Goal: Task Accomplishment & Management: Manage account settings

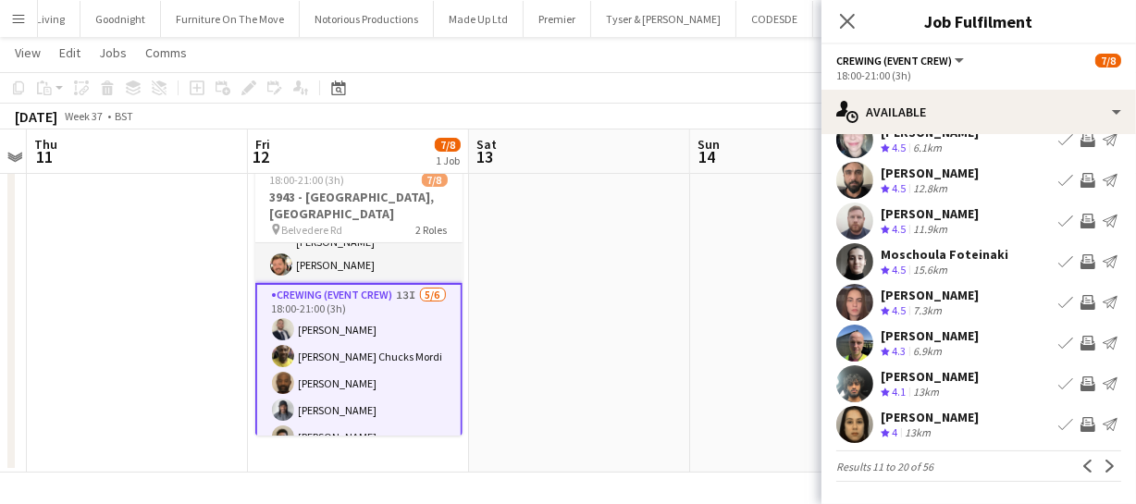
scroll to position [80, 0]
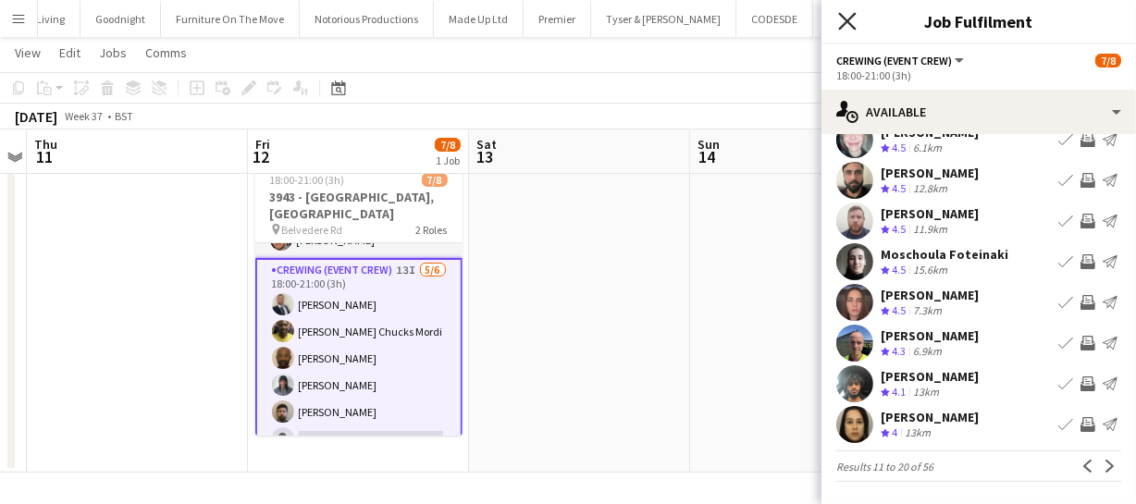
click at [855, 21] on icon "Close pop-in" at bounding box center [847, 21] width 18 height 18
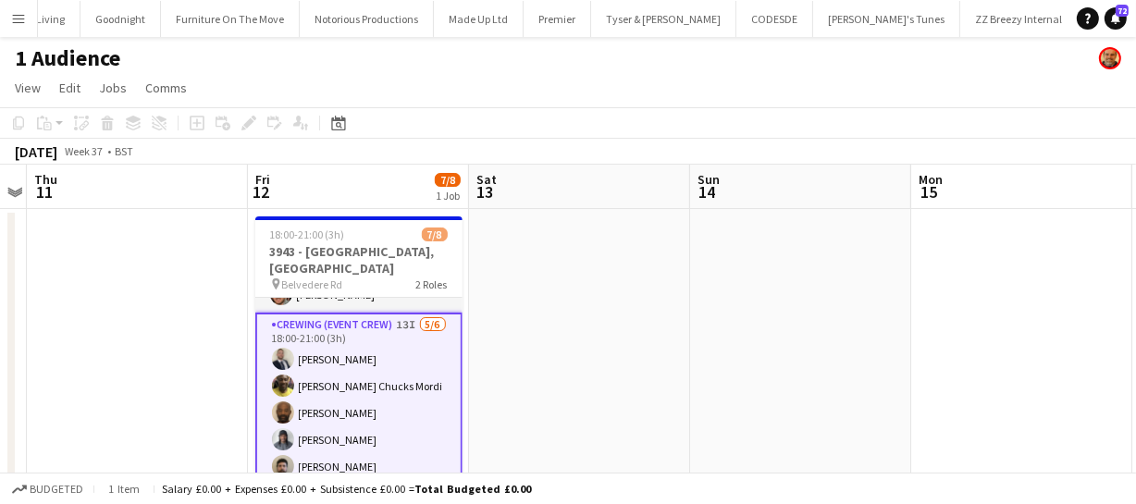
scroll to position [0, 0]
click at [342, 408] on app-card-role "Crewing (Event Crew) 13I 5/6 18:00-21:00 (3h) Brandon Graber Alphonsus Chucks M…" at bounding box center [358, 413] width 207 height 201
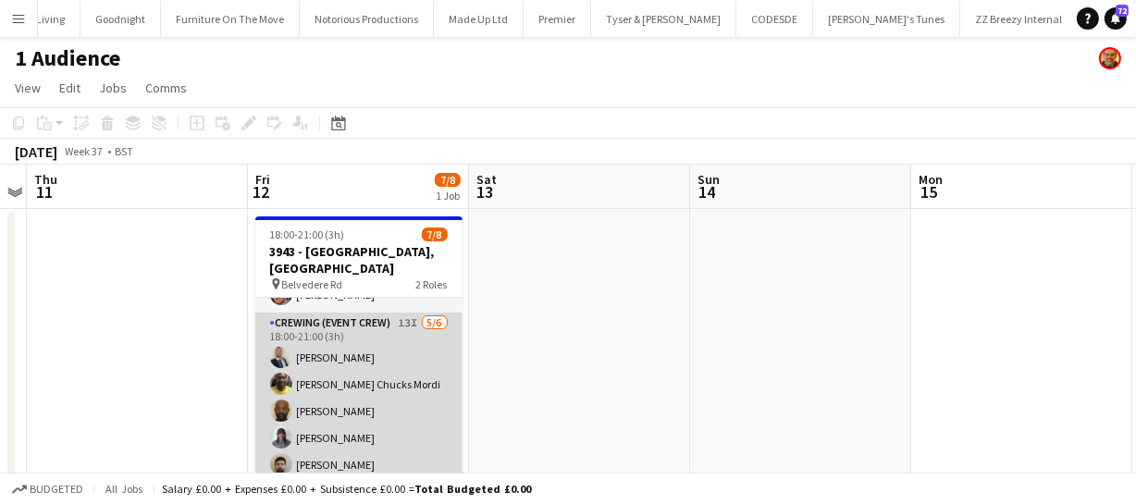
scroll to position [77, 0]
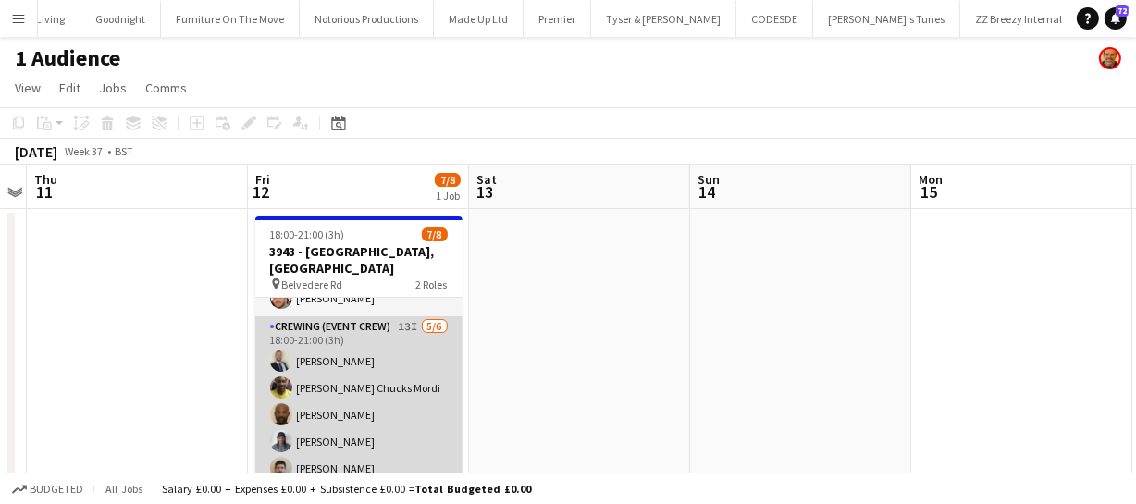
click at [342, 408] on app-card-role "Crewing (Event Crew) 13I 5/6 18:00-21:00 (3h) Brandon Graber Alphonsus Chucks M…" at bounding box center [358, 414] width 207 height 197
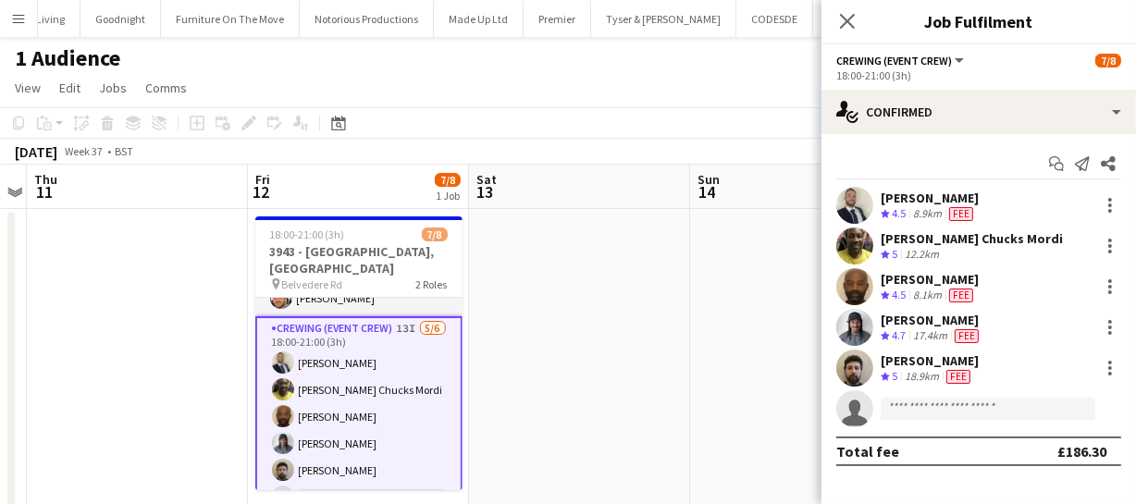
scroll to position [80, 0]
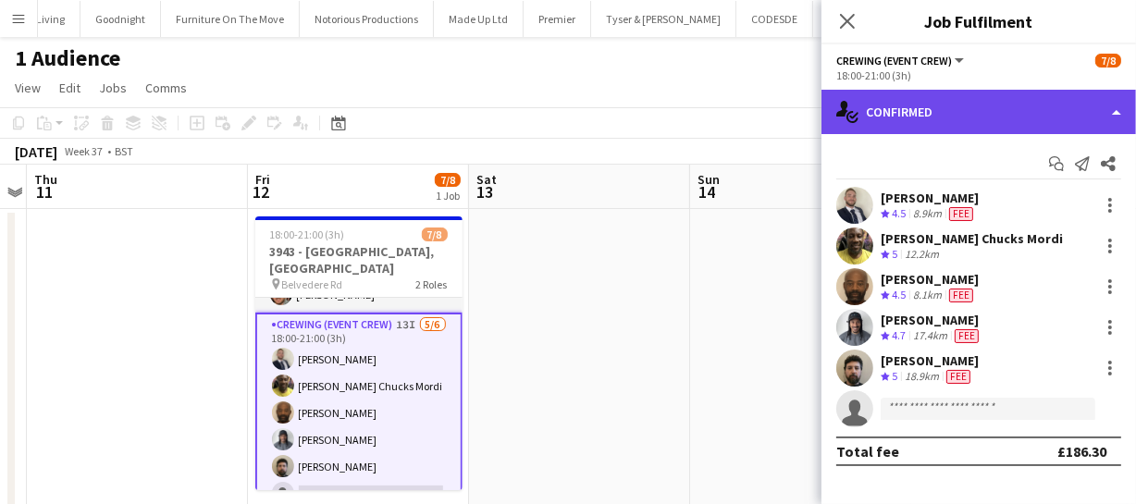
click at [995, 111] on div "single-neutral-actions-check-2 Confirmed" at bounding box center [978, 112] width 315 height 44
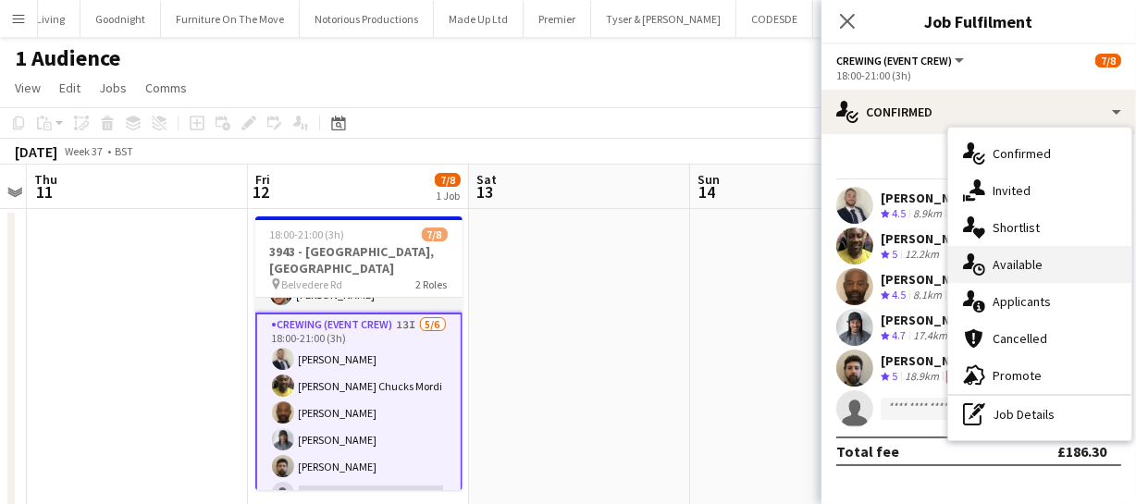
click at [1045, 261] on div "single-neutral-actions-upload Available" at bounding box center [1039, 264] width 183 height 37
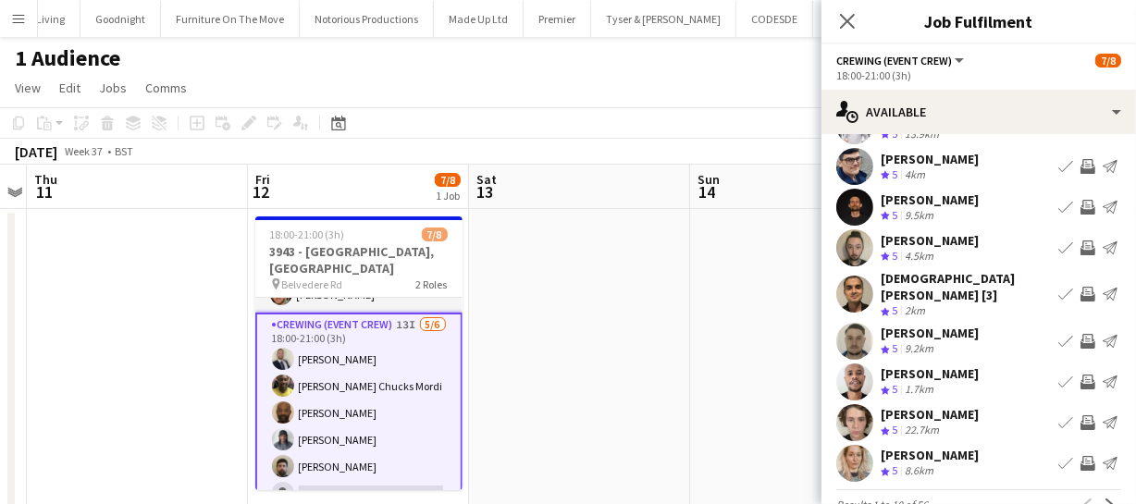
scroll to position [143, 0]
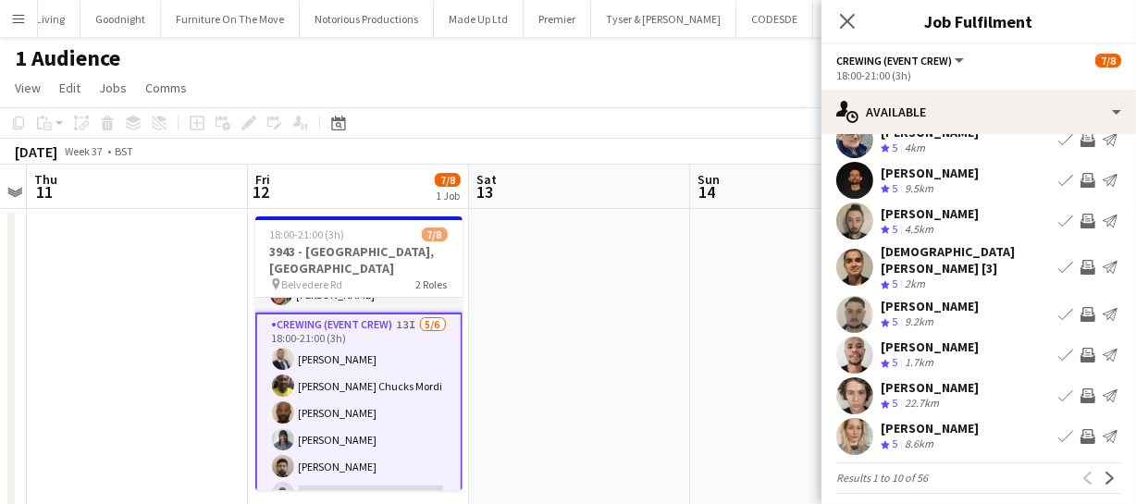
click at [1097, 478] on app-pager "Results 1 to 10 of 56 Previous Next" at bounding box center [978, 478] width 285 height 31
click at [1104, 472] on app-icon "Next" at bounding box center [1110, 478] width 13 height 13
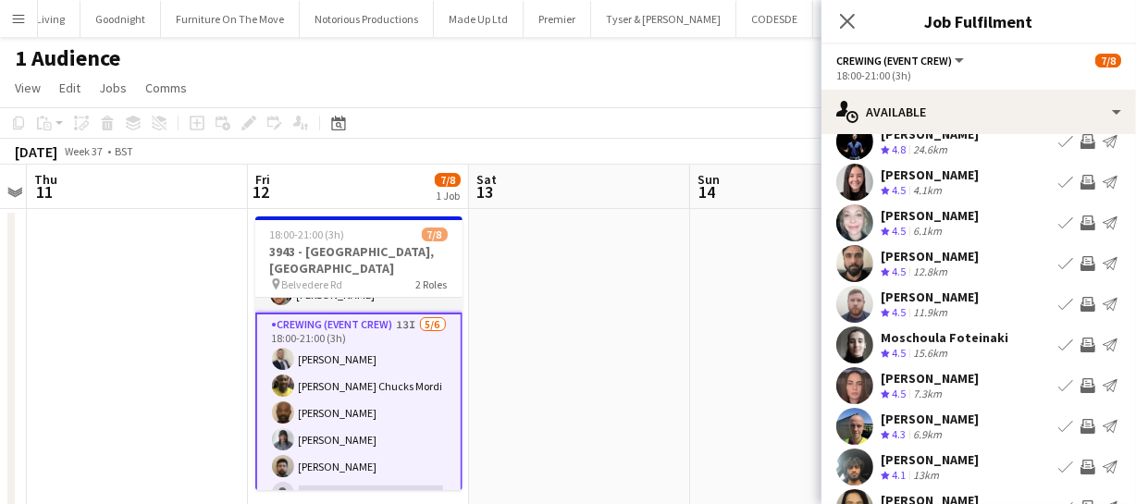
scroll to position [83, 0]
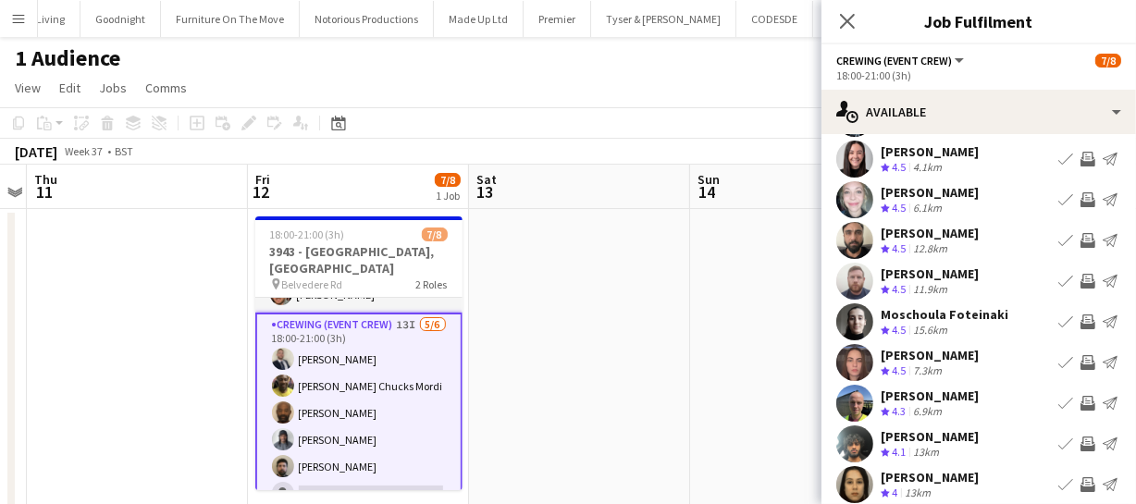
click at [1080, 400] on app-icon "Invite crew" at bounding box center [1087, 403] width 15 height 15
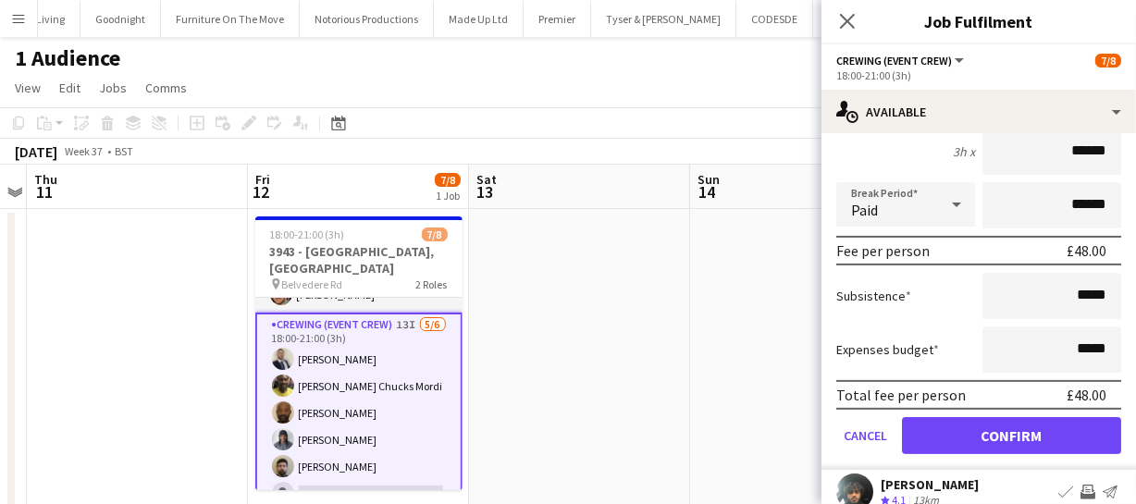
scroll to position [463, 0]
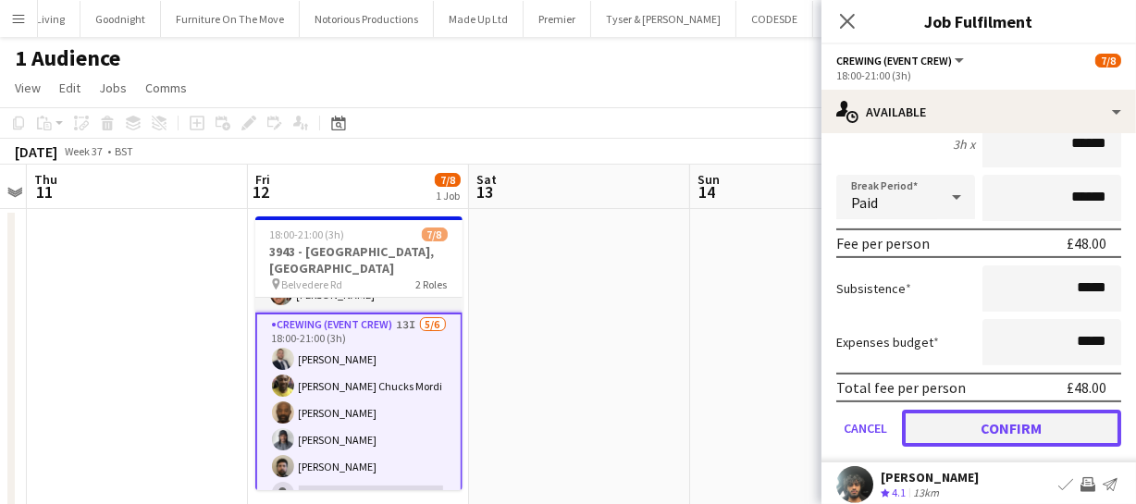
click at [1064, 413] on button "Confirm" at bounding box center [1011, 428] width 219 height 37
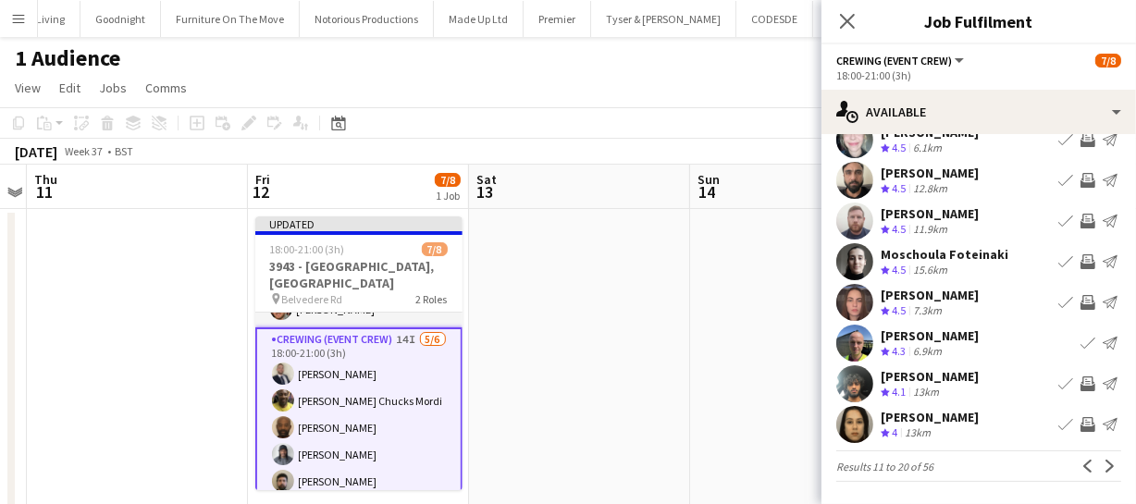
scroll to position [143, 0]
click at [1080, 387] on app-icon "Invite crew" at bounding box center [1087, 383] width 15 height 15
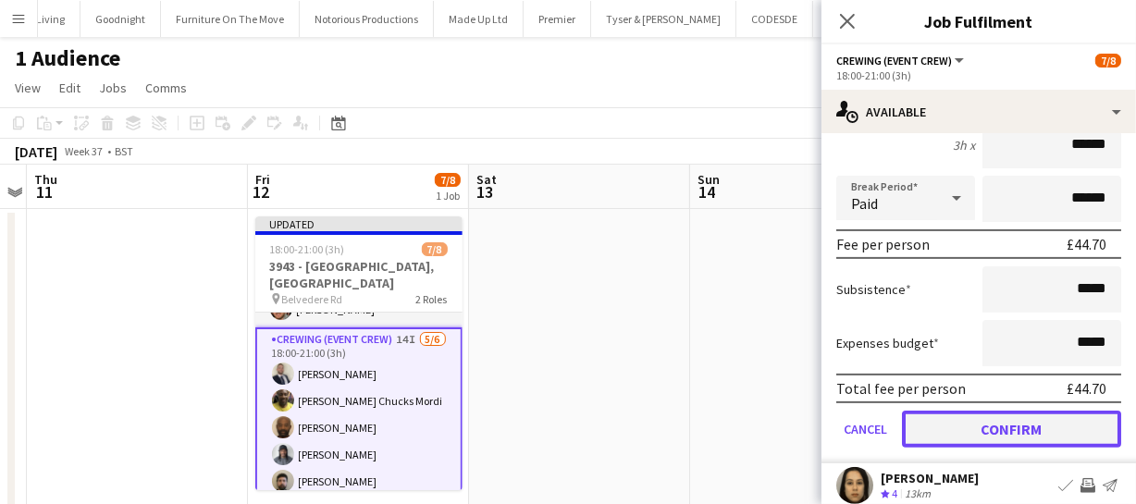
click at [1025, 411] on button "Confirm" at bounding box center [1011, 429] width 219 height 37
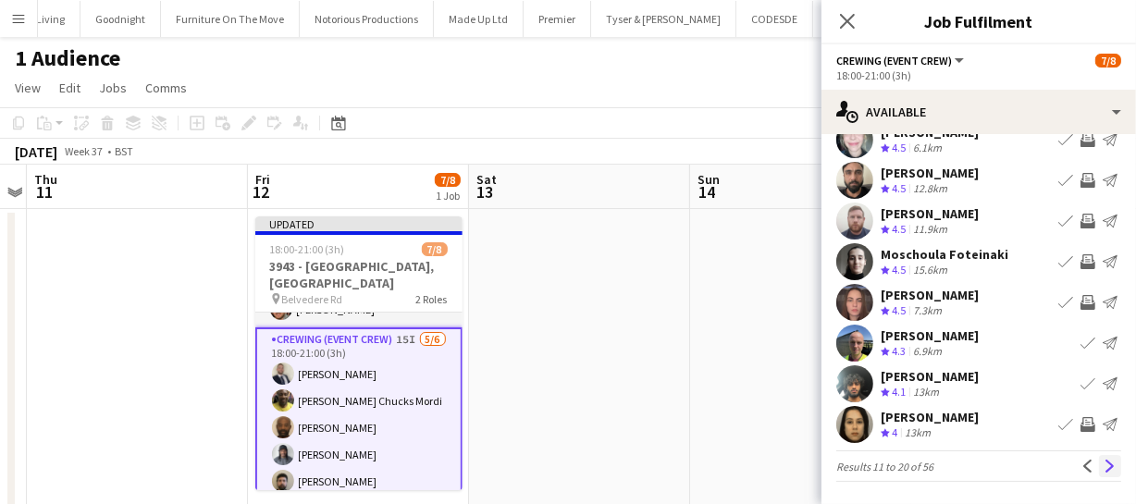
click at [1099, 455] on button "Next" at bounding box center [1110, 466] width 22 height 22
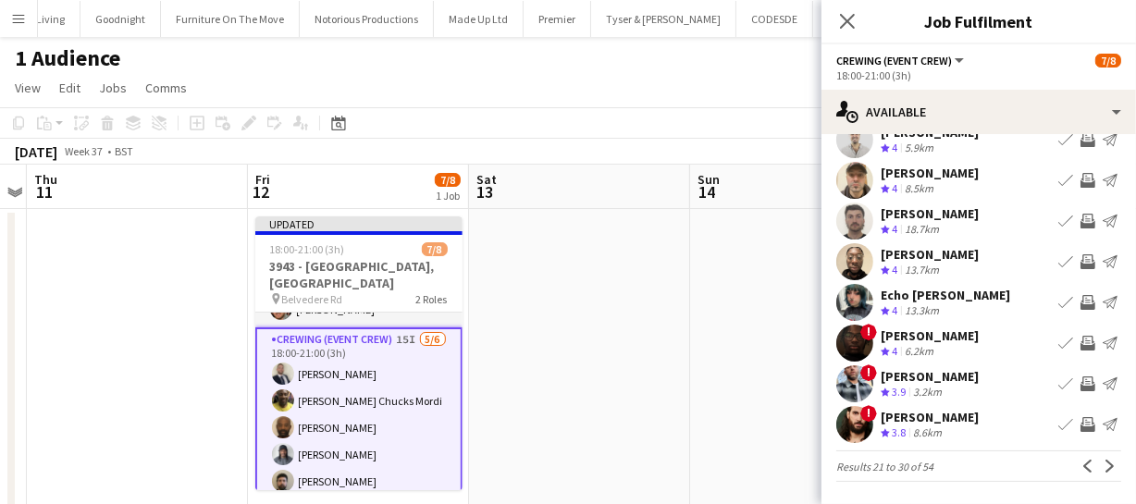
scroll to position [53, 0]
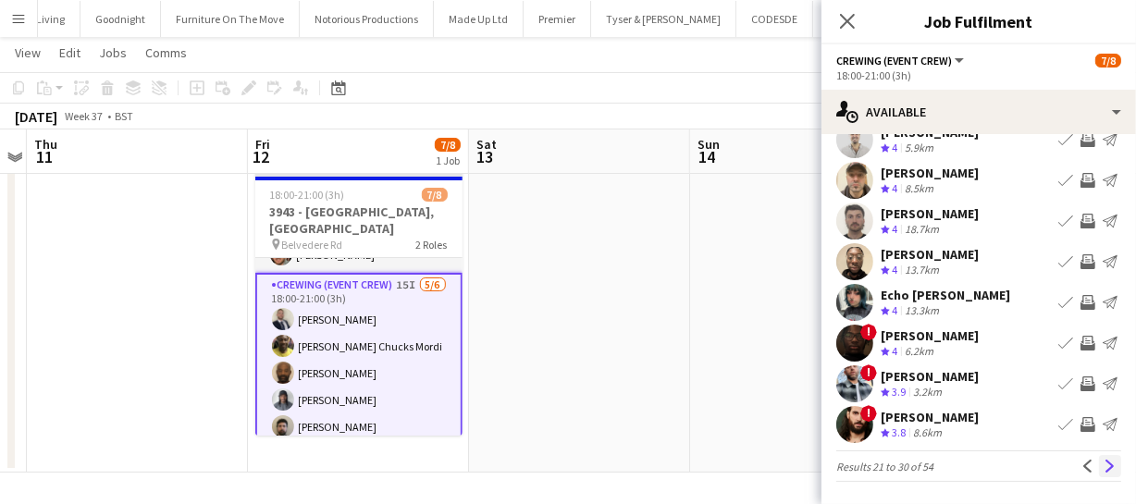
click at [1104, 467] on app-icon "Next" at bounding box center [1110, 466] width 13 height 13
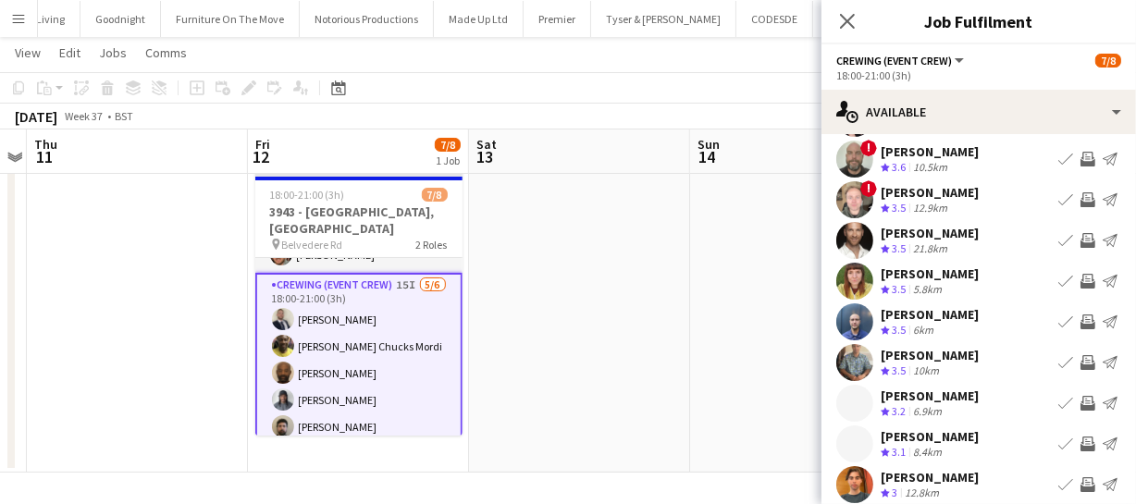
scroll to position [143, 0]
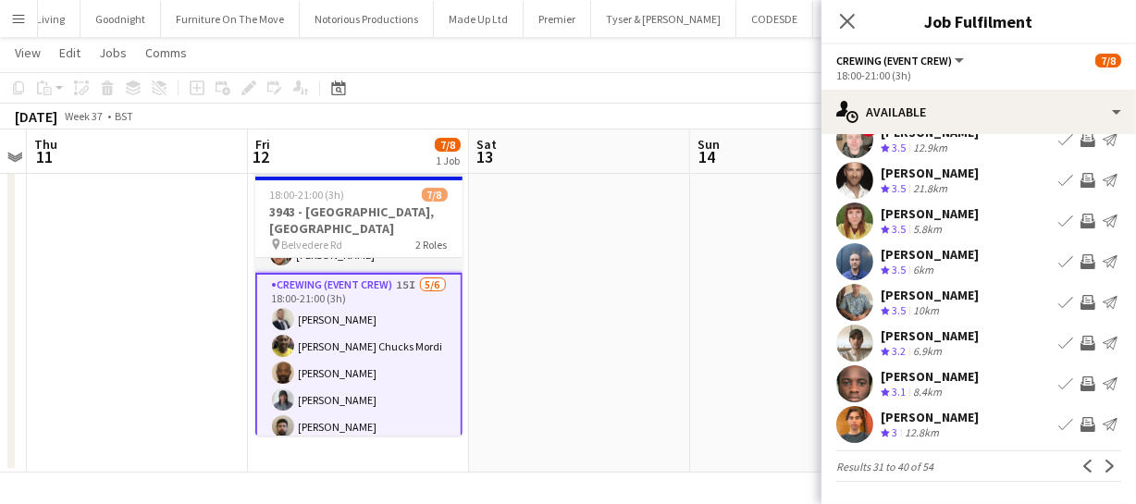
click at [1080, 339] on app-icon "Invite crew" at bounding box center [1087, 343] width 15 height 15
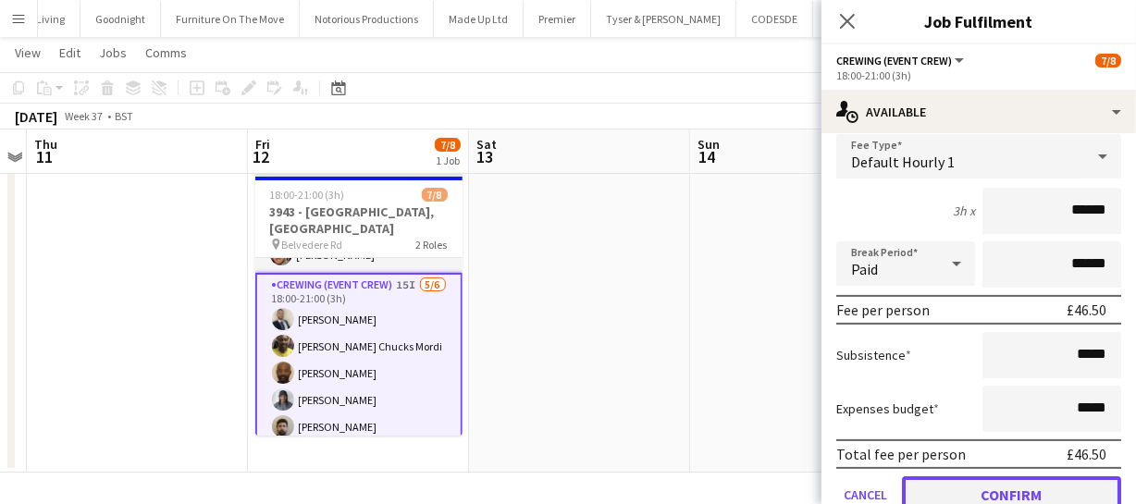
click at [1053, 483] on button "Confirm" at bounding box center [1011, 494] width 219 height 37
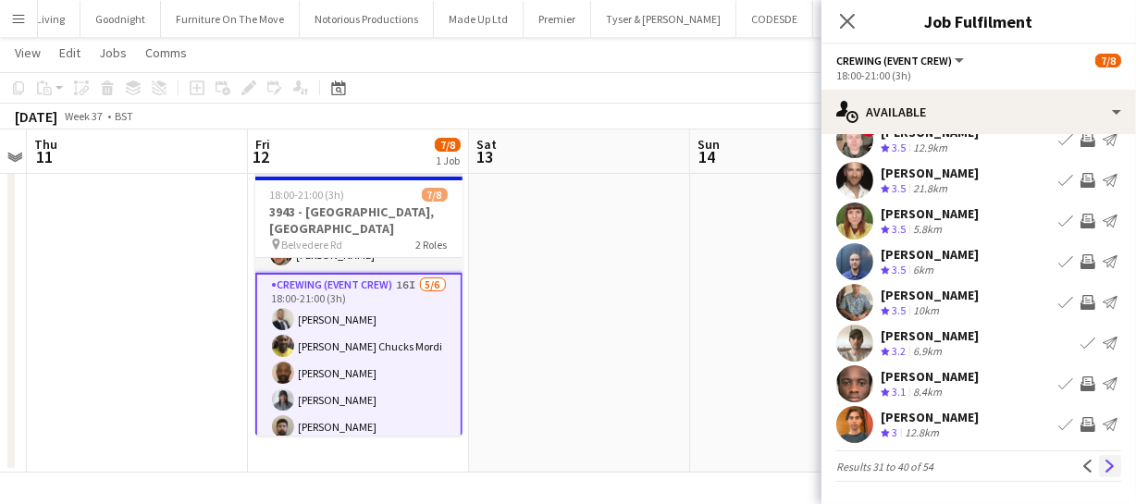
click at [1105, 460] on button "Next" at bounding box center [1110, 466] width 22 height 22
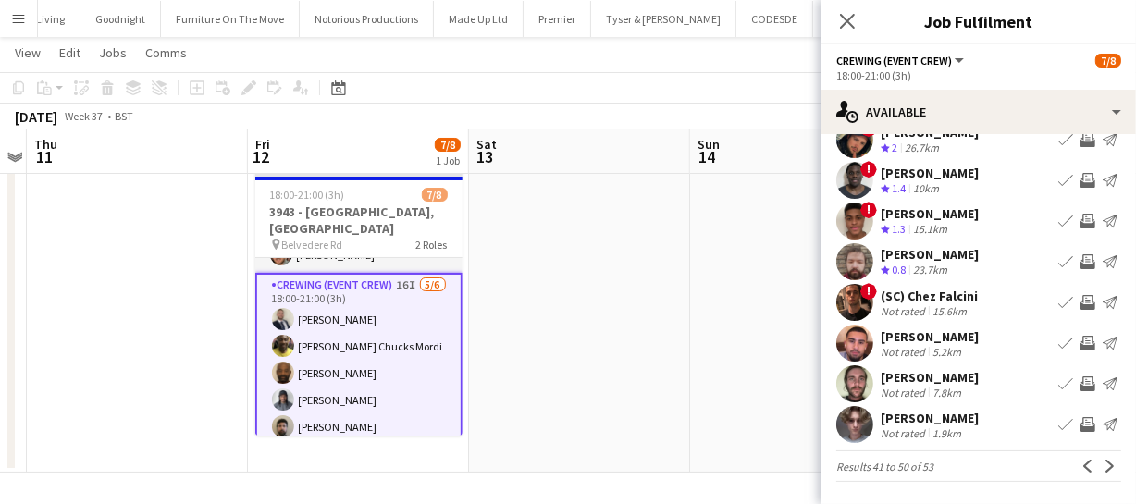
click at [1080, 305] on app-icon "Invite crew" at bounding box center [1087, 302] width 15 height 15
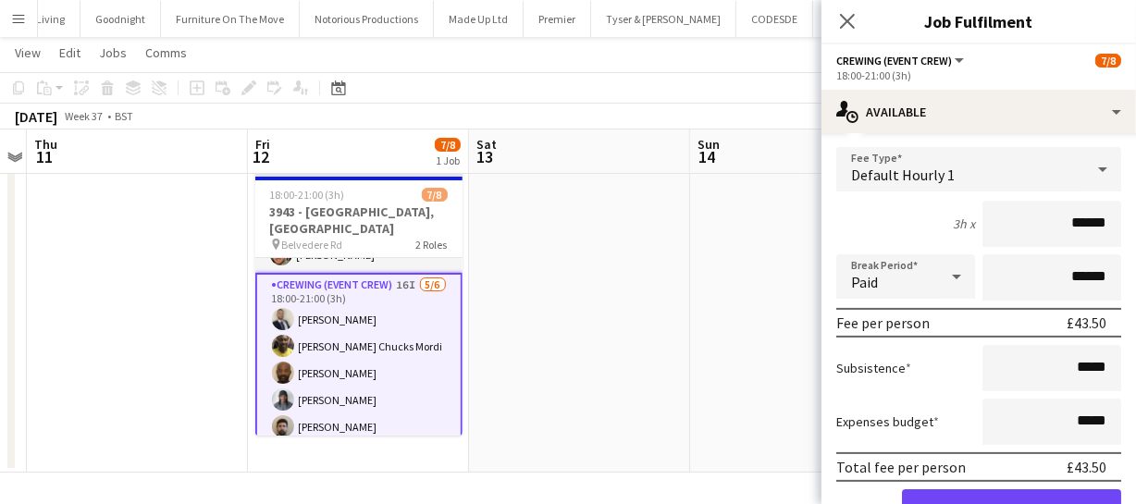
scroll to position [396, 0]
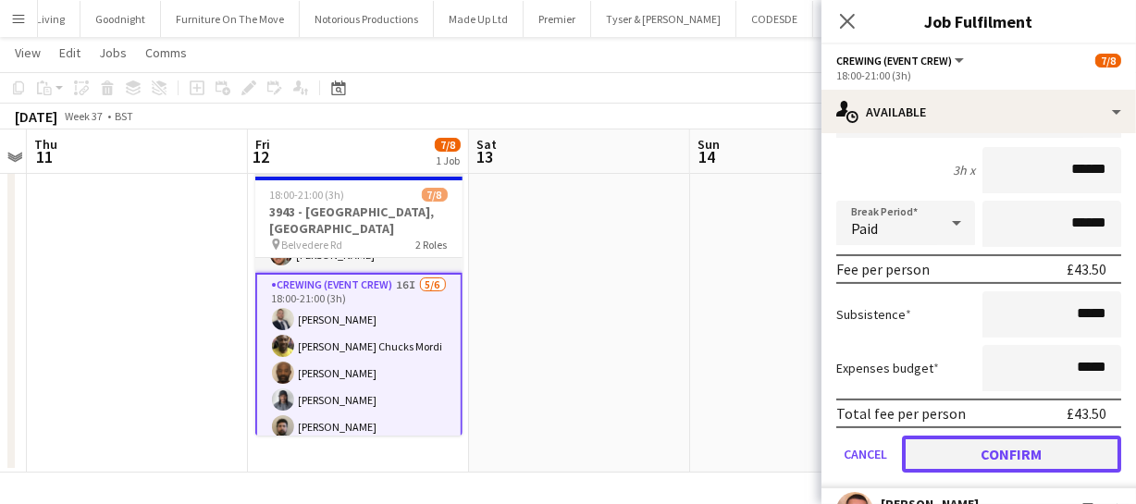
click at [1030, 444] on button "Confirm" at bounding box center [1011, 454] width 219 height 37
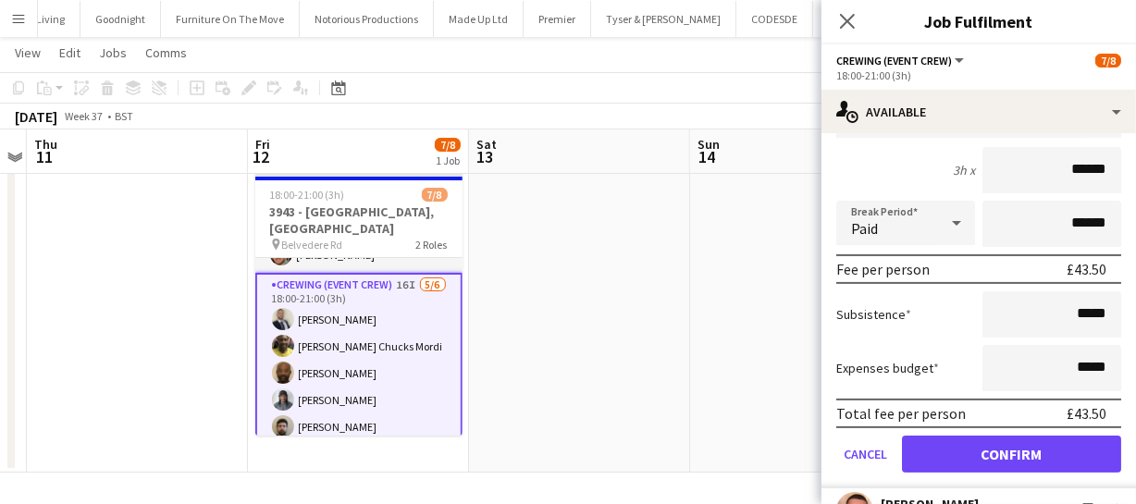
scroll to position [143, 0]
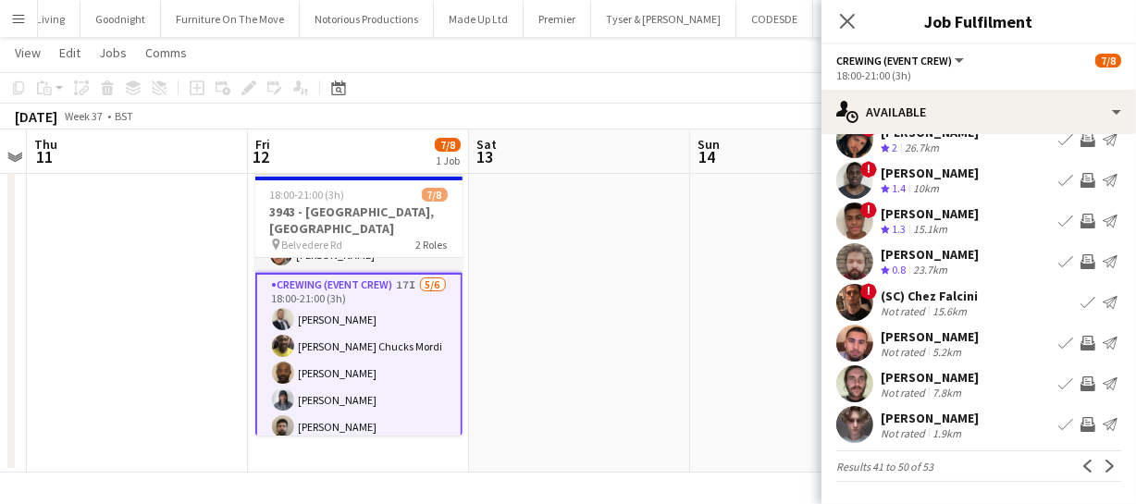
click at [1080, 342] on app-icon "Invite crew" at bounding box center [1087, 343] width 15 height 15
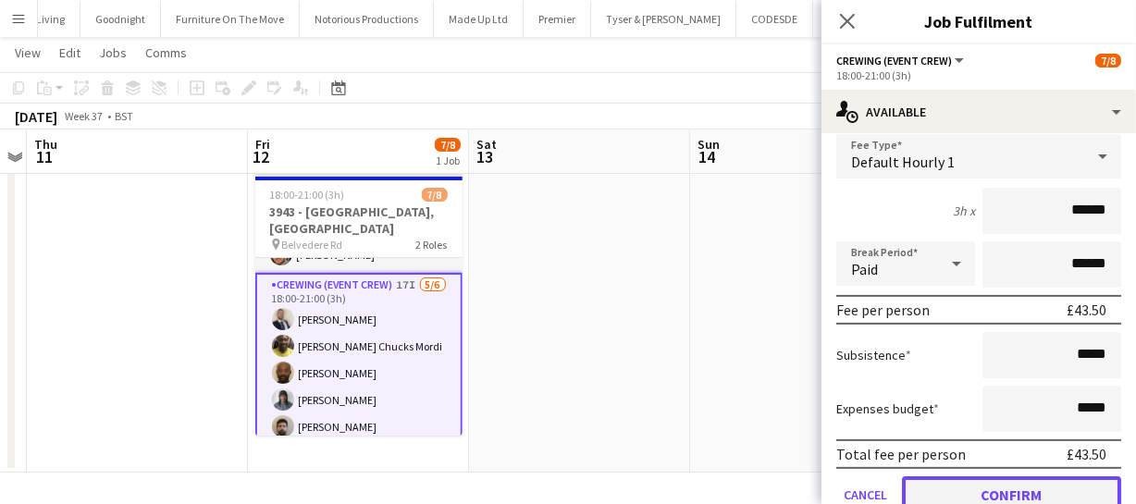
click at [1067, 490] on button "Confirm" at bounding box center [1011, 494] width 219 height 37
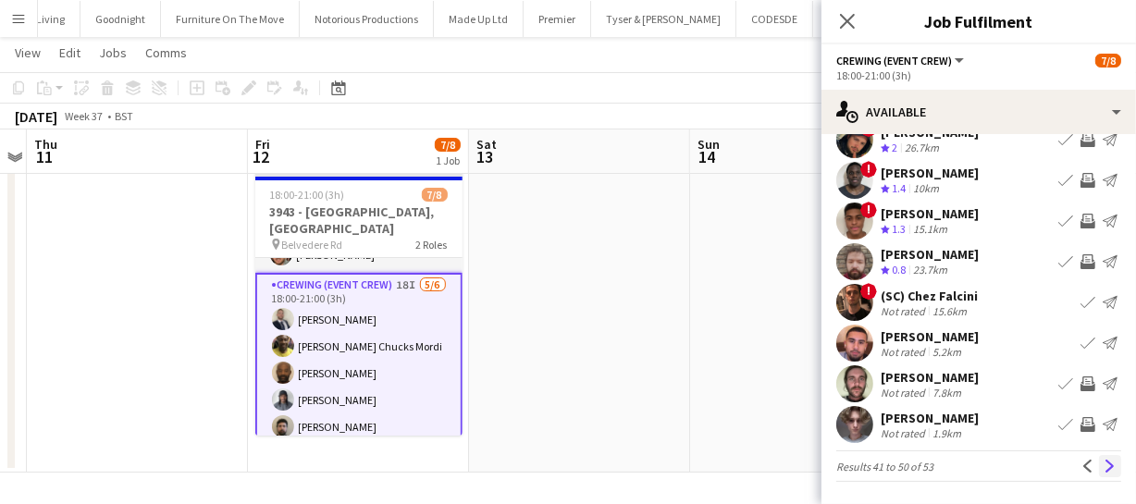
click at [1104, 468] on app-icon "Next" at bounding box center [1110, 466] width 13 height 13
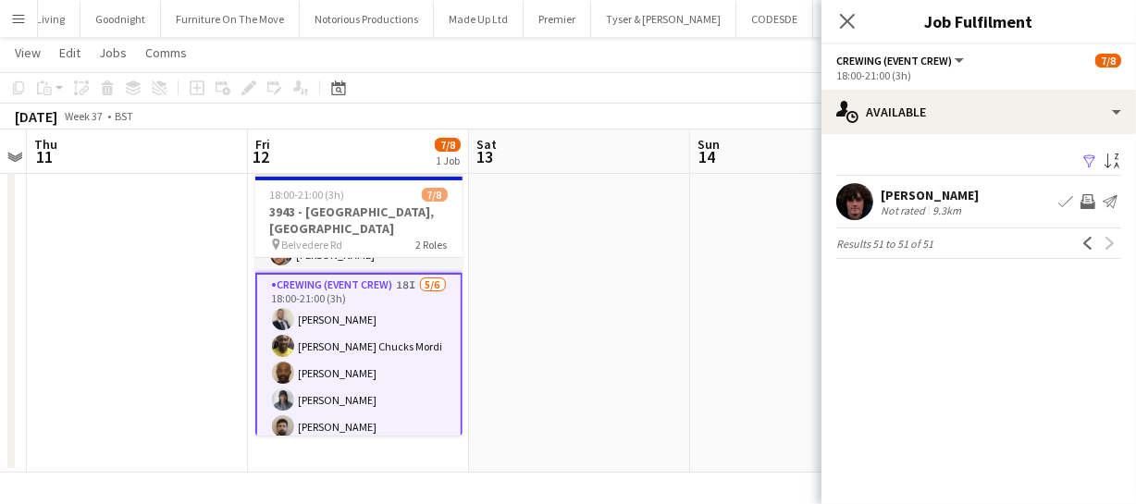
click at [1086, 195] on app-icon "Invite crew" at bounding box center [1087, 201] width 15 height 15
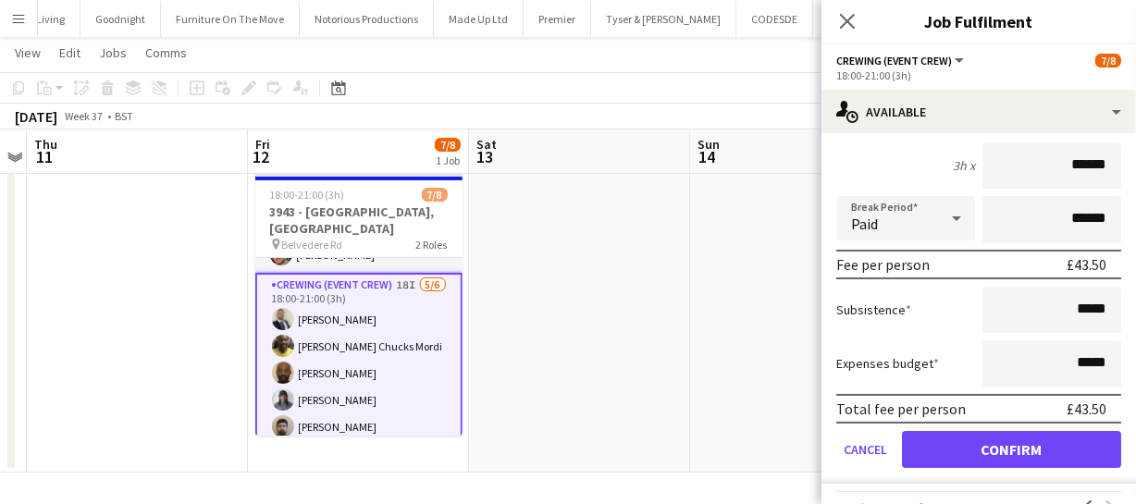
scroll to position [194, 0]
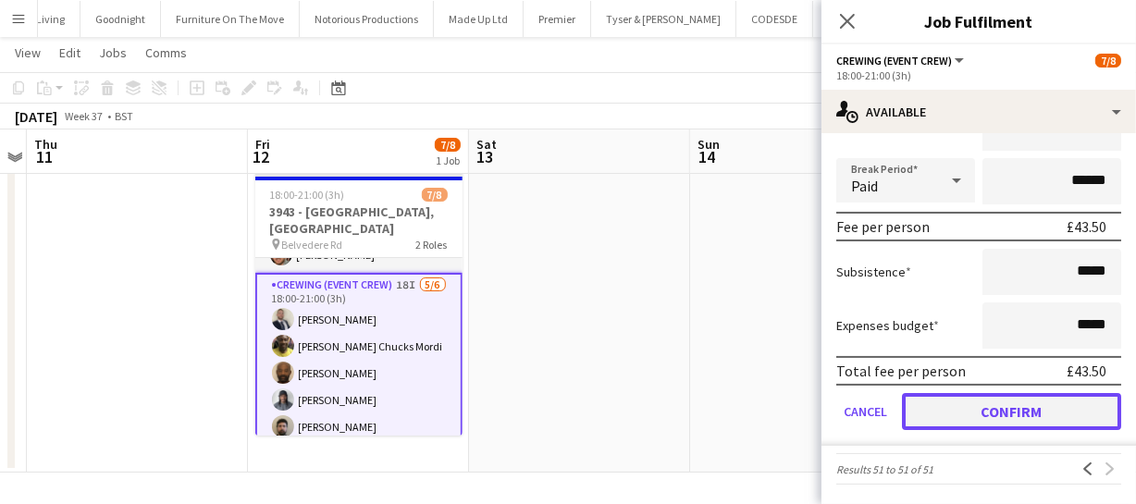
click at [1056, 421] on button "Confirm" at bounding box center [1011, 411] width 219 height 37
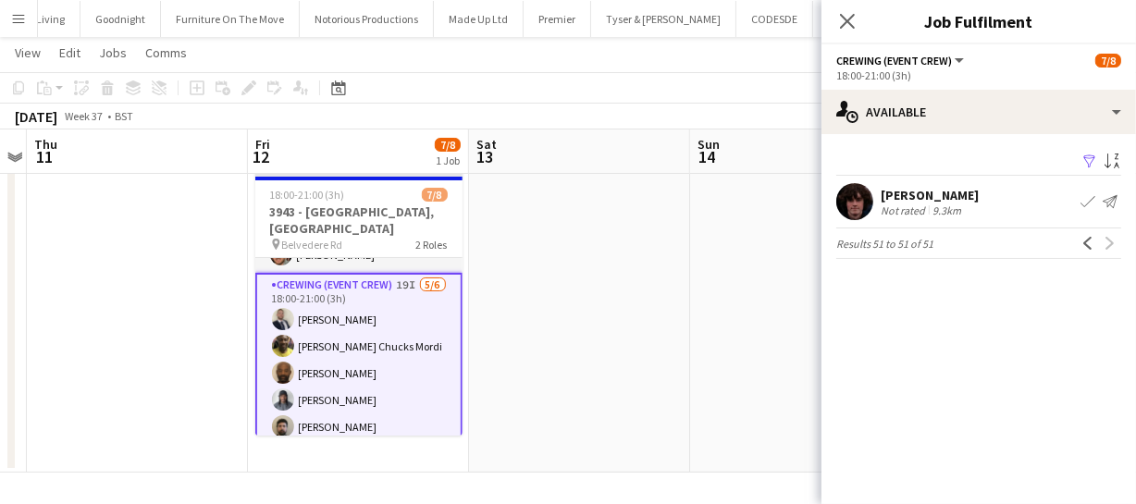
scroll to position [0, 0]
click at [854, 13] on icon at bounding box center [847, 21] width 18 height 18
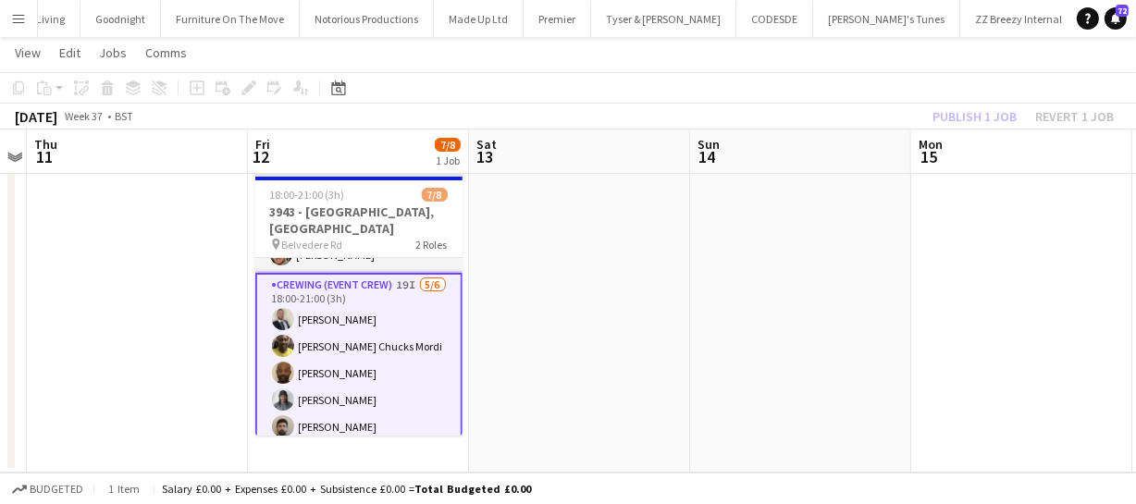
click at [933, 107] on div "Publish 1 job Revert 1 job" at bounding box center [1023, 117] width 226 height 24
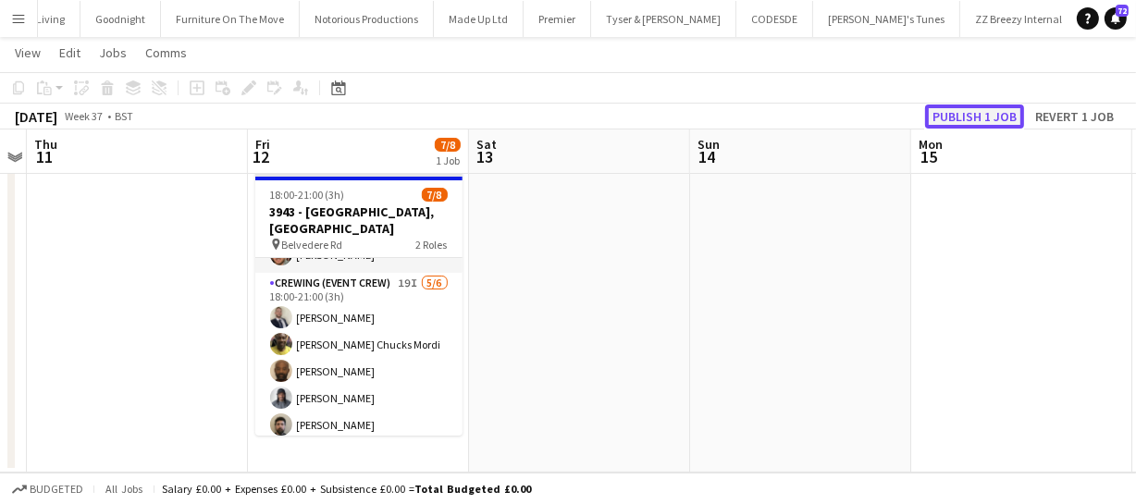
click at [939, 110] on button "Publish 1 job" at bounding box center [974, 117] width 99 height 24
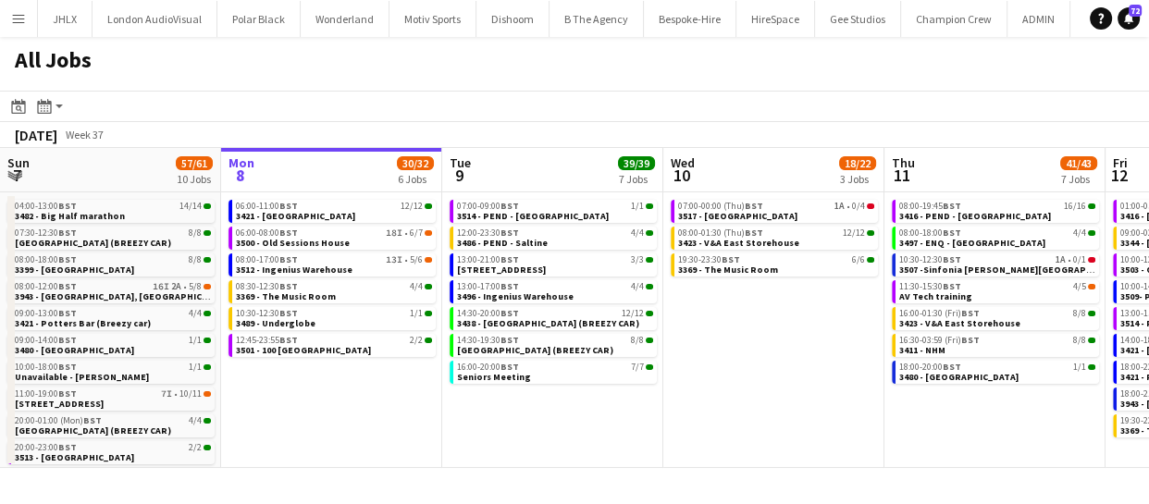
scroll to position [0, 537]
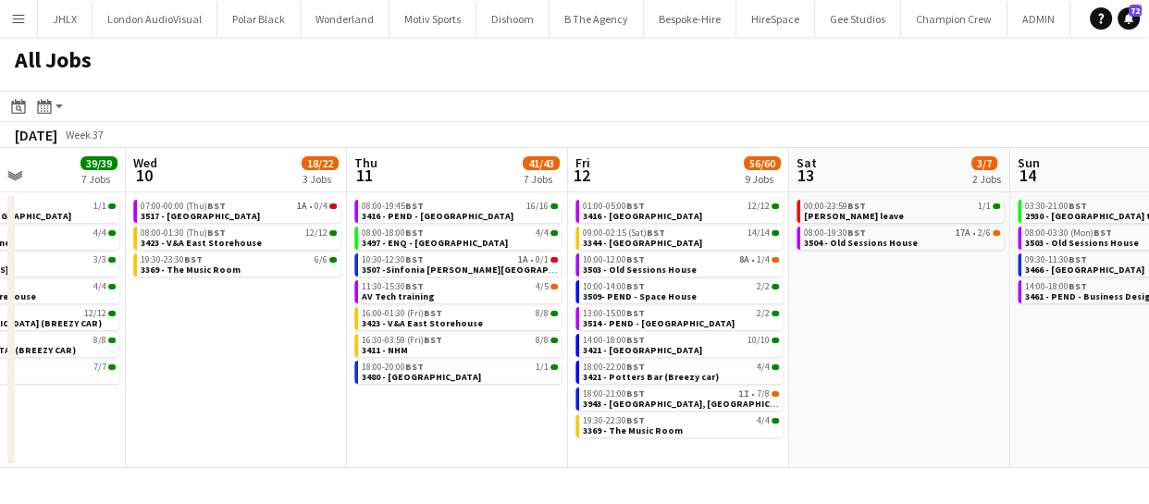
click at [255, 402] on app-date-cell "07:00-00:00 (Thu) BST 1A • 0/4 3517 - Space House 08:00-01:30 (Thu) BST 12/12 3…" at bounding box center [236, 330] width 221 height 276
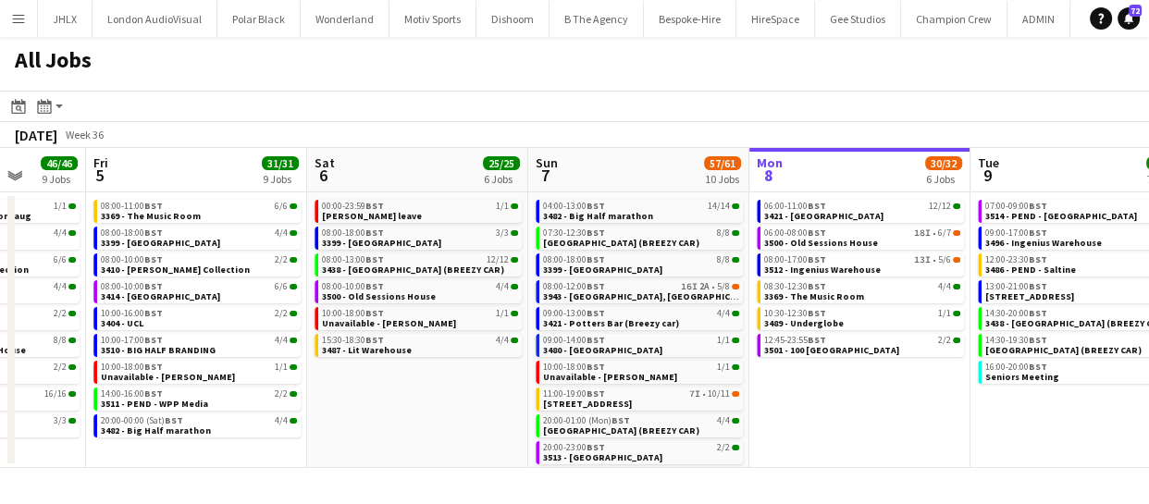
drag, startPoint x: 307, startPoint y: 402, endPoint x: 834, endPoint y: 369, distance: 528.3
click at [834, 369] on app-calendar-viewport "Tue 2 11/11 6 Jobs Wed 3 20/21 8 Jobs Thu 4 46/46 9 Jobs Fri 5 31/31 9 Jobs Sat…" at bounding box center [574, 308] width 1149 height 320
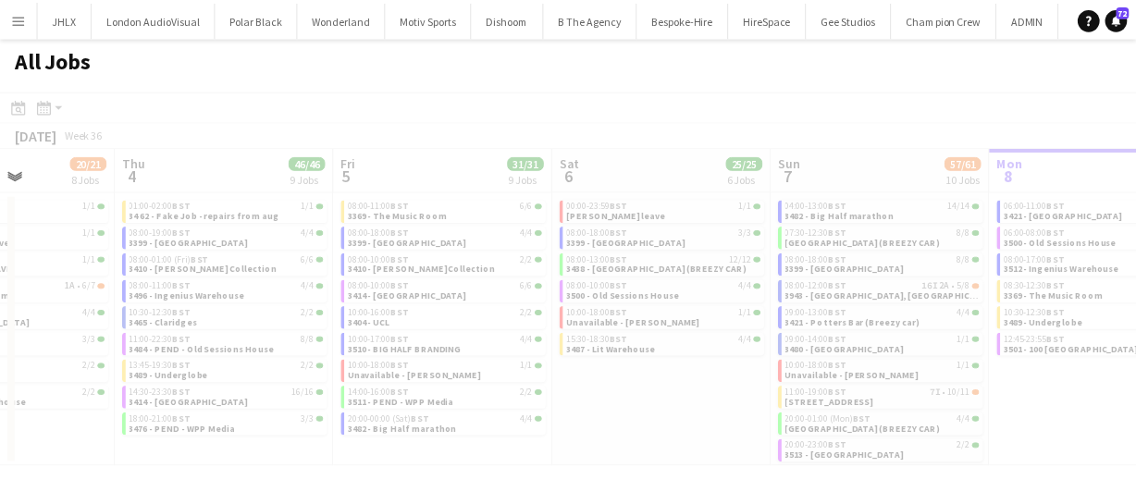
scroll to position [0, 567]
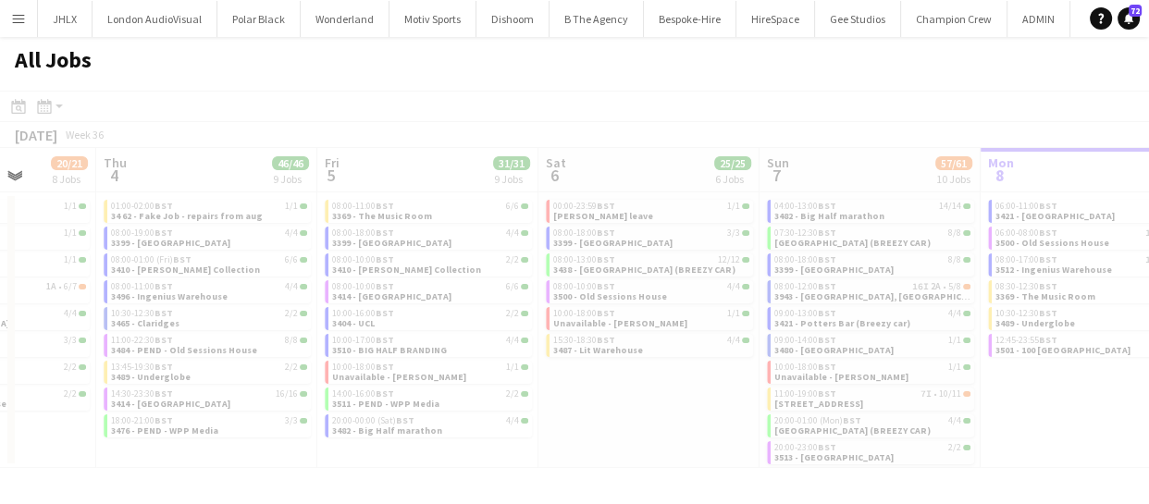
drag, startPoint x: 421, startPoint y: 415, endPoint x: 1014, endPoint y: 397, distance: 593.2
click at [1016, 397] on app-all-jobs "All Jobs Date picker SEP 2025 SEP 2025 Monday M Tuesday T Wednesday W Thursday …" at bounding box center [574, 252] width 1149 height 431
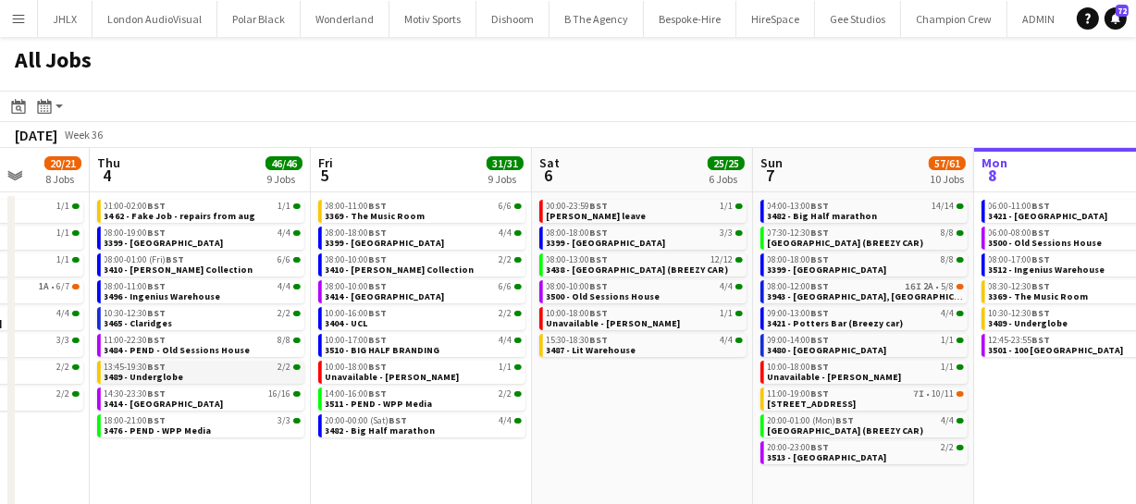
drag, startPoint x: 405, startPoint y: 391, endPoint x: 587, endPoint y: 382, distance: 182.5
click at [837, 387] on app-calendar-viewport "Mon 1 50/51 12 Jobs Tue 2 11/11 6 Jobs Wed 3 20/21 8 Jobs Thu 4 46/46 9 Jobs Fr…" at bounding box center [568, 338] width 1136 height 381
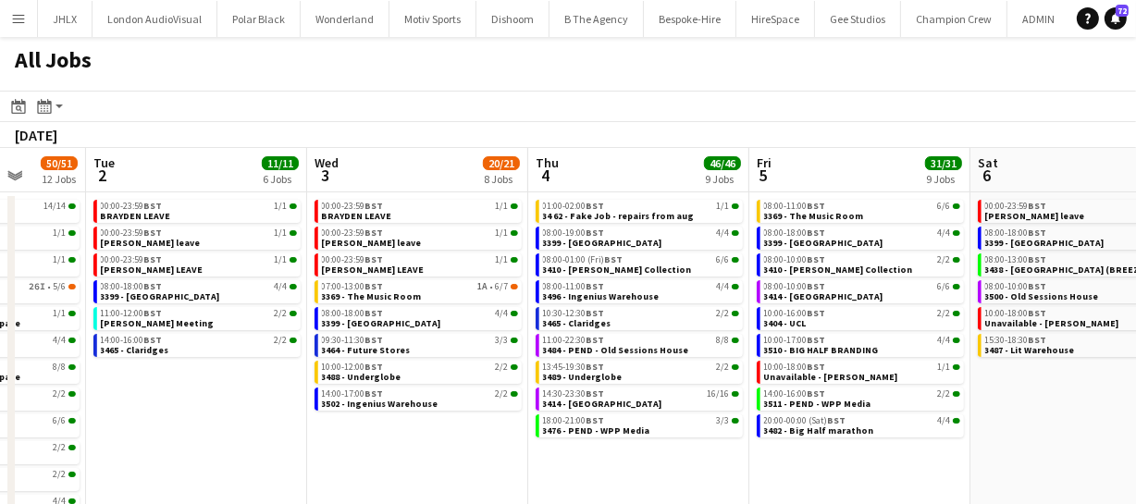
click at [842, 383] on app-calendar-viewport "Sat 30 24/24 8 Jobs Sun 31 21/21 8 Jobs Mon 1 50/51 12 Jobs Tue 2 11/11 6 Jobs …" at bounding box center [568, 338] width 1136 height 381
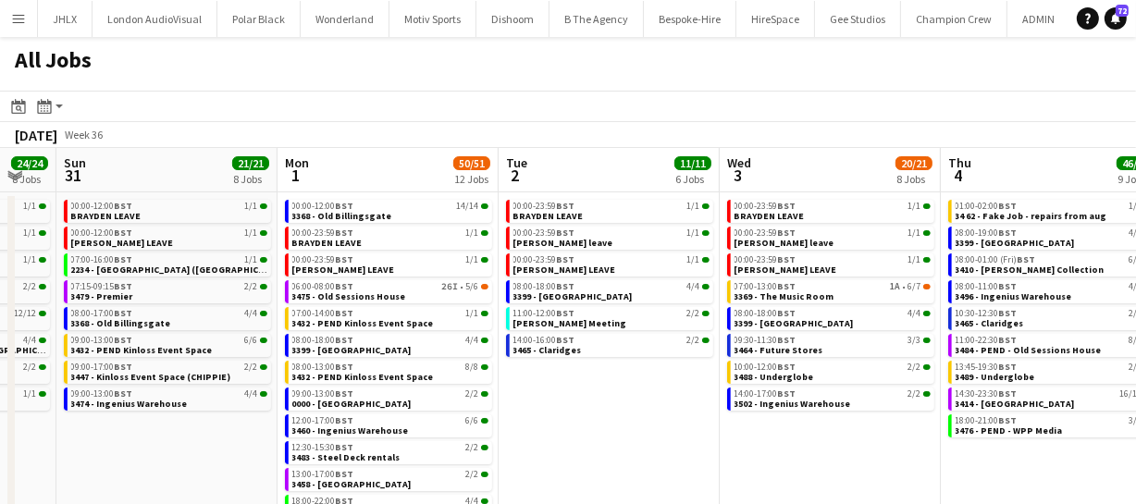
click at [848, 376] on app-all-jobs "All Jobs Date picker SEP 2025 SEP 2025 Monday M Tuesday T Wednesday W Thursday …" at bounding box center [568, 283] width 1136 height 492
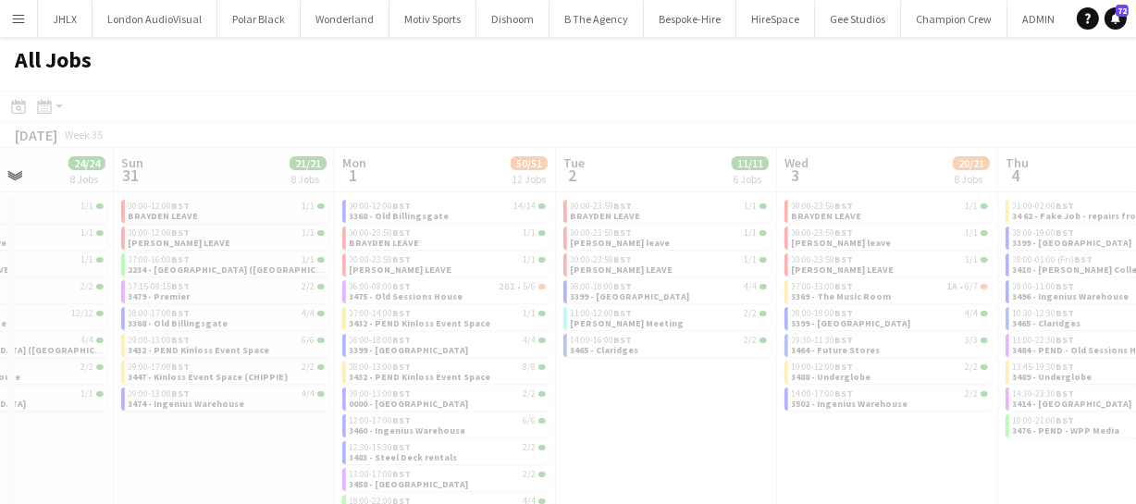
click at [769, 378] on div at bounding box center [568, 337] width 1136 height 492
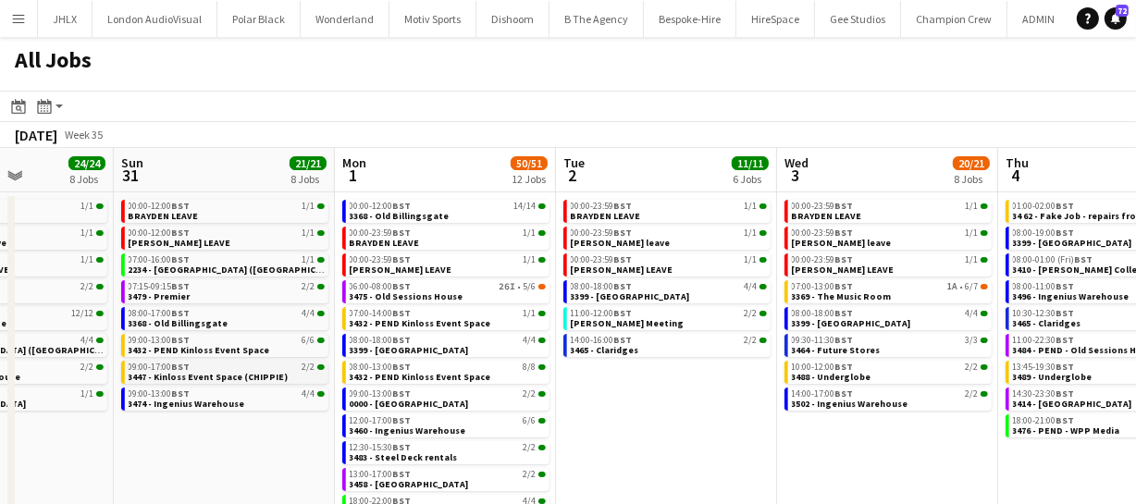
drag, startPoint x: 398, startPoint y: 370, endPoint x: 620, endPoint y: 372, distance: 222.0
click at [769, 373] on app-calendar-viewport "Thu 28 30/30 9 Jobs Fri 29 39/39 12 Jobs Sat 30 24/24 8 Jobs Sun 31 21/21 8 Job…" at bounding box center [568, 338] width 1136 height 381
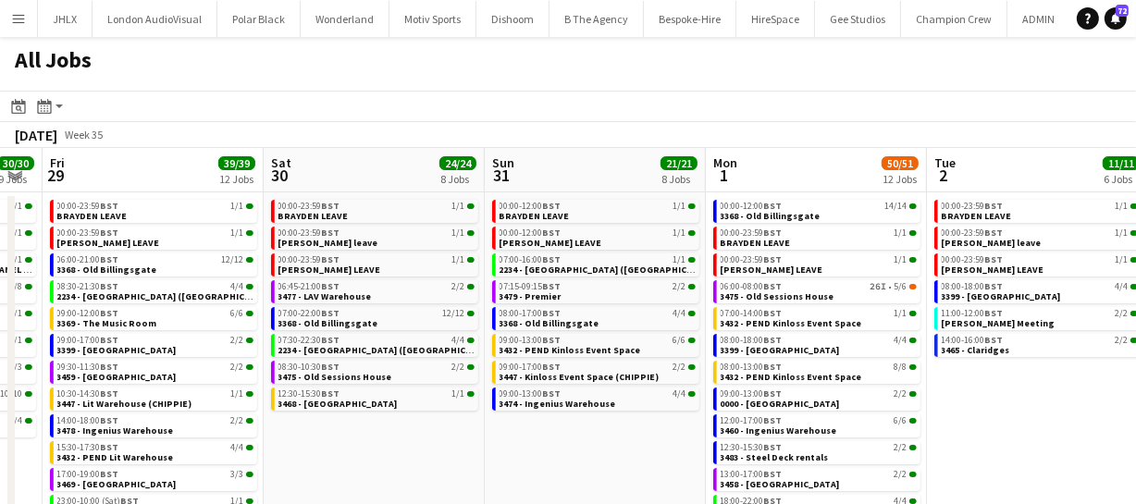
click at [767, 378] on app-calendar-viewport "Tue 26 25/25 9 Jobs Wed 27 12/13 8 Jobs Thu 28 30/30 9 Jobs Fri 29 39/39 12 Job…" at bounding box center [568, 338] width 1136 height 381
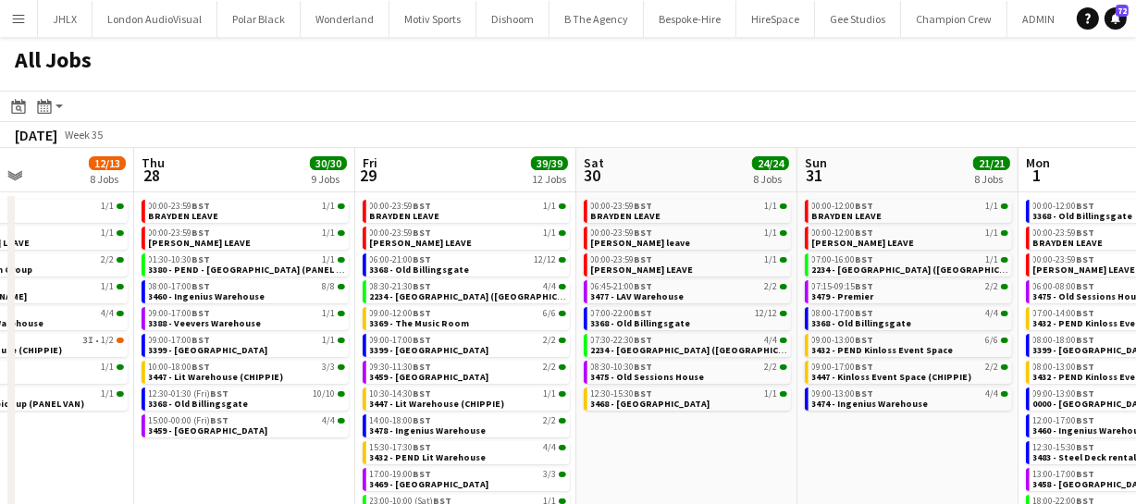
click at [828, 383] on app-all-jobs "All Jobs Date picker SEP 2025 SEP 2025 Monday M Tuesday T Wednesday W Thursday …" at bounding box center [568, 283] width 1136 height 492
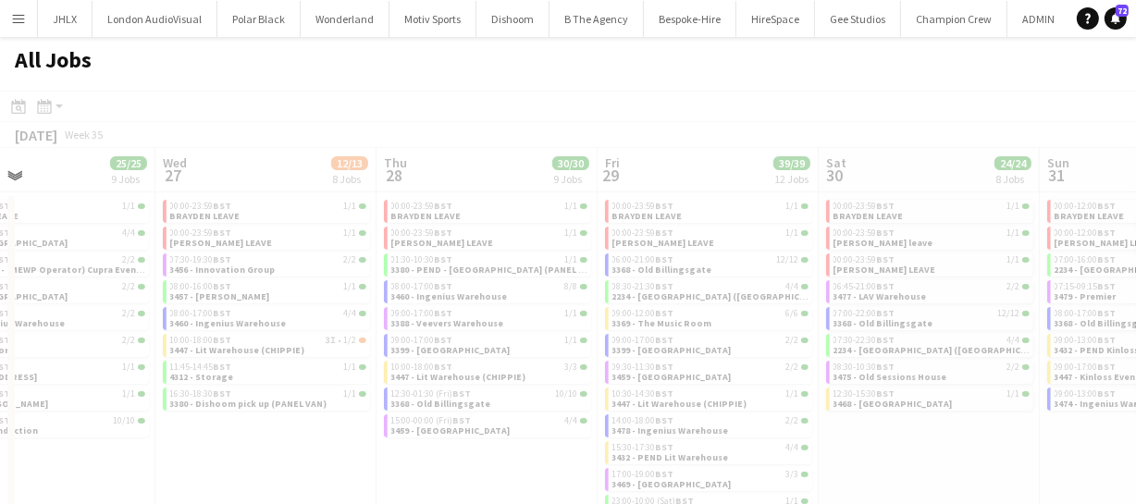
drag, startPoint x: 576, startPoint y: 393, endPoint x: 828, endPoint y: 387, distance: 251.7
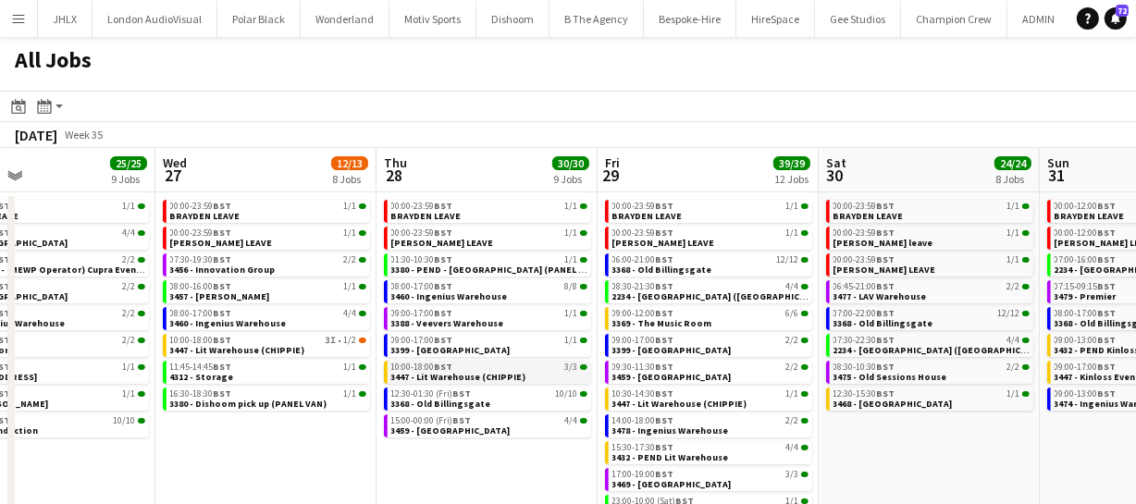
drag, startPoint x: 560, startPoint y: 382, endPoint x: 808, endPoint y: 372, distance: 249.0
click at [796, 366] on app-calendar-viewport "Sun 24 10/10 5 Jobs Mon 25 3/3 3 Jobs Tue 26 25/25 9 Jobs Wed 27 12/13 8 Jobs T…" at bounding box center [568, 338] width 1136 height 381
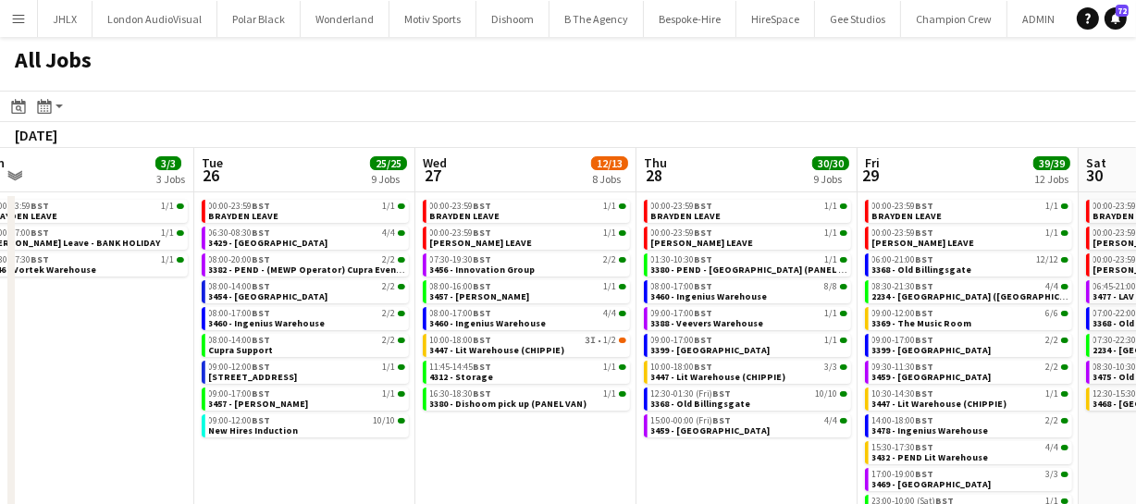
drag, startPoint x: 567, startPoint y: 375, endPoint x: 1006, endPoint y: 370, distance: 439.4
click at [865, 364] on app-calendar-viewport "Sat 23 10/10 5 Jobs Sun 24 10/10 5 Jobs Mon 25 3/3 3 Jobs Tue 26 25/25 9 Jobs W…" at bounding box center [568, 338] width 1136 height 381
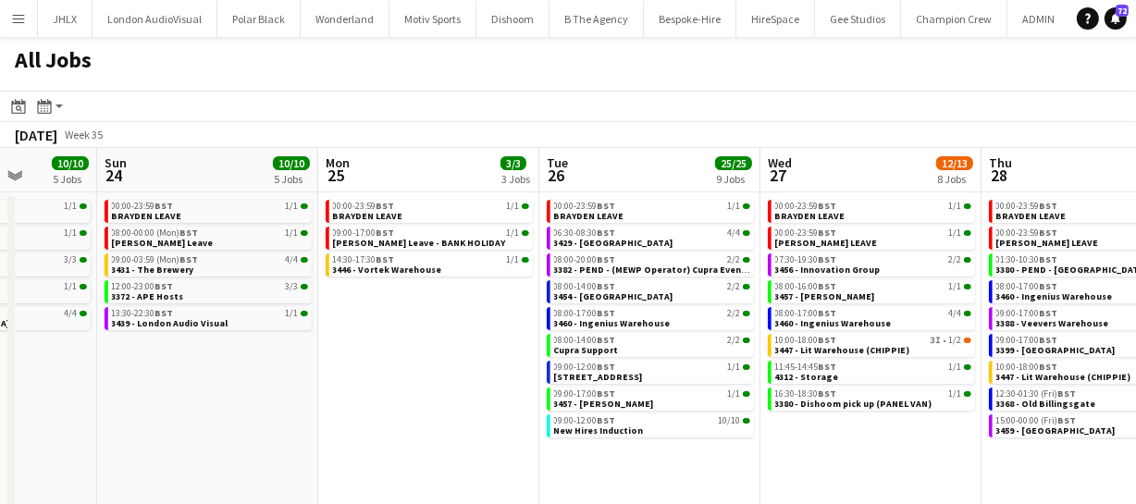
click at [787, 366] on app-calendar-viewport "Thu 21 7/8 6 Jobs Fri 22 8/8 3 Jobs Sat 23 10/10 5 Jobs Sun 24 10/10 5 Jobs Mon…" at bounding box center [568, 338] width 1136 height 381
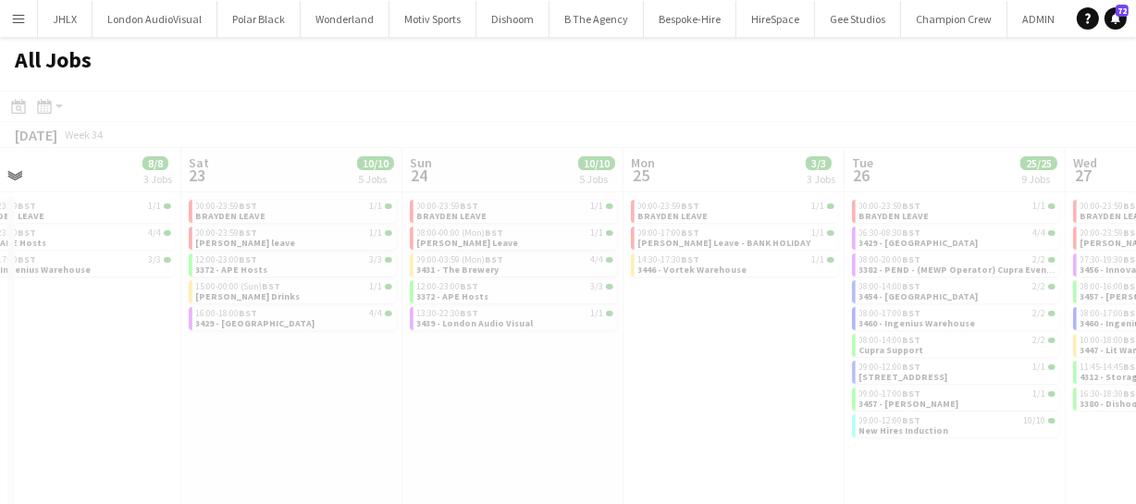
drag, startPoint x: 472, startPoint y: 377, endPoint x: 953, endPoint y: 362, distance: 481.3
click at [857, 361] on div at bounding box center [568, 337] width 1136 height 492
drag, startPoint x: 563, startPoint y: 356, endPoint x: 853, endPoint y: 370, distance: 289.9
click at [755, 360] on app-calendar-viewport "Wed 20 Thu 21 7/8 6 Jobs Fri 22 8/8 3 Jobs Sat 23 10/10 5 Jobs Sun 24 10/10 5 J…" at bounding box center [568, 338] width 1136 height 381
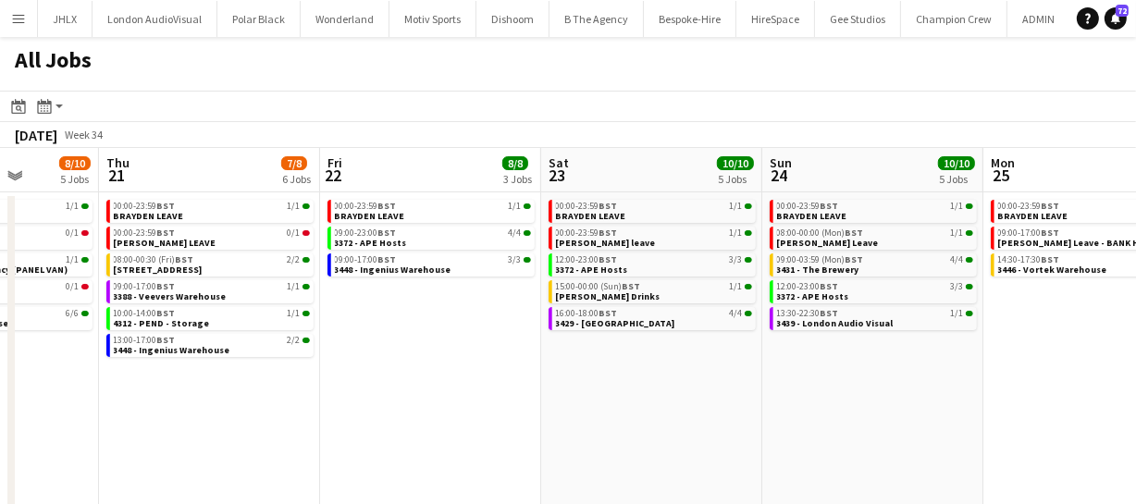
click at [824, 379] on app-calendar-viewport "Mon 18 3/3 3 Jobs Tue 19 11/12 5 Jobs Wed 20 8/10 5 Jobs Thu 21 7/8 6 Jobs Fri …" at bounding box center [568, 338] width 1136 height 381
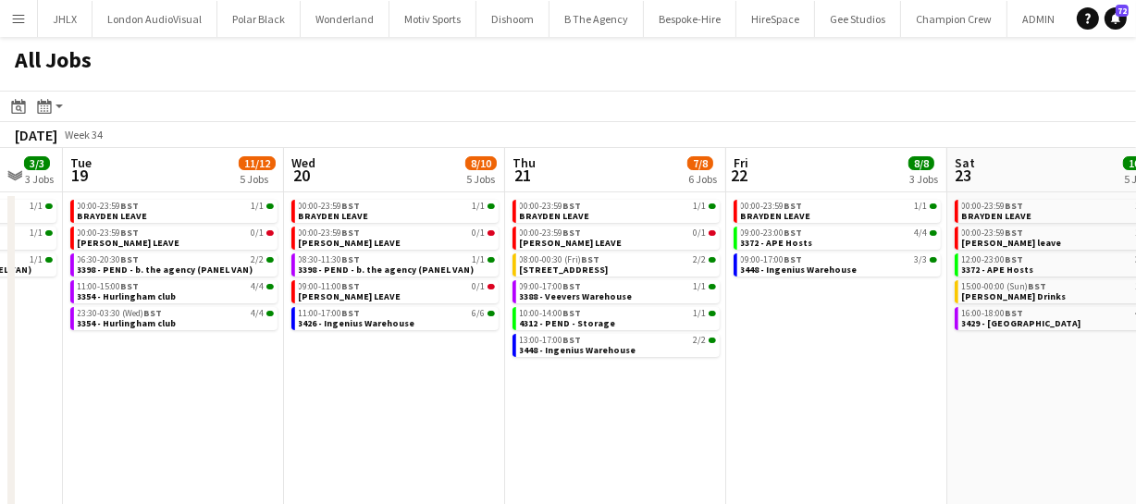
click at [726, 385] on app-all-jobs "All Jobs Date picker SEP 2025 SEP 2025 Monday M Tuesday T Wednesday W Thursday …" at bounding box center [568, 283] width 1136 height 492
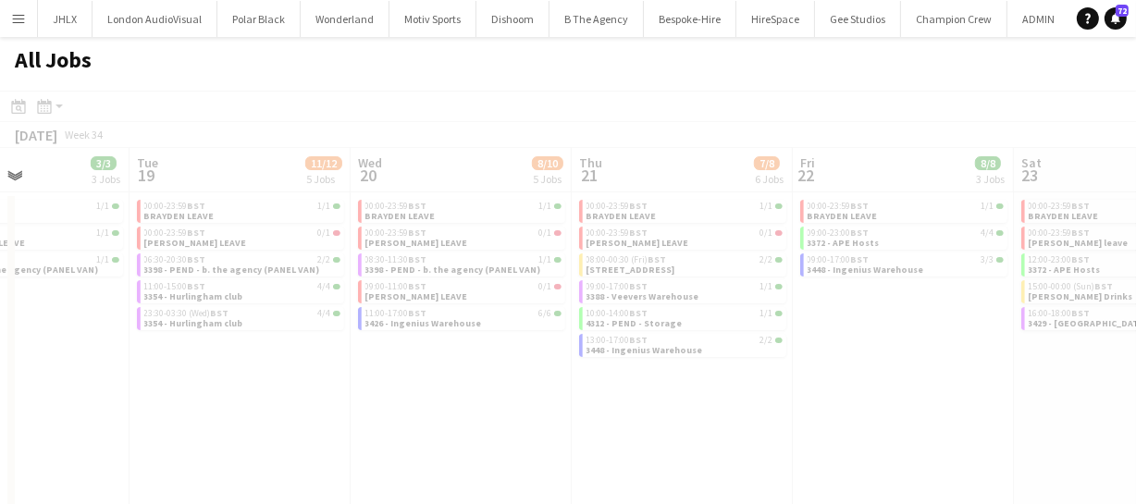
drag, startPoint x: 519, startPoint y: 370, endPoint x: 686, endPoint y: 385, distance: 168.1
click at [648, 380] on div at bounding box center [568, 337] width 1136 height 492
click at [474, 373] on app-calendar-viewport "Sat 16 Sun 17 12/12 6 Jobs Mon 18 3/3 3 Jobs Tue 19 11/12 5 Jobs Wed 20 8/10 5 …" at bounding box center [568, 338] width 1136 height 381
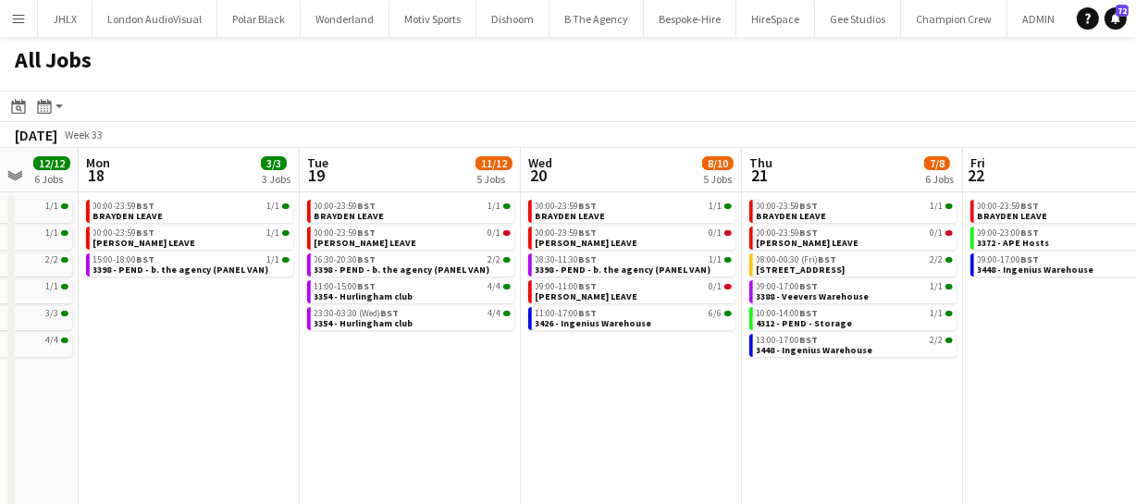
drag, startPoint x: 361, startPoint y: 361, endPoint x: 685, endPoint y: 379, distance: 324.3
click at [613, 376] on app-calendar-viewport "Fri 15 31/31 9 Jobs Sat 16 14/14 4 Jobs Sun 17 12/12 6 Jobs Mon 18 3/3 3 Jobs T…" at bounding box center [568, 338] width 1136 height 381
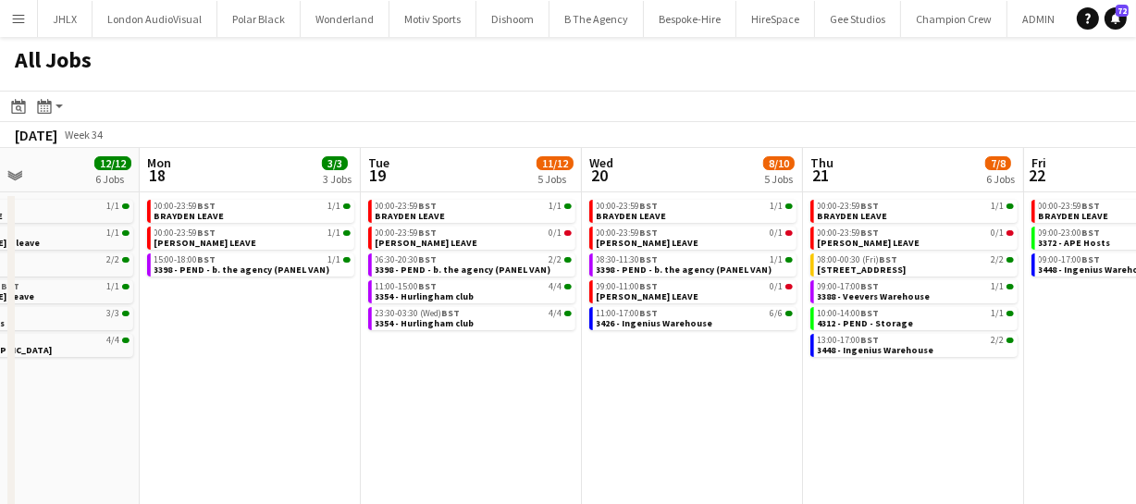
click at [557, 376] on app-calendar-viewport "Fri 15 31/31 9 Jobs Sat 16 14/14 4 Jobs Sun 17 12/12 6 Jobs Mon 18 3/3 3 Jobs T…" at bounding box center [568, 338] width 1136 height 381
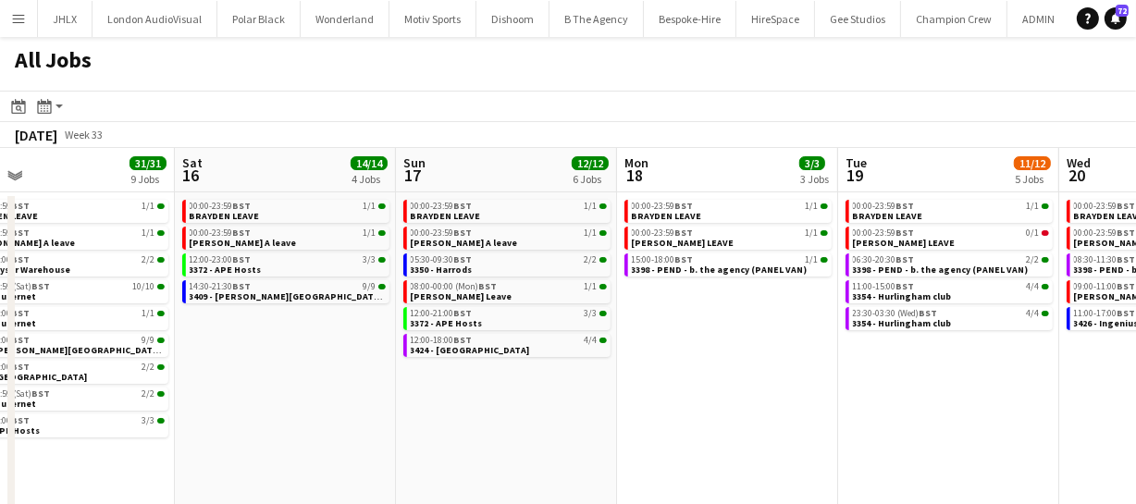
drag, startPoint x: 434, startPoint y: 365, endPoint x: 641, endPoint y: 376, distance: 207.5
click at [602, 373] on app-calendar-viewport "Wed 13 9/9 6 Jobs Thu 14 8/8 4 Jobs Fri 15 31/31 9 Jobs Sat 16 14/14 4 Jobs Sun…" at bounding box center [568, 338] width 1136 height 381
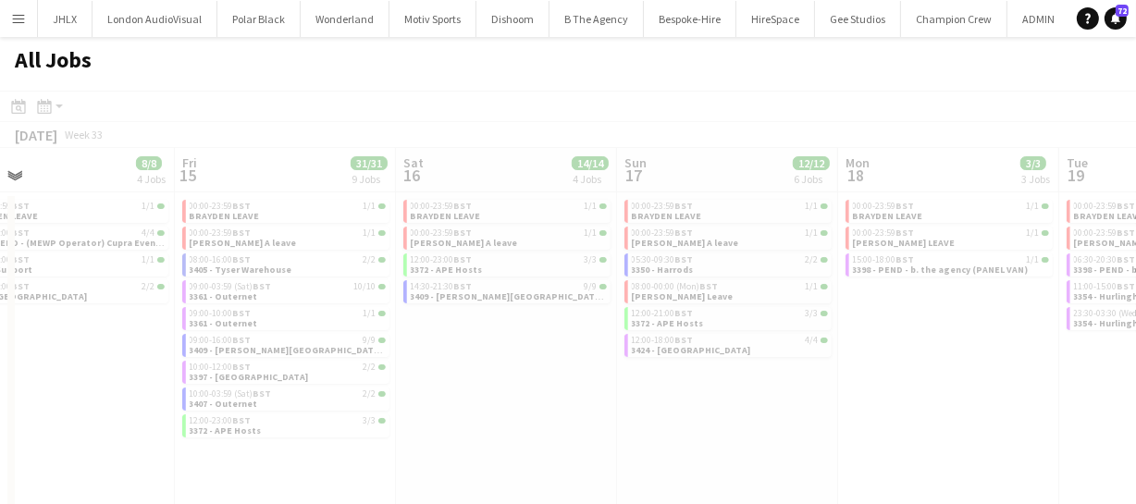
scroll to position [0, 513]
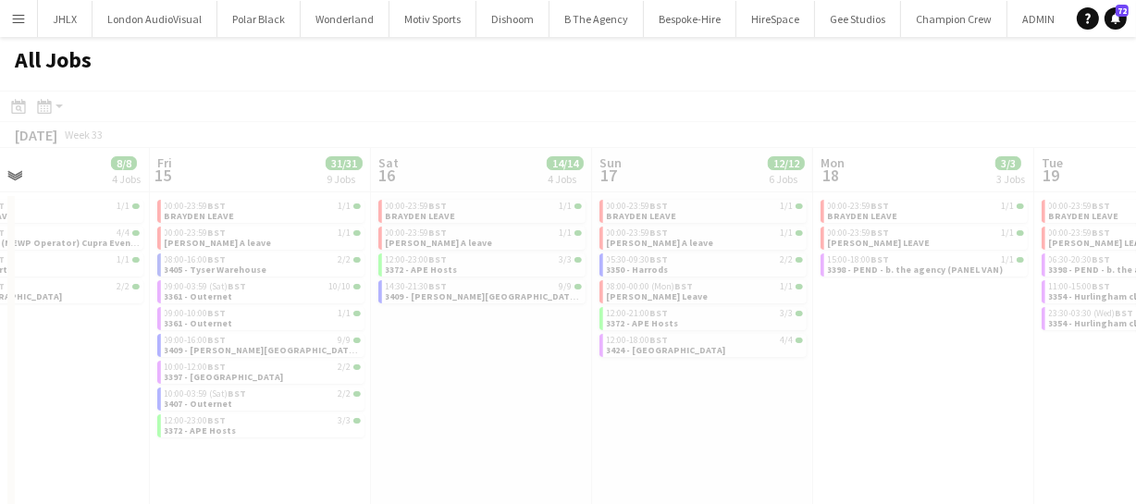
click at [583, 357] on div at bounding box center [568, 337] width 1136 height 492
click at [644, 361] on div at bounding box center [568, 337] width 1136 height 492
click at [524, 333] on app-calendar-viewport "Tue 12 Wed 13 9/9 6 Jobs Thu 14 8/8 4 Jobs Fri 15 31/31 9 Jobs Sat 16 14/14 4 J…" at bounding box center [568, 338] width 1136 height 381
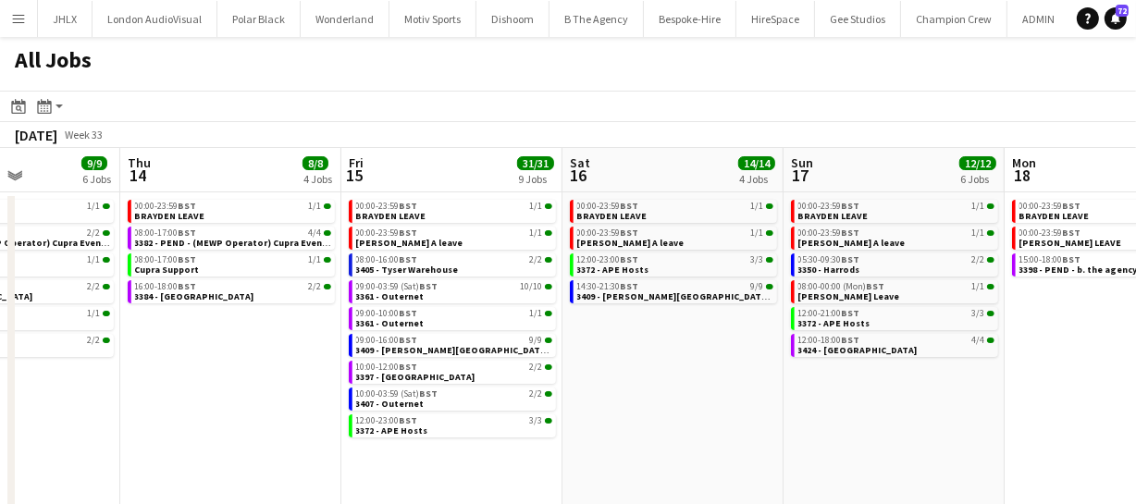
drag, startPoint x: 408, startPoint y: 341, endPoint x: 459, endPoint y: 344, distance: 51.0
click at [606, 342] on app-calendar-viewport "Mon 11 24/24 10 Jobs Tue 12 6/8 7 Jobs Wed 13 9/9 6 Jobs Thu 14 8/8 4 Jobs Fri …" at bounding box center [568, 338] width 1136 height 381
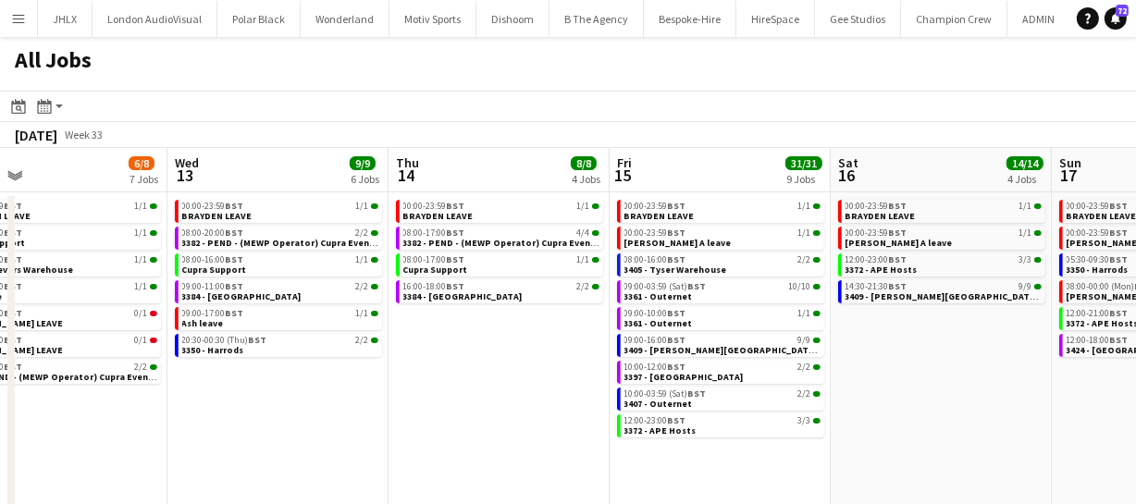
drag, startPoint x: 321, startPoint y: 339, endPoint x: 577, endPoint y: 344, distance: 256.3
click at [487, 342] on app-calendar-viewport "Sun 10 20/20 4 Jobs Mon 11 24/24 10 Jobs Tue 12 6/8 7 Jobs Wed 13 9/9 6 Jobs Th…" at bounding box center [568, 338] width 1136 height 381
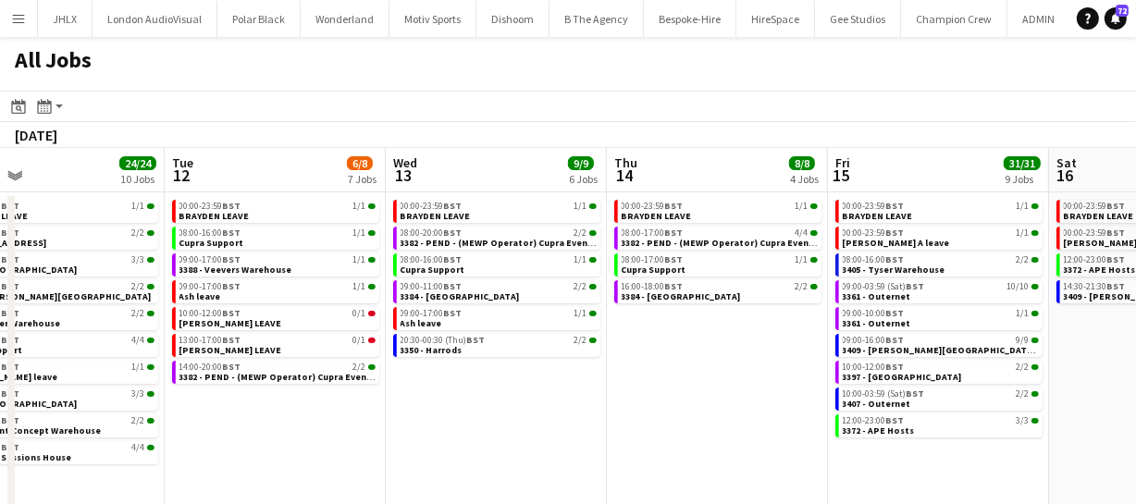
click at [612, 352] on app-all-jobs "All Jobs Date picker SEP 2025 SEP 2025 Monday M Tuesday T Wednesday W Thursday …" at bounding box center [568, 283] width 1136 height 492
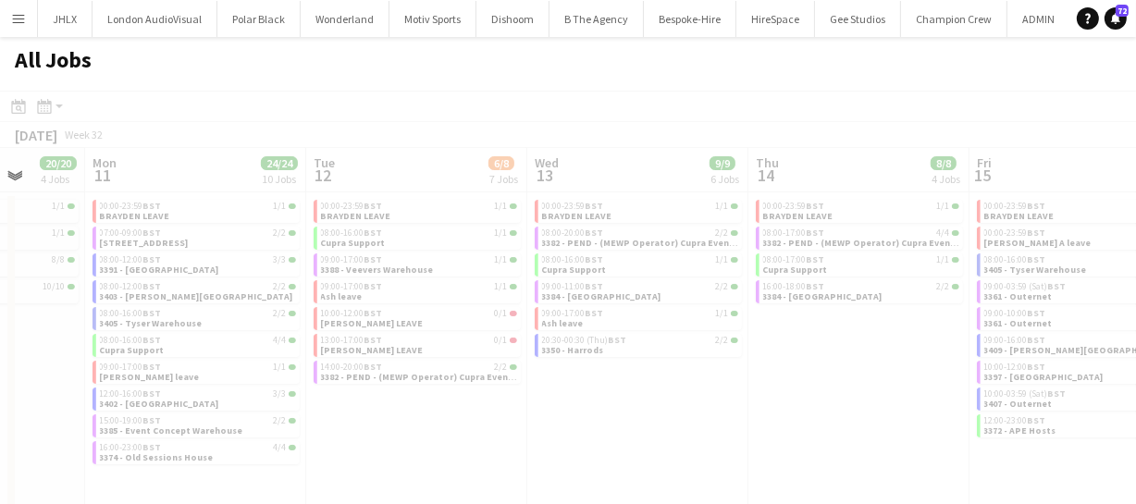
click at [625, 357] on div at bounding box center [568, 337] width 1136 height 492
drag, startPoint x: 314, startPoint y: 326, endPoint x: 440, endPoint y: 334, distance: 127.0
click at [527, 333] on div at bounding box center [568, 337] width 1136 height 492
drag, startPoint x: 263, startPoint y: 323, endPoint x: 629, endPoint y: 338, distance: 366.6
click at [583, 334] on app-calendar-viewport "Fri 8 Sat 9 6/6 3 Jobs Sun 10 20/20 4 Jobs Mon 11 24/24 10 Jobs Tue 12 6/8 7 Jo…" at bounding box center [568, 338] width 1136 height 381
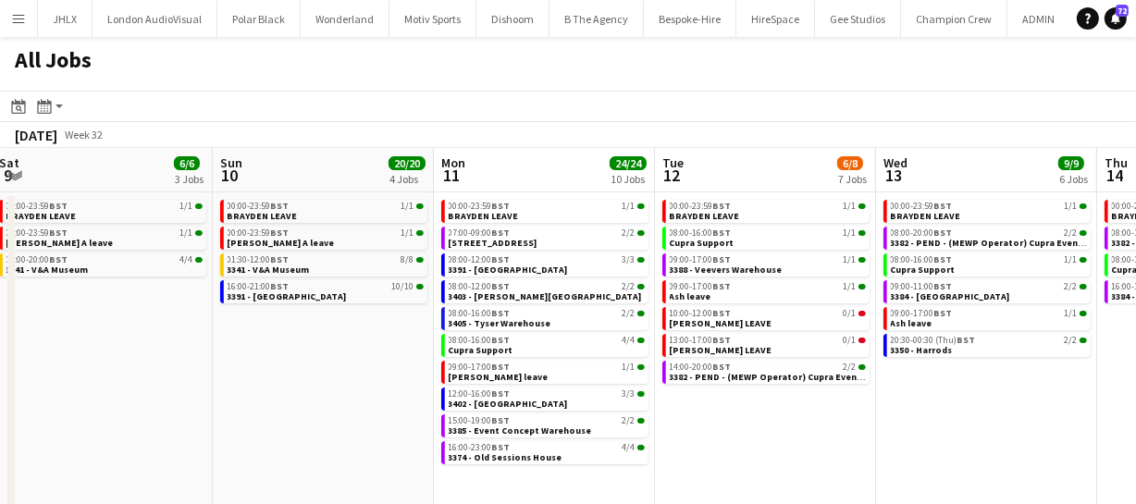
click at [539, 338] on app-calendar-viewport "Thu 7 30/30 6 Jobs Fri 8 45/63 8 Jobs Sat 9 6/6 3 Jobs Sun 10 20/20 4 Jobs Mon …" at bounding box center [568, 338] width 1136 height 381
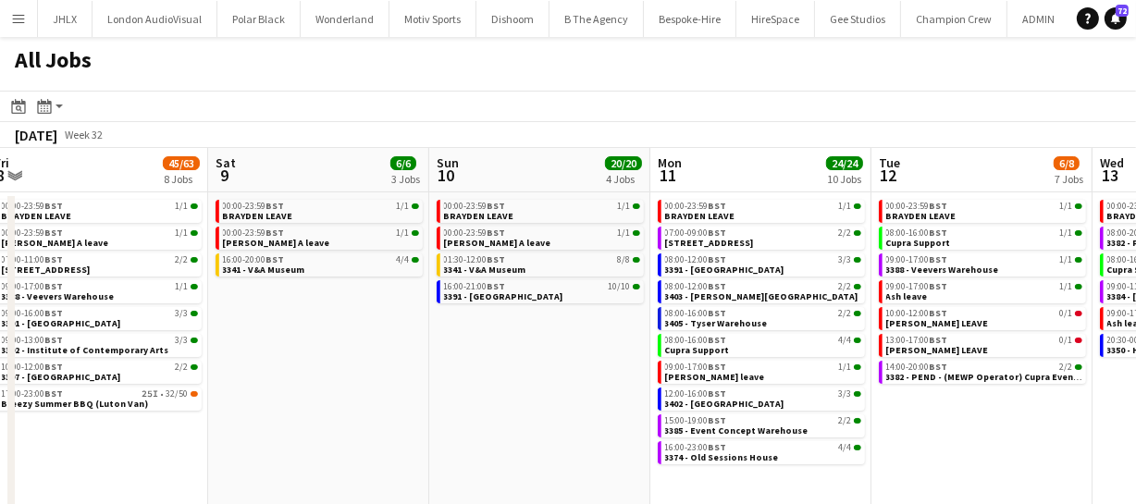
click at [547, 327] on app-calendar-viewport "Wed 6 22/22 5 Jobs Thu 7 30/30 6 Jobs Fri 8 45/63 8 Jobs Sat 9 6/6 3 Jobs Sun 1…" at bounding box center [568, 338] width 1136 height 381
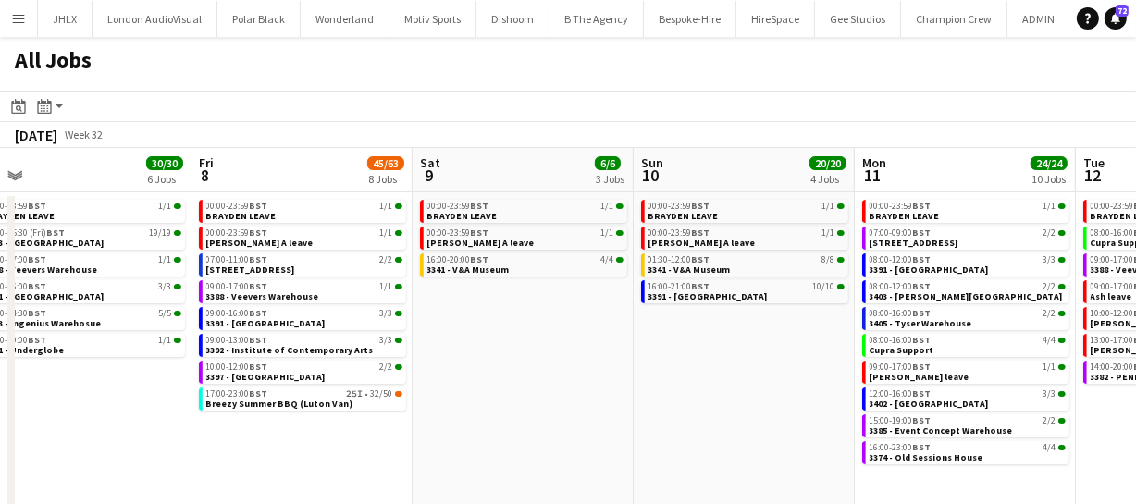
click at [630, 338] on app-all-jobs "All Jobs Date picker SEP 2025 SEP 2025 Monday M Tuesday T Wednesday W Thursday …" at bounding box center [568, 283] width 1136 height 492
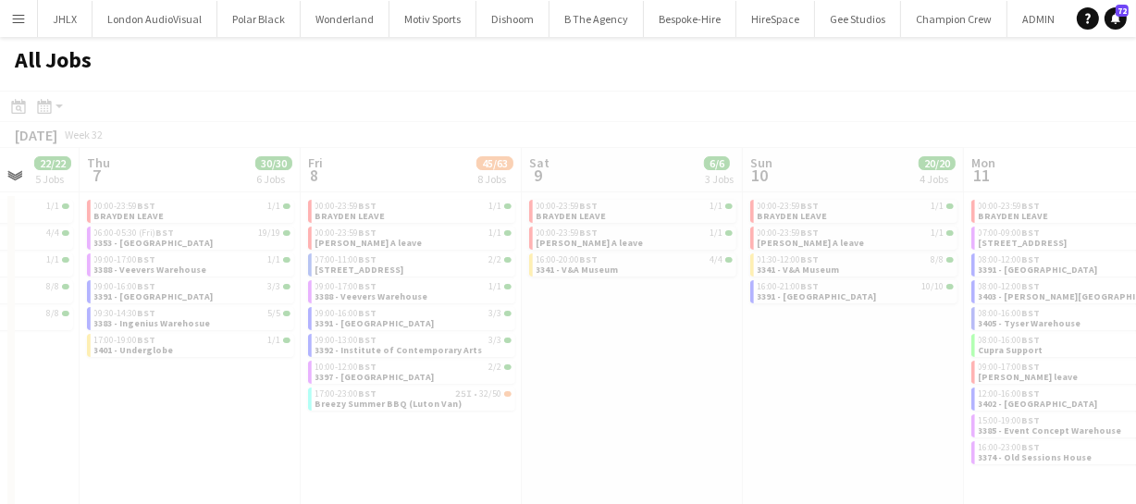
drag, startPoint x: 606, startPoint y: 345, endPoint x: 638, endPoint y: 348, distance: 32.5
click at [638, 348] on div at bounding box center [568, 337] width 1136 height 492
click at [434, 330] on app-calendar-viewport "Mon 4 Tue 5 6/6 3 Jobs Wed 6 22/22 5 Jobs Thu 7 30/30 6 Jobs Fri 8 45/63 8 Jobs…" at bounding box center [568, 338] width 1136 height 381
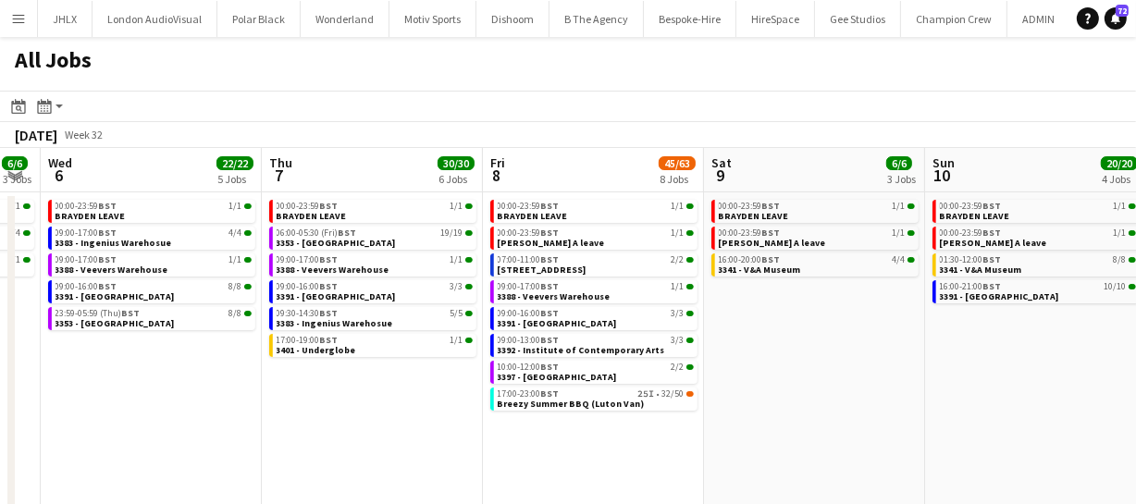
drag, startPoint x: 527, startPoint y: 347, endPoint x: 769, endPoint y: 365, distance: 242.1
click at [732, 363] on app-calendar-viewport "Mon 4 5/6 4 Jobs Tue 5 6/6 3 Jobs Wed 6 22/22 5 Jobs Thu 7 30/30 6 Jobs Fri 8 4…" at bounding box center [568, 338] width 1136 height 381
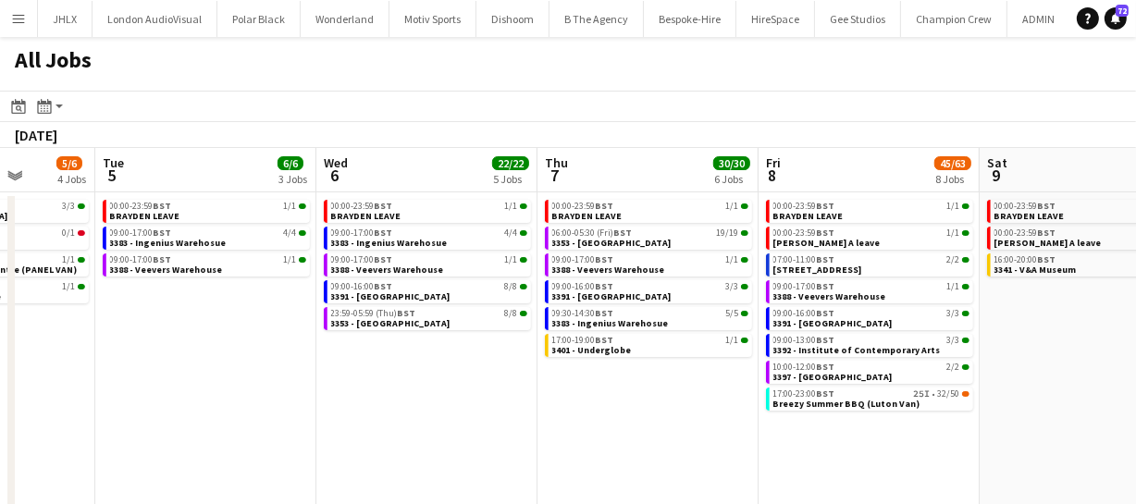
drag, startPoint x: 330, startPoint y: 329, endPoint x: 504, endPoint y: 342, distance: 174.4
click at [560, 347] on app-calendar-viewport "Sat 2 4/4 3 Jobs Sun 3 3/3 2 Jobs Mon 4 5/6 4 Jobs Tue 5 6/6 3 Jobs Wed 6 22/22…" at bounding box center [568, 338] width 1136 height 381
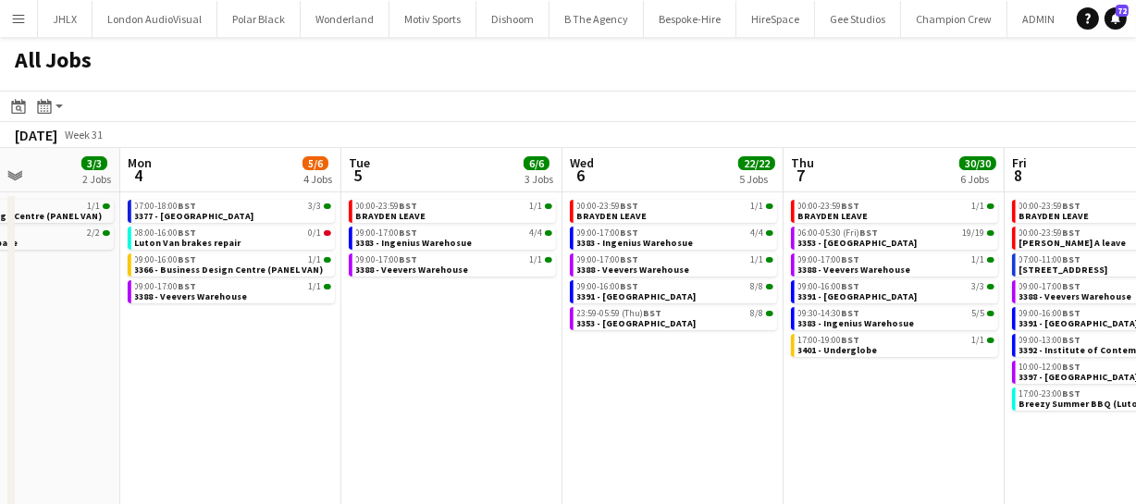
click at [650, 325] on app-all-jobs "All Jobs Date picker SEP 2025 SEP 2025 Monday M Tuesday T Wednesday W Thursday …" at bounding box center [568, 283] width 1136 height 492
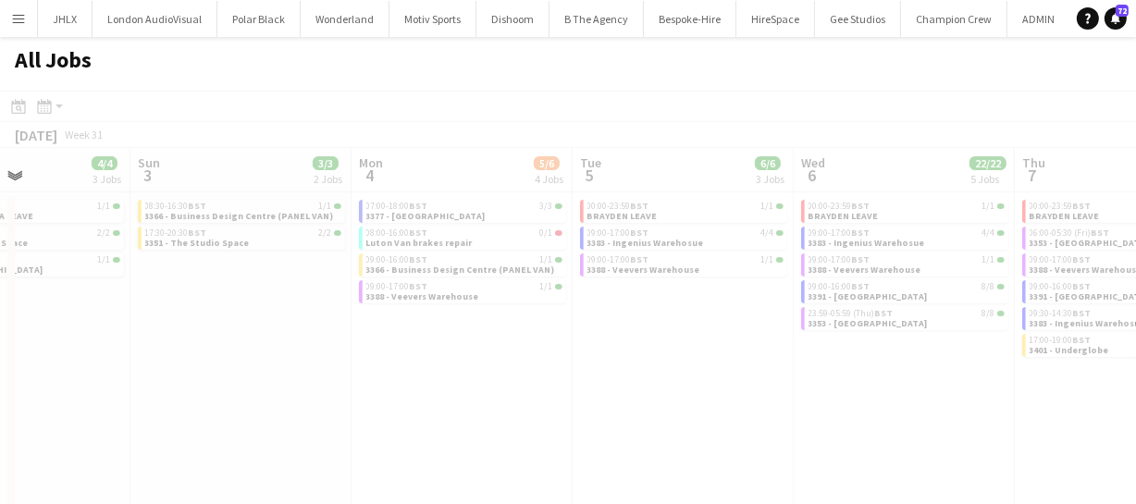
click at [543, 327] on div at bounding box center [568, 337] width 1136 height 492
drag, startPoint x: 443, startPoint y: 330, endPoint x: 352, endPoint y: 337, distance: 91.8
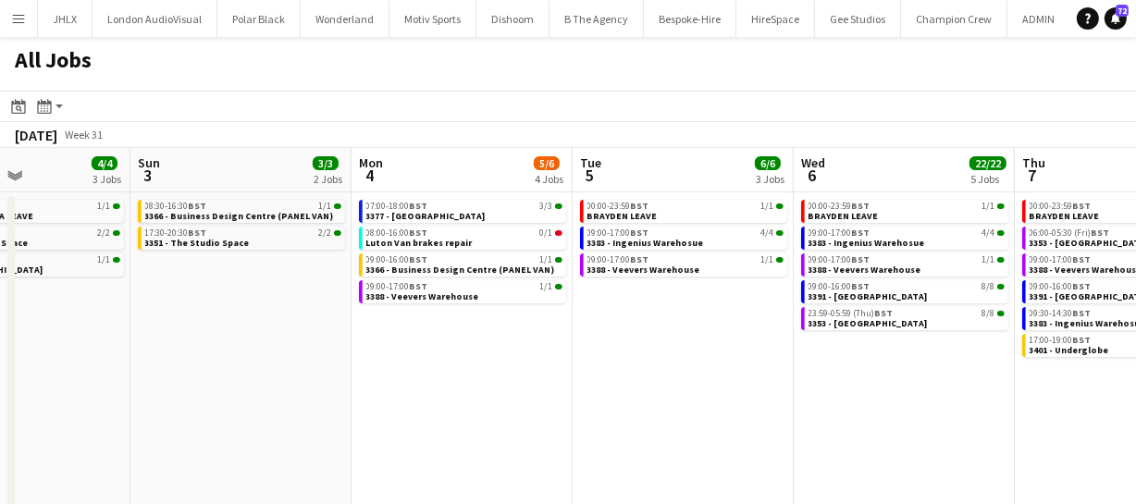
drag, startPoint x: 409, startPoint y: 352, endPoint x: 728, endPoint y: 377, distance: 320.2
click at [501, 358] on app-calendar-viewport "Thu 31 9/9 4 Jobs Fri 1 6/6 4 Jobs Sat 2 4/4 3 Jobs Sun 3 3/3 2 Jobs Mon 4 5/6 …" at bounding box center [568, 338] width 1136 height 381
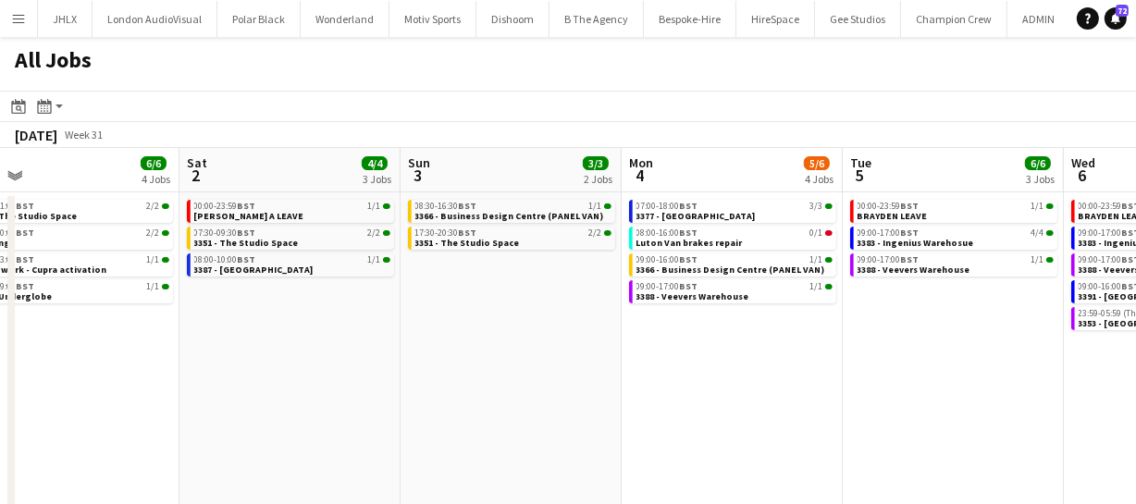
click at [456, 355] on app-calendar-viewport "Wed 30 5/5 2 Jobs Thu 31 9/9 4 Jobs Fri 1 6/6 4 Jobs Sat 2 4/4 3 Jobs Sun 3 3/3…" at bounding box center [568, 338] width 1136 height 381
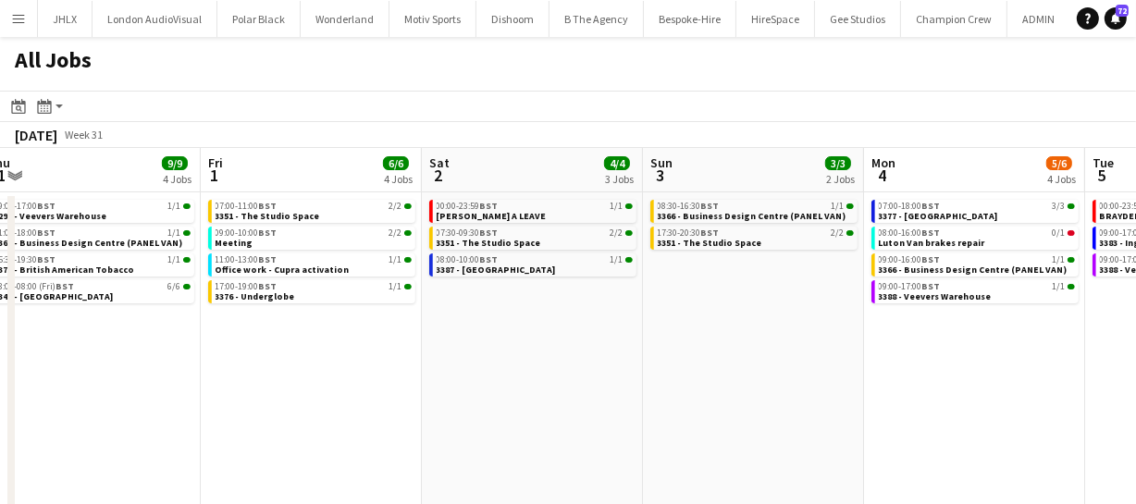
click at [454, 339] on app-calendar-viewport "Tue 29 6/6 3 Jobs Wed 30 5/5 2 Jobs Thu 31 9/9 4 Jobs Fri 1 6/6 4 Jobs Sat 2 4/…" at bounding box center [568, 338] width 1136 height 381
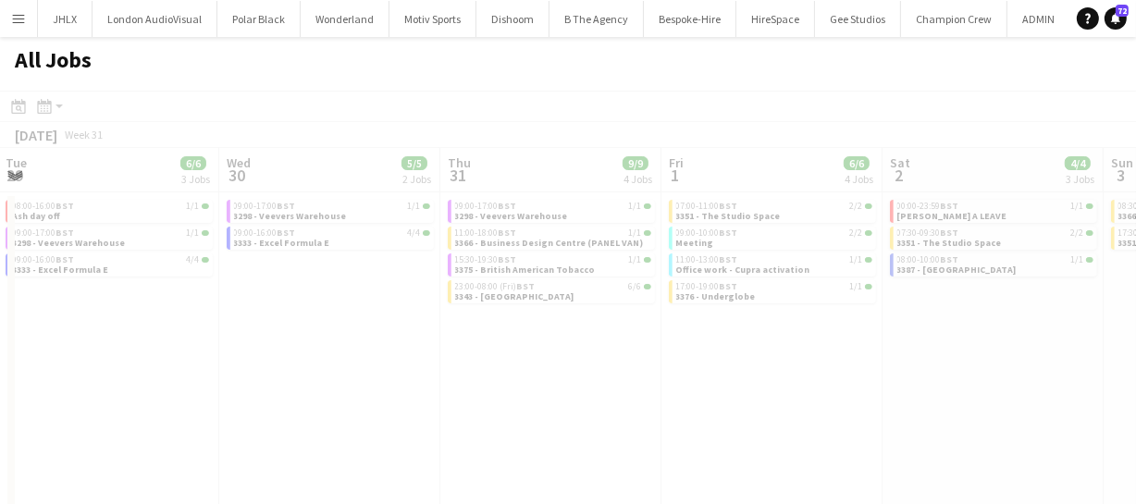
drag, startPoint x: 207, startPoint y: 327, endPoint x: 451, endPoint y: 356, distance: 246.0
click at [434, 342] on app-all-jobs "All Jobs Date picker SEP 2025 SEP 2025 Monday M Tuesday T Wednesday W Thursday …" at bounding box center [568, 283] width 1136 height 492
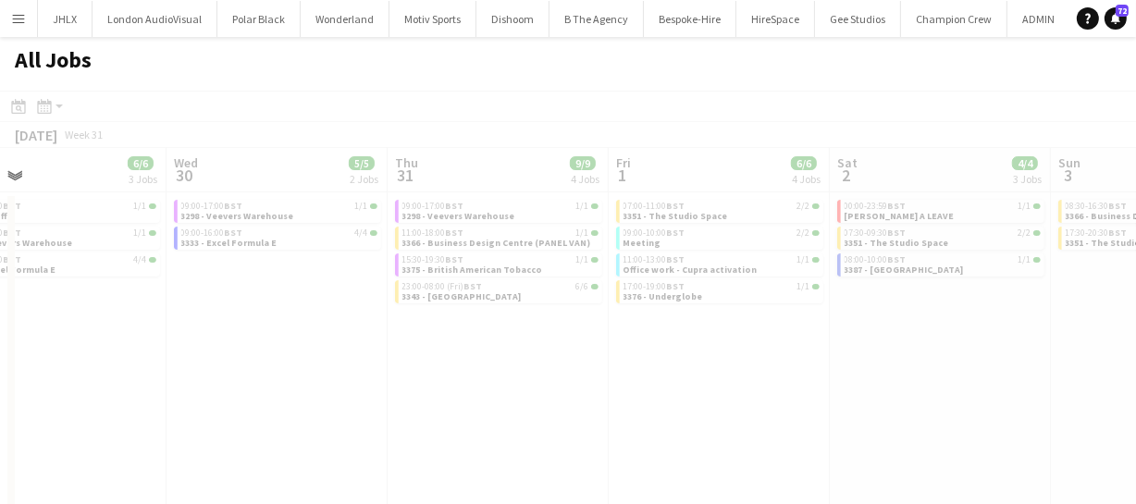
drag, startPoint x: 498, startPoint y: 360, endPoint x: 595, endPoint y: 364, distance: 97.2
click at [563, 363] on div at bounding box center [568, 337] width 1136 height 492
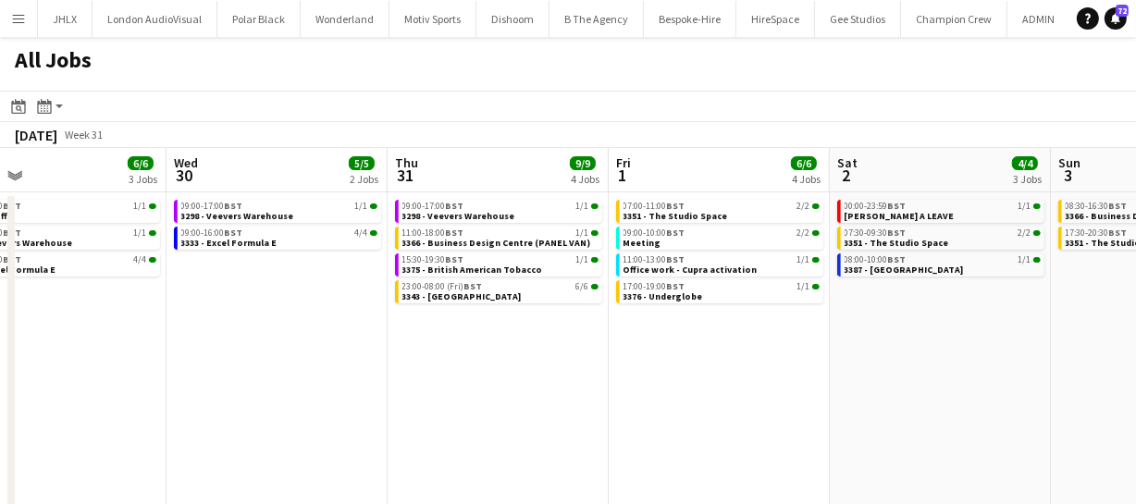
drag, startPoint x: 290, startPoint y: 327, endPoint x: 469, endPoint y: 336, distance: 179.6
click at [365, 332] on app-calendar-viewport "Sun 27 10/10 4 Jobs Mon 28 16/16 5 Jobs Tue 29 6/6 3 Jobs Wed 30 5/5 2 Jobs Thu…" at bounding box center [568, 338] width 1136 height 381
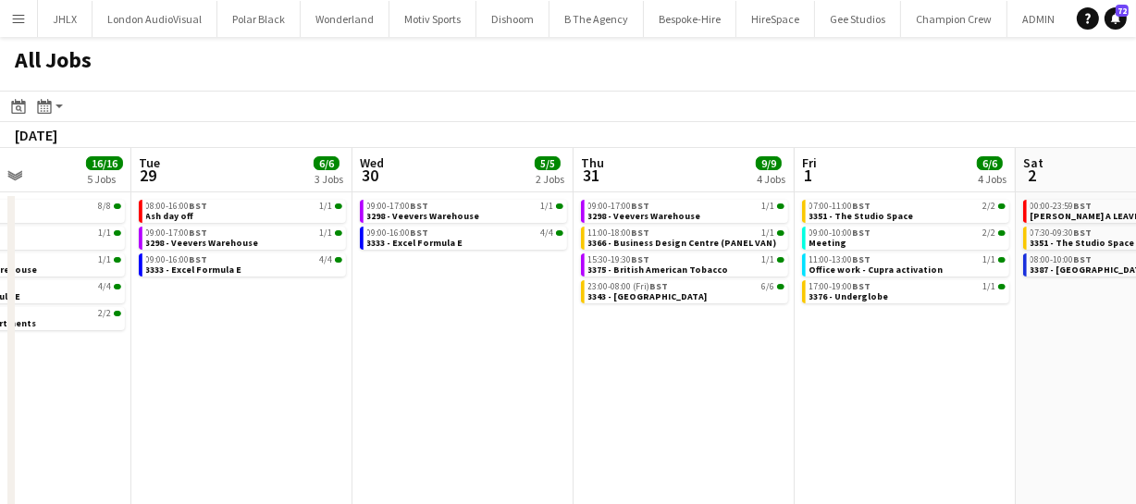
click at [608, 320] on app-calendar-viewport "Sat 26 16/16 4 Jobs Sun 27 10/10 4 Jobs Mon 28 16/16 5 Jobs Tue 29 6/6 3 Jobs W…" at bounding box center [568, 338] width 1136 height 381
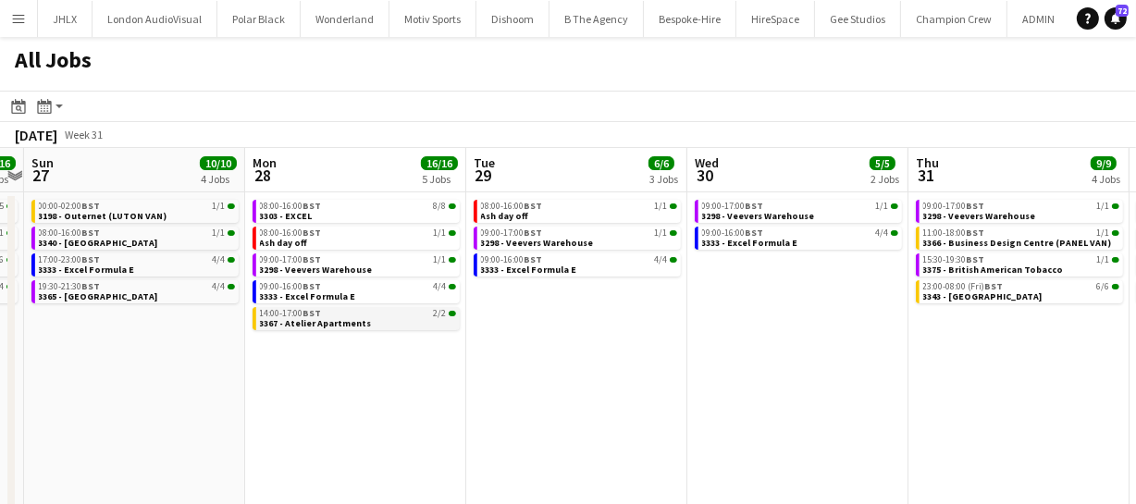
click at [476, 318] on app-calendar-viewport "Fri 25 24/26 6 Jobs Sat 26 16/16 4 Jobs Sun 27 10/10 4 Jobs Mon 28 16/16 5 Jobs…" at bounding box center [568, 338] width 1136 height 381
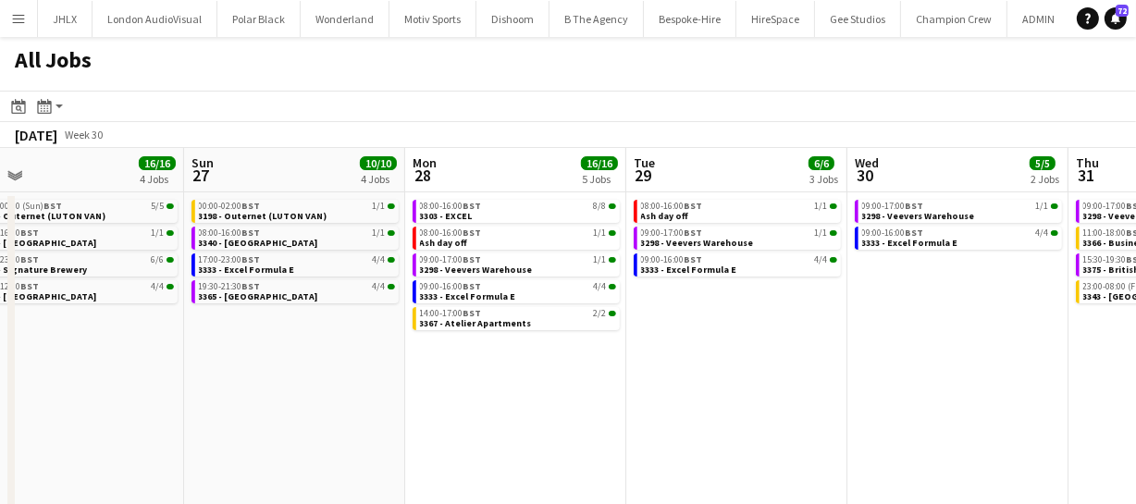
click at [482, 319] on app-all-jobs "All Jobs Date picker SEP 2025 SEP 2025 Monday M Tuesday T Wednesday W Thursday …" at bounding box center [568, 283] width 1136 height 492
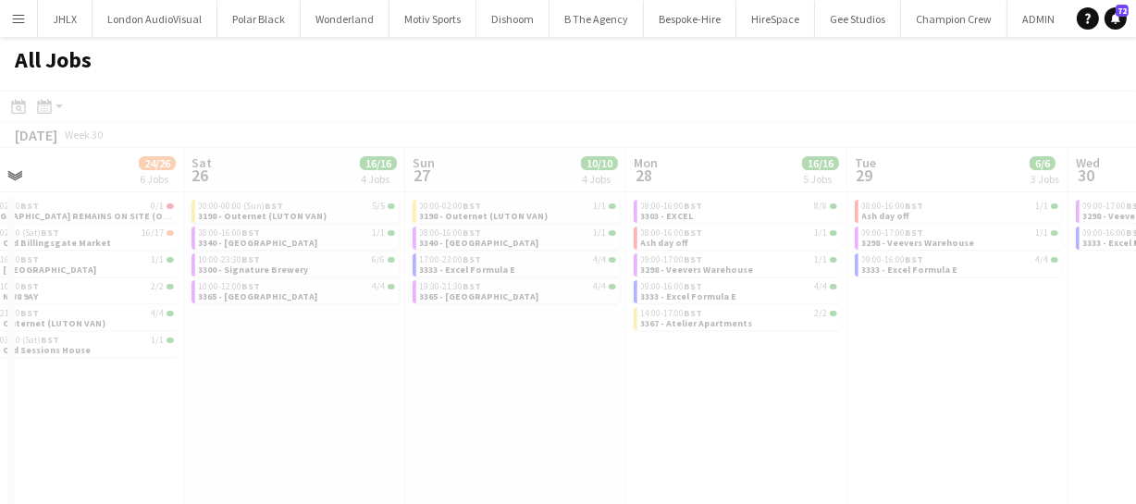
scroll to position [0, 537]
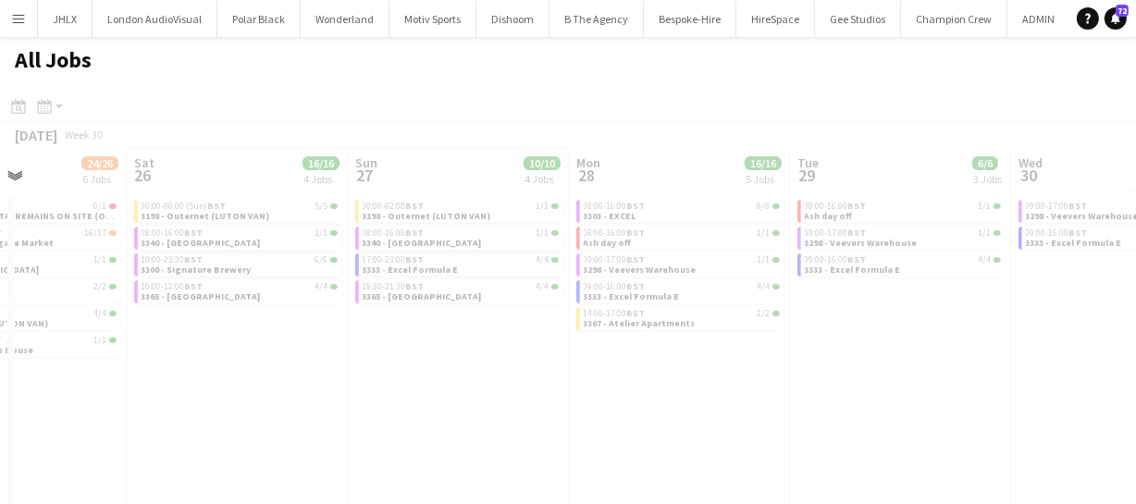
drag, startPoint x: 459, startPoint y: 320, endPoint x: 570, endPoint y: 327, distance: 111.2
click at [522, 324] on div at bounding box center [568, 337] width 1136 height 492
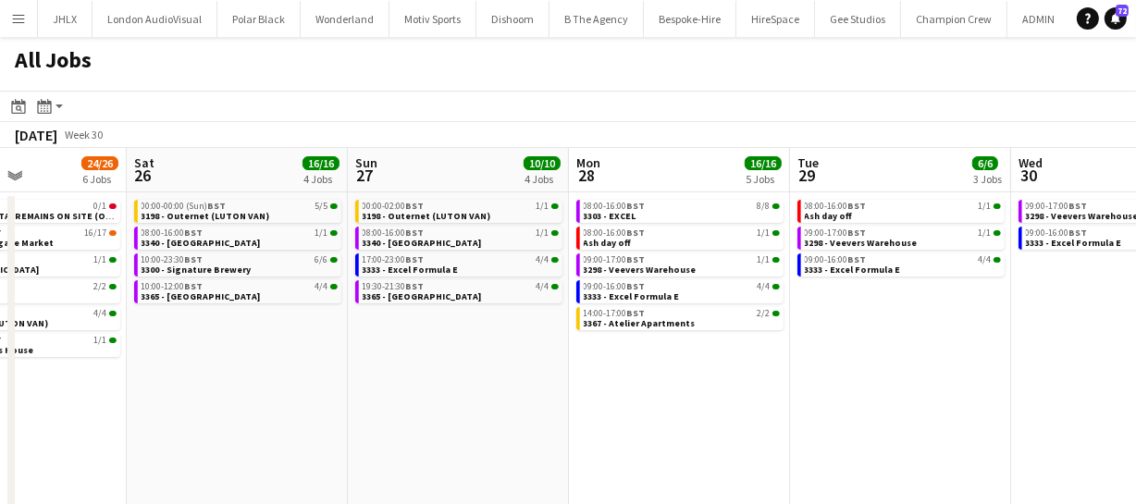
drag, startPoint x: 397, startPoint y: 332, endPoint x: 820, endPoint y: 339, distance: 423.7
click at [598, 342] on app-calendar-viewport "Wed 23 45/45 8 Jobs Thu 24 55/59 9 Jobs Fri 25 24/26 6 Jobs Sat 26 16/16 4 Jobs…" at bounding box center [568, 338] width 1136 height 381
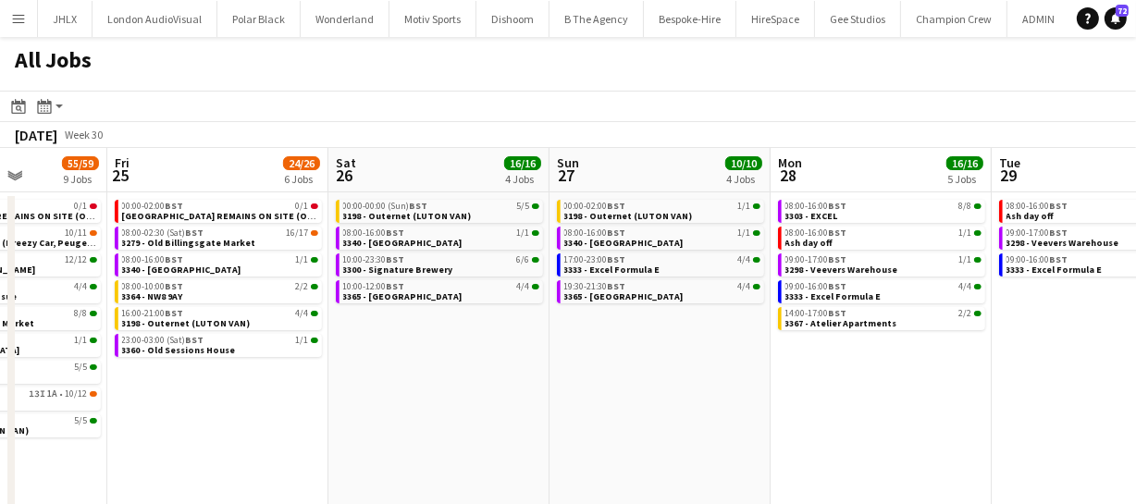
click at [580, 320] on app-calendar-viewport "Tue 22 48/48 11 Jobs Wed 23 45/45 8 Jobs Thu 24 55/59 9 Jobs Fri 25 24/26 6 Job…" at bounding box center [568, 338] width 1136 height 381
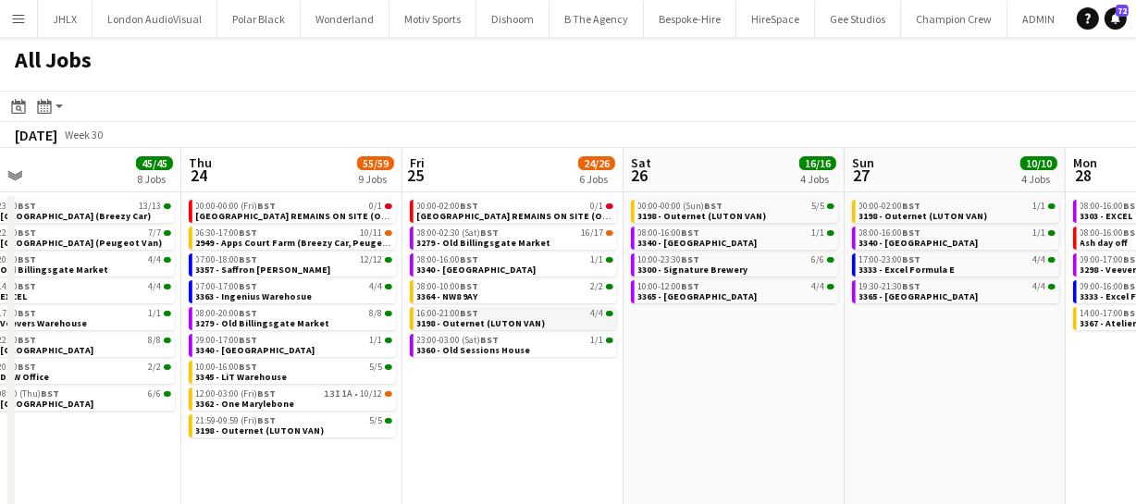
click at [494, 315] on app-calendar-viewport "Mon 21 23/23 6 Jobs Tue 22 48/48 11 Jobs Wed 23 45/45 8 Jobs Thu 24 55/59 9 Job…" at bounding box center [568, 338] width 1136 height 381
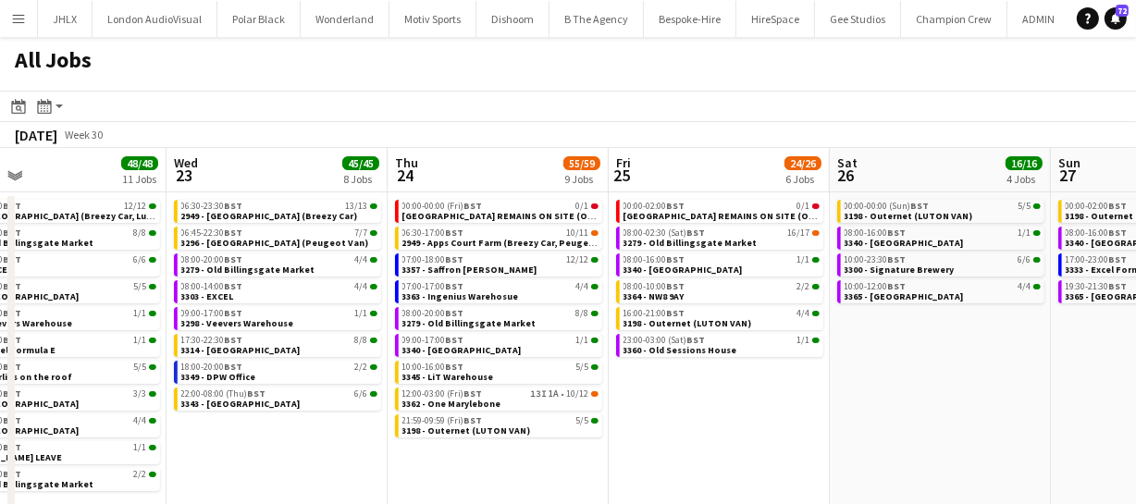
click at [509, 309] on app-calendar-viewport "Sun 20 3/3 2 Jobs Mon 21 23/23 6 Jobs Tue 22 48/48 11 Jobs Wed 23 45/45 8 Jobs …" at bounding box center [568, 338] width 1136 height 381
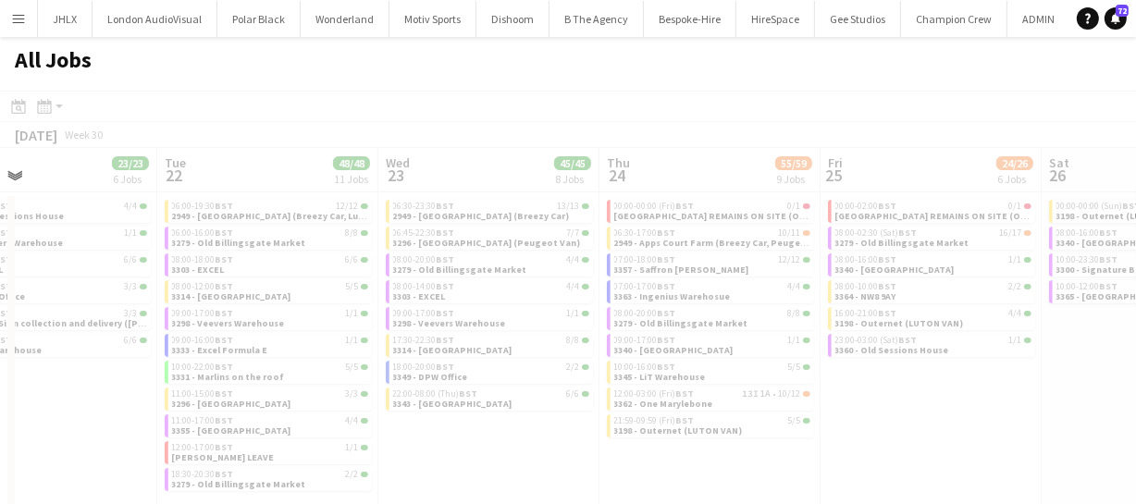
drag, startPoint x: 346, startPoint y: 301, endPoint x: 736, endPoint y: 324, distance: 391.0
click at [601, 313] on div at bounding box center [568, 337] width 1136 height 492
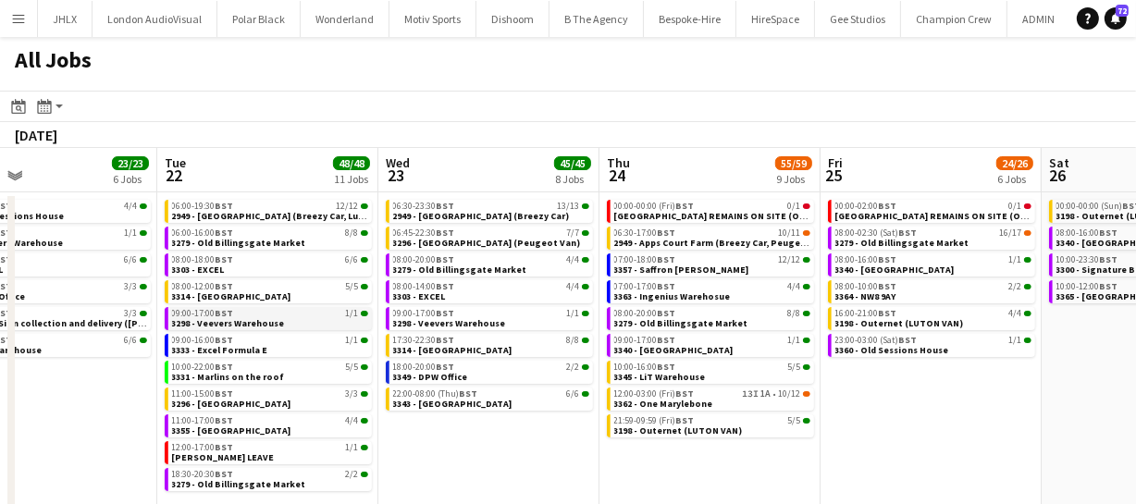
drag, startPoint x: 412, startPoint y: 302, endPoint x: 403, endPoint y: 318, distance: 17.8
click at [500, 307] on app-calendar-viewport "Sat 19 31/31 7 Jobs Sun 20 3/3 2 Jobs Mon 21 23/23 6 Jobs Tue 22 48/48 11 Jobs …" at bounding box center [568, 338] width 1136 height 381
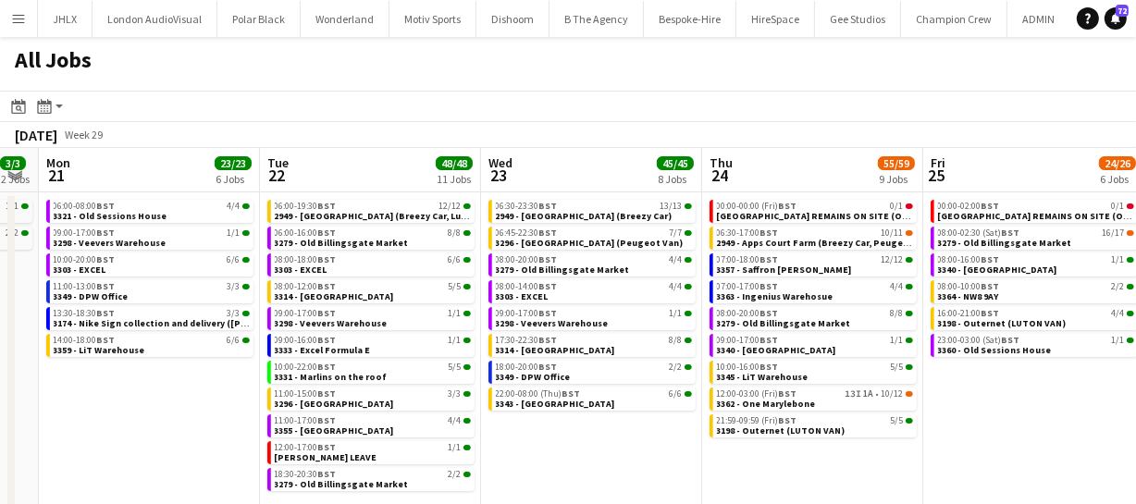
drag, startPoint x: 228, startPoint y: 296, endPoint x: 704, endPoint y: 323, distance: 477.1
click at [659, 320] on app-calendar-viewport "Sat 19 31/31 7 Jobs Sun 20 3/3 2 Jobs Mon 21 23/23 6 Jobs Tue 22 48/48 11 Jobs …" at bounding box center [568, 338] width 1136 height 381
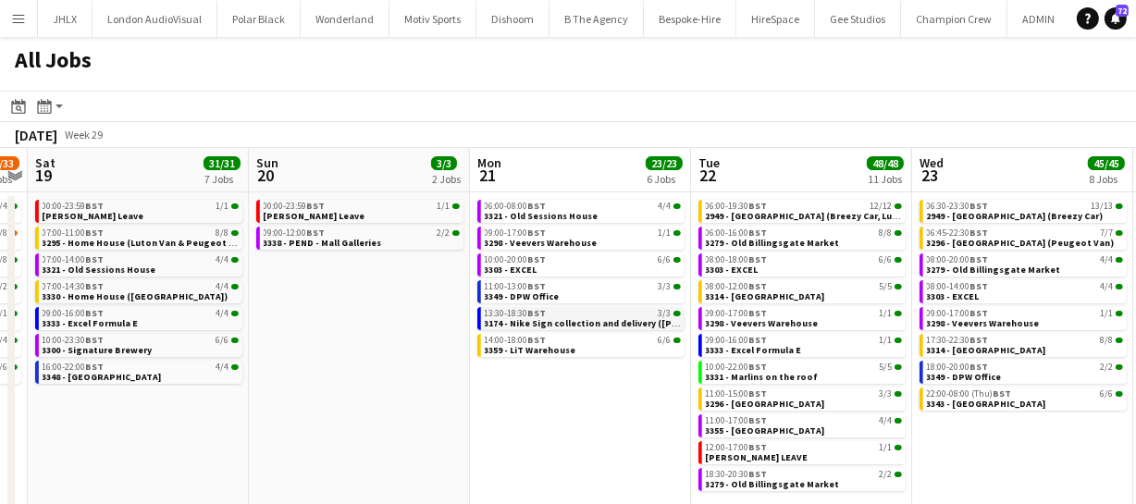
click at [615, 312] on app-calendar-viewport "Thu 17 38/38 6 Jobs Fri 18 32/33 7 Jobs Sat 19 31/31 7 Jobs Sun 20 3/3 2 Jobs M…" at bounding box center [568, 338] width 1136 height 381
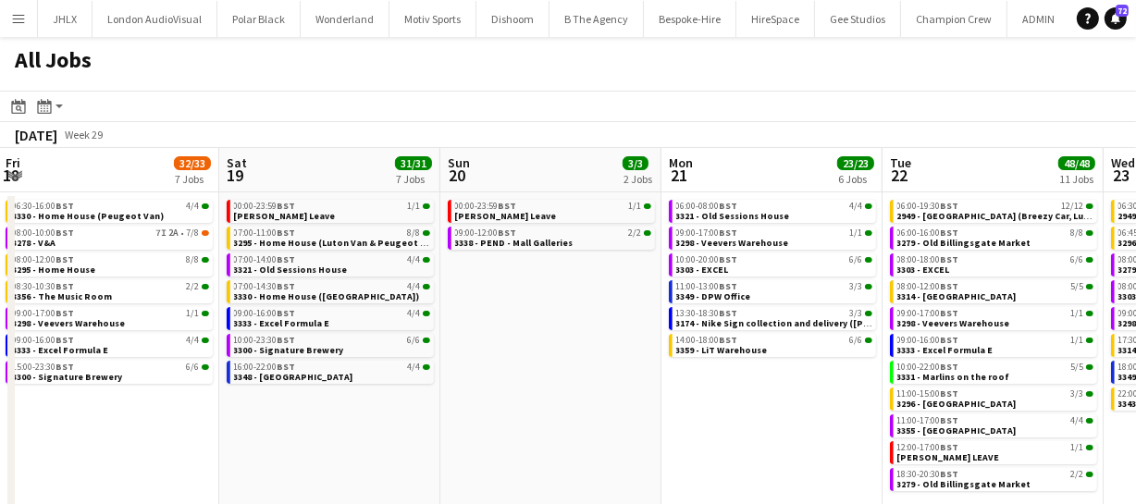
click at [581, 322] on app-all-jobs "All Jobs Date picker SEP 2025 SEP 2025 Monday M Tuesday T Wednesday W Thursday …" at bounding box center [568, 283] width 1136 height 492
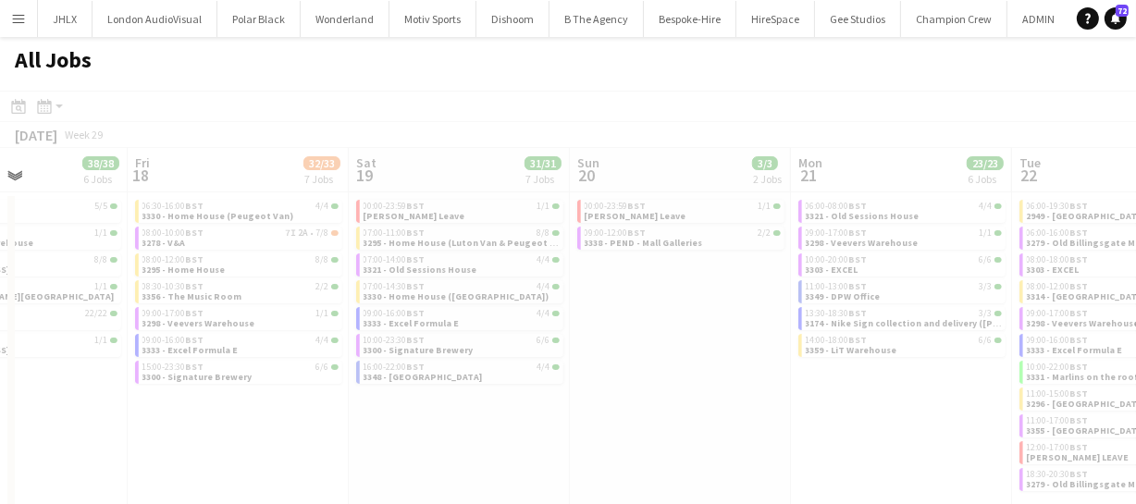
click at [672, 294] on div at bounding box center [568, 337] width 1136 height 492
click at [789, 275] on div at bounding box center [568, 337] width 1136 height 492
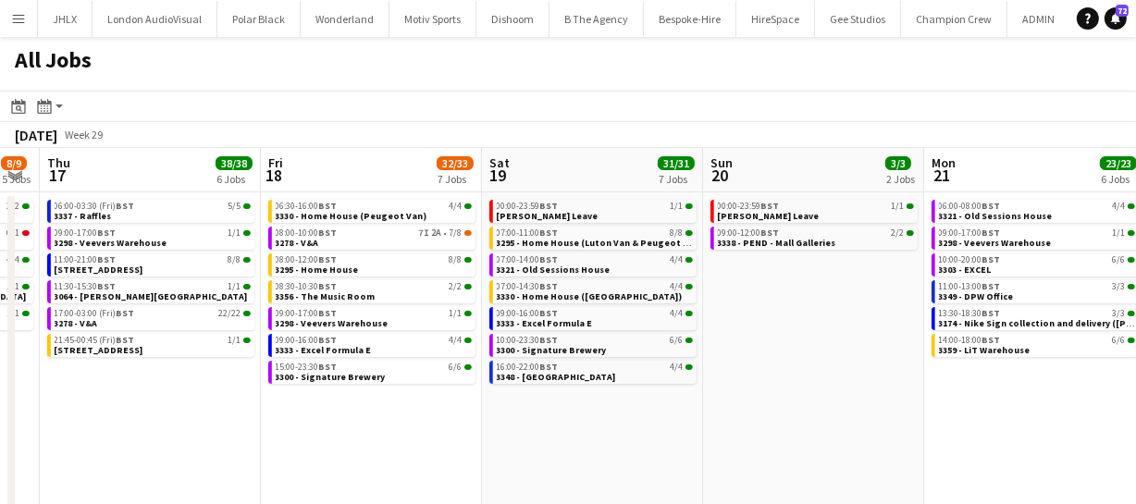
drag, startPoint x: 993, startPoint y: 327, endPoint x: 1008, endPoint y: 318, distance: 17.0
click at [1039, 326] on app-calendar-viewport "Tue 15 19/19 5 Jobs Wed 16 8/9 5 Jobs Thu 17 38/38 6 Jobs Fri 18 32/33 7 Jobs S…" at bounding box center [568, 338] width 1136 height 381
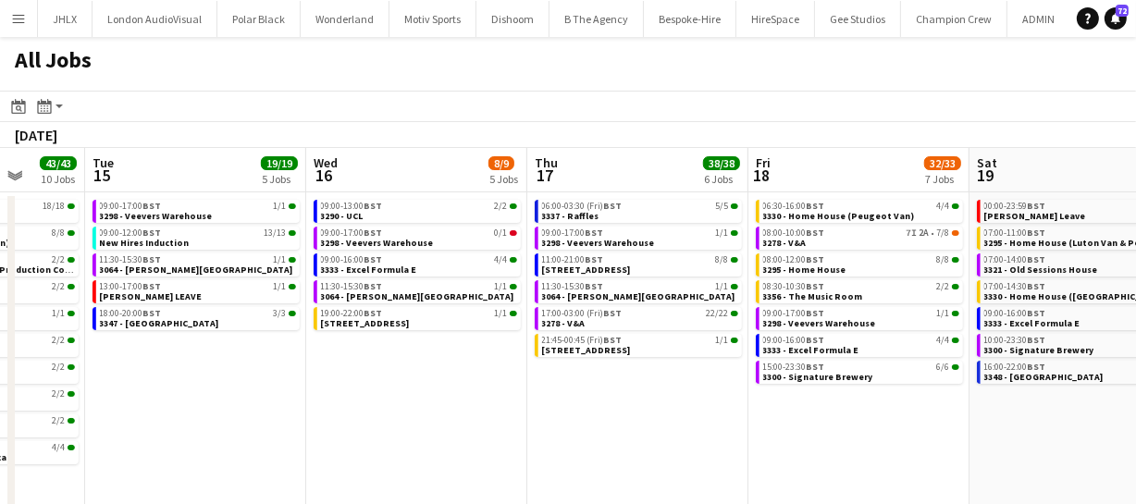
click at [716, 315] on app-all-jobs "All Jobs Date picker SEP 2025 SEP 2025 Monday M Tuesday T Wednesday W Thursday …" at bounding box center [568, 283] width 1136 height 492
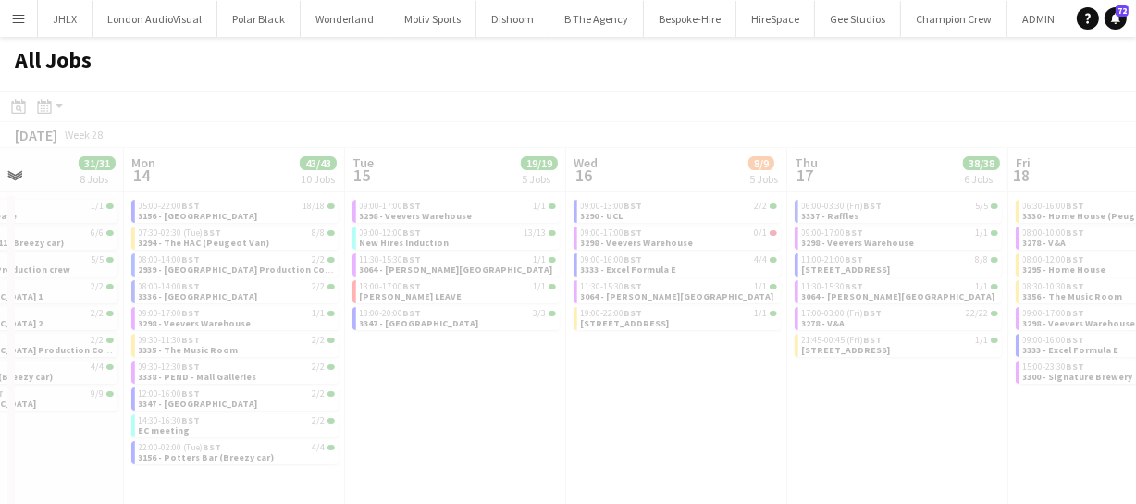
click at [831, 324] on div at bounding box center [568, 337] width 1136 height 492
drag
click at [628, 333] on div at bounding box center [568, 337] width 1136 height 492
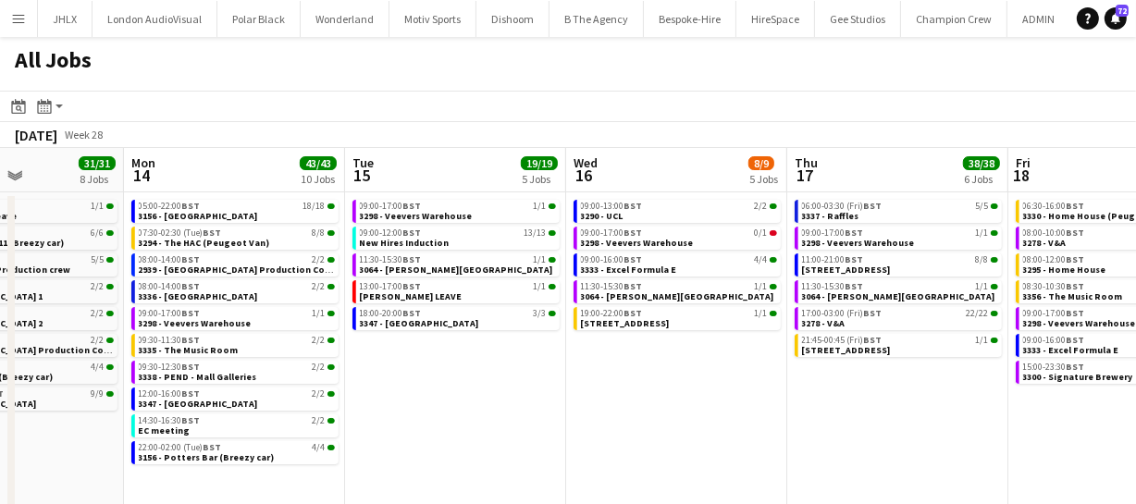
click at [736, 337] on app-calendar-viewport "Fri 11 53/53 10 Jobs Sat 12 31/31 6 Jobs Sun 13 31/31 8 Jobs Mon 14 43/43 10 Jo…" at bounding box center [568, 338] width 1136 height 381
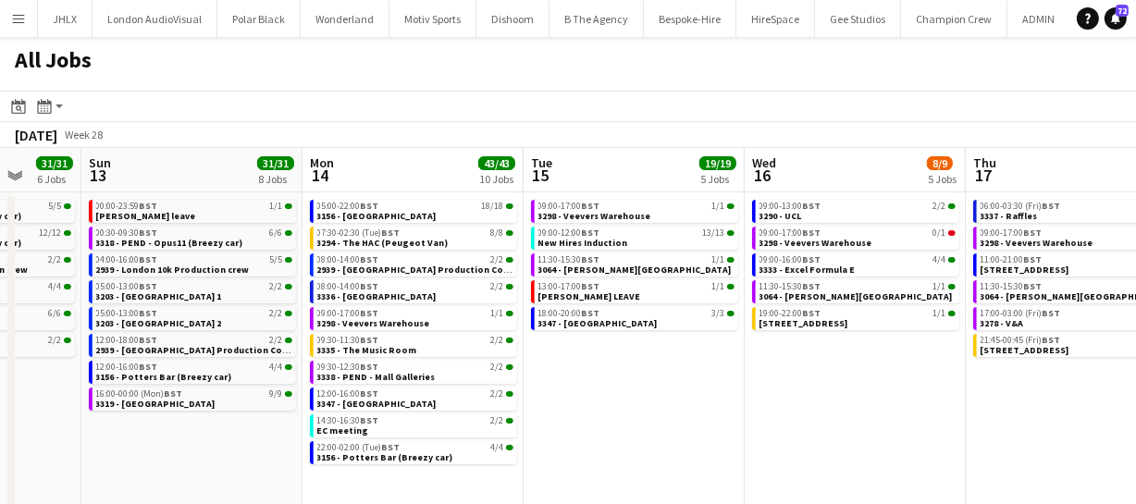
click at [929, 364] on app-calendar-viewport "Thu 10 27/27 7 Jobs Fri 11 53/53 10 Jobs Sat 12 31/31 6 Jobs Sun 13 31/31 8 Job…" at bounding box center [568, 338] width 1136 height 381
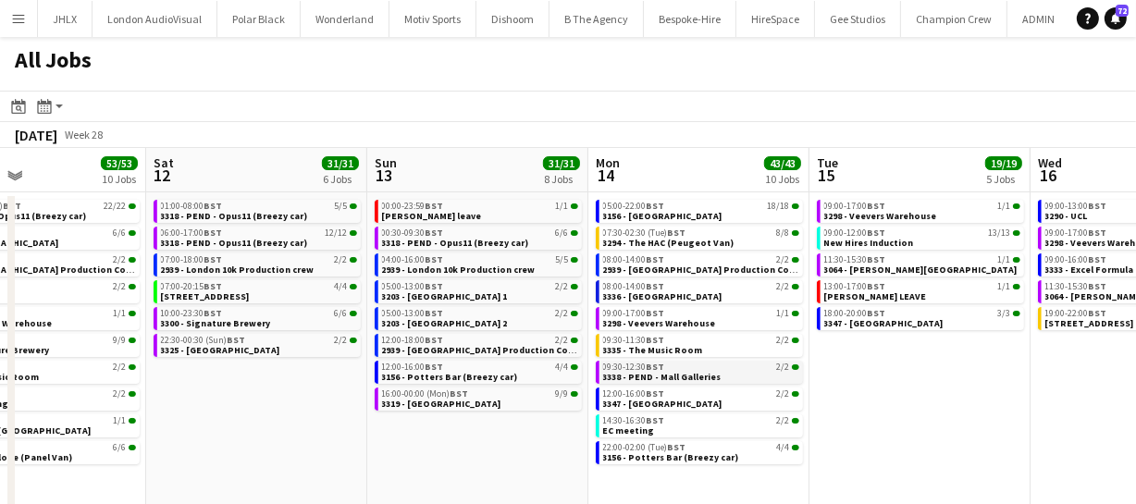
click at [893, 367] on app-calendar-viewport "Wed 9 44/44 6 Jobs Thu 10 27/27 7 Jobs Fri 11 53/53 10 Jobs Sat 12 31/31 6 Jobs…" at bounding box center [568, 338] width 1136 height 381
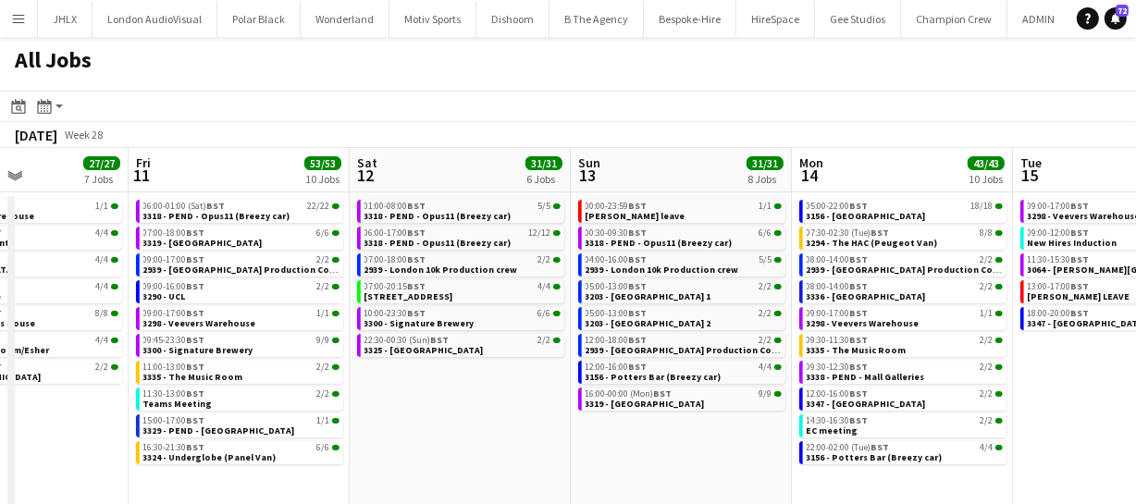
click at [1073, 364] on app-all-jobs "All Jobs Date picker SEP 2025 SEP 2025 Monday M Tuesday T Wednesday W Thursday …" at bounding box center [568, 283] width 1136 height 492
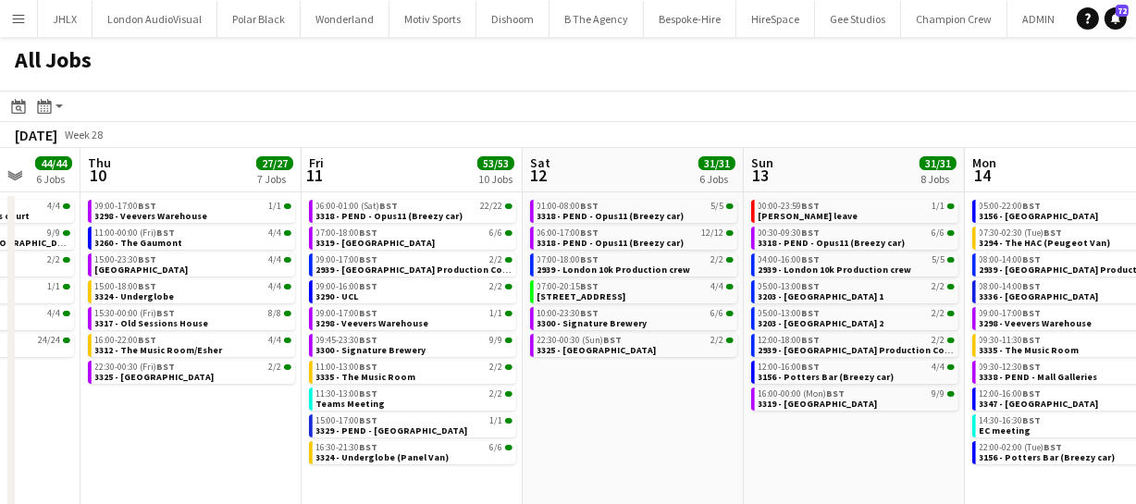
click at [22, 23] on app-icon "Menu" at bounding box center [18, 18] width 15 height 15
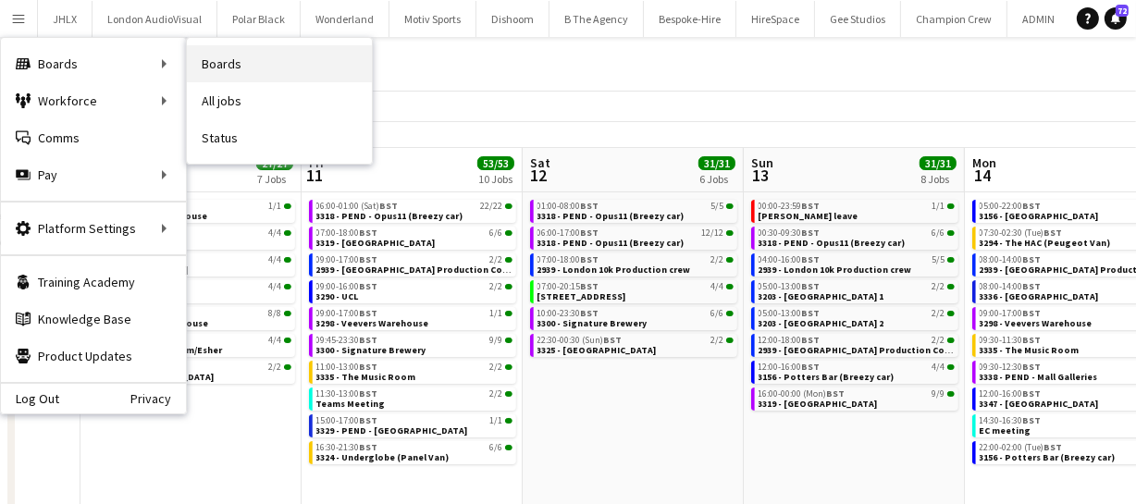
click at [292, 68] on link "Boards" at bounding box center [279, 63] width 185 height 37
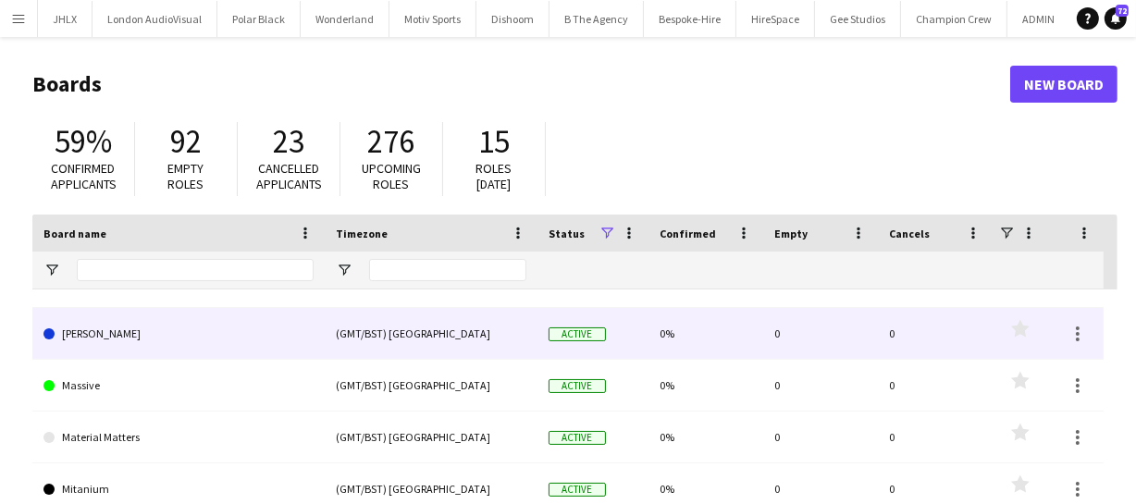
click at [92, 346] on link "[PERSON_NAME]" at bounding box center [178, 334] width 270 height 52
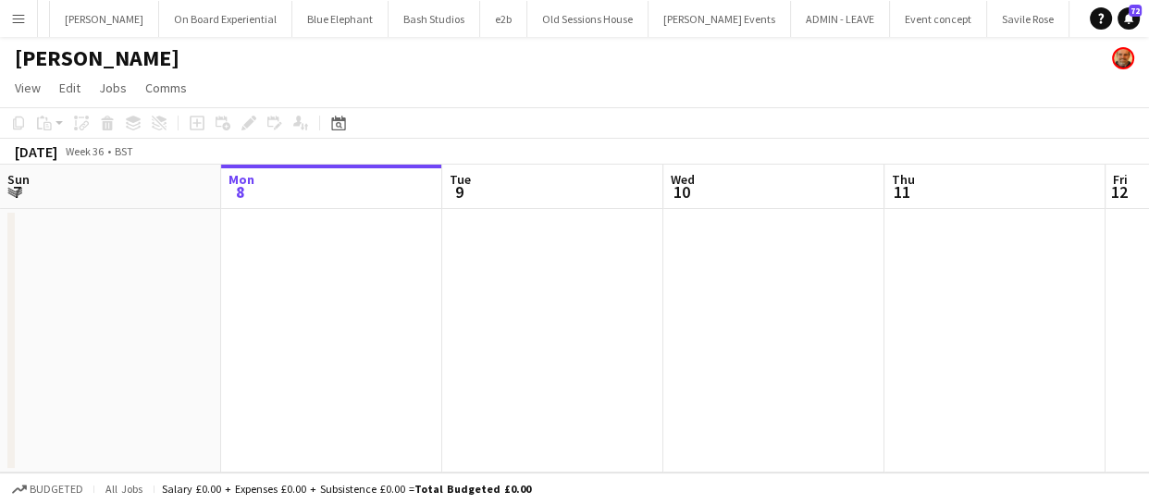
click at [832, 352] on app-calendar-viewport "Fri 5 Sat 6 Sun 7 Mon 8 Tue 9 Wed 10 Thu 11 Fri 12 Sat 13 Sun 14 Mon 15" at bounding box center [574, 319] width 1149 height 308
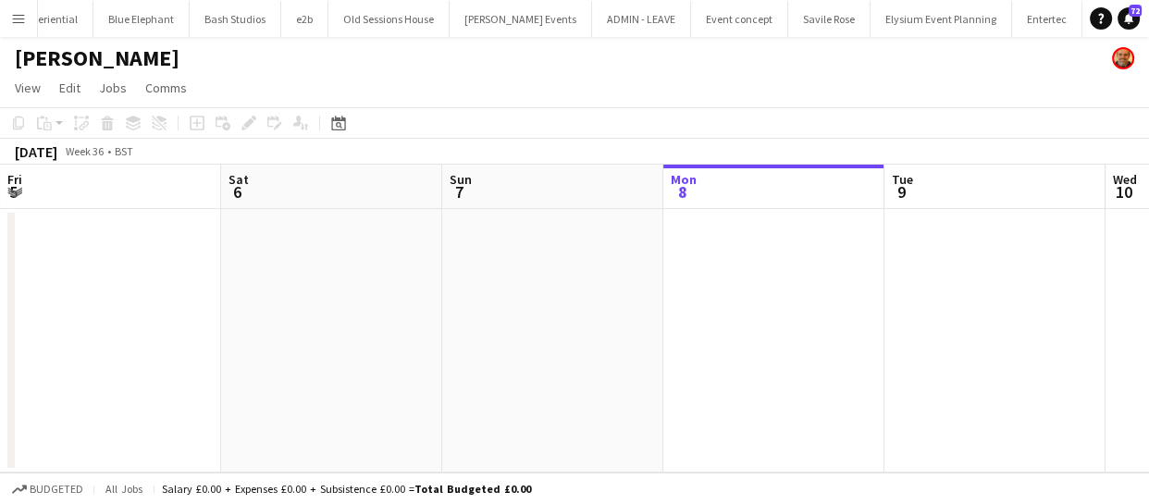
click at [863, 362] on app-calendar-viewport "Wed 3 Thu 4 Fri 5 Sat 6 Sun 7 Mon 8 Tue 9 Wed 10 Thu 11 Fri 12 Sat 13" at bounding box center [574, 319] width 1149 height 308
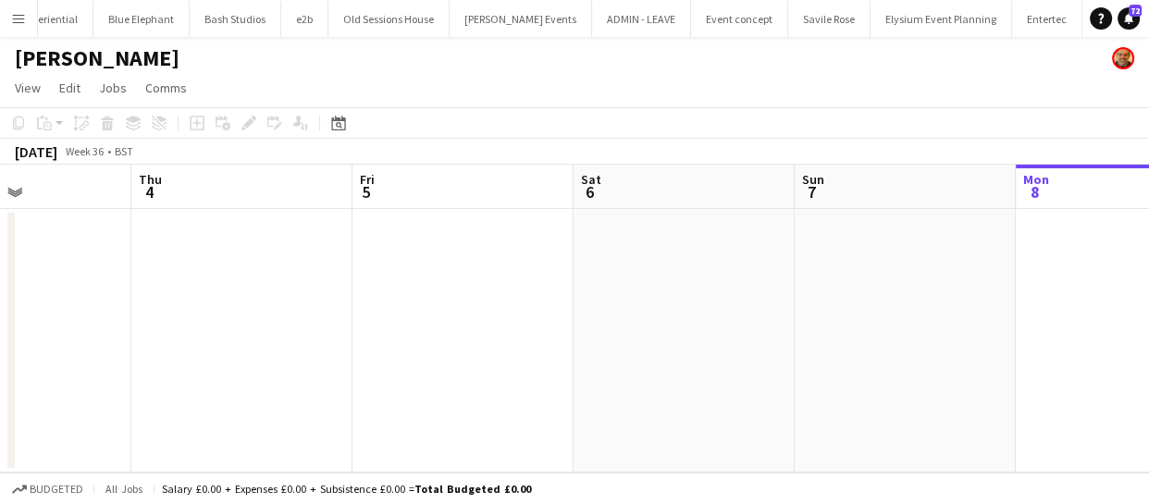
click at [824, 350] on app-calendar-viewport "Mon 1 Tue 2 Wed 3 Thu 4 Fri 5 Sat 6 Sun 7 Mon 8 Tue 9 Wed 10 Thu 11" at bounding box center [574, 319] width 1149 height 308
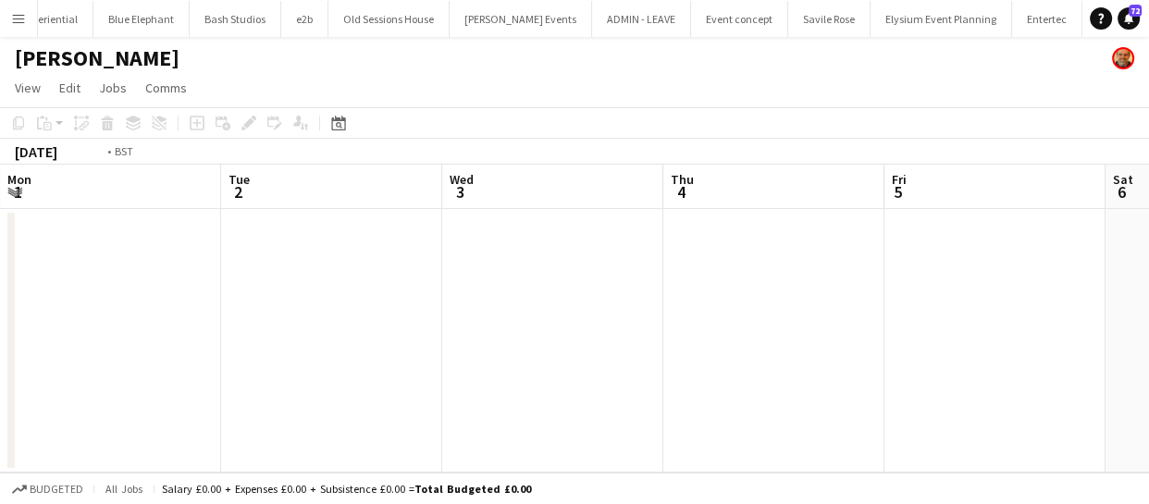
click at [739, 335] on app-calendar-viewport "Sat 30 Sun 31 Mon 1 Tue 2 Wed 3 Thu 4 Fri 5 Sat 6 Sun 7 Mon 8 Tue 9" at bounding box center [574, 319] width 1149 height 308
click at [709, 317] on app-calendar-viewport "Thu 28 Fri 29 Sat 30 Sun 31 Mon 1 Tue 2 Wed 3 Thu 4 Fri 5 Sat 6 Sun 7" at bounding box center [574, 319] width 1149 height 308
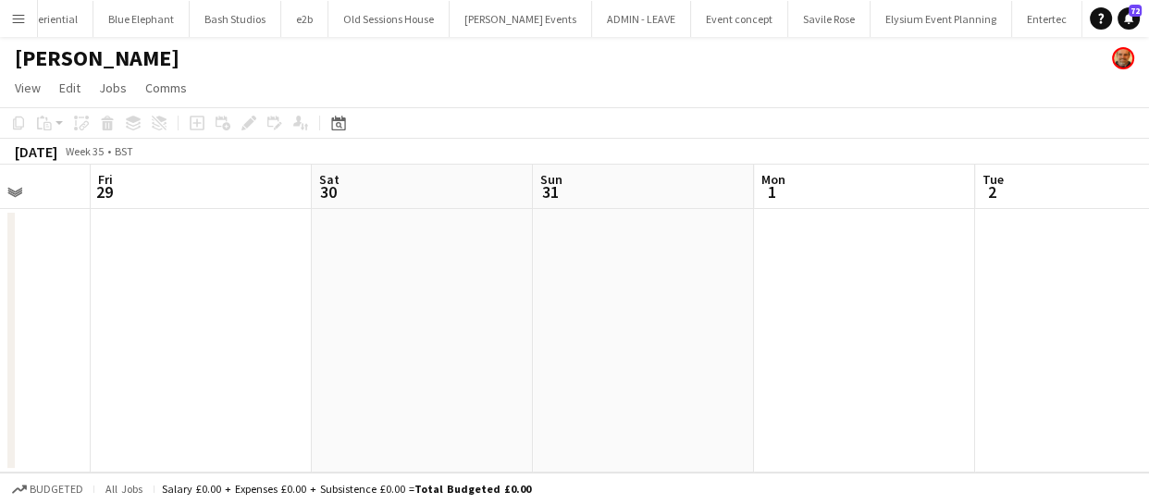
click at [648, 330] on app-calendar-viewport "Tue 26 Wed 27 Thu 28 Fri 29 Sat 30 Sun 31 Mon 1 Tue 2 Wed 3 Thu 4 Fri 5" at bounding box center [574, 319] width 1149 height 308
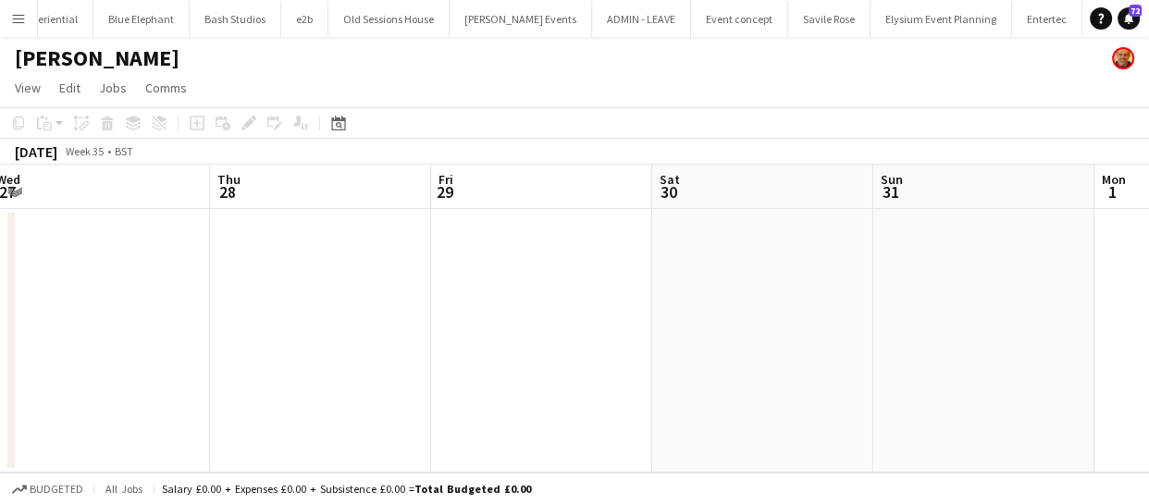
click at [590, 313] on app-calendar-viewport "Mon 25 Tue 26 Wed 27 Thu 28 Fri 29 Sat 30 Sun 31 Mon 1 Tue 2 Wed 3 Thu 4" at bounding box center [574, 319] width 1149 height 308
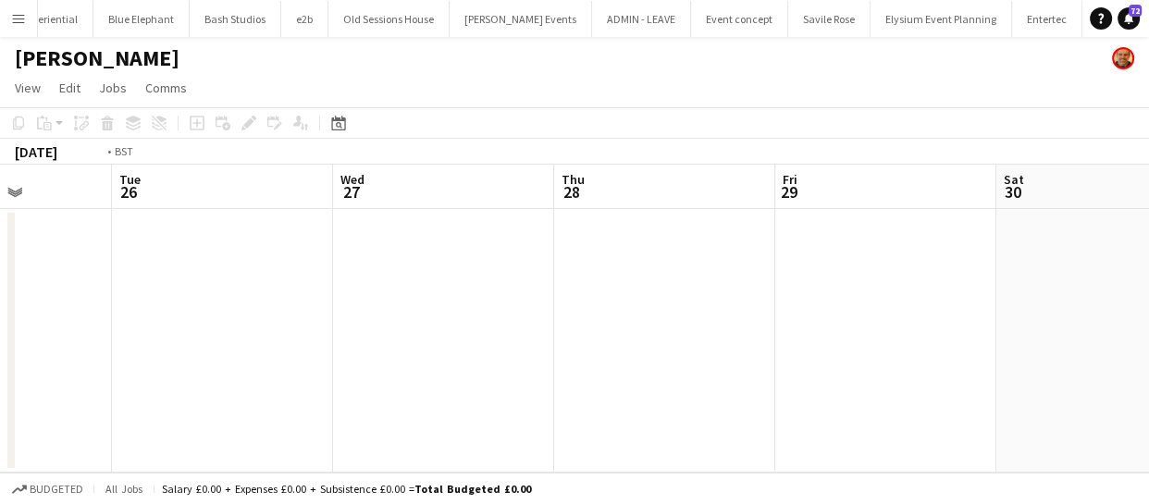
click at [623, 310] on app-calendar-viewport "Sat 23 Sun 24 Mon 25 Tue 26 Wed 27 Thu 28 Fri 29 Sat 30 Sun 31 Mon 1 Tue 2" at bounding box center [574, 319] width 1149 height 308
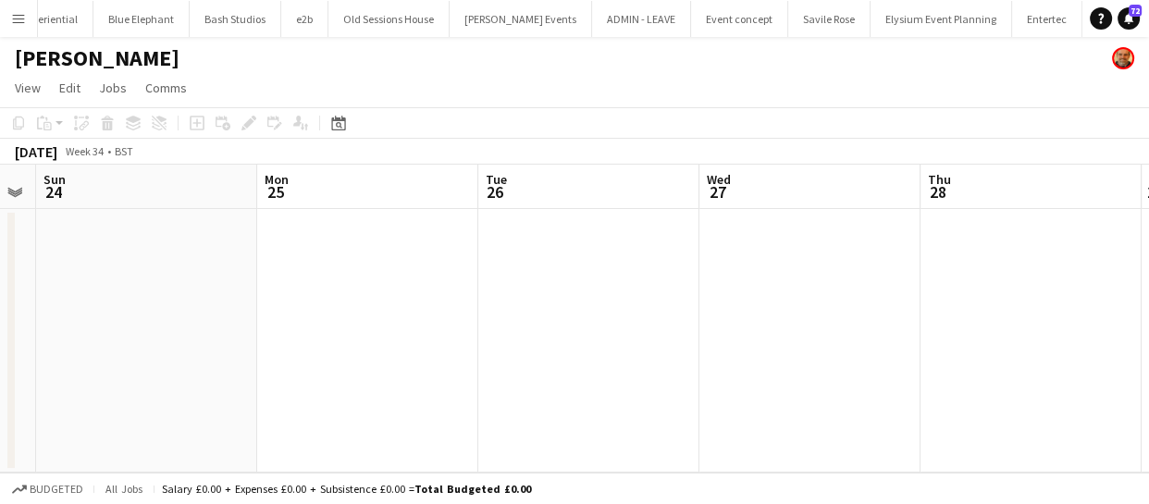
click at [650, 306] on app-calendar-viewport "Fri 22 Sat 23 Sun 24 Mon 25 Tue 26 Wed 27 Thu 28 Fri 29 Sat 30 Sun 31 Mon 1" at bounding box center [574, 319] width 1149 height 308
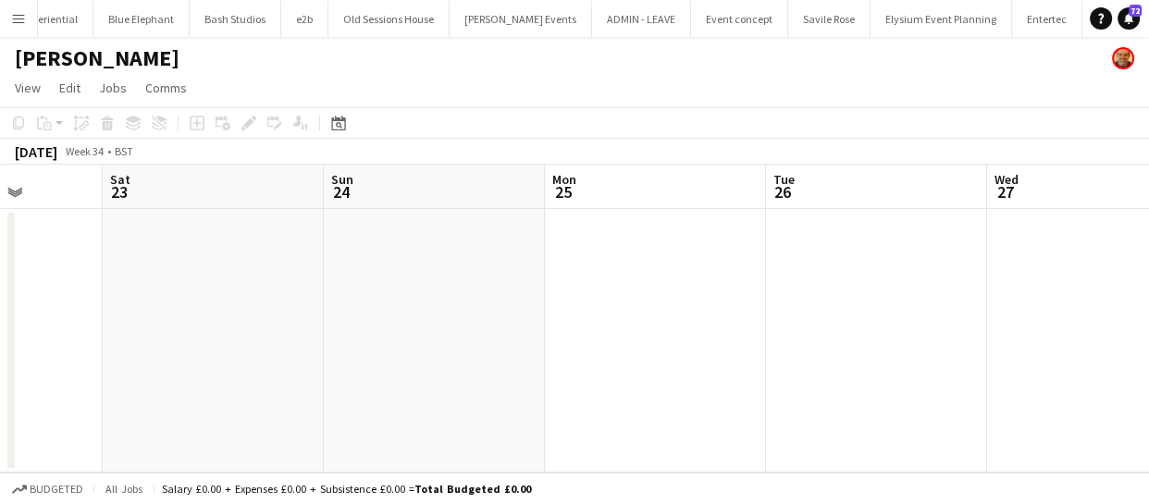
click at [666, 295] on app-calendar-viewport "Wed 20 Thu 21 Fri 22 Sat 23 Sun 24 Mon 25 Tue 26 Wed 27 Thu 28 Fri 29 Sat 30" at bounding box center [574, 319] width 1149 height 308
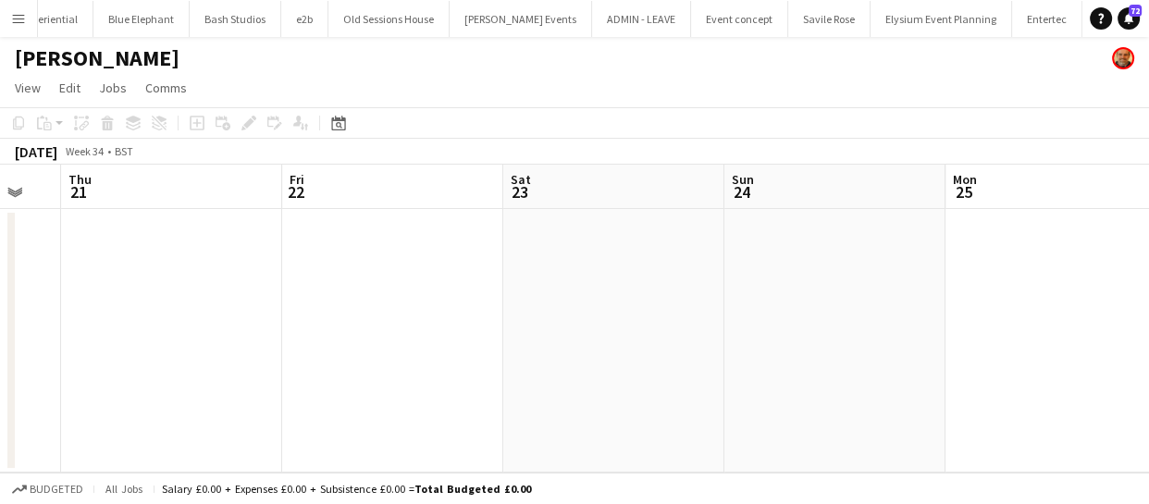
click at [565, 287] on app-calendar-viewport "Mon 18 Tue 19 Wed 20 Thu 21 Fri 22 Sat 23 Sun 24 Mon 25 Tue 26 Wed 27 Thu 28" at bounding box center [574, 319] width 1149 height 308
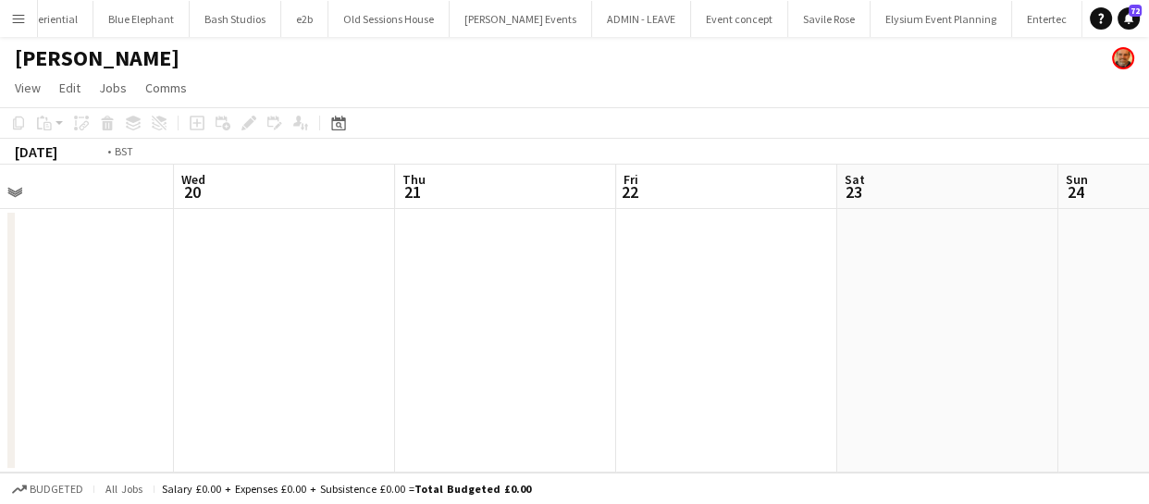
click at [537, 274] on app-calendar-viewport "Sun 17 Mon 18 Tue 19 Wed 20 Thu 21 Fri 22 Sat 23 Sun 24 Mon 25 Tue 26 Wed 27" at bounding box center [574, 319] width 1149 height 308
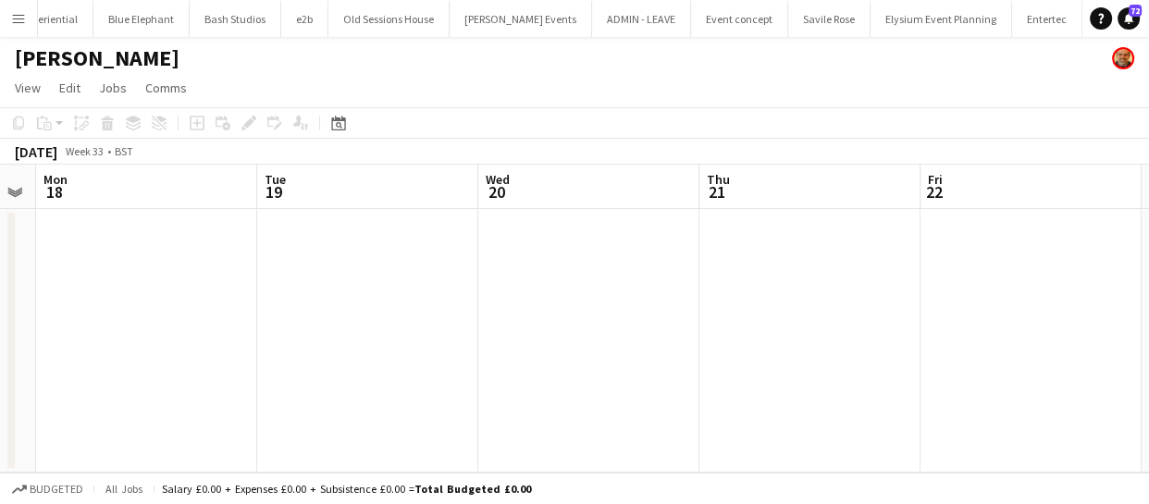
click at [539, 277] on app-calendar-viewport "Fri 15 Sat 16 Sun 17 Mon 18 Tue 19 Wed 20 Thu 21 Fri 22 Sat 23 Sun 24 Mon 25" at bounding box center [574, 319] width 1149 height 308
click at [650, 287] on app-calendar-viewport "Thu 14 Fri 15 Sat 16 Sun 17 Mon 18 Tue 19 Wed 20 Thu 21 Fri 22 Sat 23 Sun 24" at bounding box center [574, 319] width 1149 height 308
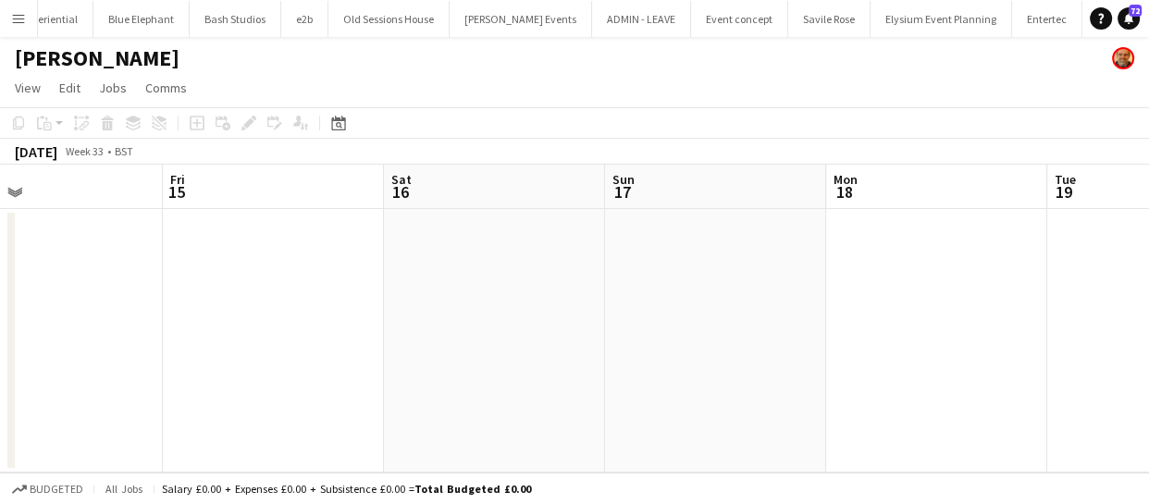
click at [492, 269] on app-calendar-viewport "Tue 12 Wed 13 Thu 14 Fri 15 Sat 16 Sun 17 Mon 18 Tue 19 Wed 20 Thu 21 Fri 22" at bounding box center [574, 319] width 1149 height 308
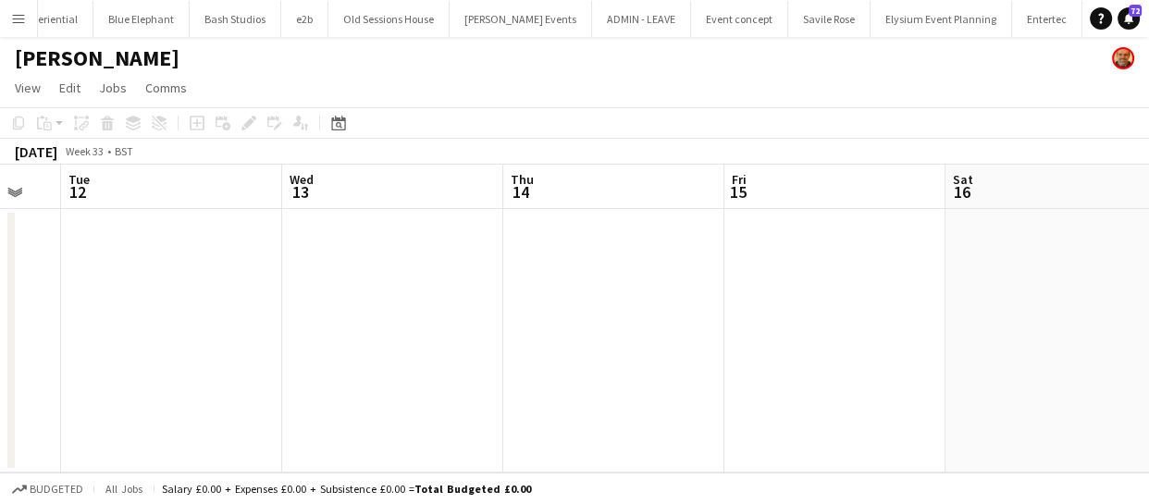
click at [561, 252] on app-calendar-viewport "Sun 10 Mon 11 Tue 12 Wed 13 Thu 14 Fri 15 Sat 16 Sun 17 Mon 18 Tue 19 Wed 20" at bounding box center [574, 319] width 1149 height 308
click at [446, 236] on app-calendar-viewport "Sun 10 Mon 11 Tue 12 Wed 13 Thu 14 Fri 15 Sat 16 Sun 17 Mon 18 Tue 19 Wed 20" at bounding box center [574, 319] width 1149 height 308
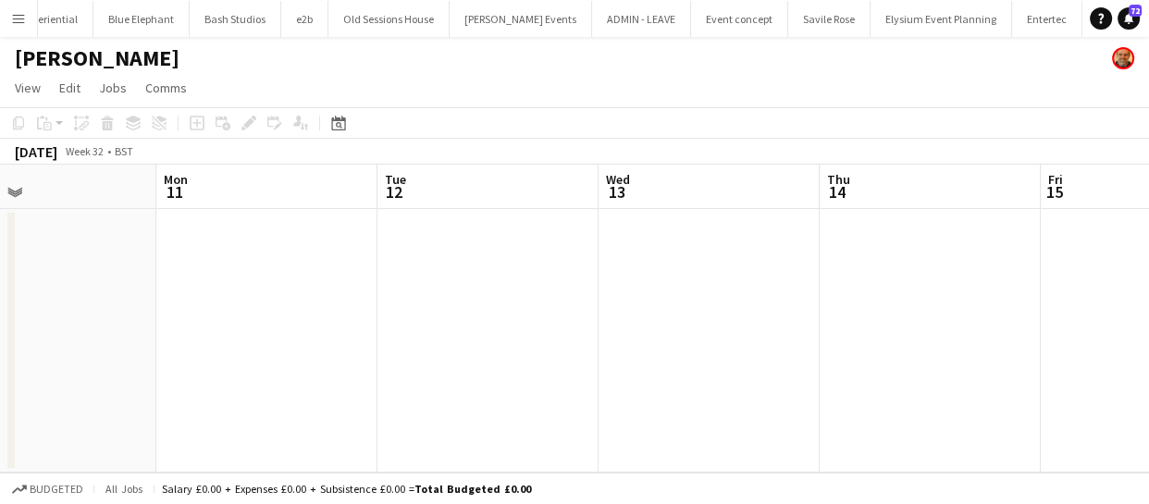
click at [422, 253] on app-calendar-viewport "Fri 8 Sat 9 Sun 10 Mon 11 Tue 12 Wed 13 Thu 14 Fri 15 Sat 16 Sun 17 Mon 18" at bounding box center [574, 319] width 1149 height 308
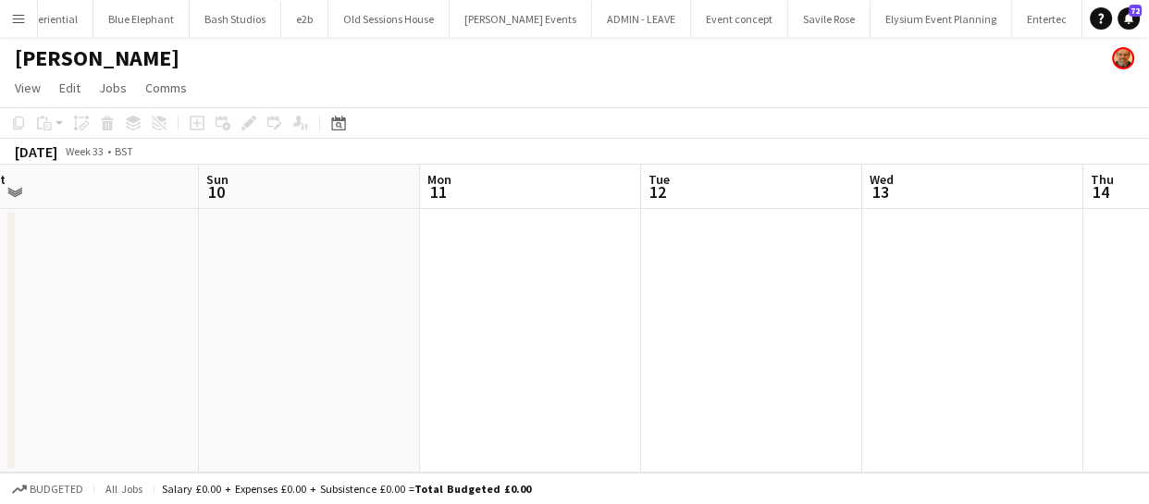
click at [263, 290] on app-calendar-viewport "Thu 7 Fri 8 2/2 1 Job Sat 9 Sun 10 Mon 11 Tue 12 Wed 13 Thu 14 Fri 15 Sat 16 Su…" at bounding box center [574, 319] width 1149 height 308
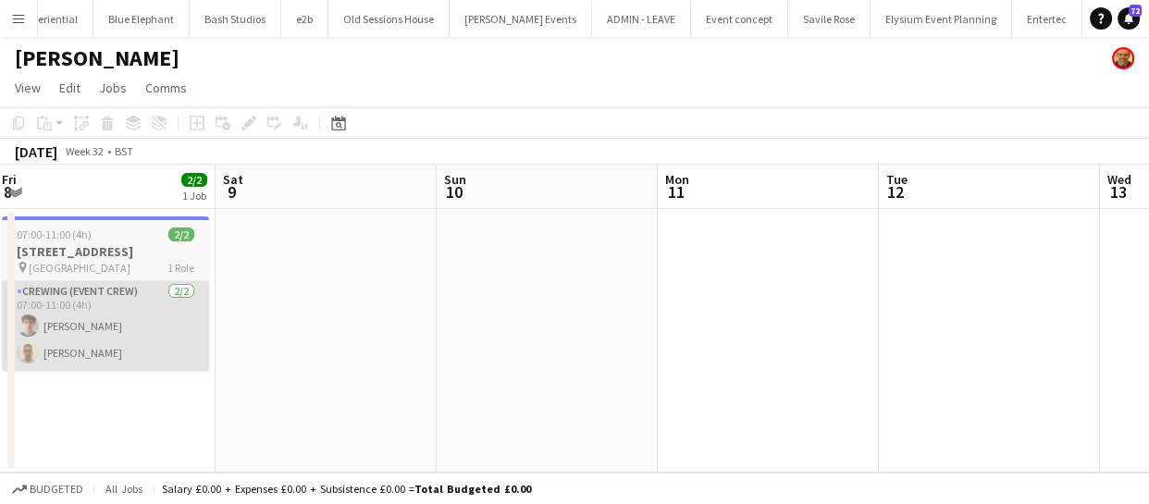
click at [442, 319] on app-calendar-viewport "Wed 6 Thu 7 Fri 8 2/2 1 Job Sat 9 Sun 10 Mon 11 Tue 12 Wed 13 Thu 14 Fri 15 Sat…" at bounding box center [574, 319] width 1149 height 308
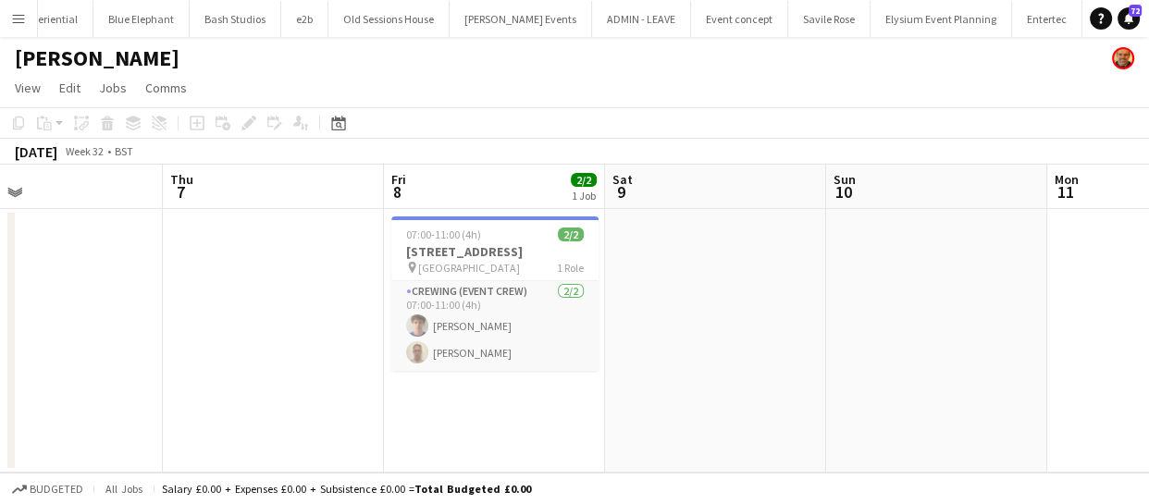
click at [519, 334] on app-calendar-viewport "Mon 4 Tue 5 Wed 6 Thu 7 Fri 8 2/2 1 Job Sat 9 Sun 10 Mon 11 Tue 12 Wed 13 Thu 1…" at bounding box center [574, 319] width 1149 height 308
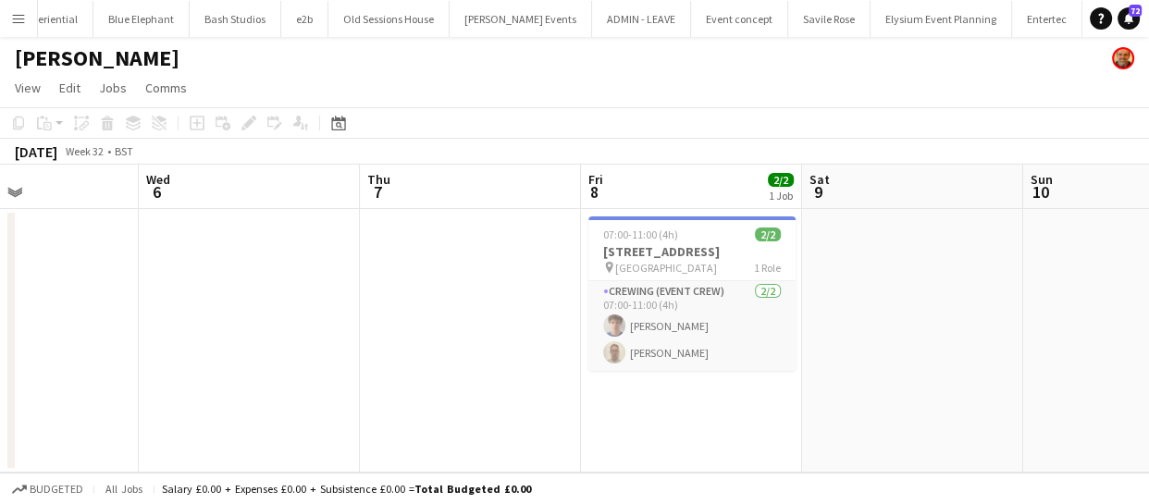
click at [529, 318] on app-calendar-viewport "Sun 3 Mon 4 Tue 5 Wed 6 Thu 7 Fri 8 2/2 1 Job Sat 9 Sun 10 Mon 11 Tue 12 Wed 13…" at bounding box center [574, 319] width 1149 height 308
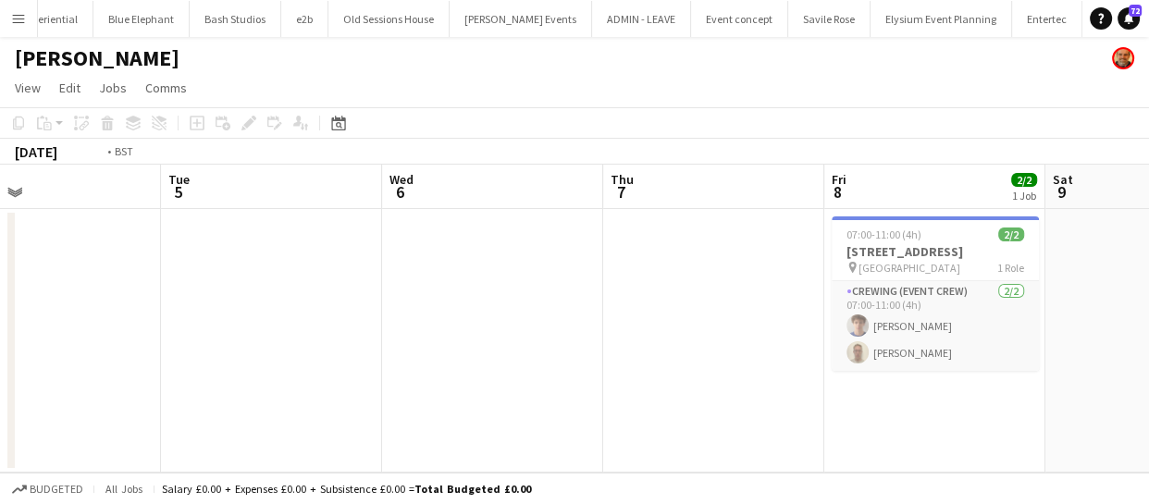
click at [626, 303] on app-calendar-viewport "Sat 2 Sun 3 Mon 4 Tue 5 Wed 6 Thu 7 Fri 8 2/2 1 Job Sat 9 Sun 10 Mon 11 Tue 12 …" at bounding box center [574, 319] width 1149 height 308
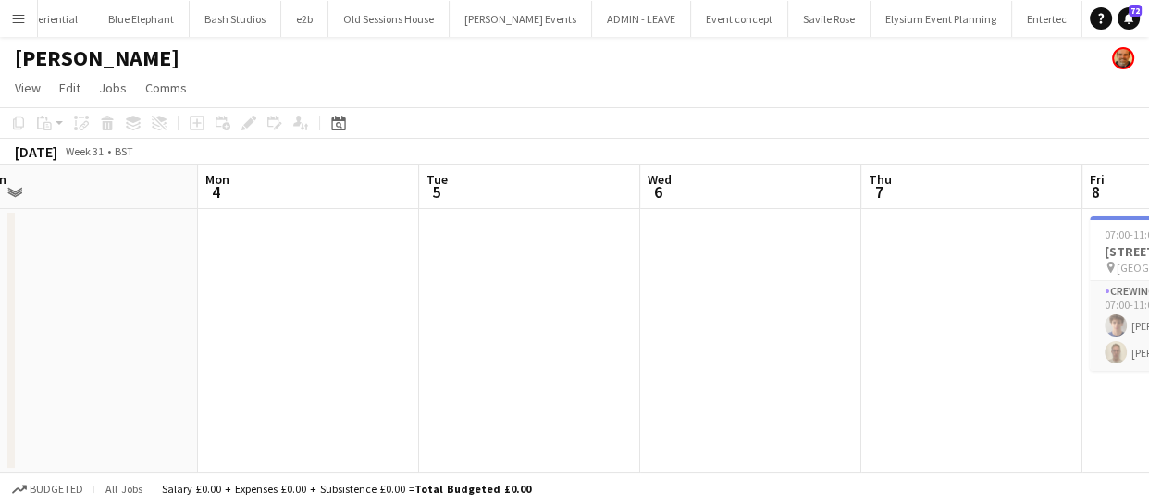
click at [577, 302] on app-calendar-viewport "Fri 1 Sat 2 Sun 3 Mon 4 Tue 5 Wed 6 Thu 7 Fri 8 2/2 1 Job Sat 9 Sun 10 Mon 11 0…" at bounding box center [574, 319] width 1149 height 308
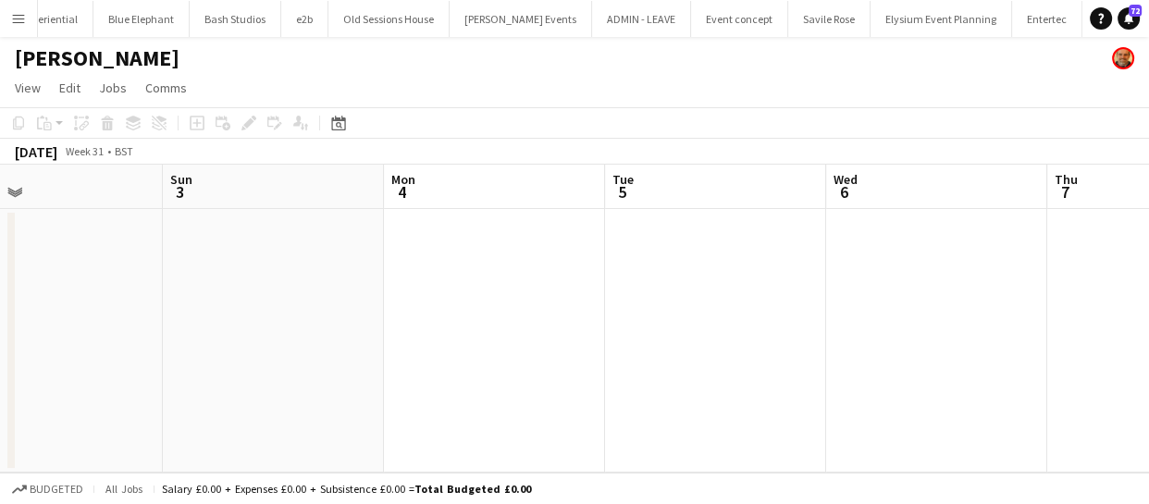
click at [691, 315] on app-calendar-viewport "Thu 31 Fri 1 Sat 2 Sun 3 Mon 4 Tue 5 Wed 6 Thu 7 Fri 8 2/2 1 Job Sat 9 Sun 10 0…" at bounding box center [574, 319] width 1149 height 308
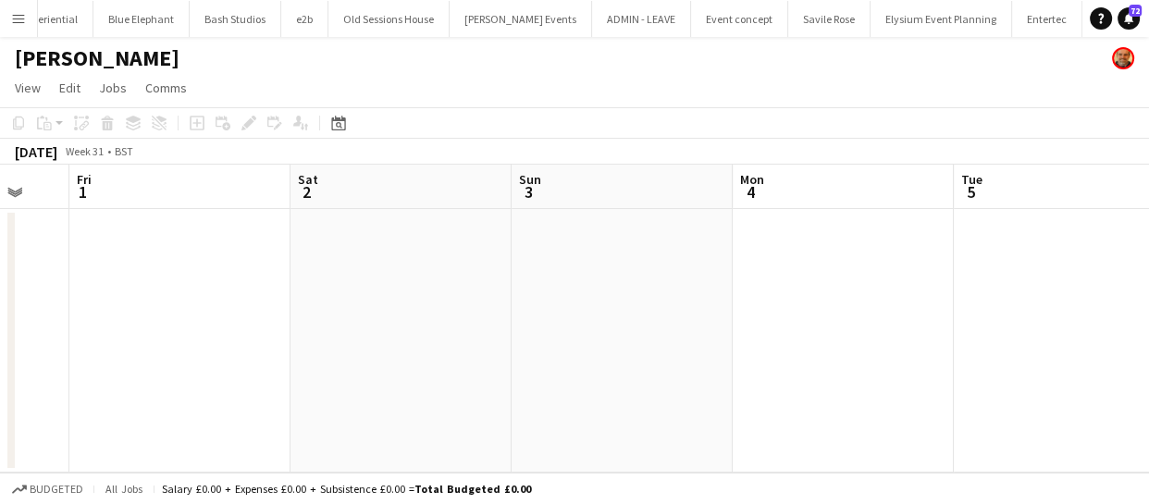
click at [592, 300] on app-calendar-viewport "Wed 30 Thu 31 Fri 1 Sat 2 Sun 3 Mon 4 Tue 5 Wed 6 Thu 7 Fri 8 2/2 1 Job Sat 9 0…" at bounding box center [574, 319] width 1149 height 308
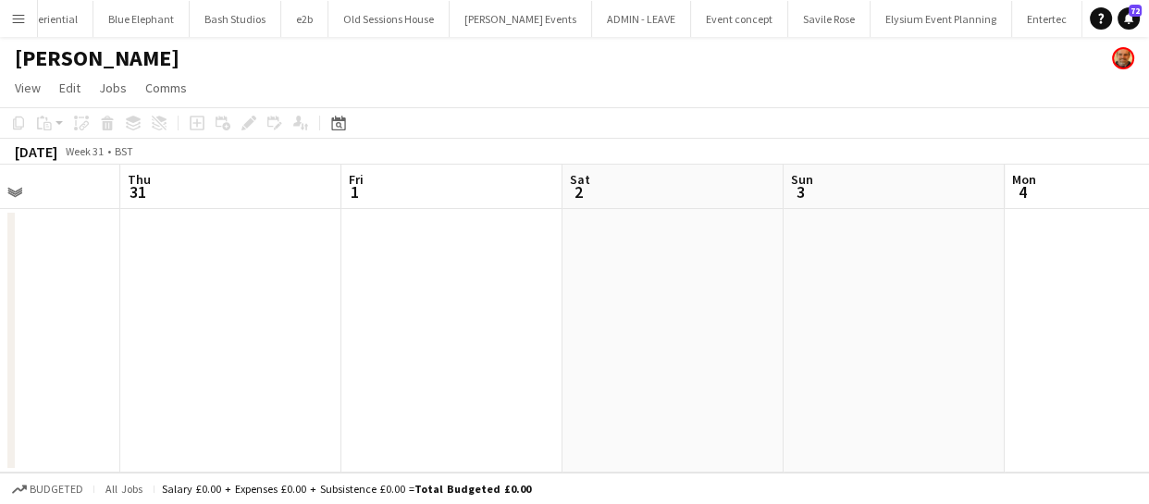
click at [437, 302] on app-calendar-viewport "Mon 28 Tue 29 Wed 30 Thu 31 Fri 1 Sat 2 Sun 3 Mon 4 Tue 5 Wed 6 Thu 7" at bounding box center [574, 319] width 1149 height 308
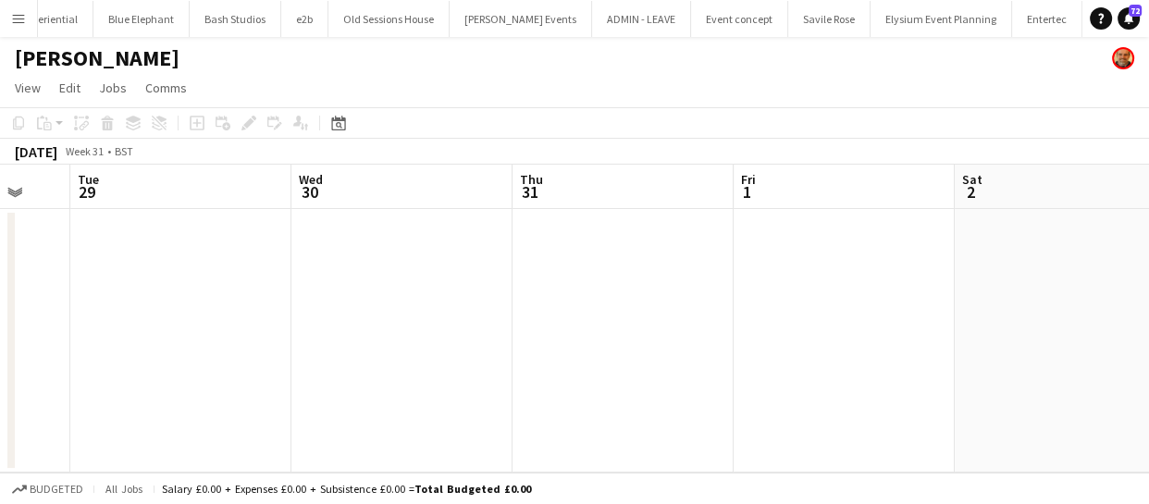
click at [443, 322] on app-calendar-viewport "Sun 27 Mon 28 Tue 29 Wed 30 Thu 31 Fri 1 Sat 2 Sun 3 Mon 4 Tue 5 Wed 6" at bounding box center [574, 319] width 1149 height 308
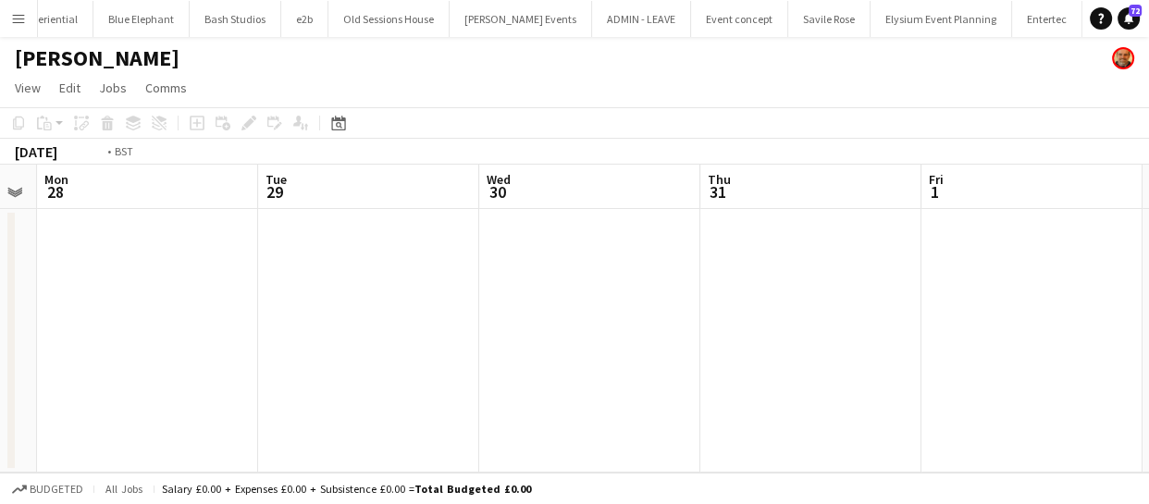
click at [510, 306] on app-calendar-viewport "Sat 26 Sun 27 Mon 28 Tue 29 Wed 30 Thu 31 Fri 1 Sat 2 Sun 3 Mon 4 Tue 5" at bounding box center [574, 319] width 1149 height 308
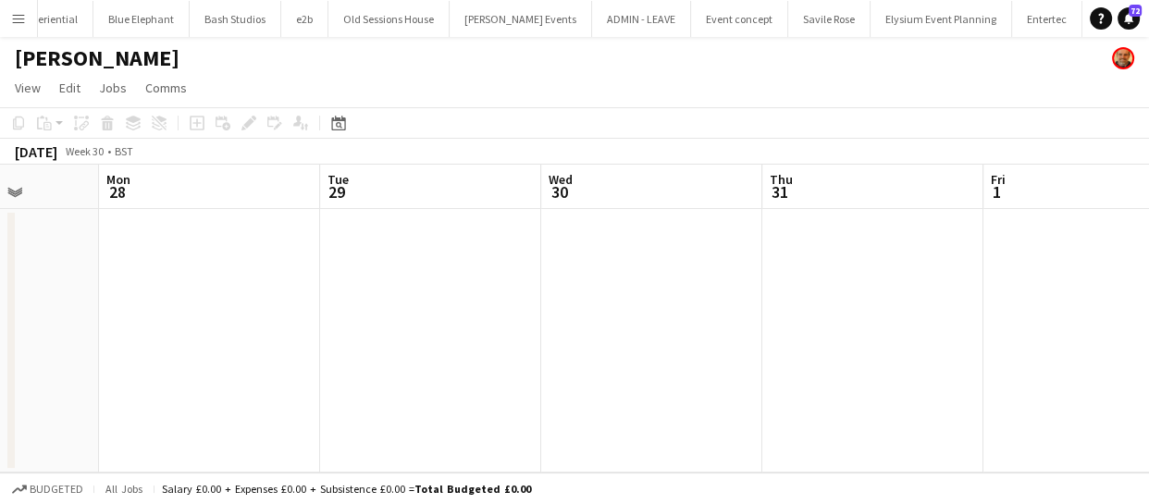
click at [634, 300] on app-calendar-viewport "Fri 25 Sat 26 Sun 27 Mon 28 Tue 29 Wed 30 Thu 31 Fri 1 Sat 2 Sun 3 Mon 4" at bounding box center [574, 319] width 1149 height 308
click at [487, 287] on app-calendar-viewport "Wed 23 Thu 24 Fri 25 Sat 26 Sun 27 Mon 28 Tue 29 Wed 30 Thu 31 Fri 1 Sat 2" at bounding box center [574, 319] width 1149 height 308
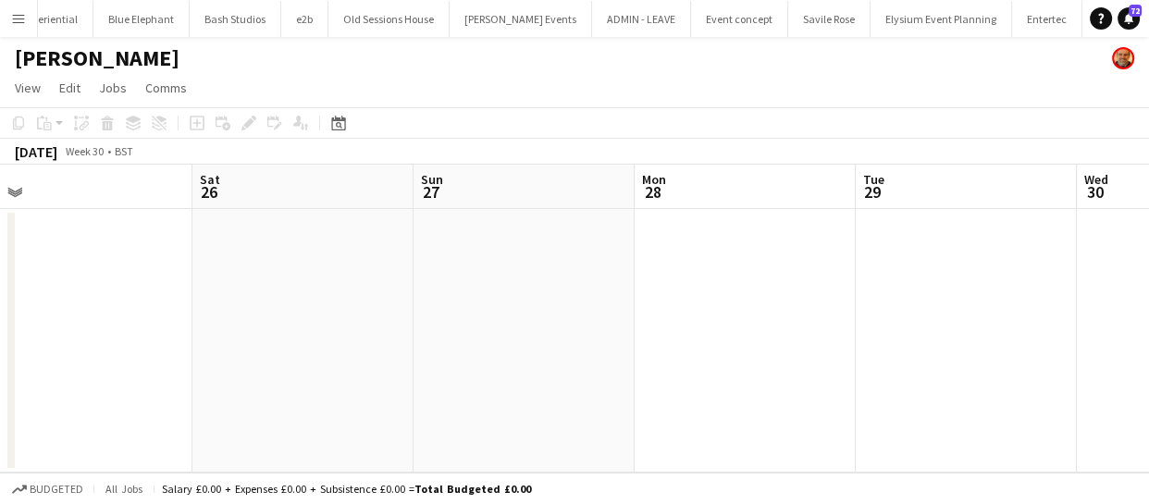
click at [490, 282] on app-calendar-viewport "Wed 23 Thu 24 Fri 25 Sat 26 Sun 27 Mon 28 Tue 29 Wed 30 Thu 31 Fri 1 Sat 2" at bounding box center [574, 319] width 1149 height 308
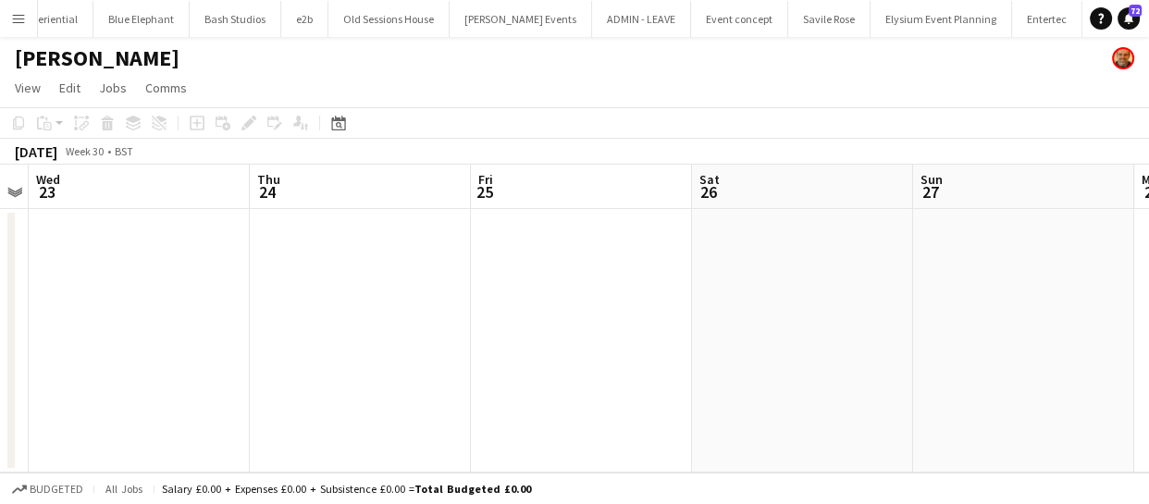
click at [583, 277] on app-calendar-viewport "Mon 21 Tue 22 Wed 23 Thu 24 Fri 25 Sat 26 Sun 27 Mon 28 Tue 29 Wed 30 Thu 31" at bounding box center [574, 319] width 1149 height 308
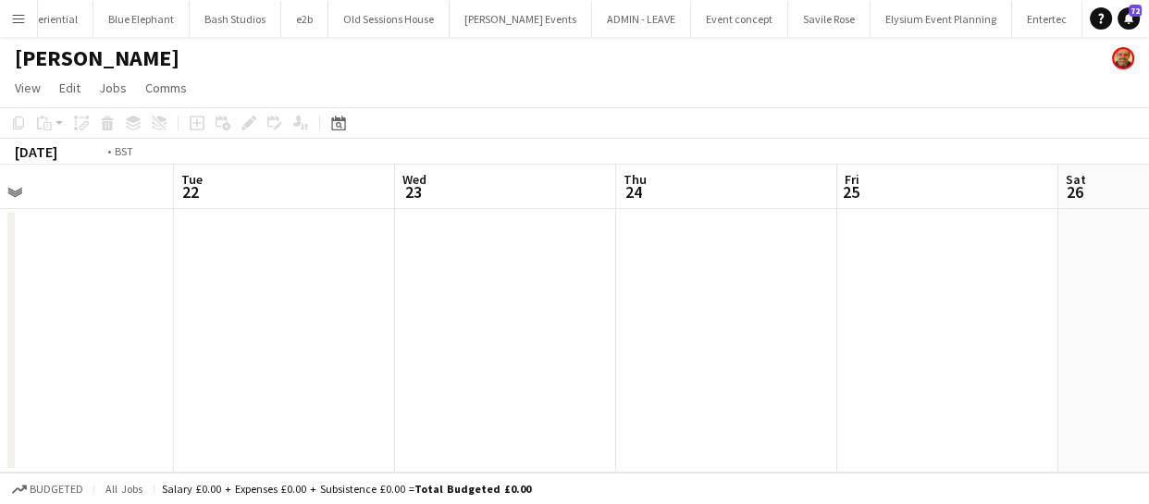
click at [413, 264] on app-calendar-viewport "Sat 19 Sun 20 Mon 21 Tue 22 Wed 23 Thu 24 Fri 25 Sat 26 Sun 27 Mon 28 Tue 29" at bounding box center [574, 319] width 1149 height 308
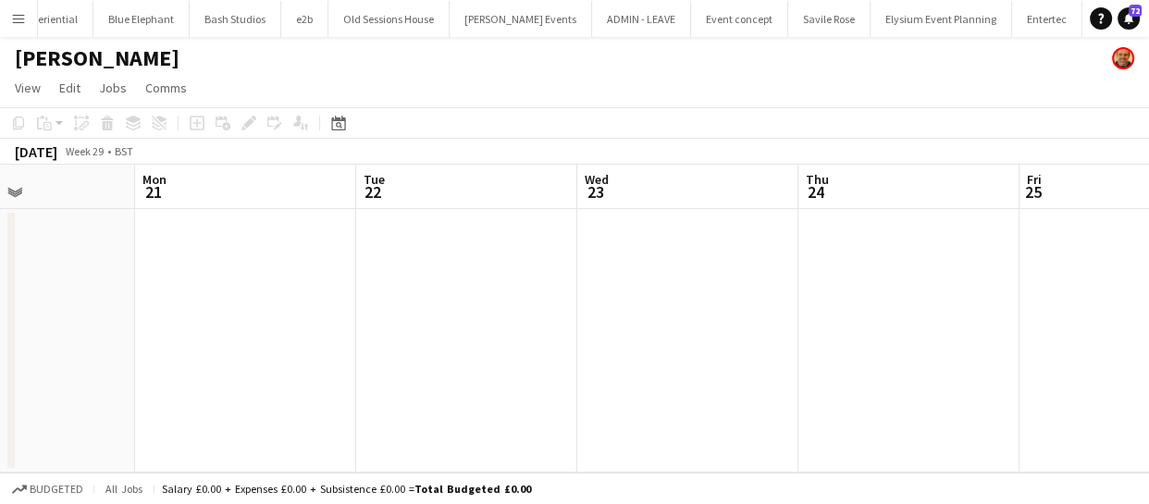
click at [505, 261] on app-calendar-viewport "Fri 18 Sat 19 Sun 20 Mon 21 Tue 22 Wed 23 Thu 24 Fri 25 Sat 26 Sun 27 Mon 28" at bounding box center [574, 319] width 1149 height 308
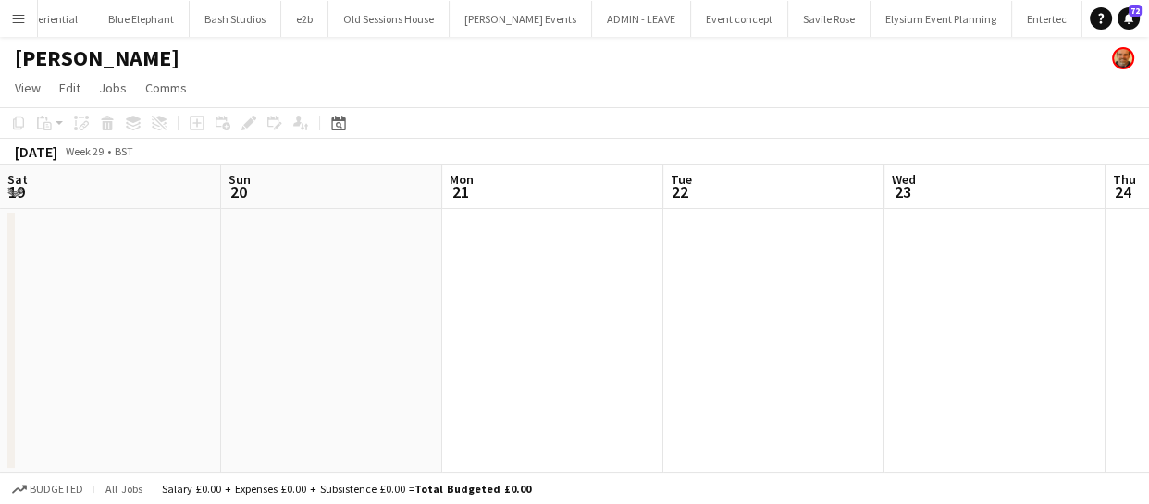
click at [409, 265] on app-calendar-viewport "Thu 17 Fri 18 Sat 19 Sun 20 Mon 21 Tue 22 Wed 23 Thu 24 Fri 25 Sat 26 Sun 27" at bounding box center [574, 319] width 1149 height 308
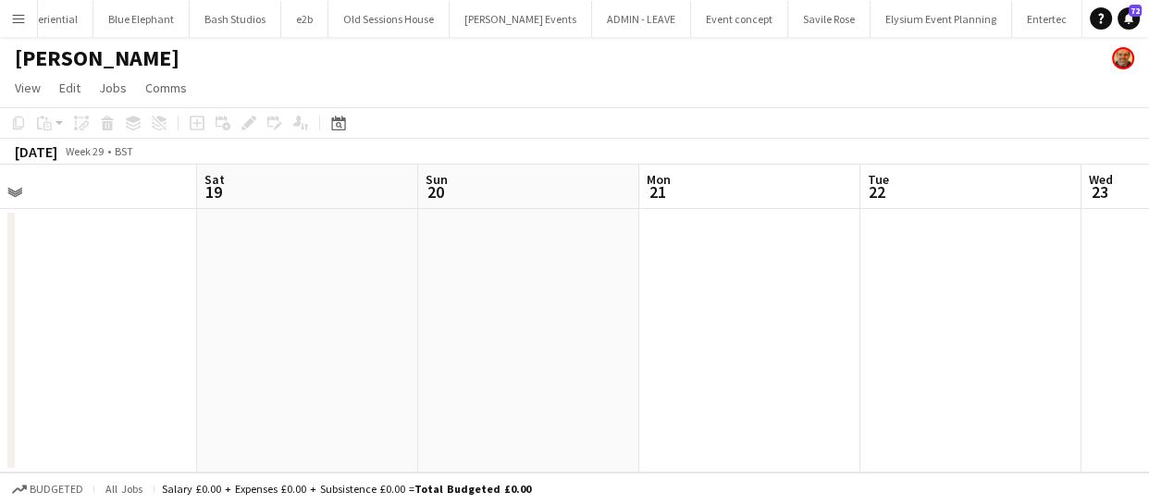
click at [371, 261] on app-calendar-viewport "Wed 16 Thu 17 Fri 18 Sat 19 Sun 20 Mon 21 Tue 22 Wed 23 Thu 24 Fri 25 Sat 26" at bounding box center [574, 319] width 1149 height 308
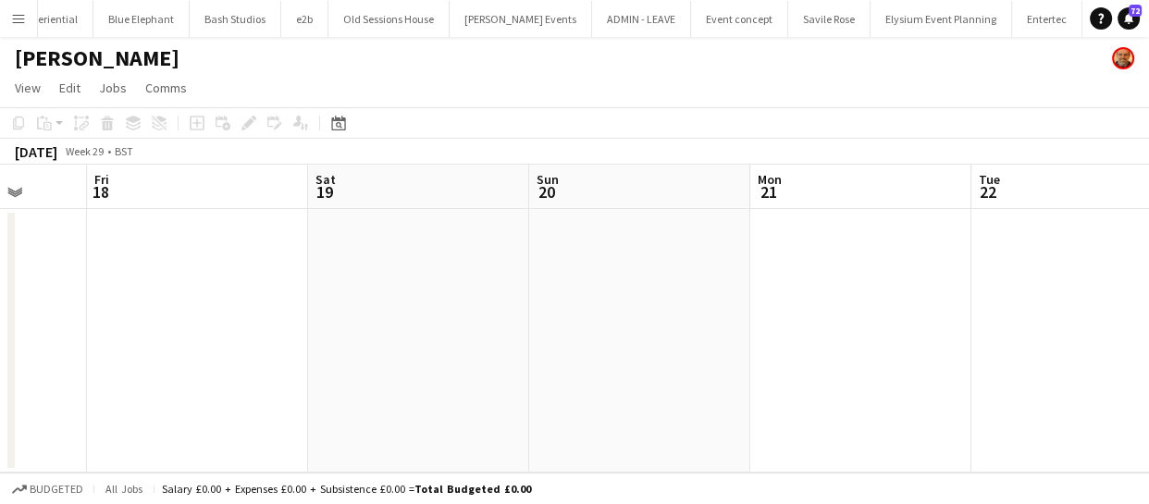
click at [522, 269] on app-calendar-viewport "Tue 15 Wed 16 Thu 17 Fri 18 Sat 19 Sun 20 Mon 21 Tue 22 Wed 23 Thu 24 Fri 25" at bounding box center [574, 319] width 1149 height 308
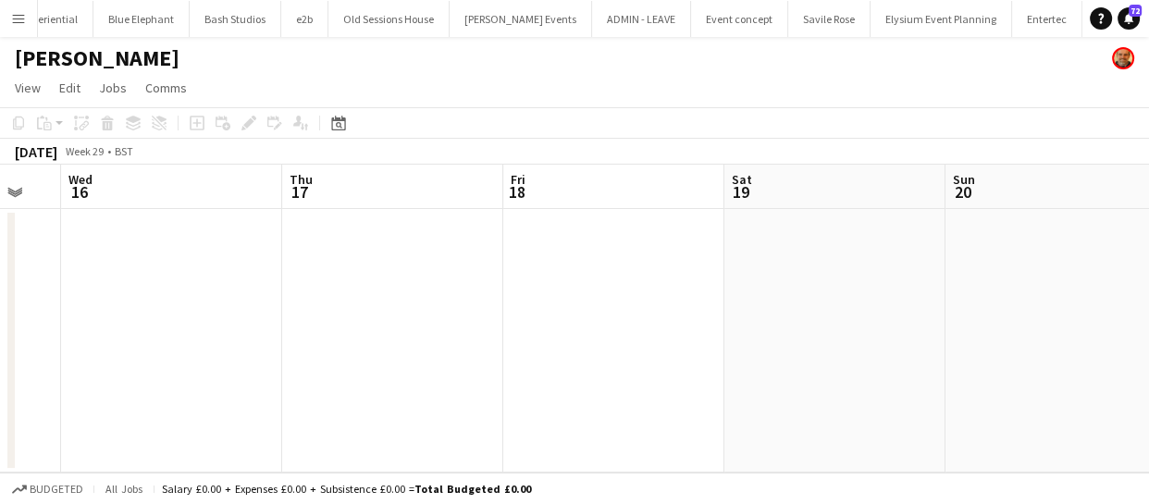
click at [371, 259] on app-calendar-viewport "Mon 14 Tue 15 Wed 16 Thu 17 Fri 18 Sat 19 Sun 20 Mon 21 Tue 22 Wed 23 Thu 24" at bounding box center [574, 319] width 1149 height 308
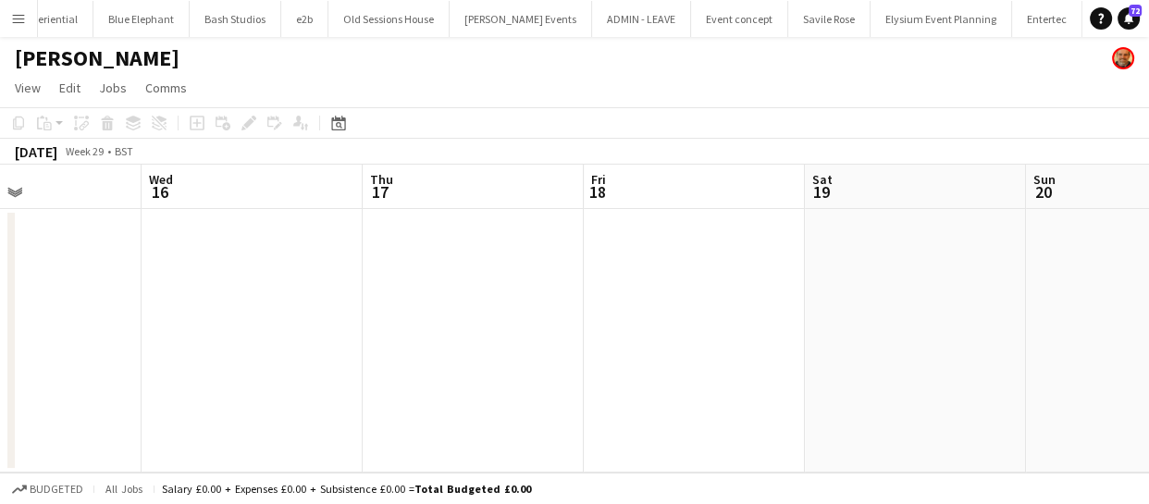
click at [418, 262] on app-calendar-viewport "Sun 13 Mon 14 Tue 15 Wed 16 Thu 17 Fri 18 Sat 19 Sun 20 Mon 21 Tue 22 Wed 23" at bounding box center [574, 319] width 1149 height 308
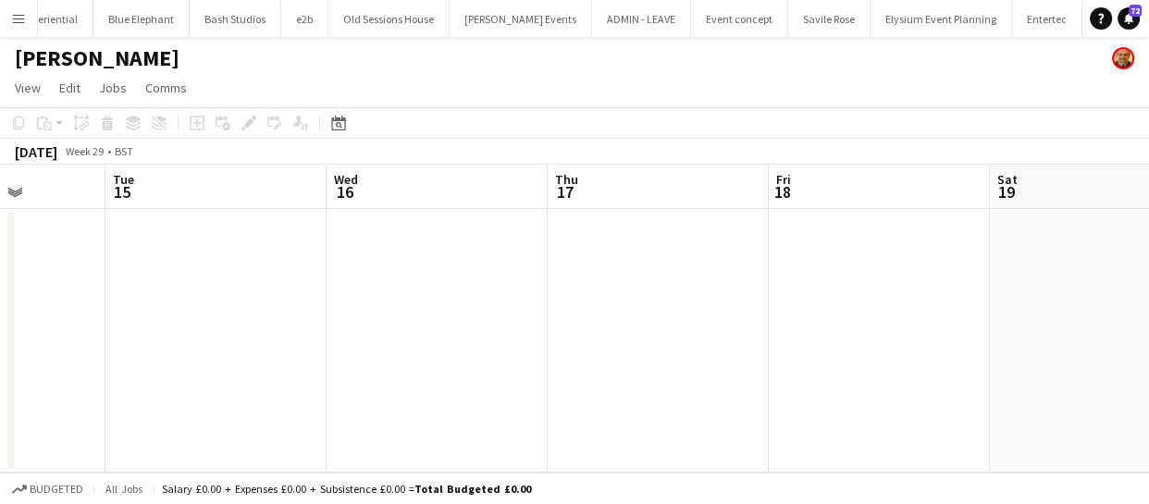
click at [376, 262] on app-calendar-viewport "Sat 12 Sun 13 Mon 14 Tue 15 Wed 16 Thu 17 Fri 18 Sat 19 Sun 20 Mon 21 Tue 22" at bounding box center [574, 319] width 1149 height 308
click at [489, 281] on app-calendar-viewport "Fri 11 Sat 12 Sun 13 Mon 14 Tue 15 Wed 16 Thu 17 Fri 18 Sat 19 Sun 20 Mon 21" at bounding box center [574, 319] width 1149 height 308
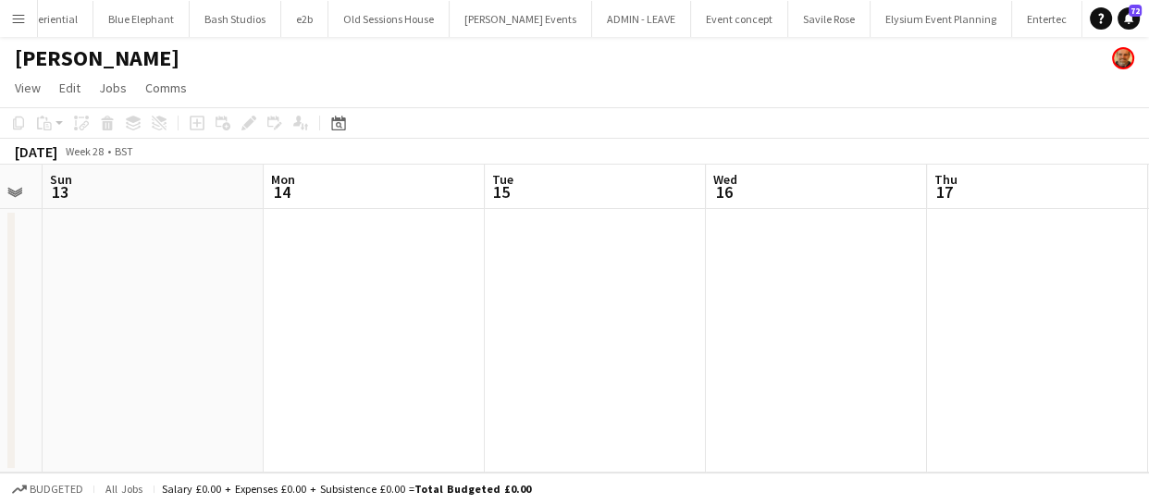
click at [279, 253] on app-calendar-viewport "Fri 11 Sat 12 Sun 13 Mon 14 Tue 15 Wed 16 Thu 17 Fri 18 Sat 19 Sun 20 Mon 21" at bounding box center [574, 319] width 1149 height 308
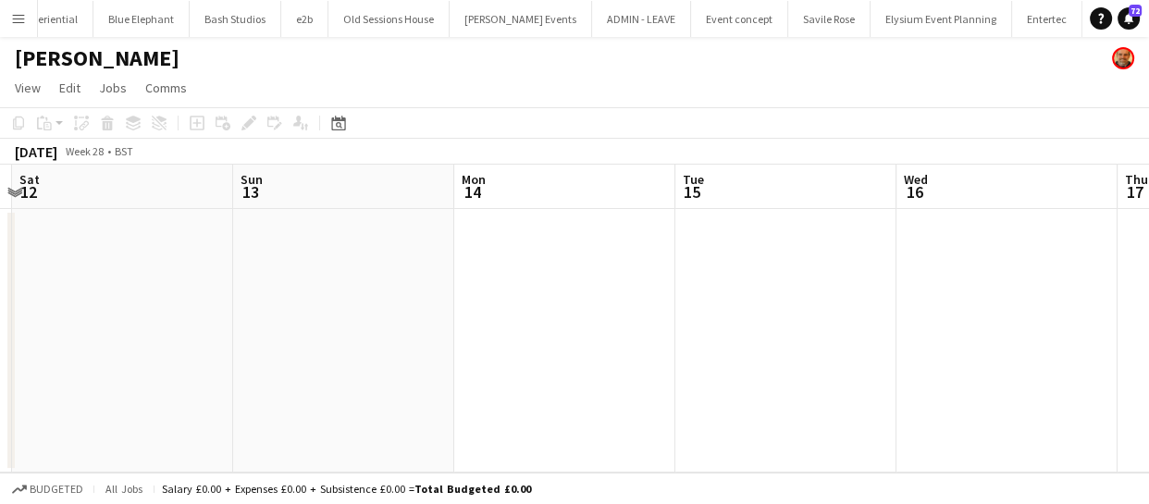
click at [434, 277] on app-calendar-viewport "Thu 10 Fri 11 Sat 12 Sun 13 Mon 14 Tue 15 Wed 16 Thu 17 Fri 18 Sat 19 Sun 20" at bounding box center [574, 319] width 1149 height 308
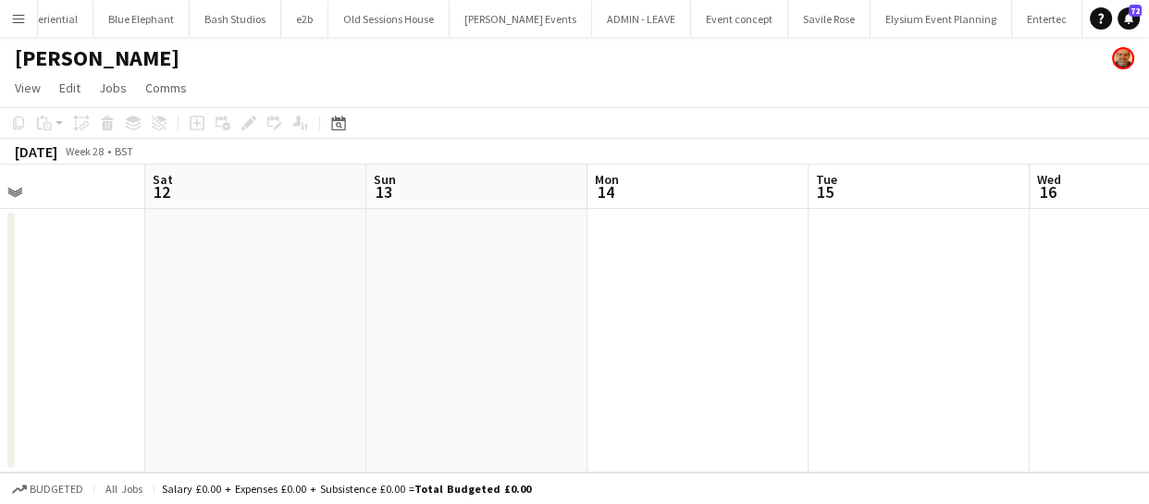
click at [520, 252] on app-calendar-viewport "Wed 9 Thu 10 Fri 11 Sat 12 Sun 13 Mon 14 Tue 15 Wed 16 Thu 17 Fri 18 Sat 19" at bounding box center [574, 319] width 1149 height 308
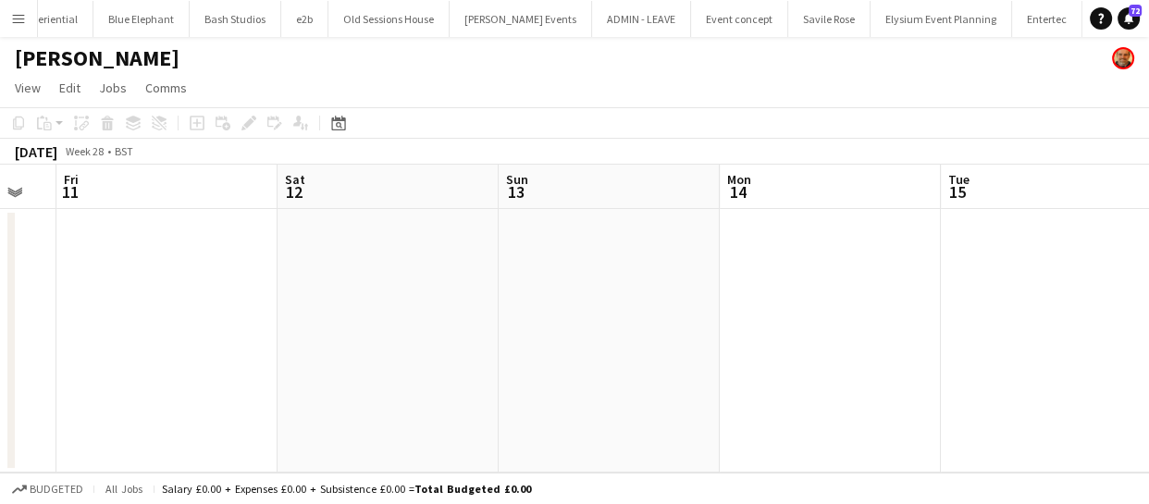
click at [406, 246] on app-calendar-viewport "Wed 9 Thu 10 Fri 11 Sat 12 Sun 13 Mon 14 Tue 15 Wed 16 Thu 17 Fri 18 Sat 19" at bounding box center [574, 319] width 1149 height 308
click at [336, 251] on app-calendar-viewport "Mon 7 Tue 8 Wed 9 Thu 10 Fri 11 Sat 12 Sun 13 Mon 14 Tue 15 Wed 16 Thu 17" at bounding box center [574, 319] width 1149 height 308
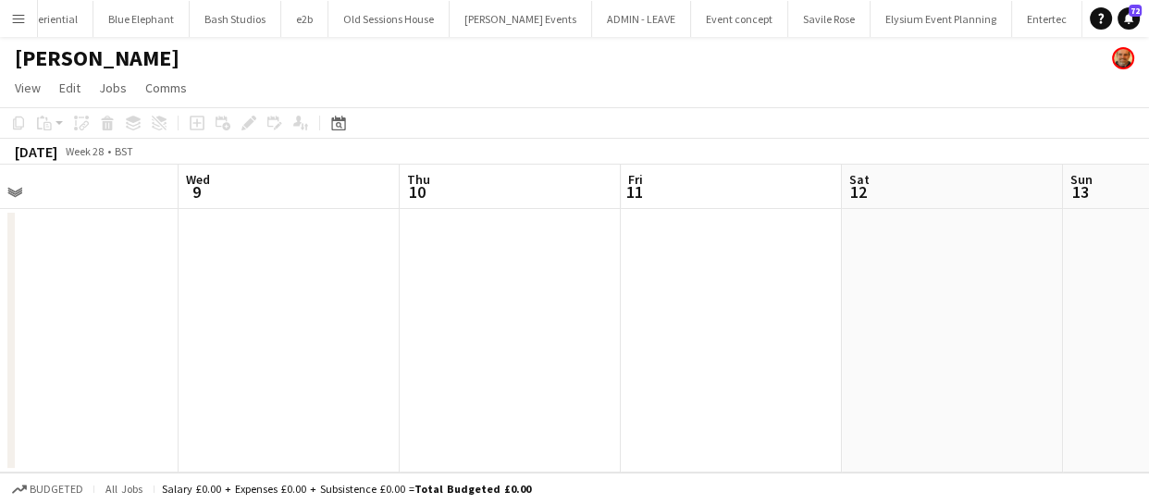
click at [333, 271] on app-calendar-viewport "Sun 6 Mon 7 Tue 8 Wed 9 Thu 10 Fri 11 Sat 12 Sun 13 Mon 14 Tue 15 Wed 16" at bounding box center [574, 319] width 1149 height 308
click at [394, 265] on app-calendar-viewport "Sat 5 Sun 6 Mon 7 Tue 8 Wed 9 Thu 10 Fri 11 Sat 12 Sun 13 Mon 14 Tue 15" at bounding box center [574, 319] width 1149 height 308
click at [688, 292] on app-calendar-viewport "Fri 4 Sat 5 Sun 6 Mon 7 Tue 8 Wed 9 Thu 10 Fri 11 Sat 12 Sun 13 Mon 14" at bounding box center [574, 319] width 1149 height 308
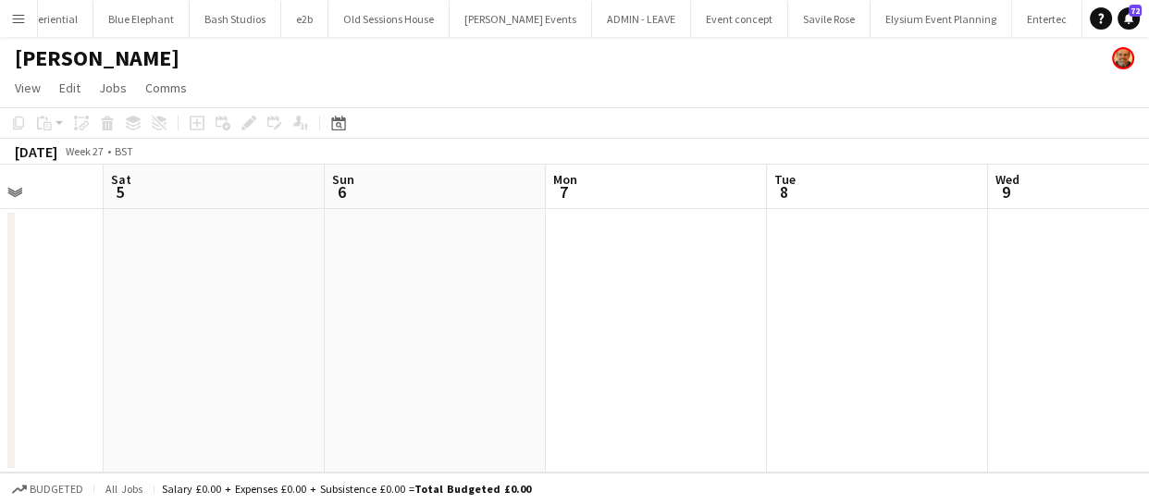
click at [805, 313] on app-calendar-viewport "Wed 2 Thu 3 Fri 4 Sat 5 Sun 6 Mon 7 Tue 8 Wed 9 Thu 10 Fri 11 Sat 12" at bounding box center [574, 319] width 1149 height 308
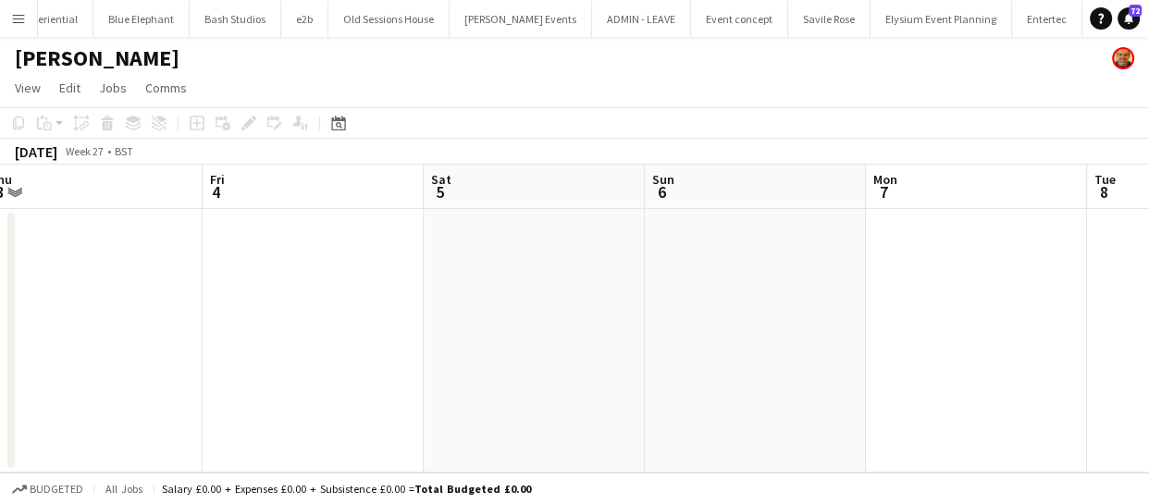
click at [611, 253] on app-calendar-viewport "Tue 1 Wed 2 Thu 3 Fri 4 Sat 5 Sun 6 Mon 7 Tue 8 Wed 9 Thu 10 Fri 11" at bounding box center [574, 319] width 1149 height 308
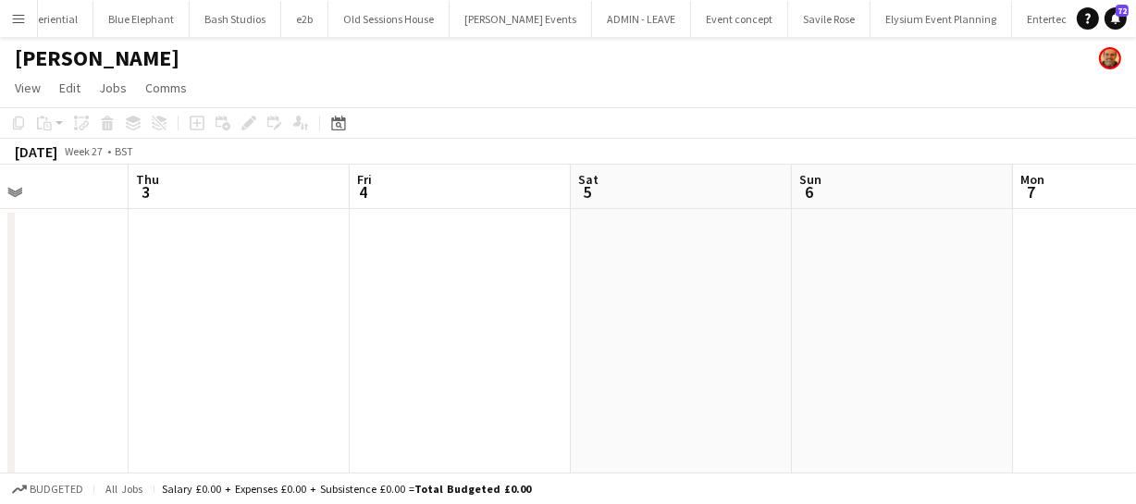
click at [600, 278] on app-calendar-viewport "Mon 30 9/10 2 Jobs Tue 1 Wed 2 Thu 3 Fri 4 Sat 5 Sun 6 Mon 7 Tue 8 Wed 9 Thu 10…" at bounding box center [568, 468] width 1136 height 606
click at [761, 289] on app-calendar-viewport "Sun 29 Mon 30 9/10 2 Jobs Tue 1 Wed 2 Thu 3 Fri 4 Sat 5 Sun 6 Mon 7 Tue 8 Wed 9…" at bounding box center [568, 468] width 1136 height 606
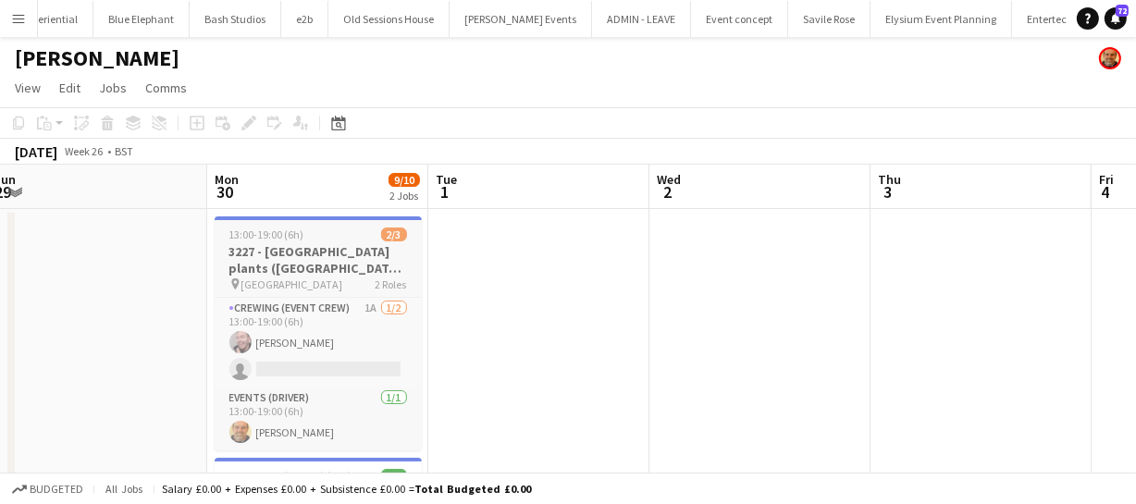
click at [621, 291] on app-calendar-viewport "Fri 27 Sat 28 Sun 29 Mon 30 9/10 2 Jobs Tue 1 Wed 2 Thu 3 Fri 4 Sat 5 Sun 6 Mon…" at bounding box center [568, 468] width 1136 height 606
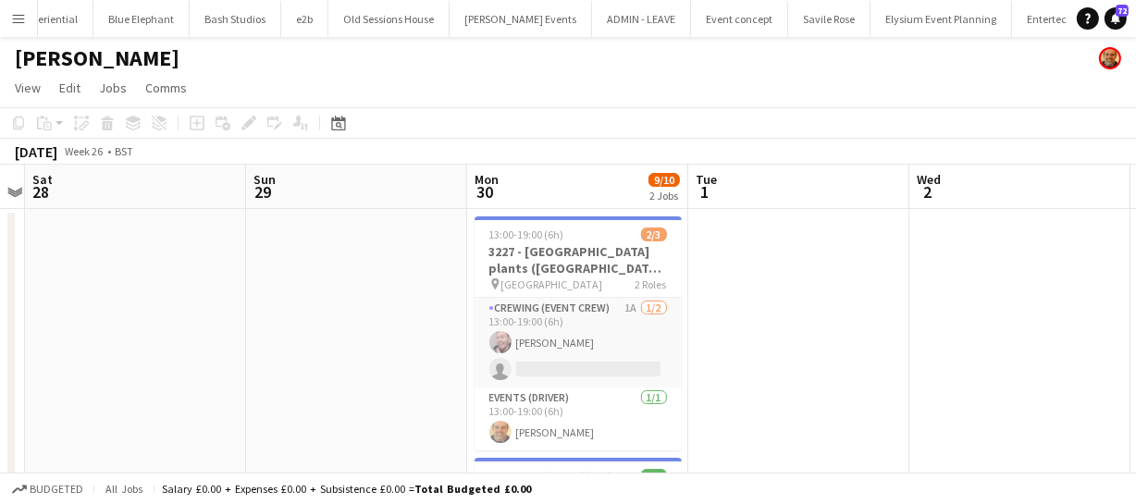
click at [560, 243] on app-calendar-viewport "Thu 26 Fri 27 Sat 28 Sun 29 Mon 30 9/10 2 Jobs Tue 1 Wed 2 Thu 3 Fri 4 Sat 5 Su…" at bounding box center [568, 468] width 1136 height 606
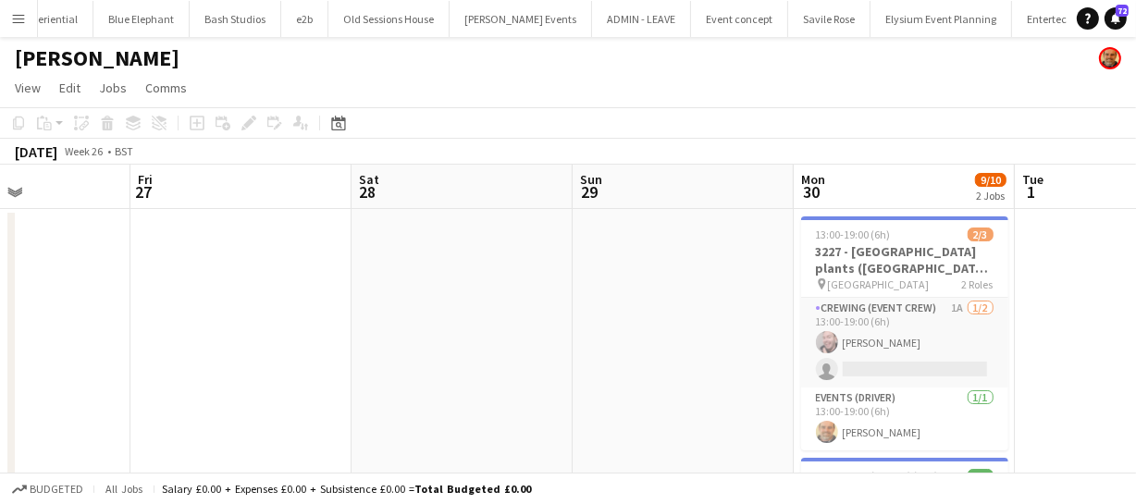
click at [684, 267] on app-calendar-viewport "Tue 24 Wed 25 Thu 26 Fri 27 Sat 28 Sun 29 Mon 30 9/10 2 Jobs Tue 1 Wed 2 Thu 3 …" at bounding box center [568, 468] width 1136 height 606
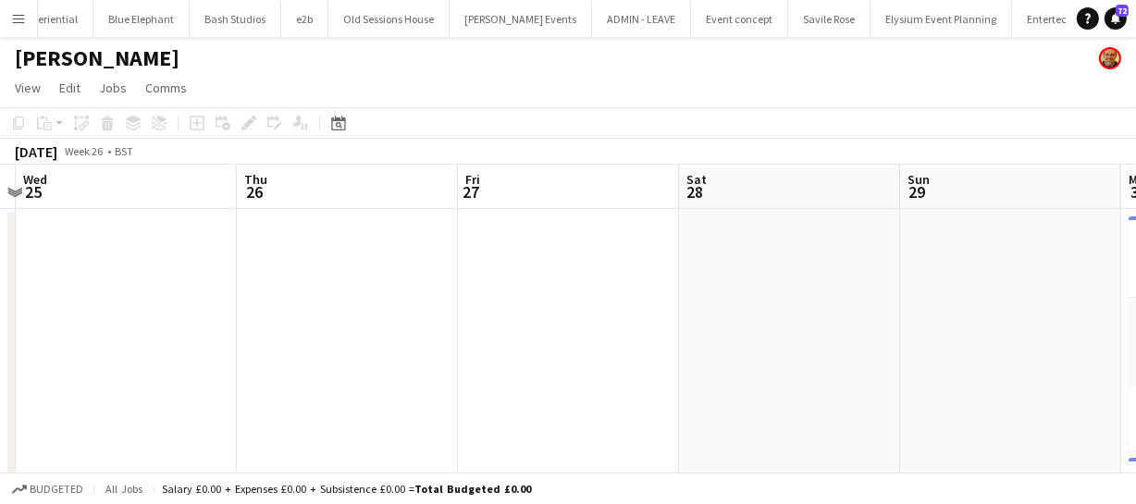
click at [682, 280] on app-calendar-viewport "Sun 22 Mon 23 Tue 24 Wed 25 Thu 26 Fri 27 Sat 28 Sun 29 Mon 30 9/10 2 Jobs Tue …" at bounding box center [568, 468] width 1136 height 606
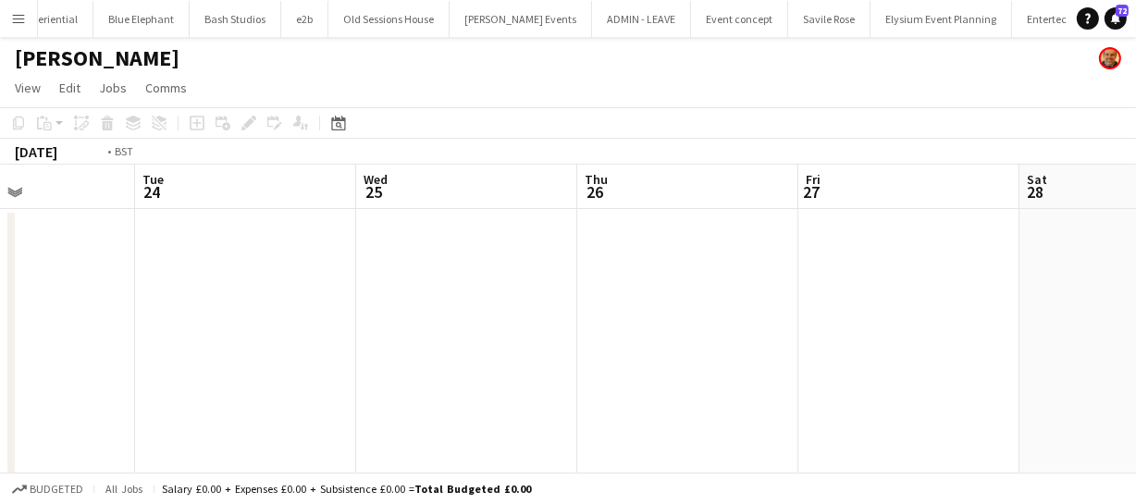
click at [591, 291] on app-calendar-viewport "Sat 21 Sun 22 Mon 23 Tue 24 Wed 25 Thu 26 Fri 27 Sat 28 Sun 29 Mon 30 9/10 2 Jo…" at bounding box center [568, 468] width 1136 height 606
click at [484, 305] on app-calendar-viewport "Fri 20 Sat 21 Sun 22 Mon 23 Tue 24 Wed 25 Thu 26 Fri 27 Sat 28 Sun 29 Mon 30 9/…" at bounding box center [568, 468] width 1136 height 606
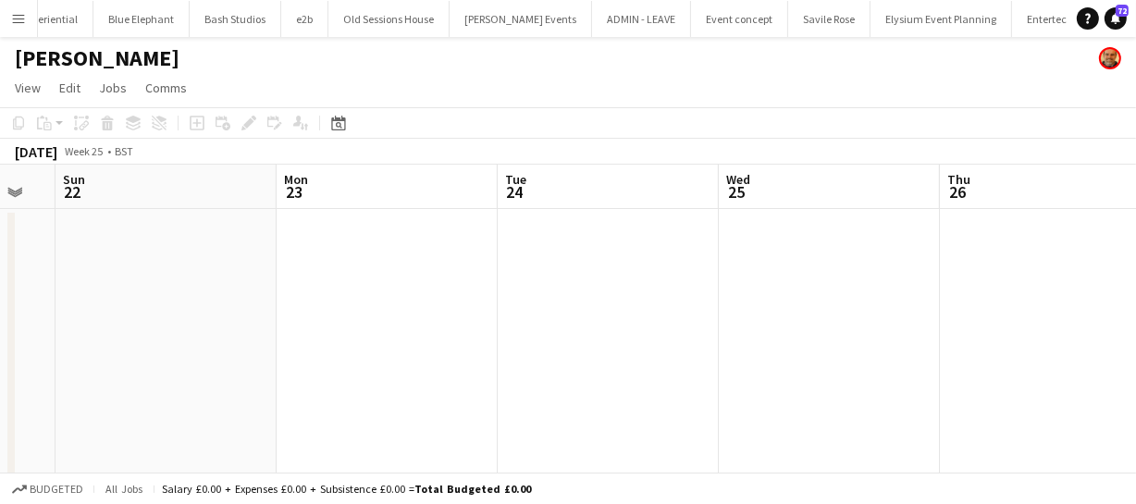
click at [553, 292] on app-calendar-viewport "Fri 20 Sat 21 Sun 22 Mon 23 Tue 24 Wed 25 Thu 26 Fri 27 Sat 28 Sun 29 Mon 30 9/…" at bounding box center [568, 468] width 1136 height 606
click at [415, 297] on app-calendar-viewport "Thu 19 Fri 20 Sat 21 Sun 22 Mon 23 Tue 24 Wed 25 Thu 26 Fri 27 Sat 28 Sun 29" at bounding box center [568, 468] width 1136 height 606
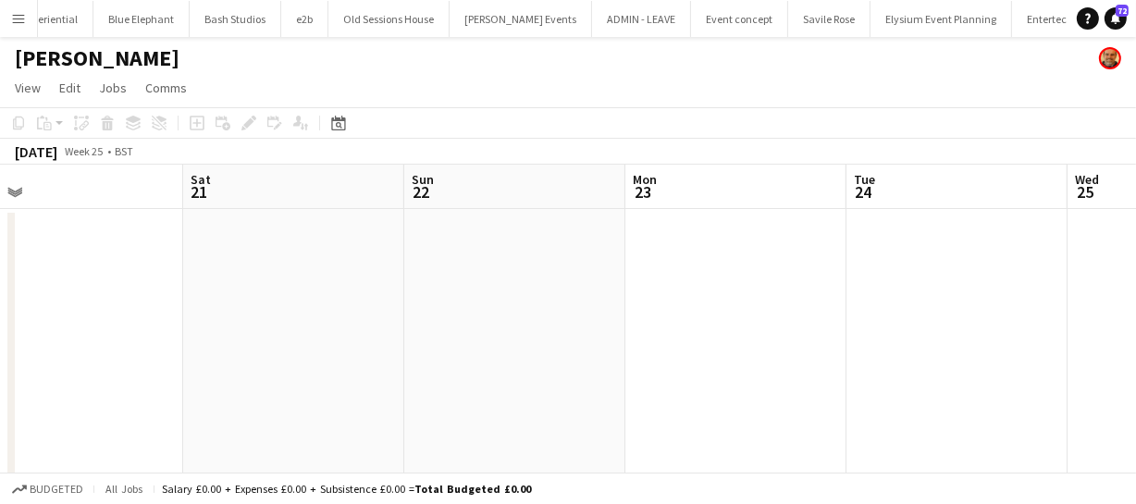
click at [487, 291] on app-calendar-viewport "Wed 18 Thu 19 Fri 20 Sat 21 Sun 22 Mon 23 Tue 24 Wed 25 Thu 26 Fri 27 Sat 28" at bounding box center [568, 468] width 1136 height 606
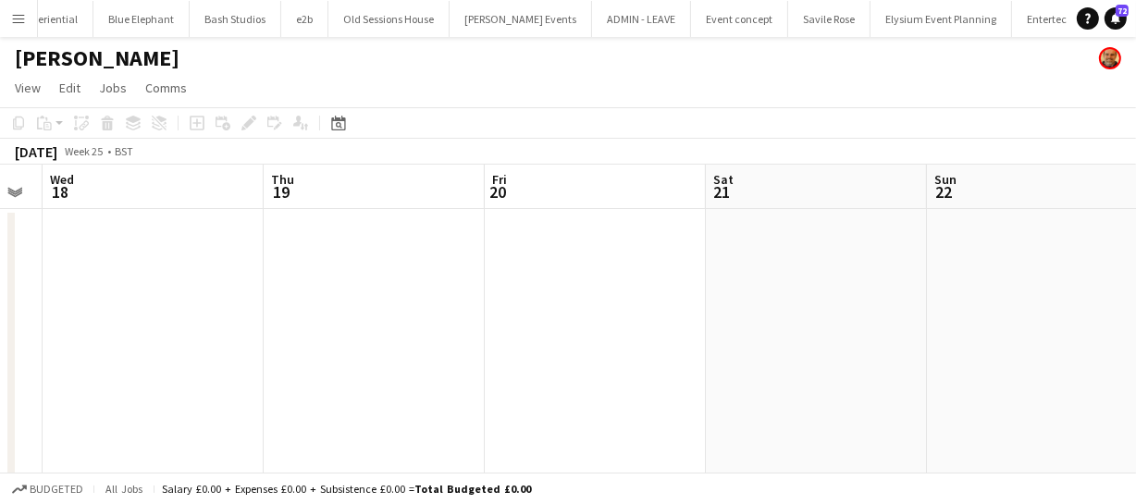
click at [373, 295] on app-calendar-viewport "Mon 16 Tue 17 Wed 18 Thu 19 Fri 20 Sat 21 Sun 22 Mon 23 Tue 24 Wed 25 Thu 26" at bounding box center [568, 468] width 1136 height 606
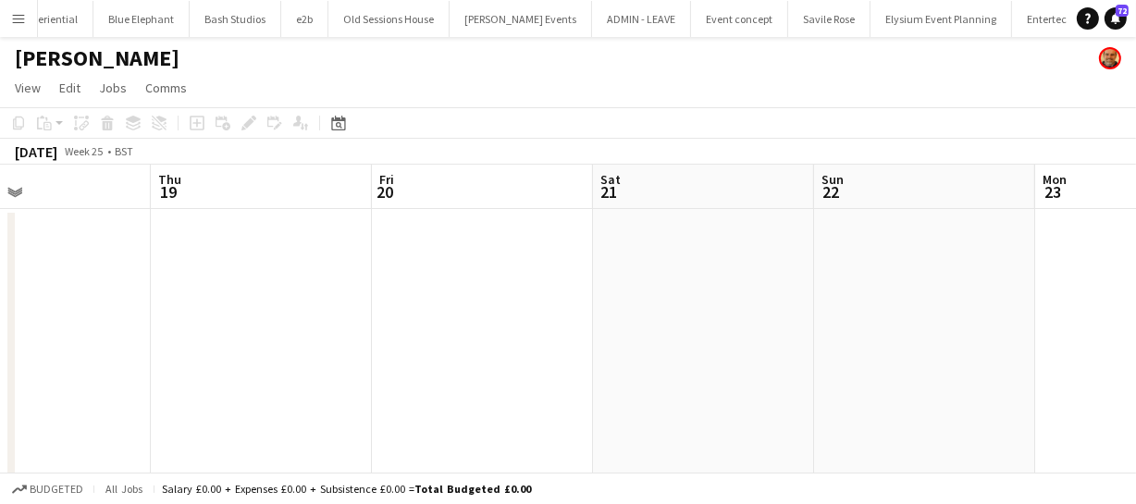
click at [462, 296] on app-calendar-viewport "Mon 16 Tue 17 Wed 18 Thu 19 Fri 20 Sat 21 Sun 22 Mon 23 Tue 24 Wed 25 Thu 26" at bounding box center [568, 468] width 1136 height 606
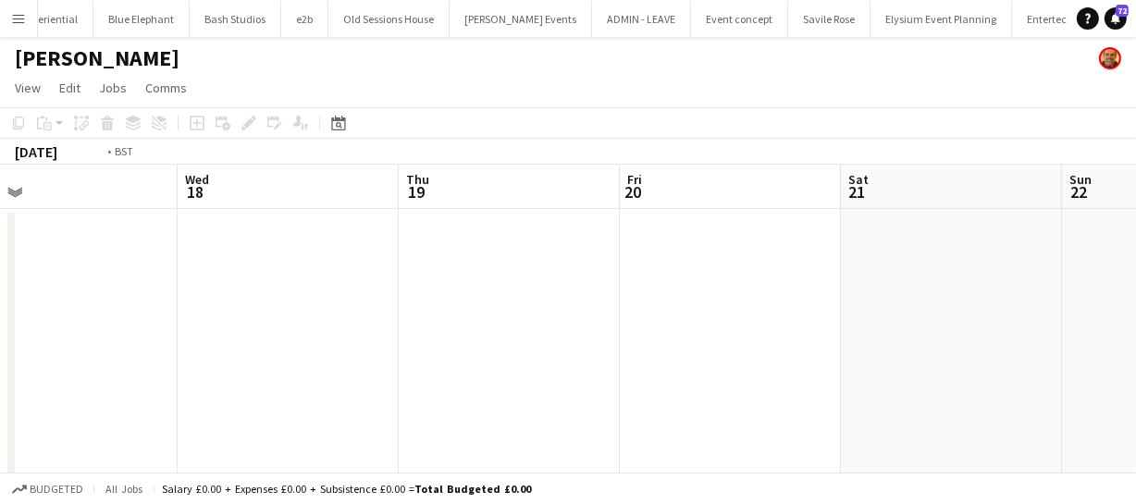
click at [466, 290] on app-calendar-viewport "Sun 15 Mon 16 Tue 17 Wed 18 Thu 19 Fri 20 Sat 21 Sun 22 Mon 23 Tue 24 Wed 25" at bounding box center [568, 468] width 1136 height 606
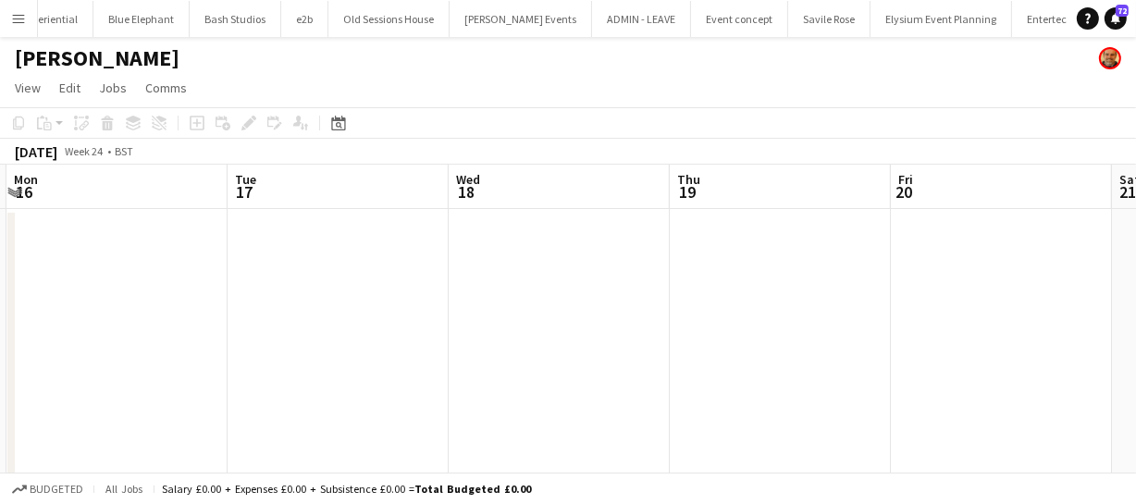
click at [340, 278] on app-calendar-viewport "Fri 13 Sat 14 Sun 15 Mon 16 Tue 17 Wed 18 Thu 19 Fri 20 Sat 21 Sun 22 Mon 23" at bounding box center [568, 468] width 1136 height 606
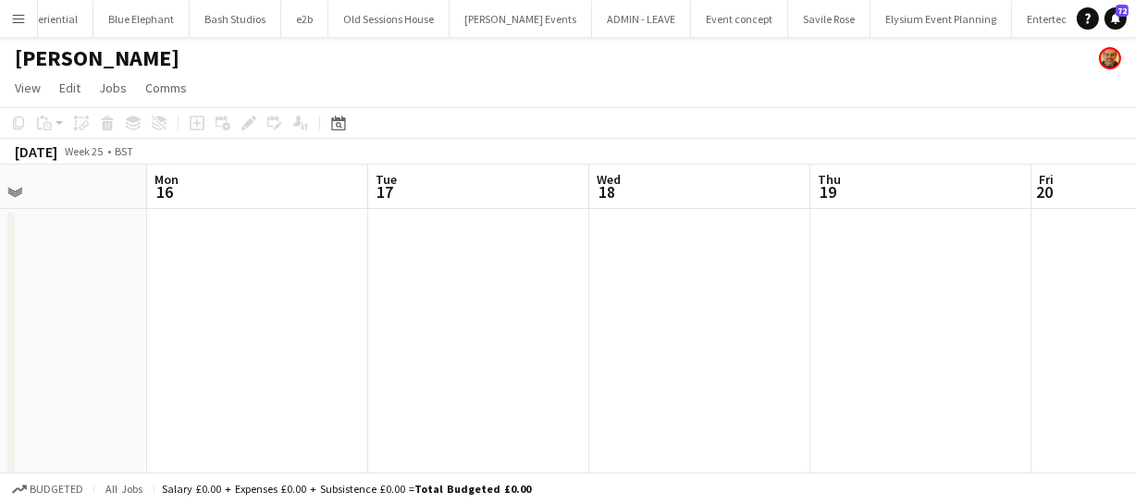
click at [553, 272] on app-calendar-viewport "Fri 13 Sat 14 Sun 15 Mon 16 Tue 17 Wed 18 Thu 19 Fri 20 Sat 21 Sun 22 Mon 23" at bounding box center [568, 468] width 1136 height 606
click at [459, 281] on app-calendar-viewport "Wed 11 Thu 12 Fri 13 Sat 14 Sun 15 Mon 16 Tue 17 Wed 18 Thu 19 Fri 20 Sat 21" at bounding box center [568, 468] width 1136 height 606
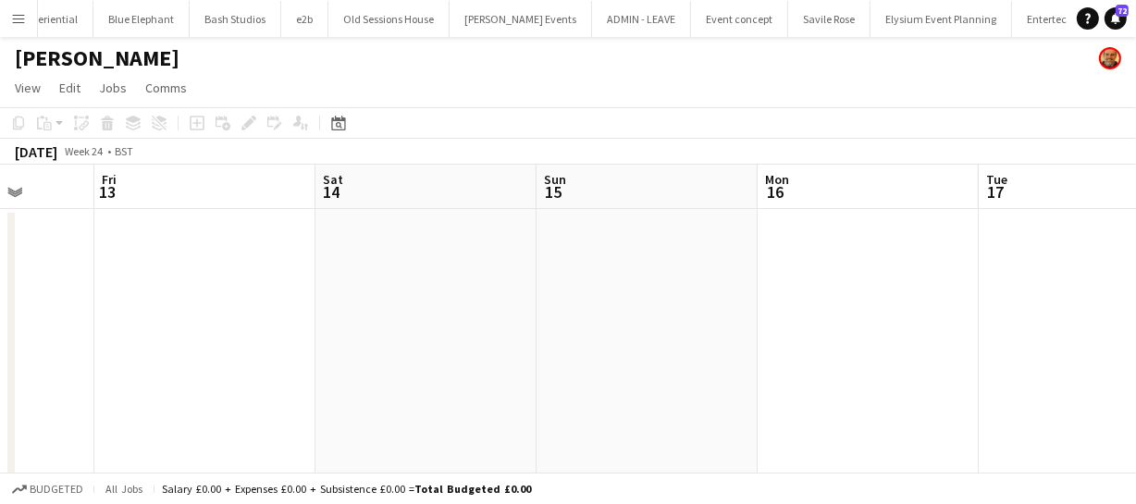
click at [386, 271] on app-calendar-viewport "Tue 10 Wed 11 Thu 12 Fri 13 Sat 14 Sun 15 Mon 16 Tue 17 Wed 18 Thu 19 Fri 20" at bounding box center [568, 468] width 1136 height 606
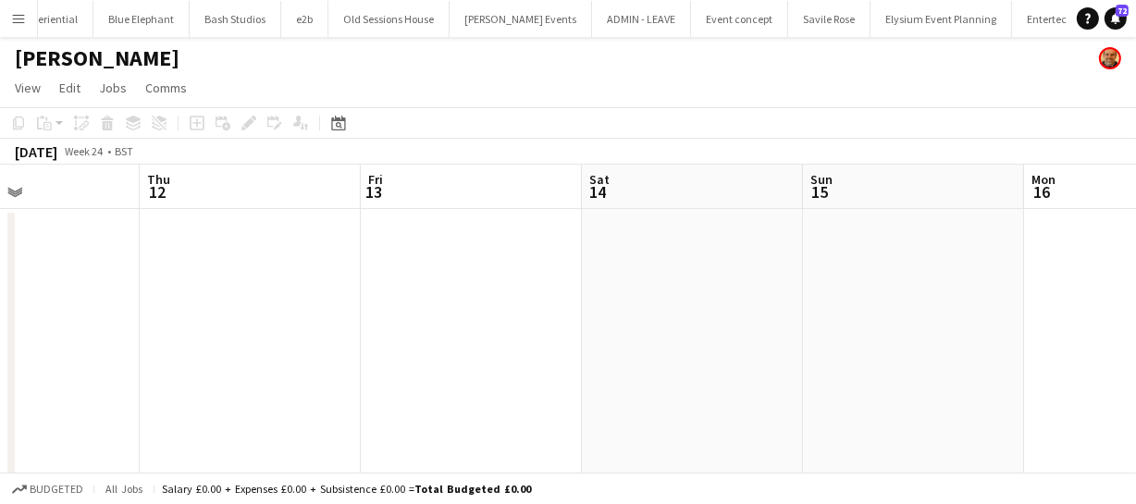
click at [386, 278] on app-calendar-viewport "Mon 9 Tue 10 Wed 11 Thu 12 Fri 13 Sat 14 Sun 15 Mon 16 Tue 17 Wed 18 Thu 19" at bounding box center [568, 468] width 1136 height 606
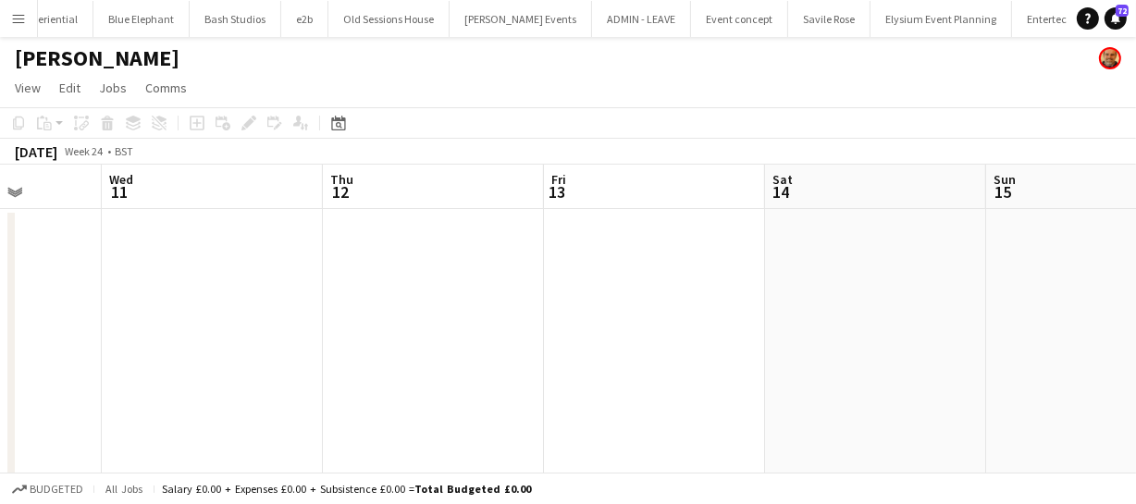
click at [406, 279] on app-calendar-viewport "Sun 8 Mon 9 Tue 10 Wed 11 Thu 12 Fri 13 Sat 14 Sun 15 Mon 16 Tue 17 Wed 18" at bounding box center [568, 468] width 1136 height 606
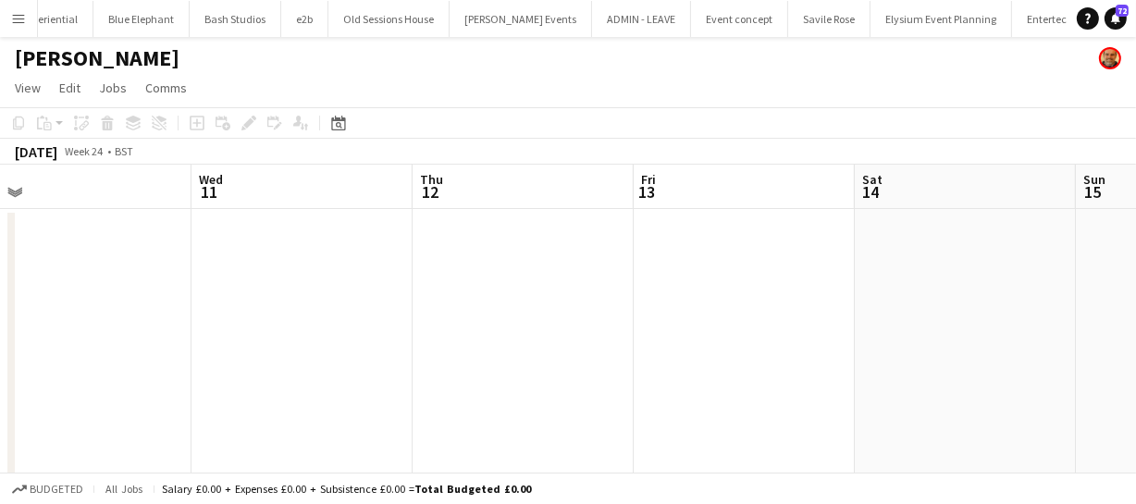
click at [384, 257] on app-calendar-viewport "Sun 8 Mon 9 Tue 10 Wed 11 Thu 12 Fri 13 Sat 14 Sun 15 Mon 16 Tue 17 Wed 18" at bounding box center [568, 468] width 1136 height 606
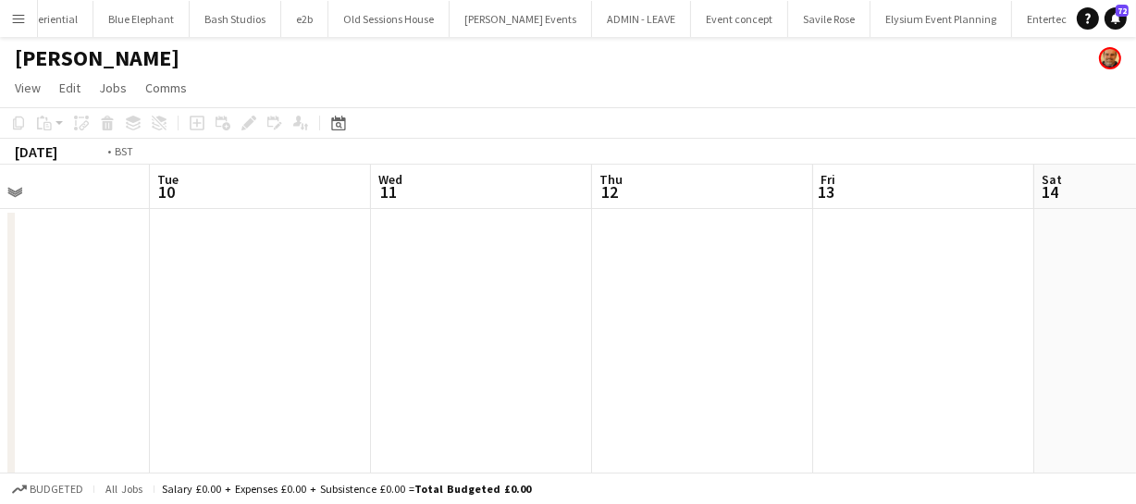
click at [418, 249] on app-calendar-viewport "Sat 7 Sun 8 Mon 9 Tue 10 Wed 11 Thu 12 Fri 13 Sat 14 Sun 15 Mon 16 Tue 17" at bounding box center [568, 468] width 1136 height 606
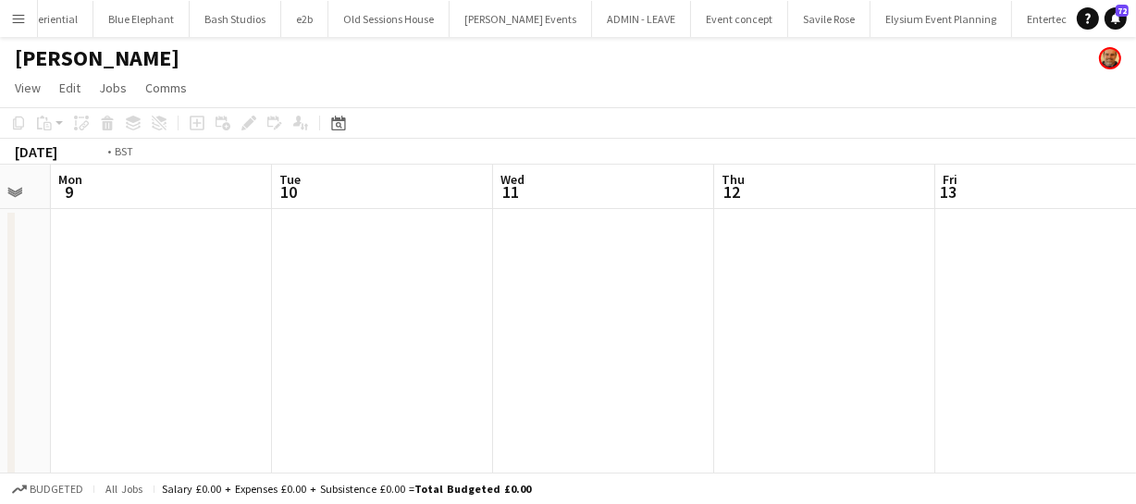
click at [476, 246] on app-calendar-viewport "Sat 7 Sun 8 Mon 9 Tue 10 Wed 11 Thu 12 Fri 13 Sat 14 Sun 15 Mon 16 Tue 17" at bounding box center [568, 468] width 1136 height 606
click at [426, 236] on app-calendar-viewport "Fri 6 Sat 7 Sun 8 Mon 9 Tue 10 Wed 11 Thu 12 Fri 13 Sat 14 Sun 15 Mon 16" at bounding box center [568, 468] width 1136 height 606
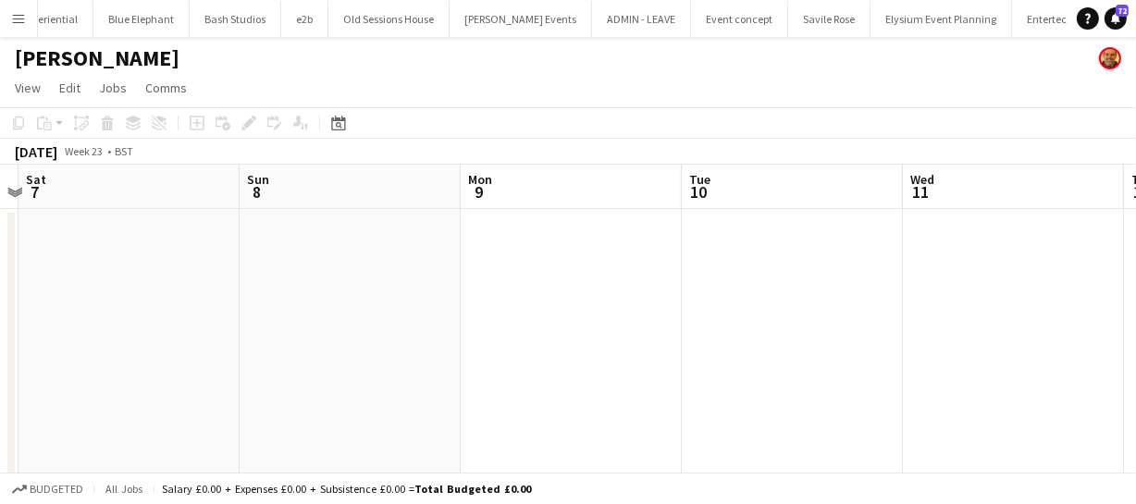
click at [441, 239] on app-calendar-viewport "Thu 5 Fri 6 Sat 7 Sun 8 Mon 9 Tue 10 Wed 11 Thu 12 Fri 13 Sat 14 Sun 15" at bounding box center [568, 468] width 1136 height 606
click at [411, 239] on app-calendar-viewport "Wed 4 Thu 5 Fri 6 Sat 7 Sun 8 Mon 9 Tue 10 Wed 11 Thu 12 Fri 13 Sat 14" at bounding box center [568, 468] width 1136 height 606
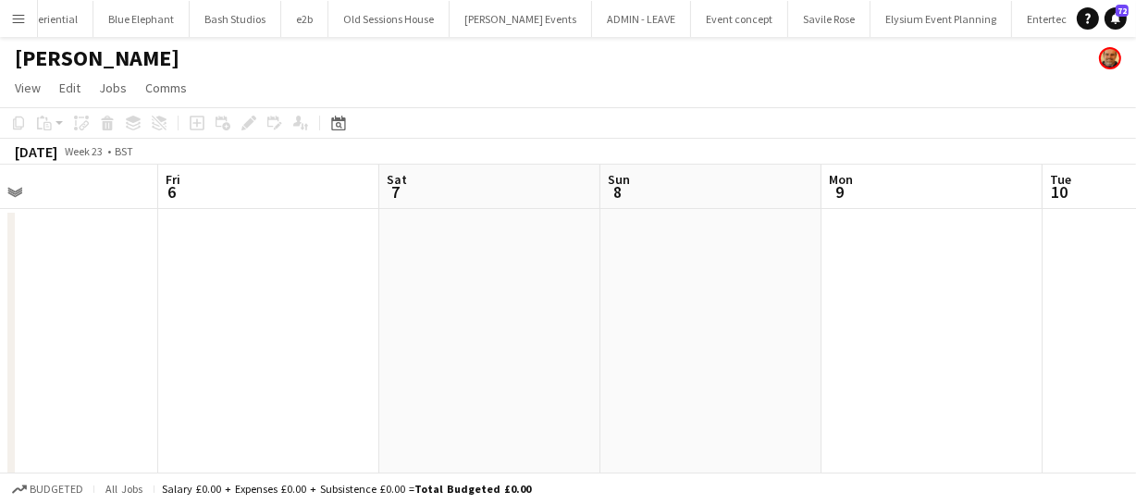
click at [386, 236] on app-calendar-viewport "Tue 3 Wed 4 Thu 5 Fri 6 Sat 7 Sun 8 Mon 9 Tue 10 Wed 11 Thu 12 Fri 13" at bounding box center [568, 468] width 1136 height 606
click at [439, 231] on app-calendar-viewport "Tue 3 Wed 4 Thu 5 Fri 6 Sat 7 Sun 8 Mon 9 Tue 10 Wed 11 Thu 12 Fri 13" at bounding box center [568, 468] width 1136 height 606
click at [378, 223] on app-calendar-viewport "Mon 2 Tue 3 Wed 4 Thu 5 Fri 6 Sat 7 Sun 8 Mon 9 Tue 10 Wed 11 Thu 12" at bounding box center [568, 468] width 1136 height 606
click at [419, 221] on app-calendar-viewport "Mon 2 Tue 3 Wed 4 Thu 5 Fri 6 Sat 7 Sun 8 Mon 9 Tue 10 Wed 11 Thu 12" at bounding box center [568, 468] width 1136 height 606
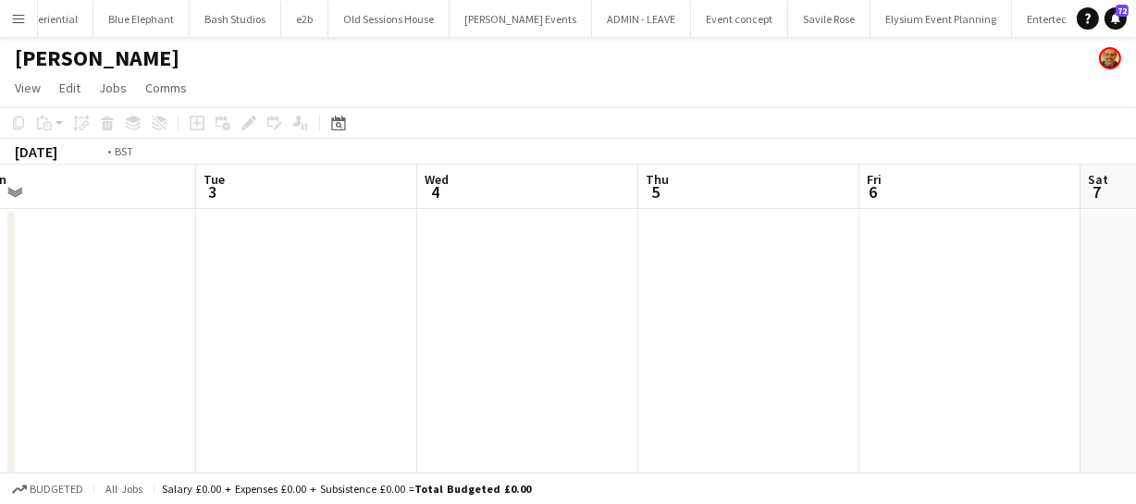
click at [444, 247] on app-calendar-viewport "Sat 31 Sun 1 Mon 2 Tue 3 Wed 4 Thu 5 Fri 6 Sat 7 Sun 8 Mon 9 Tue 10" at bounding box center [568, 468] width 1136 height 606
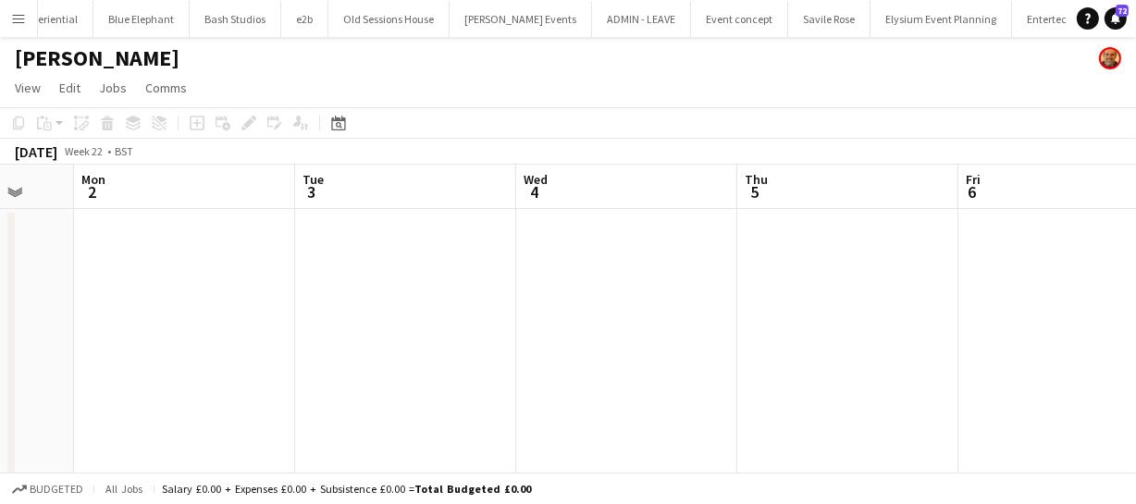
click at [457, 259] on app-calendar-viewport "Fri 30 Sat 31 Sun 1 Mon 2 Tue 3 Wed 4 Thu 5 Fri 6 Sat 7 Sun 8 Mon 9" at bounding box center [568, 468] width 1136 height 606
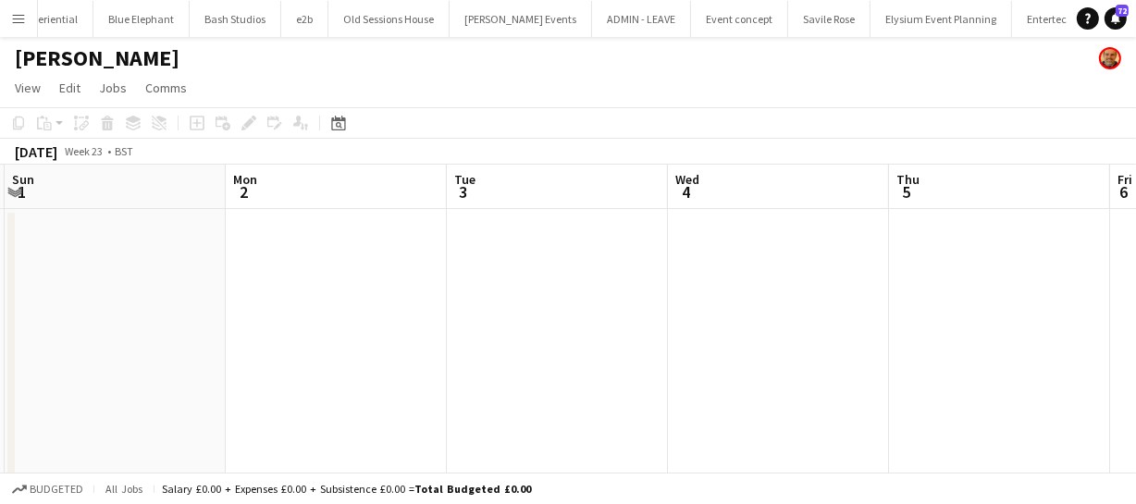
click at [434, 266] on app-calendar-viewport "Fri 30 Sat 31 Sun 1 Mon 2 Tue 3 Wed 4 Thu 5 Fri 6 Sat 7 Sun 8 Mon 9" at bounding box center [568, 468] width 1136 height 606
click at [379, 257] on app-calendar-viewport "Thu 29 Fri 30 Sat 31 Sun 1 Mon 2 Tue 3 Wed 4 Thu 5 Fri 6 Sat 7 Sun 8" at bounding box center [568, 468] width 1136 height 606
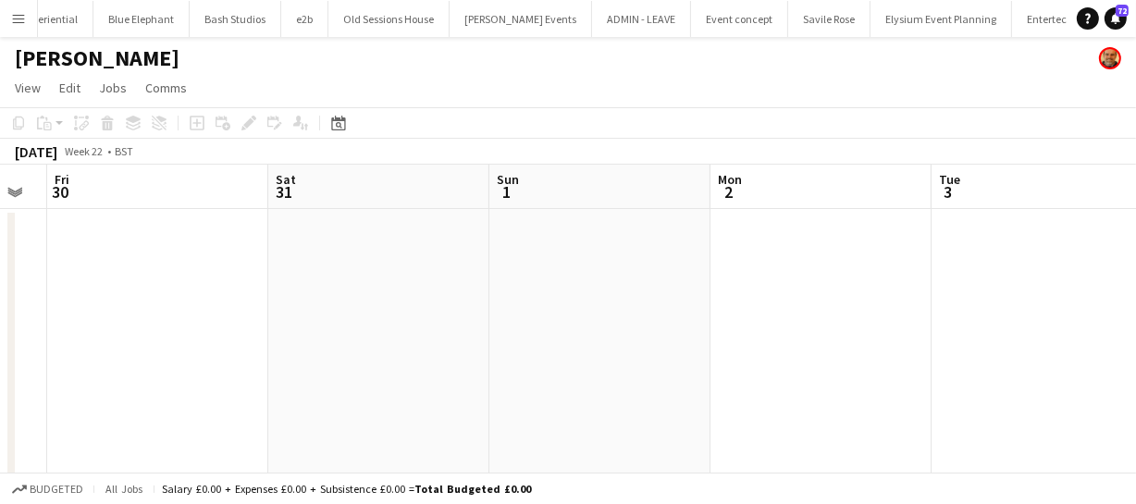
click at [411, 261] on app-calendar-viewport "Wed 28 Thu 29 Fri 30 Sat 31 Sun 1 Mon 2 Tue 3 Wed 4 Thu 5 Fri 6 Sat 7" at bounding box center [568, 468] width 1136 height 606
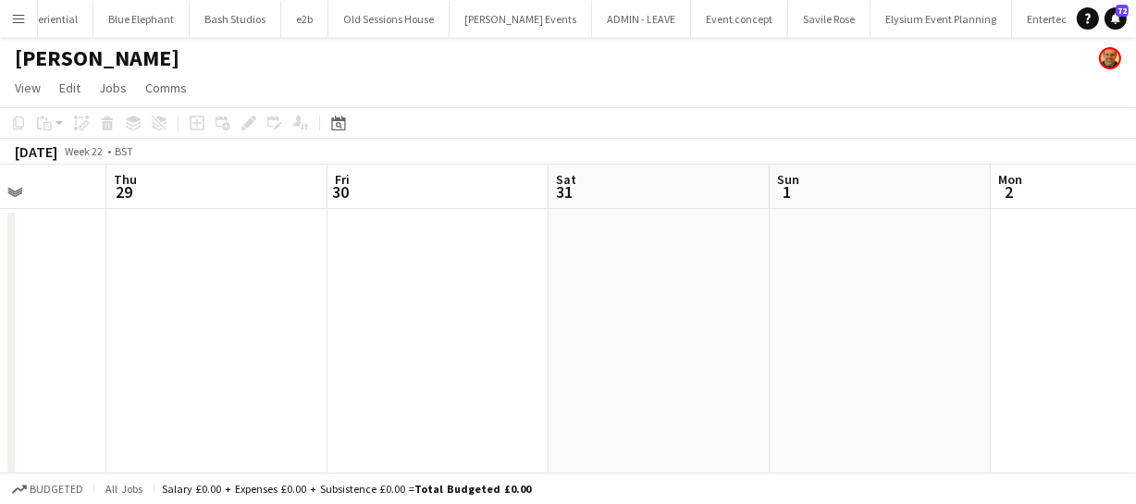
click at [487, 233] on app-calendar-viewport "Mon 26 Tue 27 Wed 28 Thu 29 Fri 30 Sat 31 Sun 1 Mon 2 Tue 3 Wed 4 Thu 5" at bounding box center [568, 468] width 1136 height 606
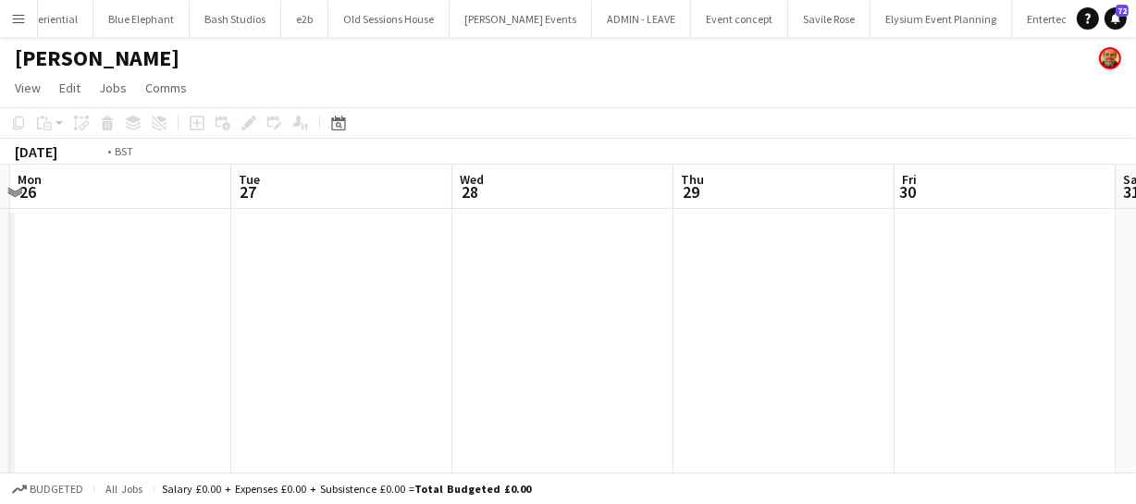
click at [482, 256] on app-calendar-viewport "Sat 24 Sun 25 Mon 26 Tue 27 Wed 28 Thu 29 Fri 30 Sat 31 Sun 1 Mon 2 Tue 3" at bounding box center [568, 468] width 1136 height 606
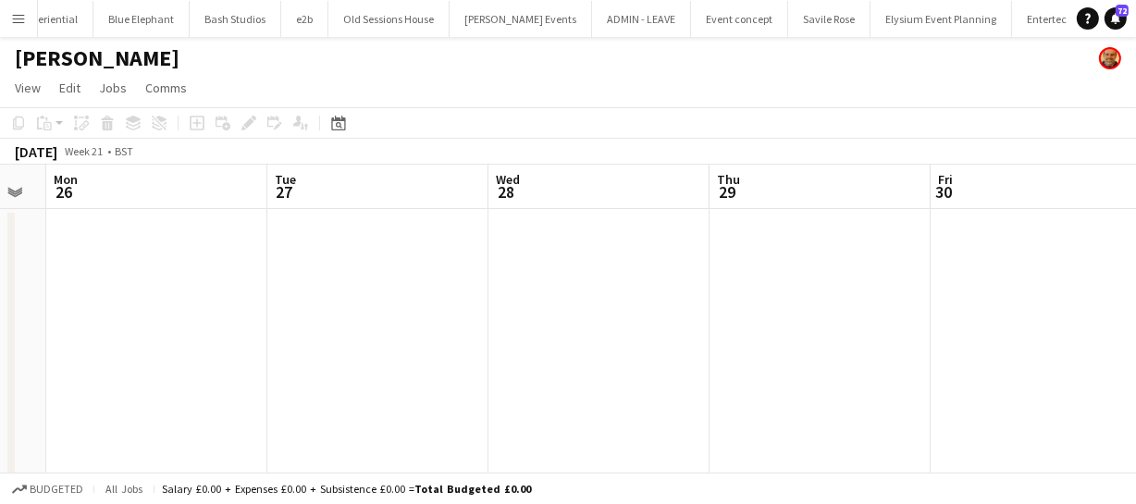
click at [462, 246] on app-calendar-viewport "Sat 24 Sun 25 Mon 26 Tue 27 Wed 28 Thu 29 Fri 30 Sat 31 Sun 1 Mon 2 Tue 3" at bounding box center [568, 468] width 1136 height 606
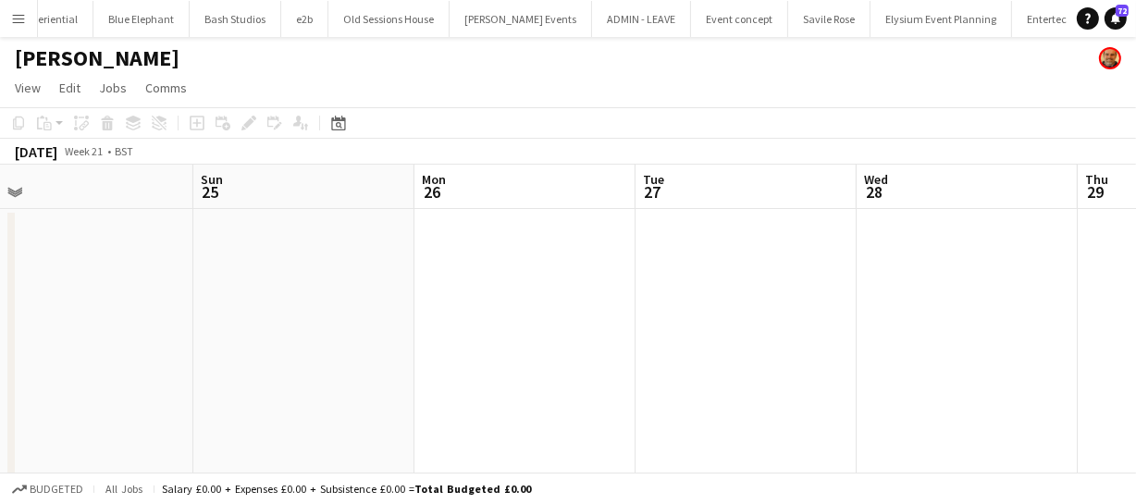
click at [408, 239] on app-calendar-viewport "Thu 22 Fri 23 Sat 24 Sun 25 Mon 26 Tue 27 Wed 28 Thu 29 Fri 30 Sat 31 Sun 1" at bounding box center [568, 468] width 1136 height 606
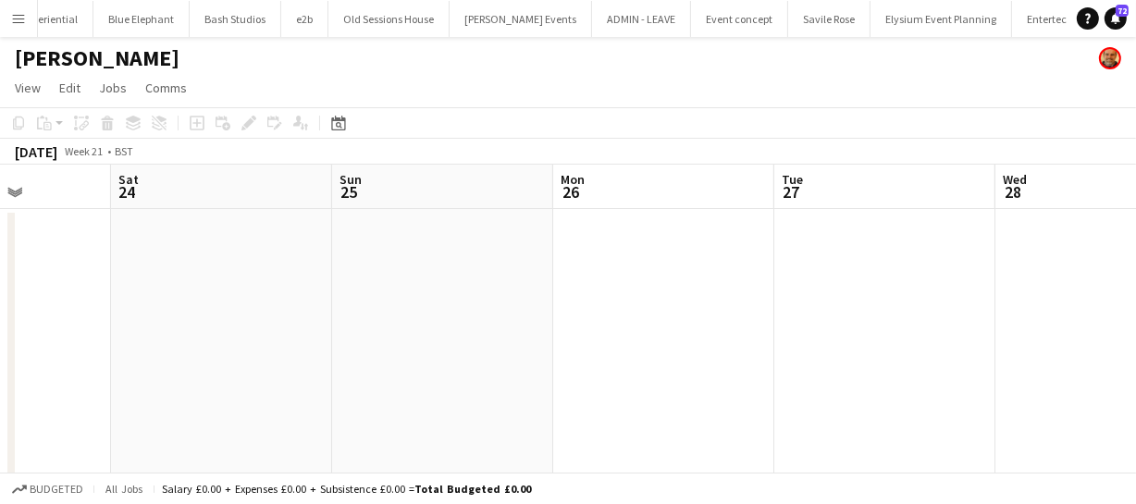
click at [331, 233] on app-calendar-viewport "Wed 21 Thu 22 Fri 23 Sat 24 Sun 25 Mon 26 Tue 27 Wed 28 Thu 29 Fri 30 Sat 31" at bounding box center [568, 468] width 1136 height 606
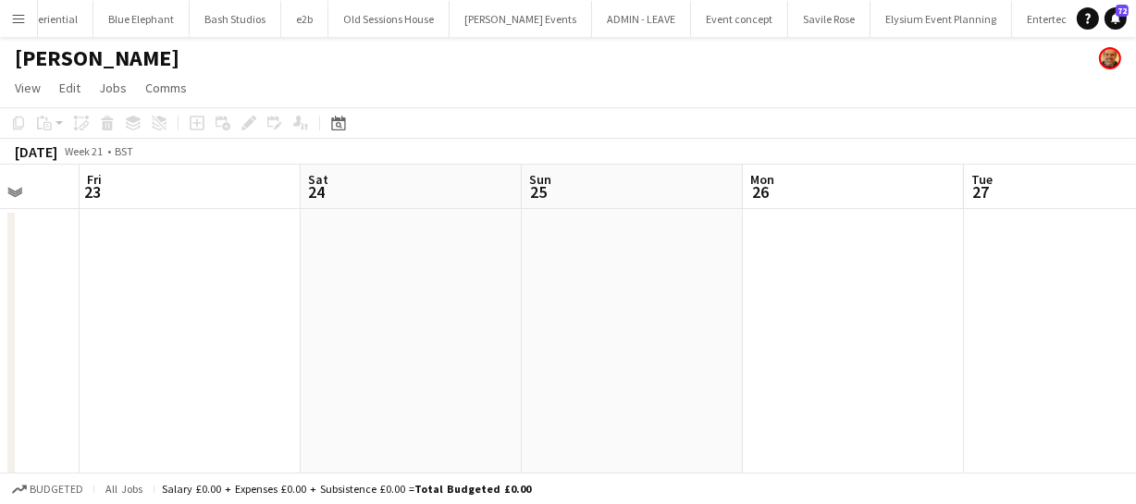
click at [414, 236] on app-calendar-viewport "Tue 20 3/3 1 Job Wed 21 Thu 22 Fri 23 Sat 24 Sun 25 Mon 26 Tue 27 Wed 28 Thu 29…" at bounding box center [568, 468] width 1136 height 606
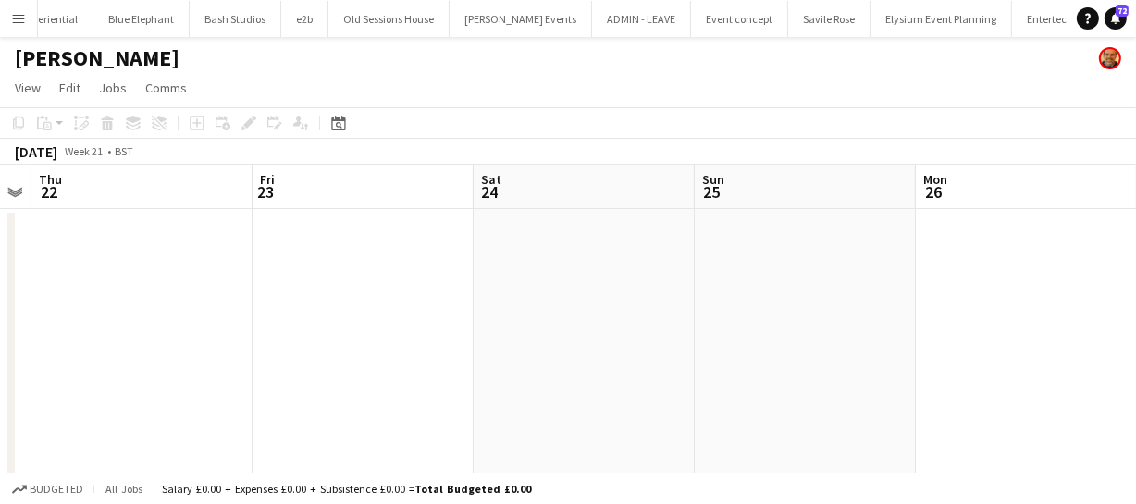
click at [290, 227] on app-calendar-viewport "Tue 20 3/3 1 Job Wed 21 Thu 22 Fri 23 Sat 24 Sun 25 Mon 26 Tue 27 Wed 28 Thu 29…" at bounding box center [568, 468] width 1136 height 606
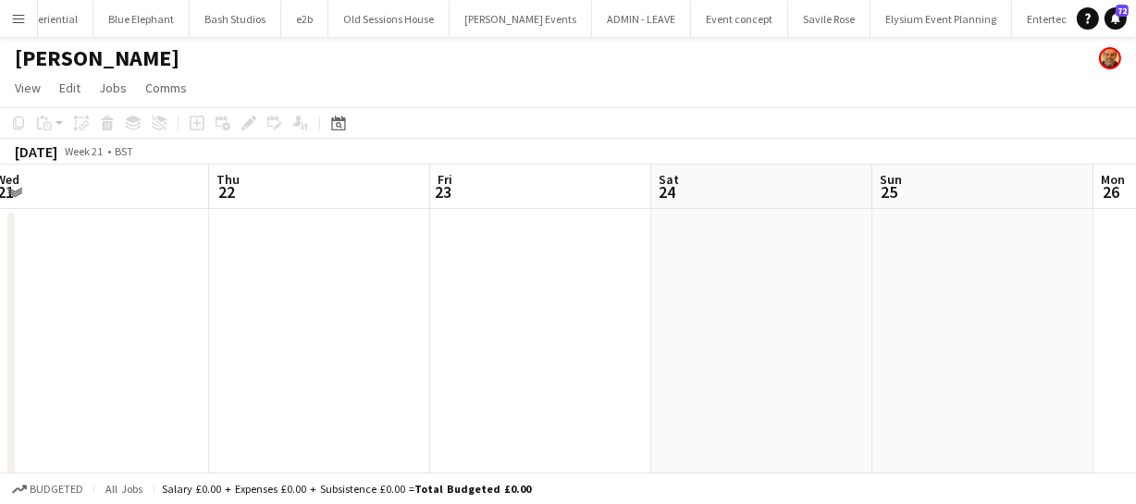
click at [409, 244] on app-calendar-viewport "Mon 19 Tue 20 3/3 1 Job Wed 21 Thu 22 Fri 23 Sat 24 Sun 25 Mon 26 Tue 27 Wed 28…" at bounding box center [568, 468] width 1136 height 606
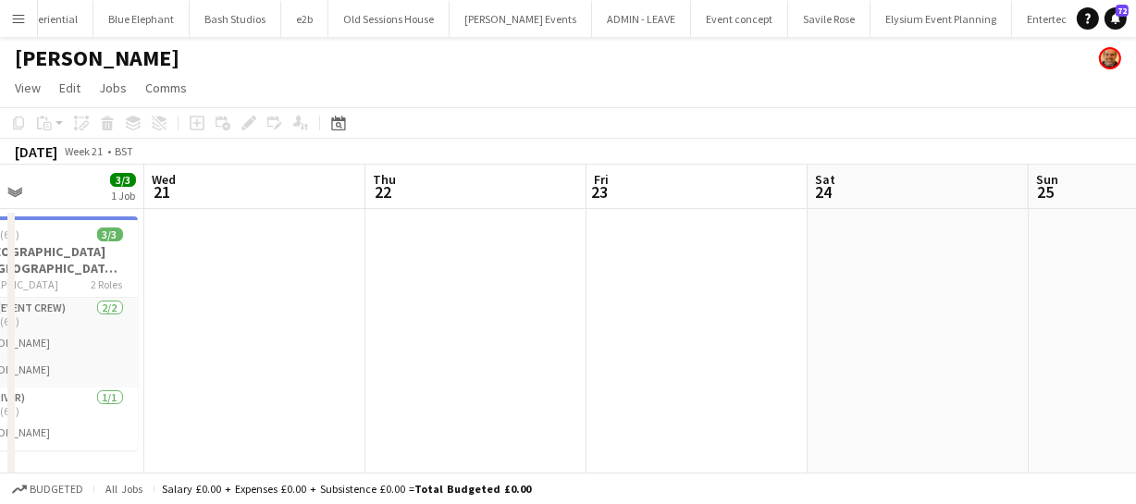
click at [390, 252] on app-calendar-viewport "Sun 18 Mon 19 Tue 20 3/3 1 Job Wed 21 Thu 22 Fri 23 Sat 24 Sun 25 Mon 26 Tue 27…" at bounding box center [568, 468] width 1136 height 606
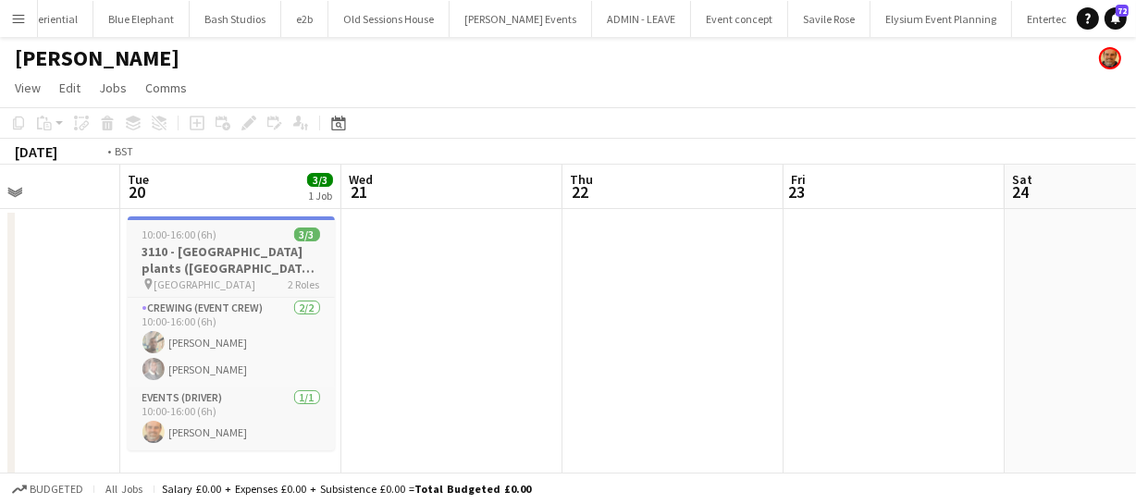
click at [615, 271] on app-calendar-viewport "Sat 17 Sun 18 Mon 19 Tue 20 3/3 1 Job Wed 21 Thu 22 Fri 23 Sat 24 Sun 25 Mon 26…" at bounding box center [568, 468] width 1136 height 606
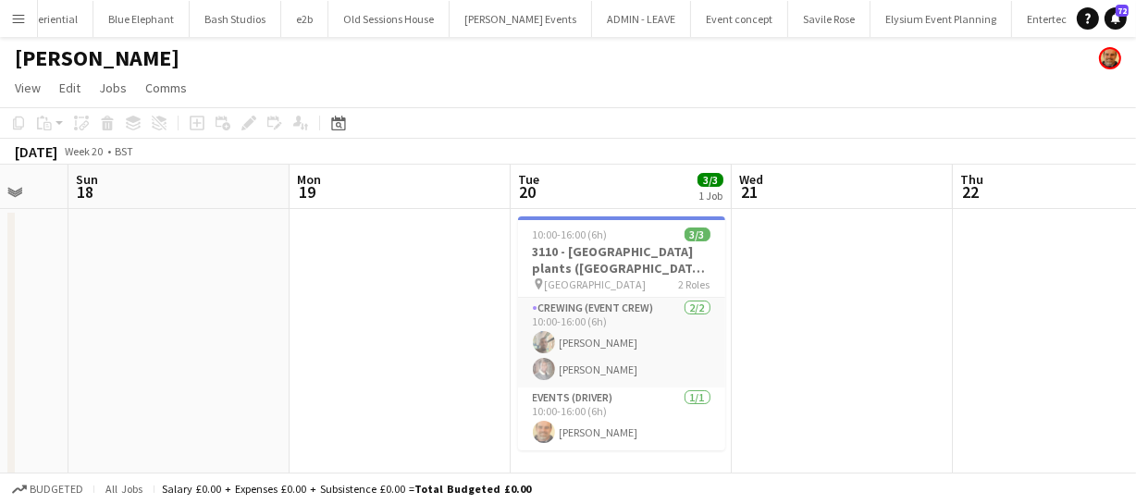
click at [767, 260] on app-calendar-viewport "Fri 16 Sat 17 Sun 18 Mon 19 Tue 20 3/3 1 Job Wed 21 Thu 22 Fri 23 Sat 24 Sun 25…" at bounding box center [568, 468] width 1136 height 606
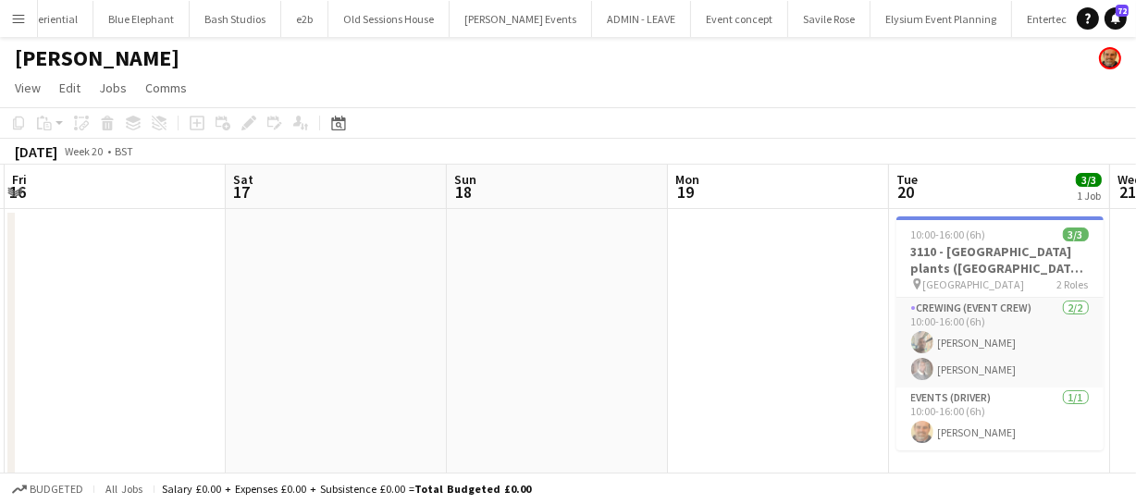
click at [439, 268] on app-calendar-viewport "Wed 14 Thu 15 Fri 16 Sat 17 Sun 18 Mon 19 Tue 20 3/3 1 Job Wed 21 Thu 22 Fri 23…" at bounding box center [568, 468] width 1136 height 606
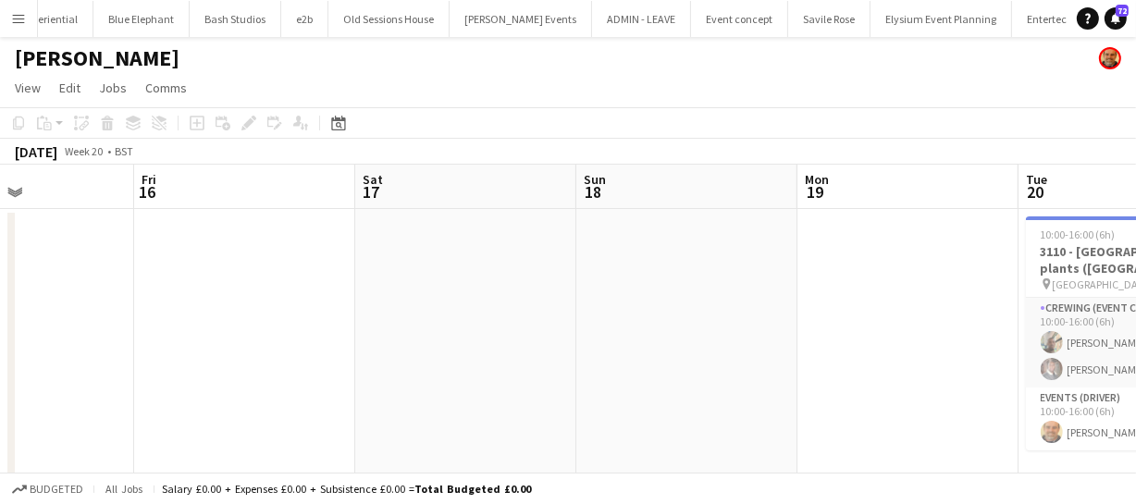
click at [454, 262] on app-calendar-viewport "Tue 13 Wed 14 Thu 15 Fri 16 Sat 17 Sun 18 Mon 19 Tue 20 3/3 1 Job Wed 21 Thu 22…" at bounding box center [568, 468] width 1136 height 606
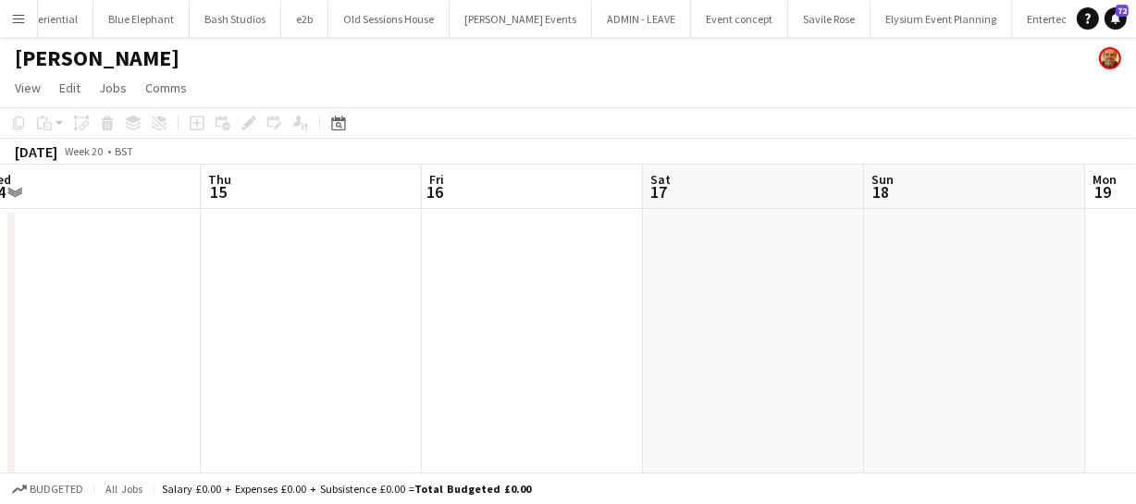
click at [491, 266] on app-calendar-viewport "Mon 12 Tue 13 Wed 14 Thu 15 Fri 16 Sat 17 Sun 18 Mon 19 Tue 20 3/3 1 Job Wed 21…" at bounding box center [568, 468] width 1136 height 606
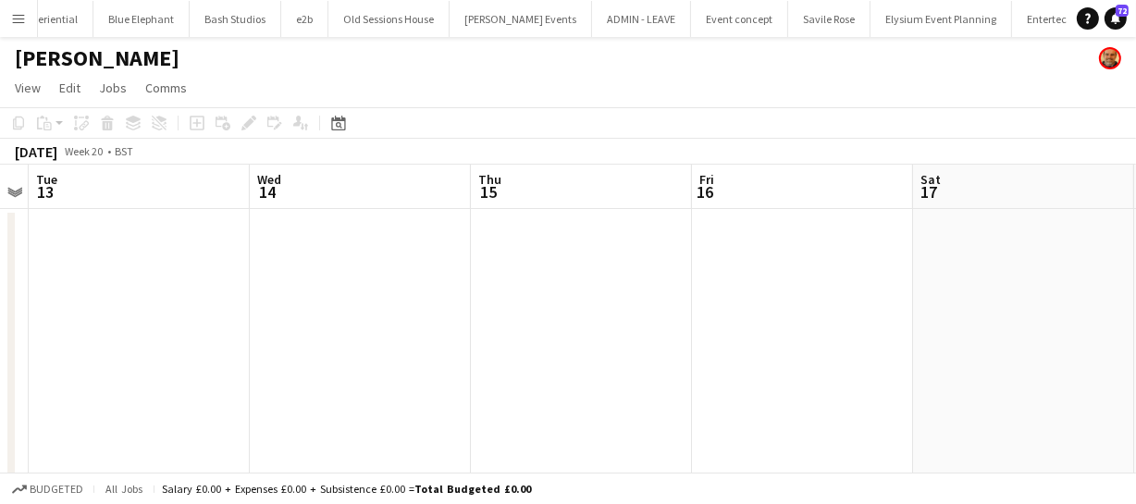
click at [418, 261] on app-calendar-viewport "Sun 11 Mon 12 Tue 13 Wed 14 Thu 15 Fri 16 Sat 17 Sun 18 Mon 19 Tue 20 3/3 1 Job…" at bounding box center [568, 468] width 1136 height 606
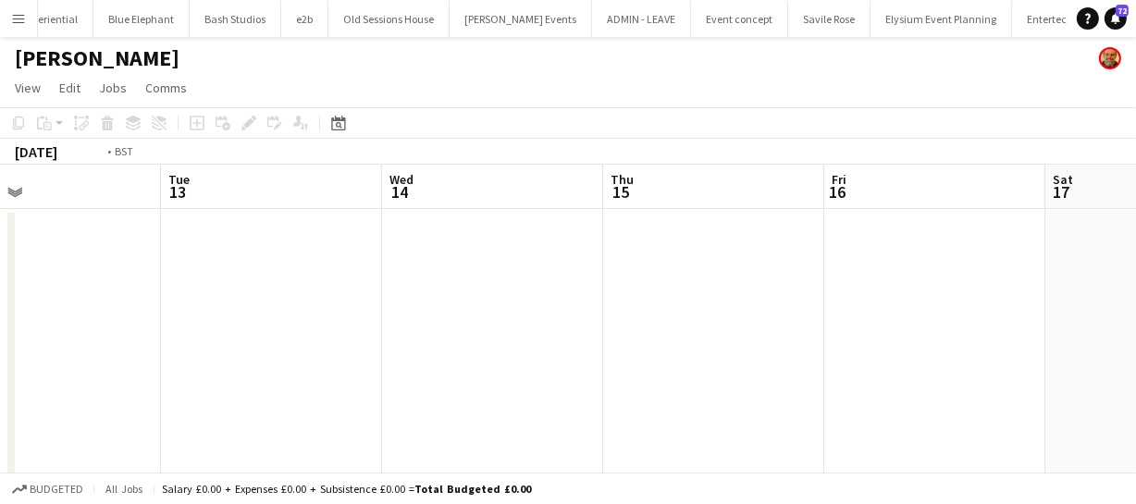
click at [608, 246] on app-calendar-viewport "Sat 10 Sun 11 Mon 12 Tue 13 Wed 14 Thu 15 Fri 16 Sat 17 Sun 18 Mon 19 Tue 20 3/…" at bounding box center [568, 468] width 1136 height 606
click at [647, 251] on app-calendar-viewport "Thu 8 Fri 9 Sat 10 Sun 11 Mon 12 Tue 13 Wed 14 Thu 15 Fri 16 Sat 17 Sun 18" at bounding box center [568, 468] width 1136 height 606
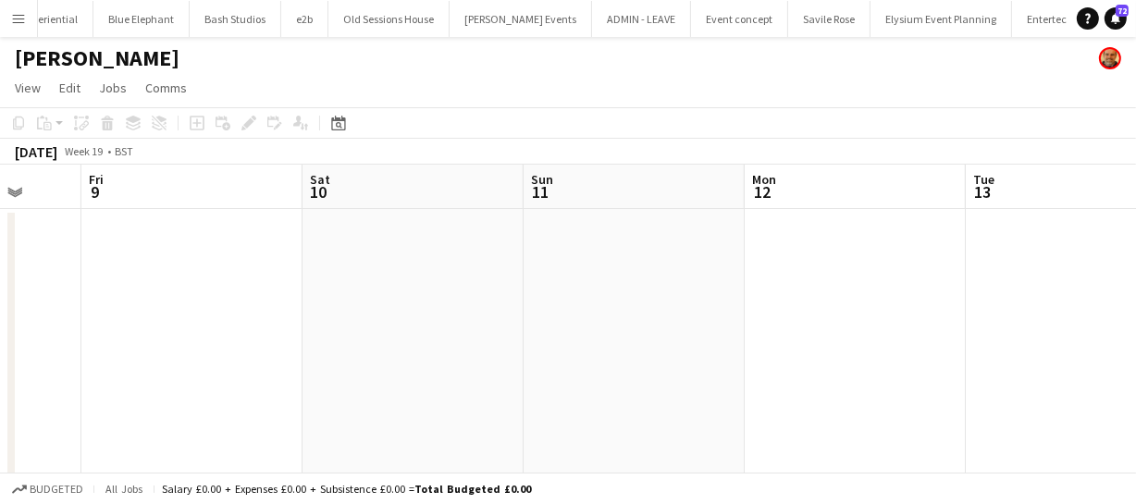
click at [358, 251] on app-calendar-viewport "Tue 6 Wed 7 Thu 8 Fri 9 Sat 10 Sun 11 Mon 12 Tue 13 Wed 14 Thu 15 Fri 16" at bounding box center [568, 468] width 1136 height 606
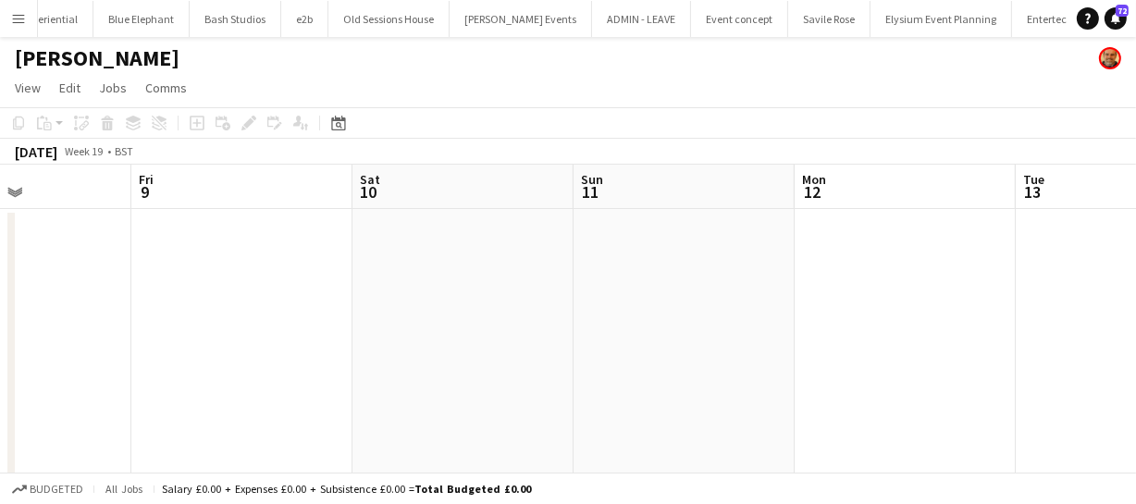
click at [462, 277] on app-calendar-viewport "Tue 6 Wed 7 Thu 8 Fri 9 Sat 10 Sun 11 Mon 12 Tue 13 Wed 14 Thu 15 Fri 16" at bounding box center [568, 468] width 1136 height 606
click at [399, 264] on app-calendar-viewport "Mon 5 Tue 6 Wed 7 Thu 8 Fri 9 Sat 10 Sun 11 Mon 12 Tue 13 Wed 14 Thu 15" at bounding box center [568, 468] width 1136 height 606
click at [300, 233] on app-calendar-viewport "Mon 5 Tue 6 Wed 7 Thu 8 Fri 9 Sat 10 Sun 11 Mon 12 Tue 13 Wed 14 Thu 15" at bounding box center [568, 468] width 1136 height 606
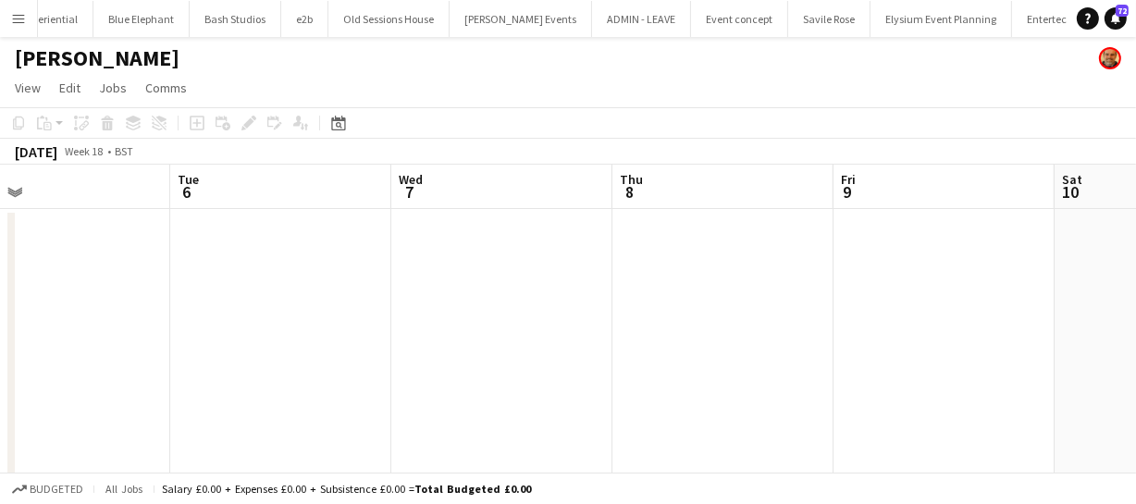
click at [369, 257] on app-calendar-viewport "Sat 3 Sun 4 Mon 5 Tue 6 Wed 7 Thu 8 Fri 9 Sat 10 Sun 11 Mon 12 Tue 13" at bounding box center [568, 468] width 1136 height 606
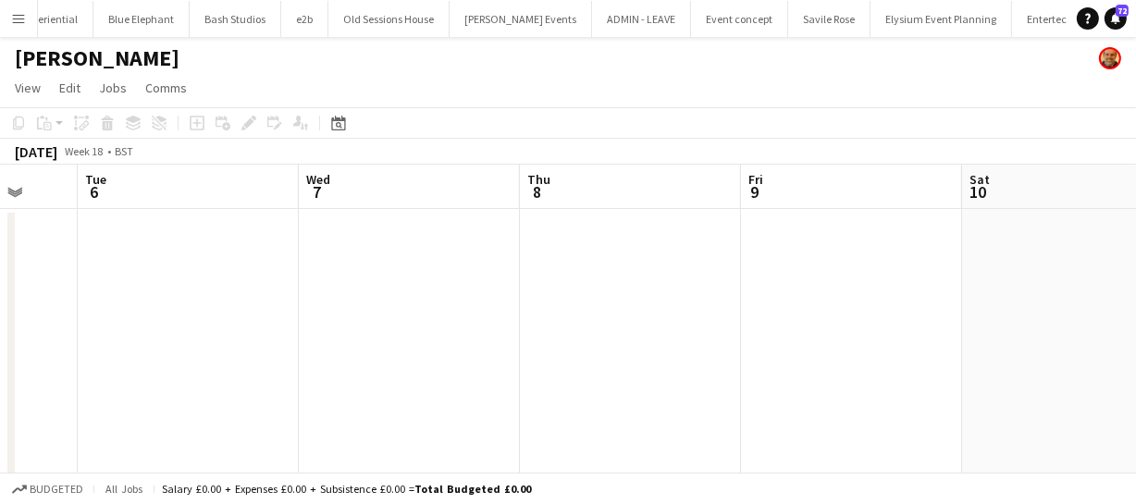
click at [441, 252] on app-calendar-viewport "Sat 3 Sun 4 Mon 5 Tue 6 Wed 7 Thu 8 Fri 9 Sat 10 Sun 11 Mon 12 Tue 13" at bounding box center [568, 468] width 1136 height 606
click at [351, 259] on app-calendar-viewport "Thu 1 Fri 2 Sat 3 Sun 4 Mon 5 Tue 6 Wed 7 Thu 8 Fri 9 Sat 10 Sun 11" at bounding box center [568, 468] width 1136 height 606
click at [578, 282] on app-calendar-viewport "Thu 1 Fri 2 Sat 3 Sun 4 Mon 5 Tue 6 Wed 7 Thu 8 Fri 9 Sat 10 Sun 11" at bounding box center [568, 468] width 1136 height 606
click at [401, 271] on app-calendar-viewport "Tue 29 Wed 30 Thu 1 Fri 2 Sat 3 Sun 4 Mon 5 Tue 6 Wed 7 Thu 8 Fri 9" at bounding box center [568, 468] width 1136 height 606
click at [393, 241] on app-calendar-viewport "Mon 28 Tue 29 Wed 30 Thu 1 Fri 2 Sat 3 Sun 4 Mon 5 Tue 6 Wed 7 Thu 8" at bounding box center [568, 468] width 1136 height 606
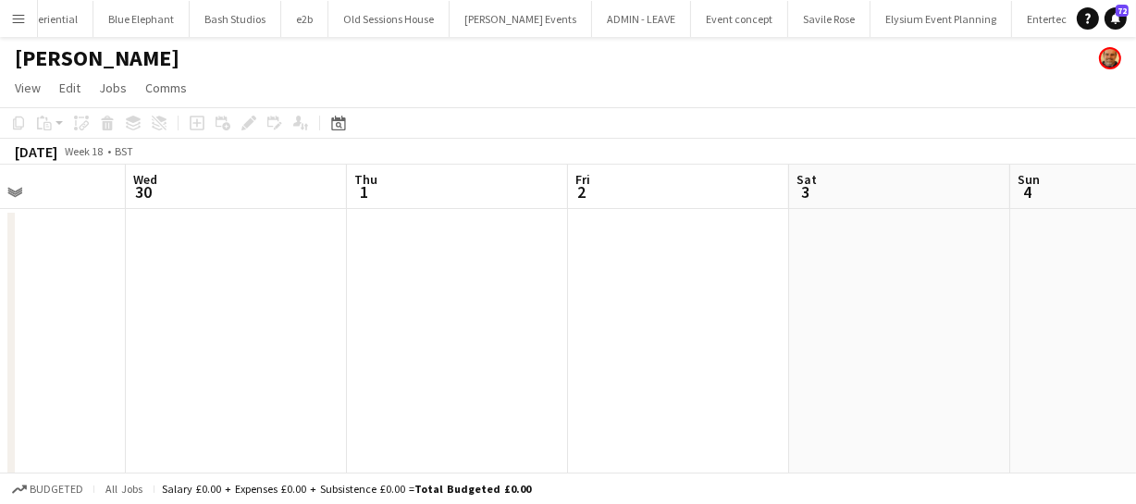
click at [335, 229] on app-calendar-viewport "Sun 27 Mon 28 Tue 29 Wed 30 Thu 1 Fri 2 Sat 3 Sun 4 Mon 5 Tue 6 Wed 7" at bounding box center [568, 468] width 1136 height 606
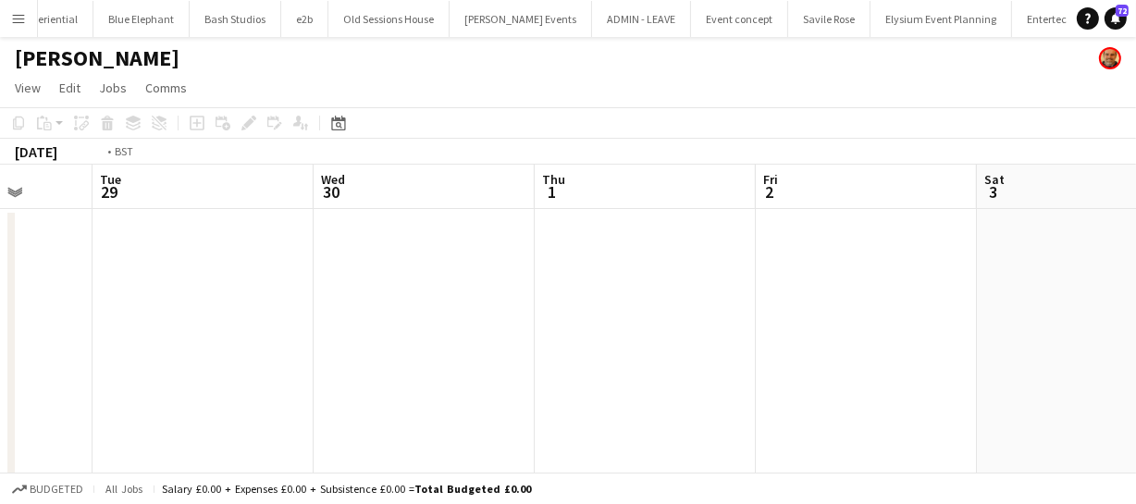
click at [351, 221] on app-calendar-viewport "Sat 26 Sun 27 Mon 28 Tue 29 Wed 30 Thu 1 Fri 2 Sat 3 Sun 4 Mon 5 Tue 6" at bounding box center [568, 468] width 1136 height 606
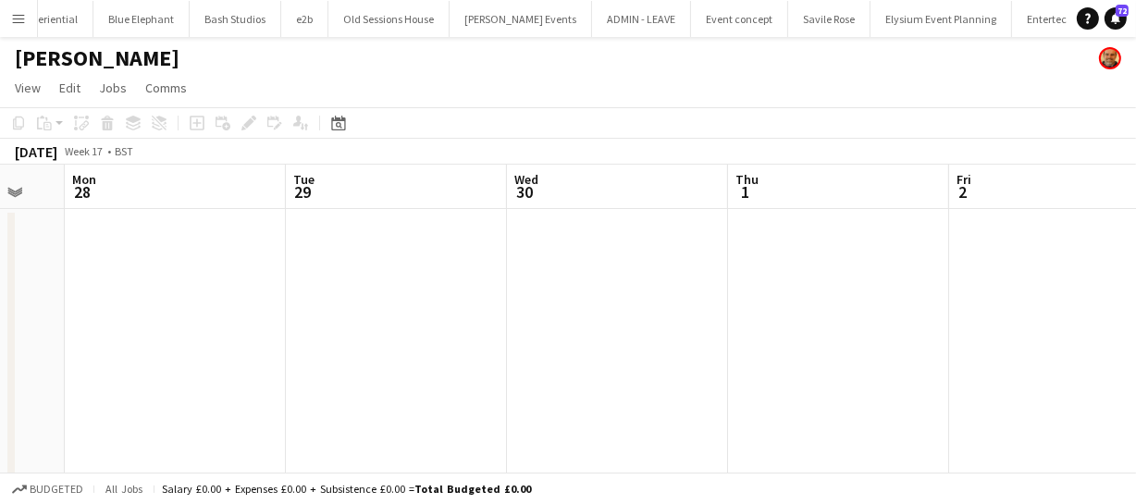
click at [352, 250] on app-calendar-viewport "Sat 26 Sun 27 Mon 28 Tue 29 Wed 30 Thu 1 Fri 2 Sat 3 Sun 4 Mon 5 Tue 6" at bounding box center [568, 468] width 1136 height 606
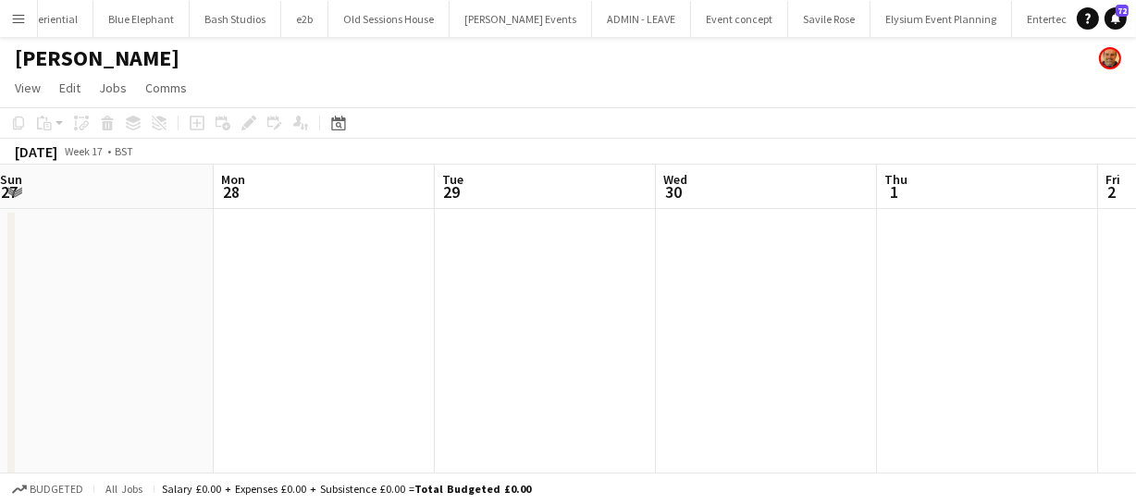
click at [460, 265] on app-calendar-viewport "Fri 25 Sat 26 Sun 27 Mon 28 Tue 29 Wed 30 Thu 1 Fri 2 Sat 3 Sun 4 Mon 5" at bounding box center [568, 468] width 1136 height 606
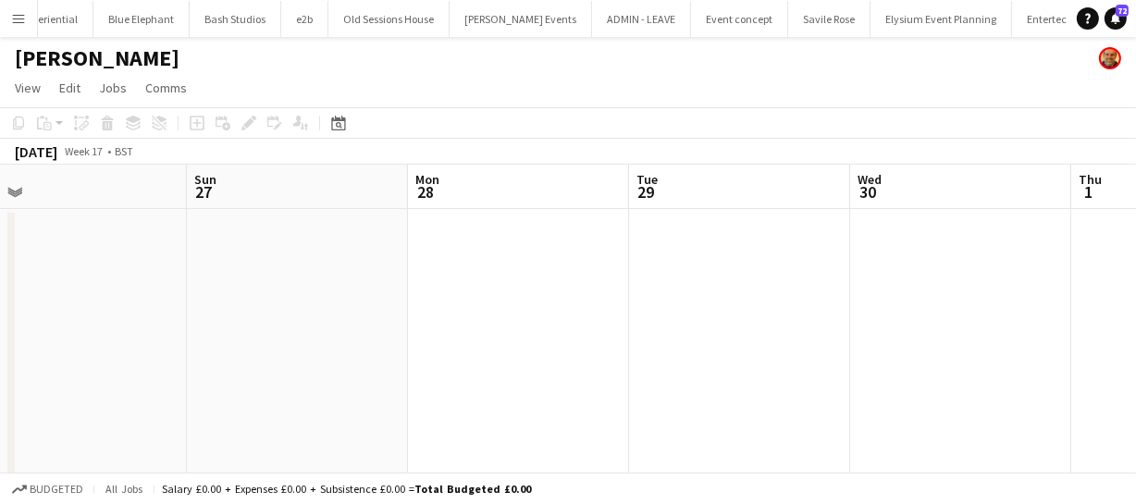
click at [391, 250] on app-calendar-viewport "Thu 24 Fri 25 Sat 26 Sun 27 Mon 28 Tue 29 Wed 30 Thu 1 Fri 2 Sat 3 Sun 4" at bounding box center [568, 468] width 1136 height 606
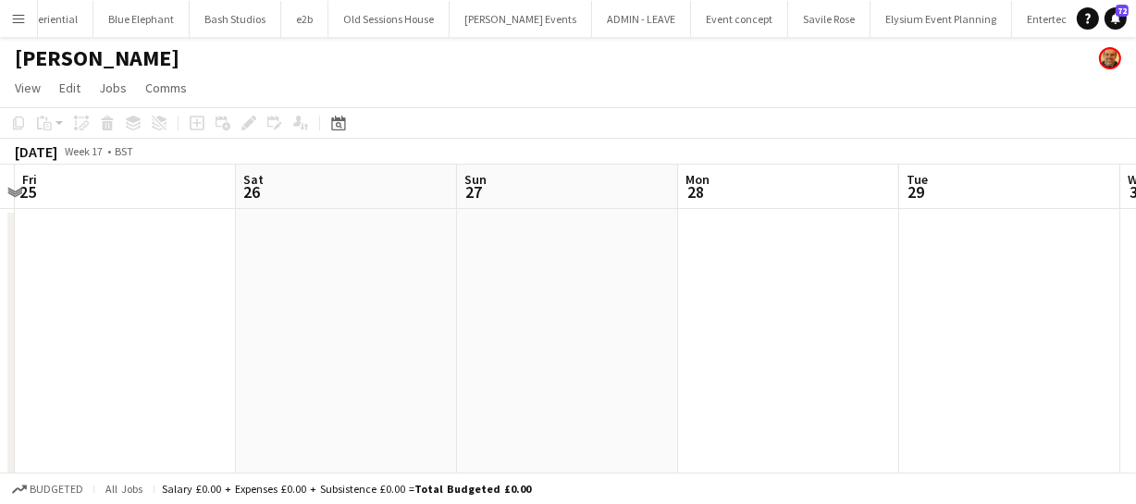
click at [394, 254] on app-calendar-viewport "Wed 23 Thu 24 Fri 25 Sat 26 Sun 27 Mon 28 Tue 29 Wed 30 Thu 1 Fri 2 Sat 3" at bounding box center [568, 468] width 1136 height 606
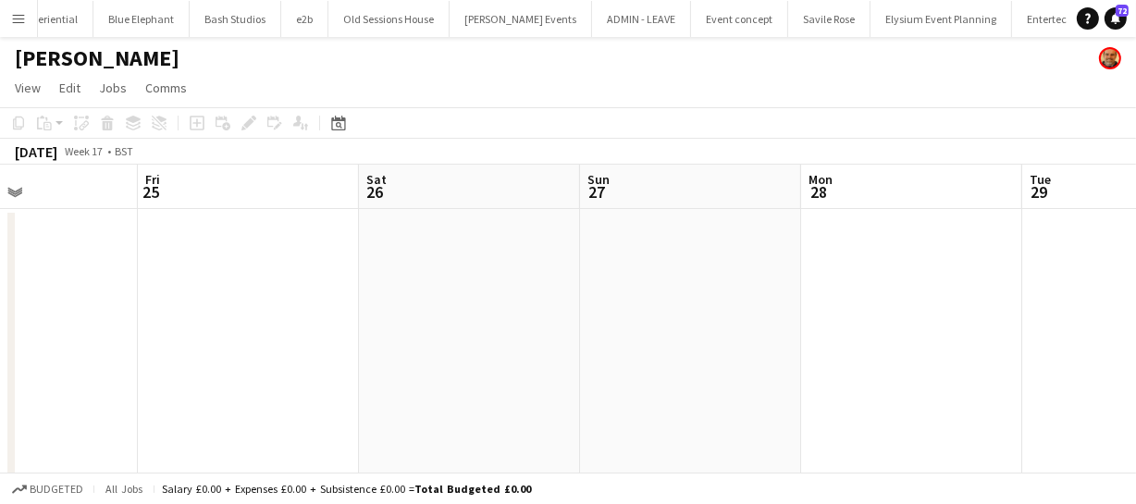
click at [403, 252] on app-calendar-viewport "Tue 22 Wed 23 Thu 24 Fri 25 Sat 26 Sun 27 Mon 28 Tue 29 Wed 30 Thu 1 Fri 2" at bounding box center [568, 468] width 1136 height 606
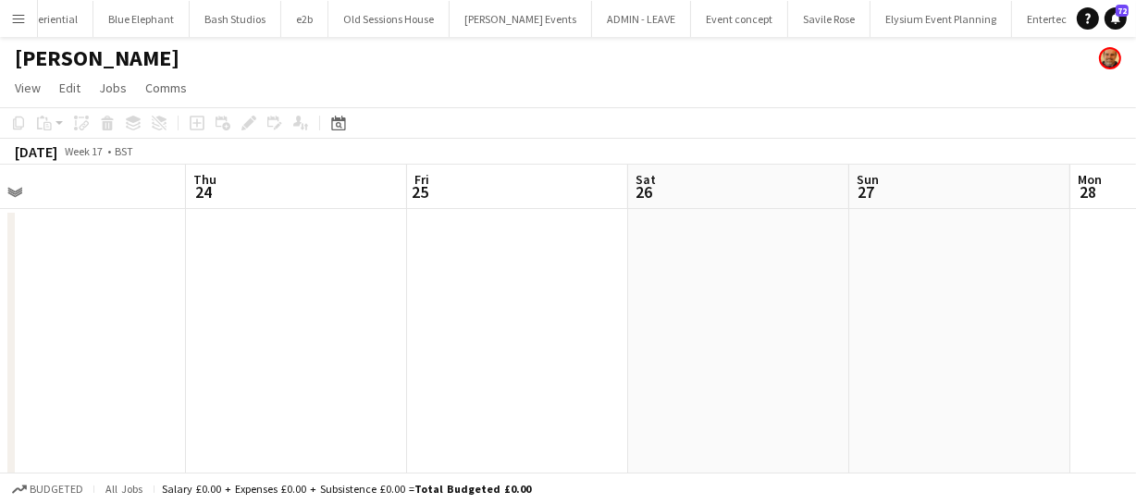
click at [376, 252] on app-calendar-viewport "Mon 21 Tue 22 Wed 23 Thu 24 Fri 25 Sat 26 Sun 27 Mon 28 Tue 29 Wed 30 Thu 1" at bounding box center [568, 468] width 1136 height 606
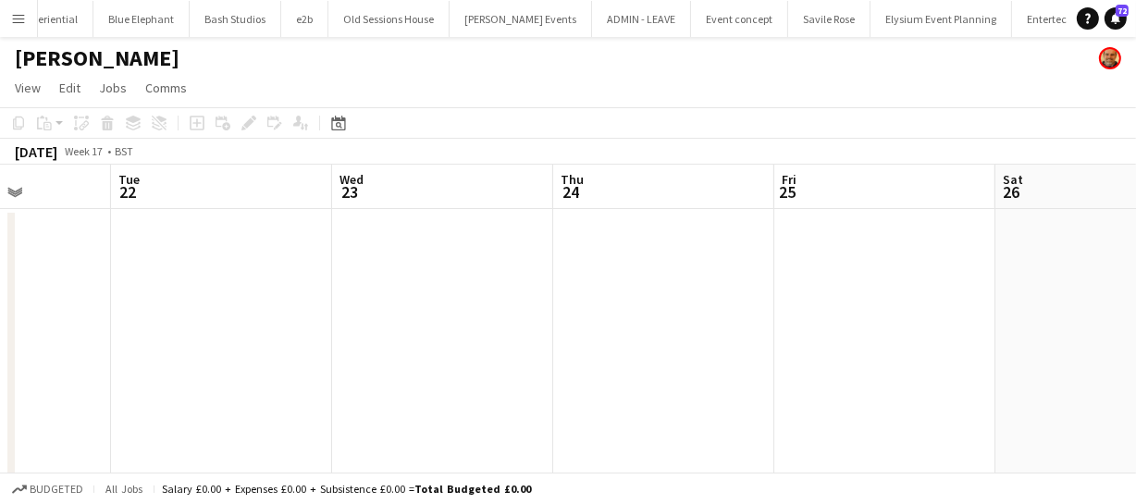
click at [626, 259] on app-calendar-viewport "Sat 19 Sun 20 Mon 21 Tue 22 Wed 23 Thu 24 Fri 25 Sat 26 Sun 27 Mon 28 Tue 29" at bounding box center [568, 468] width 1136 height 606
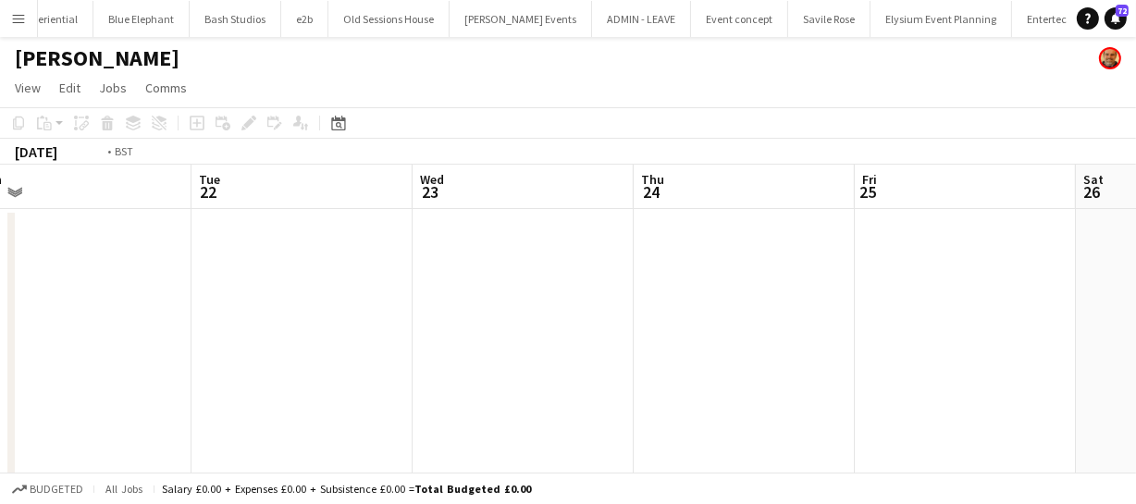
click at [548, 250] on app-calendar-viewport "Sat 19 Sun 20 Mon 21 Tue 22 Wed 23 Thu 24 Fri 25 Sat 26 Sun 27 Mon 28 Tue 29" at bounding box center [568, 468] width 1136 height 606
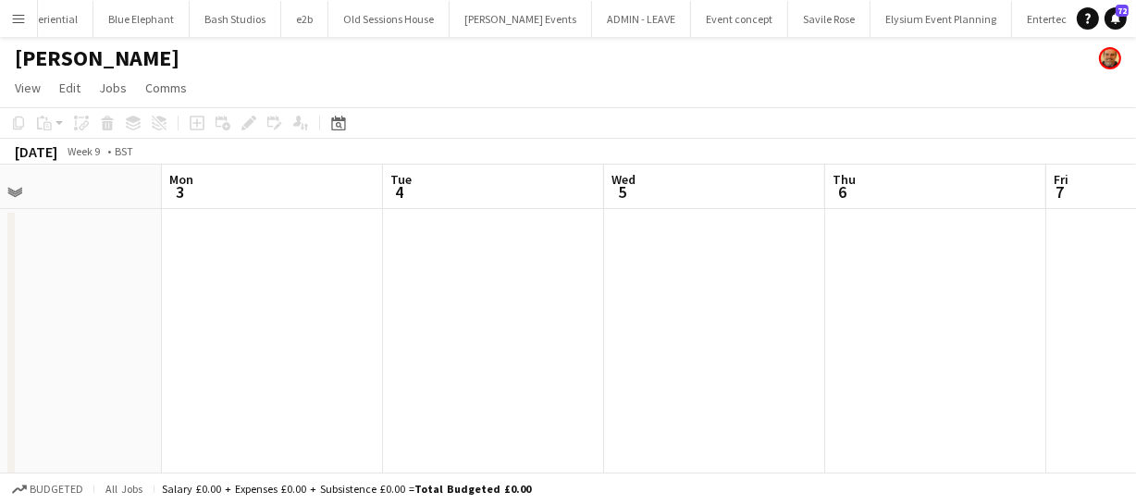
scroll to position [0, 498]
click at [117, 339] on app-calendar-viewport "Sun 2 Mon 3 Tue 4 Wed 5 Thu 6 Fri 7 Sat 8 Sun 9 Mon 10 Tue 11 Wed 12" at bounding box center [568, 468] width 1136 height 606
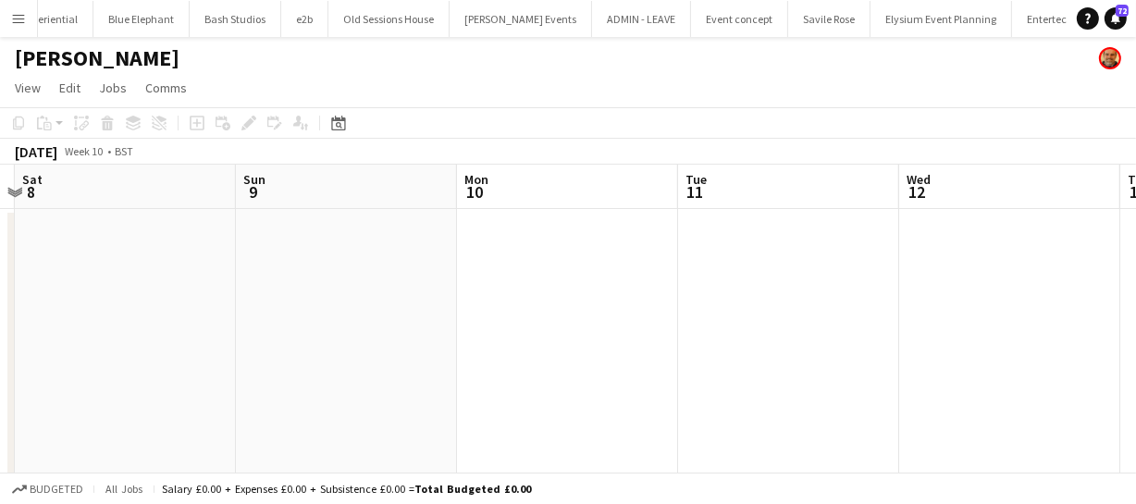
click at [321, 328] on app-calendar-viewport "Tue 4 Wed 5 Thu 6 Fri 7 Sat 8 Sun 9 Mon 10 Tue 11 Wed 12 Thu 13 Fri 14" at bounding box center [568, 468] width 1136 height 606
click at [110, 308] on app-calendar-viewport "Sat 8 Sun 9 Mon 10 Tue 11 Wed 12 Thu 13 Fri 14 Sat 15 Sun 16 Mon 17 Tue 18" at bounding box center [568, 468] width 1136 height 606
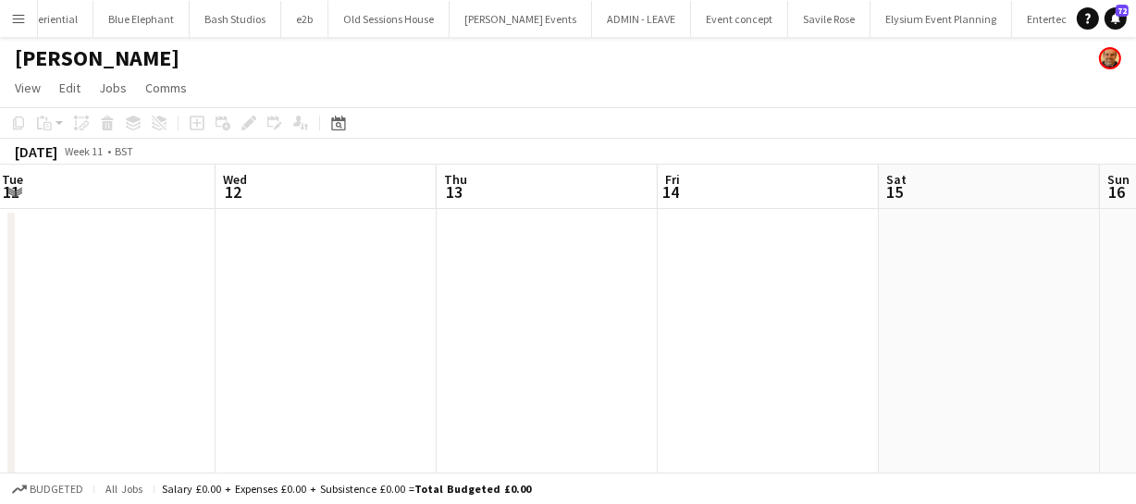
click at [420, 317] on app-calendar-viewport "Sat 8 Sun 9 Mon 10 Tue 11 Wed 12 Thu 13 Fri 14 Sat 15 Sun 16 Mon 17 Tue 18" at bounding box center [568, 468] width 1136 height 606
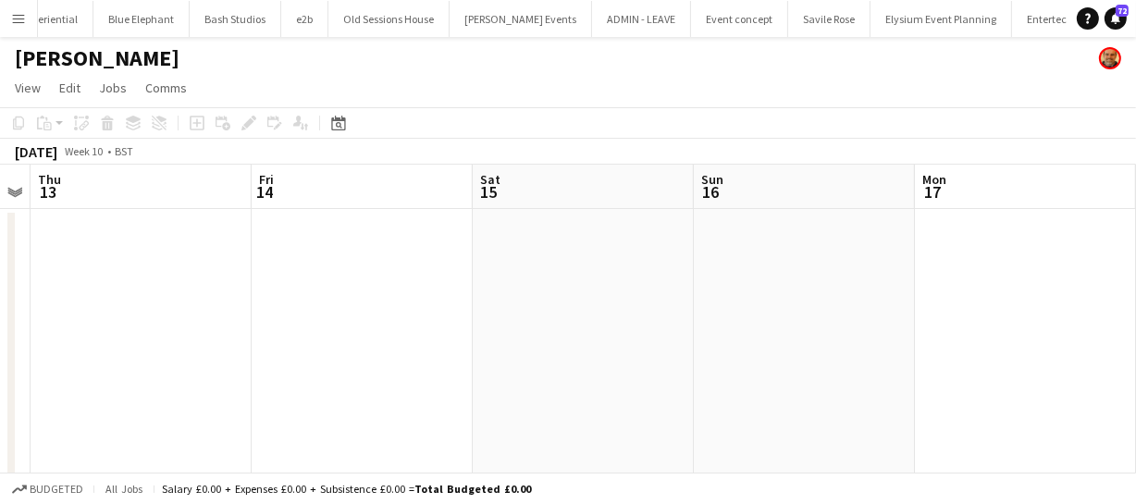
click at [188, 298] on app-calendar-viewport "Mon 10 Tue 11 Wed 12 Thu 13 Fri 14 Sat 15 Sun 16 Mon 17 Tue 18 Wed 19 Thu 20" at bounding box center [568, 468] width 1136 height 606
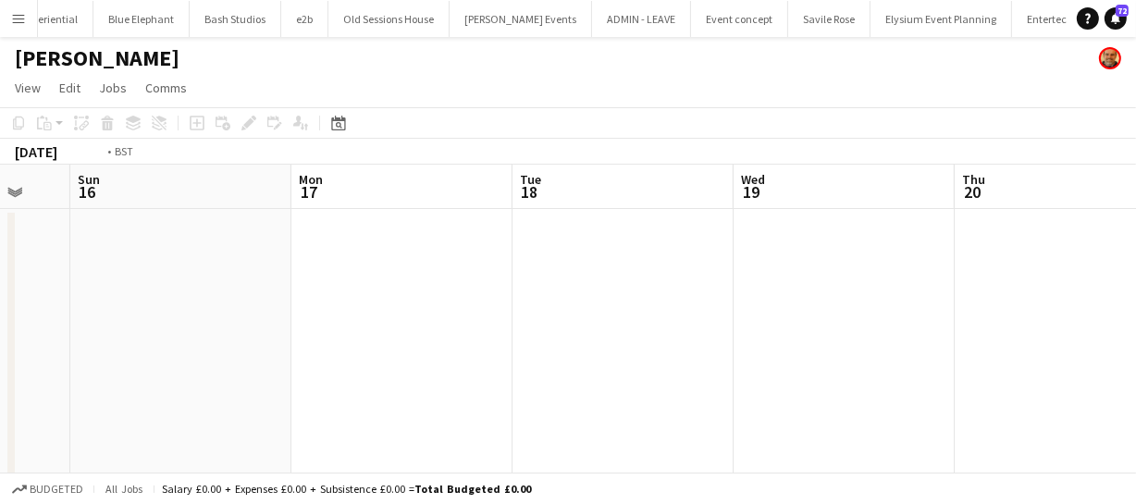
click at [191, 272] on app-calendar-viewport "Thu 13 Fri 14 Sat 15 Sun 16 Mon 17 Tue 18 Wed 19 Thu 20 Fri 21 Sat 22 Sun 23" at bounding box center [568, 468] width 1136 height 606
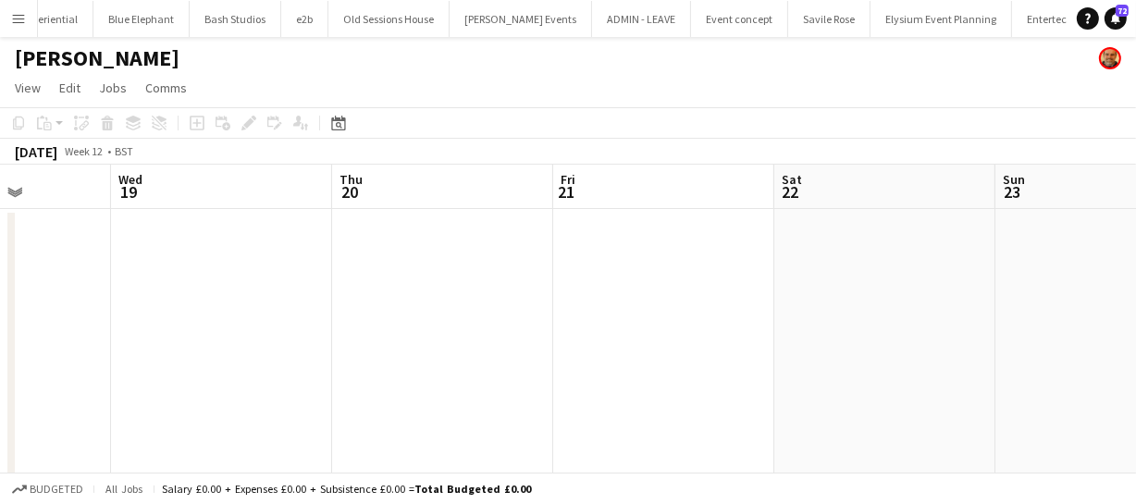
click at [201, 274] on app-calendar-viewport "Sun 16 Mon 17 Tue 18 Wed 19 Thu 20 Fri 21 Sat 22 Sun 23 Mon 24 Tue 25 Wed 26" at bounding box center [568, 468] width 1136 height 606
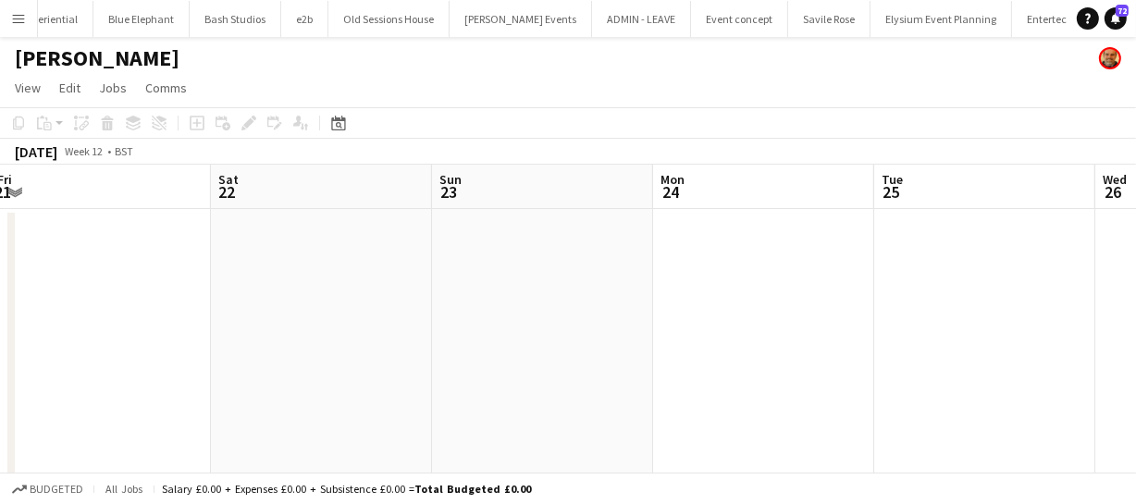
click at [148, 277] on app-calendar-viewport "Tue 18 Wed 19 Thu 20 Fri 21 Sat 22 Sun 23 Mon 24 Tue 25 Wed 26 Thu 27 Fri 28" at bounding box center [568, 468] width 1136 height 606
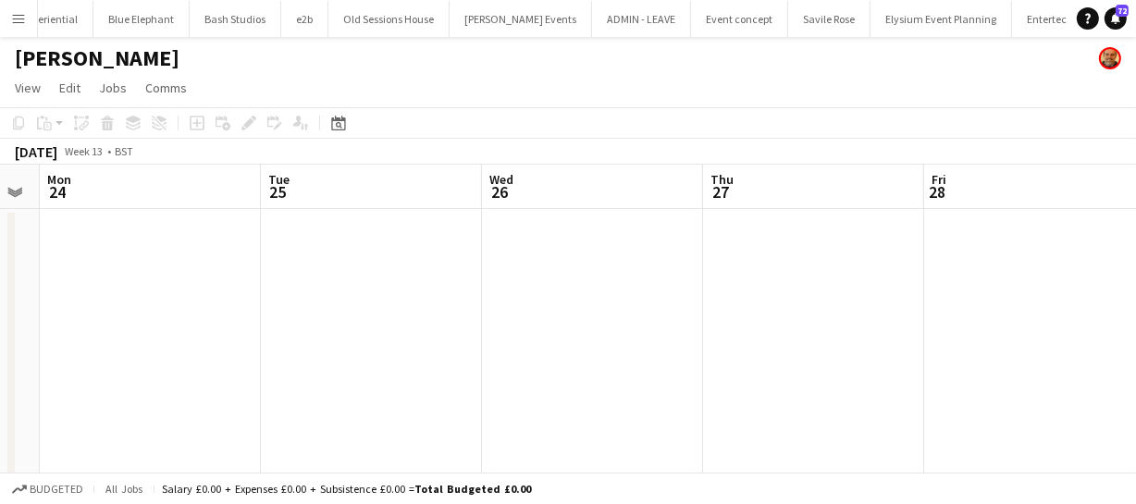
click at [122, 282] on app-calendar-viewport "Fri 21 Sat 22 Sun 23 Mon 24 Tue 25 Wed 26 Thu 27 Fri 28 Sat 29 Sun 30 Mon 31" at bounding box center [568, 468] width 1136 height 606
click at [88, 315] on app-calendar-viewport "Tue 25 Wed 26 Thu 27 Fri 28 Sat 29 Sun 30 Mon 31 Tue 1 Wed 2 Thu 3 Fri 4" at bounding box center [568, 468] width 1136 height 606
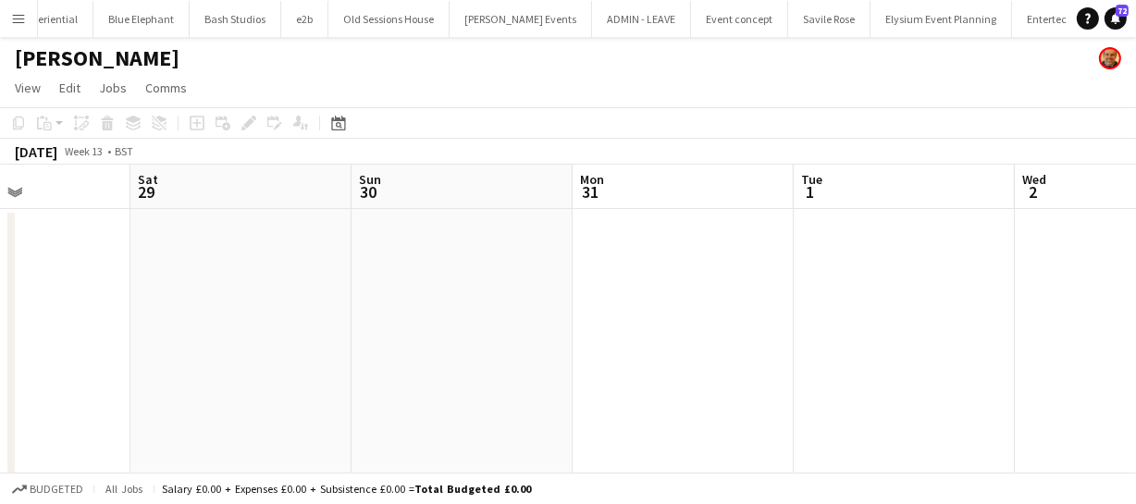
click at [97, 297] on app-calendar-viewport "Tue 25 Wed 26 Thu 27 Fri 28 Sat 29 Sun 30 Mon 31 Tue 1 Wed 2 Thu 3 Fri 4" at bounding box center [568, 468] width 1136 height 606
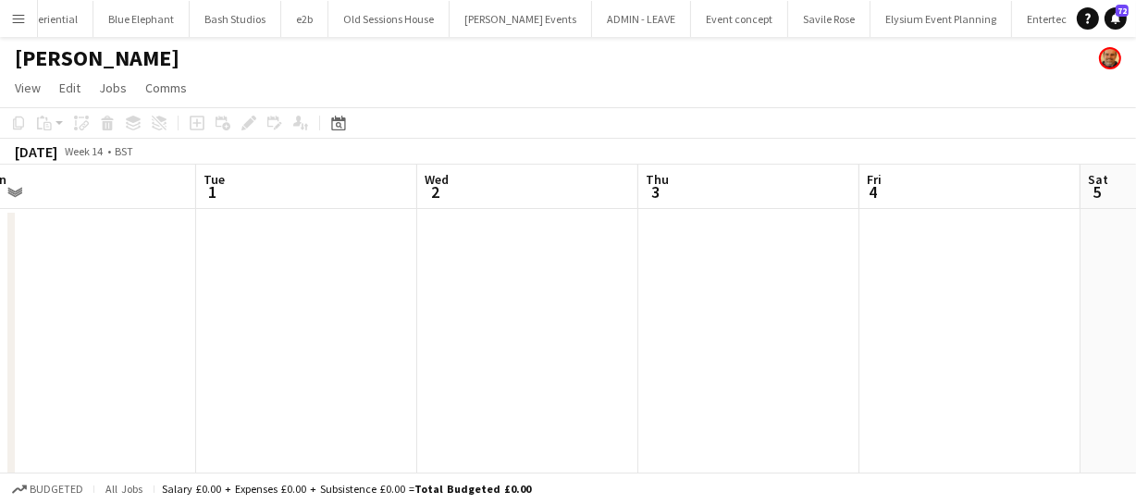
click at [0, 307] on html "Menu Boards Boards Boards All jobs Status Workforce Workforce My Workforce Recr…" at bounding box center [568, 401] width 1136 height 802
click at [0, 291] on html "Menu Boards Boards Boards All jobs Status Workforce Workforce My Workforce Recr…" at bounding box center [568, 401] width 1136 height 802
click at [0, 278] on html "Menu Boards Boards Boards All jobs Status Workforce Workforce My Workforce Recr…" at bounding box center [568, 401] width 1136 height 802
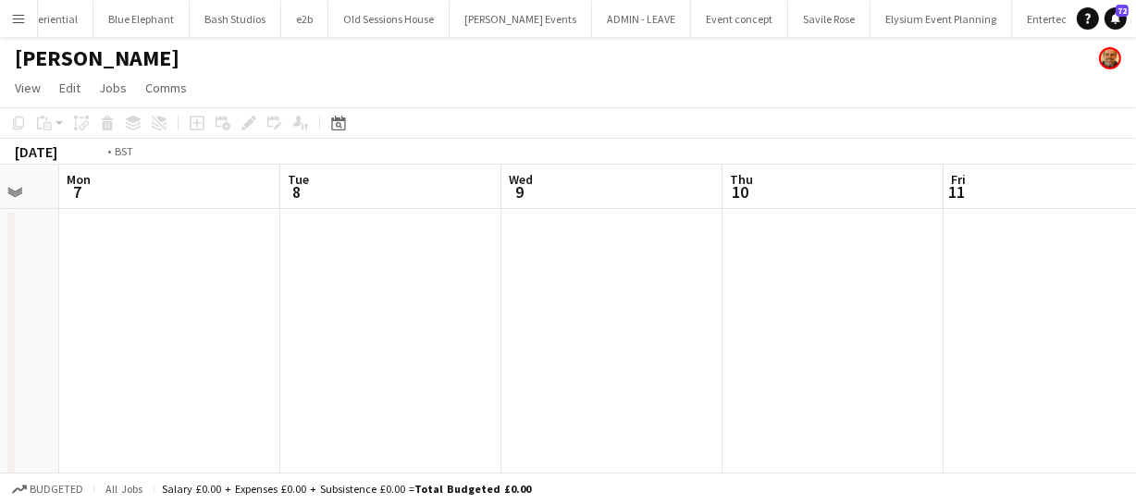
click at [0, 253] on html "Menu Boards Boards Boards All jobs Status Workforce Workforce My Workforce Recr…" at bounding box center [568, 401] width 1136 height 802
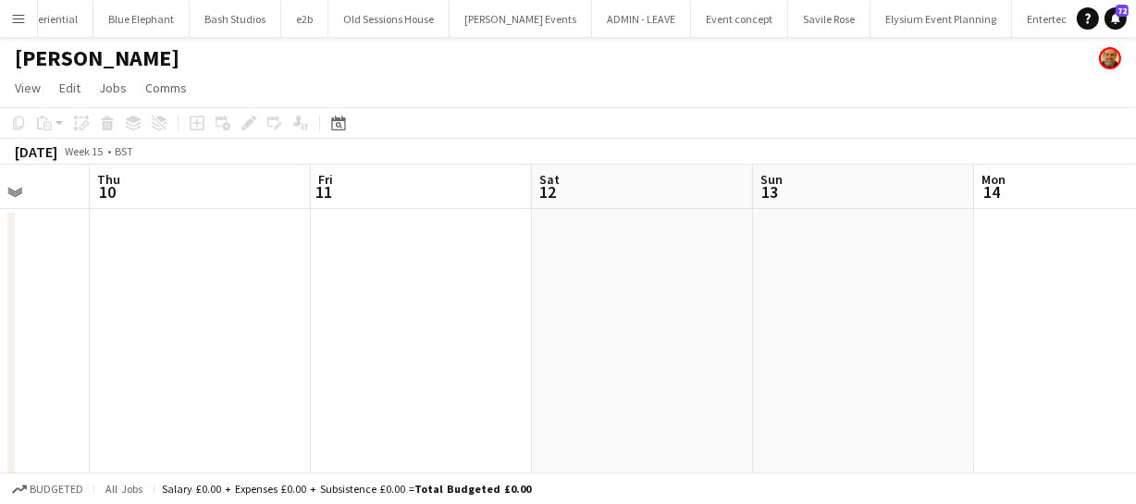
click at [0, 253] on html "Menu Boards Boards Boards All jobs Status Workforce Workforce My Workforce Recr…" at bounding box center [568, 401] width 1136 height 802
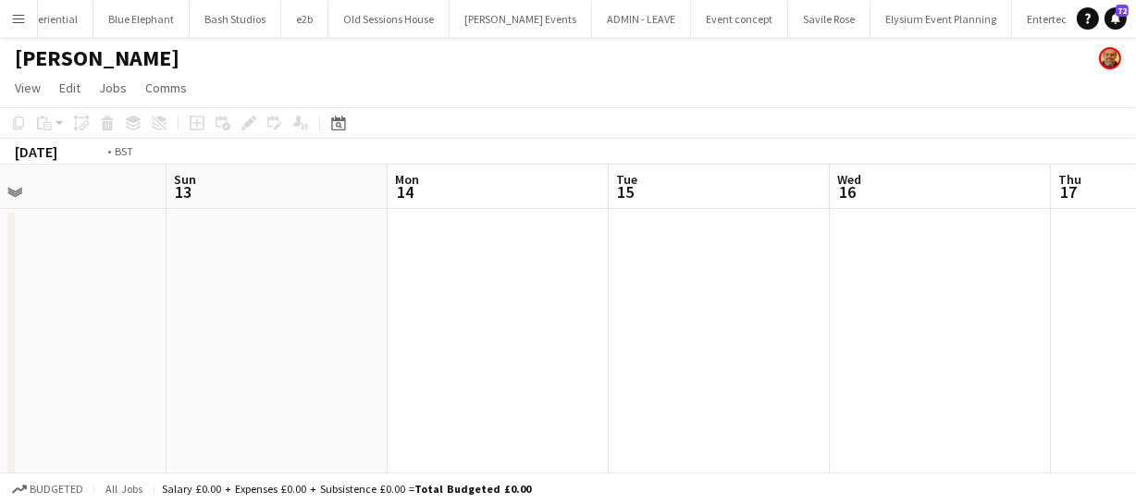
click at [34, 241] on app-calendar-viewport "Wed 9 Thu 10 Fri 11 Sat 12 Sun 13 Mon 14 Tue 15 Wed 16 Thu 17 Fri 18 Sat 19" at bounding box center [568, 468] width 1136 height 606
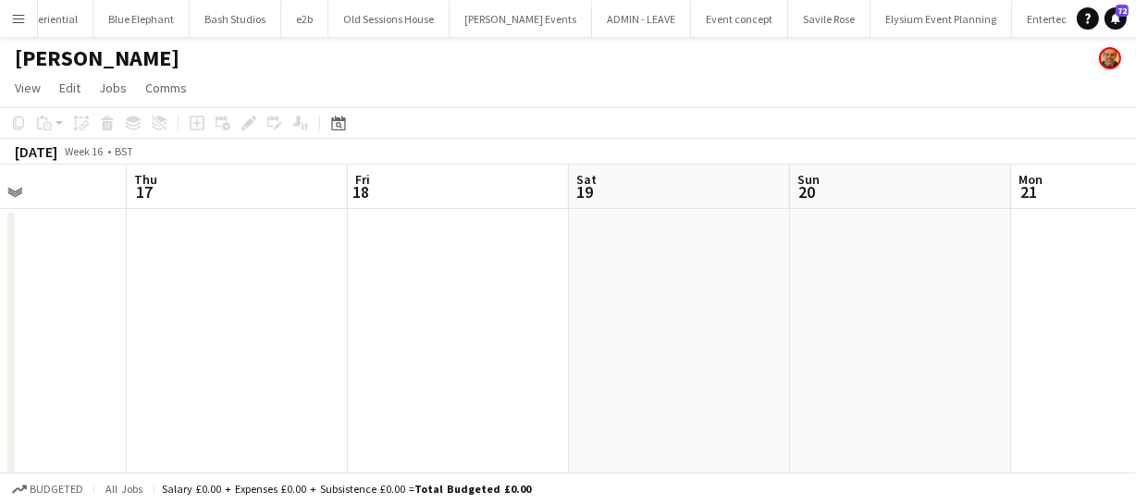
click at [6, 278] on div "Sat 12 Sun 13 Mon 14 Tue 15 Wed 16 Thu 17 Fri 18 Sat 19 Sun 20 Mon 21 Tue 22" at bounding box center [568, 468] width 1136 height 606
click at [0, 332] on html "Menu Boards Boards Boards All jobs Status Workforce Workforce My Workforce Recr…" at bounding box center [568, 401] width 1136 height 802
click at [32, 342] on app-calendar-viewport "Mon 14 Tue 15 Wed 16 Thu 17 Fri 18 Sat 19 Sun 20 Mon 21 Tue 22 Wed 23 Thu 24" at bounding box center [568, 468] width 1136 height 606
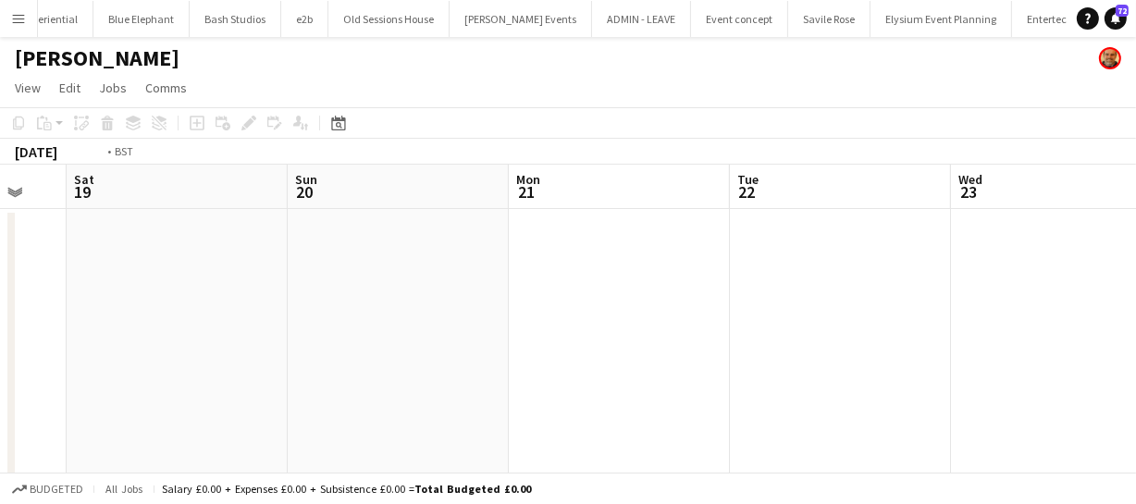
click at [82, 315] on app-calendar-viewport "Wed 16 Thu 17 Fri 18 Sat 19 Sun 20 Mon 21 Tue 22 Wed 23 Thu 24 Fri 25 Sat 26" at bounding box center [568, 468] width 1136 height 606
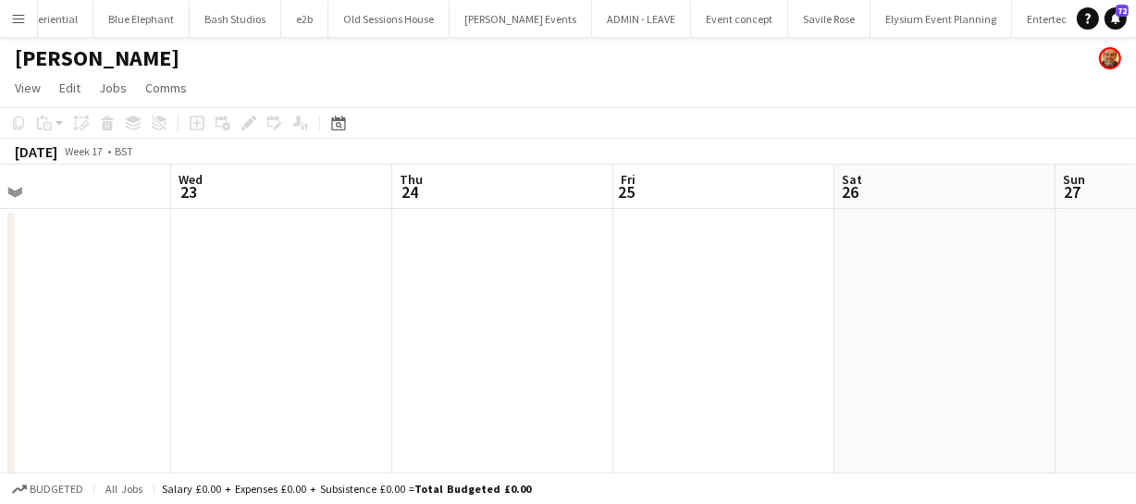
click at [219, 302] on app-calendar-viewport "Sun 20 Mon 21 Tue 22 Wed 23 Thu 24 Fri 25 Sat 26 Sun 27 Mon 28 Tue 29 Wed 30" at bounding box center [568, 468] width 1136 height 606
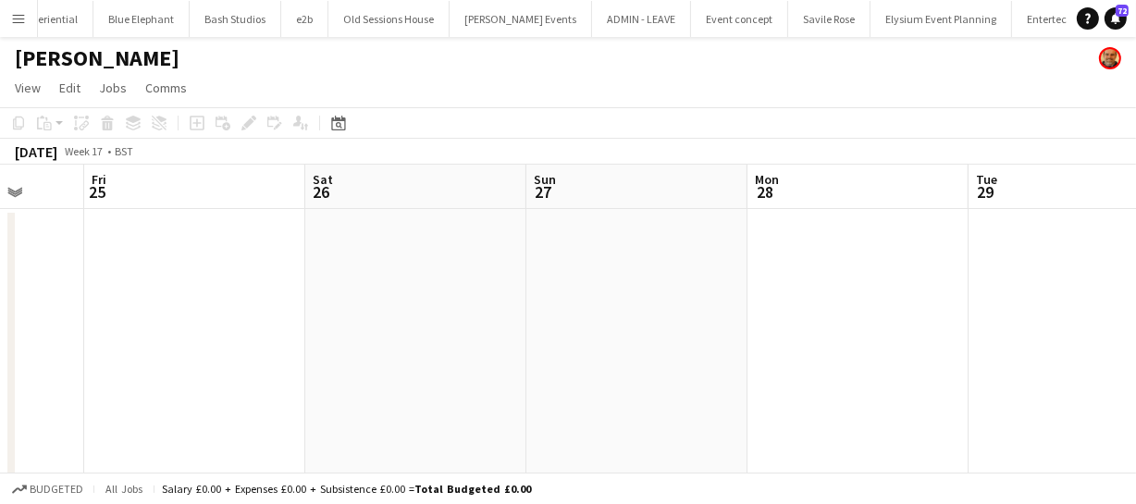
click at [115, 350] on app-calendar-viewport "Tue 22 Wed 23 Thu 24 Fri 25 Sat 26 Sun 27 Mon 28 Tue 29 Wed 30 Thu 1 Fri 2" at bounding box center [568, 468] width 1136 height 606
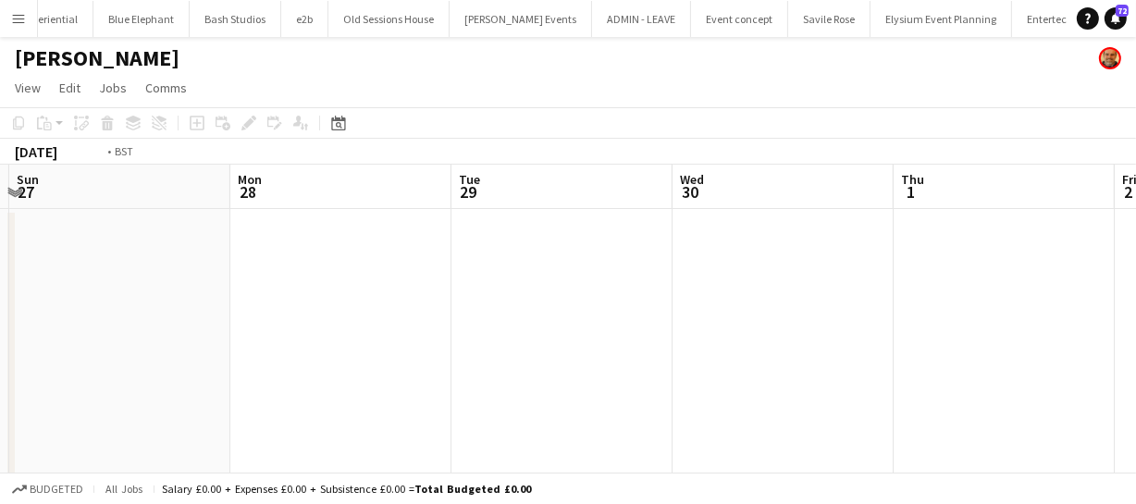
click at [2, 317] on app-calendar-viewport "Thu 24 Fri 25 Sat 26 Sun 27 Mon 28 Tue 29 Wed 30 Thu 1 Fri 2 Sat 3 Sun 4" at bounding box center [568, 468] width 1136 height 606
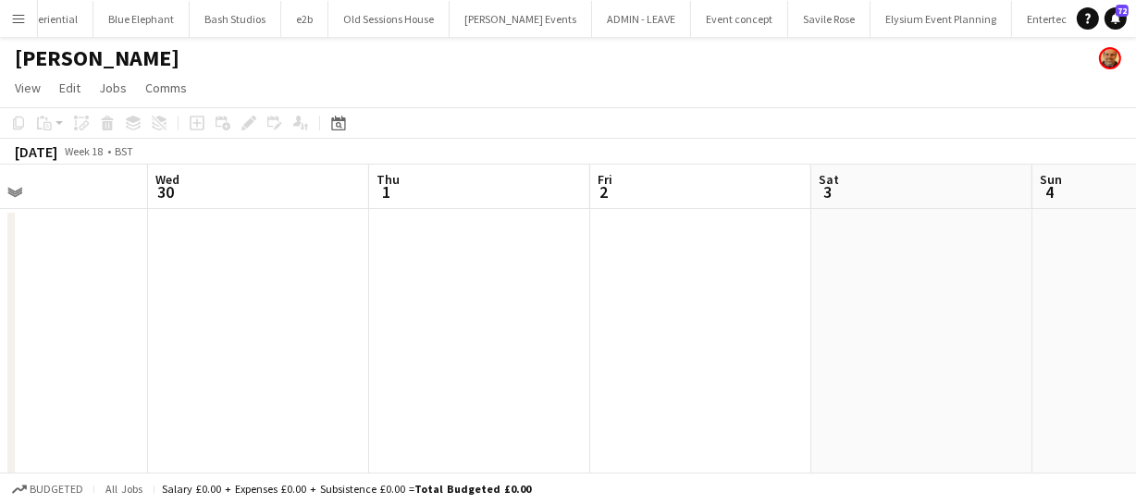
click at [228, 310] on app-calendar-viewport "Sat 26 Sun 27 Mon 28 Tue 29 Wed 30 Thu 1 Fri 2 Sat 3 Sun 4 Mon 5 Tue 6" at bounding box center [568, 468] width 1136 height 606
click at [164, 296] on app-calendar-viewport "Mon 28 Tue 29 Wed 30 Thu 1 Fri 2 Sat 3 Sun 4 Mon 5 Tue 6 Wed 7 Thu 8" at bounding box center [568, 468] width 1136 height 606
click at [73, 300] on app-calendar-viewport "Thu 1 Fri 2 Sat 3 Sun 4 Mon 5 Tue 6 Wed 7 Thu 8 Fri 9 Sat 10 Sun 11" at bounding box center [568, 468] width 1136 height 606
click at [0, 291] on html "Menu Boards Boards Boards All jobs Status Workforce Workforce My Workforce Recr…" at bounding box center [568, 401] width 1136 height 802
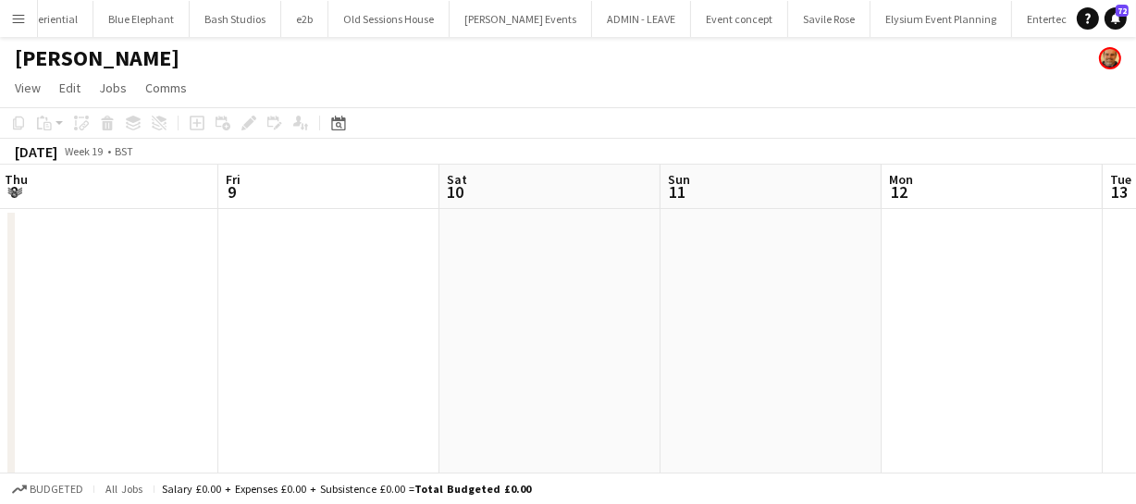
click at [84, 276] on app-calendar-viewport "Tue 6 Wed 7 Thu 8 Fri 9 Sat 10 Sun 11 Mon 12 Tue 13 Wed 14 Thu 15 Fri 16" at bounding box center [568, 468] width 1136 height 606
click at [136, 264] on app-calendar-viewport "Thu 8 Fri 9 Sat 10 Sun 11 Mon 12 Tue 13 Wed 14 Thu 15 Fri 16 Sat 17 Sun 18" at bounding box center [568, 468] width 1136 height 606
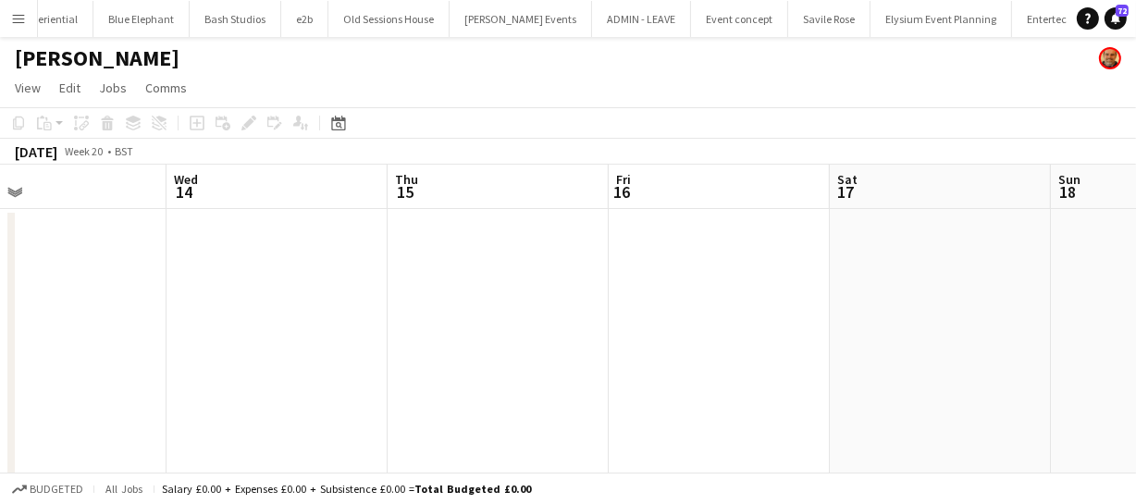
click at [267, 255] on app-calendar-viewport "Sat 10 Sun 11 Mon 12 Tue 13 Wed 14 Thu 15 Fri 16 Sat 17 Sun 18 Mon 19 Tue 20 3/…" at bounding box center [568, 468] width 1136 height 606
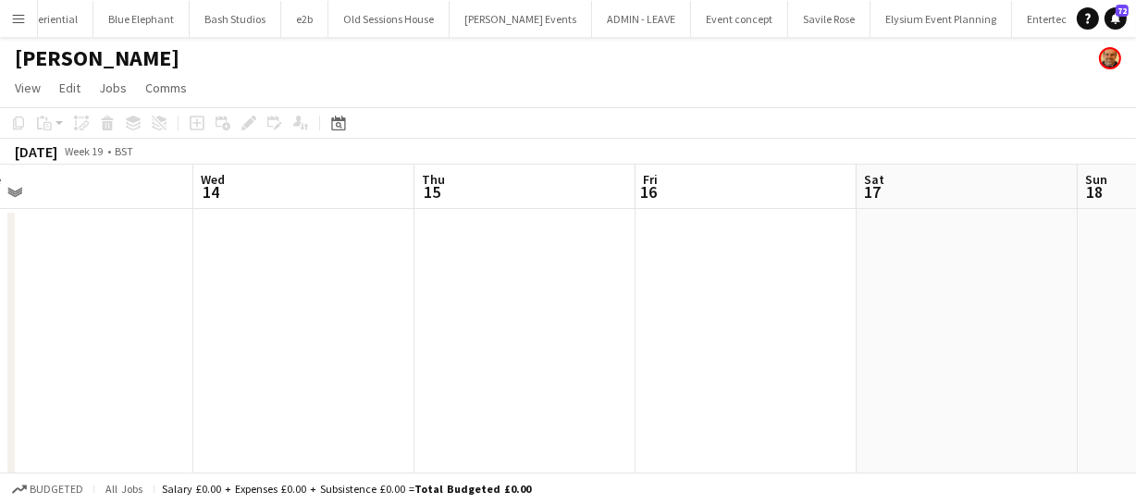
click at [56, 272] on app-calendar-viewport "Sat 10 Sun 11 Mon 12 Tue 13 Wed 14 Thu 15 Fri 16 Sat 17 Sun 18 Mon 19 Tue 20 3/…" at bounding box center [568, 468] width 1136 height 606
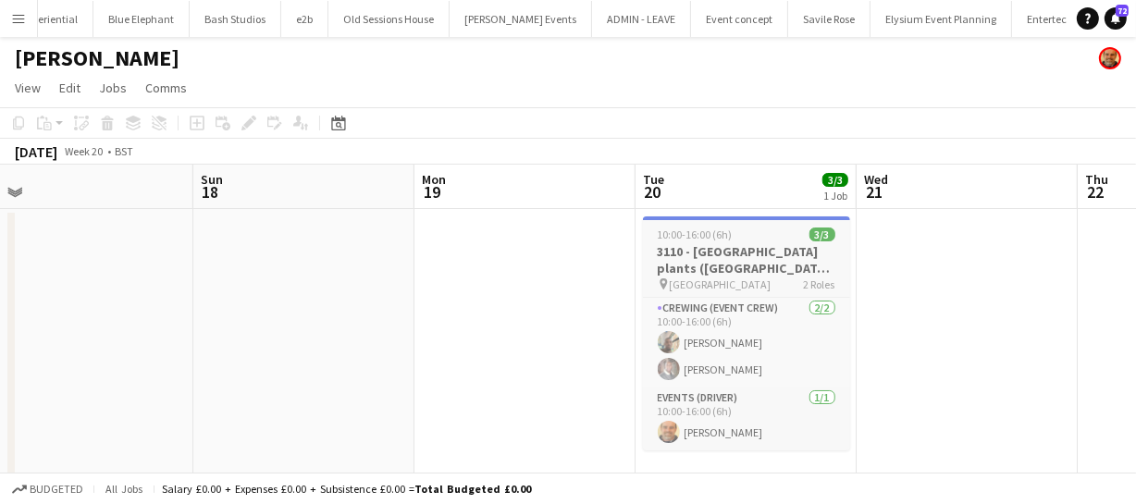
scroll to position [0, 812]
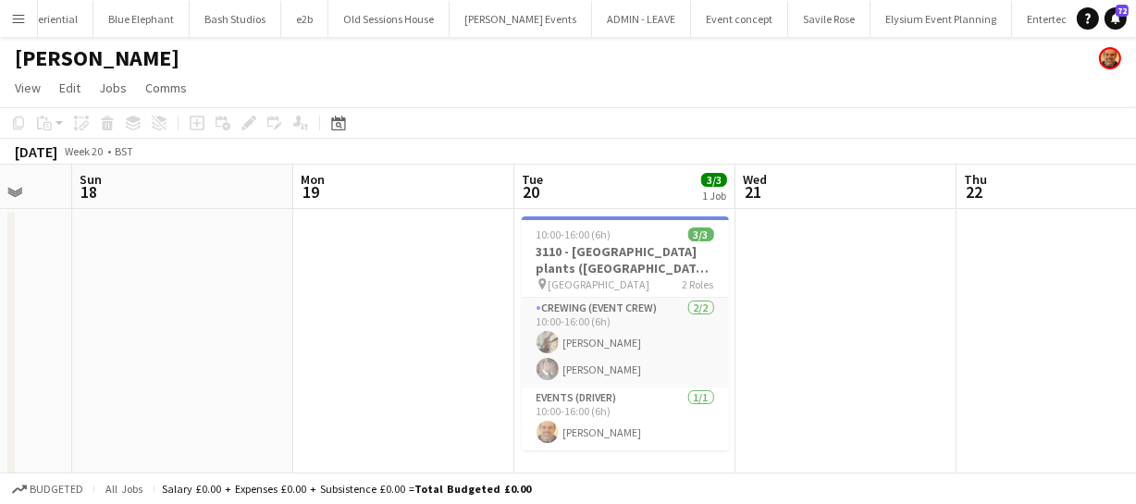
click at [567, 253] on app-calendar-viewport "Wed 14 Thu 15 Fri 16 Sat 17 Sun 18 Mon 19 Tue 20 3/3 1 Job Wed 21 Thu 22 Fri 23…" at bounding box center [568, 468] width 1136 height 606
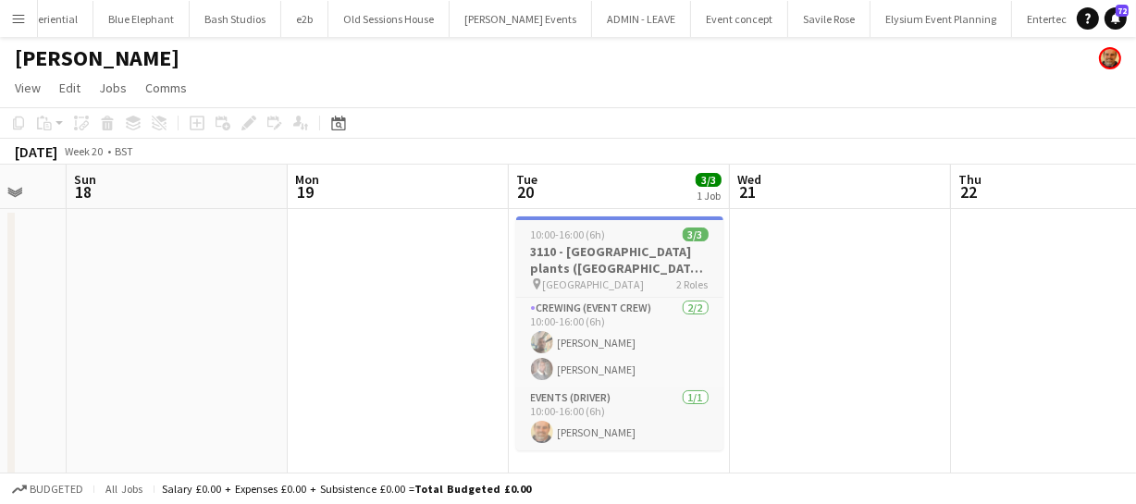
click at [567, 253] on h3 "3110 - Southampton plants (LUTON VAN))" at bounding box center [619, 259] width 207 height 33
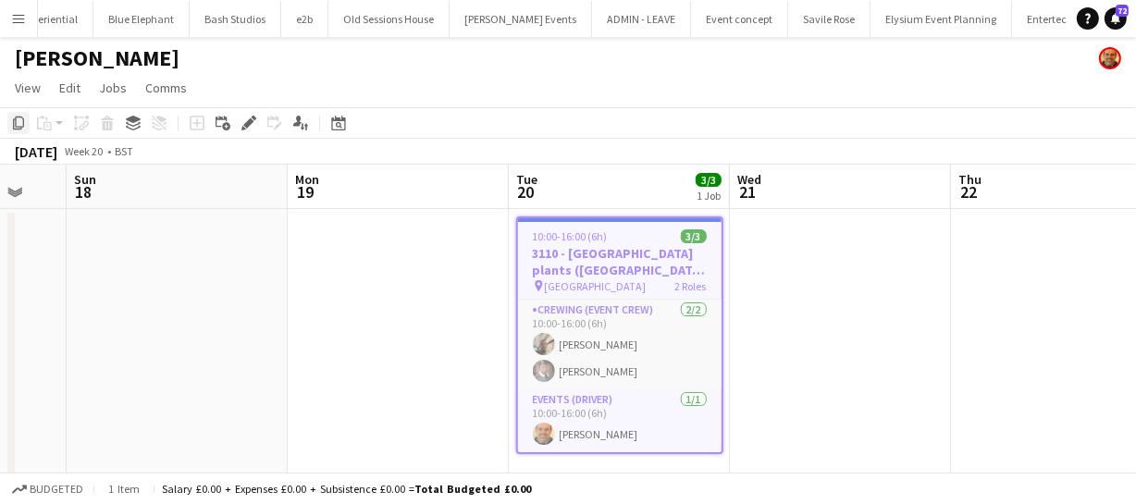
click at [18, 120] on icon "Copy" at bounding box center [18, 123] width 15 height 15
click at [599, 250] on app-calendar-viewport "Wed 14 Thu 15 Fri 16 Sat 17 Sun 18 Mon 19 Tue 20 3/3 1 Job Wed 21 Thu 22 Fri 23…" at bounding box center [568, 468] width 1136 height 606
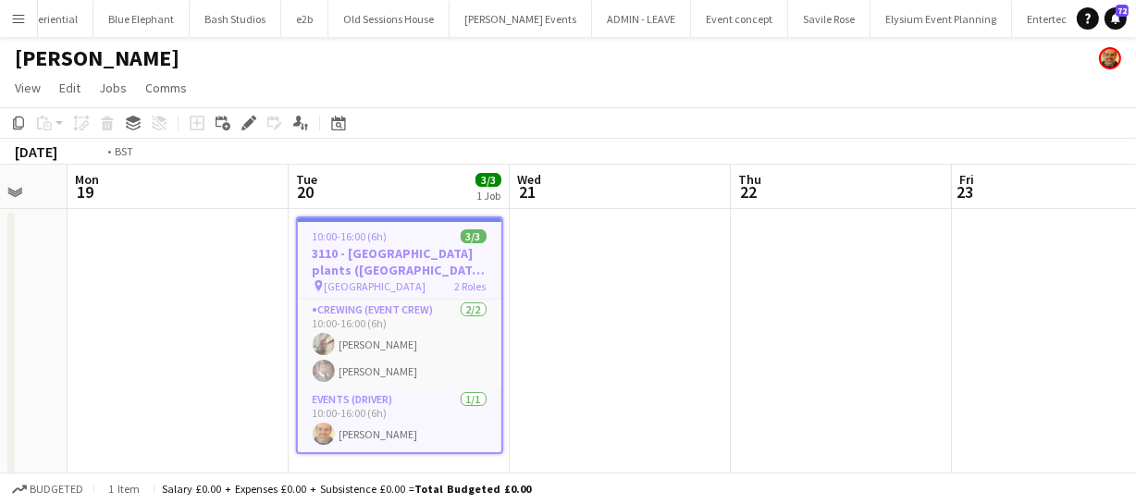
click at [342, 259] on app-calendar-viewport "Fri 16 Sat 17 Sun 18 Mon 19 Tue 20 3/3 1 Job Wed 21 Thu 22 Fri 23 Sat 24 Sun 25…" at bounding box center [568, 468] width 1136 height 606
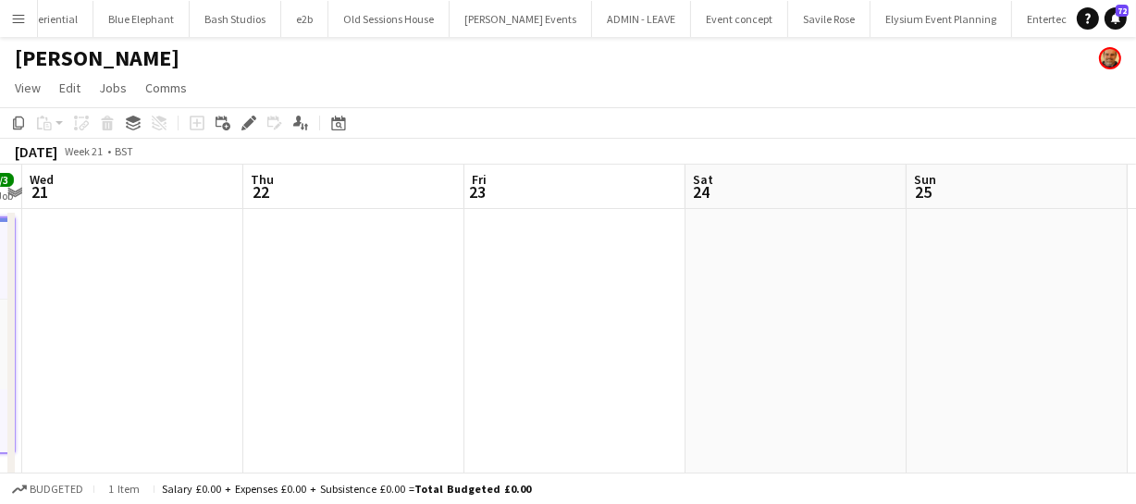
click at [402, 299] on app-calendar-viewport "Sun 18 Mon 19 Tue 20 3/3 1 Job Wed 21 Thu 22 Fri 23 Sat 24 Sun 25 Mon 26 Tue 27…" at bounding box center [568, 468] width 1136 height 606
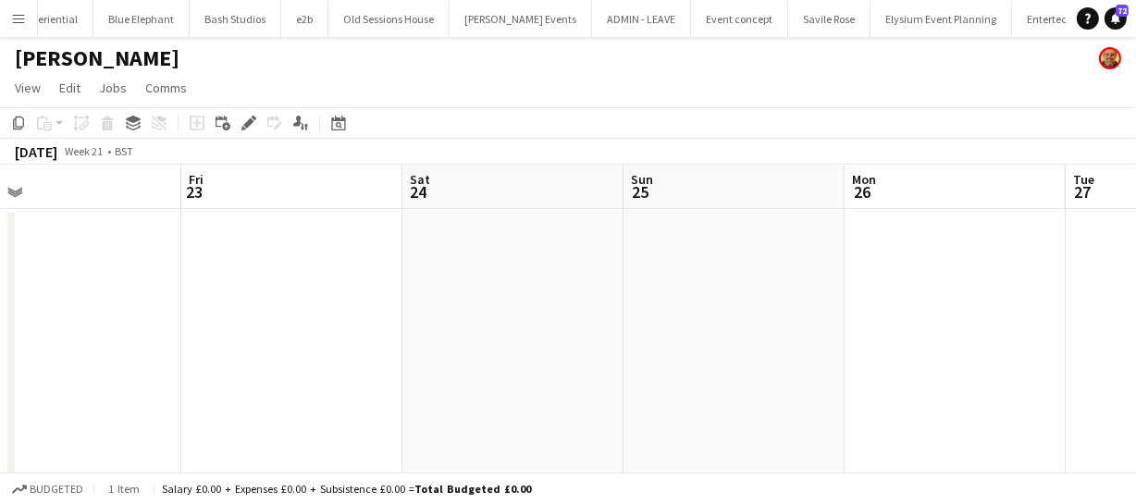
click at [339, 294] on app-calendar-viewport "Sun 18 Mon 19 Tue 20 3/3 1 Job Wed 21 Thu 22 Fri 23 Sat 24 Sun 25 Mon 26 Tue 27…" at bounding box center [568, 468] width 1136 height 606
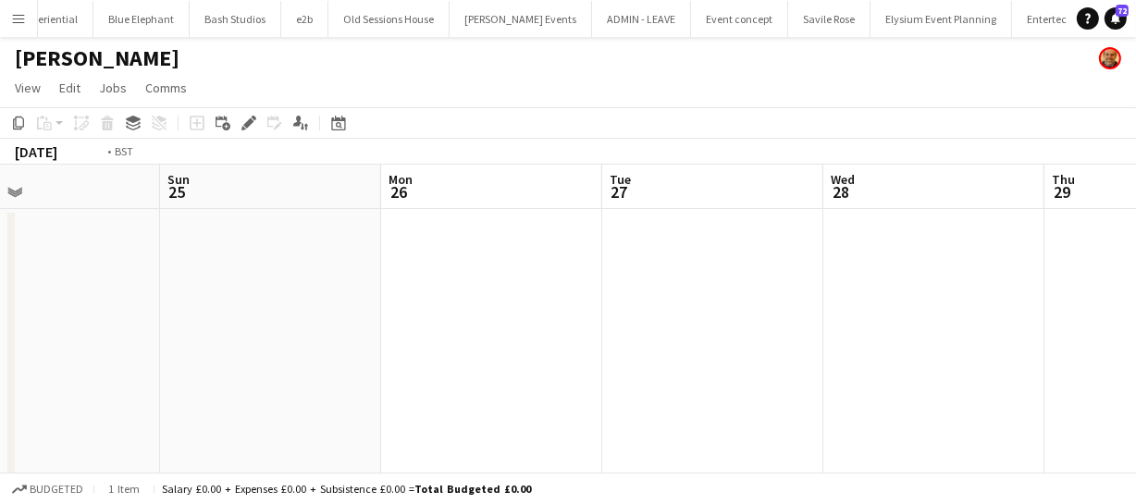
click at [248, 291] on app-calendar-viewport "Thu 22 Fri 23 Sat 24 Sun 25 Mon 26 Tue 27 Wed 28 Thu 29 Fri 30 Sat 31 Sun 1" at bounding box center [568, 468] width 1136 height 606
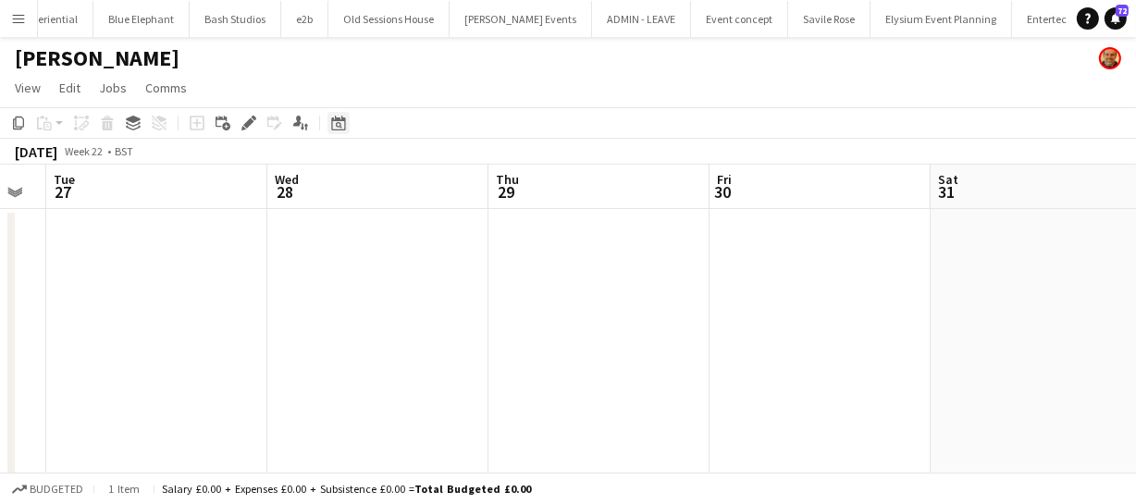
click at [340, 124] on icon "Date picker" at bounding box center [338, 123] width 15 height 15
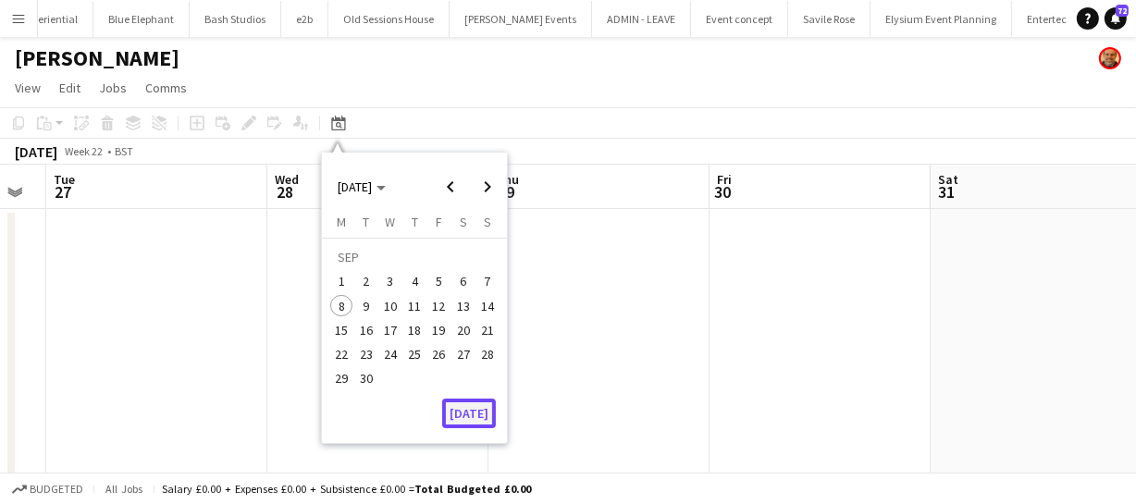
click at [463, 410] on button "[DATE]" at bounding box center [469, 414] width 54 height 30
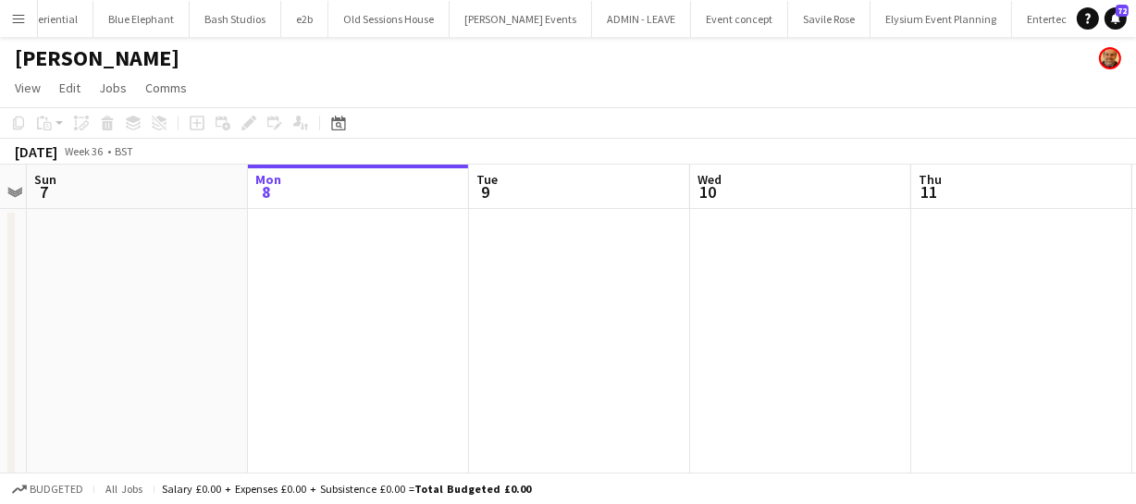
click at [534, 336] on app-calendar-viewport "Thu 4 Fri 5 Sat 6 Sun 7 Mon 8 Tue 9 Wed 10 Thu 11 Fri 12 Sat 13 Sun 14" at bounding box center [568, 468] width 1136 height 606
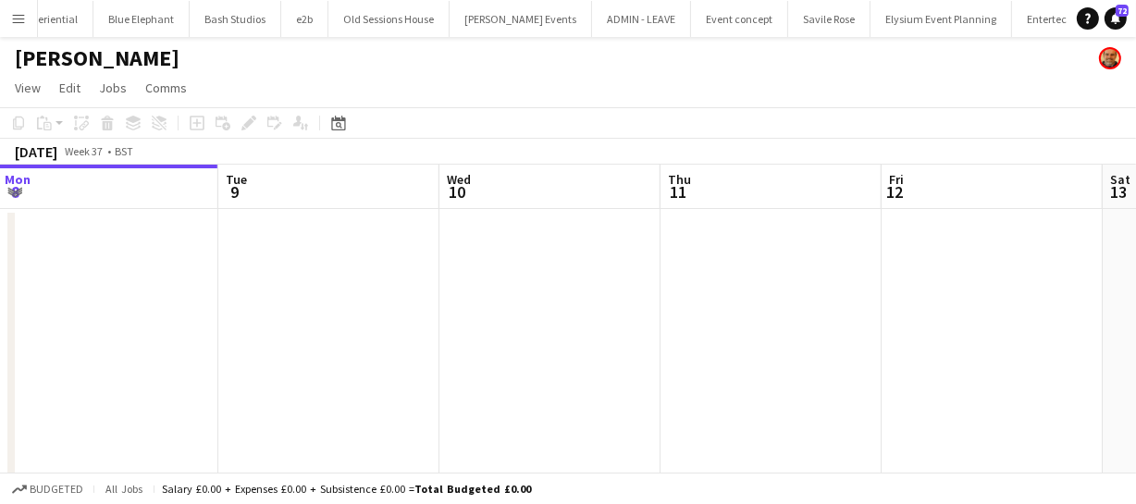
click at [483, 330] on app-calendar-viewport "Thu 4 Fri 5 Sat 6 Sun 7 Mon 8 Tue 9 Wed 10 Thu 11 Fri 12 Sat 13 Sun 14" at bounding box center [568, 468] width 1136 height 606
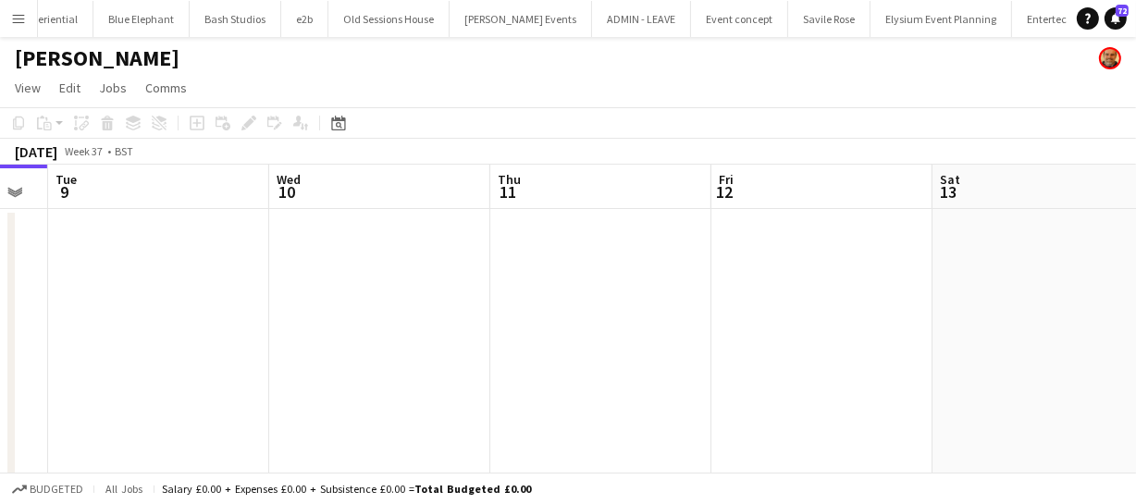
click at [648, 344] on app-calendar-viewport "Sat 6 Sun 7 Mon 8 Tue 9 Wed 10 Thu 11 Fri 12 Sat 13 Sun 14 Mon 15 Tue 16" at bounding box center [568, 468] width 1136 height 606
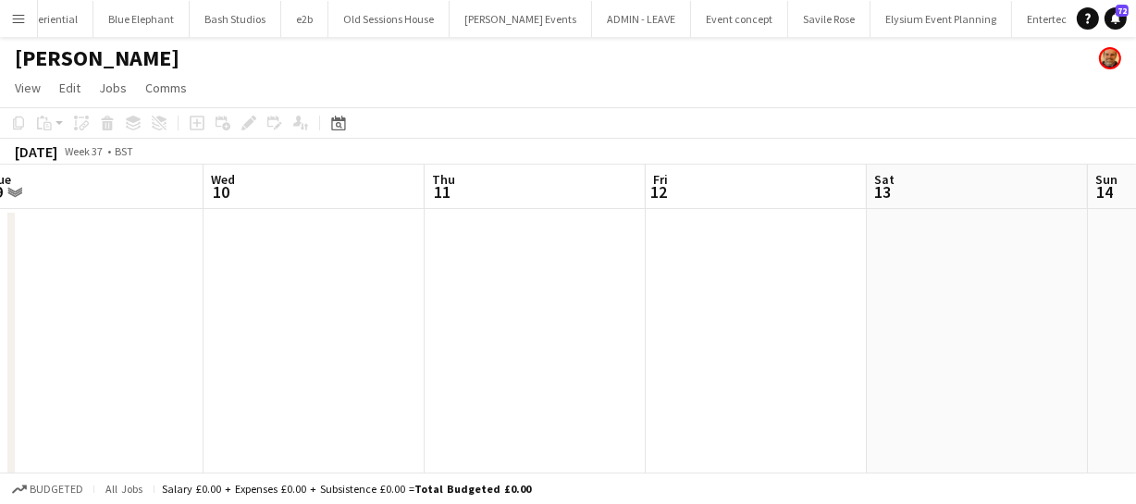
click at [408, 352] on app-calendar-viewport "Sat 6 Sun 7 Mon 8 Tue 9 Wed 10 Thu 11 Fri 12 Sat 13 Sun 14 Mon 15 Tue 16" at bounding box center [568, 468] width 1136 height 606
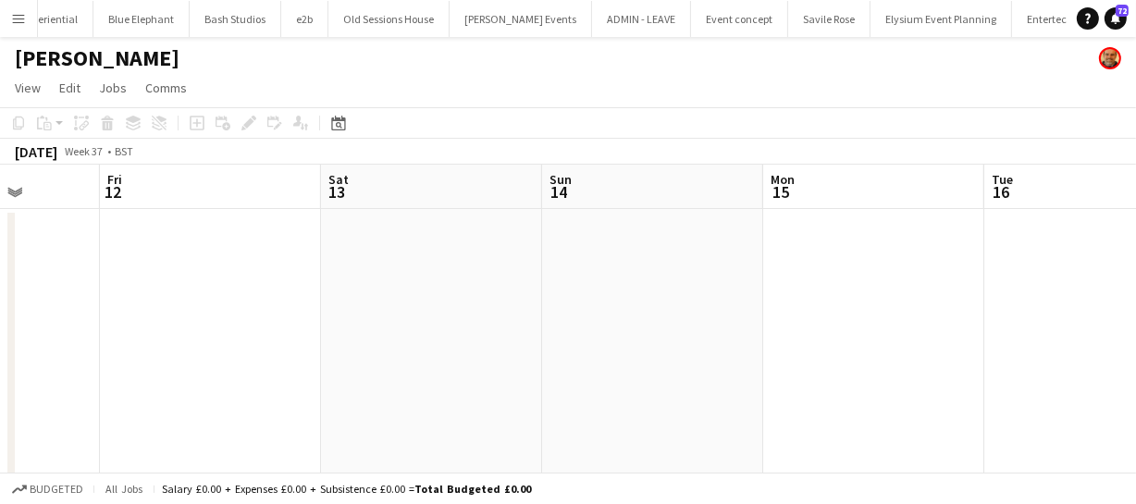
click at [339, 346] on app-calendar-viewport "Mon 8 Tue 9 Wed 10 Thu 11 Fri 12 Sat 13 Sun 14 Mon 15 Tue 16 Wed 17 Thu 18" at bounding box center [568, 468] width 1136 height 606
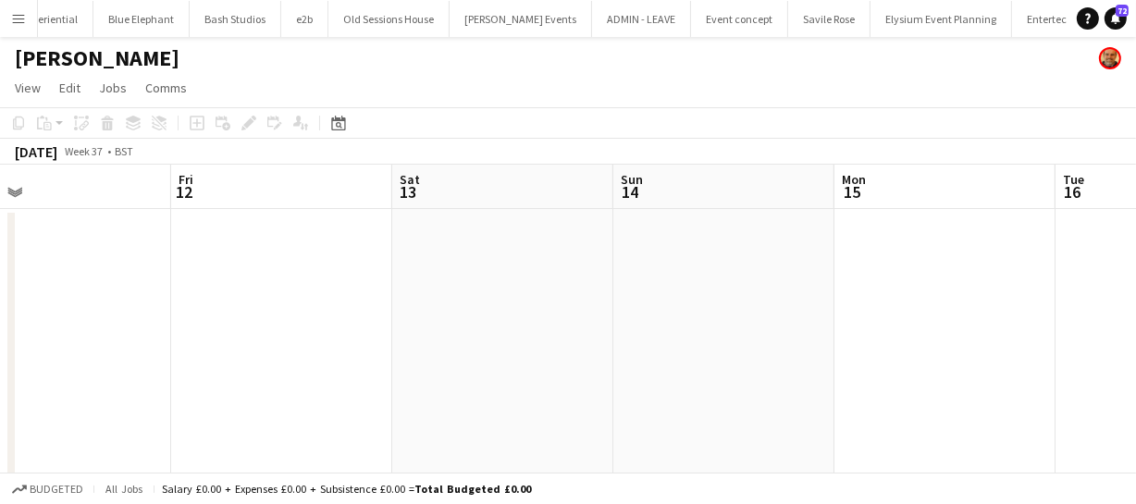
click at [571, 284] on app-date-cell at bounding box center [502, 489] width 221 height 561
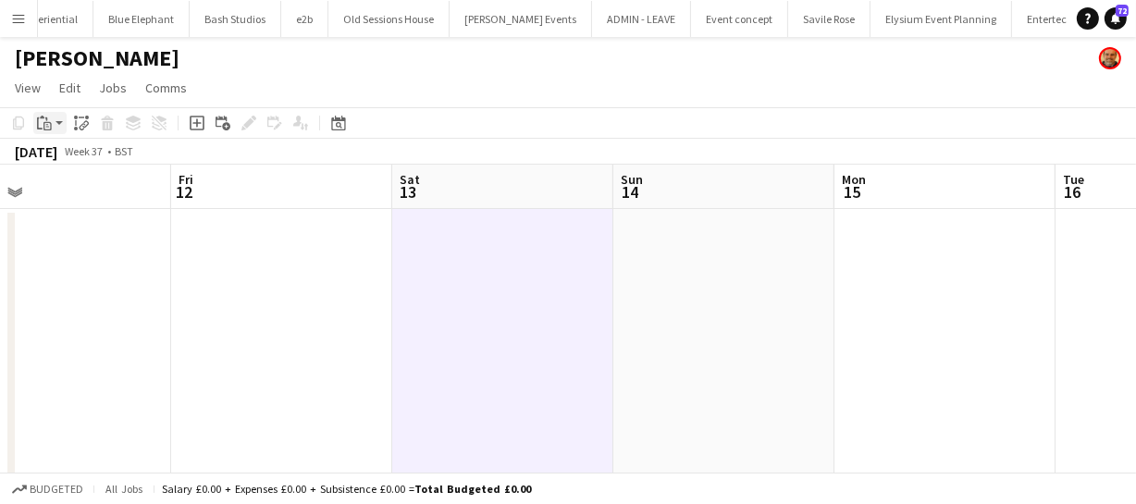
click at [41, 130] on icon at bounding box center [40, 123] width 6 height 12
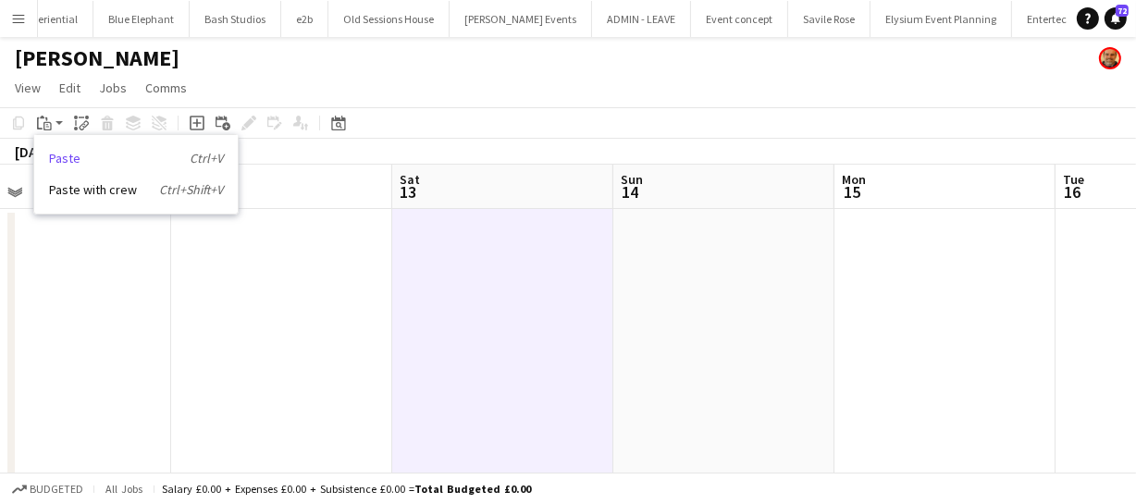
click at [57, 155] on link "Paste Ctrl+V" at bounding box center [136, 158] width 174 height 17
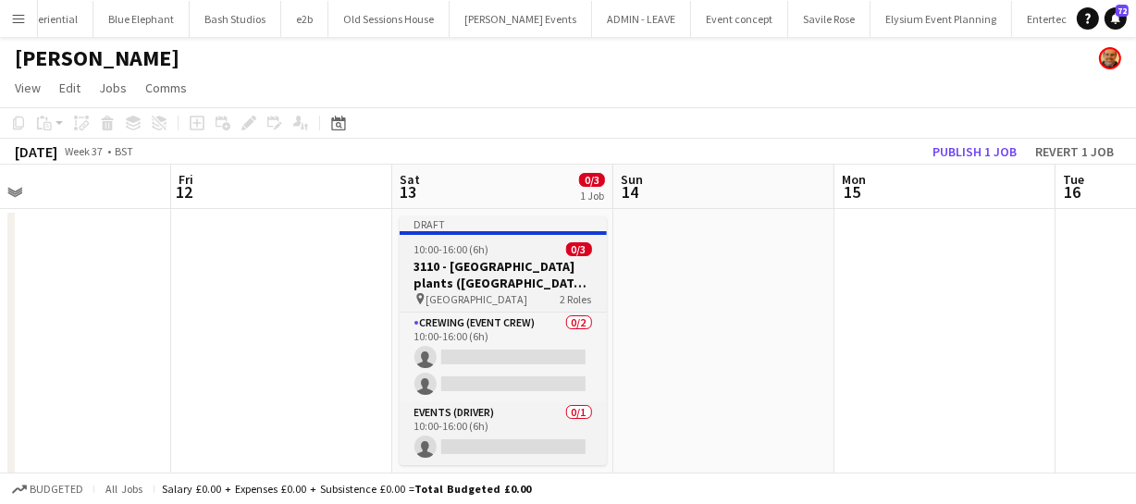
click at [450, 263] on h3 "3110 - Southampton plants (LUTON VAN))" at bounding box center [503, 274] width 207 height 33
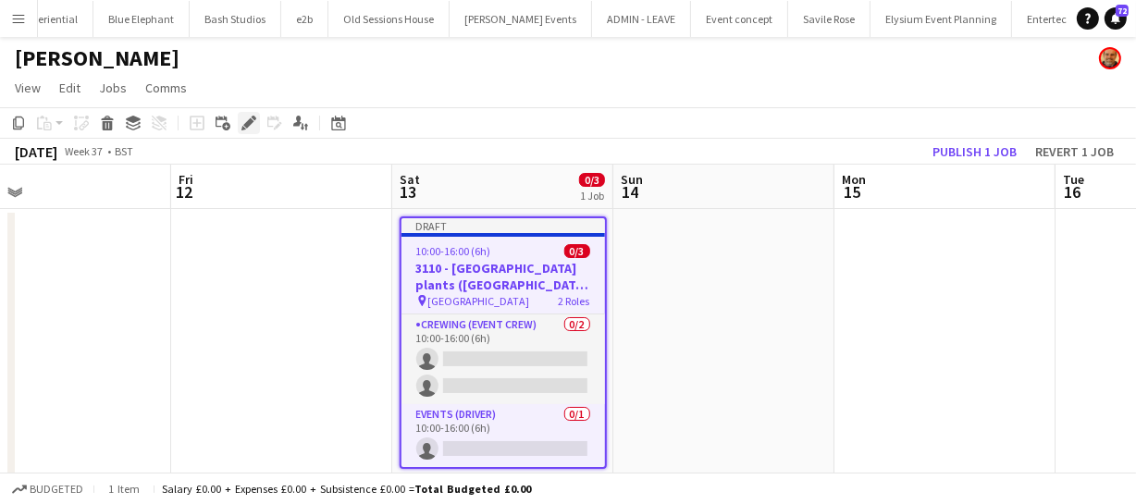
click at [247, 123] on icon at bounding box center [248, 123] width 10 height 10
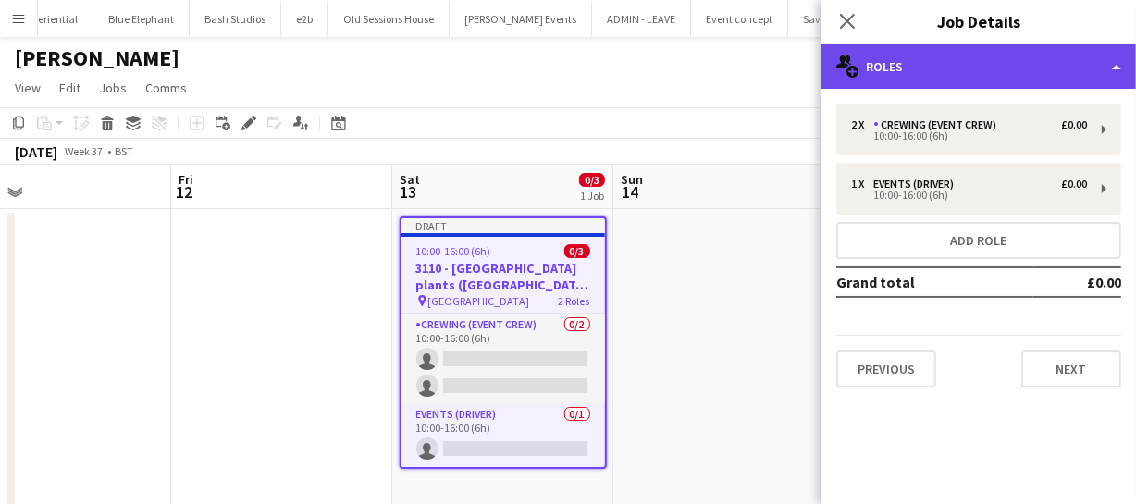
click at [936, 73] on div "multiple-users-add Roles" at bounding box center [978, 66] width 315 height 44
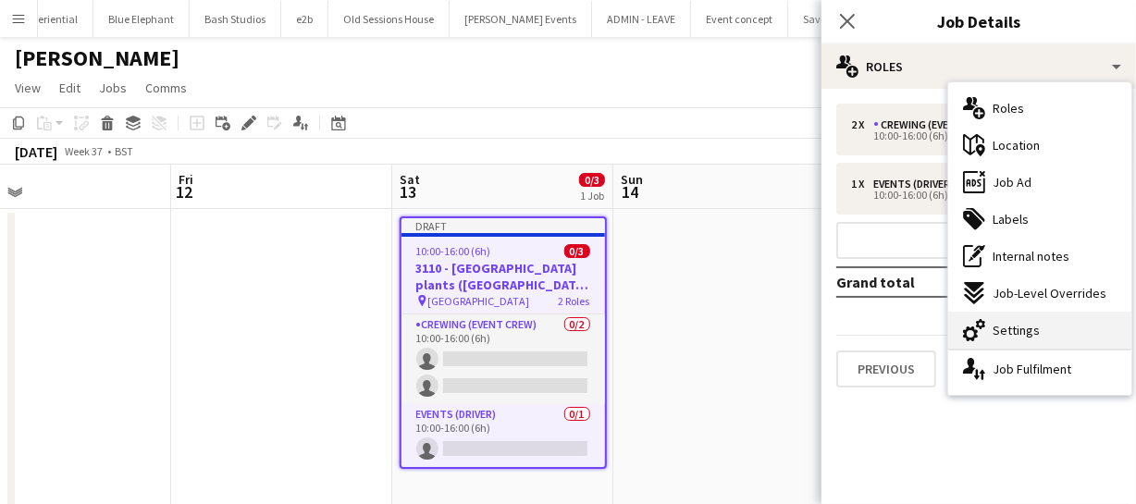
click at [1011, 319] on div "cog-double-3 Settings" at bounding box center [1039, 330] width 183 height 37
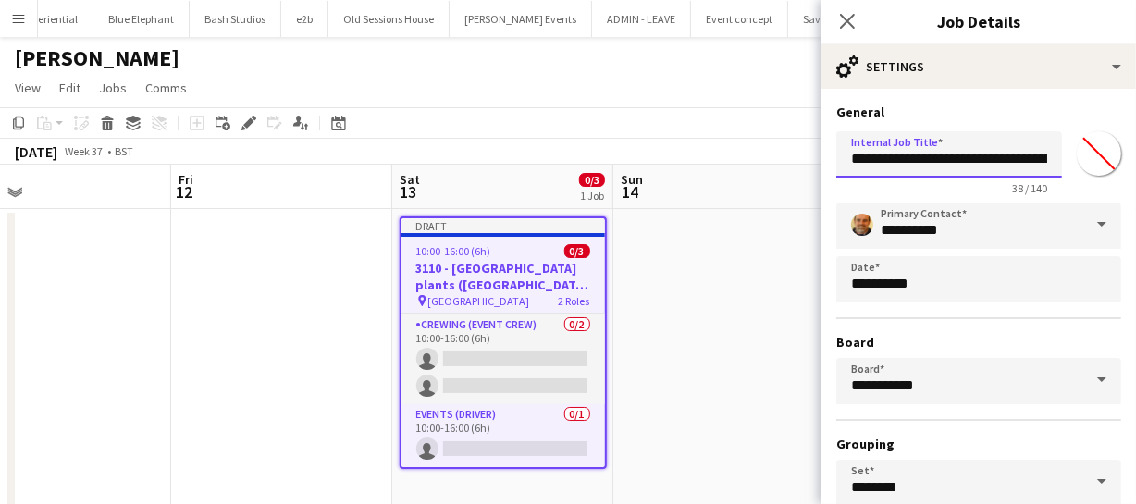
click at [788, 172] on body "Menu Boards Boards Boards All jobs Status Workforce Workforce My Workforce Recr…" at bounding box center [568, 401] width 1136 height 802
drag, startPoint x: 850, startPoint y: 155, endPoint x: 1108, endPoint y: 154, distance: 258.1
click at [1108, 154] on div "**********" at bounding box center [978, 159] width 285 height 71
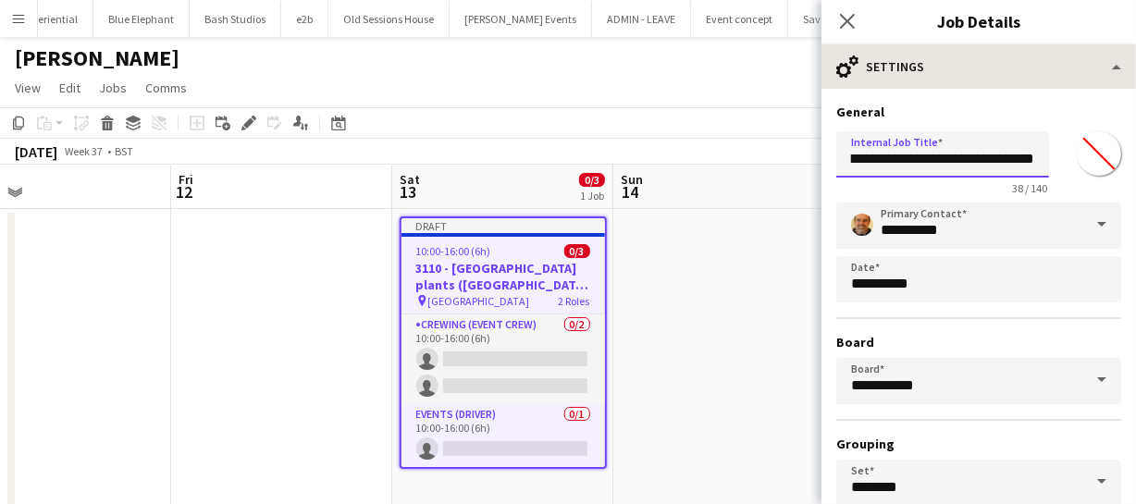
type input "**********"
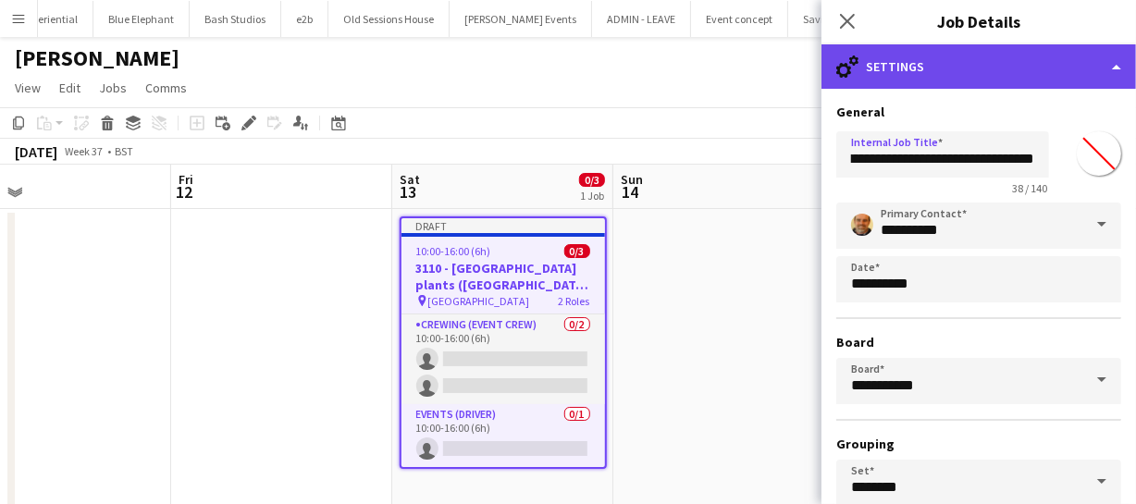
click at [970, 72] on div "cog-double-3 Settings" at bounding box center [978, 66] width 315 height 44
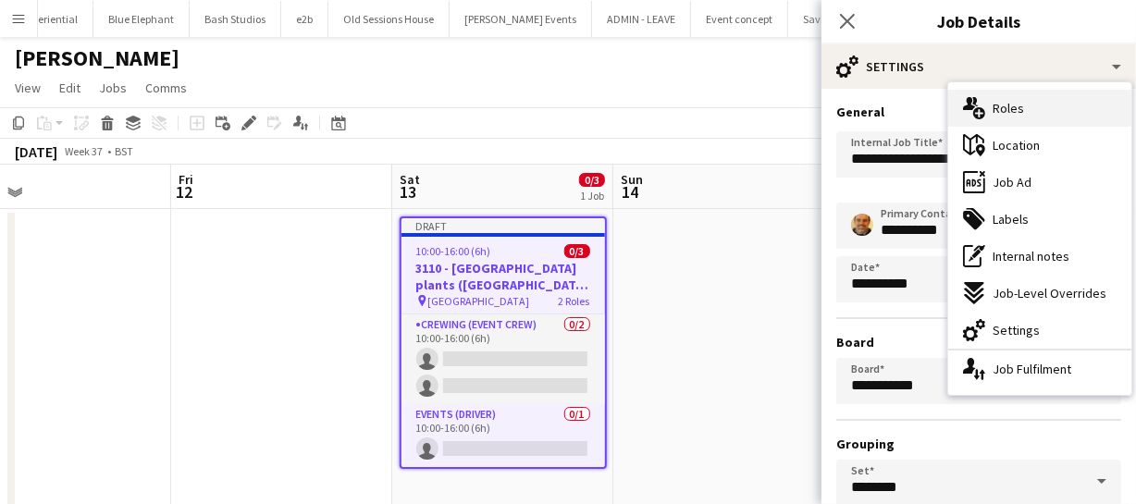
click at [1015, 111] on span "Roles" at bounding box center [1008, 108] width 31 height 17
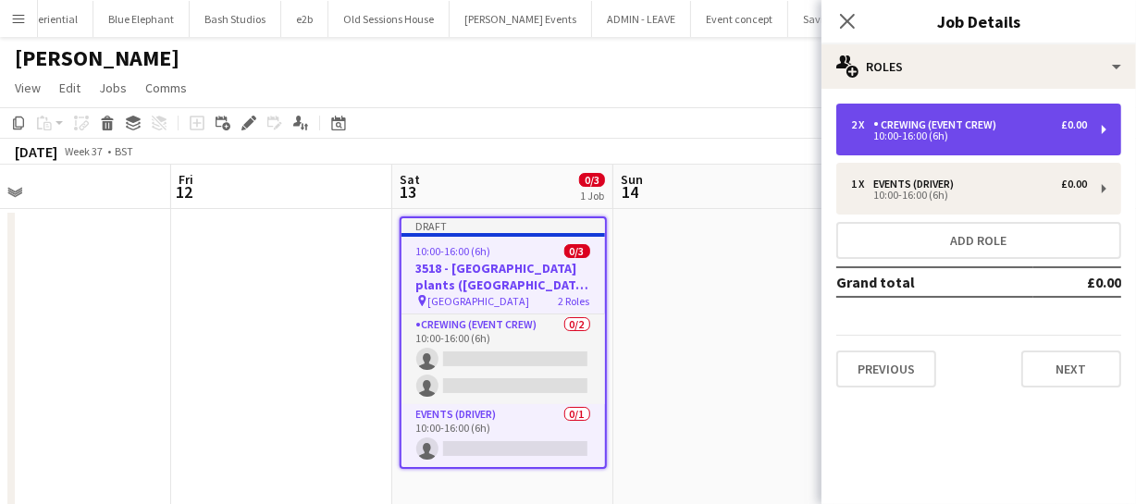
click at [941, 130] on div "Crewing (Event Crew)" at bounding box center [938, 124] width 130 height 13
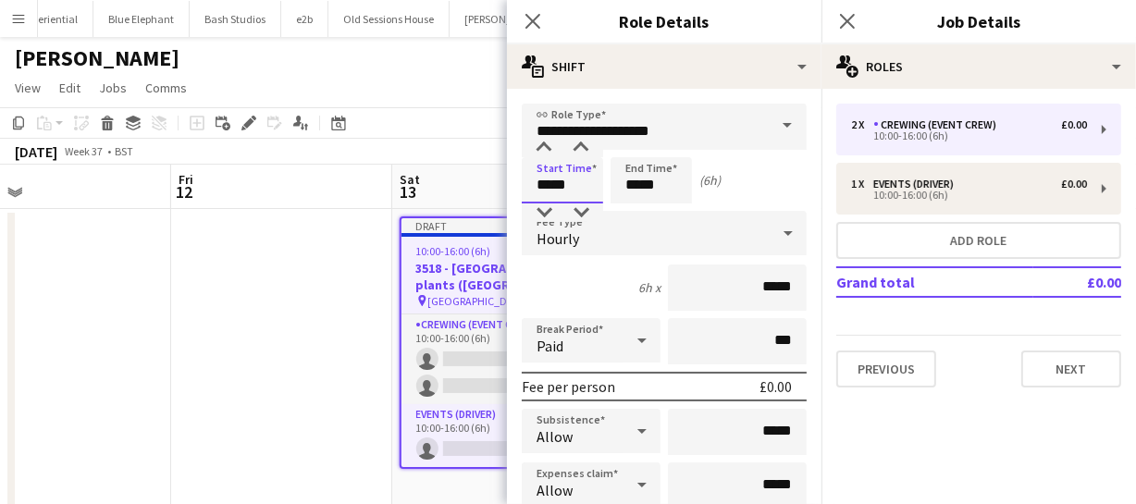
drag, startPoint x: 574, startPoint y: 182, endPoint x: 358, endPoint y: 175, distance: 216.6
click at [358, 177] on body "Menu Boards Boards Boards All jobs Status Workforce Workforce My Workforce Recr…" at bounding box center [568, 401] width 1136 height 802
type input "*****"
click at [524, 13] on icon at bounding box center [533, 21] width 18 height 18
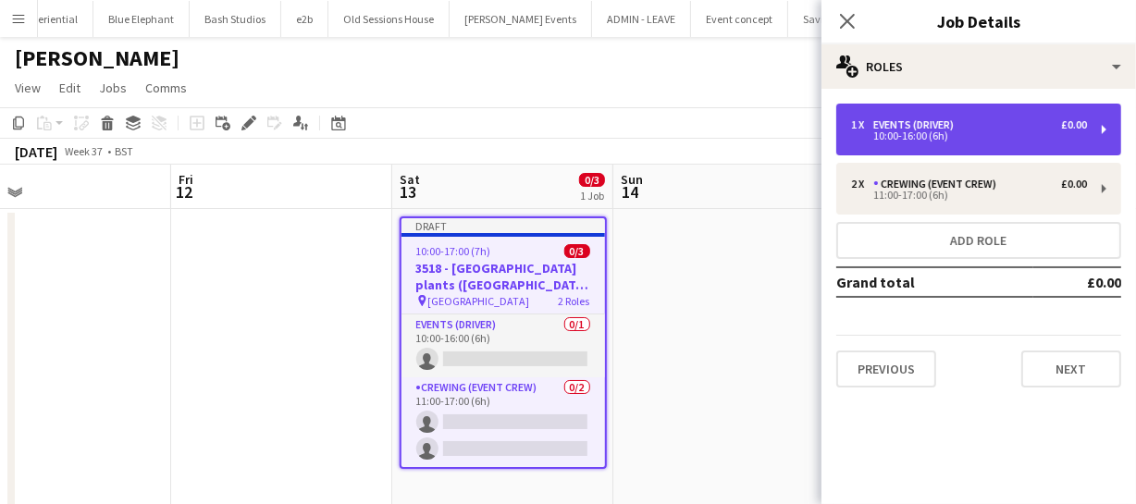
click at [927, 138] on div "10:00-16:00 (6h)" at bounding box center [969, 135] width 236 height 9
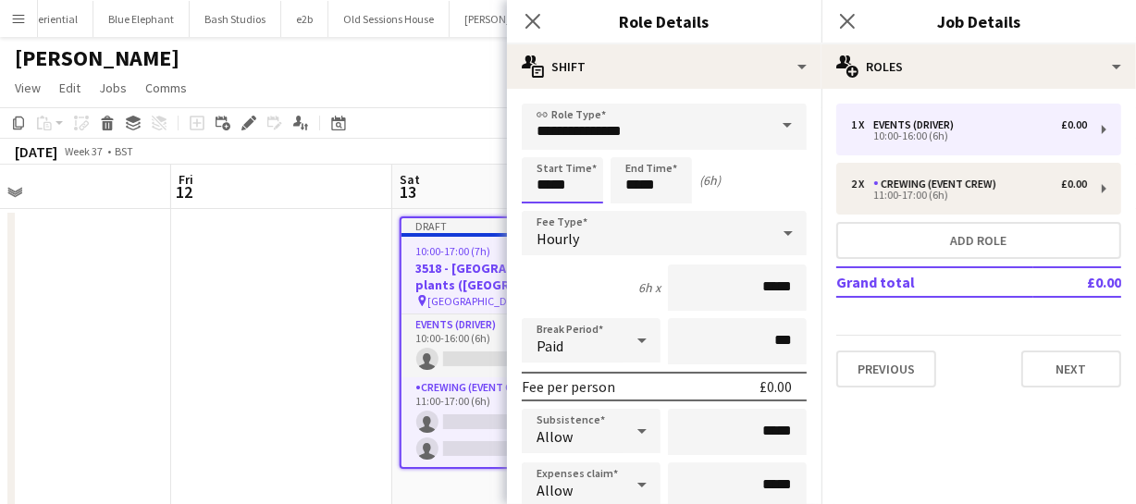
drag, startPoint x: 598, startPoint y: 180, endPoint x: 328, endPoint y: 184, distance: 269.2
click at [328, 184] on body "Menu Boards Boards Boards All jobs Status Workforce Workforce My Workforce Recr…" at bounding box center [568, 401] width 1136 height 802
type input "*****"
click at [535, 12] on icon "Close pop-in" at bounding box center [533, 21] width 18 height 18
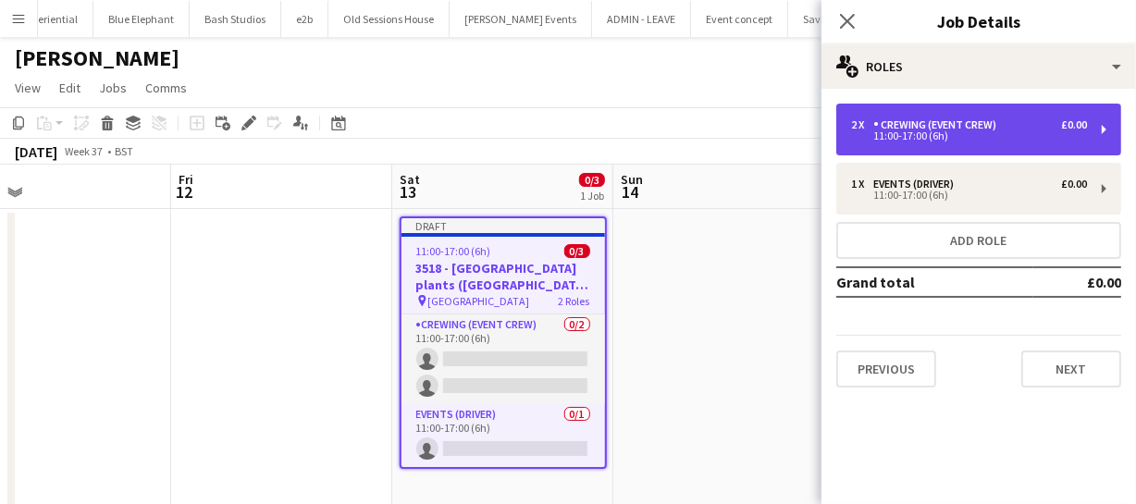
click at [931, 128] on div "Crewing (Event Crew)" at bounding box center [938, 124] width 130 height 13
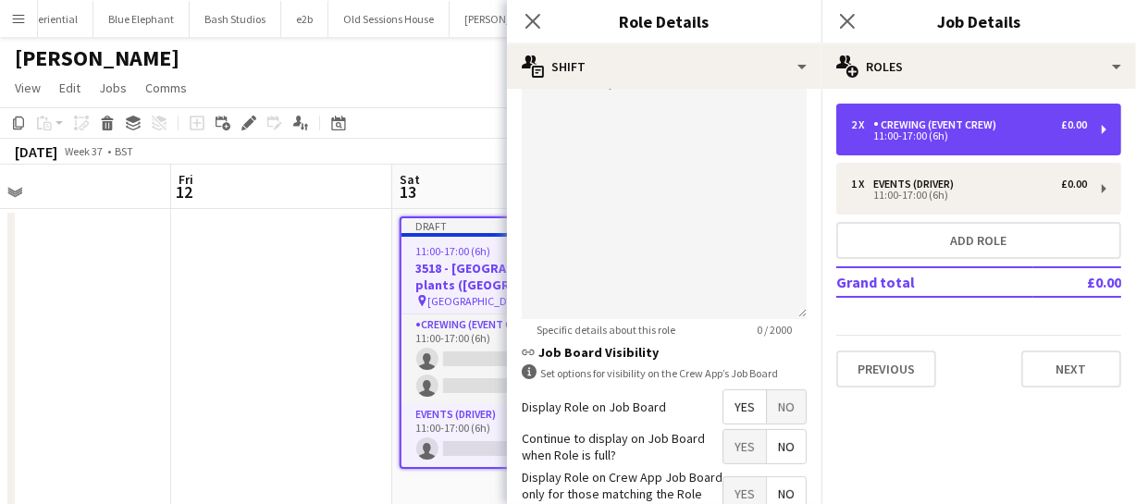
scroll to position [672, 0]
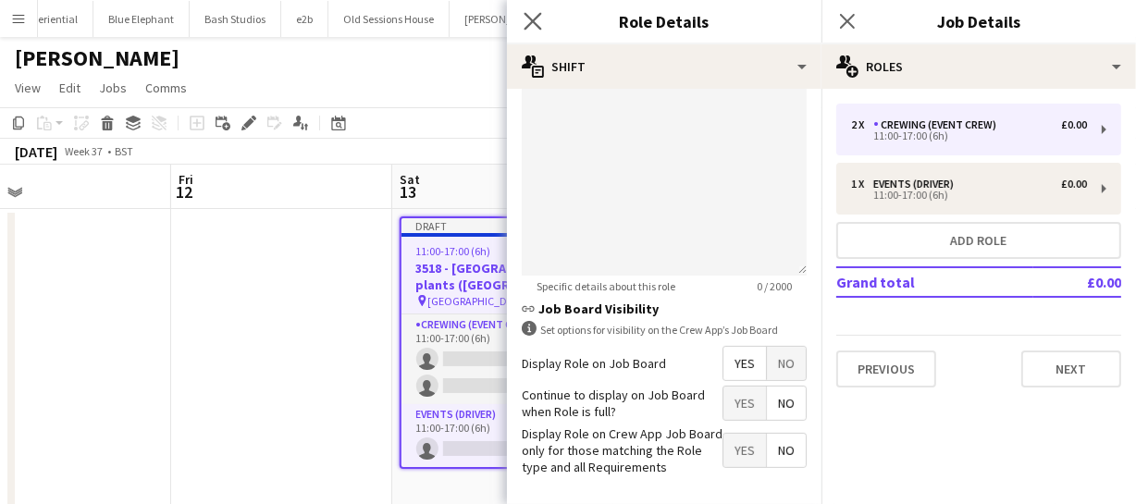
click at [524, 13] on icon "Close pop-in" at bounding box center [533, 21] width 18 height 18
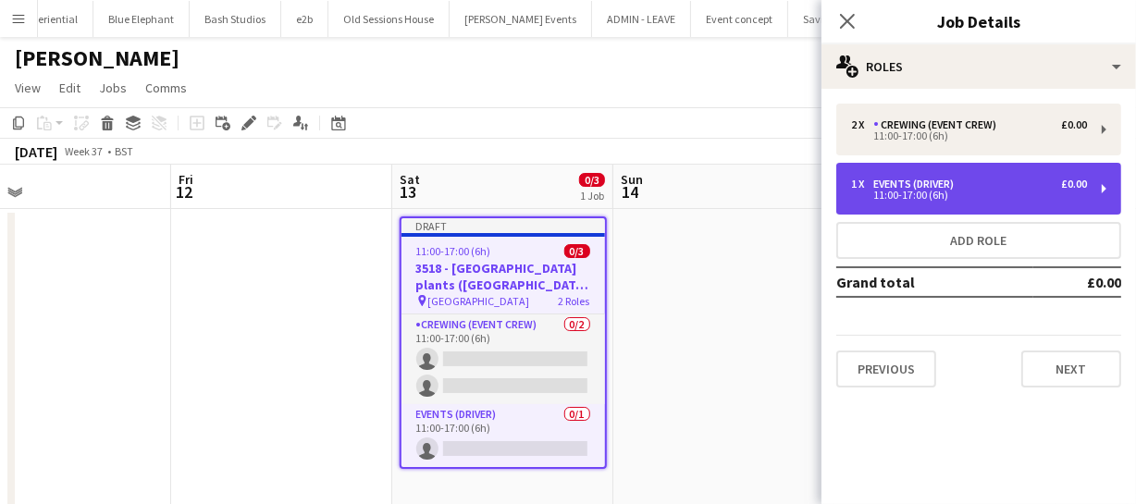
click at [968, 181] on div "1 x Events (Driver) £0.00" at bounding box center [969, 184] width 236 height 13
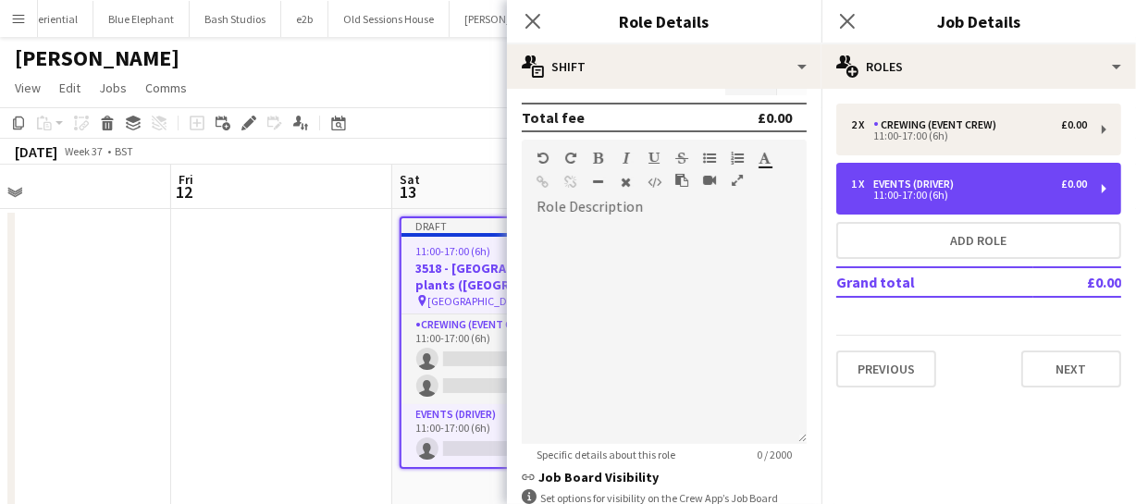
scroll to position [653, 0]
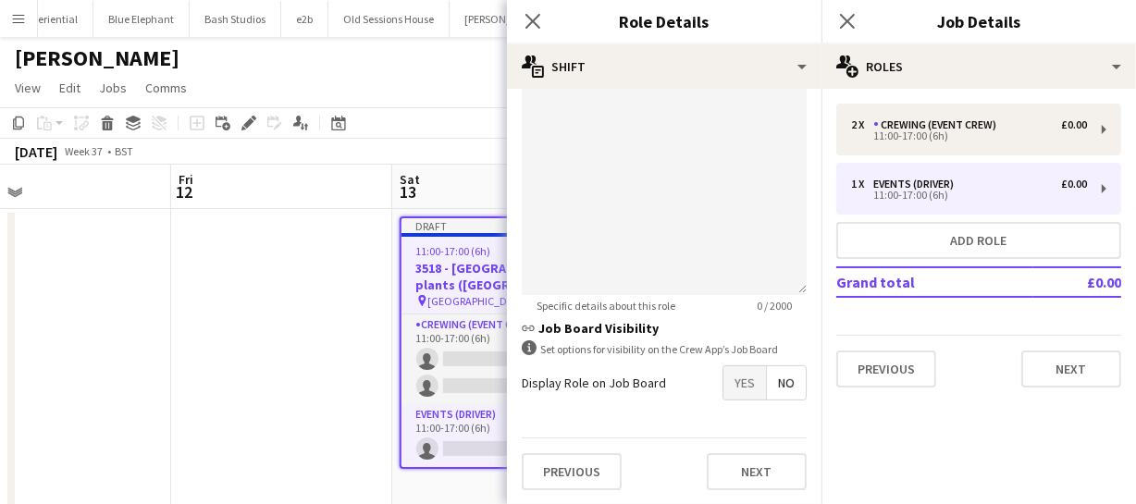
click at [769, 389] on span "No" at bounding box center [786, 382] width 39 height 33
click at [532, 19] on icon "Close pop-in" at bounding box center [533, 21] width 18 height 18
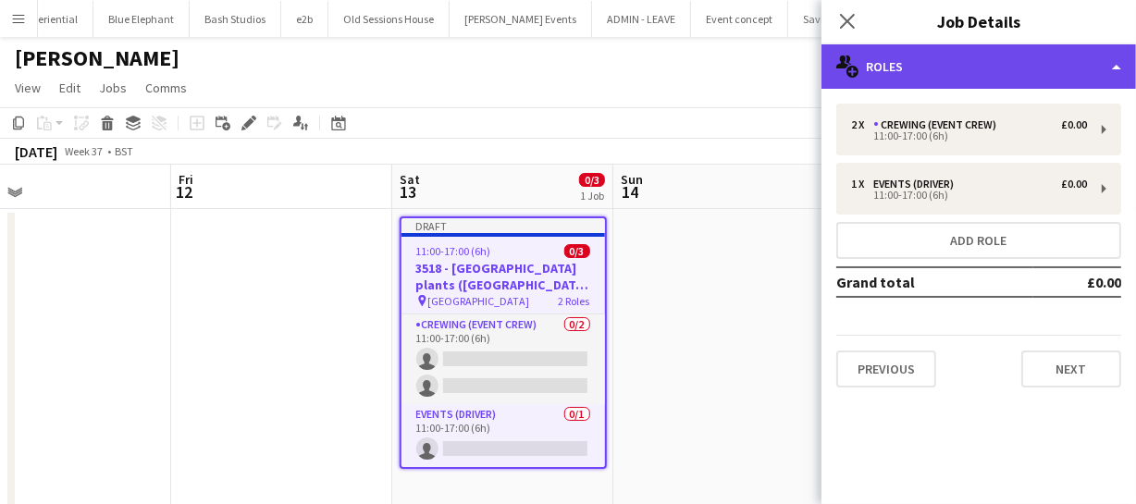
click at [936, 74] on div "multiple-users-add Roles" at bounding box center [978, 66] width 315 height 44
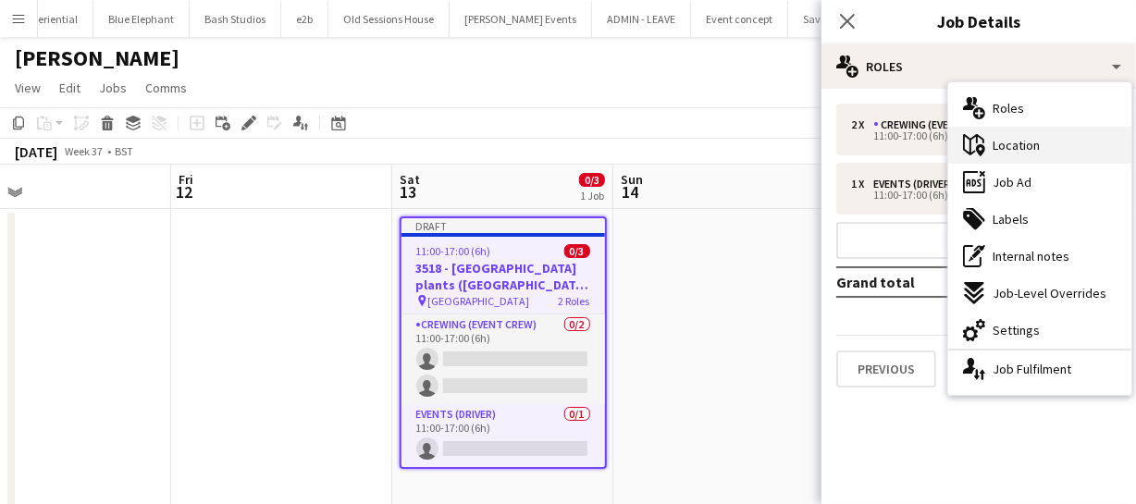
click at [1040, 142] on div "maps-pin-1 Location" at bounding box center [1039, 145] width 183 height 37
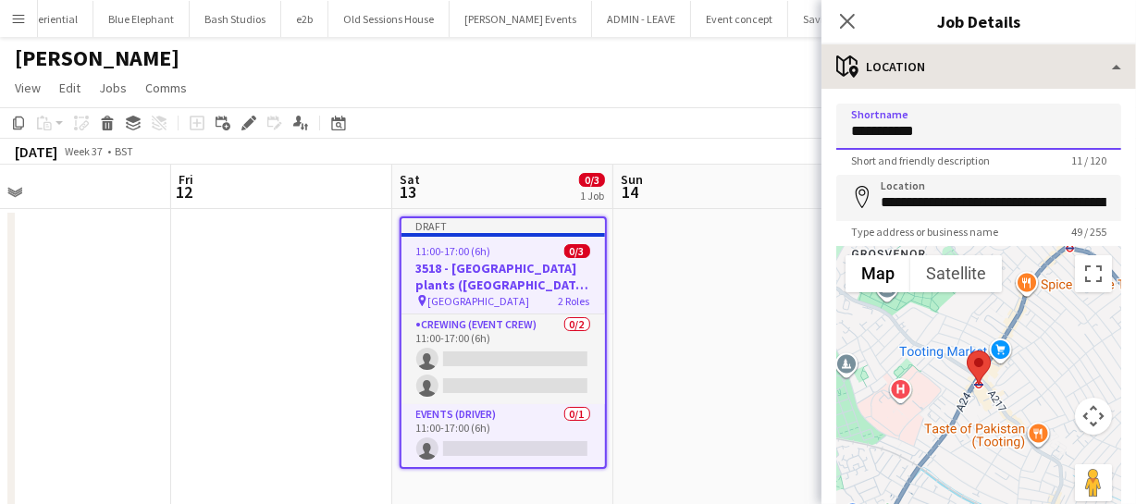
drag, startPoint x: 942, startPoint y: 130, endPoint x: 832, endPoint y: 86, distance: 118.4
click at [837, 105] on input "**********" at bounding box center [978, 127] width 285 height 46
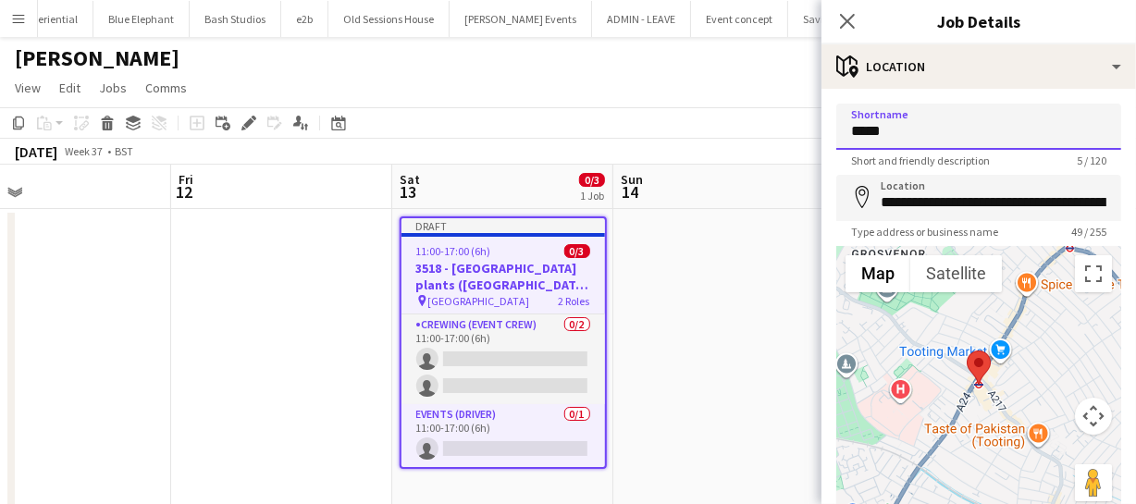
type input "**********"
click at [867, 195] on icon "map-marker" at bounding box center [862, 197] width 22 height 22
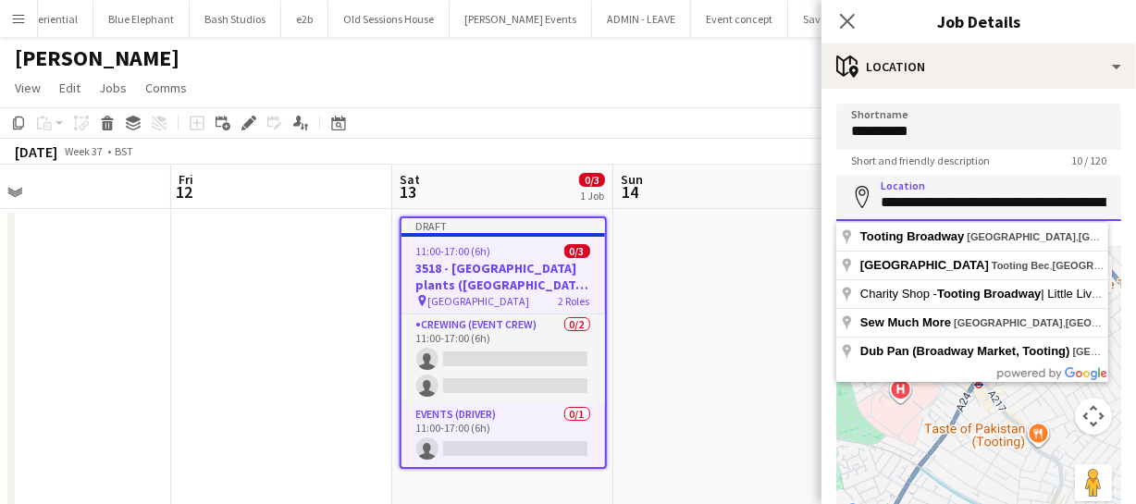
scroll to position [0, 103]
drag, startPoint x: 882, startPoint y: 198, endPoint x: 1114, endPoint y: 173, distance: 232.6
click at [1116, 179] on form "**********" at bounding box center [978, 371] width 315 height 535
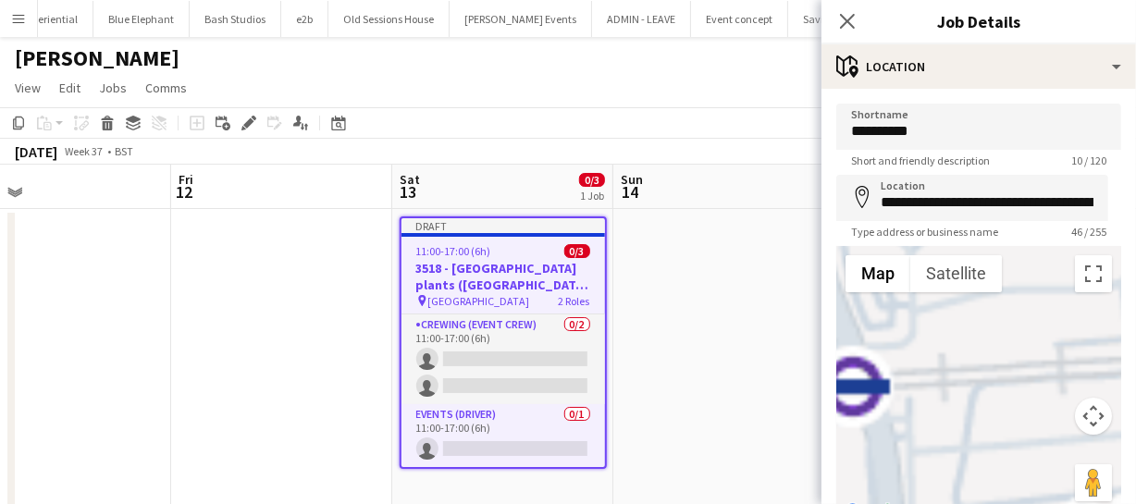
drag, startPoint x: 965, startPoint y: 398, endPoint x: 1081, endPoint y: 362, distance: 122.0
click at [1096, 360] on div at bounding box center [978, 385] width 285 height 278
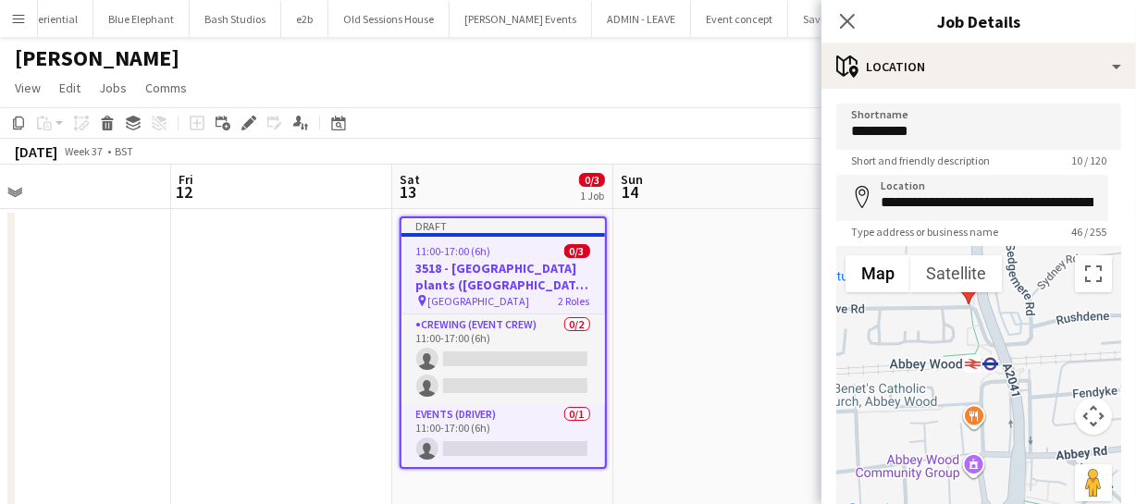
drag, startPoint x: 963, startPoint y: 335, endPoint x: 1065, endPoint y: 335, distance: 101.8
click at [1065, 335] on div at bounding box center [978, 385] width 285 height 278
drag, startPoint x: 962, startPoint y: 294, endPoint x: 1004, endPoint y: 335, distance: 58.2
click at [997, 308] on area at bounding box center [997, 308] width 0 height 0
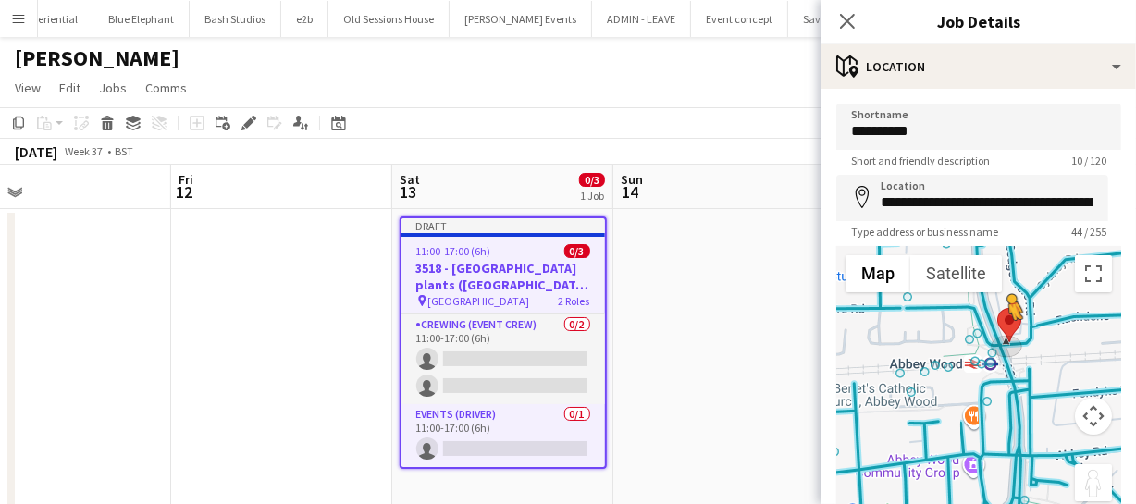
drag, startPoint x: 1073, startPoint y: 475, endPoint x: 997, endPoint y: 334, distance: 160.6
click at [997, 334] on div "To activate drag with keyboard, press Alt + Enter. Once in keyboard drag state,…" at bounding box center [978, 385] width 285 height 278
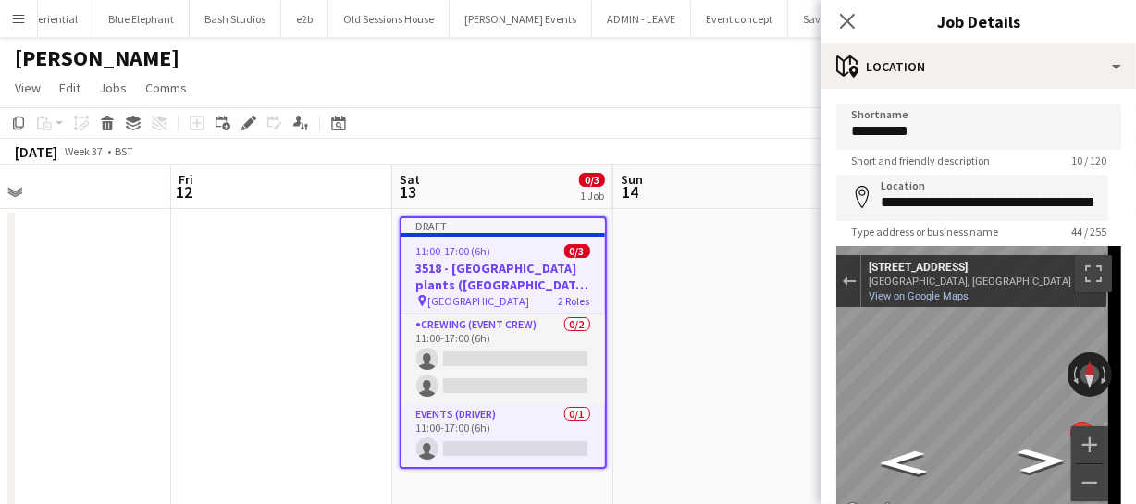
scroll to position [19, 0]
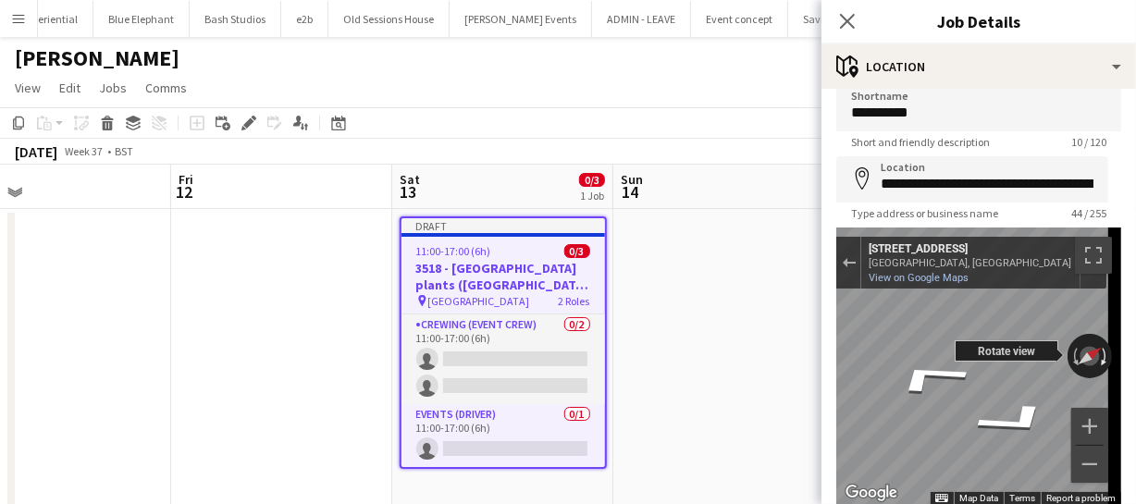
click at [1131, 379] on mat-expansion-panel "**********" at bounding box center [978, 296] width 315 height 415
click at [981, 352] on div "← Move left → Move right ↑ Move up ↓ Move down + Zoom in - Zoom out 202 Felixst…" at bounding box center [978, 367] width 285 height 278
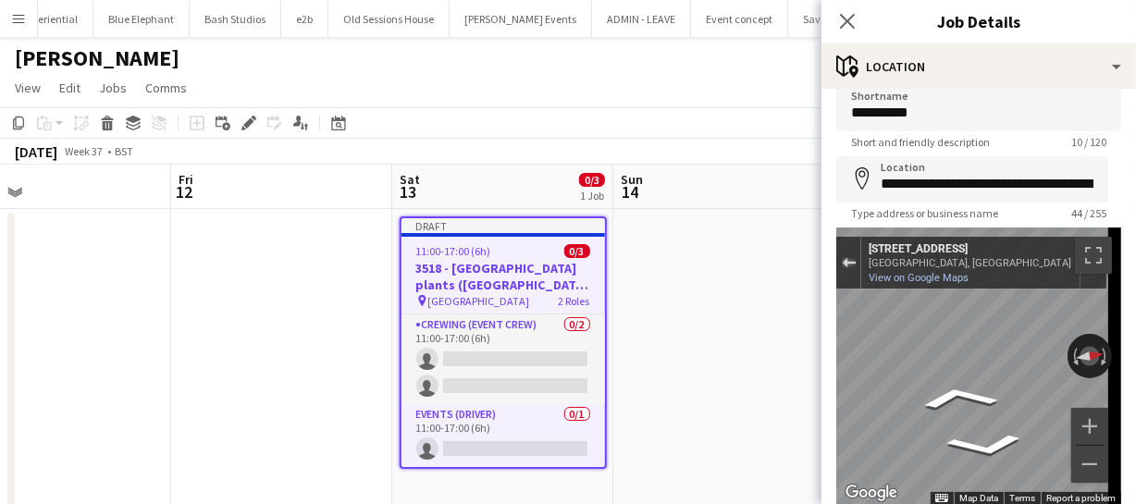
click at [845, 263] on div "Exit the Street View" at bounding box center [849, 262] width 14 height 11
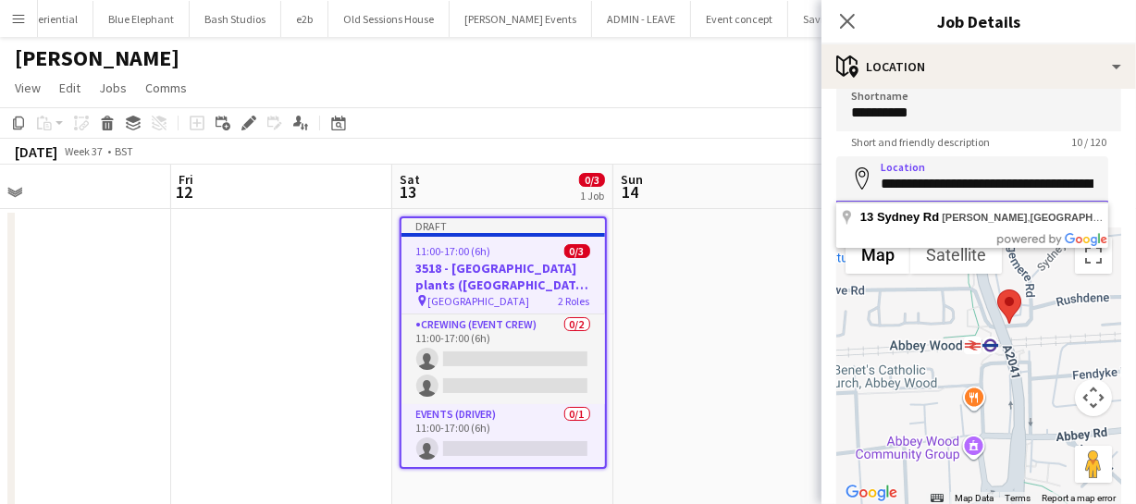
scroll to position [0, 85]
drag, startPoint x: 881, startPoint y: 184, endPoint x: 1129, endPoint y: 187, distance: 247.9
click at [1129, 187] on mat-expansion-panel "**********" at bounding box center [978, 296] width 315 height 415
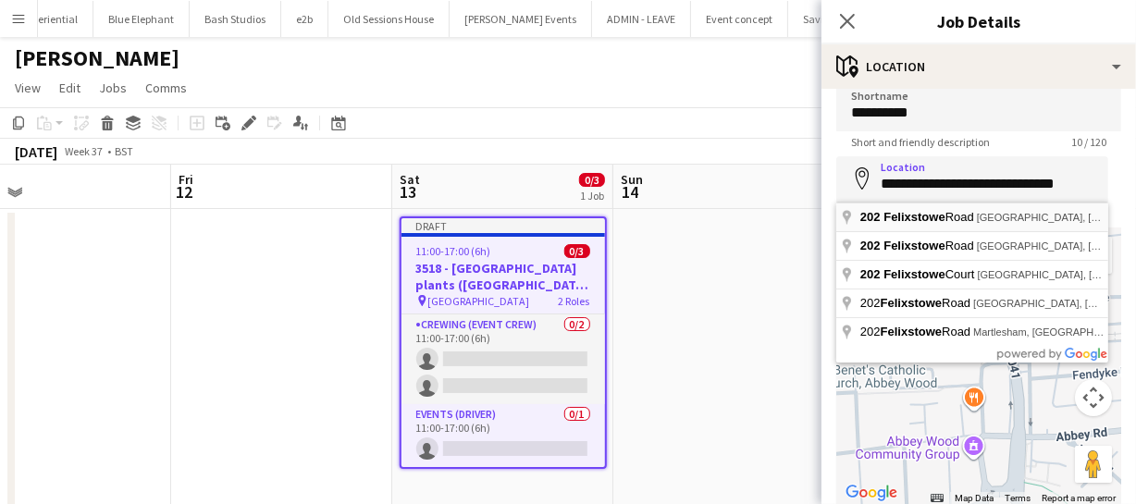
type input "**********"
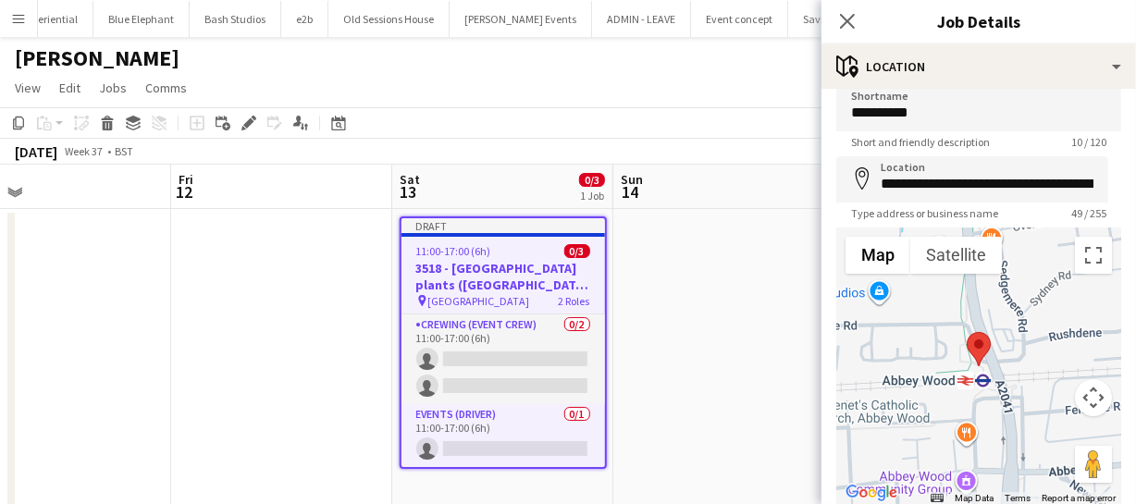
click at [967, 332] on area at bounding box center [967, 332] width 0 height 0
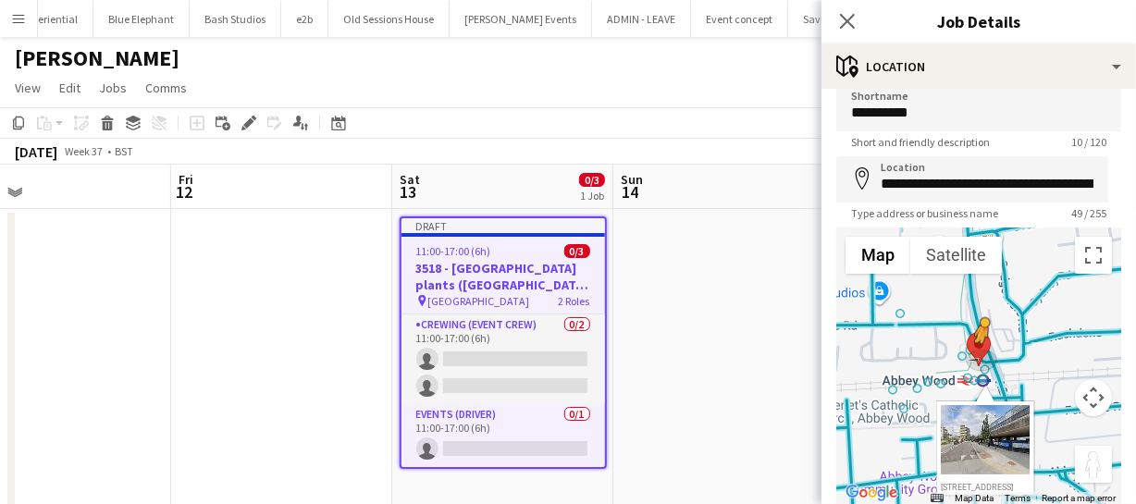
drag, startPoint x: 1073, startPoint y: 456, endPoint x: 971, endPoint y: 356, distance: 142.6
click at [971, 356] on div "To activate drag with keyboard, press Alt + Enter. Once in keyboard drag state,…" at bounding box center [978, 367] width 285 height 278
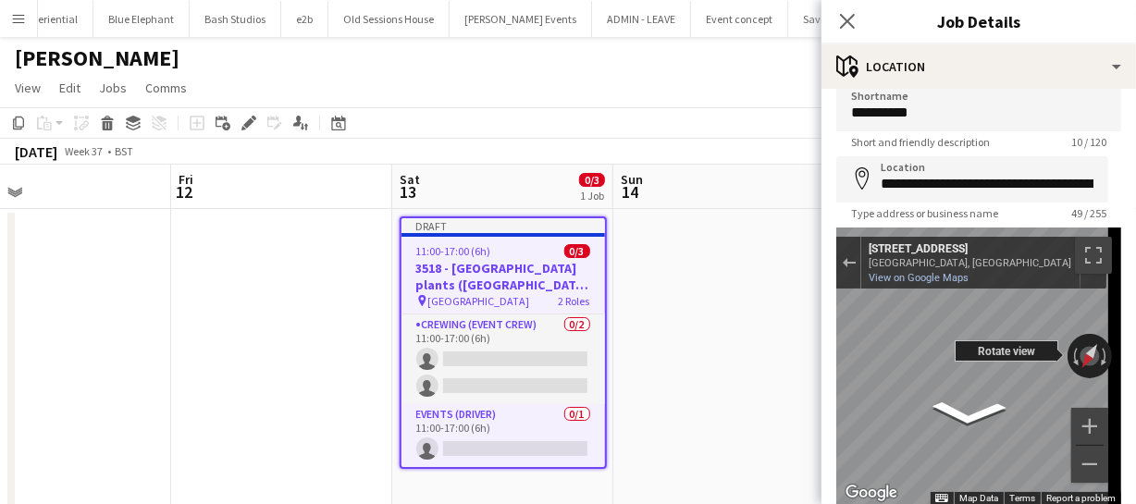
click at [1014, 340] on div "← Move left → Move right ↑ Move up ↓ Move down + Zoom in - Zoom out 206 Felixst…" at bounding box center [978, 367] width 285 height 278
drag, startPoint x: 962, startPoint y: 354, endPoint x: 1030, endPoint y: 358, distance: 67.6
click at [1004, 355] on div "Rotate view" at bounding box center [1007, 350] width 104 height 21
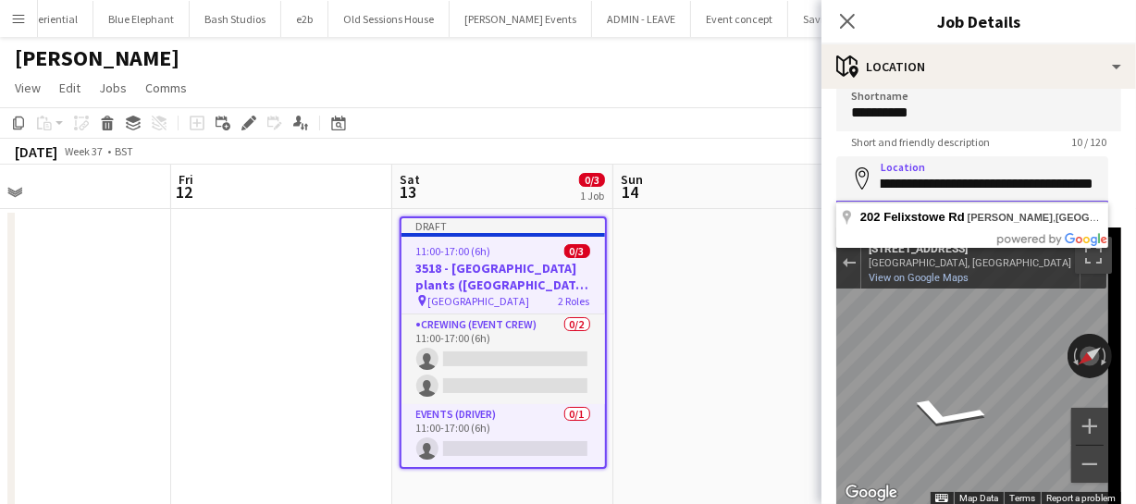
scroll to position [0, 115]
drag, startPoint x: 878, startPoint y: 182, endPoint x: 1126, endPoint y: 185, distance: 247.9
click at [1126, 185] on mat-expansion-panel "**********" at bounding box center [978, 296] width 315 height 415
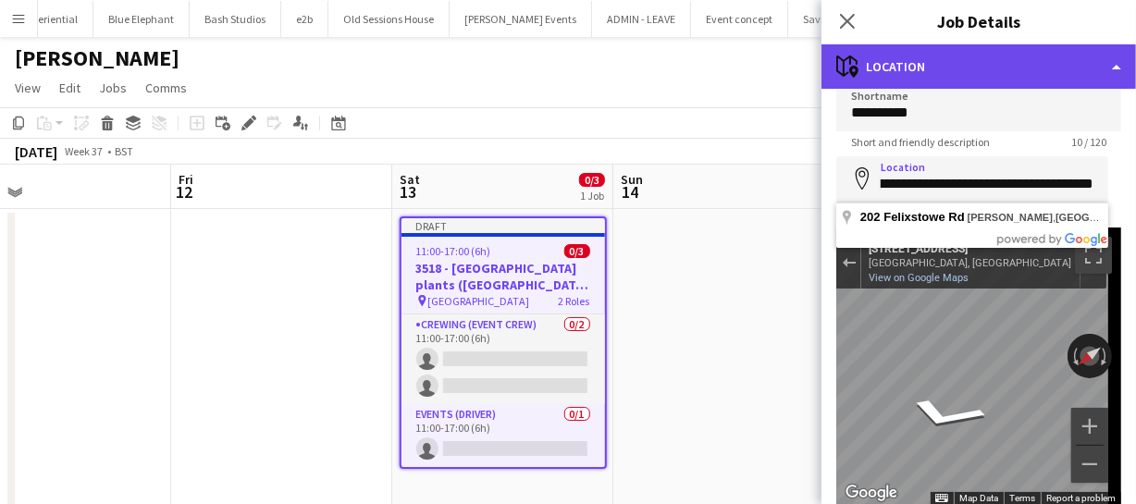
click at [1049, 58] on div "maps-pin-1 Location" at bounding box center [978, 66] width 315 height 44
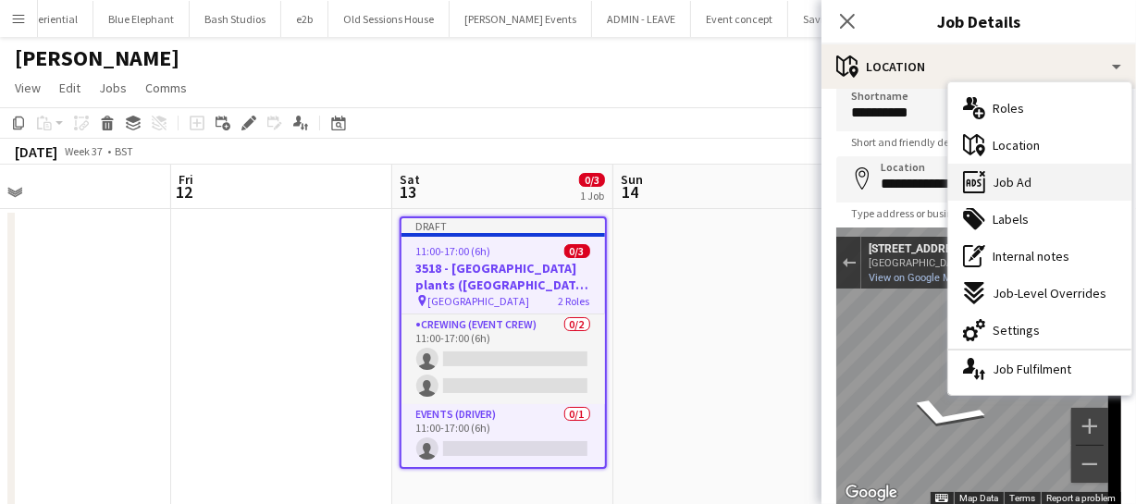
click at [1040, 191] on div "ads-window Job Ad" at bounding box center [1039, 182] width 183 height 37
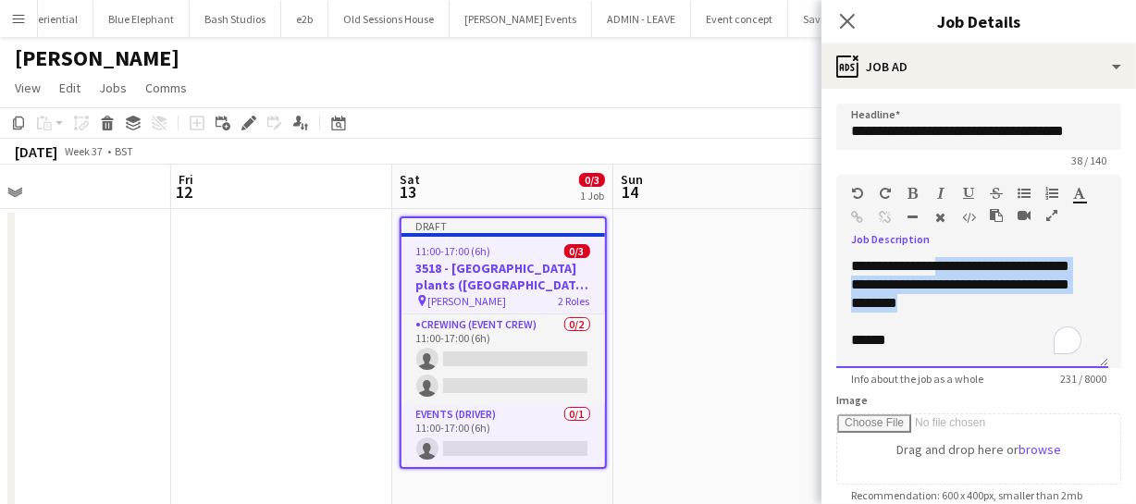
drag, startPoint x: 943, startPoint y: 265, endPoint x: 1029, endPoint y: 288, distance: 89.1
click at [1036, 291] on div "**********" at bounding box center [972, 312] width 272 height 111
click at [968, 283] on div "**********" at bounding box center [972, 312] width 272 height 111
drag, startPoint x: 847, startPoint y: 281, endPoint x: 1007, endPoint y: 280, distance: 160.0
click at [1007, 280] on div "**********" at bounding box center [972, 312] width 272 height 111
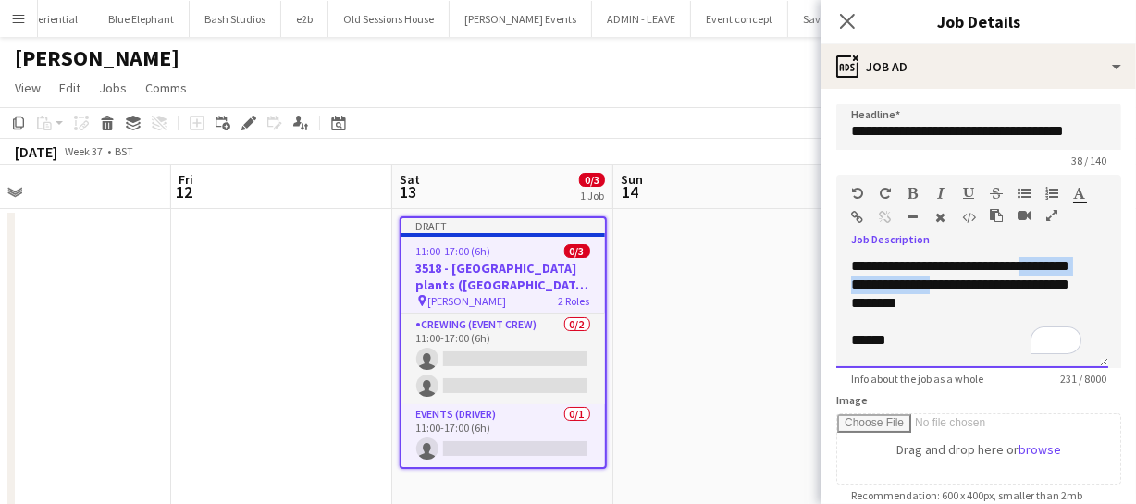
paste div "To enrich screen reader interactions, please activate Accessibility in Grammarl…"
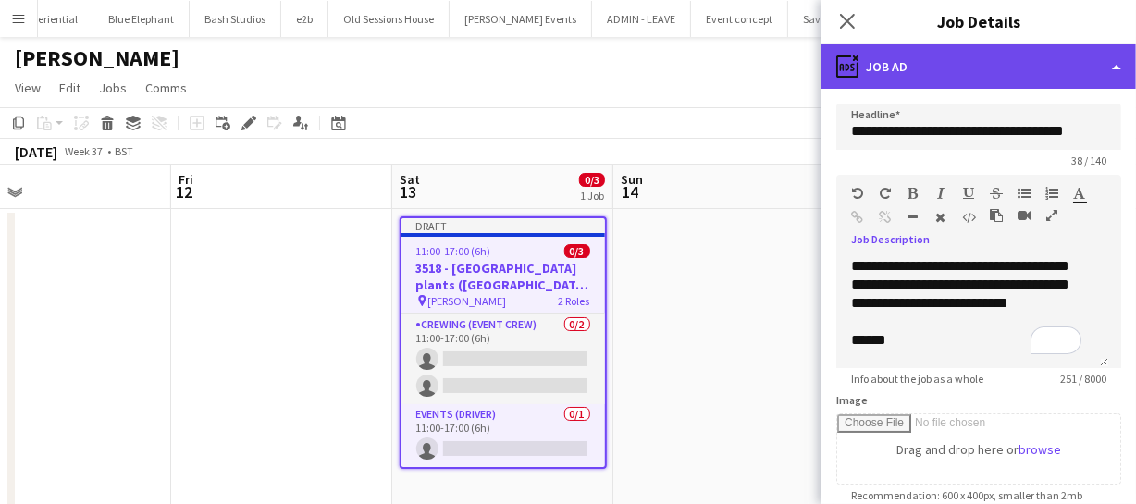
click at [971, 56] on div "ads-window Job Ad" at bounding box center [978, 66] width 315 height 44
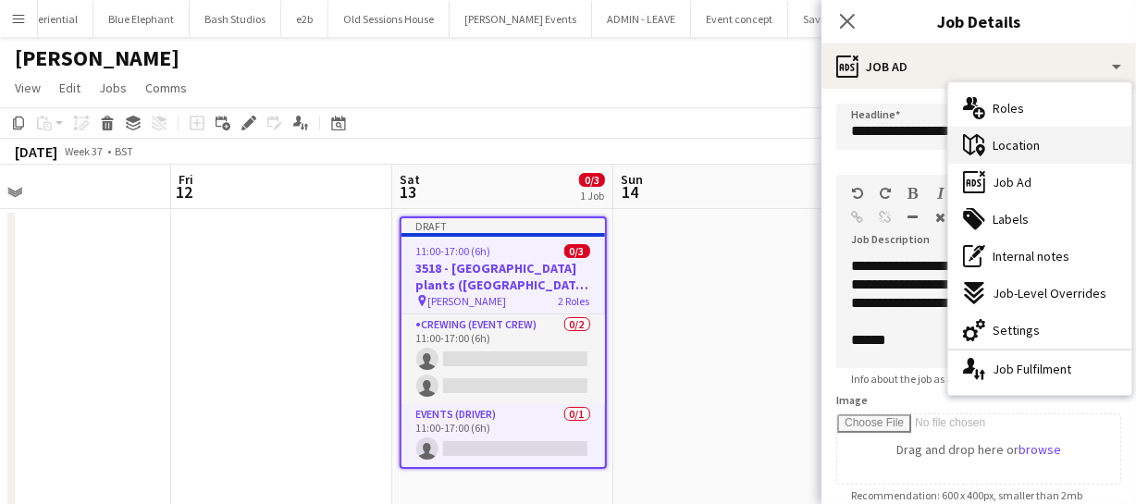
click at [1034, 152] on span "Location" at bounding box center [1016, 145] width 47 height 17
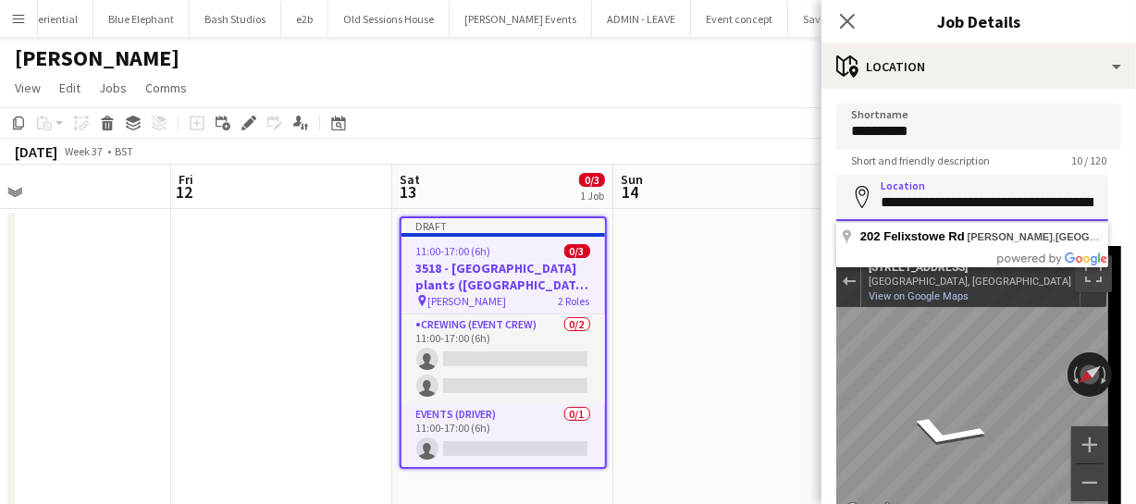
scroll to position [0, 115]
drag, startPoint x: 879, startPoint y: 203, endPoint x: 1118, endPoint y: 201, distance: 239.6
click at [1118, 201] on form "**********" at bounding box center [978, 371] width 315 height 535
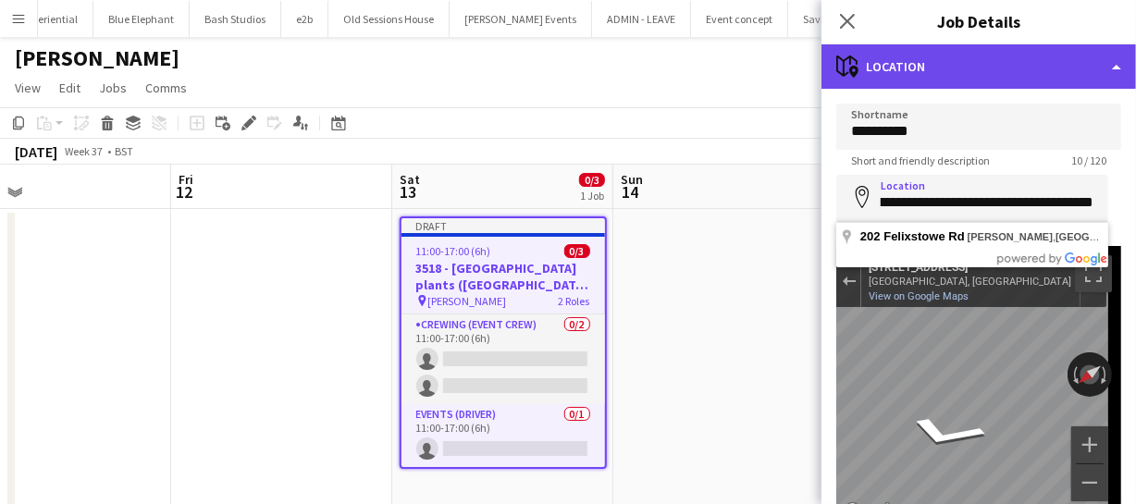
click at [1025, 64] on div "maps-pin-1 Location" at bounding box center [978, 66] width 315 height 44
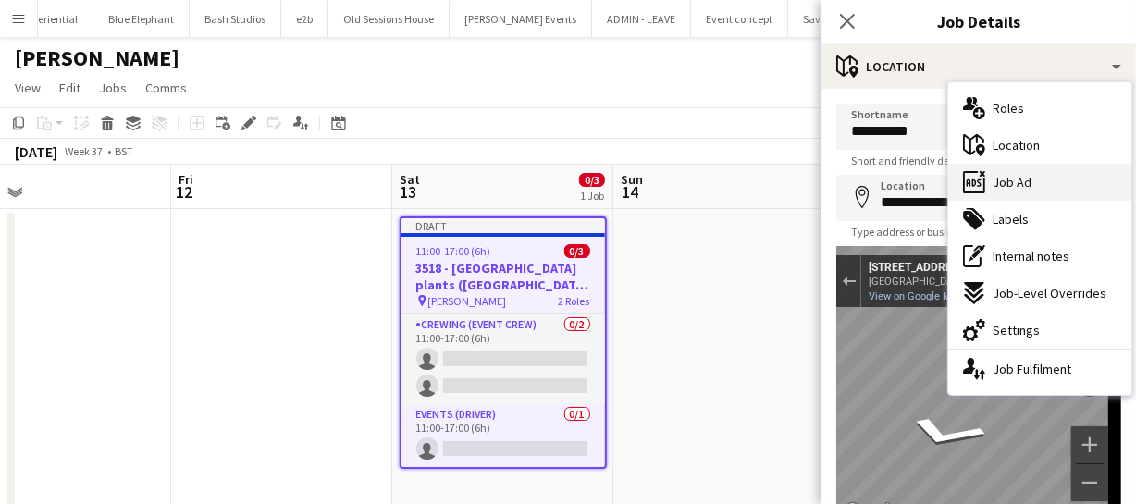
click at [1024, 178] on span "Job Ad" at bounding box center [1012, 182] width 39 height 17
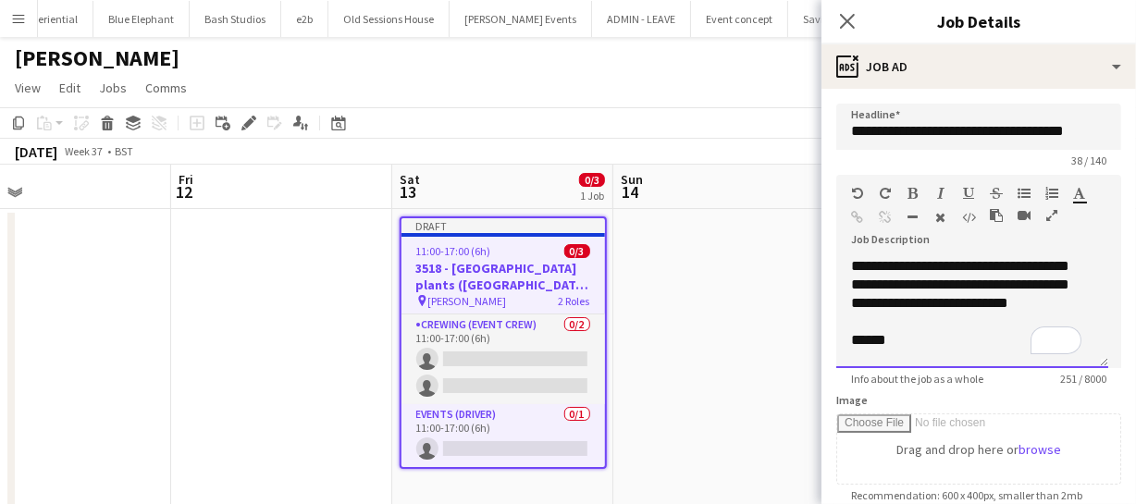
drag, startPoint x: 890, startPoint y: 305, endPoint x: 933, endPoint y: 310, distance: 43.7
click at [893, 305] on div "**********" at bounding box center [972, 312] width 272 height 111
drag, startPoint x: 923, startPoint y: 298, endPoint x: 935, endPoint y: 306, distance: 14.6
click at [935, 306] on div "**********" at bounding box center [972, 312] width 272 height 111
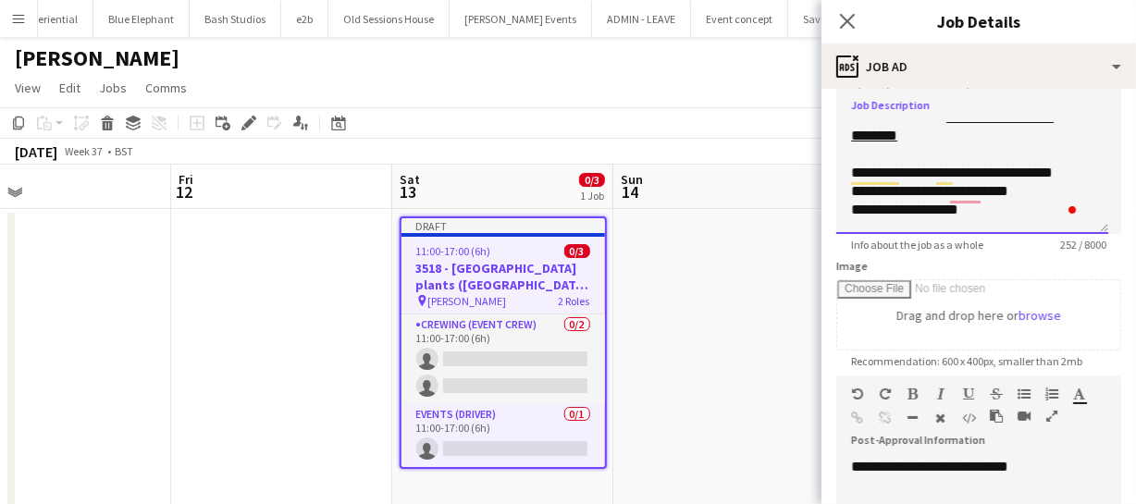
scroll to position [252, 0]
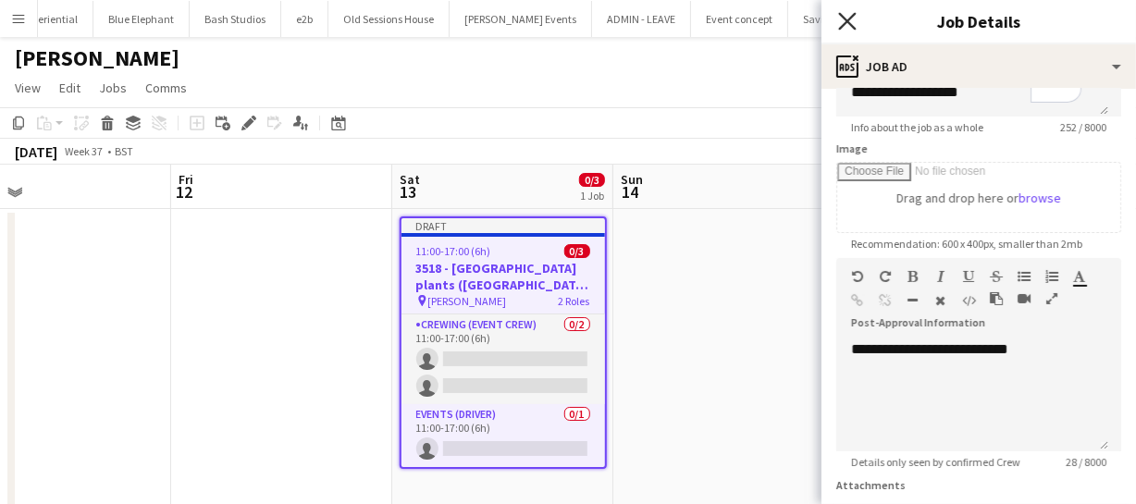
click at [842, 15] on icon at bounding box center [847, 21] width 18 height 18
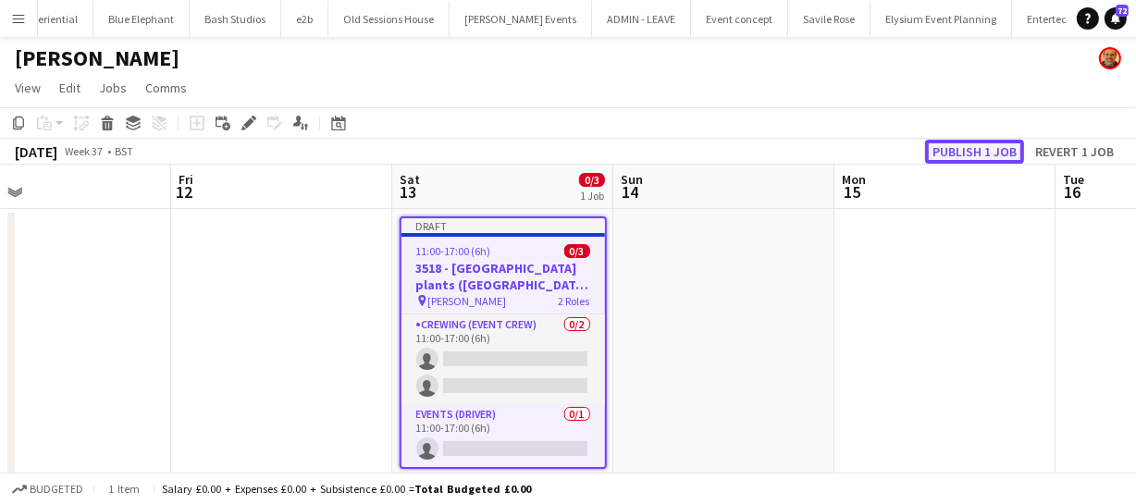
click at [997, 145] on button "Publish 1 job" at bounding box center [974, 152] width 99 height 24
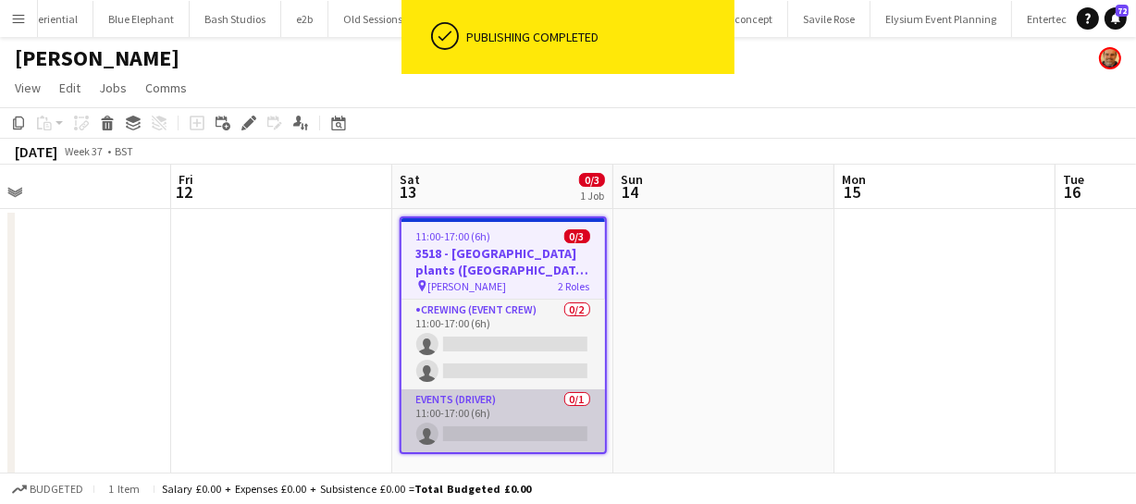
click at [474, 440] on app-card-role "Events (Driver) 0/1 11:00-17:00 (6h) single-neutral-actions" at bounding box center [503, 420] width 204 height 63
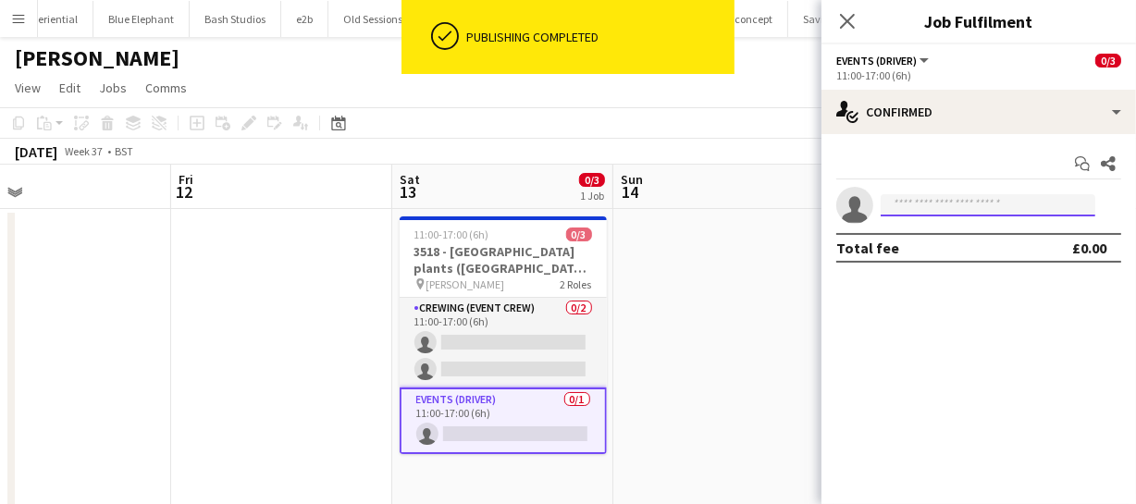
click at [896, 204] on input at bounding box center [988, 205] width 215 height 22
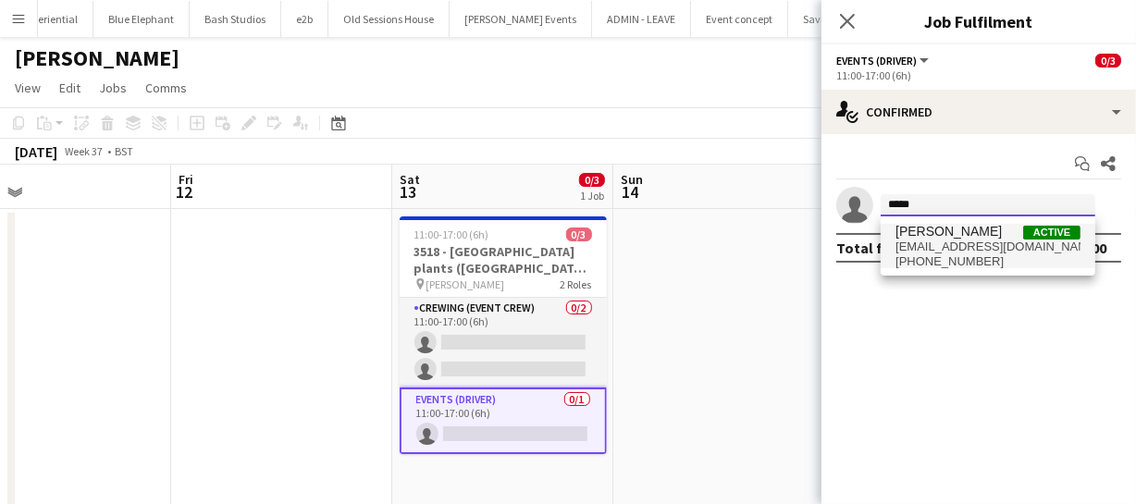
type input "*****"
click at [948, 250] on span "beepking@gmail.com" at bounding box center [987, 247] width 185 height 15
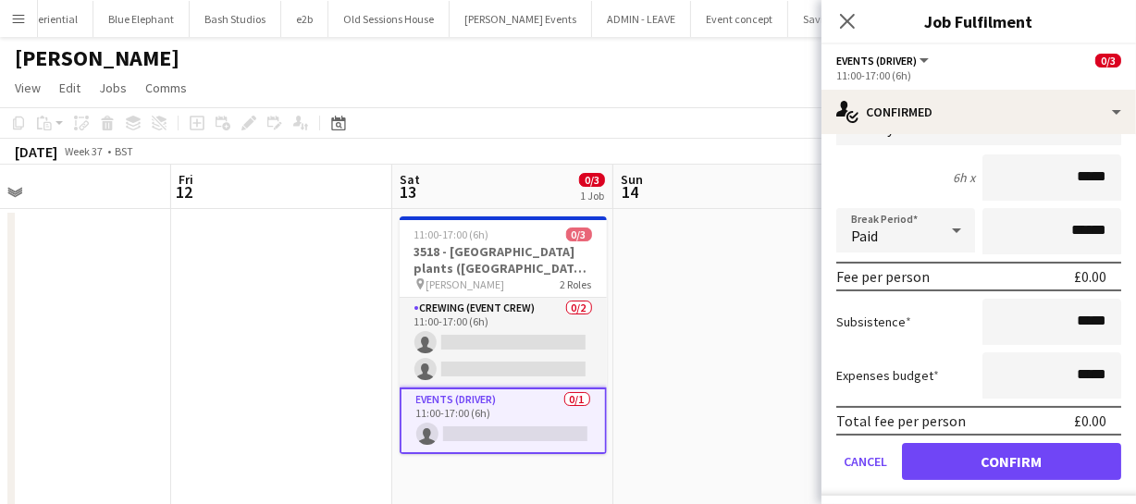
scroll to position [191, 0]
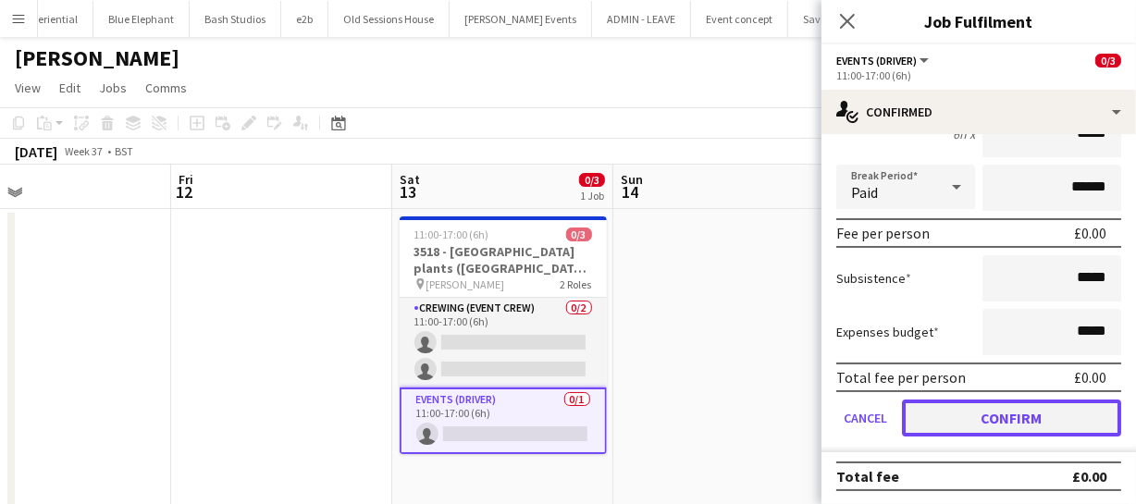
click at [1003, 422] on button "Confirm" at bounding box center [1011, 418] width 219 height 37
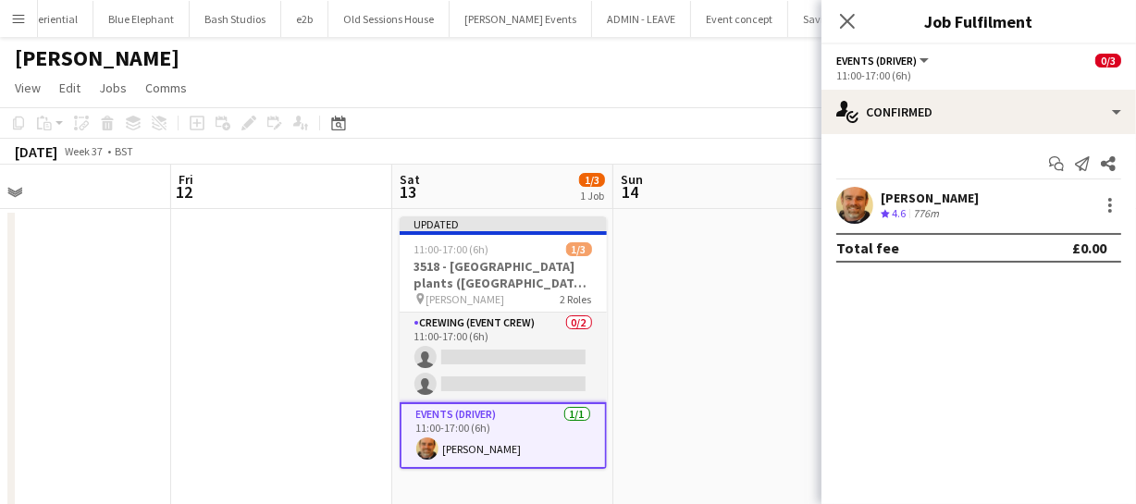
scroll to position [0, 0]
click at [847, 19] on icon "Close pop-in" at bounding box center [847, 21] width 18 height 18
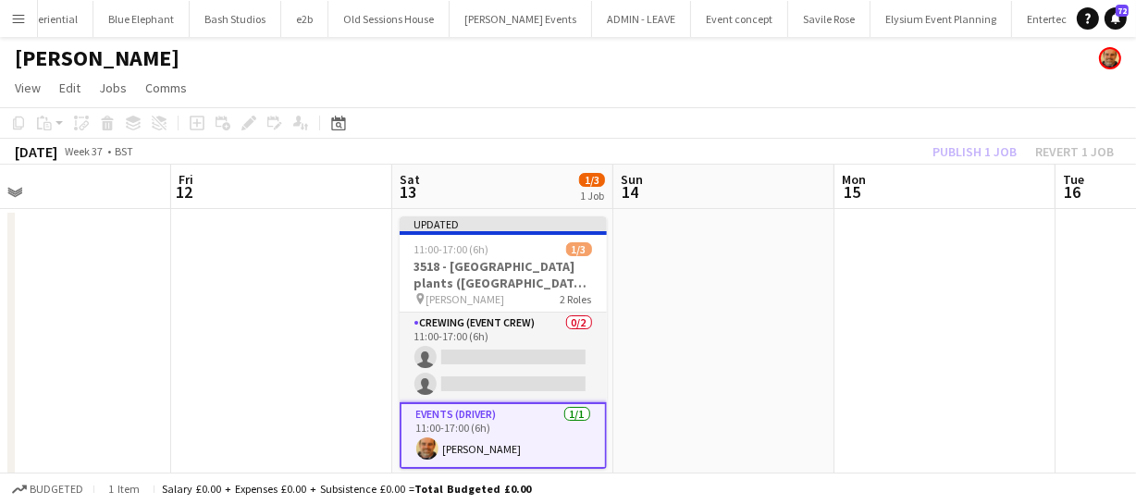
click at [971, 142] on div "Publish 1 job Revert 1 job" at bounding box center [1023, 152] width 226 height 24
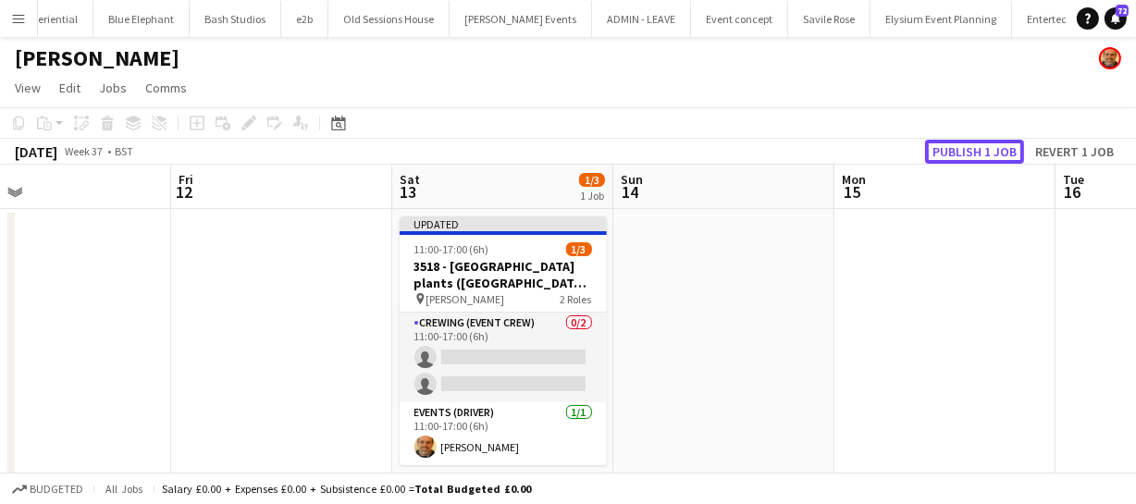
click at [971, 142] on button "Publish 1 job" at bounding box center [974, 152] width 99 height 24
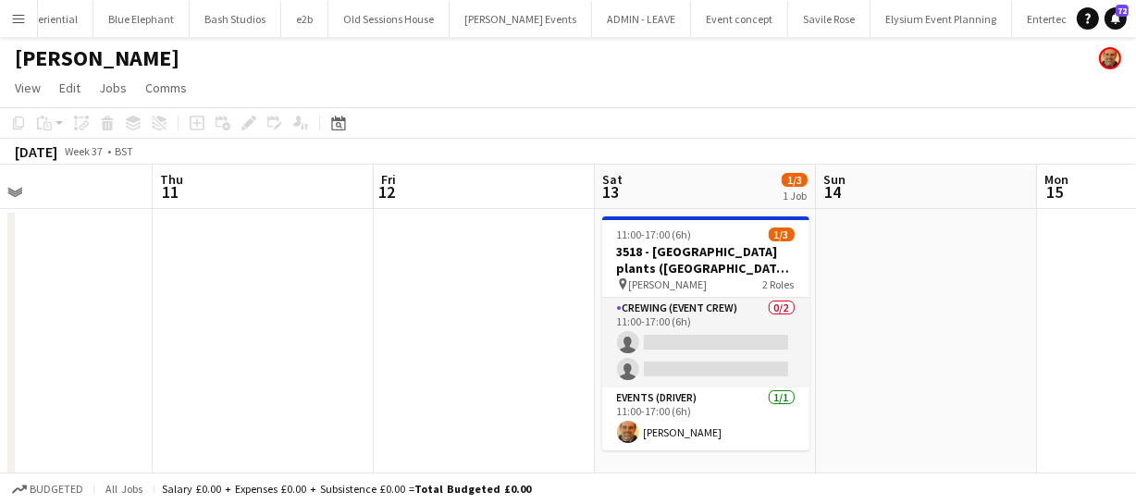
scroll to position [0, 506]
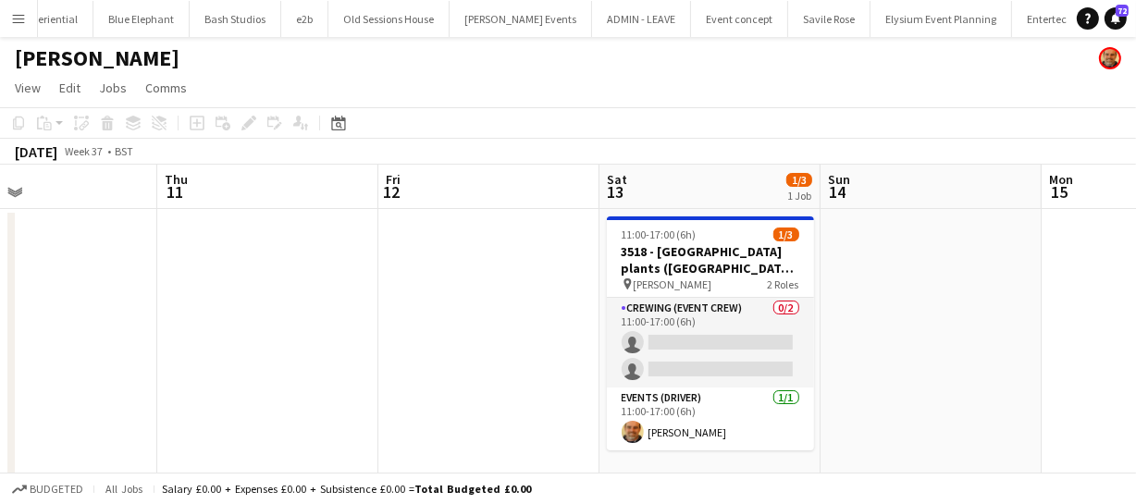
drag, startPoint x: 640, startPoint y: 309, endPoint x: 848, endPoint y: 296, distance: 208.5
click at [848, 296] on app-calendar-viewport "Mon 8 Tue 9 Wed 10 Thu 11 Fri 12 Sat 13 1/3 1 Job Sun 14 Mon 15 Tue 16 Wed 17 T…" at bounding box center [568, 468] width 1136 height 606
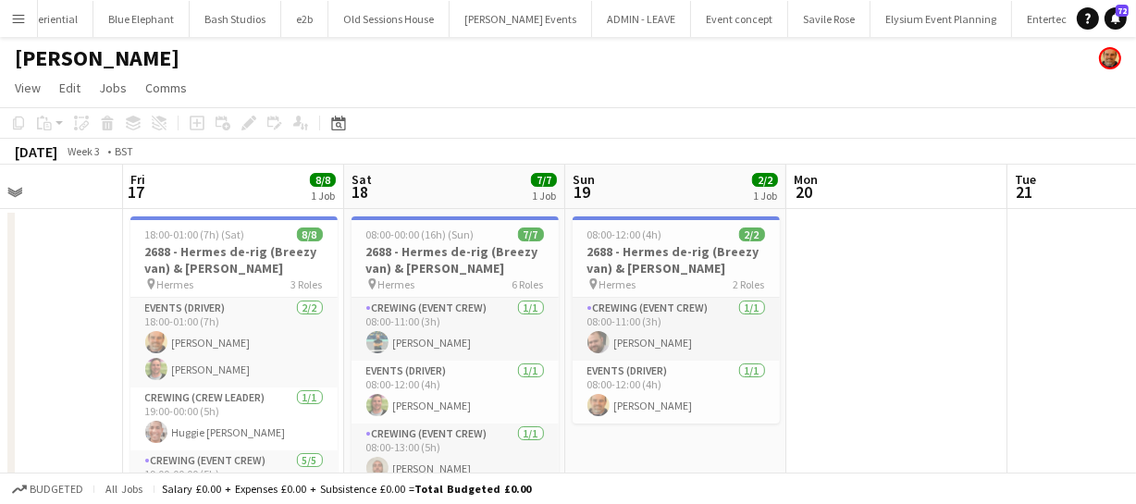
scroll to position [0, 414]
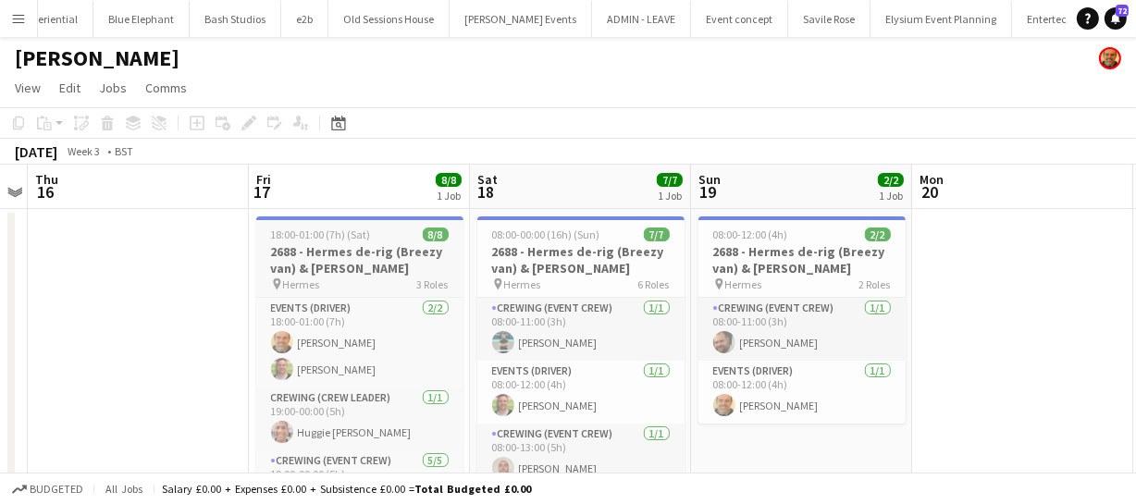
click at [379, 261] on h3 "2688 - Hermes de-rig (Breezy van) & Hired Van" at bounding box center [359, 259] width 207 height 33
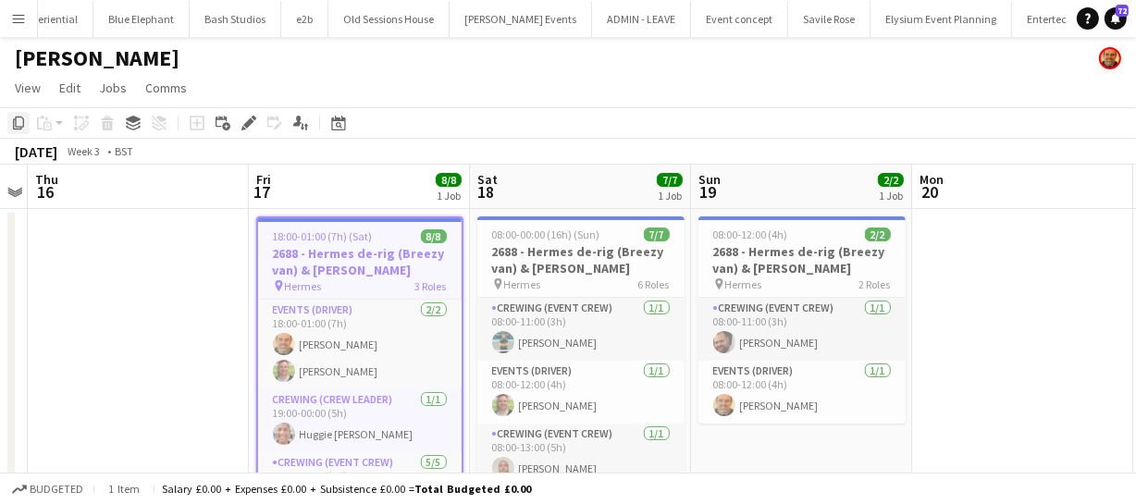
click at [9, 126] on div "Copy" at bounding box center [18, 123] width 22 height 22
click at [342, 125] on icon "Date picker" at bounding box center [338, 123] width 15 height 15
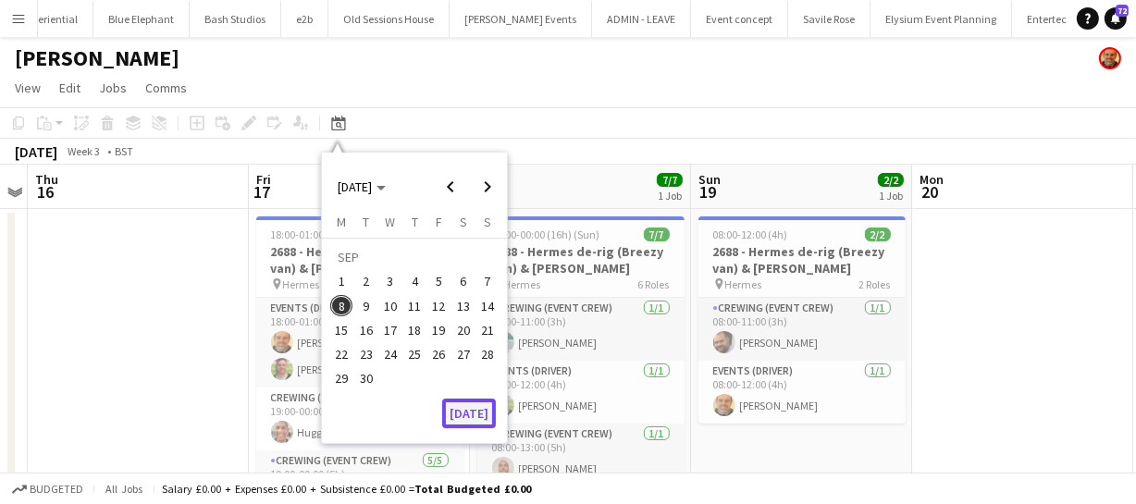
click at [479, 406] on button "[DATE]" at bounding box center [469, 414] width 54 height 30
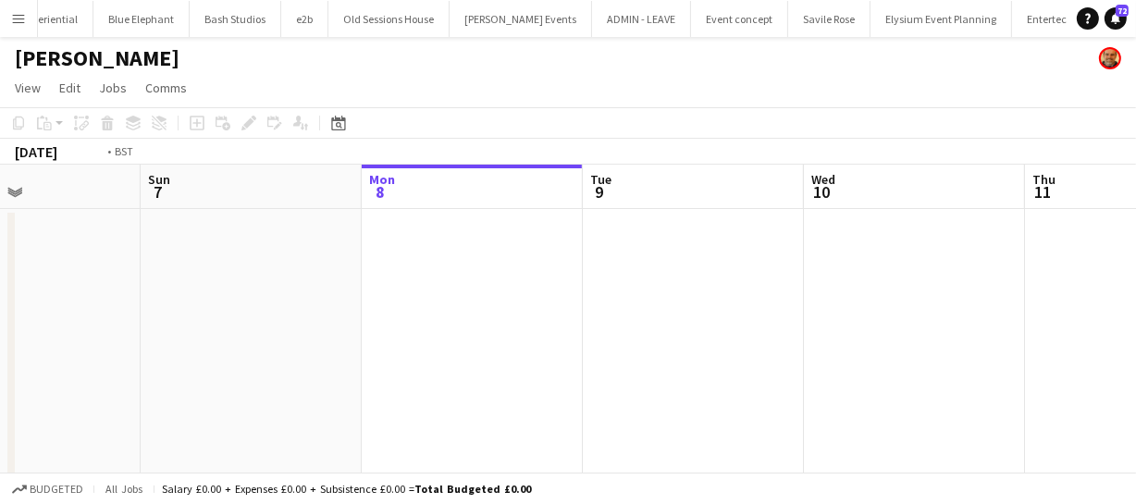
drag, startPoint x: 809, startPoint y: 348, endPoint x: 491, endPoint y: 292, distance: 323.0
click at [481, 291] on app-calendar-viewport "Thu 4 Fri 5 Sat 6 Sun 7 Mon 8 Tue 9 Wed 10 Thu 11 Fri 12 Sat 13 1/3 1 Job Sun 1…" at bounding box center [568, 468] width 1136 height 606
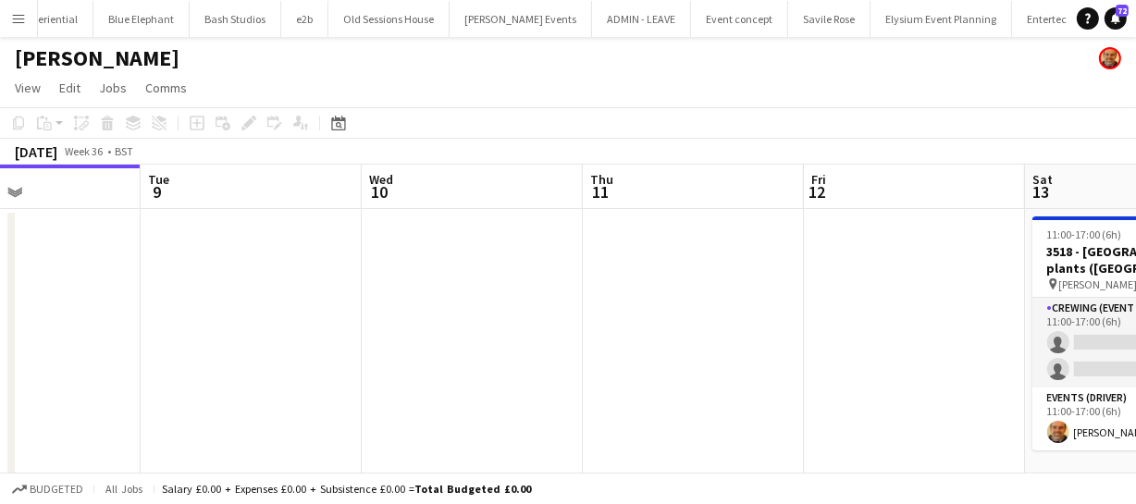
click at [497, 304] on app-calendar-viewport "Sat 6 Sun 7 Mon 8 Tue 9 Wed 10 Thu 11 Fri 12 Sat 13 1/3 1 Job Sun 14 Mon 15 Tue…" at bounding box center [568, 468] width 1136 height 606
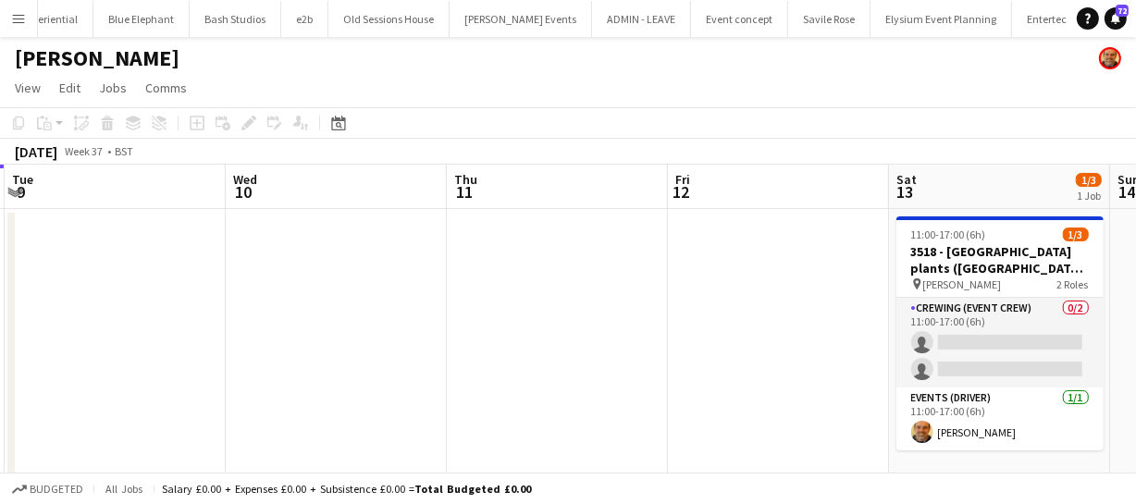
click at [713, 280] on app-date-cell at bounding box center [778, 489] width 221 height 561
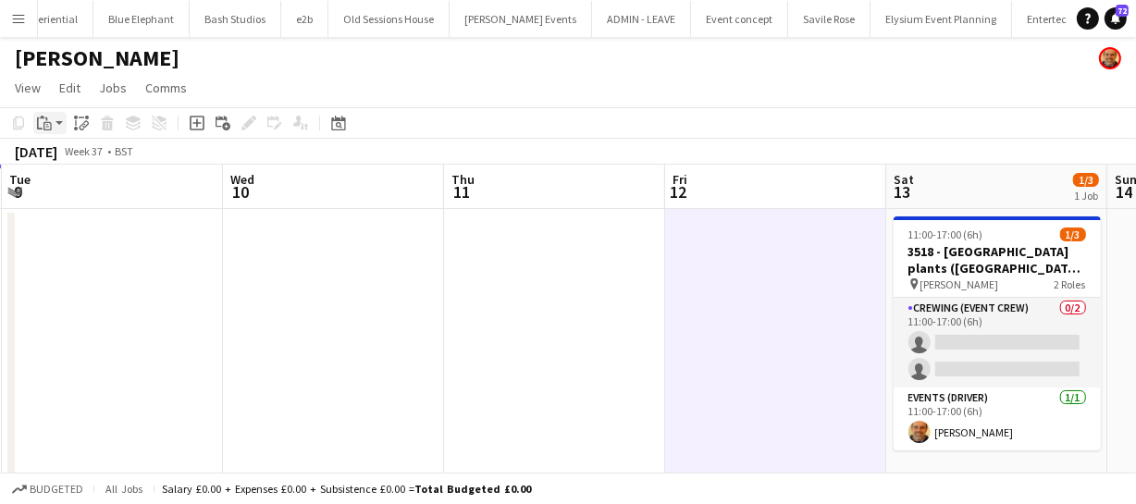
click at [46, 130] on icon at bounding box center [47, 126] width 8 height 8
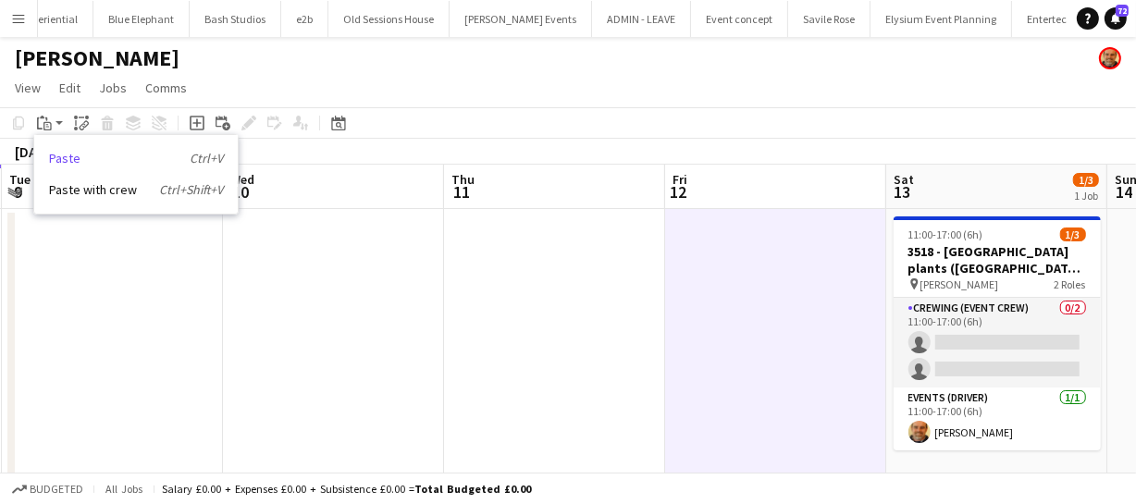
click at [94, 155] on link "Paste Ctrl+V" at bounding box center [136, 158] width 174 height 17
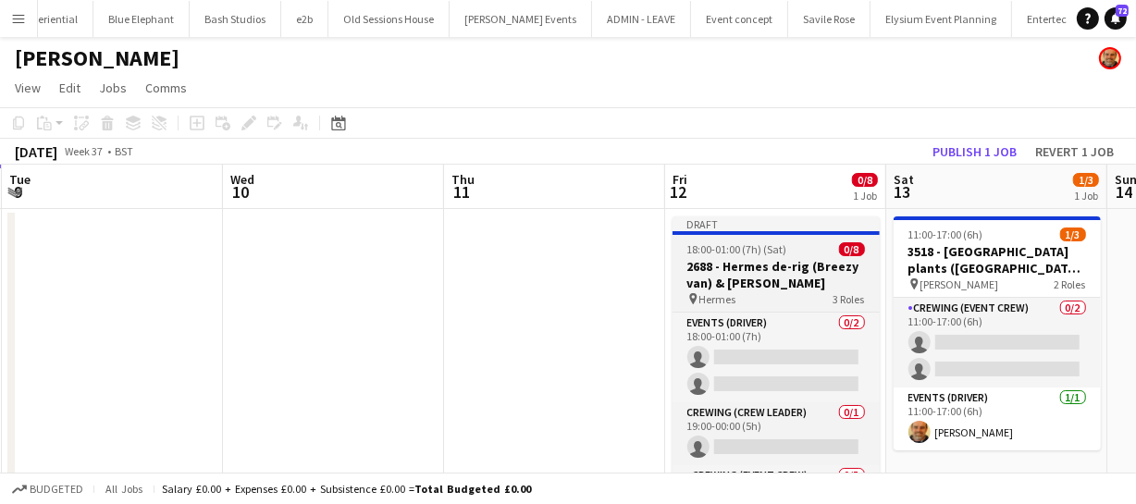
click at [764, 281] on h3 "2688 - Hermes de-rig (Breezy van) & Hired Van" at bounding box center [775, 274] width 207 height 33
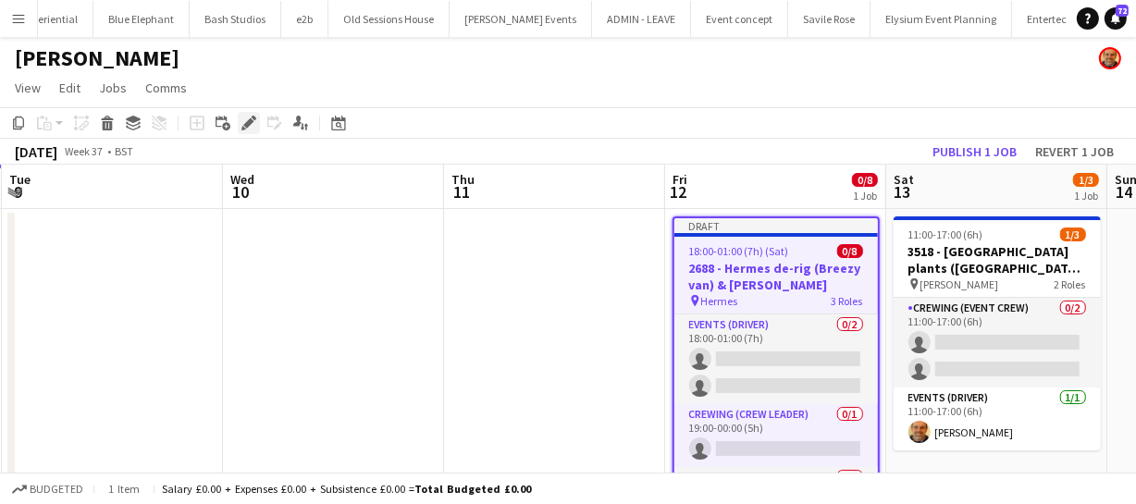
click at [254, 124] on icon "Edit" at bounding box center [248, 123] width 15 height 15
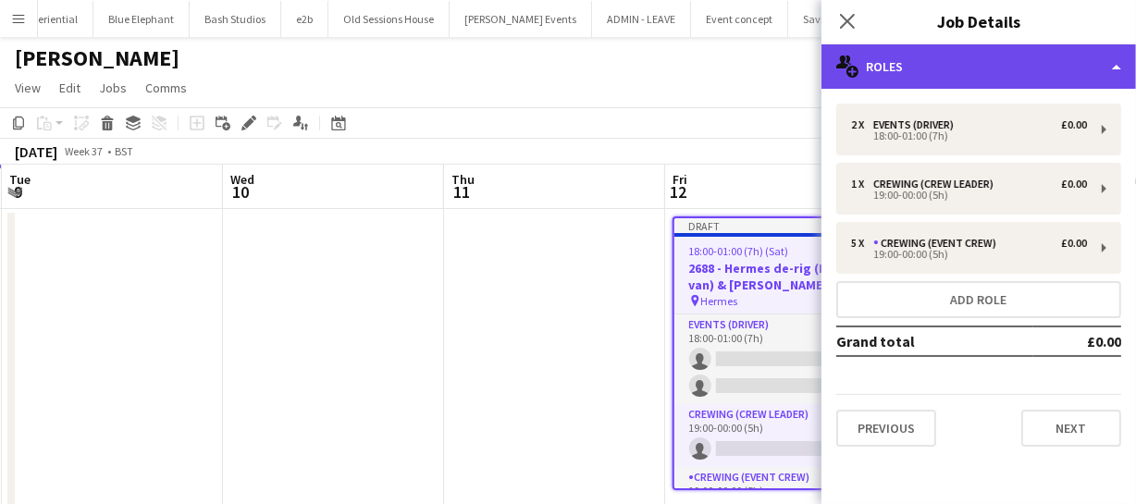
click at [956, 67] on div "multiple-users-add Roles" at bounding box center [978, 66] width 315 height 44
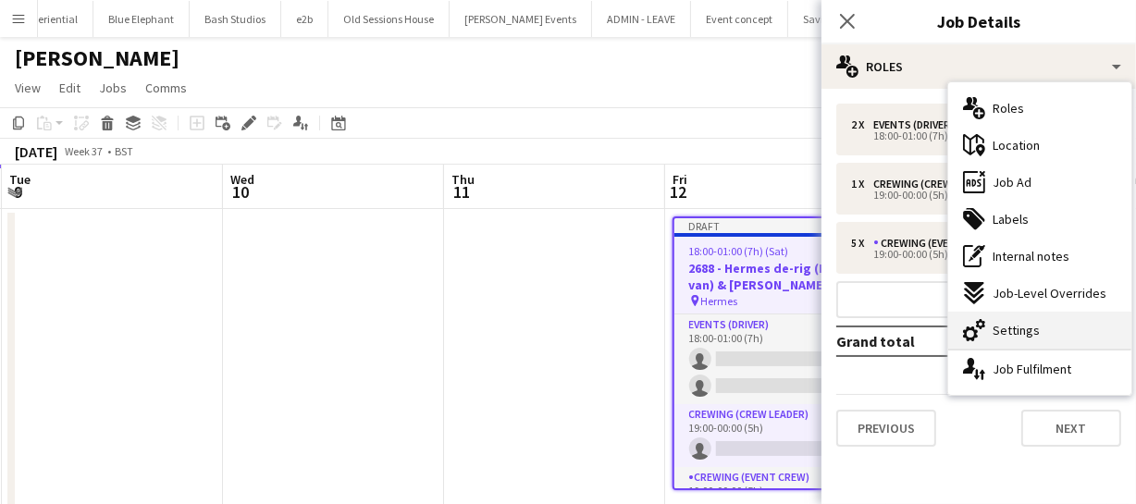
click at [1037, 322] on div "cog-double-3 Settings" at bounding box center [1039, 330] width 183 height 37
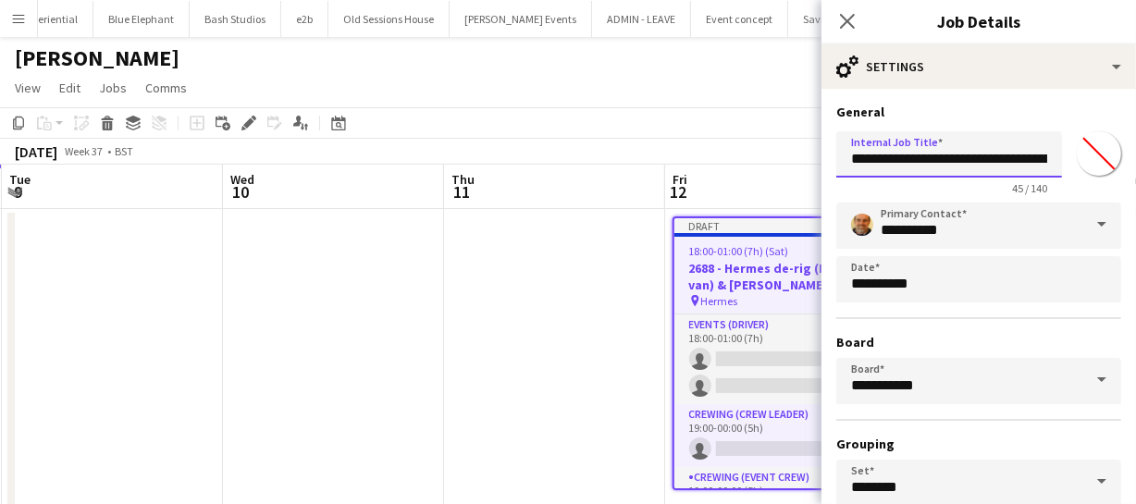
drag, startPoint x: 879, startPoint y: 157, endPoint x: 795, endPoint y: 128, distance: 89.2
click at [796, 149] on body "Menu Boards Boards Boards All jobs Status Workforce Workforce My Workforce Recr…" at bounding box center [568, 401] width 1136 height 802
drag, startPoint x: 896, startPoint y: 157, endPoint x: 1050, endPoint y: 163, distance: 153.7
click at [1050, 163] on div "**********" at bounding box center [978, 159] width 285 height 71
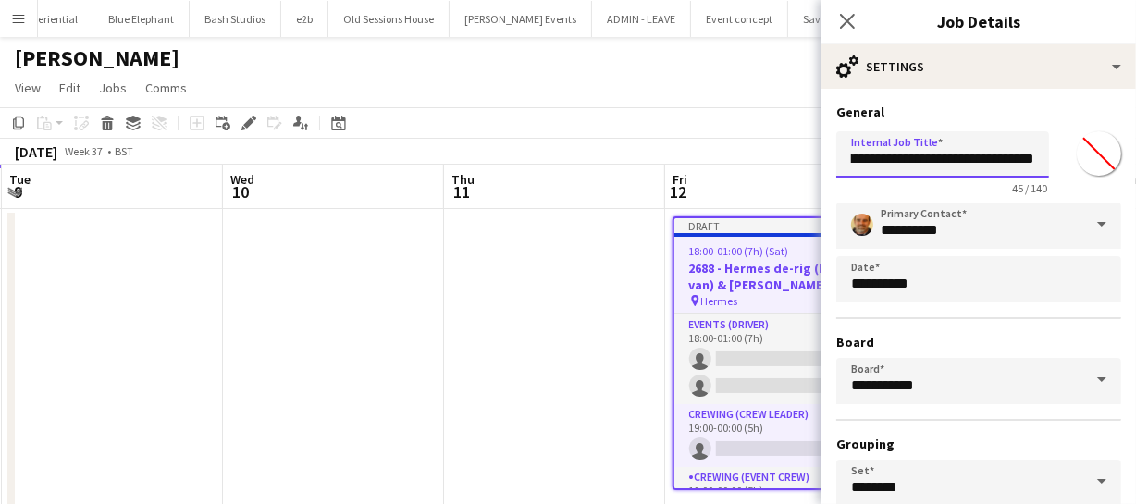
click at [1008, 155] on input "**********" at bounding box center [942, 154] width 213 height 46
drag, startPoint x: 957, startPoint y: 157, endPoint x: 1064, endPoint y: 156, distance: 106.4
click at [1064, 156] on div "**********" at bounding box center [978, 159] width 285 height 71
click at [1011, 159] on input "**********" at bounding box center [942, 154] width 213 height 46
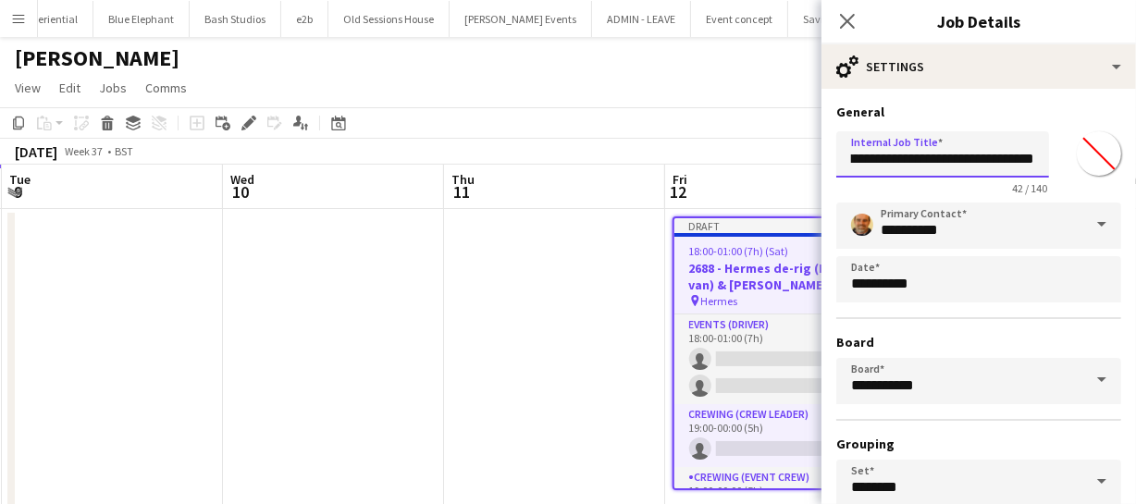
scroll to position [0, 85]
drag, startPoint x: 857, startPoint y: 161, endPoint x: 1046, endPoint y: 157, distance: 189.7
click at [1046, 157] on input "**********" at bounding box center [942, 154] width 213 height 46
click at [1013, 161] on input "**********" at bounding box center [942, 154] width 213 height 46
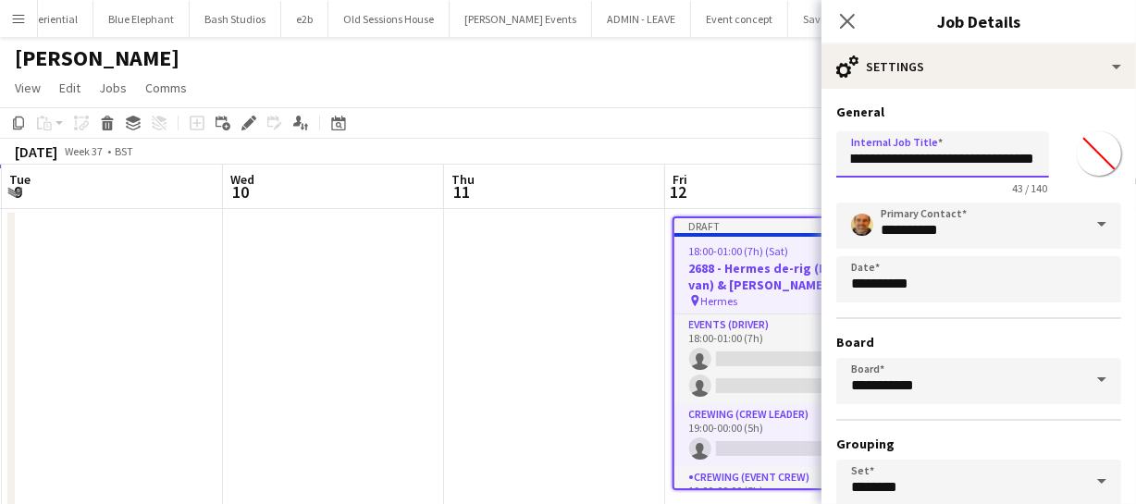
drag, startPoint x: 902, startPoint y: 157, endPoint x: 1091, endPoint y: 163, distance: 188.8
click at [1091, 163] on div "**********" at bounding box center [978, 159] width 285 height 71
click at [1041, 160] on input "**********" at bounding box center [942, 154] width 213 height 46
drag, startPoint x: 1039, startPoint y: 155, endPoint x: 1103, endPoint y: 167, distance: 64.8
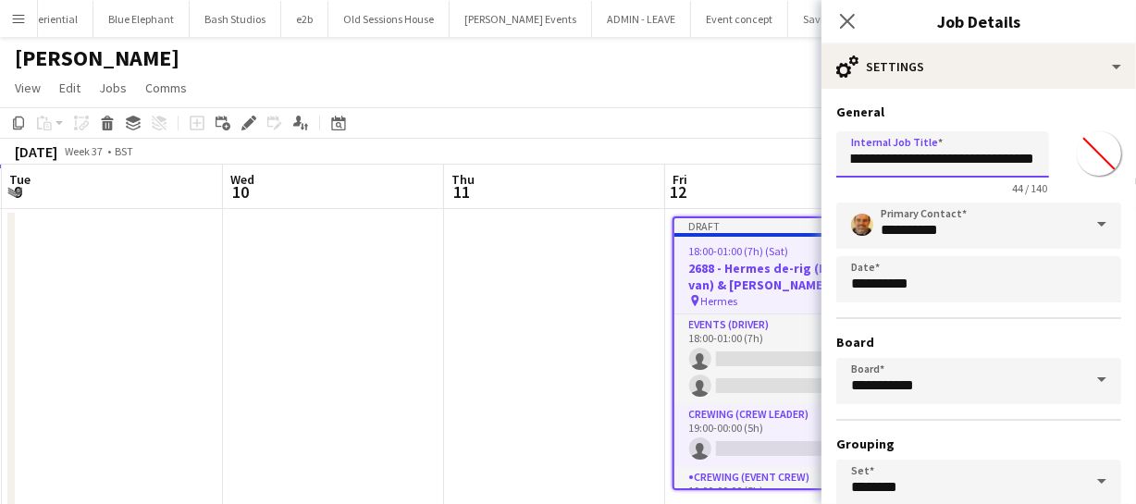
click at [1103, 167] on div "**********" at bounding box center [978, 159] width 285 height 71
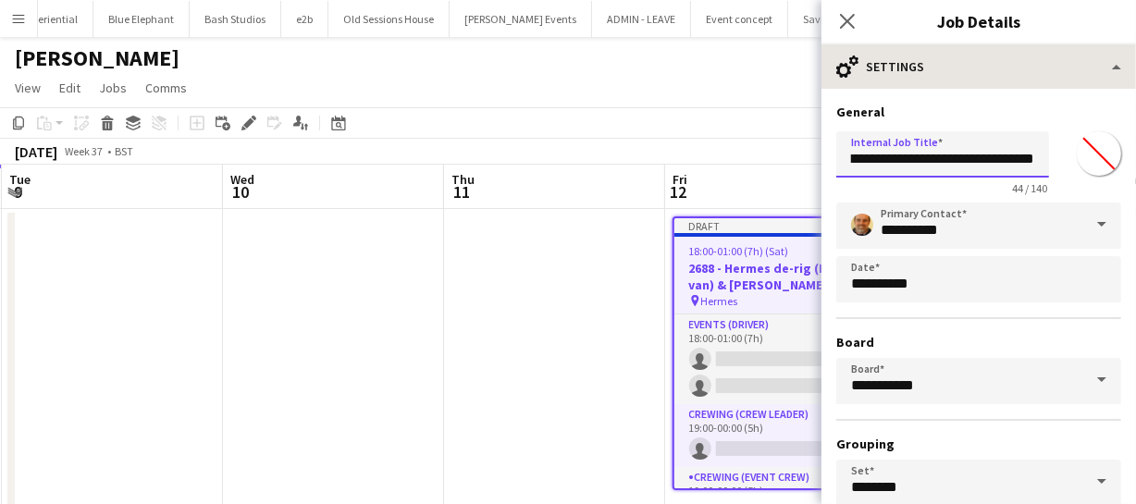
type input "**********"
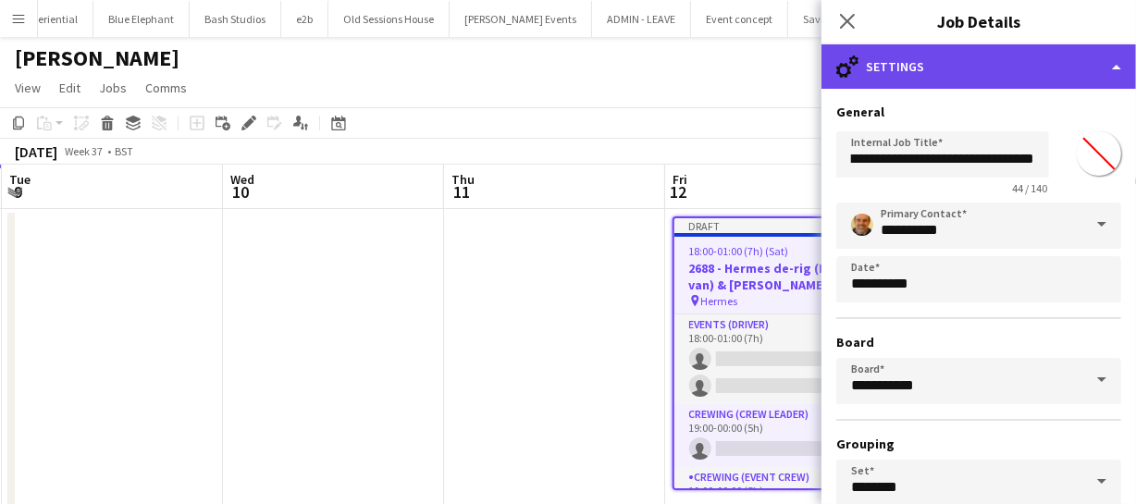
click at [1006, 67] on div "cog-double-3 Settings" at bounding box center [978, 66] width 315 height 44
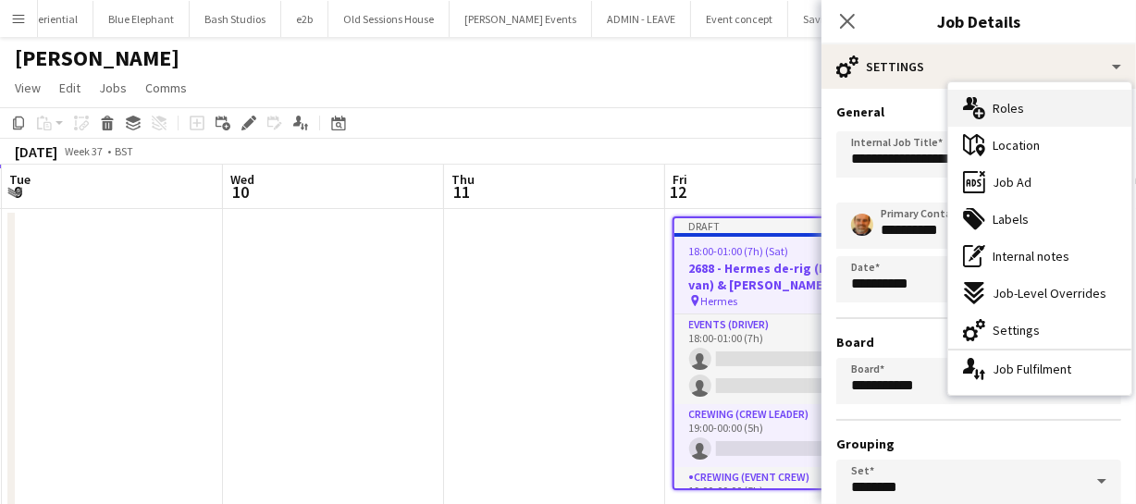
click at [1007, 107] on span "Roles" at bounding box center [1008, 108] width 31 height 17
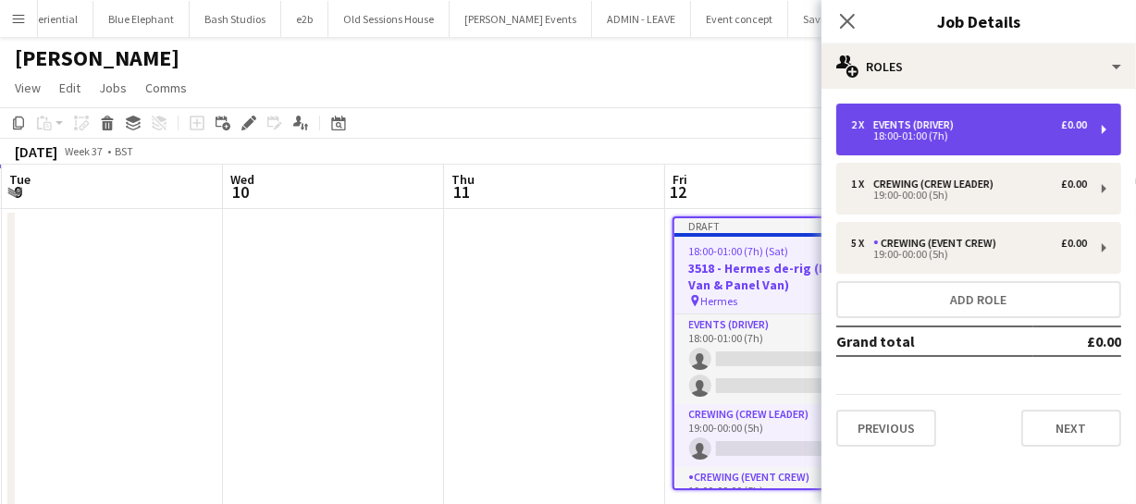
click at [920, 131] on div "18:00-01:00 (7h)" at bounding box center [969, 135] width 236 height 9
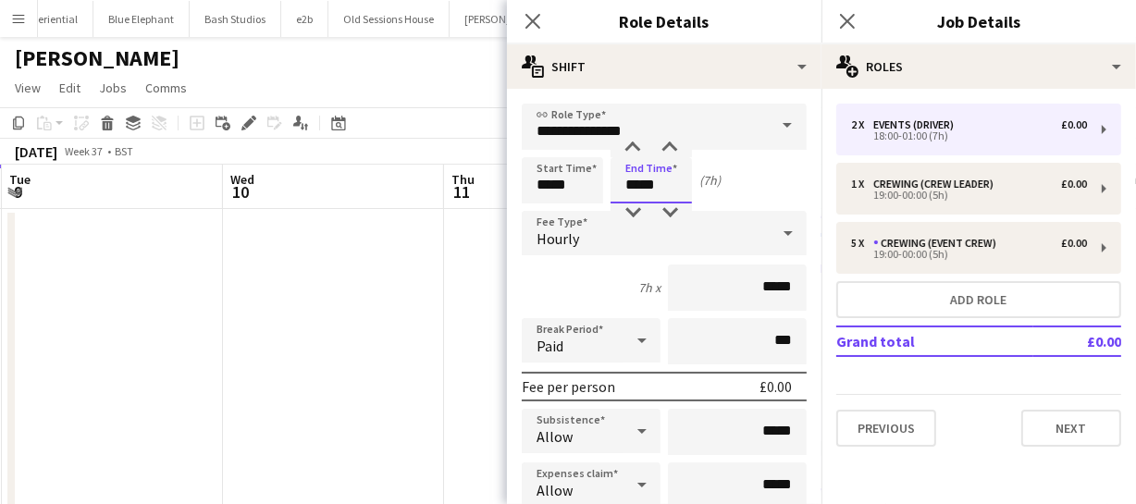
drag, startPoint x: 620, startPoint y: 185, endPoint x: 685, endPoint y: 181, distance: 65.8
click at [685, 181] on input "*****" at bounding box center [651, 180] width 81 height 46
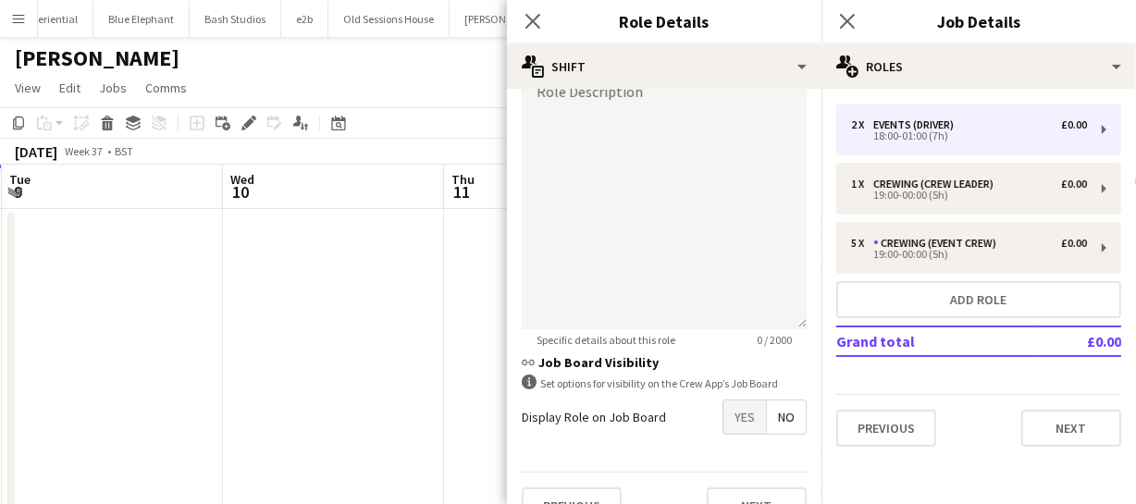
scroll to position [652, 0]
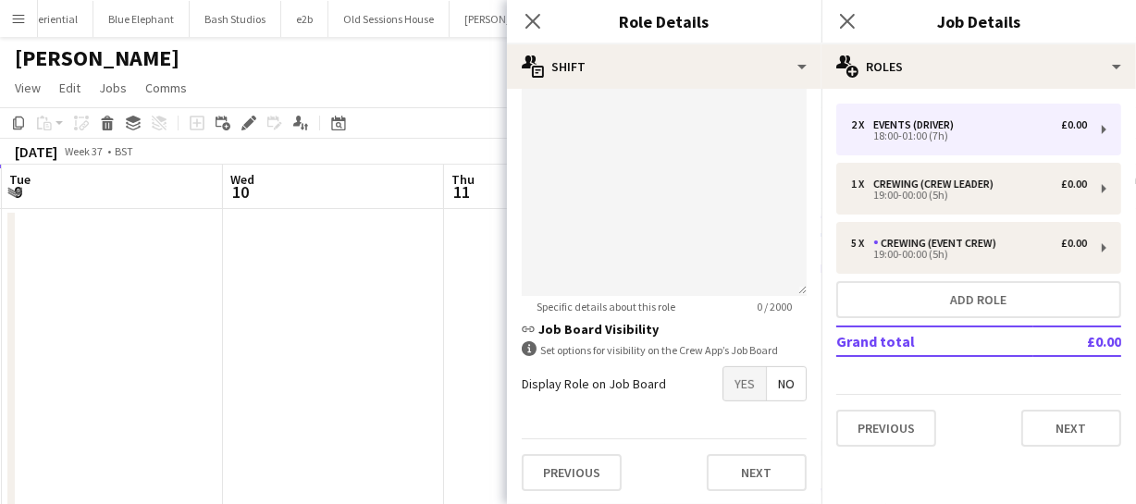
type input "*****"
click at [729, 384] on span "Yes" at bounding box center [744, 383] width 43 height 33
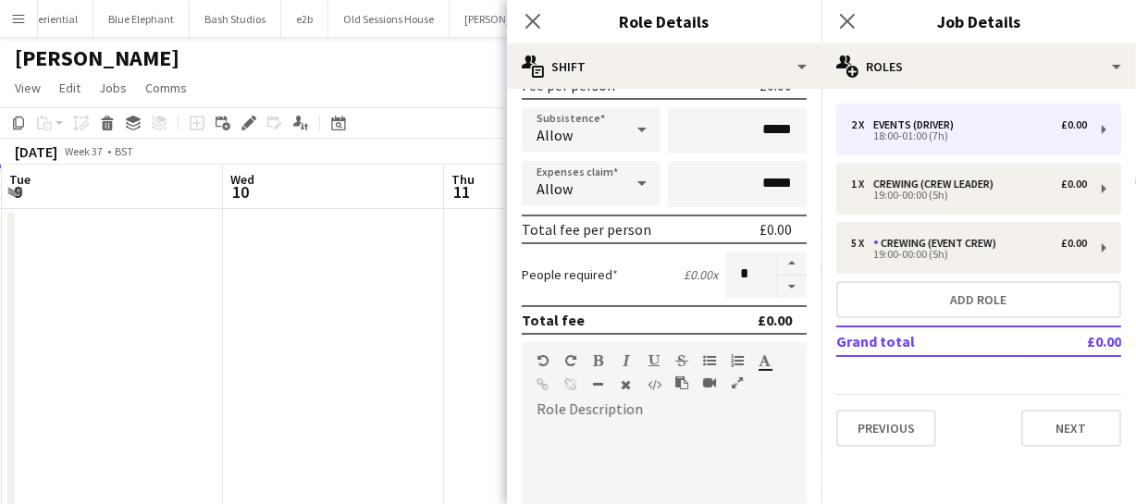
scroll to position [231, 0]
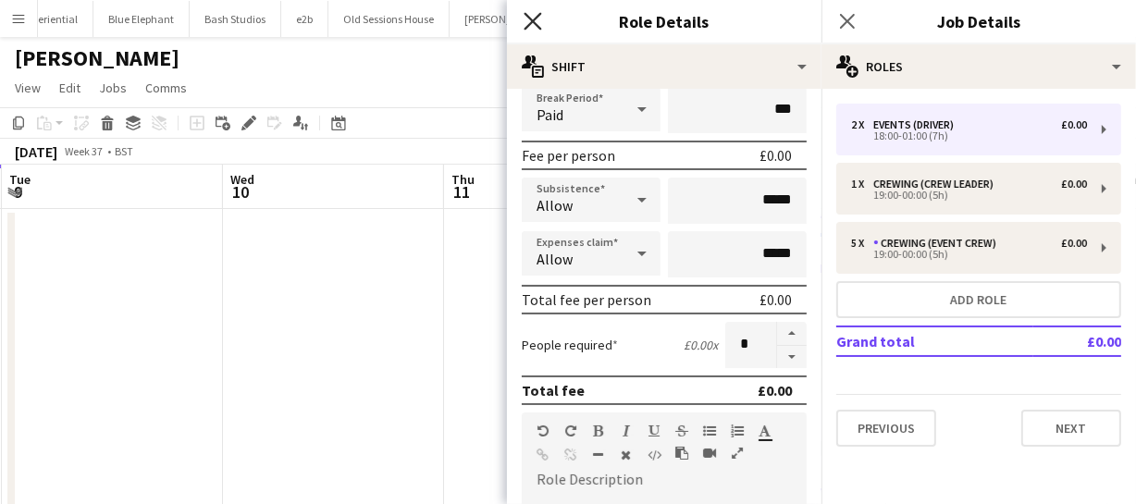
click at [532, 21] on icon at bounding box center [533, 21] width 18 height 18
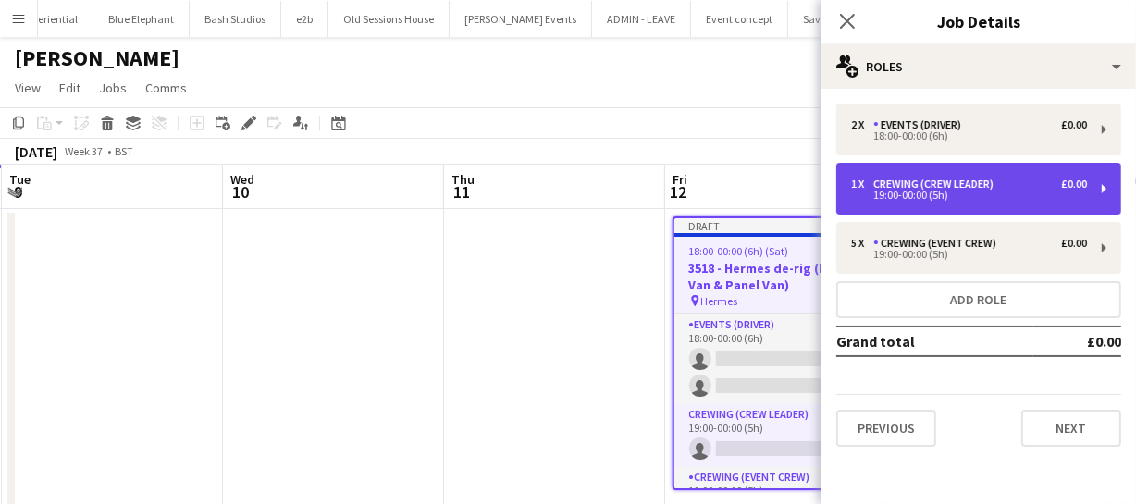
click at [887, 191] on div "19:00-00:00 (5h)" at bounding box center [969, 195] width 236 height 9
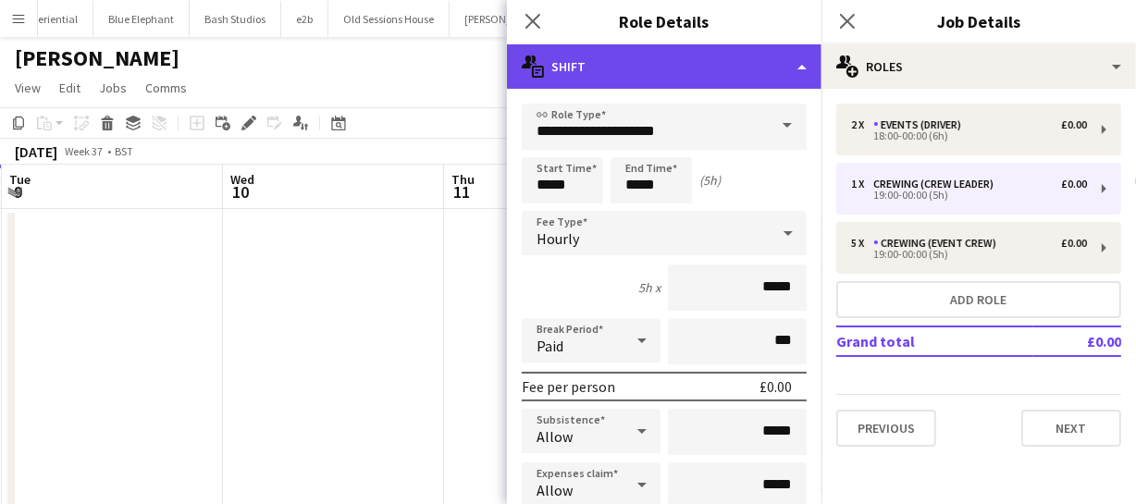
click at [781, 68] on div "multiple-actions-text Shift" at bounding box center [664, 66] width 315 height 44
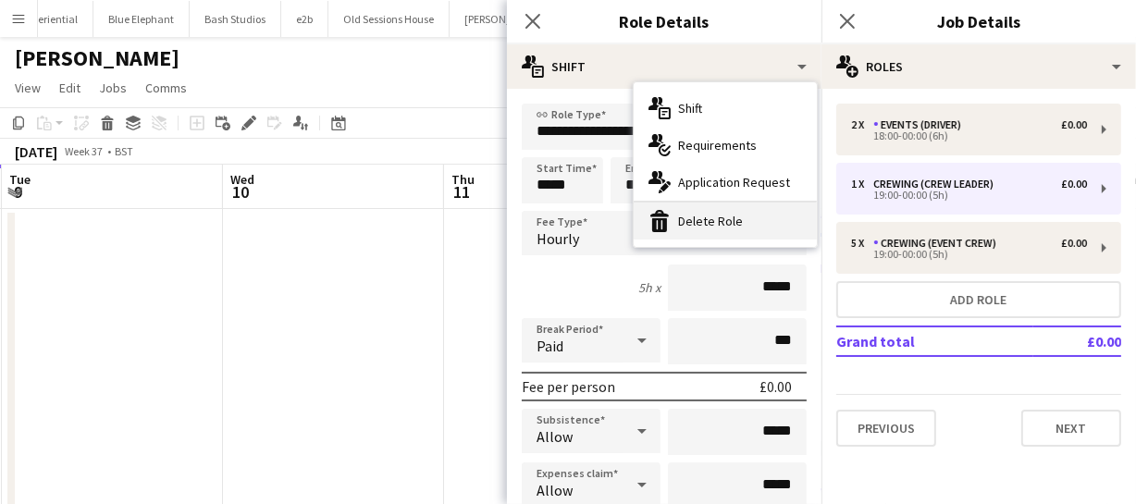
click at [767, 216] on div "bin-2 Delete Role" at bounding box center [725, 221] width 183 height 37
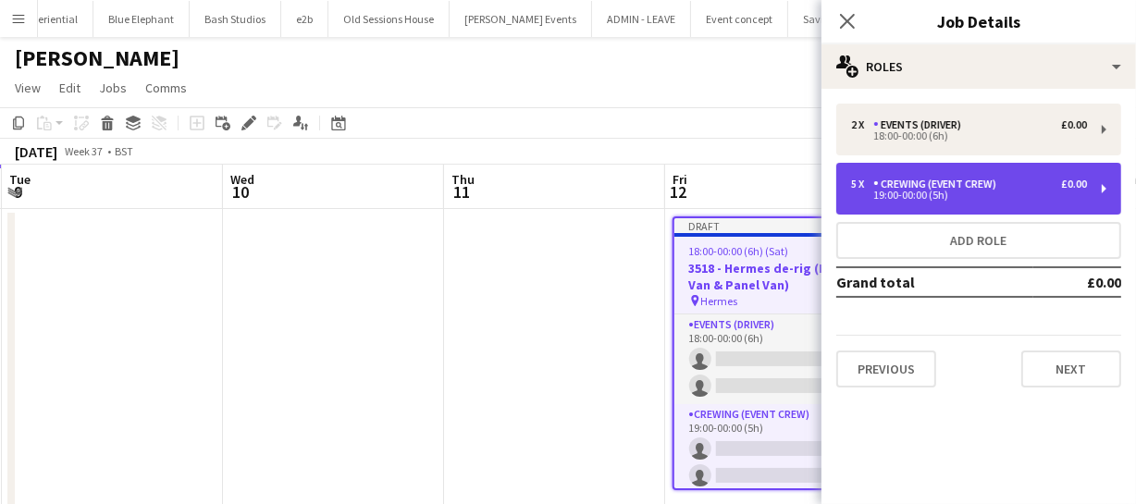
click at [949, 189] on div "Crewing (Event Crew)" at bounding box center [938, 184] width 130 height 13
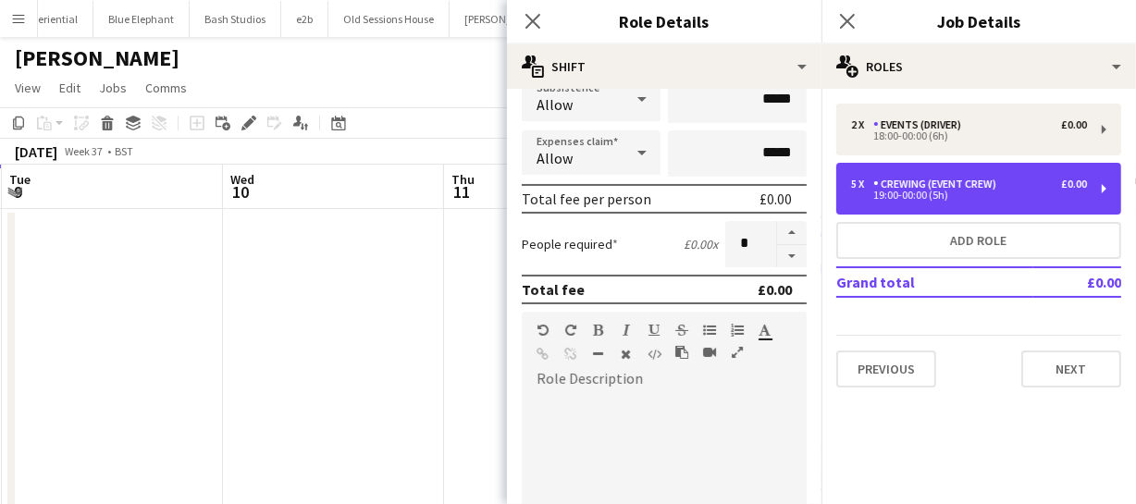
scroll to position [336, 0]
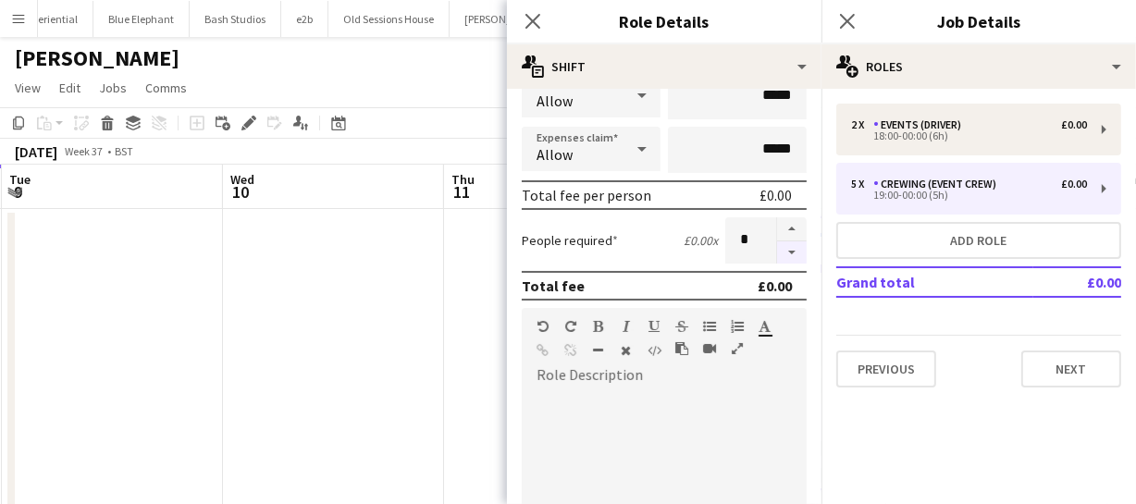
click at [777, 249] on button "button" at bounding box center [792, 252] width 30 height 23
type input "*"
click at [539, 15] on icon at bounding box center [533, 21] width 18 height 18
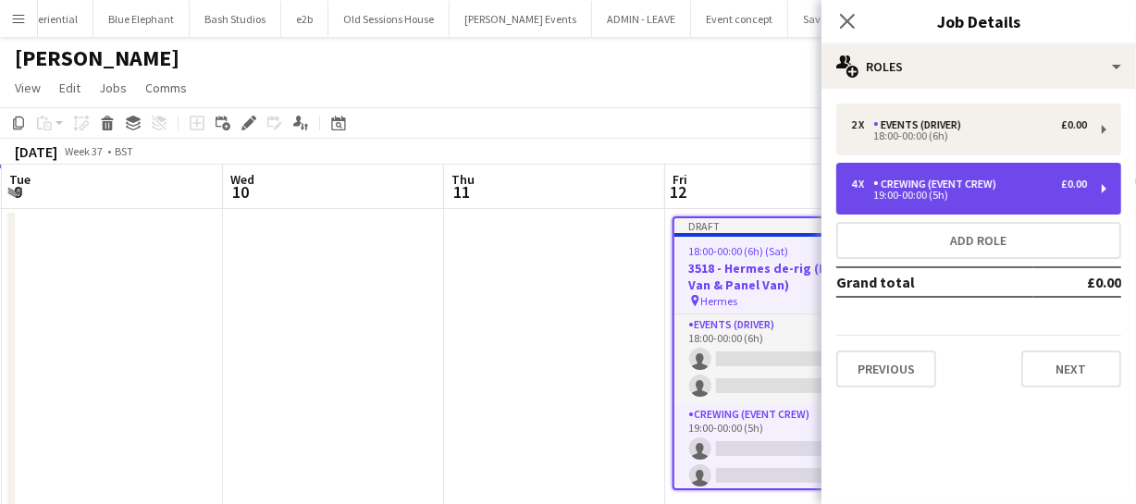
click at [904, 187] on div "Crewing (Event Crew)" at bounding box center [938, 184] width 130 height 13
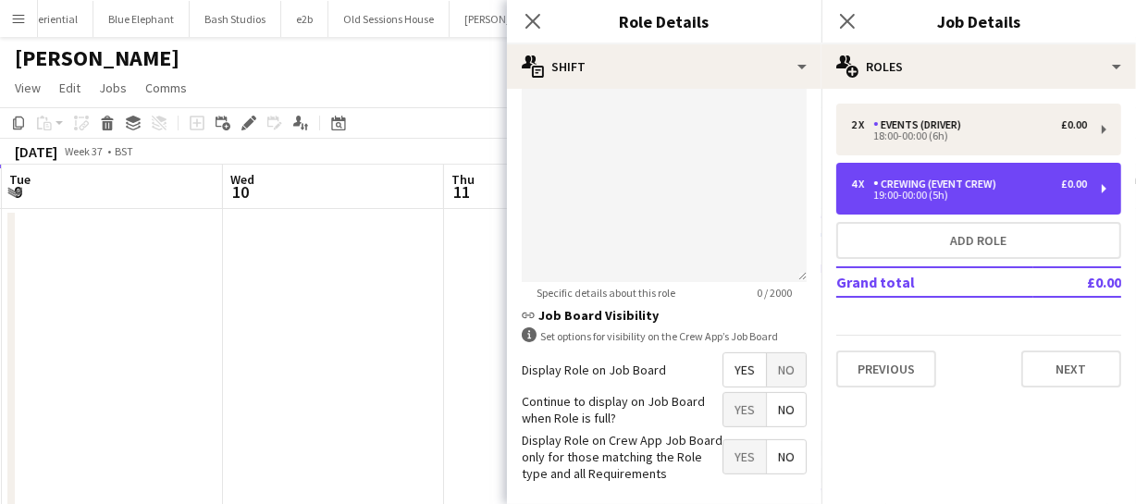
scroll to position [672, 0]
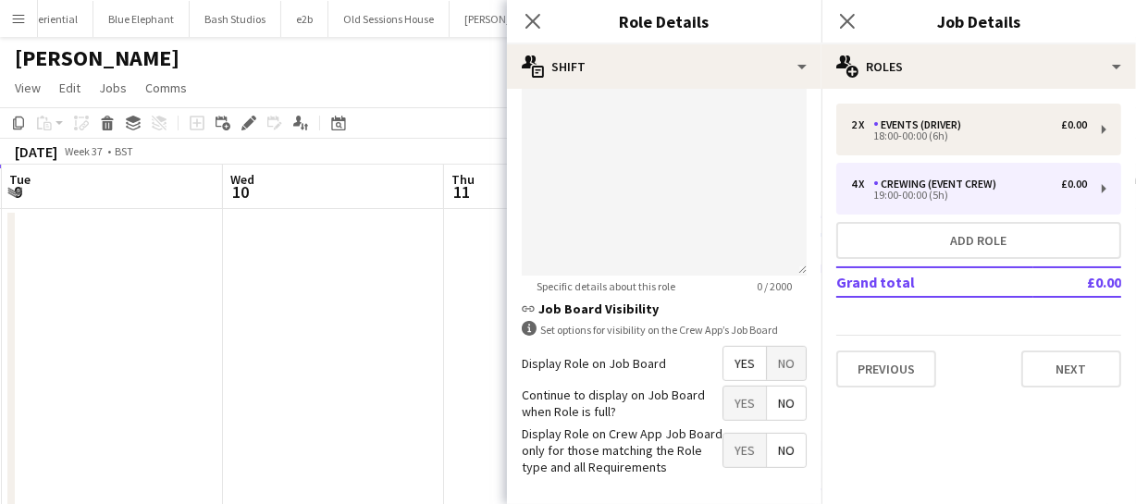
click at [729, 371] on span "Yes" at bounding box center [744, 363] width 43 height 33
click at [530, 25] on icon at bounding box center [533, 21] width 18 height 18
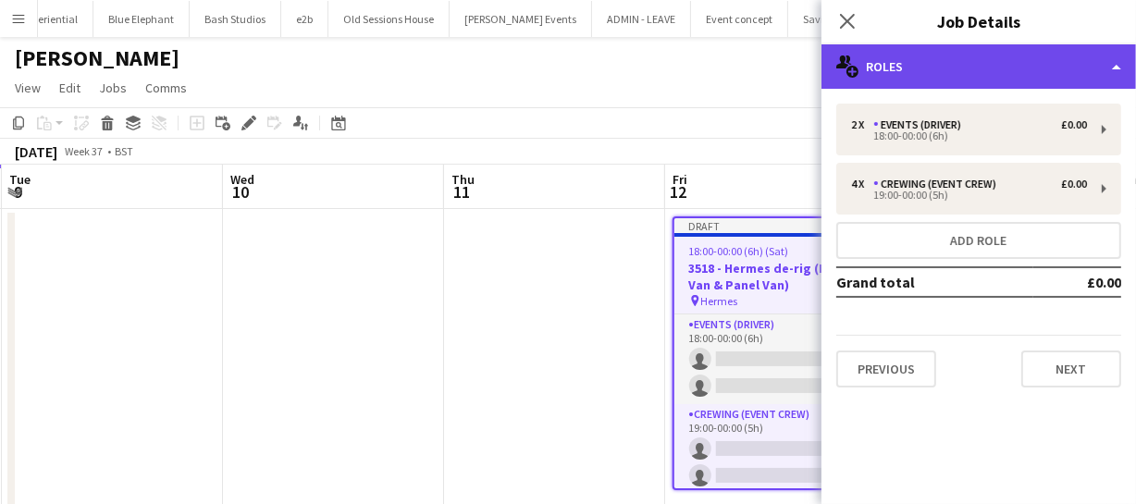
click at [1011, 69] on div "multiple-users-add Roles" at bounding box center [978, 66] width 315 height 44
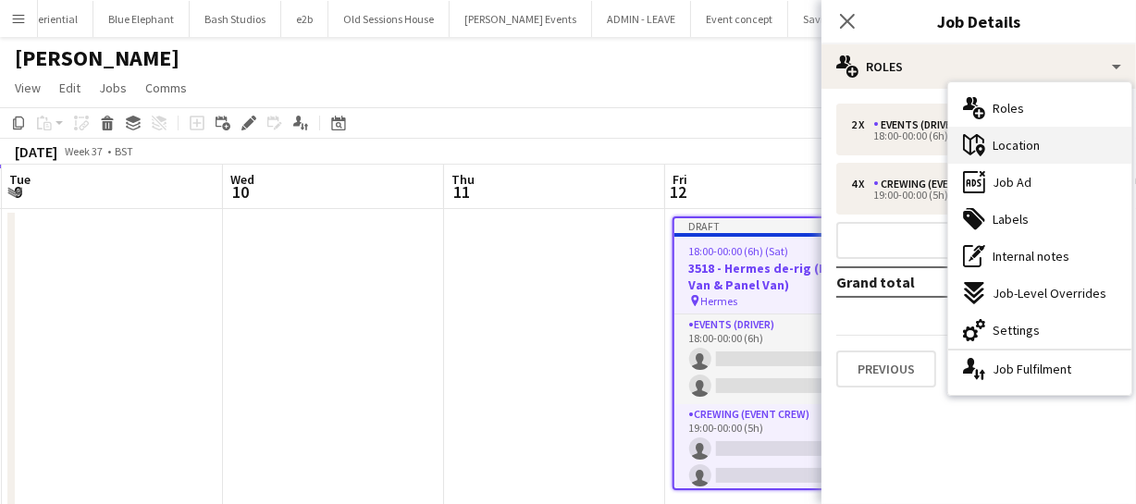
click at [1040, 143] on div "maps-pin-1 Location" at bounding box center [1039, 145] width 183 height 37
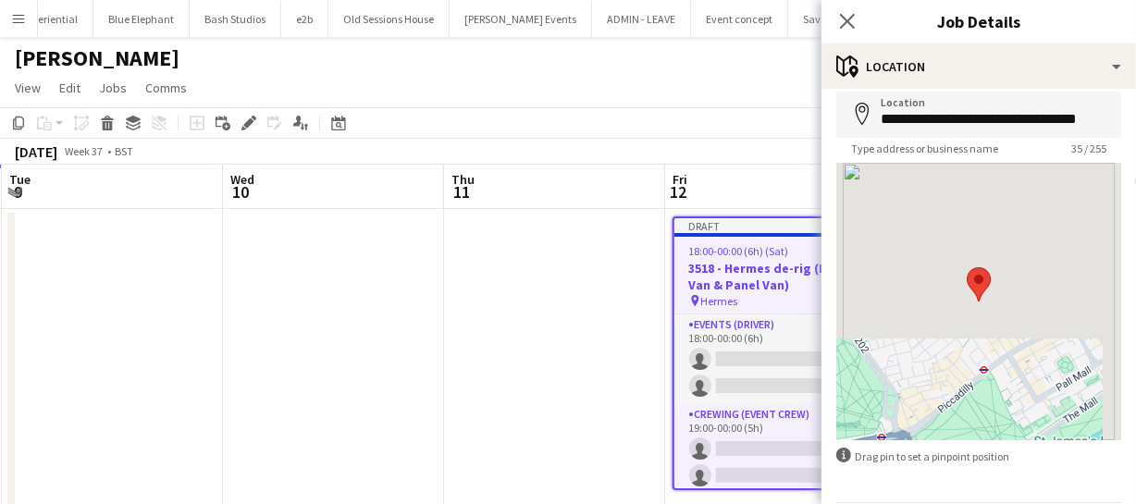
scroll to position [0, 0]
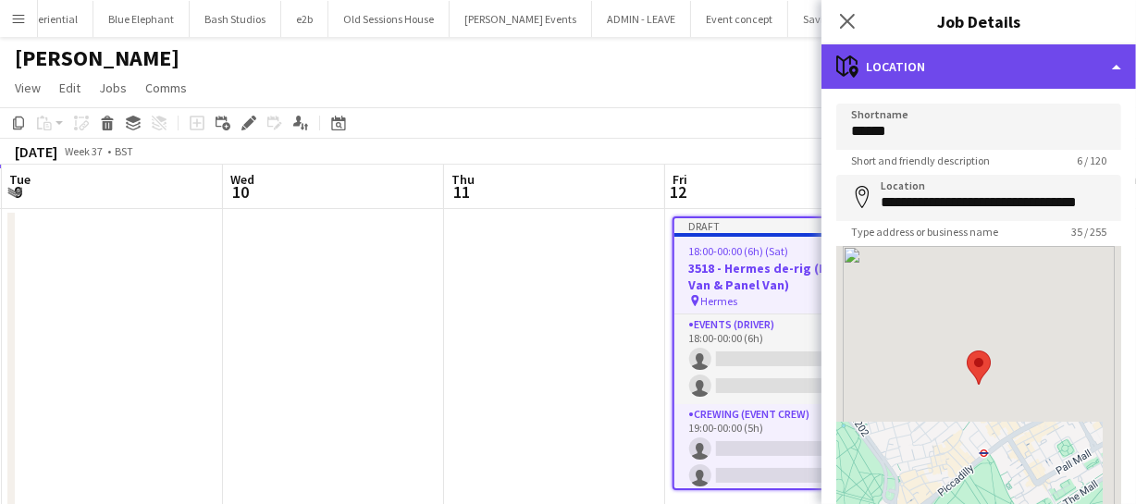
click at [997, 55] on div "maps-pin-1 Location" at bounding box center [978, 66] width 315 height 44
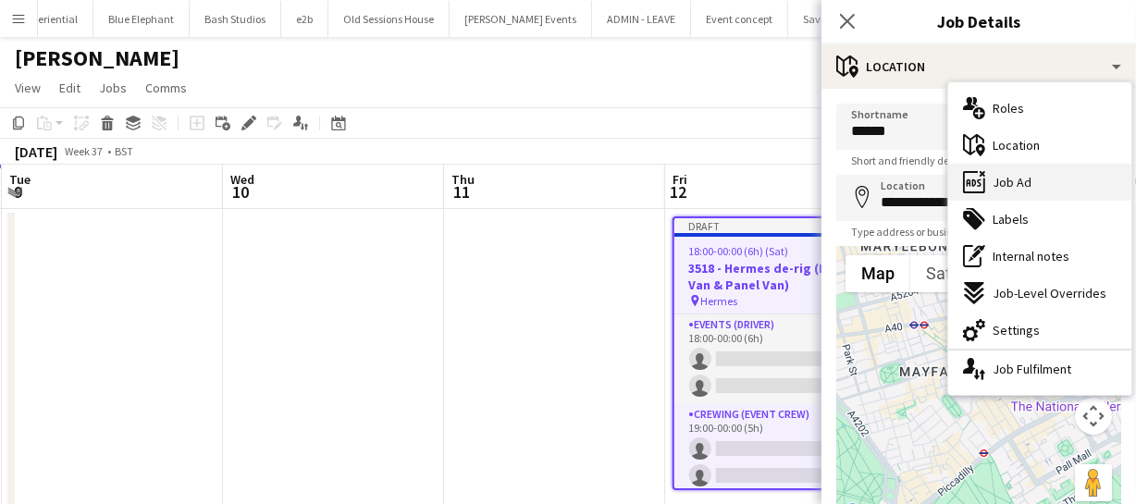
click at [1052, 171] on div "ads-window Job Ad" at bounding box center [1039, 182] width 183 height 37
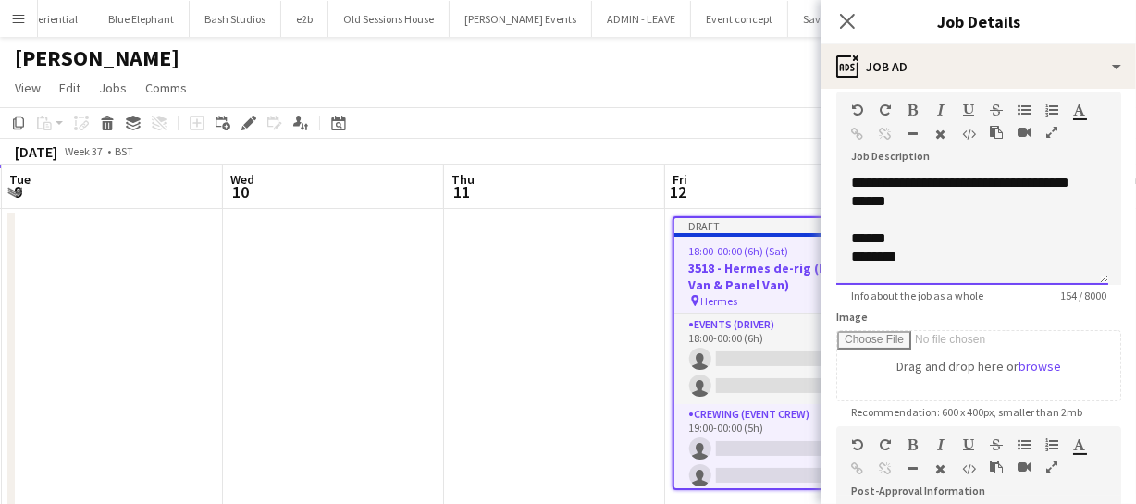
click at [973, 198] on div "**********" at bounding box center [972, 229] width 272 height 111
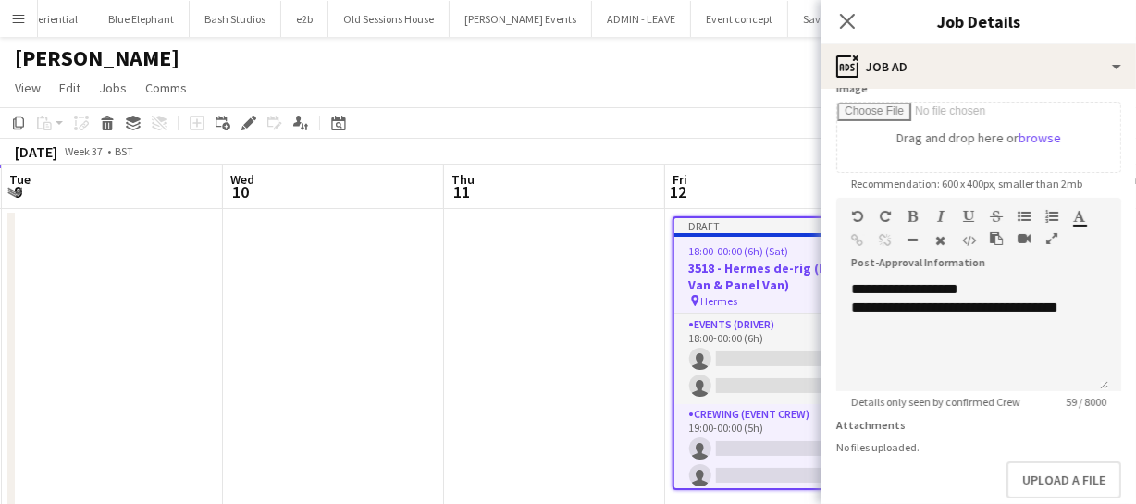
scroll to position [336, 0]
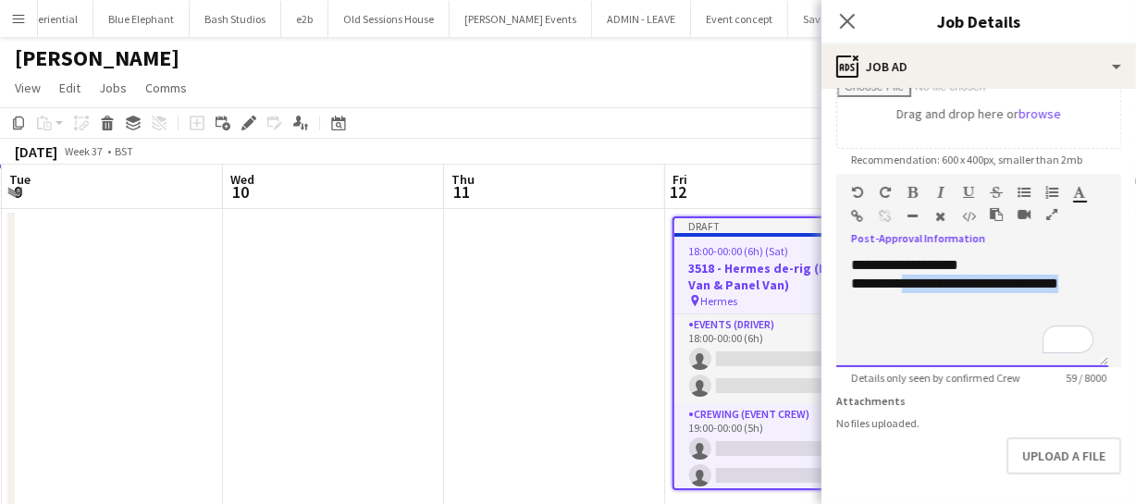
drag, startPoint x: 907, startPoint y: 284, endPoint x: 1131, endPoint y: 216, distance: 235.0
click at [1135, 245] on mat-expansion-panel "**********" at bounding box center [978, 296] width 315 height 415
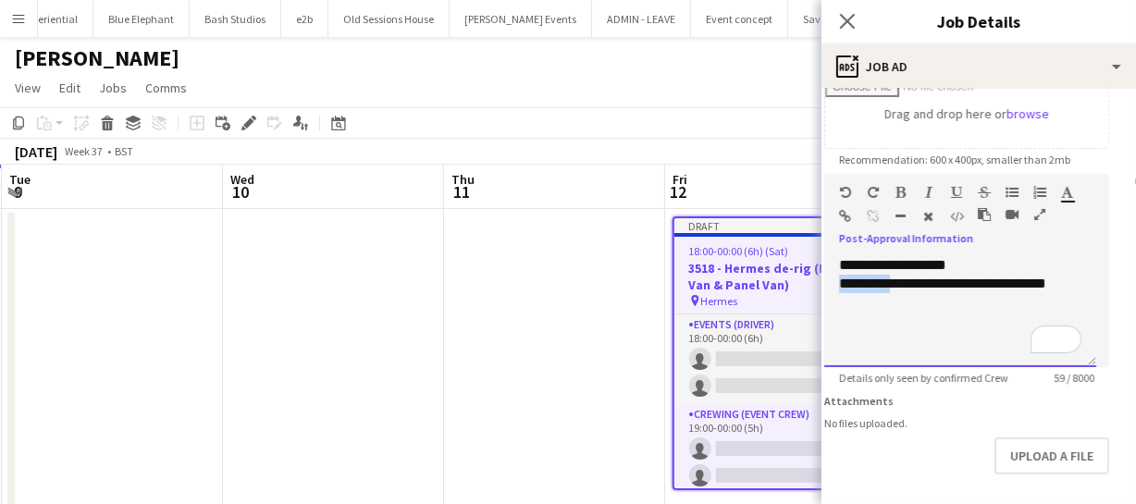
scroll to position [162, 0]
click at [933, 264] on div "**********" at bounding box center [960, 311] width 272 height 111
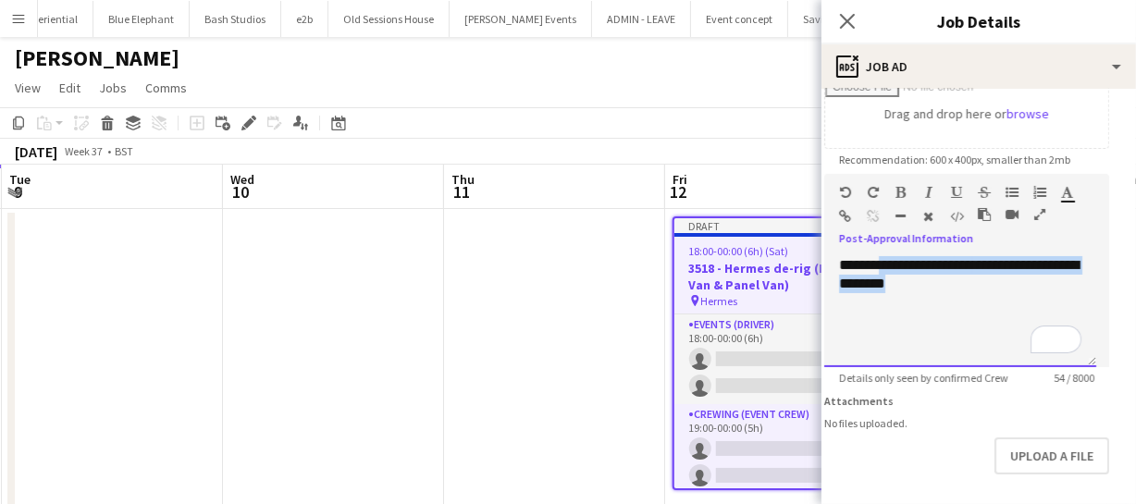
drag, startPoint x: 867, startPoint y: 262, endPoint x: 1119, endPoint y: 289, distance: 254.0
click at [1119, 289] on mat-expansion-panel "**********" at bounding box center [978, 296] width 315 height 415
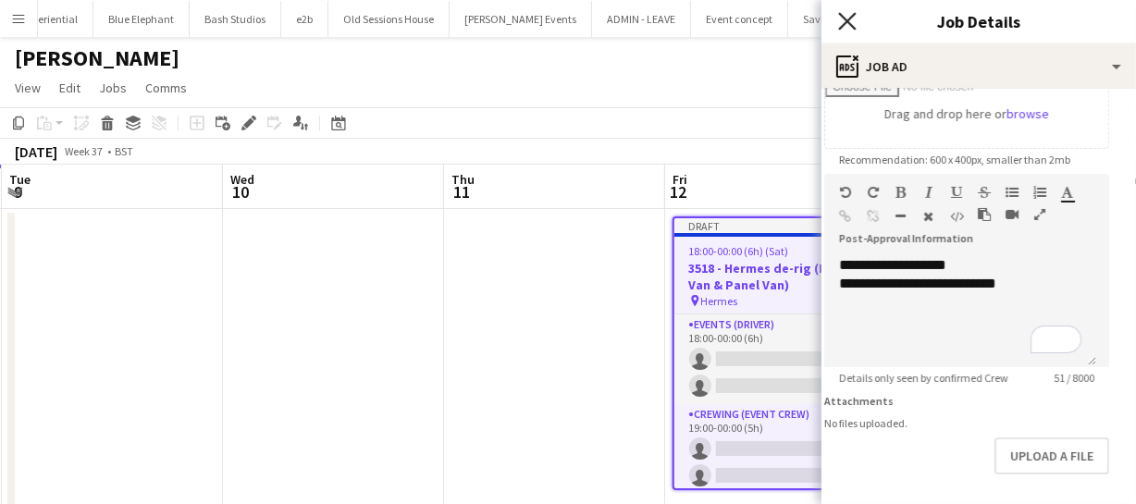
click at [842, 21] on icon "Close pop-in" at bounding box center [847, 21] width 18 height 18
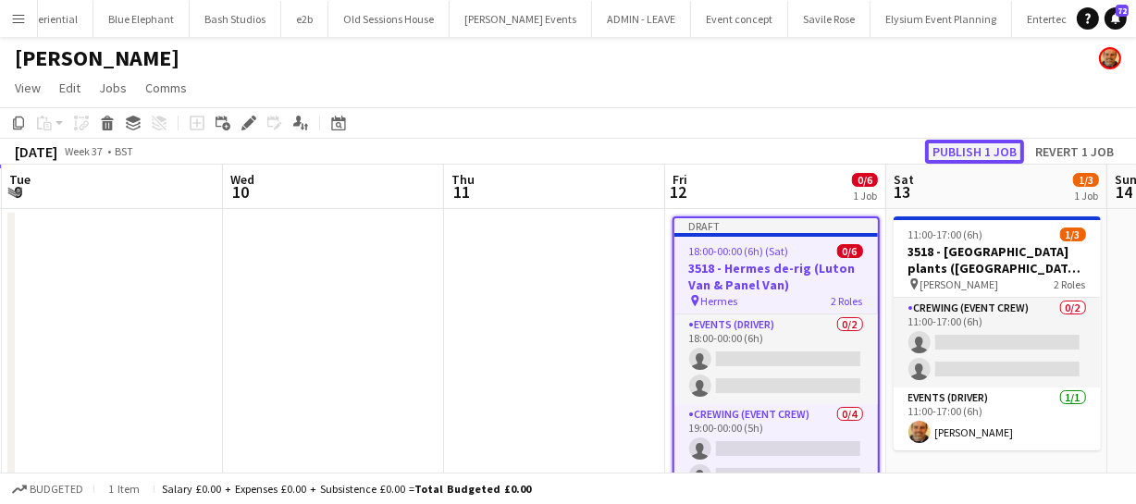
click at [976, 148] on button "Publish 1 job" at bounding box center [974, 152] width 99 height 24
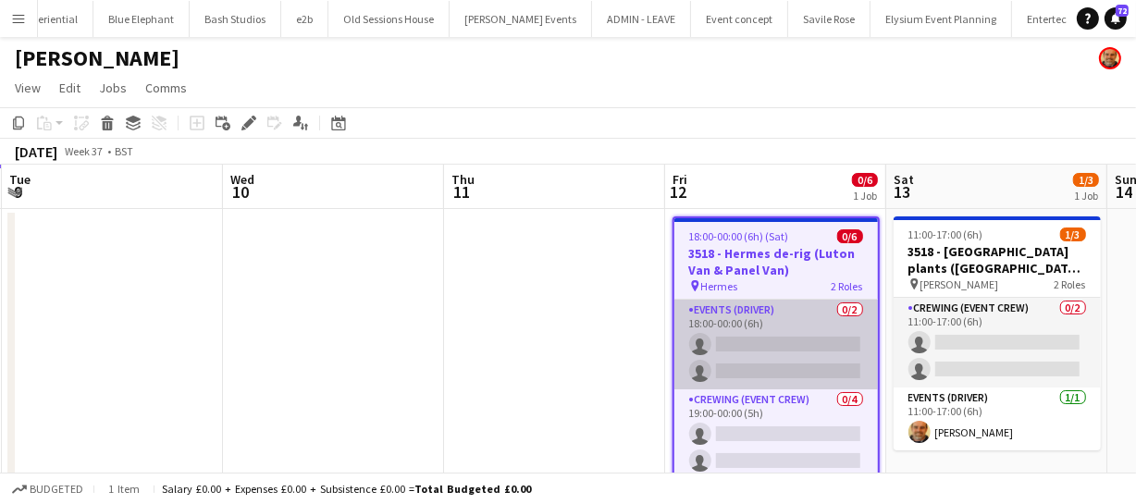
click at [767, 358] on app-card-role "Events (Driver) 0/2 18:00-00:00 (6h) single-neutral-actions single-neutral-acti…" at bounding box center [776, 345] width 204 height 90
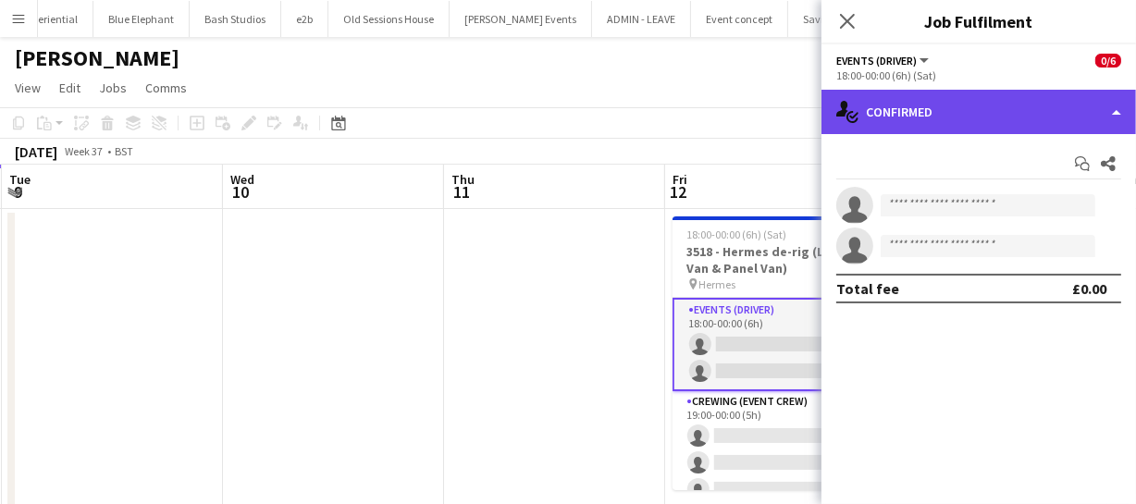
click at [1027, 113] on div "single-neutral-actions-check-2 Confirmed" at bounding box center [978, 112] width 315 height 44
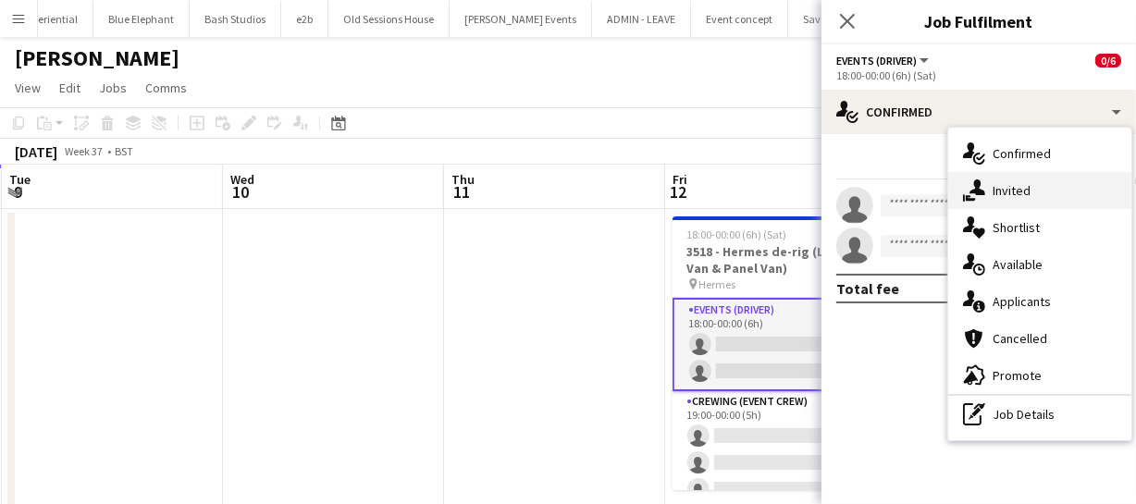
click at [1021, 190] on span "Invited" at bounding box center [1012, 190] width 38 height 17
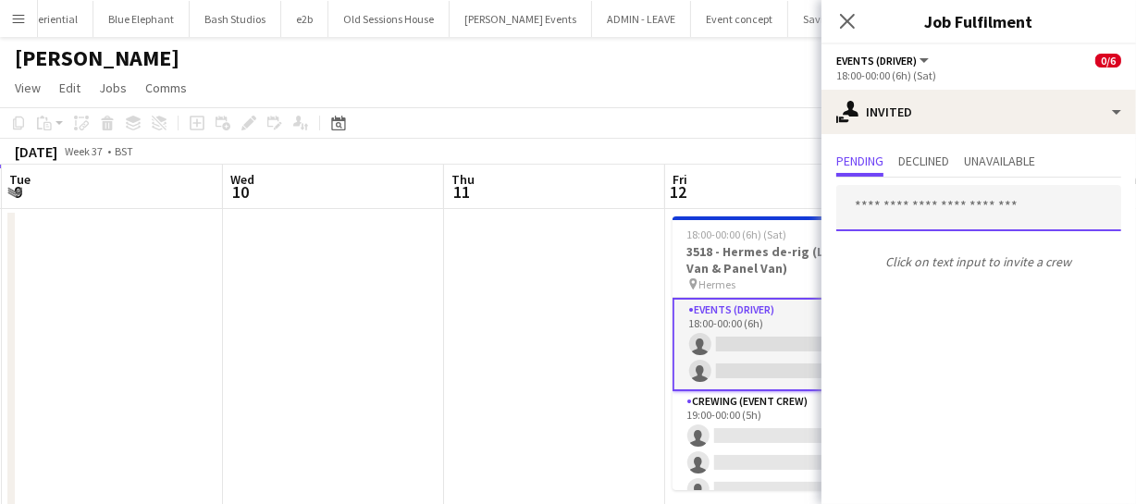
drag, startPoint x: 890, startPoint y: 212, endPoint x: 890, endPoint y: 192, distance: 19.4
click at [890, 211] on input "text" at bounding box center [978, 208] width 285 height 46
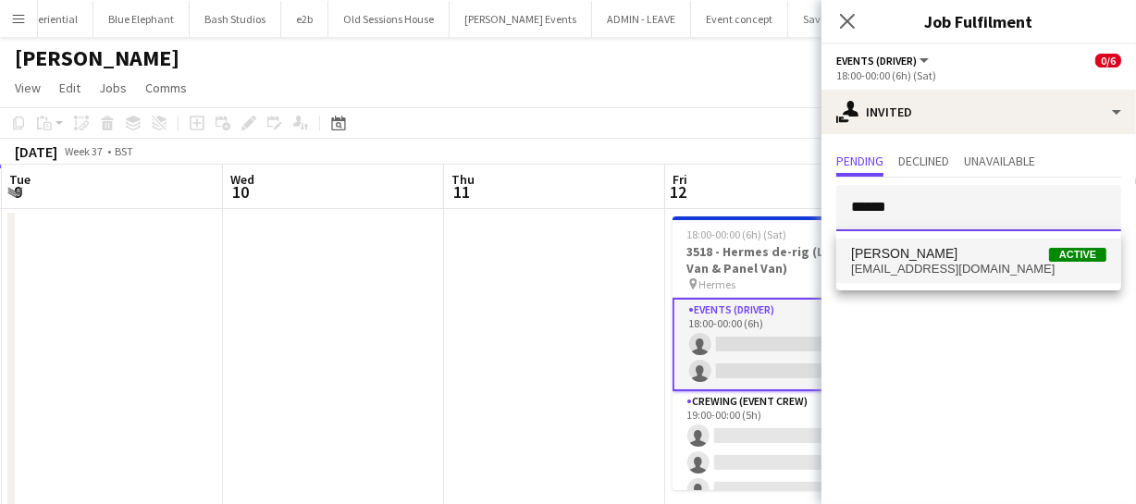
type input "******"
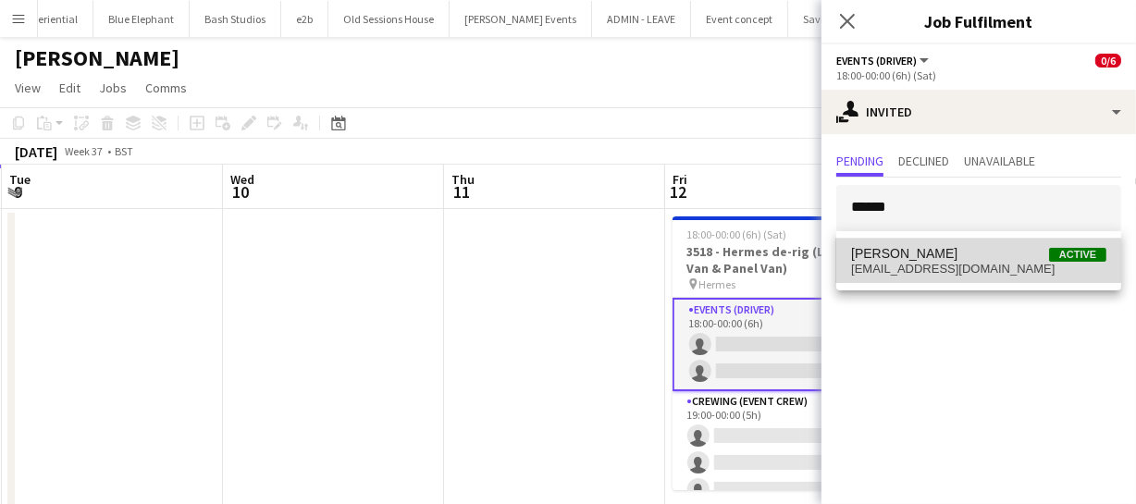
click at [866, 270] on span "gmrex@hotmail.co.za" at bounding box center [978, 269] width 255 height 15
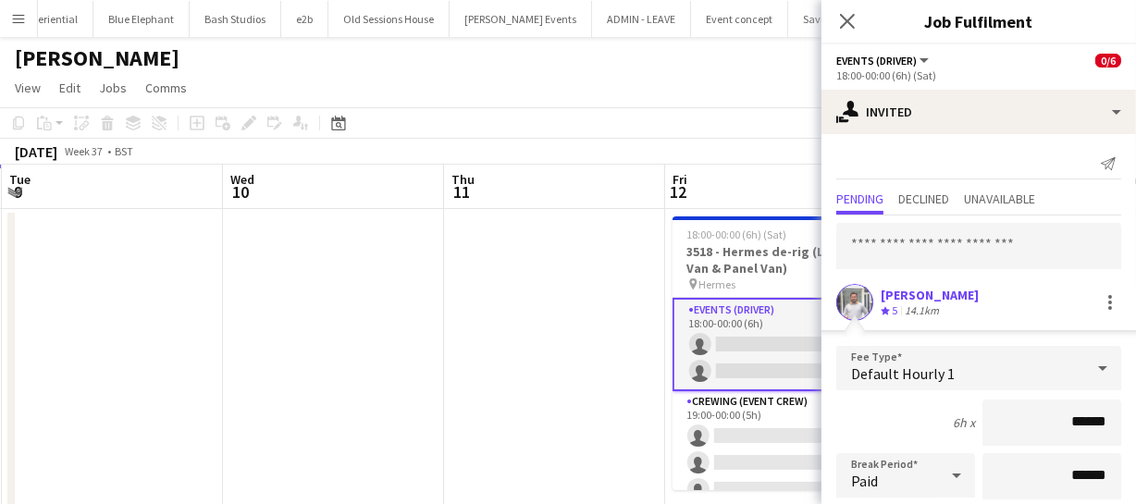
drag, startPoint x: 1101, startPoint y: 419, endPoint x: 943, endPoint y: 410, distance: 158.4
click at [943, 416] on div "6h x ******" at bounding box center [978, 423] width 285 height 46
type input "****"
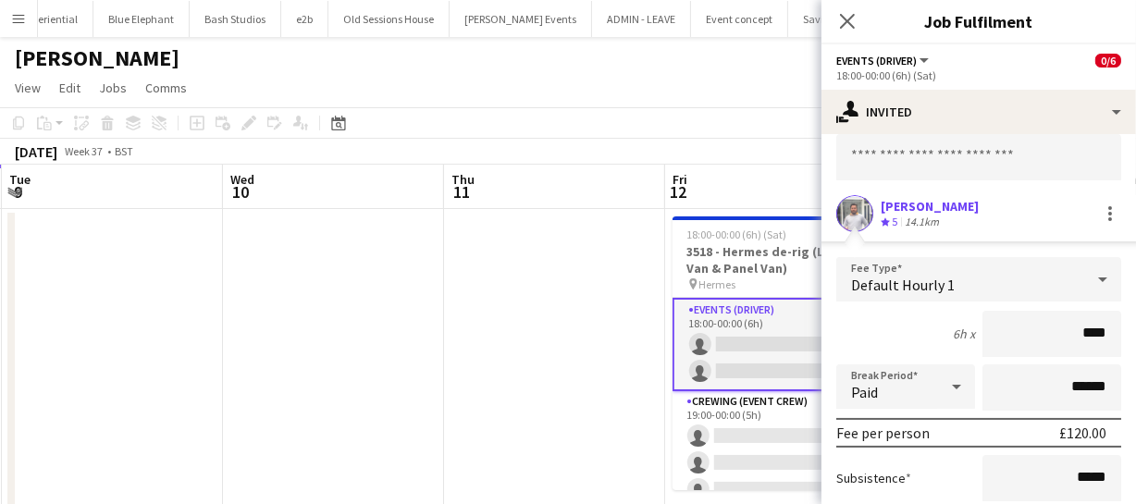
scroll to position [253, 0]
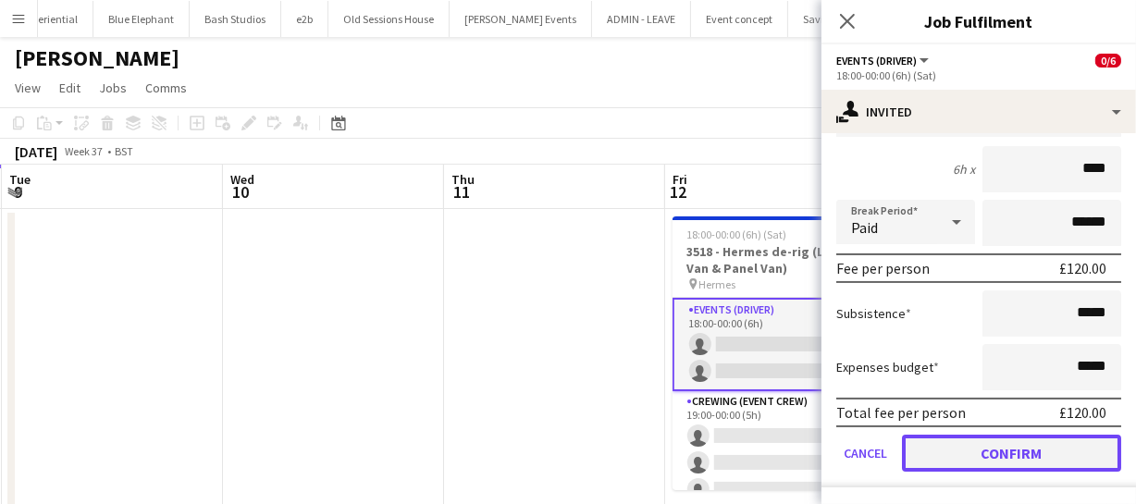
click at [1029, 451] on button "Confirm" at bounding box center [1011, 453] width 219 height 37
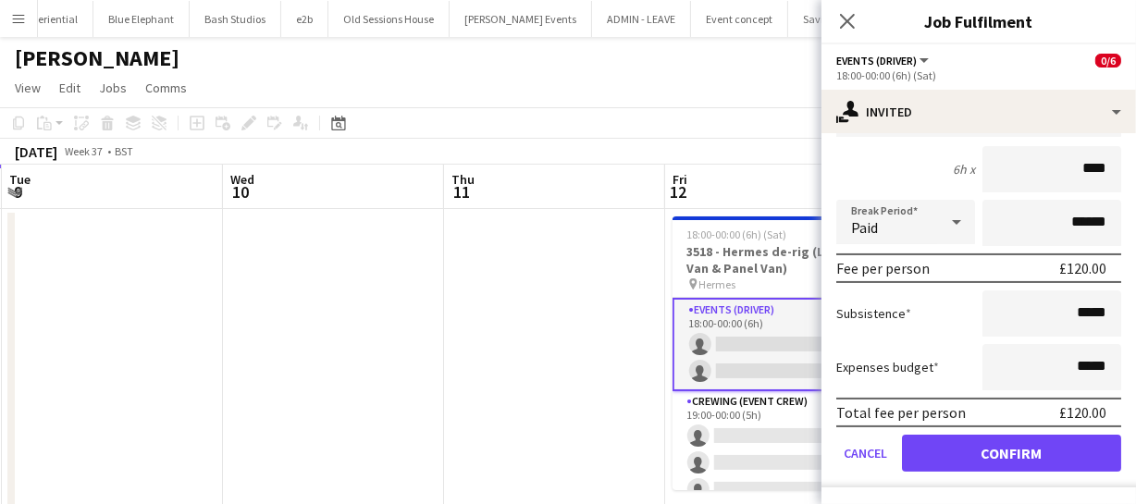
scroll to position [0, 0]
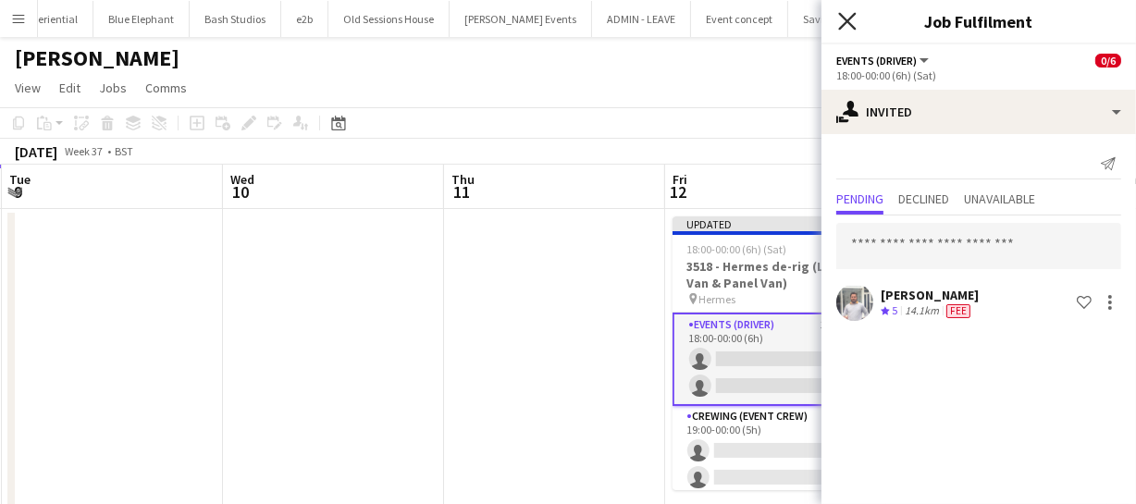
click at [847, 29] on icon "Close pop-in" at bounding box center [847, 21] width 18 height 18
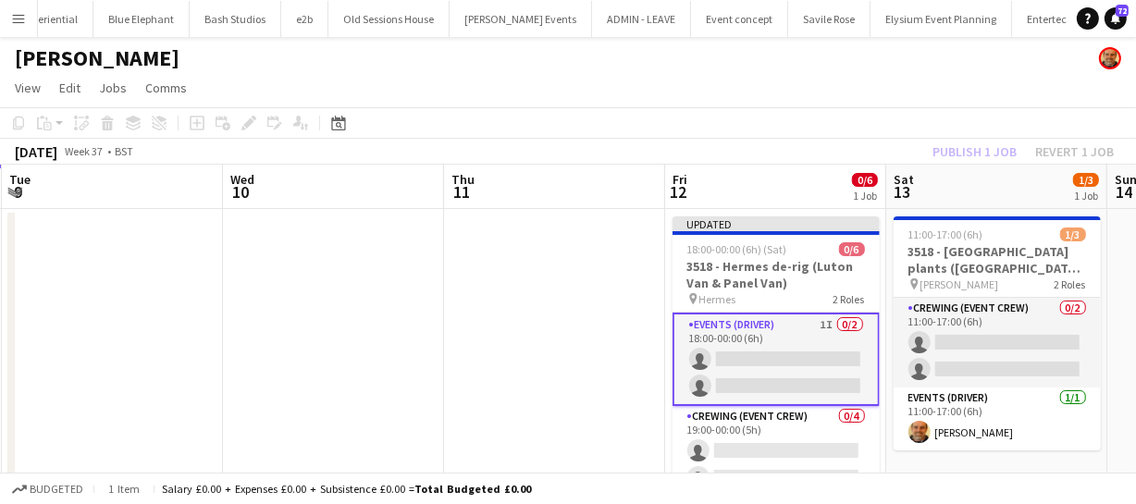
click at [992, 155] on div "Publish 1 job Revert 1 job" at bounding box center [1023, 152] width 226 height 24
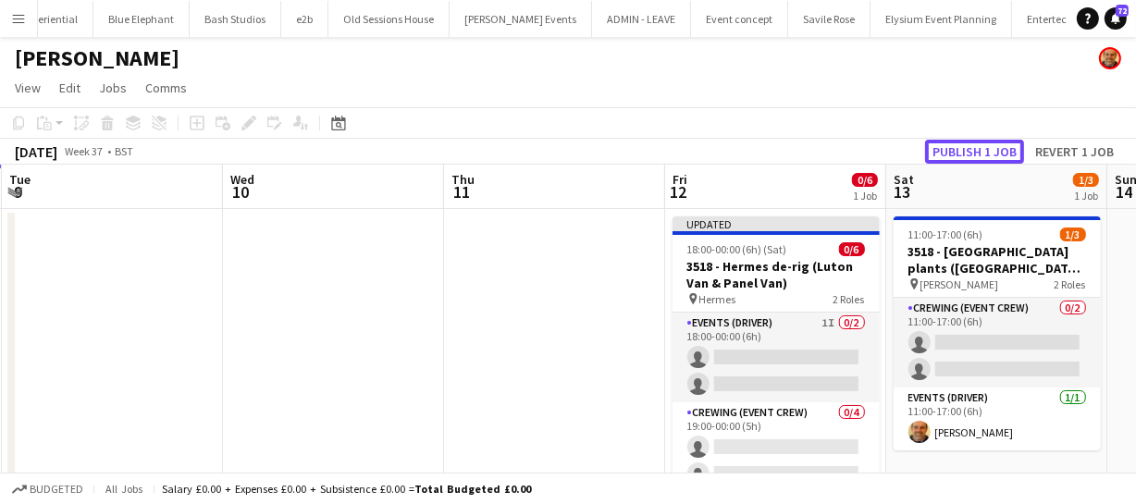
click at [992, 155] on button "Publish 1 job" at bounding box center [974, 152] width 99 height 24
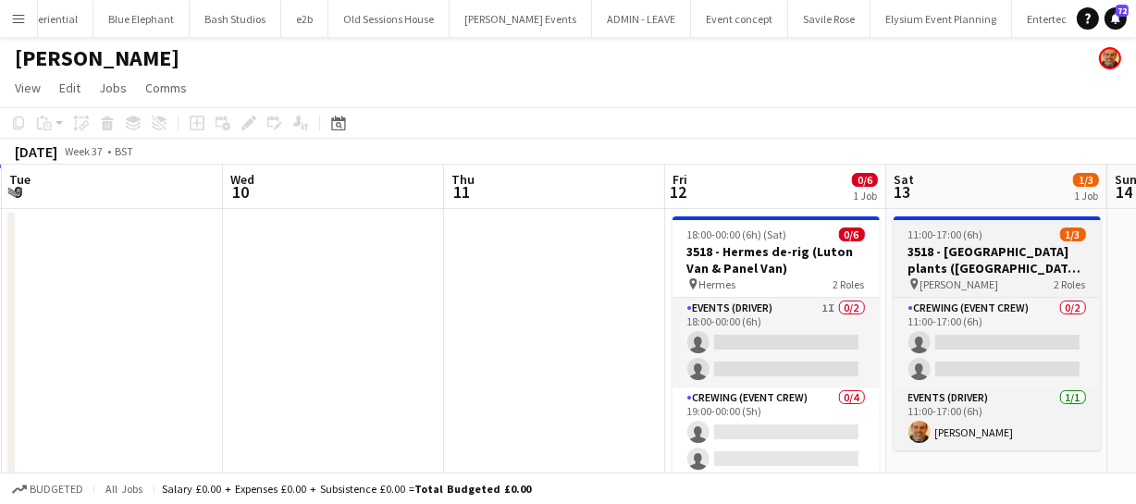
click at [943, 253] on h3 "3518 - Southampton plants (LUTON VAN))" at bounding box center [997, 259] width 207 height 33
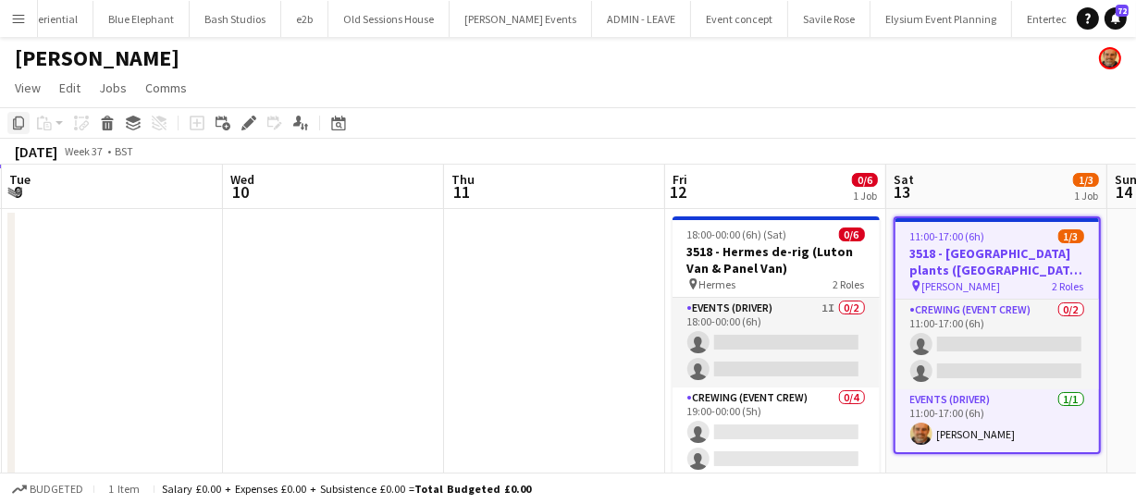
click at [18, 120] on icon "Copy" at bounding box center [18, 123] width 15 height 15
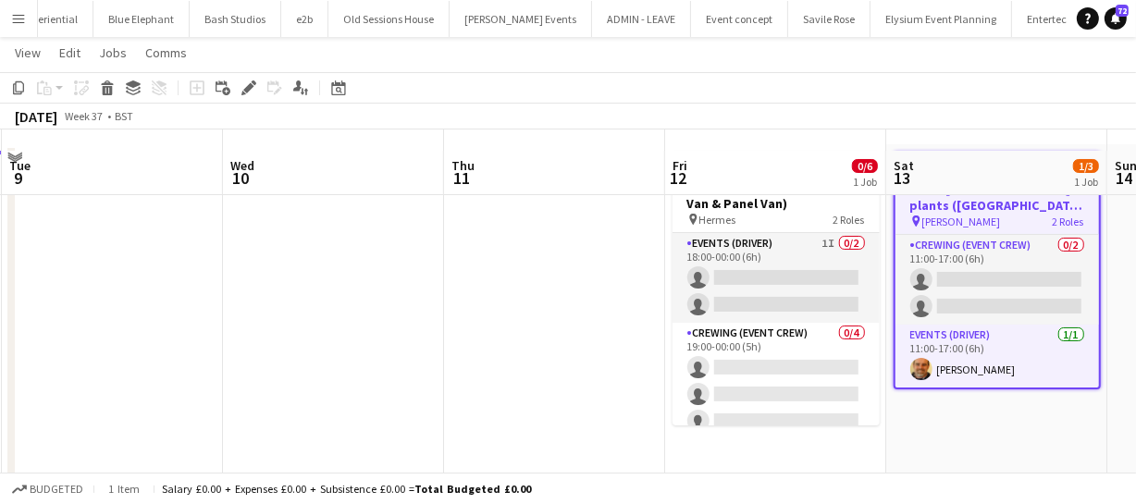
scroll to position [83, 0]
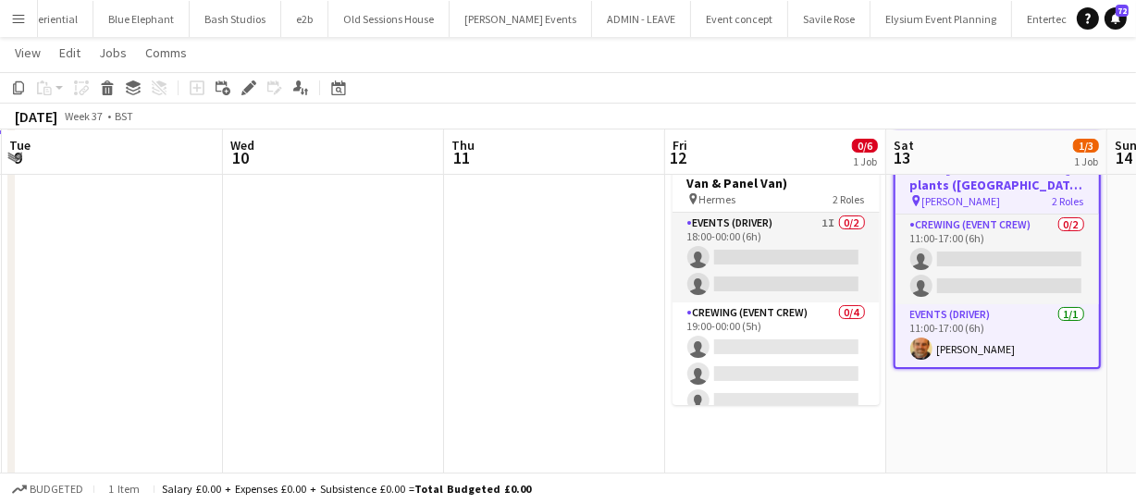
click at [977, 395] on app-date-cell "11:00-17:00 (6h) 1/3 3518 - Southampton plants (LUTON VAN)) pin Abbey Wood 2 Ro…" at bounding box center [996, 404] width 221 height 561
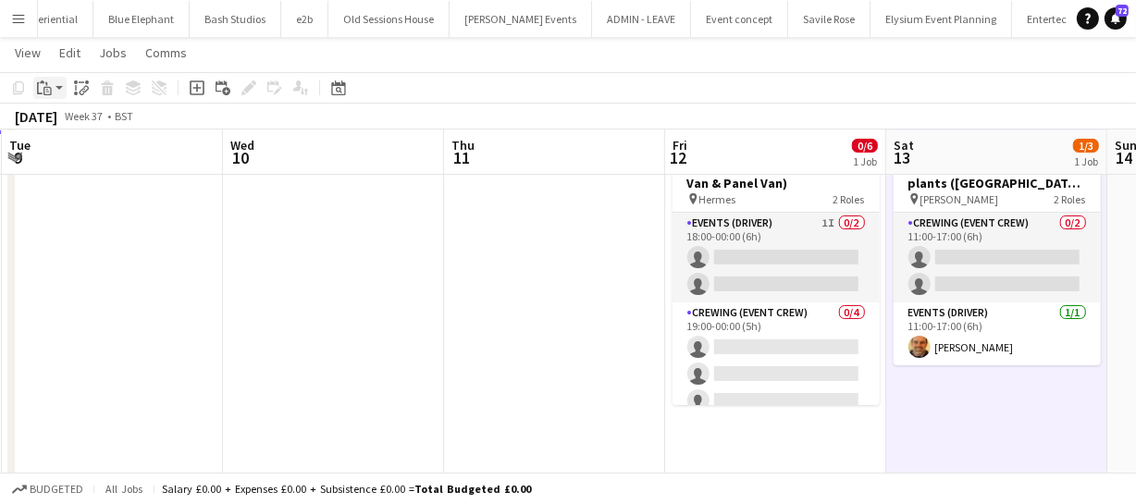
click at [33, 84] on div "Paste" at bounding box center [44, 88] width 22 height 22
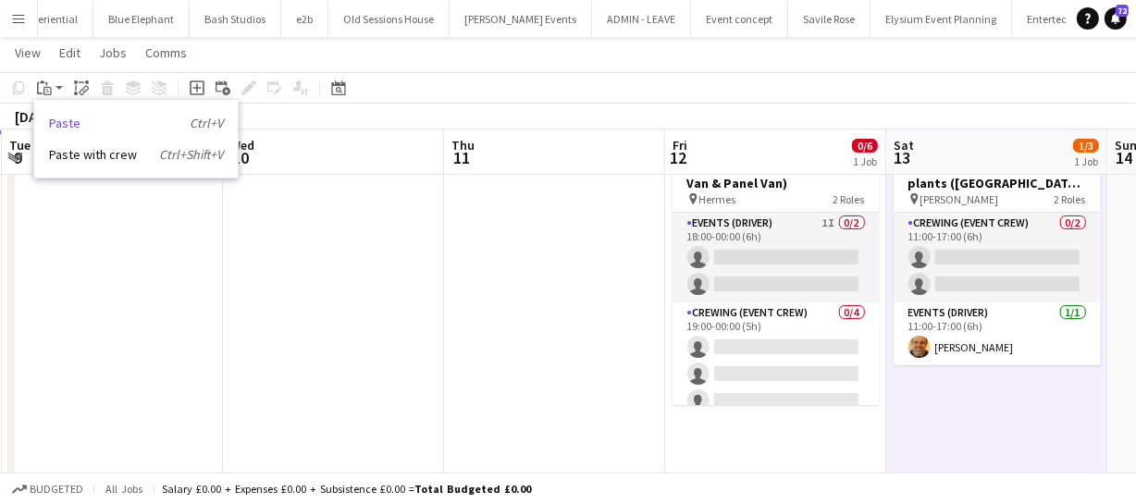
click at [80, 122] on link "Paste Ctrl+V" at bounding box center [136, 123] width 174 height 17
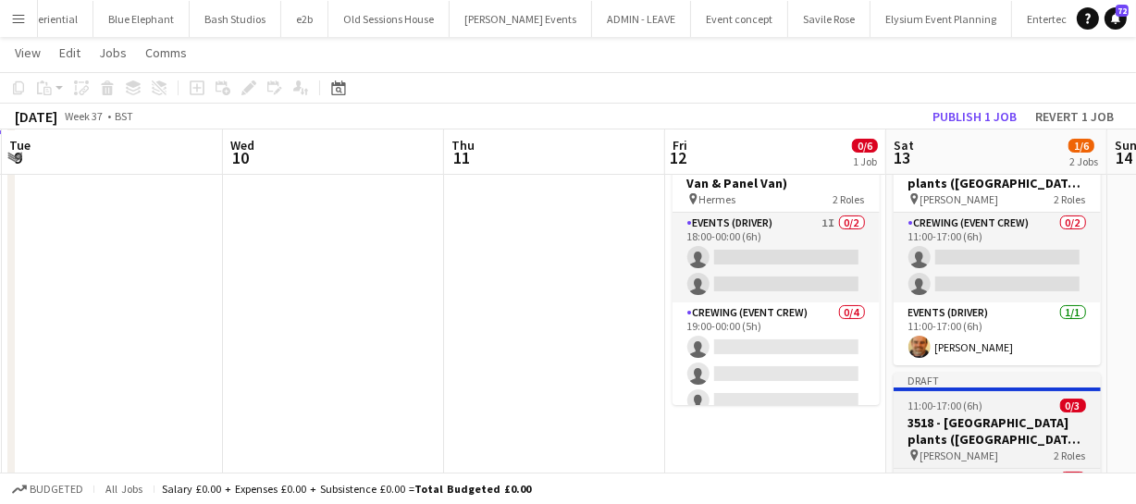
click at [964, 420] on h3 "3518 - Southampton plants (LUTON VAN))" at bounding box center [997, 430] width 207 height 33
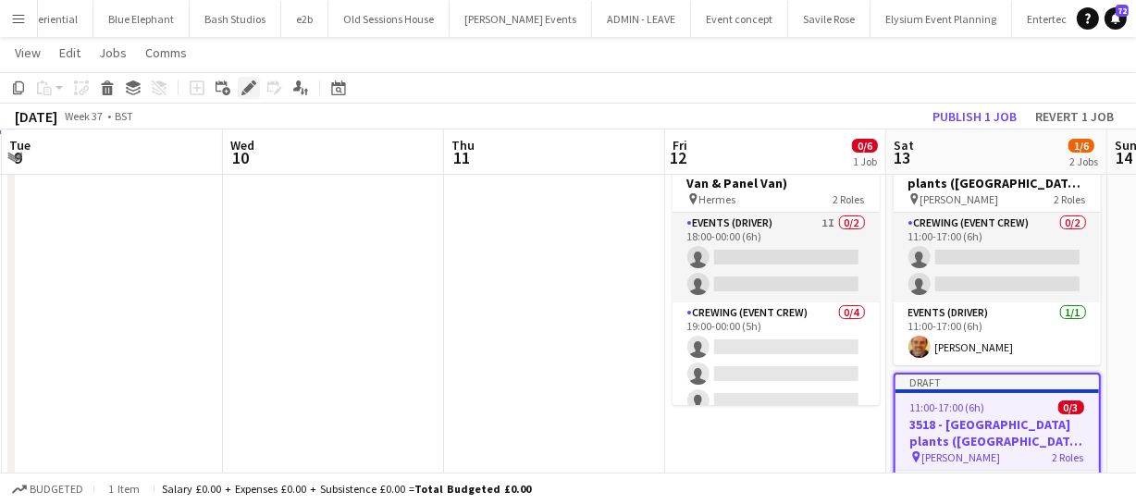
click at [253, 84] on icon "Edit" at bounding box center [248, 87] width 15 height 15
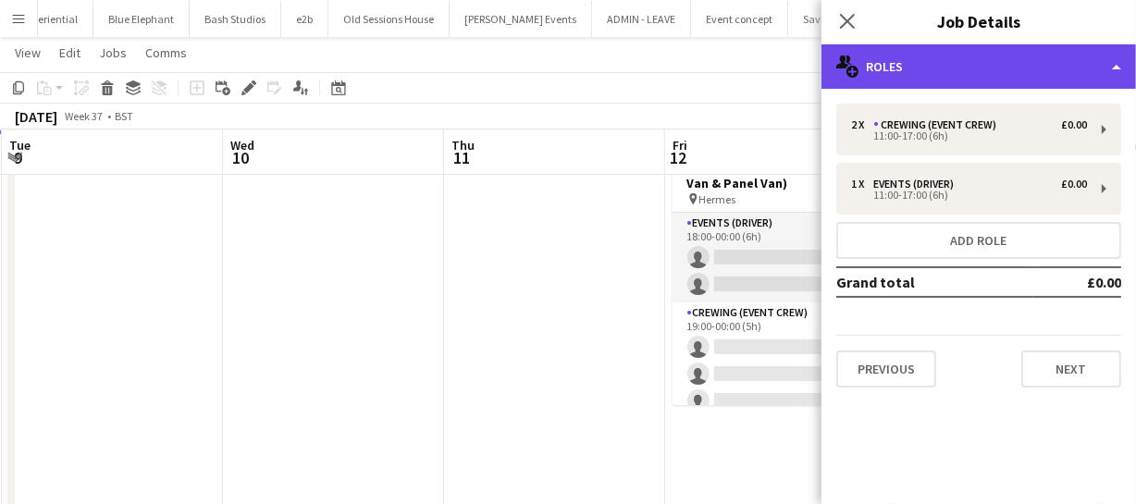
click at [936, 62] on div "multiple-users-add Roles" at bounding box center [978, 66] width 315 height 44
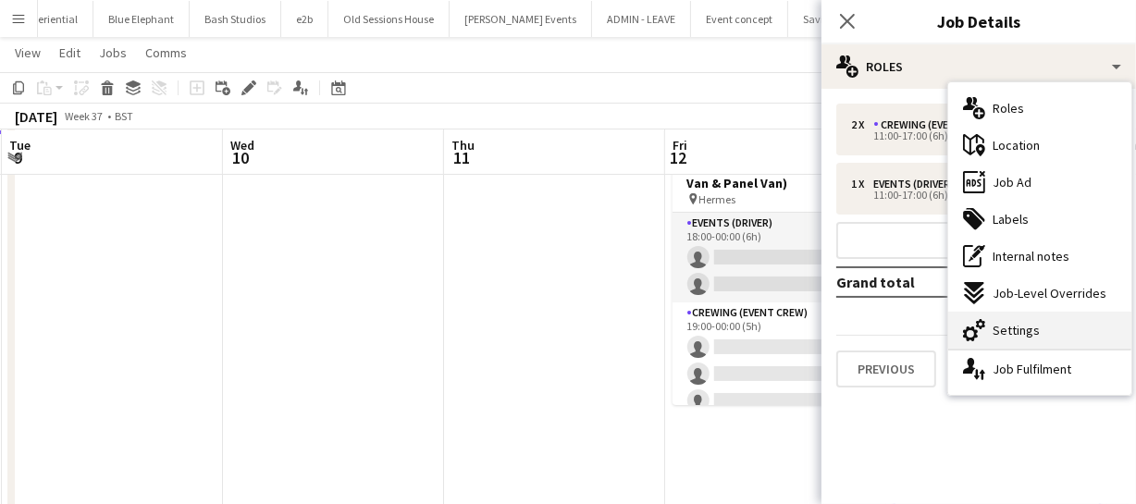
click at [1008, 327] on span "Settings" at bounding box center [1016, 330] width 47 height 17
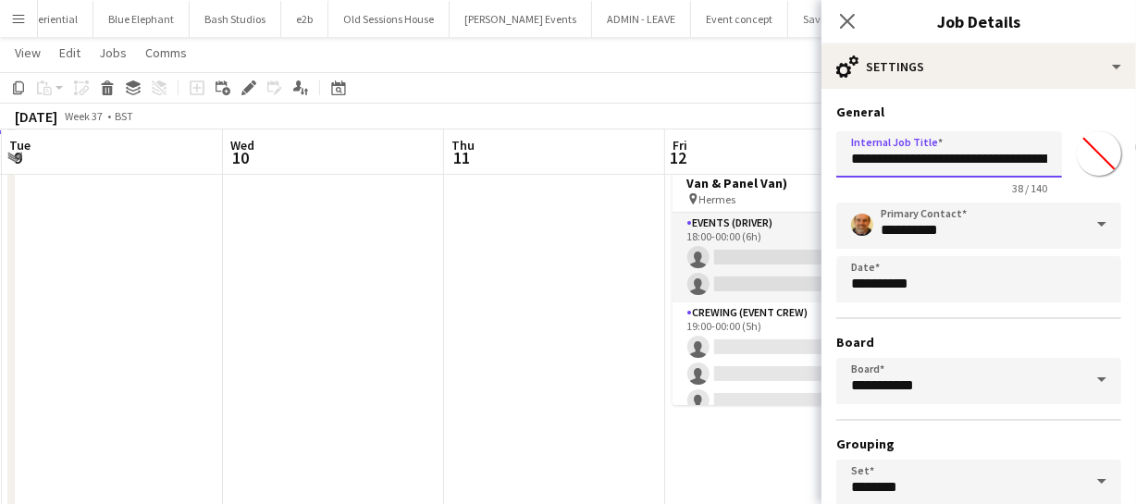
scroll to position [0, 71]
drag, startPoint x: 892, startPoint y: 159, endPoint x: 1055, endPoint y: 150, distance: 163.1
click at [1055, 150] on div "**********" at bounding box center [978, 159] width 285 height 71
click at [958, 158] on input "**********" at bounding box center [942, 154] width 213 height 46
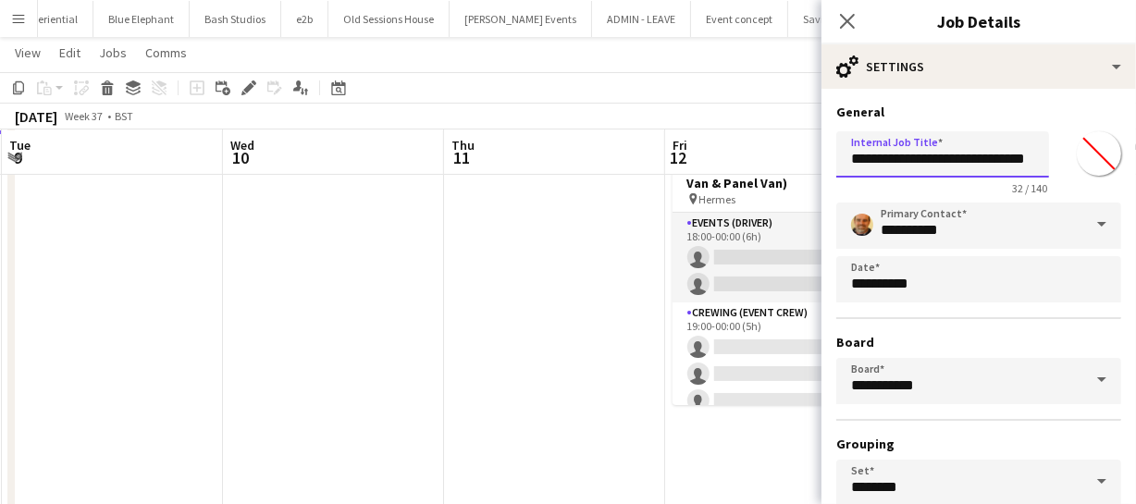
scroll to position [0, 4]
click at [1039, 157] on input "**********" at bounding box center [942, 154] width 213 height 46
drag, startPoint x: 1036, startPoint y: 159, endPoint x: 1092, endPoint y: 161, distance: 55.5
click at [1092, 161] on div "**********" at bounding box center [978, 159] width 285 height 71
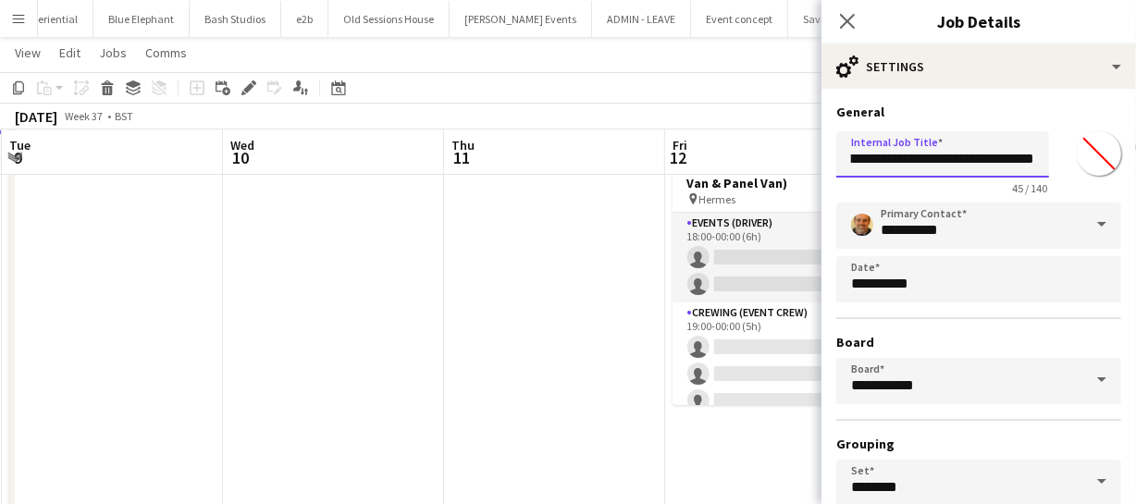
scroll to position [0, 0]
drag, startPoint x: 1030, startPoint y: 158, endPoint x: 810, endPoint y: 145, distance: 220.5
click at [810, 145] on body "Menu Boards Boards Boards All jobs Status Workforce Workforce My Workforce Recr…" at bounding box center [568, 317] width 1136 height 800
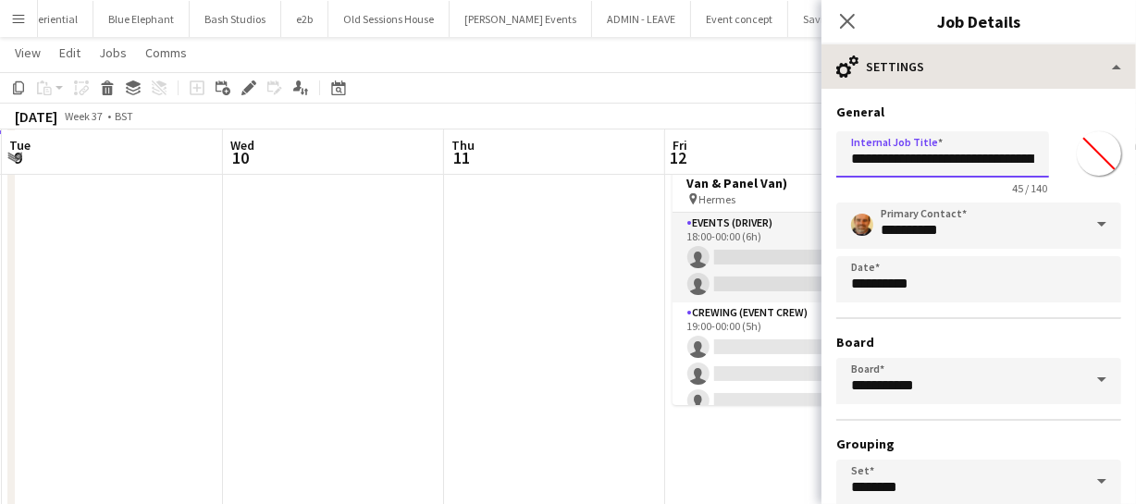
type input "**********"
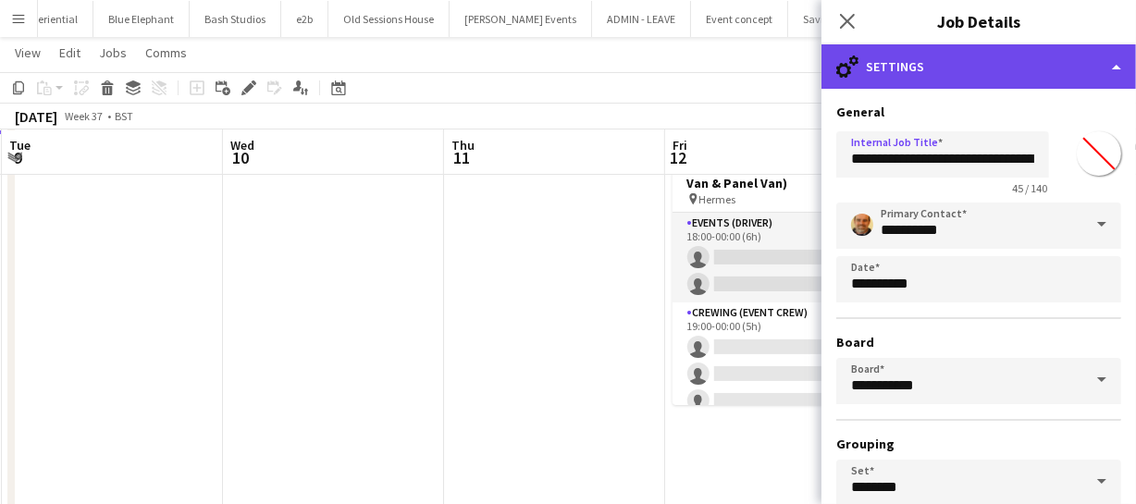
click at [966, 71] on div "cog-double-3 Settings" at bounding box center [978, 66] width 315 height 44
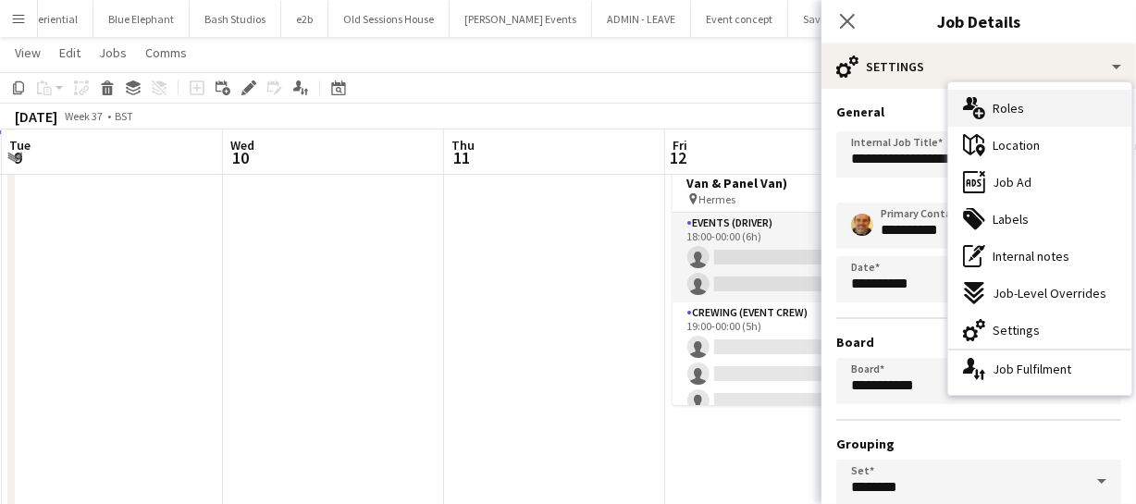
click at [1004, 105] on span "Roles" at bounding box center [1008, 108] width 31 height 17
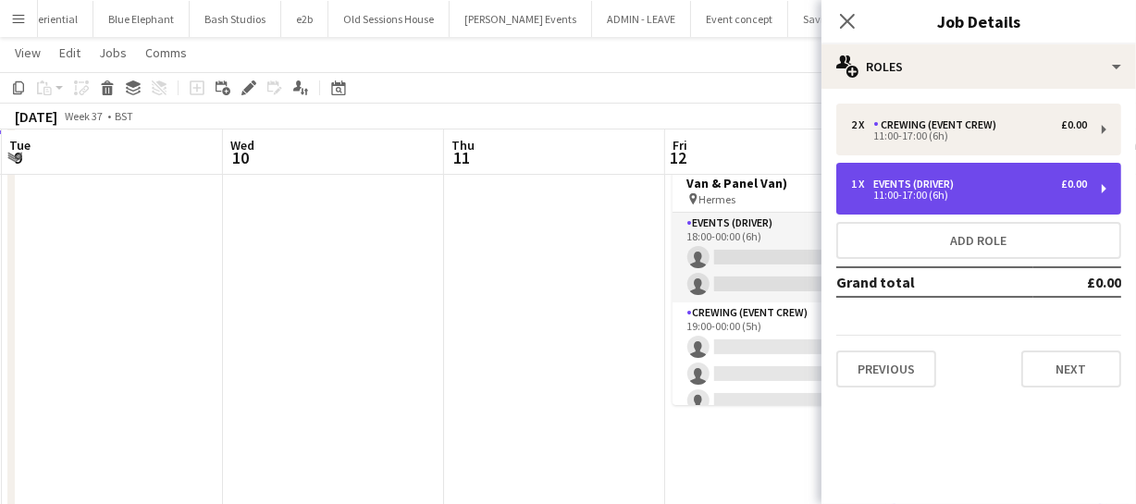
click at [918, 181] on div "Events (Driver)" at bounding box center [917, 184] width 88 height 13
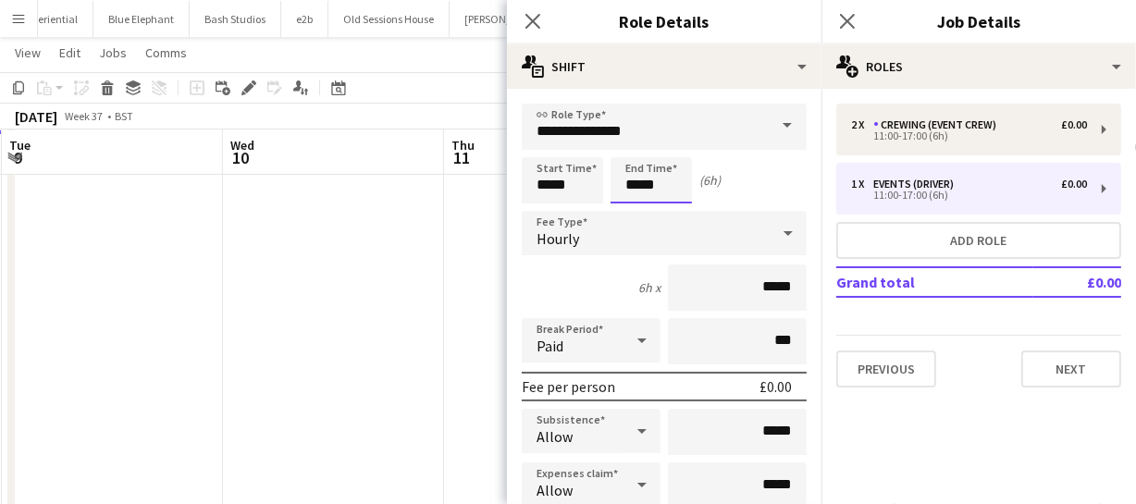
drag, startPoint x: 680, startPoint y: 186, endPoint x: 535, endPoint y: 173, distance: 145.8
click at [532, 178] on div "Start Time ***** End Time ***** (6h)" at bounding box center [664, 180] width 285 height 46
type input "*****"
click at [526, 22] on icon "Close pop-in" at bounding box center [533, 21] width 18 height 18
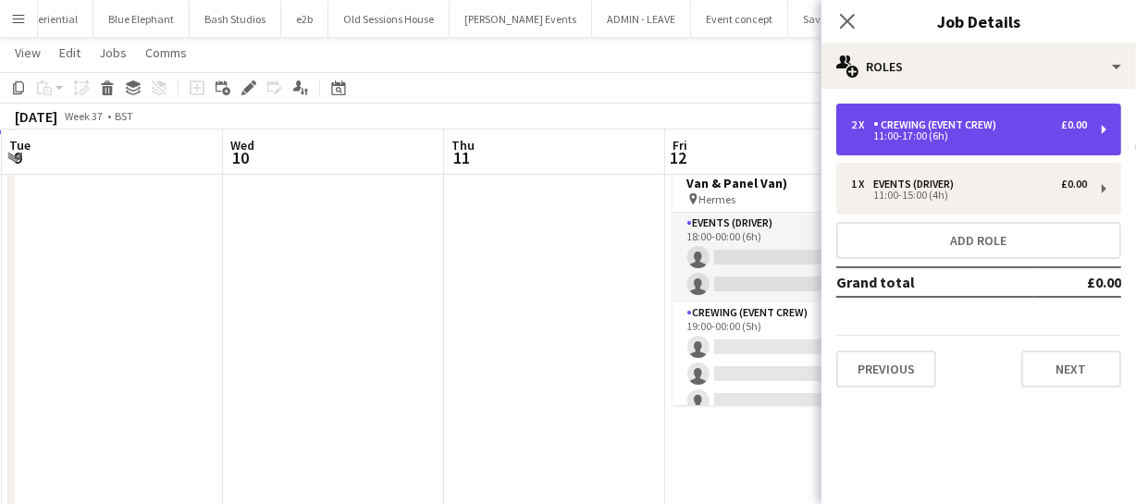
click at [956, 132] on div "11:00-17:00 (6h)" at bounding box center [969, 135] width 236 height 9
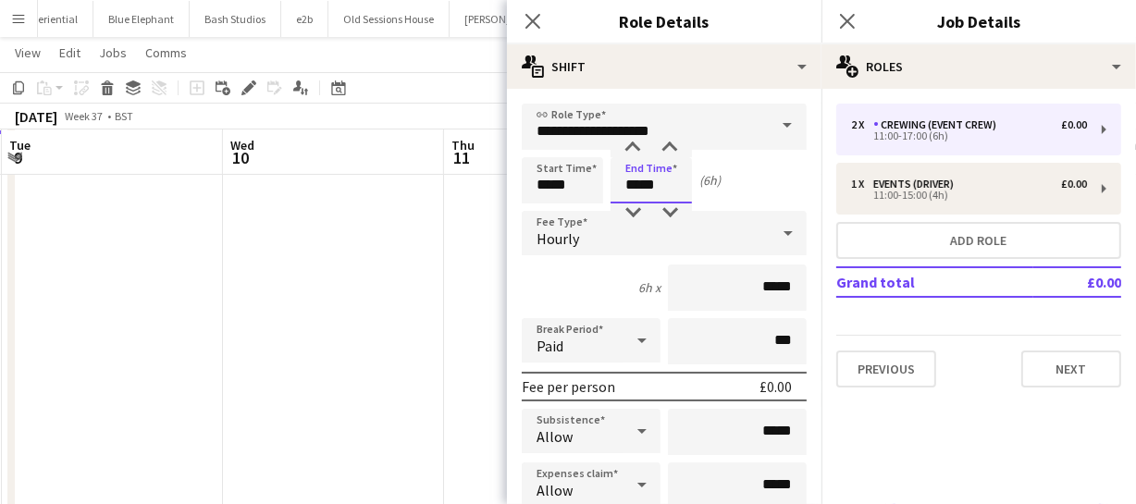
drag, startPoint x: 661, startPoint y: 185, endPoint x: 525, endPoint y: 155, distance: 139.2
type input "*****"
click at [527, 19] on icon "Close pop-in" at bounding box center [533, 21] width 18 height 18
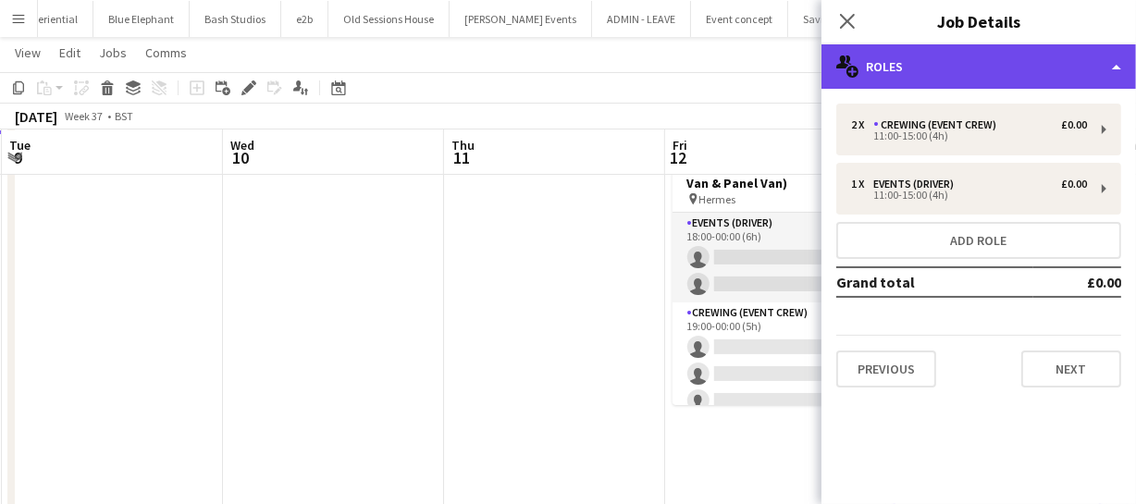
click at [975, 70] on div "multiple-users-add Roles" at bounding box center [978, 66] width 315 height 44
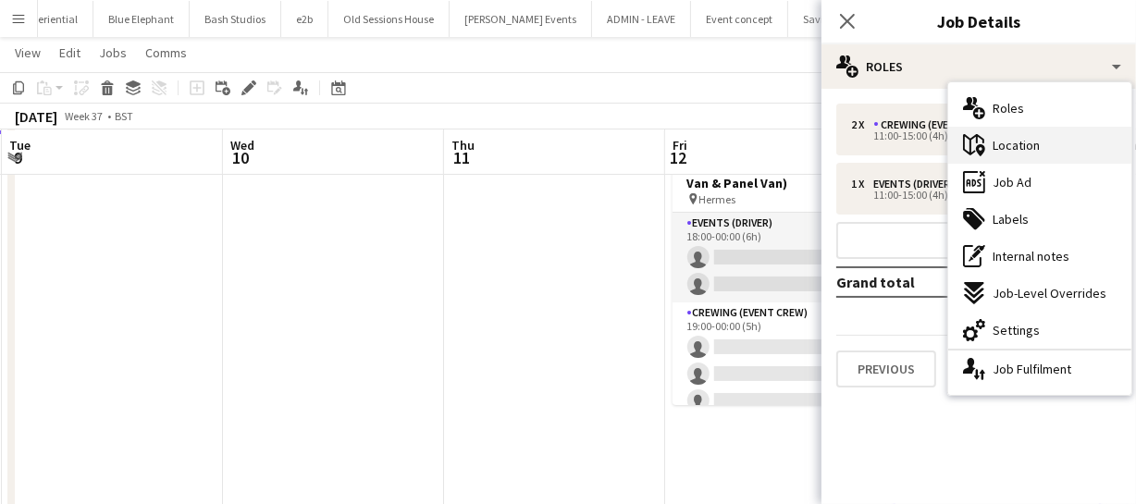
click at [1017, 133] on div "maps-pin-1 Location" at bounding box center [1039, 145] width 183 height 37
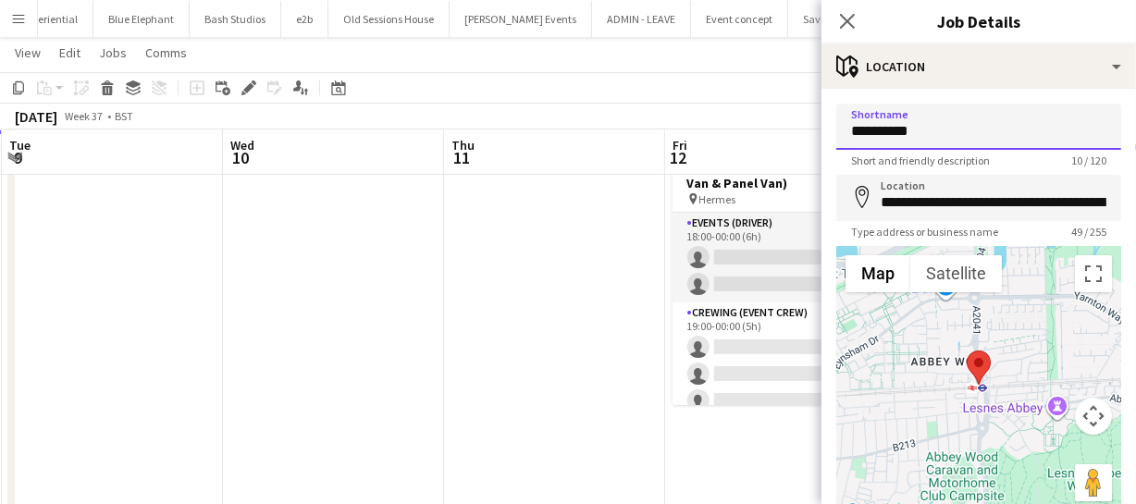
drag, startPoint x: 933, startPoint y: 131, endPoint x: 767, endPoint y: 128, distance: 166.5
click at [767, 128] on body "Menu Boards Boards Boards All jobs Status Workforce Workforce My Workforce Recr…" at bounding box center [568, 317] width 1136 height 800
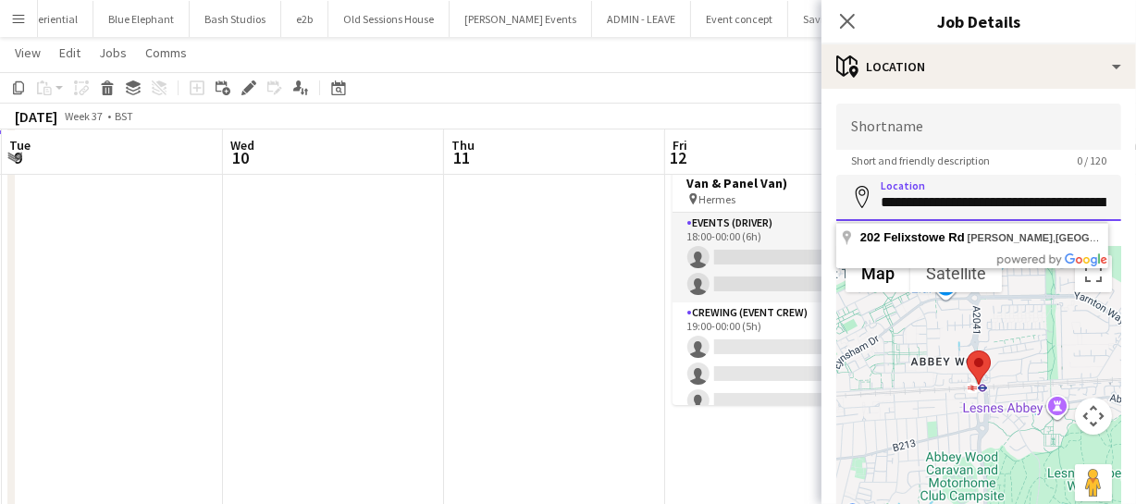
scroll to position [0, 115]
drag, startPoint x: 880, startPoint y: 202, endPoint x: 1158, endPoint y: 200, distance: 278.4
click at [1136, 200] on html "Menu Boards Boards Boards All jobs Status Workforce Workforce My Workforce Recr…" at bounding box center [568, 317] width 1136 height 800
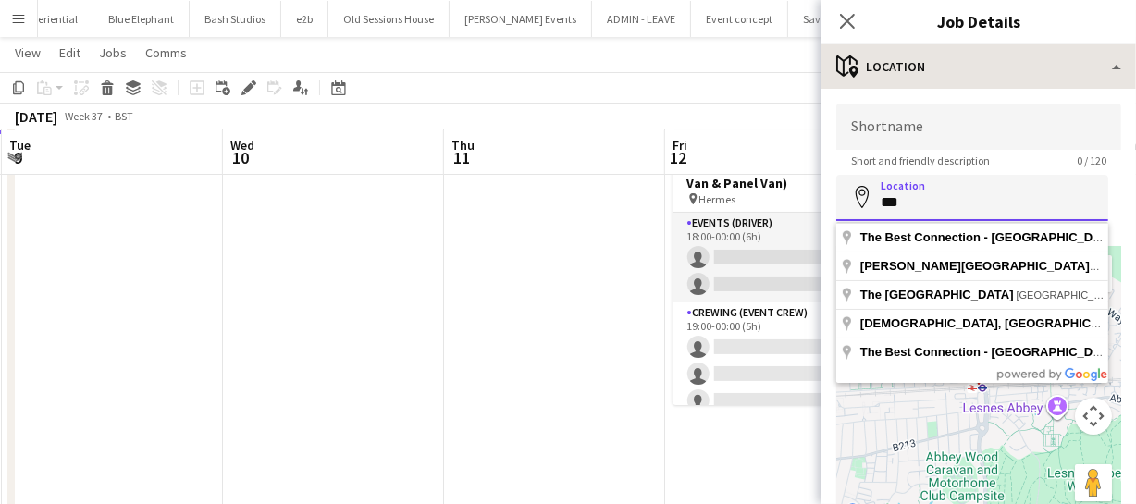
type input "***"
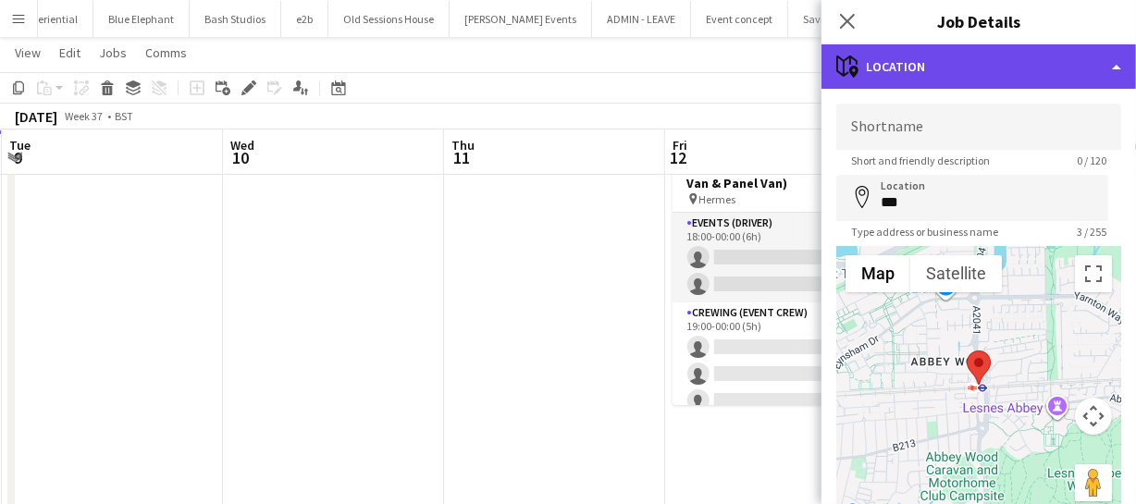
click at [956, 68] on div "maps-pin-1 Location" at bounding box center [978, 66] width 315 height 44
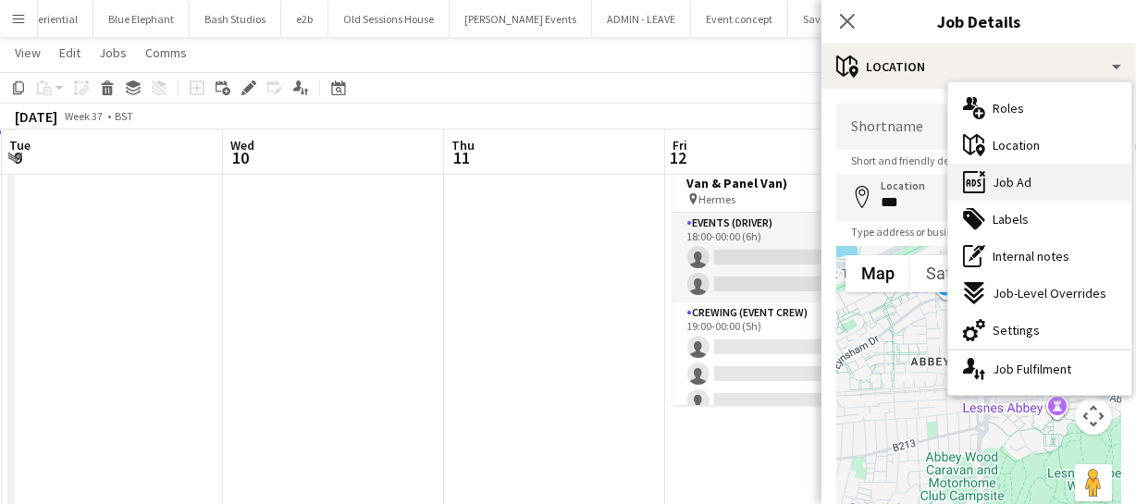
click at [1048, 175] on div "ads-window Job Ad" at bounding box center [1039, 182] width 183 height 37
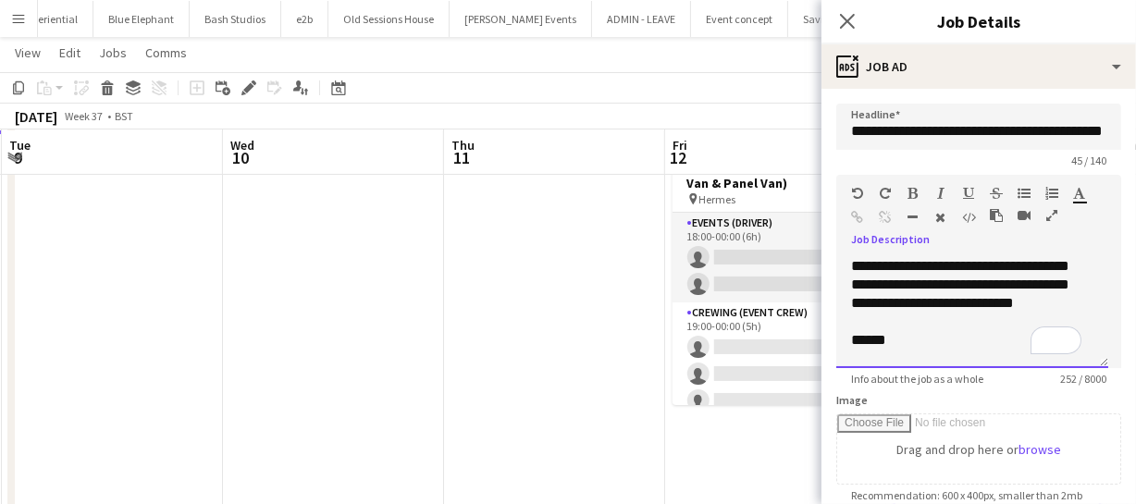
drag, startPoint x: 943, startPoint y: 262, endPoint x: 895, endPoint y: 271, distance: 48.1
click at [900, 291] on div "**********" at bounding box center [972, 312] width 272 height 111
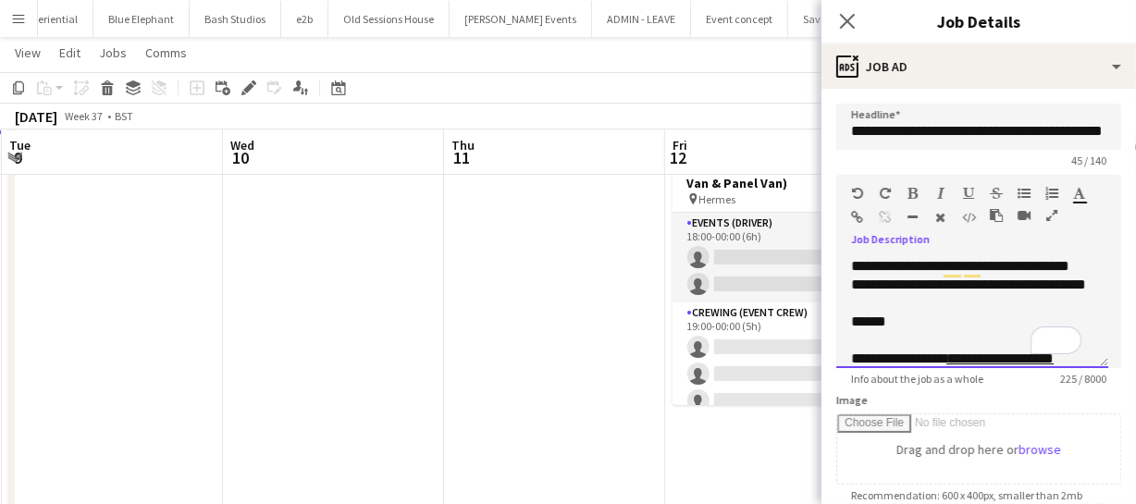
drag, startPoint x: 953, startPoint y: 281, endPoint x: 943, endPoint y: 254, distance: 28.7
click at [943, 254] on div "**********" at bounding box center [978, 306] width 285 height 124
click at [951, 283] on div "**********" at bounding box center [972, 312] width 272 height 111
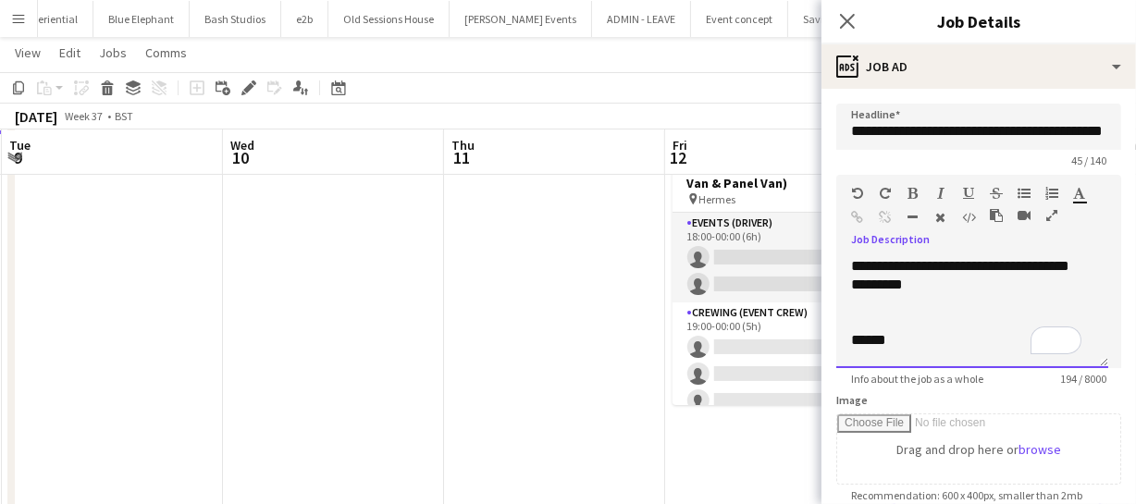
click at [937, 283] on div "**********" at bounding box center [972, 312] width 272 height 111
click at [1025, 291] on div "**********" at bounding box center [972, 312] width 272 height 111
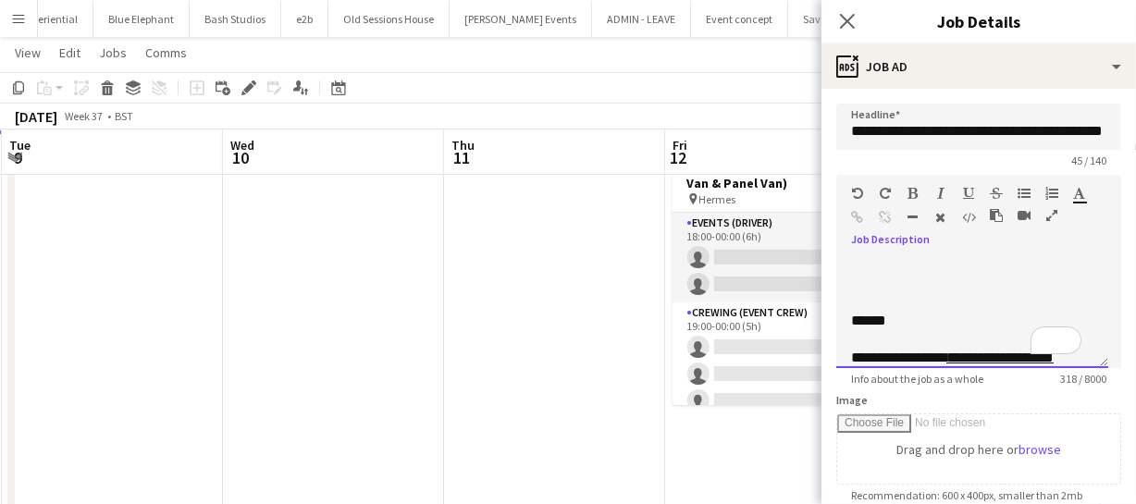
click at [855, 318] on div "******" at bounding box center [966, 321] width 230 height 19
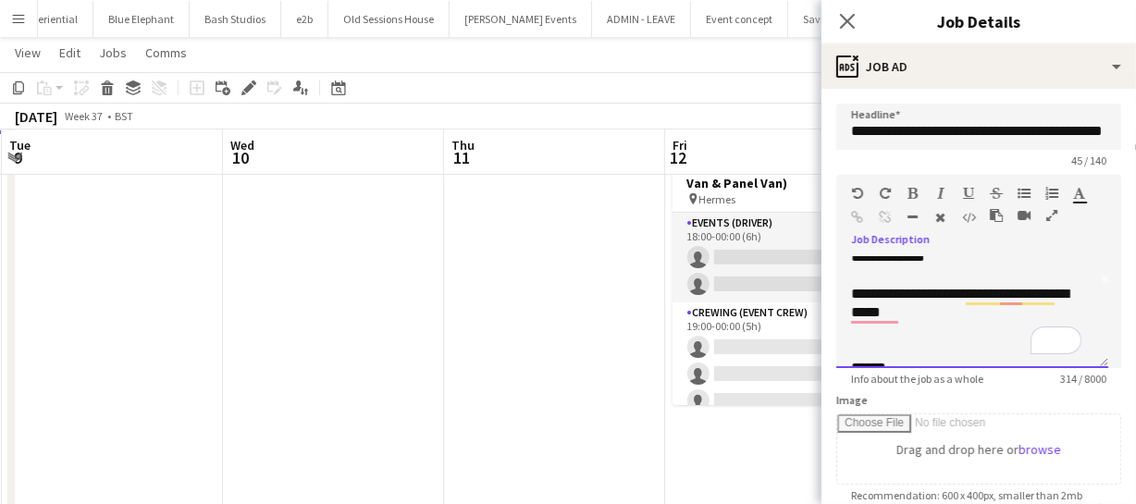
scroll to position [93, 0]
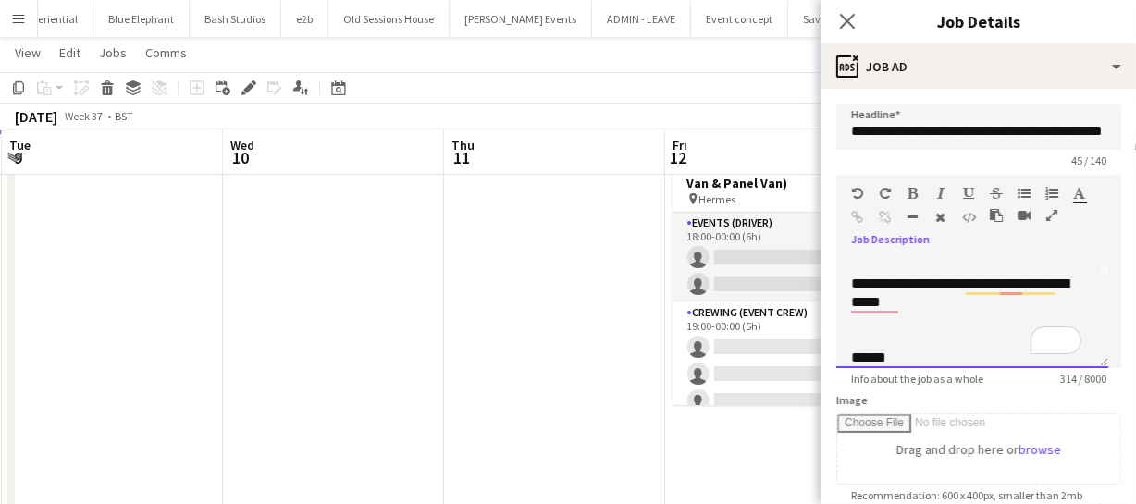
click at [852, 340] on div "To enrich screen reader interactions, please activate Accessibility in Grammarl…" at bounding box center [966, 339] width 230 height 19
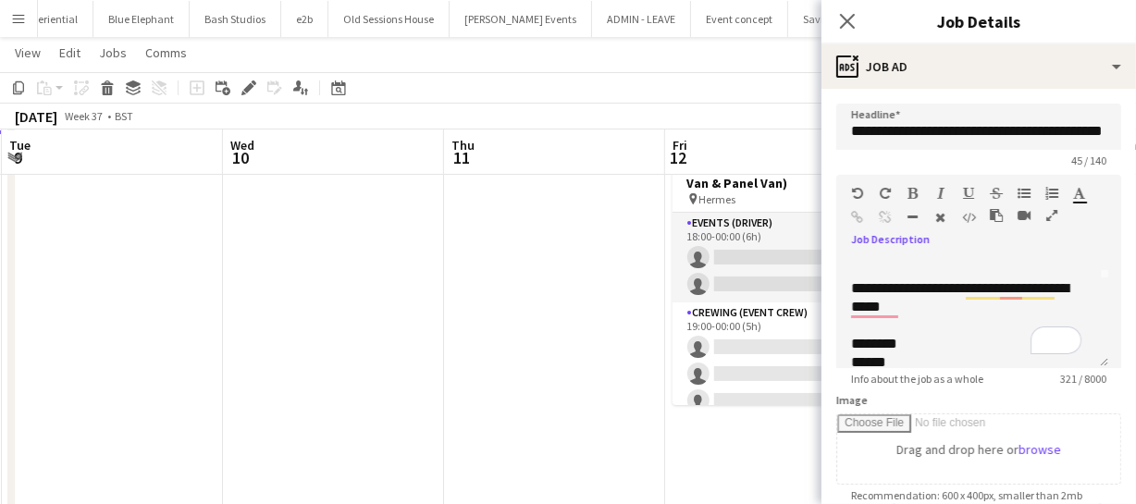
scroll to position [2, 0]
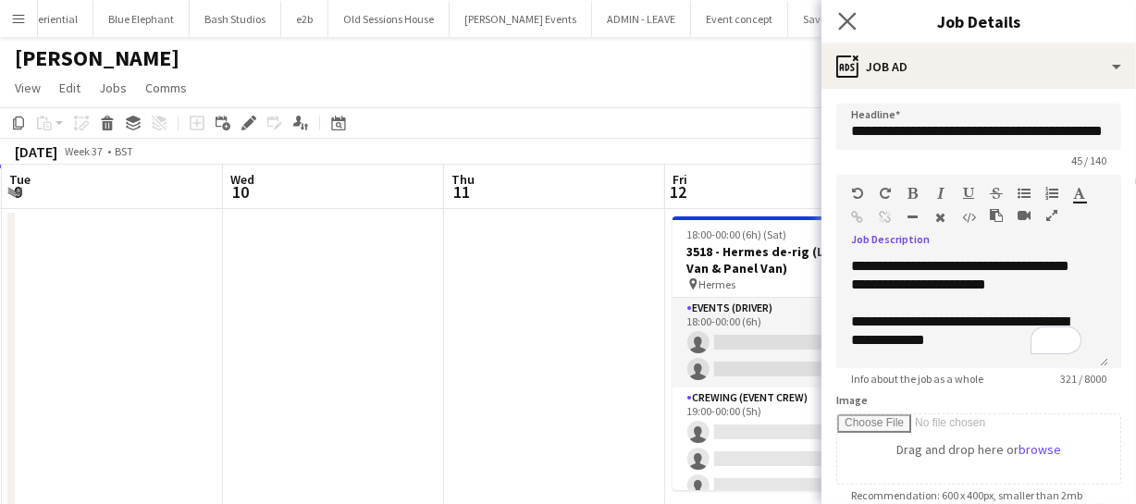
click at [857, 21] on app-icon "Close pop-in" at bounding box center [847, 21] width 27 height 27
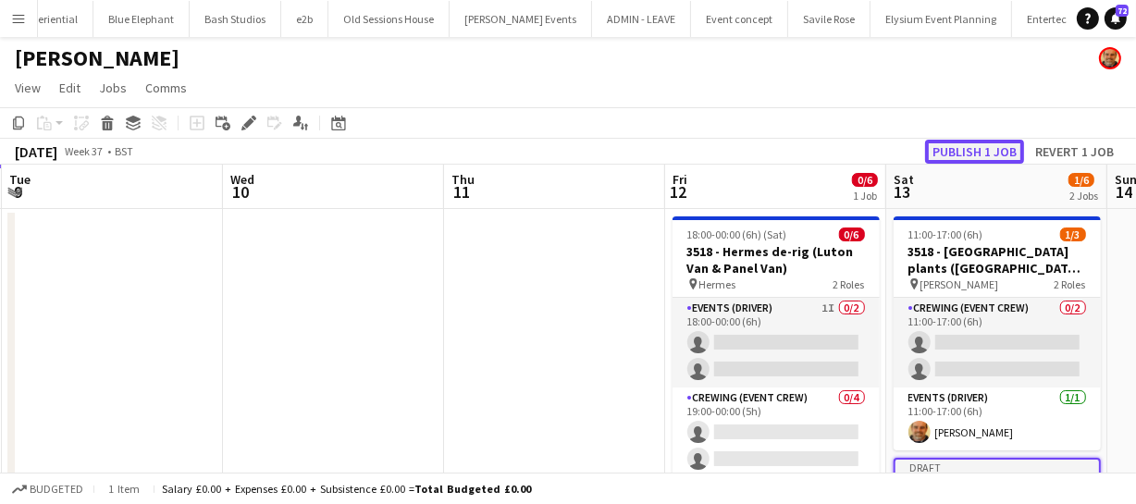
click at [993, 153] on button "Publish 1 job" at bounding box center [974, 152] width 99 height 24
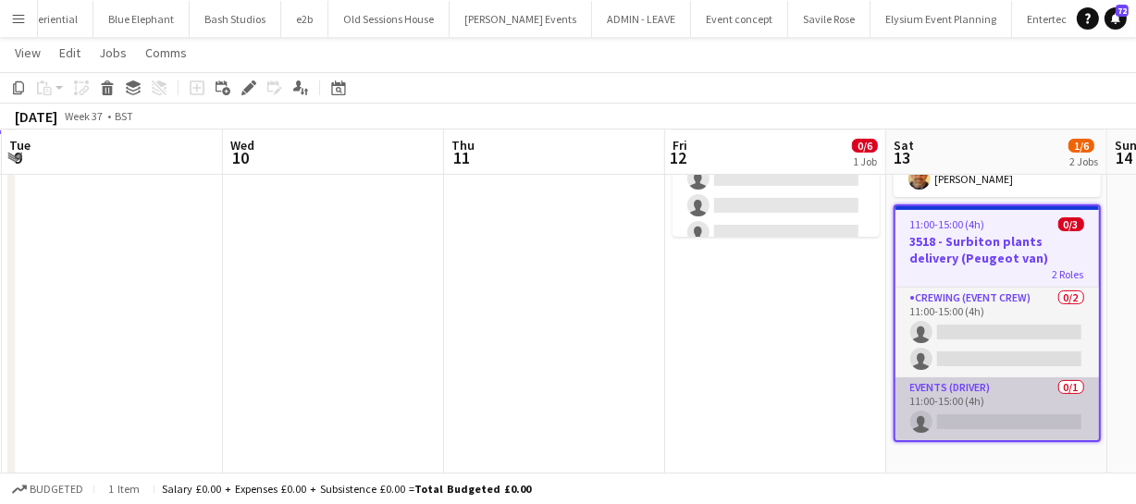
click at [1018, 408] on app-card-role "Events (Driver) 0/1 11:00-15:00 (4h) single-neutral-actions" at bounding box center [997, 408] width 204 height 63
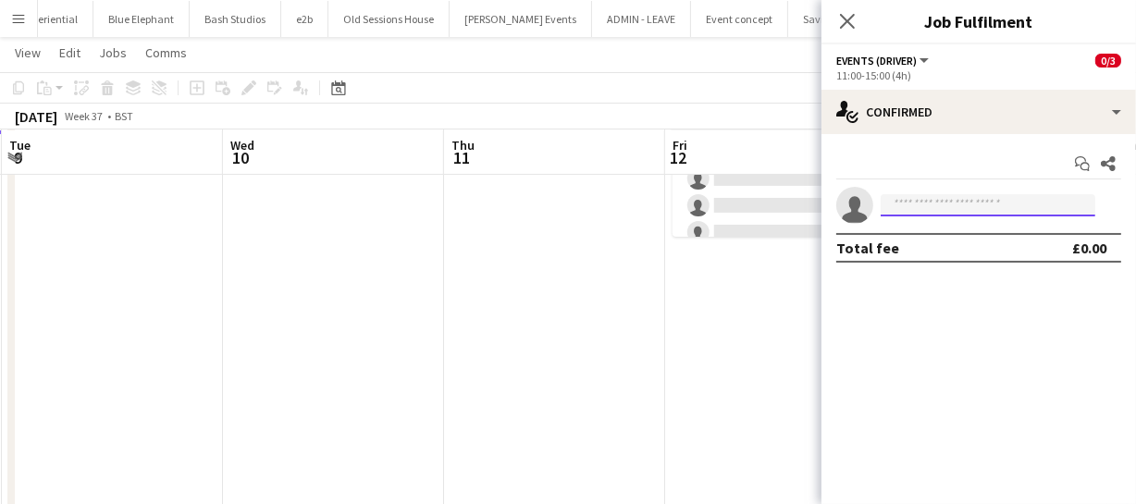
click at [931, 204] on input at bounding box center [988, 205] width 215 height 22
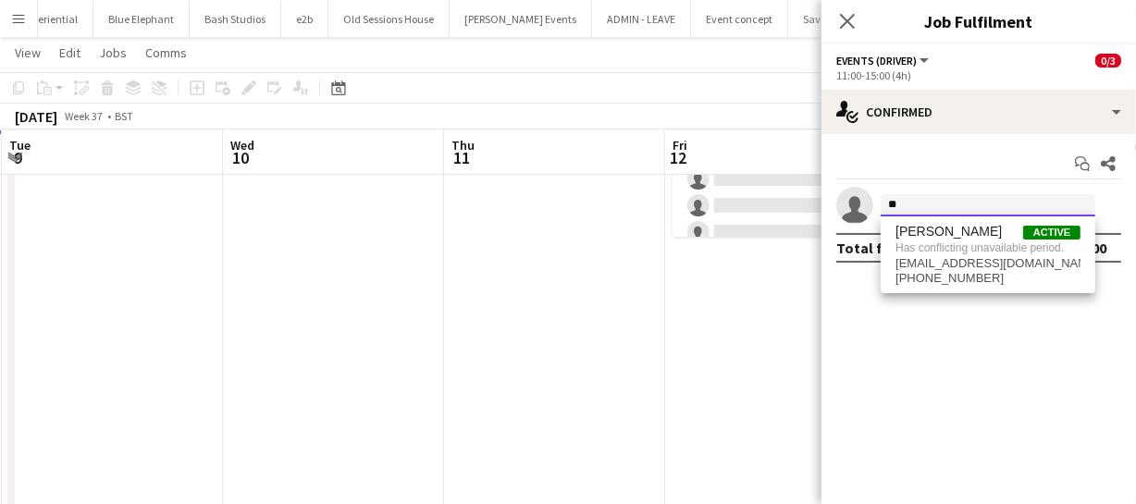
type input "*"
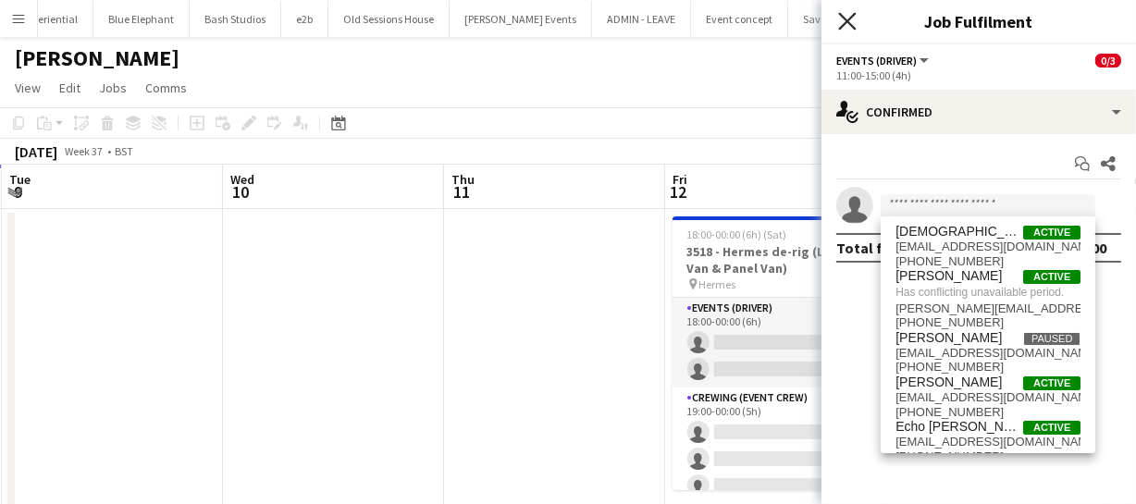
click at [850, 21] on icon "Close pop-in" at bounding box center [847, 21] width 18 height 18
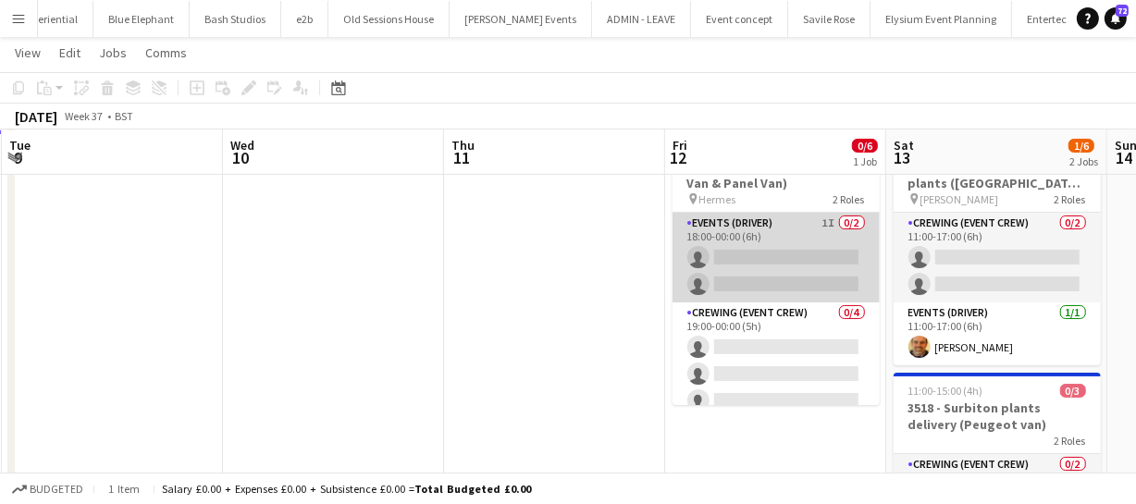
click at [744, 287] on app-card-role "Events (Driver) 1I 0/2 18:00-00:00 (6h) single-neutral-actions single-neutral-a…" at bounding box center [775, 258] width 207 height 90
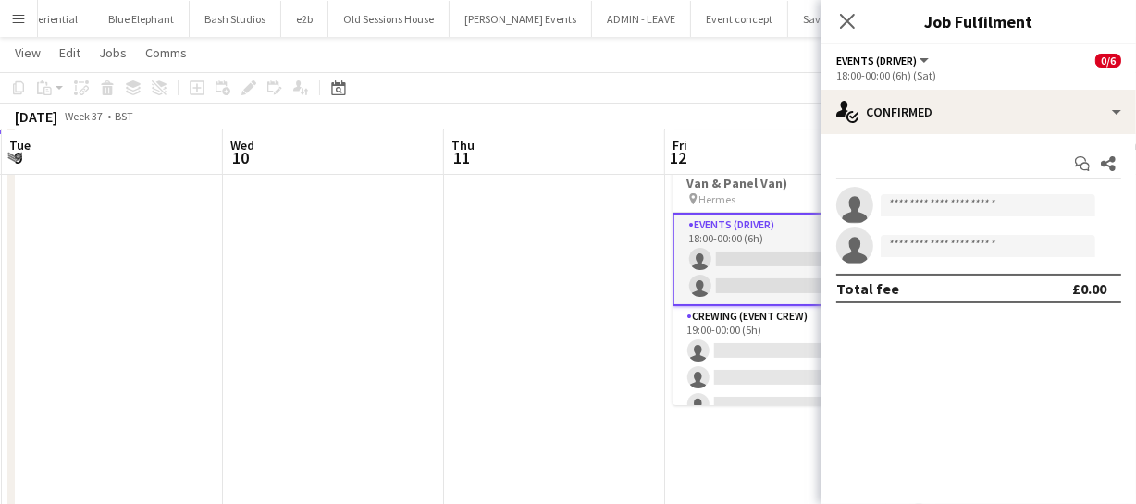
click at [926, 259] on app-invite-slot "single-neutral-actions" at bounding box center [978, 246] width 315 height 37
click at [928, 253] on input at bounding box center [988, 246] width 215 height 22
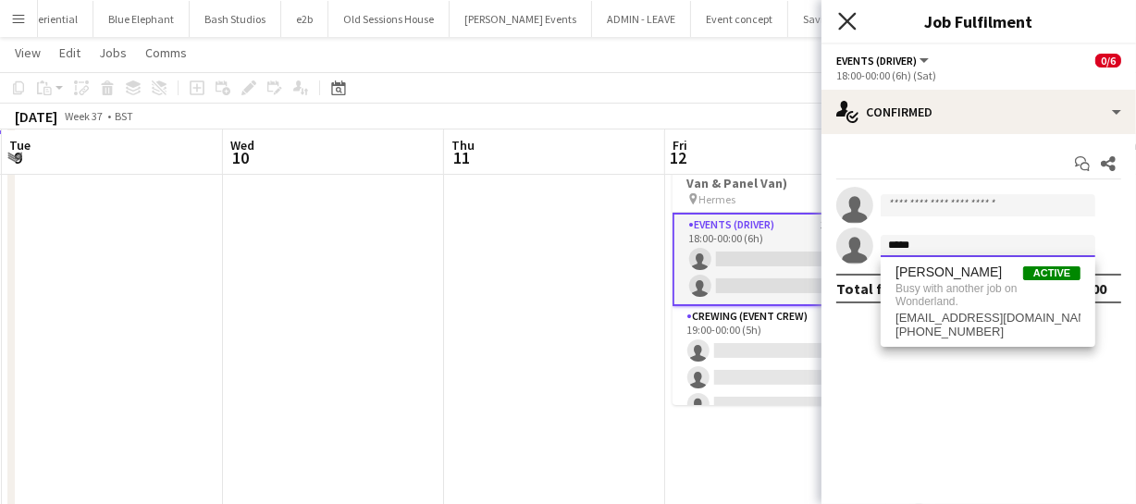
type input "*****"
click at [850, 21] on icon "Close pop-in" at bounding box center [847, 21] width 18 height 18
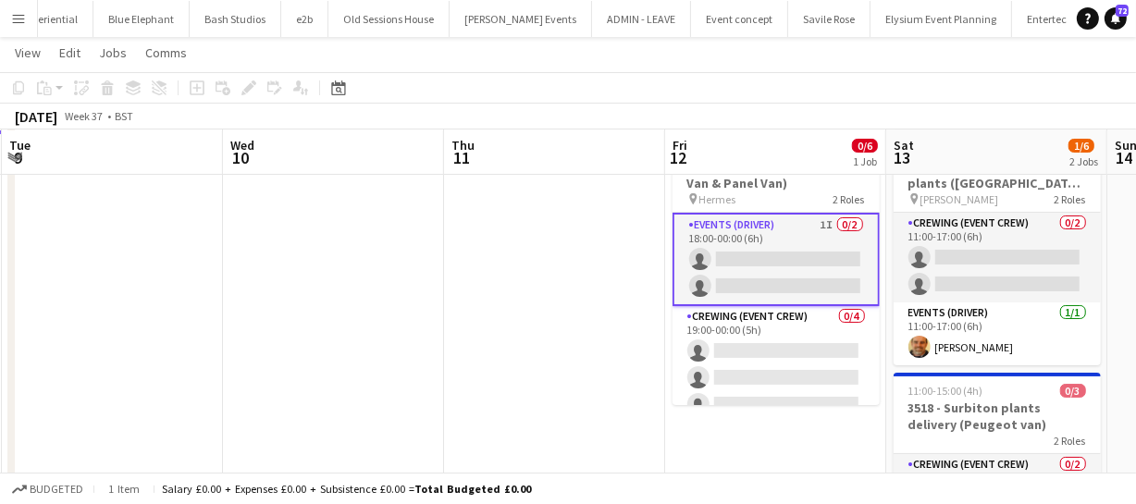
click at [18, 17] on app-icon "Menu" at bounding box center [18, 18] width 15 height 15
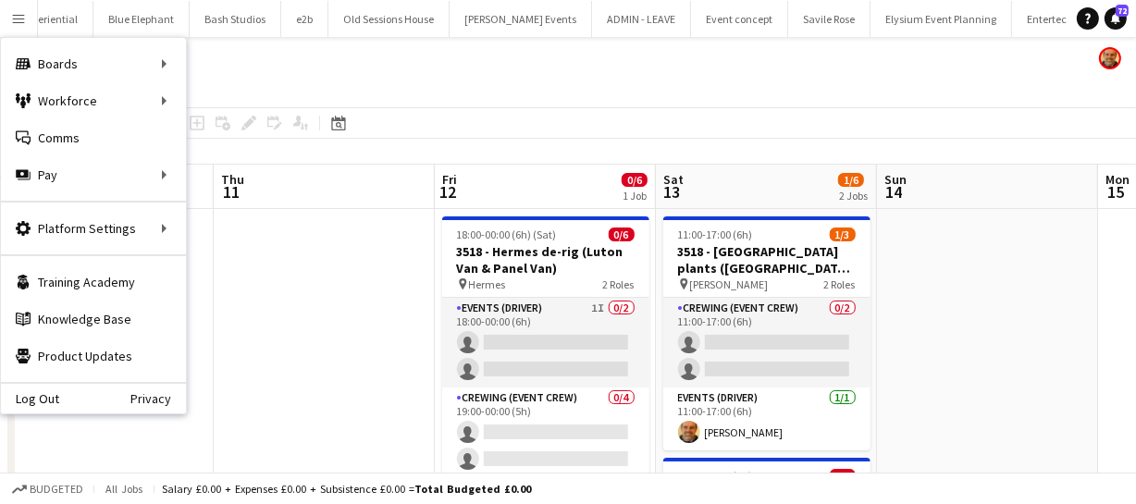
scroll to position [0, 894]
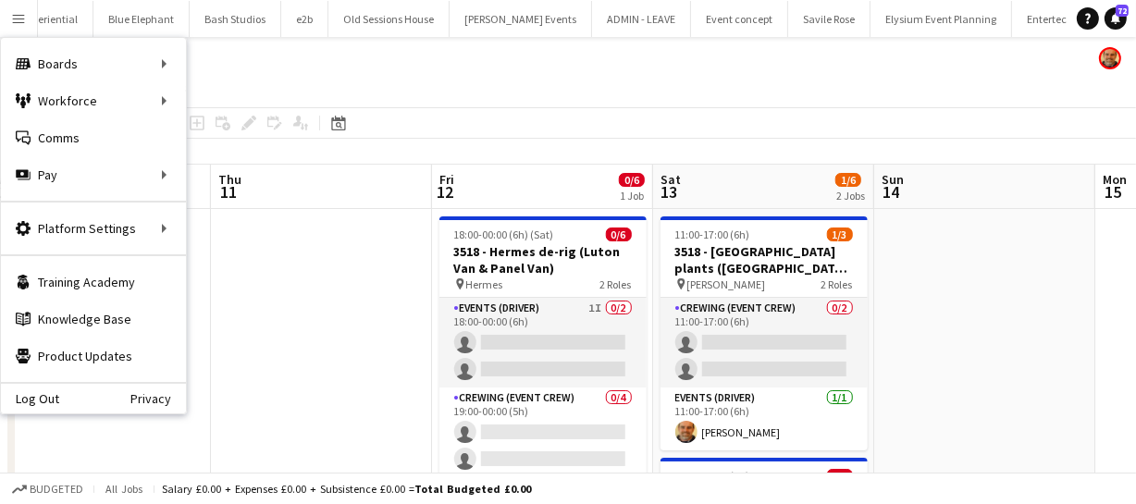
drag, startPoint x: 663, startPoint y: 291, endPoint x: 430, endPoint y: 264, distance: 234.8
click at [430, 264] on app-calendar-viewport "Sat 6 Sun 7 Mon 8 Tue 9 Wed 10 Thu 11 Fri 12 0/6 1 Job Sat 13 1/6 2 Jobs Sun 14…" at bounding box center [568, 468] width 1136 height 606
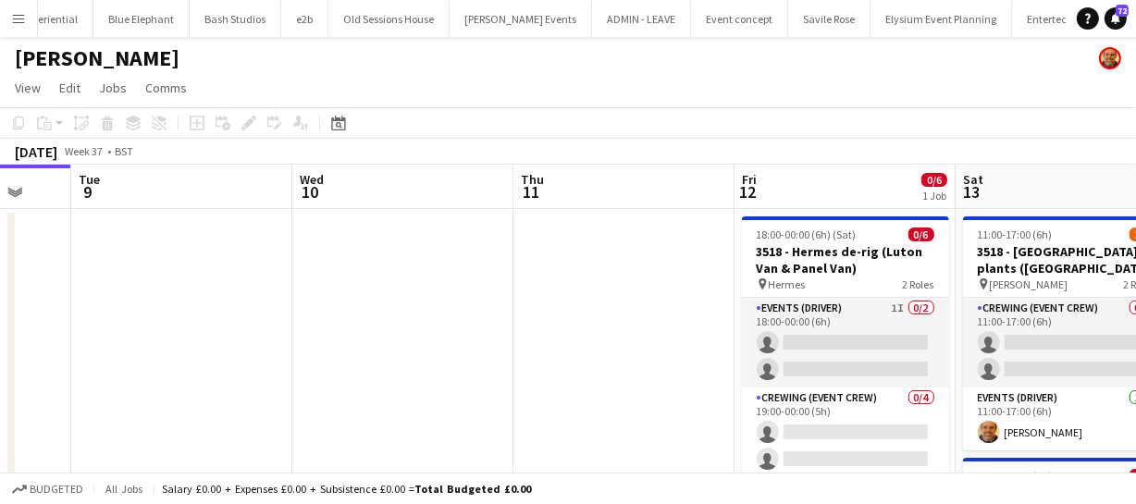
scroll to position [0, 660]
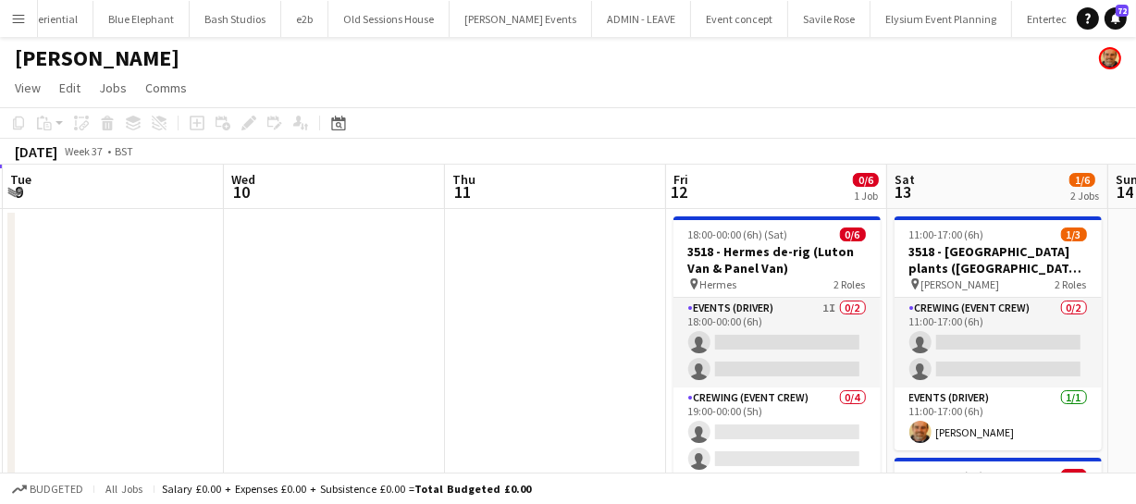
drag, startPoint x: 1005, startPoint y: 341, endPoint x: 796, endPoint y: 319, distance: 209.3
click at [796, 319] on app-calendar-viewport "Sat 6 Sun 7 Mon 8 Tue 9 Wed 10 Thu 11 Fri 12 0/6 1 Job Sat 13 1/6 2 Jobs Sun 14…" at bounding box center [568, 468] width 1136 height 606
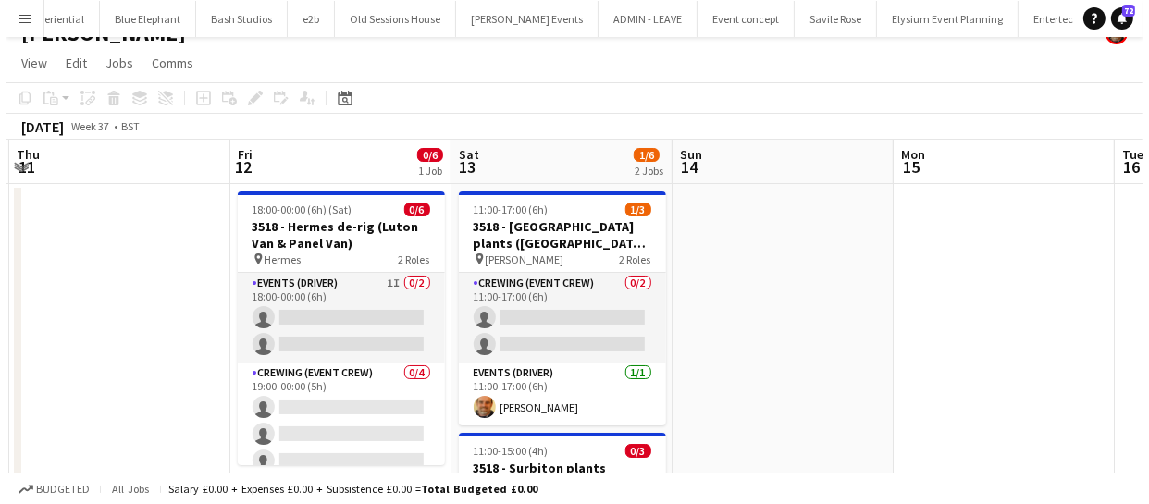
scroll to position [0, 0]
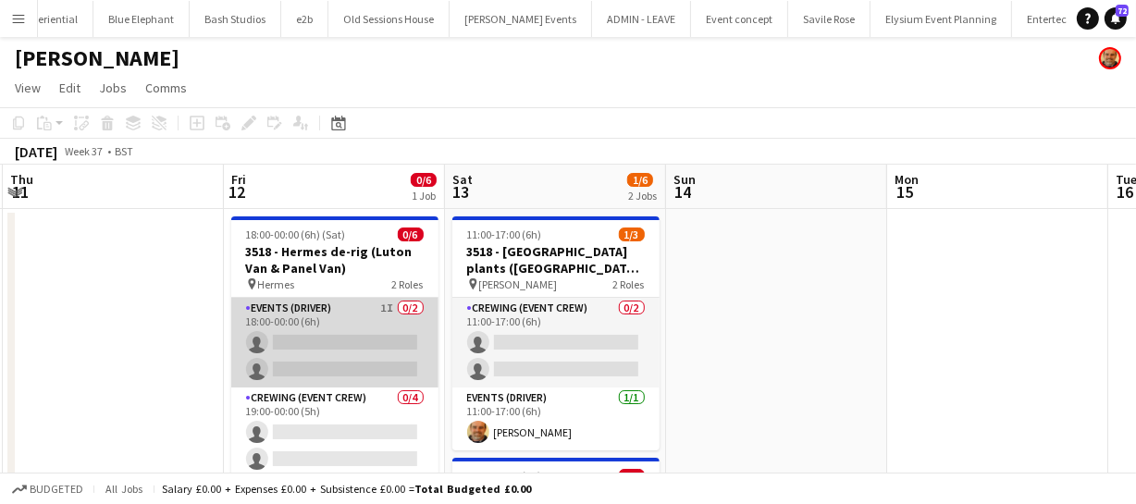
click at [386, 329] on app-card-role "Events (Driver) 1I 0/2 18:00-00:00 (6h) single-neutral-actions single-neutral-a…" at bounding box center [334, 343] width 207 height 90
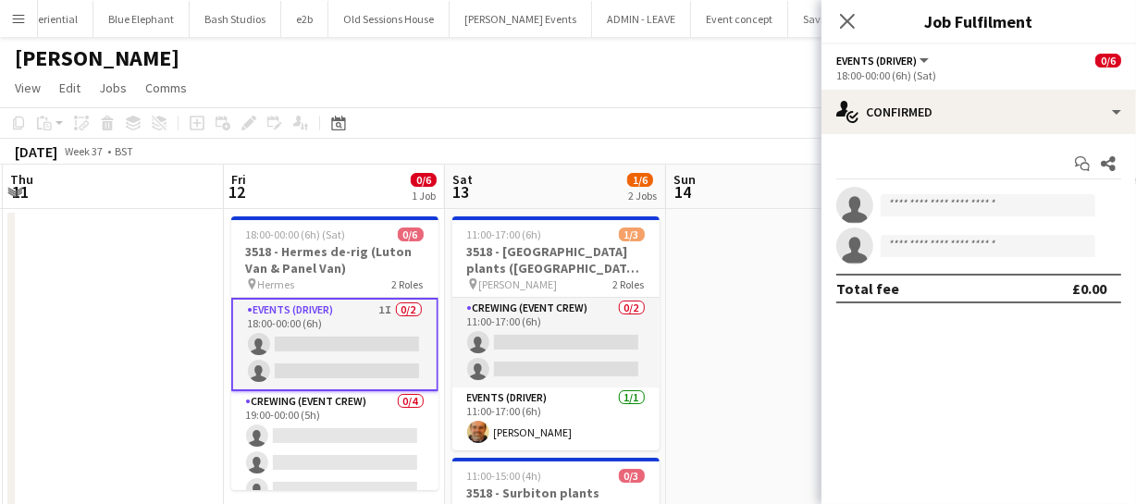
click at [22, 14] on app-icon "Menu" at bounding box center [18, 18] width 15 height 15
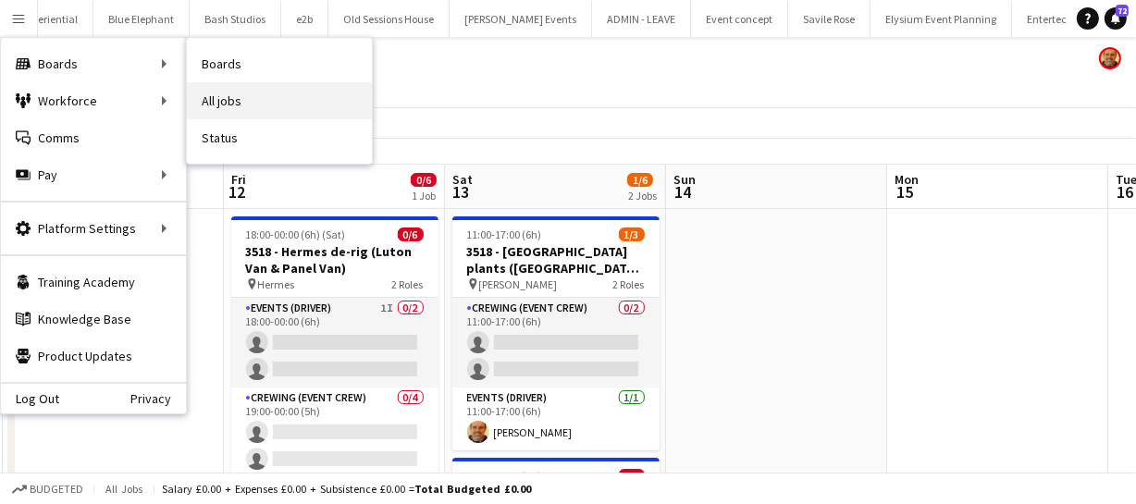
click at [239, 101] on link "All jobs" at bounding box center [279, 100] width 185 height 37
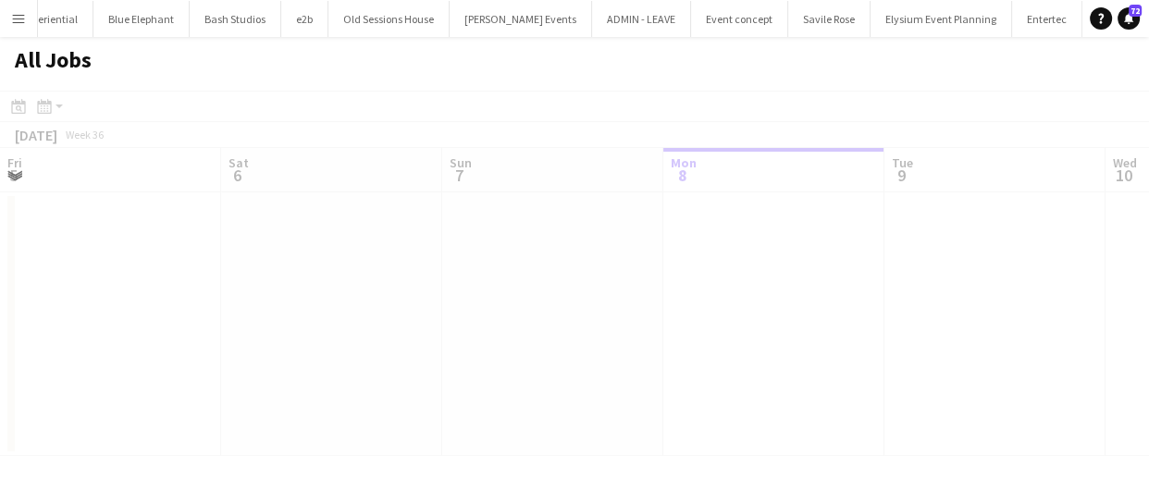
scroll to position [0, 442]
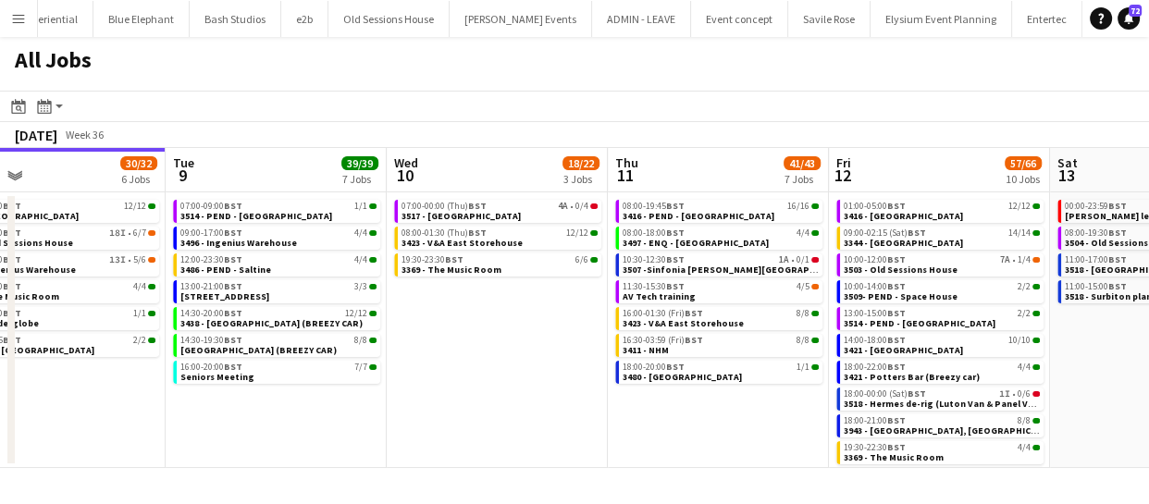
drag, startPoint x: 754, startPoint y: 410, endPoint x: 500, endPoint y: 375, distance: 255.9
click at [500, 375] on app-calendar-viewport "Fri 5 31/31 9 Jobs Sat 6 25/25 6 Jobs Sun 7 57/61 10 Jobs Mon 8 30/32 6 Jobs Tu…" at bounding box center [574, 308] width 1149 height 320
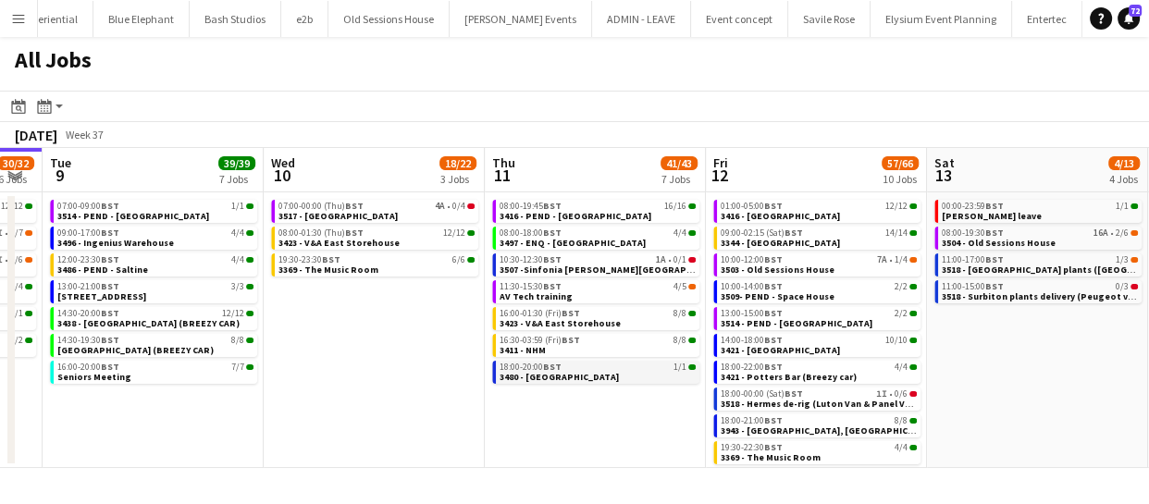
drag, startPoint x: 624, startPoint y: 391, endPoint x: 606, endPoint y: 379, distance: 22.1
click at [586, 384] on app-calendar-viewport "Fri 5 31/31 9 Jobs Sat 6 25/25 6 Jobs Sun 7 57/61 10 Jobs Mon 8 30/32 6 Jobs Tu…" at bounding box center [574, 308] width 1149 height 320
click at [749, 367] on span "18:00-22:00 BST" at bounding box center [752, 367] width 62 height 9
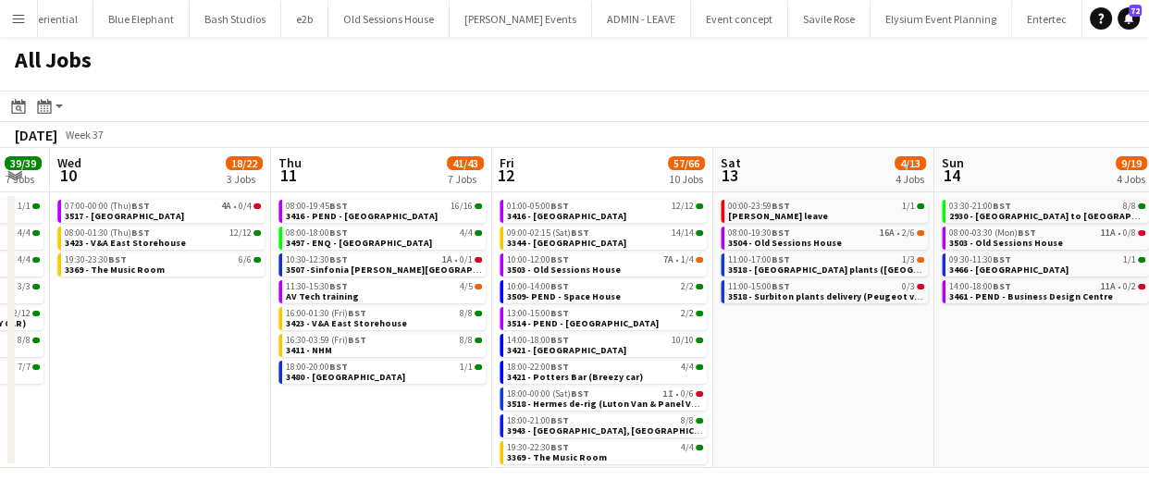
scroll to position [0, 675]
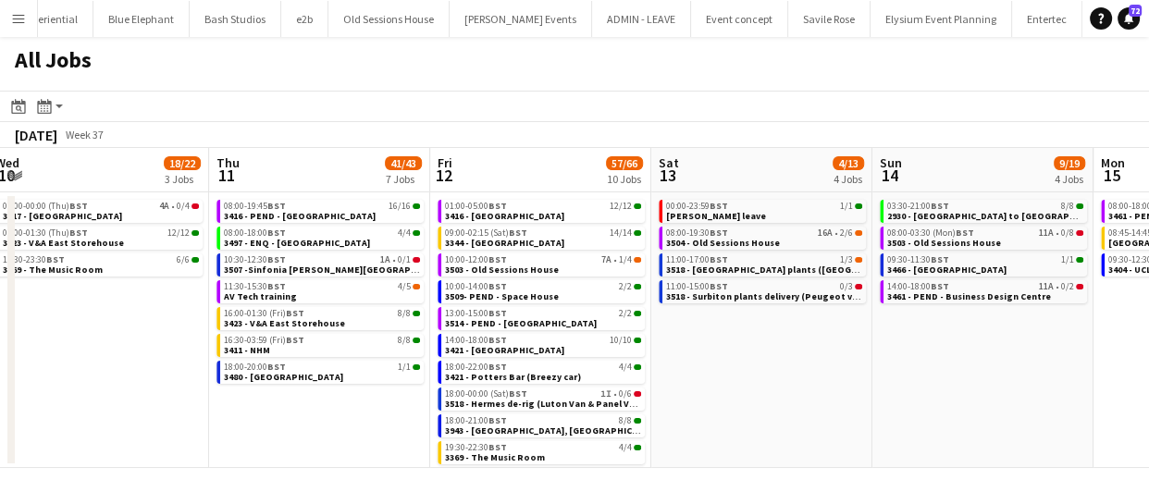
drag, startPoint x: 935, startPoint y: 384, endPoint x: 660, endPoint y: 376, distance: 275.8
click at [660, 376] on app-calendar-viewport "Sun 7 57/61 10 Jobs Mon 8 30/32 6 Jobs Tue 9 39/39 7 Jobs Wed 10 18/22 3 Jobs T…" at bounding box center [574, 308] width 1149 height 320
click at [707, 271] on span "3518 - Southampton plants (LUTON VAN))" at bounding box center [804, 270] width 276 height 12
click at [512, 427] on span "3943 - County Hall, Waterloo" at bounding box center [553, 431] width 217 height 12
drag, startPoint x: 777, startPoint y: 389, endPoint x: 818, endPoint y: 389, distance: 40.7
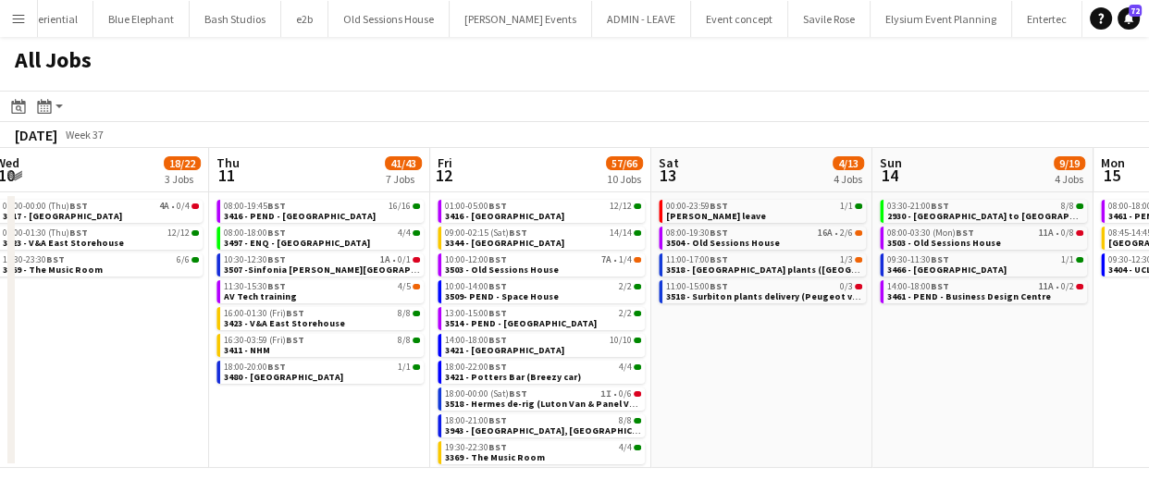
click at [766, 389] on app-calendar-viewport "Sun 7 57/61 10 Jobs Mon 8 30/32 6 Jobs Tue 9 39/39 7 Jobs Wed 10 18/22 3 Jobs T…" at bounding box center [574, 308] width 1149 height 320
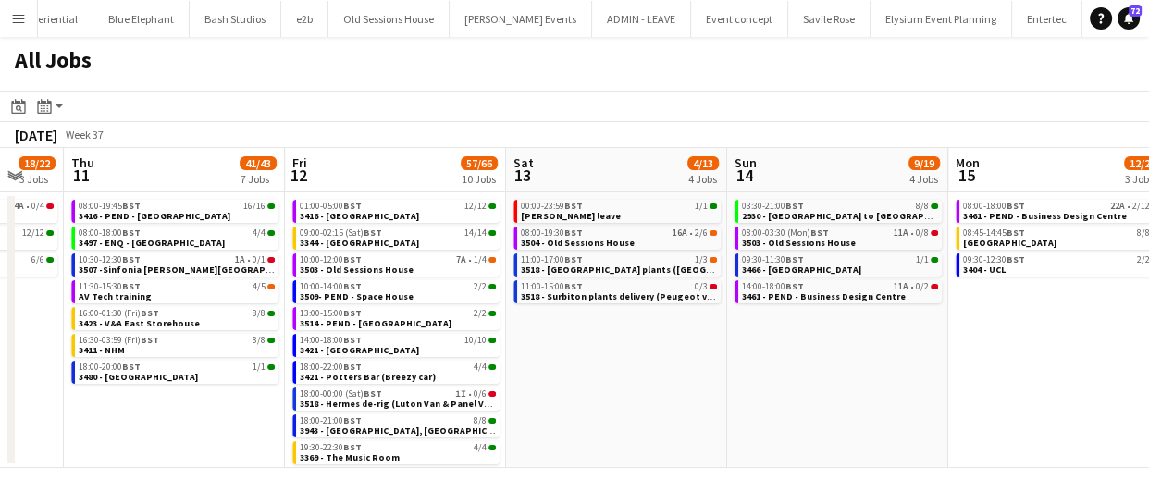
drag, startPoint x: 817, startPoint y: 389, endPoint x: 785, endPoint y: 388, distance: 31.5
click at [782, 389] on app-calendar-viewport "Sun 7 57/61 10 Jobs Mon 8 30/32 6 Jobs Tue 9 39/39 7 Jobs Wed 10 18/22 3 Jobs T…" at bounding box center [574, 308] width 1149 height 320
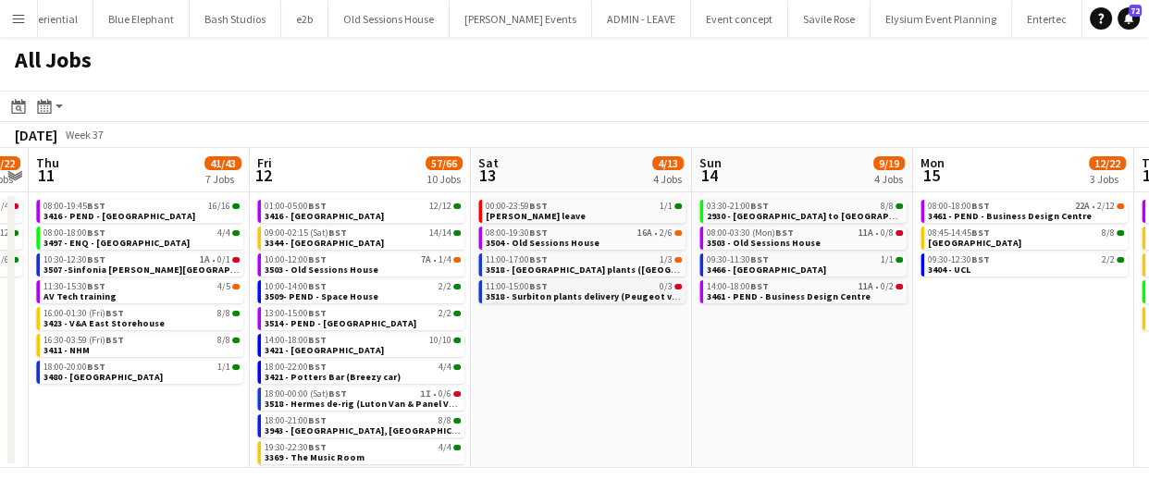
click at [542, 289] on span "BST" at bounding box center [538, 286] width 19 height 12
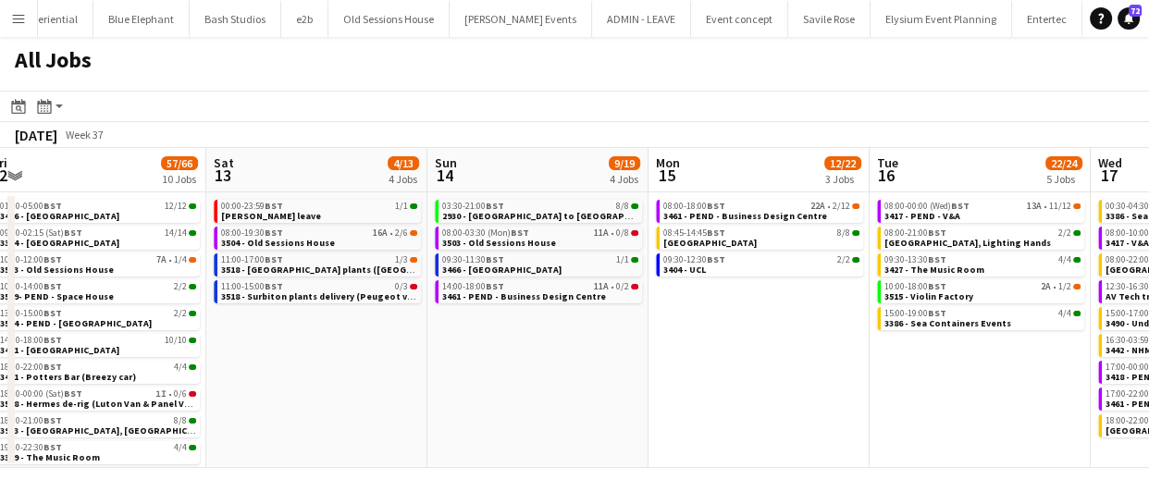
scroll to position [0, 637]
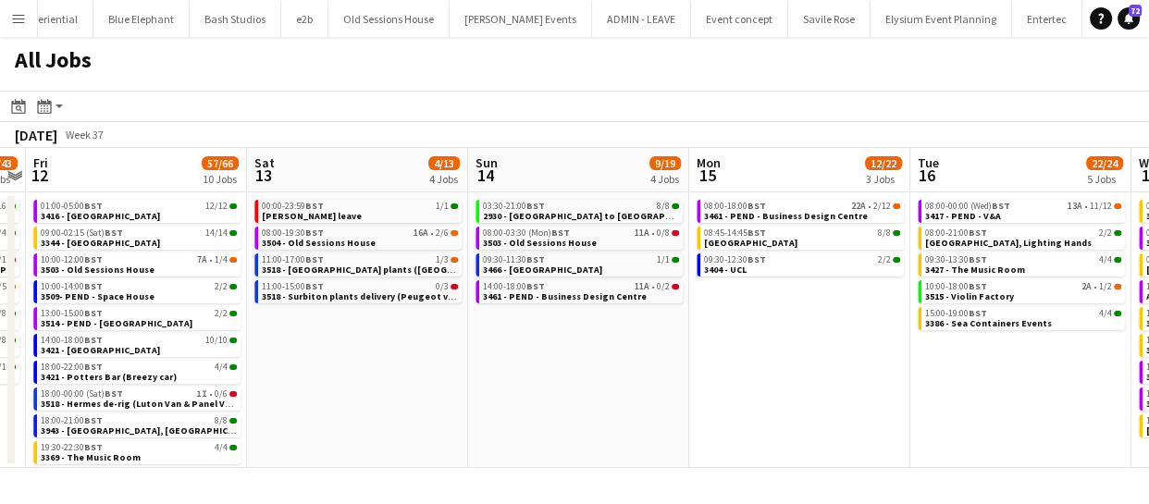
drag, startPoint x: 918, startPoint y: 427, endPoint x: 694, endPoint y: 405, distance: 225.0
click at [694, 405] on app-calendar-viewport "Tue 9 39/39 7 Jobs Wed 10 18/22 3 Jobs Thu 11 41/43 7 Jobs Fri 12 57/66 10 Jobs…" at bounding box center [574, 308] width 1149 height 320
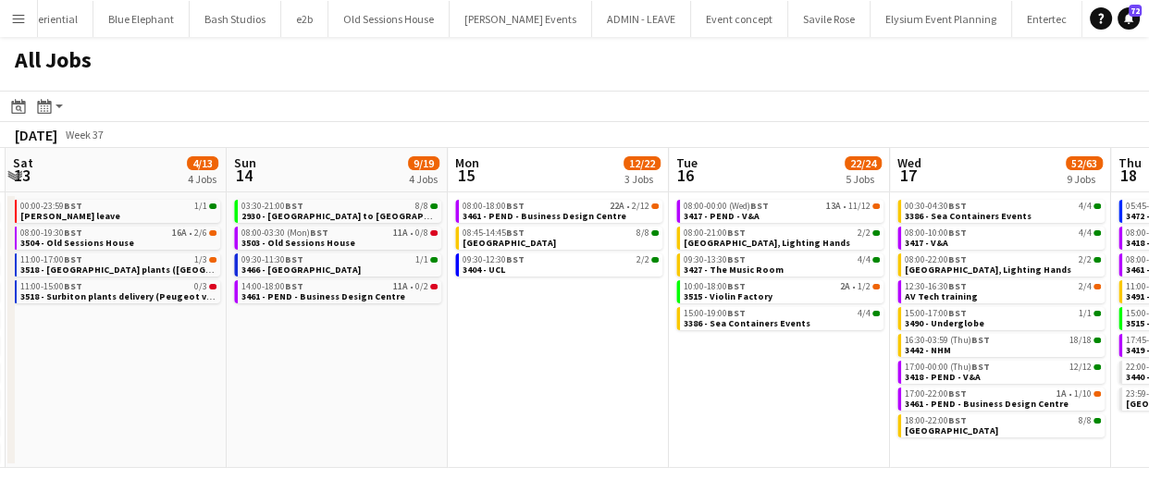
drag, startPoint x: 653, startPoint y: 325, endPoint x: 552, endPoint y: 325, distance: 100.8
click at [499, 320] on app-calendar-viewport "Tue 9 39/39 7 Jobs Wed 10 18/22 3 Jobs Thu 11 41/43 7 Jobs Fri 12 57/66 10 Jobs…" at bounding box center [574, 308] width 1149 height 320
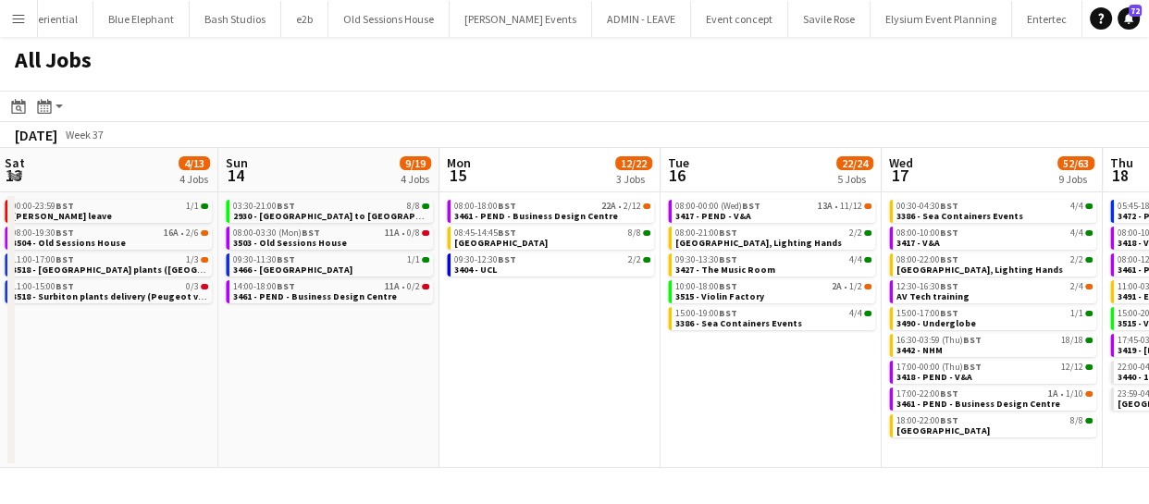
click at [598, 366] on app-calendar-viewport "Tue 9 39/39 7 Jobs Wed 10 18/22 3 Jobs Thu 11 41/43 7 Jobs Fri 12 57/66 10 Jobs…" at bounding box center [574, 308] width 1149 height 320
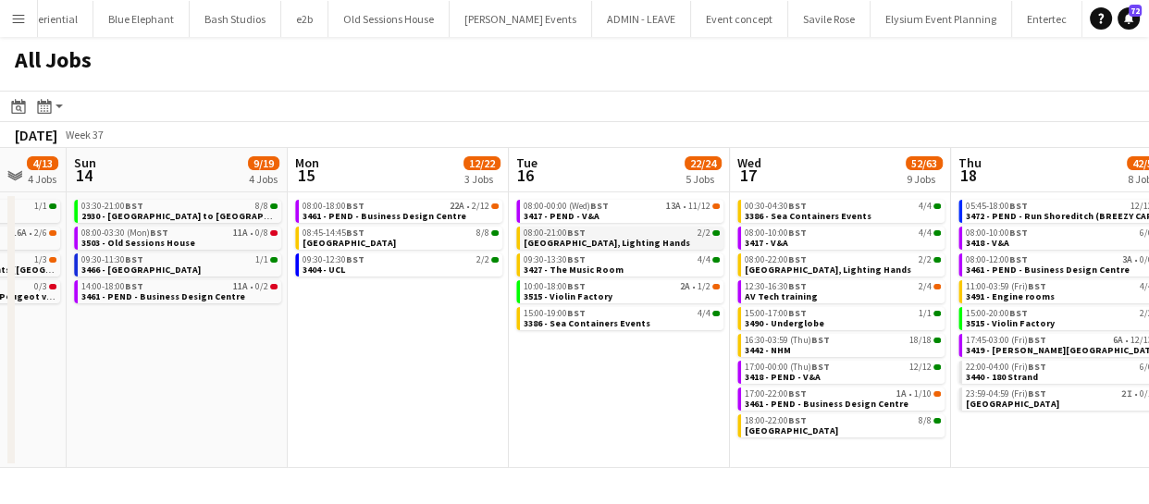
click at [604, 239] on span "3433 - Park Plaza, Lighting Hands" at bounding box center [607, 243] width 167 height 12
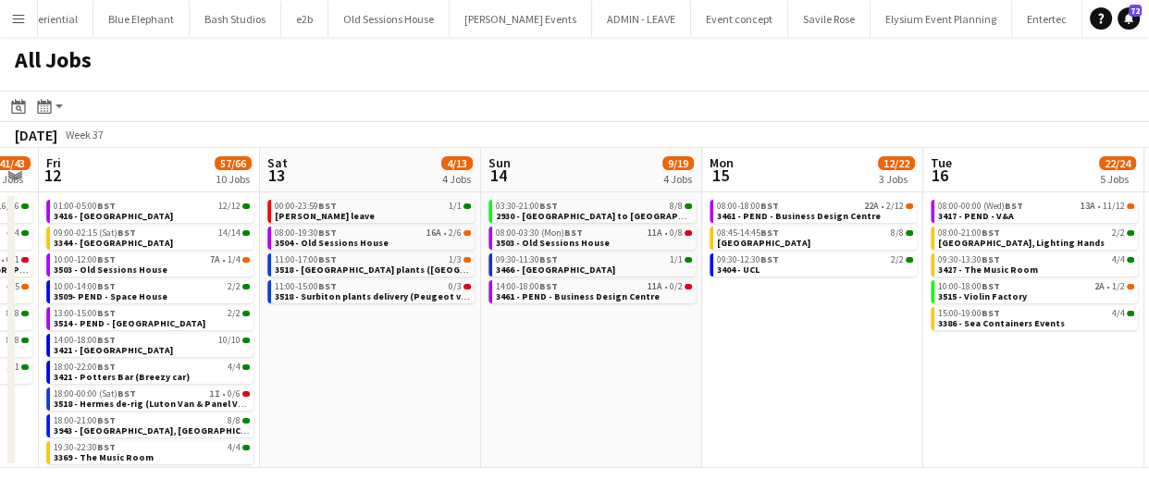
drag, startPoint x: 629, startPoint y: 406, endPoint x: 658, endPoint y: 409, distance: 28.8
click at [675, 409] on app-calendar-viewport "Wed 10 18/22 3 Jobs Thu 11 41/43 7 Jobs Fri 12 57/66 10 Jobs Sat 13 4/13 4 Jobs…" at bounding box center [574, 308] width 1149 height 320
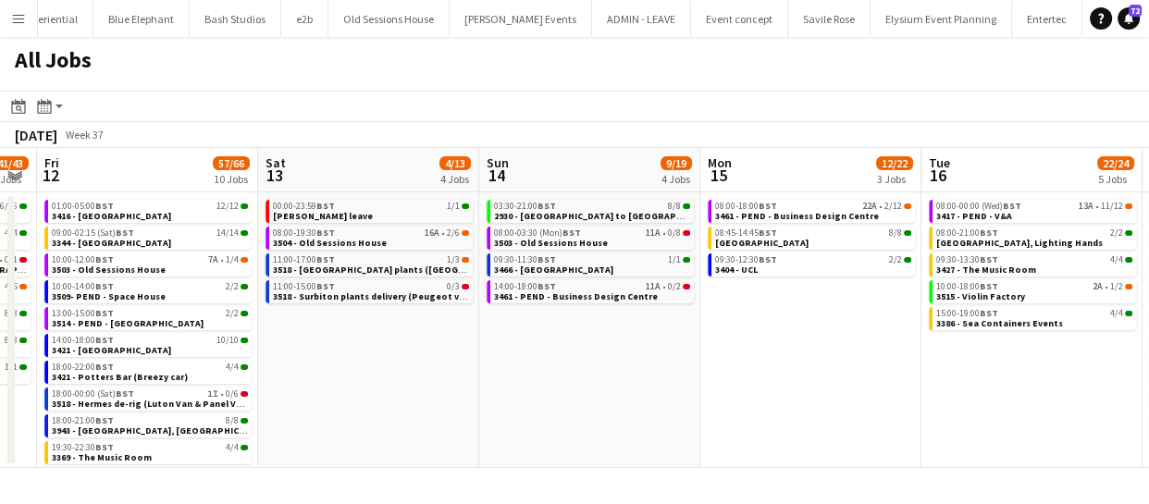
click at [722, 413] on app-calendar-viewport "Wed 10 18/22 3 Jobs Thu 11 41/43 7 Jobs Fri 12 57/66 10 Jobs Sat 13 4/13 4 Jobs…" at bounding box center [574, 308] width 1149 height 320
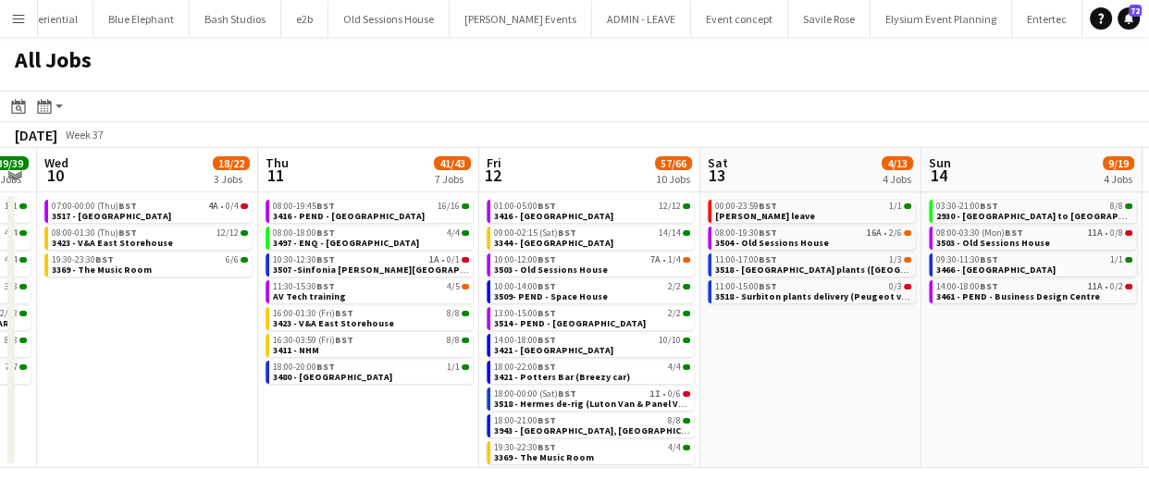
scroll to position [0, 572]
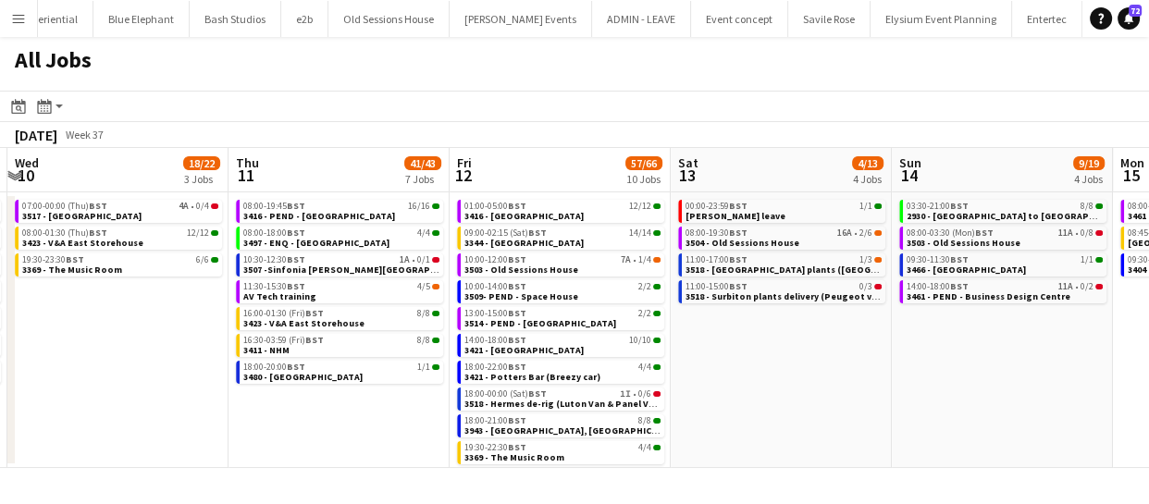
drag, startPoint x: 717, startPoint y: 389, endPoint x: 795, endPoint y: 389, distance: 77.7
click at [795, 389] on app-calendar-viewport "Mon 8 30/32 6 Jobs Tue 9 39/39 7 Jobs Wed 10 18/22 3 Jobs Thu 11 41/43 7 Jobs F…" at bounding box center [574, 308] width 1149 height 320
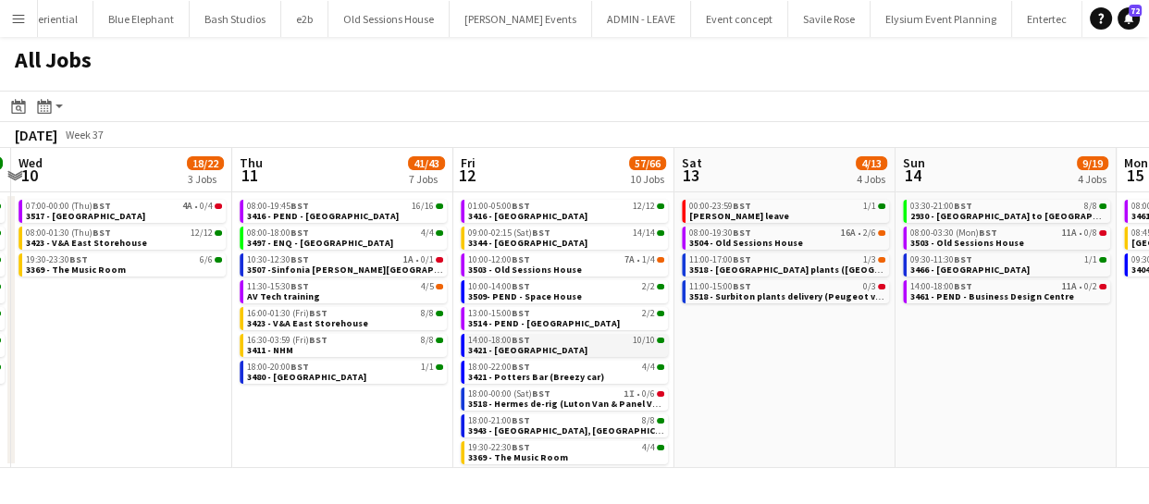
click at [549, 348] on span "3421 - Royal Festival Hall" at bounding box center [527, 350] width 119 height 12
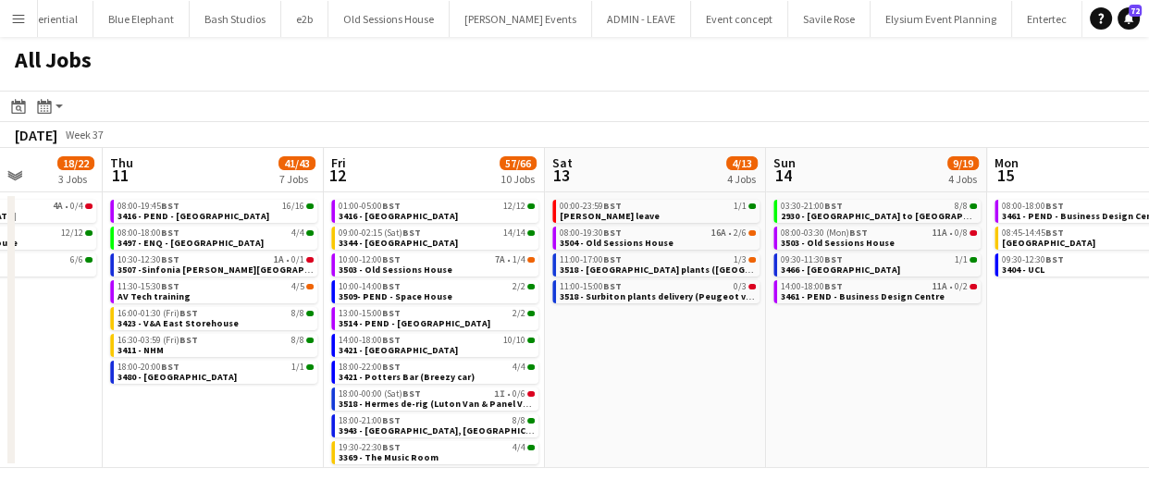
scroll to position [0, 657]
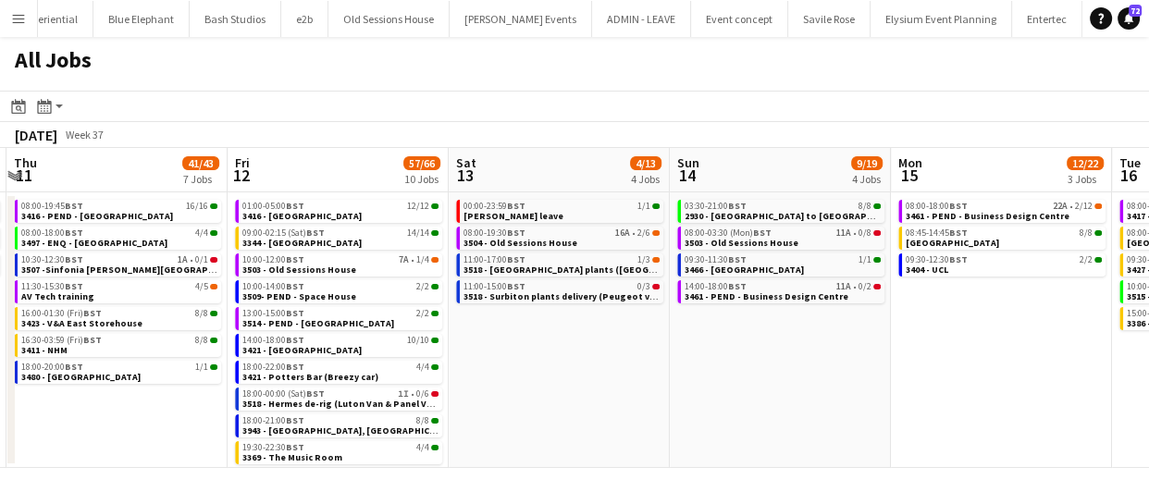
drag, startPoint x: 956, startPoint y: 290, endPoint x: 731, endPoint y: 327, distance: 228.7
click at [731, 327] on app-calendar-viewport "Mon 8 30/32 6 Jobs Tue 9 39/39 7 Jobs Wed 10 18/22 3 Jobs Thu 11 41/43 7 Jobs F…" at bounding box center [574, 308] width 1149 height 320
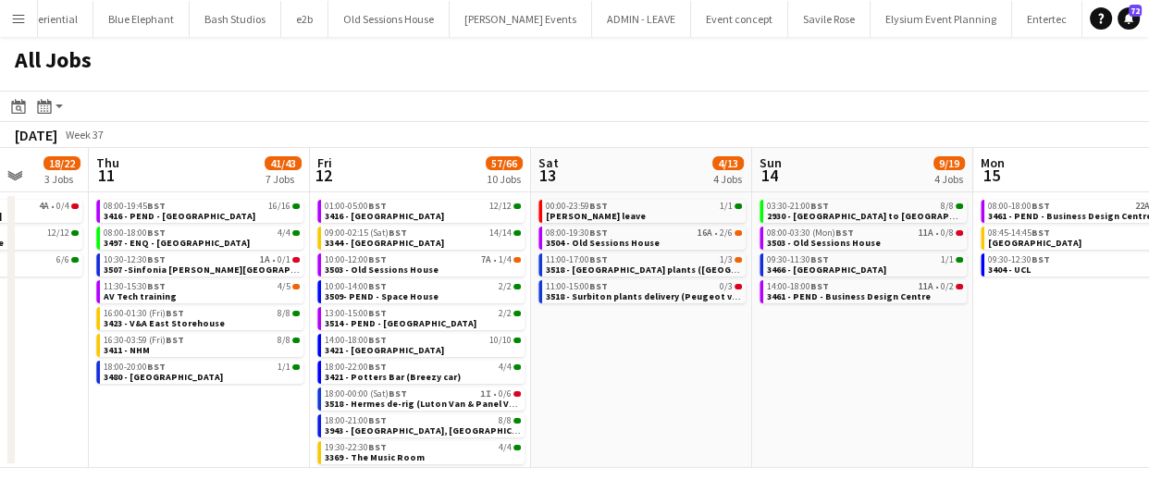
drag, startPoint x: 729, startPoint y: 389, endPoint x: 512, endPoint y: 389, distance: 216.5
click at [512, 389] on app-calendar-viewport "Mon 8 30/32 6 Jobs Tue 9 39/39 7 Jobs Wed 10 18/22 3 Jobs Thu 11 41/43 7 Jobs F…" at bounding box center [574, 308] width 1149 height 320
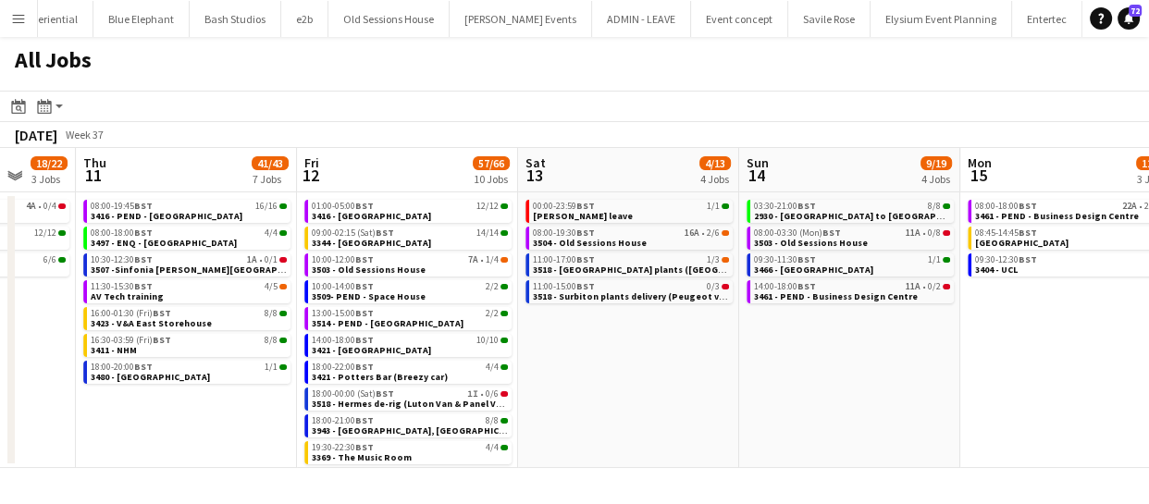
scroll to position [0, 559]
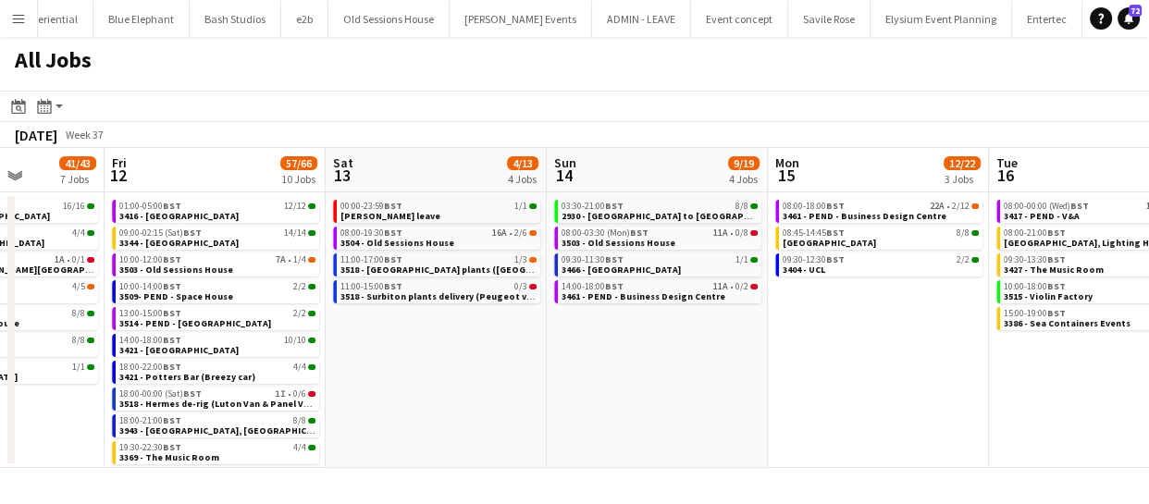
drag, startPoint x: 601, startPoint y: 396, endPoint x: 839, endPoint y: 364, distance: 239.8
click at [839, 364] on app-calendar-viewport "Tue 9 39/39 7 Jobs Wed 10 18/22 3 Jobs Thu 11 41/43 7 Jobs Fri 12 57/66 10 Jobs…" at bounding box center [574, 308] width 1149 height 320
click at [505, 439] on app-date-cell "00:00-23:59 BST 1/1 Chris Ames leave 08:00-19:30 BST 16A • 2/6 3504 - Old Sessi…" at bounding box center [436, 330] width 221 height 276
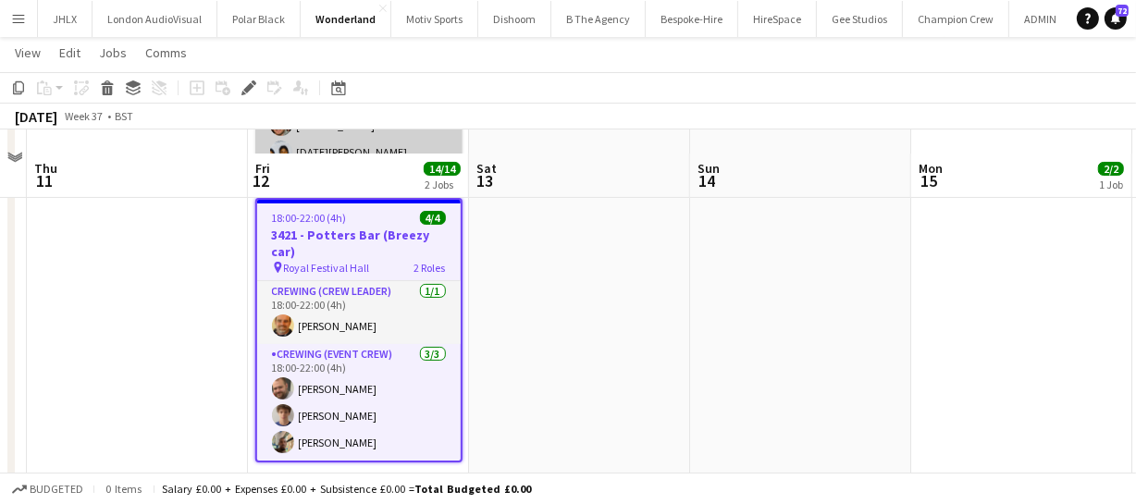
scroll to position [323, 0]
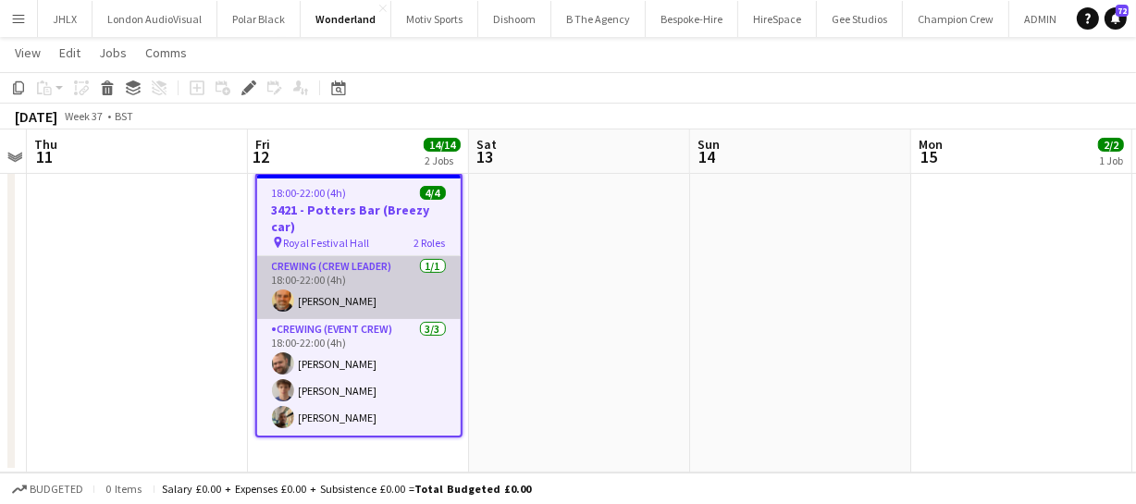
click at [329, 290] on app-card-role "Crewing (Crew Leader) [DATE] 18:00-22:00 (4h) [PERSON_NAME]" at bounding box center [359, 287] width 204 height 63
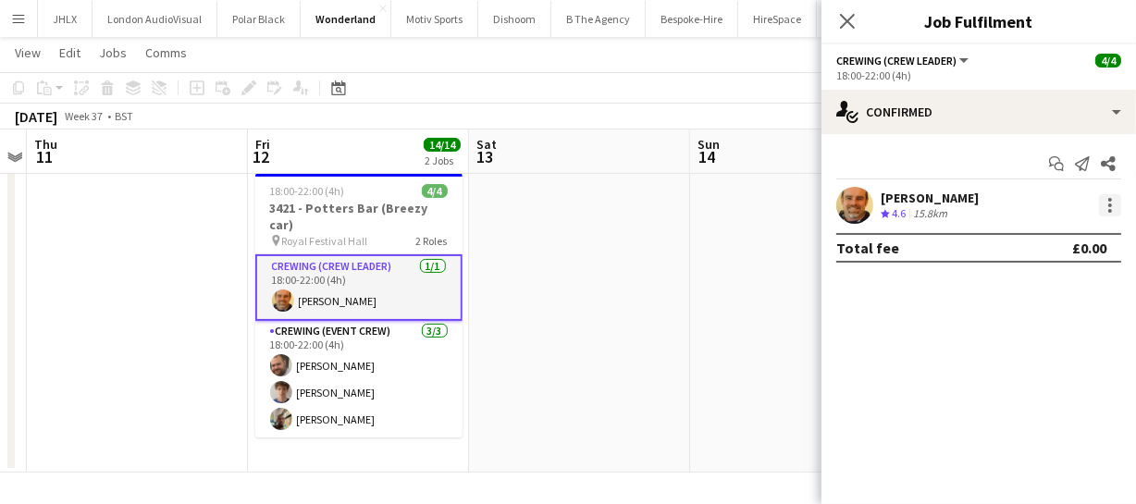
click at [1113, 205] on div at bounding box center [1110, 205] width 22 height 22
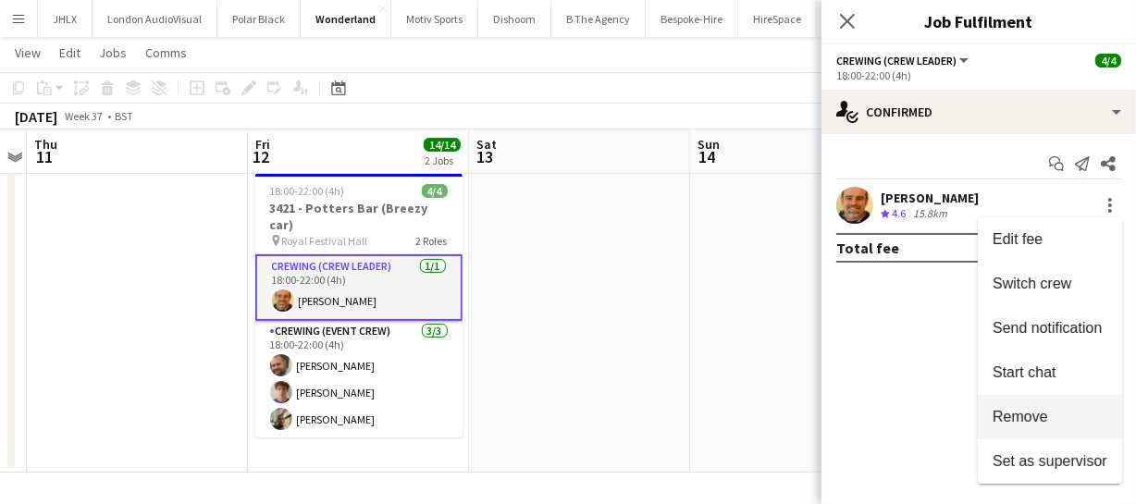
click at [1020, 423] on span "Remove" at bounding box center [1021, 417] width 56 height 16
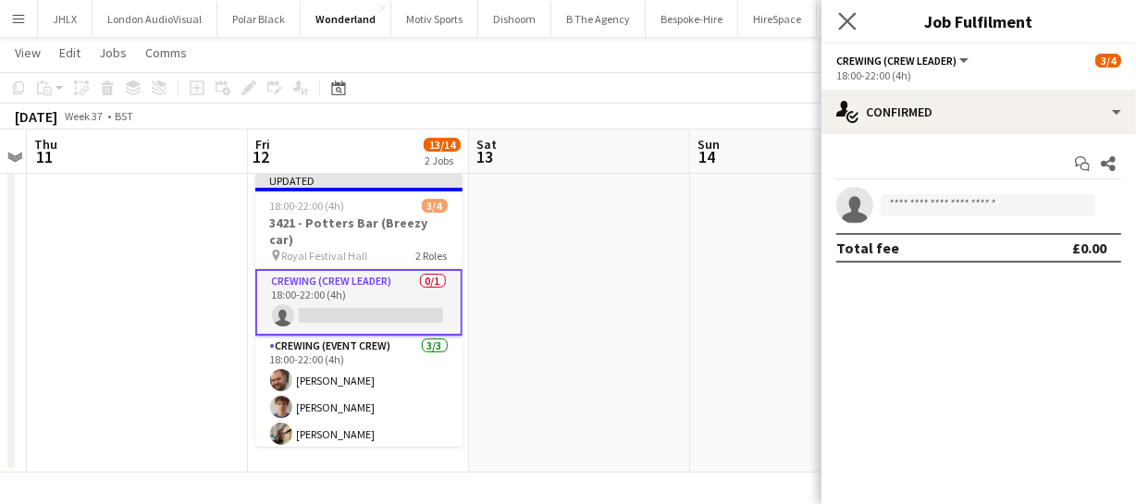
click at [857, 29] on app-icon "Close pop-in" at bounding box center [847, 21] width 27 height 27
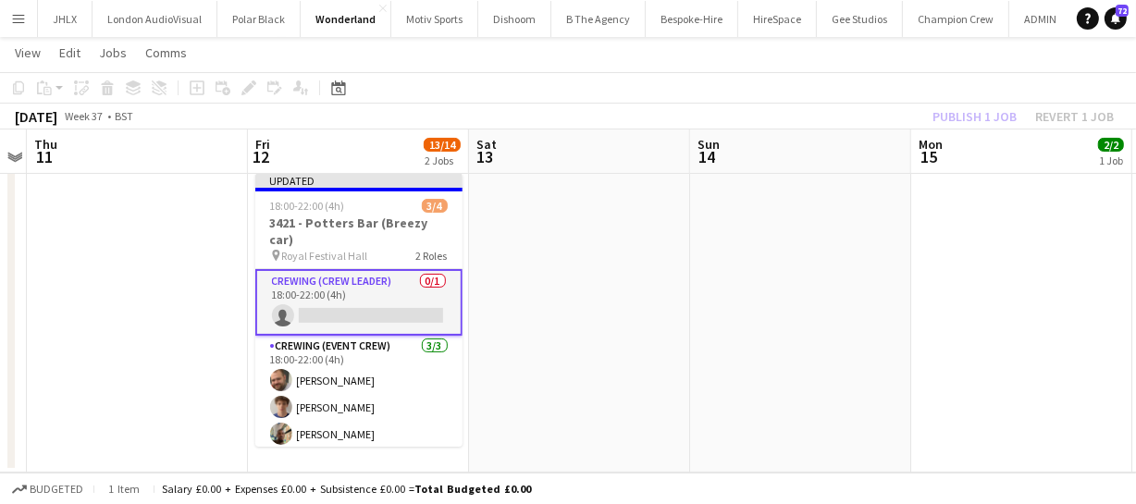
click at [977, 117] on div "Publish 1 job Revert 1 job" at bounding box center [1023, 117] width 226 height 24
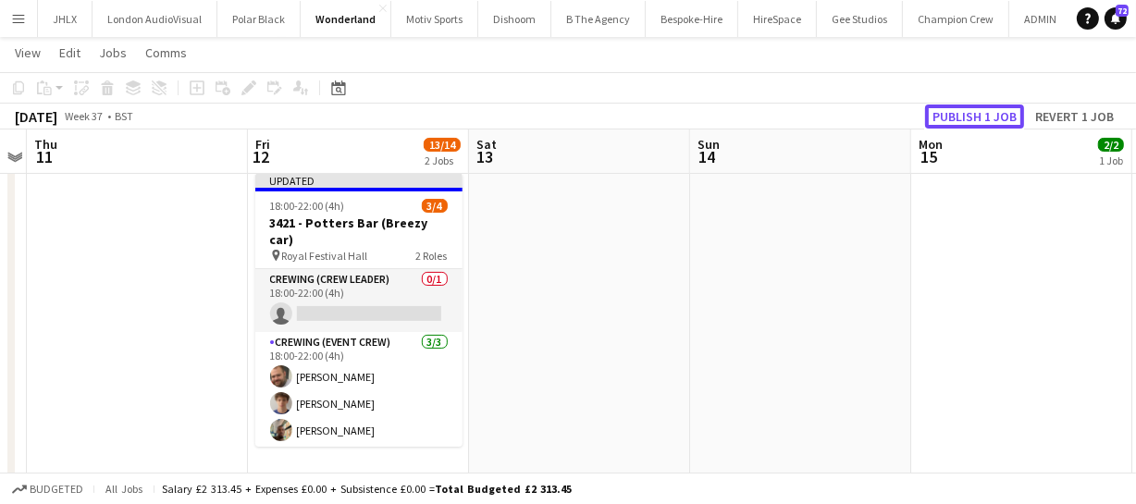
click at [976, 118] on button "Publish 1 job" at bounding box center [974, 117] width 99 height 24
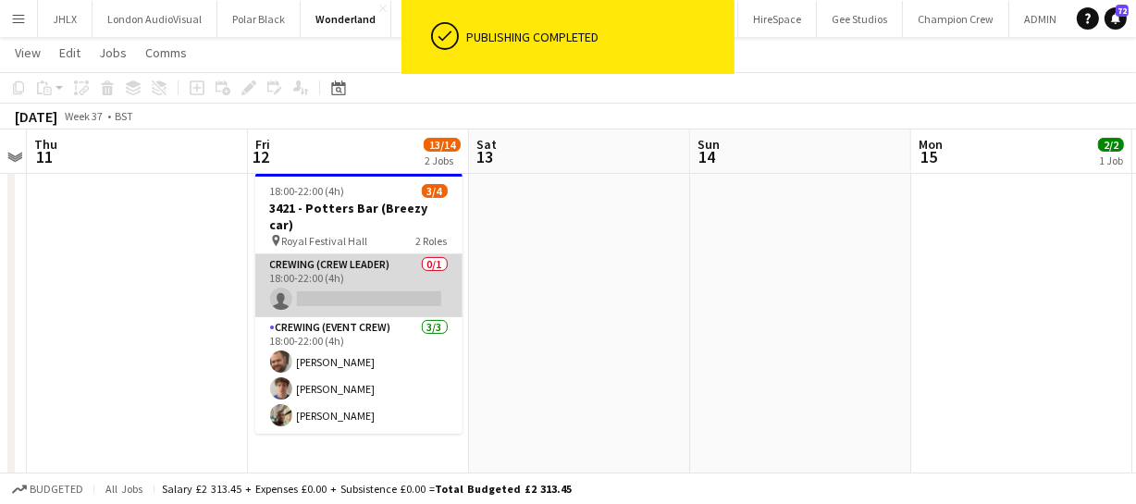
click at [320, 282] on app-card-role "Crewing (Crew Leader) 0/1 18:00-22:00 (4h) single-neutral-actions" at bounding box center [358, 285] width 207 height 63
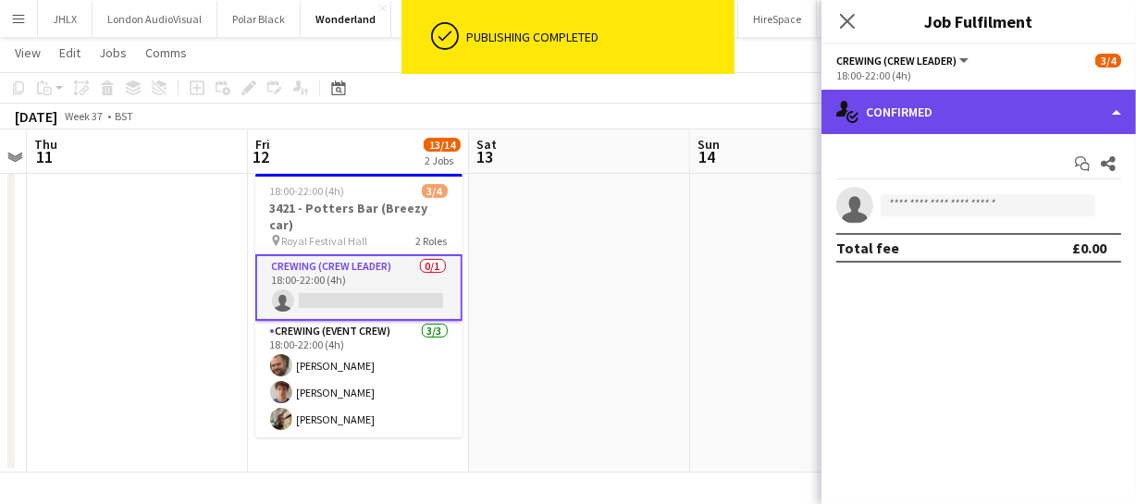
click at [1045, 122] on div "single-neutral-actions-check-2 Confirmed" at bounding box center [978, 112] width 315 height 44
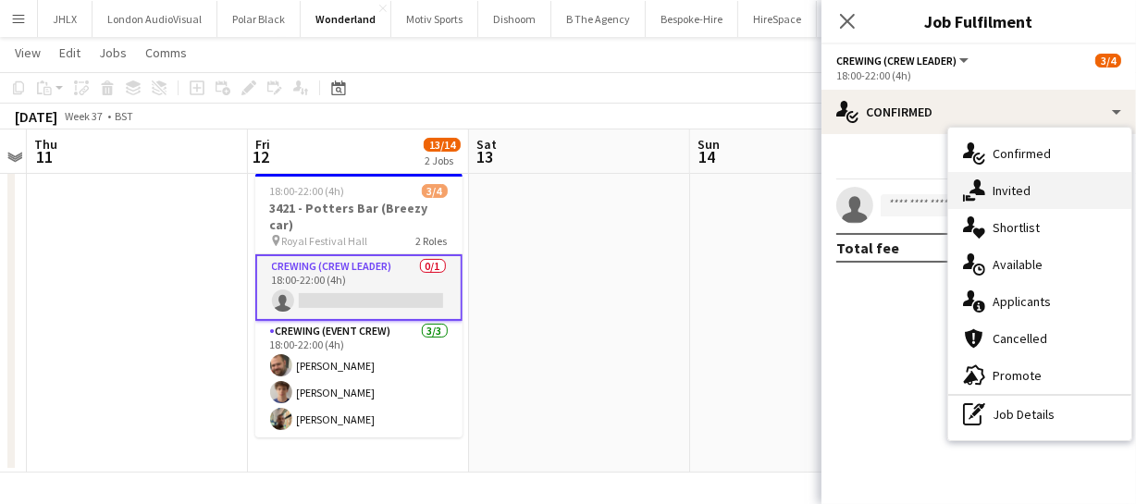
click at [1036, 182] on div "single-neutral-actions-share-1 Invited" at bounding box center [1039, 190] width 183 height 37
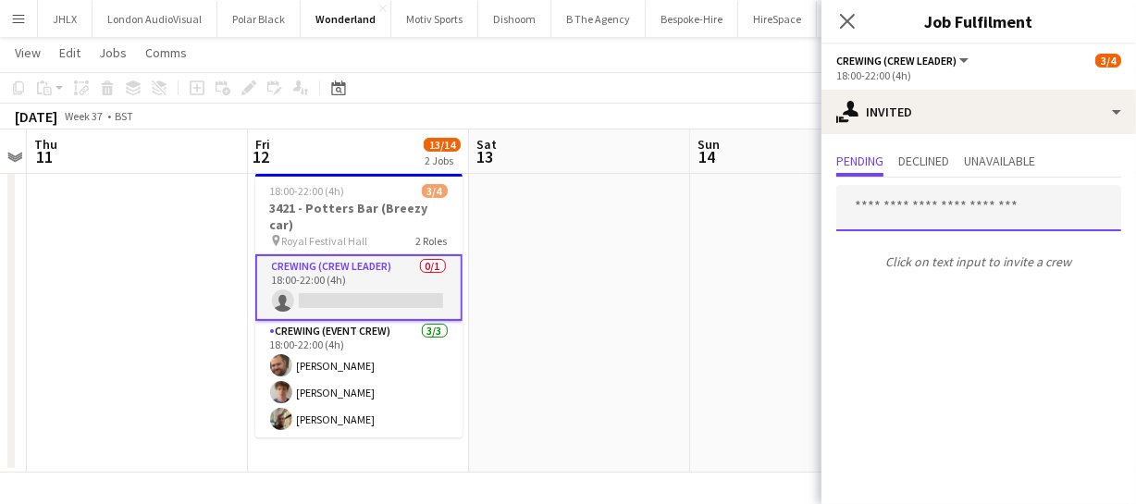
click at [869, 205] on input "text" at bounding box center [978, 208] width 285 height 46
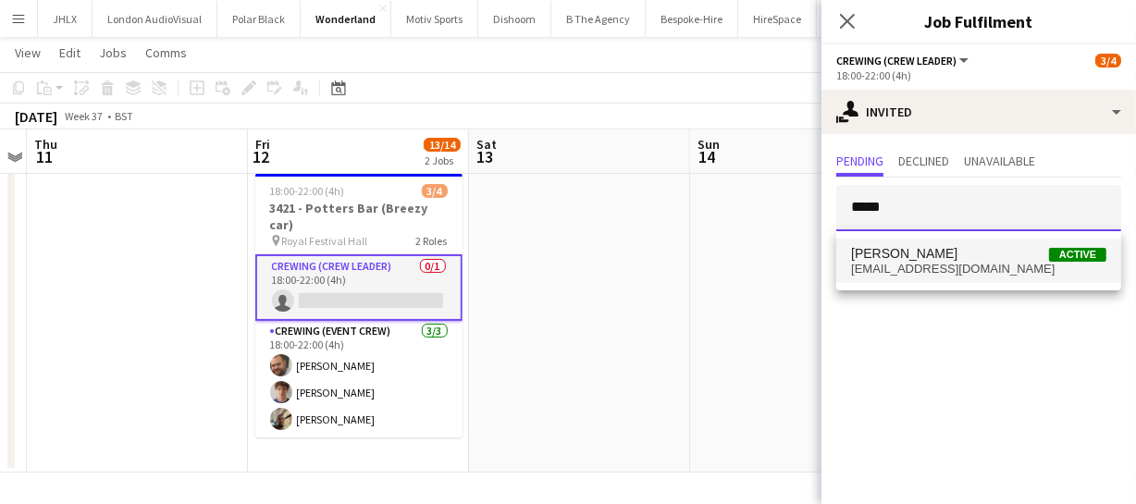
type input "*****"
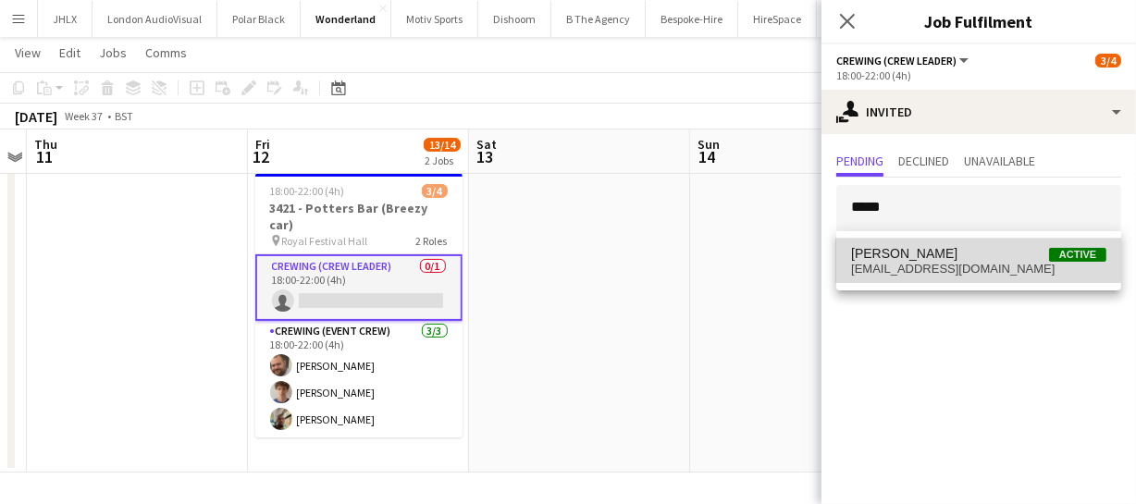
click at [886, 264] on span "eldonalexandre@yahoo.com" at bounding box center [978, 269] width 255 height 15
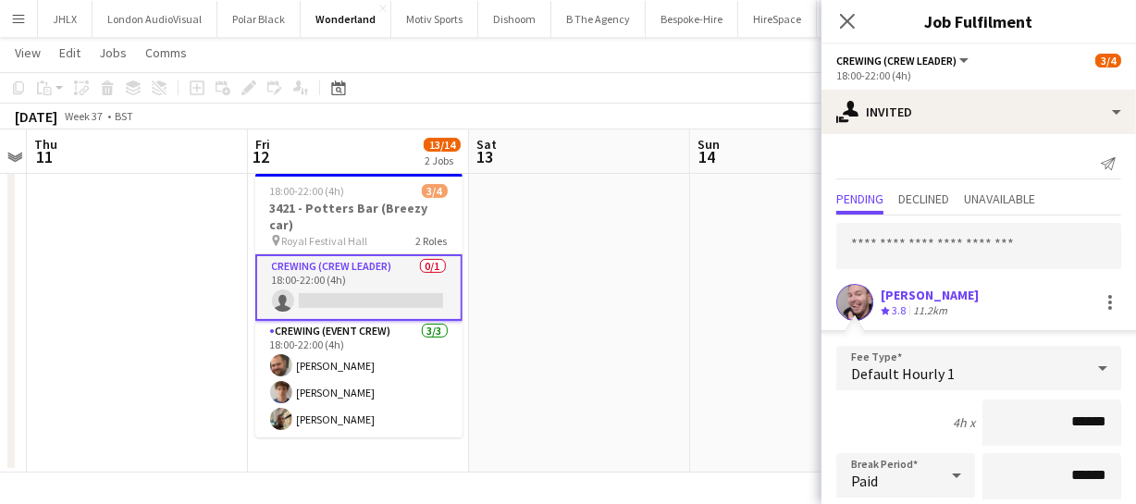
drag, startPoint x: 1097, startPoint y: 416, endPoint x: 975, endPoint y: 402, distance: 122.9
click at [982, 402] on input "******" at bounding box center [1051, 423] width 139 height 46
type input "****"
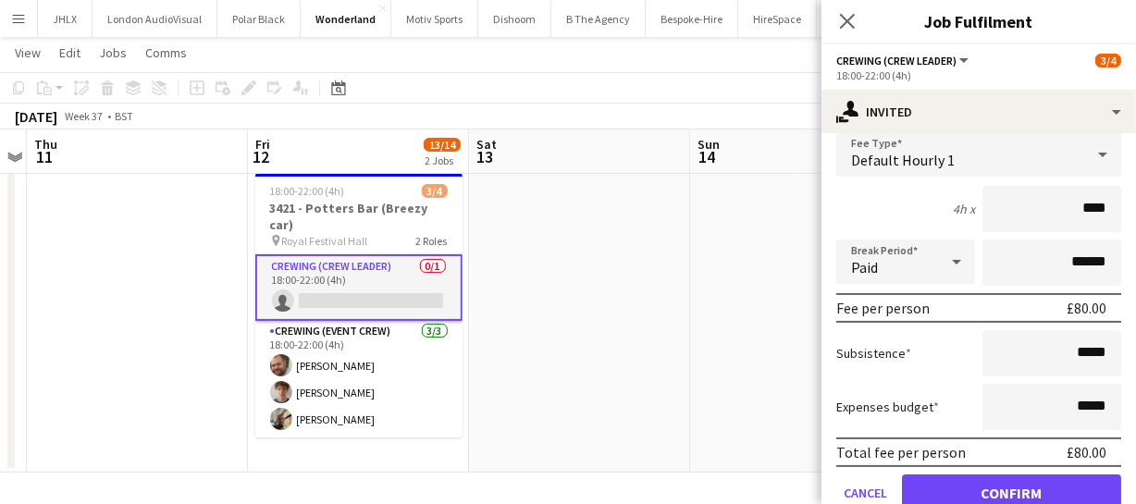
scroll to position [253, 0]
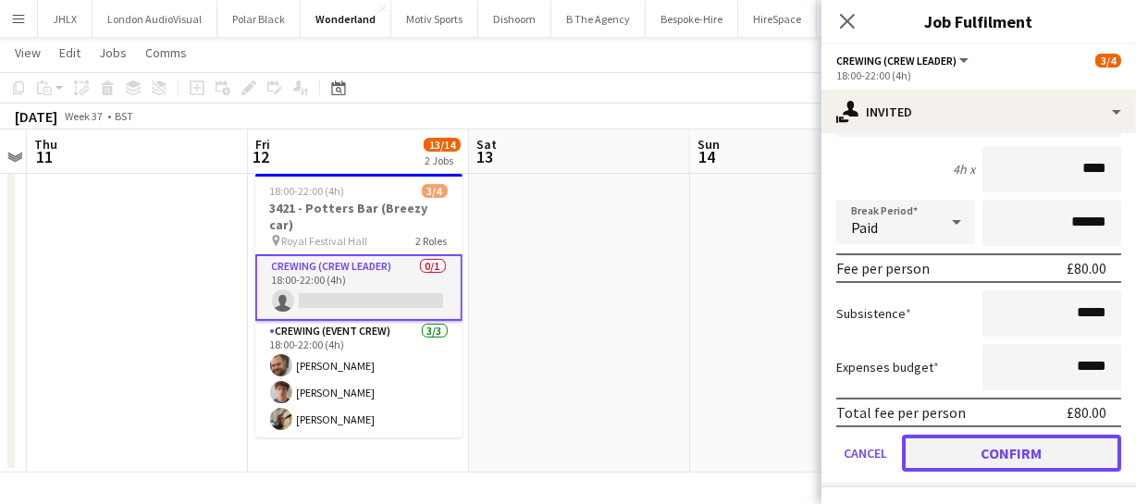
click at [1047, 435] on button "Confirm" at bounding box center [1011, 453] width 219 height 37
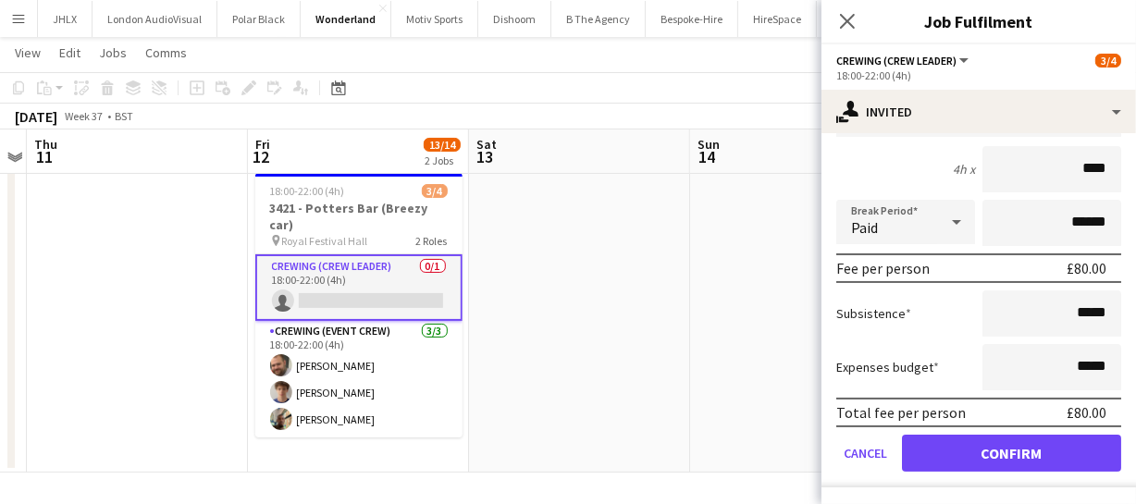
scroll to position [0, 0]
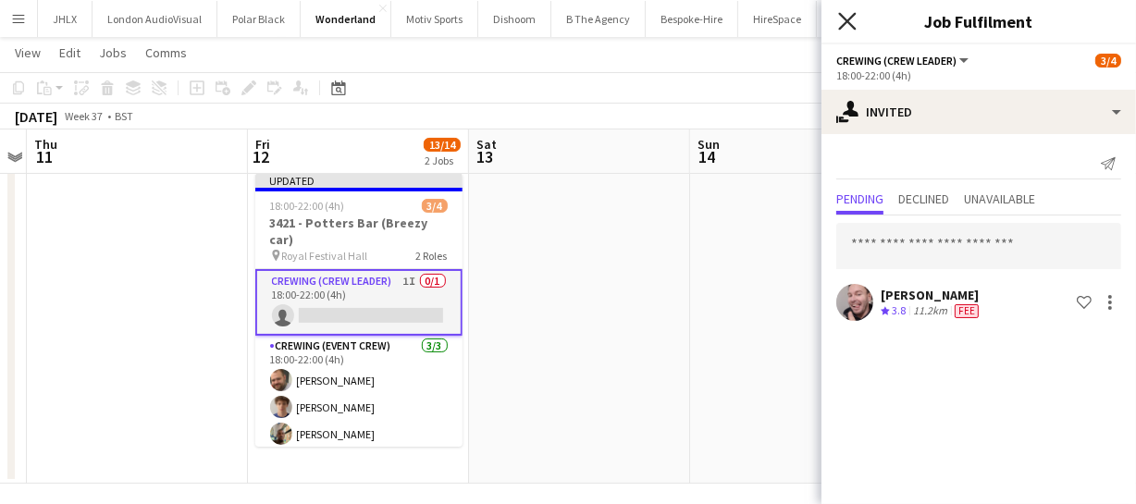
click at [847, 21] on icon at bounding box center [847, 21] width 18 height 18
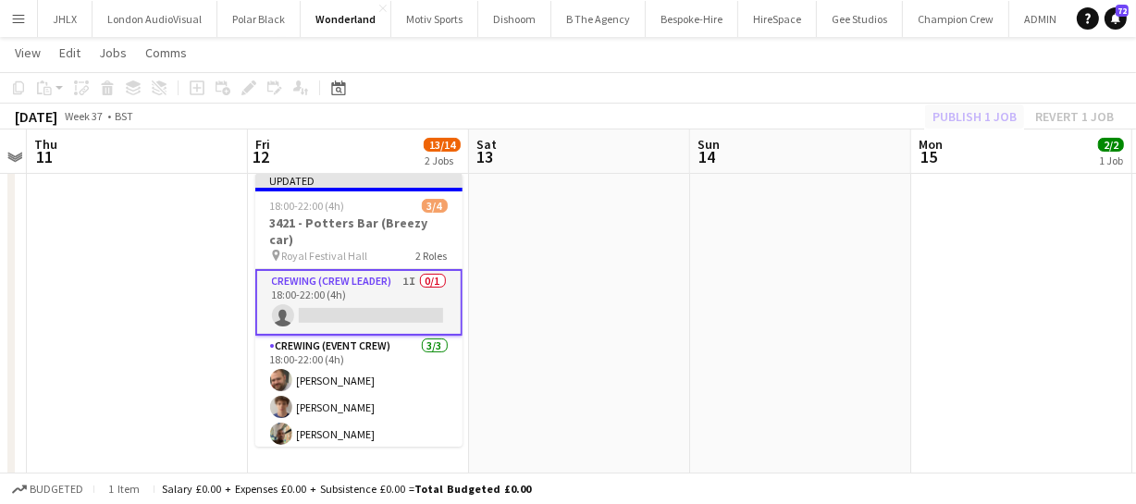
click at [951, 107] on div "Publish 1 job Revert 1 job" at bounding box center [1023, 117] width 226 height 24
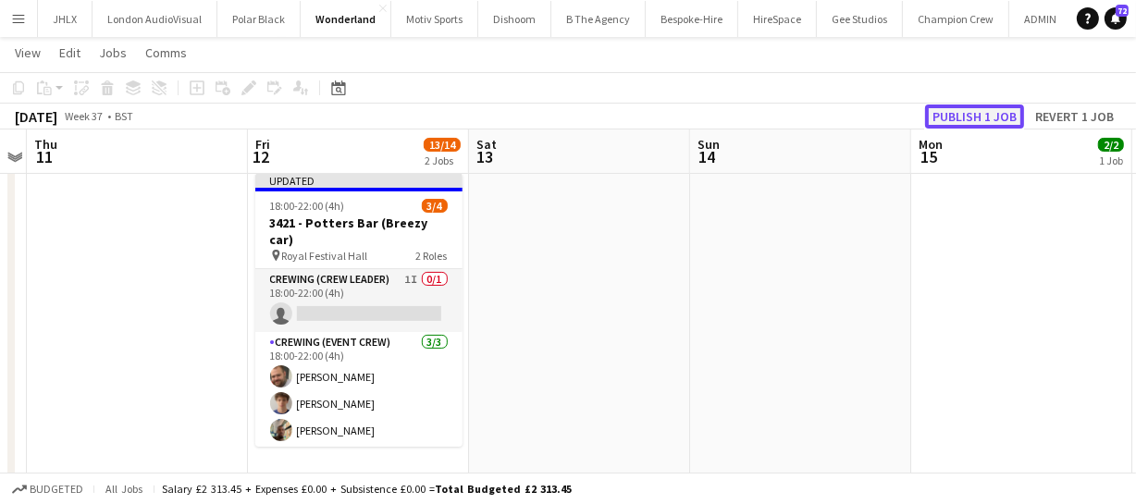
click at [950, 107] on button "Publish 1 job" at bounding box center [974, 117] width 99 height 24
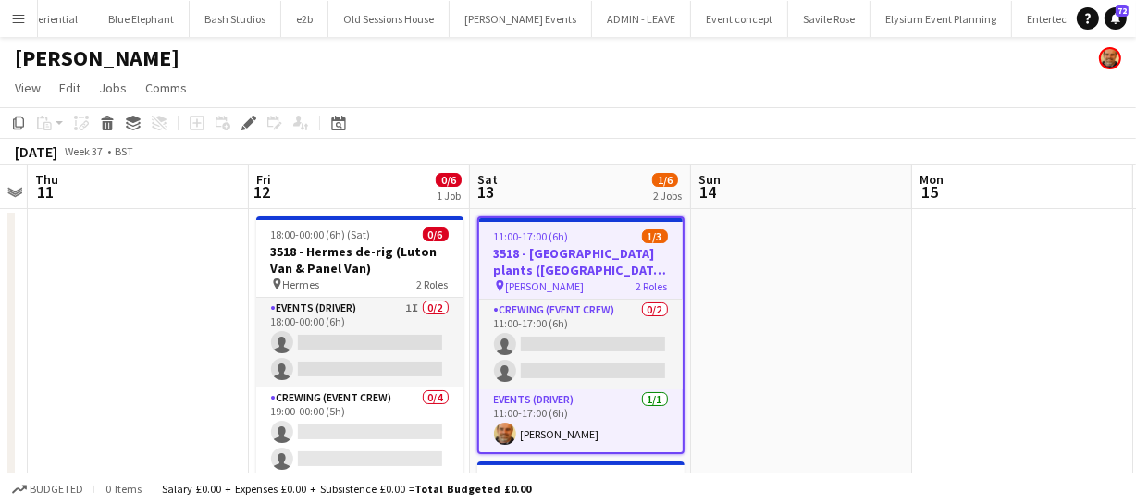
scroll to position [0, 413]
drag, startPoint x: 537, startPoint y: 343, endPoint x: 753, endPoint y: 333, distance: 216.7
click at [759, 332] on app-calendar-viewport "Tue 9 Wed 10 Thu 11 Fri 12 0/6 1 Job Sat 13 1/6 2 Jobs Sun 14 Mon 15 Tue 16 Wed…" at bounding box center [568, 448] width 1136 height 567
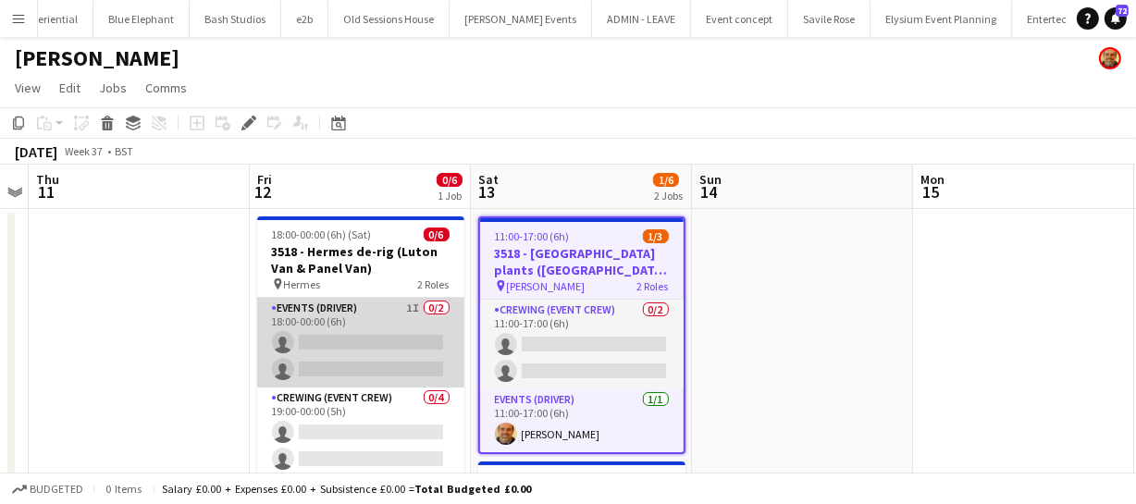
click at [349, 342] on app-card-role "Events (Driver) 1I 0/2 18:00-00:00 (6h) single-neutral-actions single-neutral-a…" at bounding box center [360, 343] width 207 height 90
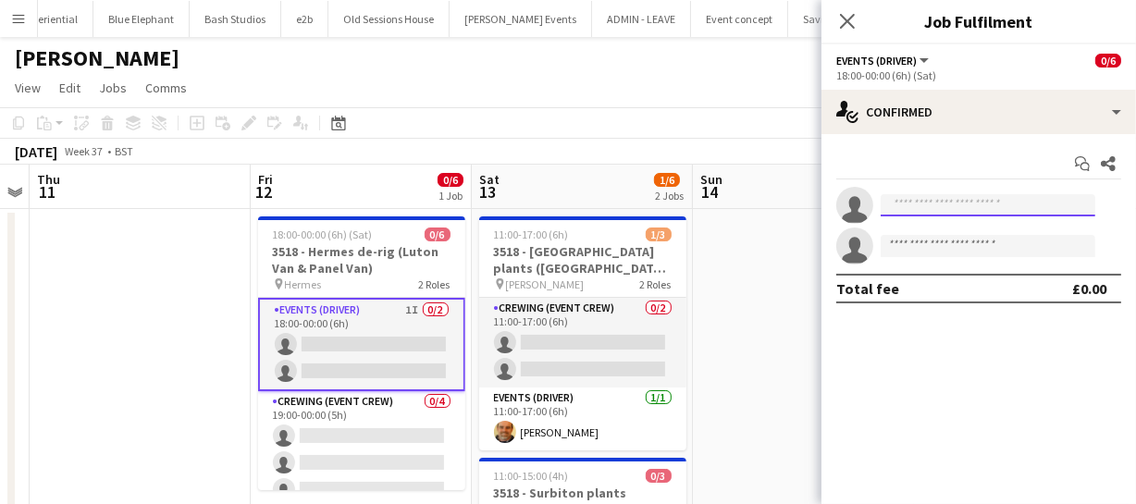
click at [946, 211] on input at bounding box center [988, 205] width 215 height 22
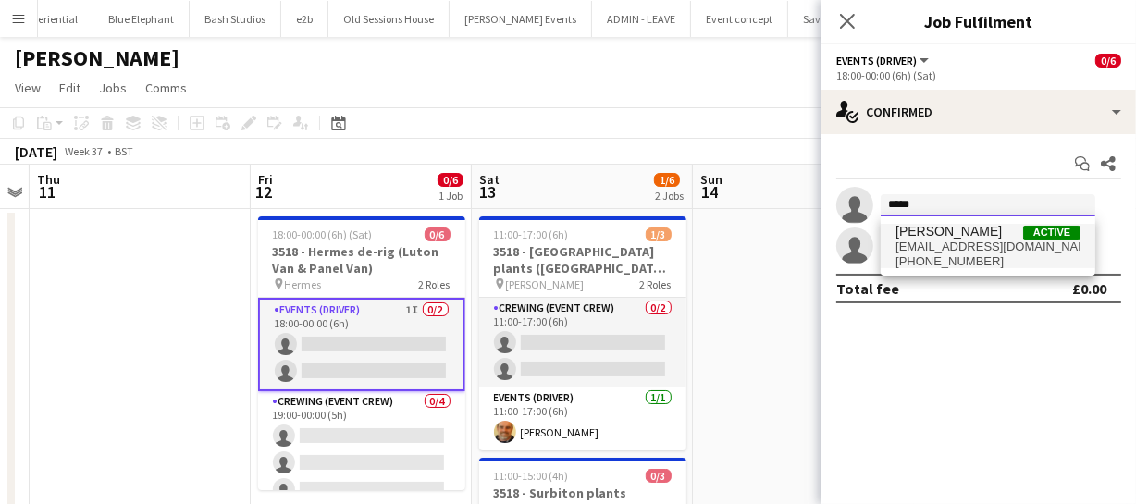
type input "*****"
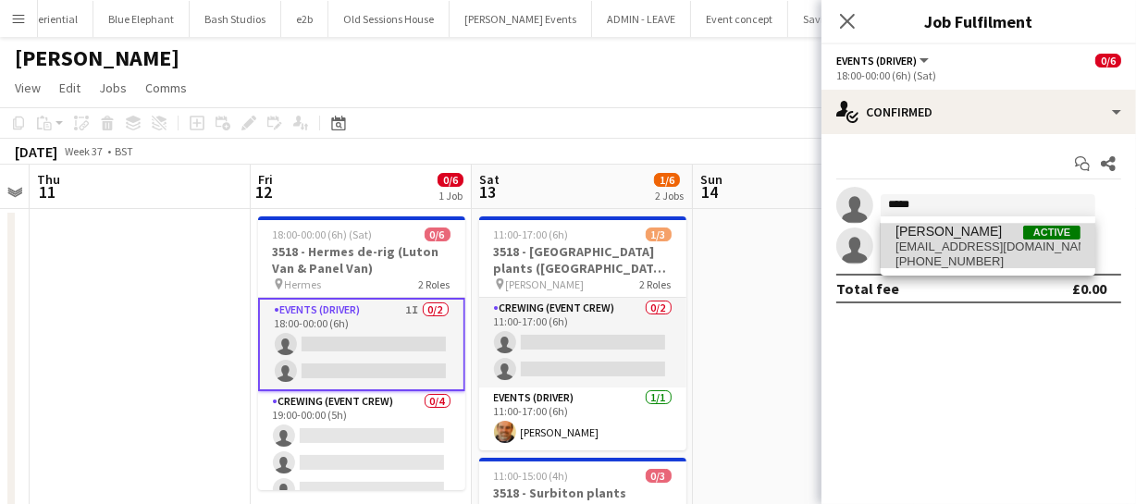
click at [918, 259] on span "[PHONE_NUMBER]" at bounding box center [987, 261] width 185 height 15
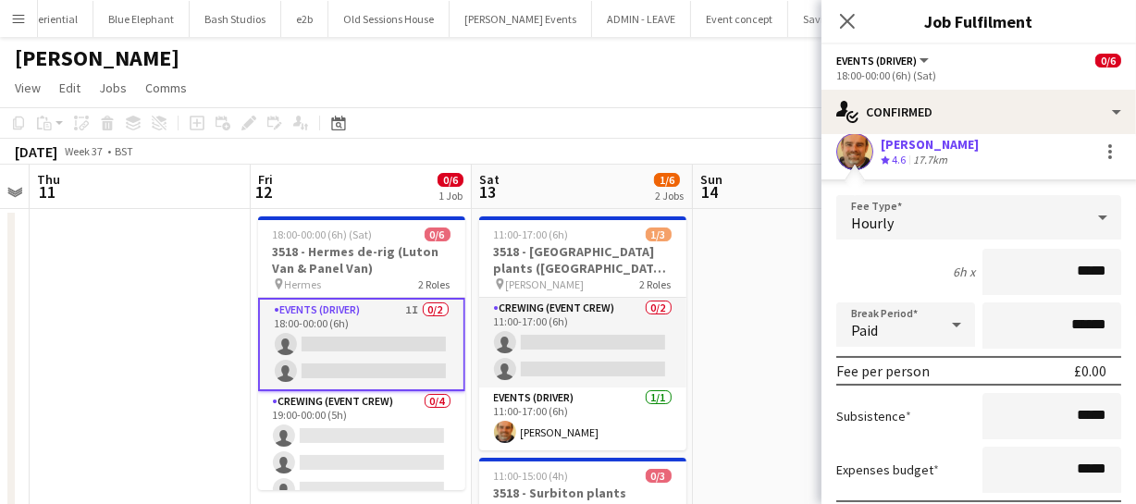
scroll to position [232, 0]
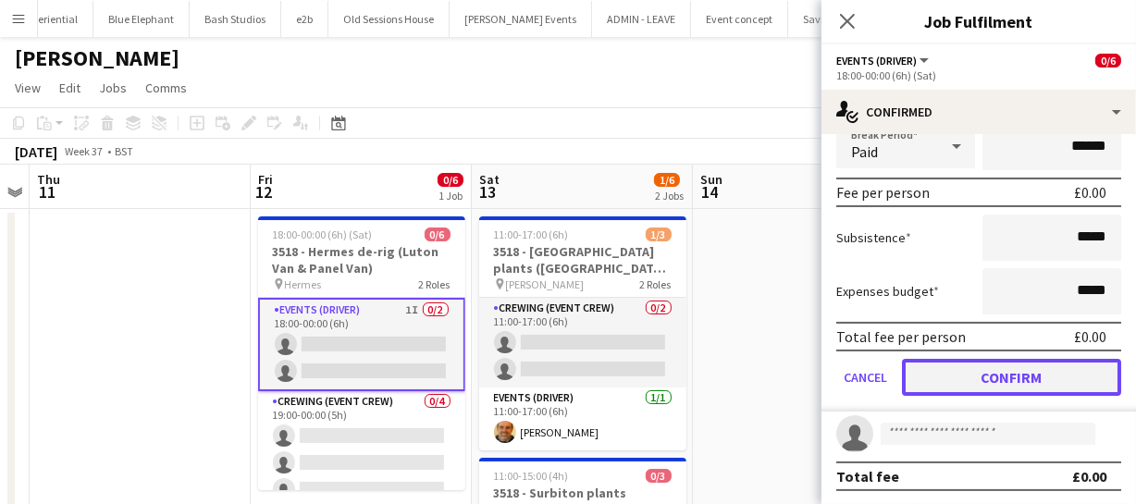
click at [989, 370] on button "Confirm" at bounding box center [1011, 377] width 219 height 37
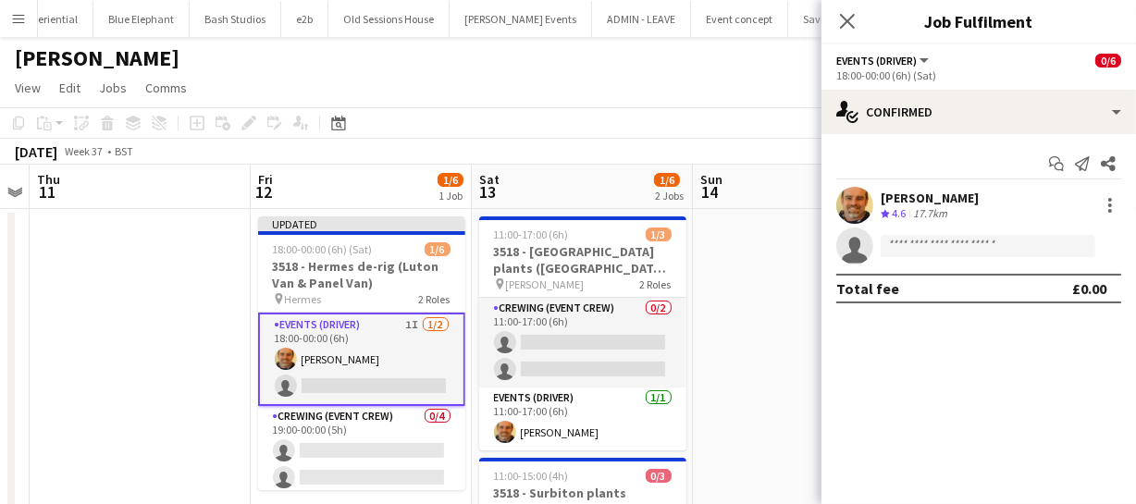
scroll to position [0, 0]
click at [935, 250] on input at bounding box center [988, 246] width 215 height 22
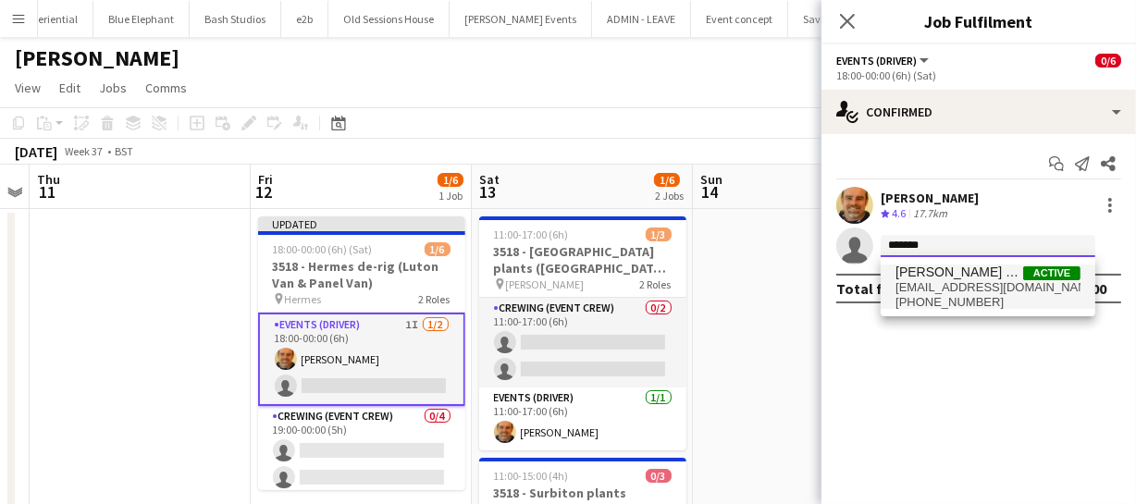
type input "*******"
click at [933, 301] on span "[PHONE_NUMBER]" at bounding box center [987, 302] width 185 height 15
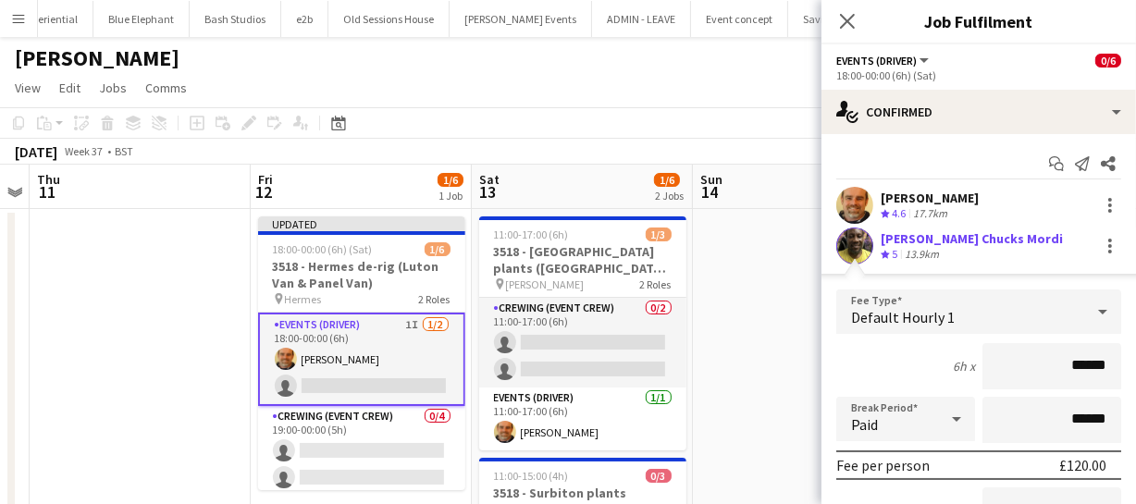
drag, startPoint x: 1098, startPoint y: 364, endPoint x: 980, endPoint y: 388, distance: 120.6
click at [938, 362] on div "6h x ******" at bounding box center [978, 366] width 285 height 46
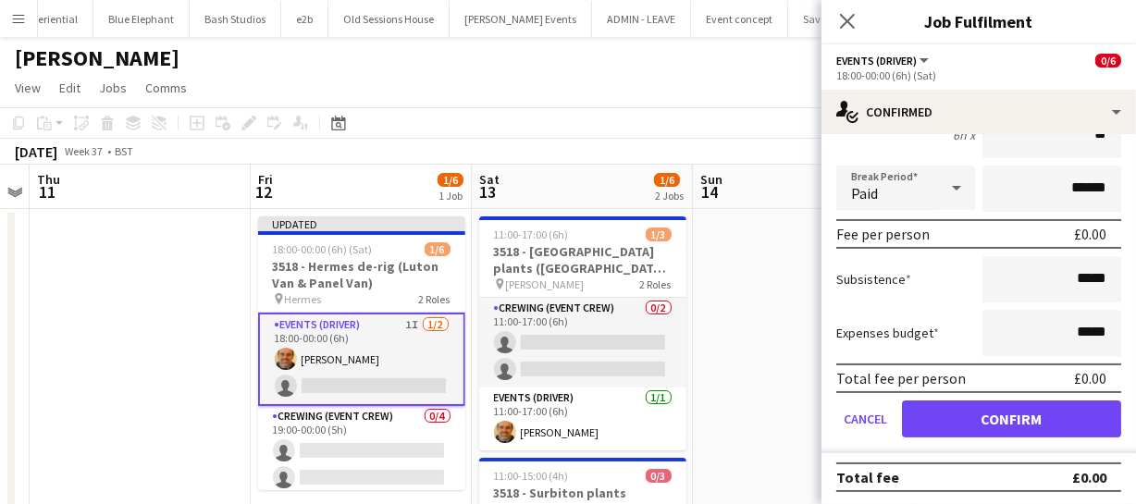
scroll to position [232, 0]
type input "**"
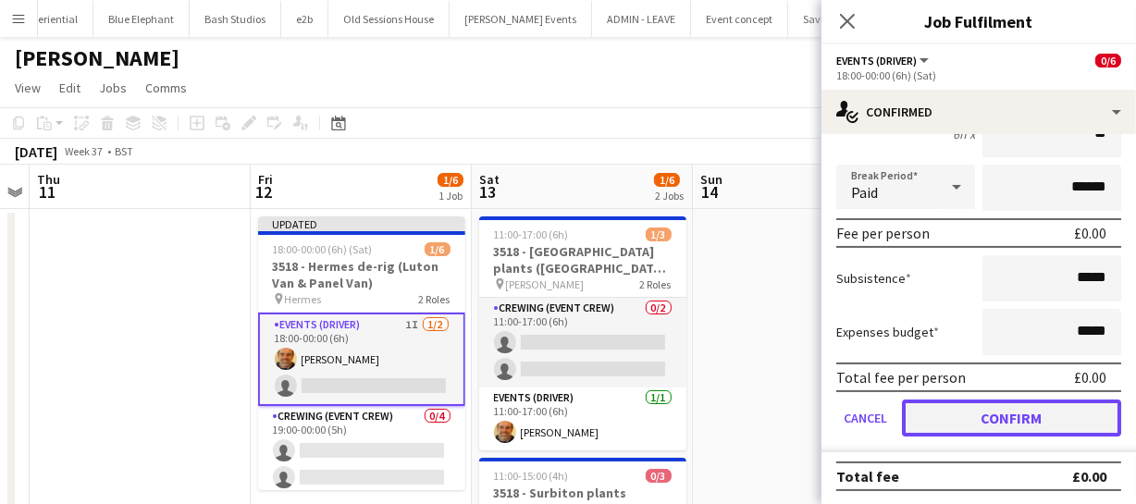
click at [1007, 413] on button "Confirm" at bounding box center [1011, 418] width 219 height 37
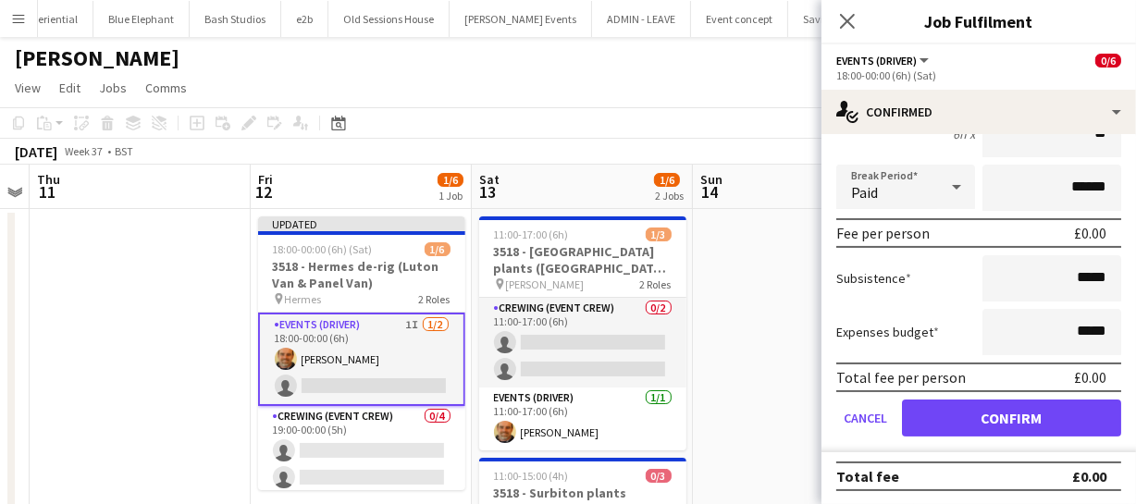
scroll to position [0, 0]
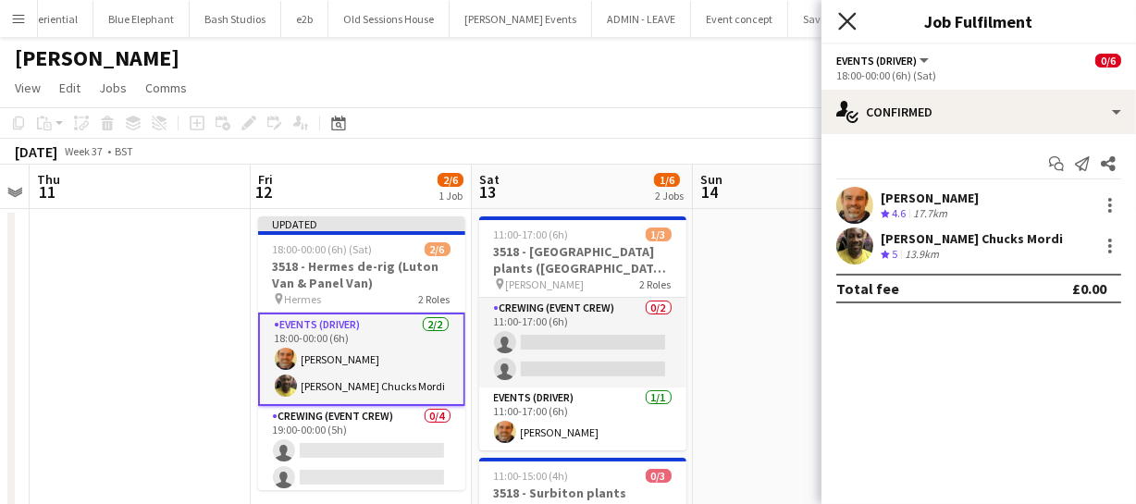
click at [845, 24] on icon at bounding box center [847, 21] width 18 height 18
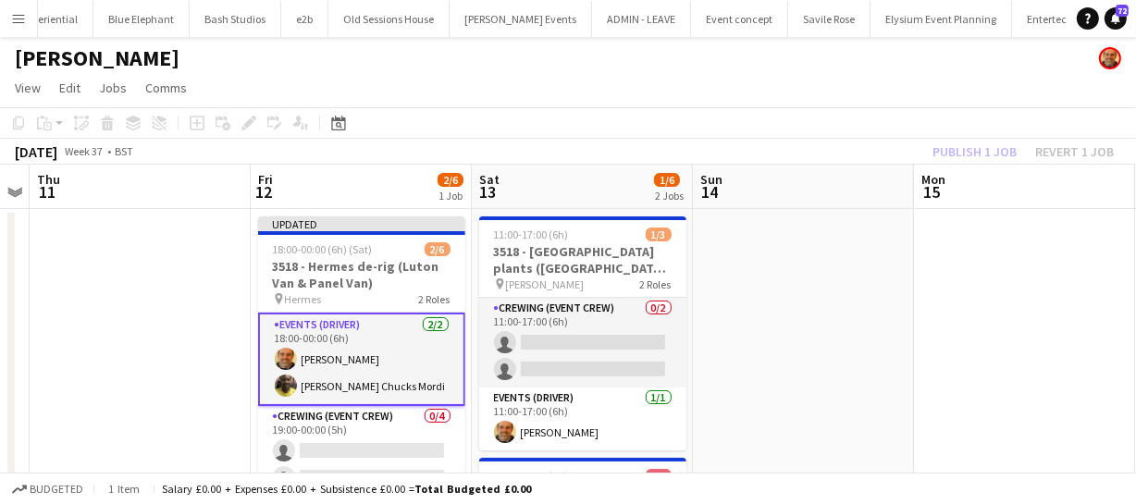
click at [972, 147] on div "Publish 1 job Revert 1 job" at bounding box center [1023, 152] width 226 height 24
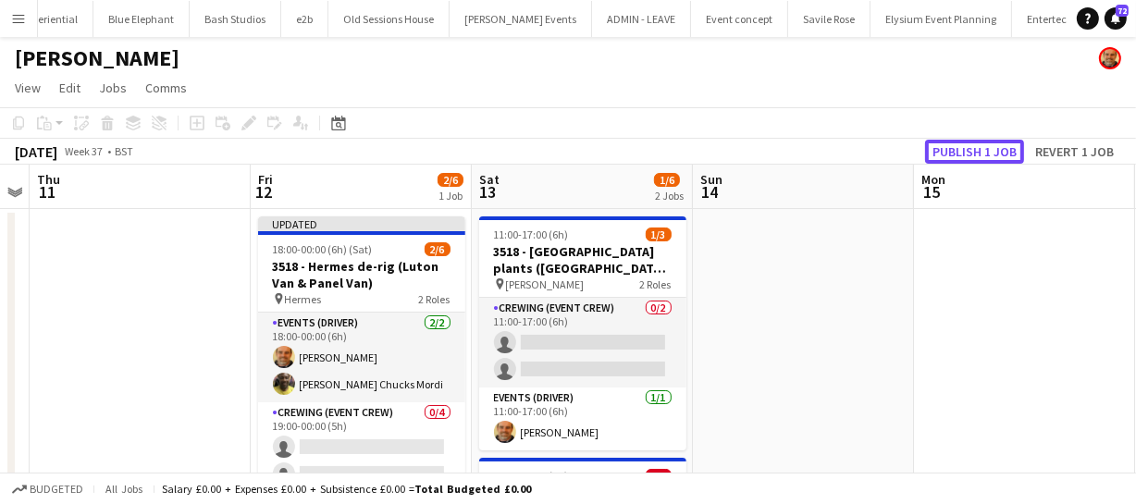
click at [970, 148] on button "Publish 1 job" at bounding box center [974, 152] width 99 height 24
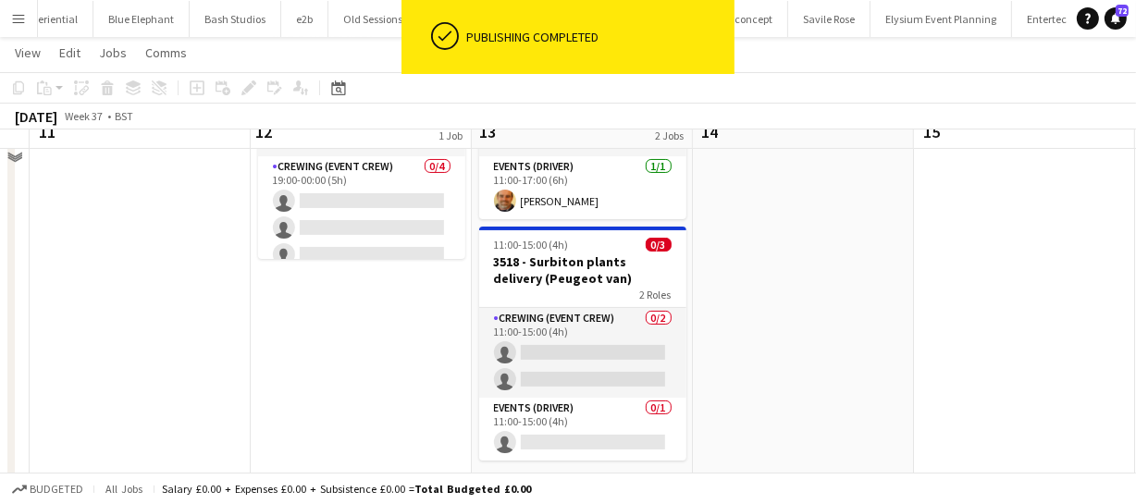
scroll to position [252, 0]
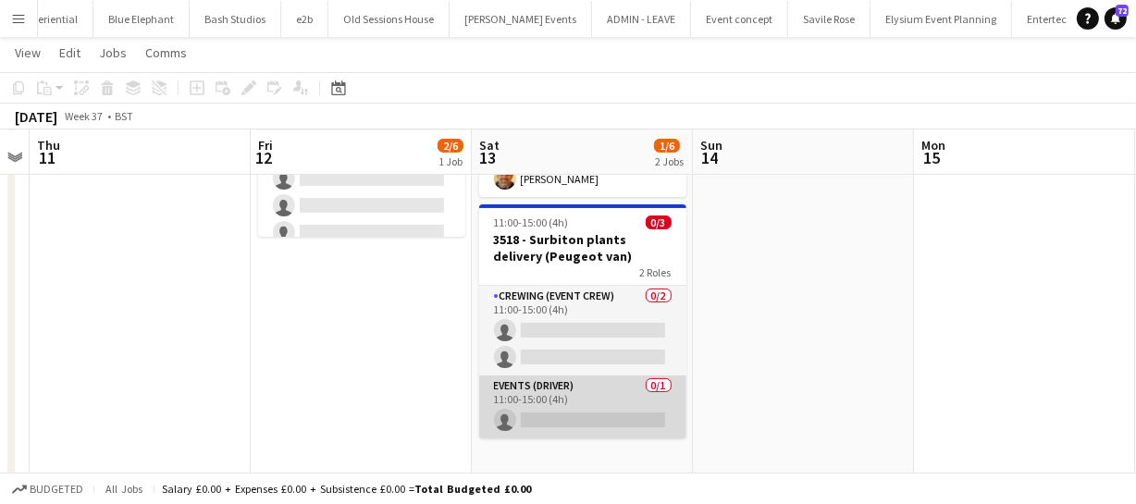
click at [586, 415] on app-card-role "Events (Driver) 0/1 11:00-15:00 (4h) single-neutral-actions" at bounding box center [582, 407] width 207 height 63
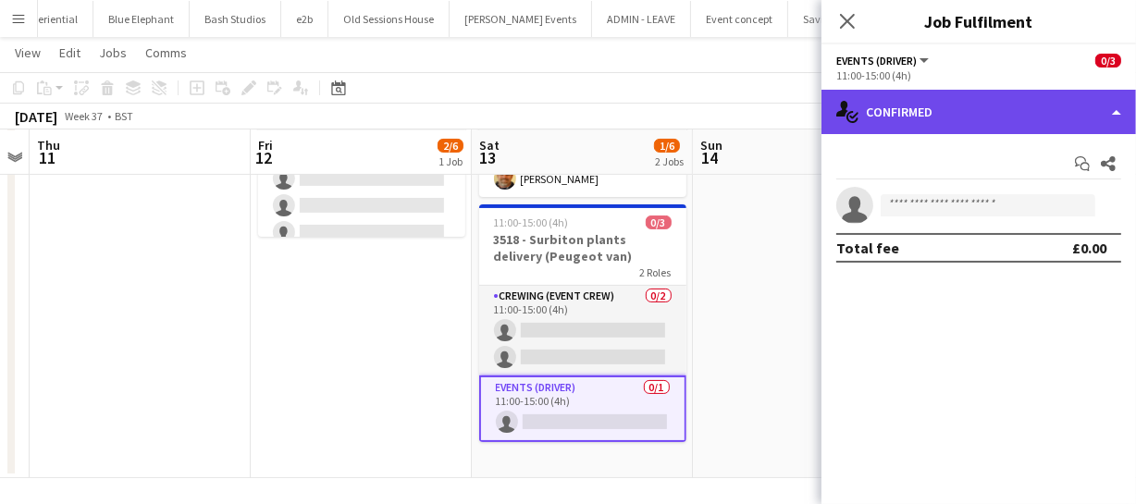
click at [968, 122] on div "single-neutral-actions-check-2 Confirmed" at bounding box center [978, 112] width 315 height 44
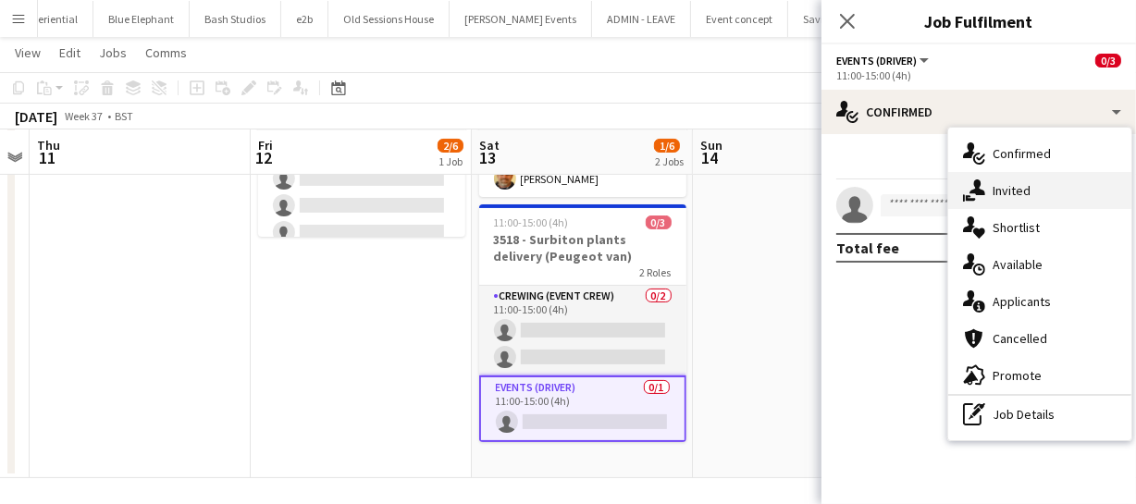
click at [1006, 203] on div "single-neutral-actions-share-1 Invited" at bounding box center [1039, 190] width 183 height 37
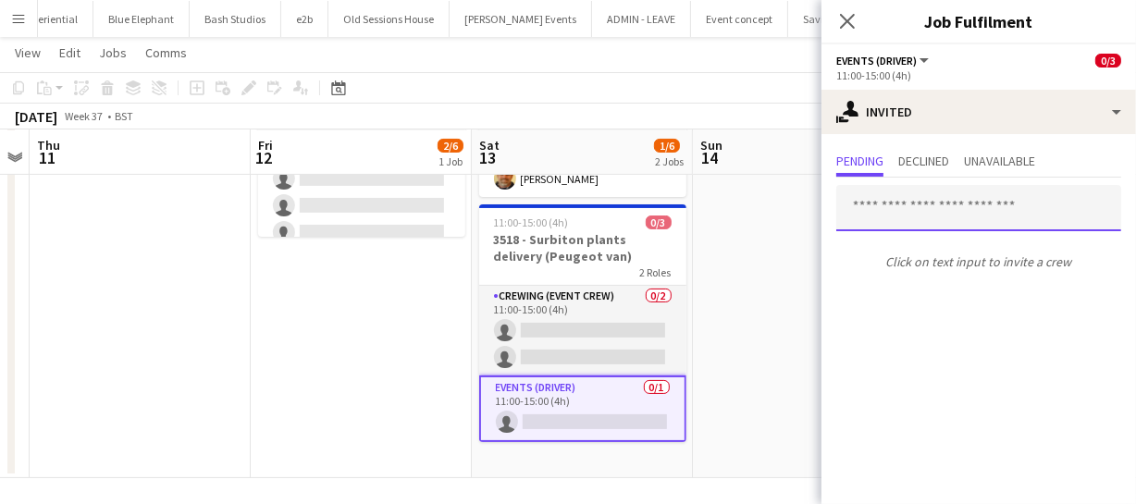
click at [890, 204] on input "text" at bounding box center [978, 208] width 285 height 46
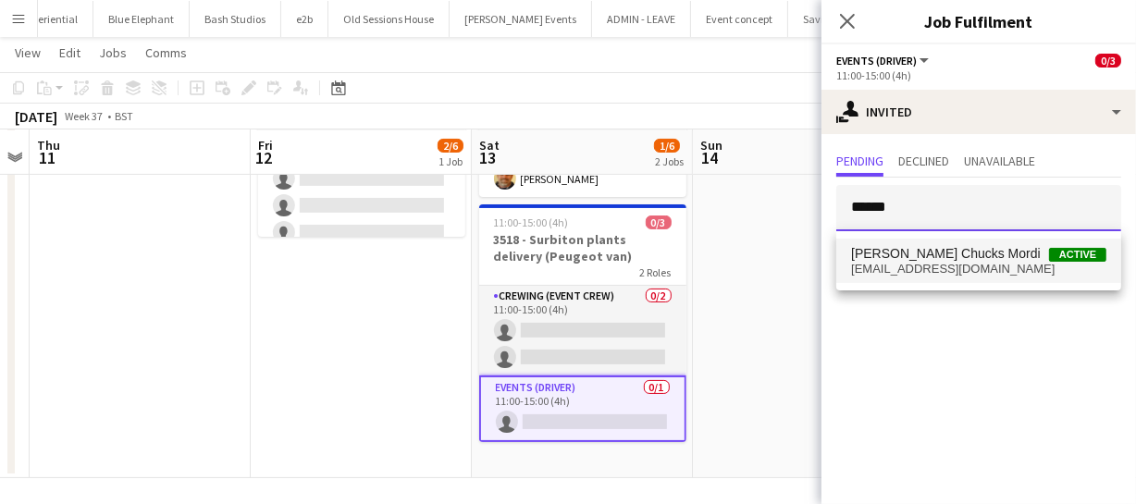
type input "******"
click at [919, 239] on mat-option "Alphonsus Chucks Mordi Active cmordi21814@gmail.com" at bounding box center [978, 261] width 285 height 44
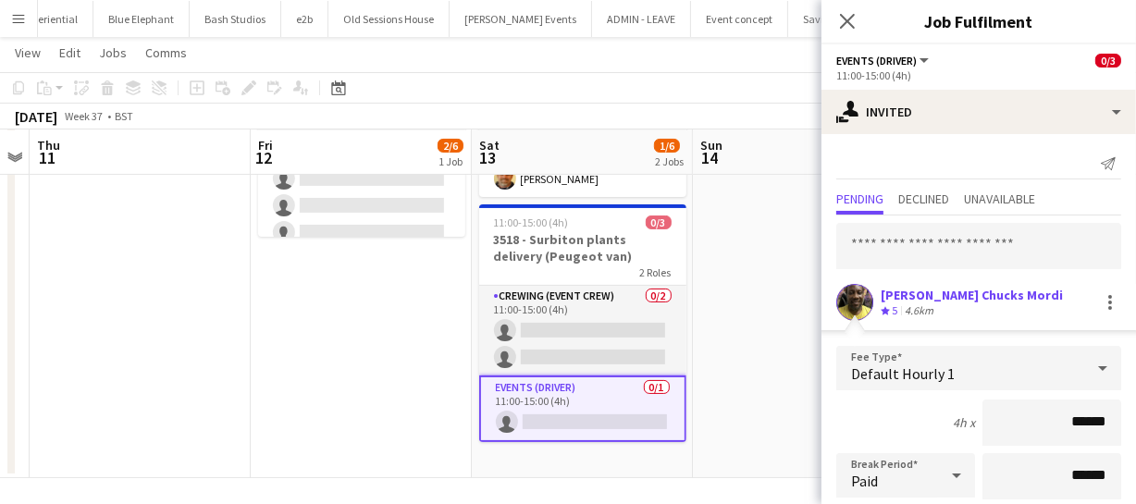
click at [996, 409] on input "******" at bounding box center [1051, 423] width 139 height 46
type input "***"
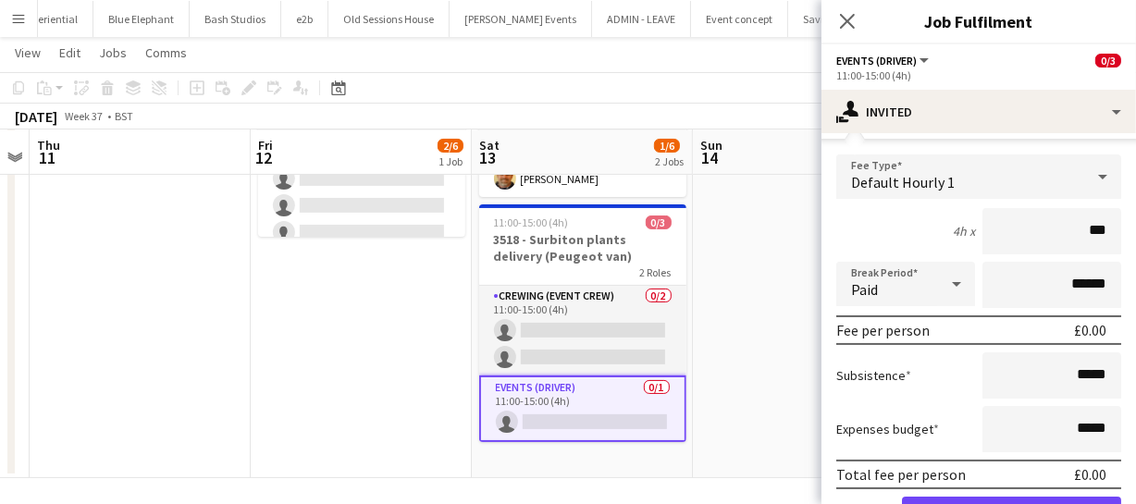
scroll to position [253, 0]
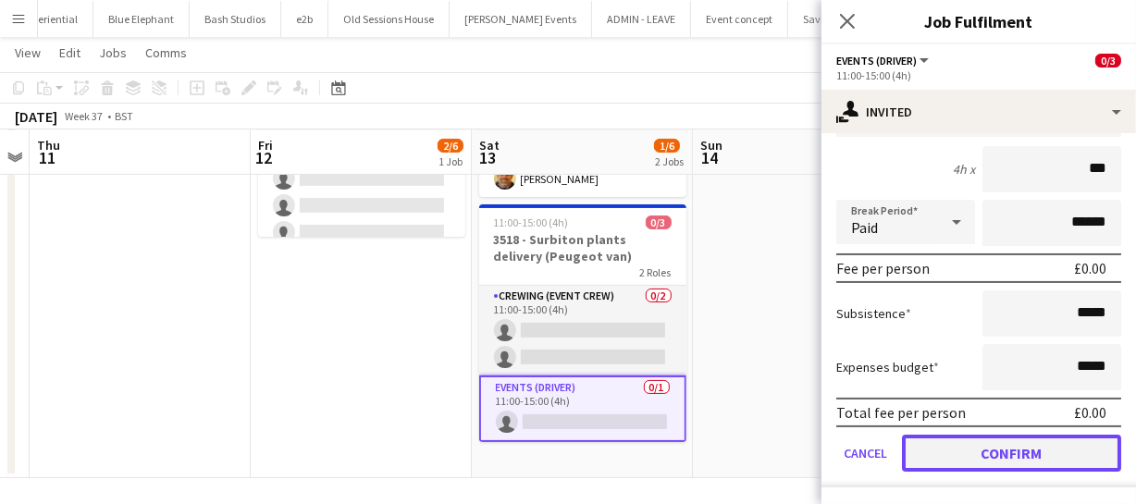
click at [1047, 435] on button "Confirm" at bounding box center [1011, 453] width 219 height 37
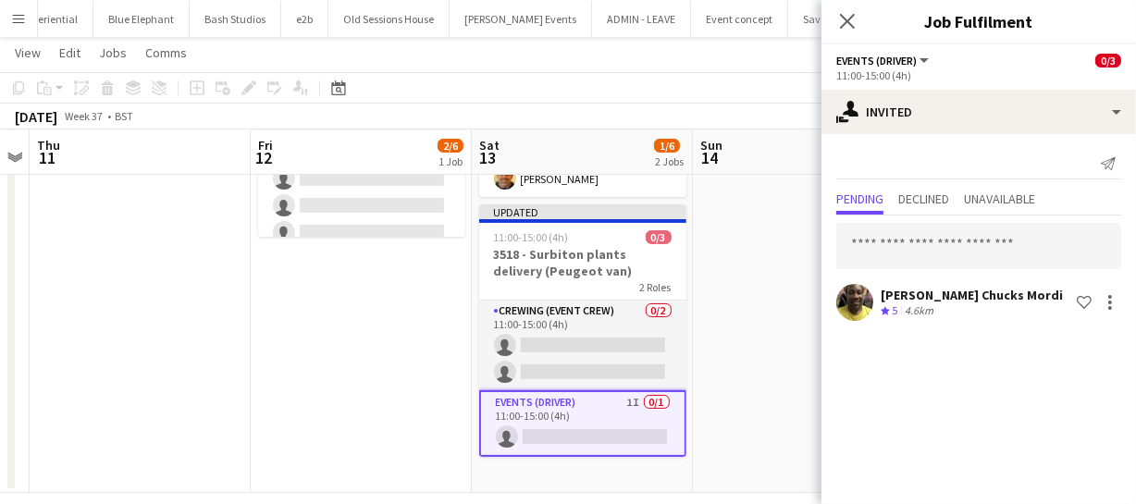
scroll to position [0, 0]
click at [847, 17] on icon "Close pop-in" at bounding box center [847, 21] width 18 height 18
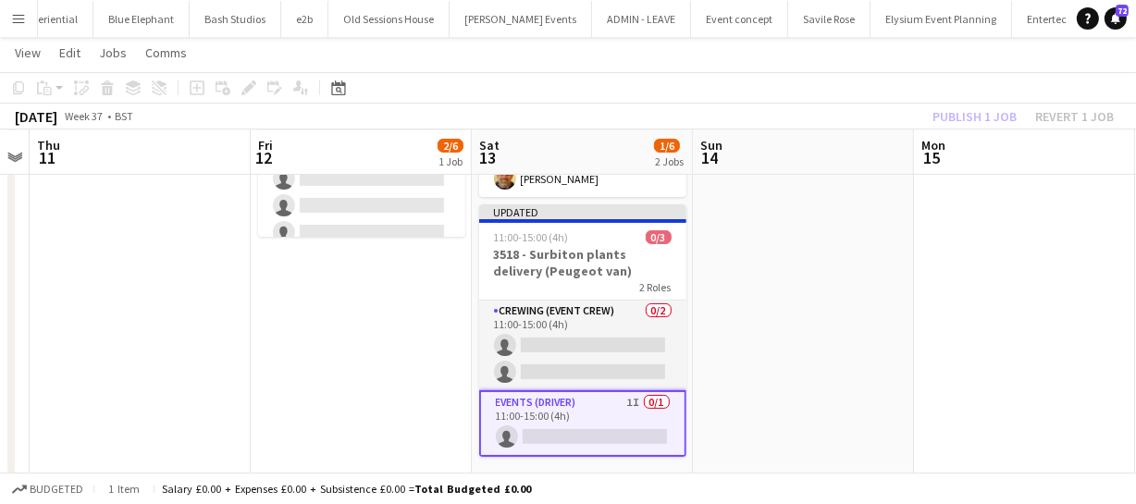
click at [962, 122] on div "Publish 1 job Revert 1 job" at bounding box center [1023, 117] width 226 height 24
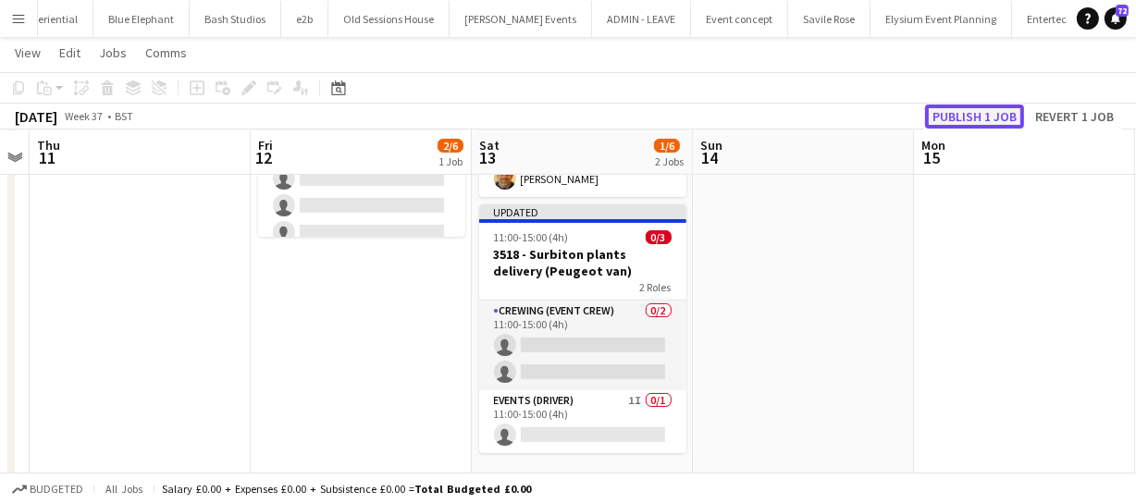
click at [963, 121] on button "Publish 1 job" at bounding box center [974, 117] width 99 height 24
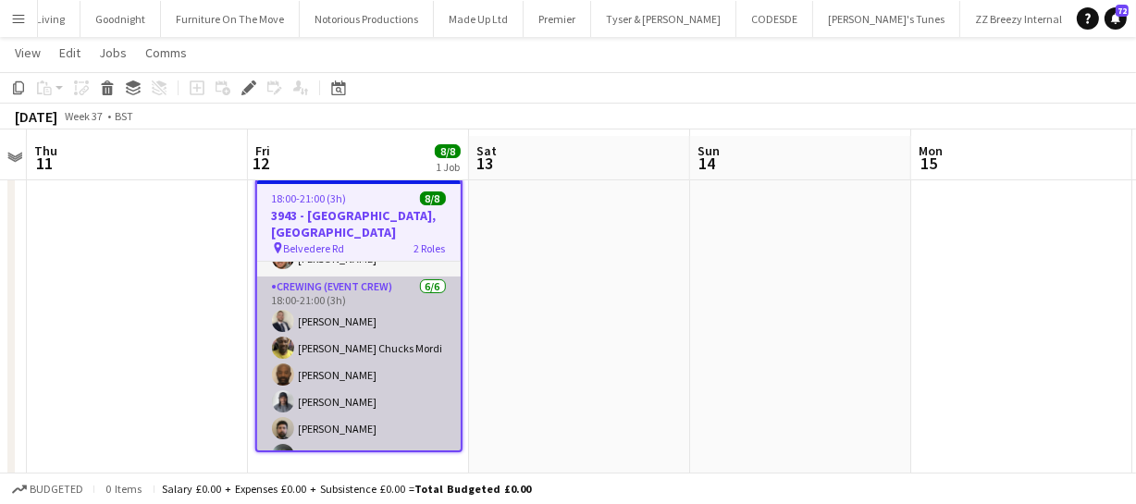
scroll to position [53, 0]
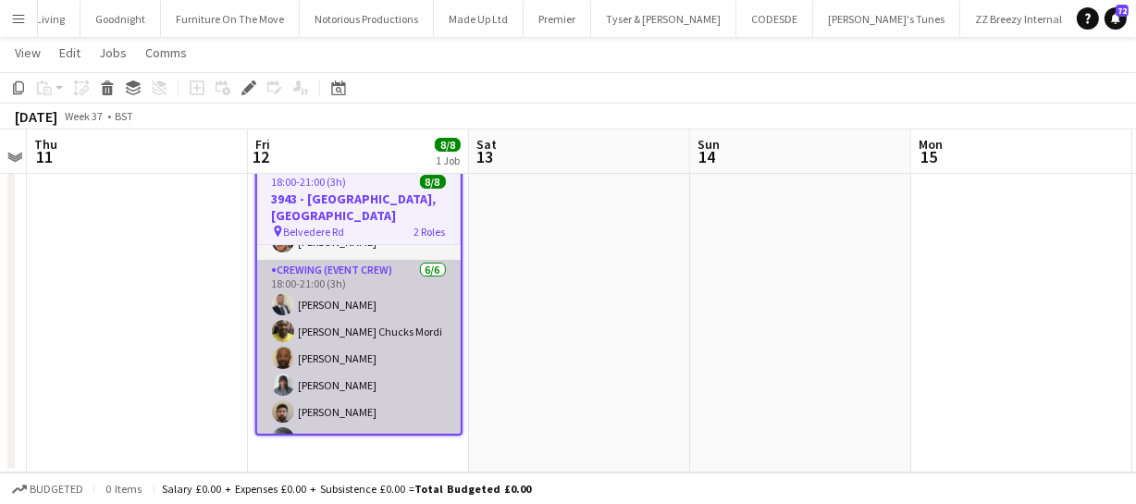
click at [328, 308] on app-card-role "Crewing (Event Crew) [DATE] 18:00-21:00 (3h) [PERSON_NAME] [PERSON_NAME] [PERSO…" at bounding box center [359, 358] width 204 height 197
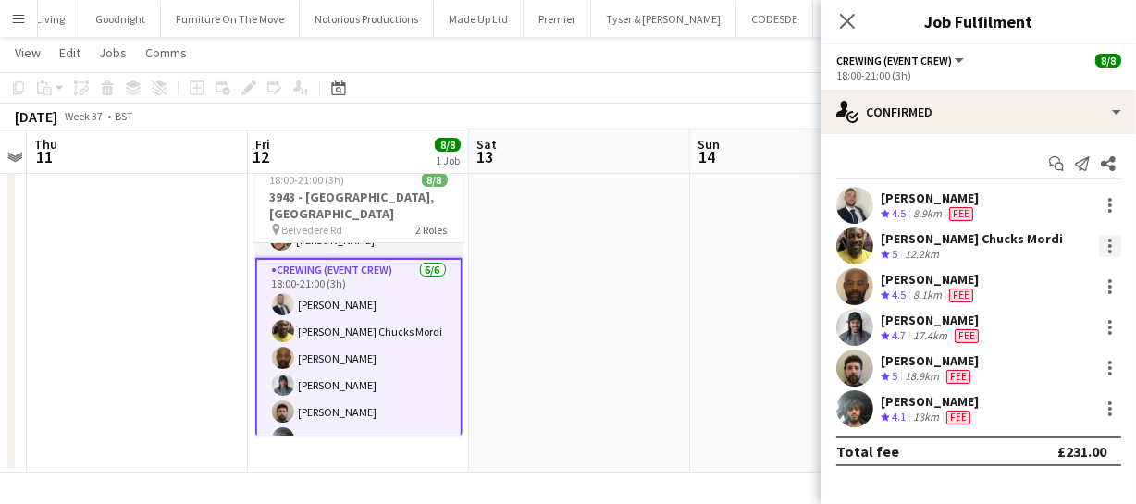
click at [1107, 242] on div at bounding box center [1110, 246] width 22 height 22
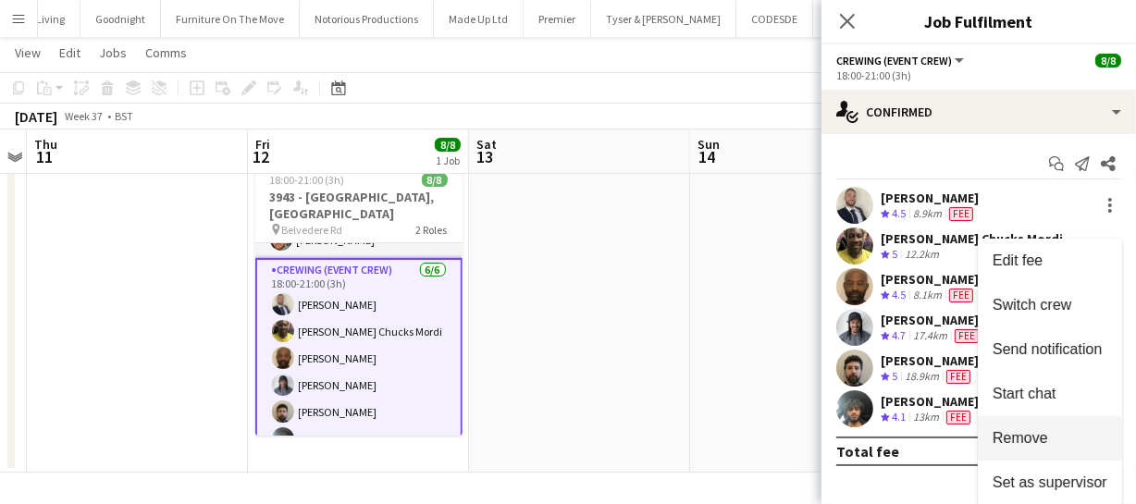
click at [1042, 435] on span "Remove" at bounding box center [1021, 438] width 56 height 16
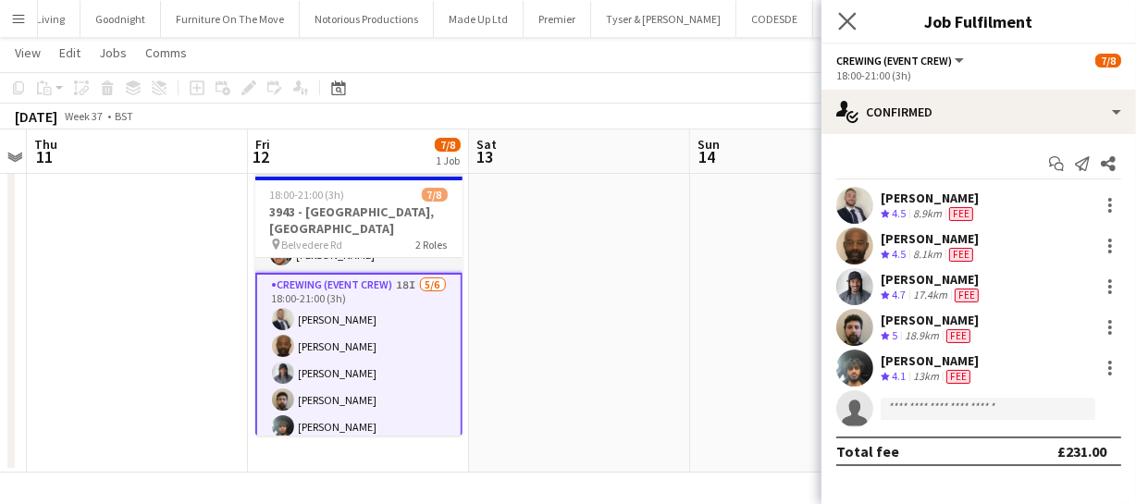
click at [845, 8] on app-icon "Close pop-in" at bounding box center [847, 21] width 27 height 27
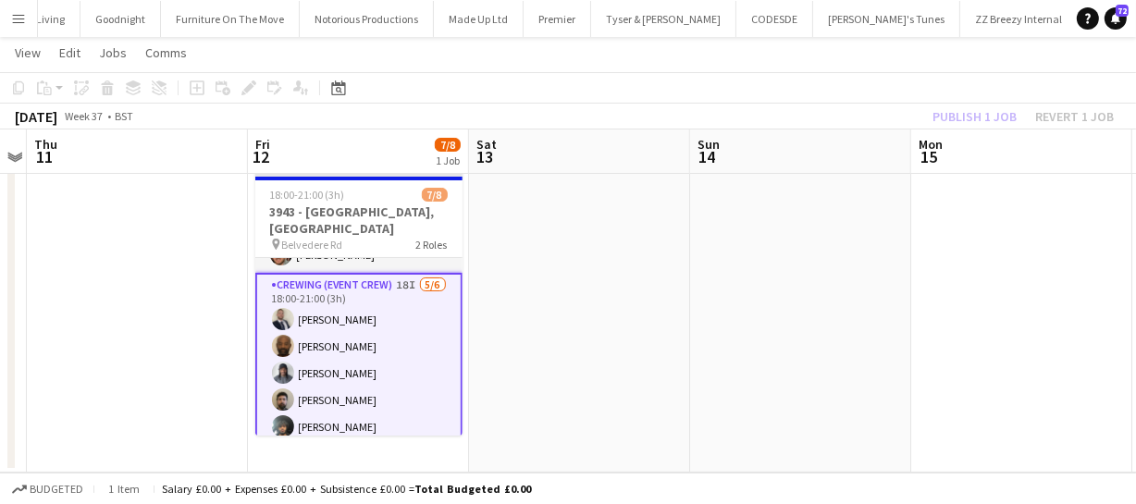
click at [959, 120] on div "Publish 1 job Revert 1 job" at bounding box center [1023, 117] width 226 height 24
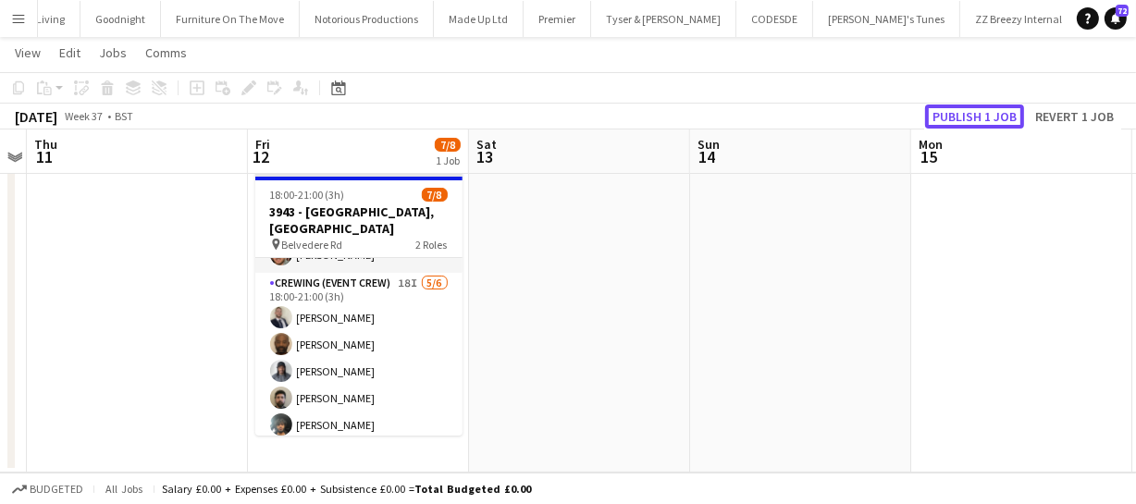
click at [959, 120] on button "Publish 1 job" at bounding box center [974, 117] width 99 height 24
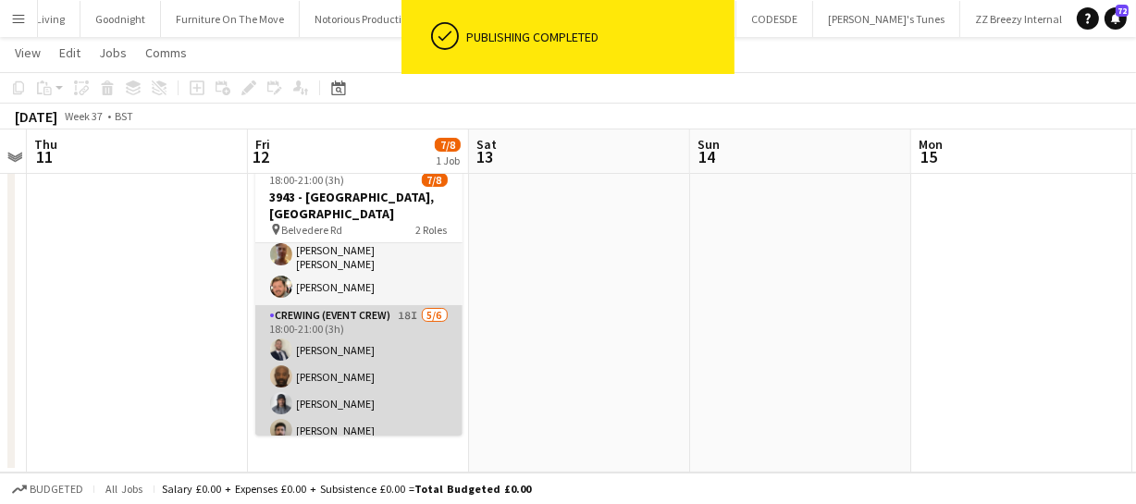
scroll to position [0, 0]
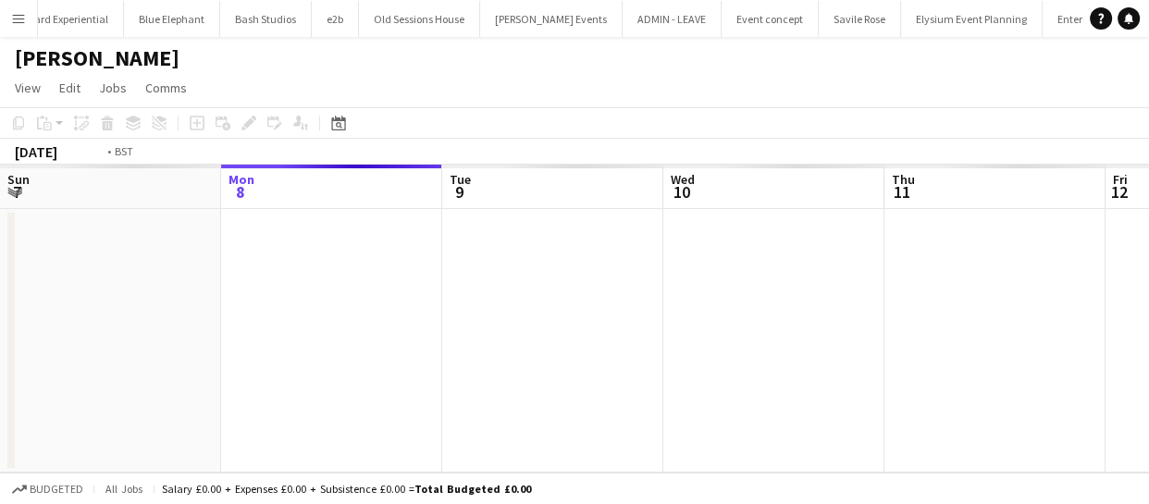
drag, startPoint x: 776, startPoint y: 342, endPoint x: 633, endPoint y: 340, distance: 143.4
click at [632, 339] on app-calendar-viewport "Fri 5 Sat 6 Sun 7 Mon 8 Tue 9 Wed 10 Thu 11 Fri 12 Sat 13 Sun 14 Mon 15" at bounding box center [574, 319] width 1149 height 308
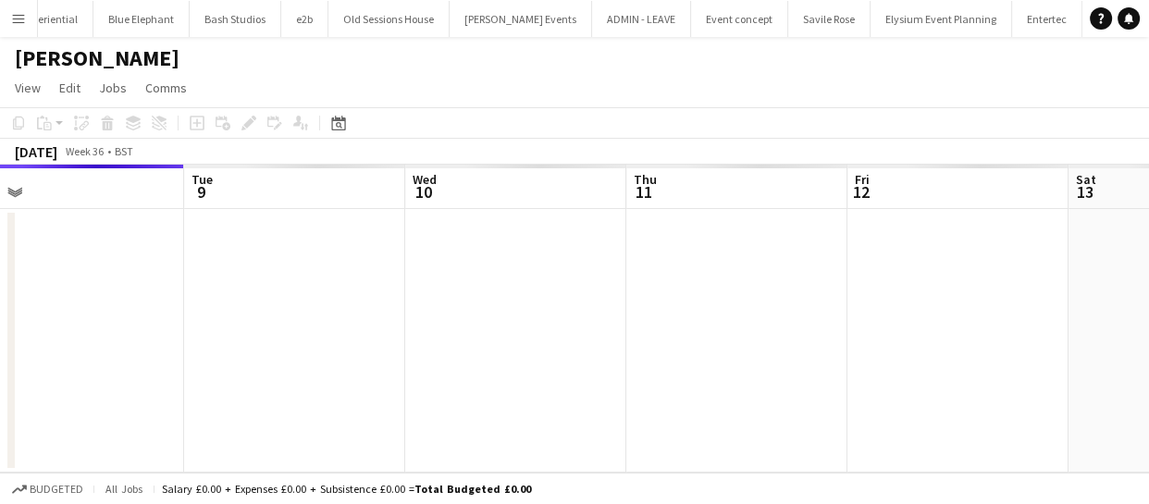
click at [562, 344] on app-calendar-viewport "Fri 5 Sat 6 Sun 7 Mon 8 Tue 9 Wed 10 Thu 11 Fri 12 Sat 13 Sun 14 Mon 15" at bounding box center [574, 319] width 1149 height 308
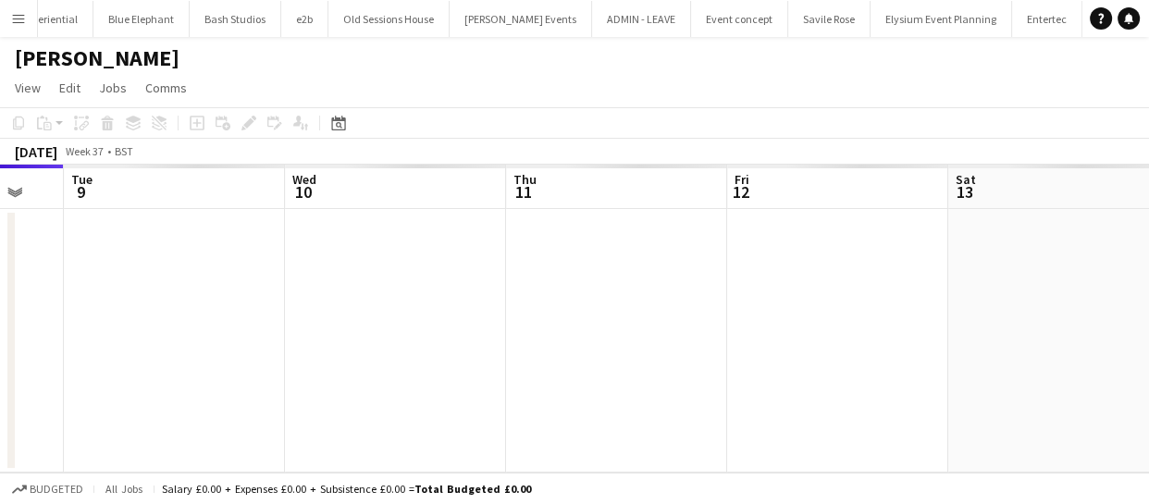
click at [487, 342] on app-calendar-viewport "Fri 5 Sat 6 Sun 7 Mon 8 Tue 9 Wed 10 Thu 11 Fri 12 Sat 13 Sun 14 Mon 15" at bounding box center [574, 319] width 1149 height 308
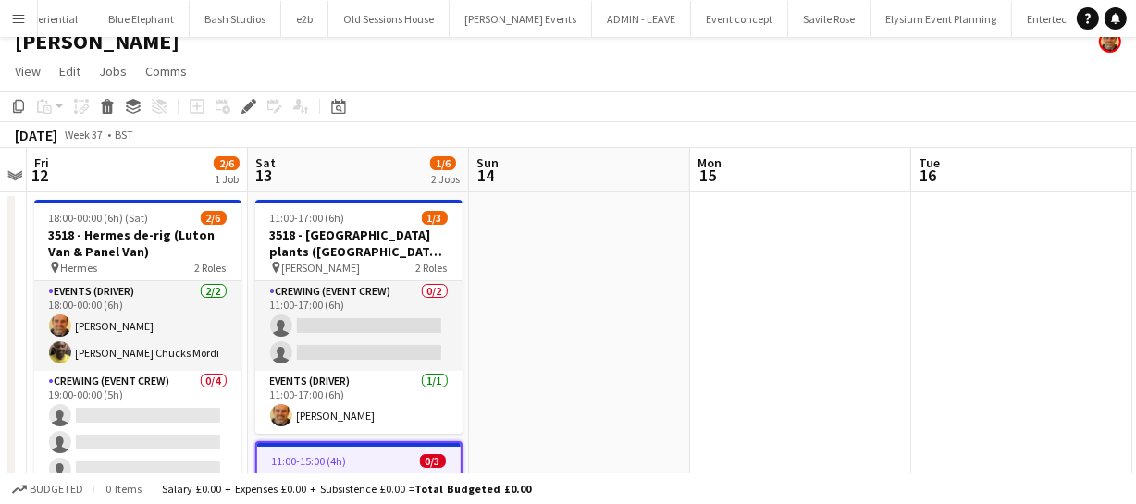
scroll to position [0, 0]
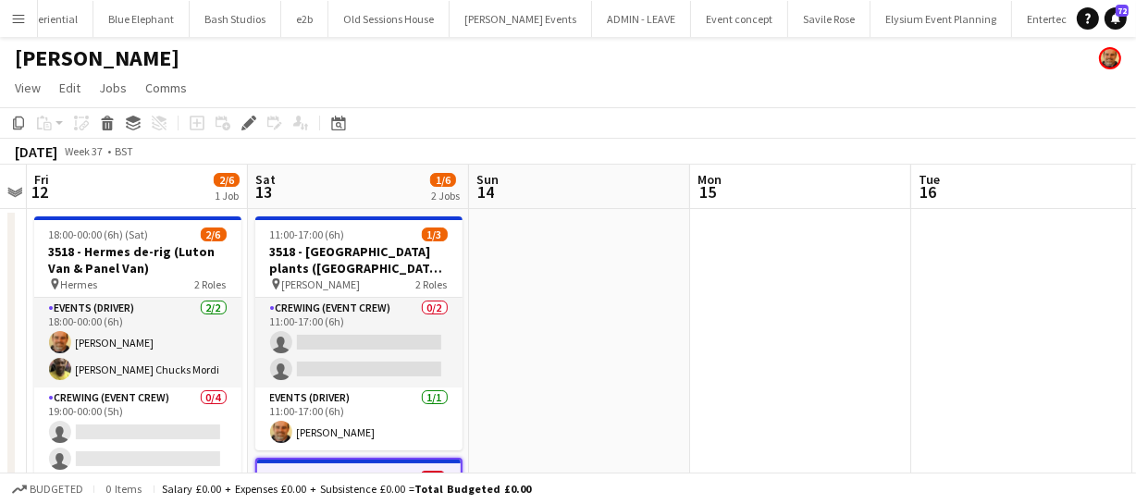
click at [633, 323] on app-date-cell at bounding box center [579, 470] width 221 height 523
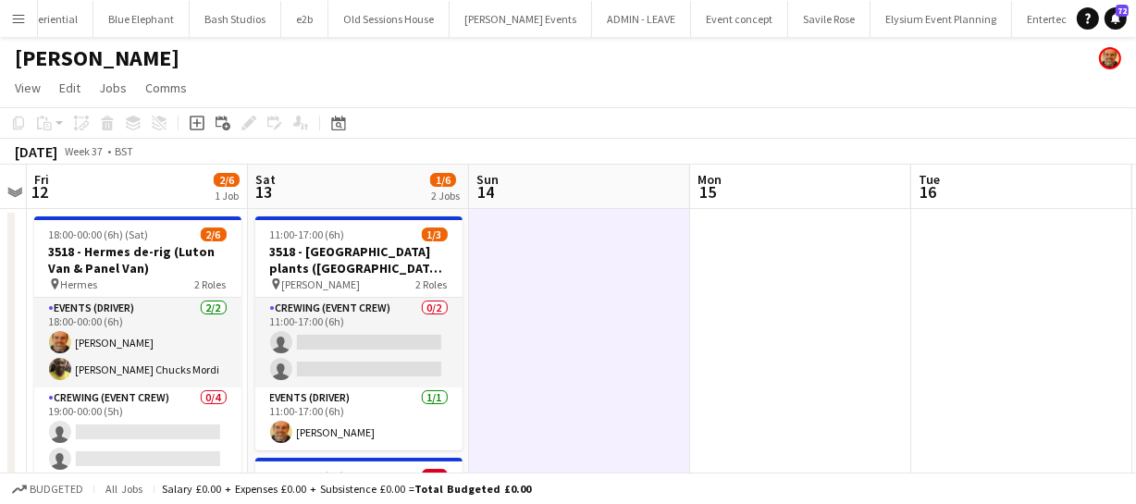
click at [633, 323] on app-date-cell at bounding box center [579, 470] width 221 height 523
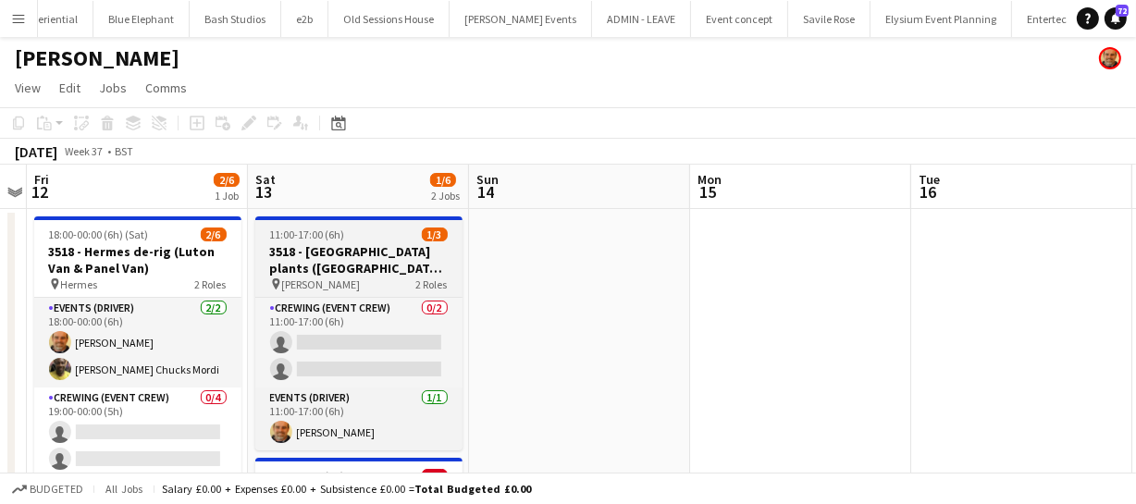
click at [338, 244] on h3 "3518 - Southampton plants (LUTON VAN))" at bounding box center [358, 259] width 207 height 33
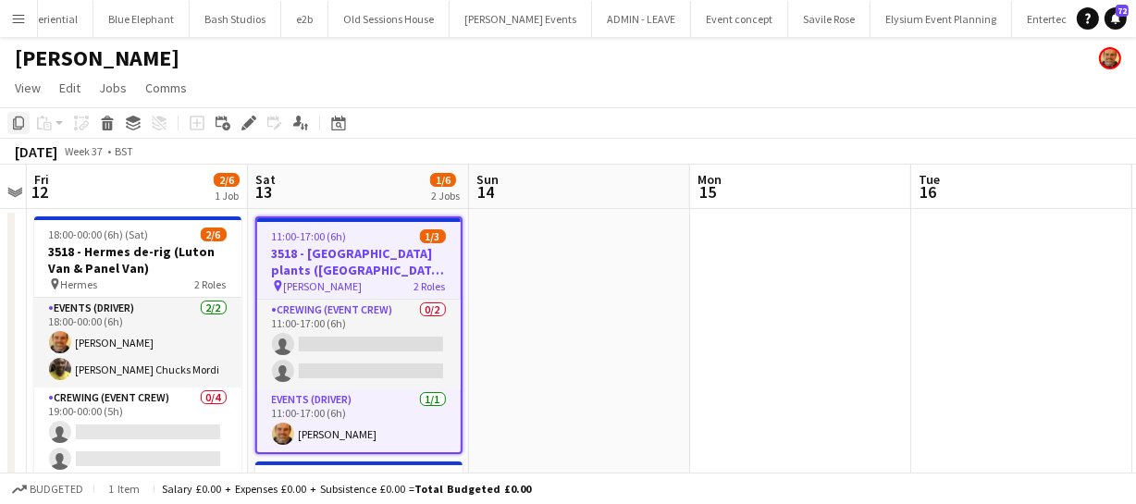
click at [11, 119] on icon "Copy" at bounding box center [18, 123] width 15 height 15
click at [560, 312] on app-calendar-viewport "Tue 9 Wed 10 Thu 11 Fri 12 2/6 1 Job Sat 13 1/6 2 Jobs Sun 14 Mon 15 Tue 16 Wed…" at bounding box center [568, 448] width 1136 height 567
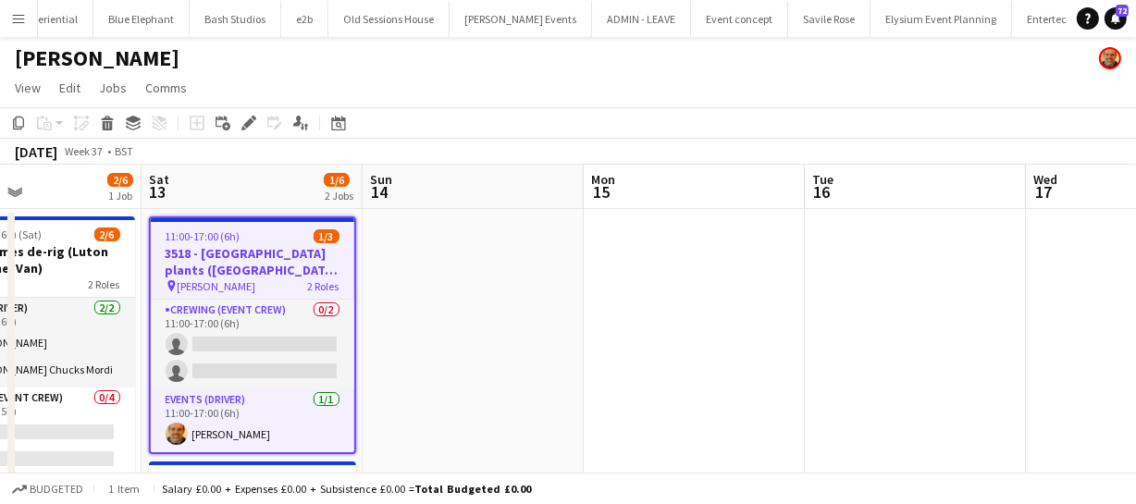
click at [619, 286] on app-date-cell at bounding box center [694, 470] width 221 height 523
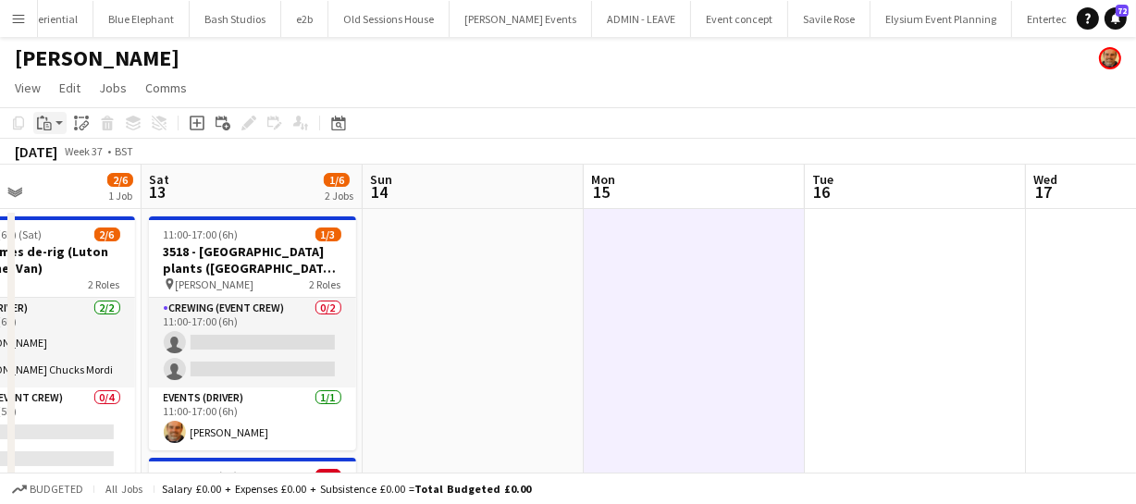
click at [40, 128] on icon "Paste" at bounding box center [44, 123] width 15 height 15
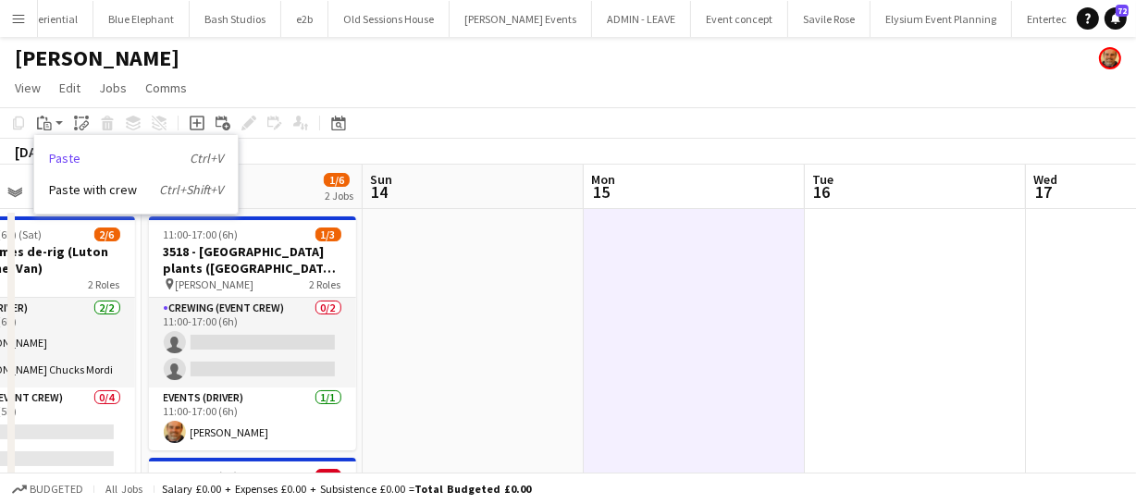
click at [75, 155] on link "Paste Ctrl+V" at bounding box center [136, 158] width 174 height 17
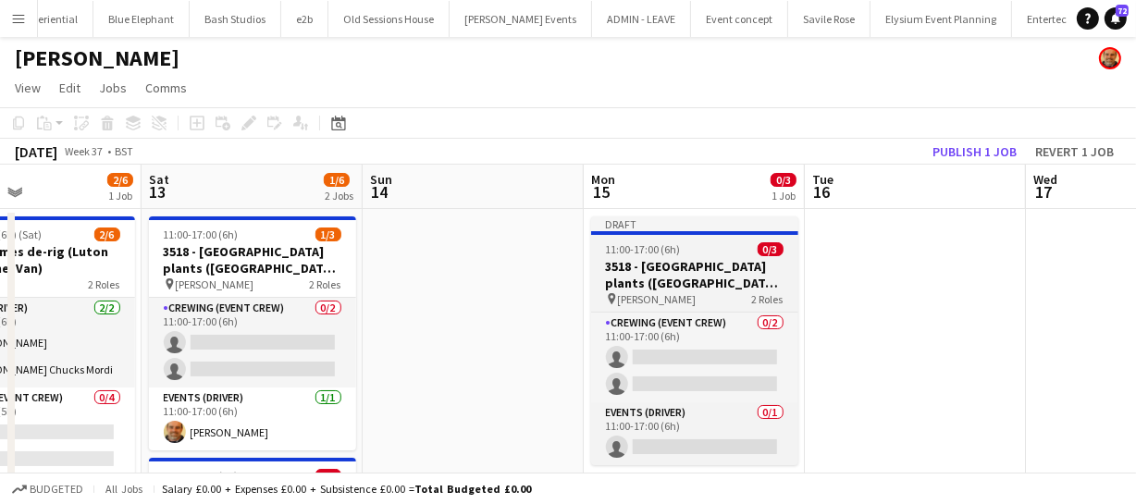
click at [679, 274] on h3 "3518 - [GEOGRAPHIC_DATA] plants ([GEOGRAPHIC_DATA] VAN))" at bounding box center [694, 274] width 207 height 33
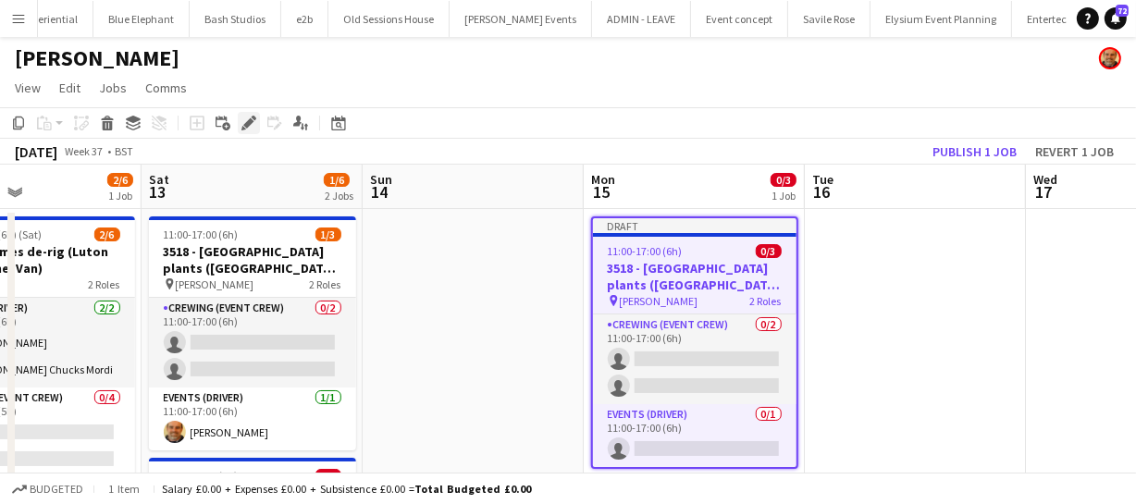
click at [247, 117] on icon "Edit" at bounding box center [248, 123] width 15 height 15
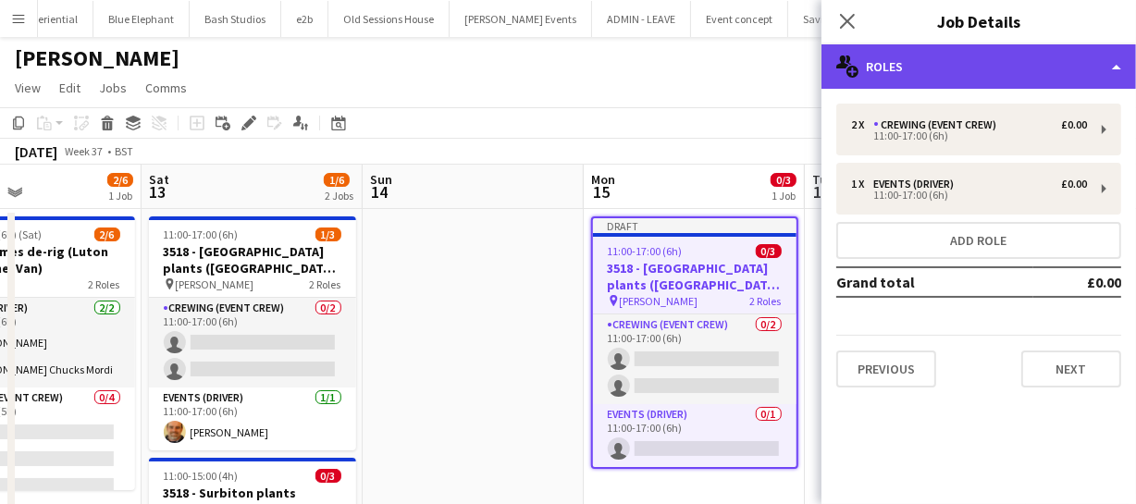
click at [948, 64] on div "multiple-users-add Roles" at bounding box center [978, 66] width 315 height 44
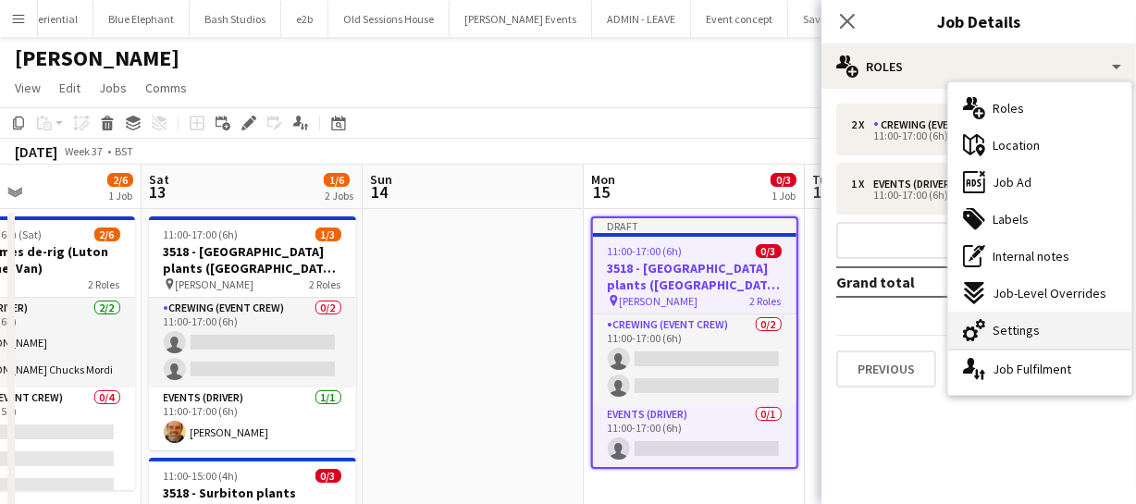
click at [1024, 317] on div "cog-double-3 Settings" at bounding box center [1039, 330] width 183 height 37
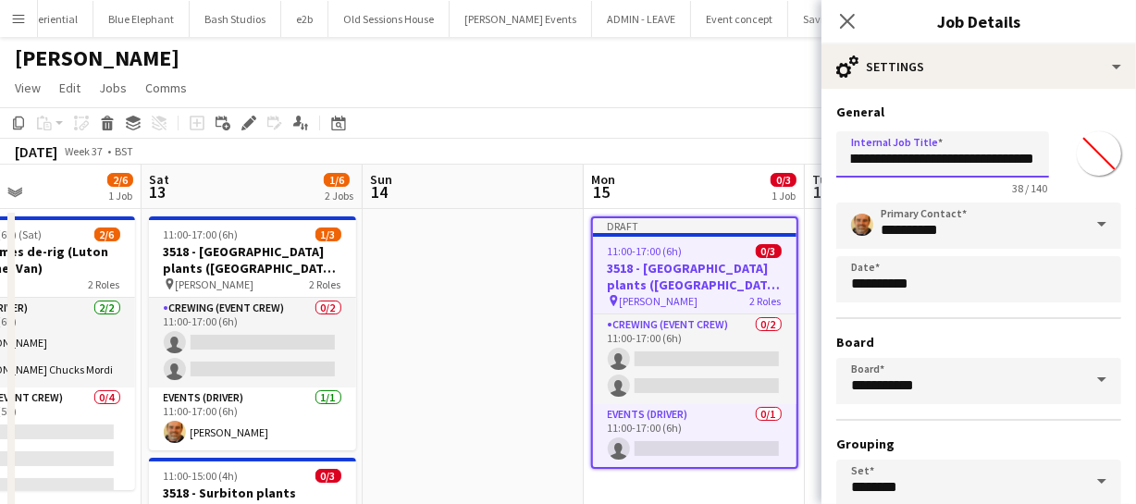
scroll to position [0, 71]
drag, startPoint x: 892, startPoint y: 157, endPoint x: 945, endPoint y: 161, distance: 53.8
click at [945, 161] on input "**********" at bounding box center [942, 154] width 213 height 46
drag, startPoint x: 865, startPoint y: 155, endPoint x: 1143, endPoint y: 165, distance: 278.6
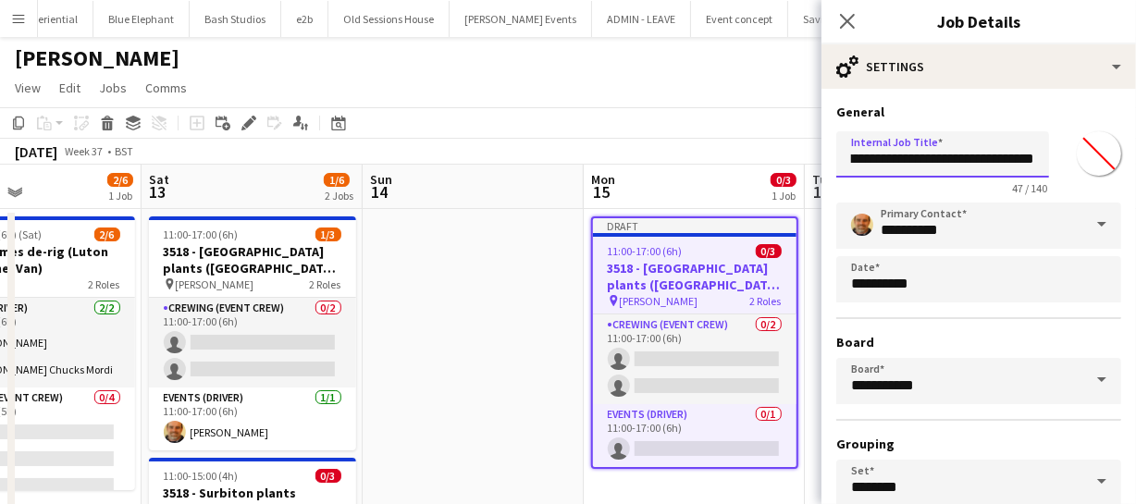
click at [1136, 165] on html "Menu Boards Boards Boards All jobs Status Workforce Workforce My Workforce Recr…" at bounding box center [568, 381] width 1136 height 763
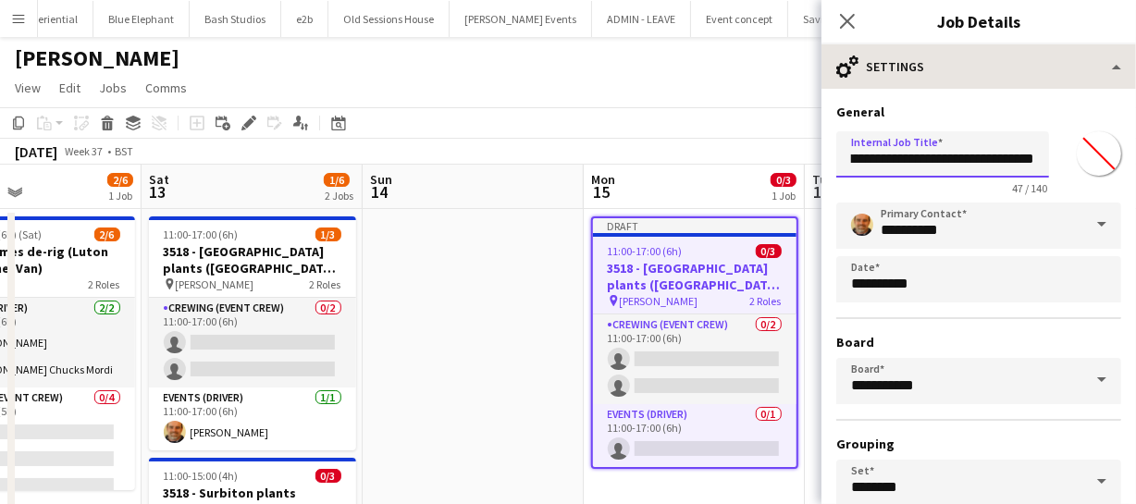
type input "**********"
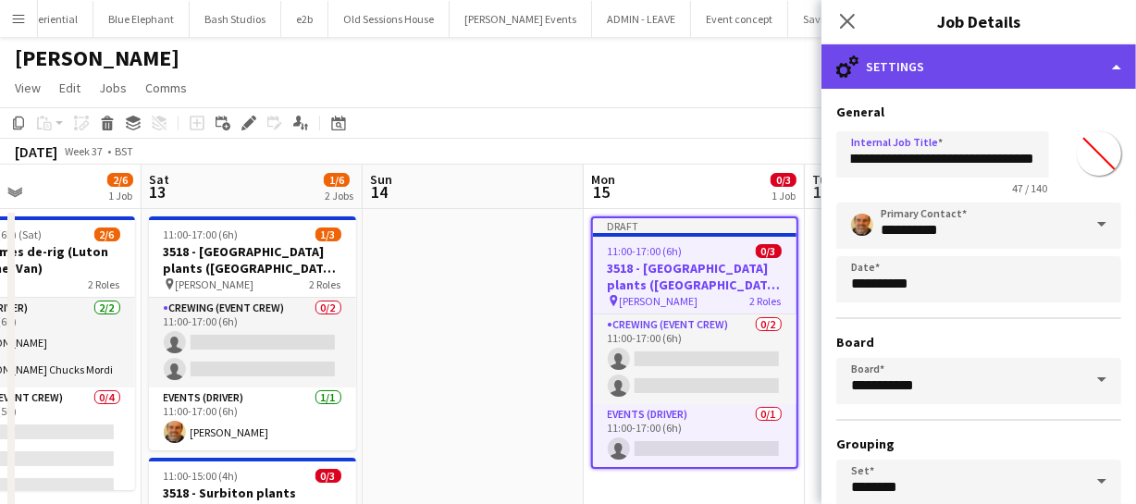
click at [983, 65] on div "cog-double-3 Settings" at bounding box center [978, 66] width 315 height 44
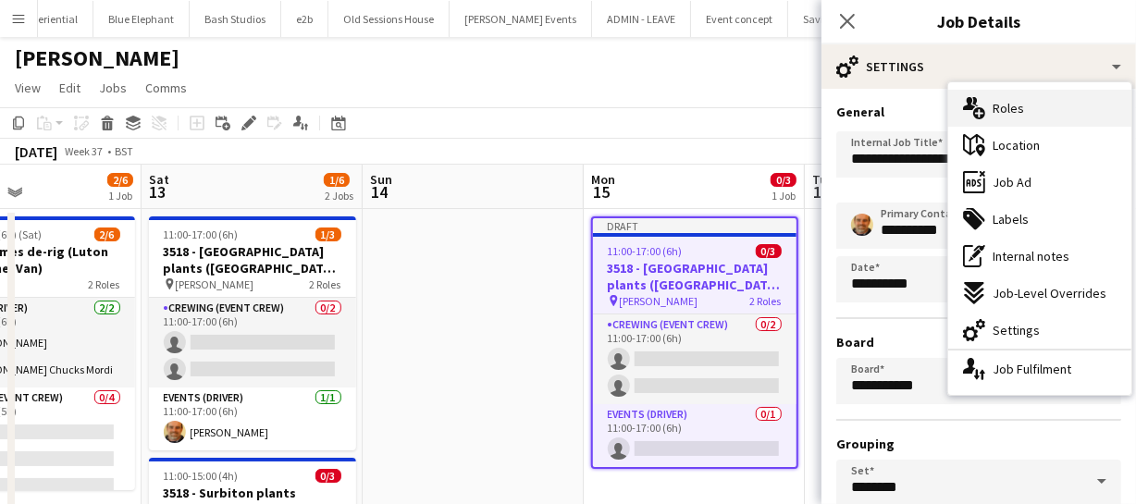
click at [1006, 101] on span "Roles" at bounding box center [1008, 108] width 31 height 17
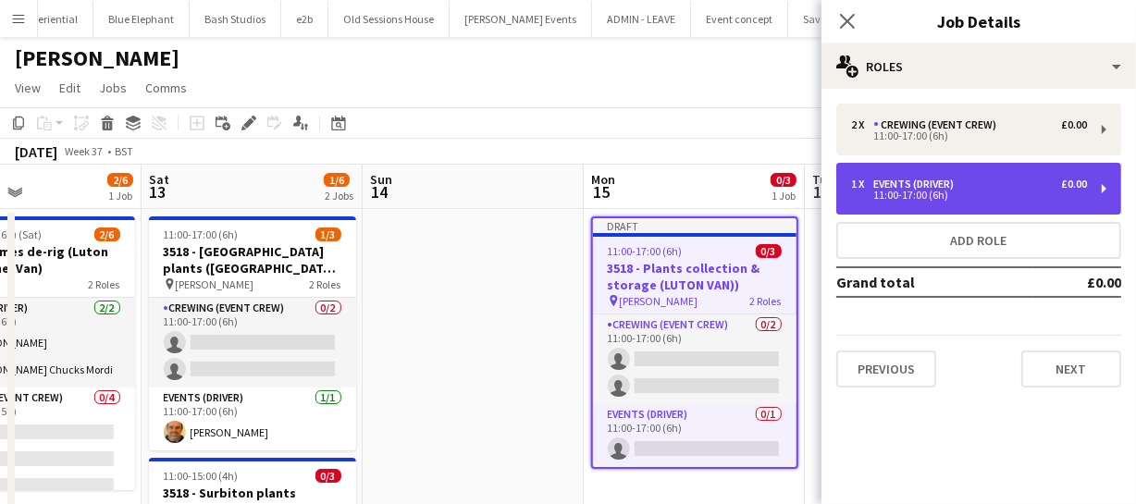
click at [946, 183] on div "Events (Driver)" at bounding box center [917, 184] width 88 height 13
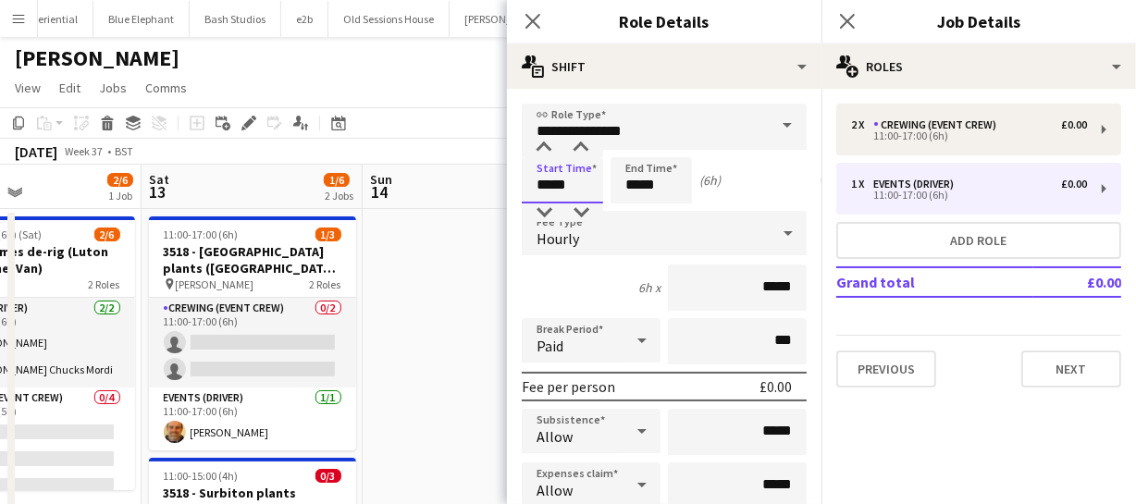
drag, startPoint x: 555, startPoint y: 180, endPoint x: 522, endPoint y: 176, distance: 33.6
click at [522, 176] on input "*****" at bounding box center [562, 180] width 81 height 46
type input "*****"
click at [531, 20] on icon "Close pop-in" at bounding box center [533, 21] width 18 height 18
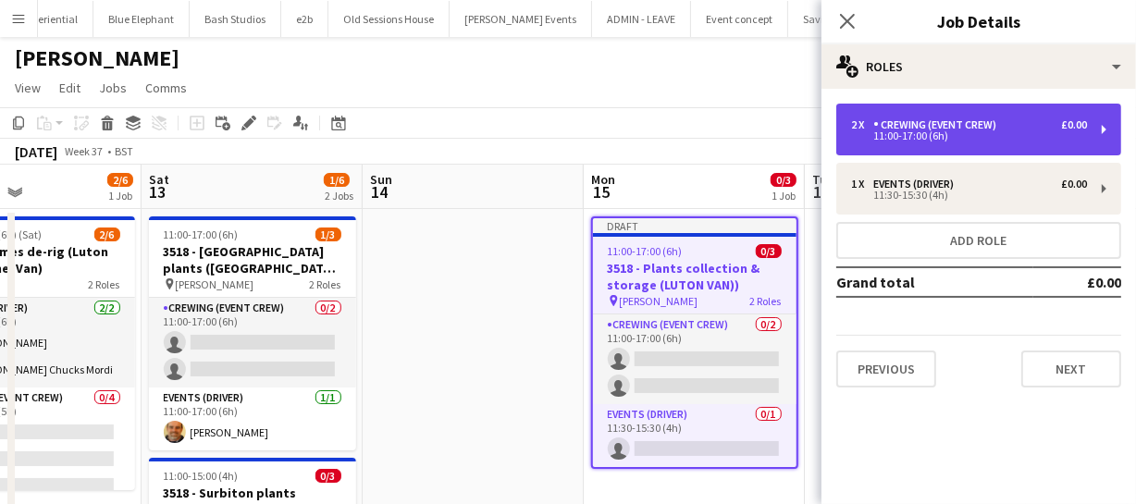
click at [942, 135] on div "11:00-17:00 (6h)" at bounding box center [969, 135] width 236 height 9
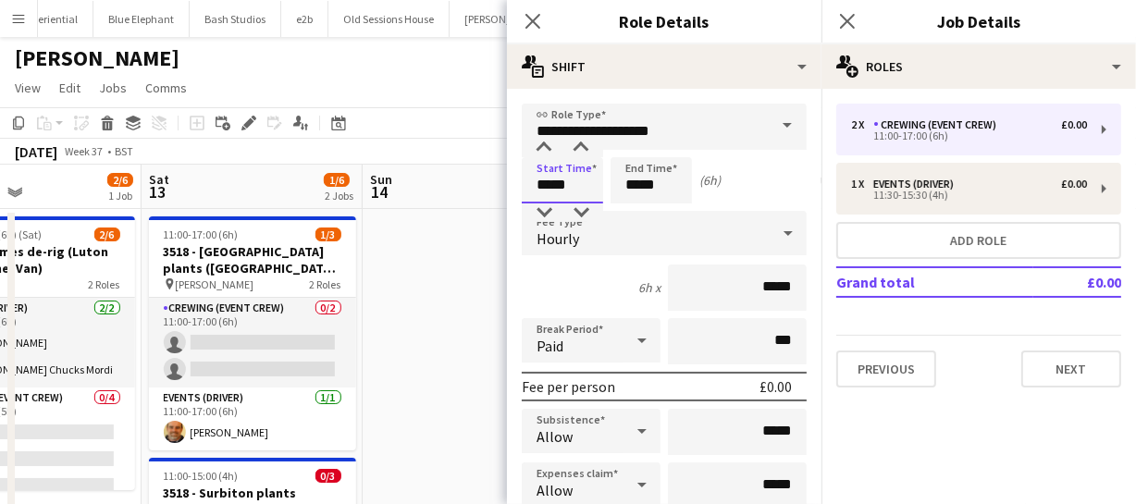
drag, startPoint x: 584, startPoint y: 188, endPoint x: 428, endPoint y: 180, distance: 155.6
click at [428, 182] on body "Menu Boards Boards Boards All jobs Status Workforce Workforce My Workforce Recr…" at bounding box center [568, 381] width 1136 height 763
type input "*****"
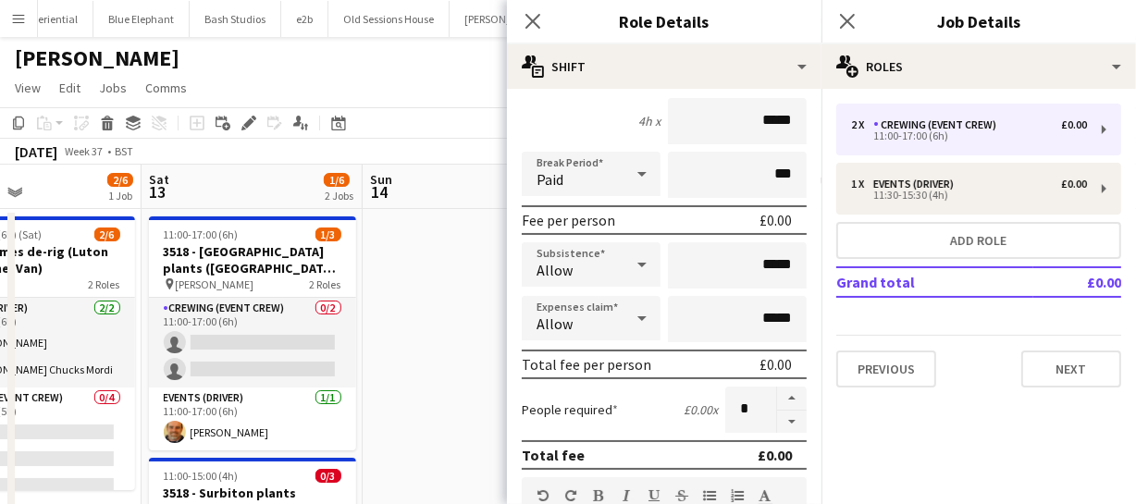
scroll to position [167, 0]
type input "*****"
click at [777, 425] on button "button" at bounding box center [792, 421] width 30 height 23
type input "*"
click at [537, 19] on icon at bounding box center [533, 21] width 18 height 18
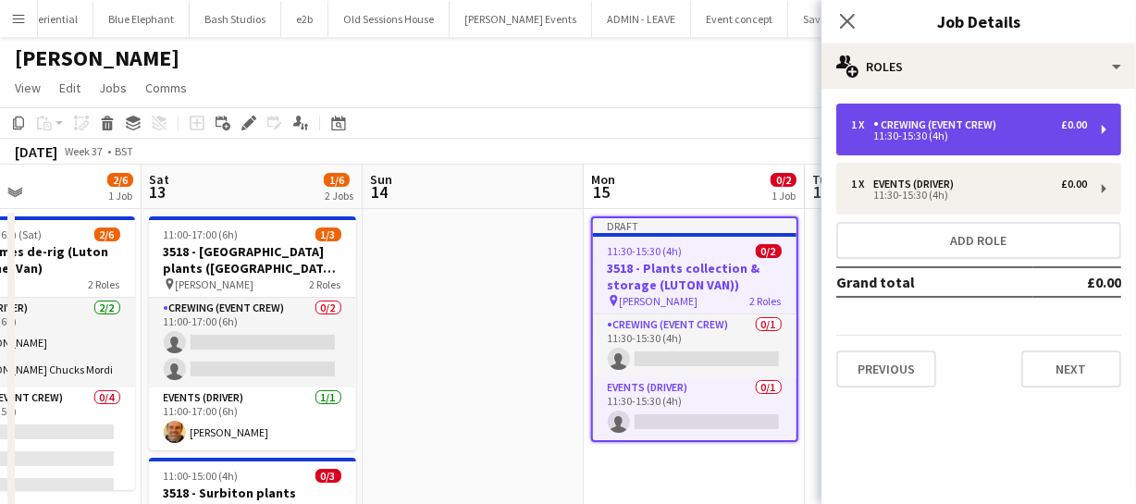
click at [965, 127] on div "Crewing (Event Crew)" at bounding box center [938, 124] width 130 height 13
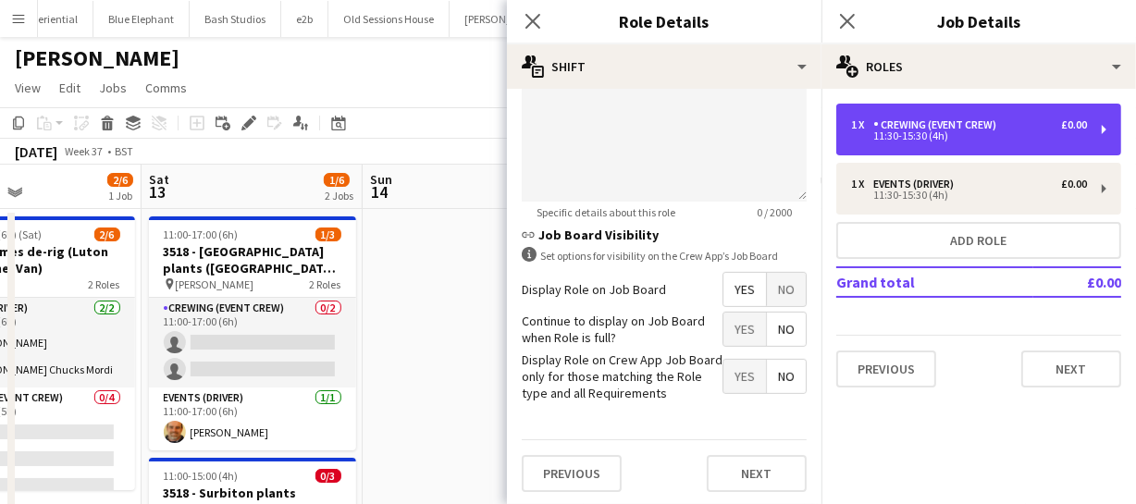
scroll to position [748, 0]
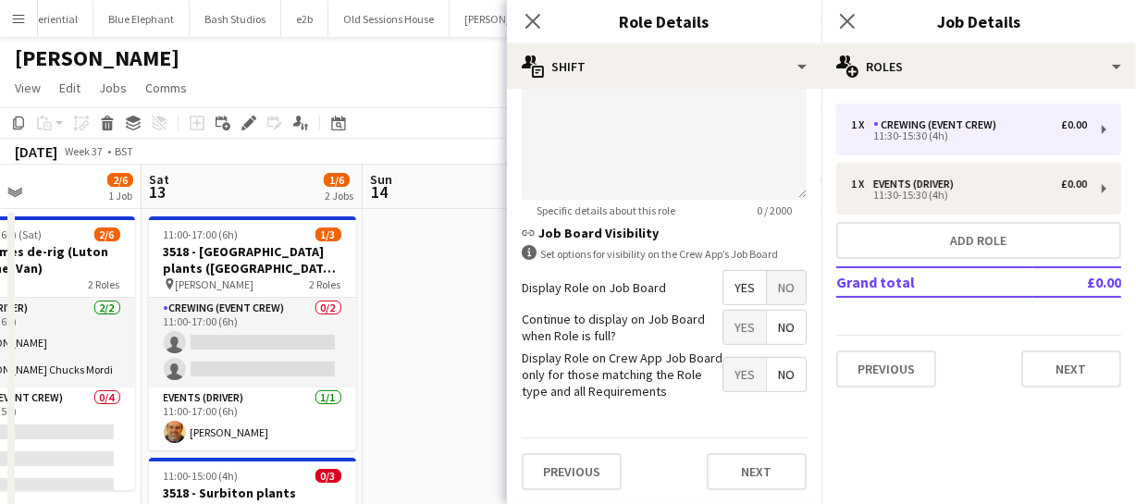
click at [724, 301] on span "Yes" at bounding box center [744, 287] width 43 height 33
click at [524, 31] on app-icon "Close pop-in" at bounding box center [533, 21] width 27 height 27
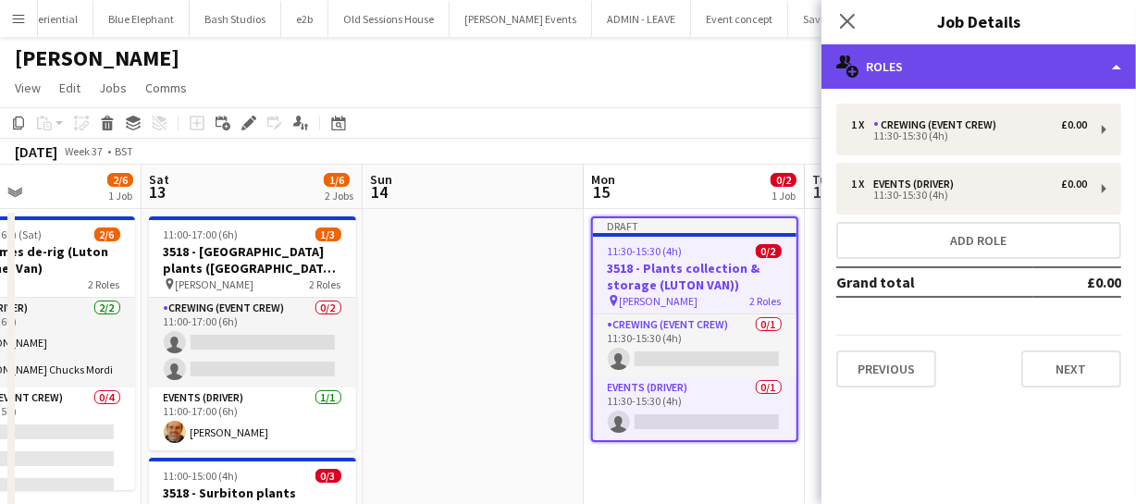
click at [900, 68] on div "multiple-users-add Roles" at bounding box center [978, 66] width 315 height 44
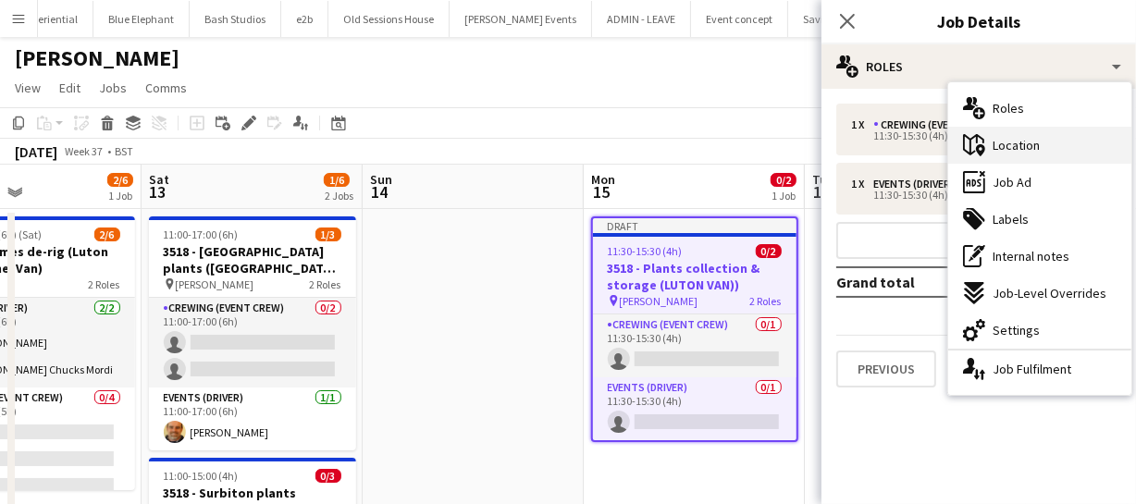
click at [1022, 141] on span "Location" at bounding box center [1016, 145] width 47 height 17
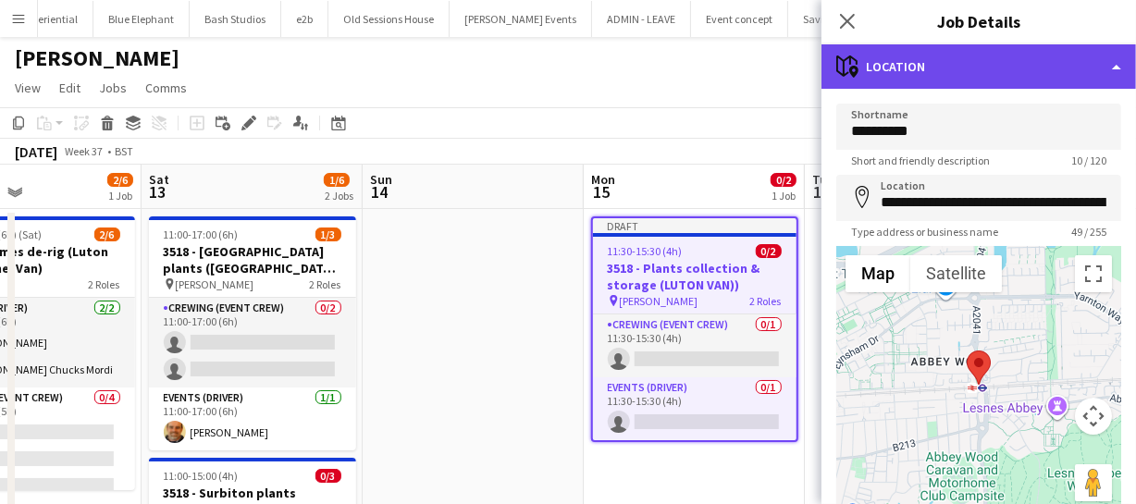
click at [1018, 62] on div "maps-pin-1 Location" at bounding box center [978, 66] width 315 height 44
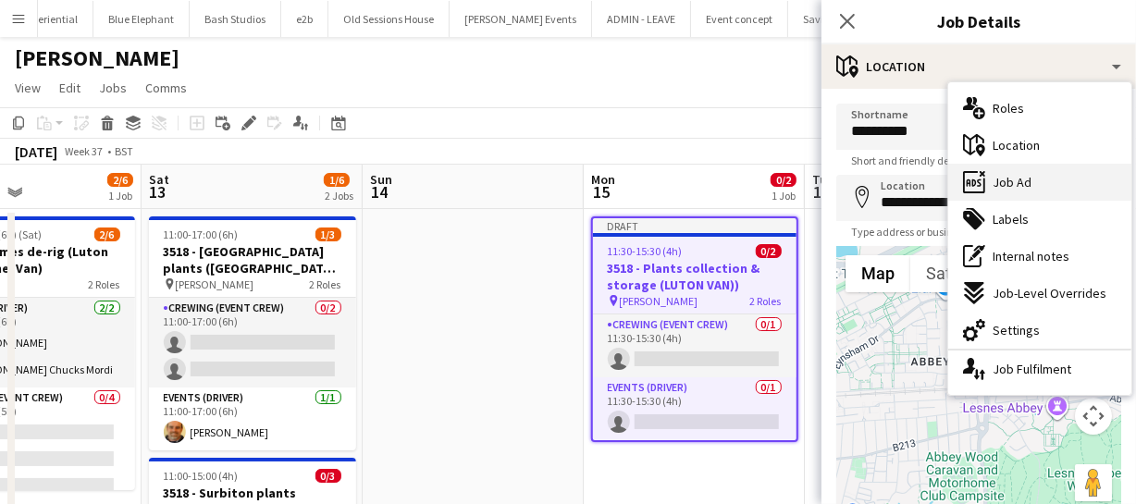
click at [1021, 186] on span "Job Ad" at bounding box center [1012, 182] width 39 height 17
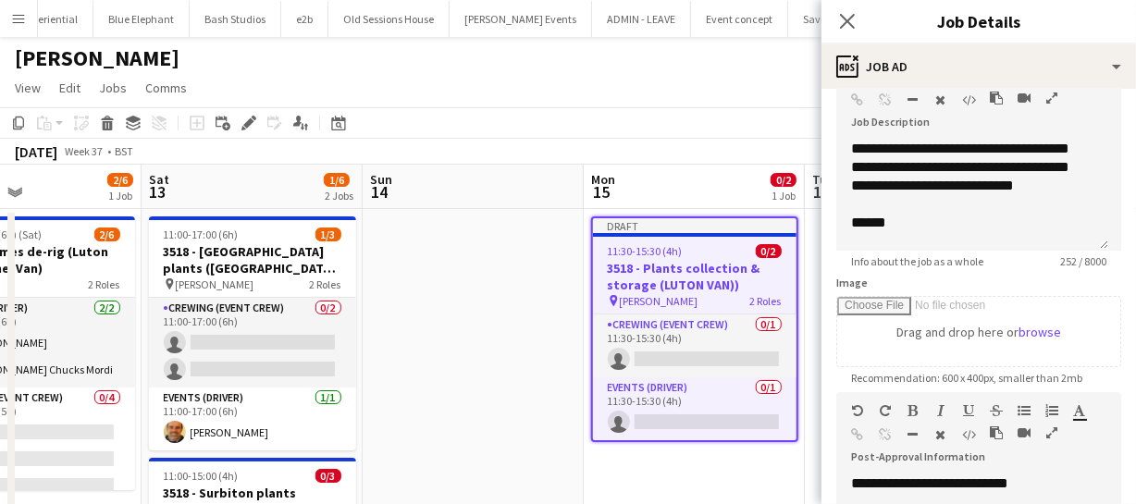
scroll to position [167, 0]
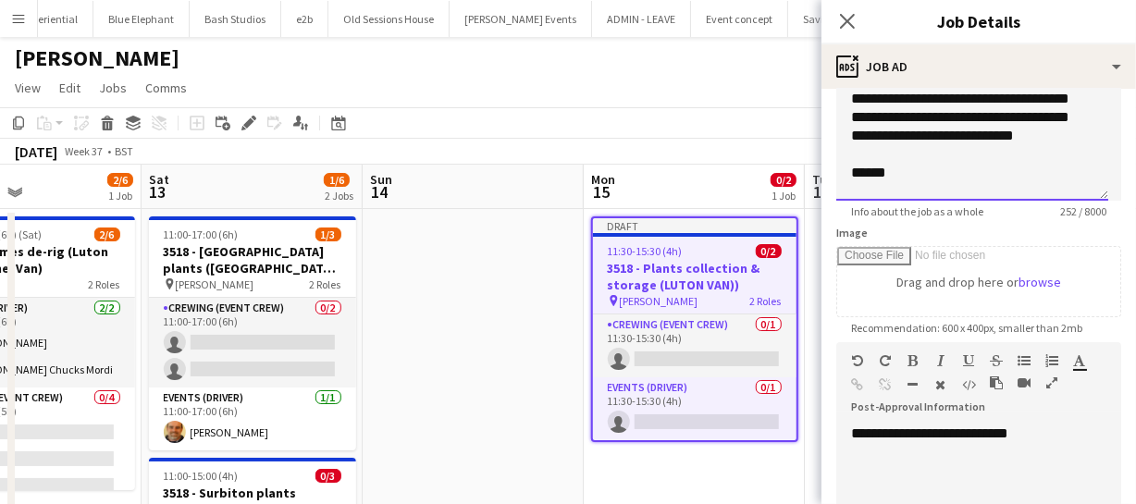
click at [857, 182] on div "******" at bounding box center [966, 173] width 230 height 19
click at [952, 134] on div "**********" at bounding box center [972, 145] width 272 height 111
click at [935, 152] on div "**********" at bounding box center [972, 145] width 272 height 111
click at [927, 153] on div "**********" at bounding box center [972, 145] width 272 height 111
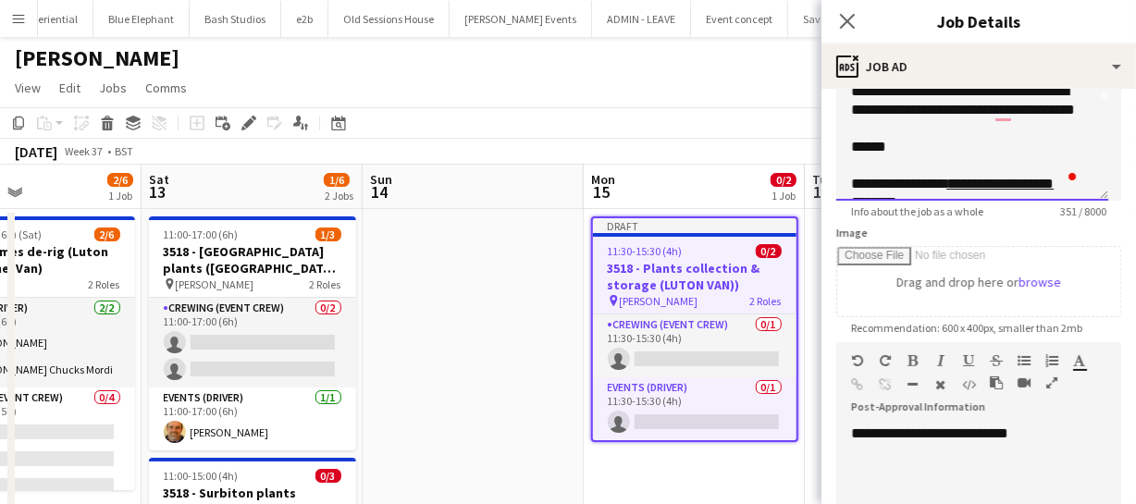
scroll to position [122, 0]
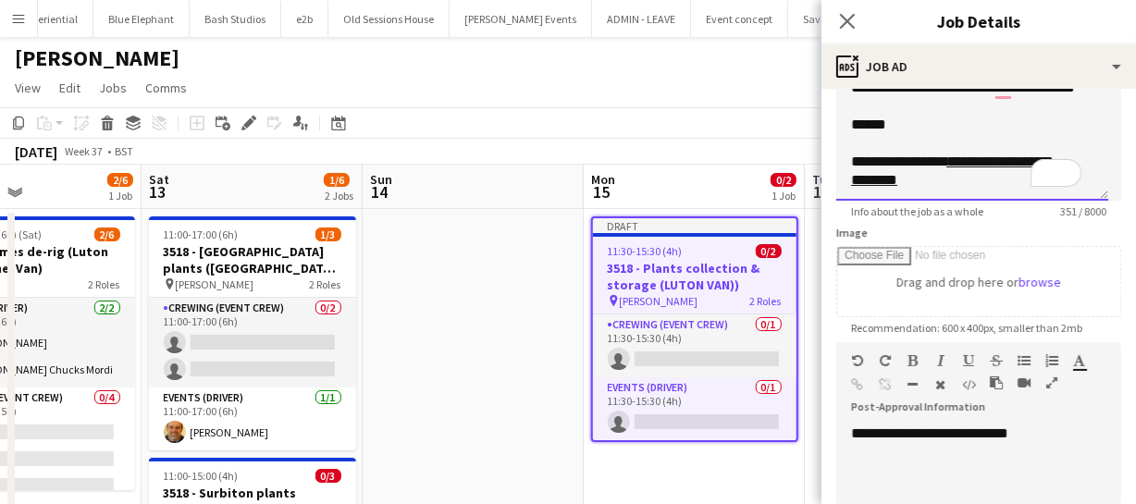
click at [850, 132] on div "**********" at bounding box center [972, 145] width 272 height 111
click at [852, 116] on div "To enrich screen reader interactions, please activate Accessibility in Grammarl…" at bounding box center [966, 106] width 230 height 19
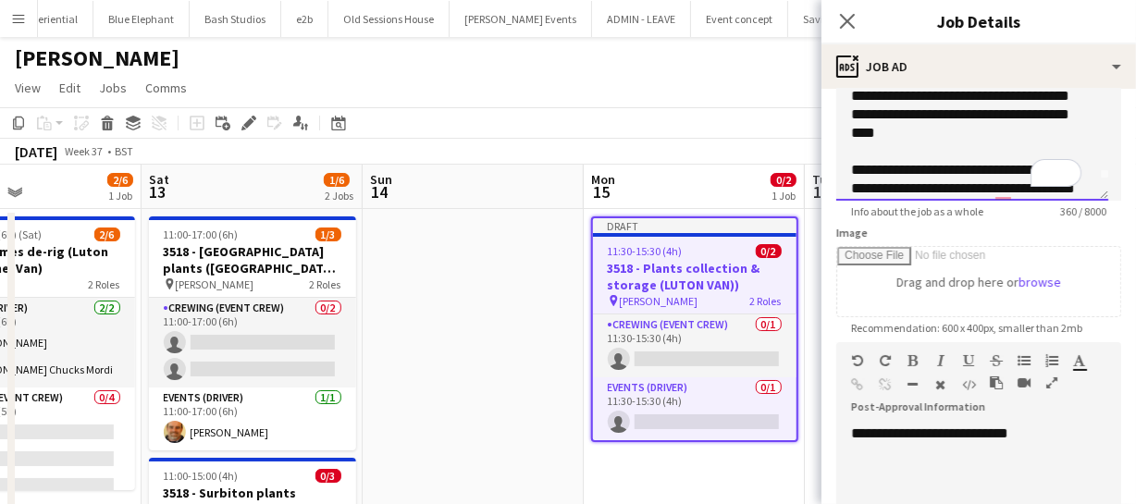
scroll to position [0, 0]
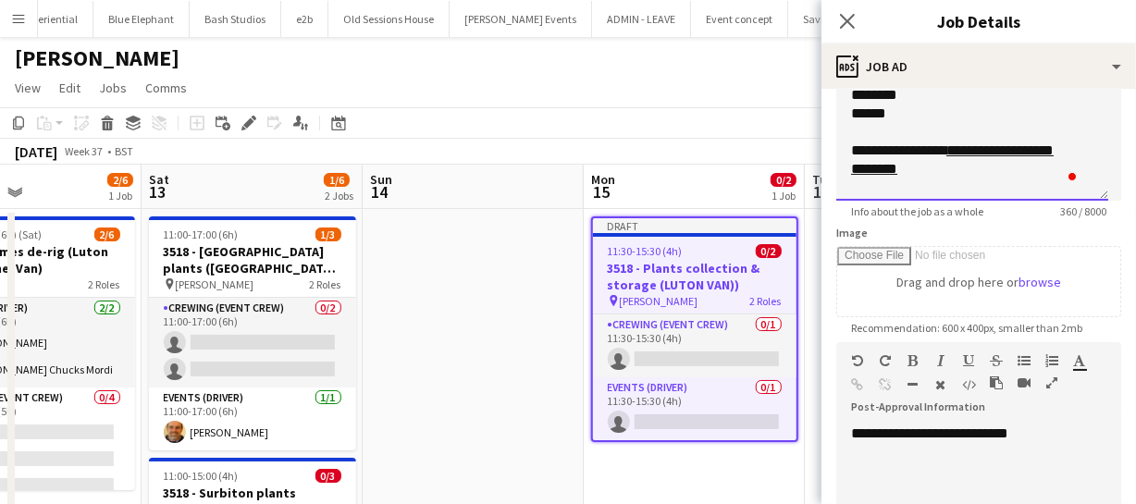
click at [904, 123] on div "******" at bounding box center [966, 114] width 230 height 19
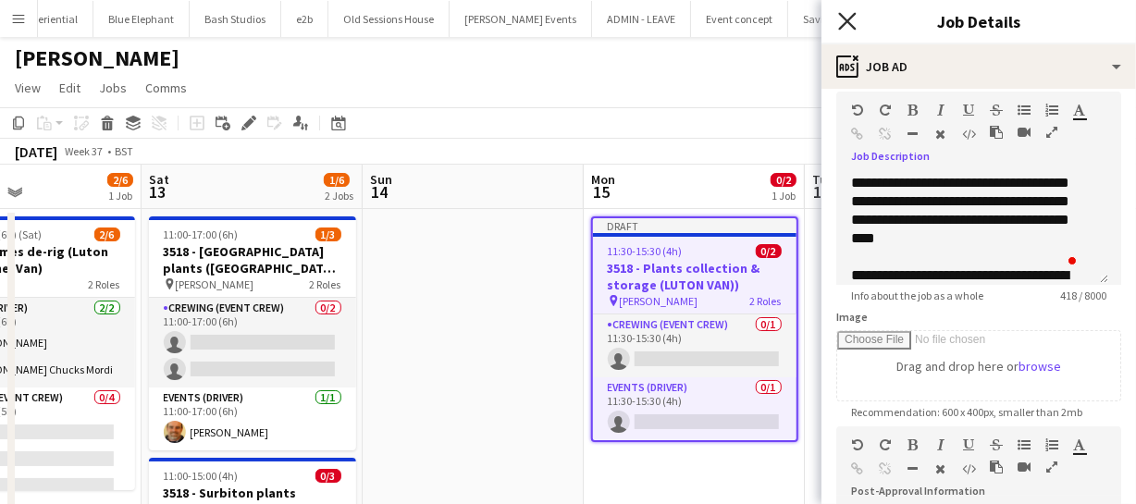
click at [842, 19] on icon "Close pop-in" at bounding box center [847, 21] width 18 height 18
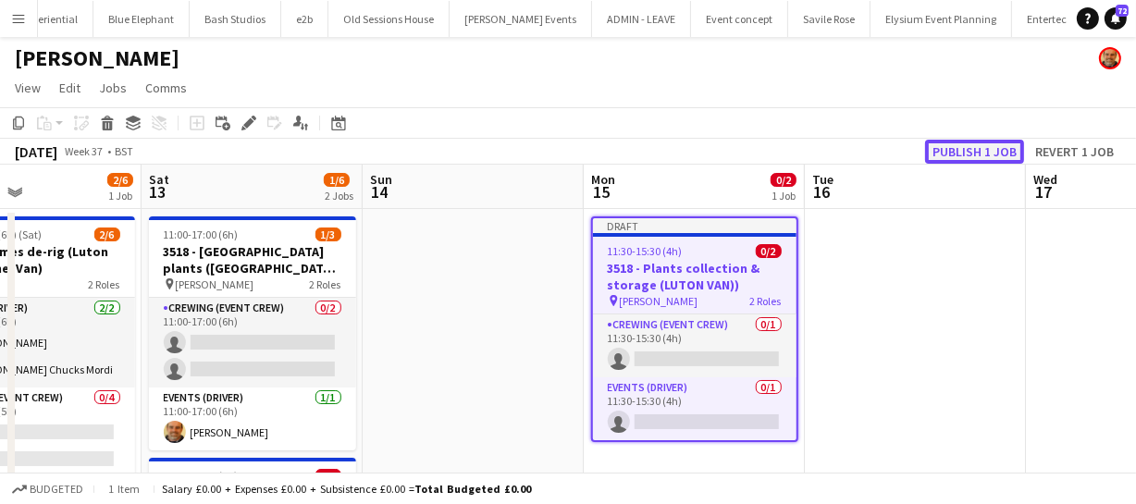
click at [971, 145] on button "Publish 1 job" at bounding box center [974, 152] width 99 height 24
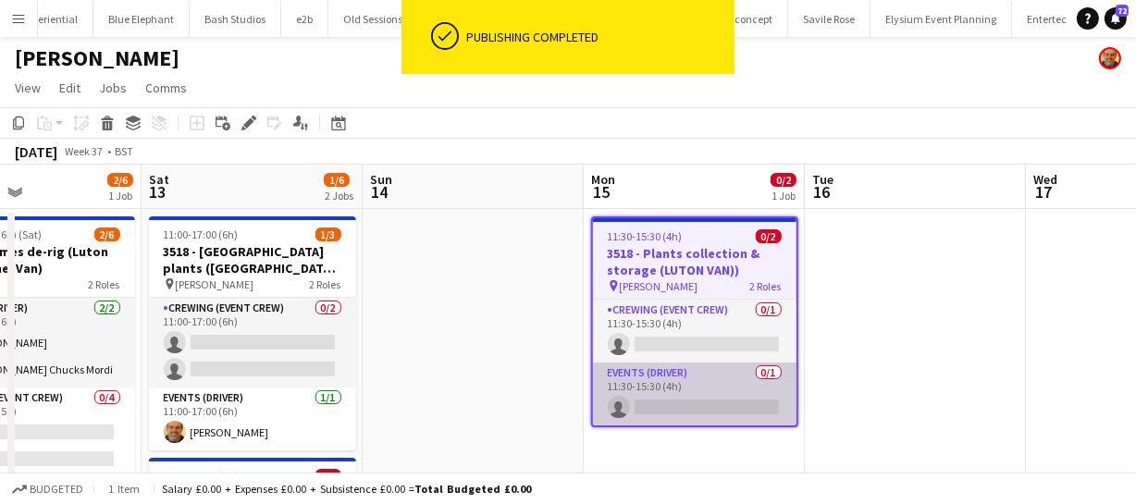
click at [660, 401] on app-card-role "Events (Driver) 0/1 11:30-15:30 (4h) single-neutral-actions" at bounding box center [695, 394] width 204 height 63
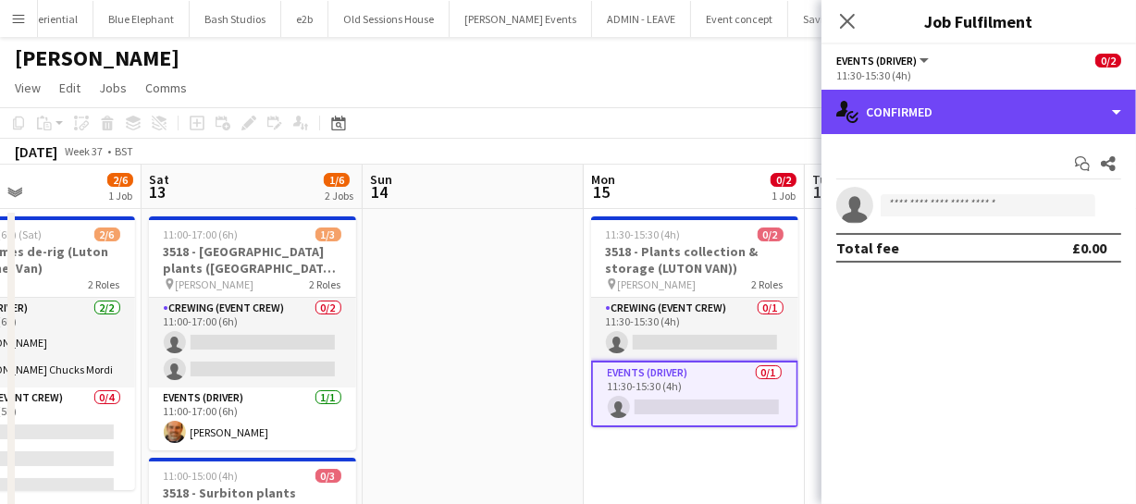
click at [1033, 126] on div "single-neutral-actions-check-2 Confirmed" at bounding box center [978, 112] width 315 height 44
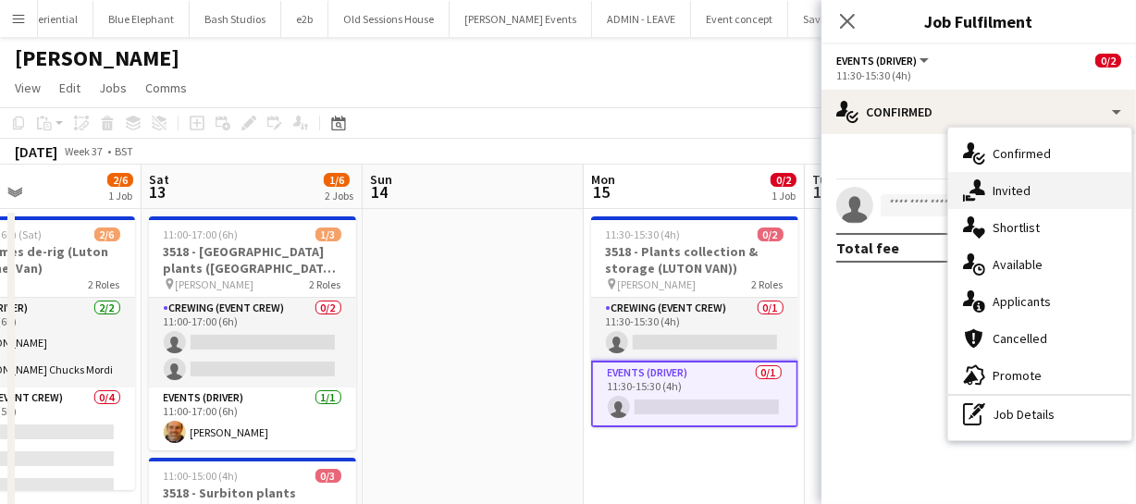
click at [1040, 198] on div "single-neutral-actions-share-1 Invited" at bounding box center [1039, 190] width 183 height 37
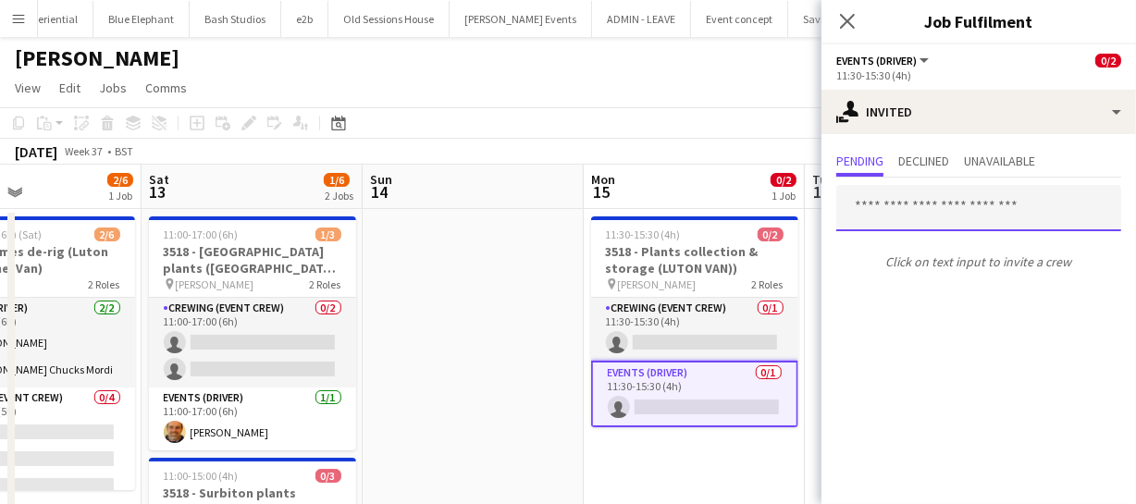
click at [893, 214] on input "text" at bounding box center [978, 208] width 285 height 46
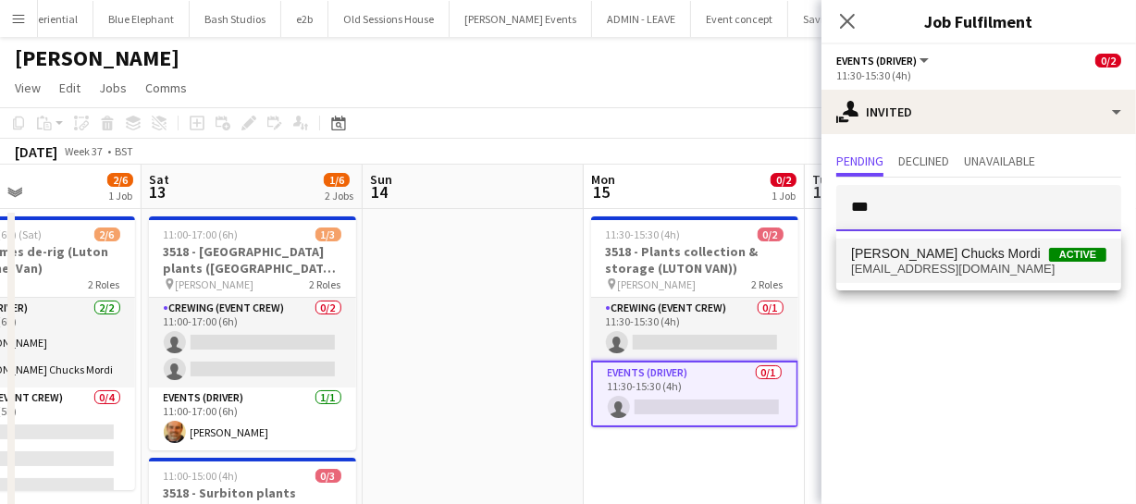
type input "***"
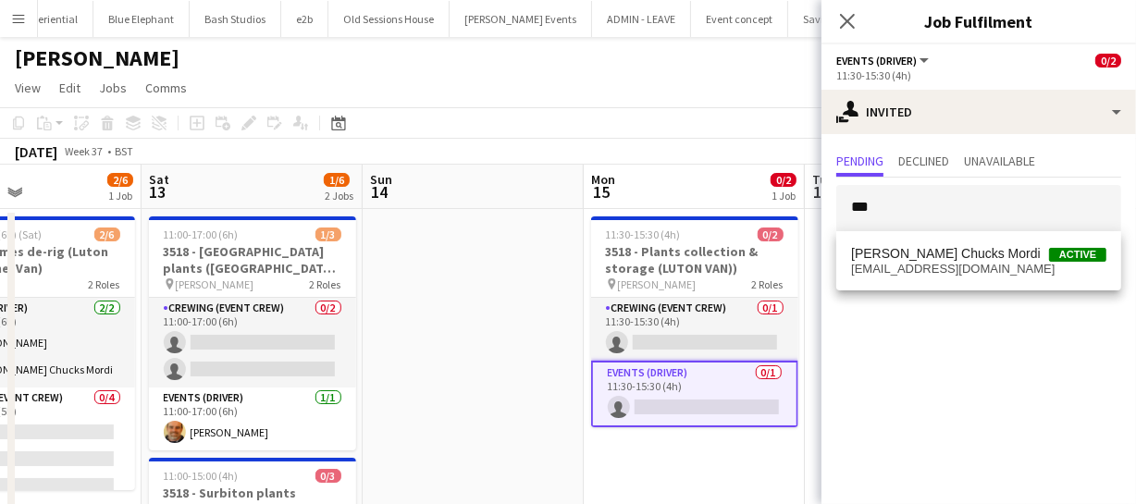
click at [916, 263] on span "cmordi21814@gmail.com" at bounding box center [978, 269] width 255 height 15
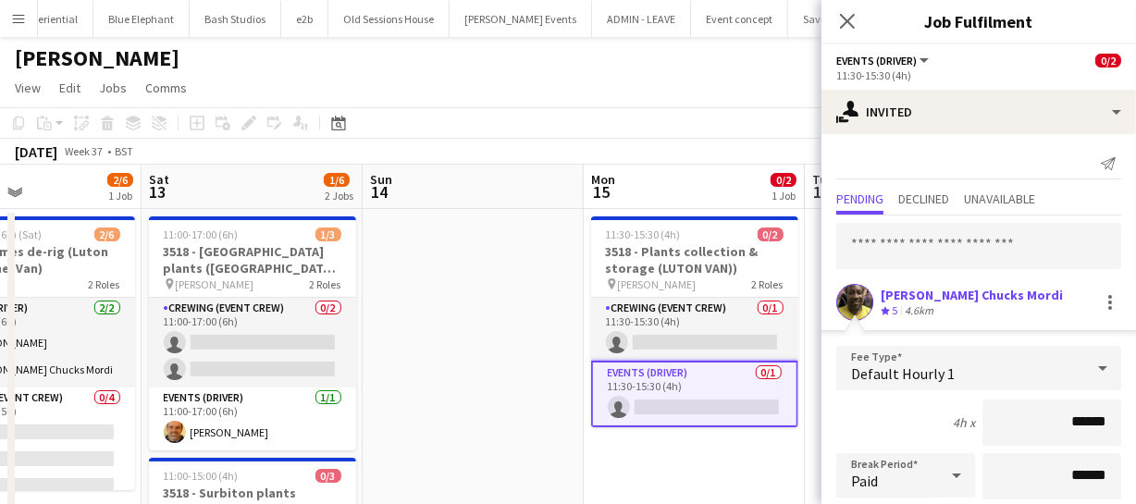
drag, startPoint x: 1095, startPoint y: 418, endPoint x: 969, endPoint y: 415, distance: 125.8
click at [956, 413] on div "4h x ******" at bounding box center [978, 423] width 285 height 46
type input "*****"
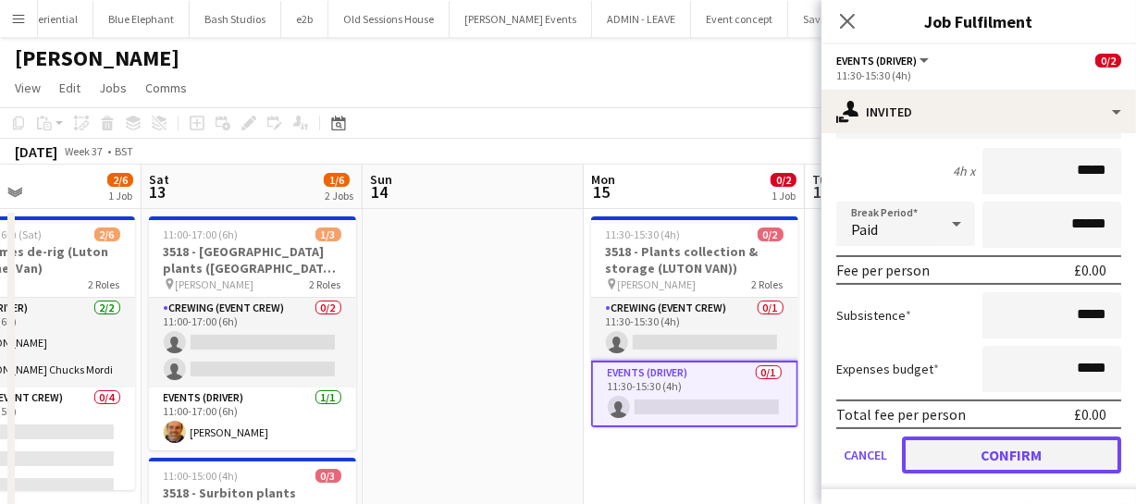
click at [1004, 451] on button "Confirm" at bounding box center [1011, 455] width 219 height 37
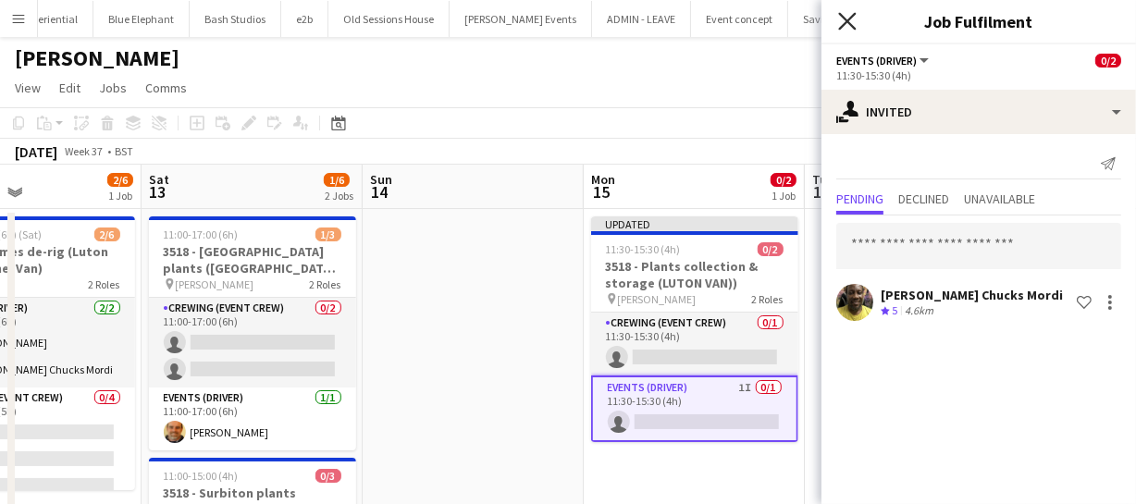
click at [854, 24] on icon "Close pop-in" at bounding box center [847, 21] width 18 height 18
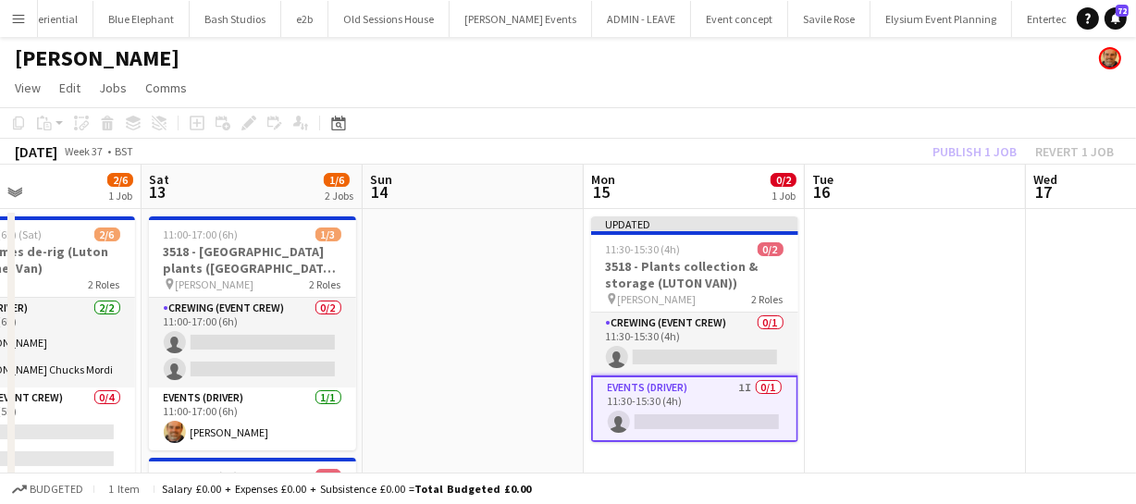
click at [986, 143] on div "Publish 1 job Revert 1 job" at bounding box center [1023, 152] width 226 height 24
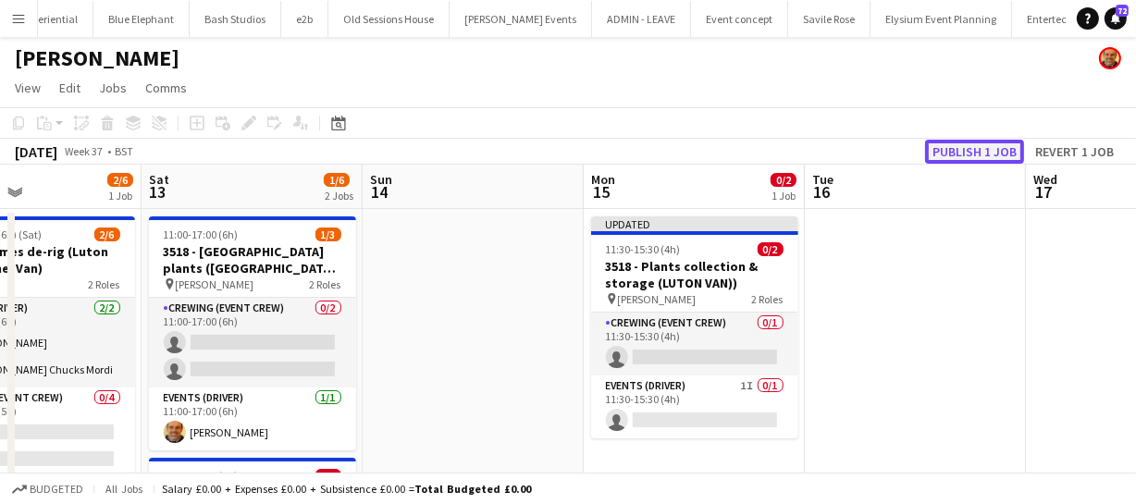
click at [986, 143] on button "Publish 1 job" at bounding box center [974, 152] width 99 height 24
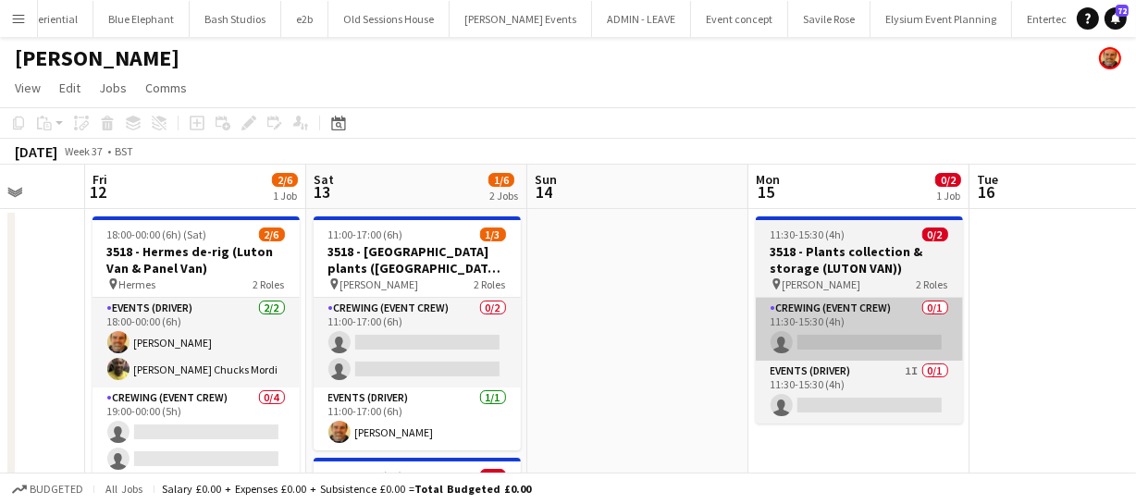
drag, startPoint x: 834, startPoint y: 315, endPoint x: 854, endPoint y: 311, distance: 19.8
click at [999, 297] on app-calendar-viewport "Tue 9 Wed 10 Thu 11 Fri 12 2/6 1 Job Sat 13 1/6 2 Jobs Sun 14 Mon 15 0/2 1 Job …" at bounding box center [568, 448] width 1136 height 567
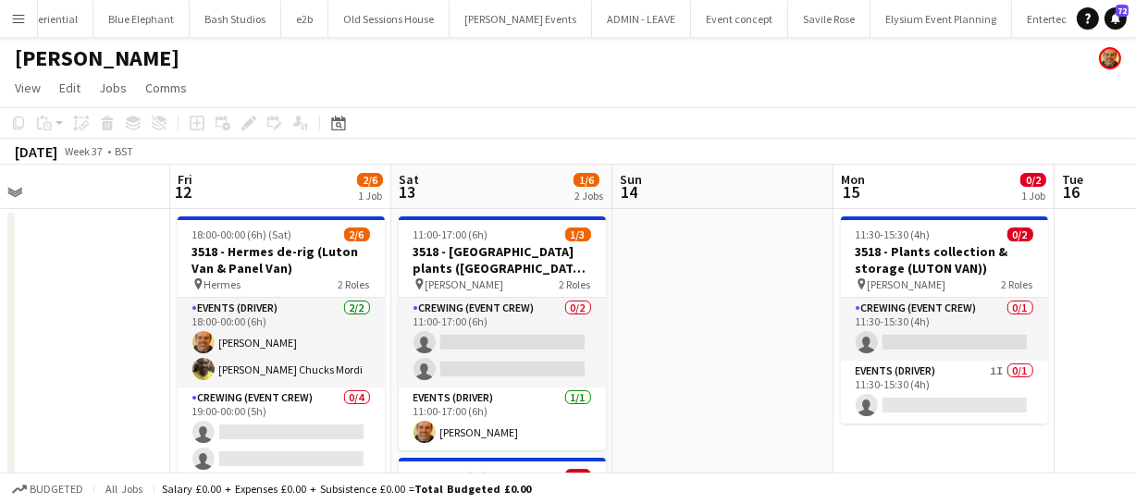
scroll to position [0, 467]
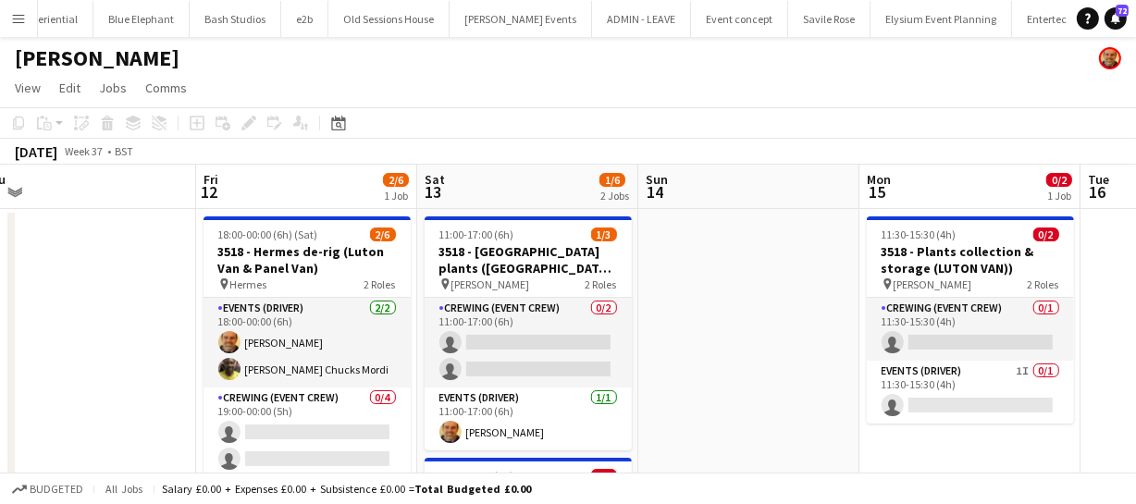
drag, startPoint x: 583, startPoint y: 352, endPoint x: 694, endPoint y: 349, distance: 111.1
click at [694, 349] on app-calendar-viewport "Tue 9 Wed 10 Thu 11 Fri 12 2/6 1 Job Sat 13 1/6 2 Jobs Sun 14 Mon 15 0/2 1 Job …" at bounding box center [568, 448] width 1136 height 567
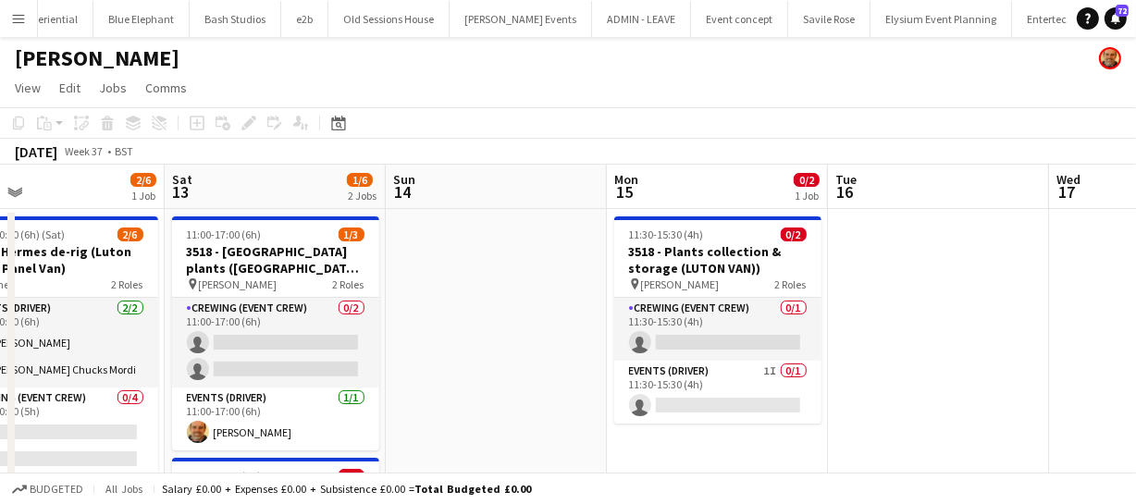
scroll to position [0, 722]
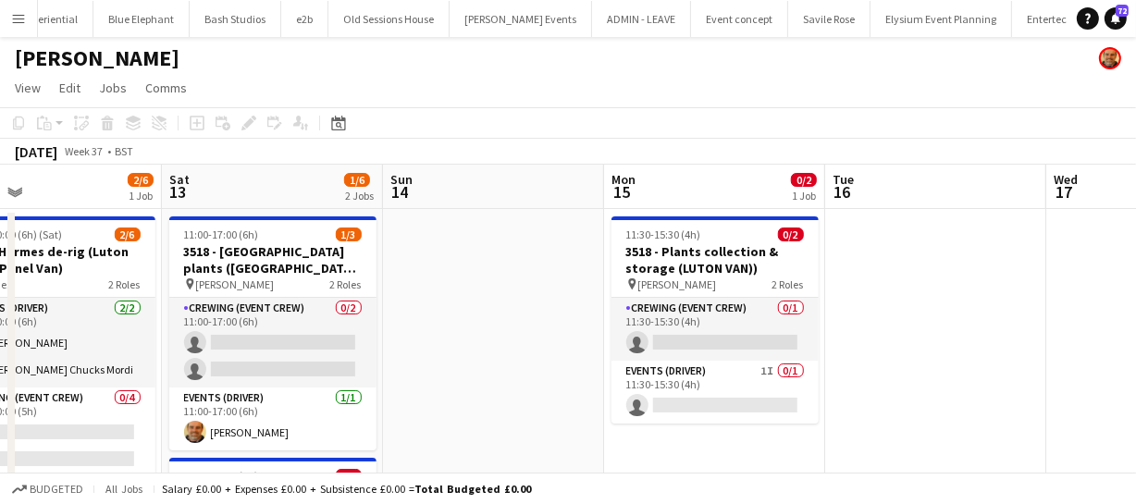
drag, startPoint x: 797, startPoint y: 379, endPoint x: 543, endPoint y: 325, distance: 260.2
click at [542, 327] on app-calendar-viewport "Tue 9 Wed 10 Thu 11 Fri 12 2/6 1 Job Sat 13 1/6 2 Jobs Sun 14 Mon 15 0/2 1 Job …" at bounding box center [568, 448] width 1136 height 567
click at [798, 358] on app-calendar-viewport "Tue 9 Wed 10 Thu 11 Fri 12 2/6 1 Job Sat 13 1/6 2 Jobs Sun 14 Mon 15 0/2 1 Job …" at bounding box center [568, 448] width 1136 height 567
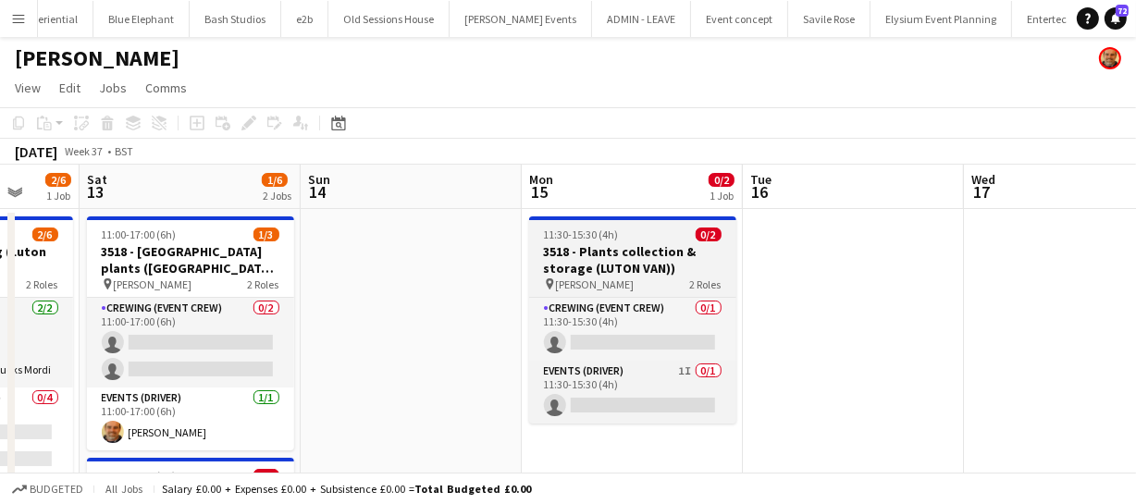
click at [620, 250] on h3 "3518 - Plants collection & storage (LUTON VAN))" at bounding box center [632, 259] width 207 height 33
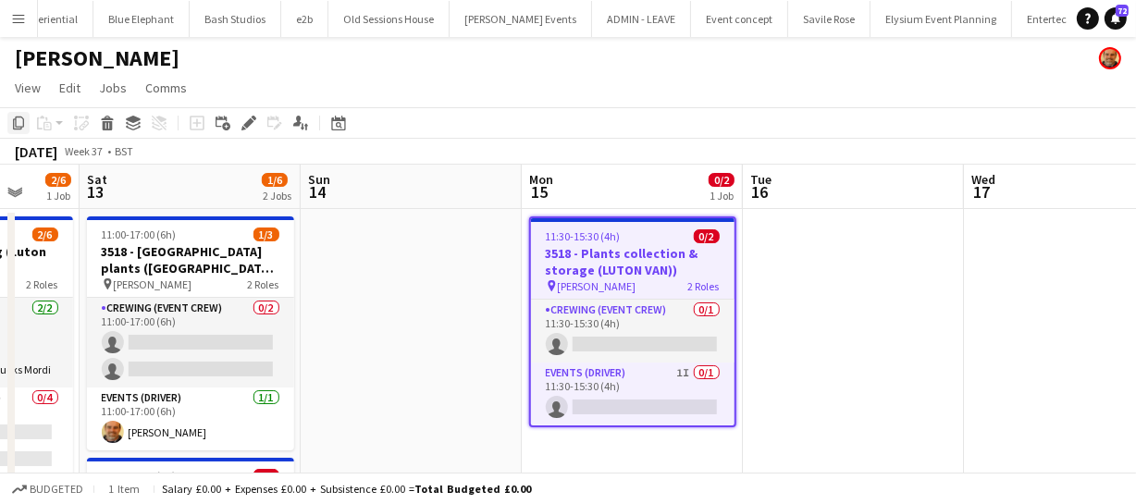
click at [19, 122] on icon "Copy" at bounding box center [18, 123] width 15 height 15
click at [845, 253] on app-date-cell at bounding box center [853, 470] width 221 height 523
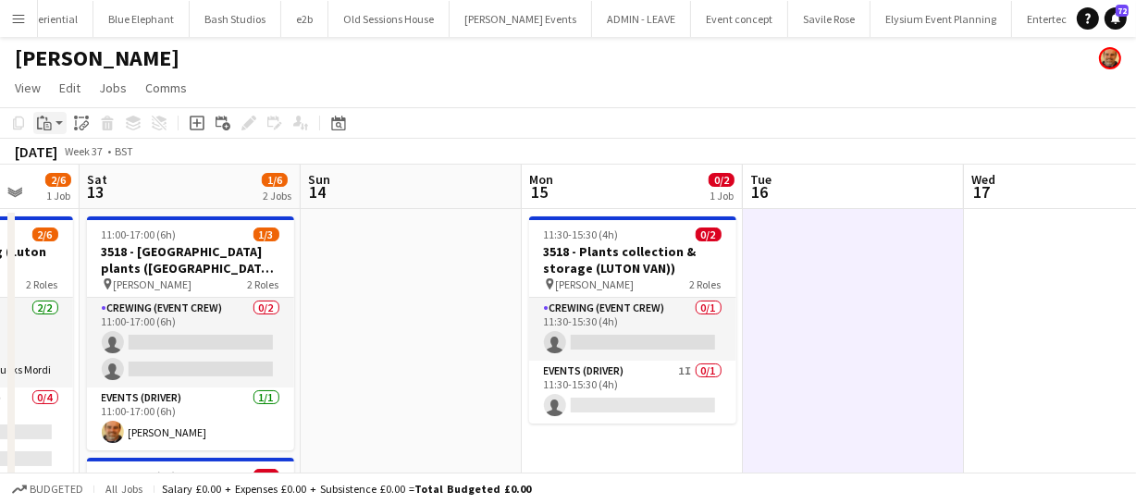
click at [47, 123] on icon "Paste" at bounding box center [44, 123] width 15 height 15
click at [75, 153] on link "Paste Ctrl+V" at bounding box center [136, 158] width 174 height 17
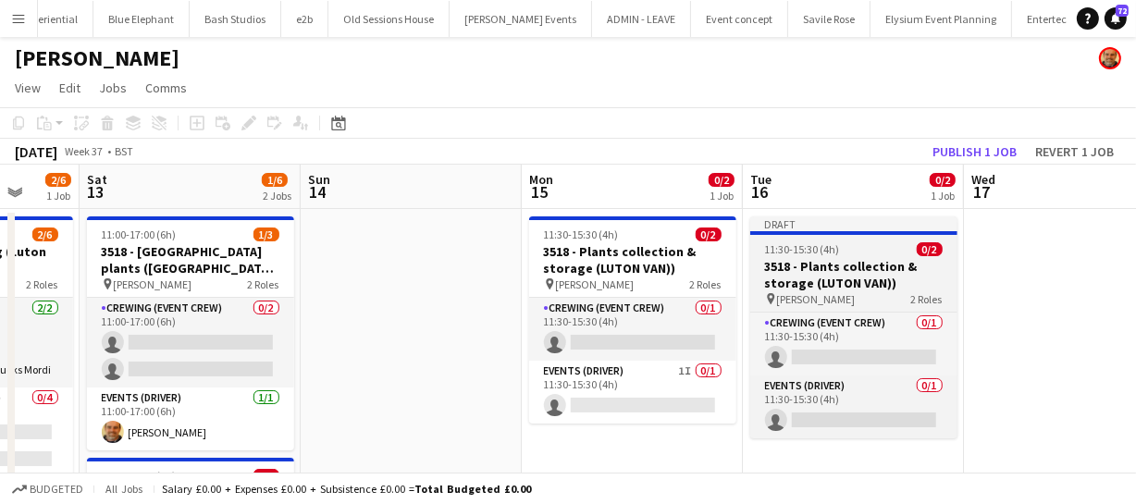
click at [834, 274] on h3 "3518 - Plants collection & storage (LUTON VAN))" at bounding box center [853, 274] width 207 height 33
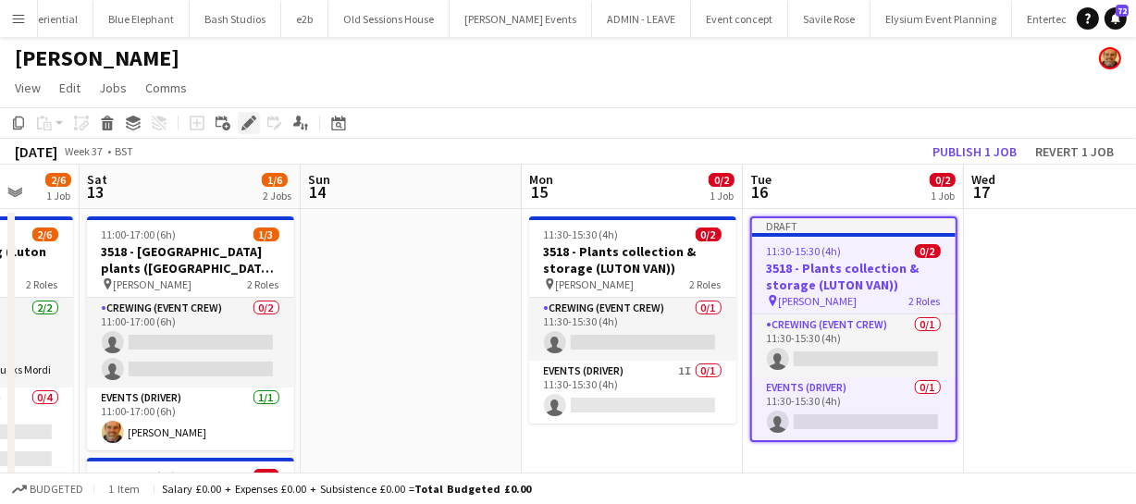
click at [247, 123] on icon at bounding box center [248, 123] width 10 height 10
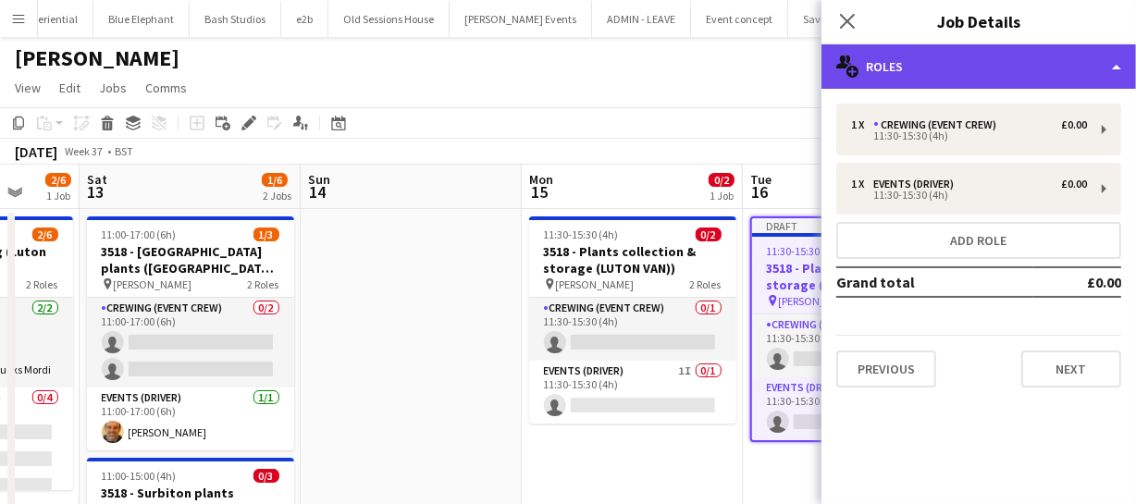
click at [973, 68] on div "multiple-users-add Roles" at bounding box center [978, 66] width 315 height 44
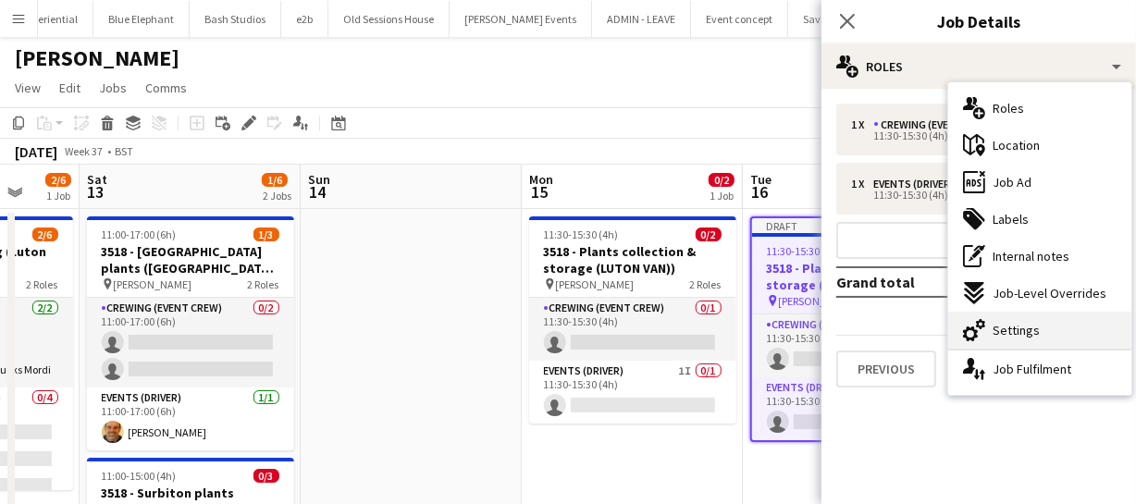
click at [1024, 313] on div "cog-double-3 Settings" at bounding box center [1039, 330] width 183 height 37
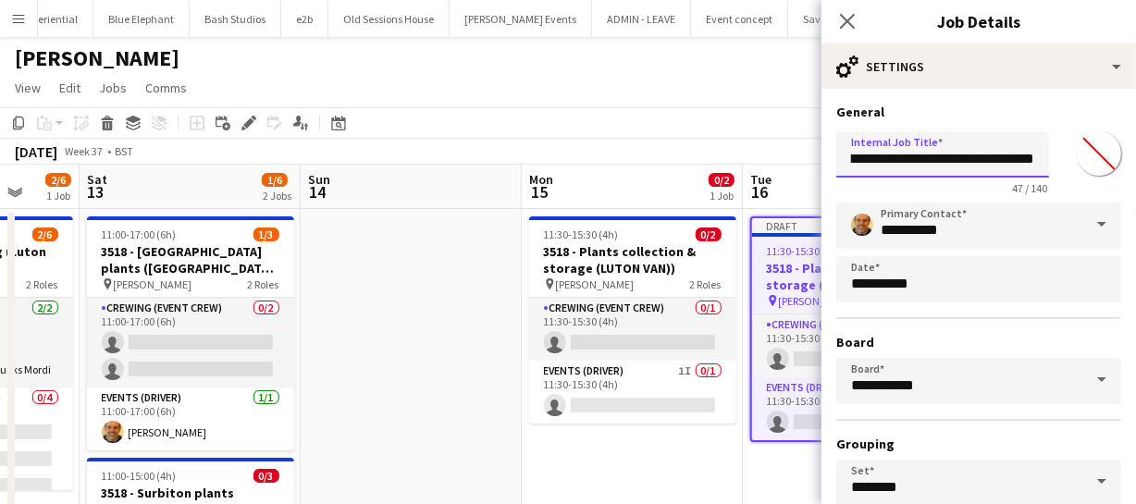
scroll to position [0, 107]
drag, startPoint x: 893, startPoint y: 159, endPoint x: 945, endPoint y: 160, distance: 52.7
click at [947, 163] on input "**********" at bounding box center [942, 154] width 213 height 46
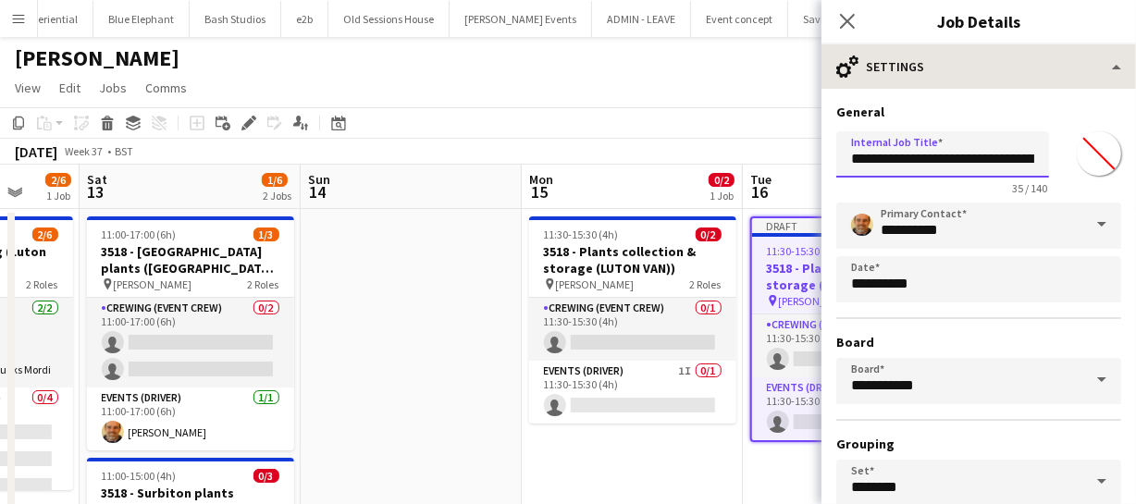
type input "**********"
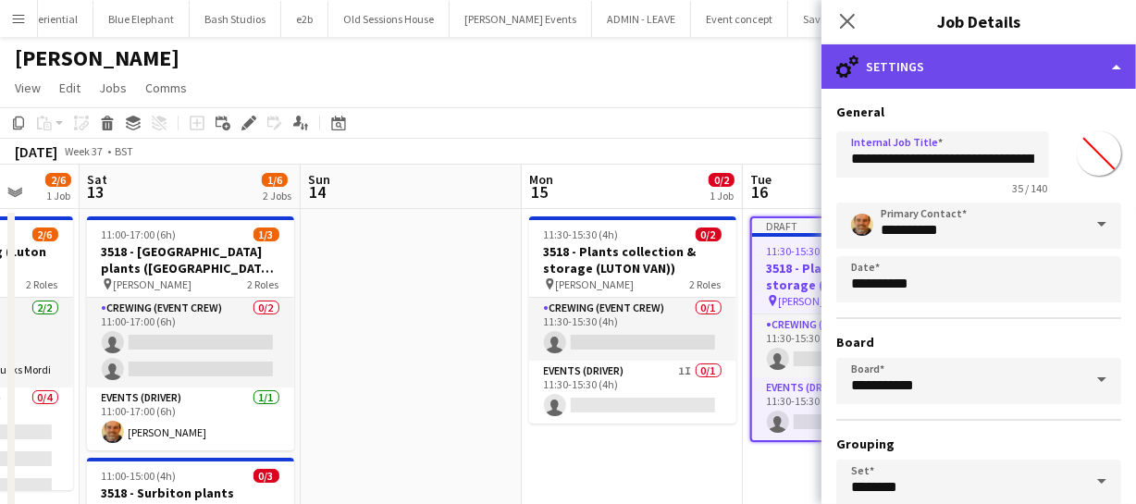
click at [974, 76] on div "cog-double-3 Settings" at bounding box center [978, 66] width 315 height 44
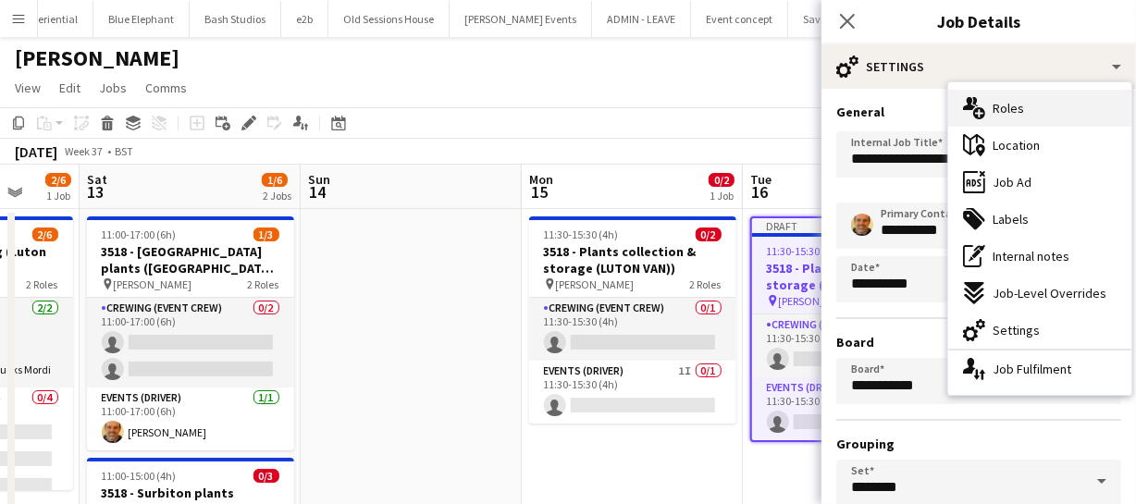
click at [1011, 108] on span "Roles" at bounding box center [1008, 108] width 31 height 17
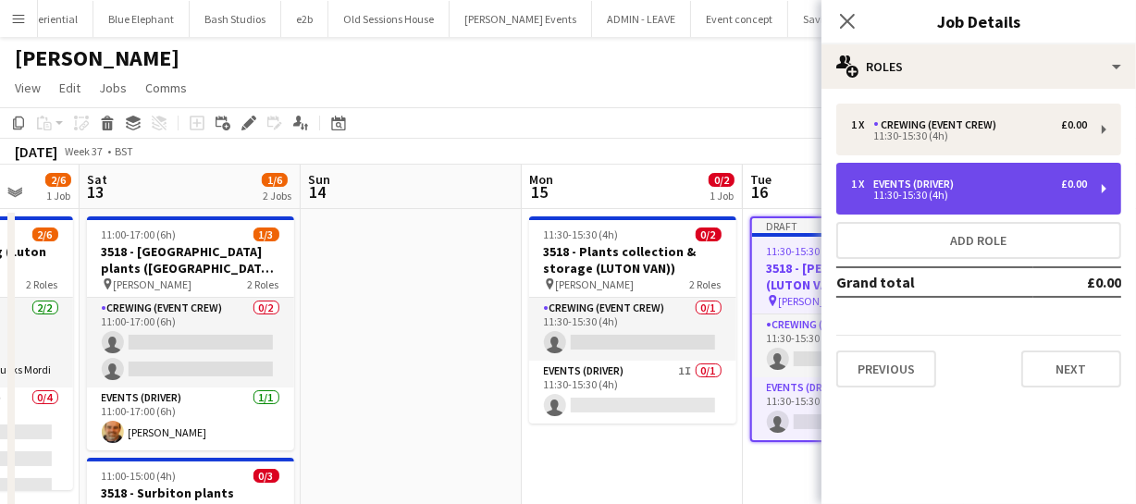
click at [966, 173] on div "1 x Events (Driver) £0.00 11:30-15:30 (4h)" at bounding box center [978, 189] width 285 height 52
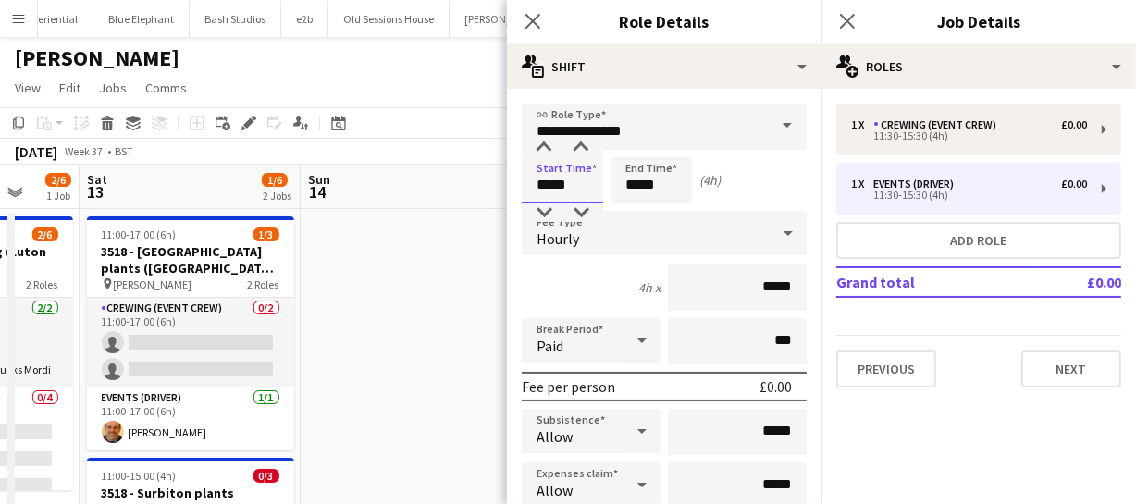
drag, startPoint x: 575, startPoint y: 185, endPoint x: 405, endPoint y: 171, distance: 170.8
click at [405, 171] on body "Menu Boards Boards Boards All jobs Status Workforce Workforce My Workforce Recr…" at bounding box center [568, 381] width 1136 height 763
type input "*****"
click at [537, 15] on icon "Close pop-in" at bounding box center [533, 21] width 18 height 18
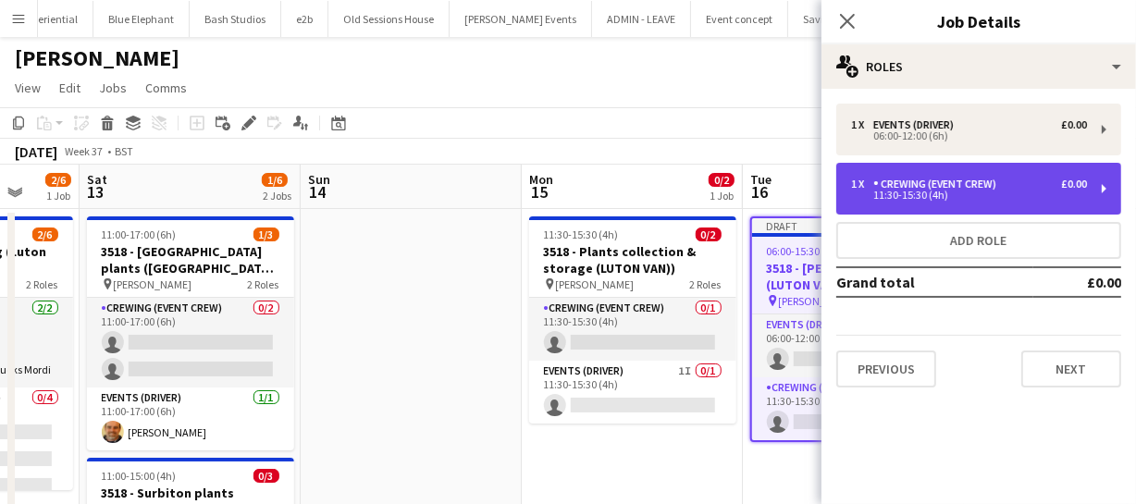
click at [899, 188] on div "Crewing (Event Crew)" at bounding box center [938, 184] width 130 height 13
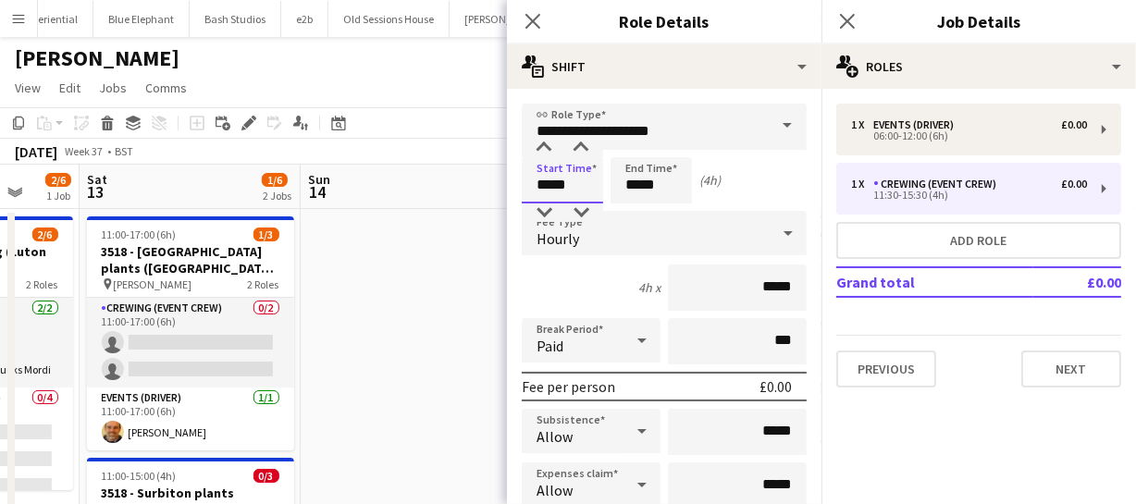
drag, startPoint x: 564, startPoint y: 181, endPoint x: 465, endPoint y: 188, distance: 99.2
click at [466, 188] on body "Menu Boards Boards Boards All jobs Status Workforce Workforce My Workforce Recr…" at bounding box center [568, 381] width 1136 height 763
type input "*****"
click at [535, 24] on icon "Close pop-in" at bounding box center [533, 21] width 18 height 18
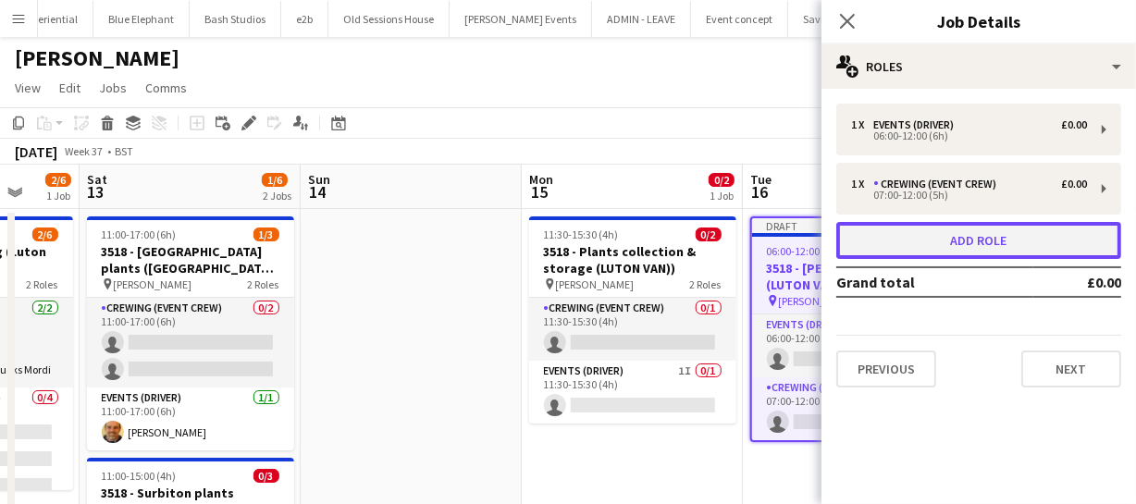
click at [921, 234] on button "Add role" at bounding box center [978, 240] width 285 height 37
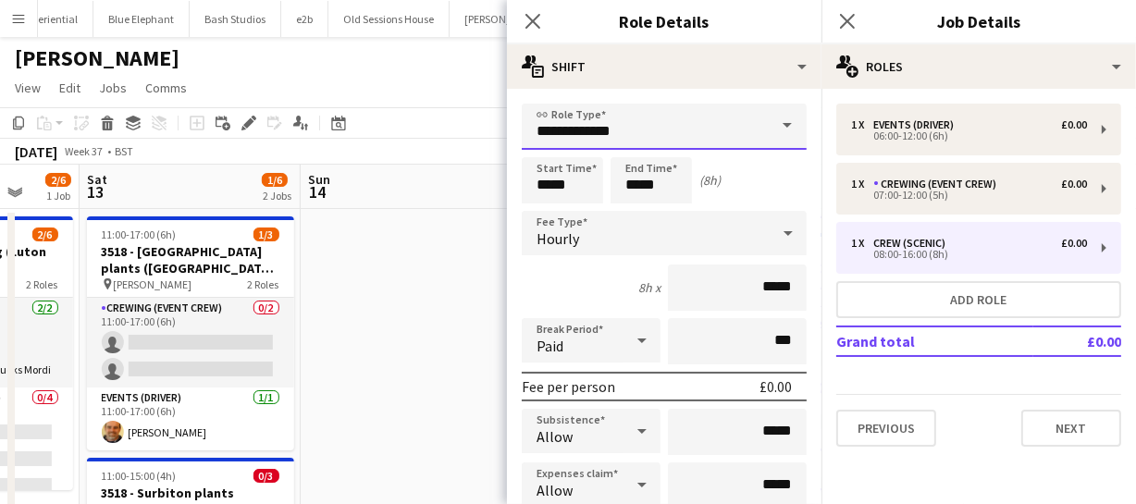
click at [687, 145] on input "**********" at bounding box center [664, 127] width 285 height 46
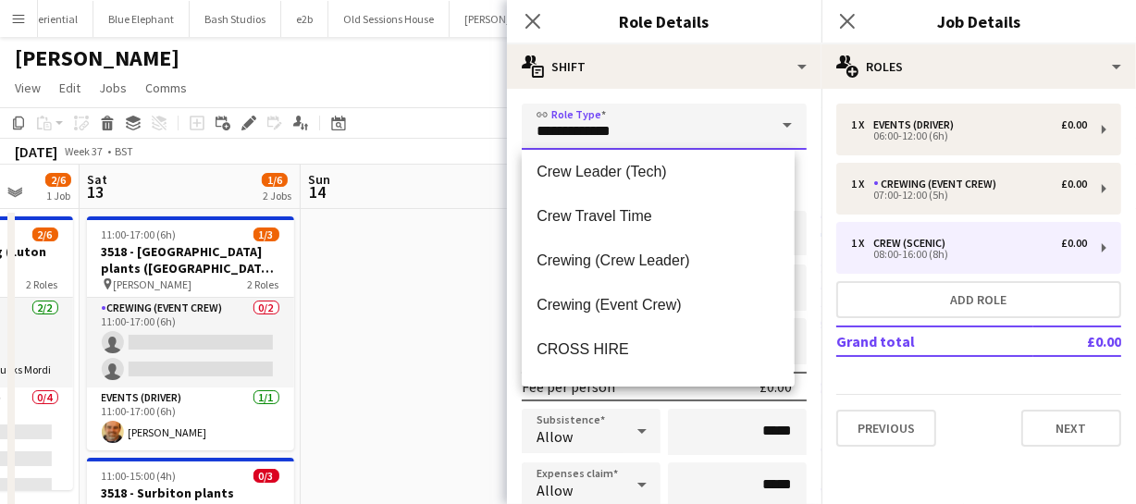
scroll to position [167, 0]
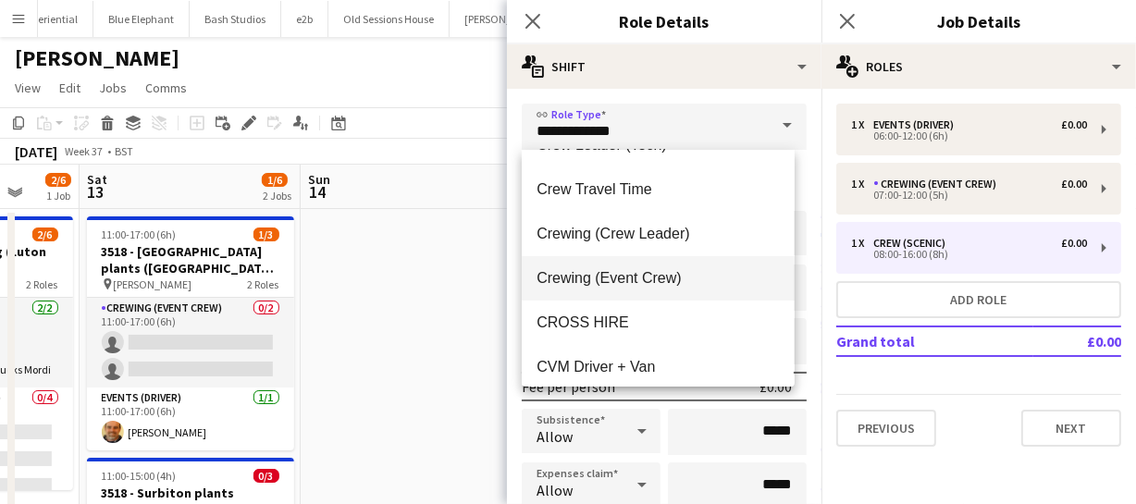
click at [663, 274] on span "Crewing (Event Crew)" at bounding box center [658, 278] width 242 height 18
type input "**********"
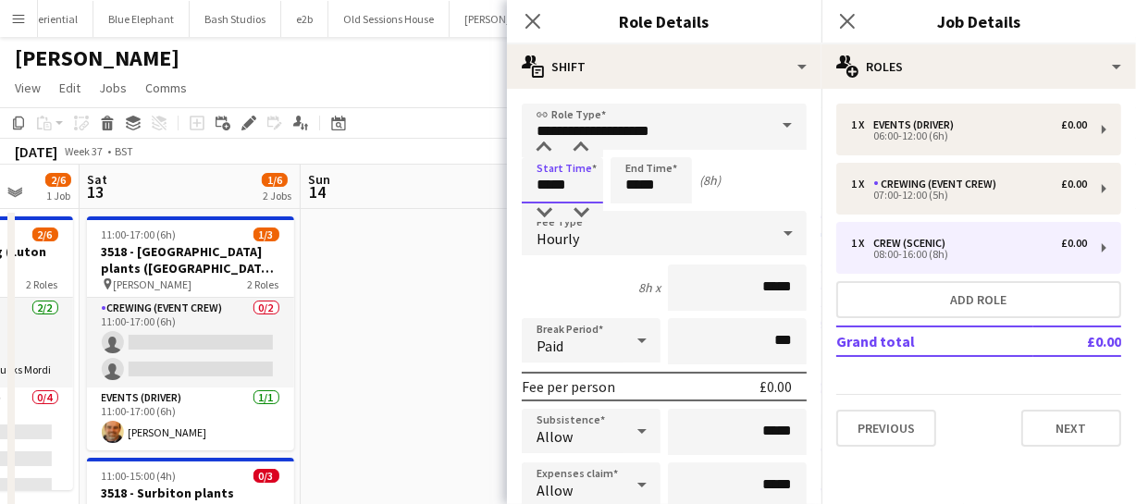
drag, startPoint x: 587, startPoint y: 185, endPoint x: 359, endPoint y: 174, distance: 228.7
click at [358, 174] on body "Menu Boards Boards Boards All jobs Status Workforce Workforce My Workforce Recr…" at bounding box center [568, 381] width 1136 height 763
type input "*****"
drag, startPoint x: 647, startPoint y: 179, endPoint x: 608, endPoint y: 189, distance: 40.2
click at [608, 189] on div "Start Time ***** End Time ***** (5h)" at bounding box center [664, 180] width 285 height 46
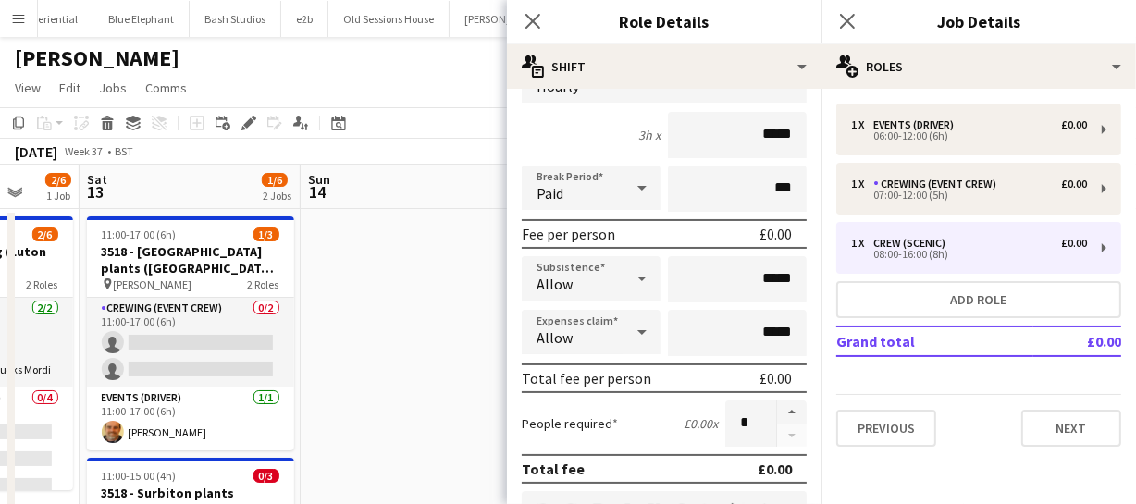
scroll to position [252, 0]
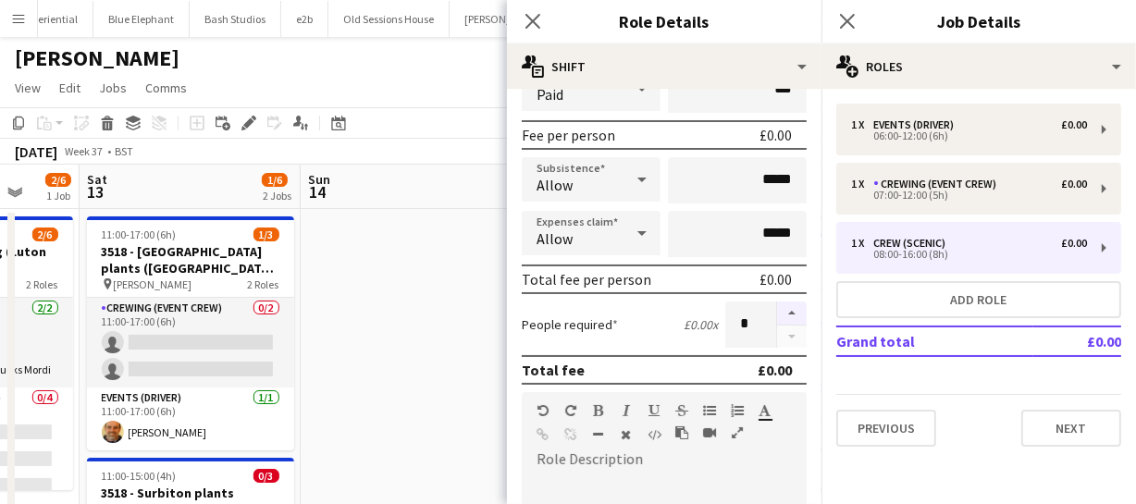
type input "*****"
click at [777, 315] on button "button" at bounding box center [792, 314] width 30 height 24
type input "*"
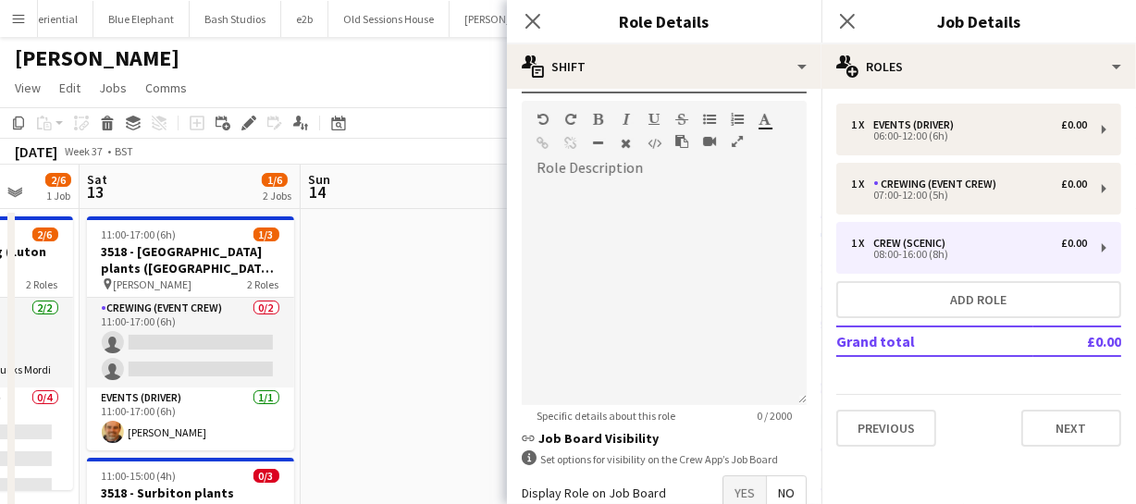
scroll to position [588, 0]
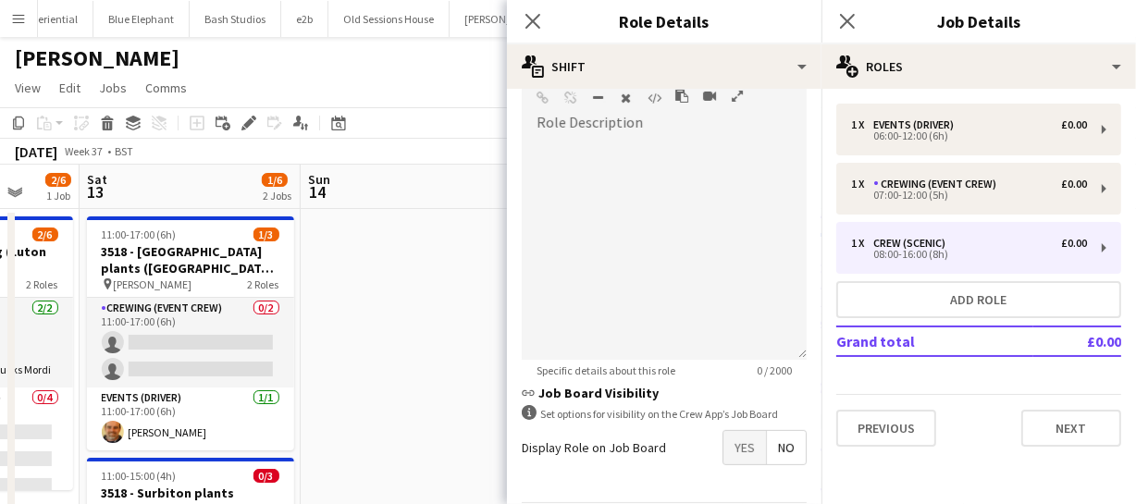
click at [746, 439] on span "Yes" at bounding box center [744, 447] width 43 height 33
click at [529, 24] on icon at bounding box center [533, 21] width 18 height 18
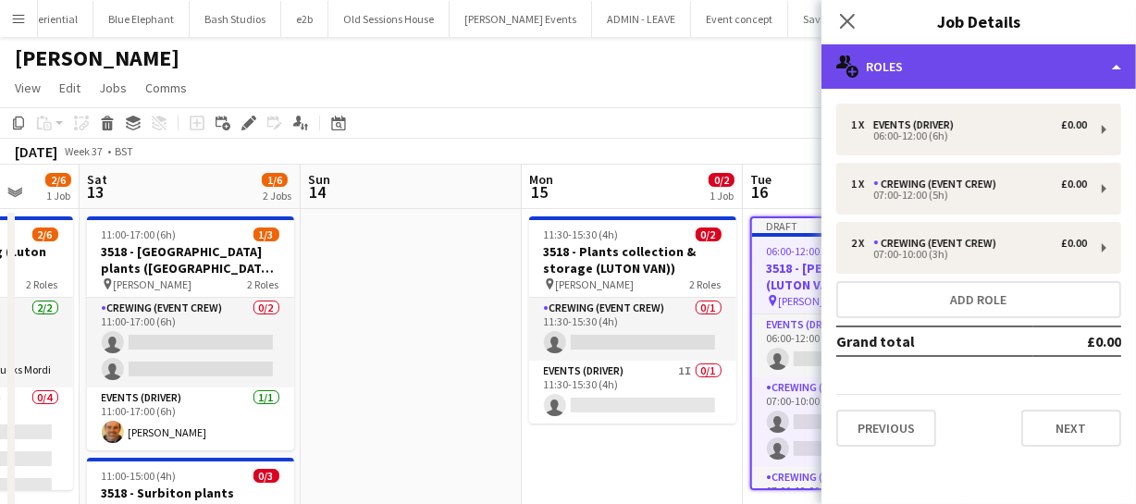
click at [956, 70] on div "multiple-users-add Roles" at bounding box center [978, 66] width 315 height 44
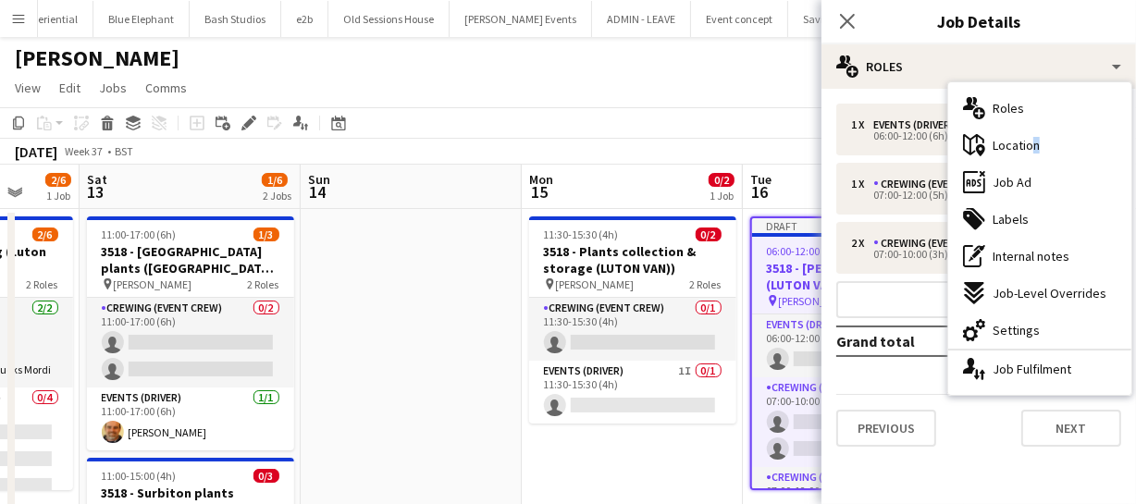
click at [1028, 147] on span "Location" at bounding box center [1016, 145] width 47 height 17
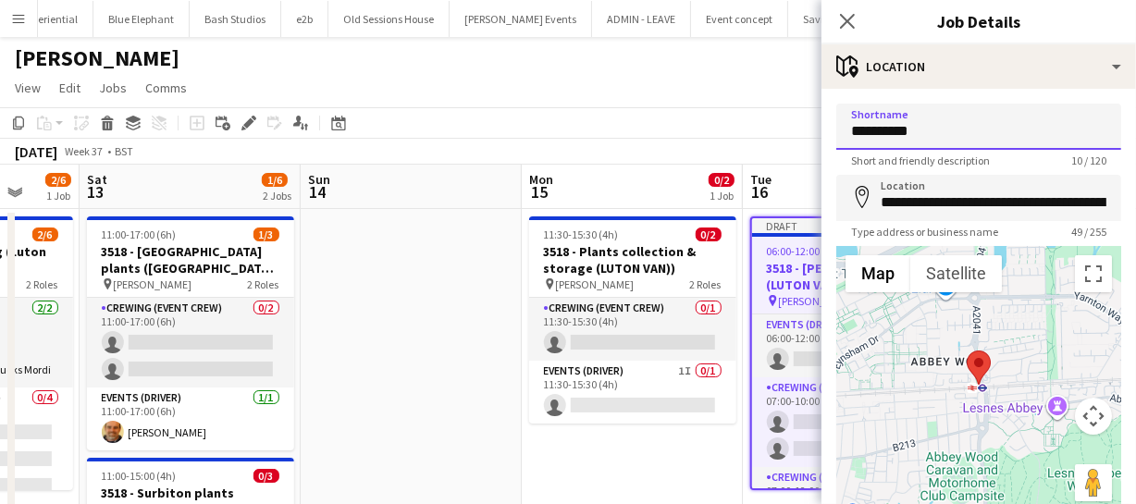
drag, startPoint x: 937, startPoint y: 129, endPoint x: 773, endPoint y: 101, distance: 166.1
click at [777, 113] on body "Menu Boards Boards Boards All jobs Status Workforce Workforce My Workforce Recr…" at bounding box center [568, 381] width 1136 height 763
type input "******"
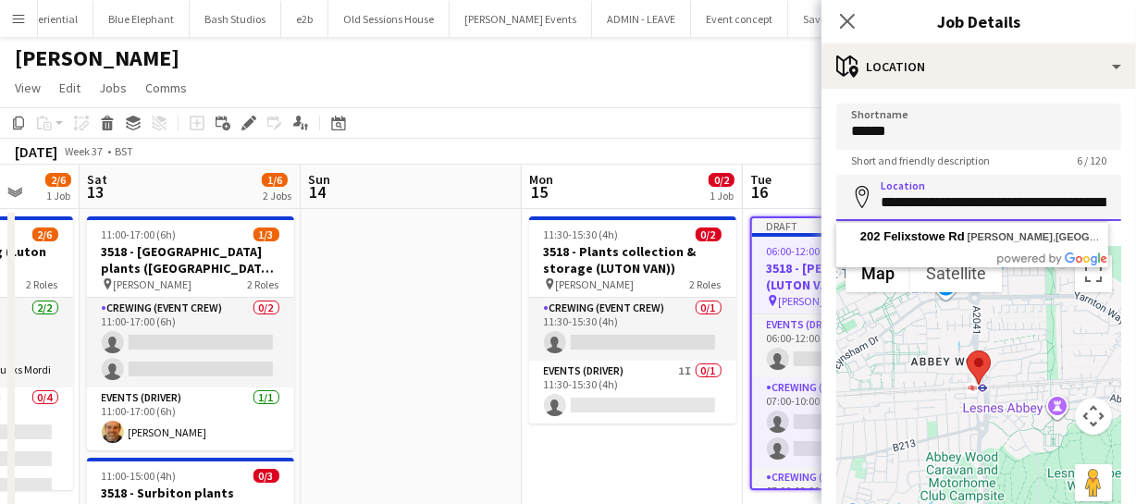
scroll to position [0, 115]
drag, startPoint x: 878, startPoint y: 198, endPoint x: 1130, endPoint y: 223, distance: 253.8
click at [1130, 223] on mat-expansion-panel "**********" at bounding box center [978, 296] width 315 height 415
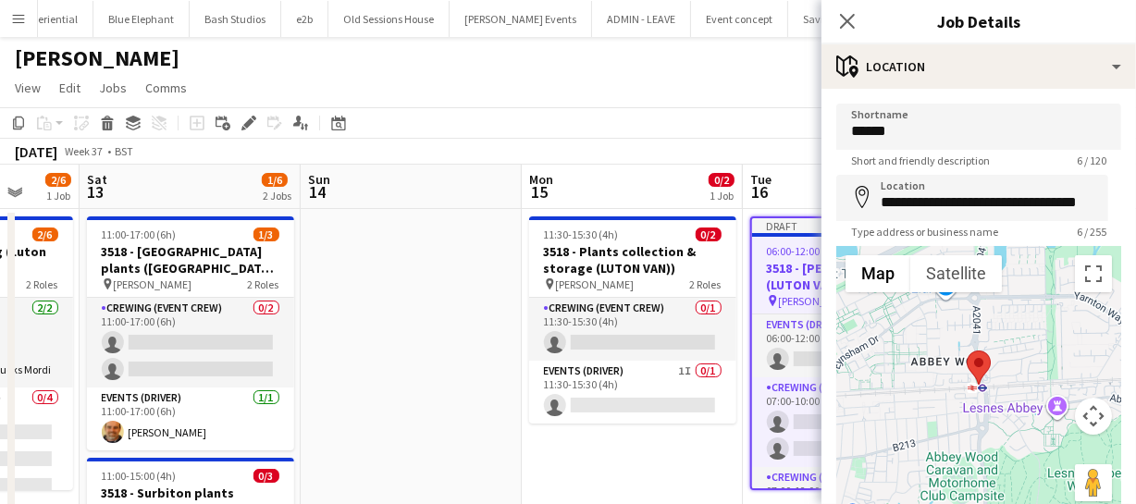
type input "**********"
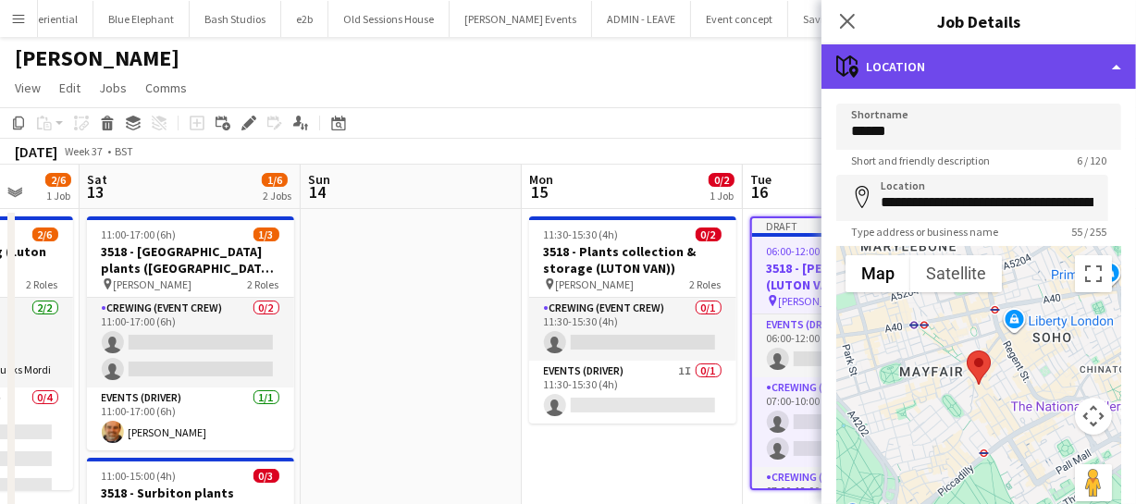
click at [1023, 60] on div "maps-pin-1 Location" at bounding box center [978, 66] width 315 height 44
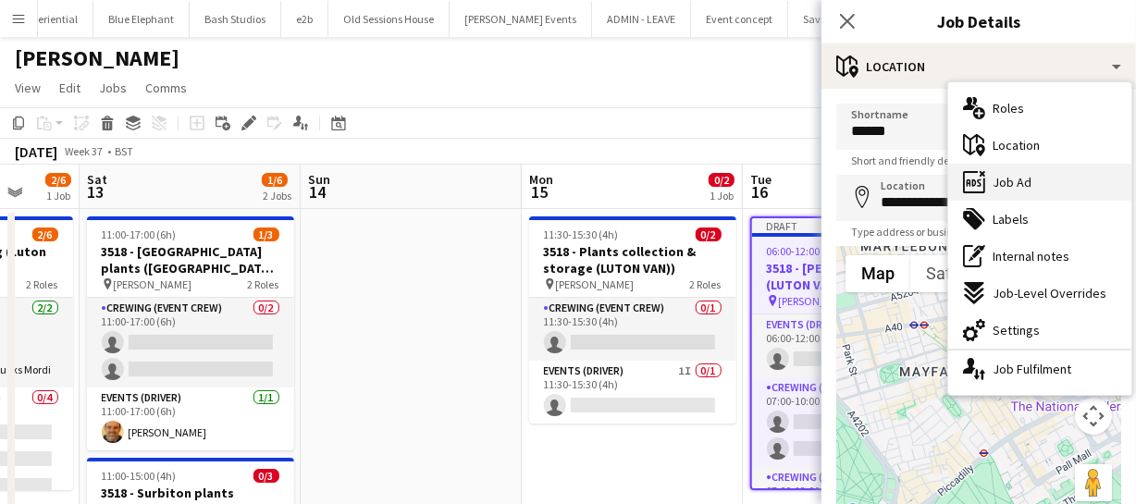
click at [1051, 171] on div "ads-window Job Ad" at bounding box center [1039, 182] width 183 height 37
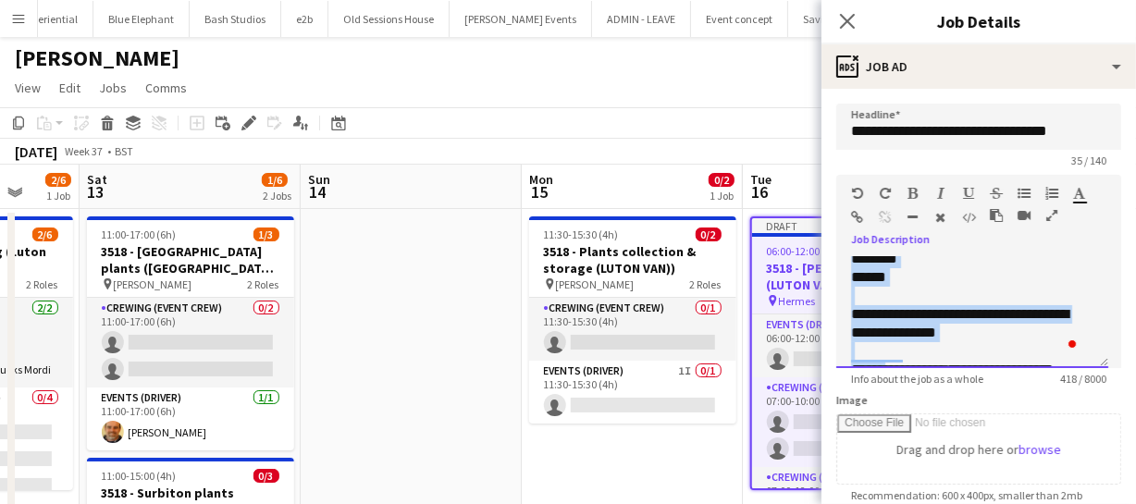
scroll to position [193, 0]
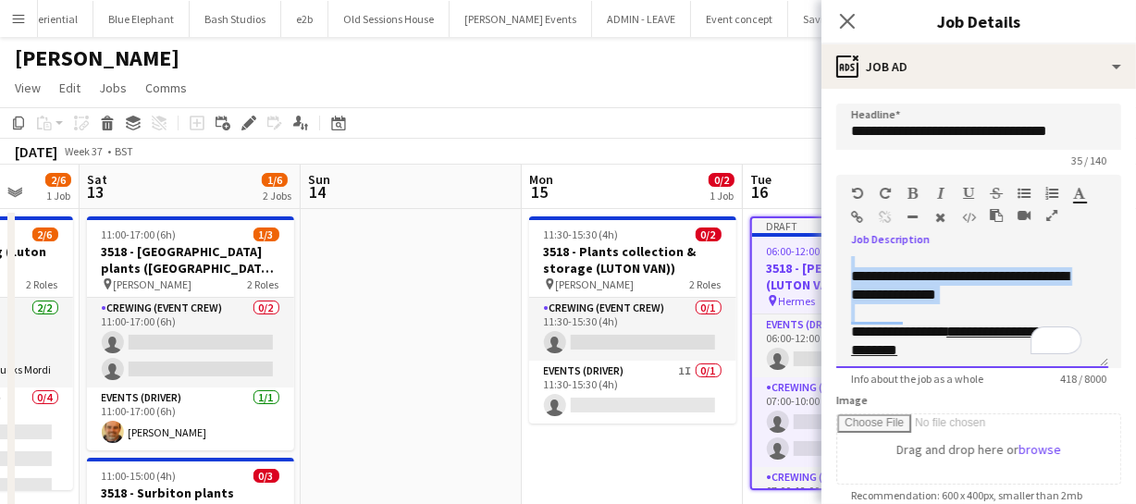
drag, startPoint x: 852, startPoint y: 263, endPoint x: 1021, endPoint y: 319, distance: 178.4
click at [1021, 320] on div "**********" at bounding box center [972, 312] width 272 height 111
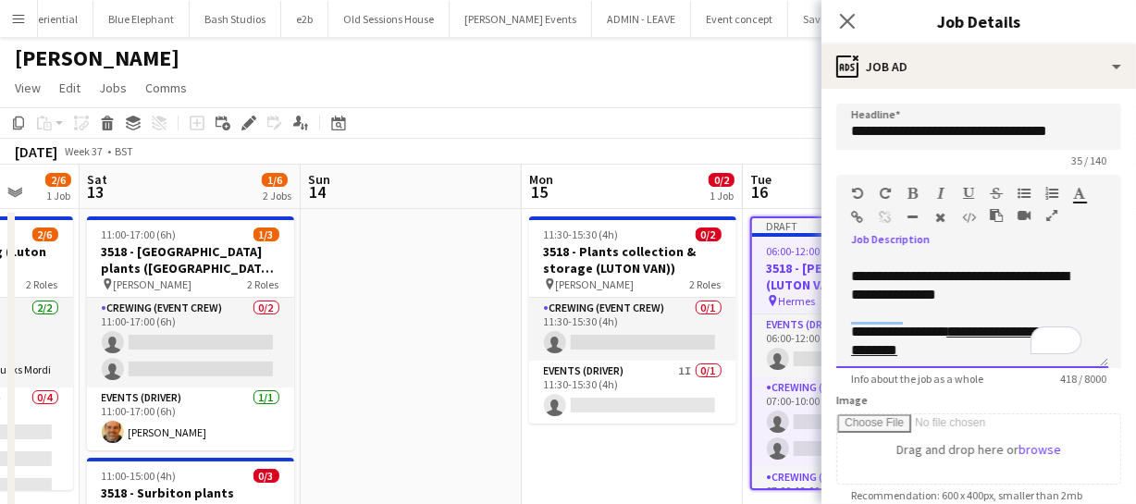
scroll to position [0, 0]
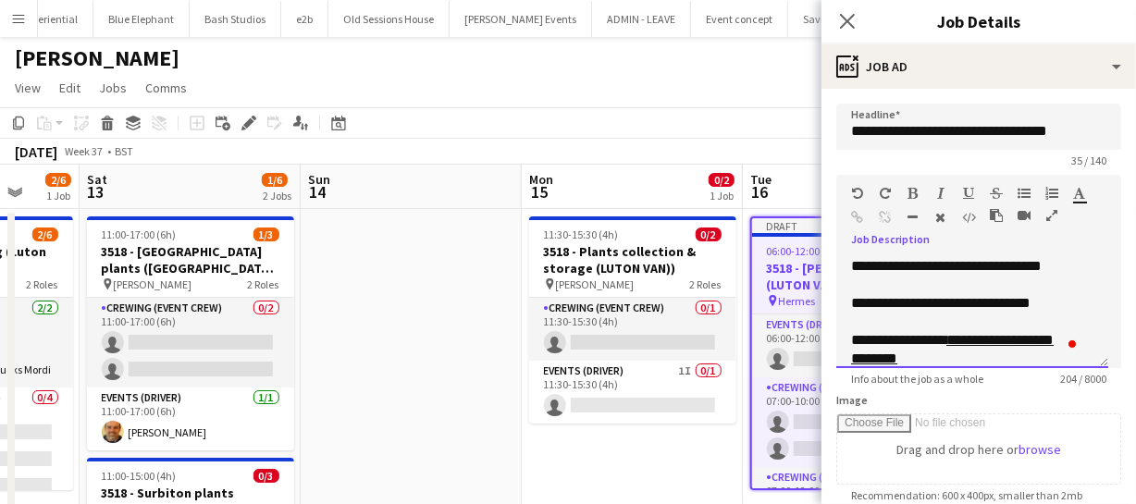
click at [847, 317] on div "**********" at bounding box center [972, 312] width 272 height 111
click at [851, 304] on div "**********" at bounding box center [966, 368] width 230 height 148
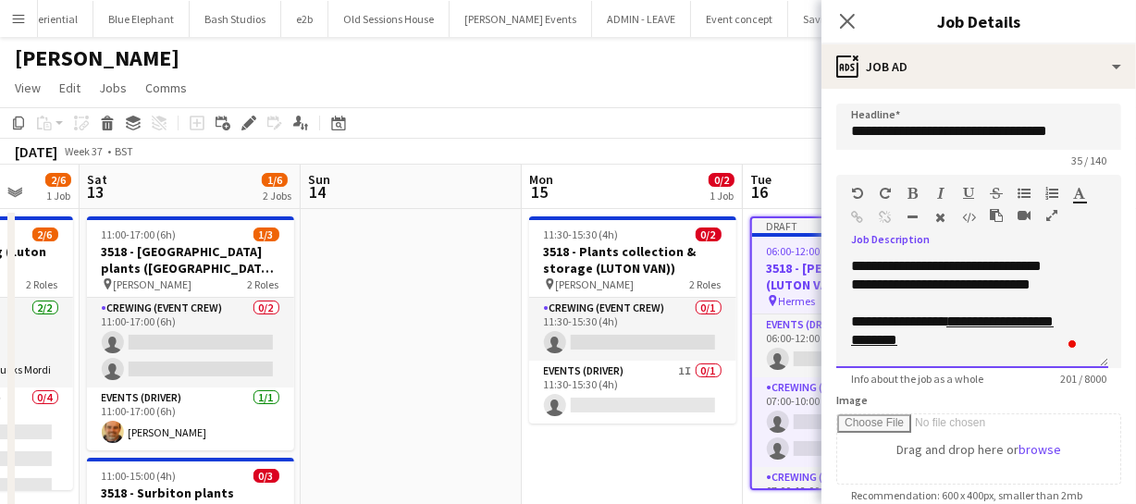
click at [1030, 279] on span "**********" at bounding box center [940, 285] width 179 height 14
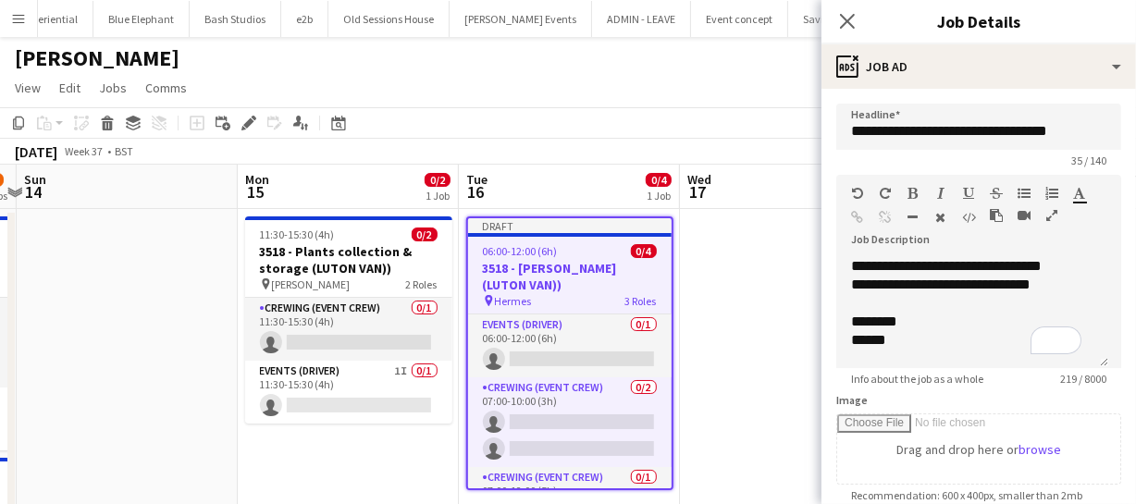
drag, startPoint x: 528, startPoint y: 358, endPoint x: 257, endPoint y: 352, distance: 271.1
click at [252, 354] on app-calendar-viewport "Thu 11 Fri 12 2/6 1 Job Sat 13 1/6 2 Jobs Sun 14 Mon 15 0/2 1 Job Tue 16 0/4 1 …" at bounding box center [568, 448] width 1136 height 567
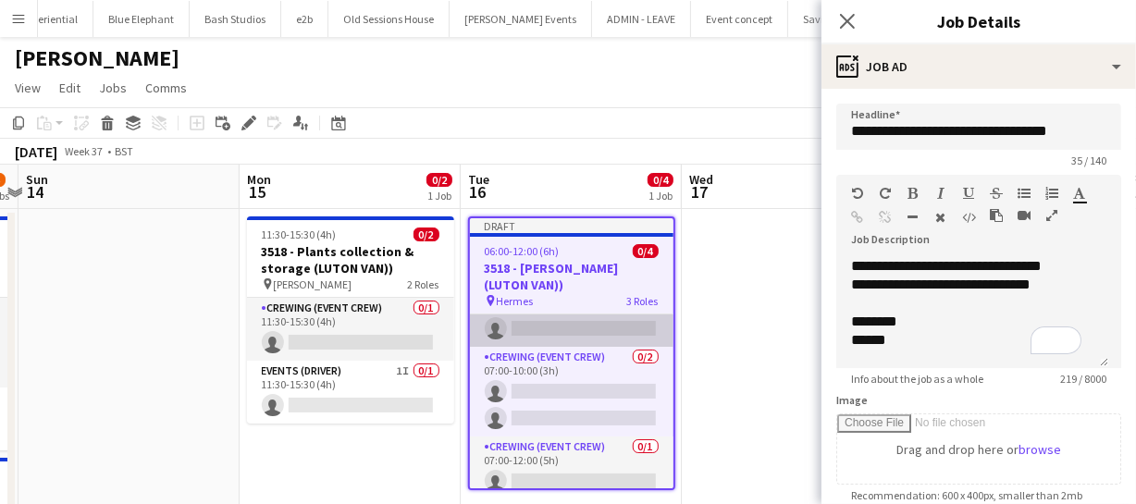
scroll to position [41, 0]
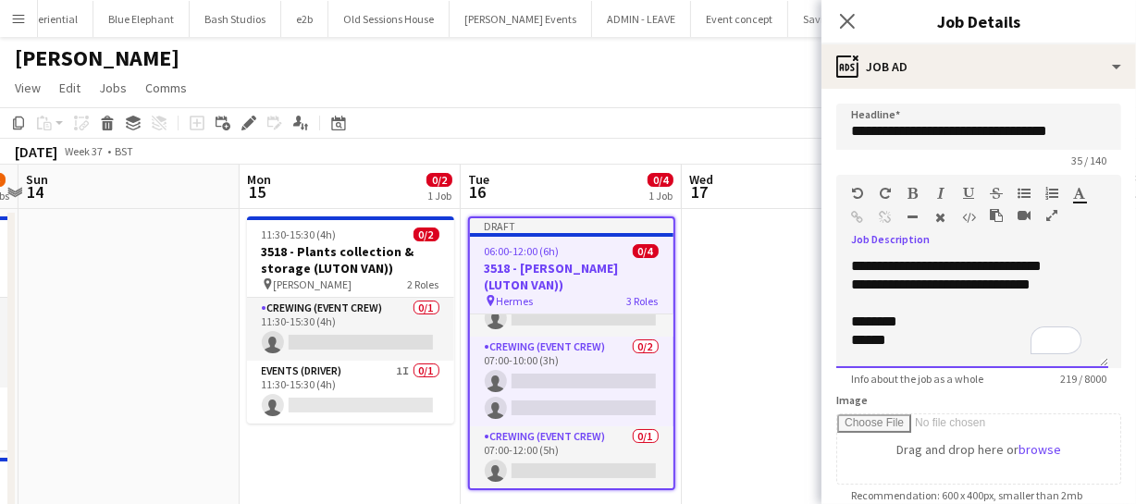
click at [903, 342] on div "******" at bounding box center [972, 340] width 242 height 19
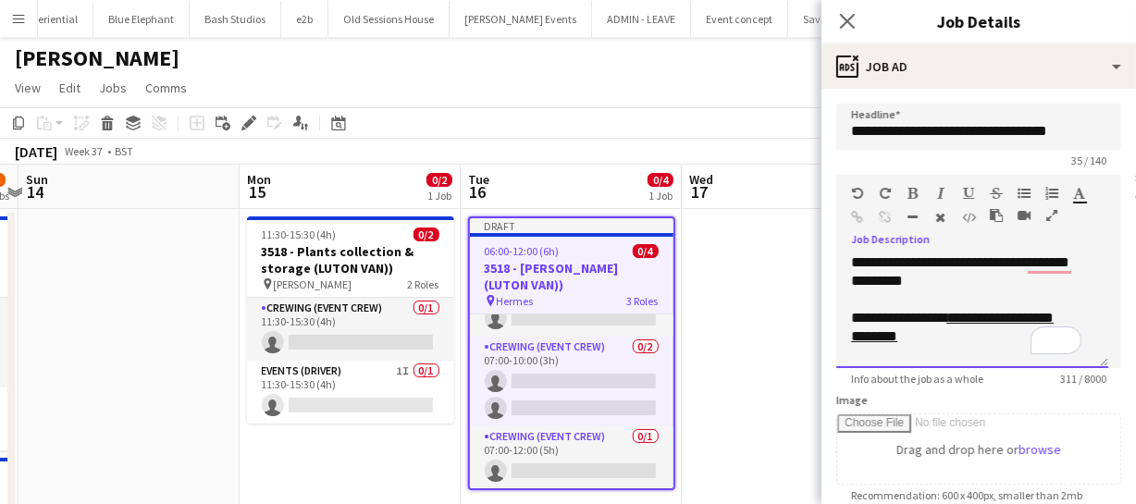
scroll to position [0, 0]
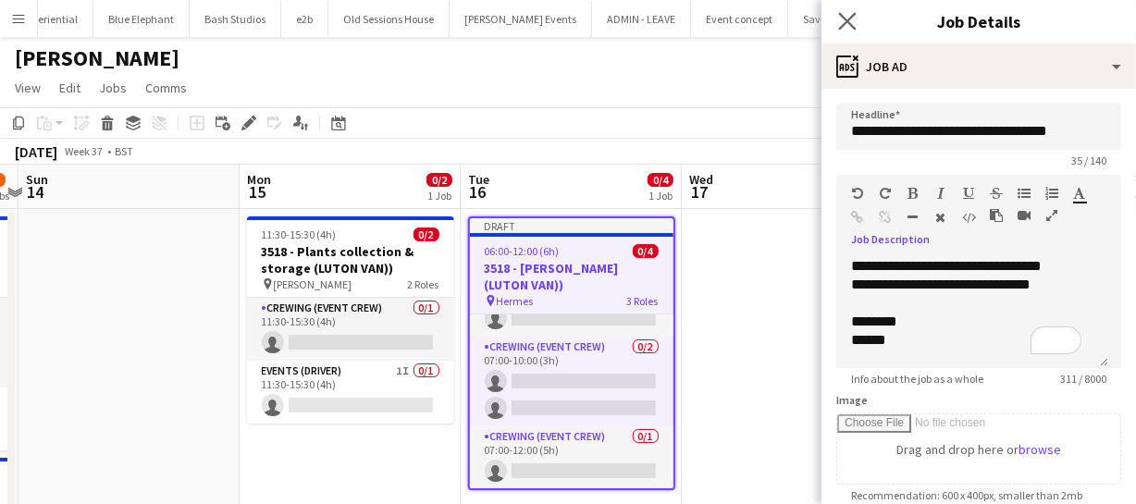
click at [846, 10] on app-icon "Close pop-in" at bounding box center [847, 21] width 27 height 27
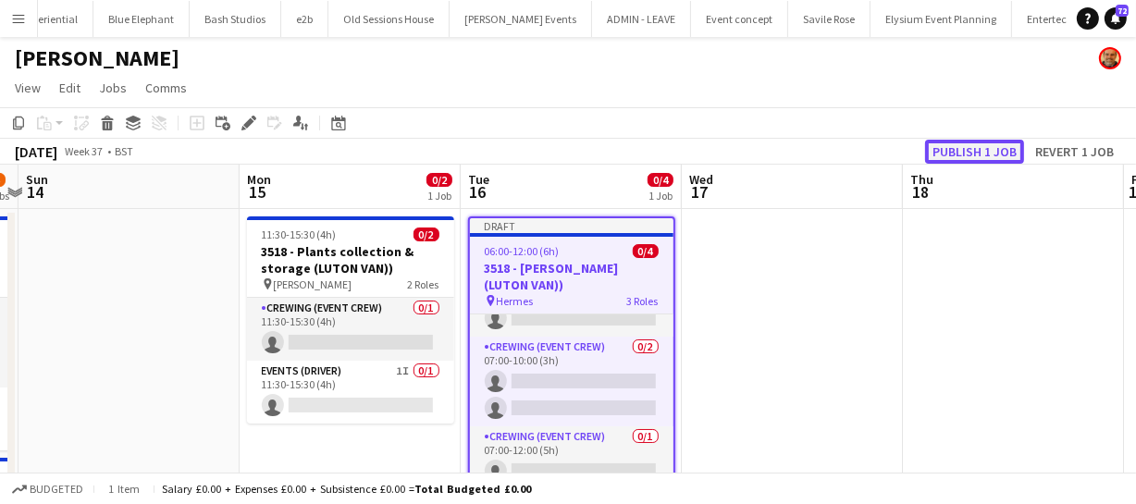
click at [987, 141] on button "Publish 1 job" at bounding box center [974, 152] width 99 height 24
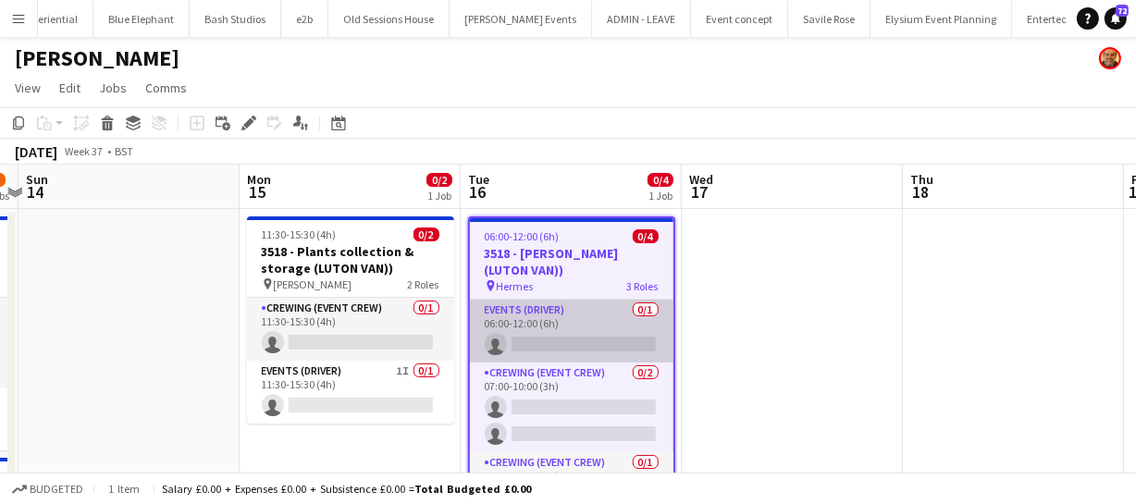
click at [546, 337] on app-card-role "Events (Driver) 0/1 06:00-12:00 (6h) single-neutral-actions" at bounding box center [572, 331] width 204 height 63
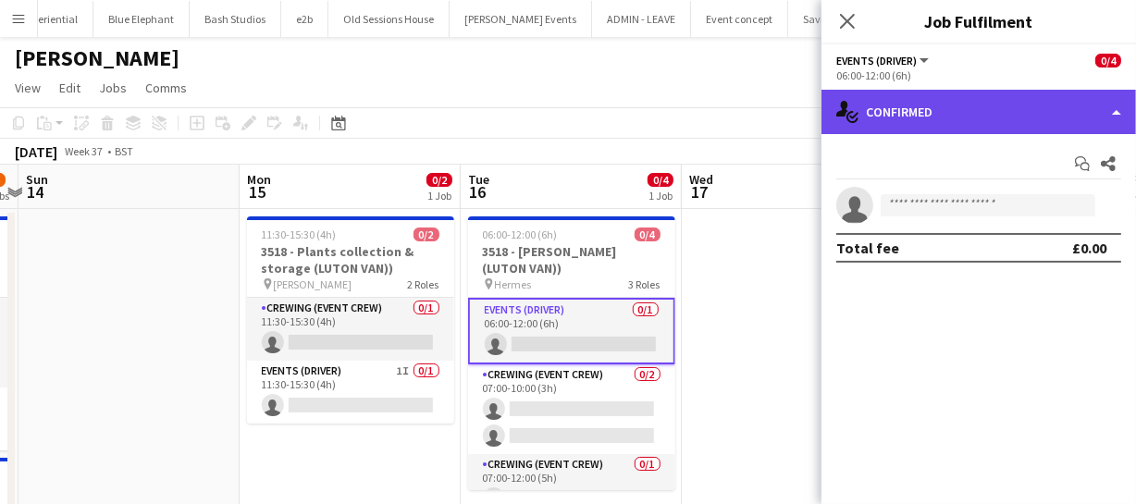
click at [971, 116] on div "single-neutral-actions-check-2 Confirmed" at bounding box center [978, 112] width 315 height 44
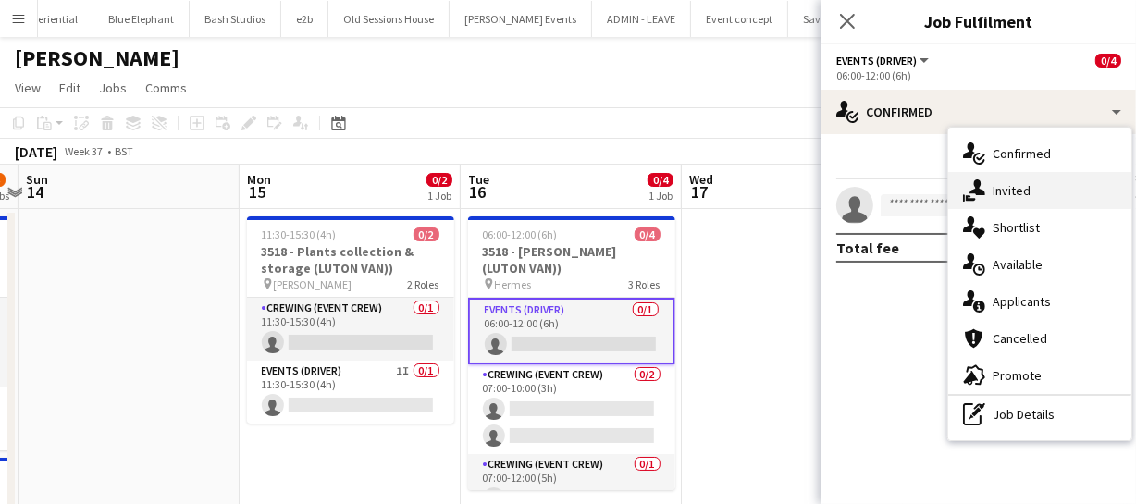
click at [1021, 193] on span "Invited" at bounding box center [1012, 190] width 38 height 17
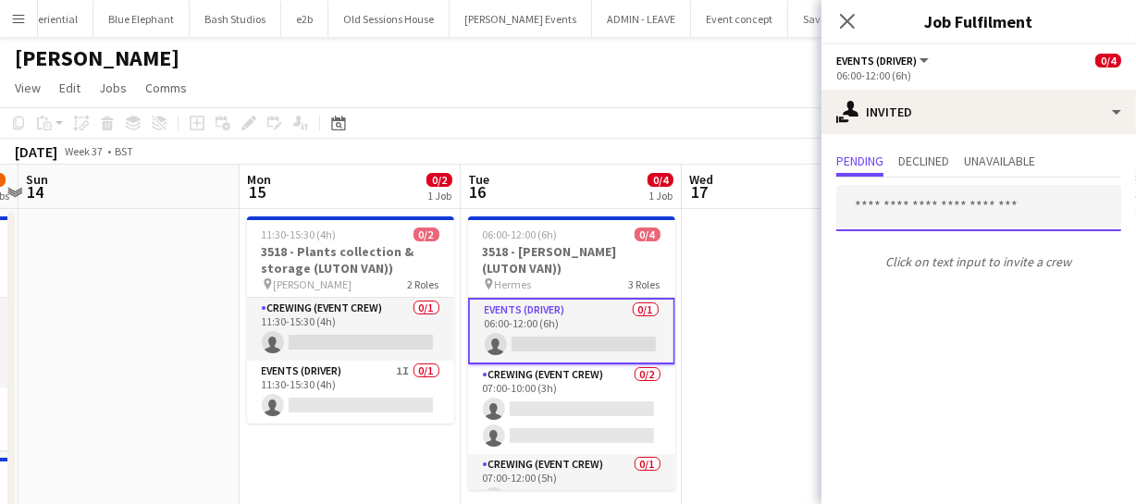
click at [878, 206] on input "text" at bounding box center [978, 208] width 285 height 46
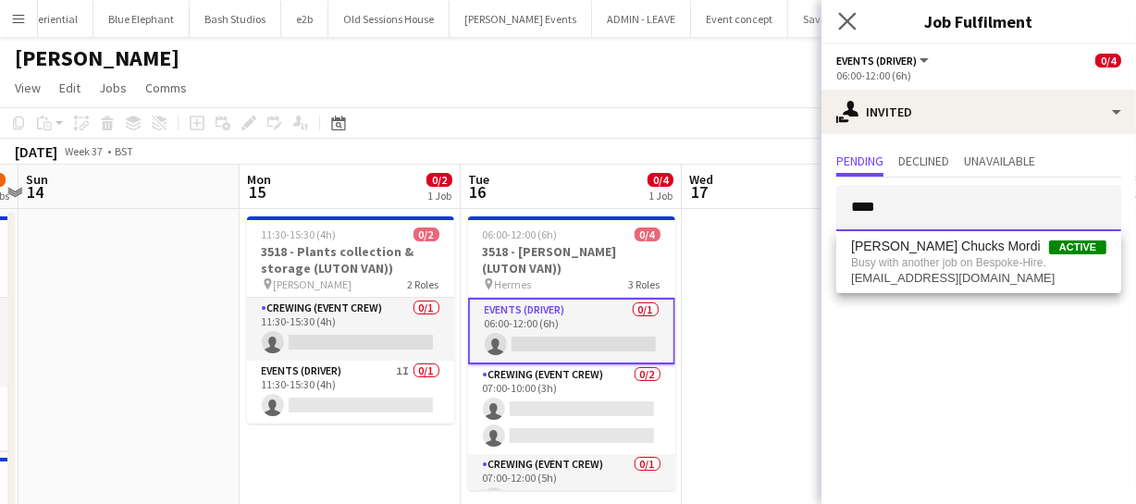
type input "****"
click at [851, 10] on app-icon "Close pop-in" at bounding box center [847, 21] width 27 height 27
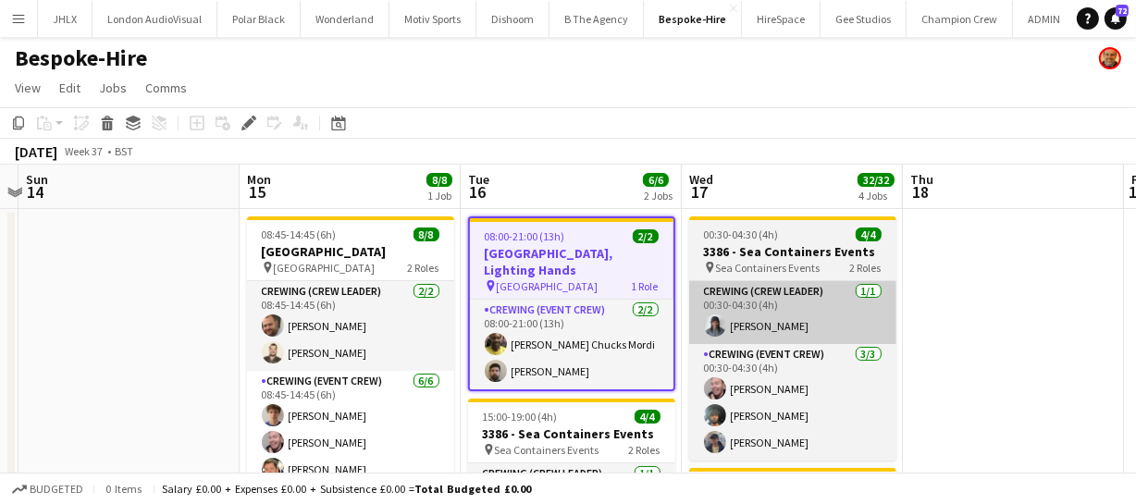
drag, startPoint x: 691, startPoint y: 355, endPoint x: 1058, endPoint y: 335, distance: 367.8
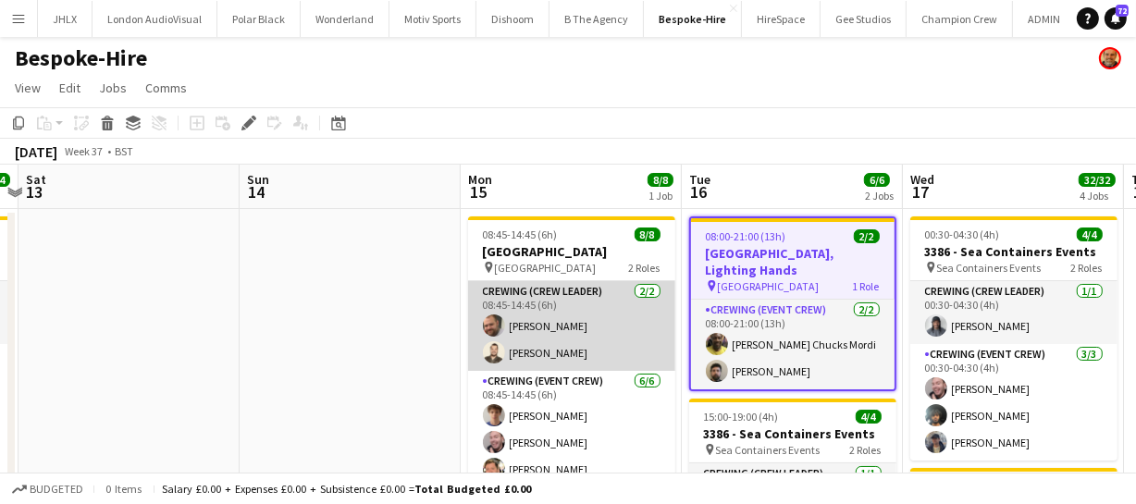
drag, startPoint x: 606, startPoint y: 355, endPoint x: 933, endPoint y: 363, distance: 327.5
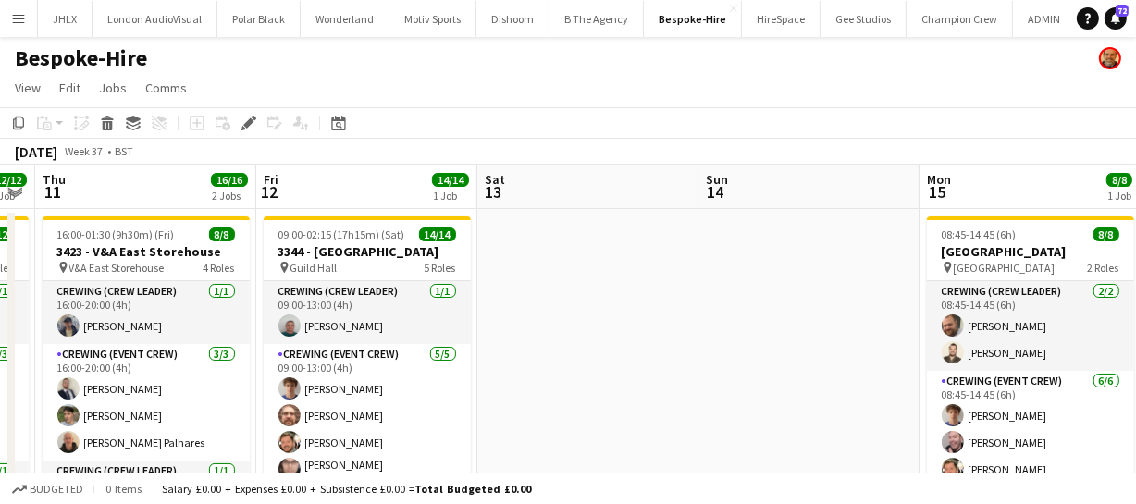
drag, startPoint x: 602, startPoint y: 363, endPoint x: 982, endPoint y: 358, distance: 380.2
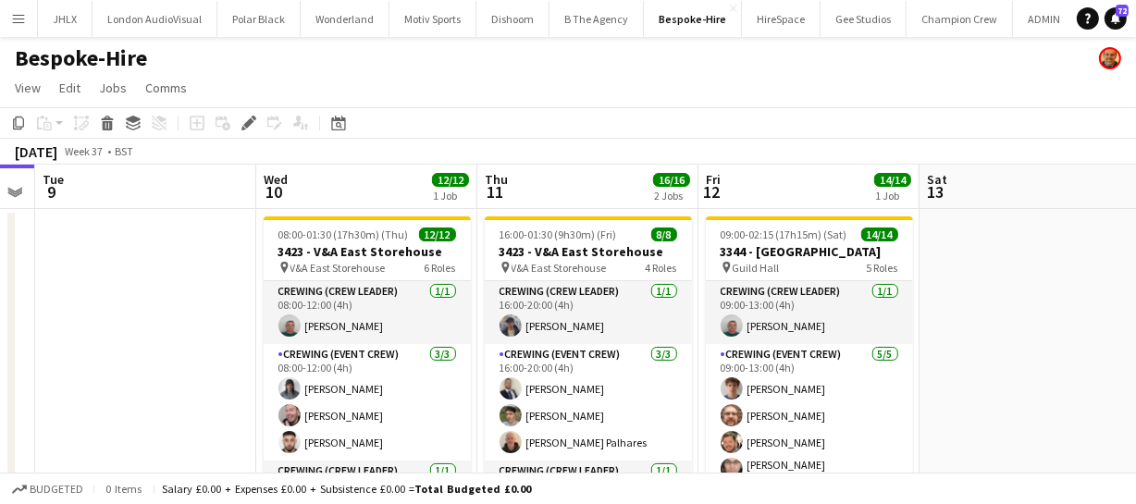
scroll to position [0, 527]
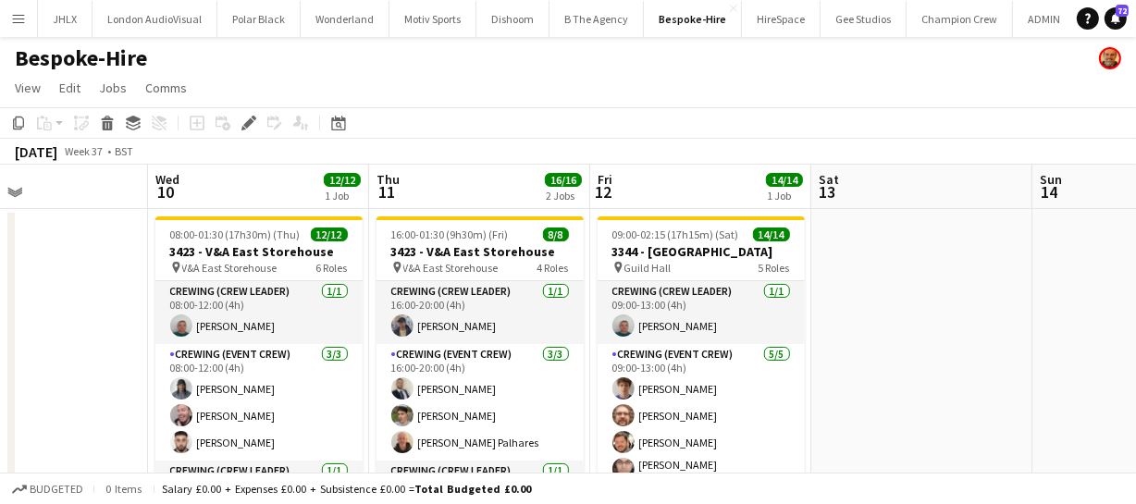
drag, startPoint x: 857, startPoint y: 386, endPoint x: 1143, endPoint y: 370, distance: 287.2
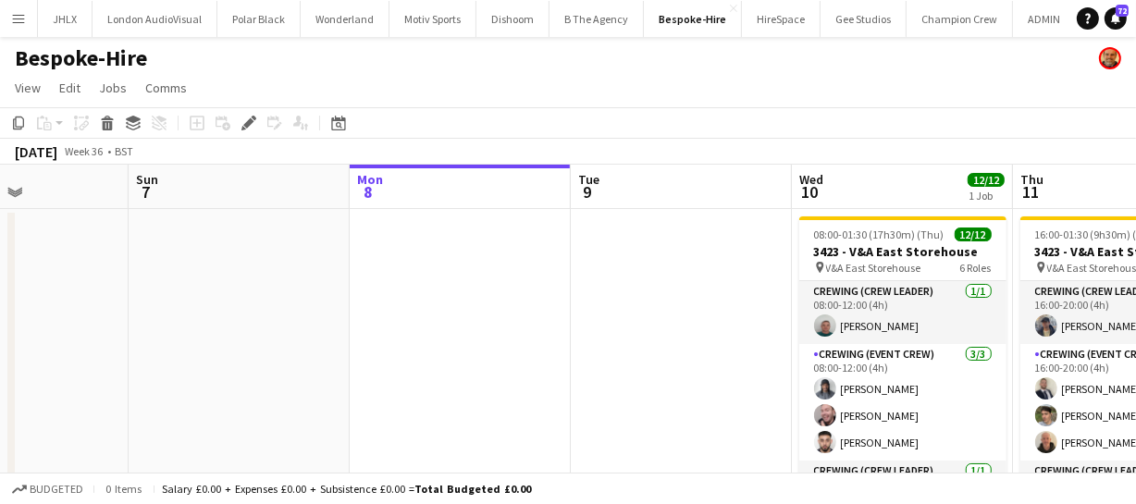
drag, startPoint x: 517, startPoint y: 342, endPoint x: 830, endPoint y: 341, distance: 312.7
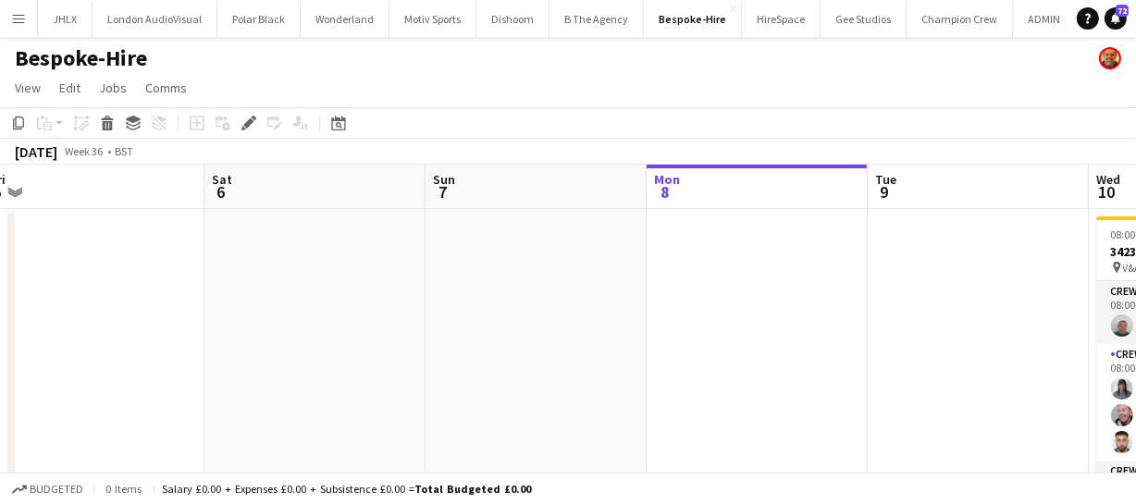
drag, startPoint x: 352, startPoint y: 333, endPoint x: 789, endPoint y: 352, distance: 437.9
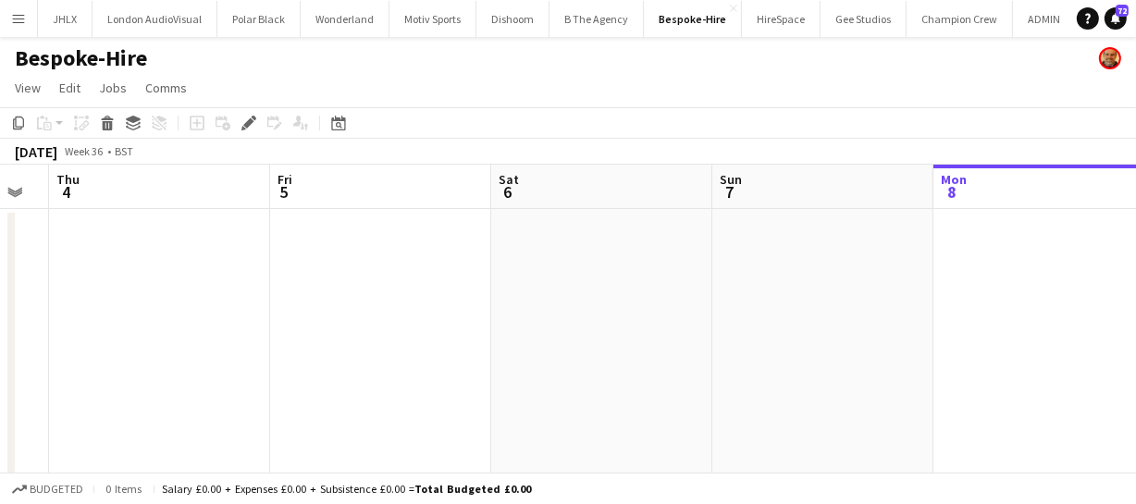
drag, startPoint x: 518, startPoint y: 330, endPoint x: 597, endPoint y: 329, distance: 78.6
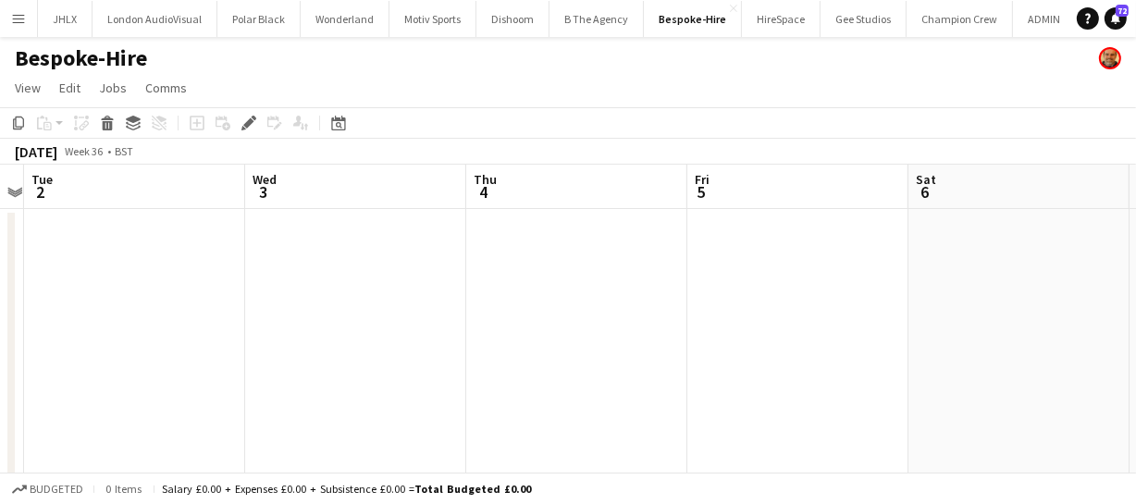
drag, startPoint x: 325, startPoint y: 288, endPoint x: 880, endPoint y: 320, distance: 556.0
drag, startPoint x: 573, startPoint y: 332, endPoint x: 103, endPoint y: 283, distance: 472.5
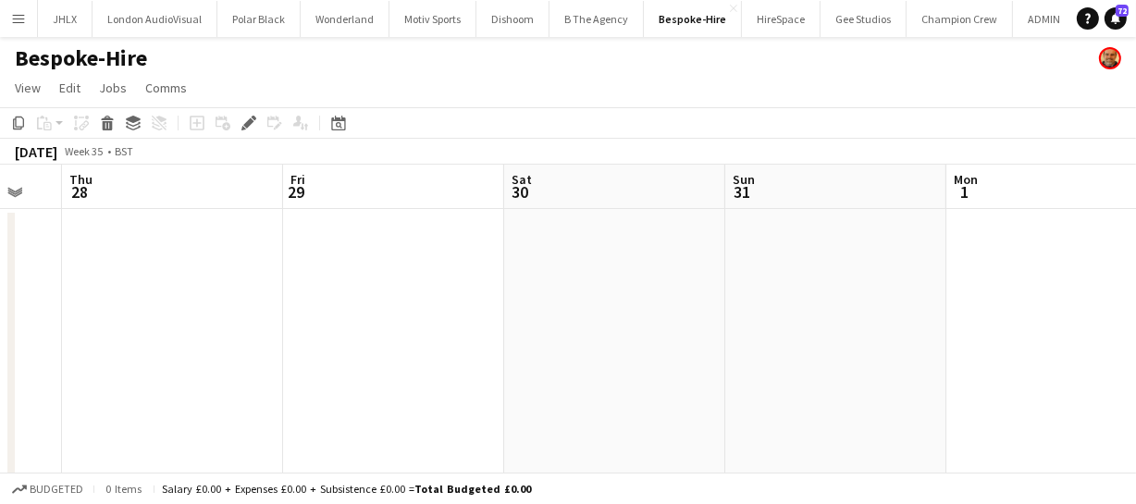
drag, startPoint x: 582, startPoint y: 324, endPoint x: 270, endPoint y: 301, distance: 312.6
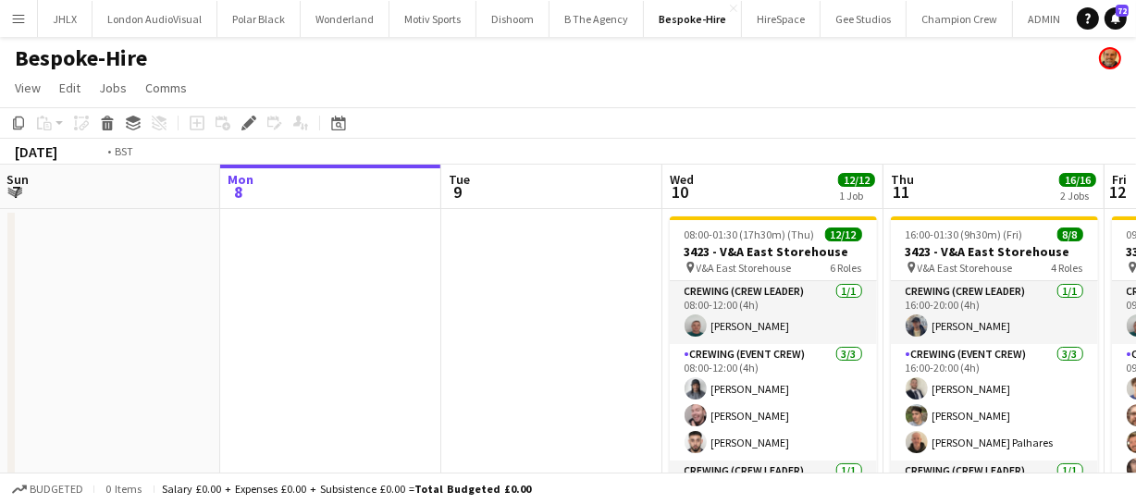
drag, startPoint x: 475, startPoint y: 278, endPoint x: -175, endPoint y: 203, distance: 654.7
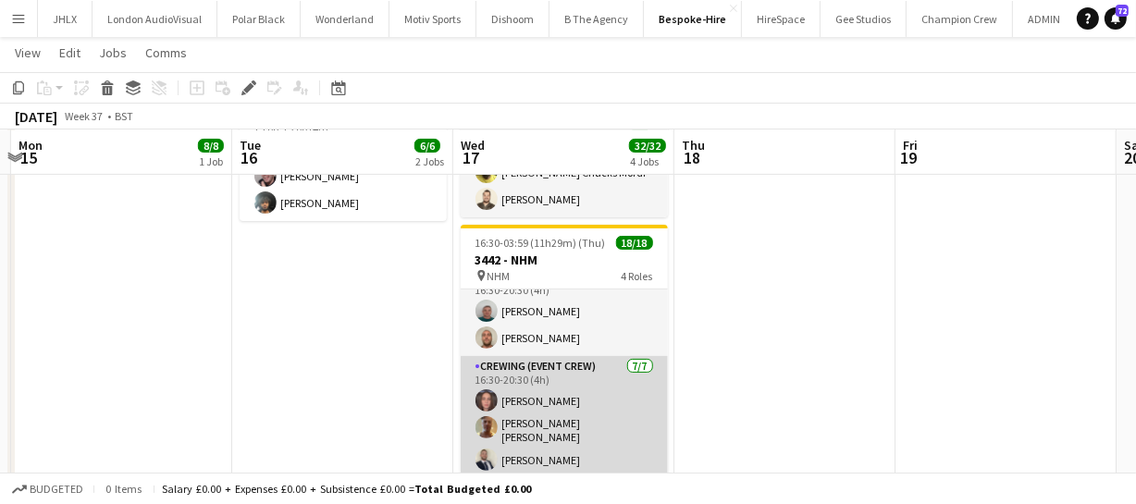
scroll to position [0, 0]
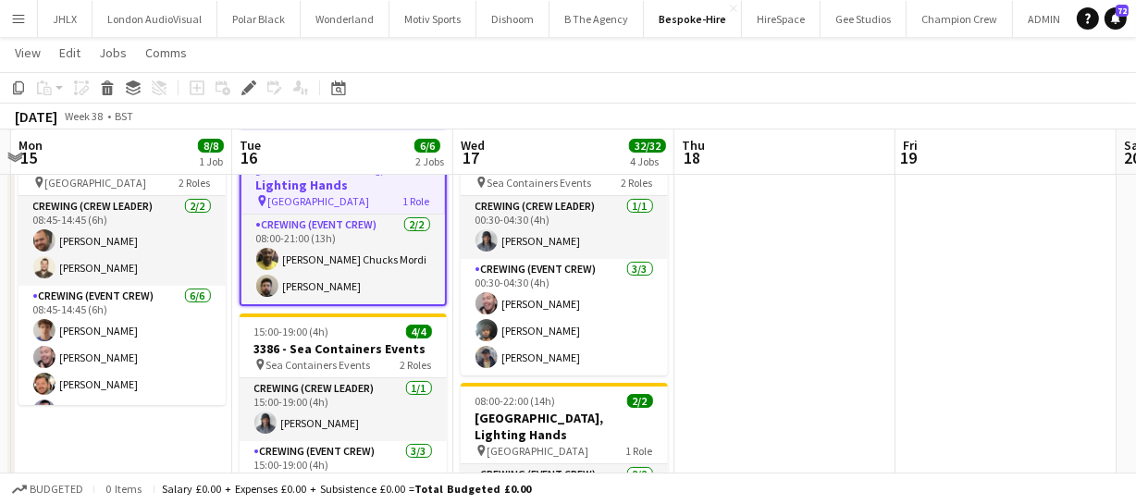
drag, startPoint x: 779, startPoint y: 299, endPoint x: 509, endPoint y: 287, distance: 270.4
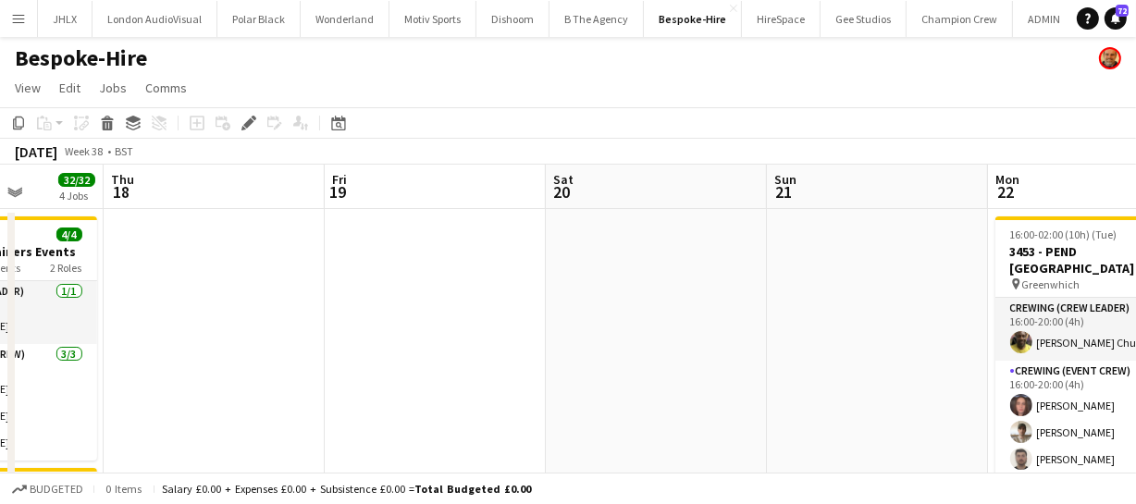
drag, startPoint x: 833, startPoint y: 332, endPoint x: 501, endPoint y: 317, distance: 332.4
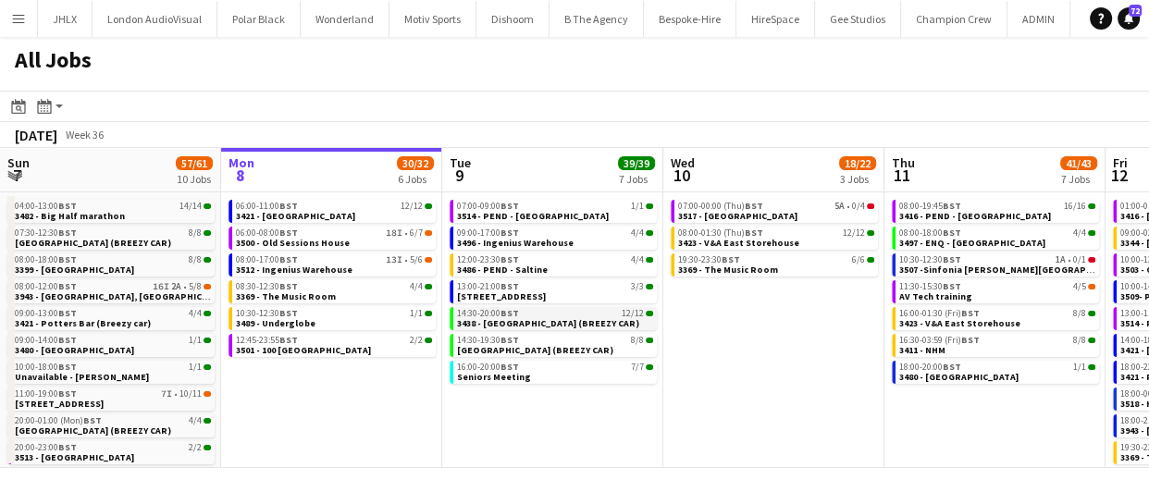
click at [543, 315] on div "14:30-20:00 BST 12/12" at bounding box center [555, 313] width 196 height 9
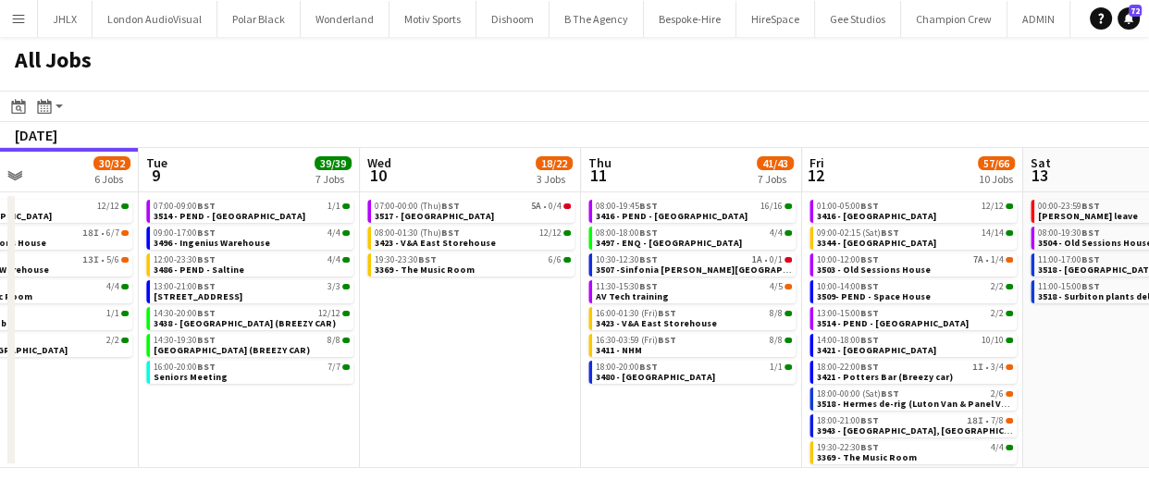
drag, startPoint x: 887, startPoint y: 406, endPoint x: 624, endPoint y: 413, distance: 262.8
click at [609, 418] on app-calendar-viewport "Fri 5 31/31 9 Jobs Sat 6 25/25 6 Jobs Sun 7 57/61 10 Jobs Mon 8 30/32 6 Jobs Tu…" at bounding box center [574, 308] width 1149 height 320
click at [594, 429] on app-calendar-viewport "Fri 5 31/31 9 Jobs Sat 6 25/25 6 Jobs Sun 7 57/61 10 Jobs Mon 8 30/32 6 Jobs Tu…" at bounding box center [574, 308] width 1149 height 320
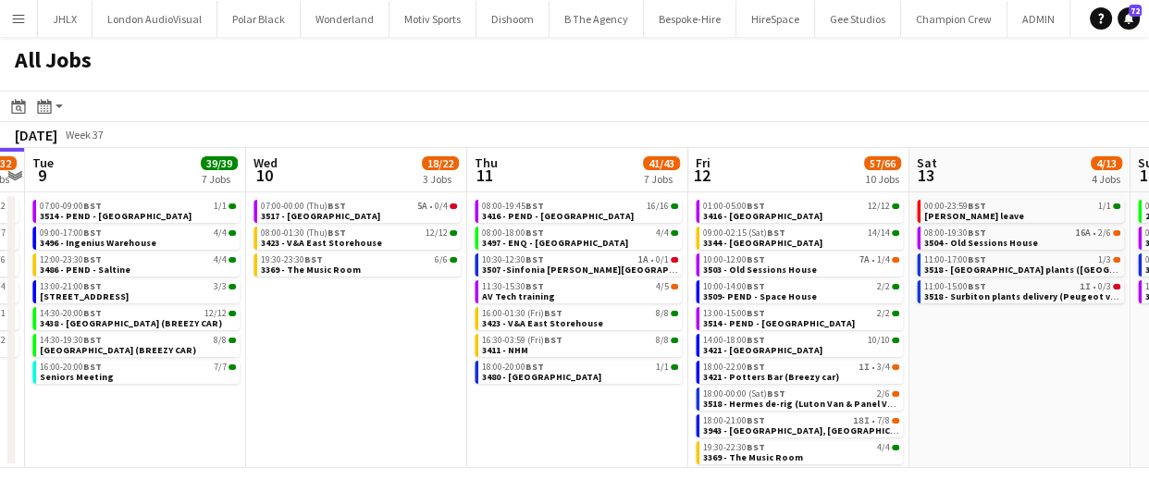
click at [719, 415] on app-calendar-viewport "Fri 5 31/31 9 Jobs Sat 6 25/25 6 Jobs Sun 7 57/61 10 Jobs Mon 8 30/32 6 Jobs Tu…" at bounding box center [574, 308] width 1149 height 320
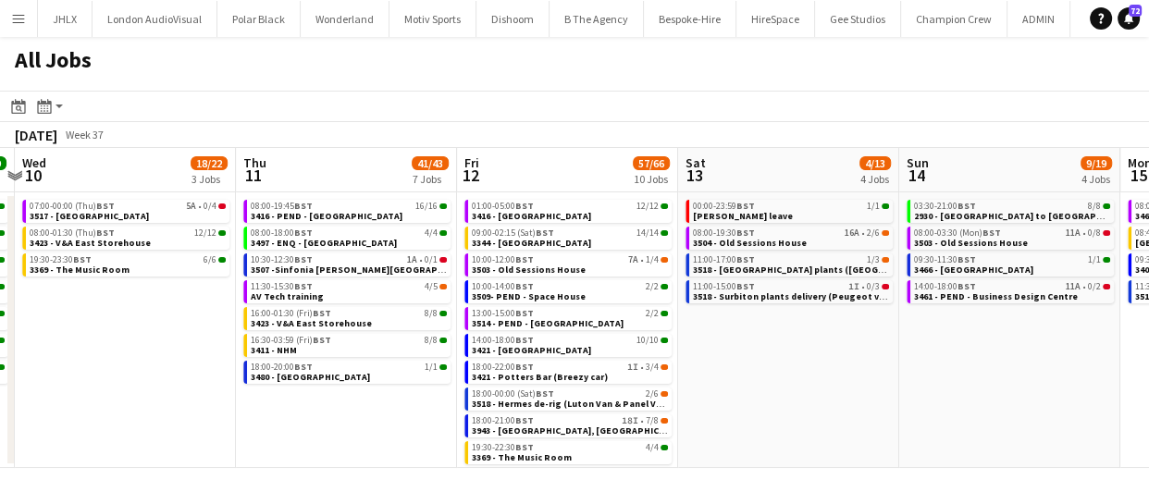
click at [615, 400] on app-calendar-viewport "Sun 7 57/61 10 Jobs Mon 8 30/32 6 Jobs Tue 9 39/39 7 Jobs Wed 10 18/22 3 Jobs T…" at bounding box center [574, 308] width 1149 height 320
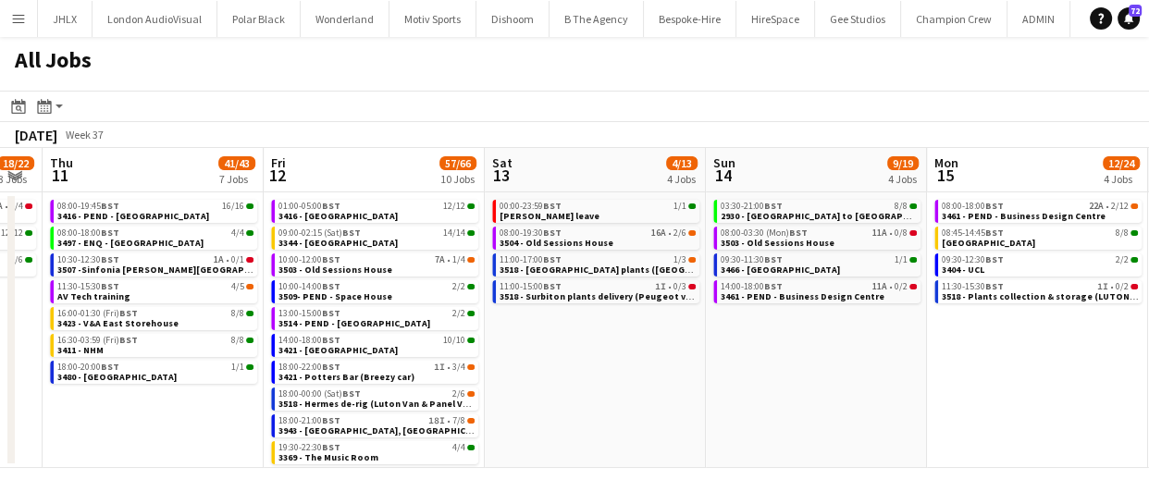
click at [457, 390] on app-all-jobs "All Jobs Date picker SEP 2025 SEP 2025 Monday M Tuesday T Wednesday W Thursday …" at bounding box center [574, 252] width 1149 height 431
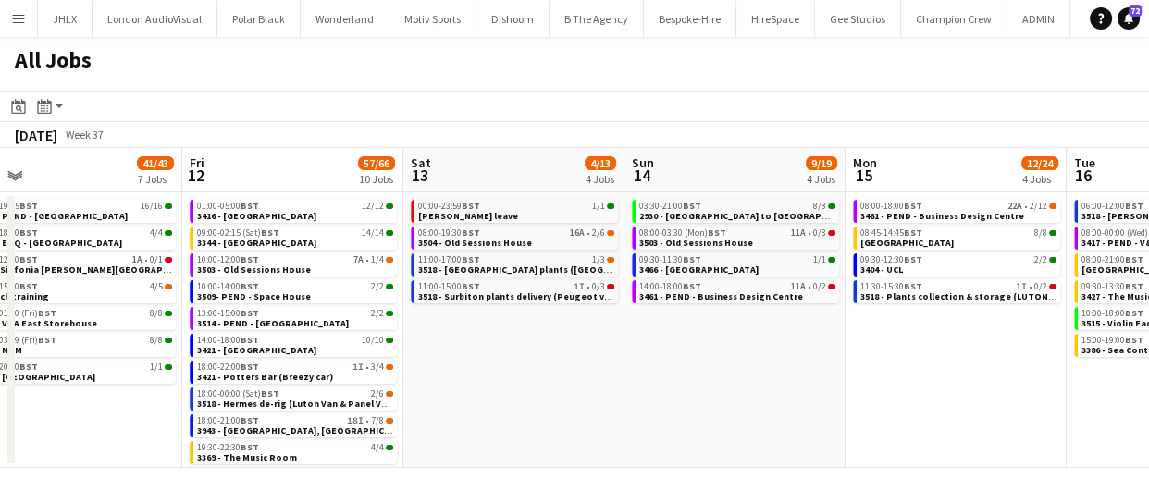
drag, startPoint x: 454, startPoint y: 415, endPoint x: 468, endPoint y: 413, distance: 14.2
click at [441, 413] on app-calendar-viewport "Tue 9 39/39 7 Jobs Wed 10 18/22 3 Jobs Thu 11 41/43 7 Jobs Fri 12 57/66 10 Jobs…" at bounding box center [574, 308] width 1149 height 320
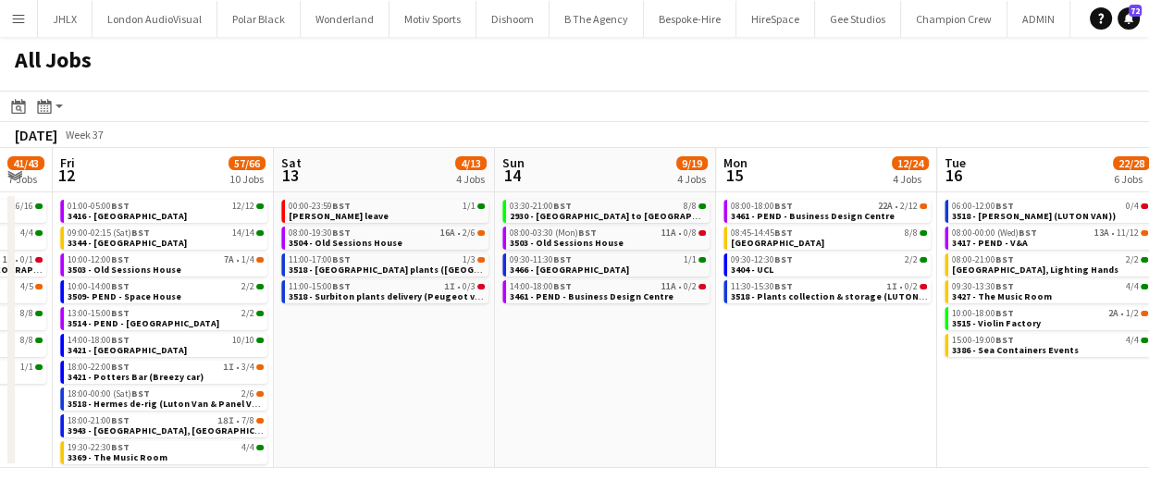
drag, startPoint x: 450, startPoint y: 420, endPoint x: 477, endPoint y: 410, distance: 29.6
click at [395, 415] on app-calendar-viewport "Tue 9 39/39 7 Jobs Wed 10 18/22 3 Jobs Thu 11 41/43 7 Jobs Fri 12 57/66 10 Jobs…" at bounding box center [574, 308] width 1149 height 320
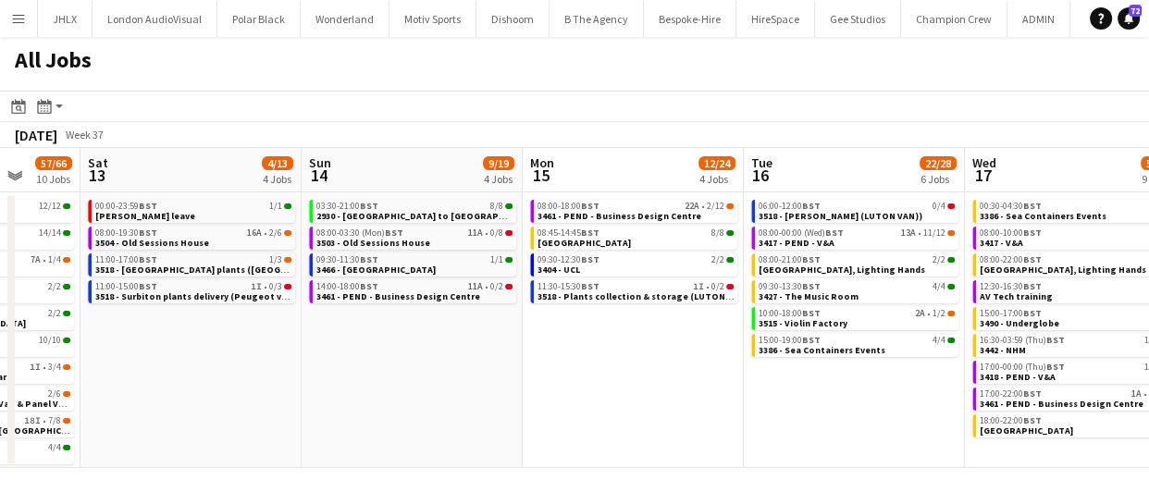
drag, startPoint x: 601, startPoint y: 413, endPoint x: 506, endPoint y: 415, distance: 95.3
click at [301, 392] on app-calendar-viewport "Tue 9 39/39 7 Jobs Wed 10 18/22 3 Jobs Thu 11 41/43 7 Jobs Fri 12 57/66 10 Jobs…" at bounding box center [574, 308] width 1149 height 320
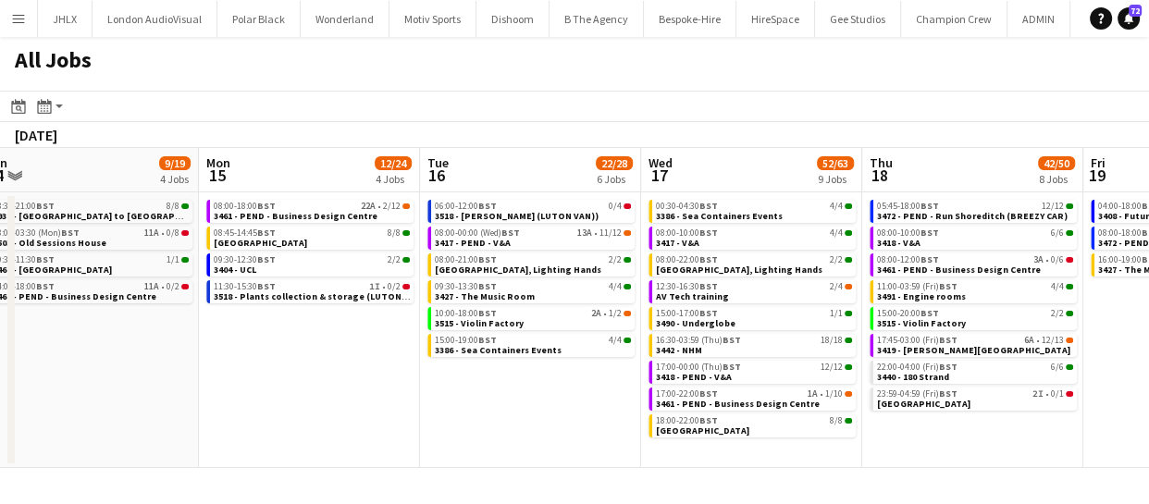
click at [310, 418] on app-all-jobs "All Jobs Date picker SEP 2025 SEP 2025 Monday M Tuesday T Wednesday W Thursday …" at bounding box center [574, 252] width 1149 height 431
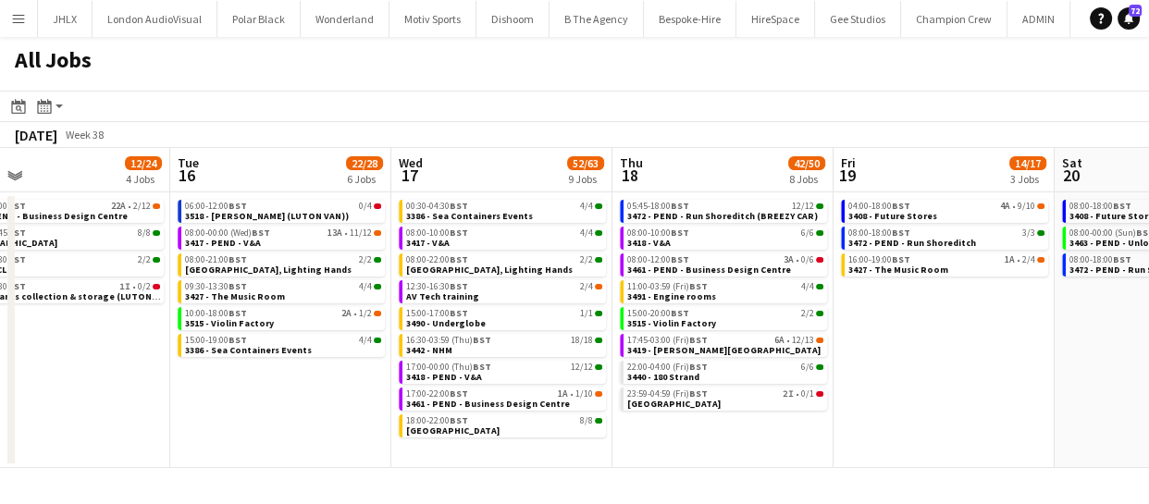
drag, startPoint x: 520, startPoint y: 453, endPoint x: 500, endPoint y: 450, distance: 19.8
click at [467, 449] on app-calendar-viewport "Sat 13 4/13 4 Jobs Sun 14 9/19 4 Jobs Mon 15 12/24 4 Jobs Tue 16 22/28 6 Jobs W…" at bounding box center [574, 308] width 1149 height 320
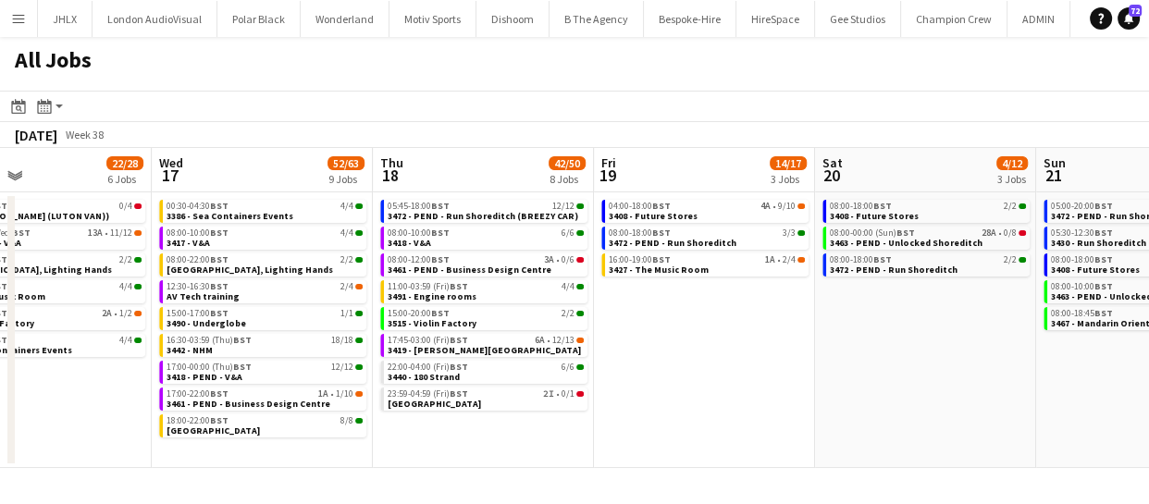
drag, startPoint x: 758, startPoint y: 424, endPoint x: 622, endPoint y: 401, distance: 137.9
click at [523, 400] on app-calendar-viewport "Sat 13 4/13 4 Jobs Sun 14 9/19 4 Jobs Mon 15 12/24 4 Jobs Tue 16 22/28 6 Jobs W…" at bounding box center [574, 308] width 1149 height 320
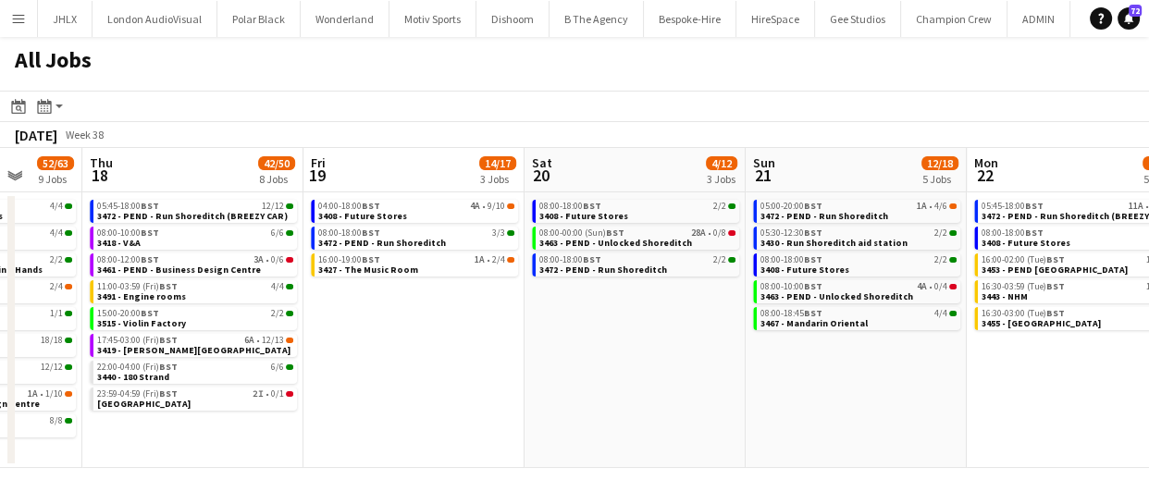
drag, startPoint x: 650, startPoint y: 408, endPoint x: 508, endPoint y: 401, distance: 142.6
click at [487, 401] on app-calendar-viewport "Mon 15 12/24 4 Jobs Tue 16 22/28 6 Jobs Wed 17 52/63 9 Jobs Thu 18 42/50 8 Jobs…" at bounding box center [574, 308] width 1149 height 320
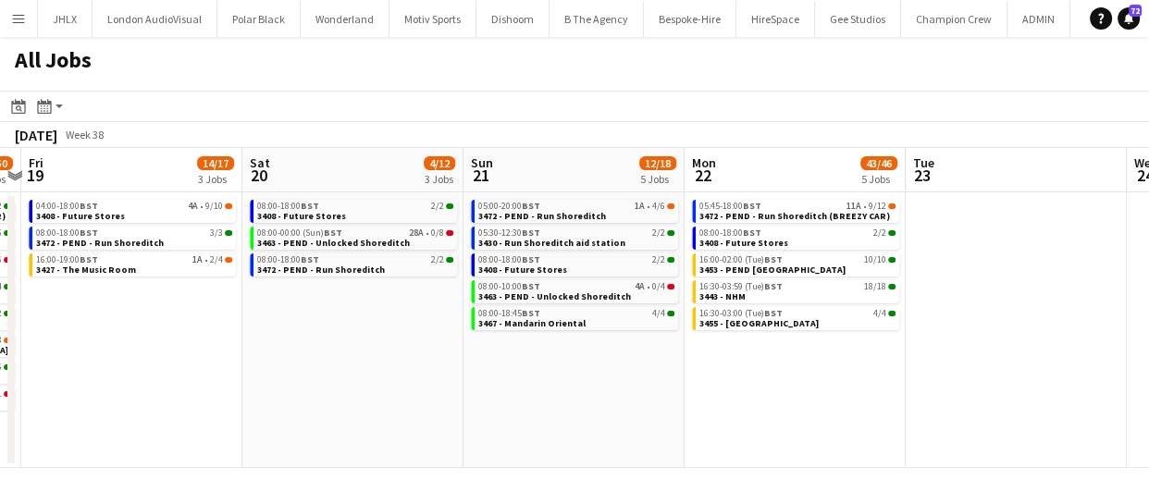
click at [366, 437] on app-all-jobs "All Jobs Date picker SEP 2025 SEP 2025 Monday M Tuesday T Wednesday W Thursday …" at bounding box center [574, 252] width 1149 height 431
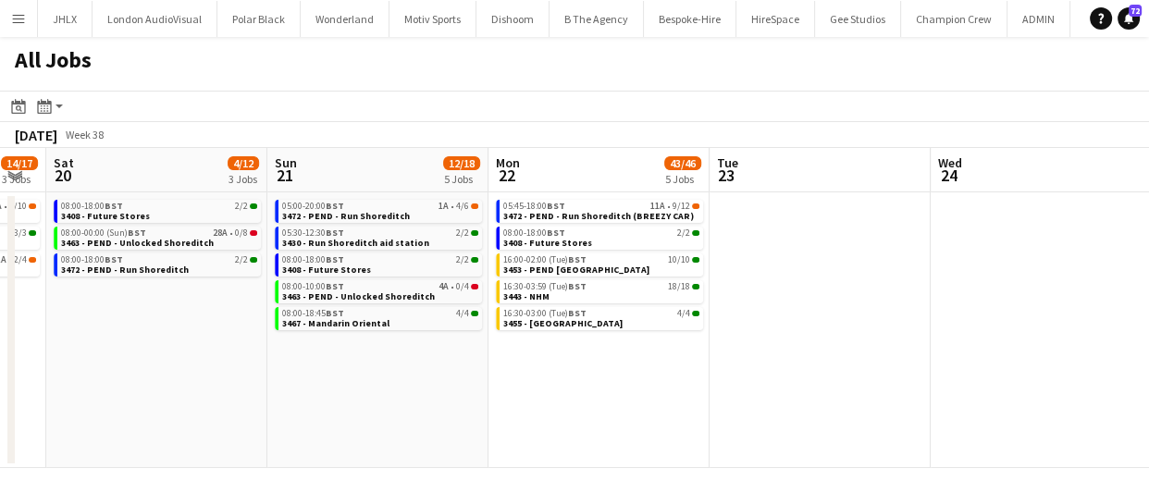
click at [877, 441] on app-calendar-viewport "Wed 17 52/63 9 Jobs Thu 18 42/50 8 Jobs Fri 19 14/17 3 Jobs Sat 20 4/12 3 Jobs …" at bounding box center [574, 308] width 1149 height 320
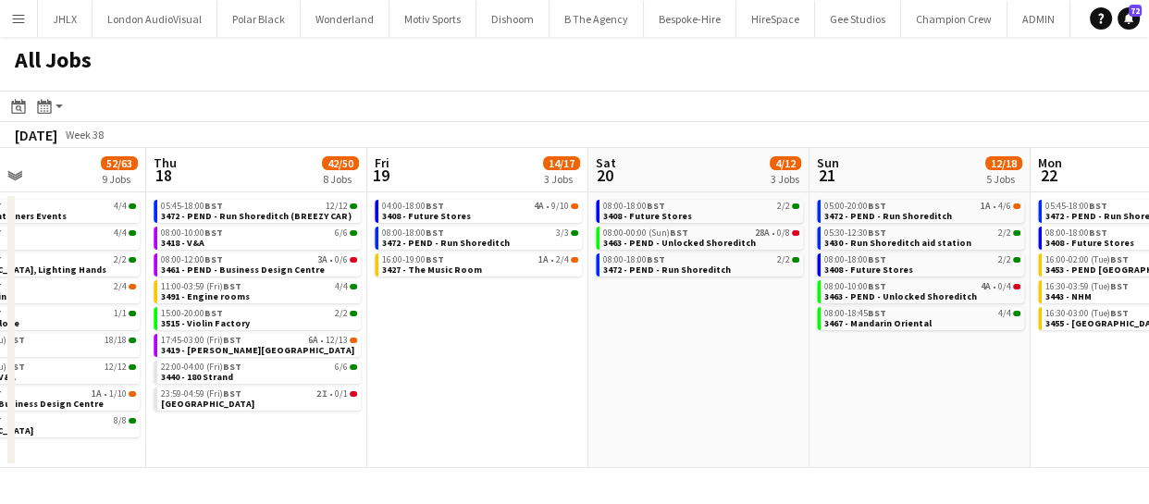
drag, startPoint x: 743, startPoint y: 455, endPoint x: 926, endPoint y: 445, distance: 183.4
click at [926, 445] on app-calendar-viewport "Mon 15 12/24 4 Jobs Tue 16 22/28 6 Jobs Wed 17 52/63 9 Jobs Thu 18 42/50 8 Jobs…" at bounding box center [574, 308] width 1149 height 320
click at [919, 418] on app-calendar-viewport "Mon 15 12/24 4 Jobs Tue 16 22/28 6 Jobs Wed 17 52/63 9 Jobs Thu 18 42/50 8 Jobs…" at bounding box center [574, 308] width 1149 height 320
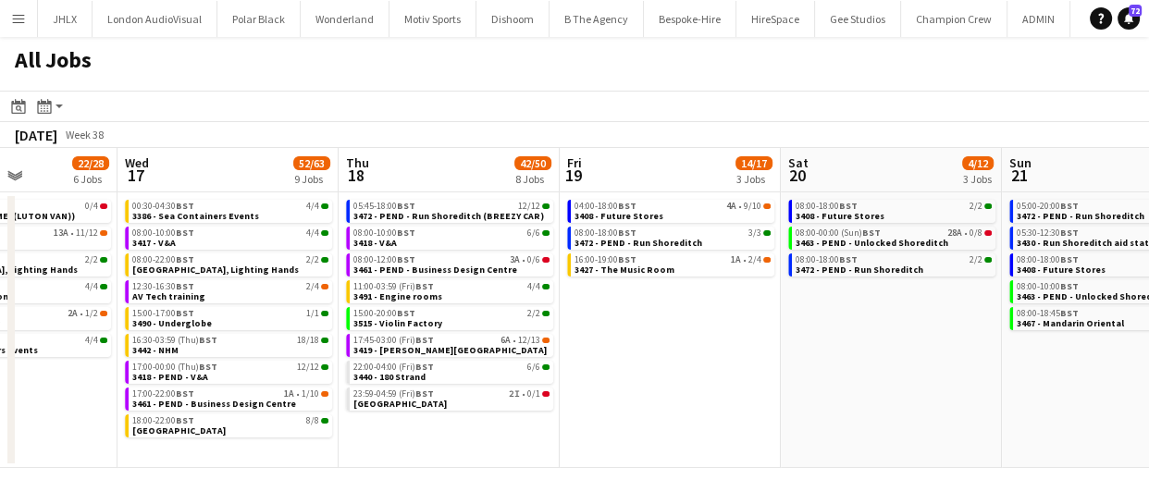
drag, startPoint x: 844, startPoint y: 403, endPoint x: 915, endPoint y: 397, distance: 71.5
click at [915, 397] on app-calendar-viewport "Sun 14 9/19 4 Jobs Mon 15 12/24 4 Jobs Tue 16 22/28 6 Jobs Wed 17 52/63 9 Jobs …" at bounding box center [574, 308] width 1149 height 320
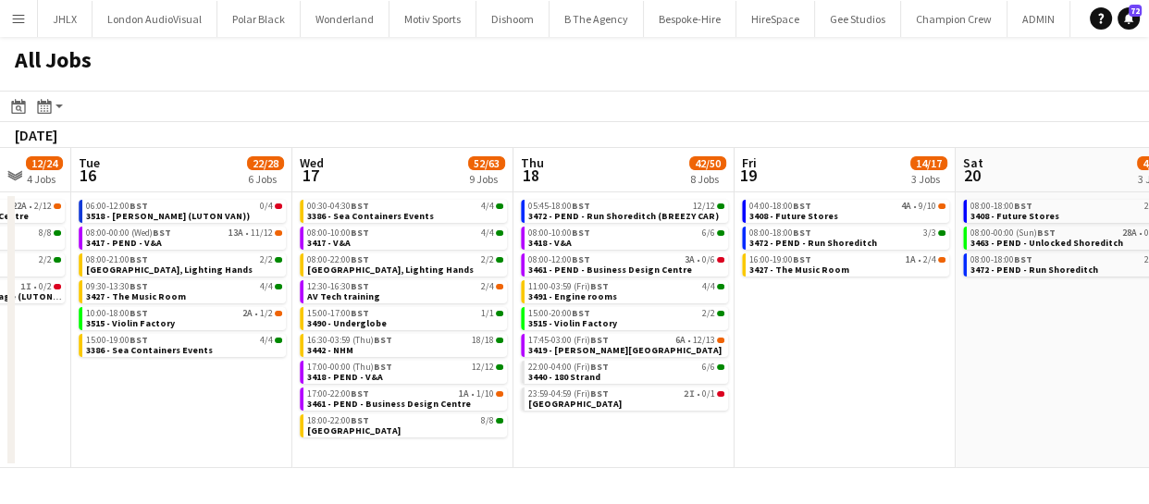
click at [1104, 407] on app-calendar-viewport "Sun 14 9/19 4 Jobs Mon 15 12/24 4 Jobs Tue 16 22/28 6 Jobs Wed 17 52/63 9 Jobs …" at bounding box center [574, 308] width 1149 height 320
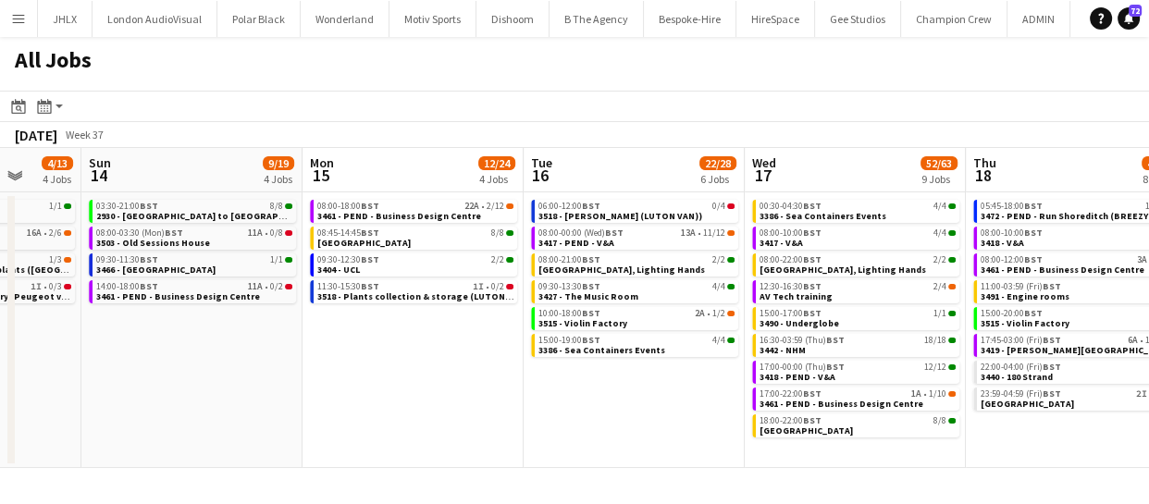
drag, startPoint x: 611, startPoint y: 430, endPoint x: 783, endPoint y: 427, distance: 172.1
click at [783, 427] on app-calendar-viewport "Thu 11 41/43 7 Jobs Fri 12 57/66 10 Jobs Sat 13 4/13 4 Jobs Sun 14 9/19 4 Jobs …" at bounding box center [574, 308] width 1149 height 320
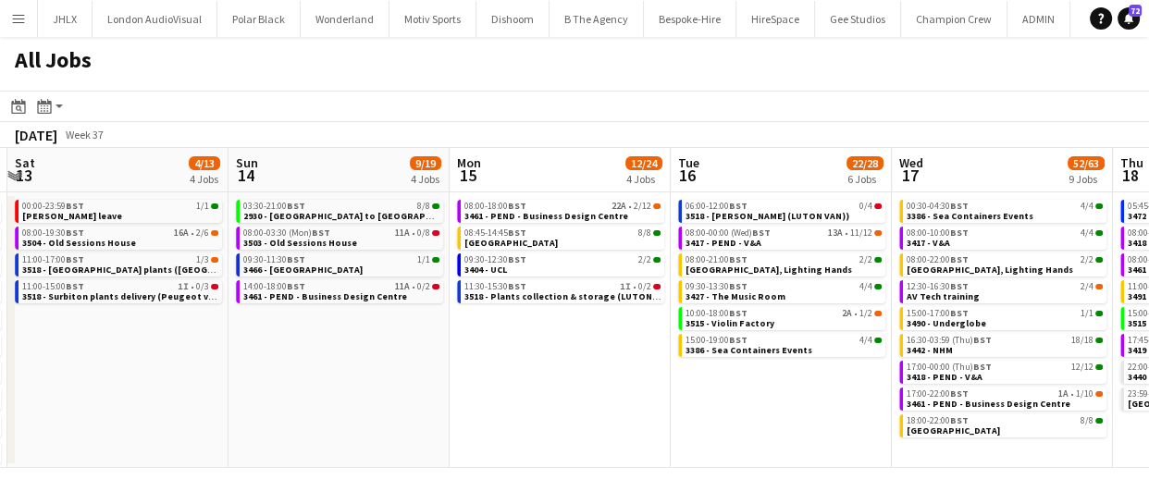
click at [854, 418] on app-calendar-viewport "Thu 11 41/43 7 Jobs Fri 12 57/66 10 Jobs Sat 13 4/13 4 Jobs Sun 14 9/19 4 Jobs …" at bounding box center [574, 308] width 1149 height 320
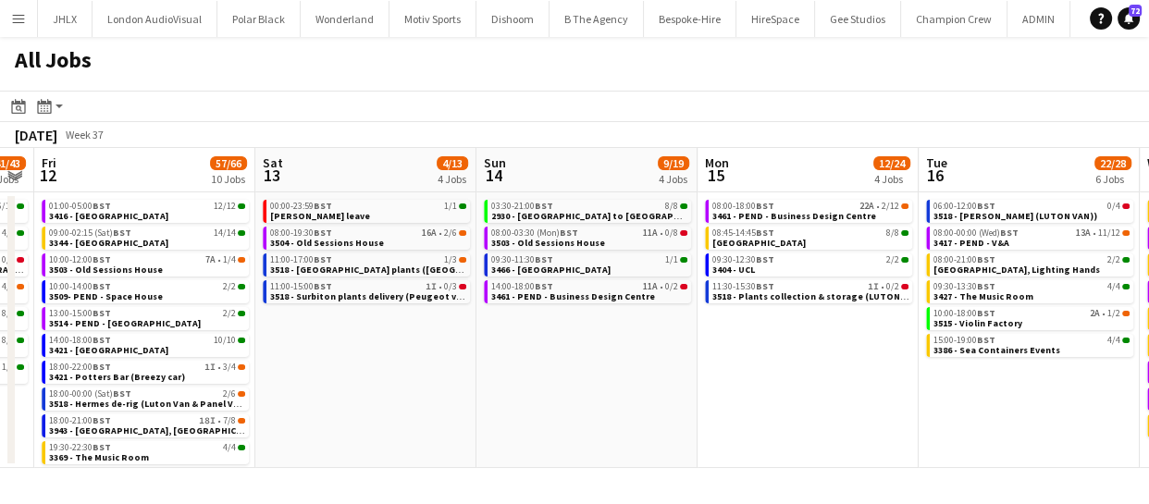
click at [810, 423] on app-calendar-viewport "Tue 9 39/39 7 Jobs Wed 10 18/22 3 Jobs Thu 11 41/43 7 Jobs Fri 12 57/66 10 Jobs…" at bounding box center [574, 308] width 1149 height 320
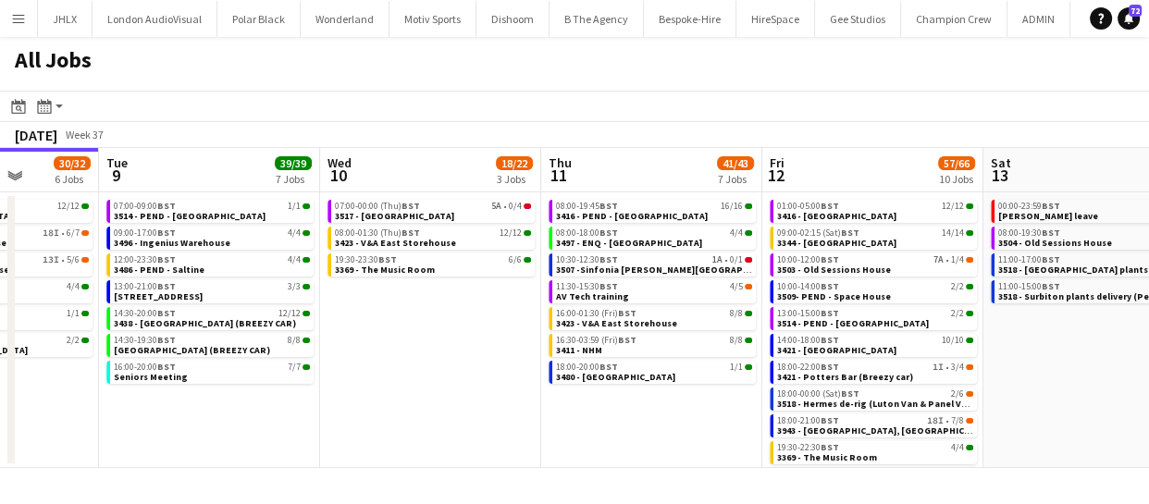
drag, startPoint x: 550, startPoint y: 430, endPoint x: 666, endPoint y: 400, distance: 119.6
click at [1118, 403] on app-calendar-viewport "Sat 6 25/25 6 Jobs Sun 7 57/61 10 Jobs Mon 8 30/32 6 Jobs Tue 9 39/39 7 Jobs We…" at bounding box center [574, 308] width 1149 height 320
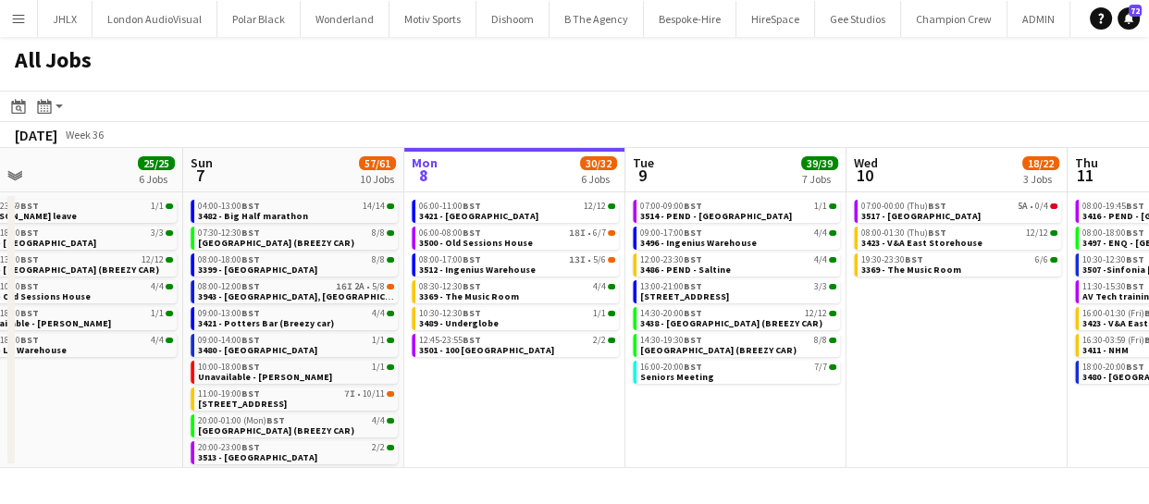
scroll to position [0, 479]
drag, startPoint x: 370, startPoint y: 389, endPoint x: 920, endPoint y: 380, distance: 550.4
click at [920, 380] on app-calendar-viewport "Thu 4 46/46 9 Jobs Fri 5 31/31 9 Jobs Sat 6 25/25 6 Jobs Sun 7 57/61 10 Jobs Mo…" at bounding box center [574, 308] width 1149 height 320
click at [685, 290] on span "3494 - 29 Old Bond Street" at bounding box center [685, 296] width 89 height 12
click at [770, 368] on div "16:00-20:00 BST 7/7" at bounding box center [739, 367] width 196 height 9
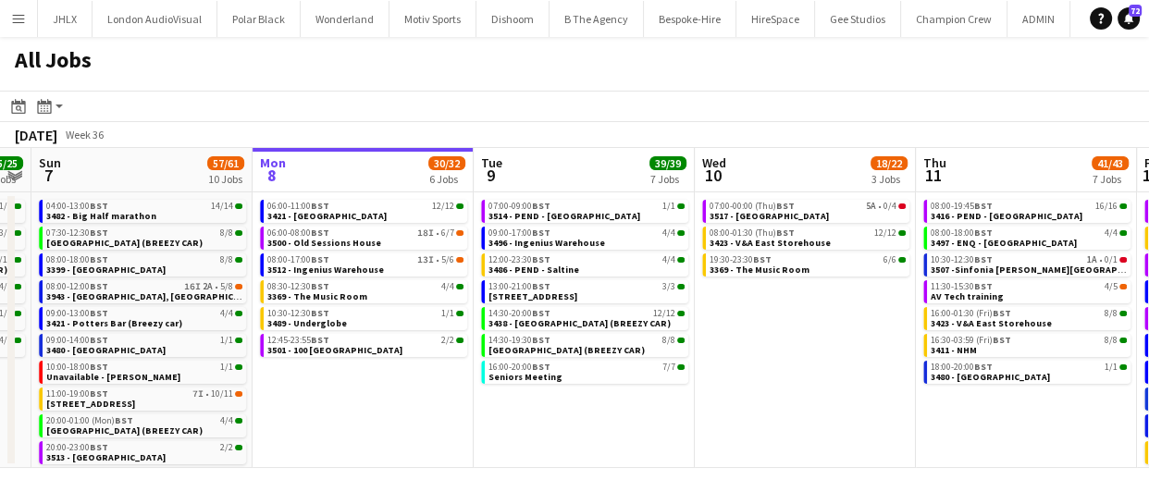
scroll to position [0, 641]
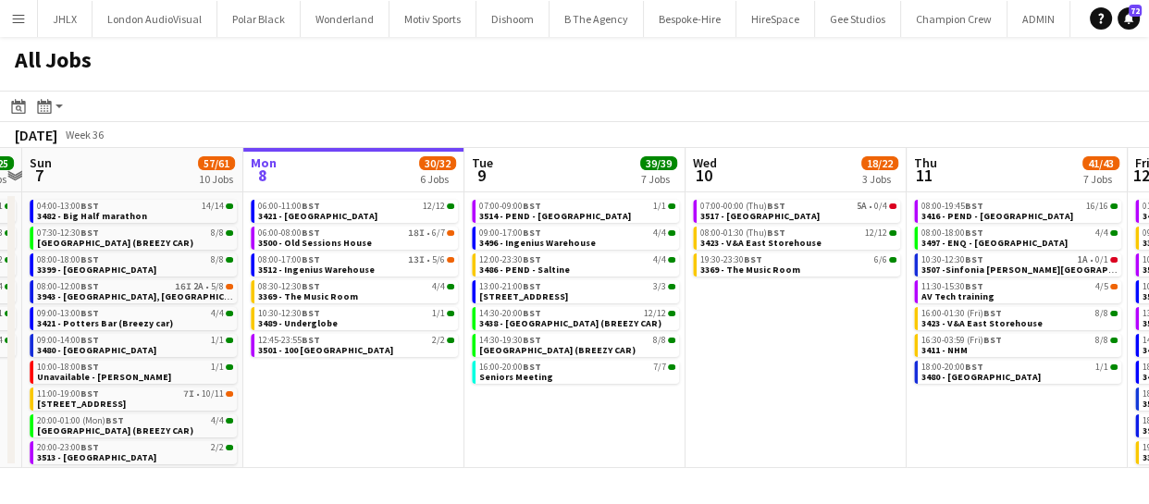
drag, startPoint x: 697, startPoint y: 411, endPoint x: 537, endPoint y: 386, distance: 162.9
click at [537, 386] on app-calendar-viewport "Thu 4 46/46 9 Jobs Fri 5 31/31 9 Jobs Sat 6 25/25 6 Jobs Sun 7 57/61 10 Jobs Mo…" at bounding box center [574, 308] width 1149 height 320
click at [765, 266] on span "3369 - The Music Room" at bounding box center [750, 270] width 100 height 12
click at [759, 233] on span "08:00-01:30 (Thu) BST" at bounding box center [742, 232] width 85 height 9
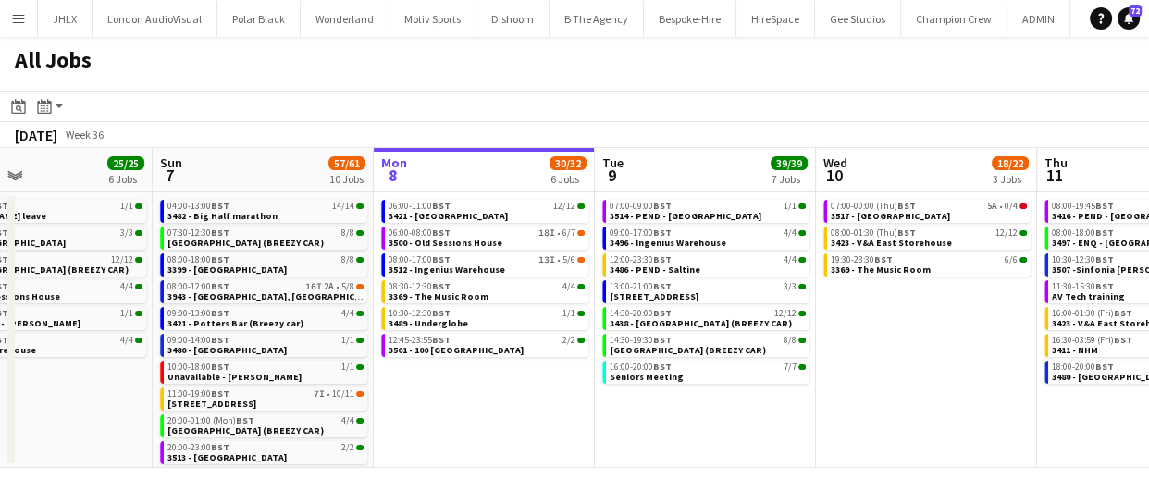
scroll to position [0, 509]
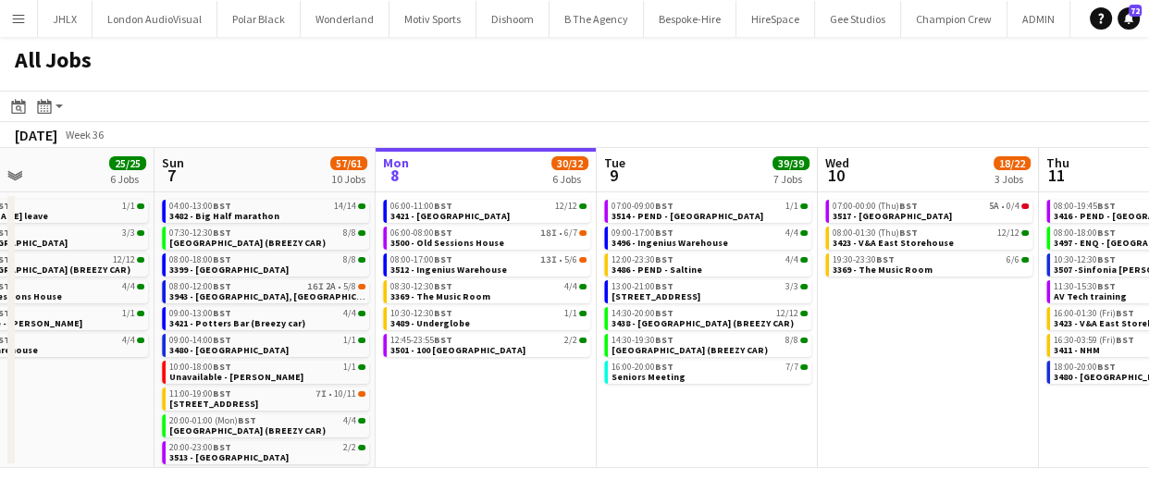
drag, startPoint x: 415, startPoint y: 394, endPoint x: 549, endPoint y: 408, distance: 133.9
click at [549, 408] on app-calendar-viewport "Thu 4 46/46 9 Jobs Fri 5 31/31 9 Jobs Sat 6 25/25 6 Jobs Sun 7 57/61 10 Jobs Mo…" at bounding box center [574, 308] width 1149 height 320
click at [715, 374] on link "16:00-20:00 BST 7/7 Seniors Meeting" at bounding box center [709, 371] width 196 height 21
click at [670, 240] on span "3496 - Ingenius Warehouse" at bounding box center [669, 243] width 117 height 12
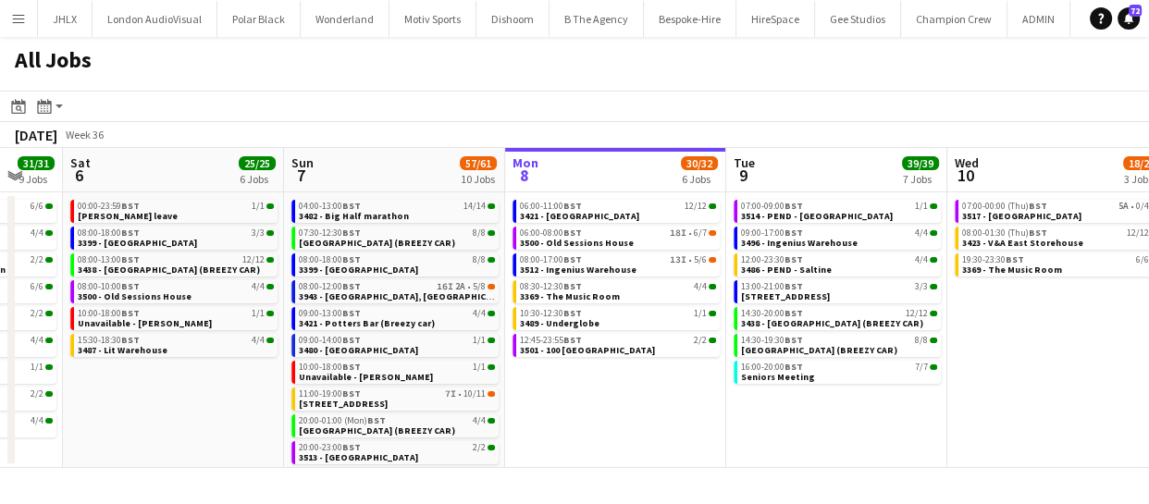
scroll to position [0, 431]
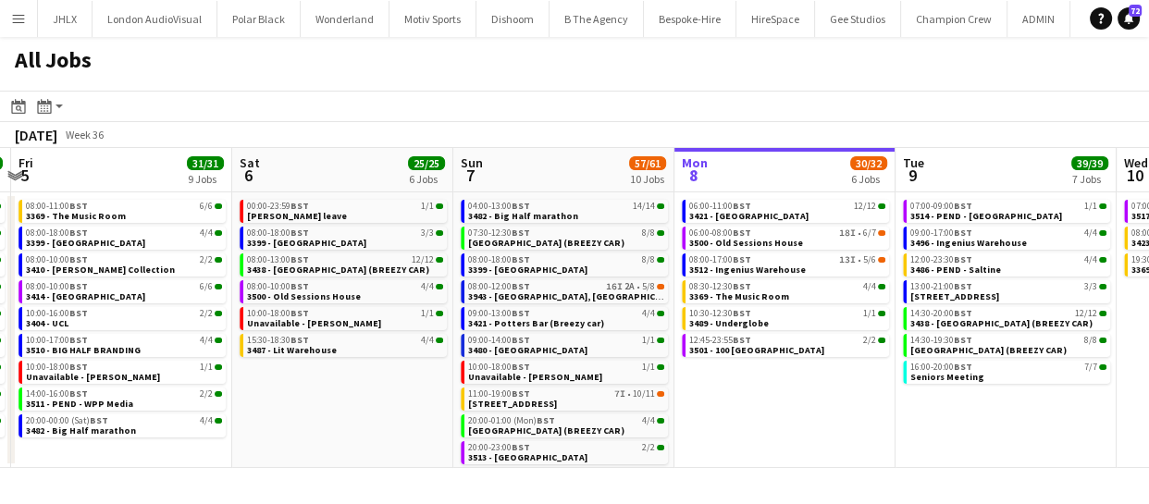
drag, startPoint x: 465, startPoint y: 406, endPoint x: 763, endPoint y: 426, distance: 298.5
click at [763, 426] on app-calendar-viewport "Wed 3 20/21 8 Jobs Thu 4 46/46 9 Jobs Fri 5 31/31 9 Jobs Sat 6 25/25 6 Jobs Sun…" at bounding box center [574, 308] width 1149 height 320
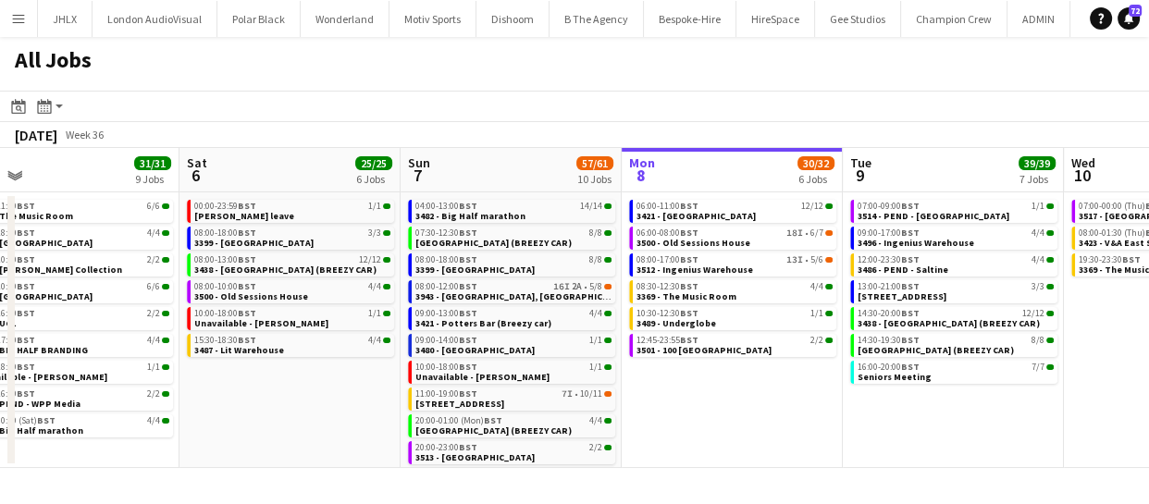
scroll to position [0, 560]
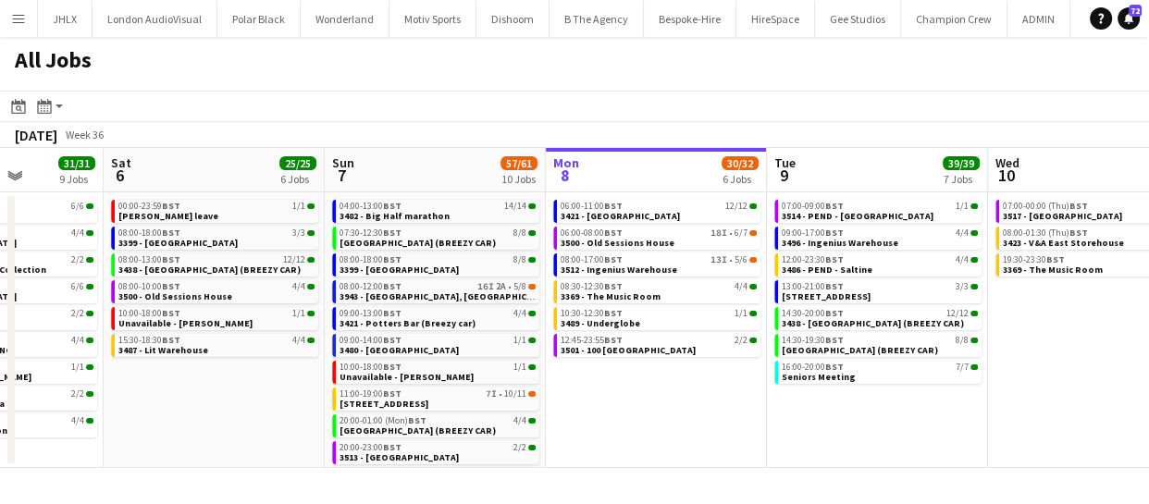
drag, startPoint x: 769, startPoint y: 406, endPoint x: 646, endPoint y: 393, distance: 123.7
click at [646, 393] on app-calendar-viewport "Wed 3 20/21 8 Jobs Thu 4 46/46 9 Jobs Fri 5 31/31 9 Jobs Sat 6 25/25 6 Jobs Sun…" at bounding box center [574, 308] width 1149 height 320
click at [641, 212] on span "3421 - [GEOGRAPHIC_DATA]" at bounding box center [620, 216] width 119 height 12
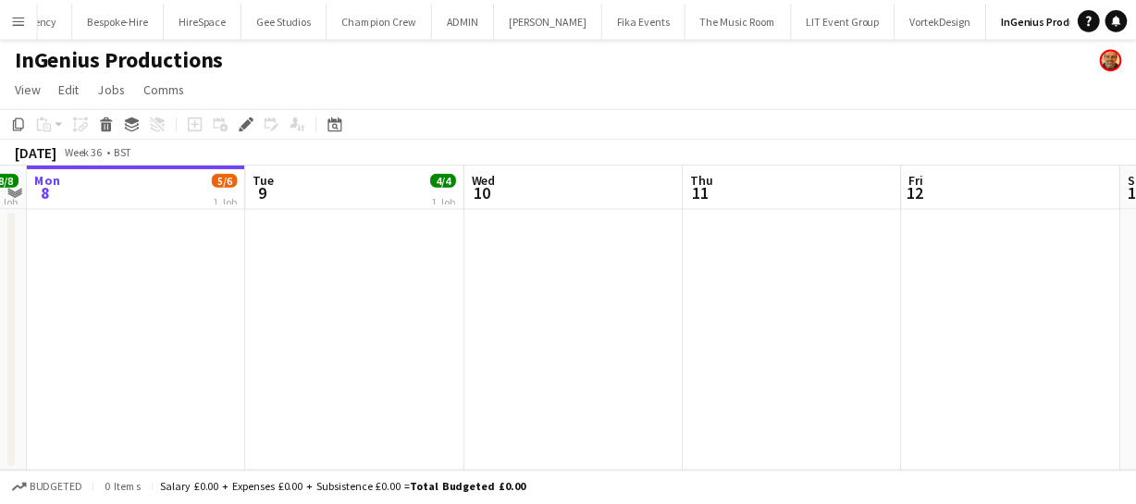
scroll to position [0, 584]
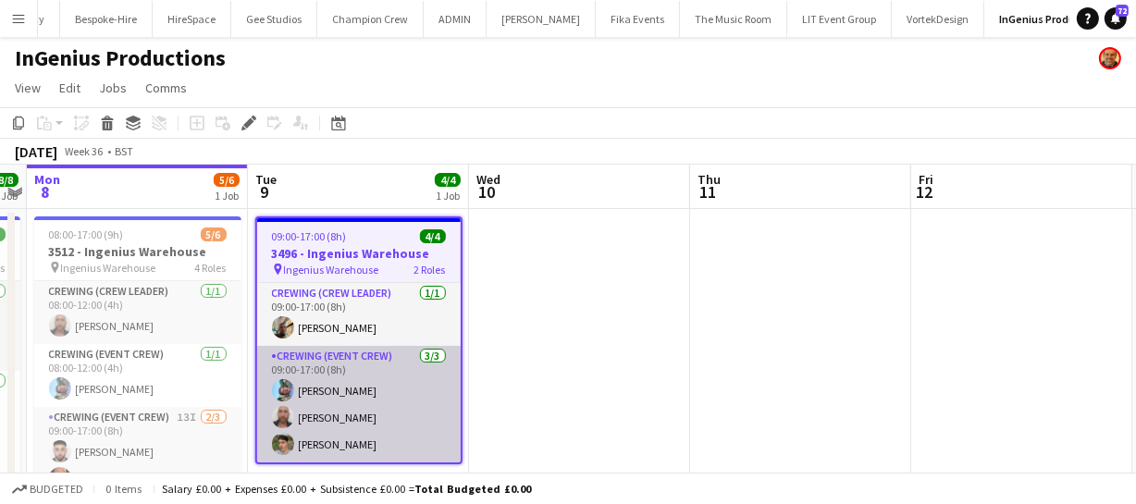
click at [332, 389] on app-card-role "Crewing (Event Crew) [DATE] 09:00-17:00 (8h) [PERSON_NAME] [PERSON_NAME] [PERSO…" at bounding box center [359, 404] width 204 height 117
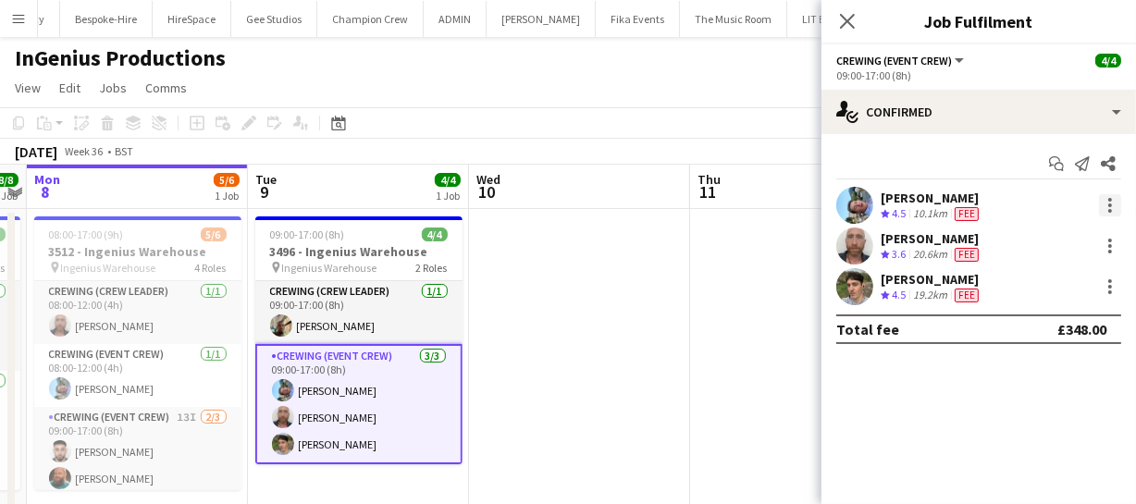
click at [1104, 201] on div at bounding box center [1110, 205] width 22 height 22
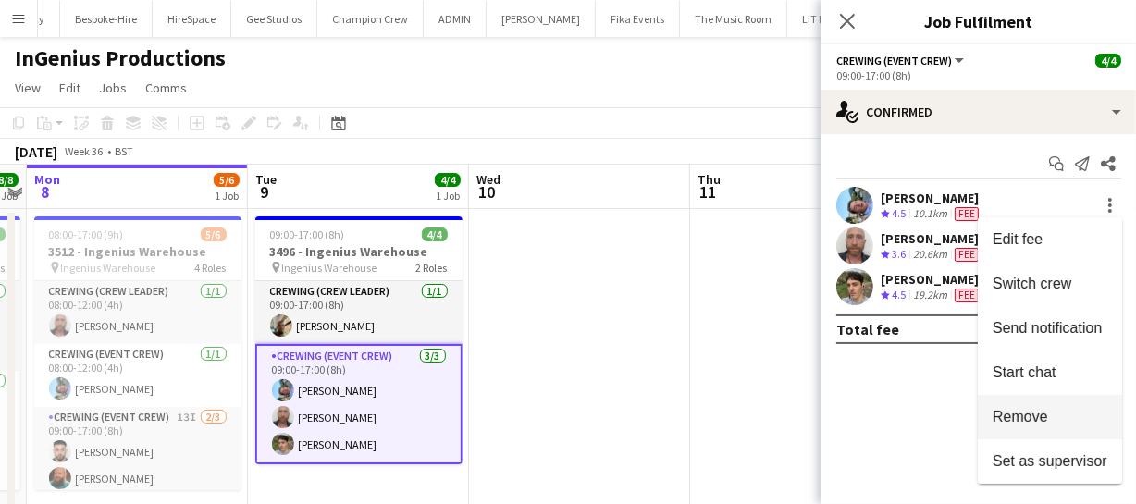
click at [1018, 402] on button "Remove" at bounding box center [1050, 417] width 144 height 44
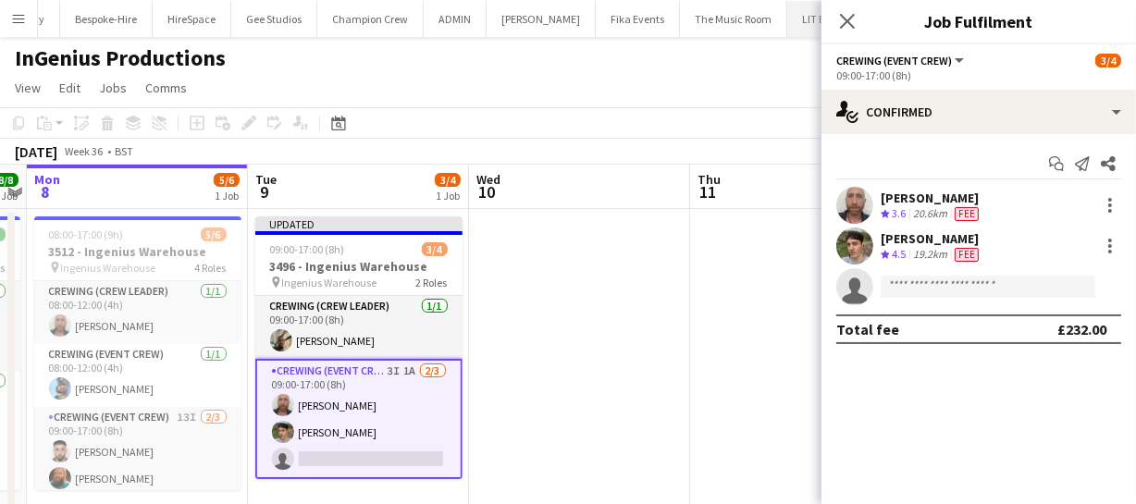
click at [855, 22] on icon "Close pop-in" at bounding box center [847, 21] width 15 height 15
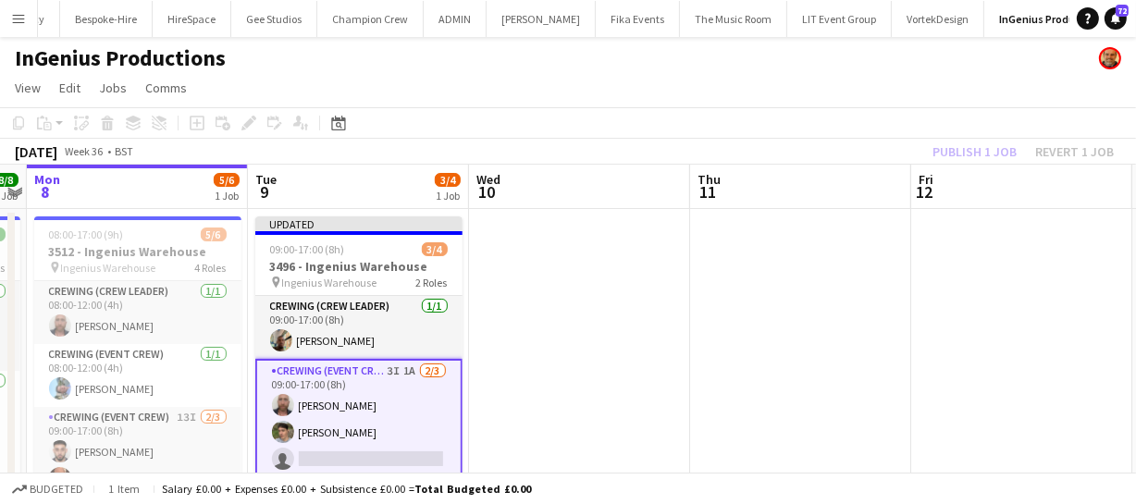
click at [965, 148] on div "Publish 1 job Revert 1 job" at bounding box center [1023, 152] width 226 height 24
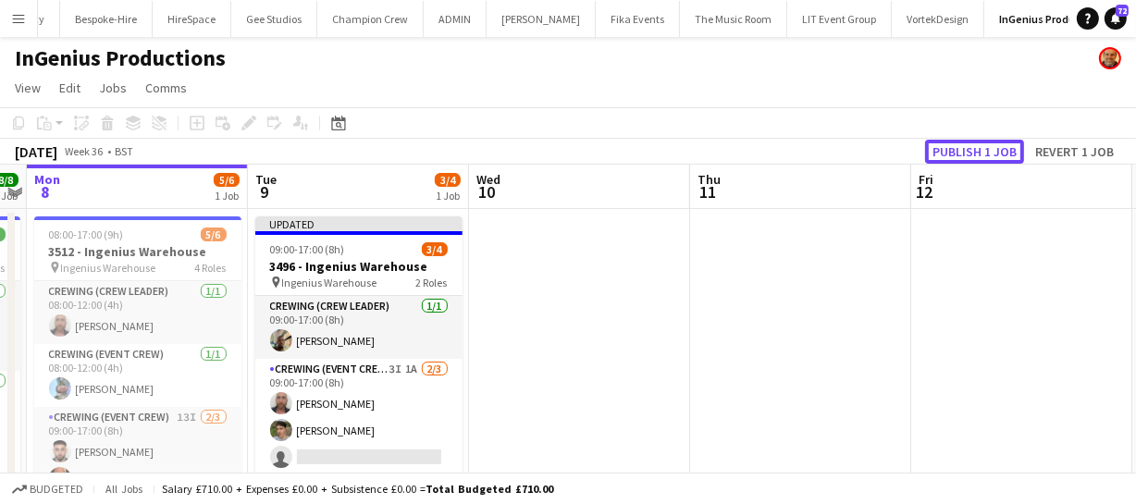
drag, startPoint x: 965, startPoint y: 148, endPoint x: 949, endPoint y: 156, distance: 17.8
click at [963, 148] on button "Publish 1 job" at bounding box center [974, 152] width 99 height 24
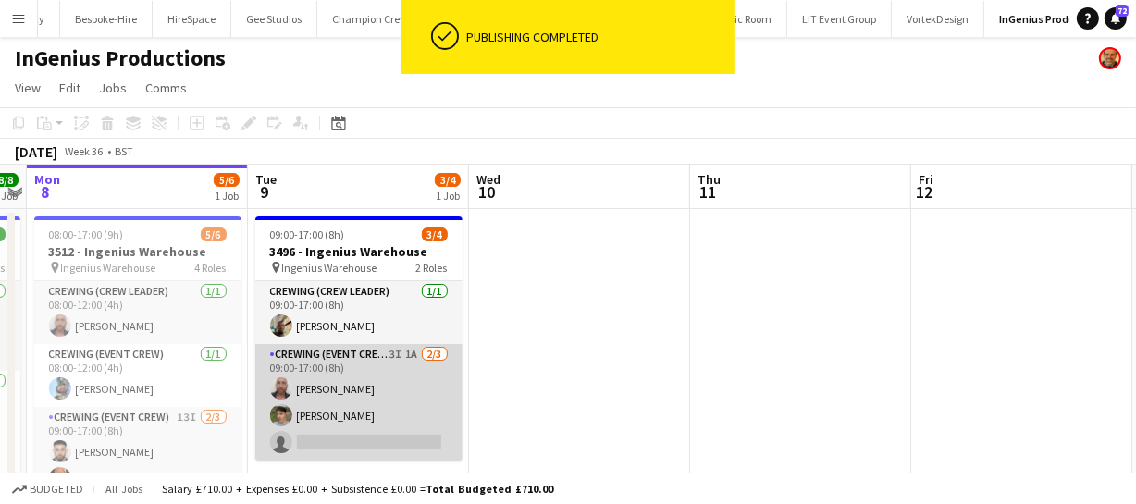
click at [376, 403] on app-card-role "Crewing (Event Crew) 3I 1A [DATE] 09:00-17:00 (8h) [PERSON_NAME] [PERSON_NAME] …" at bounding box center [358, 402] width 207 height 117
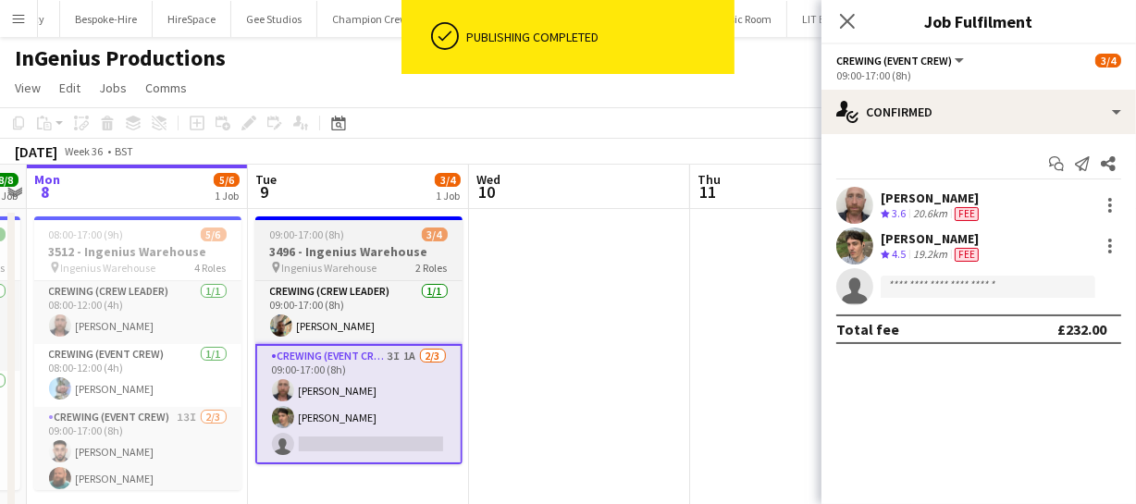
click at [341, 250] on h3 "3496 - Ingenius Warehouse" at bounding box center [358, 251] width 207 height 17
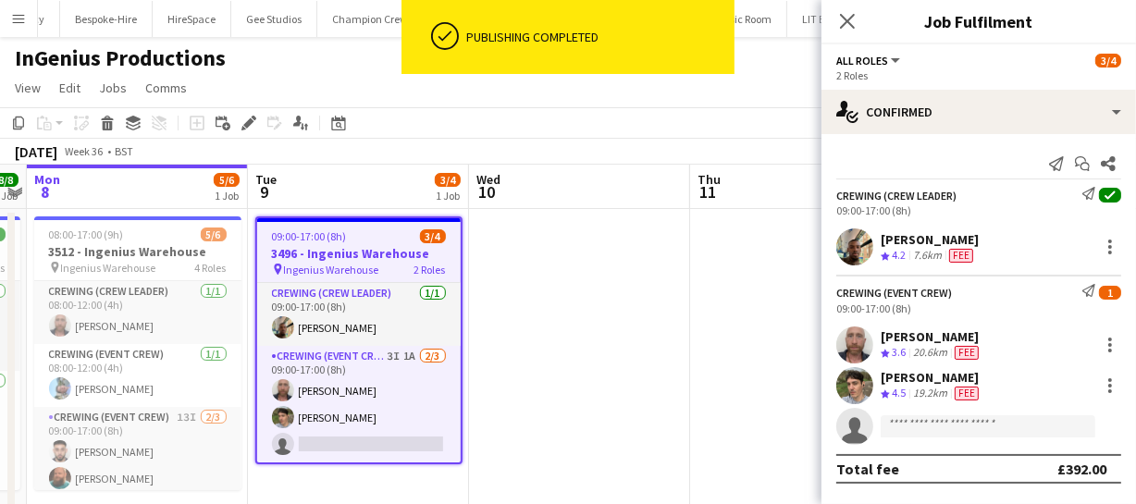
scroll to position [0, 637]
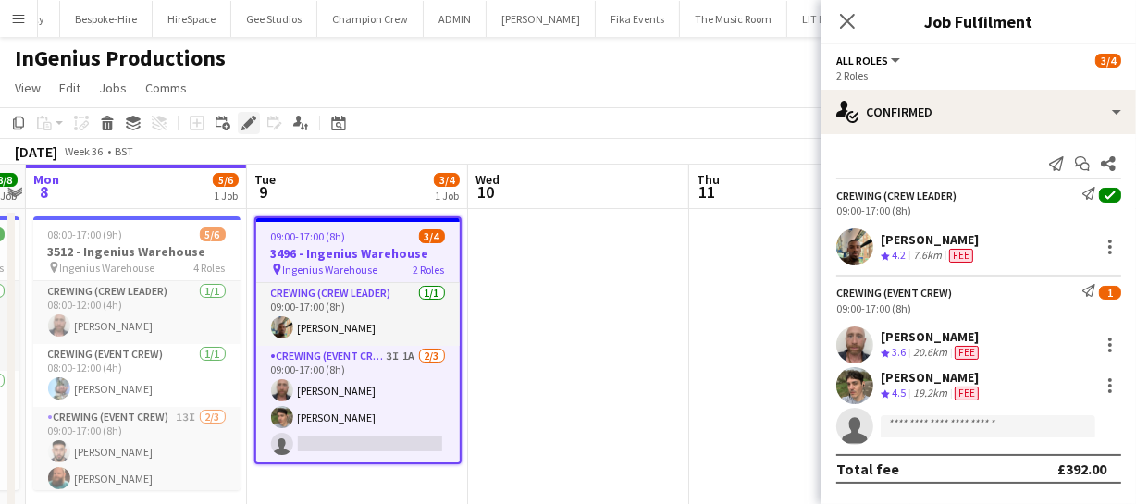
click at [238, 127] on div "Edit" at bounding box center [249, 123] width 22 height 22
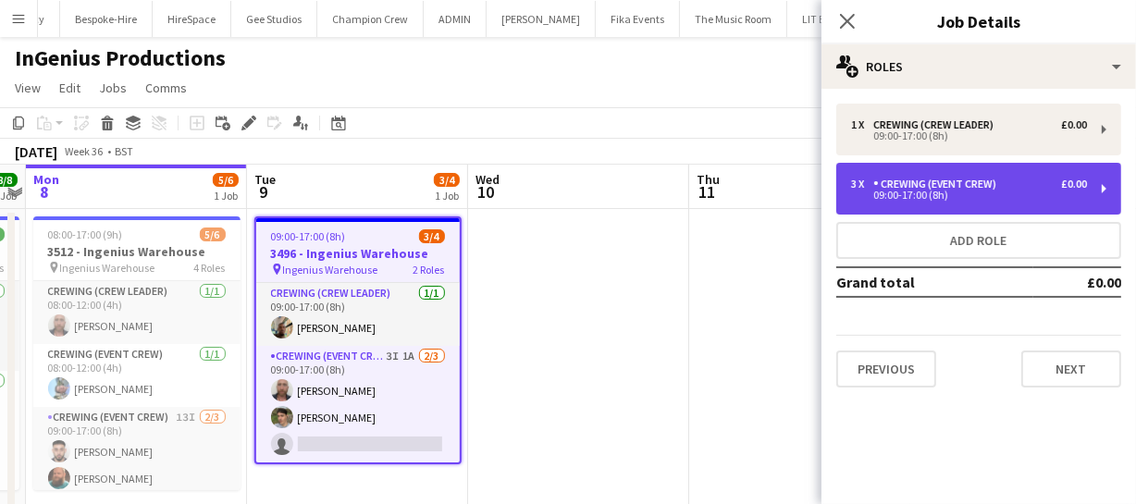
click at [920, 188] on div "Crewing (Event Crew)" at bounding box center [938, 184] width 130 height 13
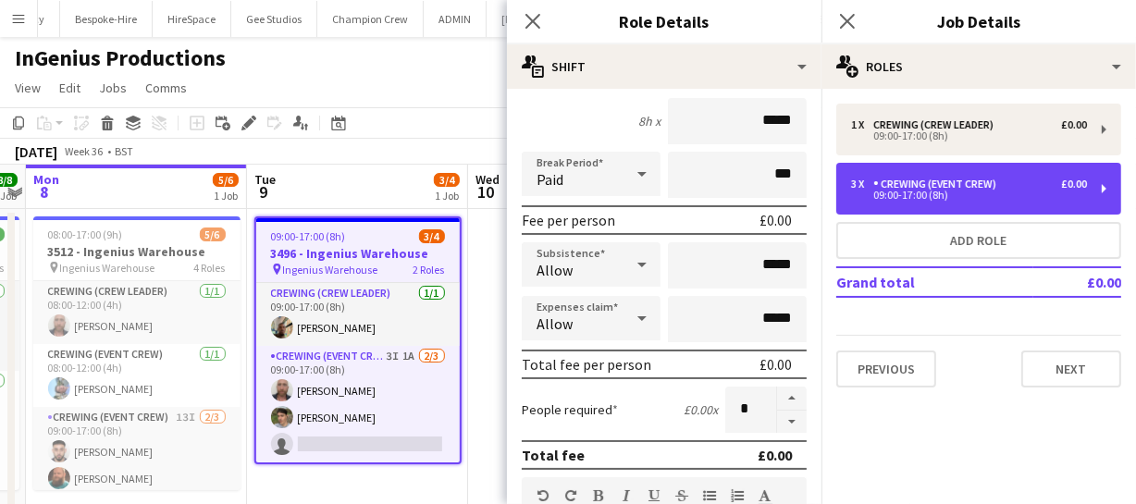
scroll to position [167, 0]
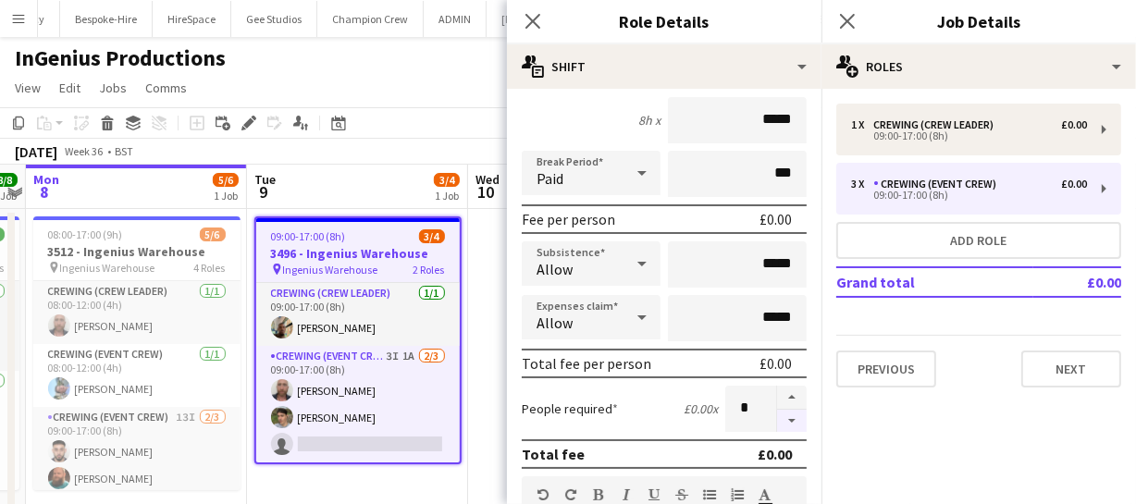
click at [777, 415] on button "button" at bounding box center [792, 421] width 30 height 23
type input "*"
click at [530, 25] on icon at bounding box center [533, 21] width 18 height 18
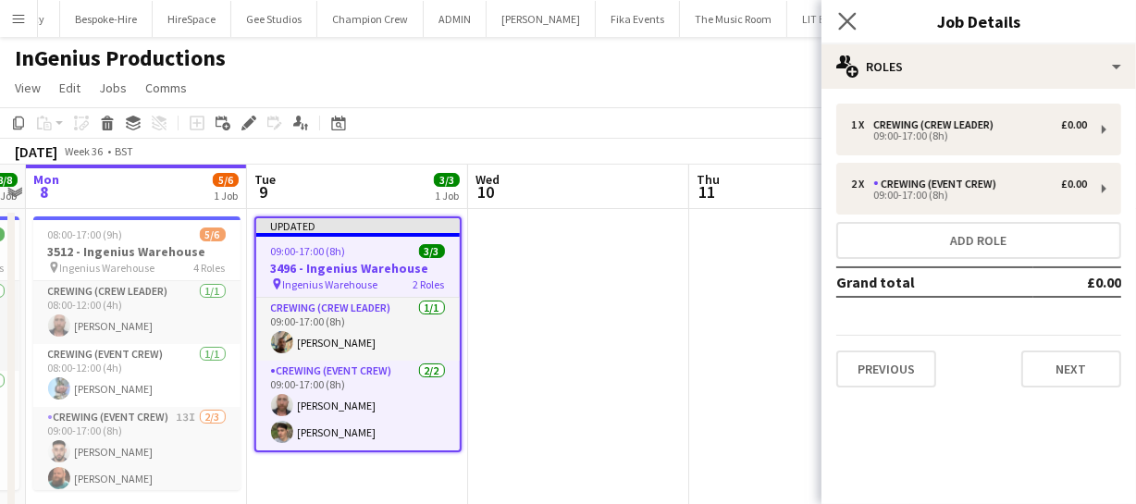
click at [852, 9] on app-icon "Close pop-in" at bounding box center [847, 21] width 27 height 27
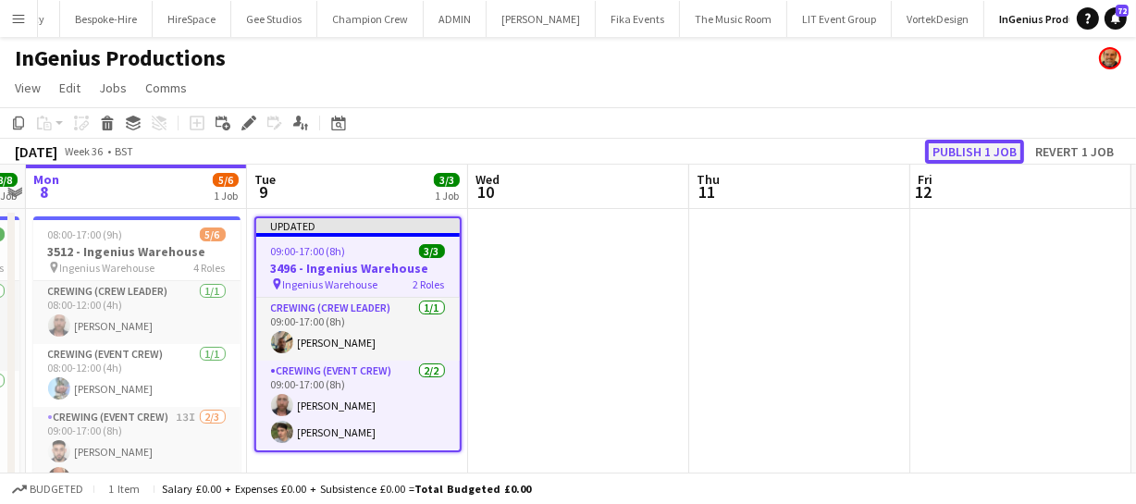
click at [960, 151] on button "Publish 1 job" at bounding box center [974, 152] width 99 height 24
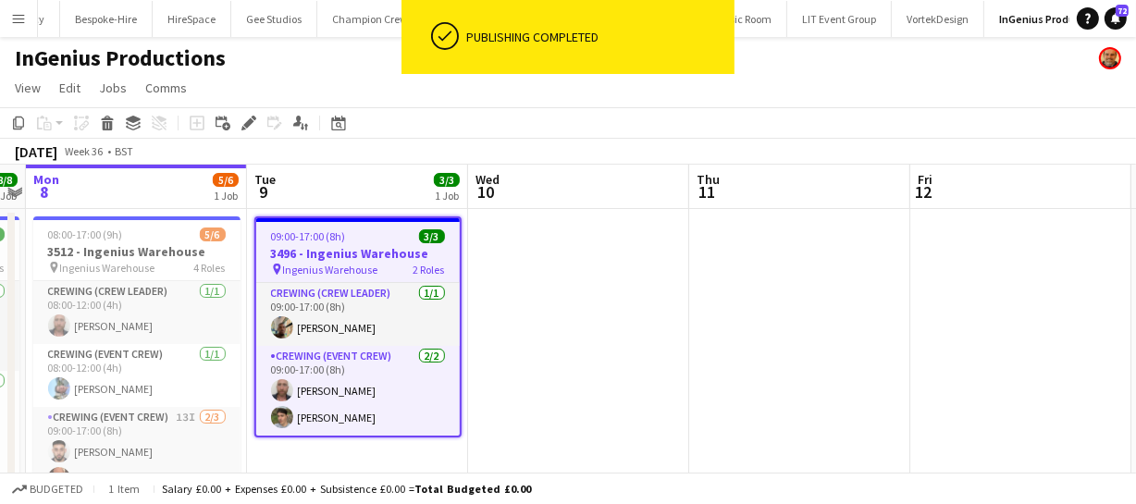
click at [356, 252] on h3 "3496 - Ingenius Warehouse" at bounding box center [358, 253] width 204 height 17
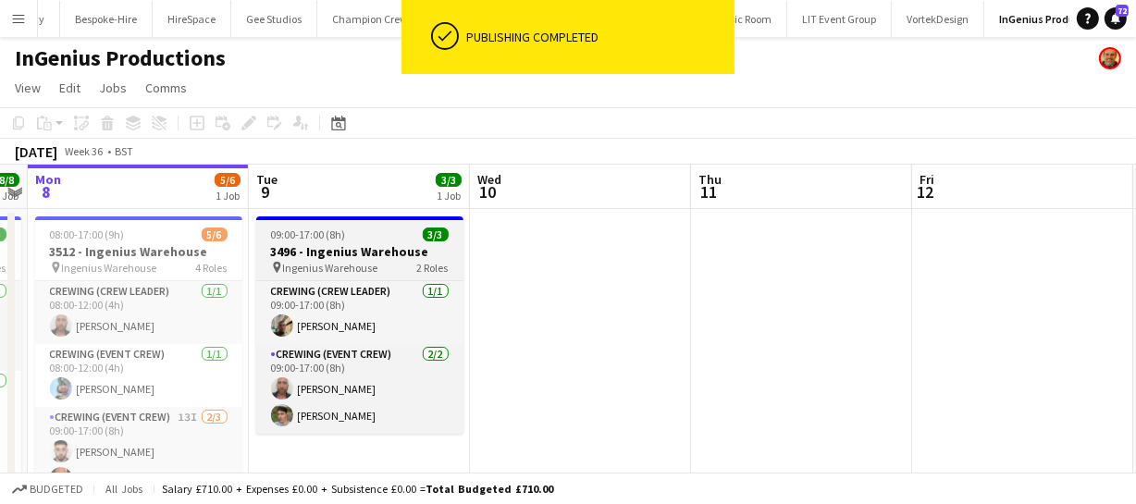
click at [322, 247] on h3 "3496 - Ingenius Warehouse" at bounding box center [359, 251] width 207 height 17
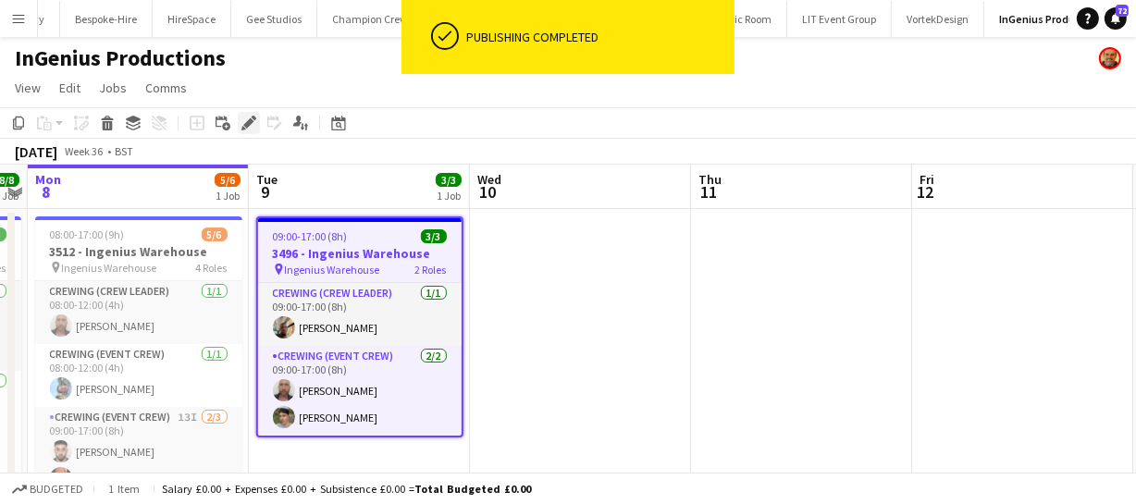
click at [244, 130] on div "Edit" at bounding box center [249, 123] width 22 height 22
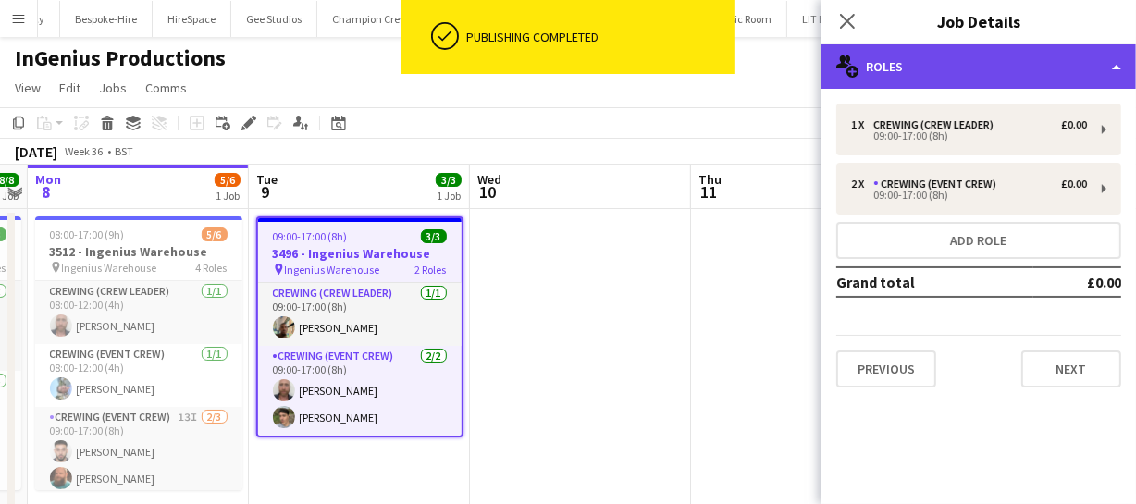
click at [1034, 45] on div "multiple-users-add Roles" at bounding box center [978, 66] width 315 height 44
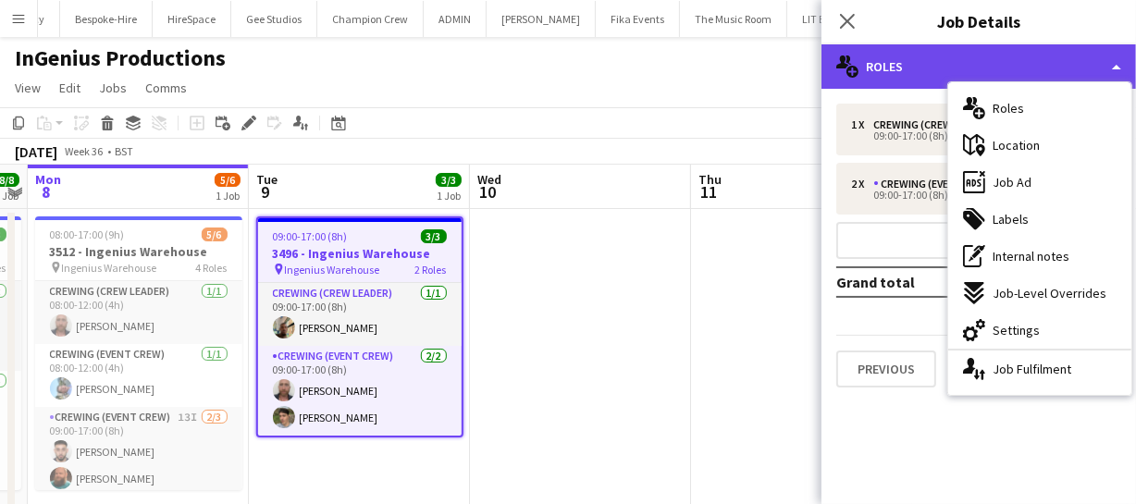
click at [934, 56] on div "multiple-users-add Roles" at bounding box center [978, 66] width 315 height 44
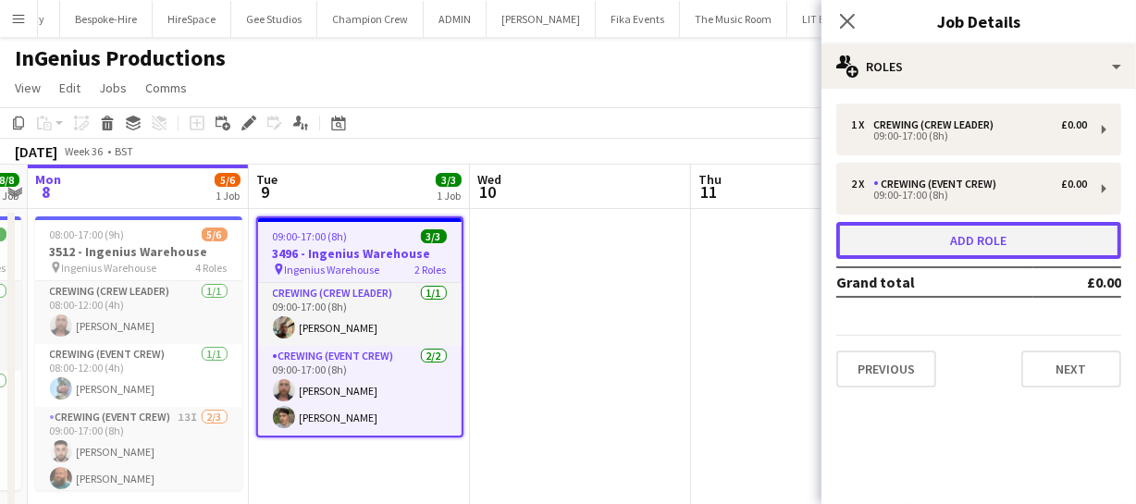
click at [920, 244] on button "Add role" at bounding box center [978, 240] width 285 height 37
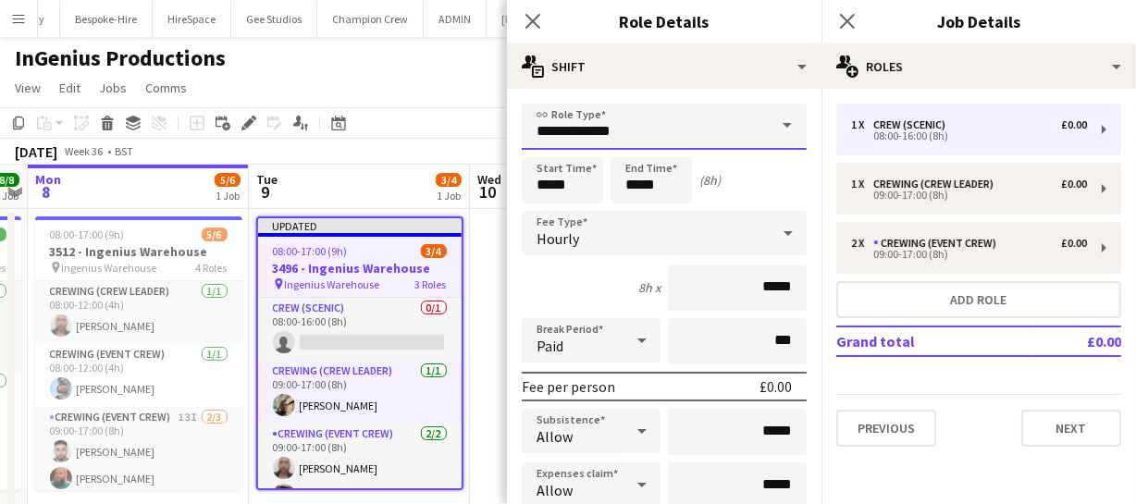
click at [584, 143] on input "**********" at bounding box center [664, 127] width 285 height 46
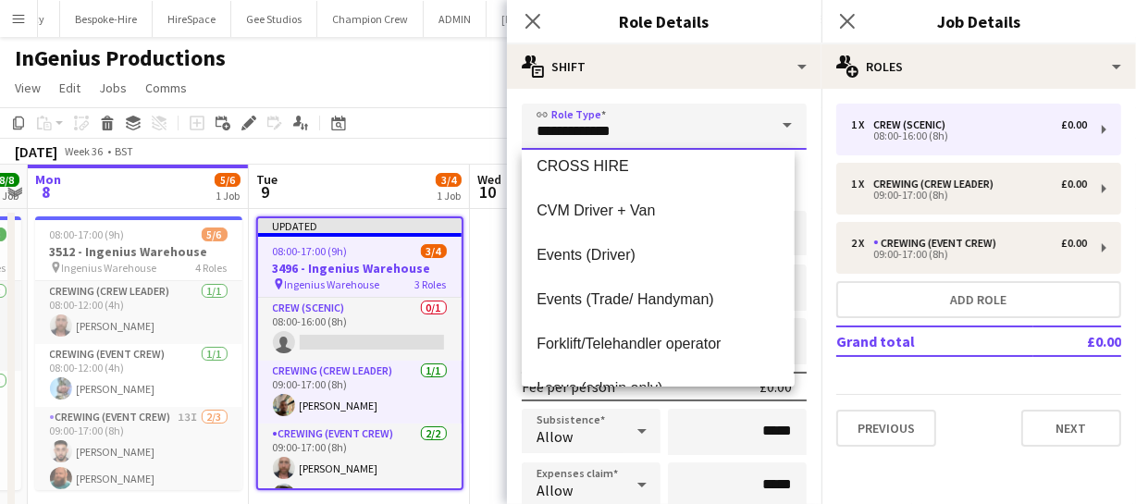
scroll to position [241, 0]
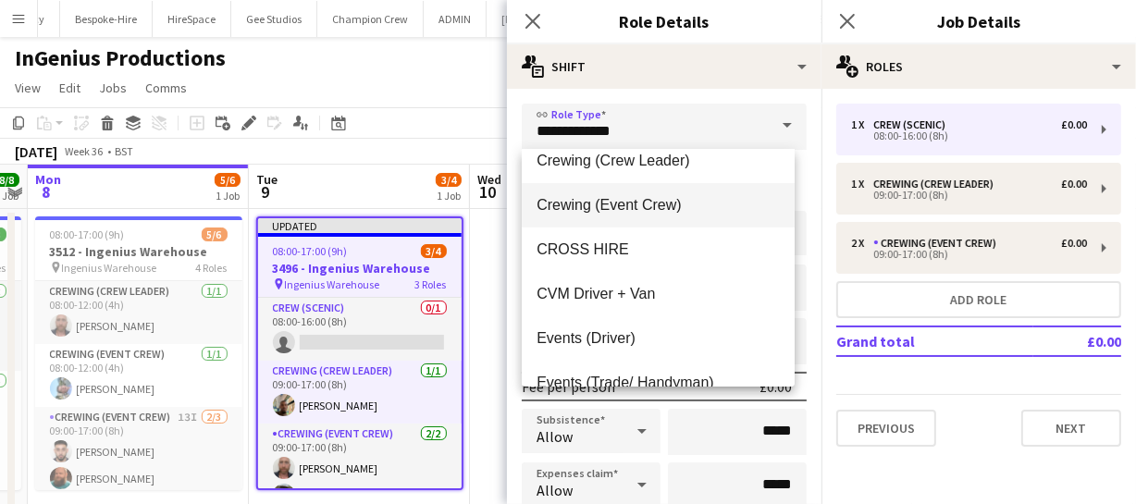
click at [589, 211] on span "Crewing (Event Crew)" at bounding box center [658, 205] width 242 height 18
type input "**********"
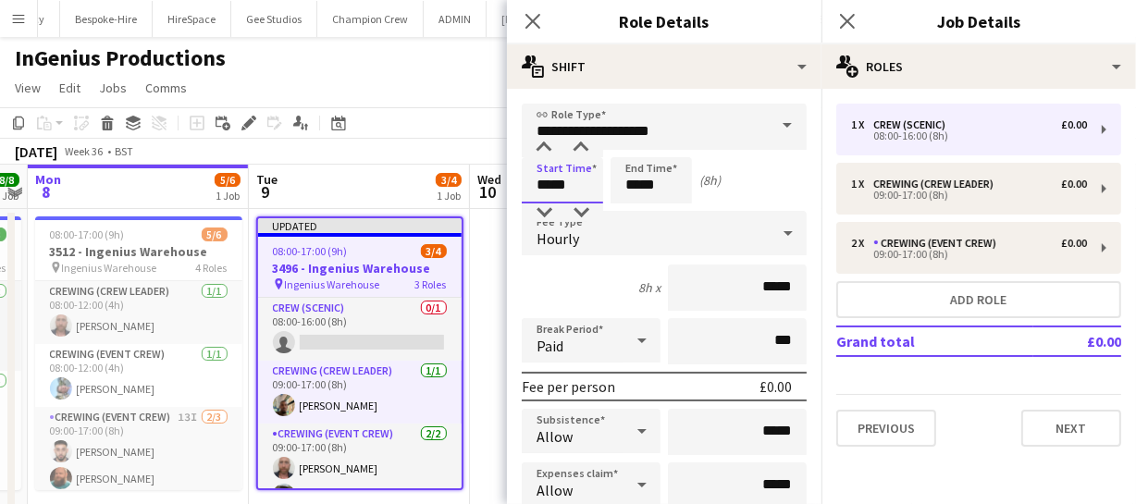
drag, startPoint x: 580, startPoint y: 187, endPoint x: 472, endPoint y: 185, distance: 108.2
click at [472, 185] on body "Menu Boards Boards Boards All jobs Status Workforce Workforce My Workforce Recr…" at bounding box center [568, 363] width 1136 height 727
type input "*****"
click at [527, 18] on icon "Close pop-in" at bounding box center [533, 21] width 18 height 18
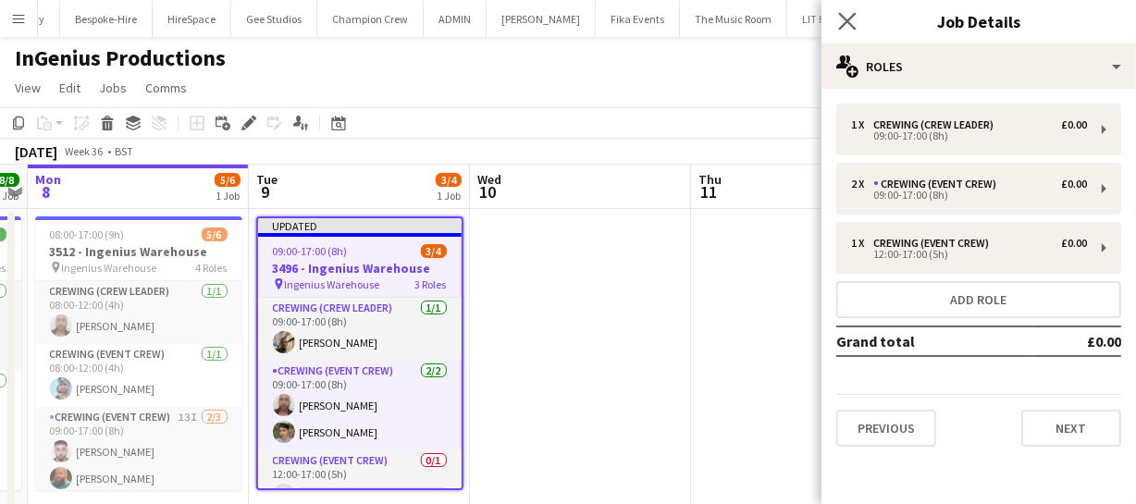
click at [834, 19] on app-icon "Close pop-in" at bounding box center [847, 21] width 27 height 27
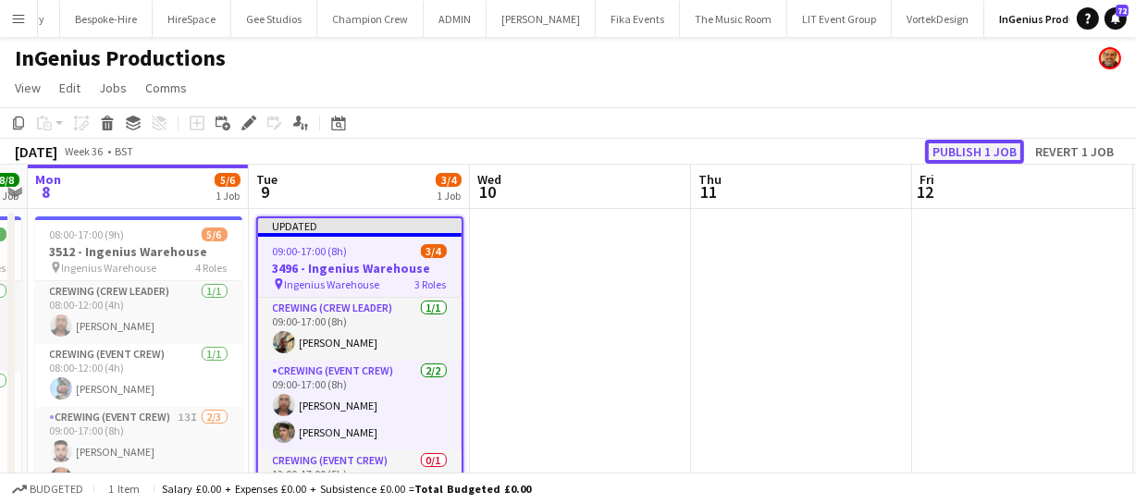
click at [959, 143] on button "Publish 1 job" at bounding box center [974, 152] width 99 height 24
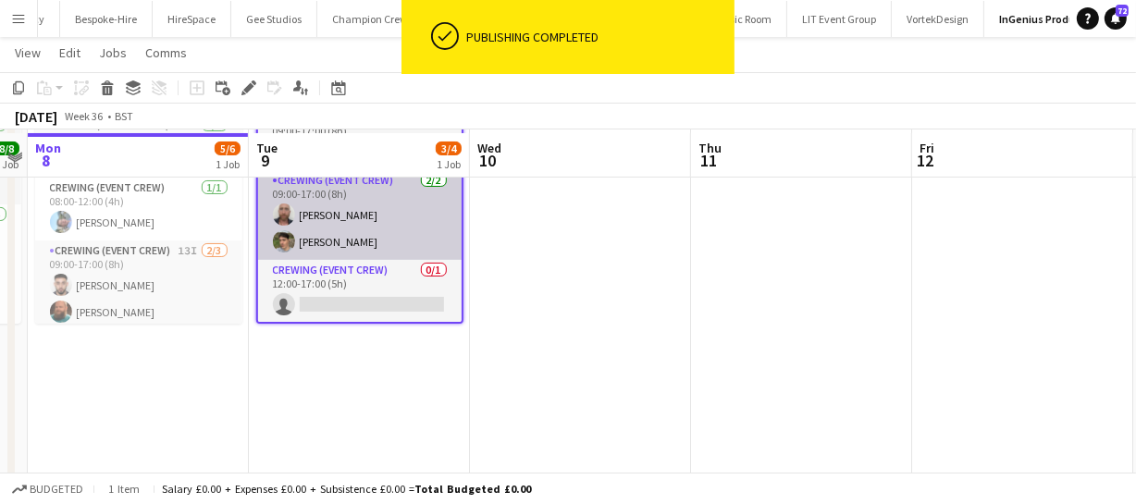
scroll to position [167, 0]
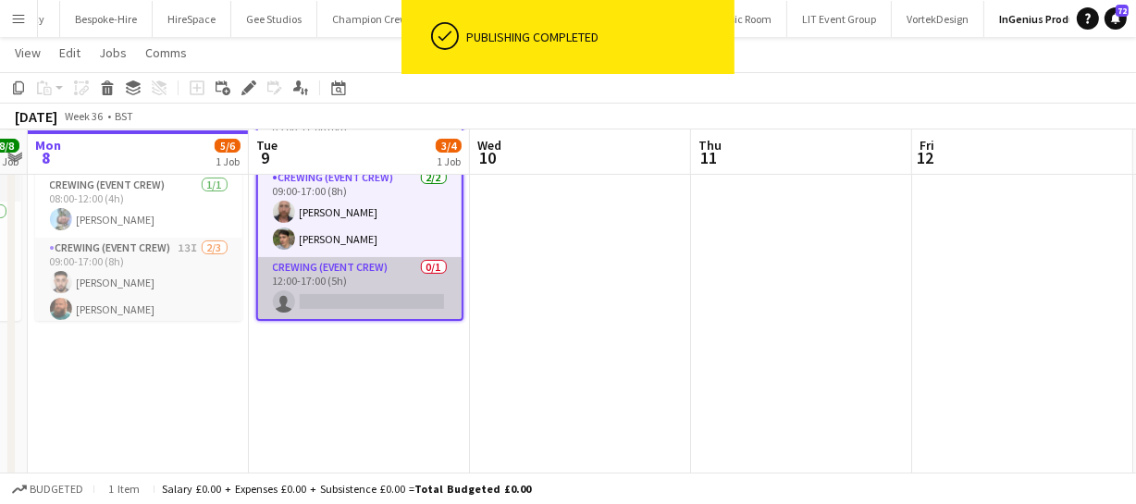
click at [352, 301] on app-card-role "Crewing (Event Crew) 0/1 12:00-17:00 (5h) single-neutral-actions" at bounding box center [360, 288] width 204 height 63
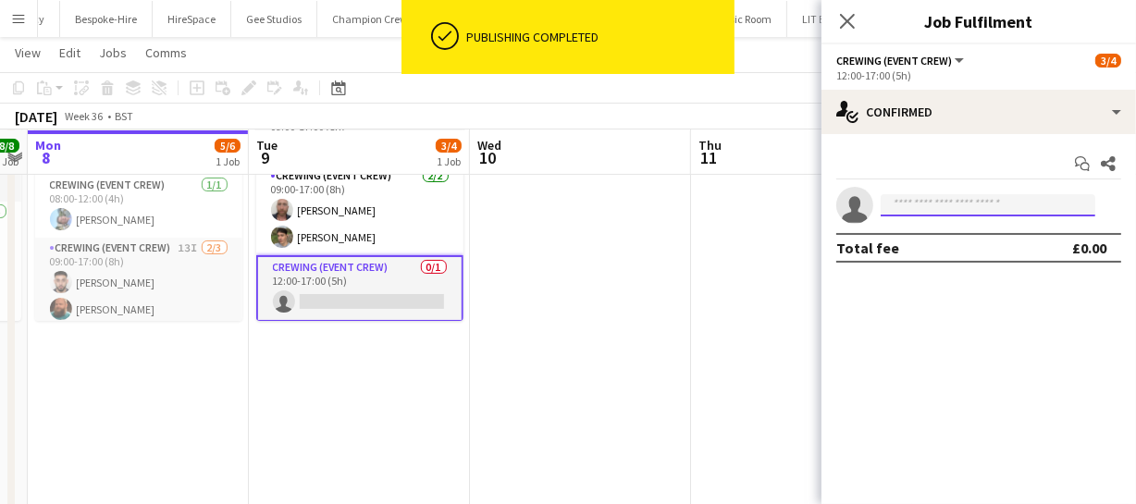
click at [939, 204] on input at bounding box center [988, 205] width 215 height 22
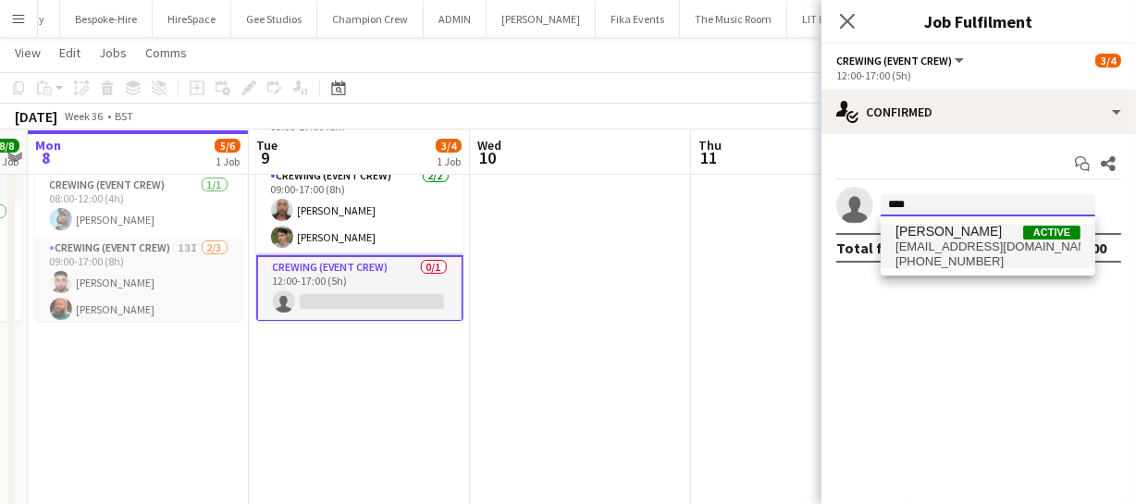
type input "****"
click at [932, 228] on span "Liam Kinsella" at bounding box center [948, 232] width 106 height 16
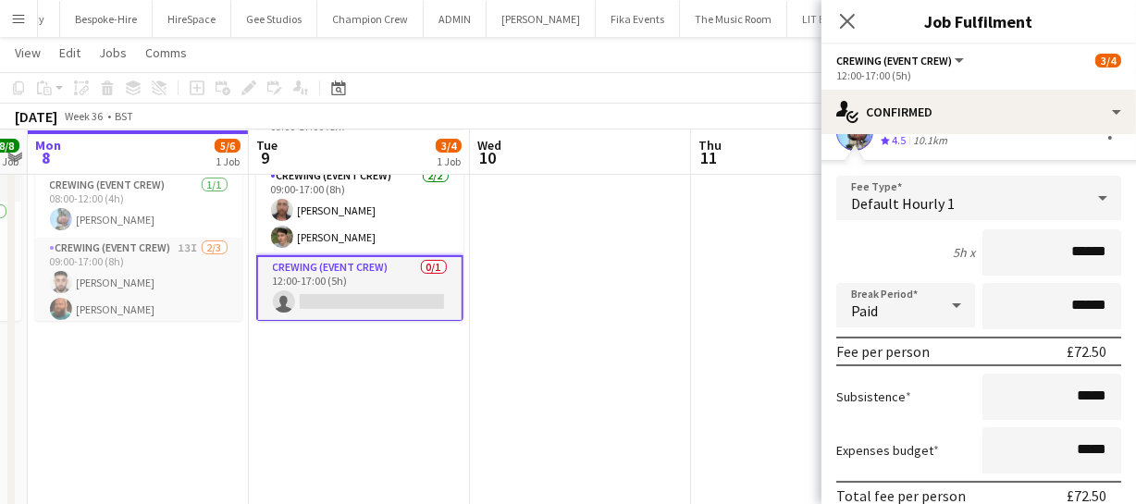
scroll to position [191, 0]
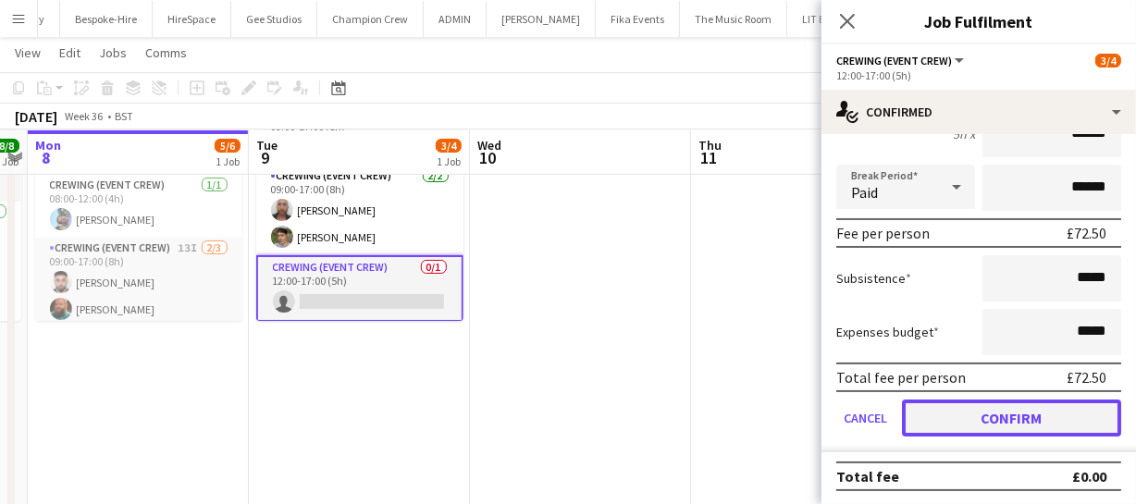
click at [1005, 422] on button "Confirm" at bounding box center [1011, 418] width 219 height 37
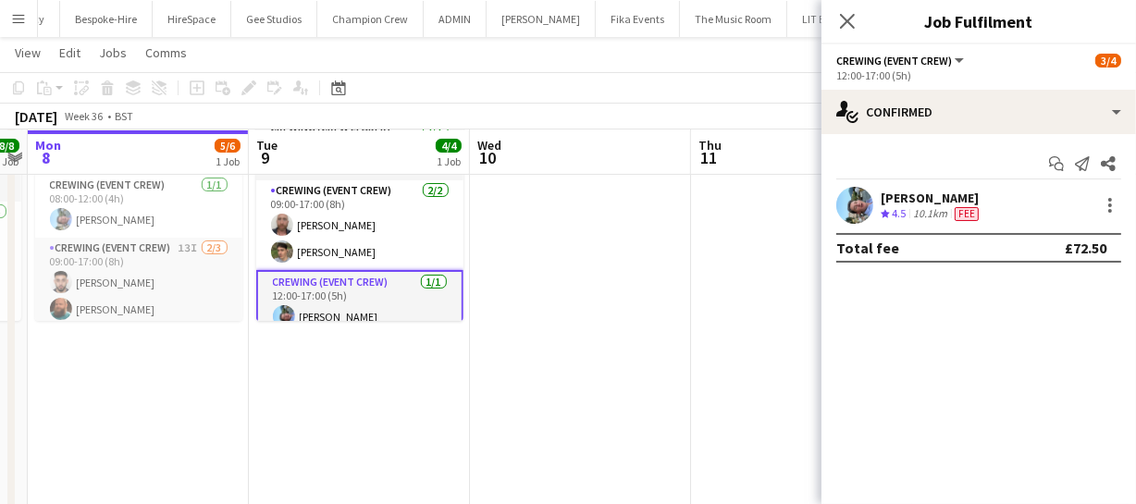
scroll to position [0, 0]
click at [843, 22] on icon "Close pop-in" at bounding box center [847, 21] width 18 height 18
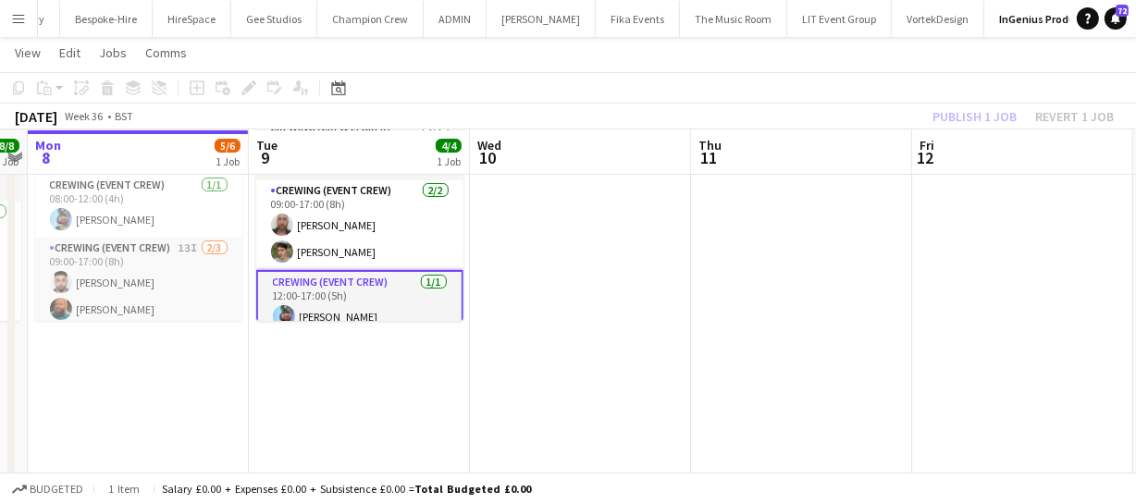
click at [987, 111] on div "Publish 1 job Revert 1 job" at bounding box center [1023, 117] width 226 height 24
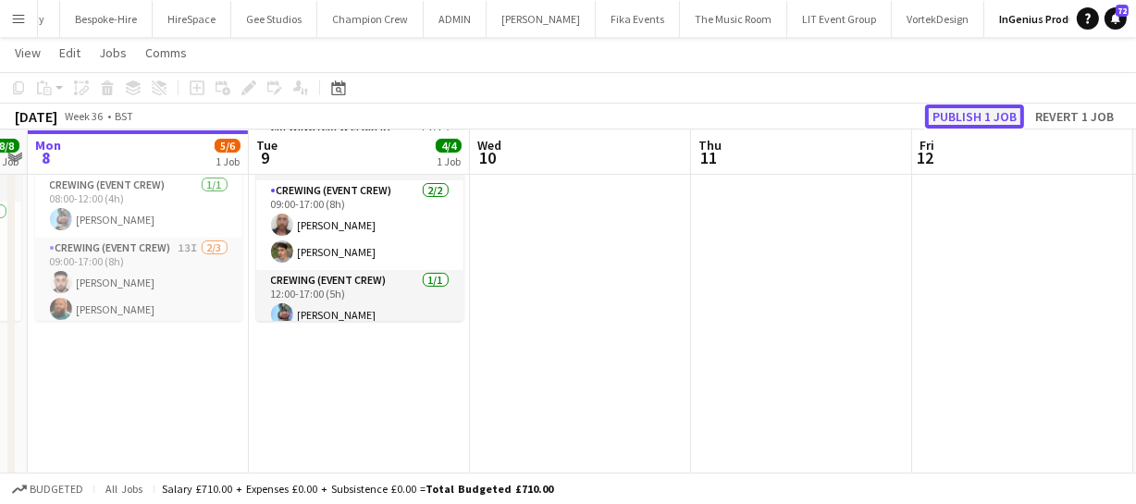
click at [981, 114] on button "Publish 1 job" at bounding box center [974, 117] width 99 height 24
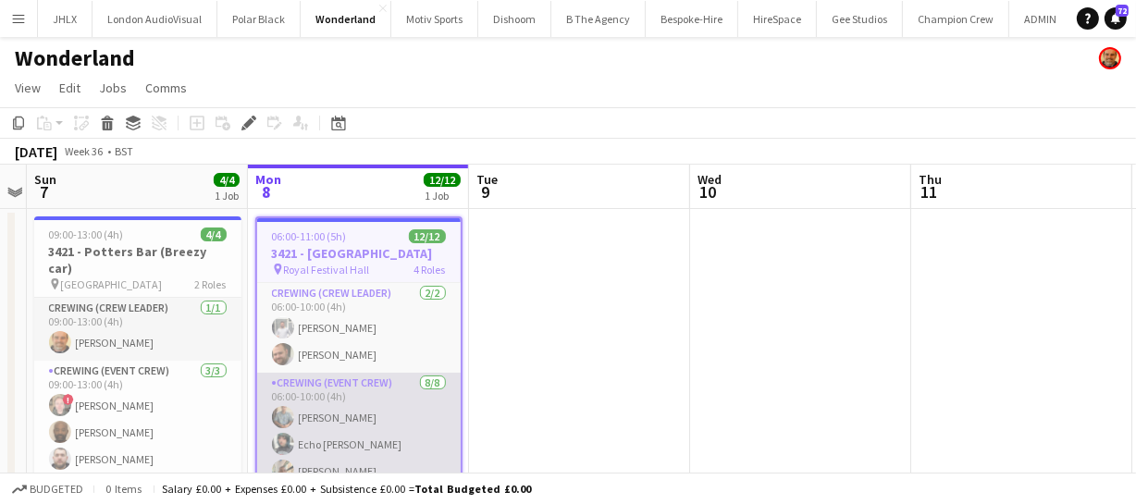
click at [347, 415] on app-card-role "Crewing (Event Crew) [DATE] 06:00-10:00 (4h) [PERSON_NAME] [PERSON_NAME] [PERSO…" at bounding box center [359, 504] width 204 height 262
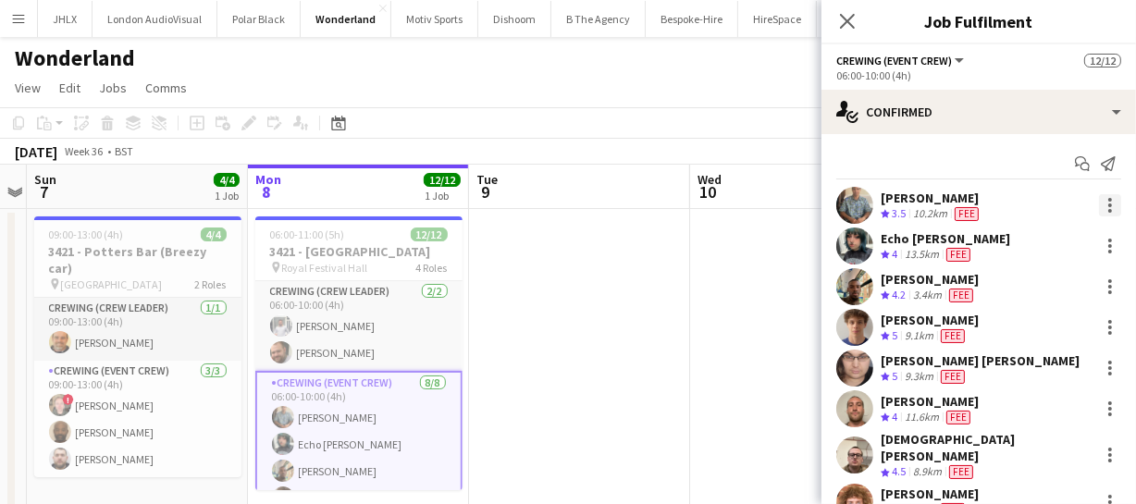
click at [1103, 205] on div at bounding box center [1110, 205] width 22 height 22
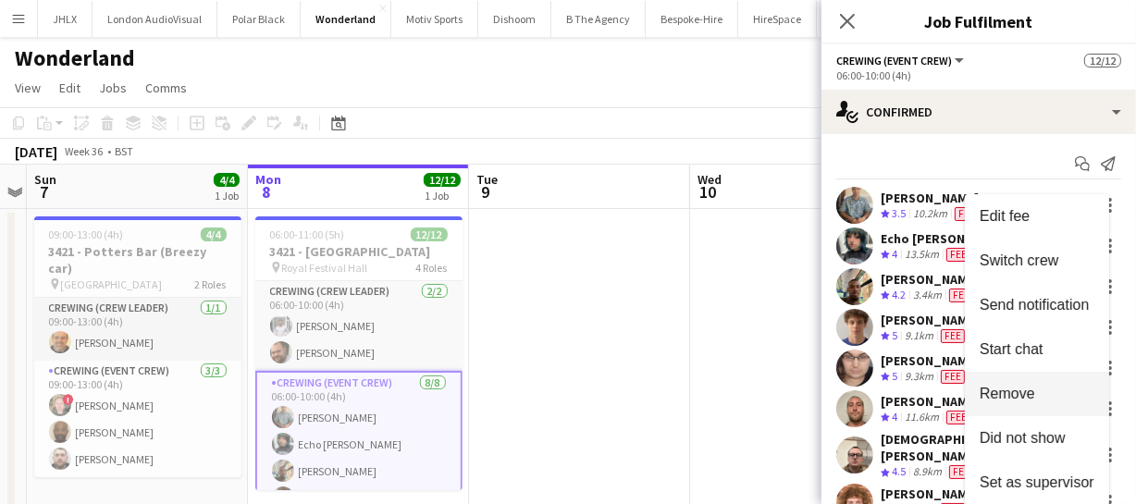
click at [1024, 394] on span "Remove" at bounding box center [1008, 394] width 56 height 16
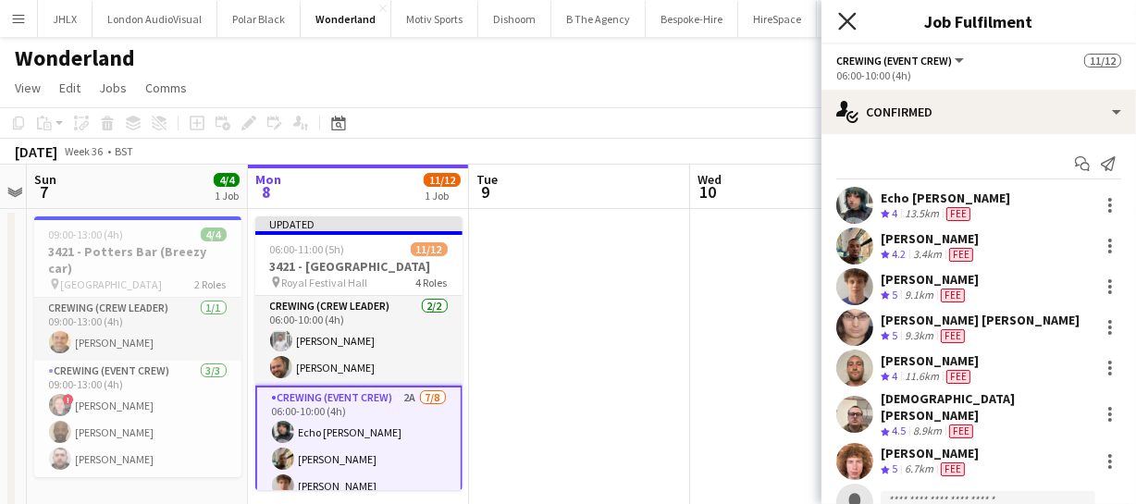
click at [852, 25] on icon at bounding box center [847, 21] width 18 height 18
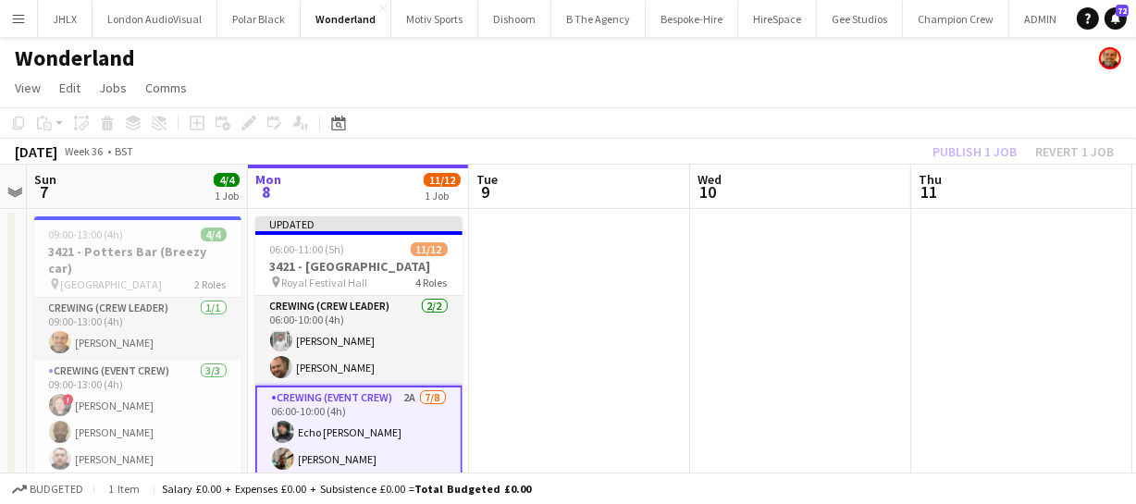
click at [955, 154] on div "Publish 1 job Revert 1 job" at bounding box center [1023, 152] width 226 height 24
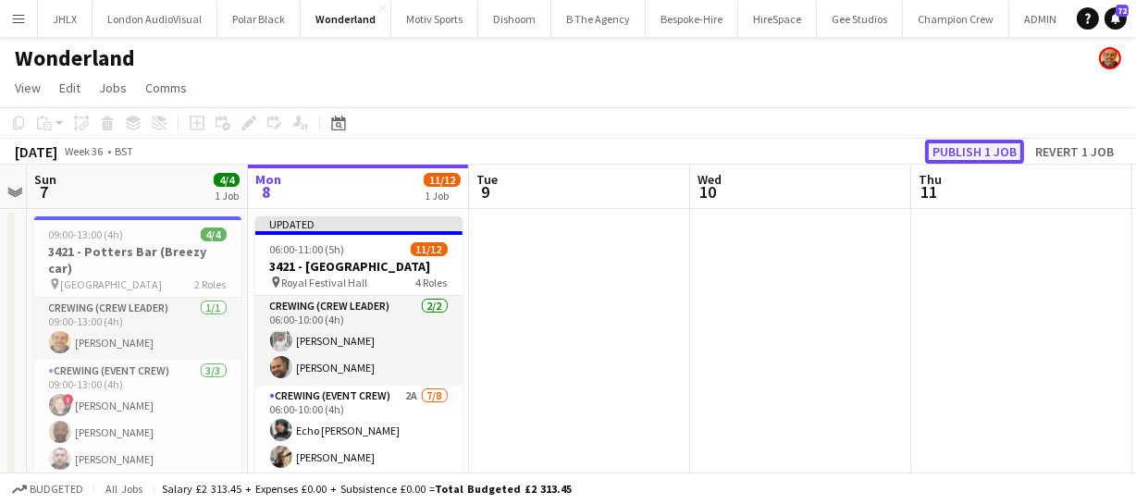
click at [953, 154] on button "Publish 1 job" at bounding box center [974, 152] width 99 height 24
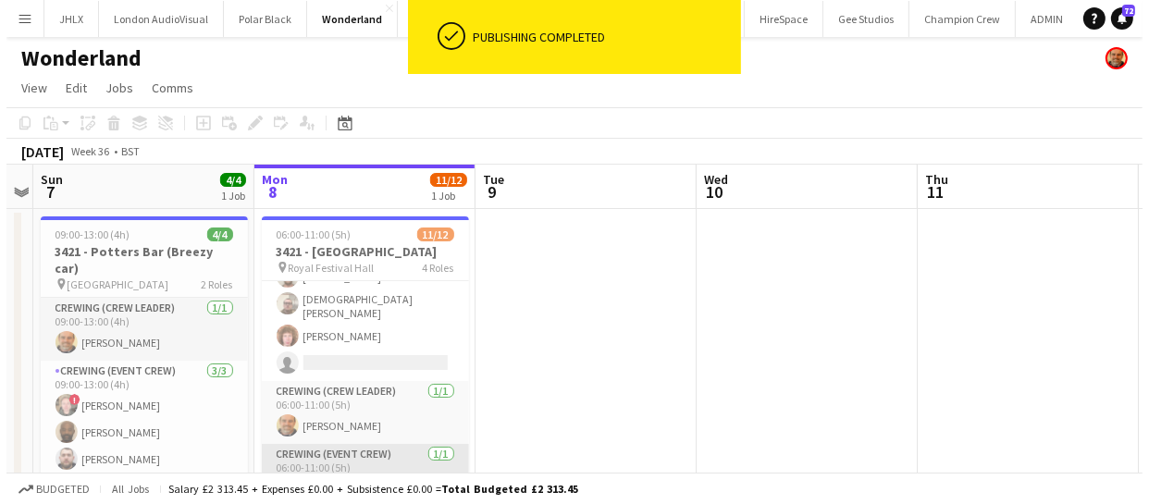
scroll to position [167, 0]
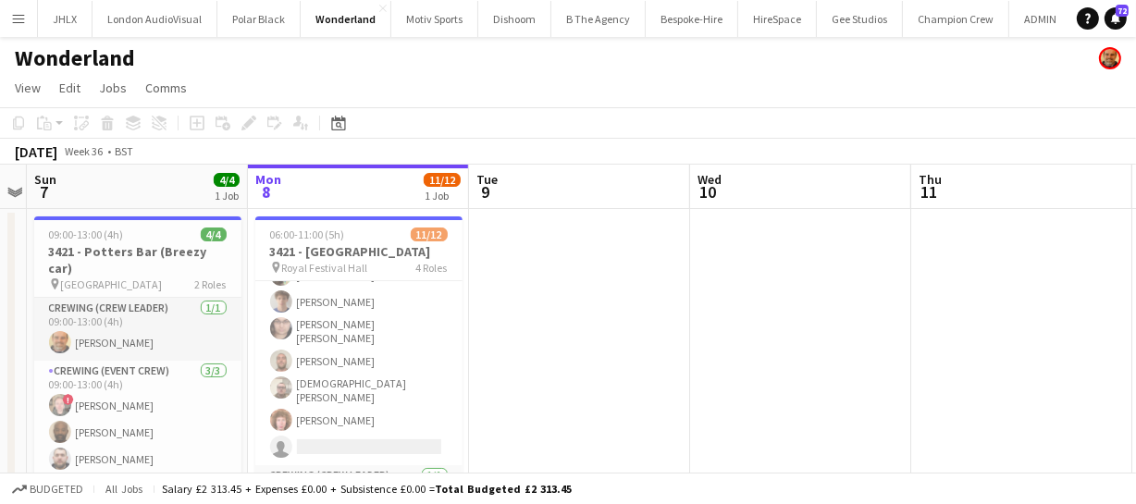
click at [27, 19] on button "Menu" at bounding box center [18, 18] width 37 height 37
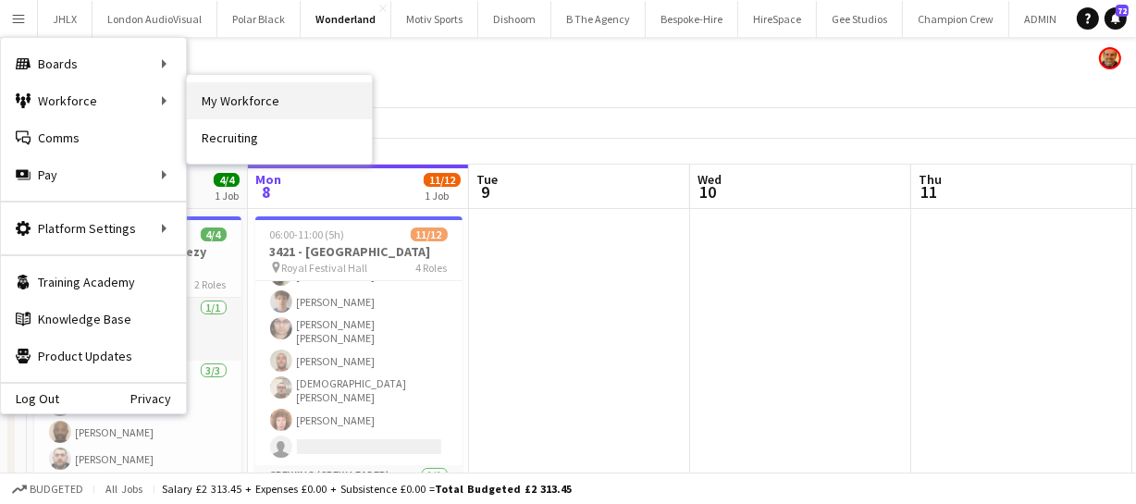
click at [212, 99] on link "My Workforce" at bounding box center [279, 100] width 185 height 37
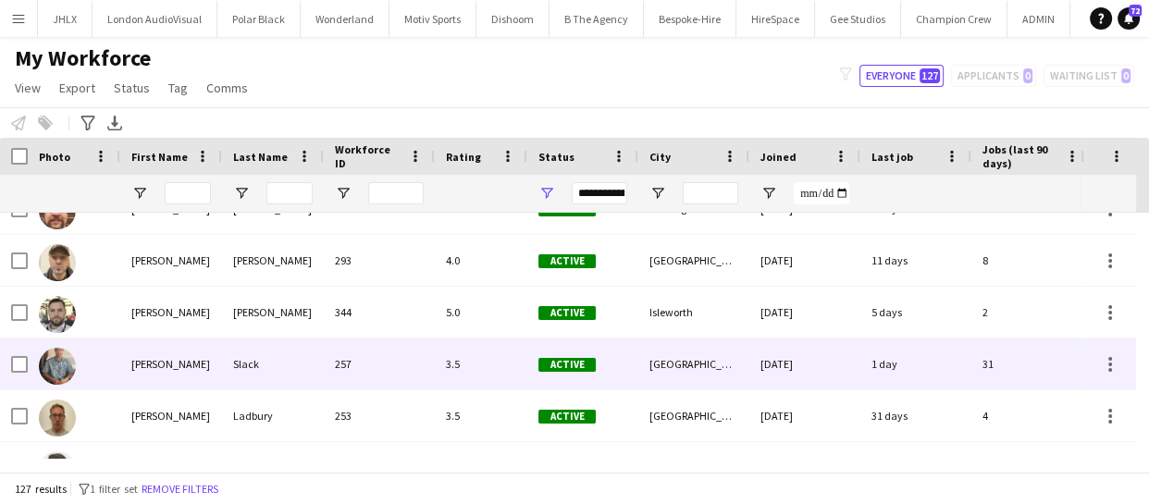
click at [153, 367] on div "[PERSON_NAME]" at bounding box center [171, 364] width 102 height 51
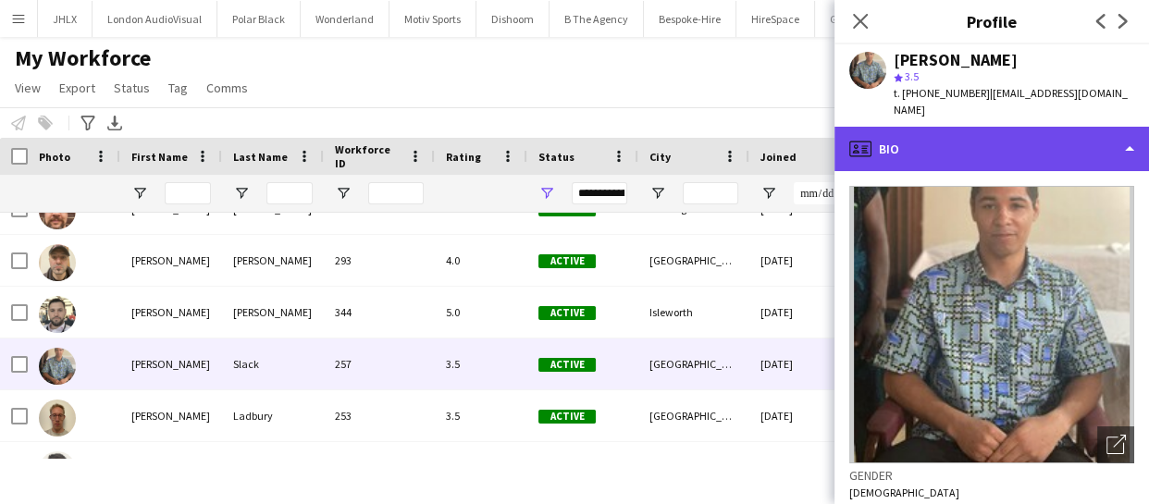
click at [1007, 134] on div "profile Bio" at bounding box center [991, 149] width 315 height 44
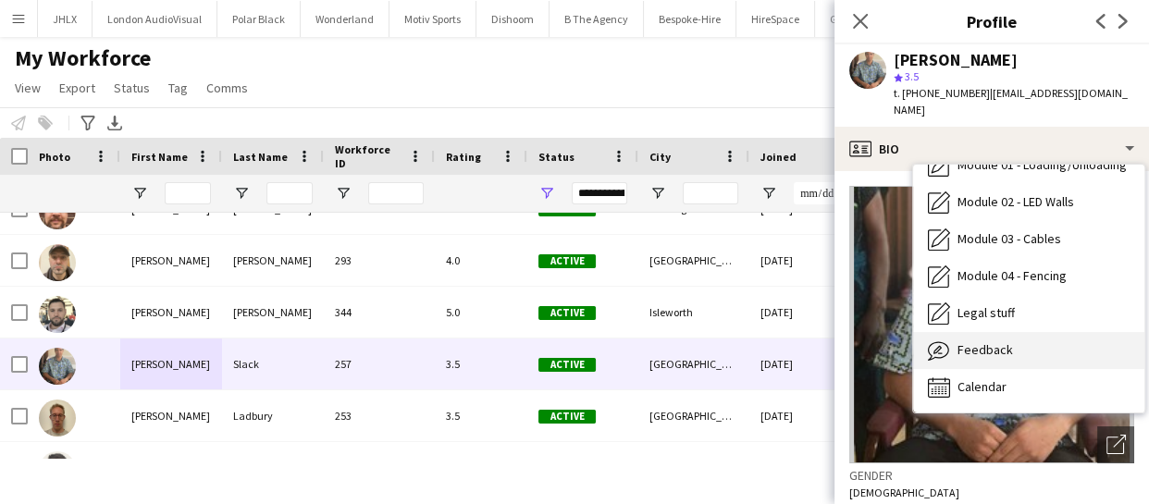
click at [1008, 341] on span "Feedback" at bounding box center [985, 349] width 56 height 17
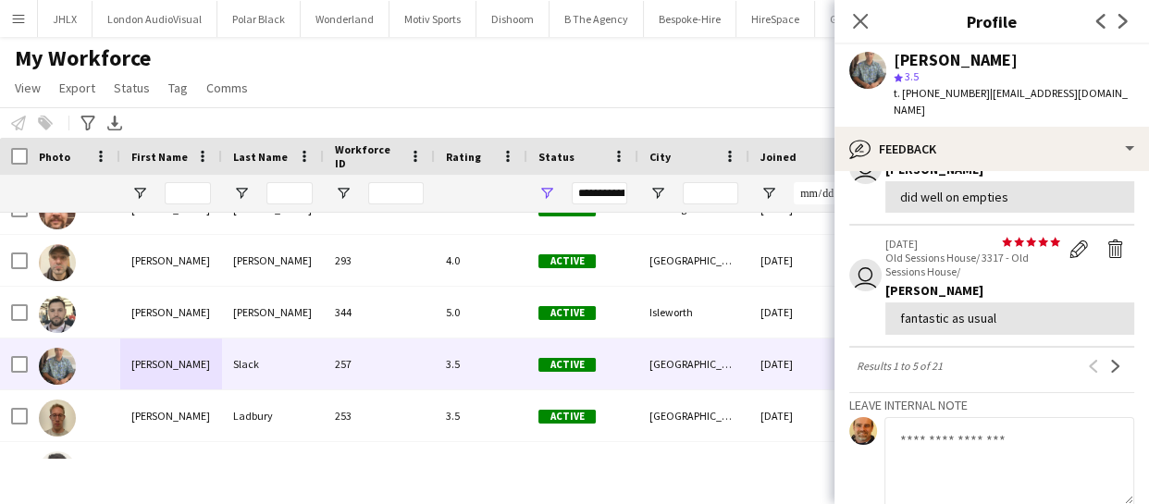
click at [916, 417] on textarea at bounding box center [1009, 461] width 250 height 88
click at [971, 417] on textarea "**********" at bounding box center [1009, 461] width 250 height 88
click at [1057, 417] on textarea "**********" at bounding box center [1009, 461] width 250 height 88
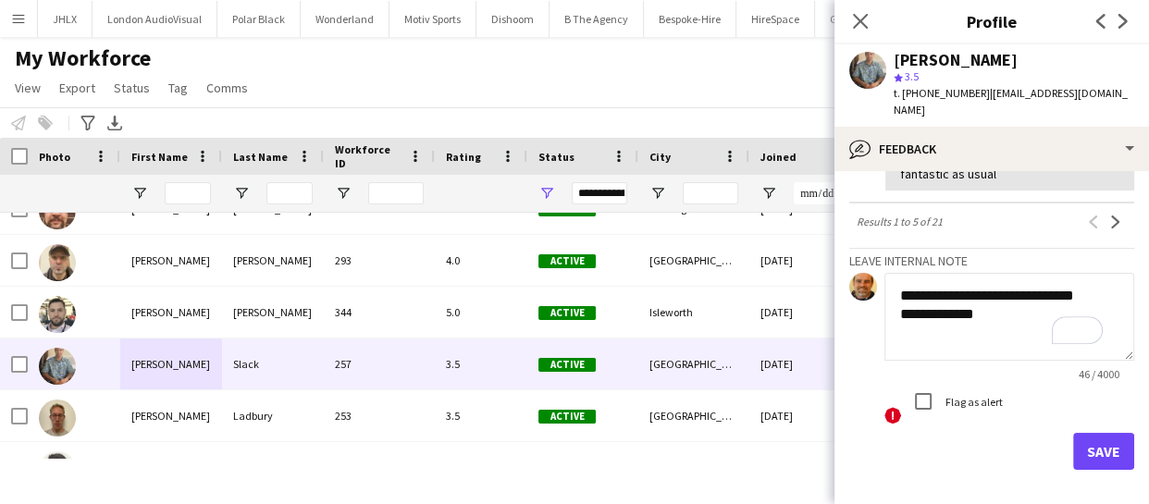
scroll to position [672, 0]
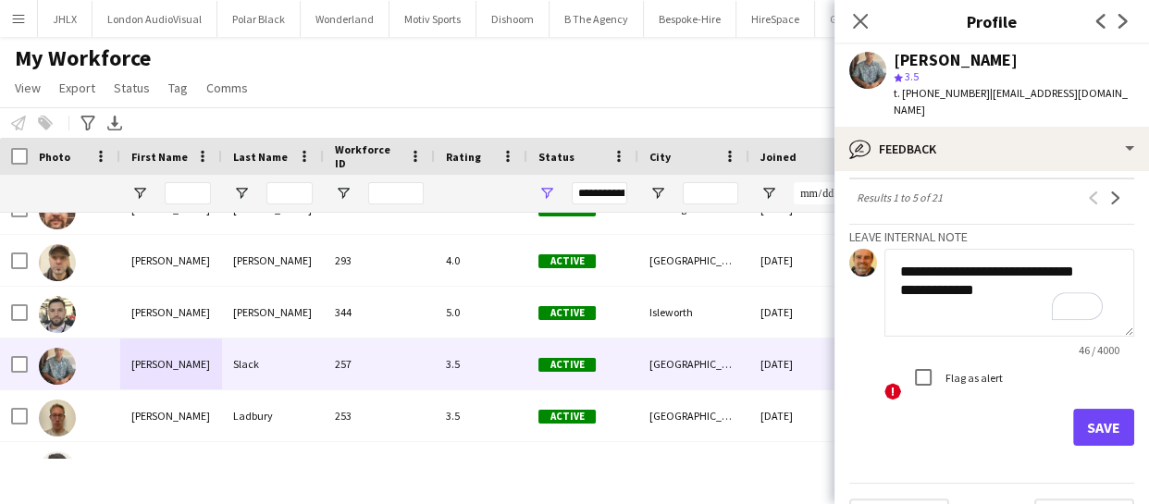
type textarea "**********"
click at [1078, 409] on button "Save" at bounding box center [1103, 427] width 61 height 37
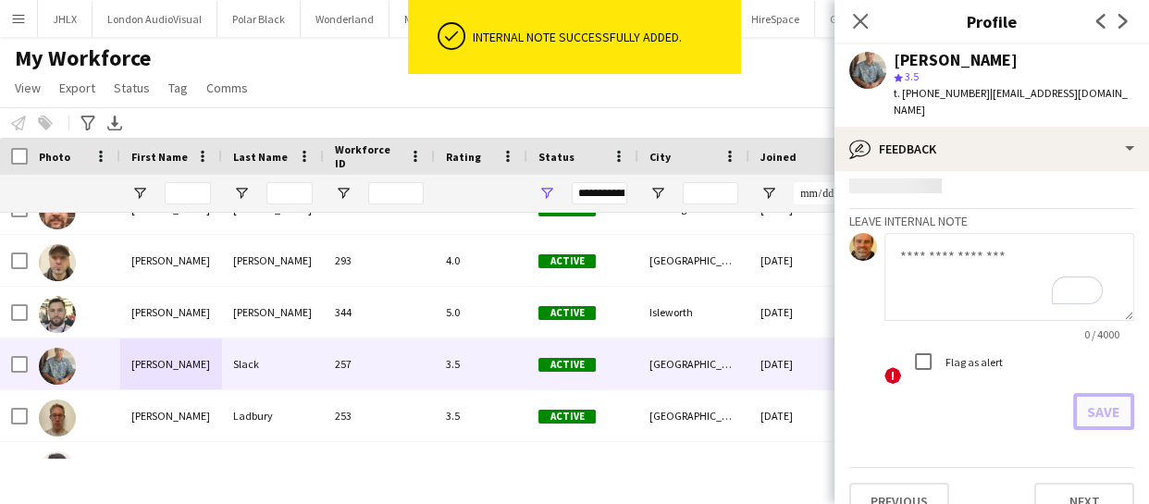
scroll to position [675, 0]
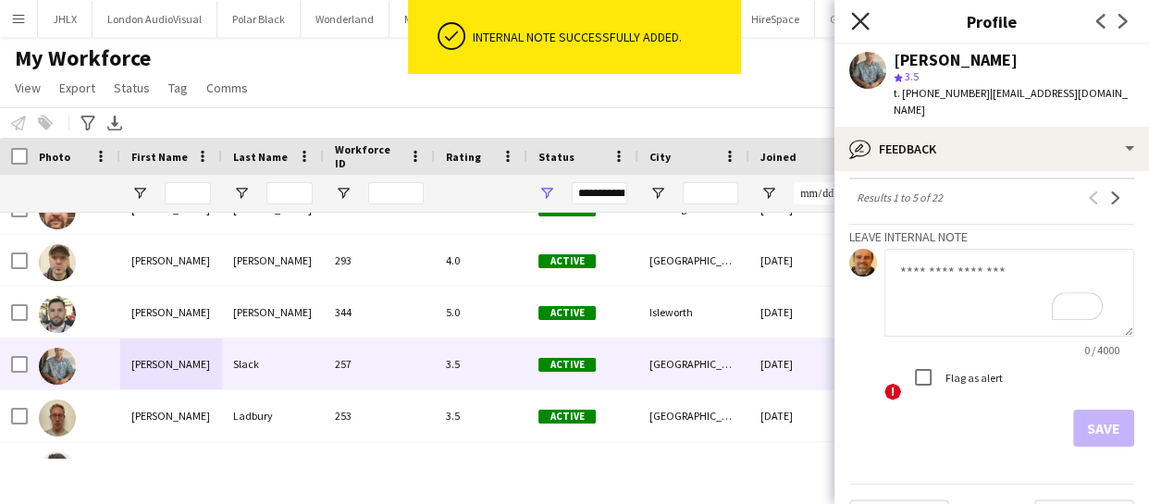
click at [866, 21] on icon "Close pop-in" at bounding box center [860, 21] width 18 height 18
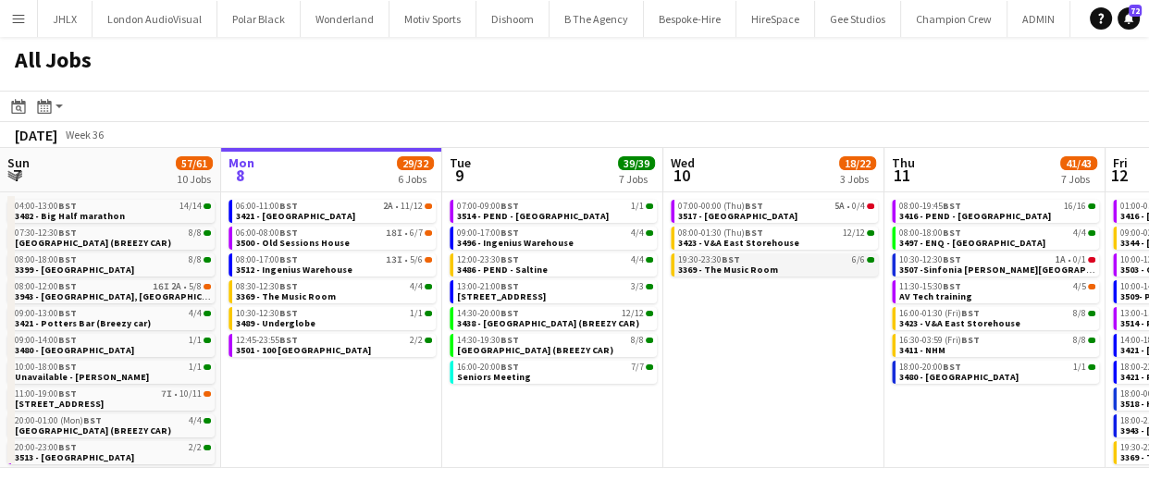
click at [719, 274] on span "3369 - The Music Room" at bounding box center [728, 270] width 100 height 12
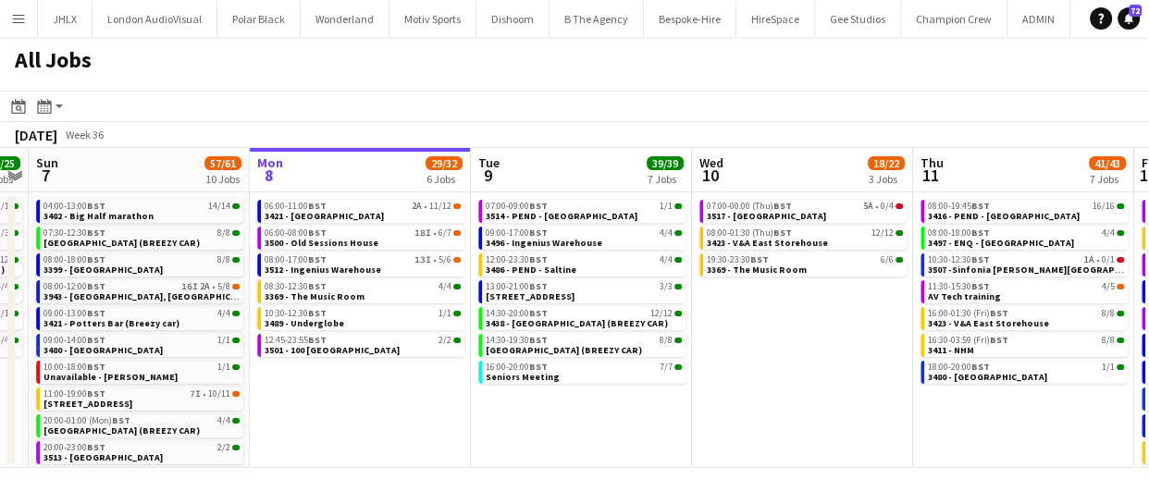
scroll to position [0, 559]
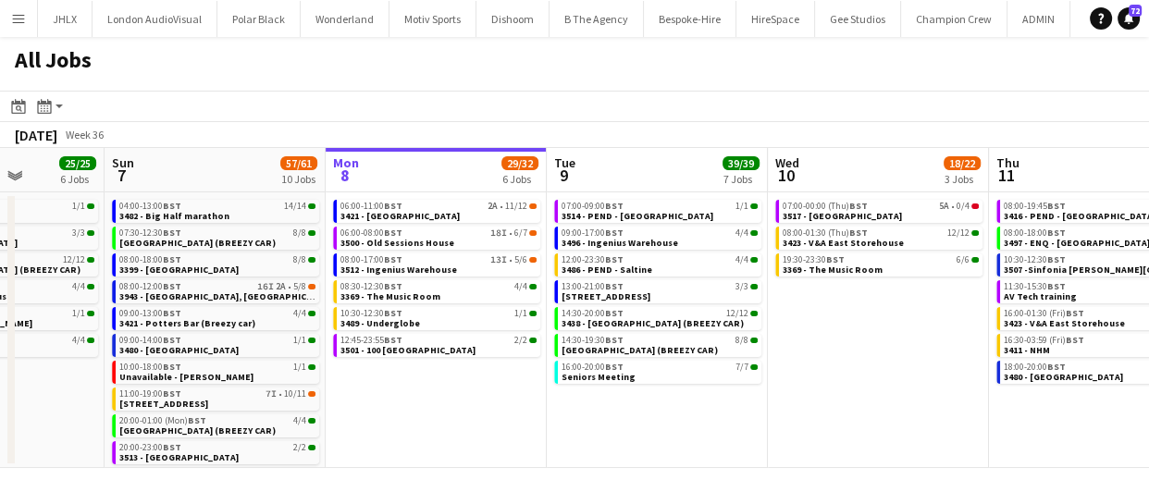
drag, startPoint x: 351, startPoint y: 407, endPoint x: 455, endPoint y: 406, distance: 104.5
click at [455, 406] on app-calendar-viewport "Thu 4 46/46 9 Jobs Fri 5 31/31 9 Jobs Sat 6 25/25 6 Jobs Sun 7 57/61 10 Jobs Mo…" at bounding box center [574, 308] width 1149 height 320
click at [580, 376] on span "Seniors Meeting" at bounding box center [598, 377] width 74 height 12
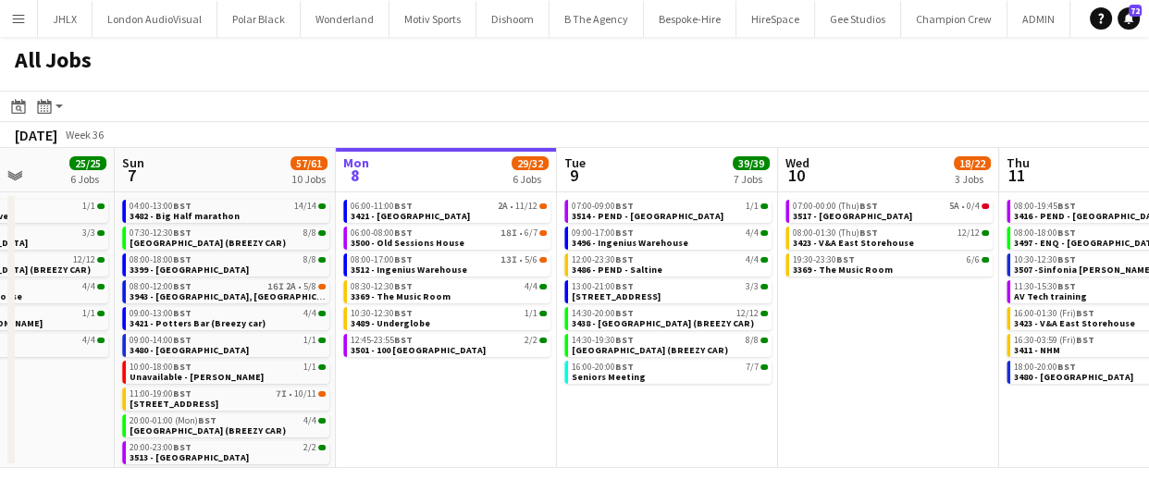
scroll to position [0, 547]
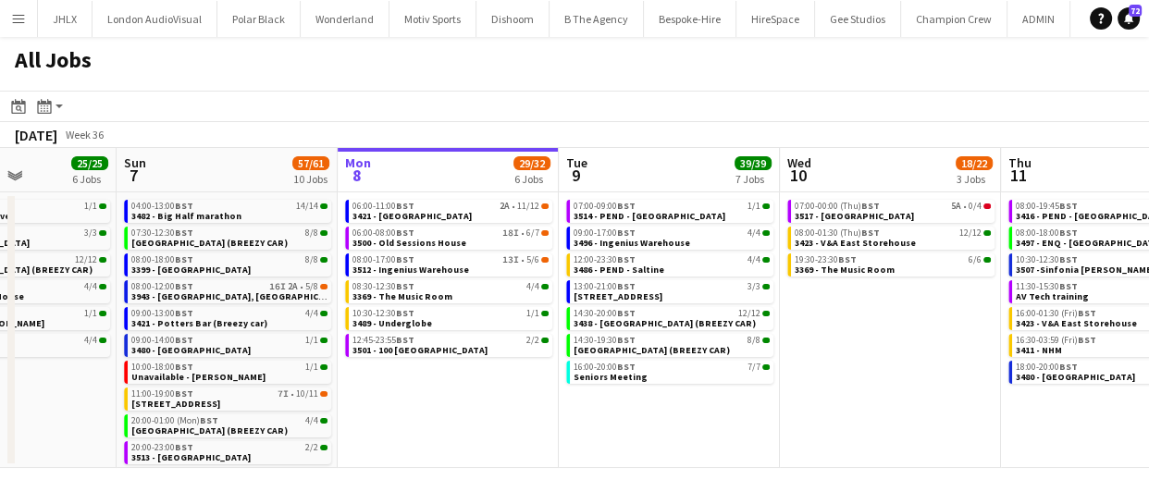
drag, startPoint x: 523, startPoint y: 458, endPoint x: 536, endPoint y: 454, distance: 13.5
click at [536, 454] on app-calendar-viewport "Thu 4 46/46 9 Jobs Fri 5 31/31 9 Jobs Sat 6 25/25 6 Jobs Sun 7 57/61 10 Jobs Mo…" at bounding box center [574, 308] width 1149 height 320
click at [423, 265] on span "3512 - Ingenius Warehouse" at bounding box center [410, 270] width 117 height 12
click at [686, 291] on link "13:00-21:00 BST 3/3 3494 - 29 Old Bond Street" at bounding box center [672, 290] width 196 height 21
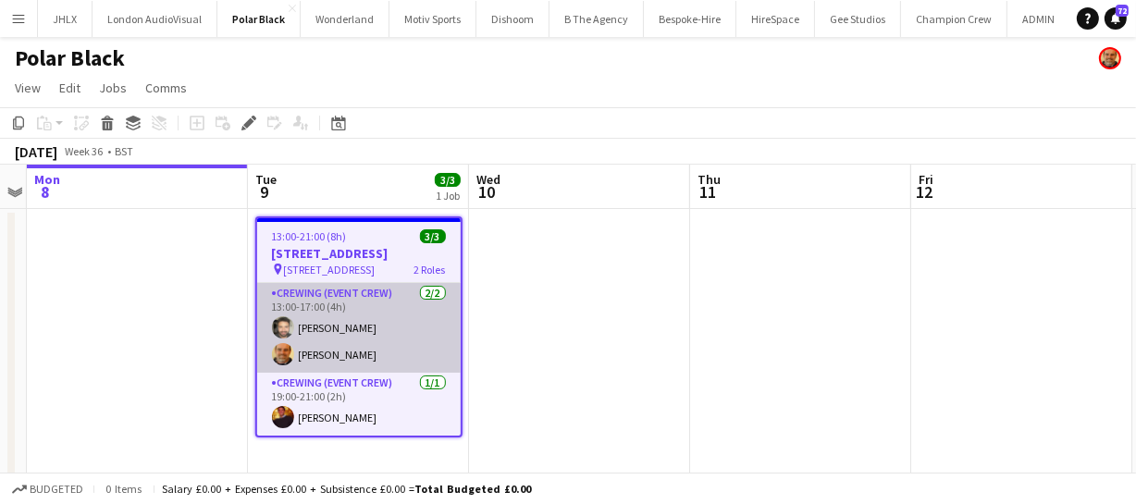
click at [332, 354] on app-card-role "Crewing (Event Crew) [DATE] 13:00-17:00 (4h) [PERSON_NAME] [PERSON_NAME]" at bounding box center [359, 328] width 204 height 90
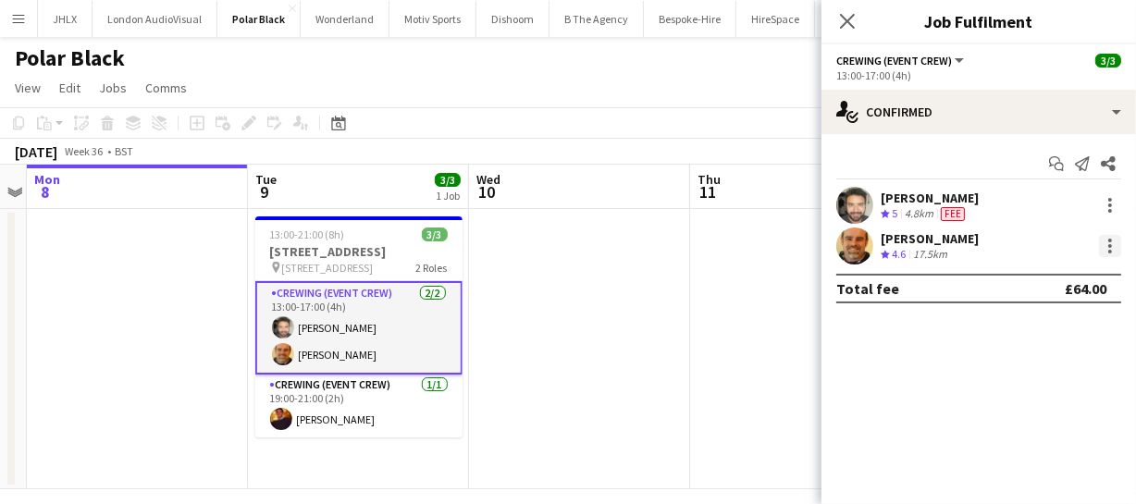
click at [1111, 254] on div at bounding box center [1110, 246] width 22 height 22
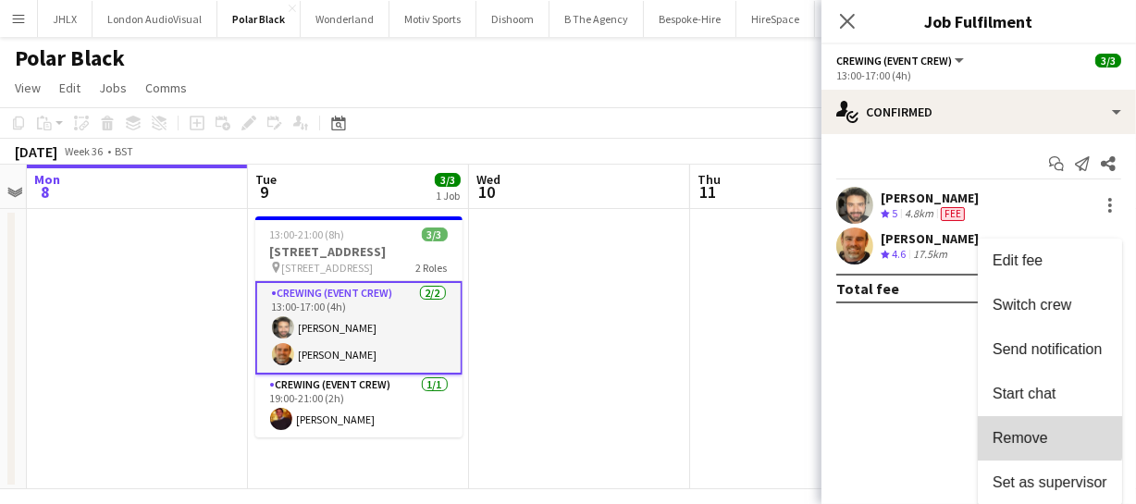
click at [1026, 426] on button "Remove" at bounding box center [1050, 438] width 144 height 44
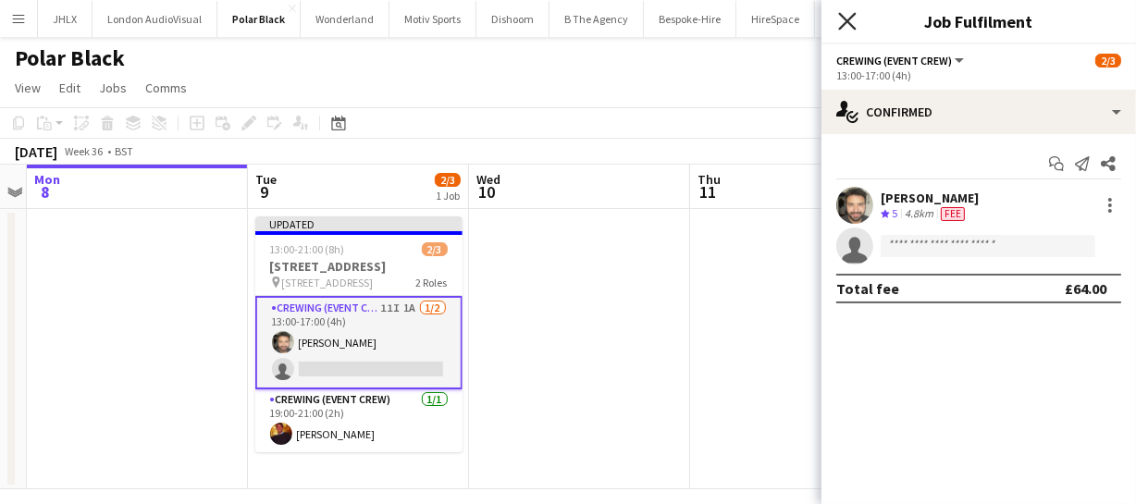
click at [848, 27] on icon "Close pop-in" at bounding box center [847, 21] width 18 height 18
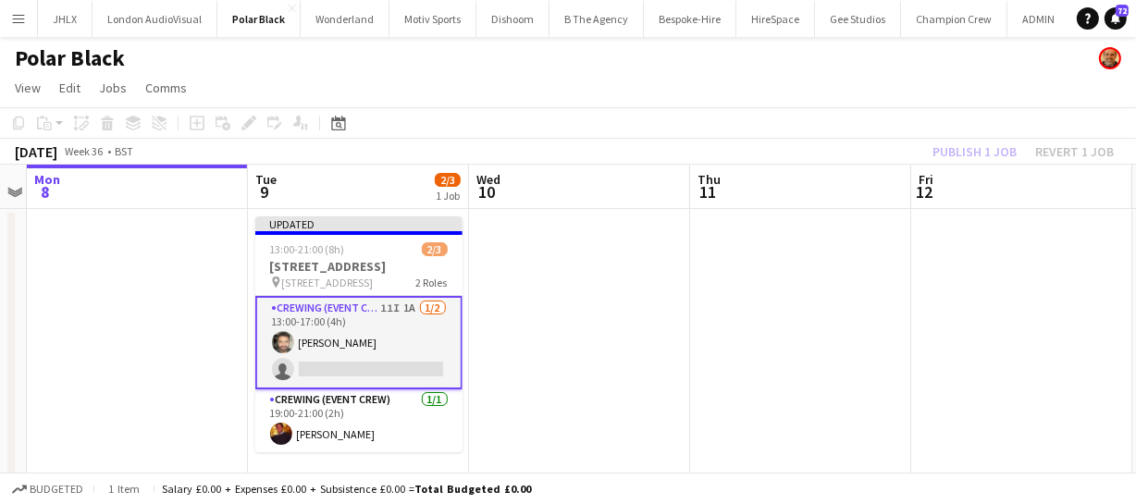
click at [1010, 141] on div "Publish 1 job Revert 1 job" at bounding box center [1023, 152] width 226 height 24
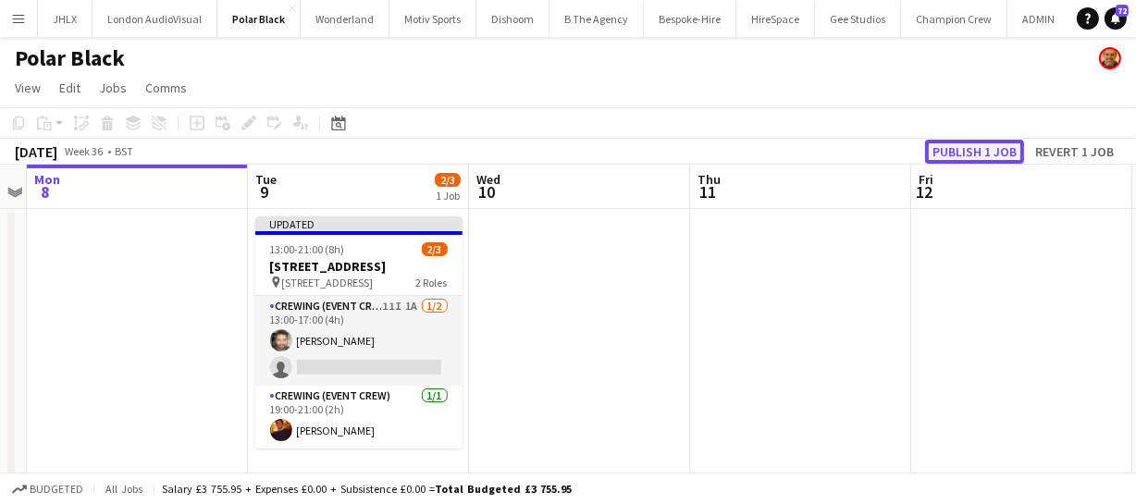
click at [1008, 143] on button "Publish 1 job" at bounding box center [974, 152] width 99 height 24
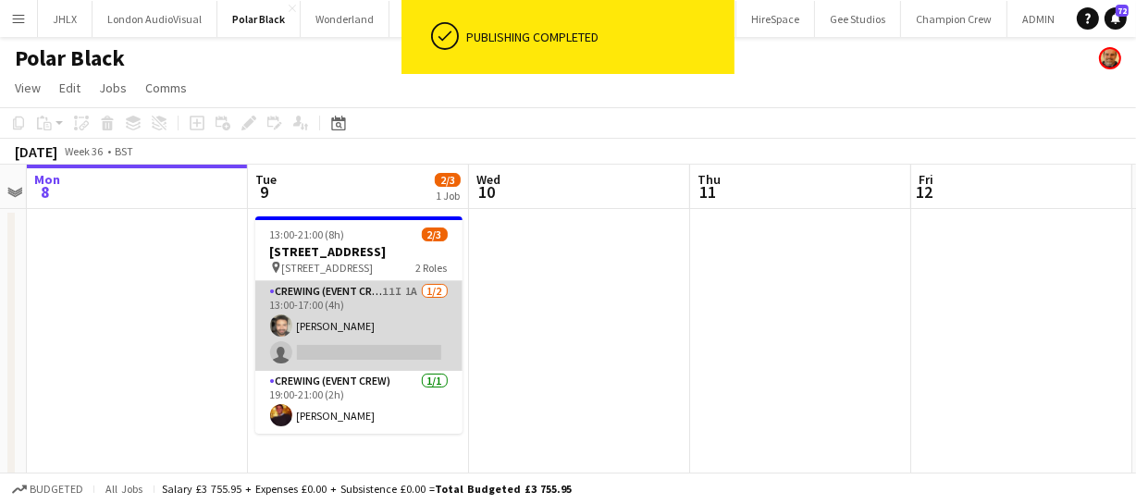
click at [384, 323] on app-card-role "Crewing (Event Crew) 11I 1A 1/2 13:00-17:00 (4h) John Vidal single-neutral-acti…" at bounding box center [358, 326] width 207 height 90
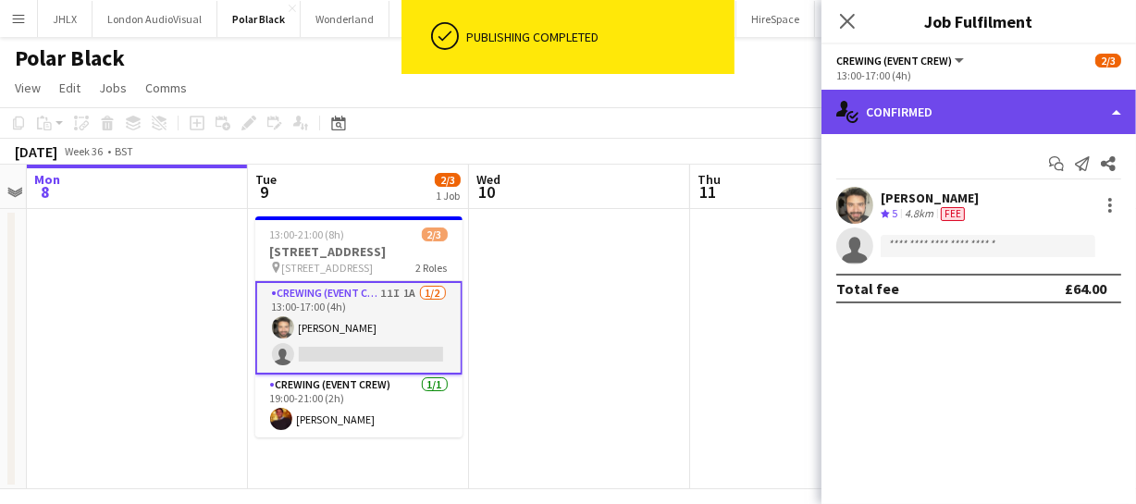
click at [1002, 110] on div "single-neutral-actions-check-2 Confirmed" at bounding box center [978, 112] width 315 height 44
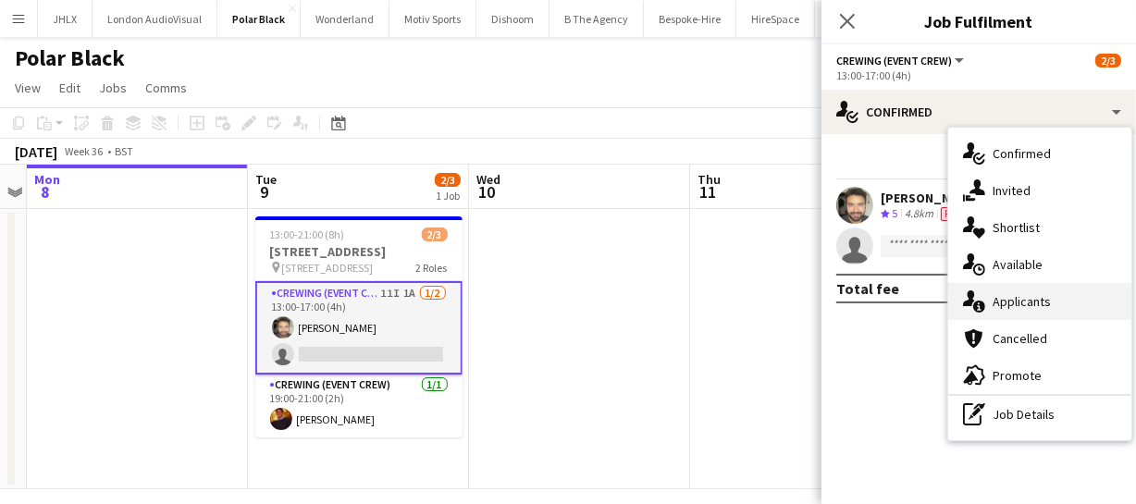
click at [1065, 290] on div "single-neutral-actions-information Applicants" at bounding box center [1039, 301] width 183 height 37
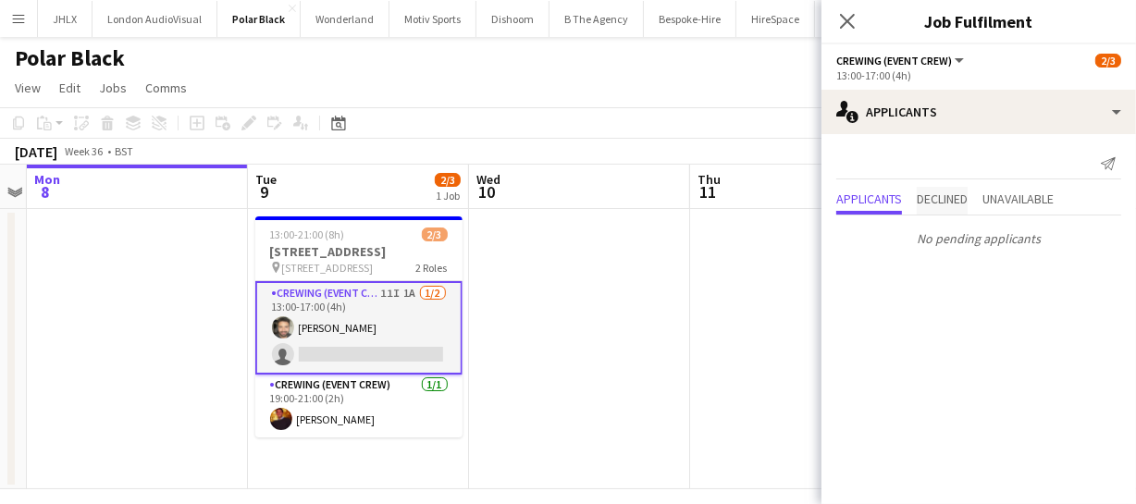
click at [962, 201] on span "Declined" at bounding box center [942, 198] width 51 height 13
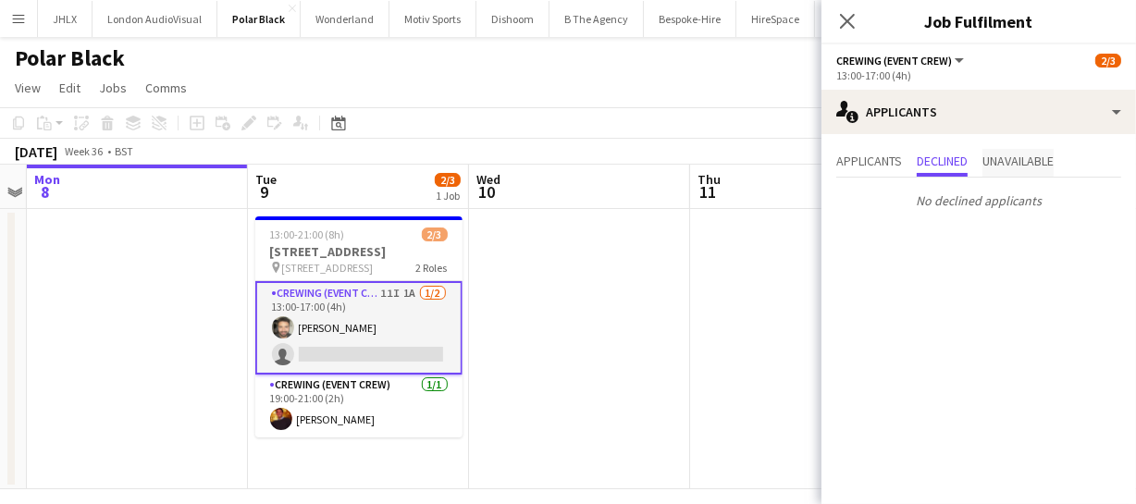
click at [1034, 155] on span "Unavailable" at bounding box center [1017, 160] width 71 height 13
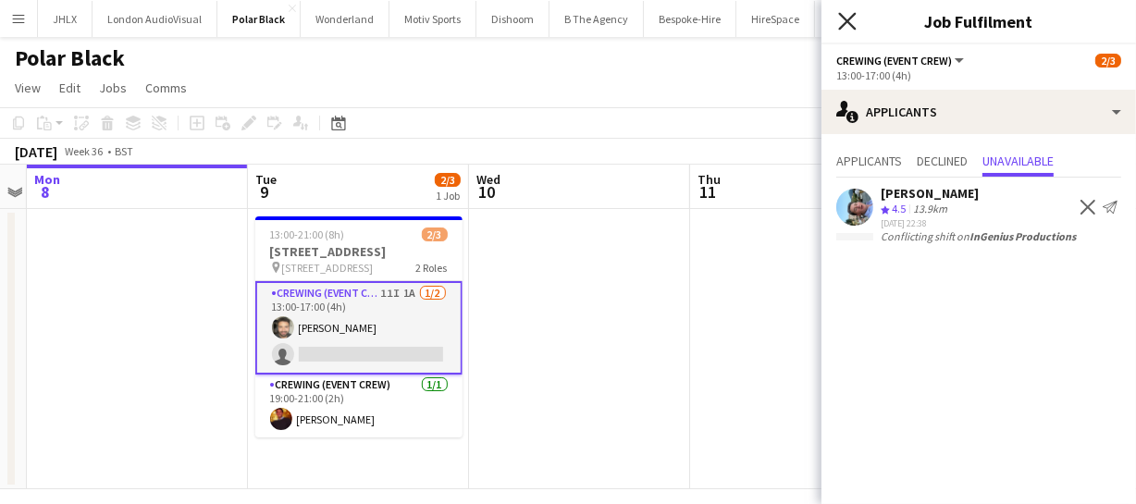
click at [853, 18] on icon "Close pop-in" at bounding box center [847, 21] width 18 height 18
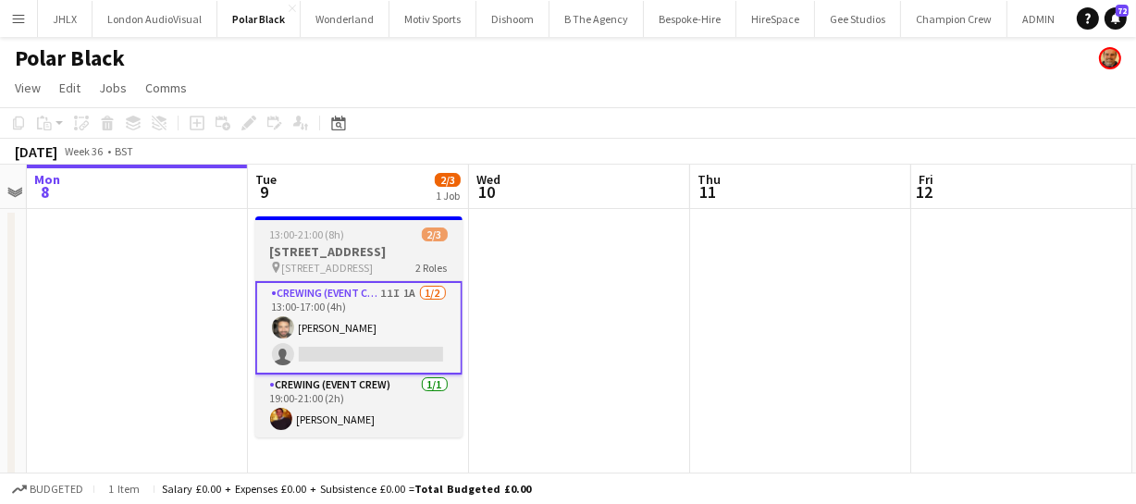
click at [369, 238] on div "13:00-21:00 (8h) 2/3" at bounding box center [358, 235] width 207 height 14
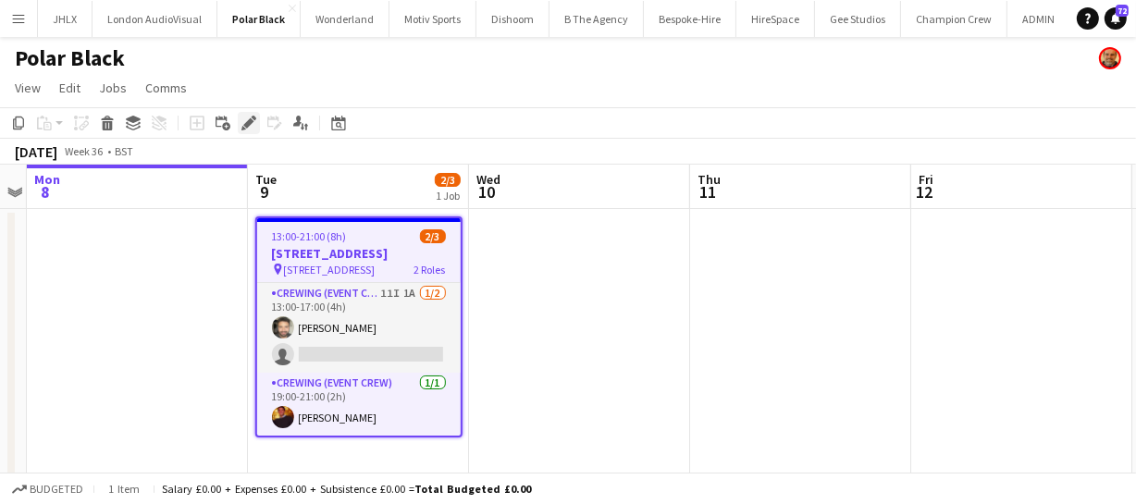
click at [250, 124] on icon "Edit" at bounding box center [248, 123] width 15 height 15
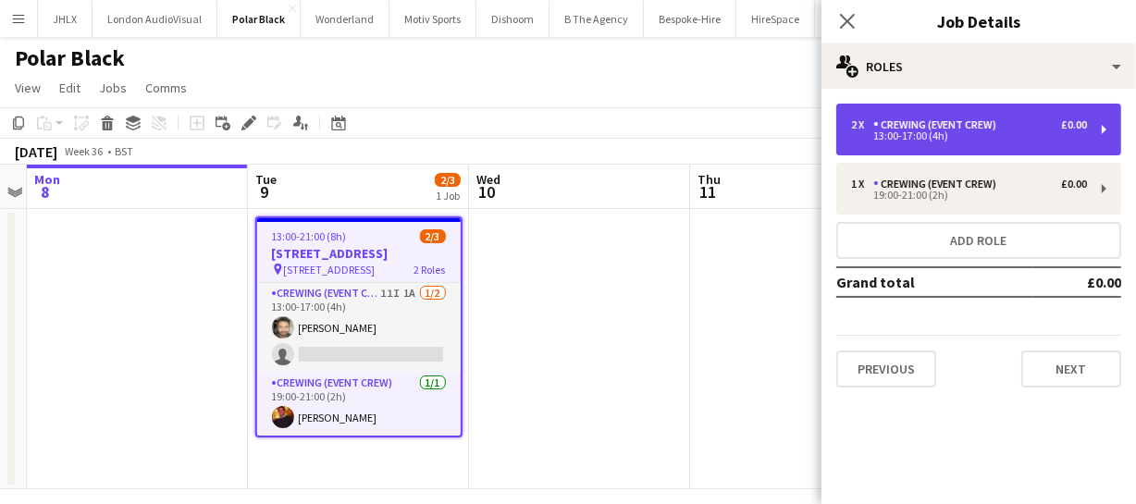
click at [916, 127] on div "Crewing (Event Crew)" at bounding box center [938, 124] width 130 height 13
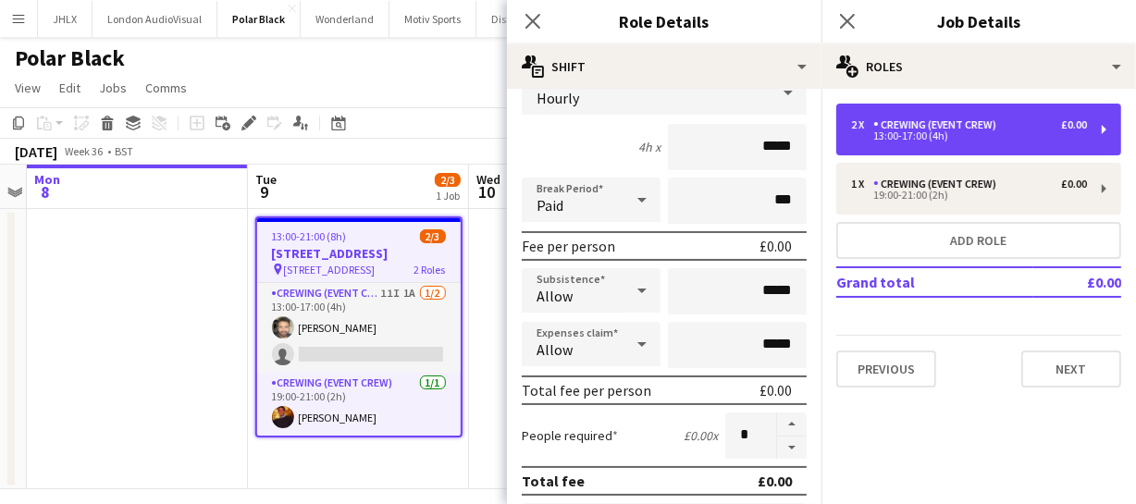
scroll to position [167, 0]
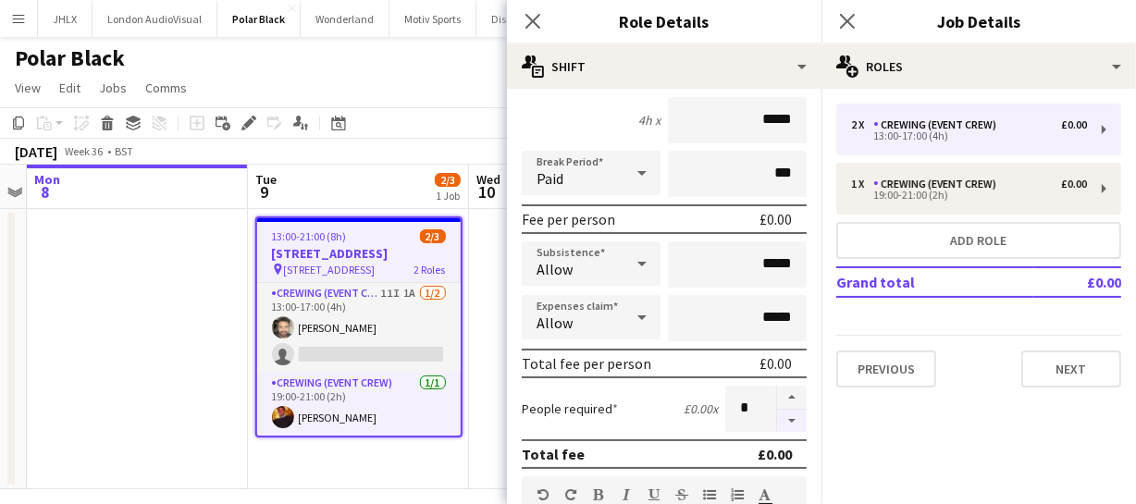
click at [779, 426] on button "button" at bounding box center [792, 421] width 30 height 23
type input "*"
click at [532, 21] on icon at bounding box center [533, 21] width 18 height 18
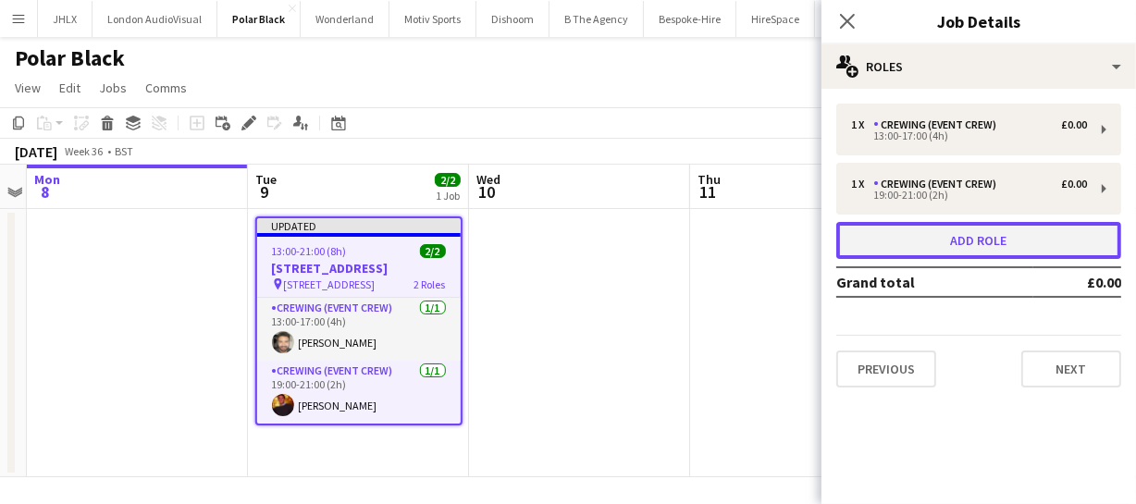
click at [919, 236] on button "Add role" at bounding box center [978, 240] width 285 height 37
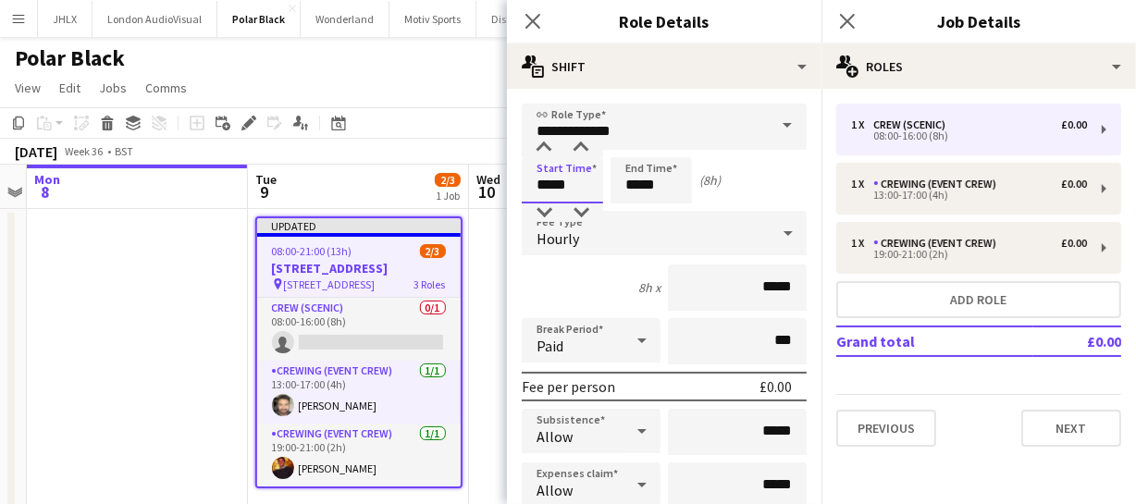
click at [574, 183] on input "*****" at bounding box center [562, 180] width 81 height 46
drag, startPoint x: 579, startPoint y: 185, endPoint x: 378, endPoint y: 176, distance: 200.9
click at [378, 176] on body "Menu Boards Boards Boards All jobs Status Workforce Workforce My Workforce Recr…" at bounding box center [568, 279] width 1136 height 559
type input "*****"
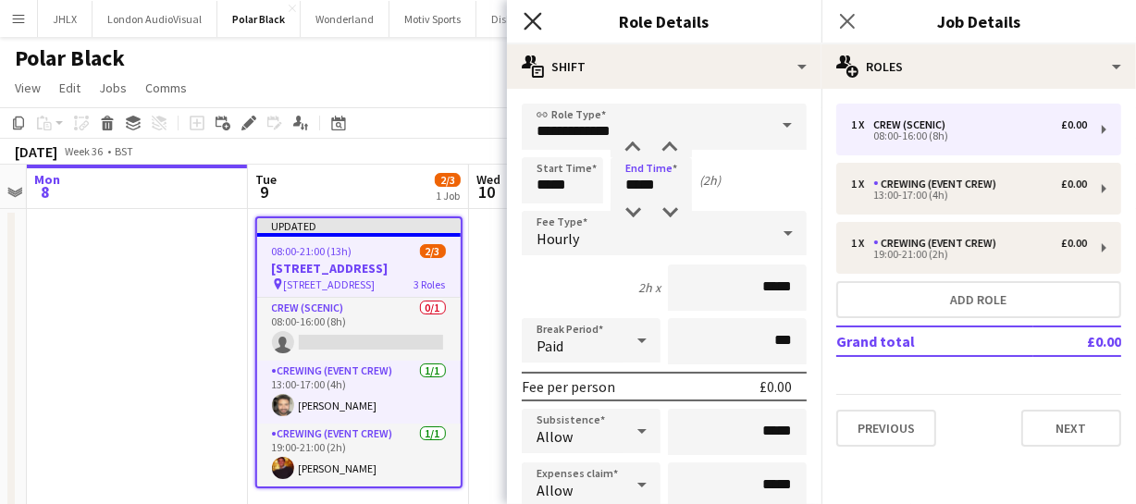
click at [537, 23] on icon "Close pop-in" at bounding box center [533, 21] width 18 height 18
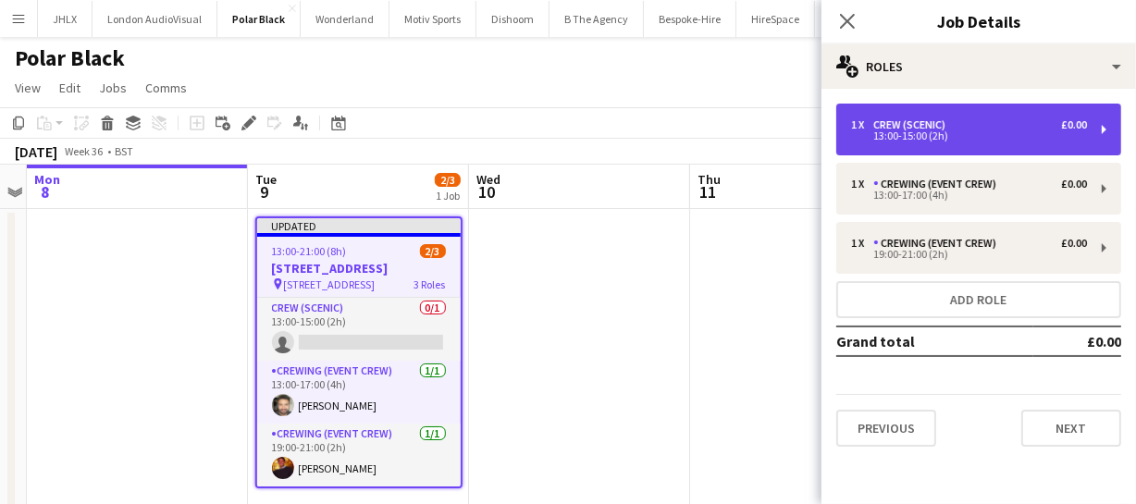
click at [906, 128] on div "Crew (Scenic)" at bounding box center [913, 124] width 80 height 13
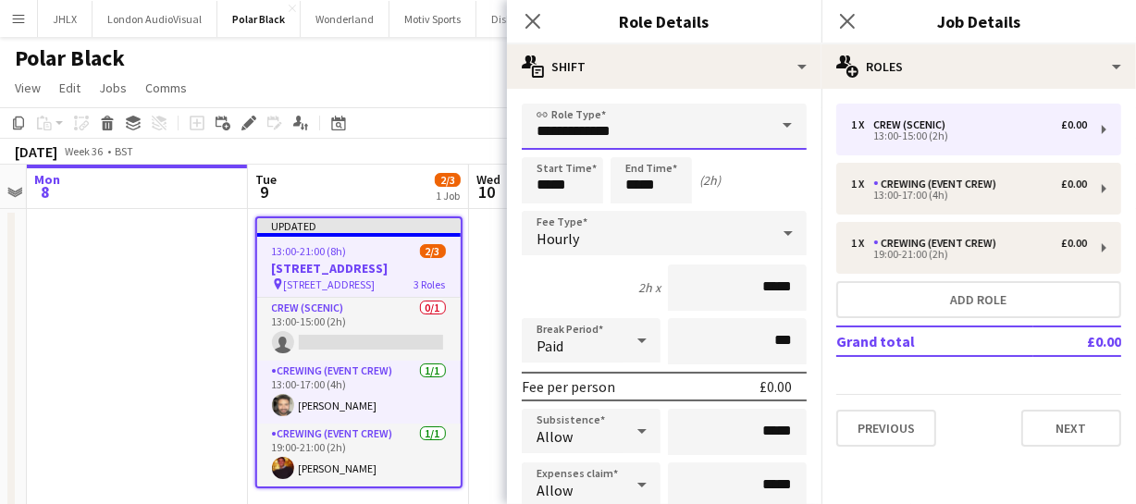
click at [676, 126] on input "**********" at bounding box center [664, 127] width 285 height 46
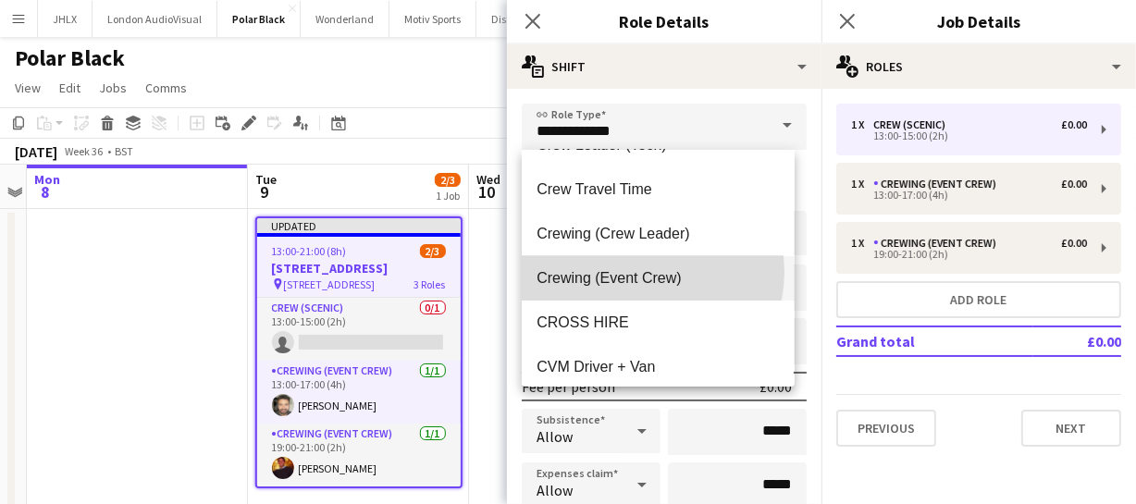
click at [645, 271] on span "Crewing (Event Crew)" at bounding box center [658, 278] width 242 height 18
type input "**********"
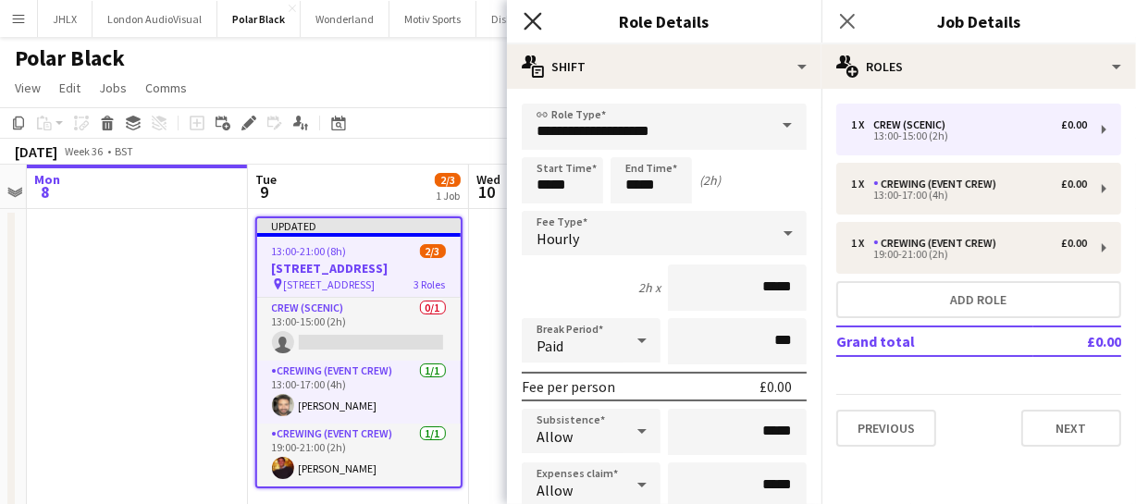
click at [530, 23] on icon at bounding box center [533, 21] width 18 height 18
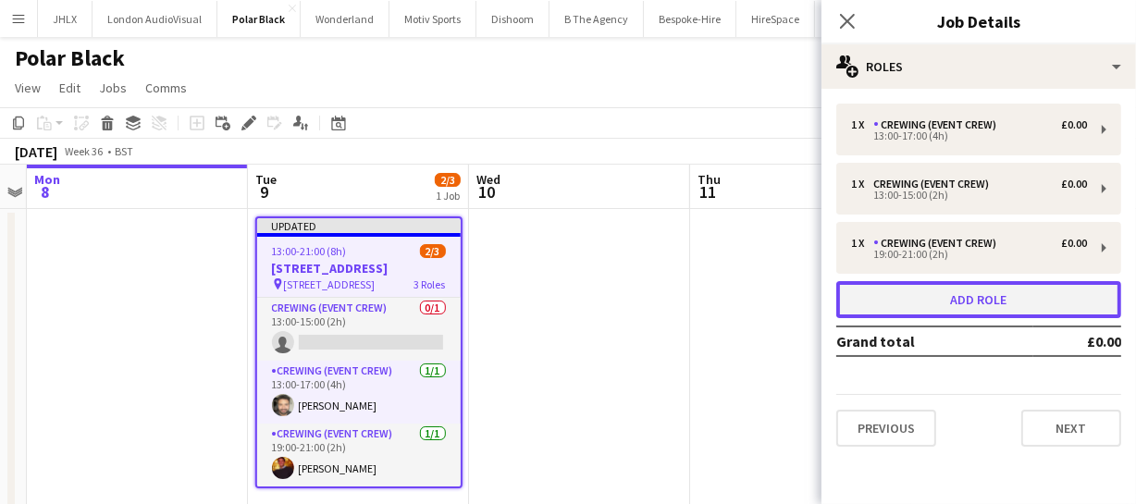
click at [924, 295] on button "Add role" at bounding box center [978, 299] width 285 height 37
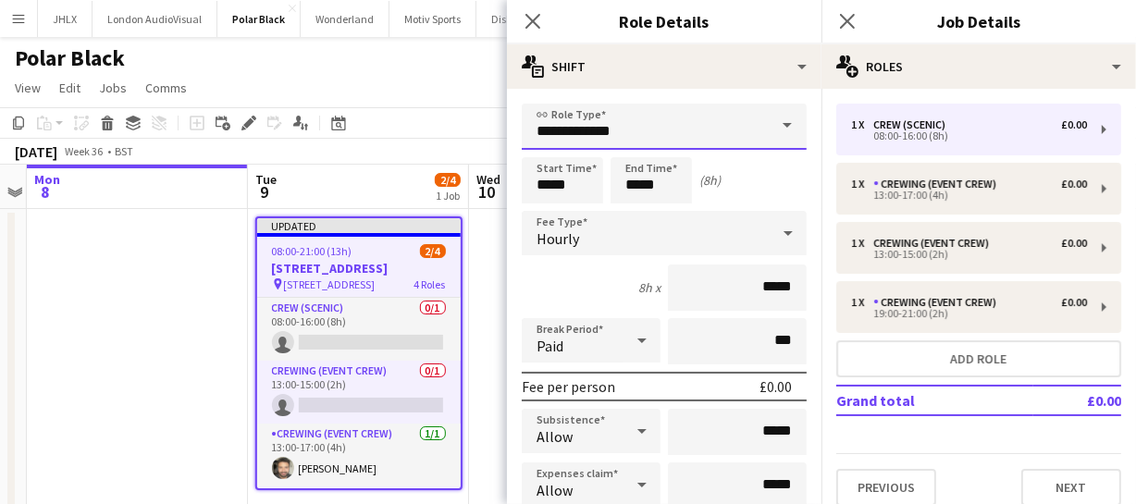
click at [661, 120] on input "**********" at bounding box center [664, 127] width 285 height 46
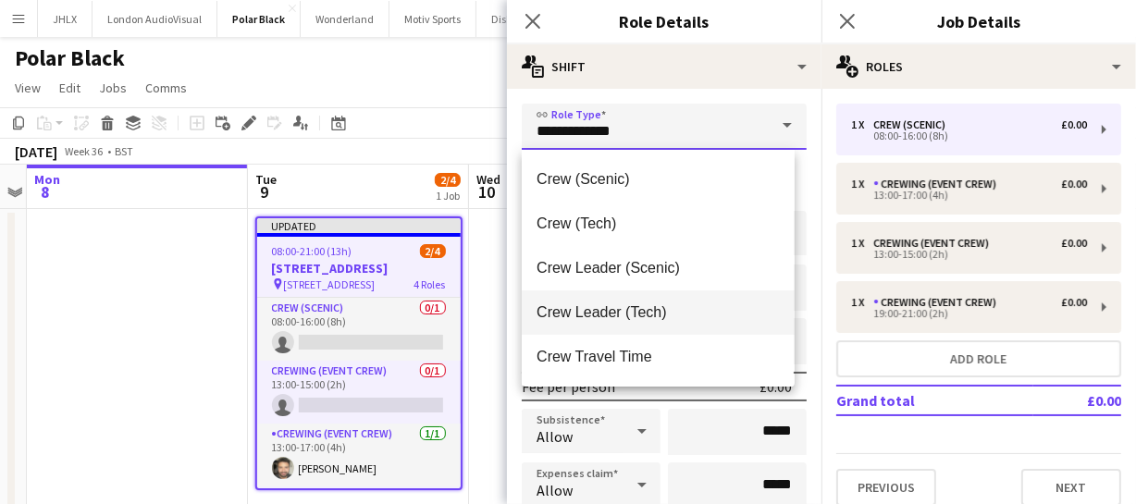
scroll to position [83, 0]
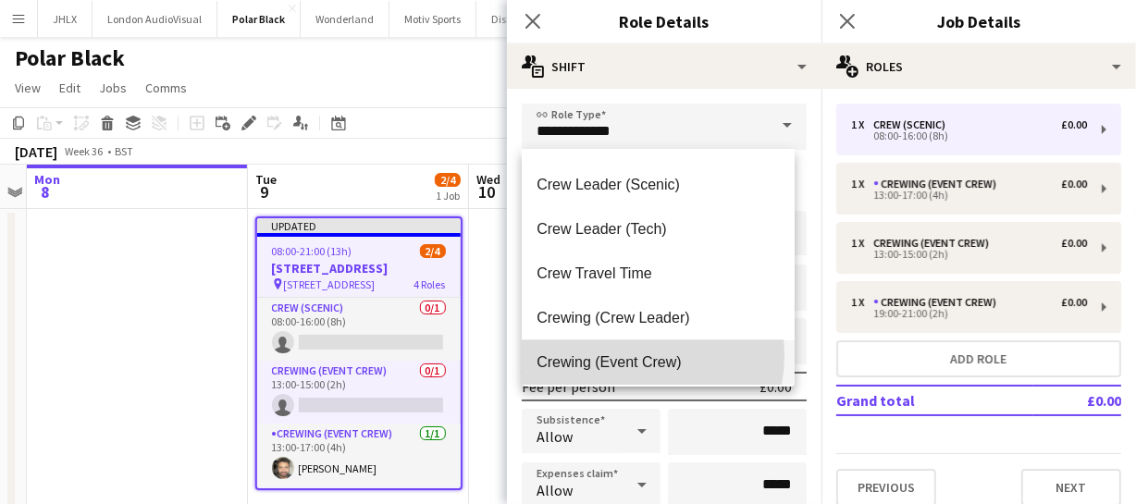
click at [623, 354] on span "Crewing (Event Crew)" at bounding box center [658, 362] width 242 height 18
type input "**********"
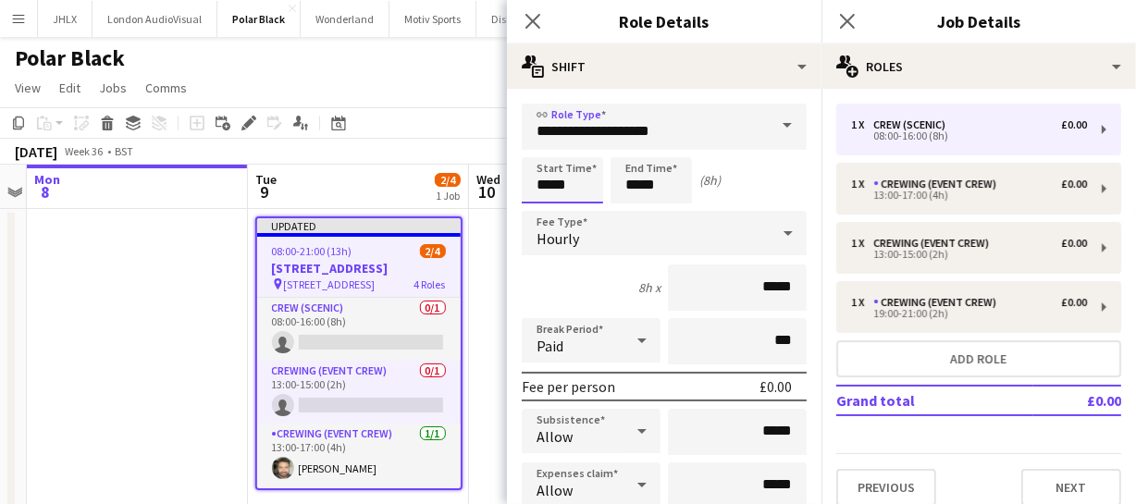
drag, startPoint x: 575, startPoint y: 187, endPoint x: 450, endPoint y: 185, distance: 125.8
click at [450, 185] on body "Menu Boards Boards Boards All jobs Status Workforce Workforce My Workforce Recr…" at bounding box center [568, 279] width 1136 height 559
type input "*****"
click at [537, 14] on icon "Close pop-in" at bounding box center [533, 21] width 18 height 18
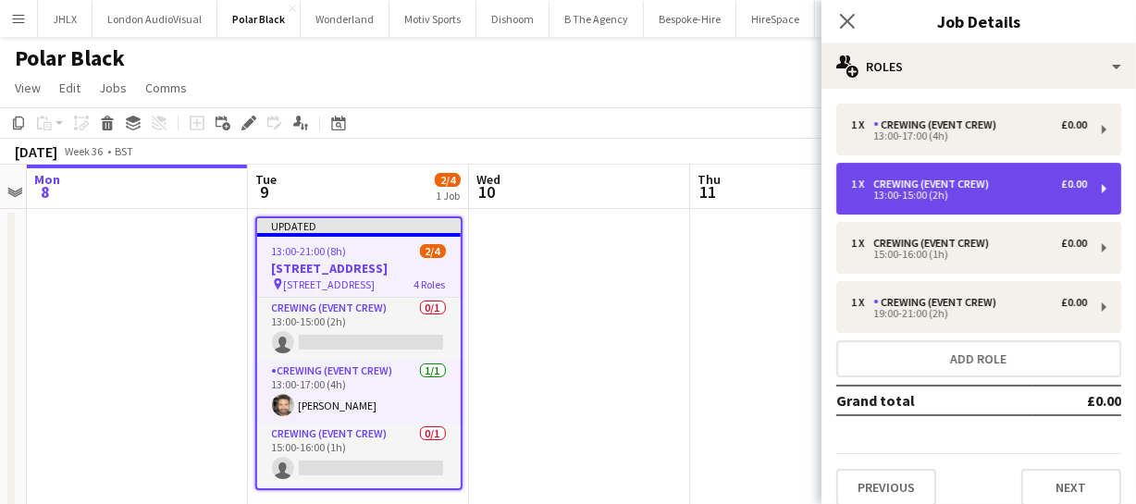
click at [918, 194] on div "13:00-15:00 (2h)" at bounding box center [969, 195] width 236 height 9
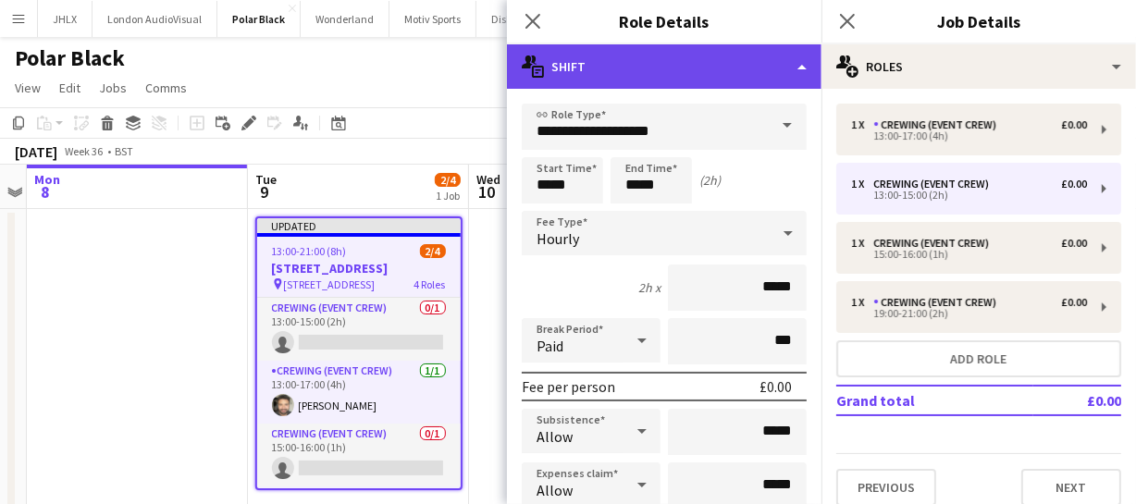
click at [666, 65] on div "multiple-actions-text Shift" at bounding box center [664, 66] width 315 height 44
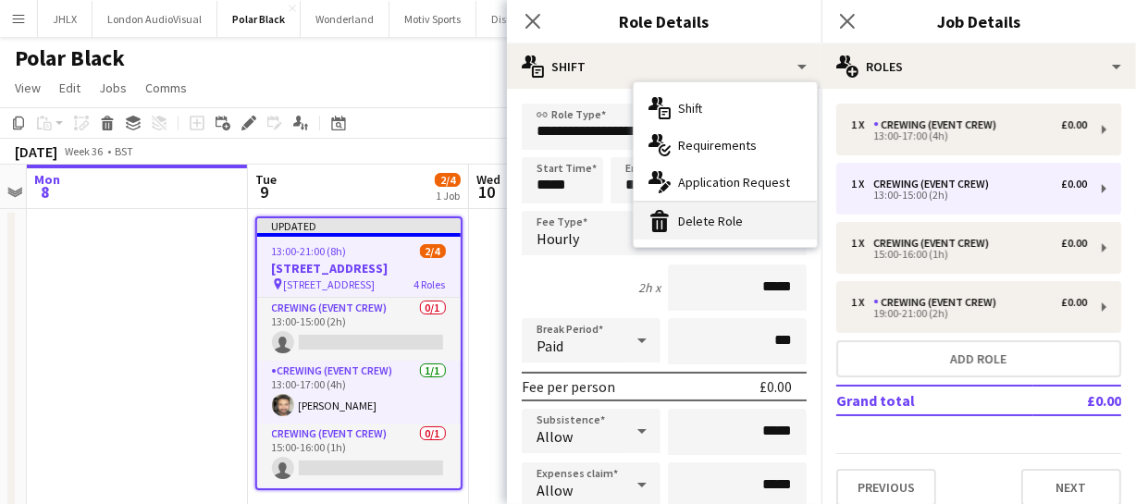
click at [764, 212] on div "bin-2 Delete Role" at bounding box center [725, 221] width 183 height 37
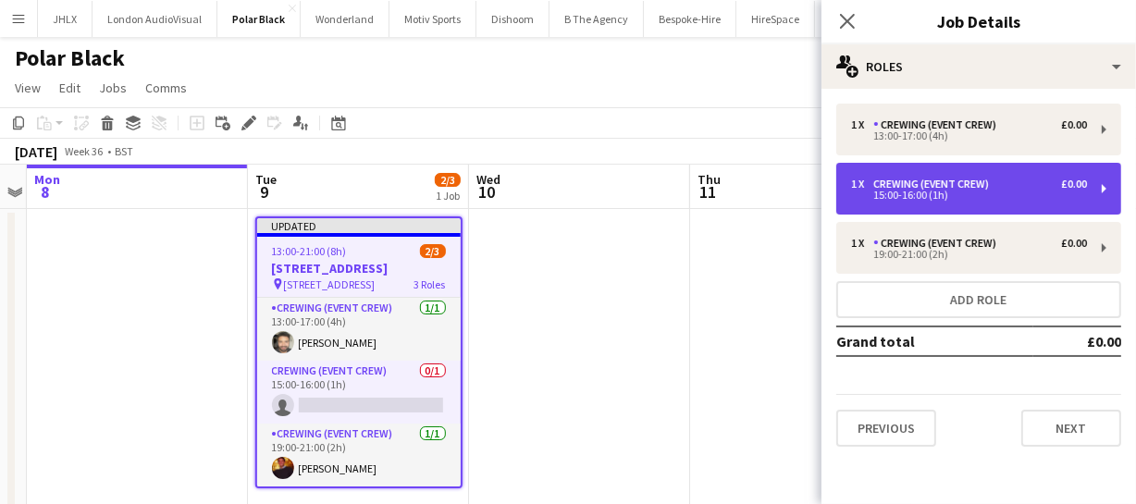
click at [914, 193] on div "15:00-16:00 (1h)" at bounding box center [969, 195] width 236 height 9
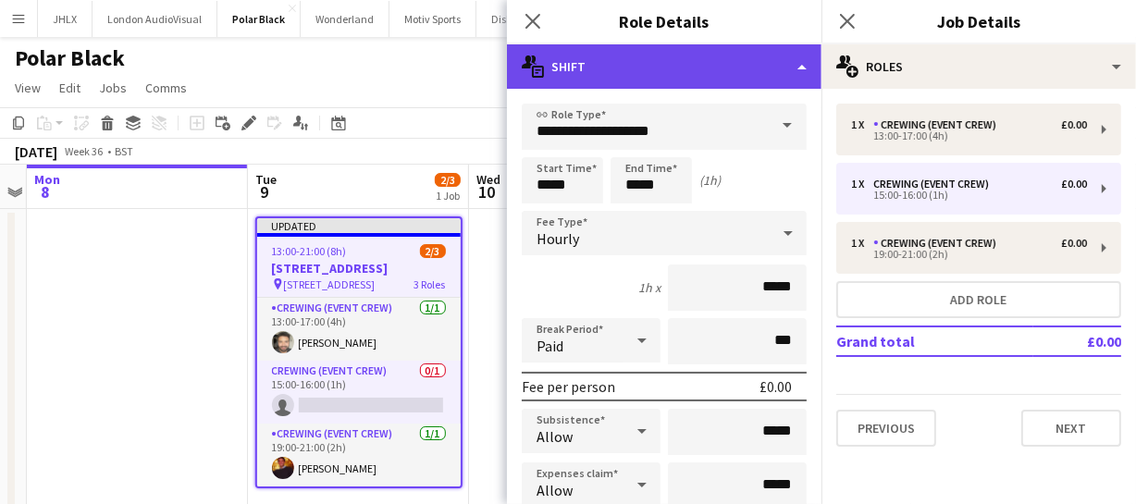
click at [754, 74] on div "multiple-actions-text Shift" at bounding box center [664, 66] width 315 height 44
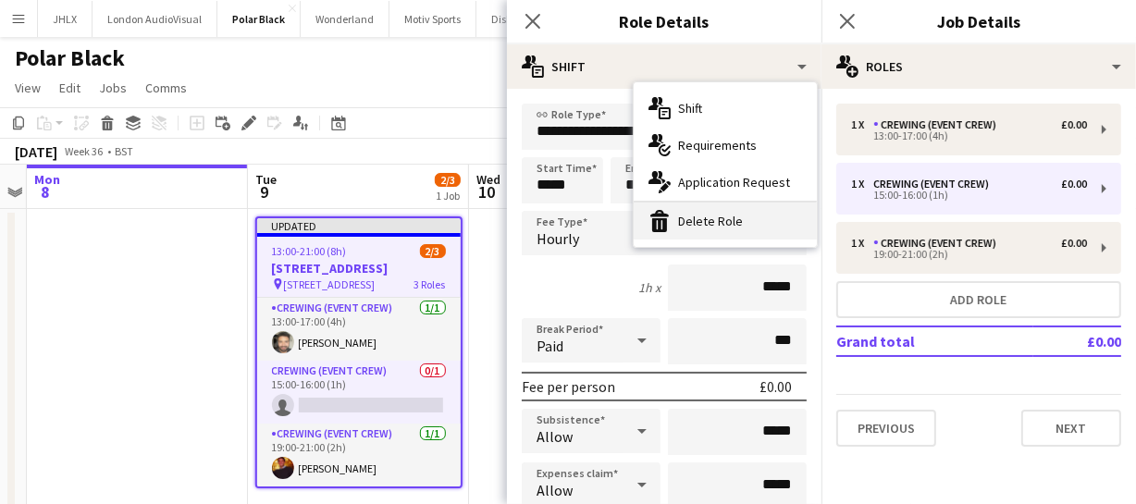
click at [745, 217] on div "bin-2 Delete Role" at bounding box center [725, 221] width 183 height 37
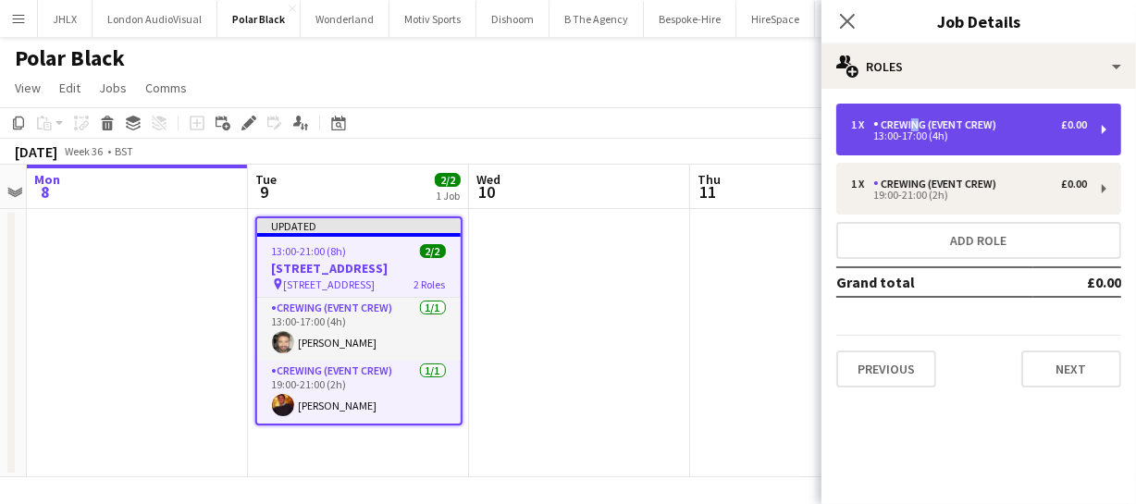
click at [908, 125] on div "Crewing (Event Crew)" at bounding box center [938, 124] width 130 height 13
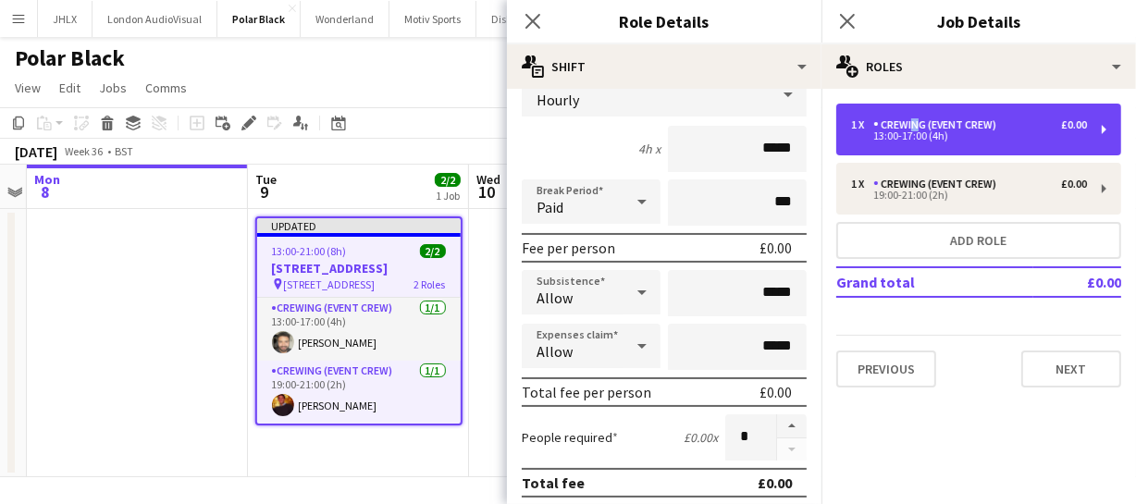
scroll to position [167, 0]
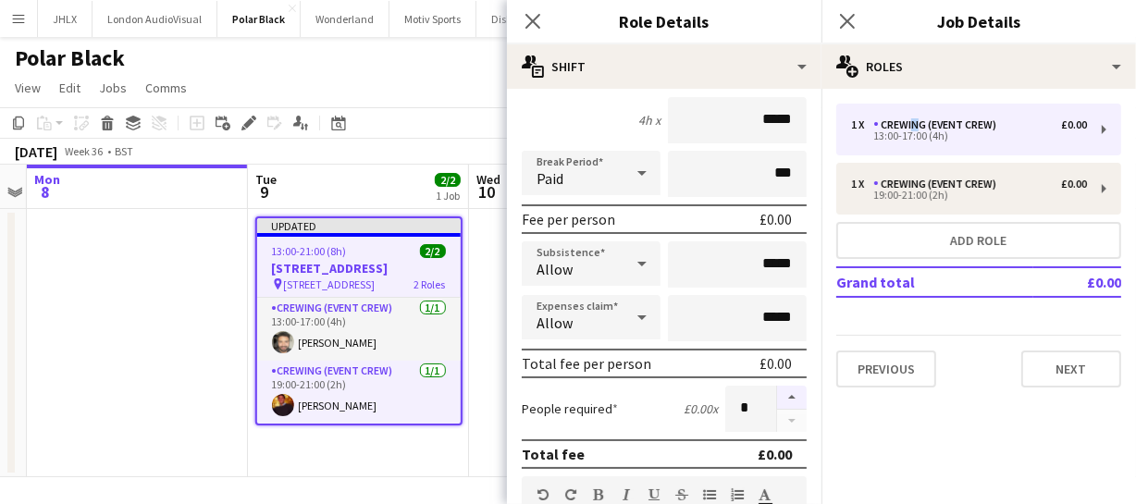
click at [777, 387] on button "button" at bounding box center [792, 398] width 30 height 24
type input "*"
click at [533, 20] on icon at bounding box center [533, 21] width 18 height 18
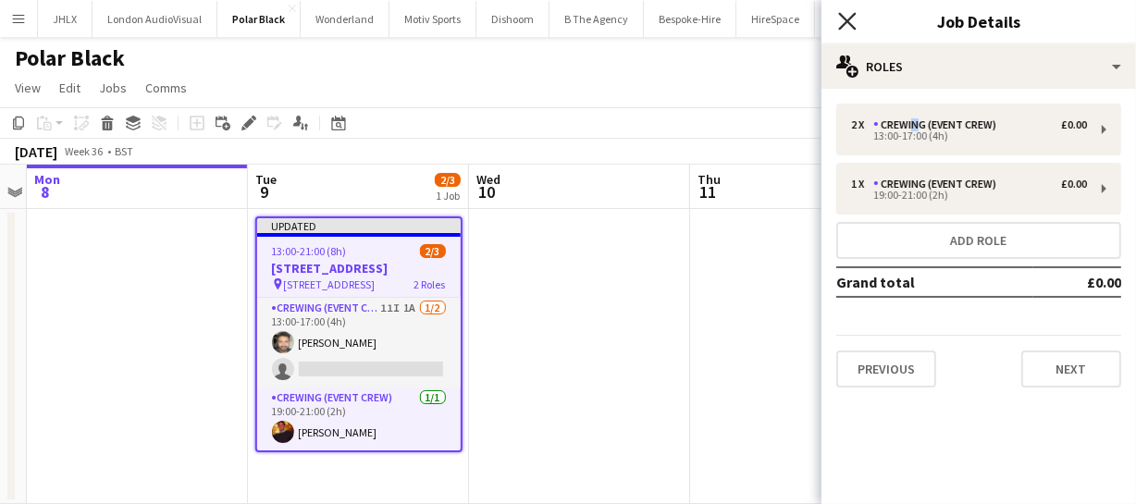
click at [852, 26] on icon at bounding box center [847, 21] width 18 height 18
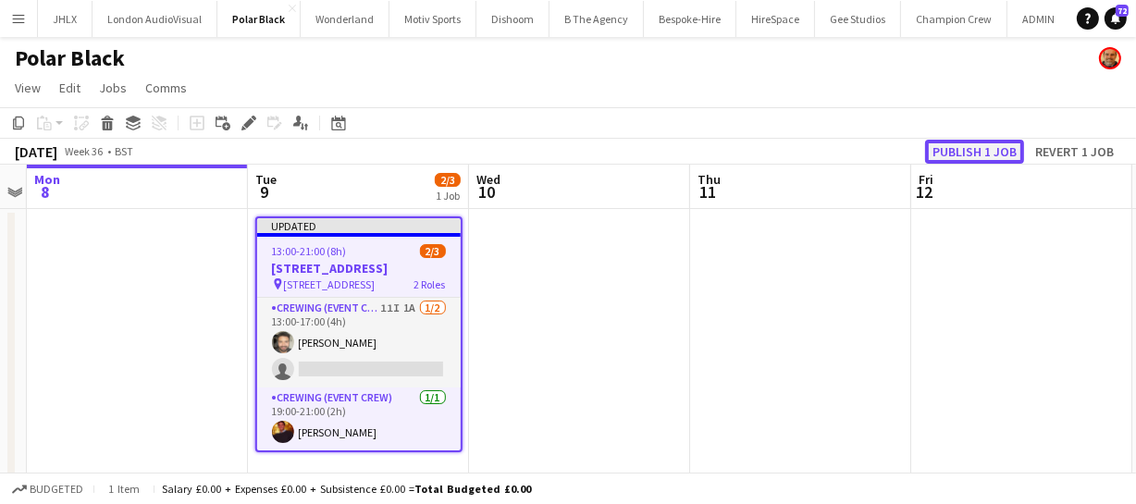
click at [970, 153] on button "Publish 1 job" at bounding box center [974, 152] width 99 height 24
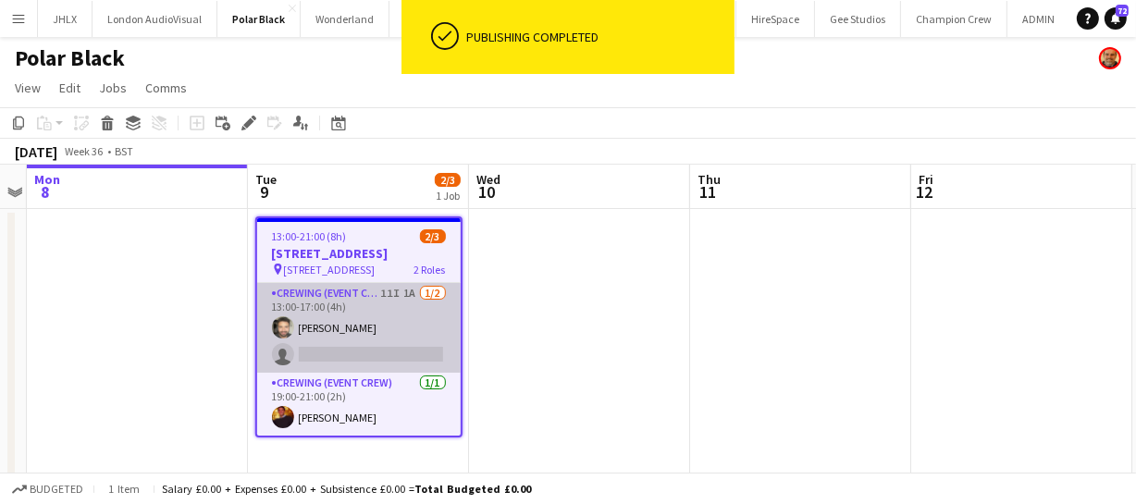
click at [352, 357] on app-card-role "Crewing (Event Crew) 11I 1A 1/2 13:00-17:00 (4h) John Vidal single-neutral-acti…" at bounding box center [359, 328] width 204 height 90
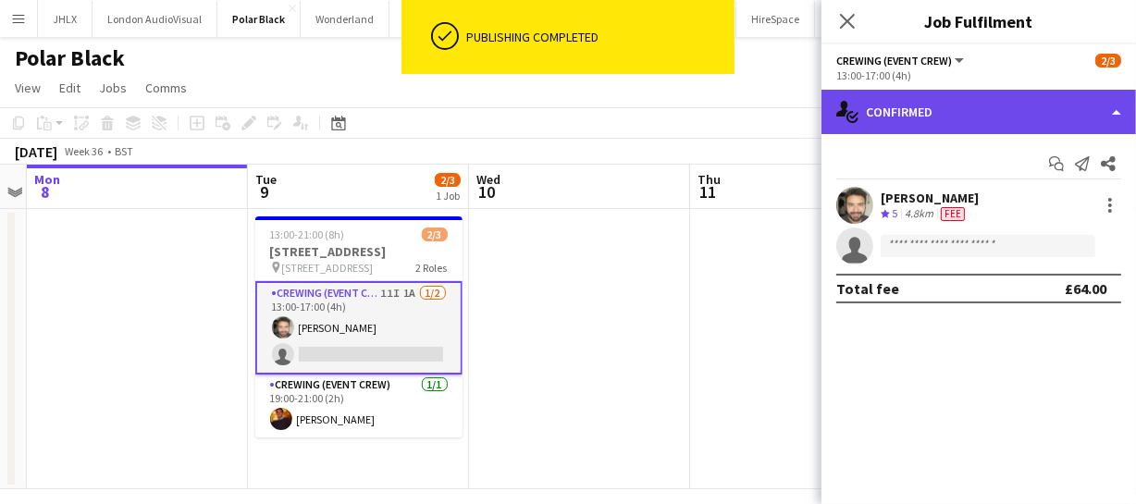
click at [963, 117] on div "single-neutral-actions-check-2 Confirmed" at bounding box center [978, 112] width 315 height 44
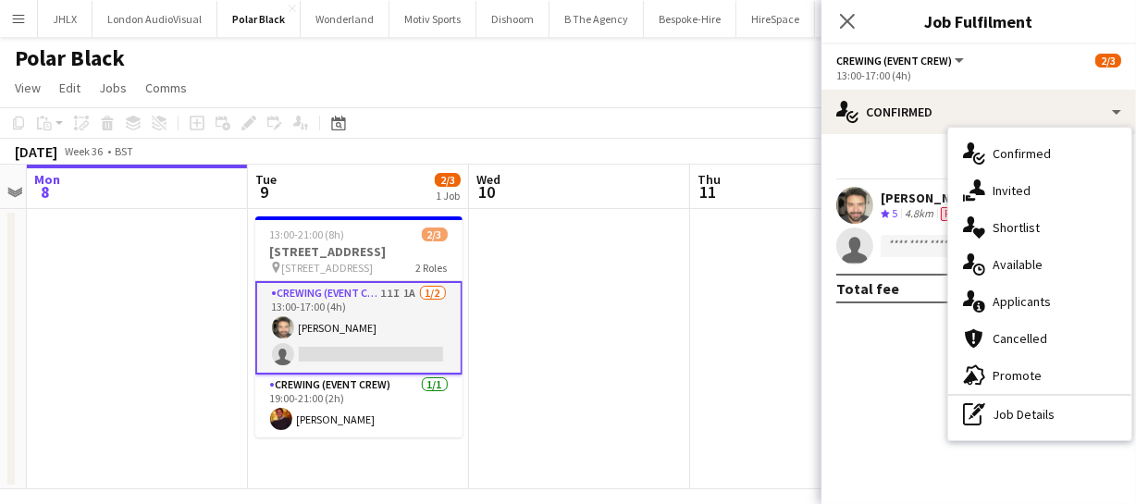
click at [1027, 180] on div "single-neutral-actions-share-1 Invited" at bounding box center [1039, 190] width 183 height 37
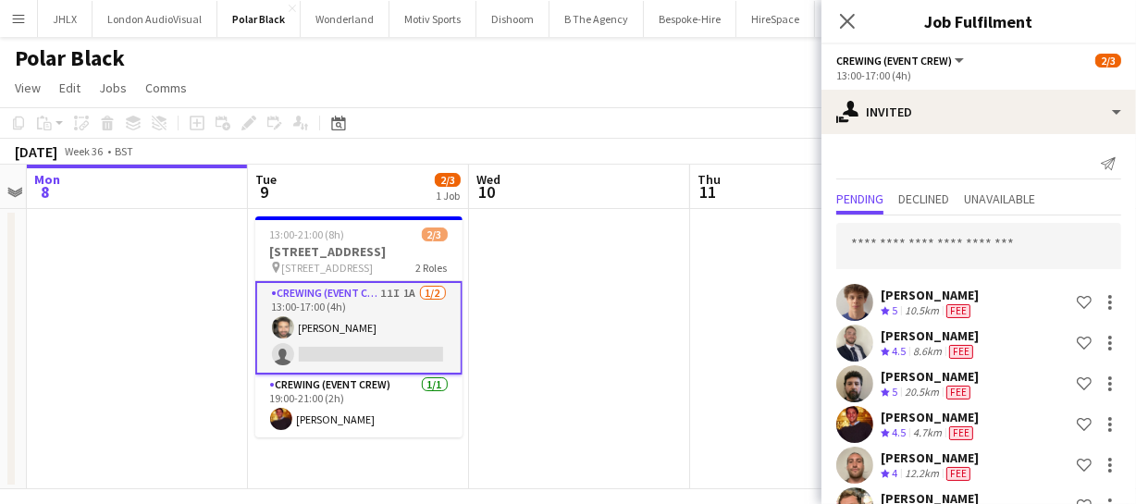
scroll to position [0, 0]
click at [848, 19] on icon at bounding box center [847, 21] width 18 height 18
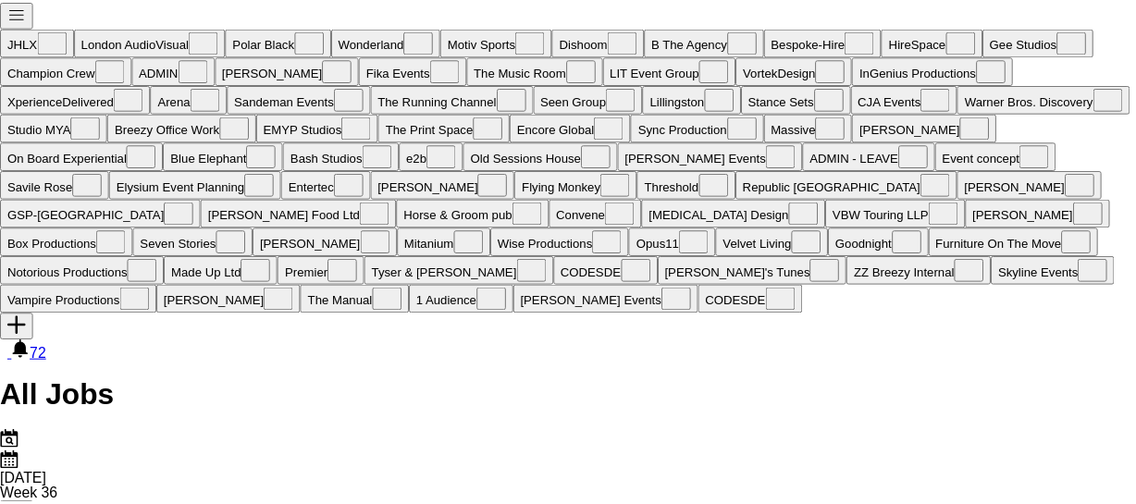
scroll to position [0, 586]
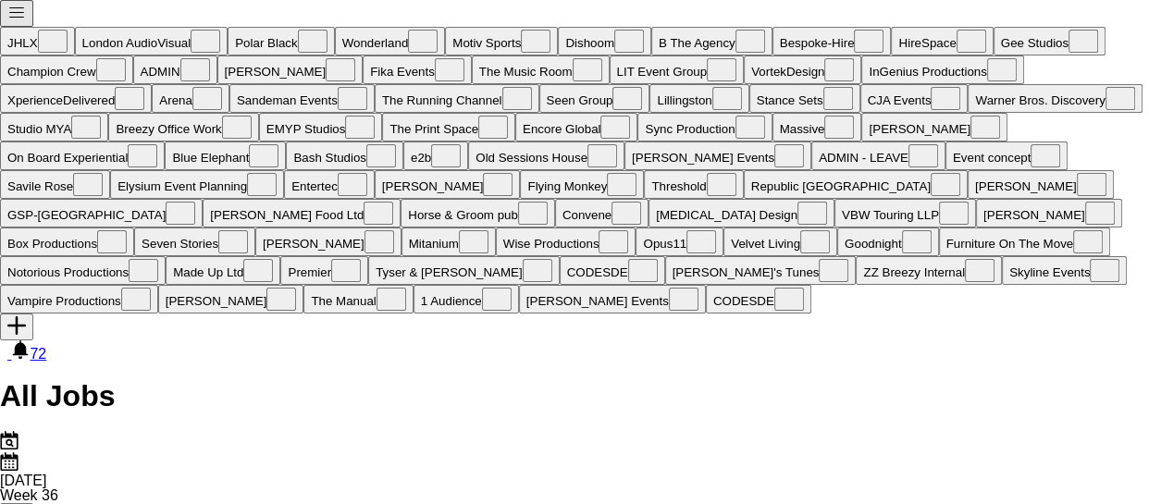
drag, startPoint x: 315, startPoint y: 386, endPoint x: 1055, endPoint y: 353, distance: 740.7
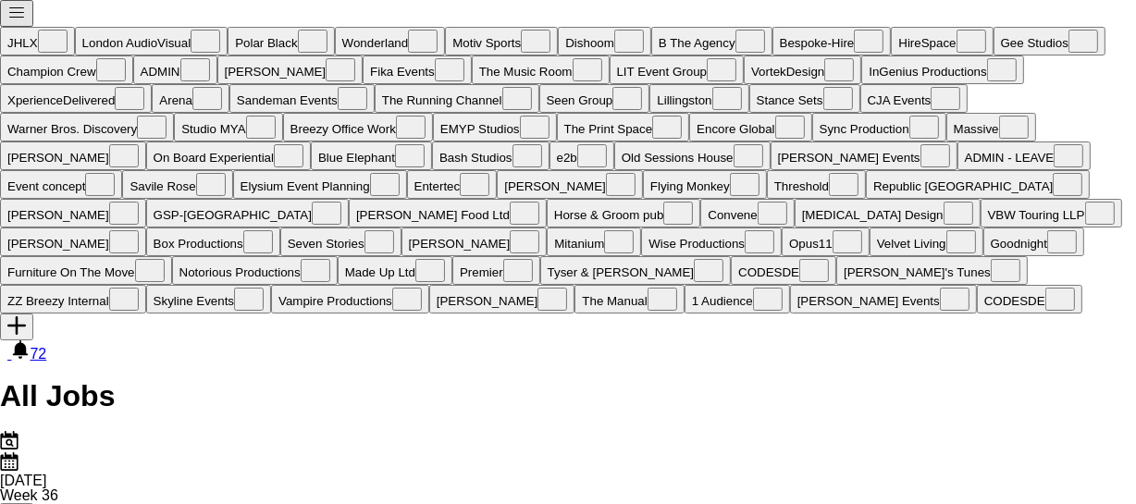
scroll to position [0, 507]
drag, startPoint x: 590, startPoint y: 359, endPoint x: 771, endPoint y: 354, distance: 181.4
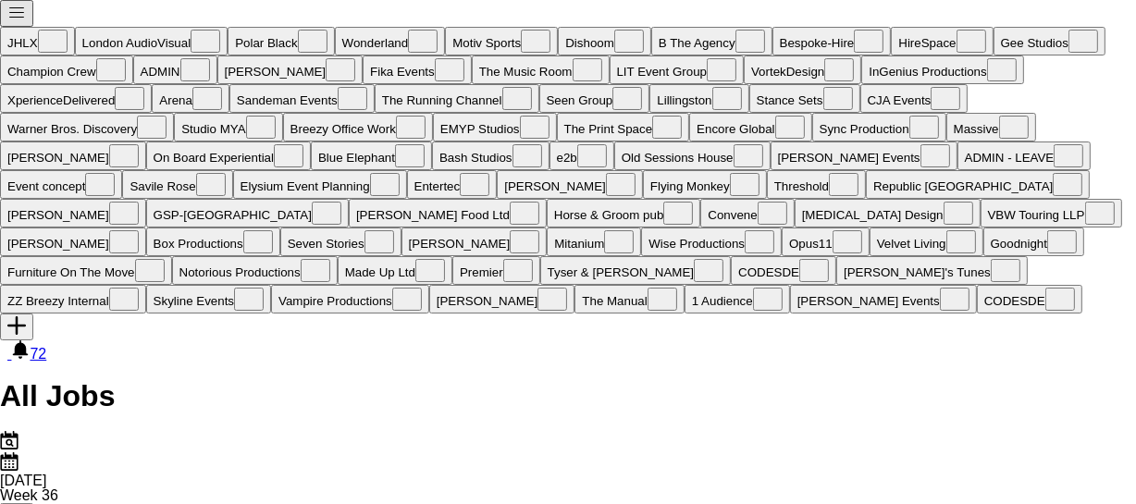
drag, startPoint x: 933, startPoint y: 370, endPoint x: 481, endPoint y: 366, distance: 452.3
drag, startPoint x: 788, startPoint y: 408, endPoint x: 555, endPoint y: 423, distance: 233.6
drag, startPoint x: 645, startPoint y: 420, endPoint x: 552, endPoint y: 420, distance: 92.5
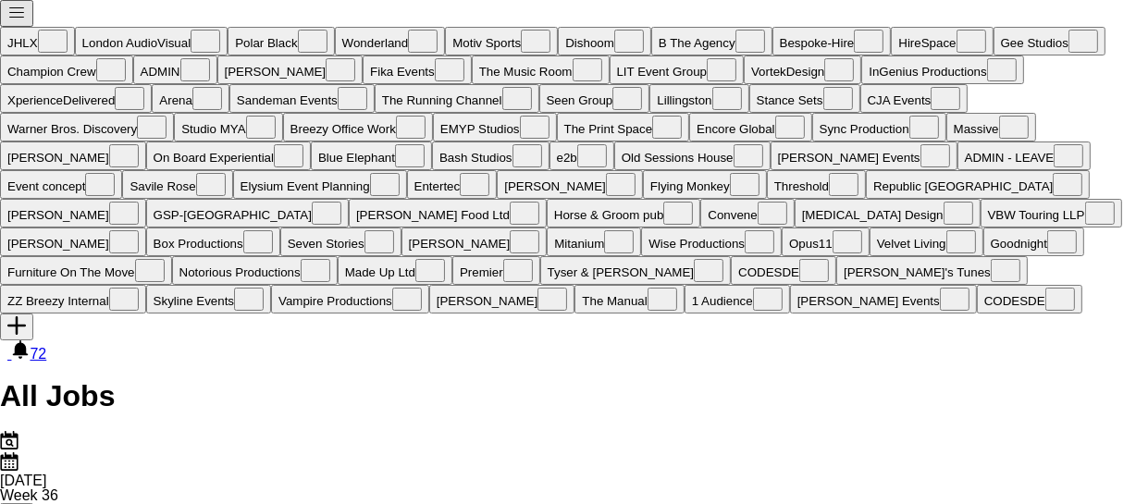
drag, startPoint x: 816, startPoint y: 365, endPoint x: 586, endPoint y: 315, distance: 235.7
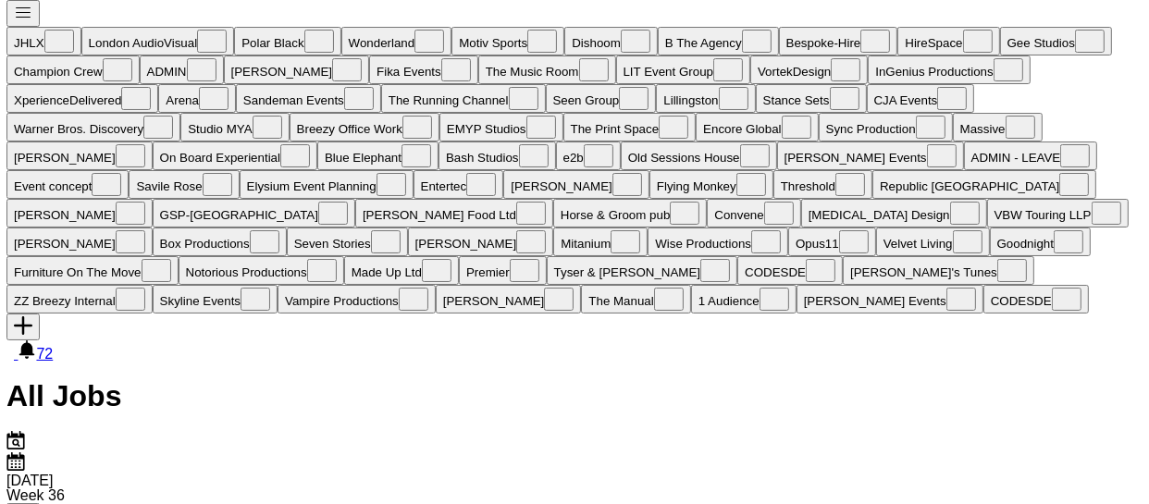
scroll to position [0, 459]
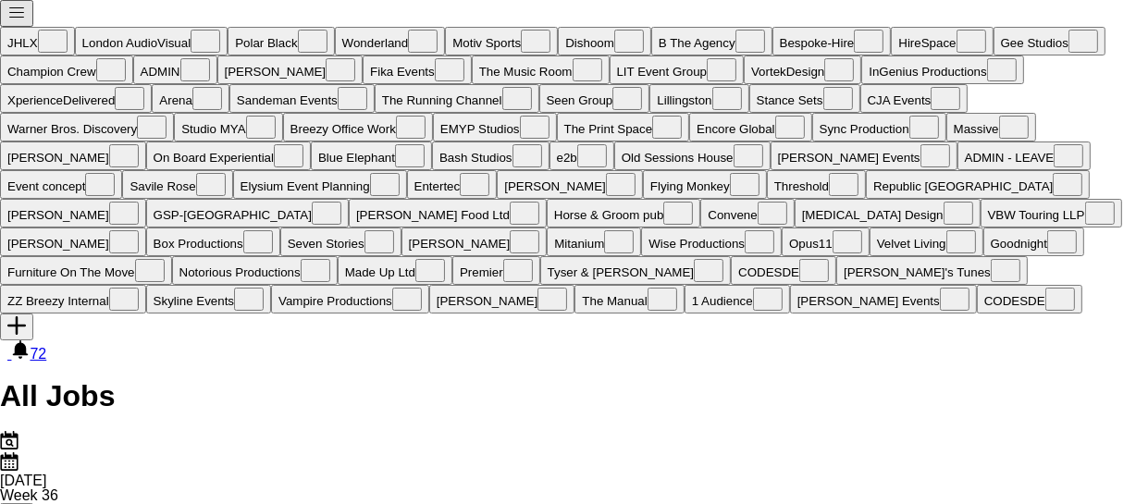
drag, startPoint x: 500, startPoint y: 347, endPoint x: 716, endPoint y: 352, distance: 216.5
click at [19, 17] on app-icon "Menu" at bounding box center [16, 17] width 19 height 14
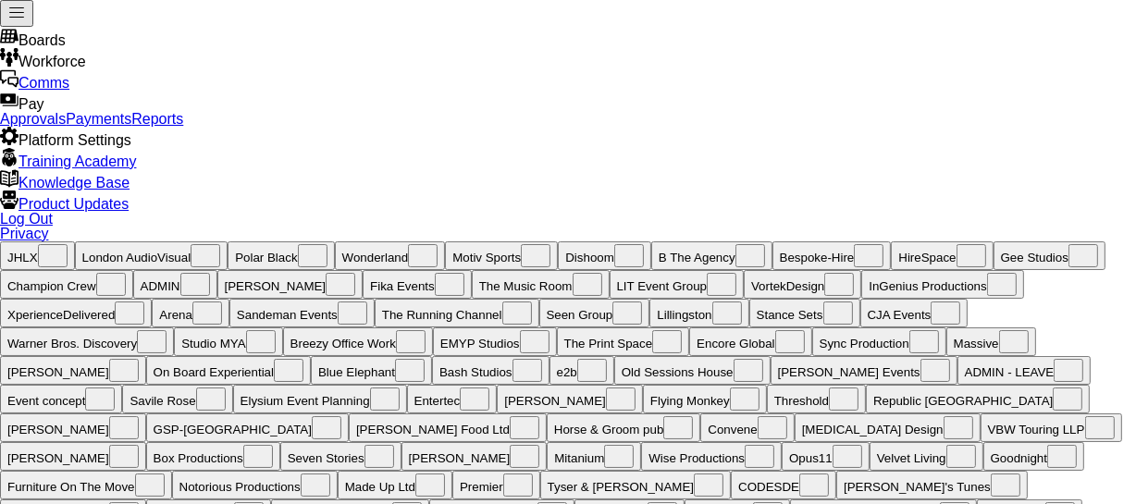
click at [66, 127] on link "Approvals" at bounding box center [33, 119] width 66 height 16
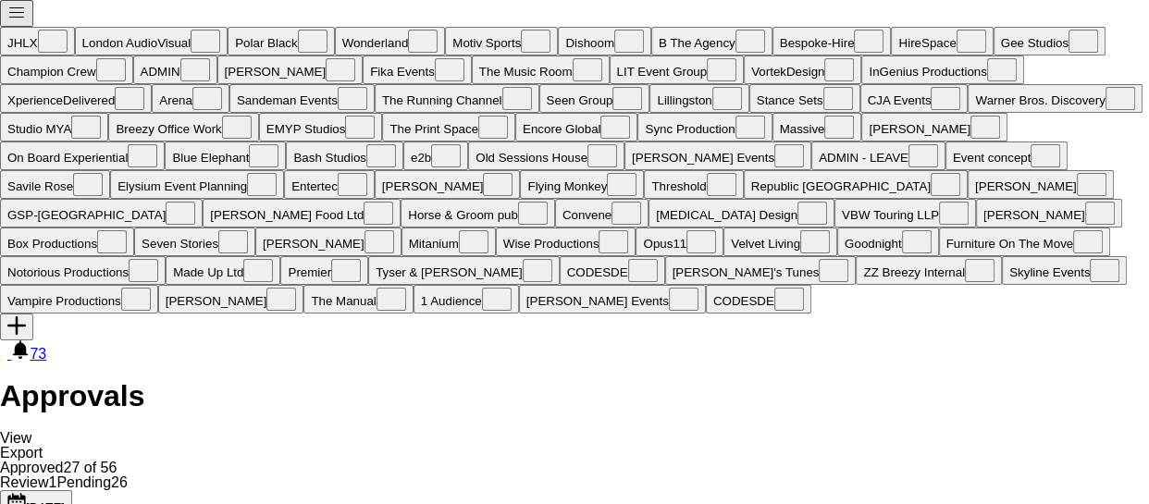
scroll to position [167, 0]
type input "**********"
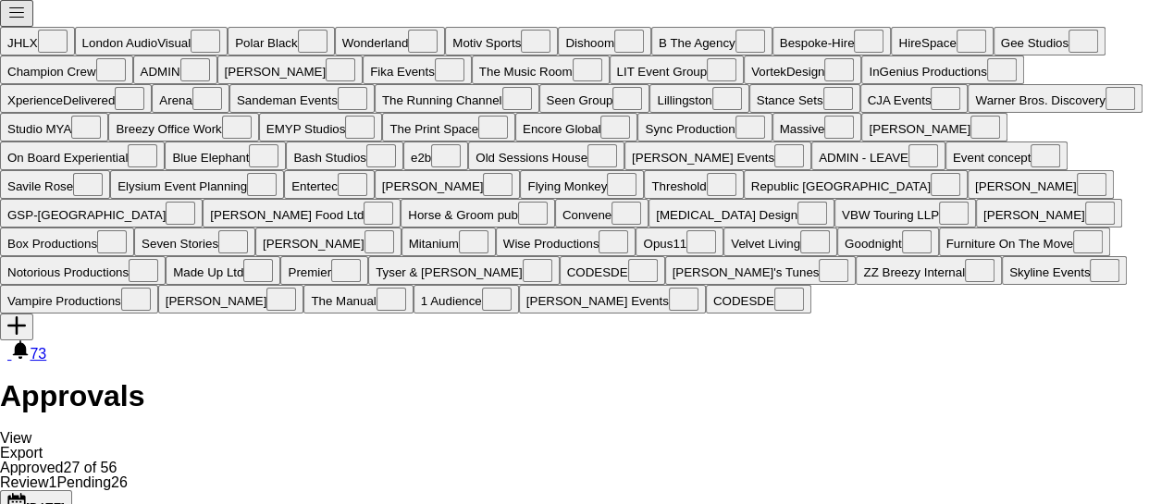
scroll to position [425, 0]
drag, startPoint x: 1111, startPoint y: 277, endPoint x: 1045, endPoint y: 296, distance: 68.5
type input "******"
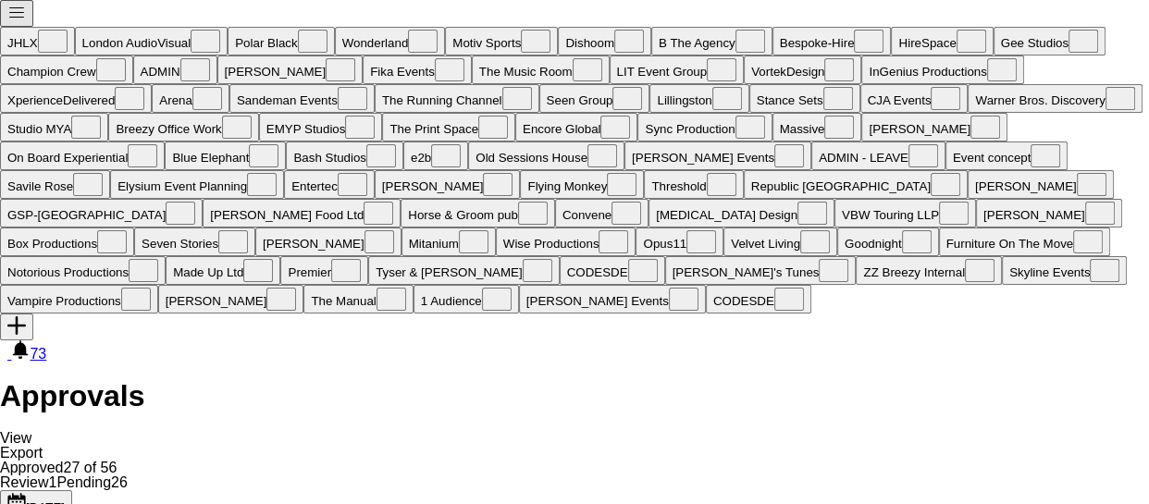
scroll to position [0, 0]
type input "*****"
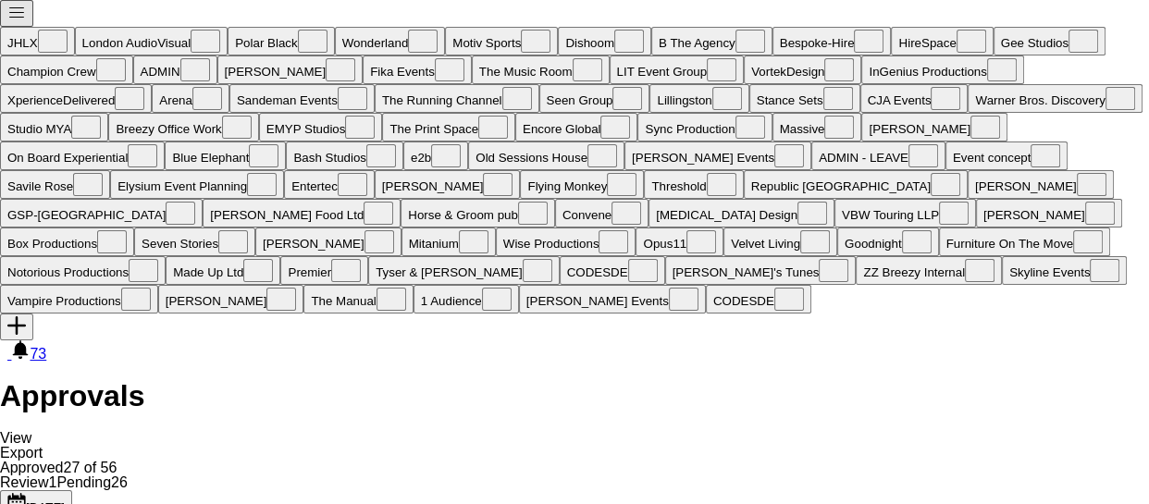
type input "*****"
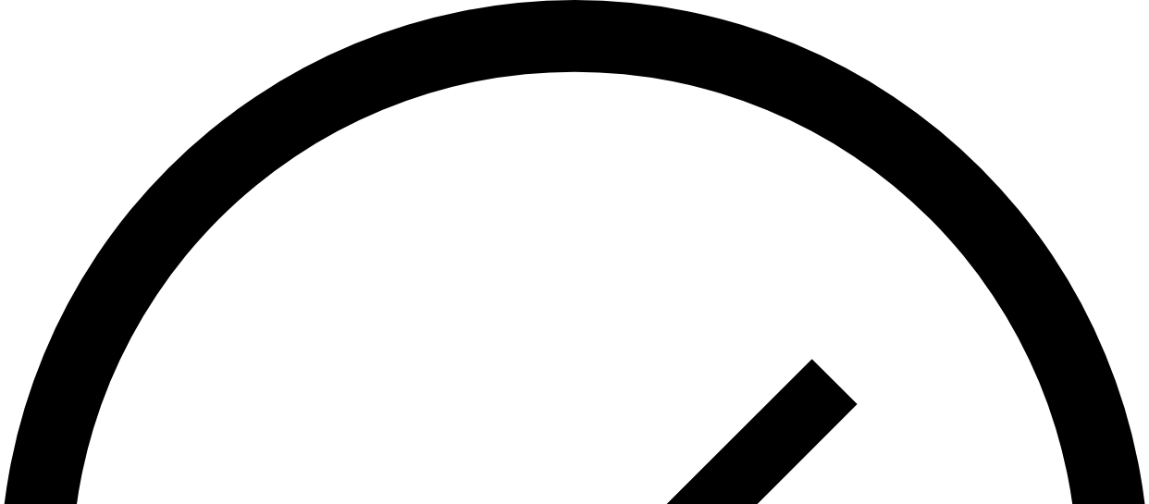
scroll to position [64, 0]
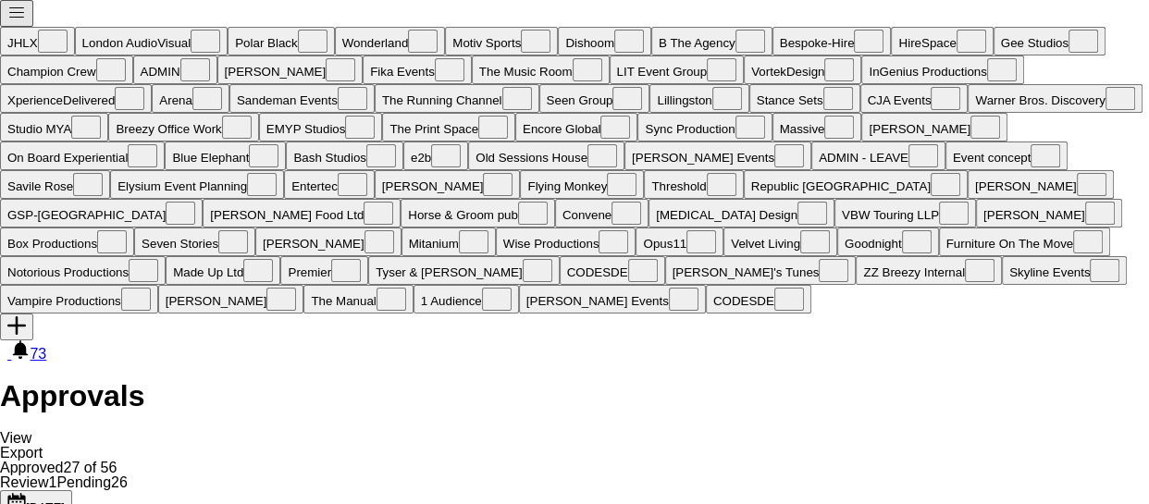
type input "*****"
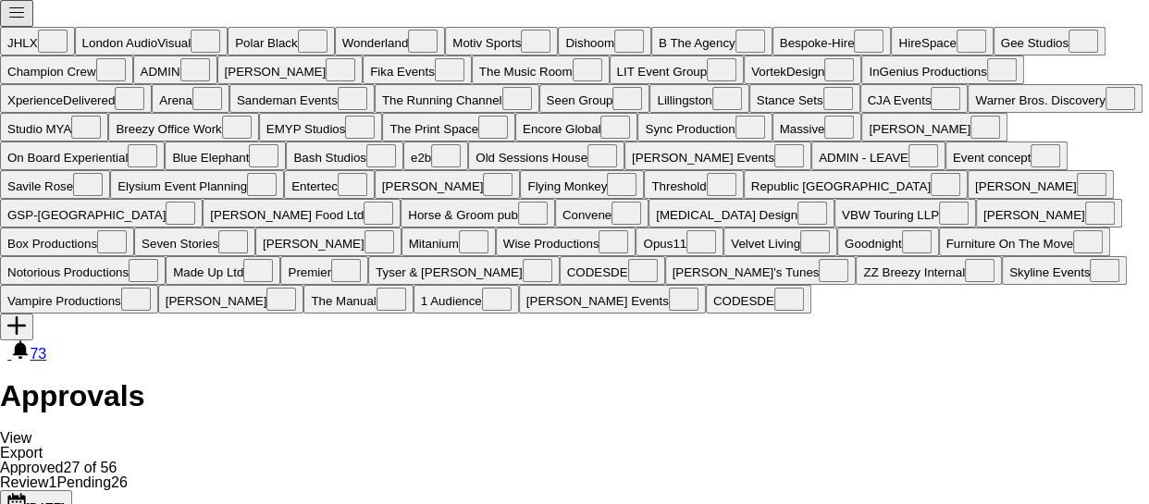
type input "*****"
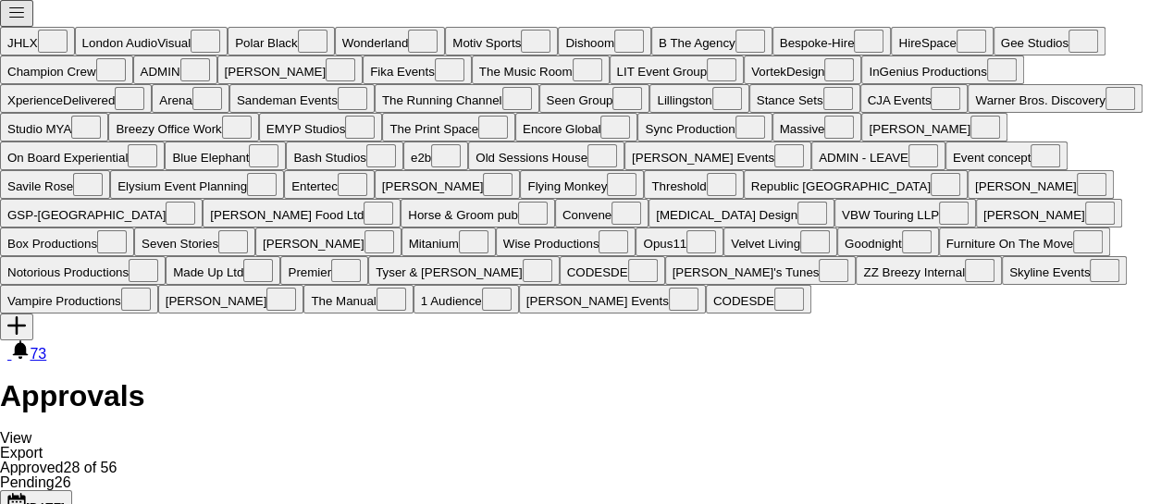
type input "**********"
drag, startPoint x: 1110, startPoint y: 284, endPoint x: 1021, endPoint y: 294, distance: 89.4
type input "******"
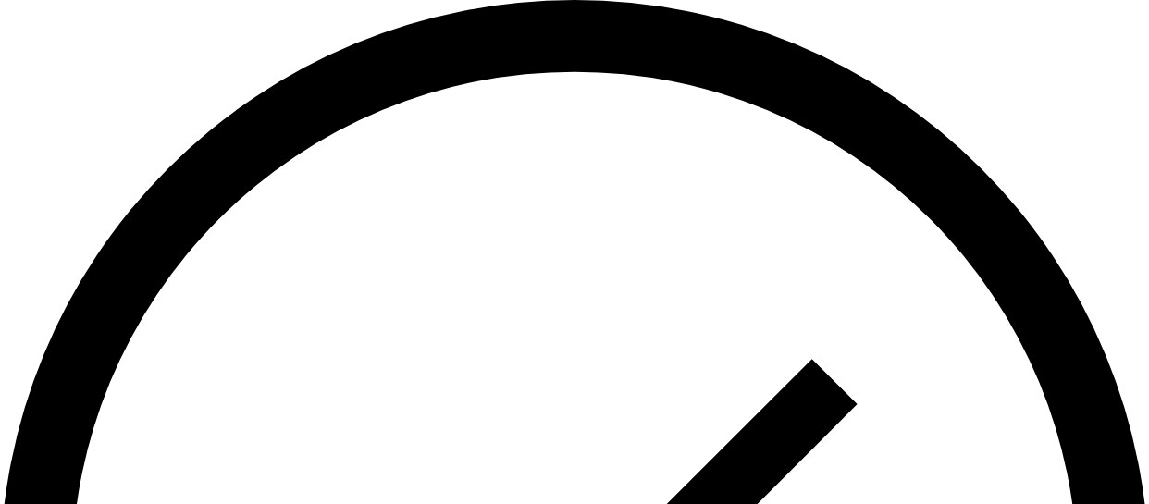
scroll to position [167, 0]
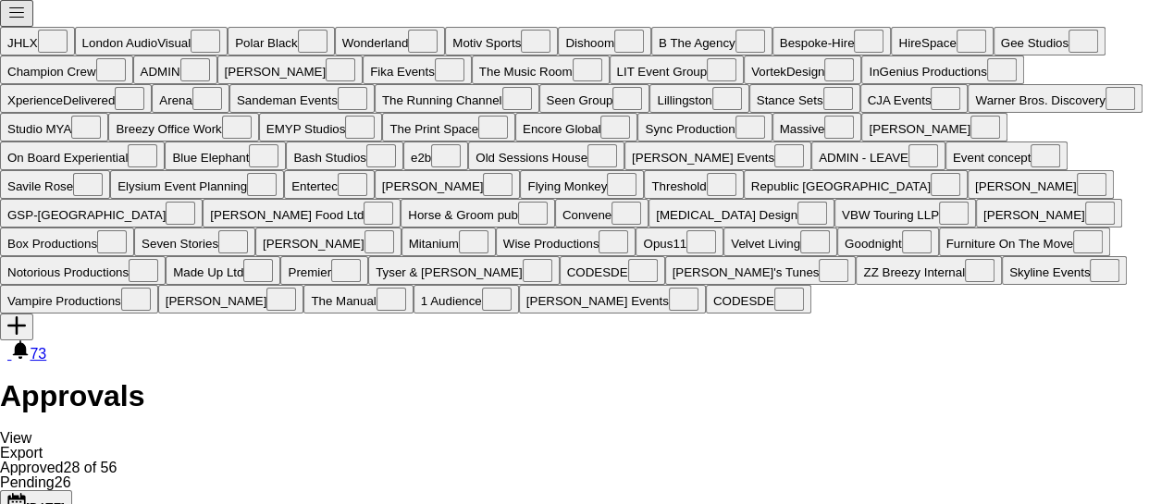
type input "*****"
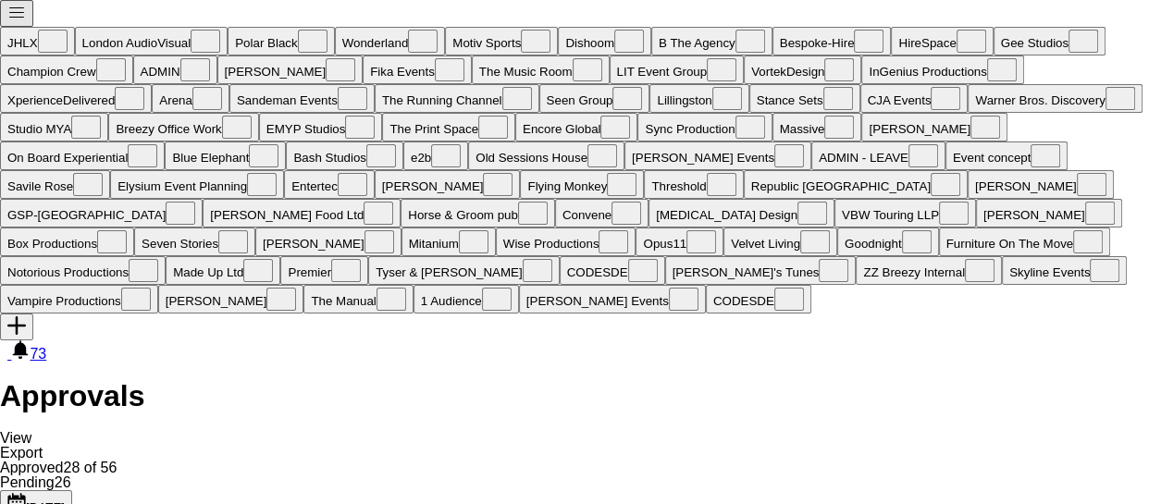
type input "*****"
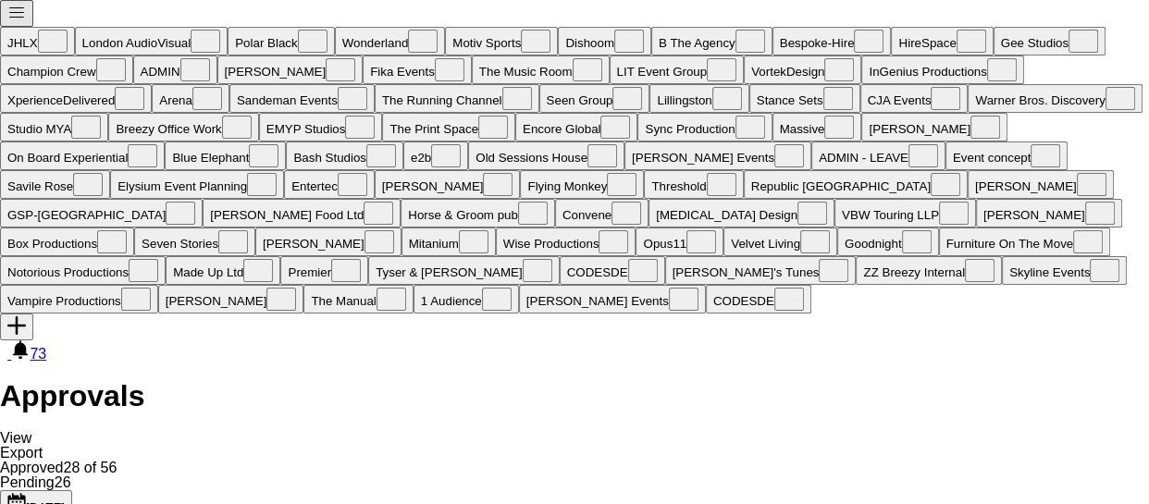
scroll to position [757, 0]
click at [69, 490] on div "Today Today Today This Week This Month Yesterday Last Week Last Month SEP 2025 …" at bounding box center [574, 503] width 1149 height 27
click at [39, 490] on button "Today Today" at bounding box center [36, 503] width 72 height 27
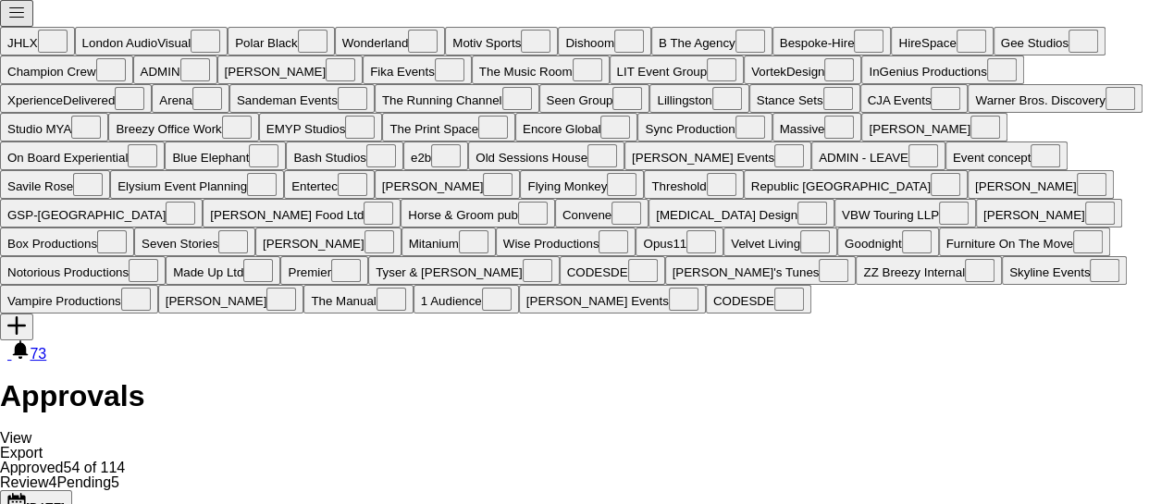
scroll to position [2538, 0]
click at [47, 490] on button "Today Yesterday" at bounding box center [36, 503] width 72 height 27
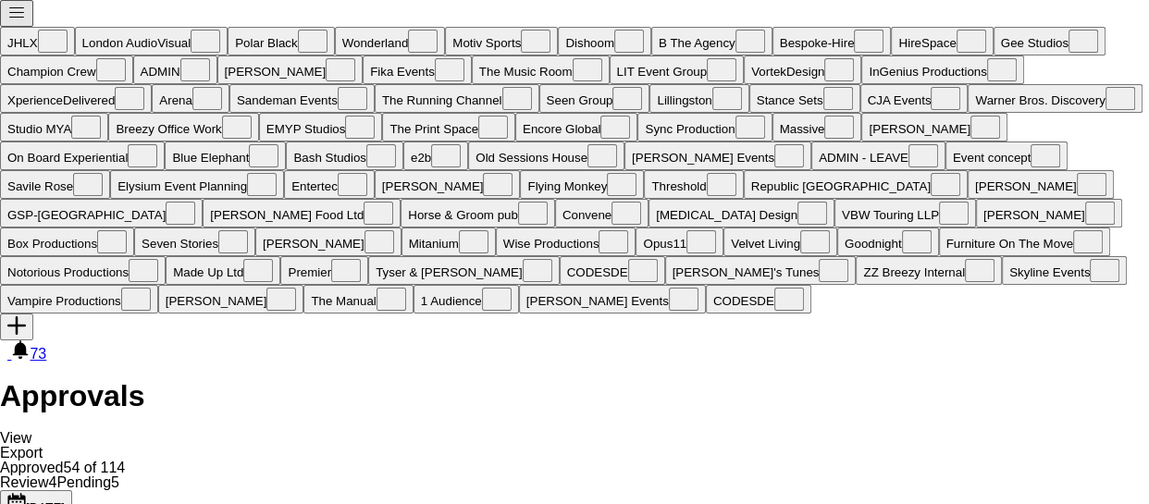
type input "*****"
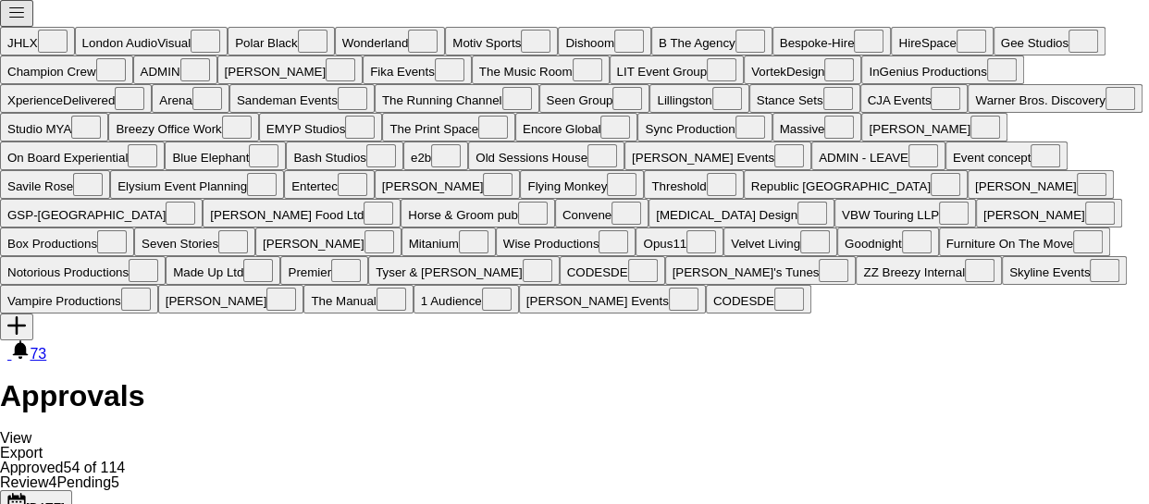
type input "*****"
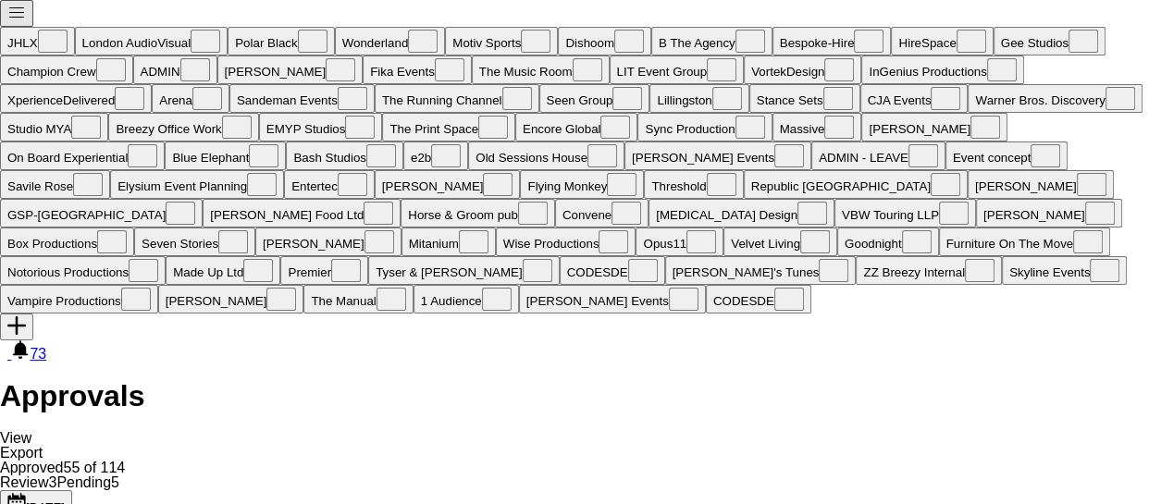
type input "**********"
drag, startPoint x: 1115, startPoint y: 296, endPoint x: 1038, endPoint y: 302, distance: 77.0
type input "******"
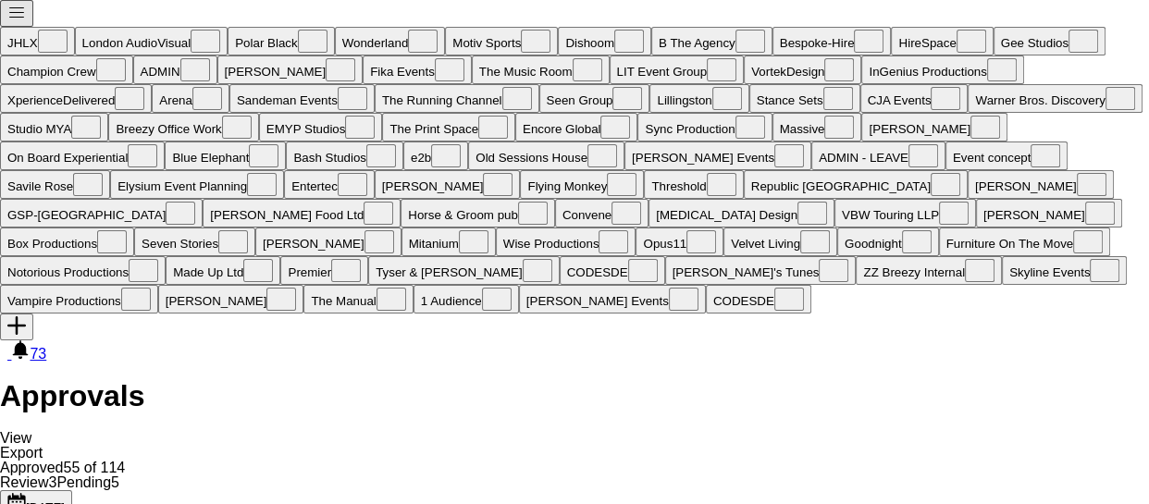
type input "*****"
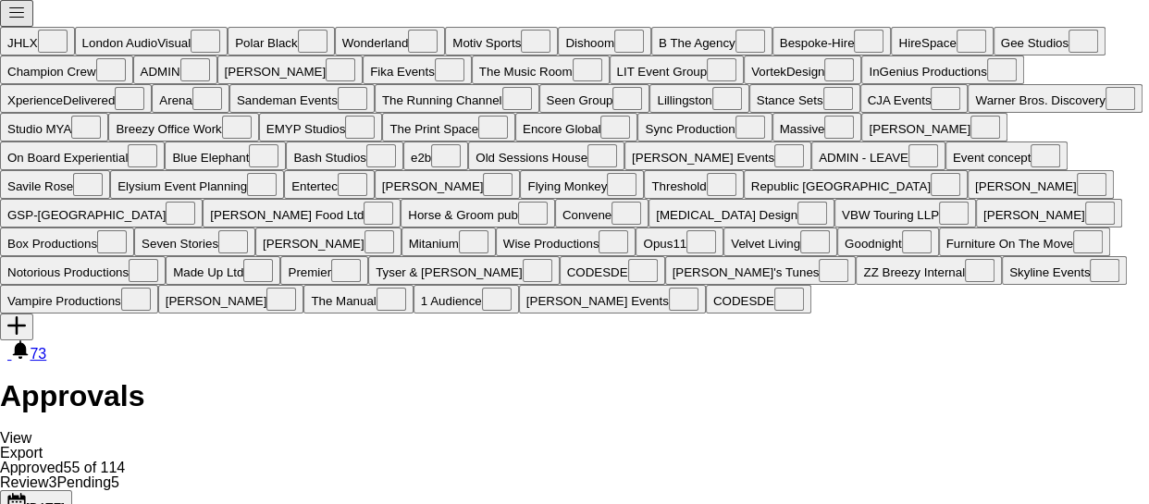
type input "*****"
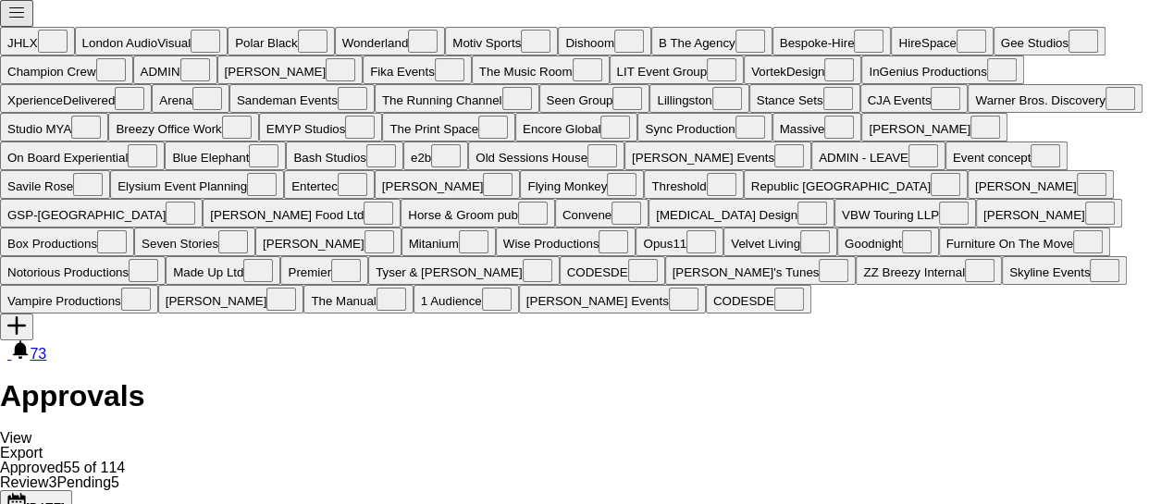
scroll to position [504, 0]
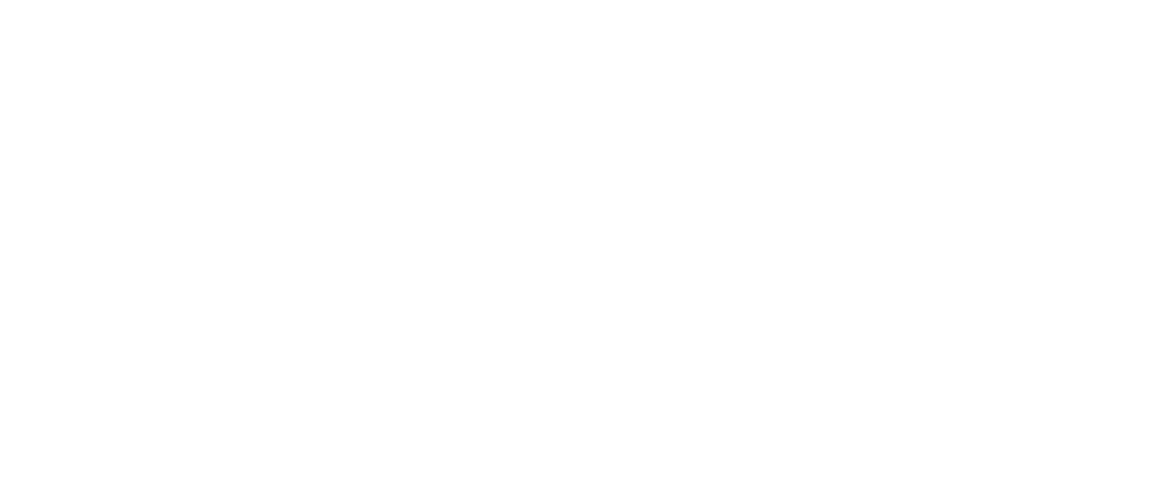
scroll to position [588, 0]
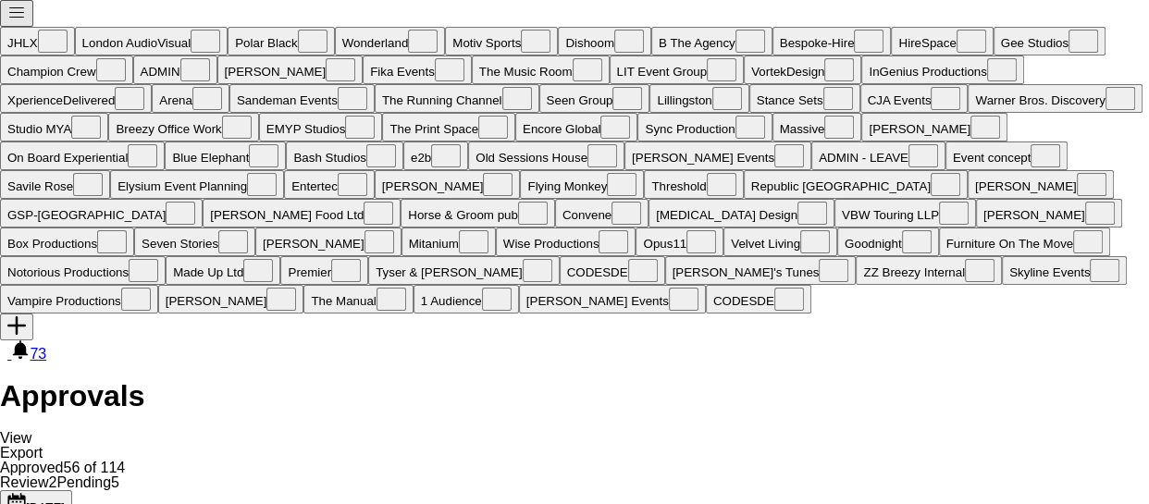
paste input "**********"
type input "**********"
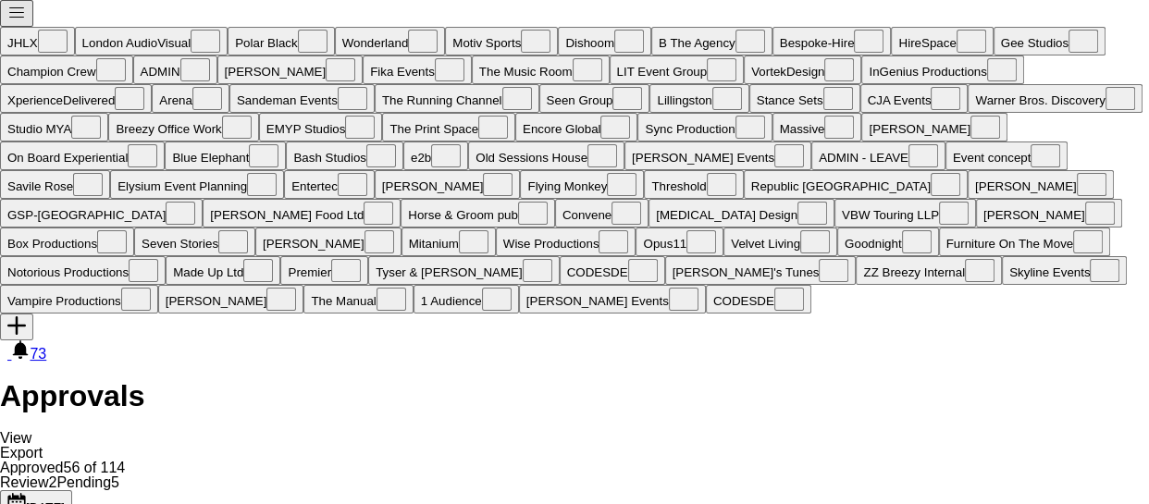
drag, startPoint x: 1111, startPoint y: 282, endPoint x: 954, endPoint y: 307, distance: 159.2
type input "******"
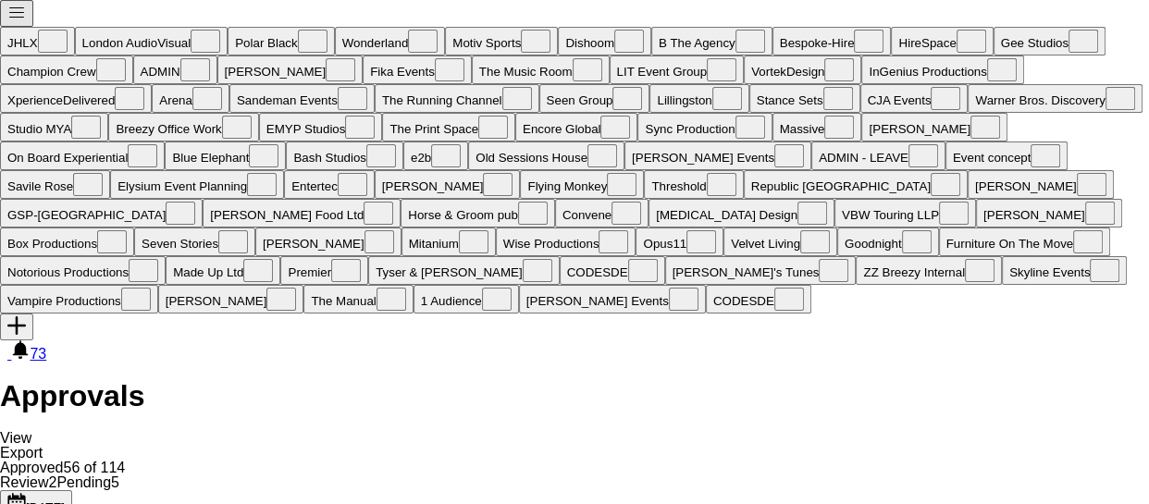
type input "*****"
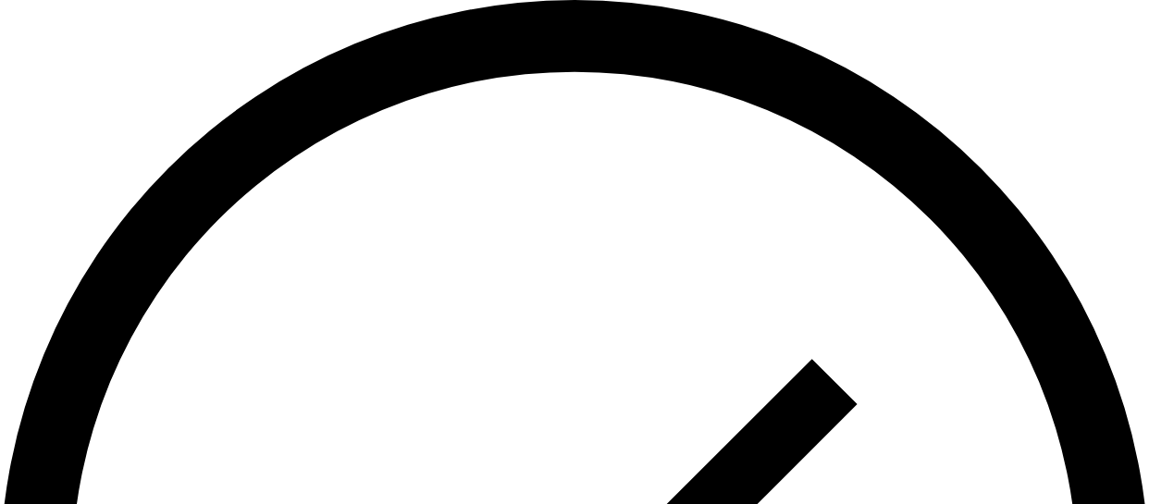
scroll to position [672, 0]
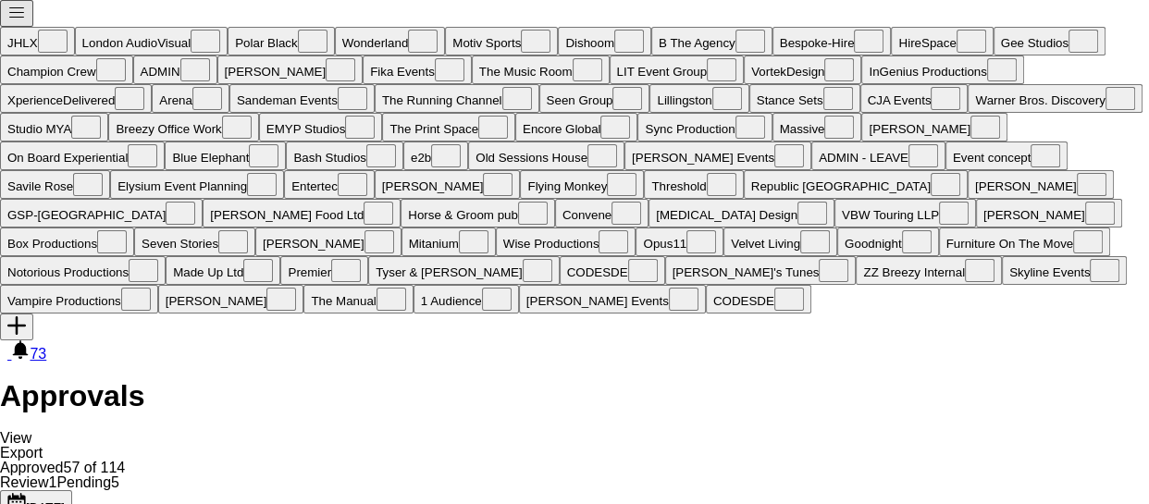
paste input "**********"
type input "**********"
drag, startPoint x: 1106, startPoint y: 290, endPoint x: 972, endPoint y: 314, distance: 136.3
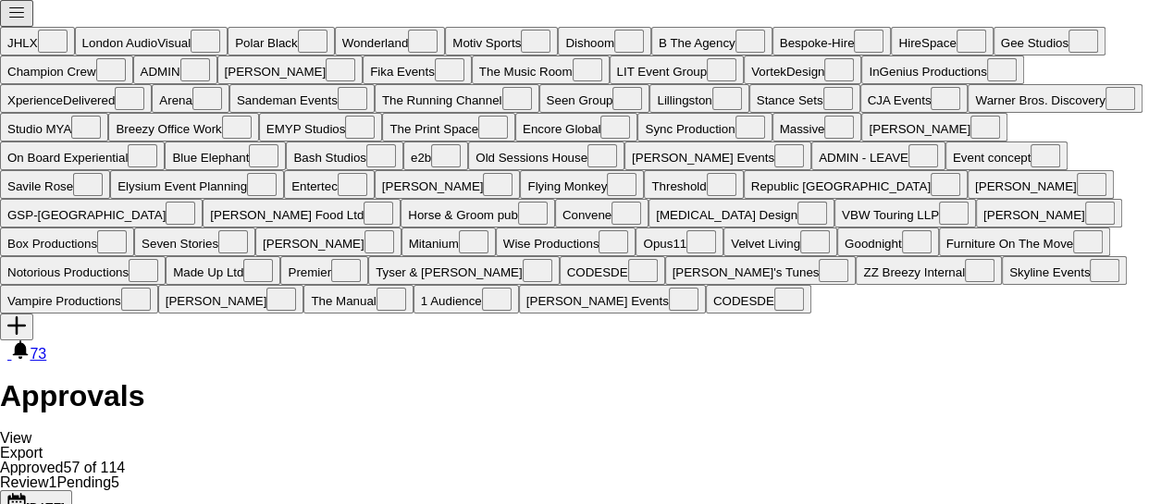
type input "******"
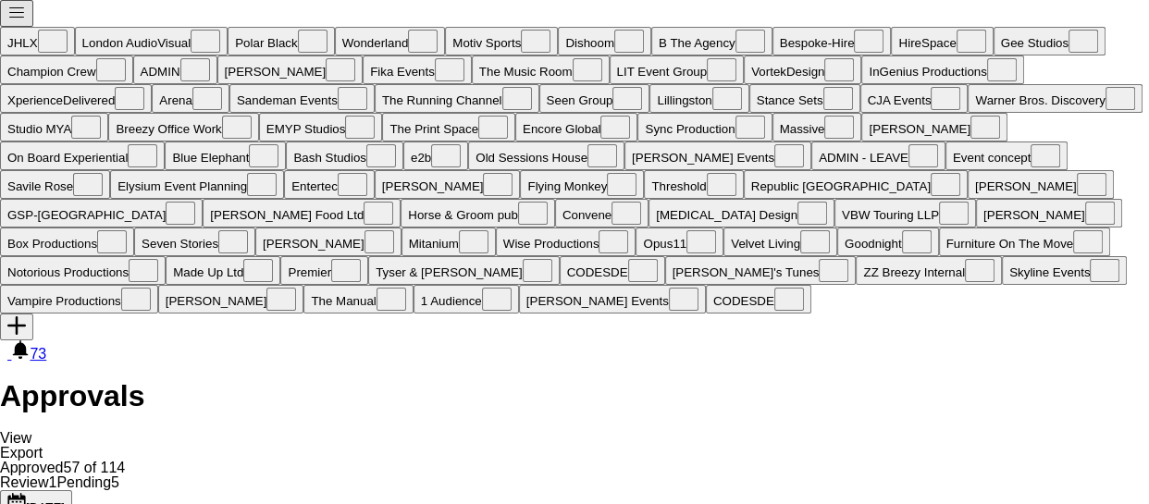
paste input "**********"
type input "**********"
drag, startPoint x: 1111, startPoint y: 290, endPoint x: 914, endPoint y: 296, distance: 197.1
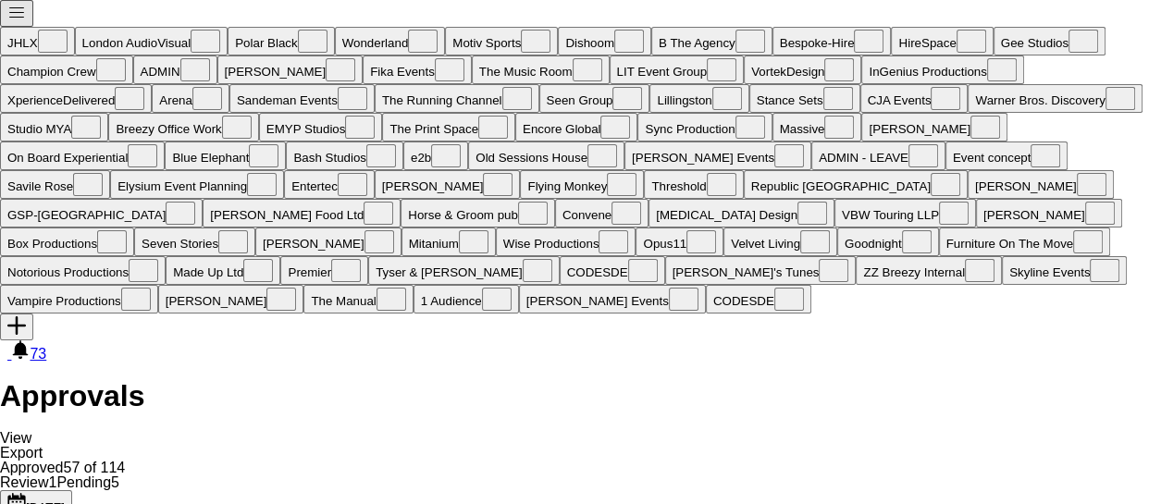
type input "******"
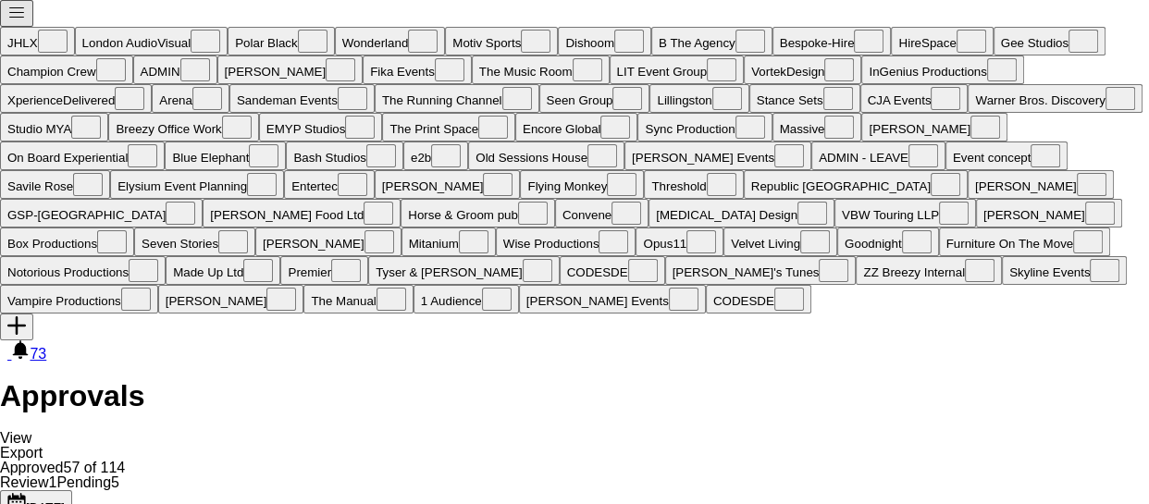
scroll to position [259, 0]
click at [56, 490] on button "Today Yesterday" at bounding box center [36, 503] width 72 height 27
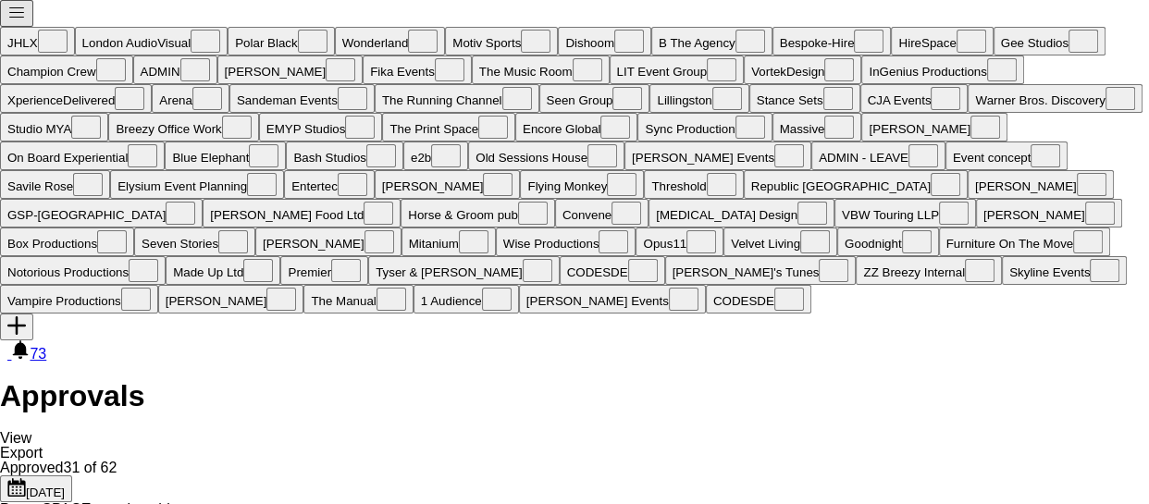
scroll to position [336, 0]
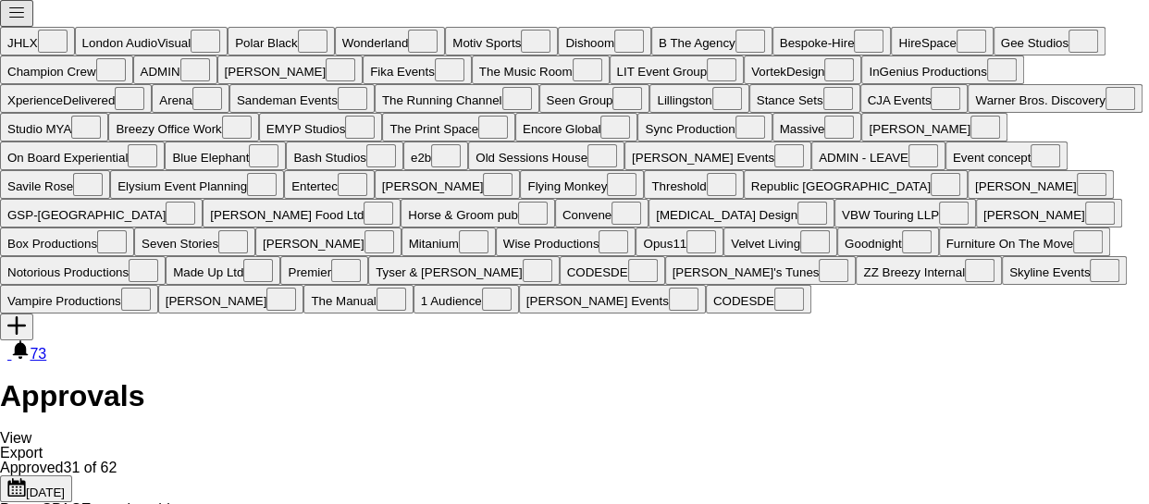
scroll to position [1092, 0]
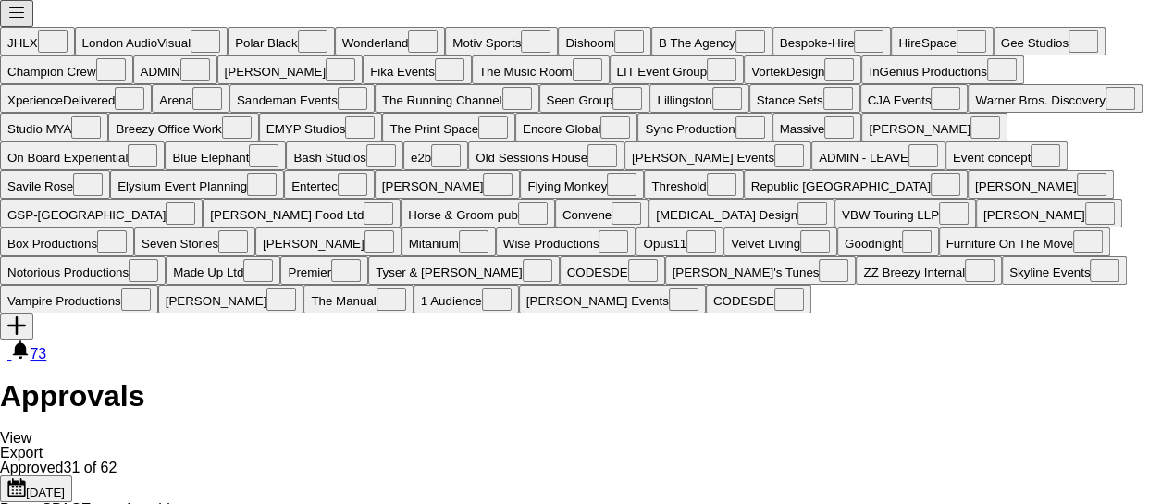
click at [63, 475] on button "Today 05-09-2025" at bounding box center [36, 488] width 72 height 27
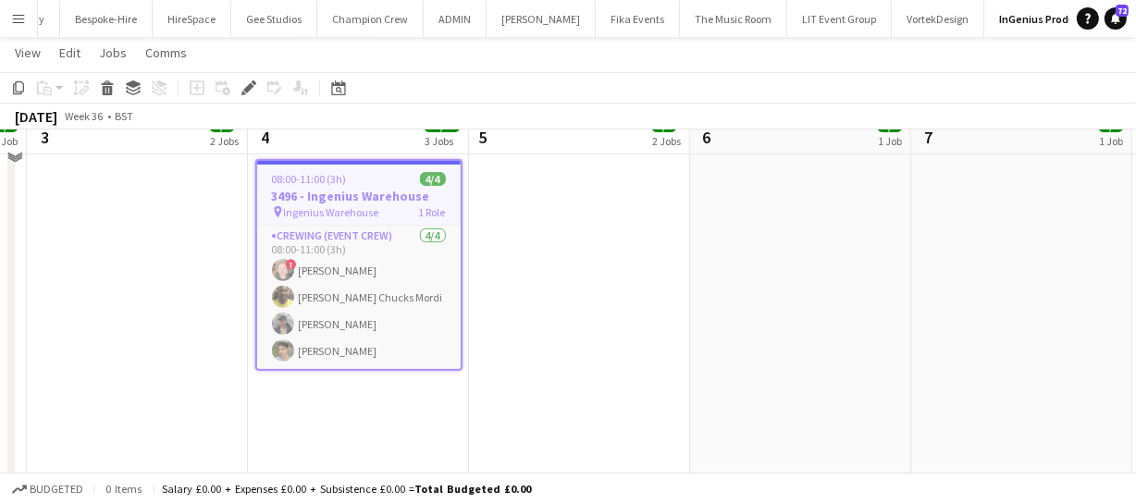
scroll to position [504, 0]
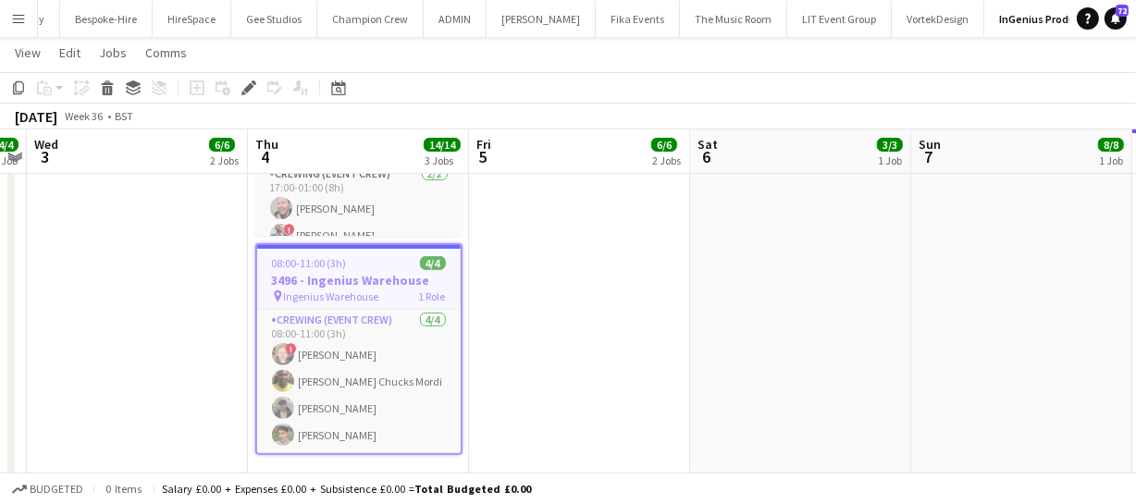
click at [17, 19] on app-icon "Menu" at bounding box center [18, 18] width 15 height 15
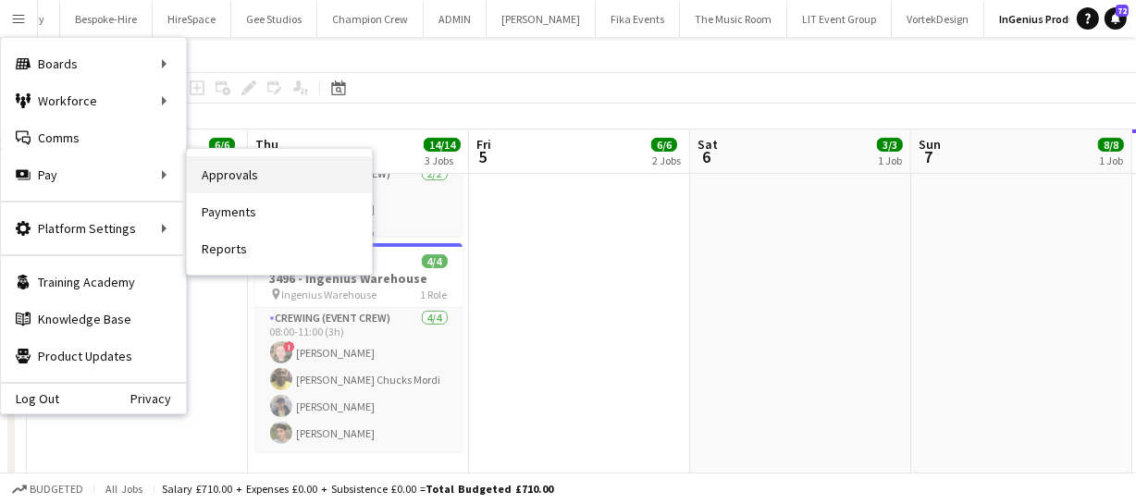
click at [213, 182] on link "Approvals" at bounding box center [279, 174] width 185 height 37
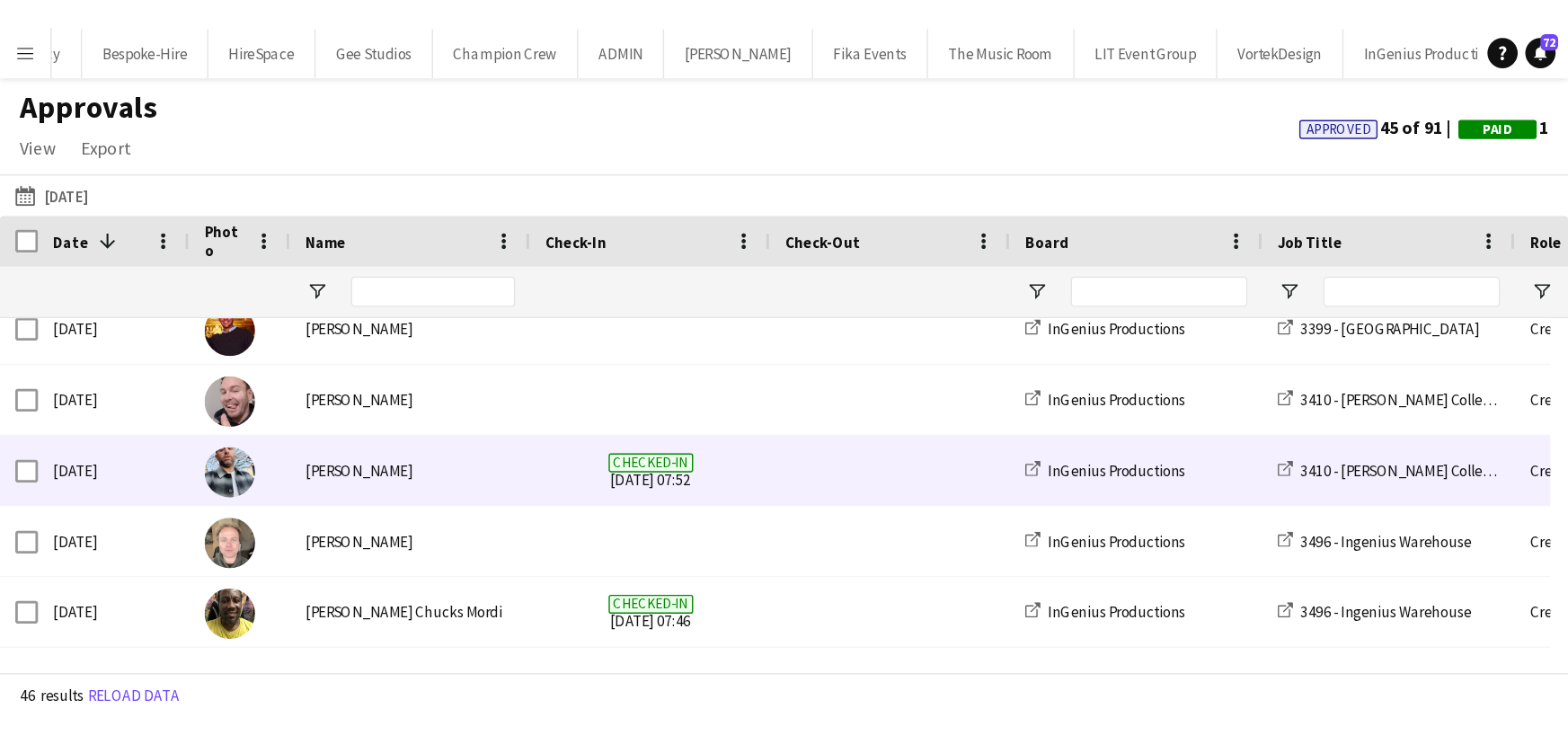
scroll to position [245, 0]
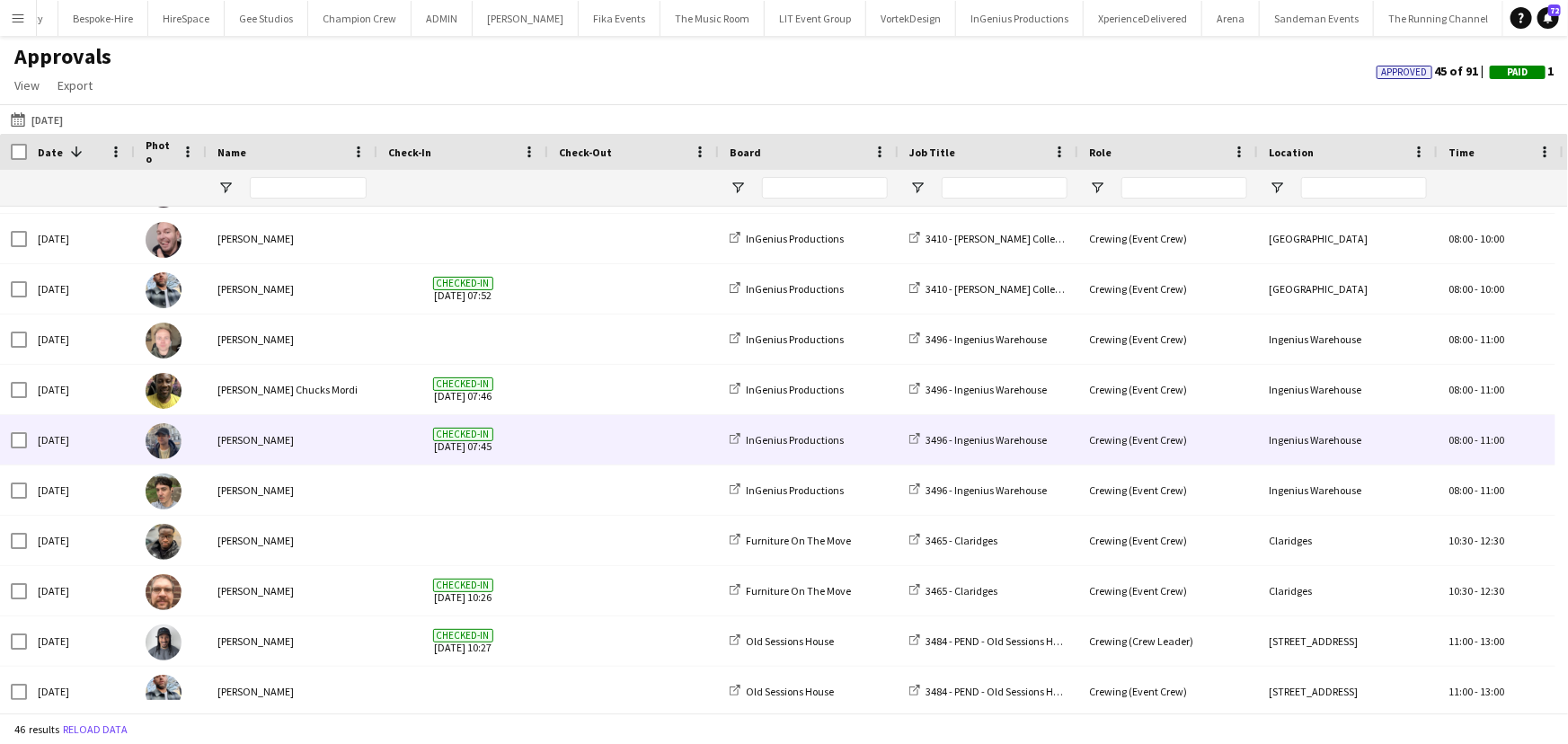
click at [158, 445] on img at bounding box center [163, 441] width 36 height 36
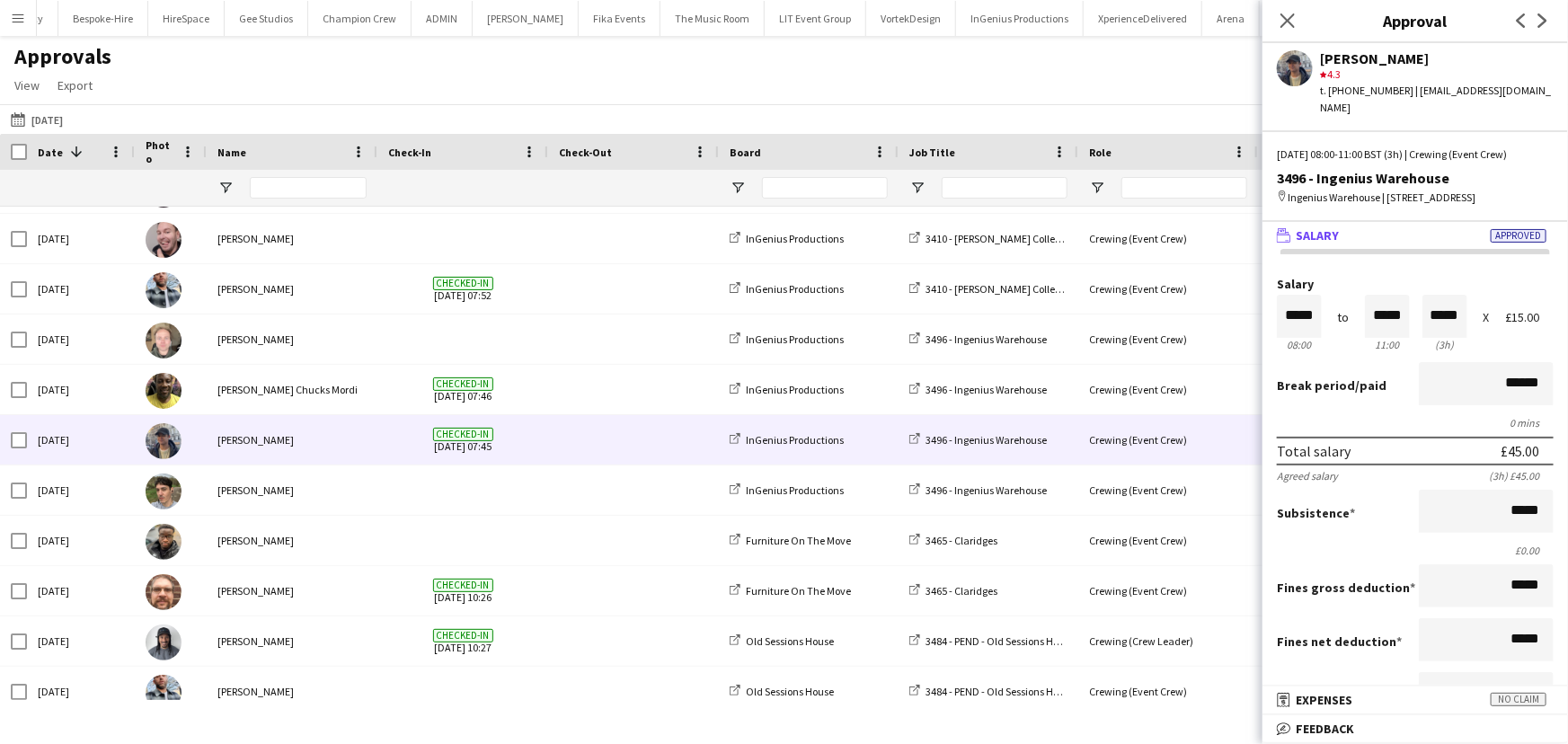
scroll to position [0, 0]
click at [1115, 17] on app-icon "Close pop-in" at bounding box center [1288, 20] width 26 height 26
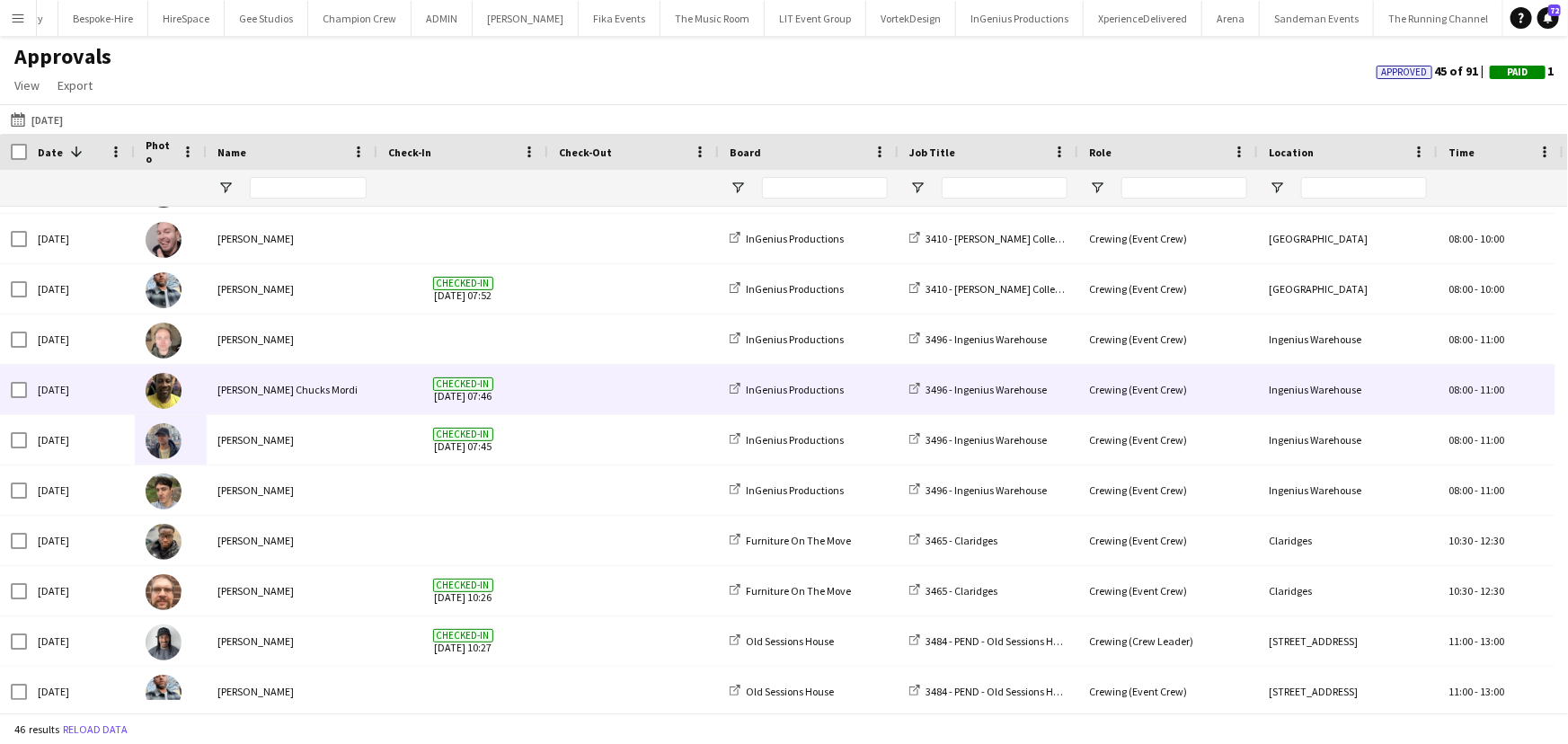
click at [278, 389] on div "[PERSON_NAME] Chucks Mordi" at bounding box center [292, 389] width 171 height 50
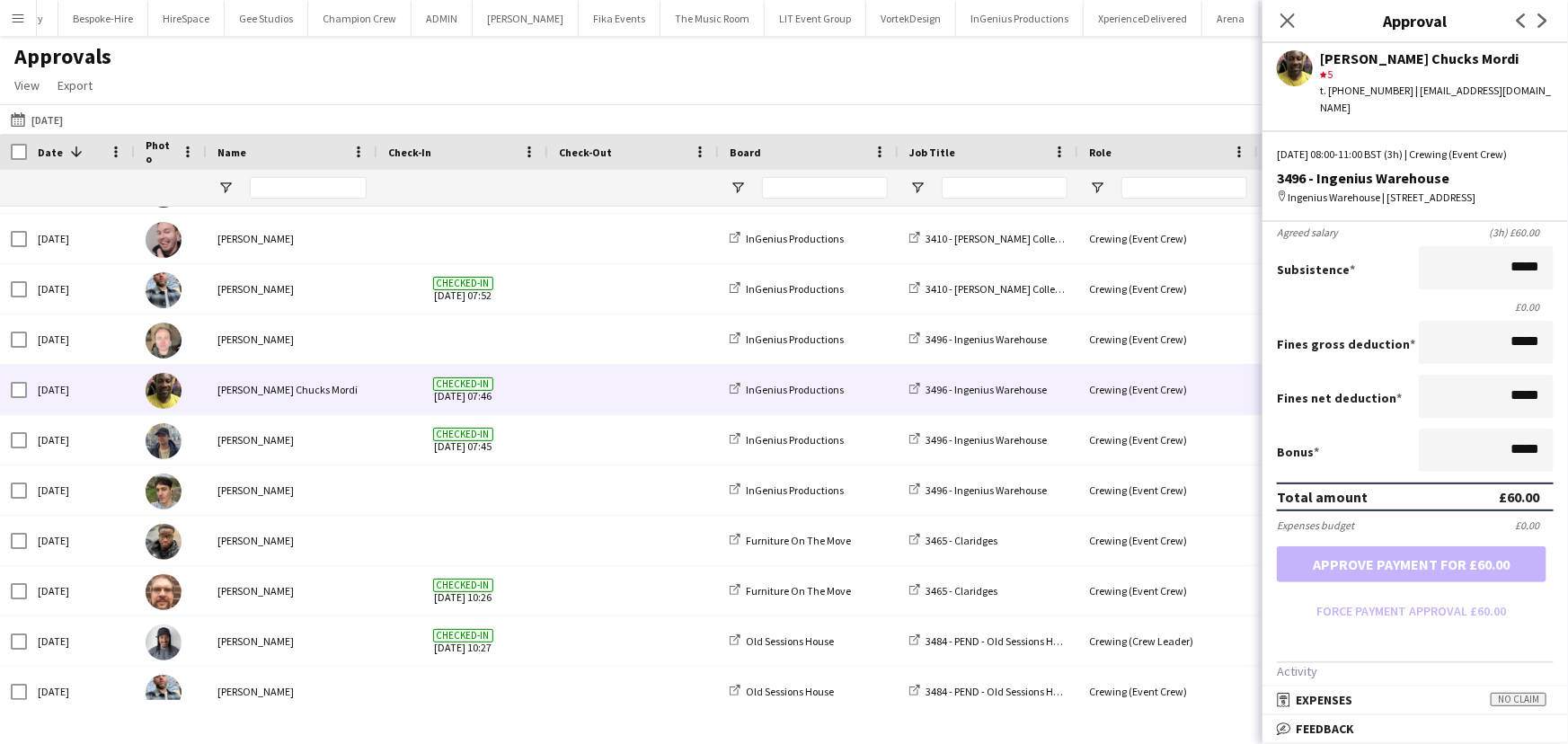
scroll to position [245, 0]
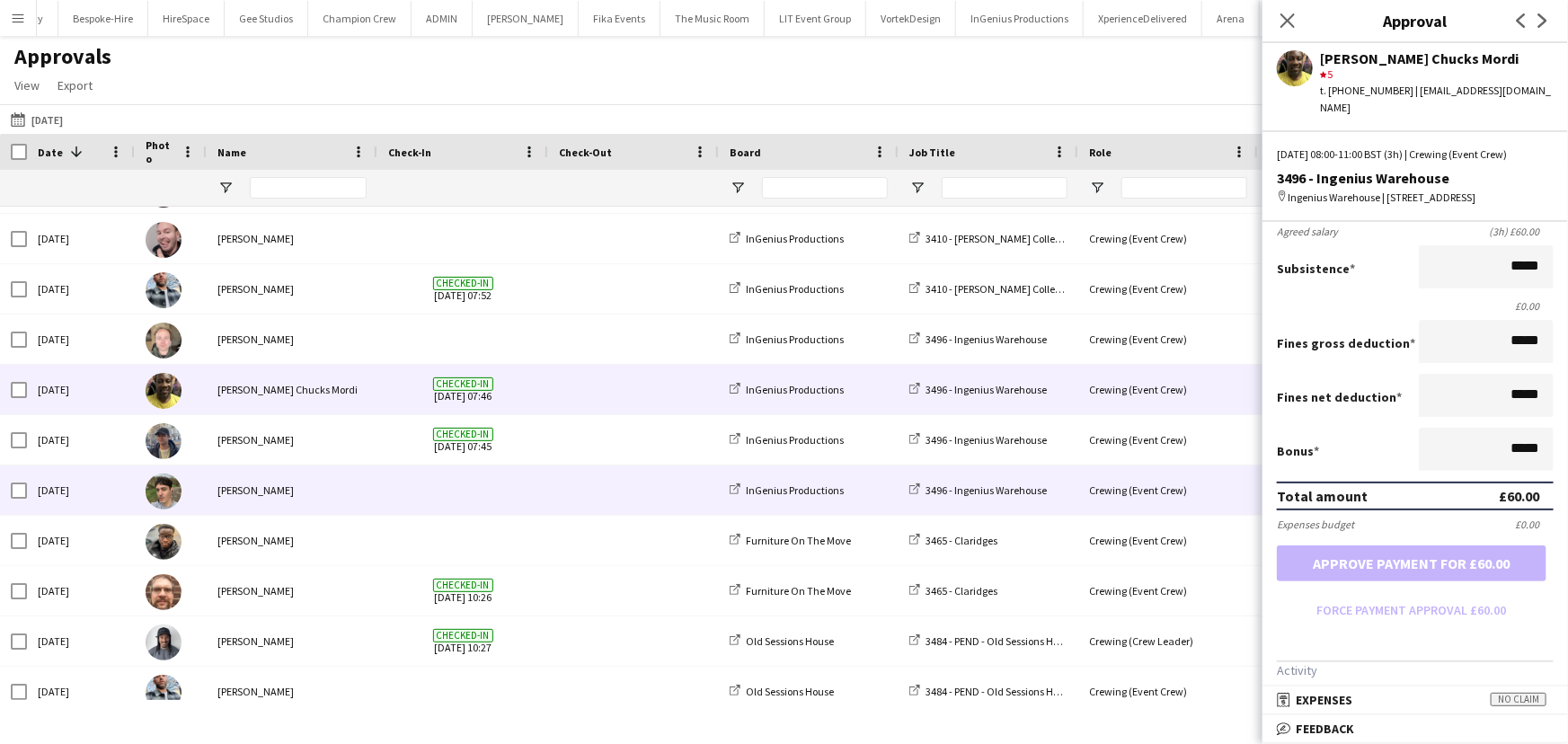
click at [334, 478] on div "[PERSON_NAME]" at bounding box center [292, 490] width 171 height 50
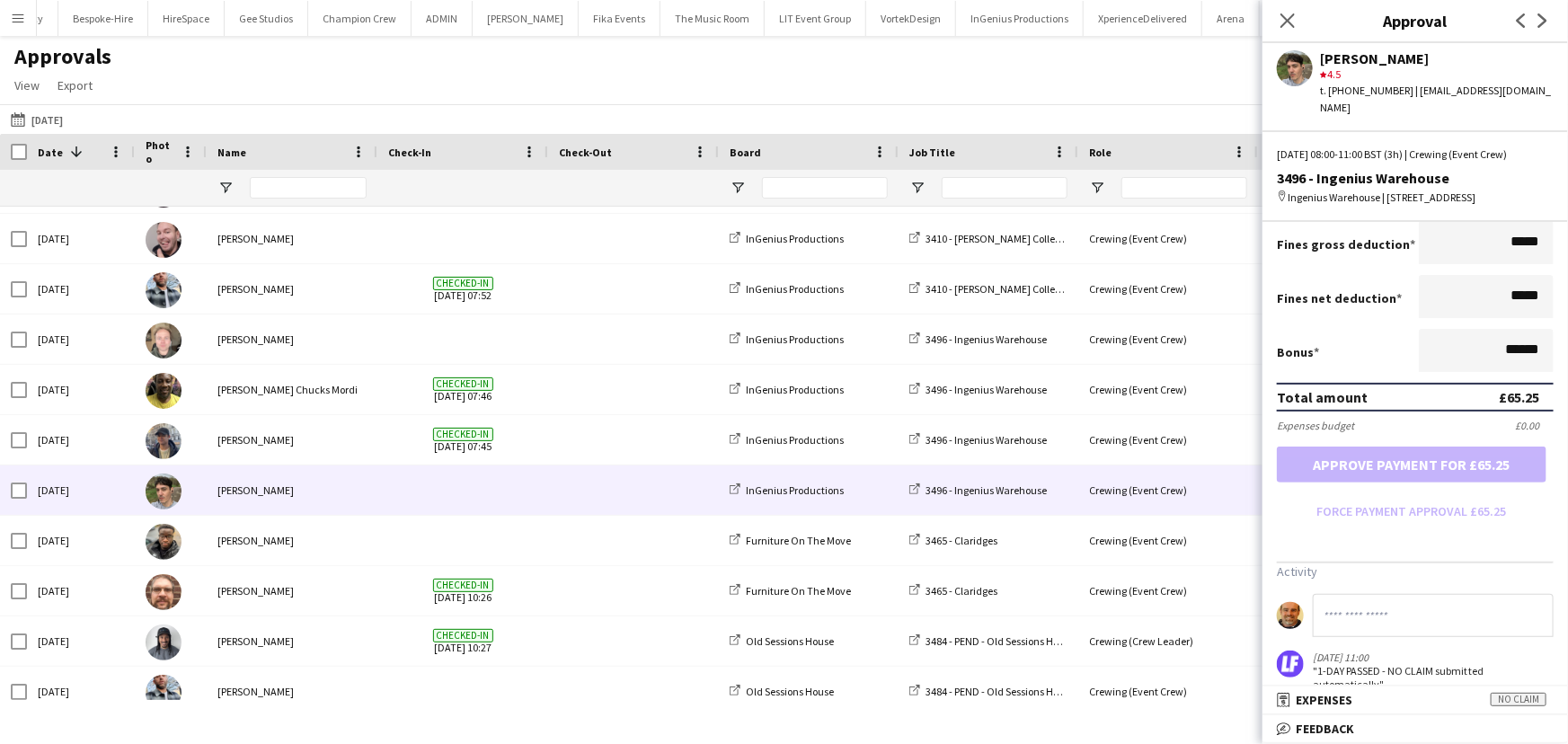
scroll to position [326, 0]
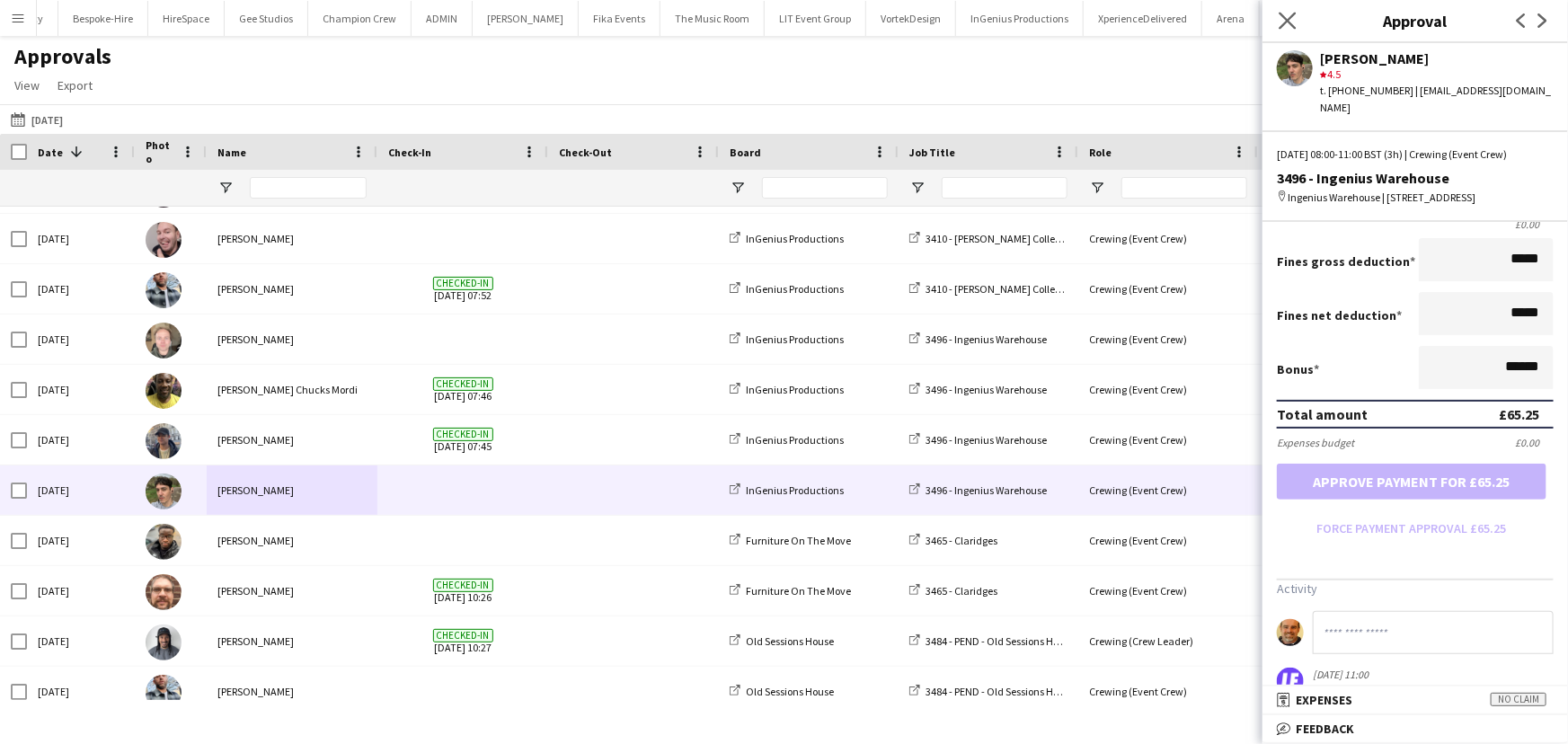
click at [1115, 29] on app-icon "Close pop-in" at bounding box center [1288, 20] width 26 height 26
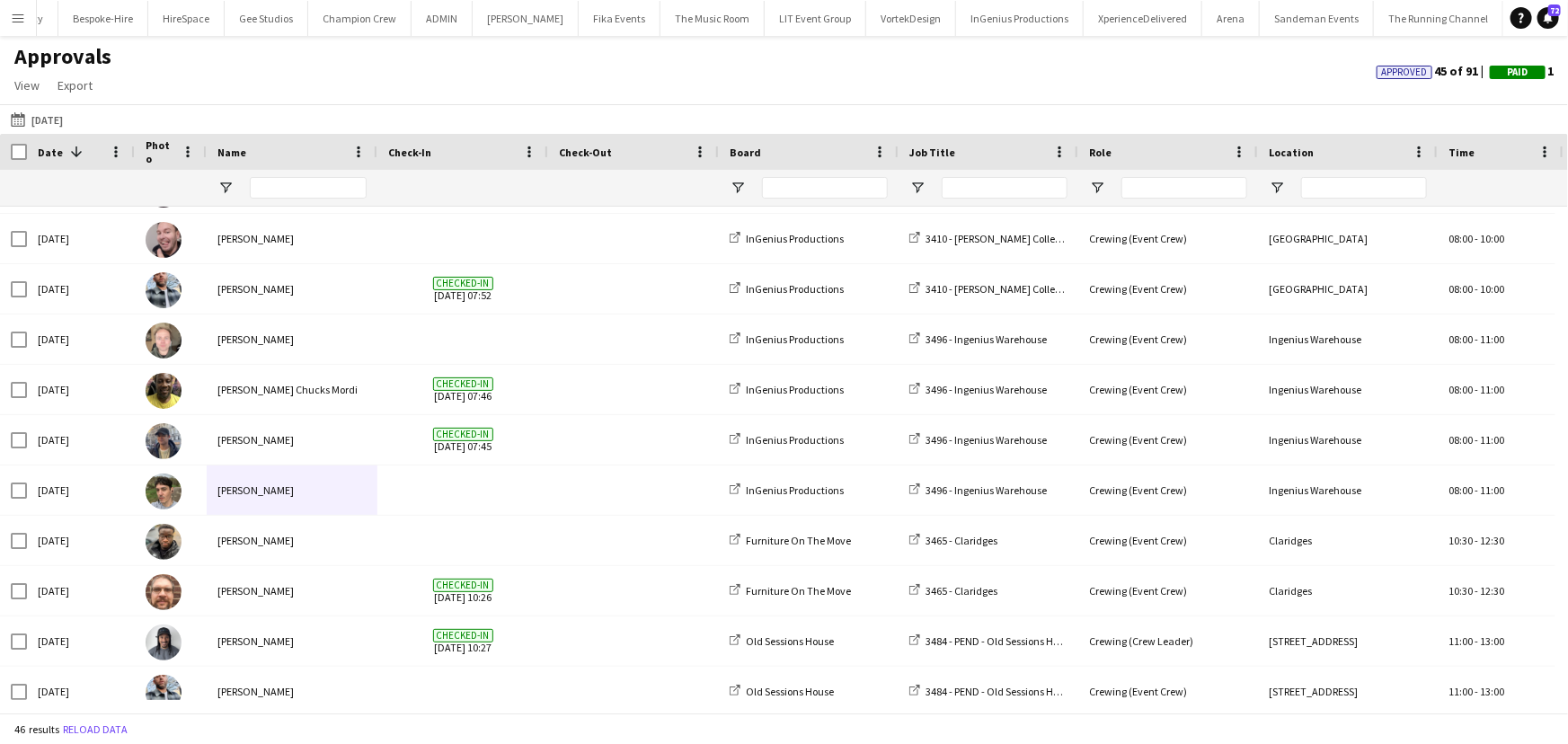
click at [29, 2] on button "Menu" at bounding box center [17, 17] width 36 height 36
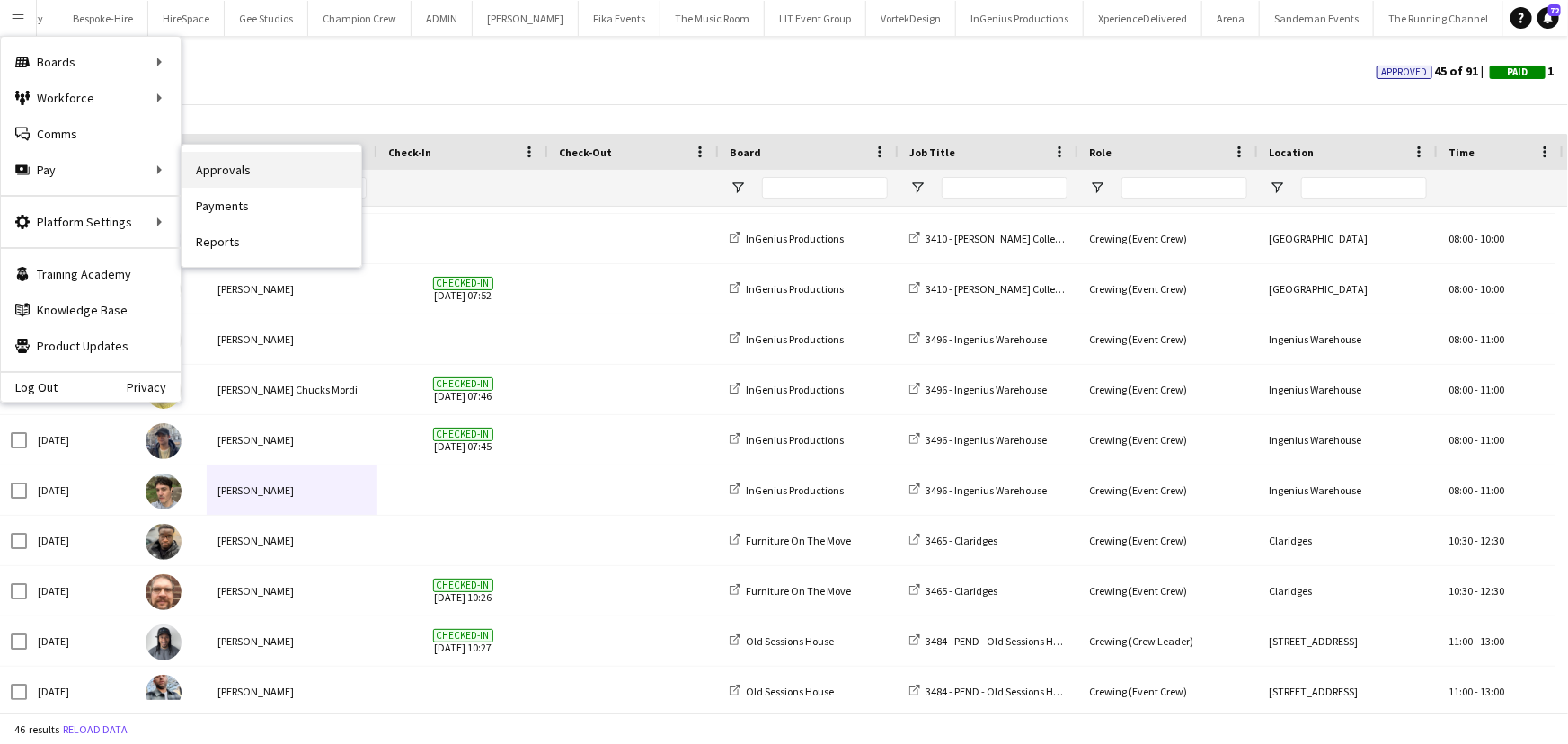
click at [199, 171] on link "Approvals" at bounding box center [271, 169] width 180 height 36
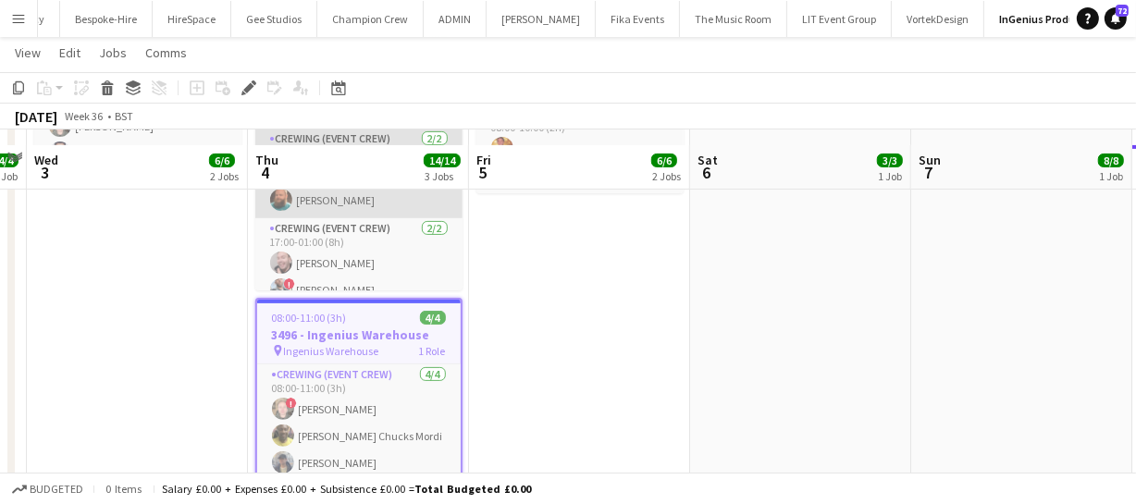
scroll to position [504, 0]
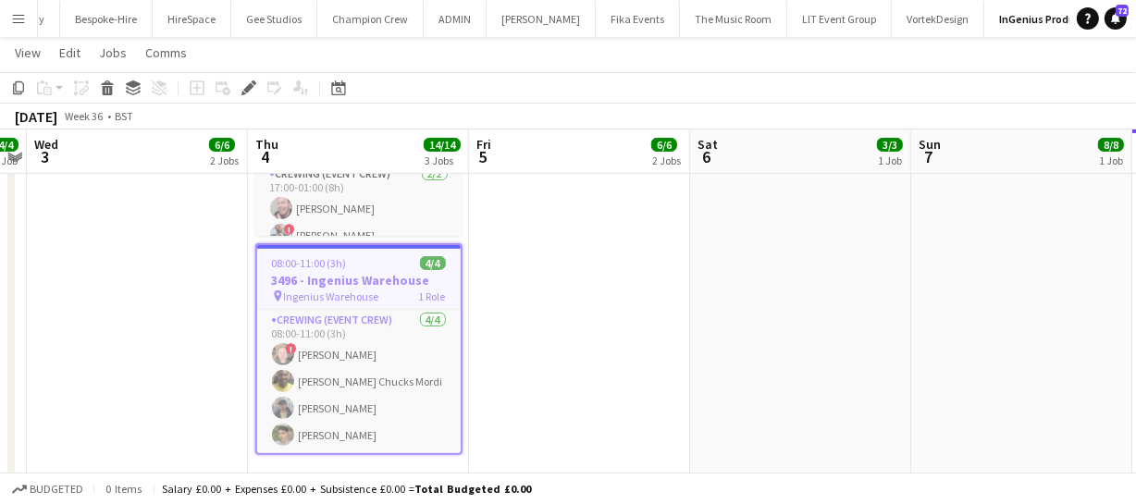
click at [1, 15] on button "Menu" at bounding box center [18, 18] width 37 height 37
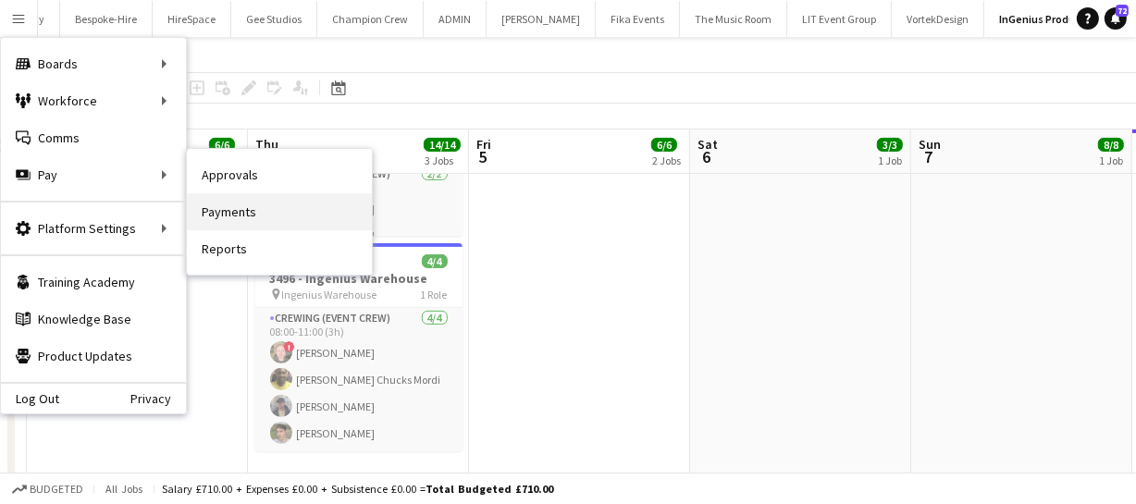
click at [241, 195] on link "Payments" at bounding box center [279, 211] width 185 height 37
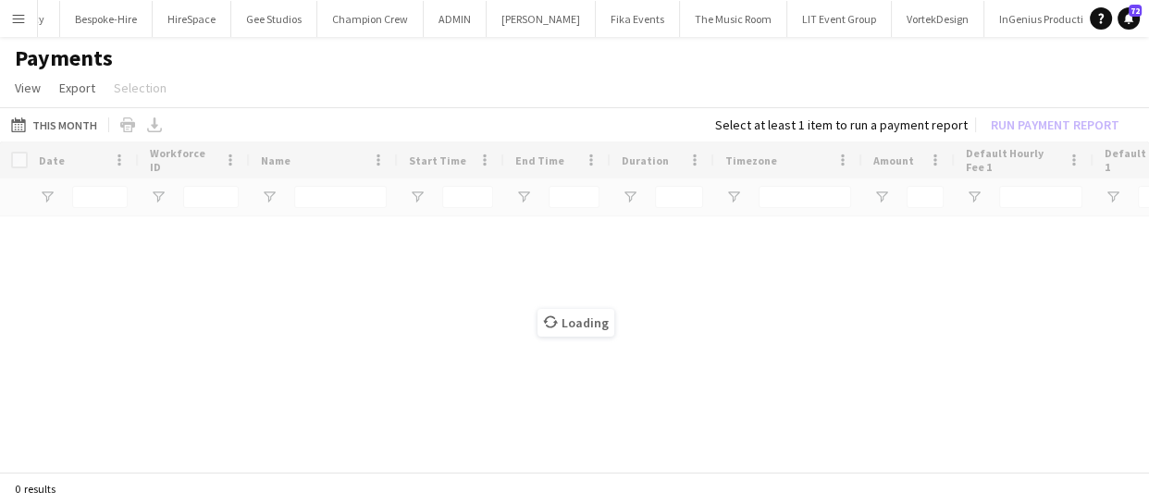
click at [21, 15] on app-icon "Menu" at bounding box center [18, 18] width 15 height 15
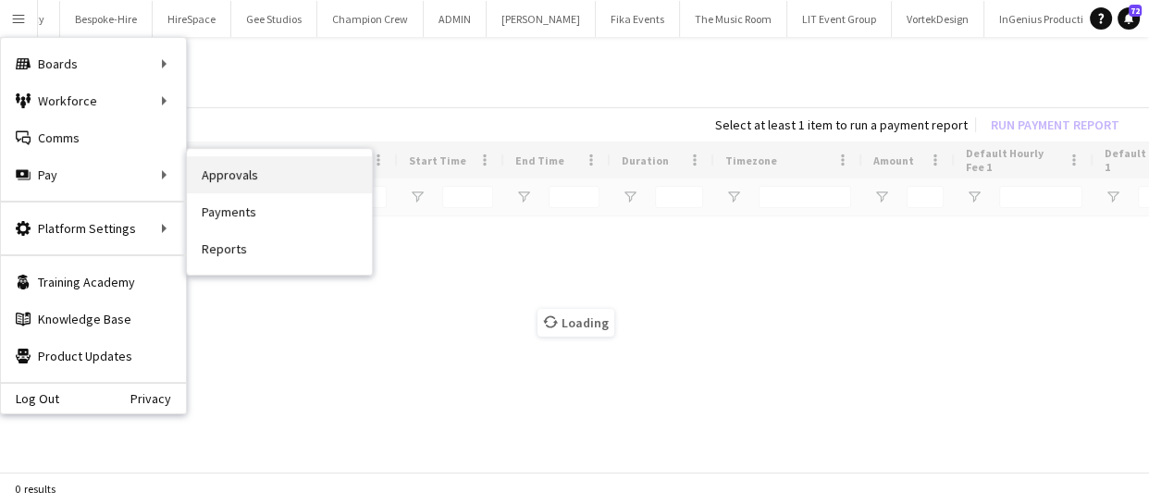
click at [264, 179] on link "Approvals" at bounding box center [279, 174] width 185 height 37
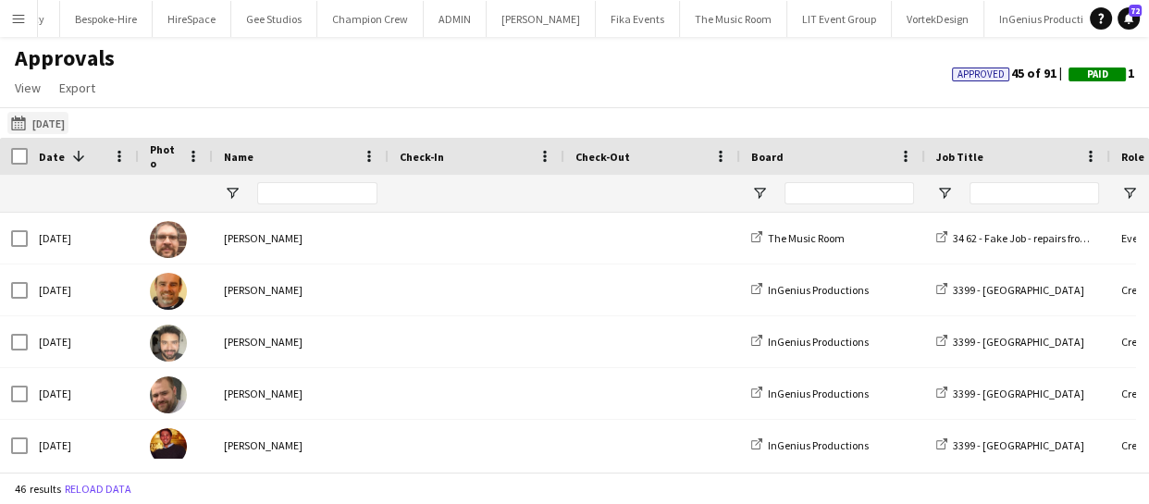
click at [68, 115] on button "[DATE] [DATE]" at bounding box center [37, 123] width 61 height 22
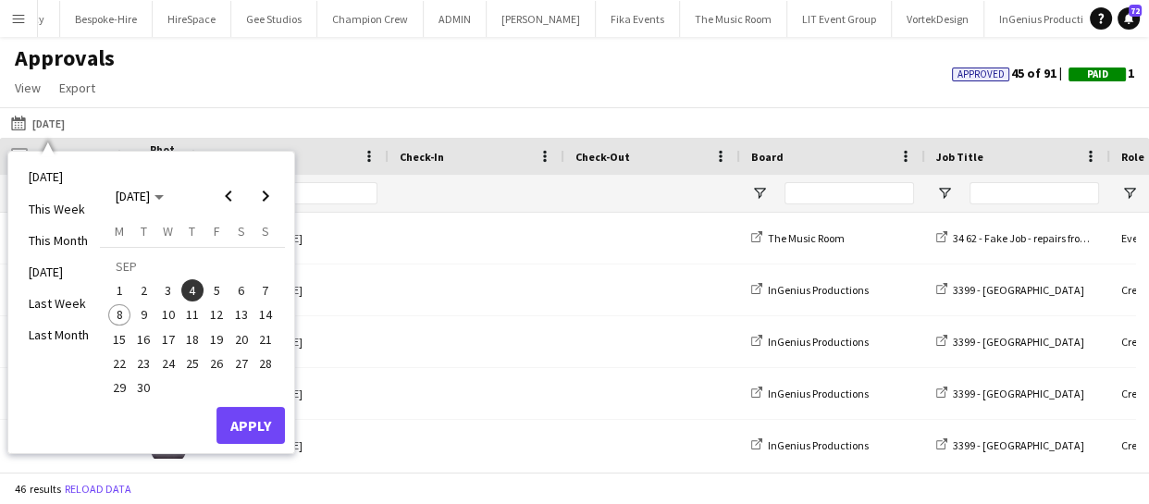
click at [113, 315] on span "8" at bounding box center [119, 315] width 22 height 22
click at [240, 434] on button "Apply" at bounding box center [250, 425] width 68 height 37
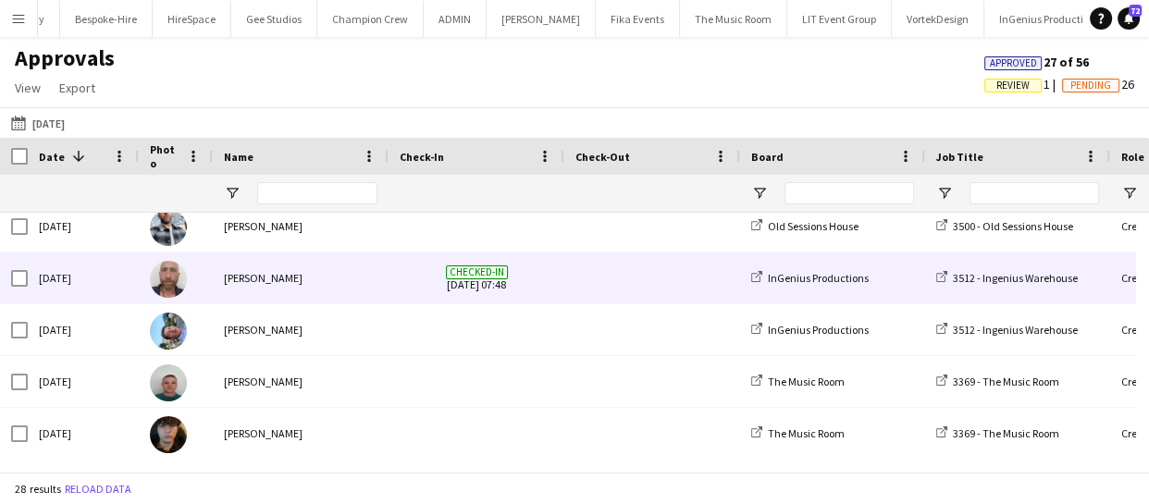
click at [172, 275] on img at bounding box center [168, 279] width 37 height 37
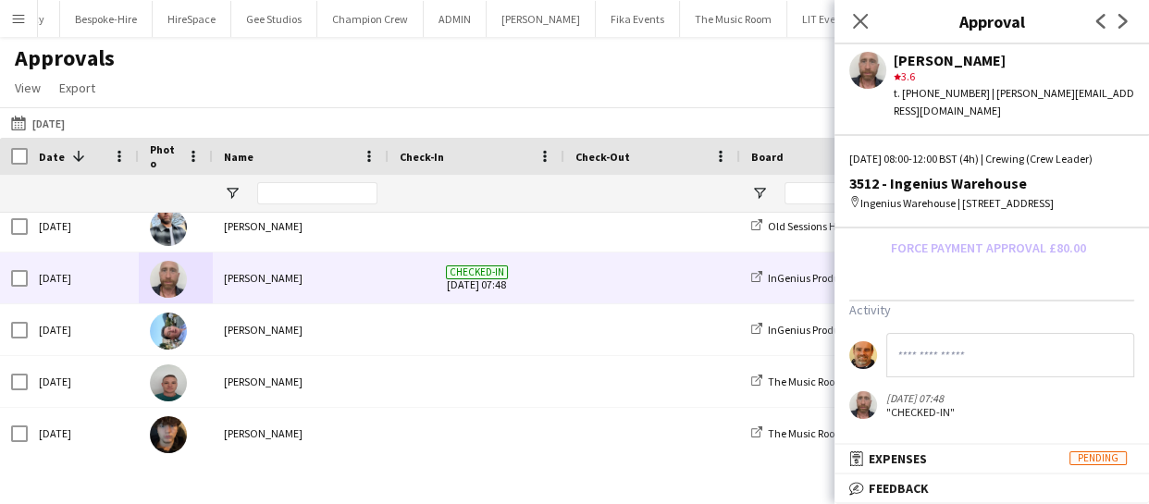
click at [918, 351] on input at bounding box center [1010, 355] width 248 height 44
type input "**********"
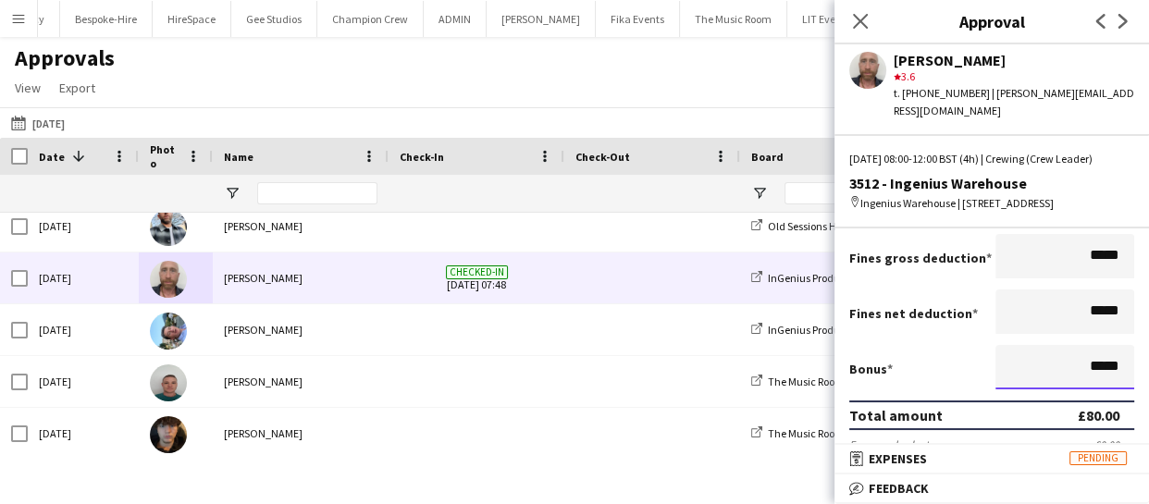
drag, startPoint x: 1107, startPoint y: 376, endPoint x: 1045, endPoint y: 376, distance: 62.0
click at [1045, 376] on input "*****" at bounding box center [1064, 367] width 139 height 44
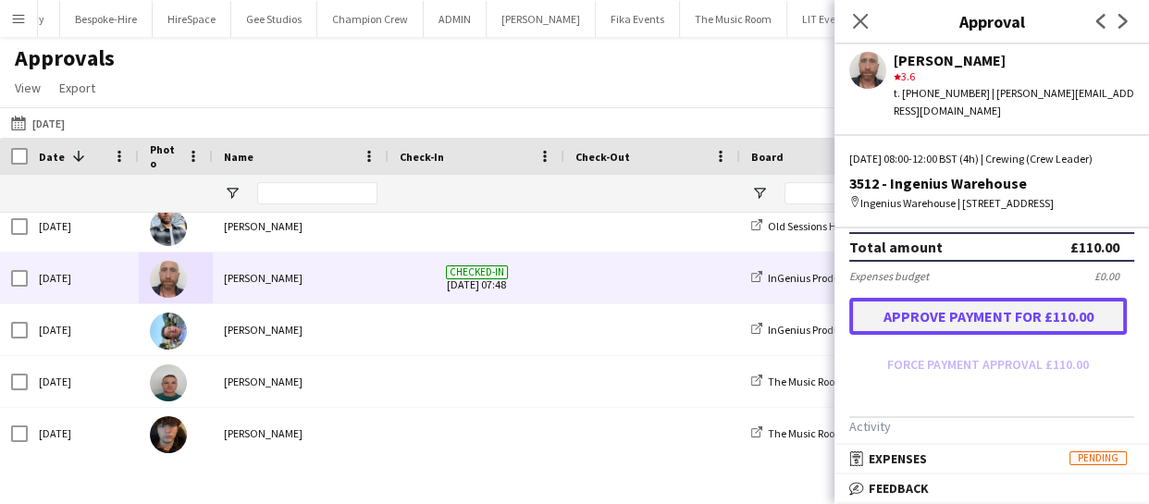
type input "******"
click at [1019, 327] on button "Approve payment for £110.00" at bounding box center [988, 316] width 278 height 37
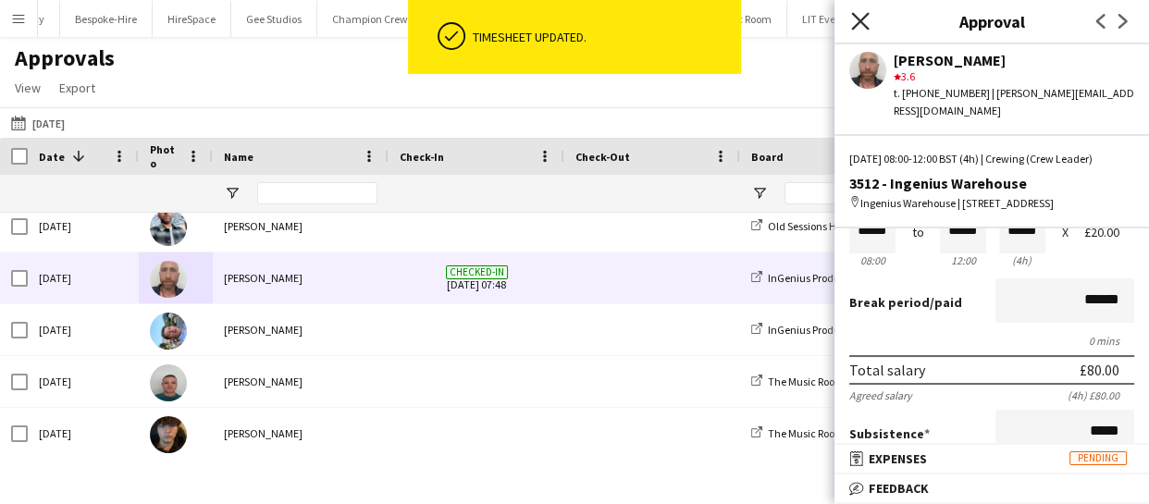
click at [862, 18] on icon at bounding box center [860, 21] width 18 height 18
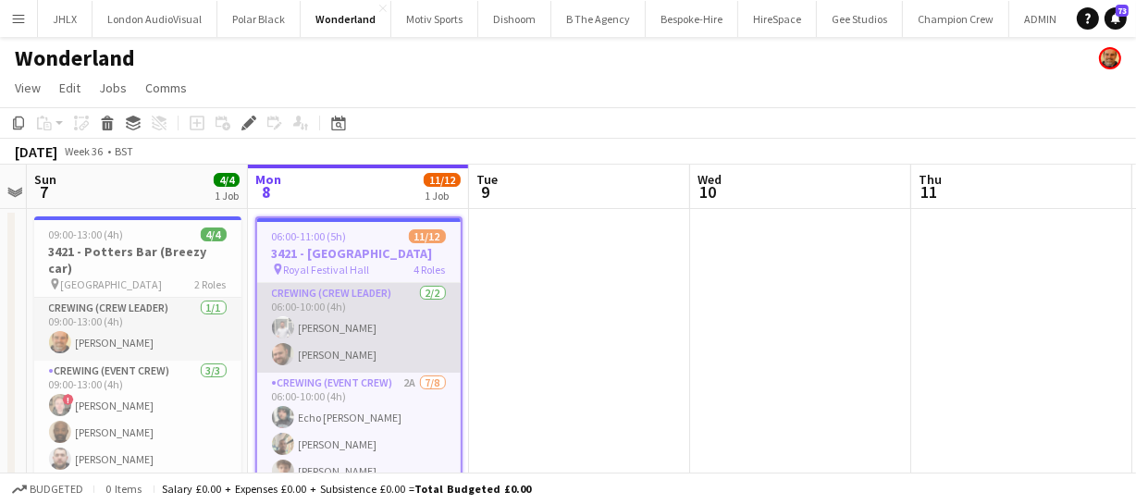
click at [296, 346] on app-card-role "Crewing (Crew Leader) [DATE] 06:00-10:00 (4h) [PERSON_NAME] [PERSON_NAME]" at bounding box center [359, 328] width 204 height 90
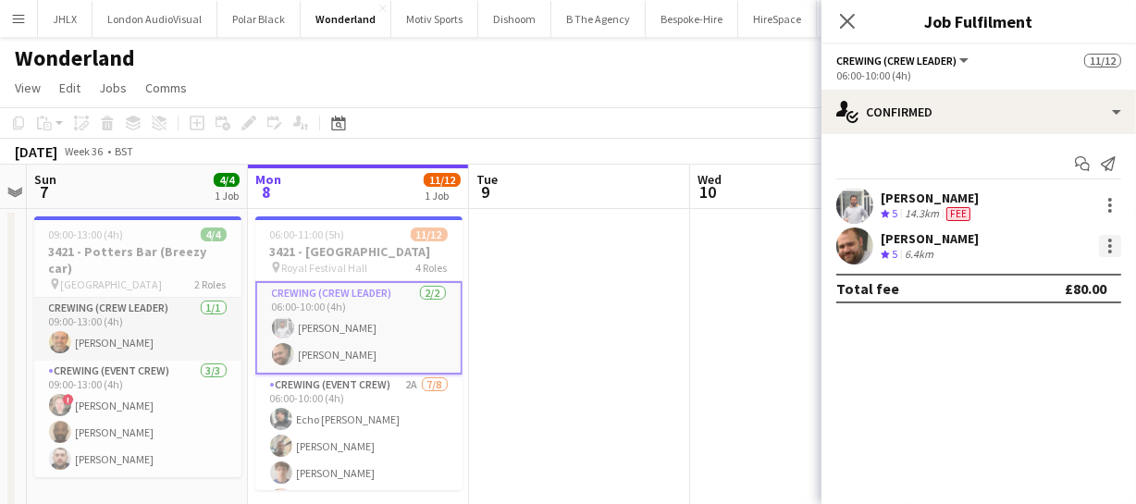
click at [1114, 251] on div at bounding box center [1110, 246] width 22 height 22
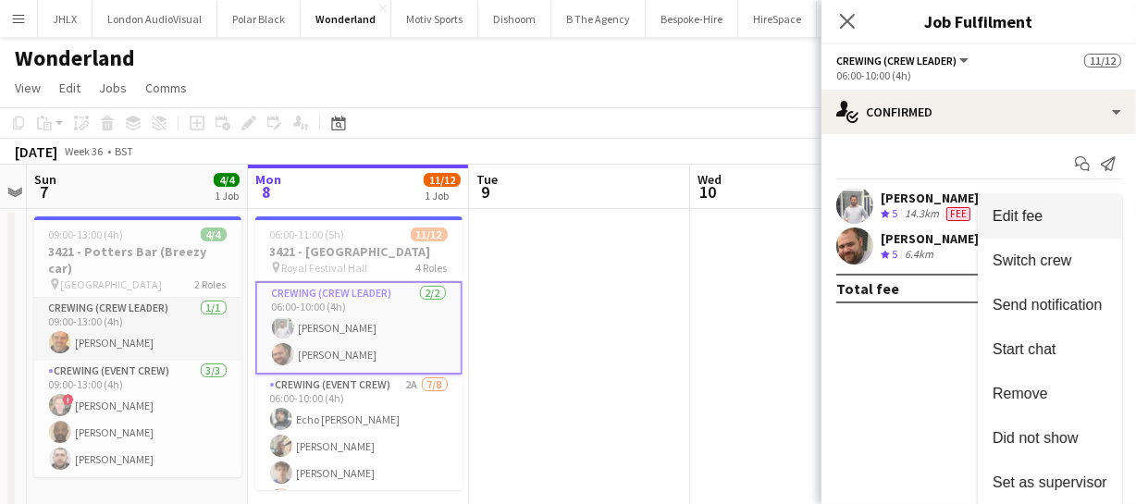
click at [1020, 214] on span "Edit fee" at bounding box center [1018, 216] width 50 height 16
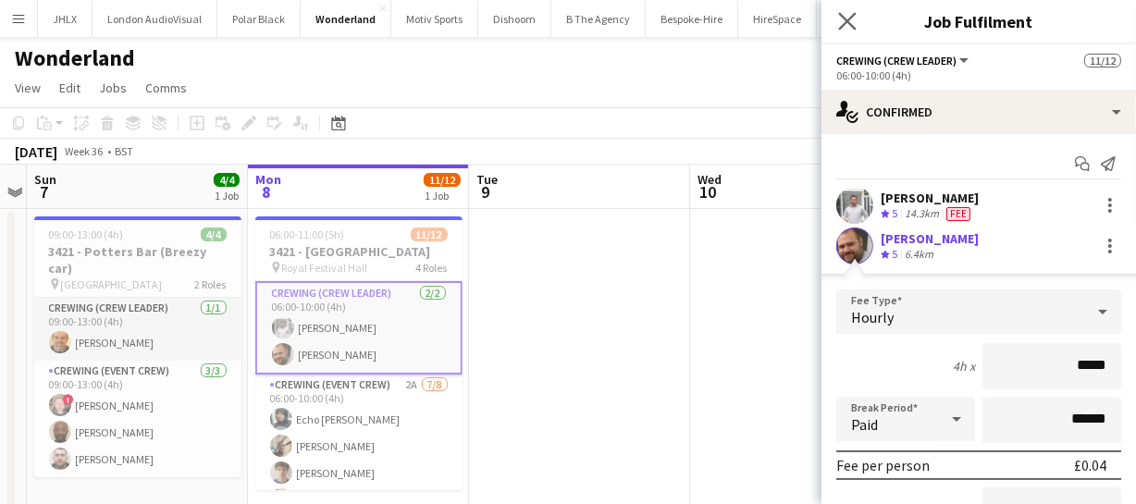
type input "*****"
click at [856, 21] on icon "Close pop-in" at bounding box center [847, 21] width 18 height 18
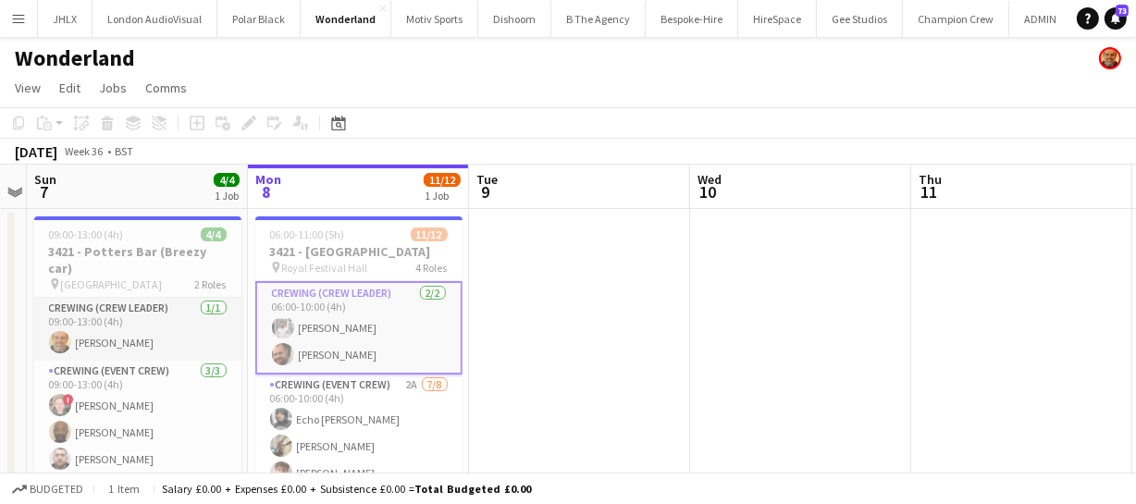
click at [330, 336] on app-card-role "Crewing (Crew Leader) [DATE] 06:00-10:00 (4h) [PERSON_NAME] [PERSON_NAME]" at bounding box center [358, 327] width 207 height 93
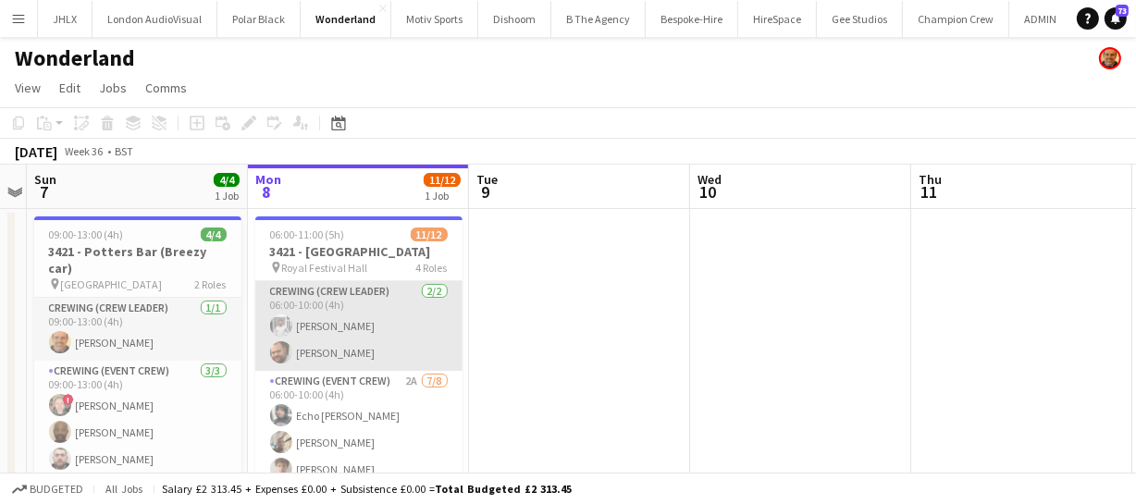
click at [337, 334] on app-card-role "Crewing (Crew Leader) [DATE] 06:00-10:00 (4h) [PERSON_NAME] [PERSON_NAME]" at bounding box center [358, 326] width 207 height 90
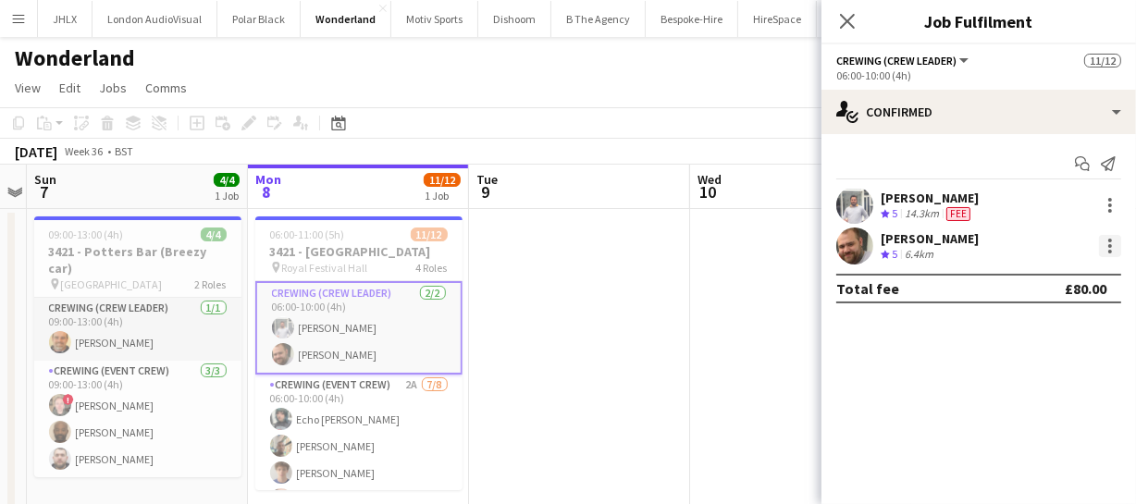
click at [1104, 247] on div at bounding box center [1110, 246] width 22 height 22
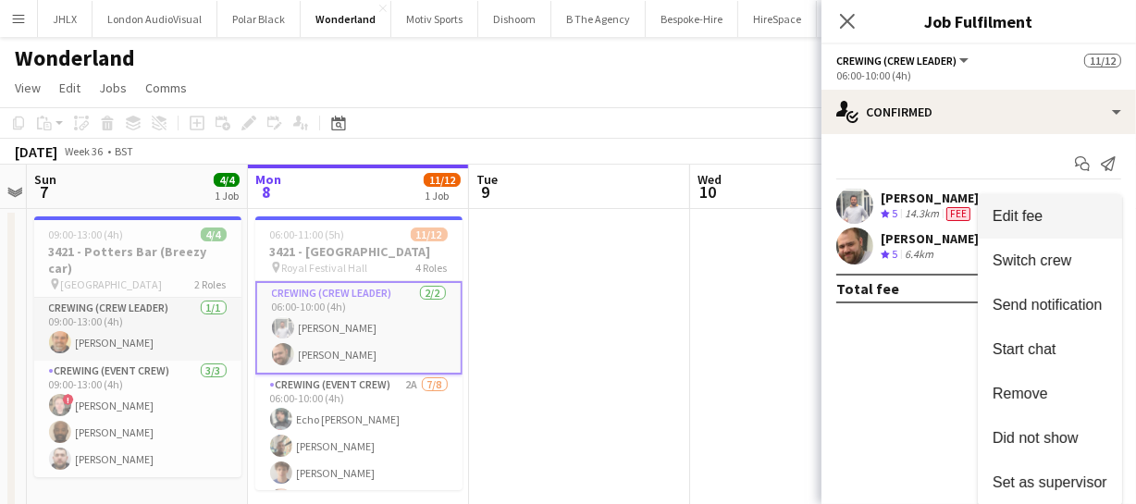
click at [1034, 229] on button "Edit fee" at bounding box center [1050, 216] width 144 height 44
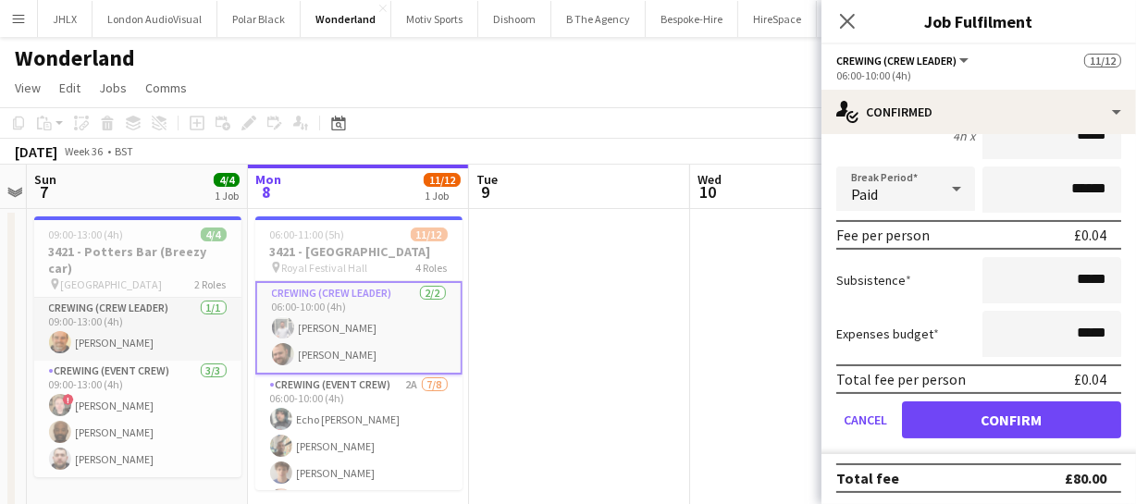
scroll to position [232, 0]
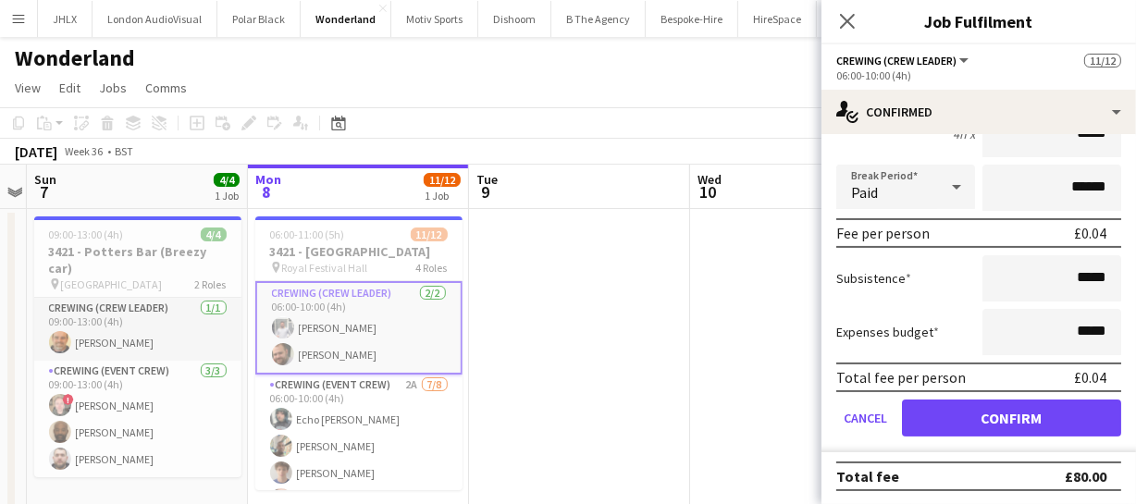
type input "*****"
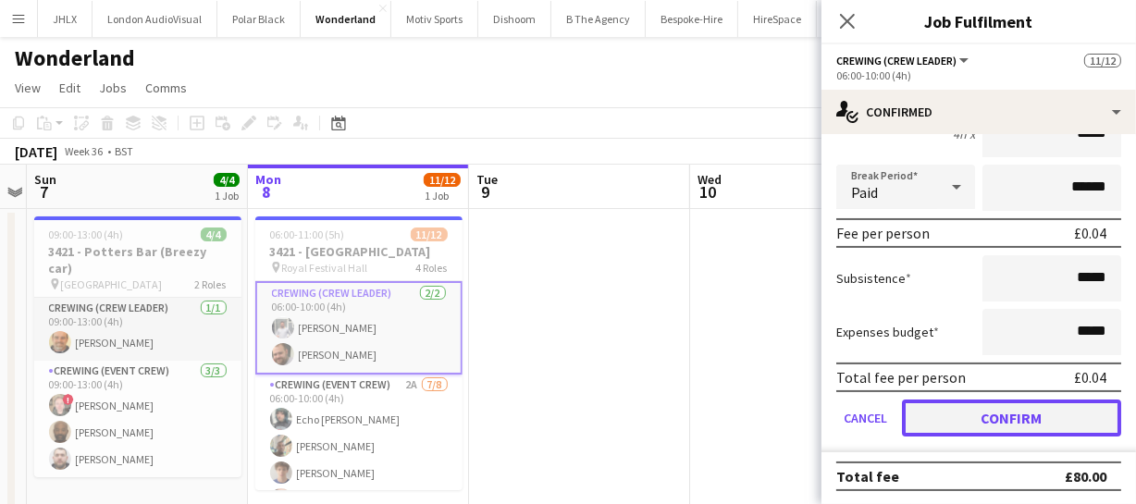
click at [1041, 408] on button "Confirm" at bounding box center [1011, 418] width 219 height 37
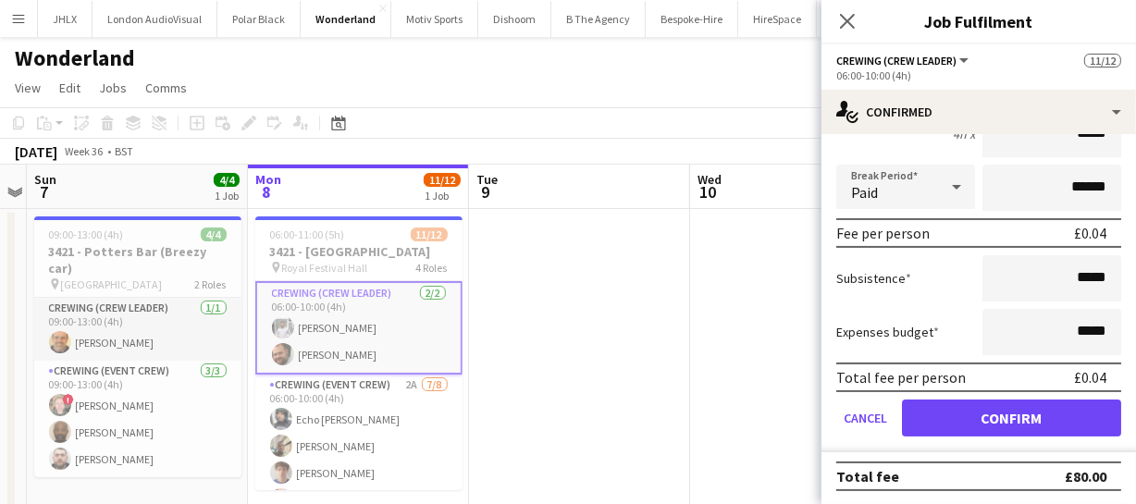
scroll to position [0, 0]
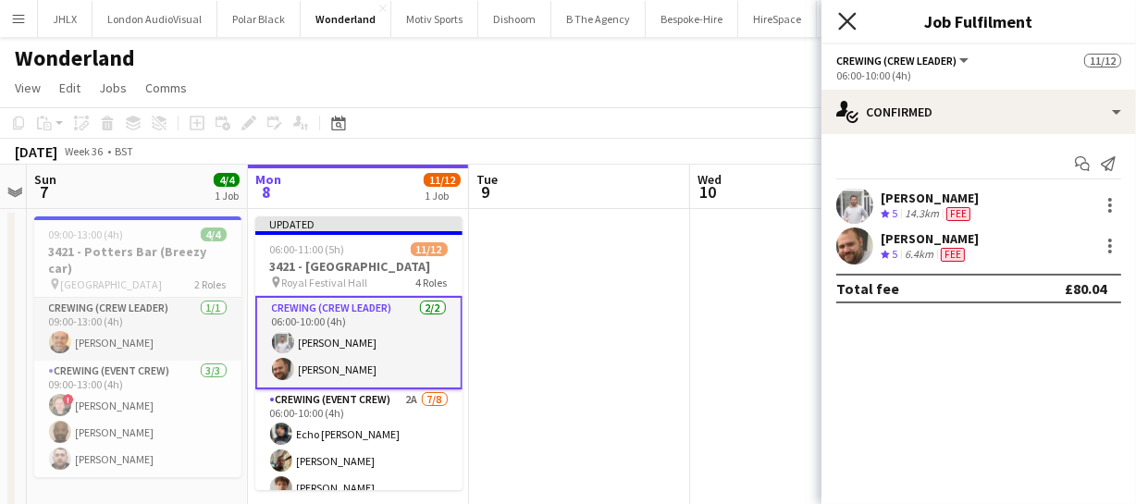
click at [844, 19] on icon "Close pop-in" at bounding box center [847, 21] width 18 height 18
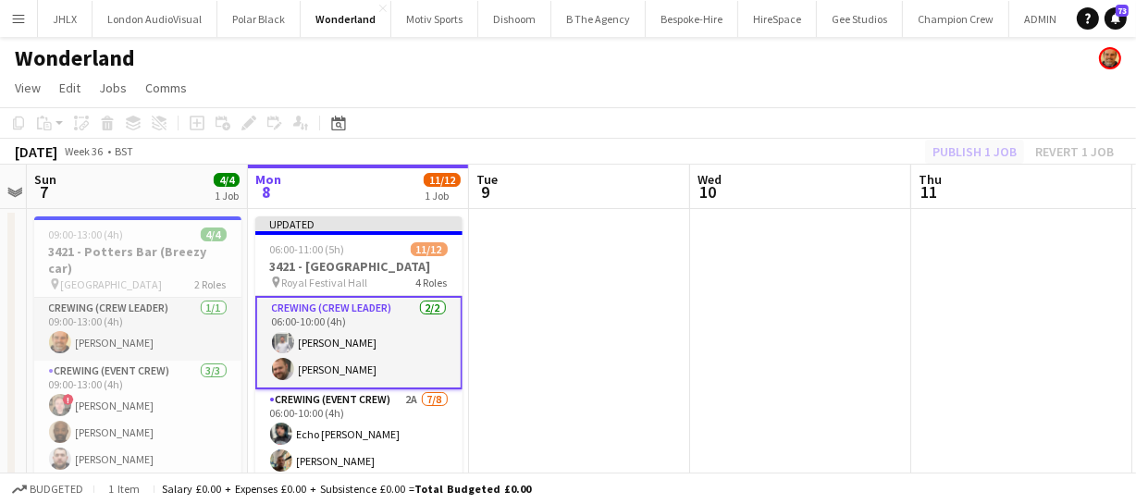
click at [974, 151] on div "Publish 1 job Revert 1 job" at bounding box center [1023, 152] width 226 height 24
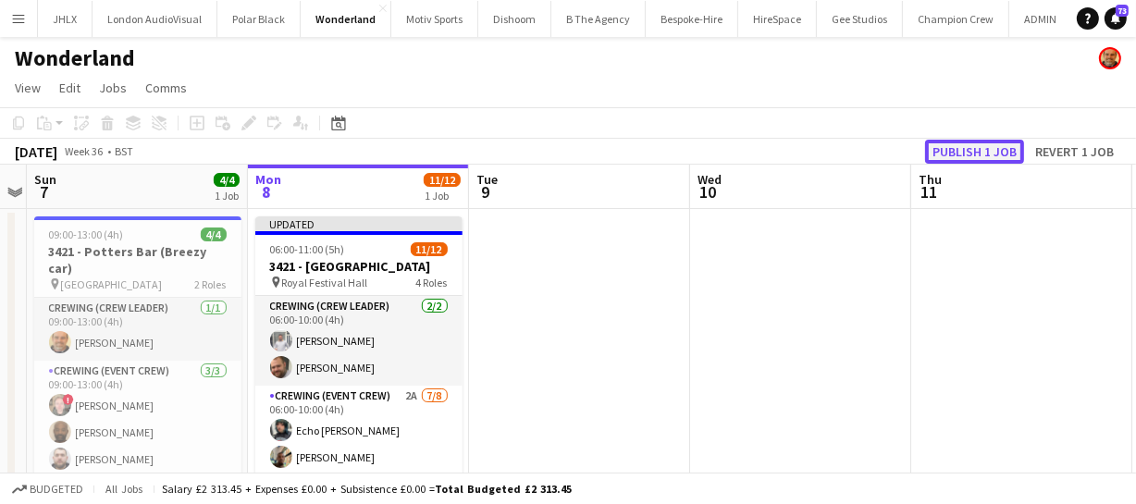
click at [974, 151] on button "Publish 1 job" at bounding box center [974, 152] width 99 height 24
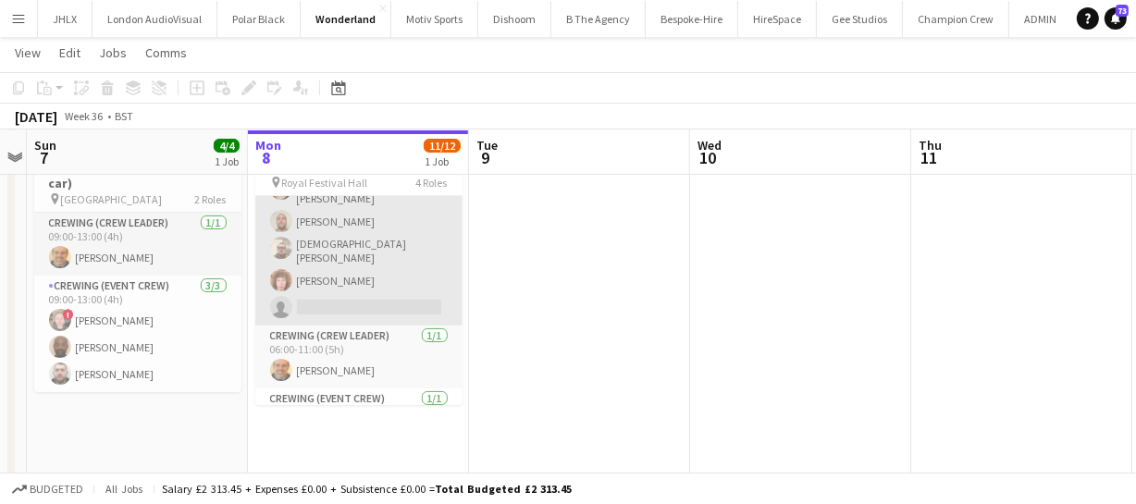
scroll to position [256, 0]
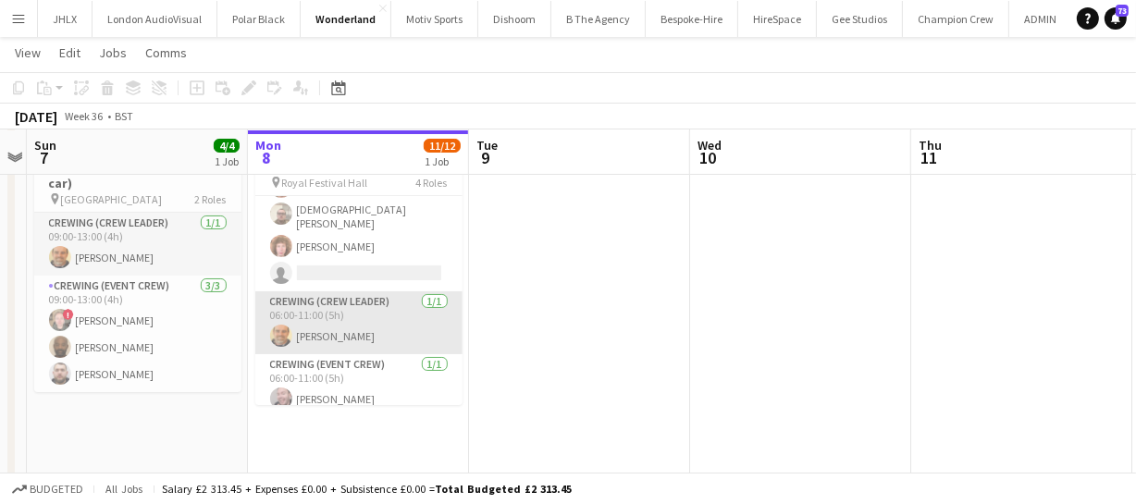
click at [337, 315] on app-card-role "Crewing (Crew Leader) [DATE] 06:00-11:00 (5h) [PERSON_NAME]" at bounding box center [358, 322] width 207 height 63
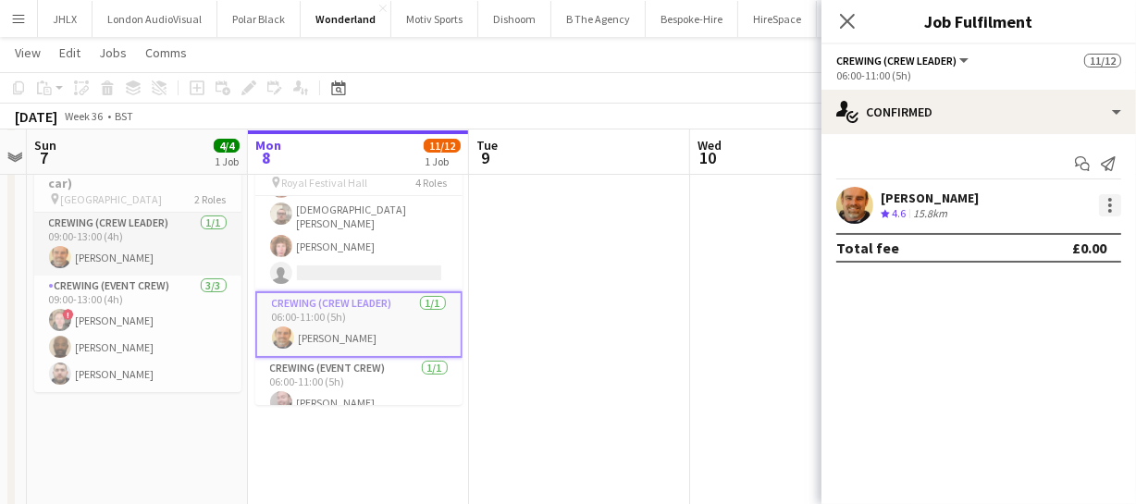
click at [1109, 206] on div at bounding box center [1110, 206] width 4 height 4
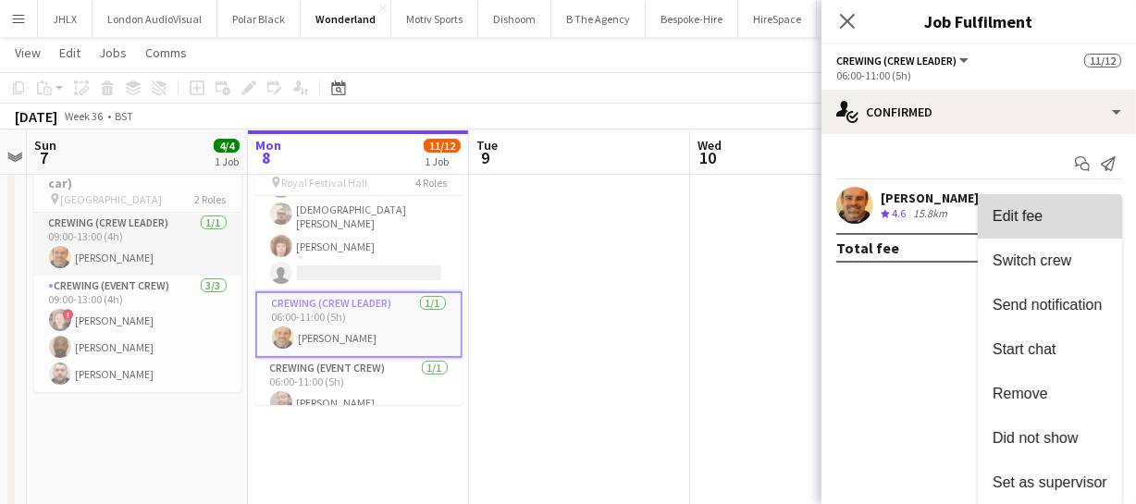
click at [1025, 230] on button "Edit fee" at bounding box center [1050, 216] width 144 height 44
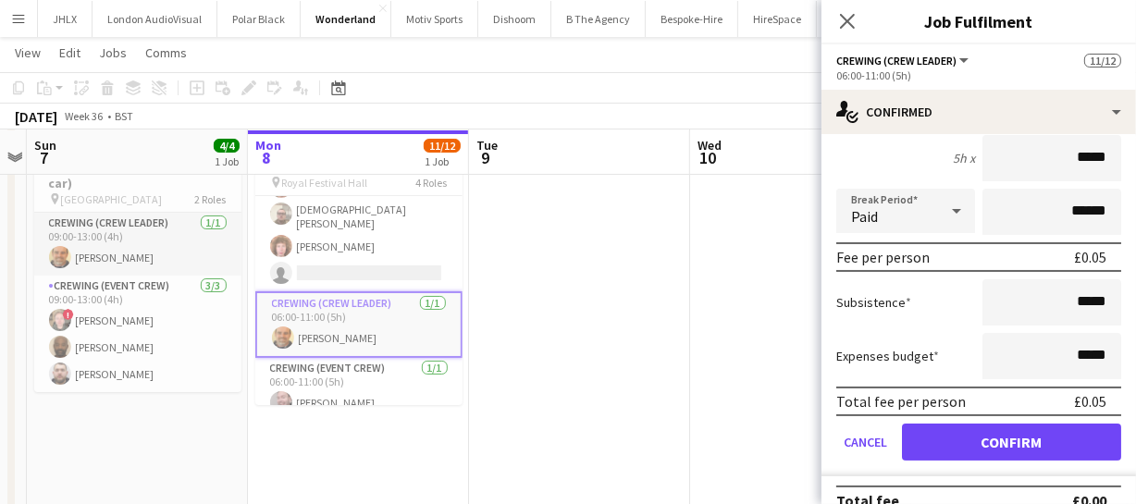
scroll to position [191, 0]
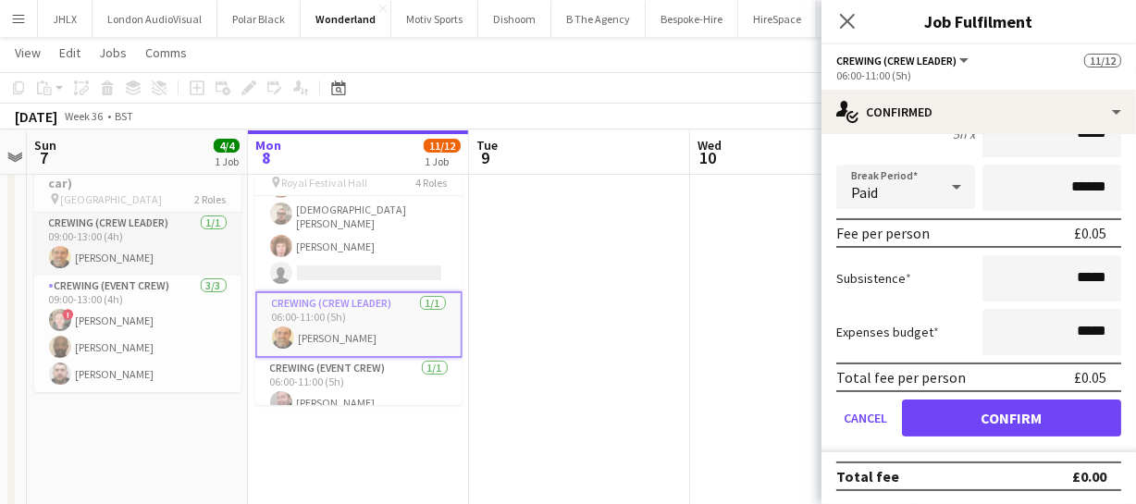
type input "*****"
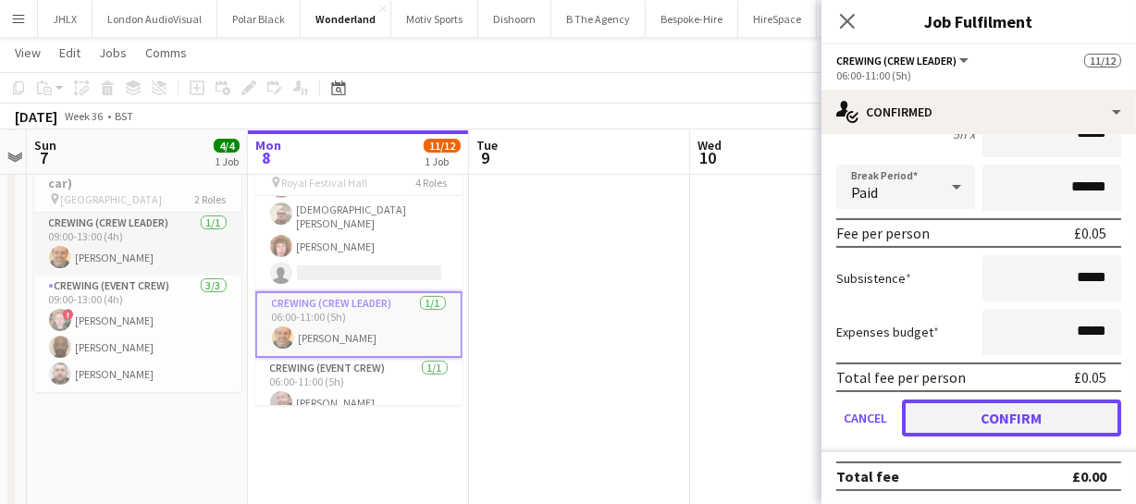
click at [1000, 405] on button "Confirm" at bounding box center [1011, 418] width 219 height 37
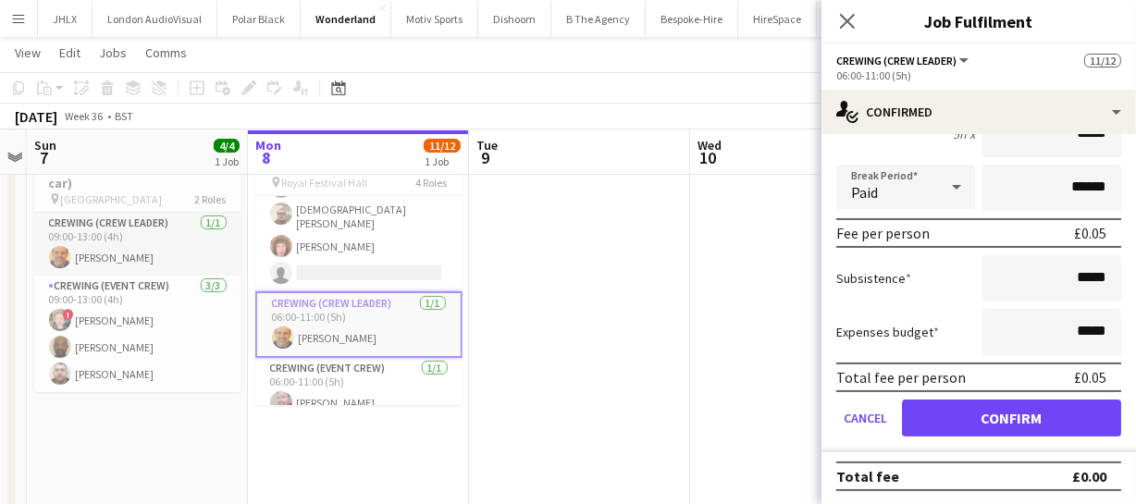
scroll to position [0, 0]
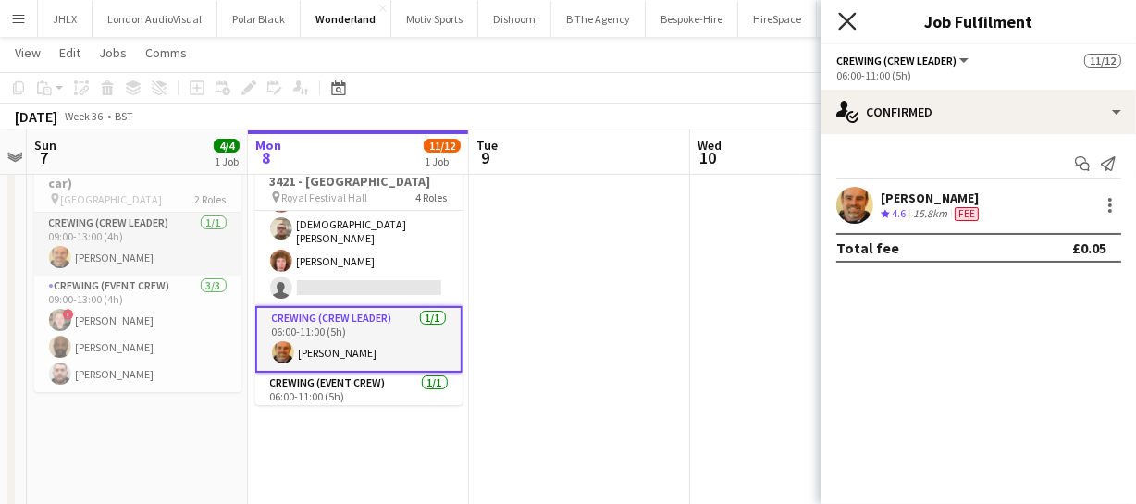
click at [848, 13] on icon "Close pop-in" at bounding box center [847, 21] width 18 height 18
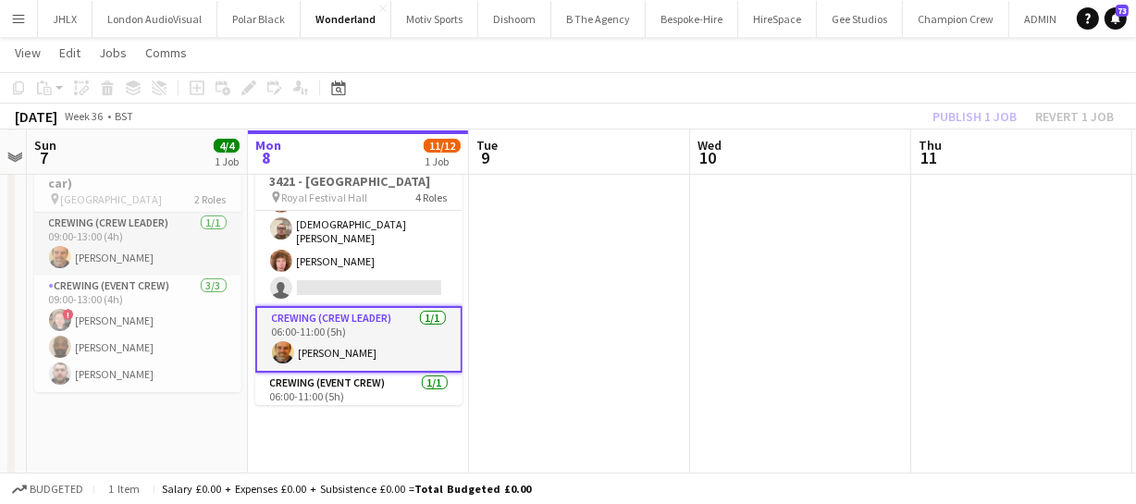
click at [993, 102] on app-toolbar "Copy Paste Paste Ctrl+V Paste with crew Ctrl+Shift+V Paste linked Job [GEOGRAPH…" at bounding box center [568, 87] width 1136 height 31
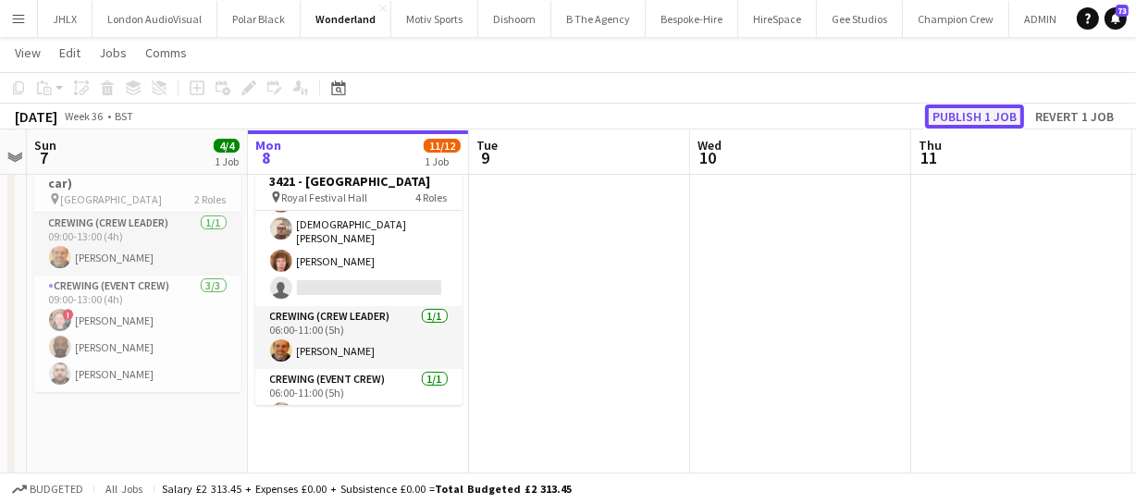
click at [993, 112] on button "Publish 1 job" at bounding box center [974, 117] width 99 height 24
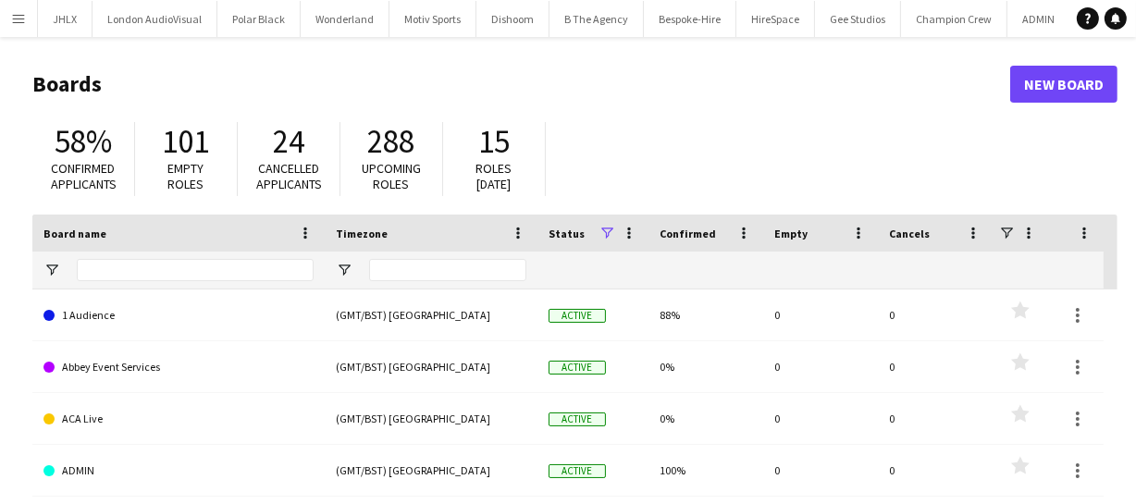
click at [8, 17] on button "Menu" at bounding box center [18, 18] width 37 height 37
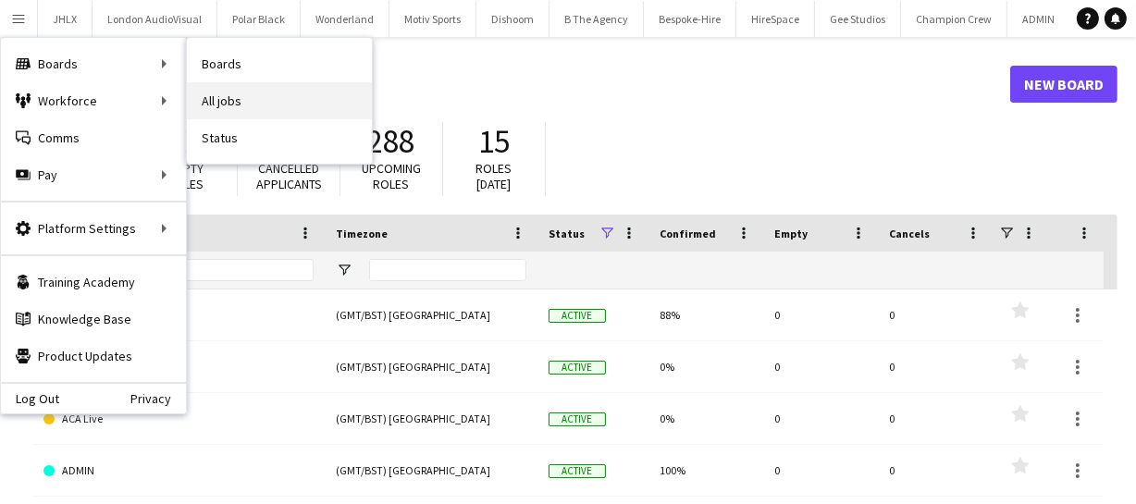
click at [262, 87] on link "All jobs" at bounding box center [279, 100] width 185 height 37
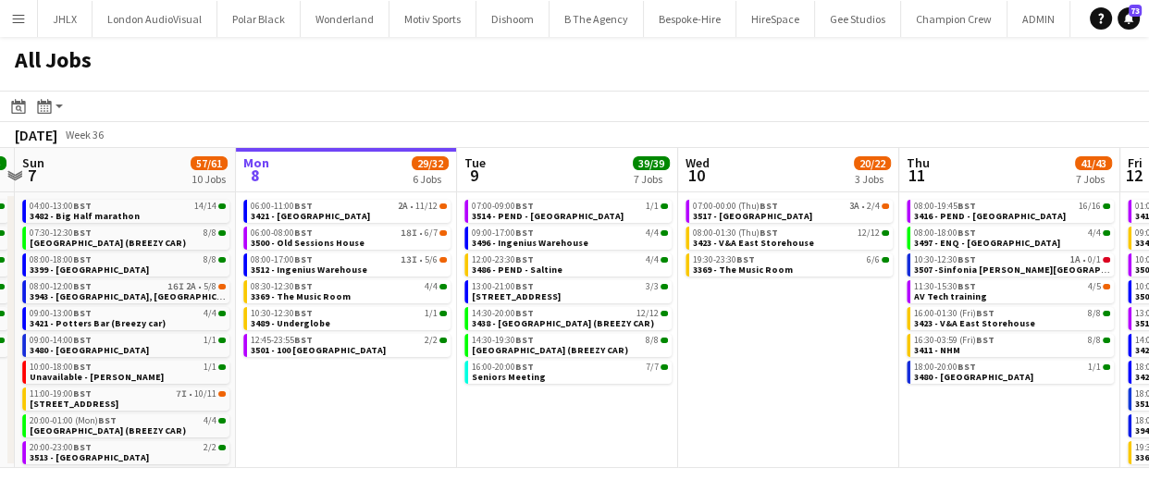
scroll to position [0, 420]
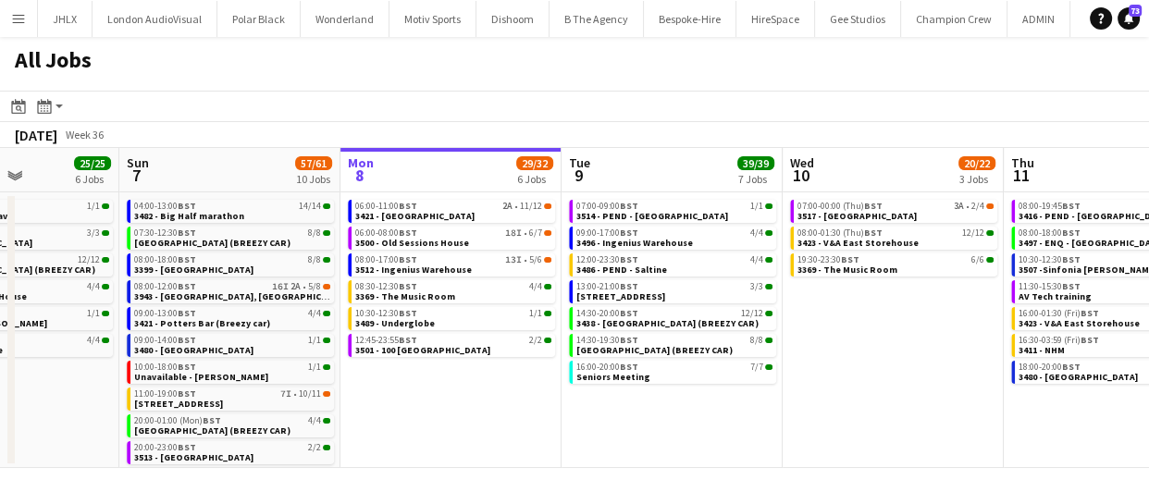
drag, startPoint x: 641, startPoint y: 372, endPoint x: 759, endPoint y: 385, distance: 119.1
click at [759, 385] on app-calendar-viewport "Thu 4 46/46 9 Jobs Fri 5 31/31 9 Jobs Sat 6 25/25 6 Jobs Sun 7 57/61 10 Jobs Mo…" at bounding box center [574, 308] width 1149 height 320
click at [689, 293] on link "13:00-21:00 BST 3/3 3494 - 29 Old Bond Street" at bounding box center [673, 290] width 196 height 21
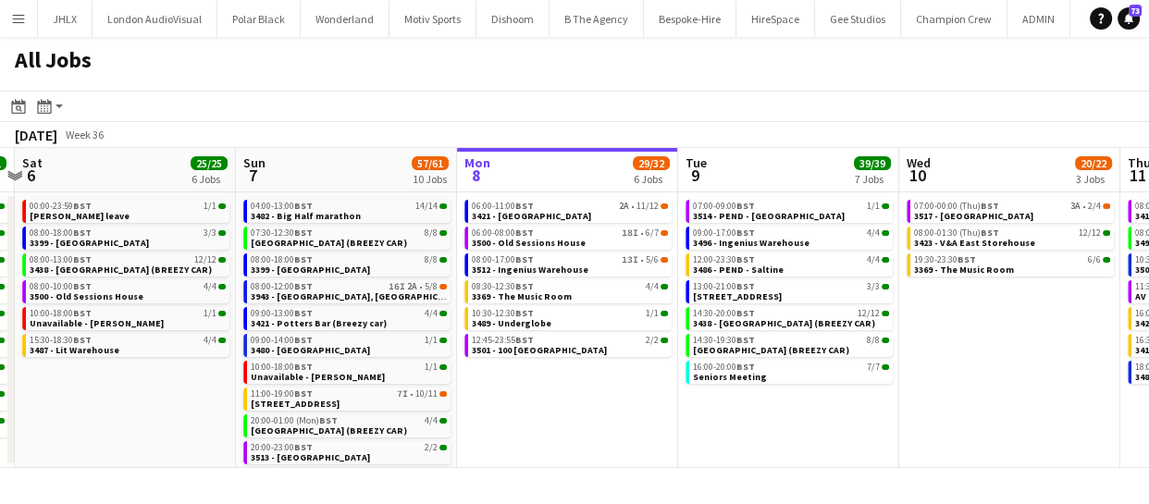
scroll to position [0, 396]
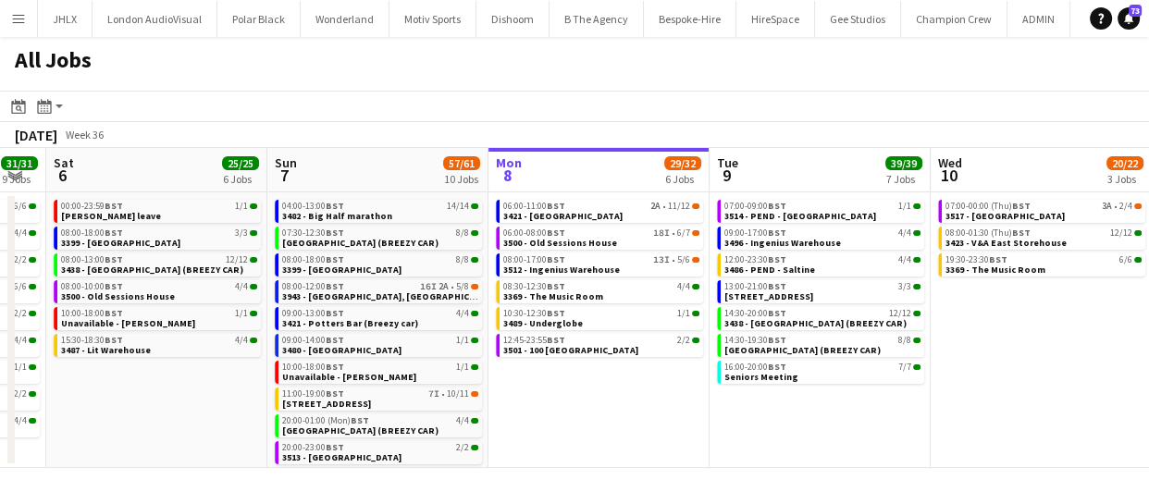
drag, startPoint x: 512, startPoint y: 407, endPoint x: 649, endPoint y: 411, distance: 137.9
click at [649, 411] on app-calendar-viewport "Thu 4 46/46 9 Jobs Fri 5 31/31 9 Jobs Sat 6 25/25 6 Jobs Sun 7 57/61 10 Jobs Mo…" at bounding box center [574, 308] width 1149 height 320
click at [577, 264] on span "3512 - Ingenius Warehouse" at bounding box center [561, 270] width 117 height 12
click at [402, 212] on link "04:00-13:00 BST 14/14 3482 - Big Half marathon" at bounding box center [380, 210] width 196 height 21
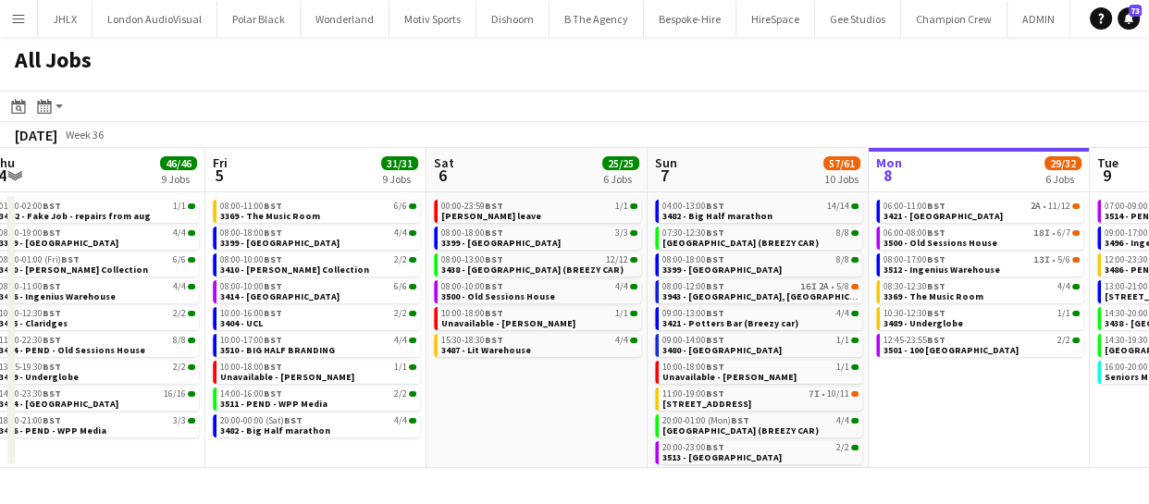
scroll to position [0, 457]
drag, startPoint x: 554, startPoint y: 438, endPoint x: 935, endPoint y: 389, distance: 384.4
click at [935, 389] on app-calendar-viewport "Tue 2 11/11 6 Jobs Wed 3 20/21 8 Jobs Thu 4 46/46 9 Jobs Fri 5 31/31 9 Jobs Sat…" at bounding box center [574, 308] width 1149 height 320
click at [721, 282] on span "BST" at bounding box center [716, 286] width 19 height 12
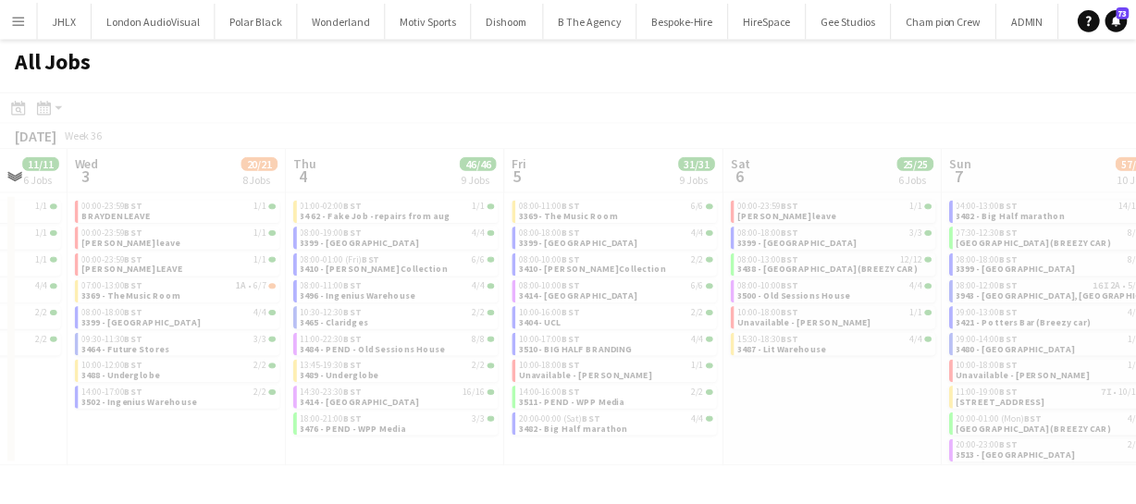
scroll to position [0, 564]
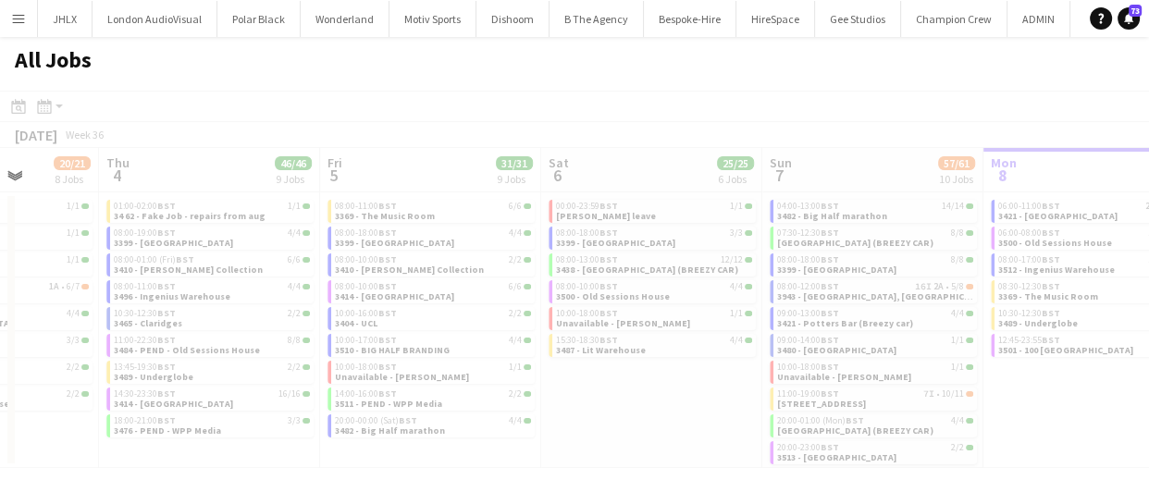
drag, startPoint x: 954, startPoint y: 385, endPoint x: 1085, endPoint y: 413, distance: 134.3
click at [1085, 413] on app-all-jobs "All Jobs Date picker SEP 2025 SEP 2025 Monday M Tuesday T Wednesday W Thursday …" at bounding box center [574, 252] width 1149 height 431
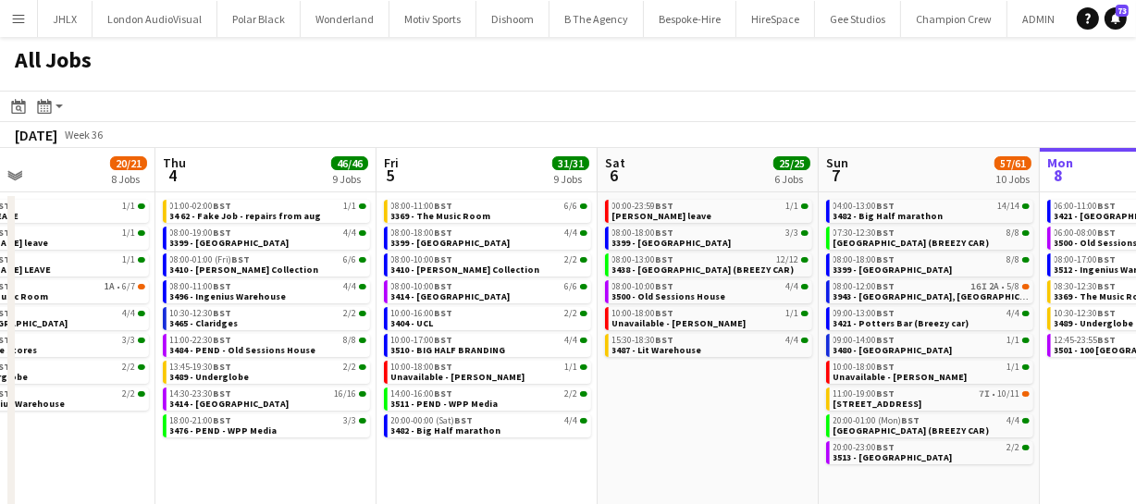
scroll to position [0, 507]
drag, startPoint x: 629, startPoint y: 392, endPoint x: 687, endPoint y: 399, distance: 58.6
click at [687, 399] on app-calendar-viewport "Mon 1 50/51 12 Jobs Tue 2 11/11 6 Jobs Wed 3 20/21 8 Jobs Thu 4 46/46 9 Jobs Fr…" at bounding box center [568, 338] width 1136 height 381
click at [683, 244] on span "3399 - King's Observatory" at bounding box center [672, 243] width 119 height 12
click at [462, 344] on span "3510 - BIG HALF BRANDING" at bounding box center [449, 350] width 115 height 12
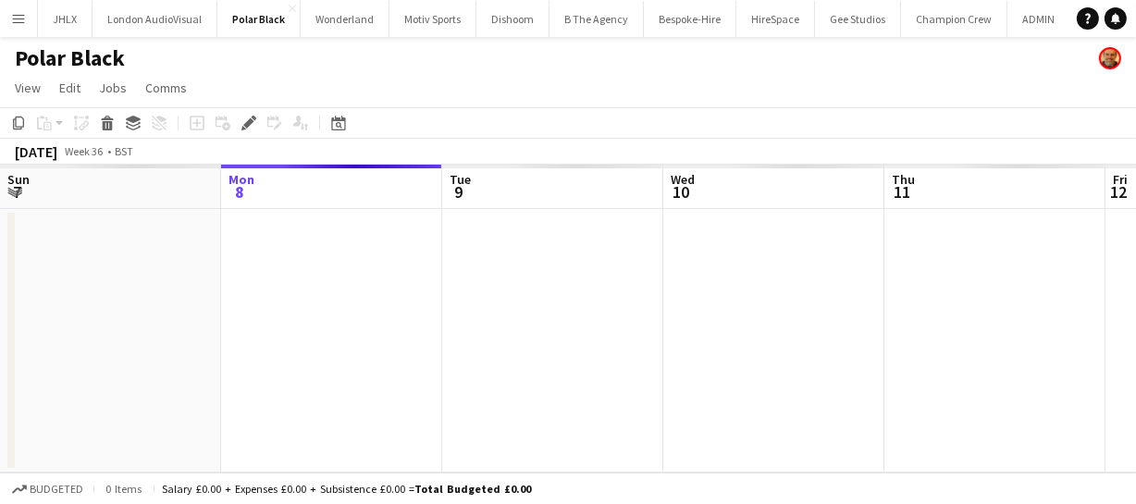
scroll to position [0, 636]
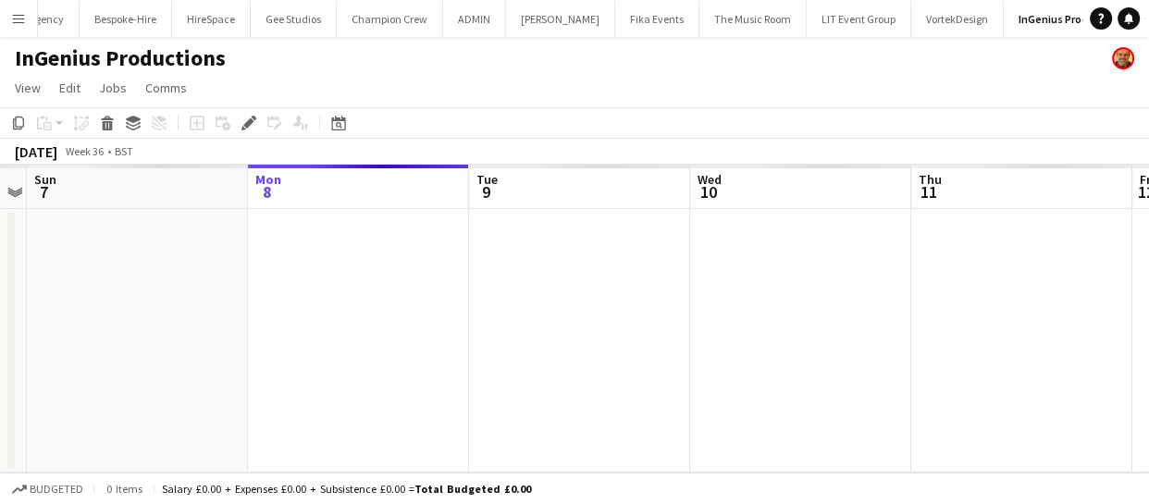
scroll to position [0, 584]
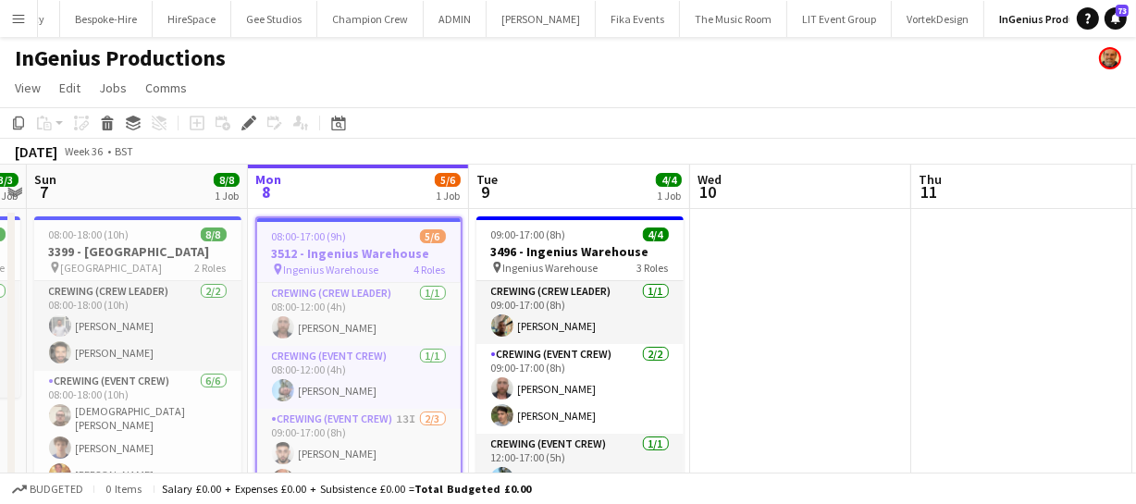
click at [20, 25] on app-icon "Menu" at bounding box center [18, 18] width 15 height 15
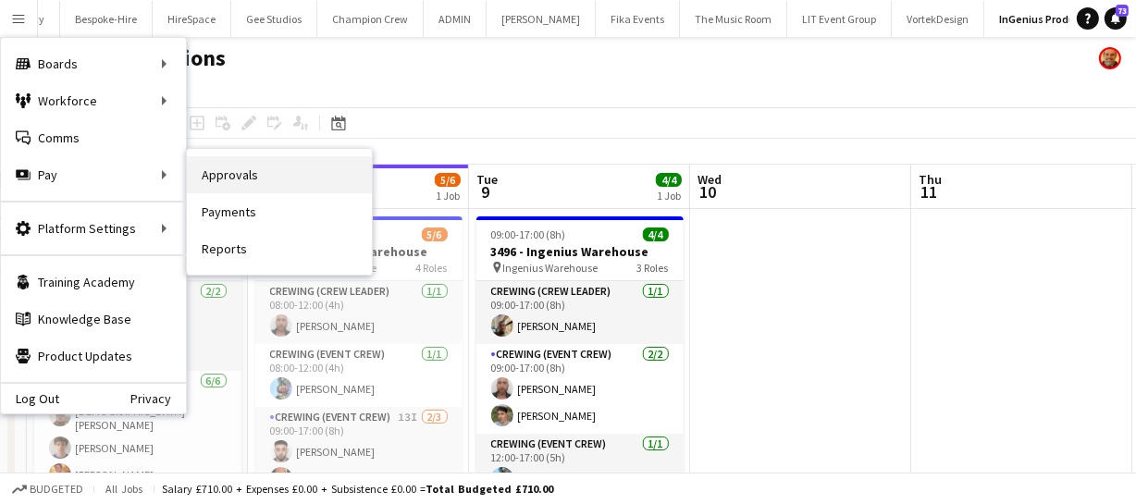
click at [250, 167] on link "Approvals" at bounding box center [279, 174] width 185 height 37
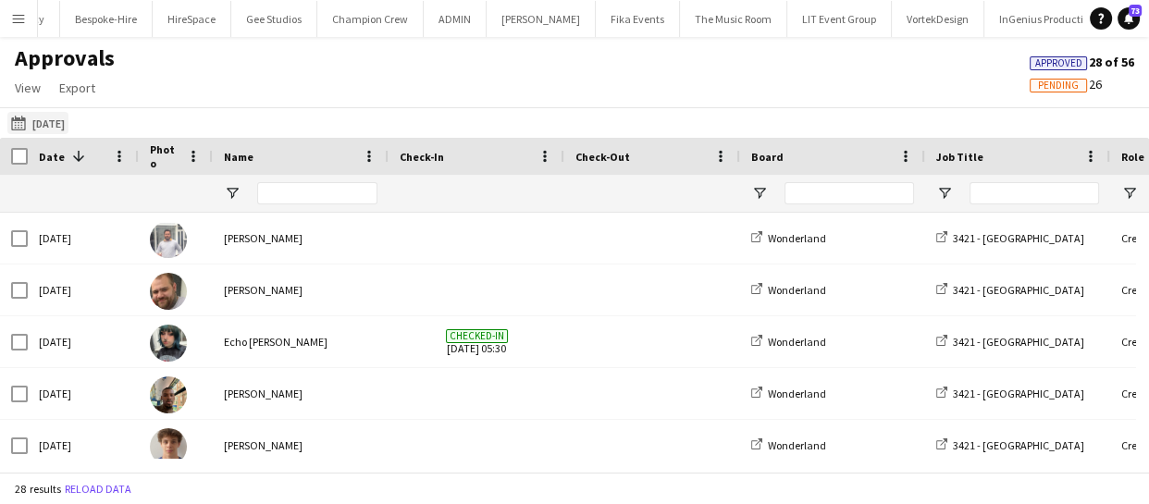
click at [42, 128] on button "[DATE] [DATE]" at bounding box center [37, 123] width 61 height 22
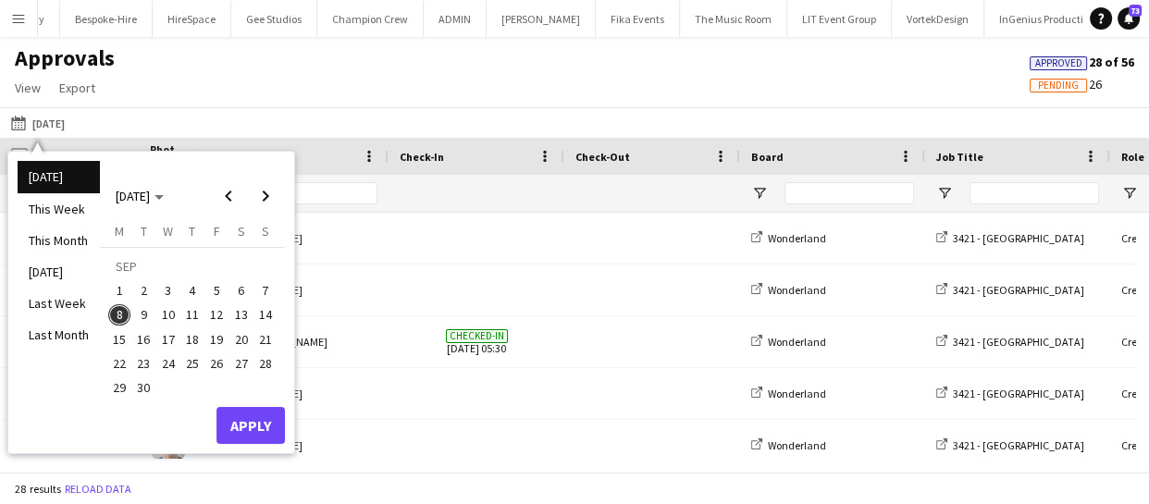
click at [275, 291] on span "7" at bounding box center [265, 290] width 22 height 22
click at [259, 424] on button "Apply" at bounding box center [250, 425] width 68 height 37
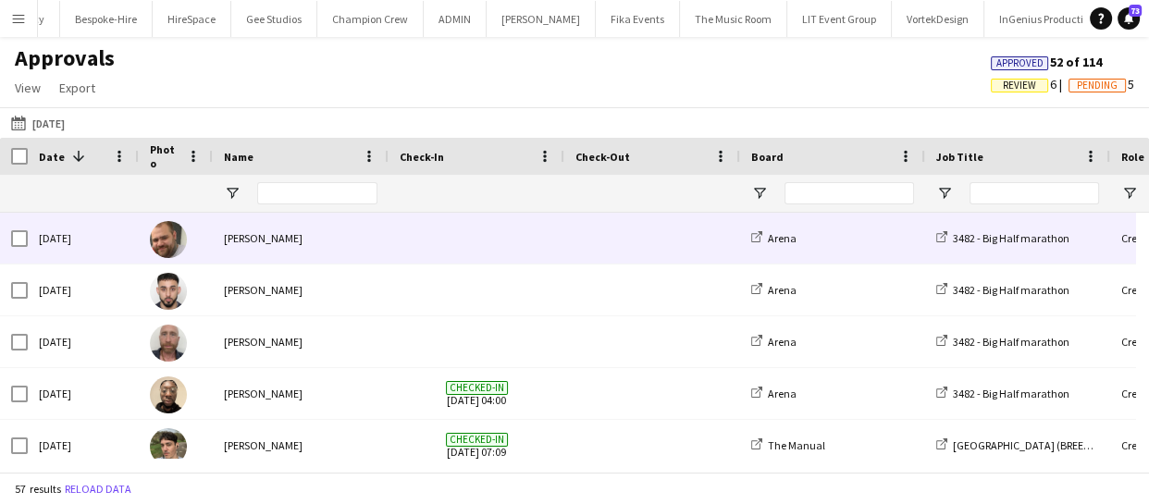
click at [107, 239] on div "[DATE]" at bounding box center [83, 238] width 111 height 51
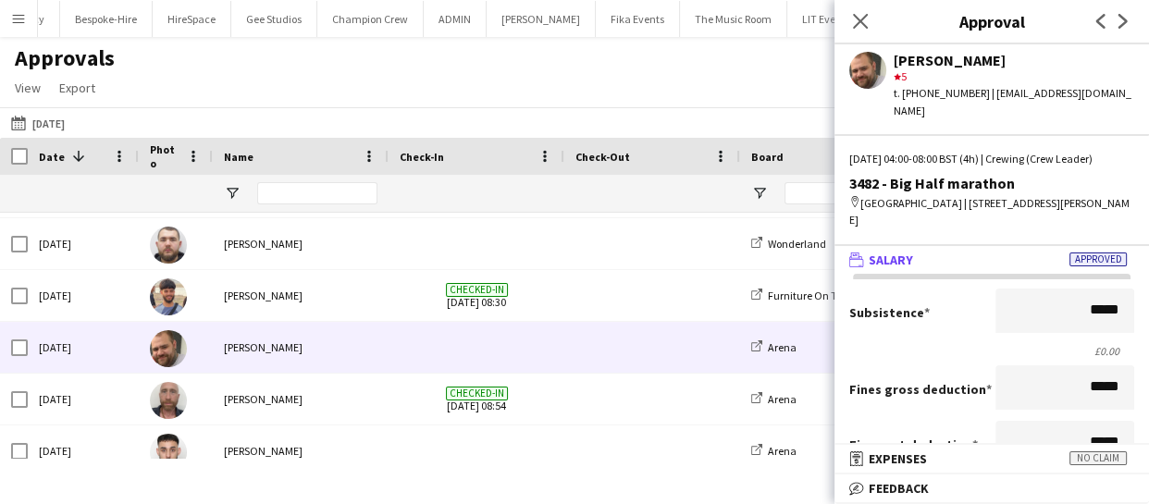
click at [50, 340] on div "[DATE]" at bounding box center [83, 347] width 111 height 51
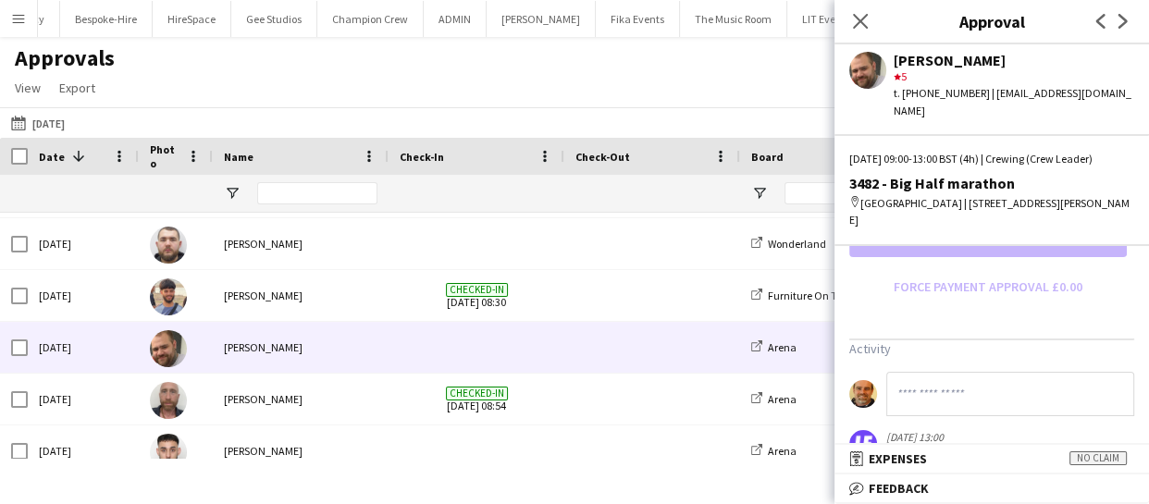
scroll to position [411, 0]
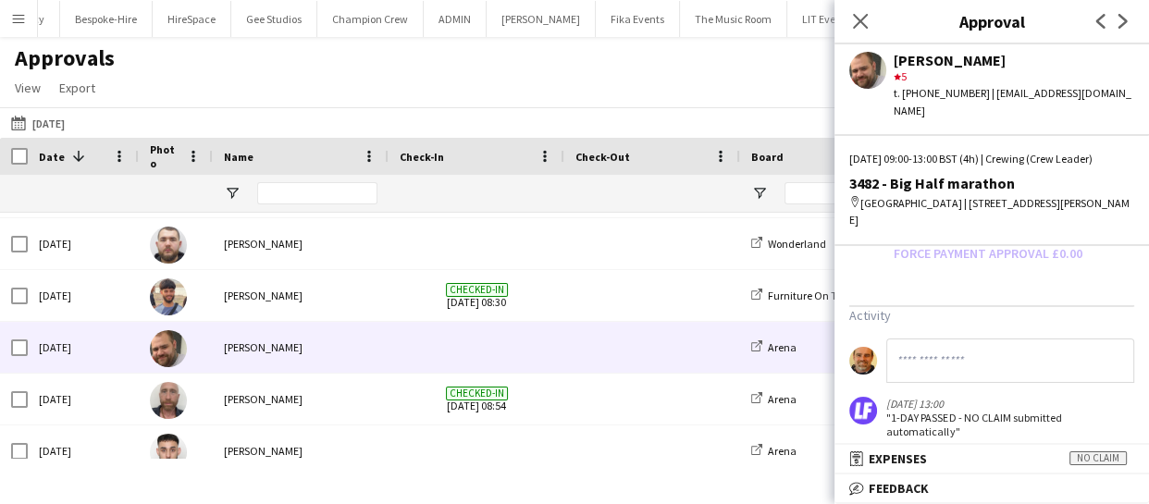
click at [962, 351] on input at bounding box center [1010, 361] width 248 height 44
type input "**********"
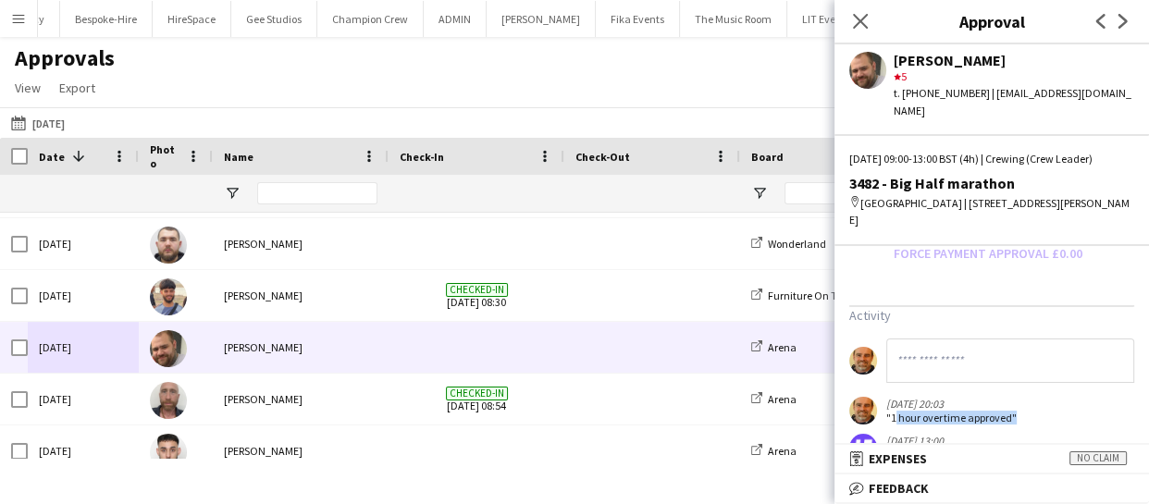
drag, startPoint x: 893, startPoint y: 393, endPoint x: 1010, endPoint y: 398, distance: 117.6
click at [1010, 411] on div ""1 hour overtime approved"" at bounding box center [951, 418] width 130 height 14
copy div "1 hour overtime approved"
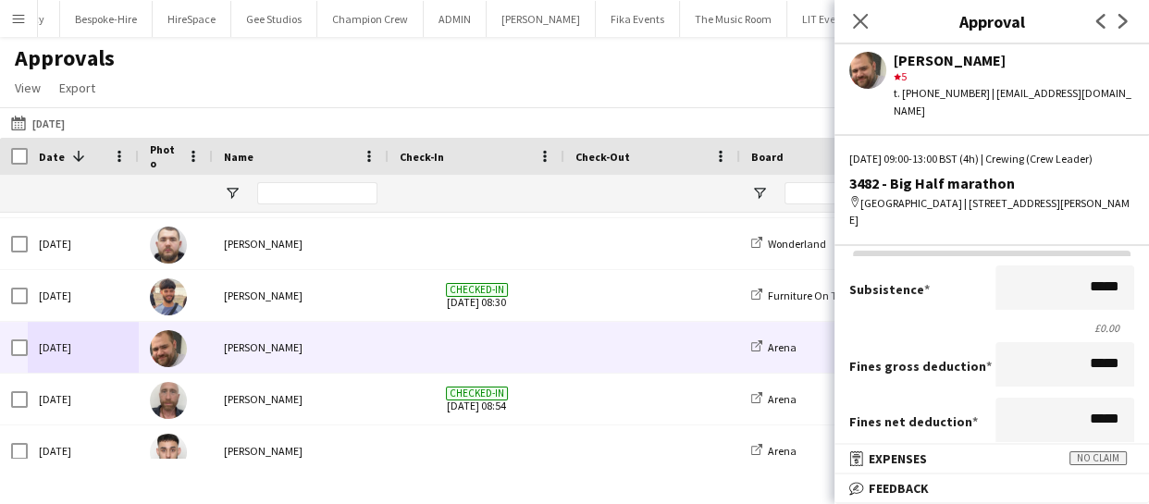
scroll to position [0, 0]
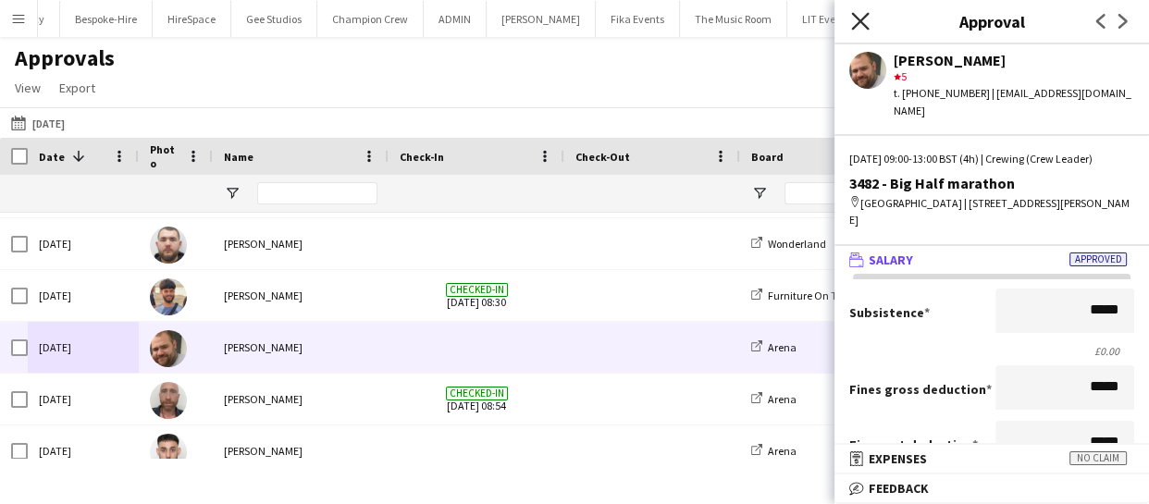
click at [861, 19] on icon at bounding box center [860, 21] width 18 height 18
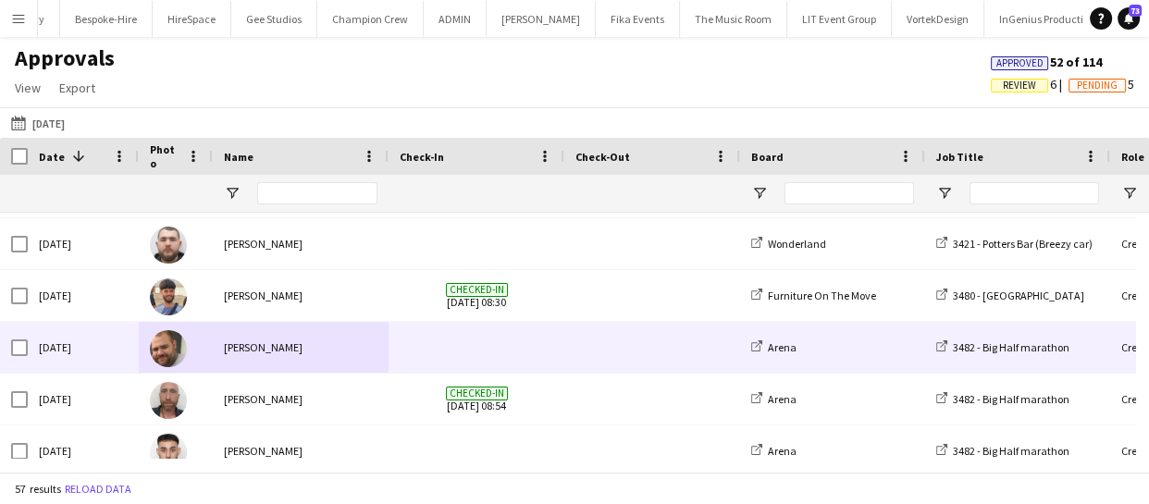
drag, startPoint x: 337, startPoint y: 358, endPoint x: 319, endPoint y: 329, distance: 33.6
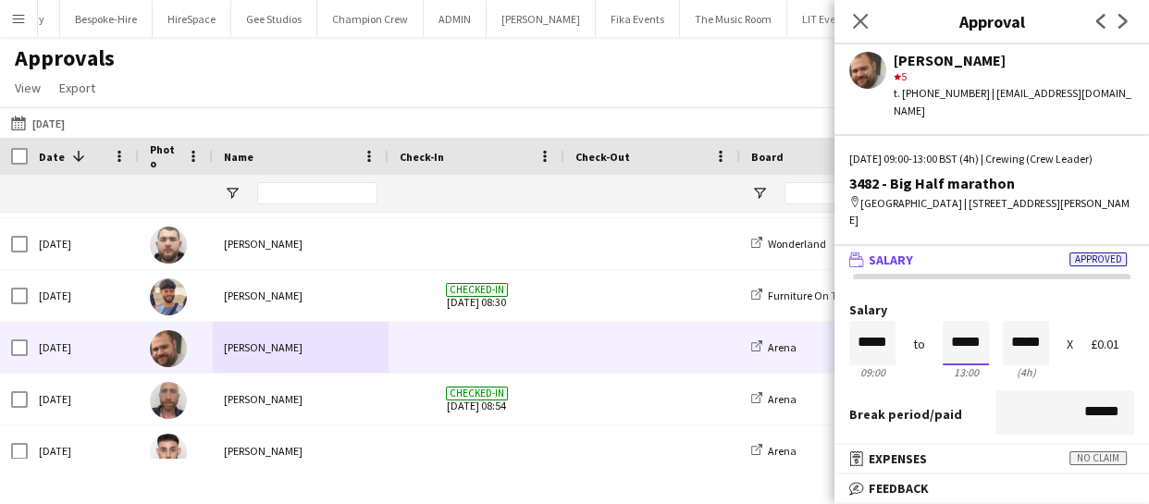
click at [958, 324] on input "*****" at bounding box center [966, 343] width 46 height 44
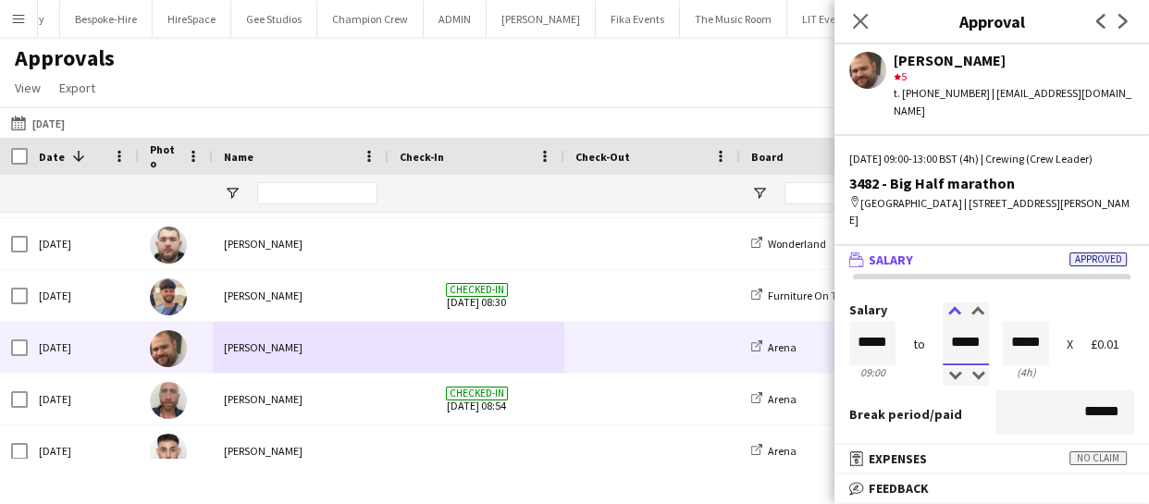
type input "*****"
click at [945, 302] on div at bounding box center [954, 311] width 23 height 19
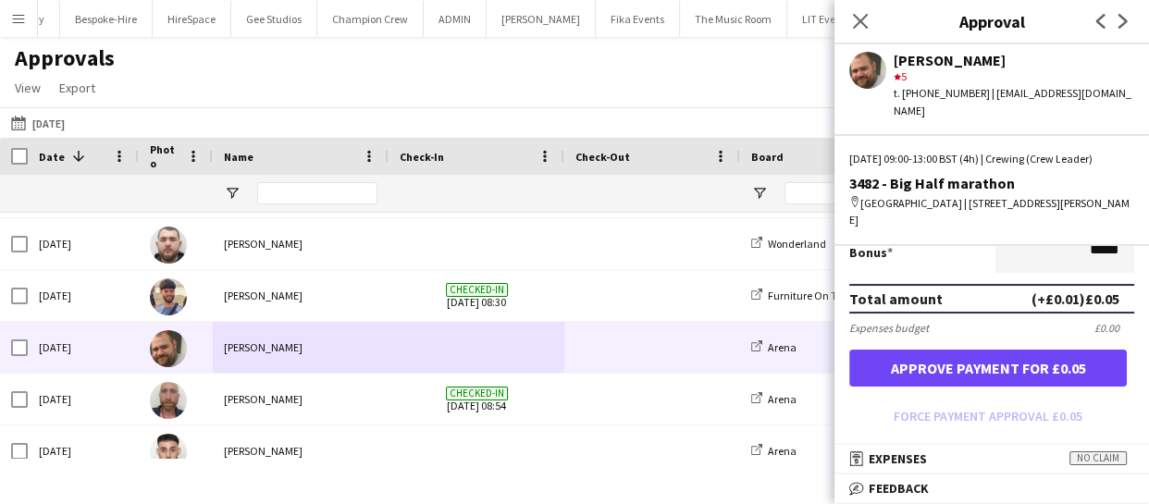
scroll to position [504, 0]
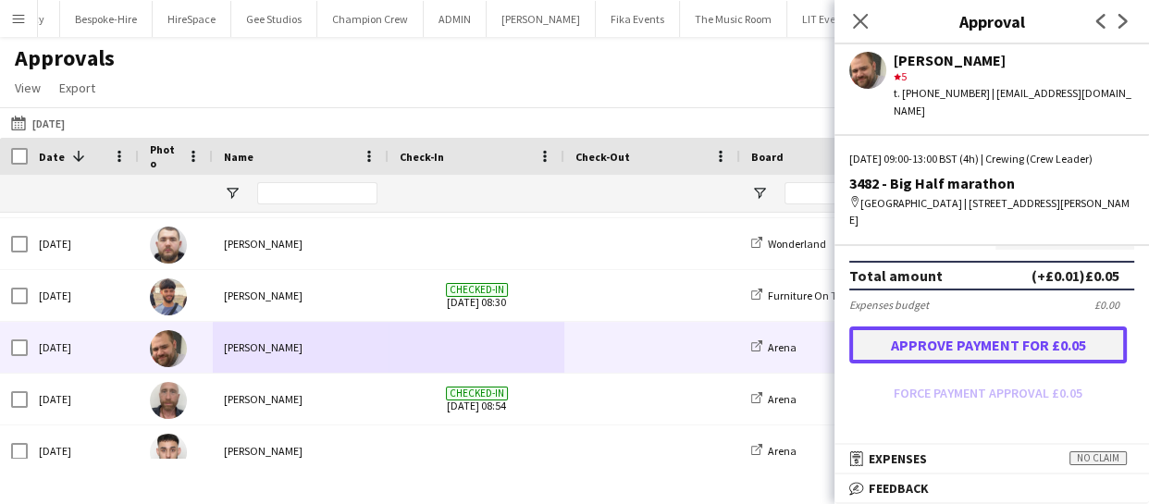
click at [1008, 327] on button "Approve payment for £0.05" at bounding box center [988, 345] width 278 height 37
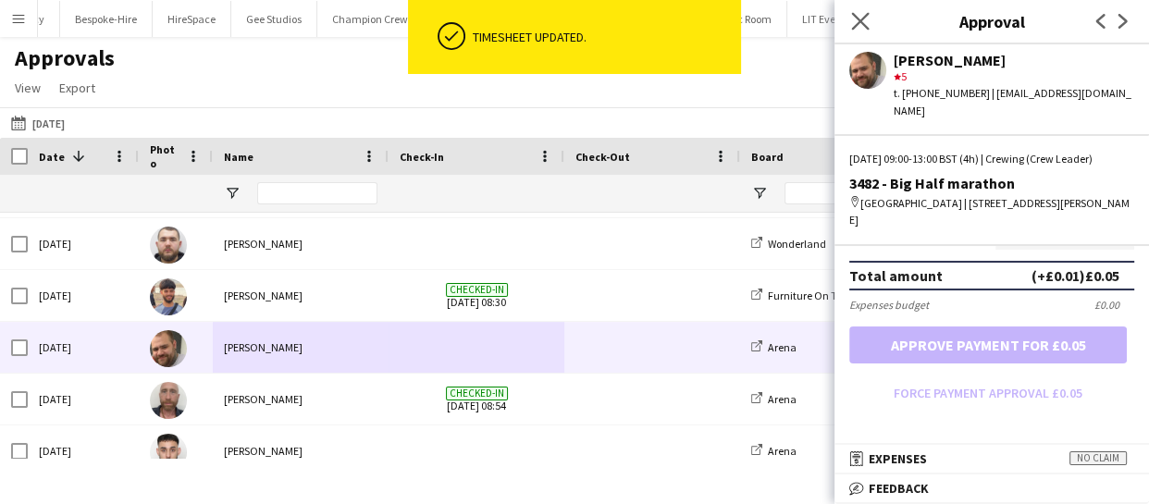
click at [869, 19] on app-icon "Close pop-in" at bounding box center [860, 21] width 27 height 27
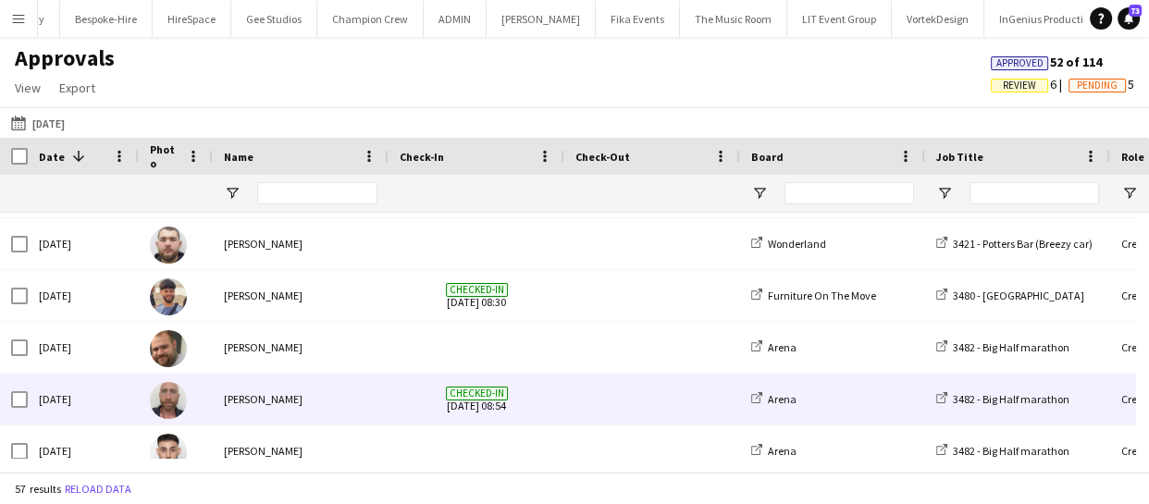
click at [95, 398] on div "[DATE]" at bounding box center [83, 399] width 111 height 51
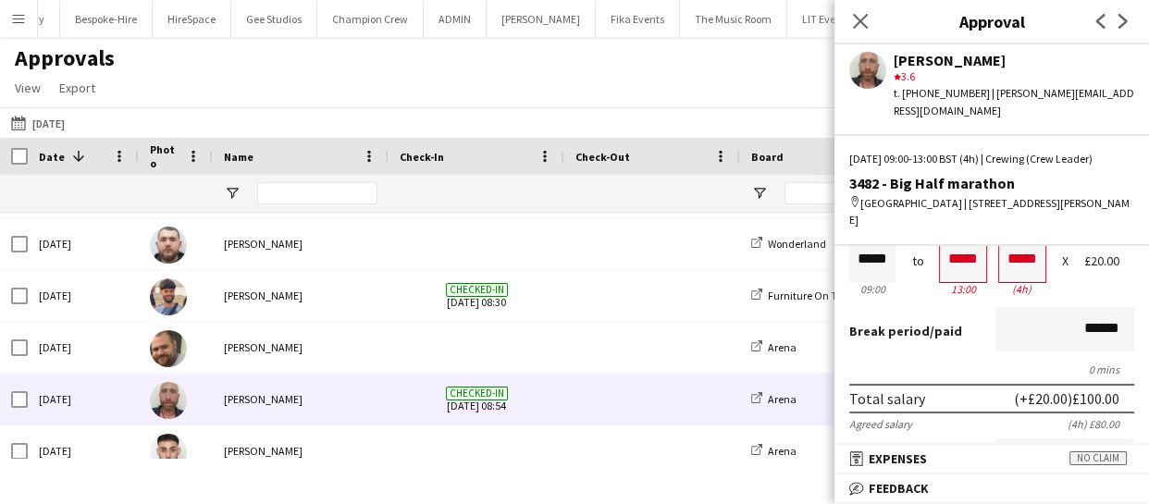
scroll to position [0, 0]
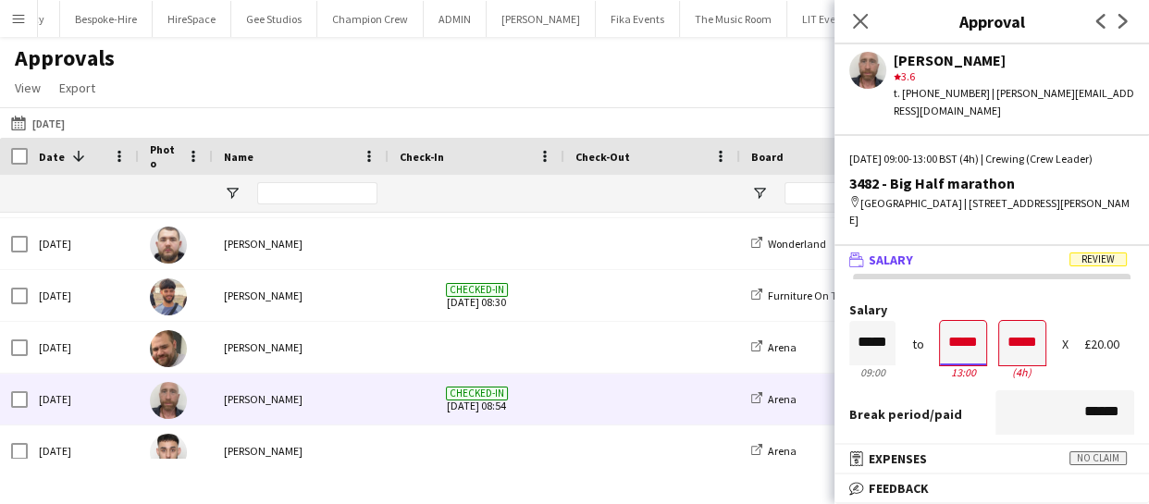
click at [951, 321] on input "*****" at bounding box center [963, 343] width 46 height 44
type input "*****"
click at [944, 367] on div at bounding box center [951, 376] width 23 height 19
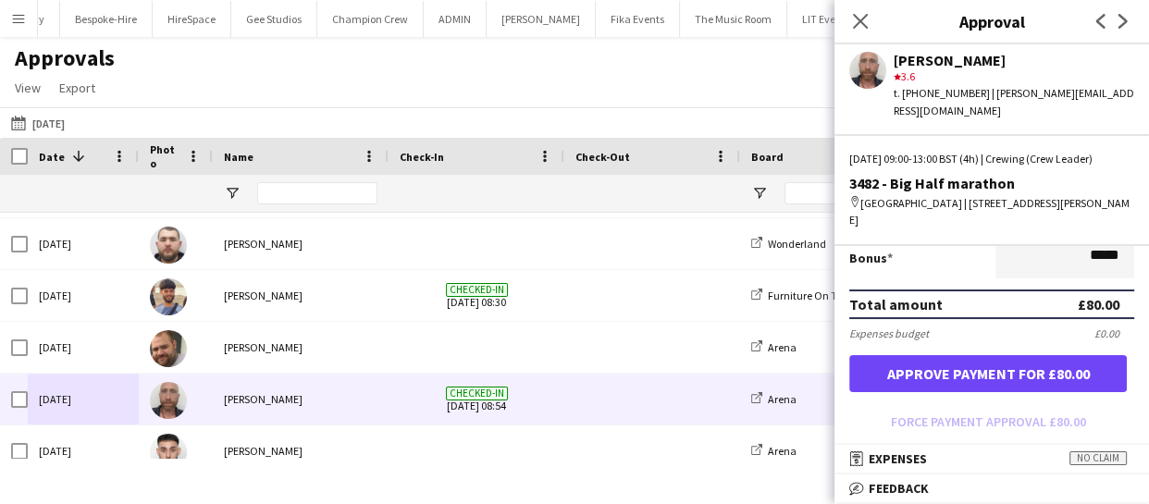
scroll to position [588, 0]
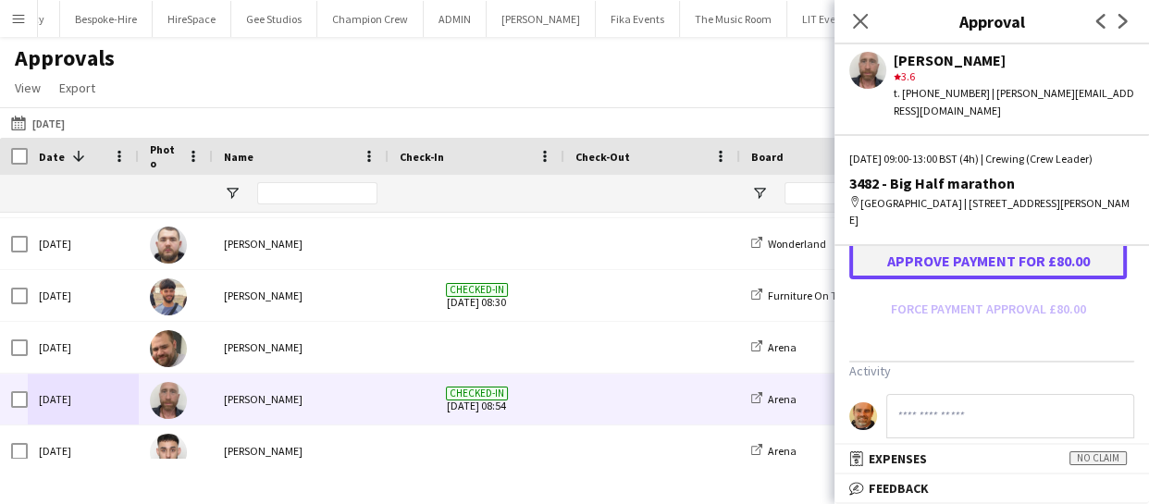
click at [1005, 246] on button "Approve payment for £80.00" at bounding box center [988, 260] width 278 height 37
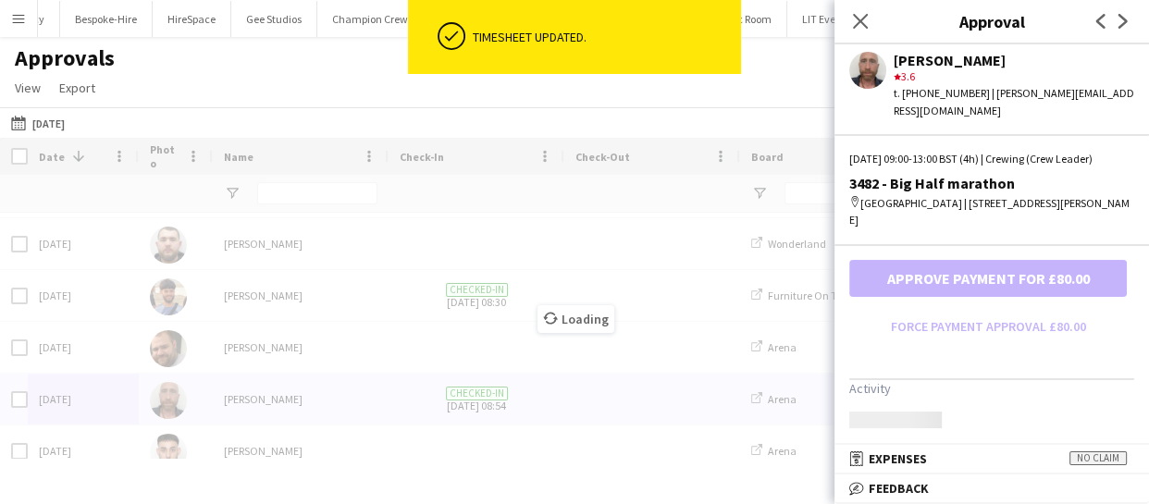
scroll to position [551, 0]
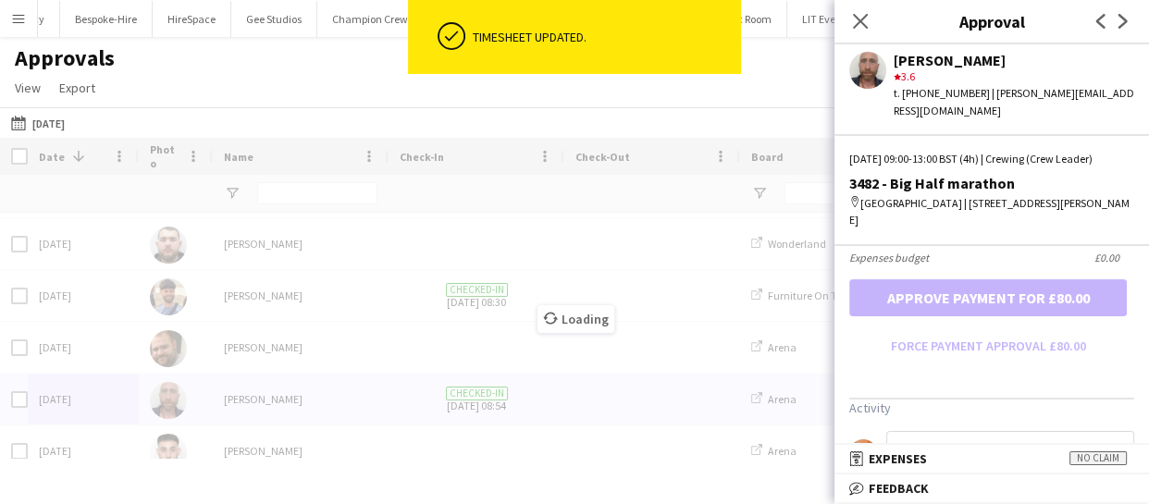
drag, startPoint x: 924, startPoint y: 438, endPoint x: 927, endPoint y: 428, distance: 9.7
click at [925, 431] on input at bounding box center [1010, 453] width 248 height 44
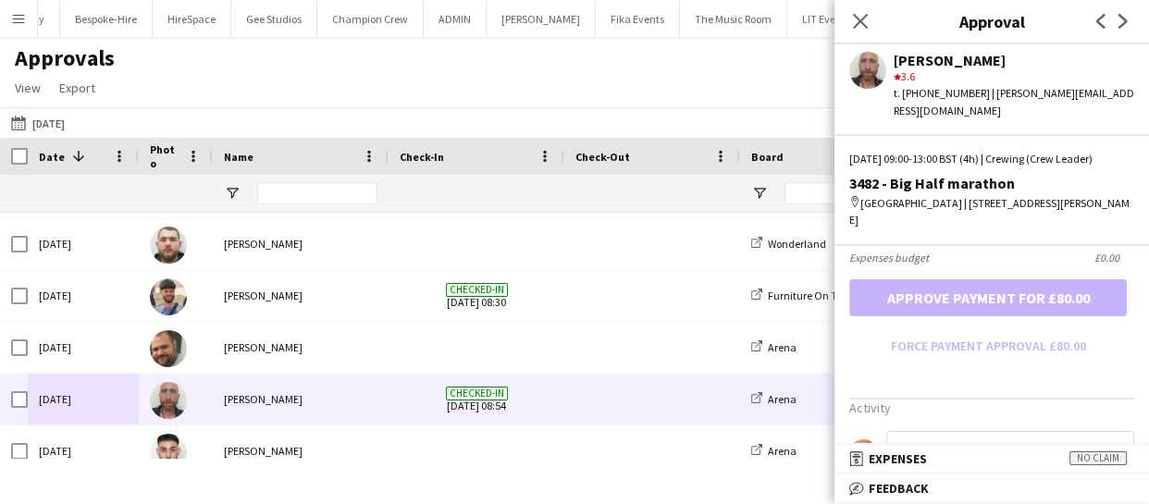
paste input "**********"
type input "**********"
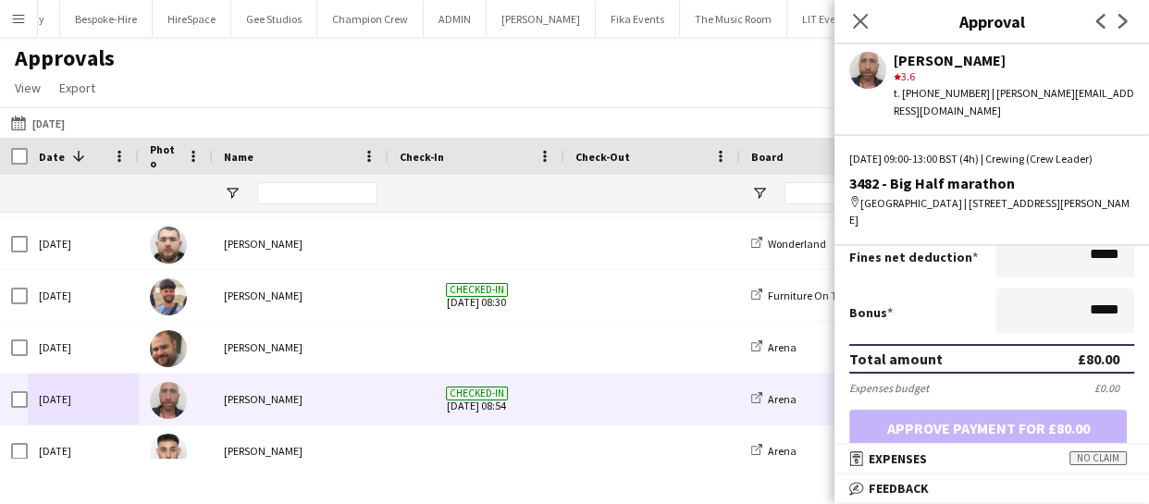
scroll to position [383, 0]
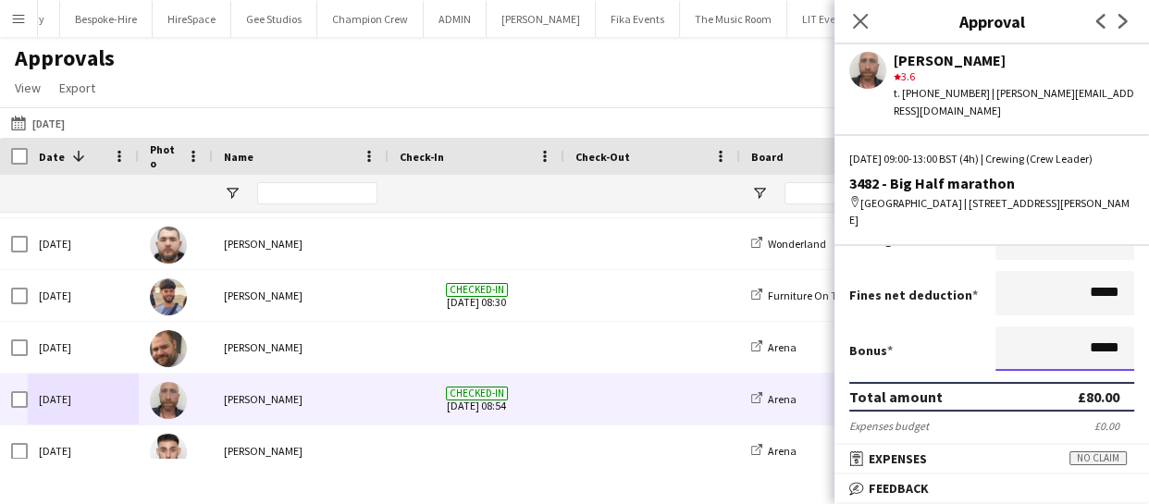
click at [1101, 330] on input "*****" at bounding box center [1064, 349] width 139 height 44
drag, startPoint x: 1109, startPoint y: 327, endPoint x: 960, endPoint y: 325, distance: 148.9
click at [960, 327] on div "Bonus *****" at bounding box center [991, 351] width 285 height 48
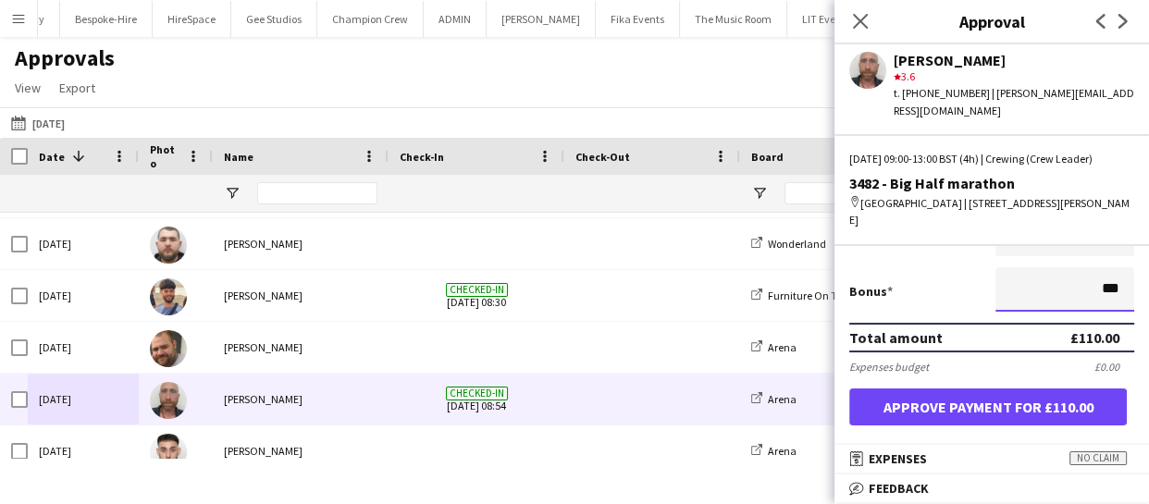
scroll to position [467, 0]
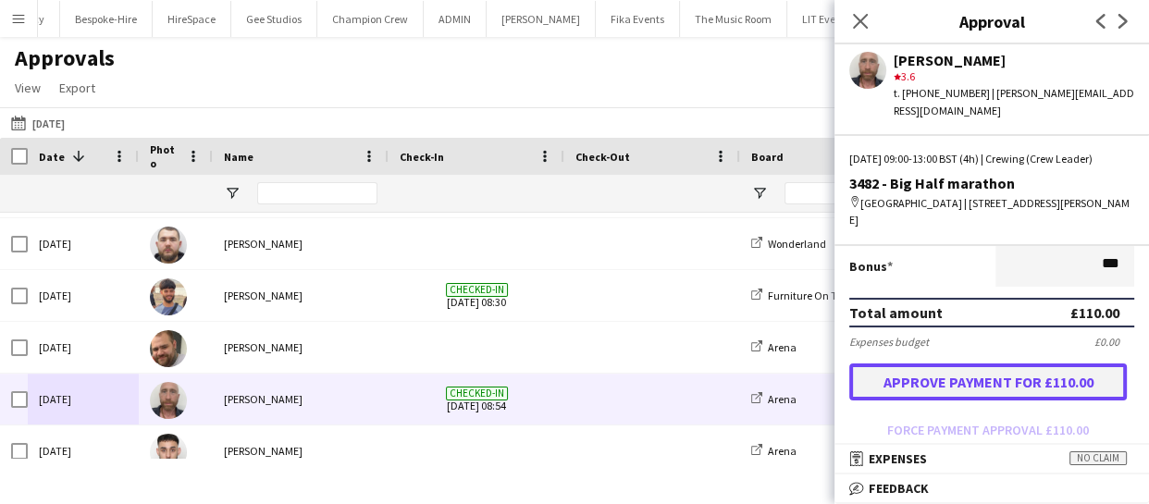
type input "******"
click at [977, 364] on button "Approve payment for £110.00" at bounding box center [988, 382] width 278 height 37
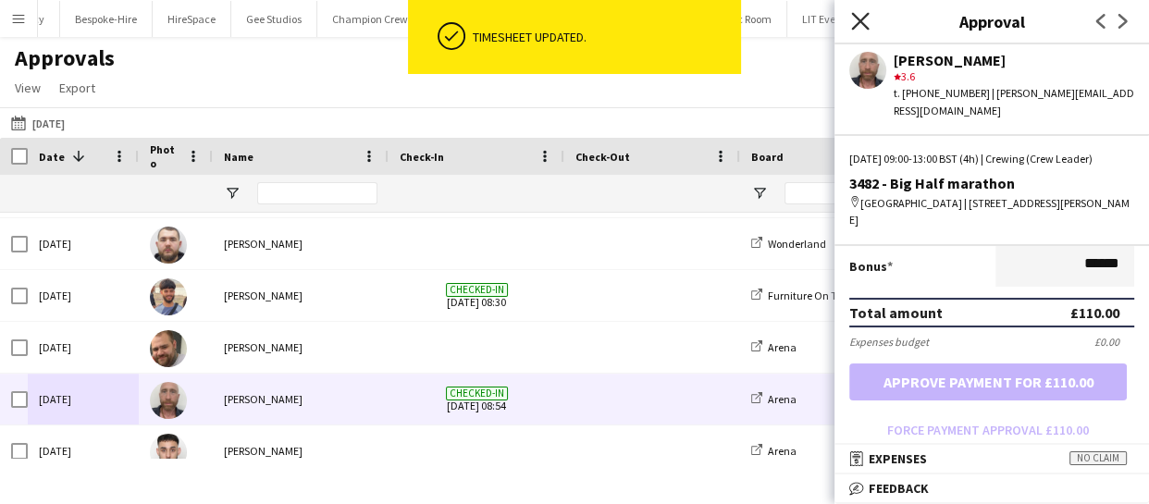
click at [864, 27] on icon "Close pop-in" at bounding box center [860, 21] width 18 height 18
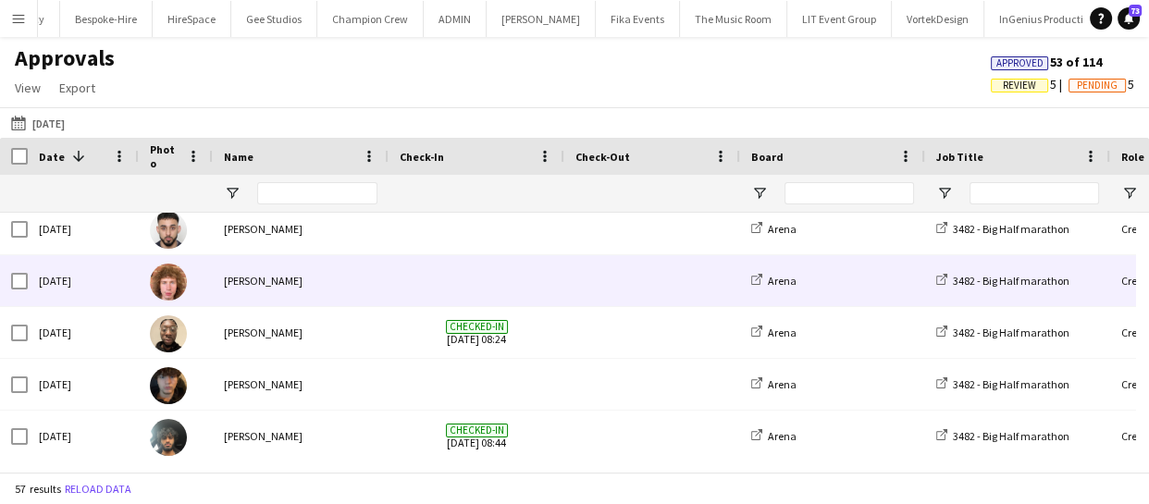
scroll to position [1697, 0]
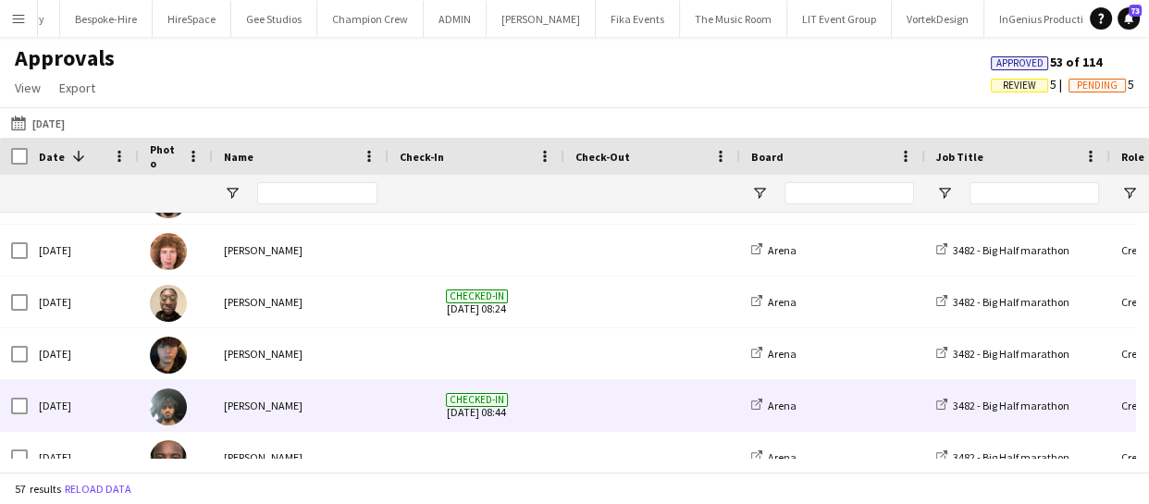
click at [87, 405] on div "[DATE]" at bounding box center [83, 405] width 111 height 51
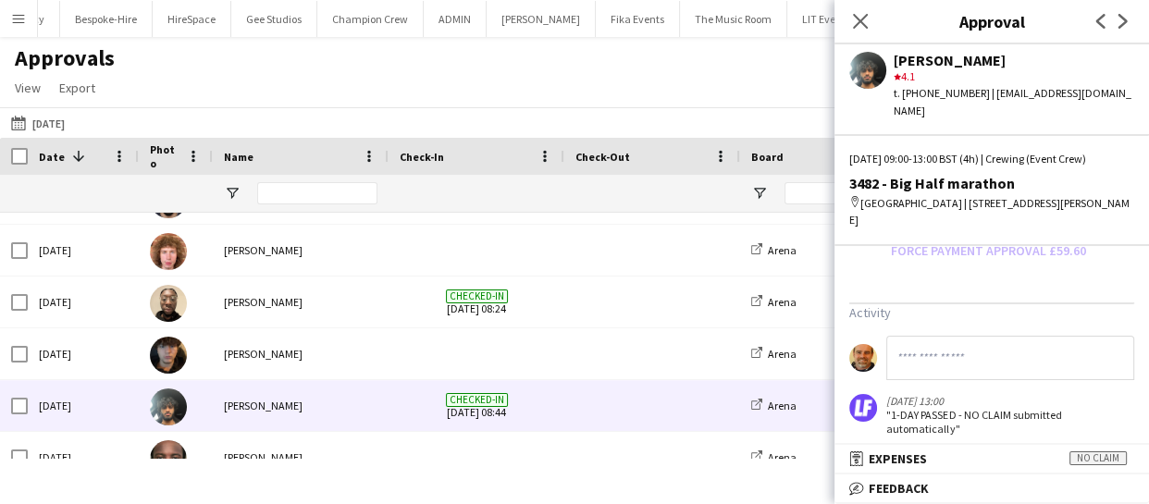
scroll to position [617, 0]
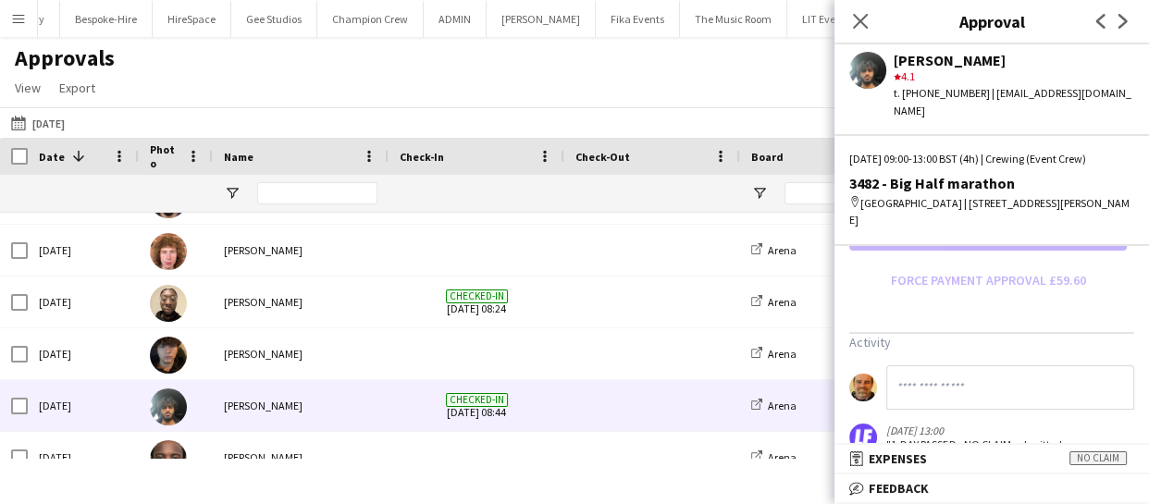
click at [902, 365] on input at bounding box center [1010, 387] width 248 height 44
paste input "**********"
type input "**********"
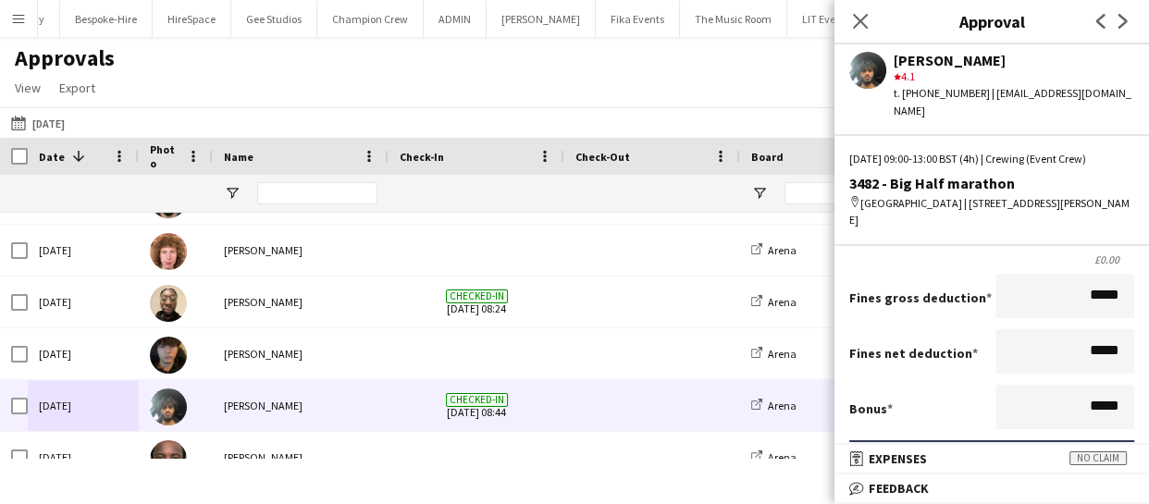
scroll to position [364, 0]
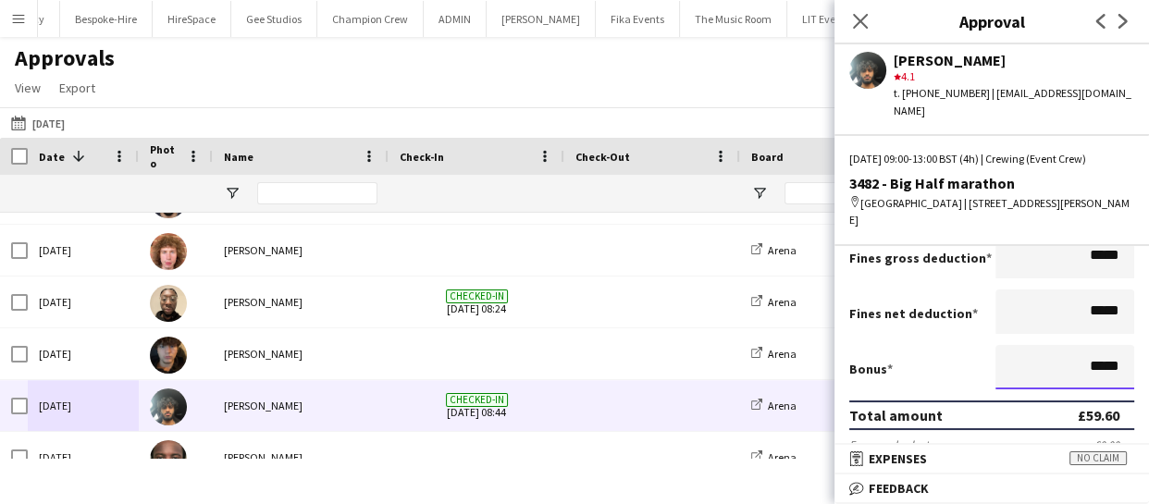
drag, startPoint x: 1110, startPoint y: 329, endPoint x: 987, endPoint y: 330, distance: 123.0
click at [995, 345] on input "*****" at bounding box center [1064, 367] width 139 height 44
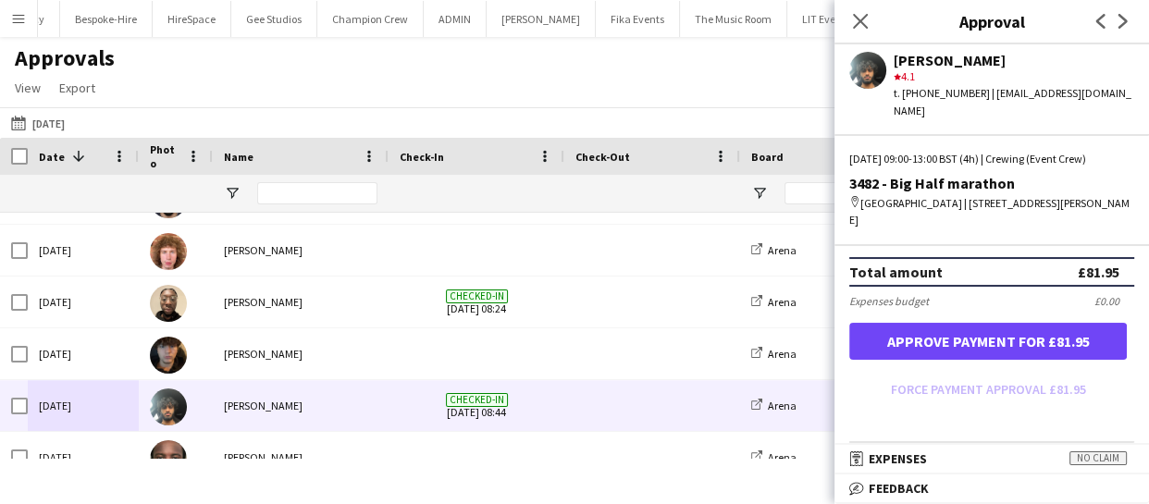
scroll to position [533, 0]
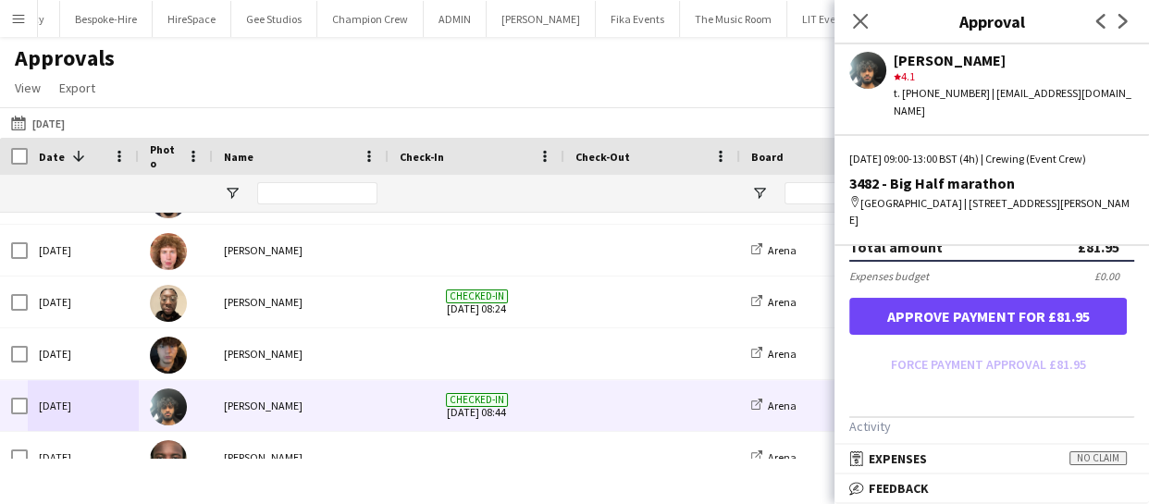
type input "******"
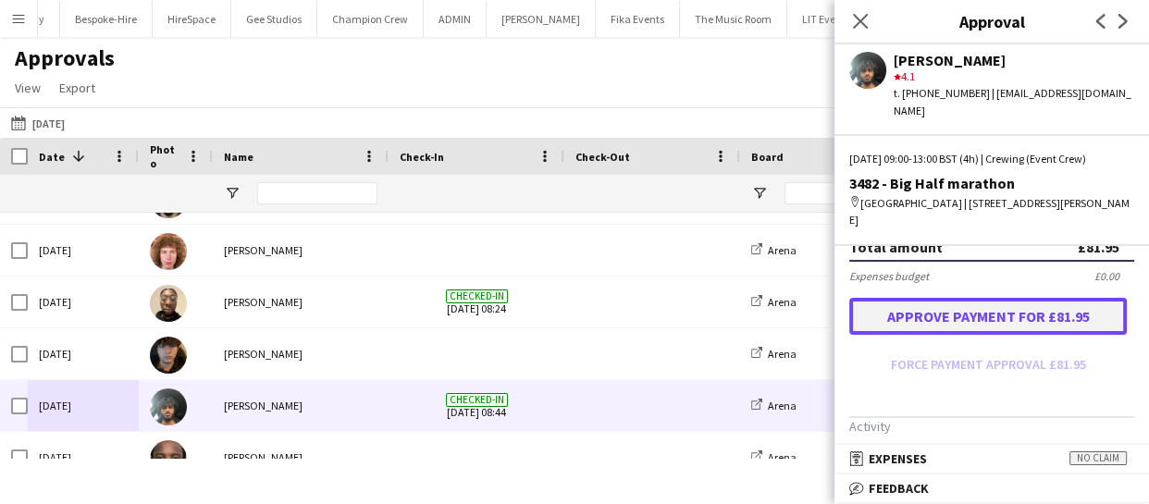
click at [991, 298] on button "Approve payment for £81.95" at bounding box center [988, 316] width 278 height 37
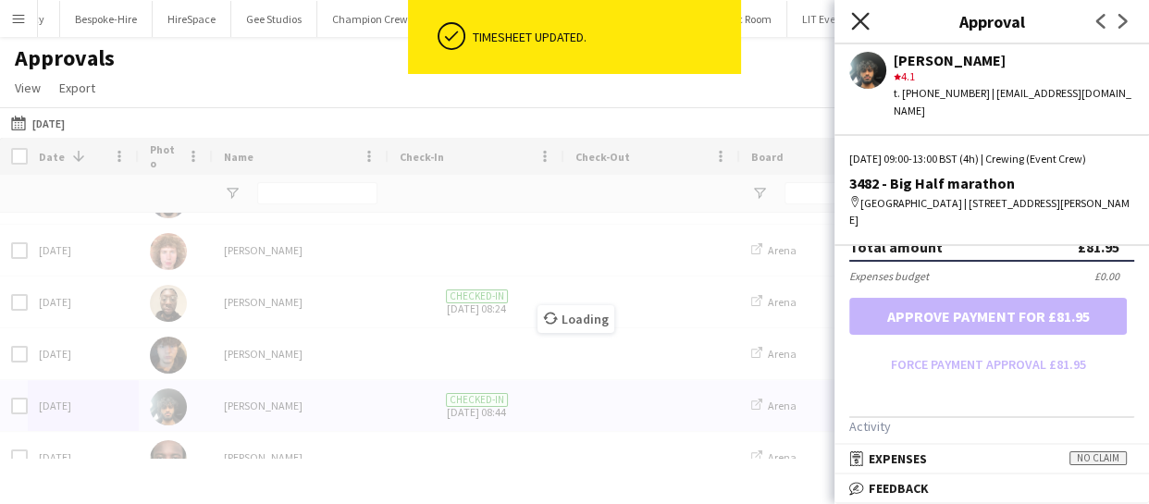
click at [861, 27] on icon "Close pop-in" at bounding box center [860, 21] width 18 height 18
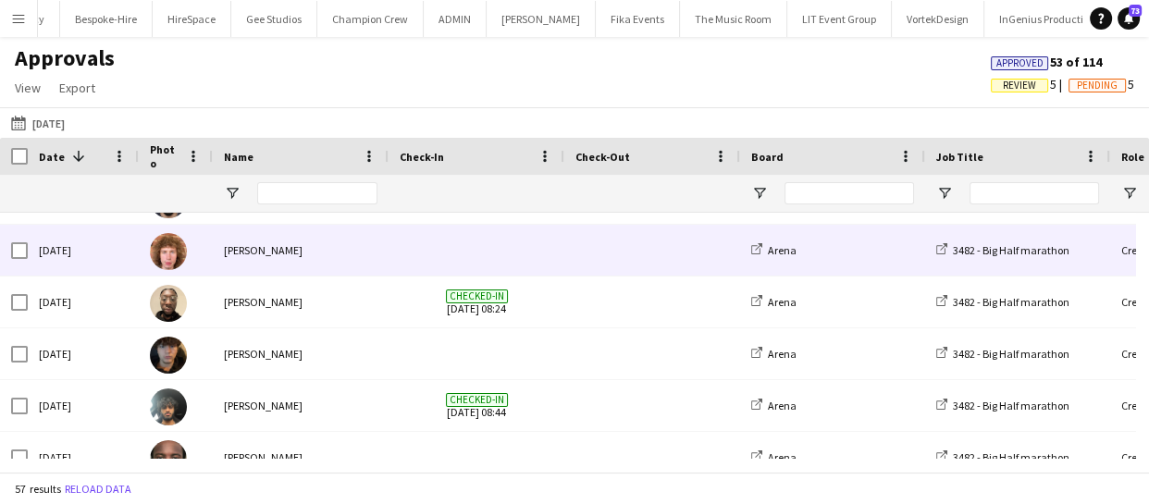
click at [170, 254] on img at bounding box center [168, 251] width 37 height 37
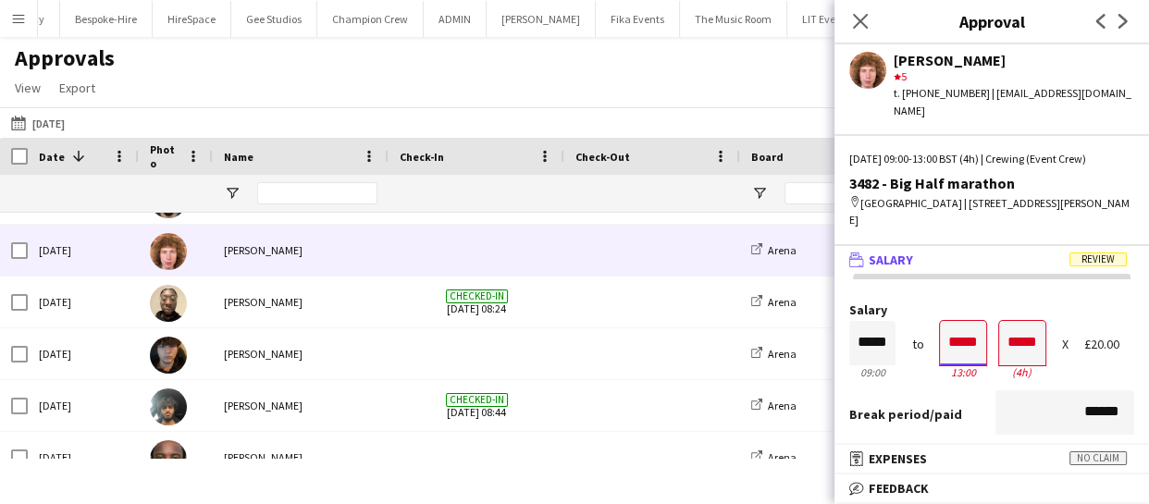
click at [963, 321] on input "*****" at bounding box center [963, 343] width 46 height 44
type input "*****"
click at [953, 367] on div at bounding box center [951, 376] width 23 height 19
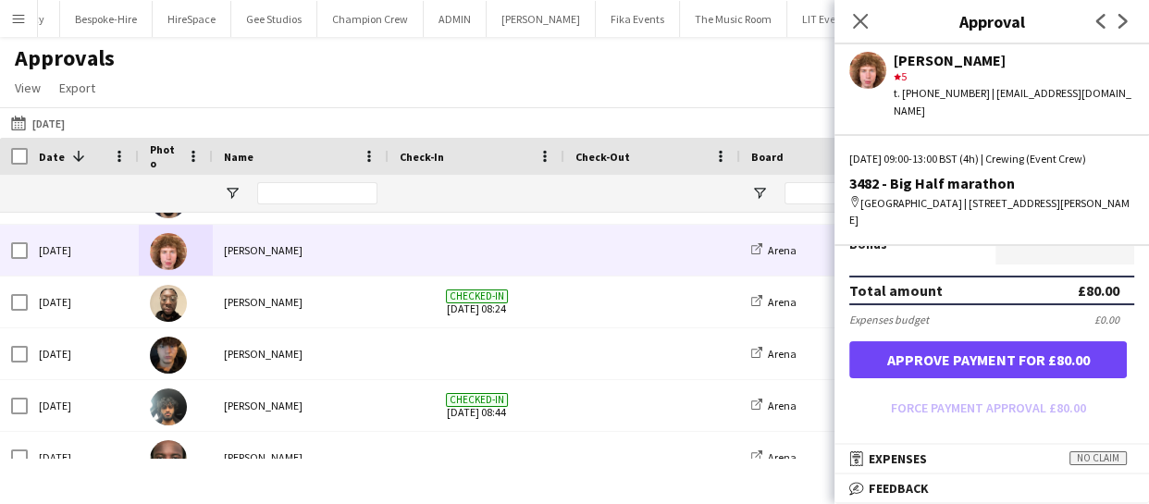
scroll to position [504, 0]
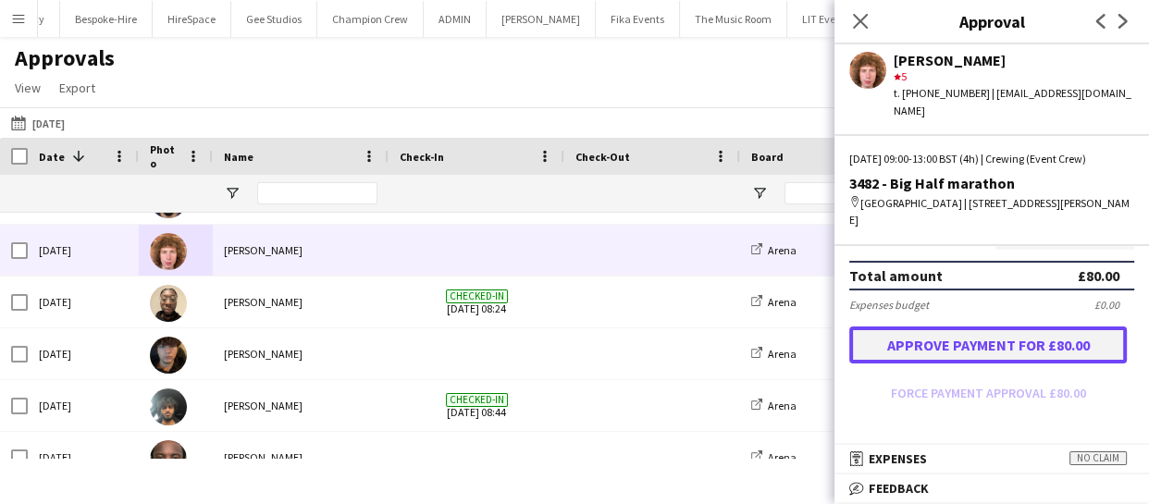
click at [976, 327] on button "Approve payment for £80.00" at bounding box center [988, 345] width 278 height 37
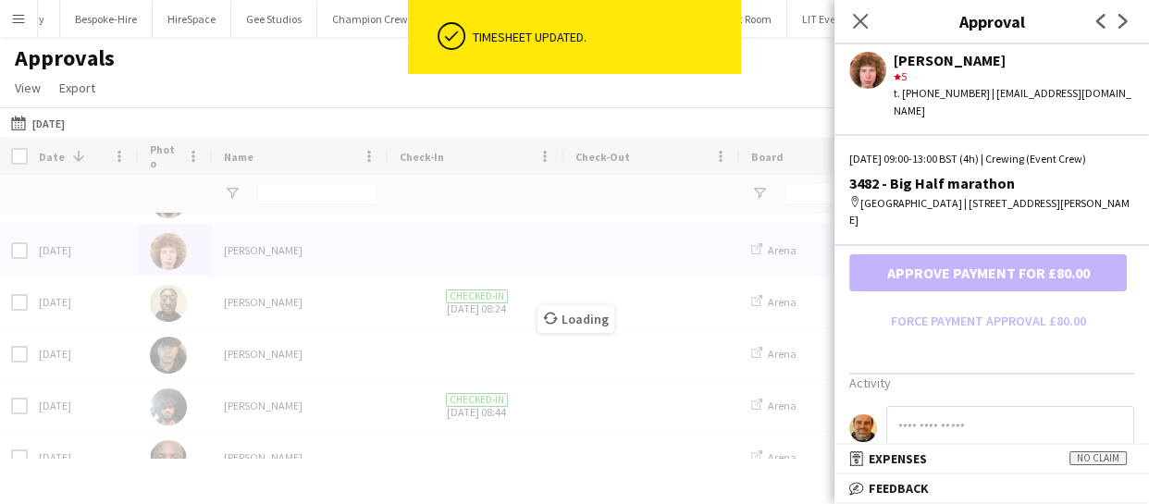
scroll to position [619, 0]
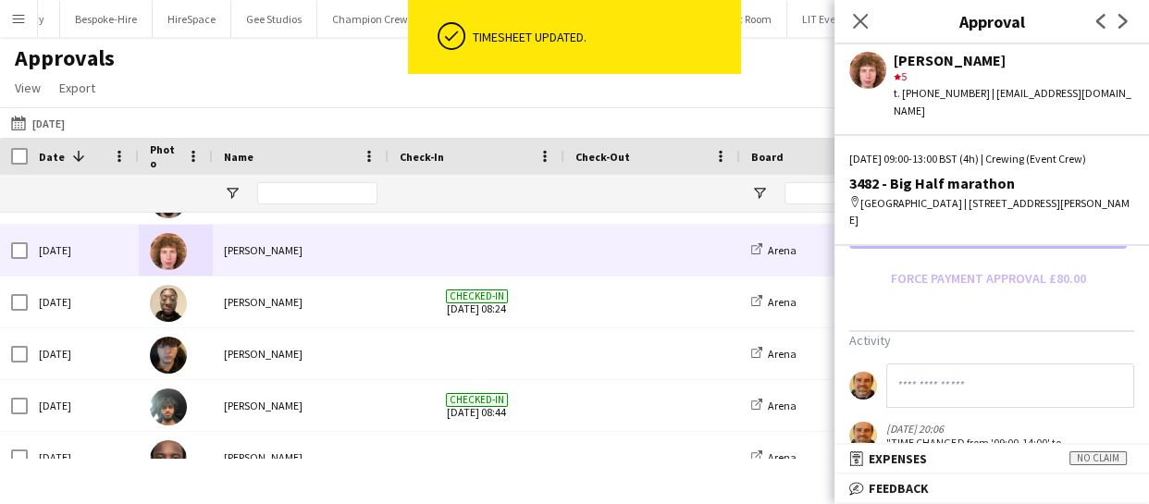
click at [939, 364] on input at bounding box center [1010, 386] width 248 height 44
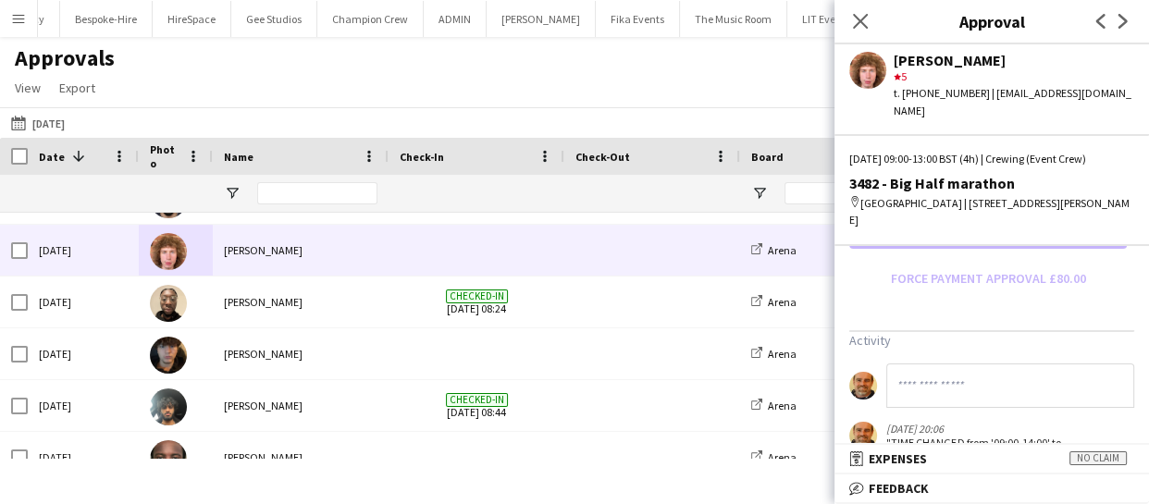
paste input "**********"
type input "**********"
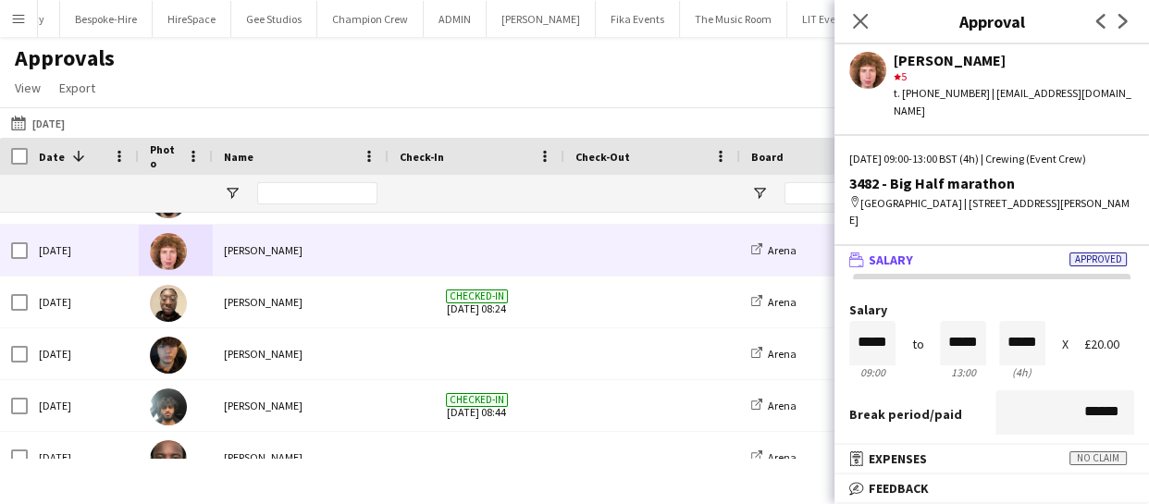
scroll to position [83, 0]
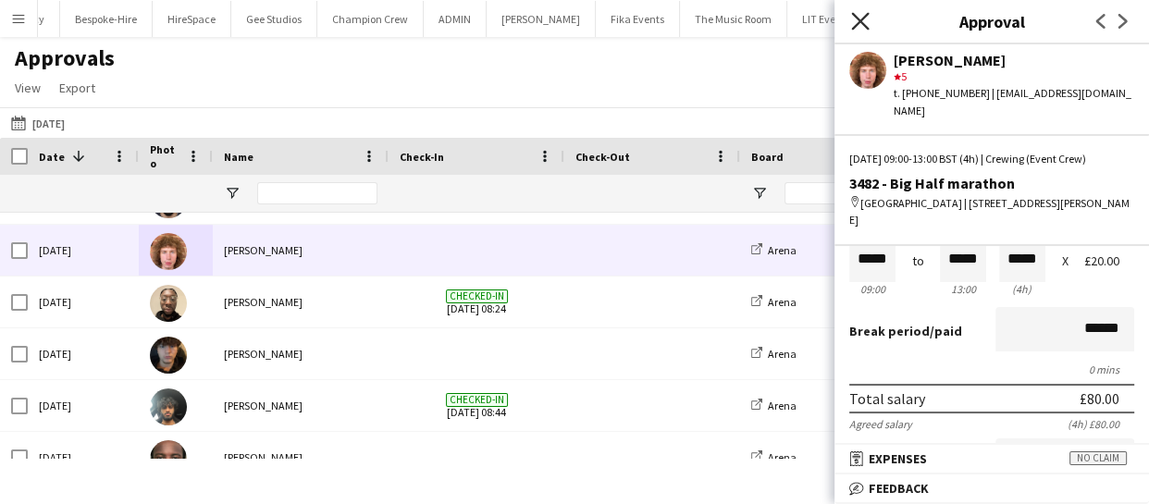
click at [864, 19] on icon at bounding box center [860, 21] width 18 height 18
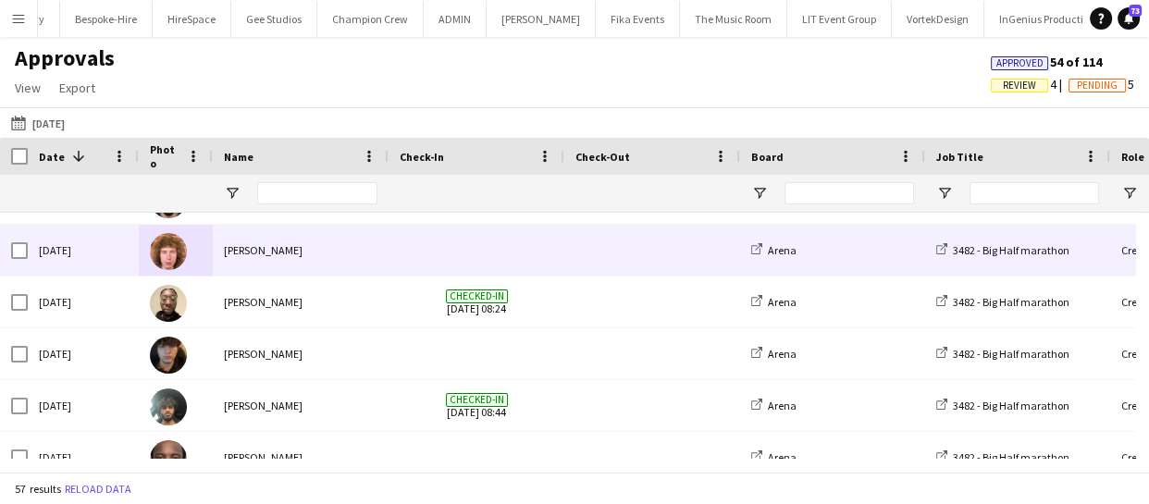
click at [107, 262] on div "[DATE]" at bounding box center [83, 250] width 111 height 51
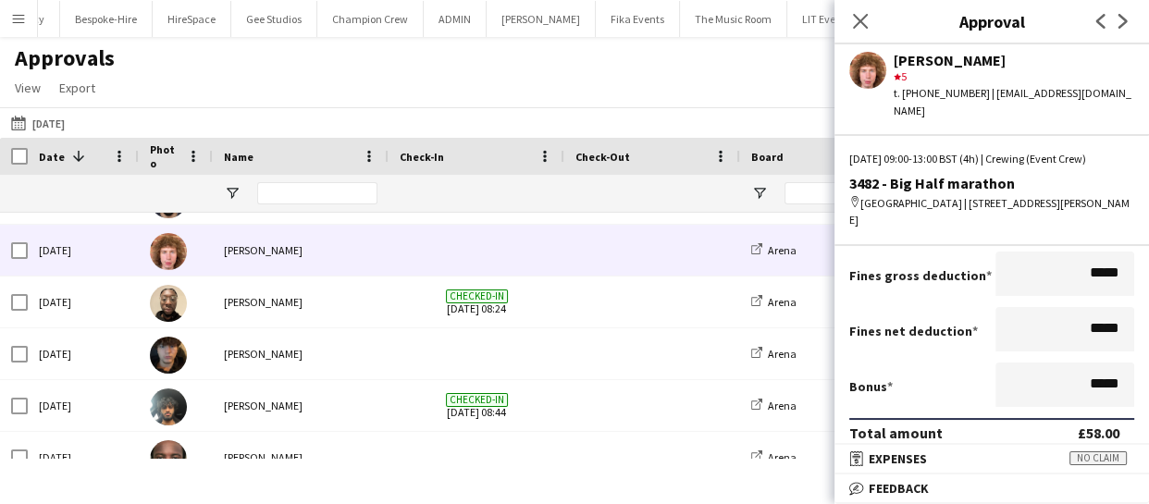
scroll to position [336, 0]
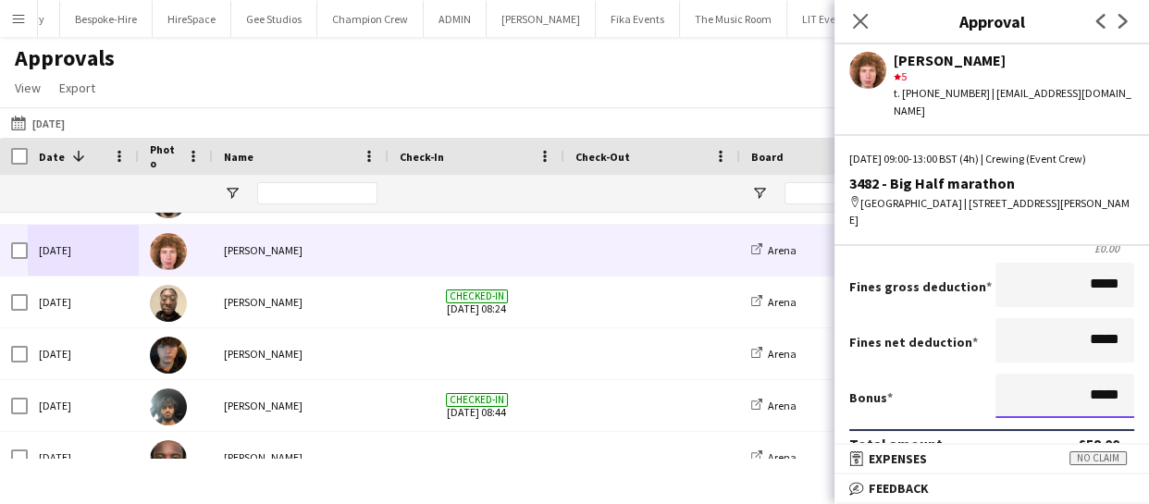
drag, startPoint x: 1111, startPoint y: 350, endPoint x: 937, endPoint y: 333, distance: 174.7
click at [942, 374] on div "Bonus *****" at bounding box center [991, 398] width 285 height 48
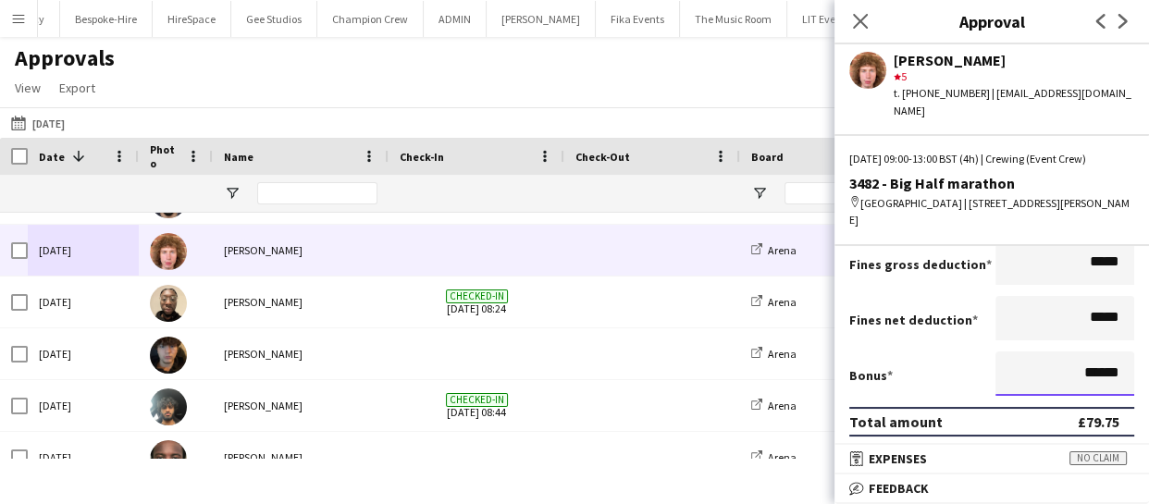
scroll to position [420, 0]
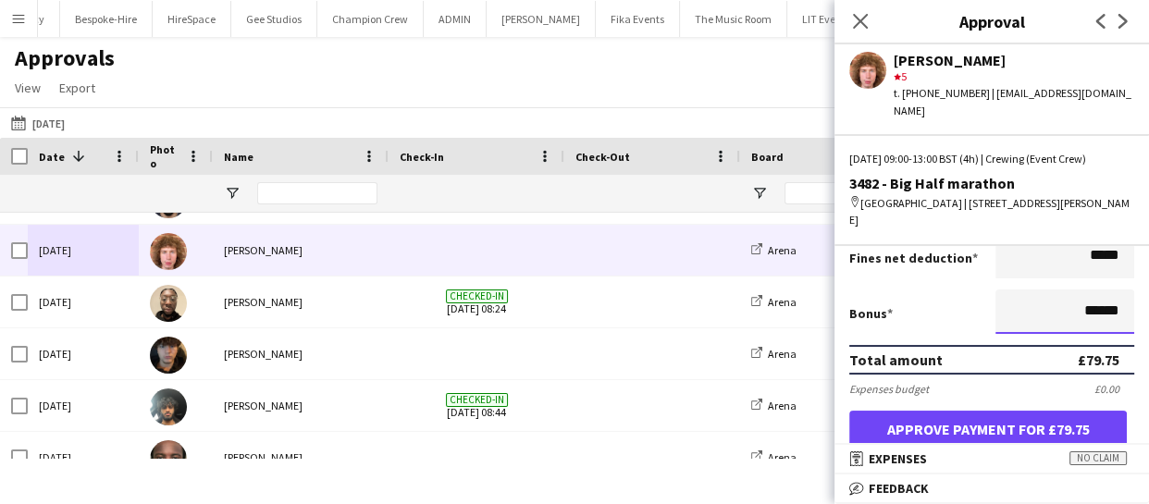
type input "******"
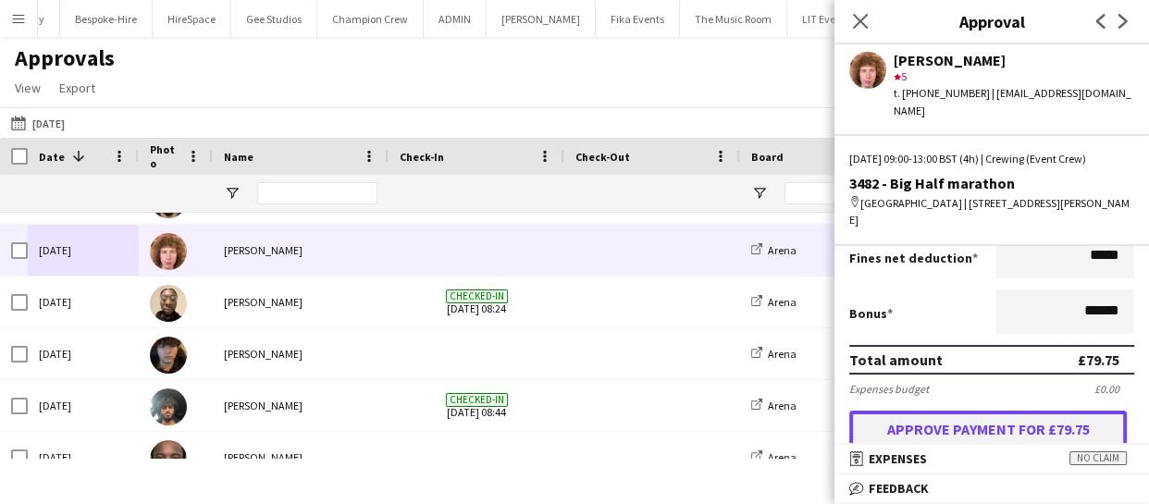
click at [1061, 411] on button "Approve payment for £79.75" at bounding box center [988, 429] width 278 height 37
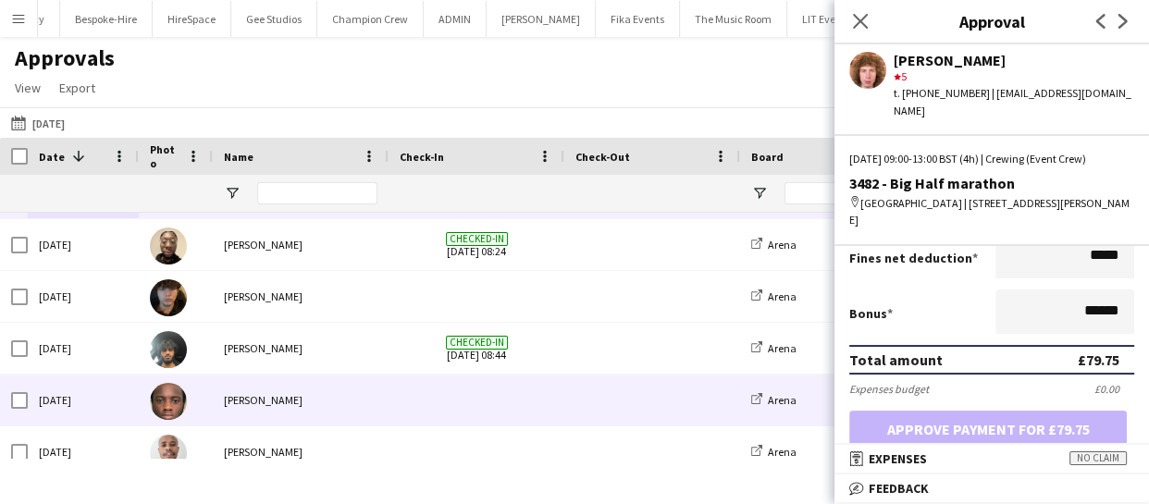
scroll to position [1866, 0]
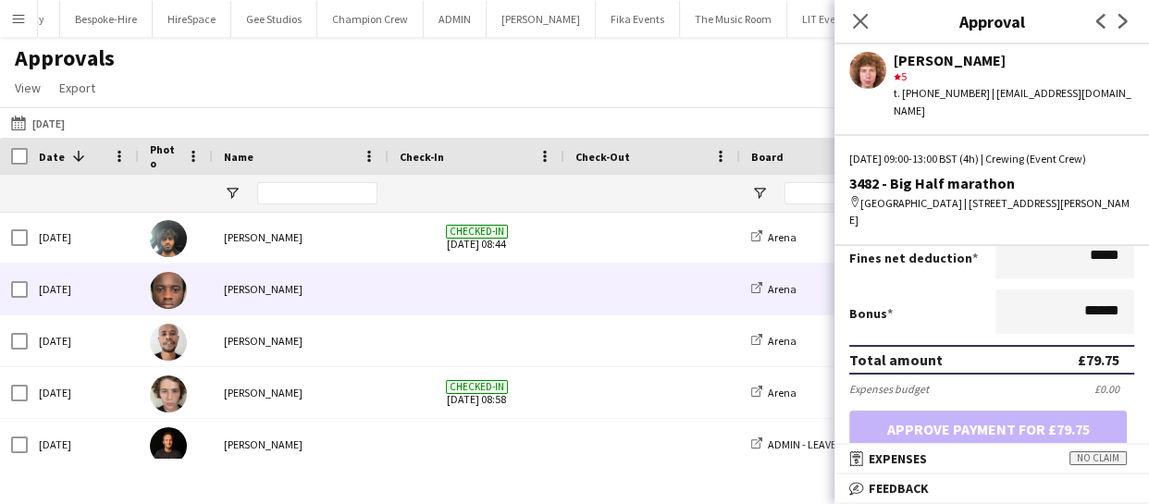
click at [93, 279] on div "Sun, 7 Sep 2025" at bounding box center [83, 289] width 111 height 51
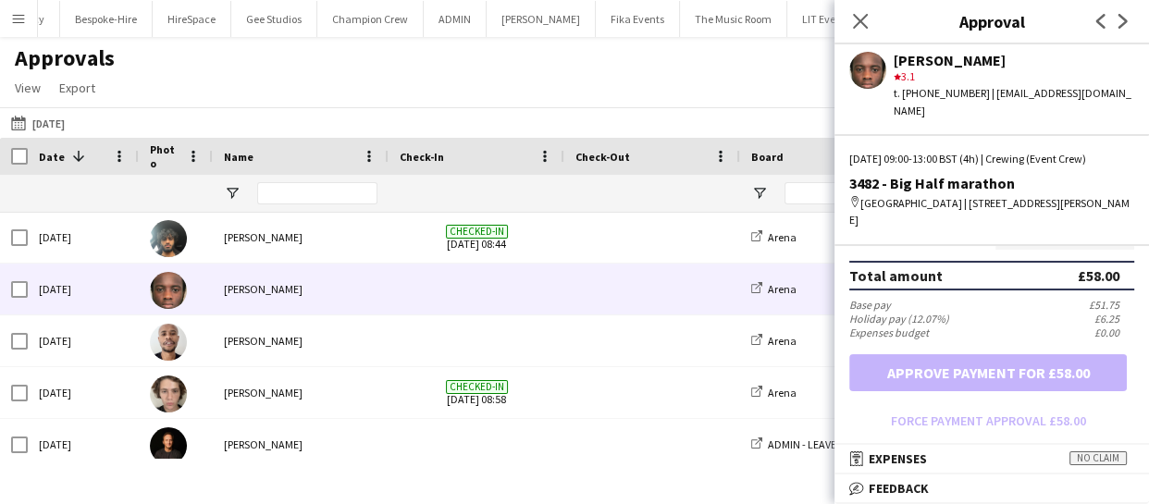
scroll to position [420, 0]
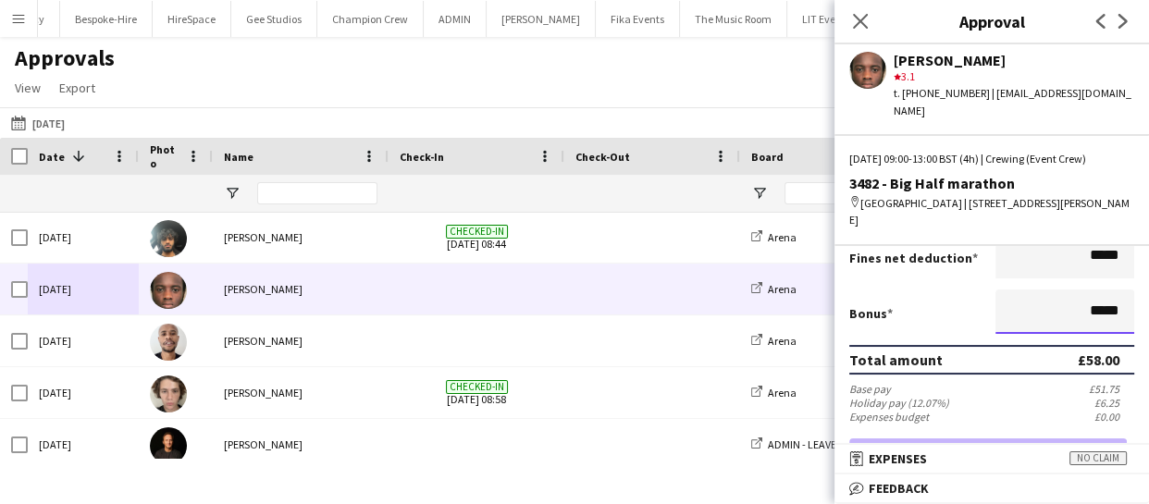
drag, startPoint x: 1109, startPoint y: 270, endPoint x: 978, endPoint y: 273, distance: 131.4
click at [978, 290] on div "Bonus *****" at bounding box center [991, 314] width 285 height 48
drag, startPoint x: 1115, startPoint y: 271, endPoint x: 999, endPoint y: 278, distance: 115.8
click at [999, 290] on input "******" at bounding box center [1064, 312] width 139 height 44
type input "******"
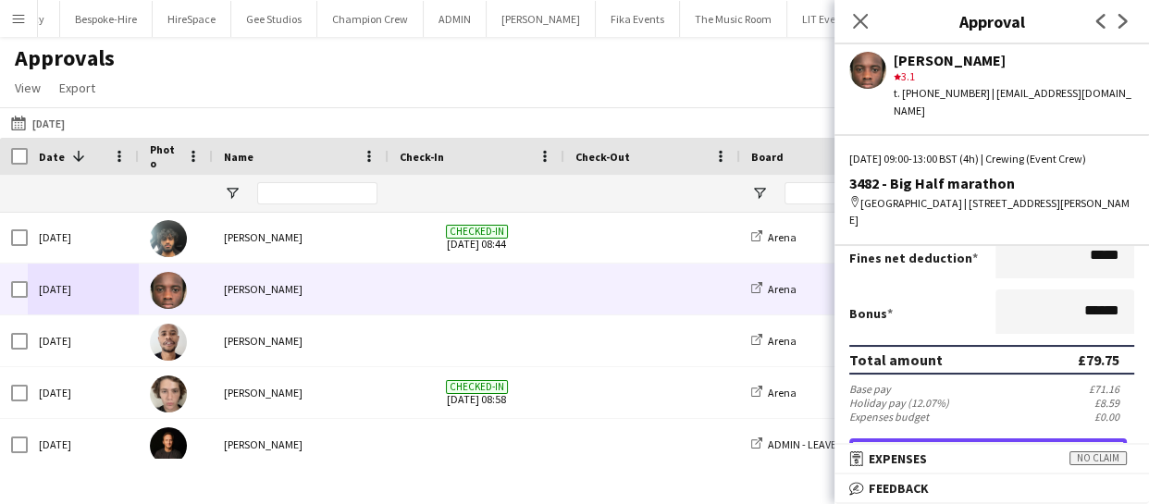
click at [1017, 438] on button "Approve payment for £79.75" at bounding box center [988, 456] width 278 height 37
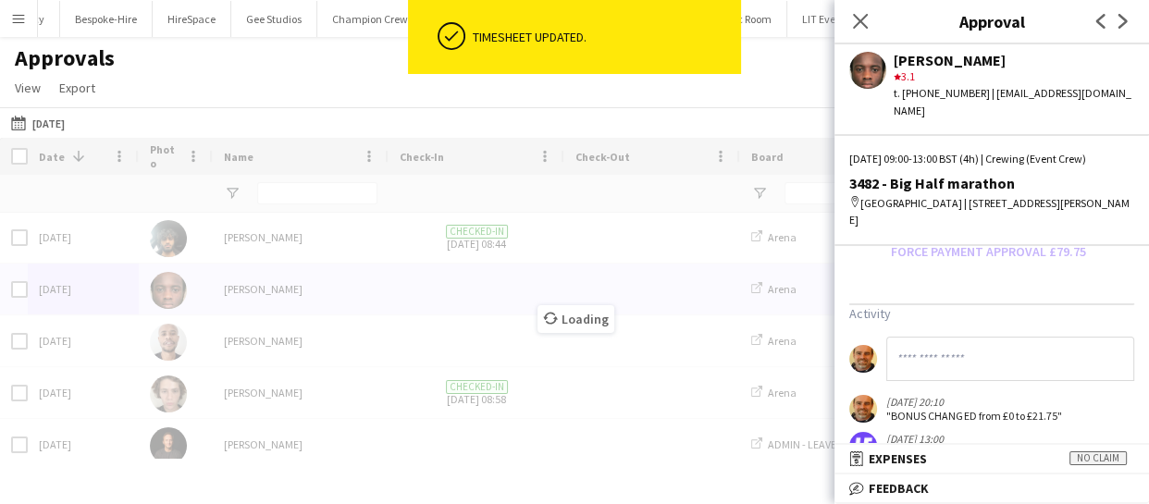
scroll to position [692, 0]
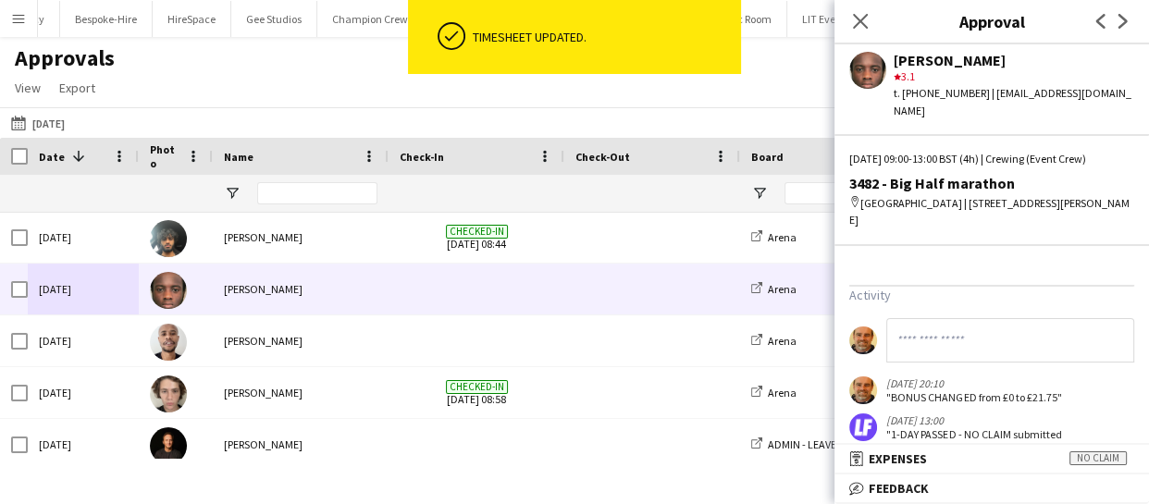
click at [938, 318] on input at bounding box center [1010, 340] width 248 height 44
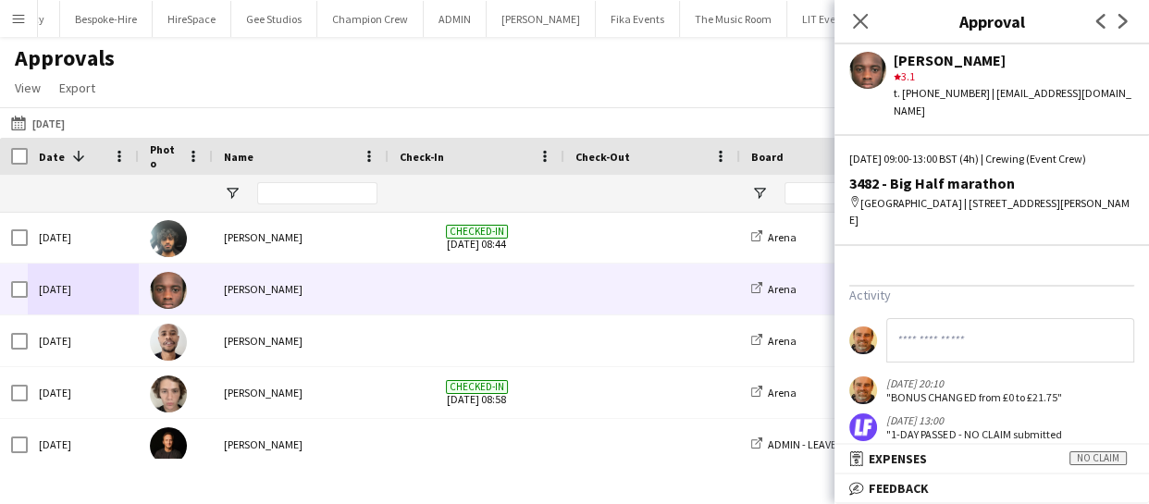
paste input "**********"
type input "**********"
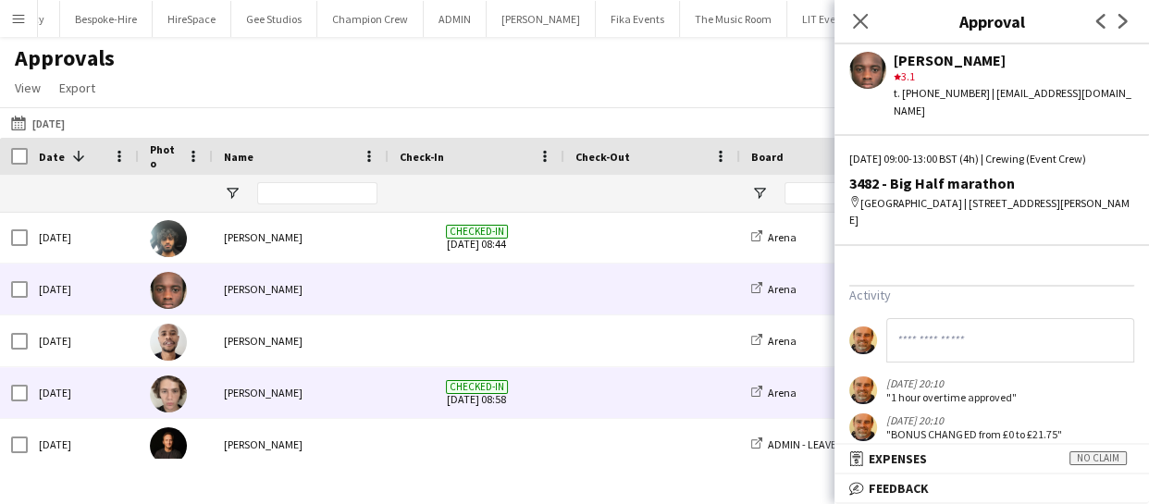
click at [97, 397] on div "Sun, 7 Sep 2025" at bounding box center [83, 392] width 111 height 51
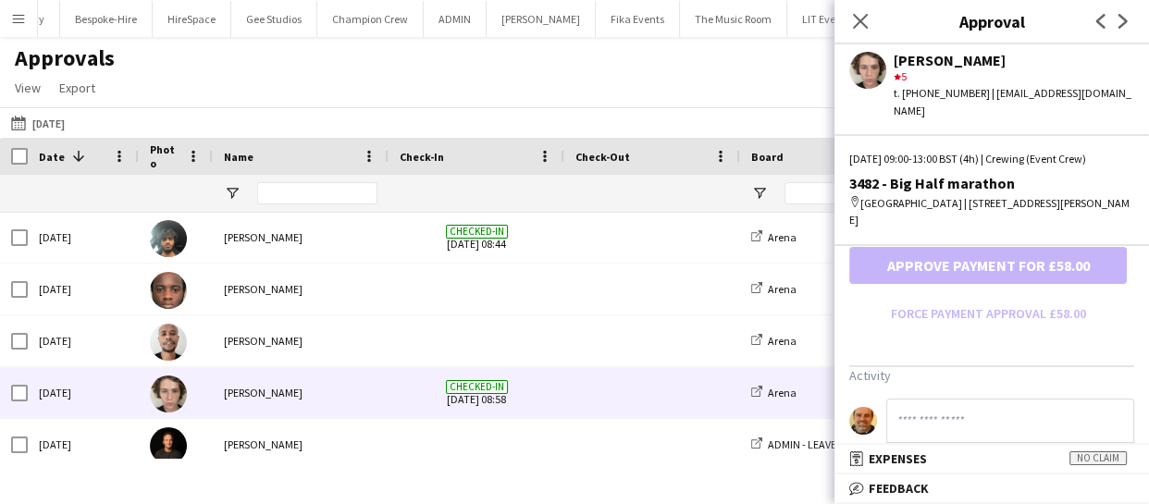
scroll to position [664, 0]
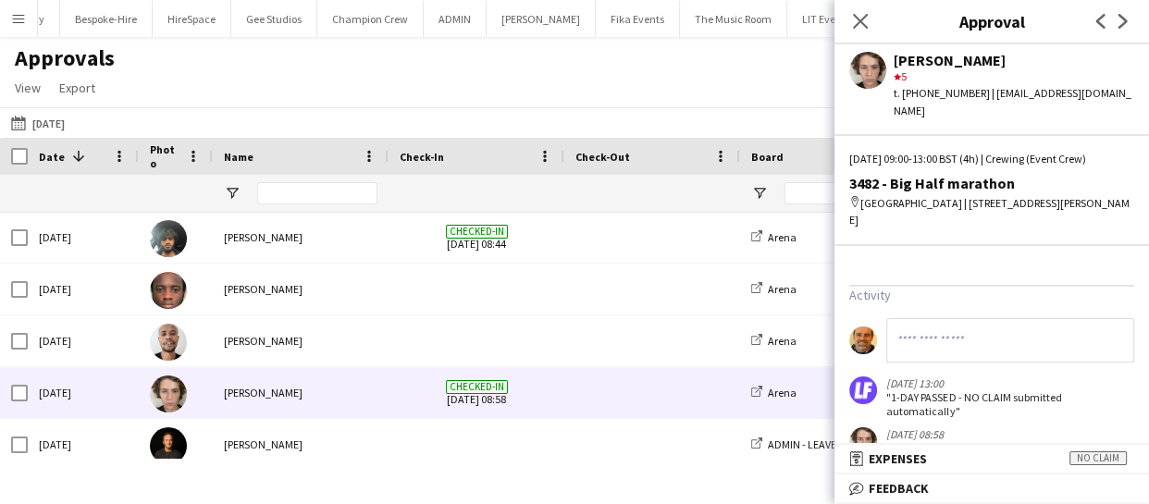
click at [945, 320] on input at bounding box center [1010, 340] width 248 height 44
paste input "**********"
type input "**********"
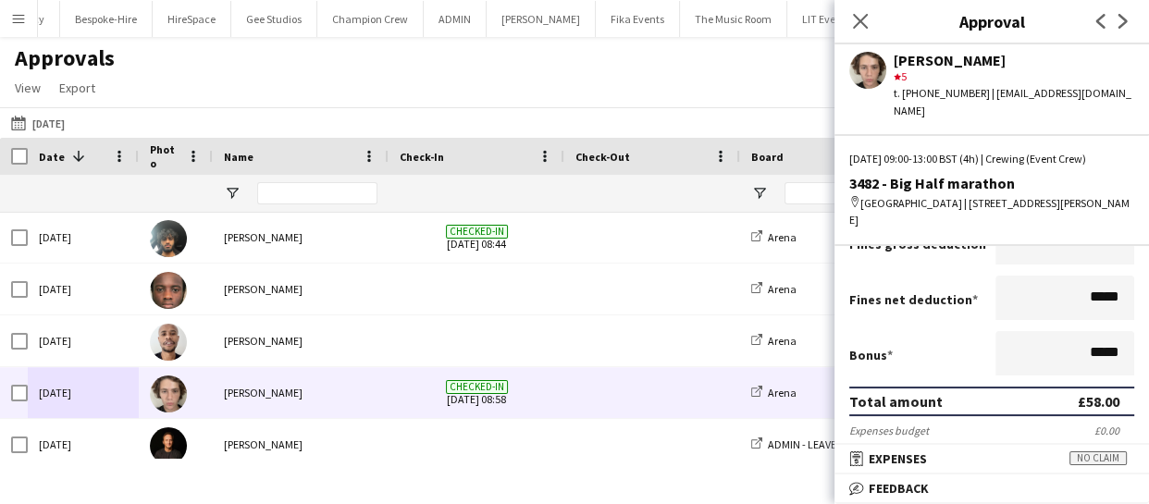
scroll to position [364, 0]
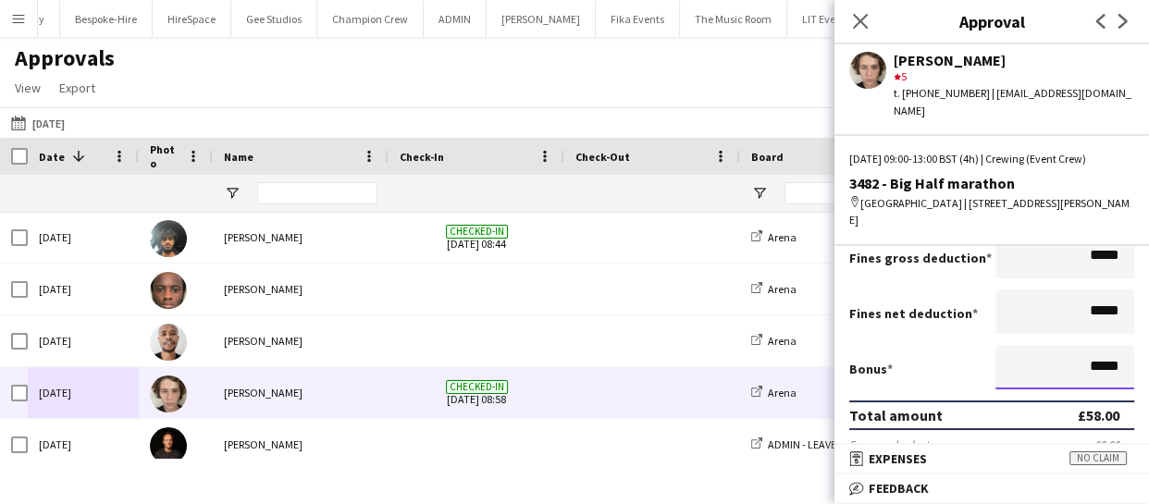
drag, startPoint x: 1105, startPoint y: 328, endPoint x: 981, endPoint y: 333, distance: 125.0
click at [981, 345] on div "Bonus *****" at bounding box center [991, 369] width 285 height 48
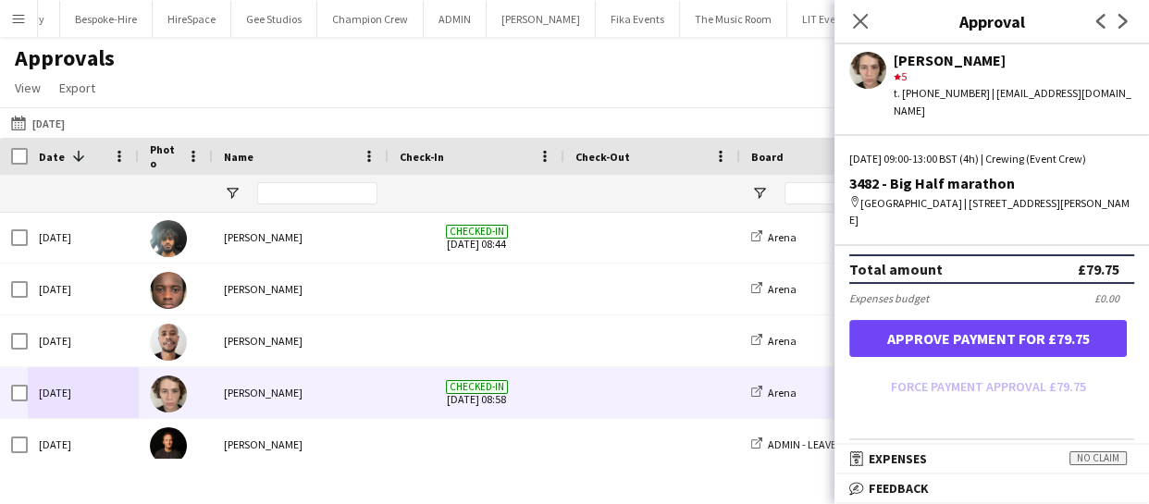
scroll to position [449, 0]
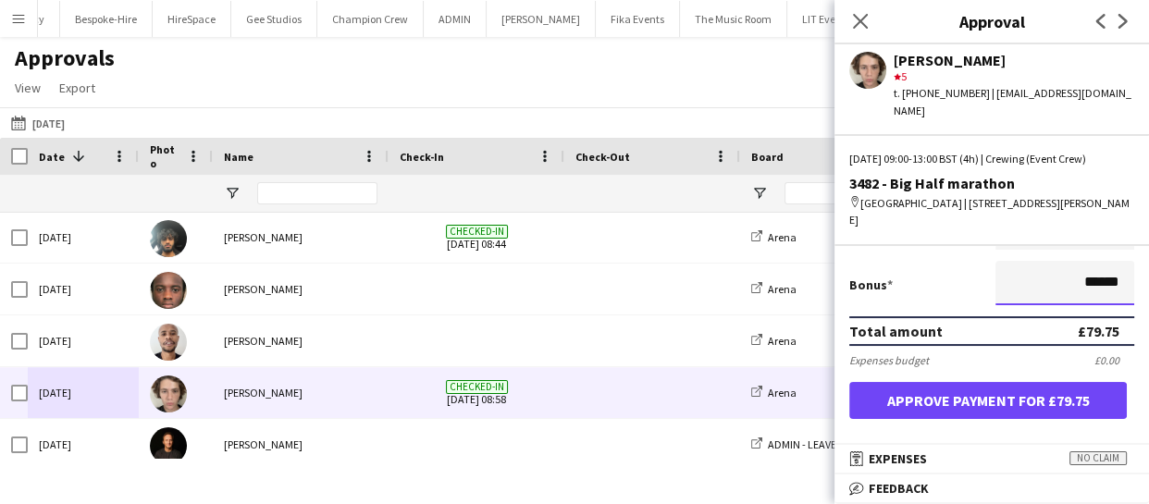
type input "******"
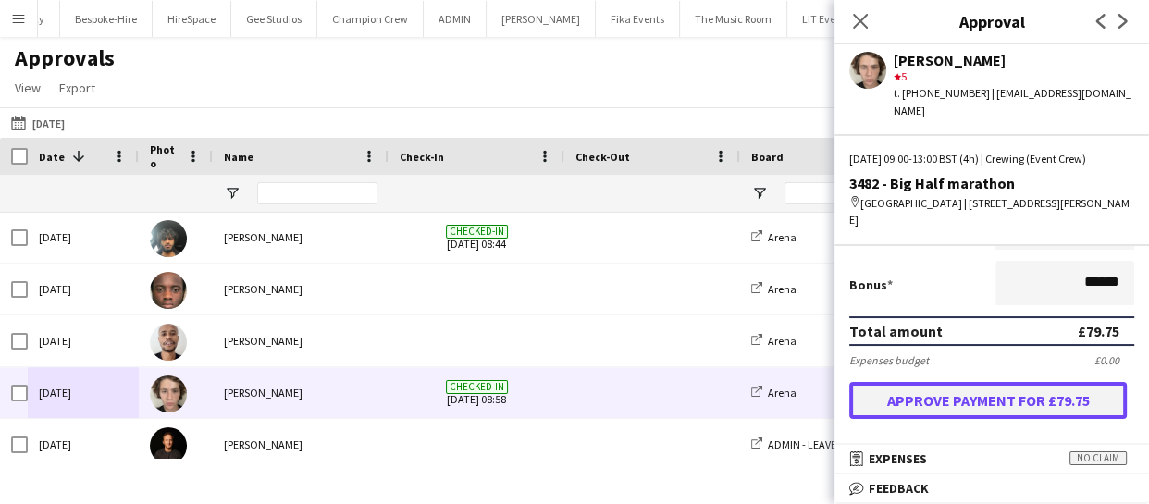
click at [1003, 382] on button "Approve payment for £79.75" at bounding box center [988, 400] width 278 height 37
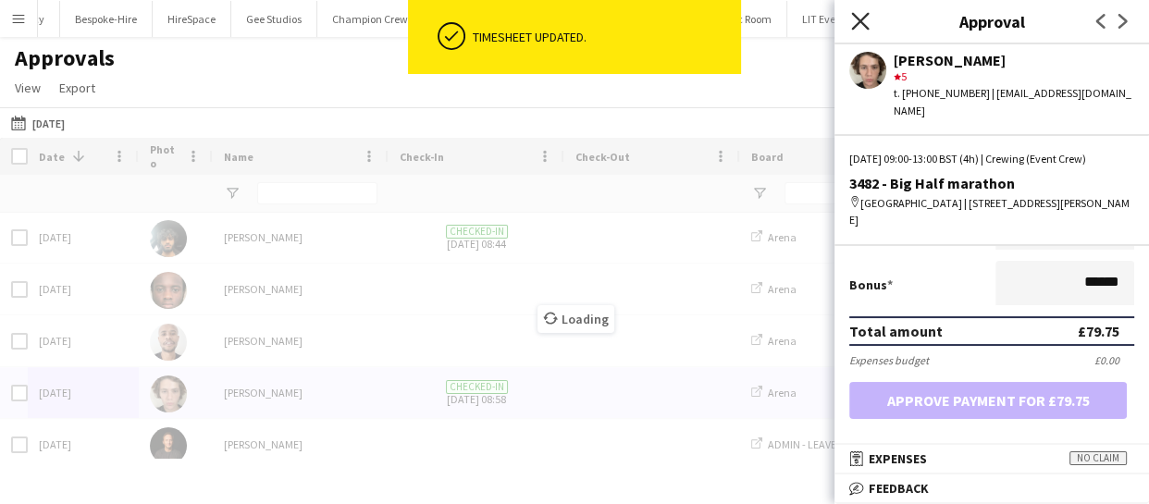
click at [865, 28] on icon "Close pop-in" at bounding box center [860, 21] width 18 height 18
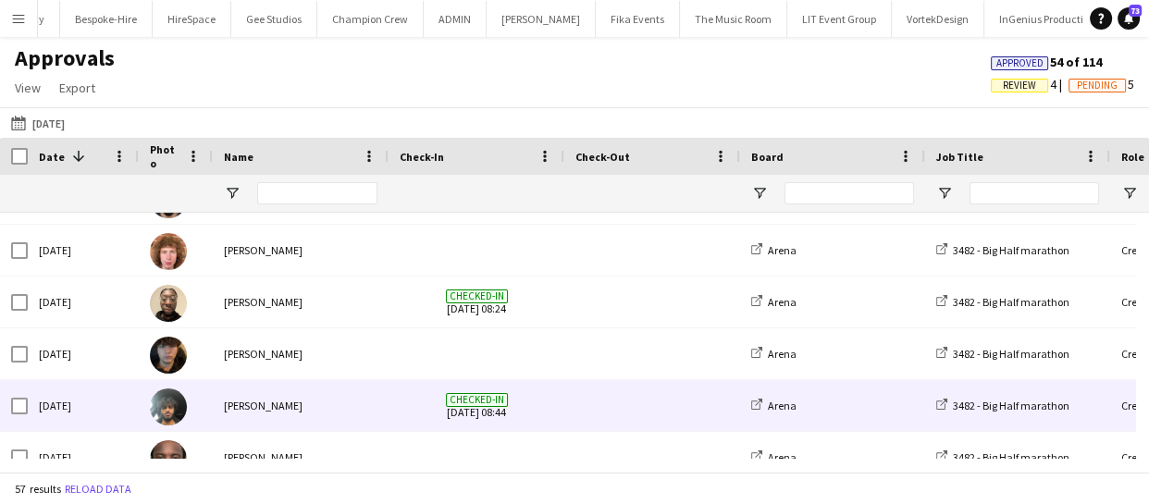
scroll to position [1613, 0]
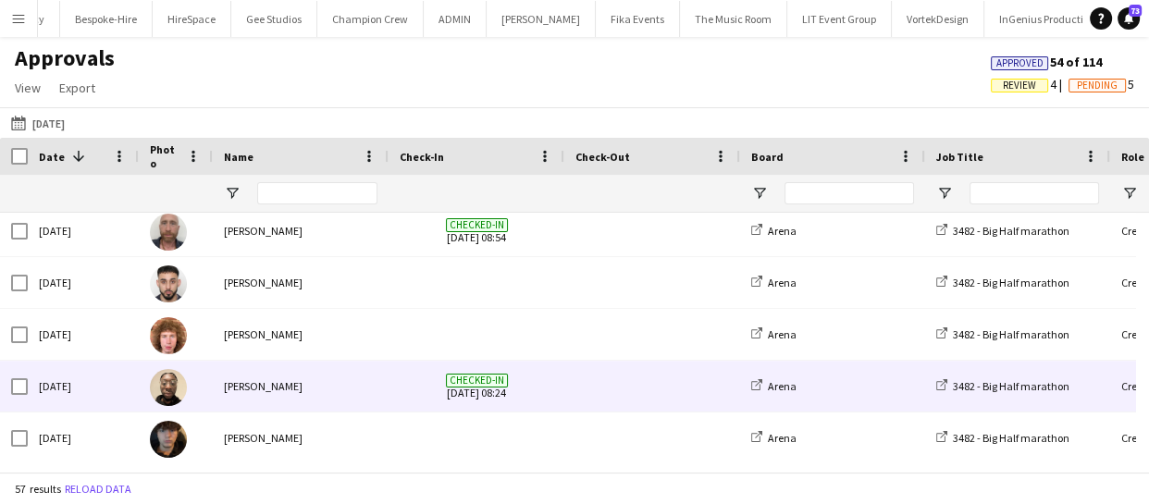
click at [125, 387] on div "Sun, 7 Sep 2025" at bounding box center [83, 386] width 111 height 51
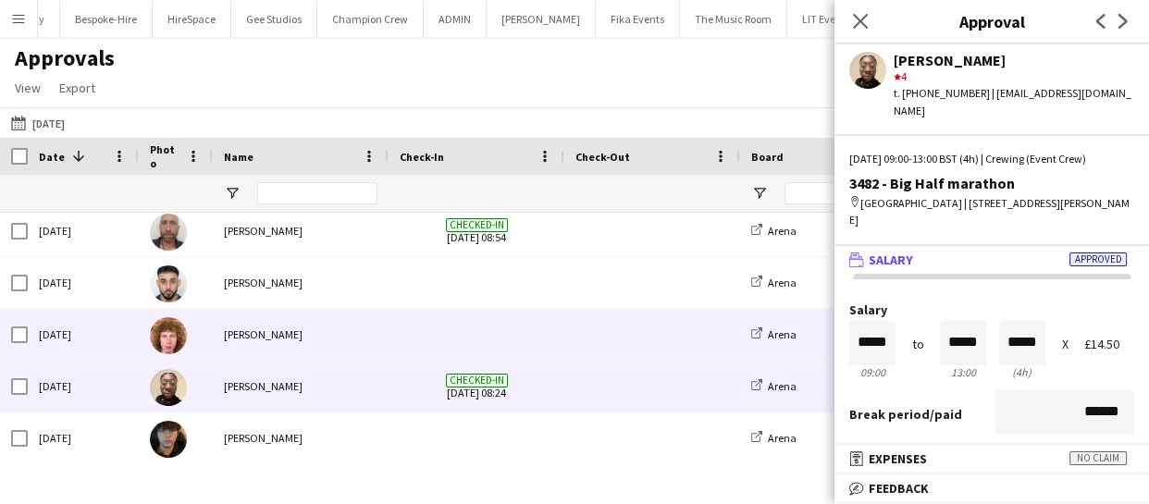
click at [112, 339] on div "Sun, 7 Sep 2025" at bounding box center [83, 334] width 111 height 51
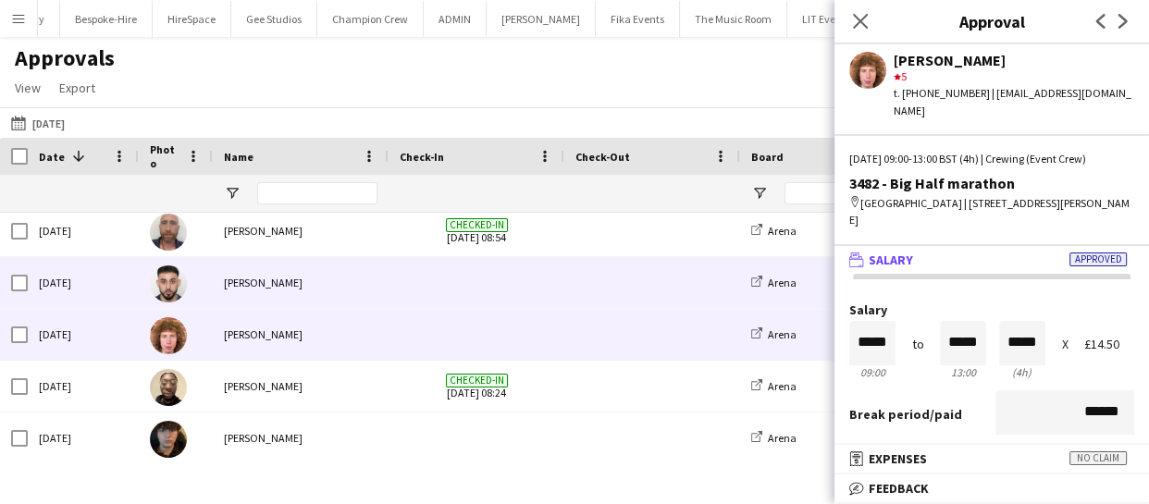
click at [102, 278] on div "Sun, 7 Sep 2025" at bounding box center [83, 282] width 111 height 51
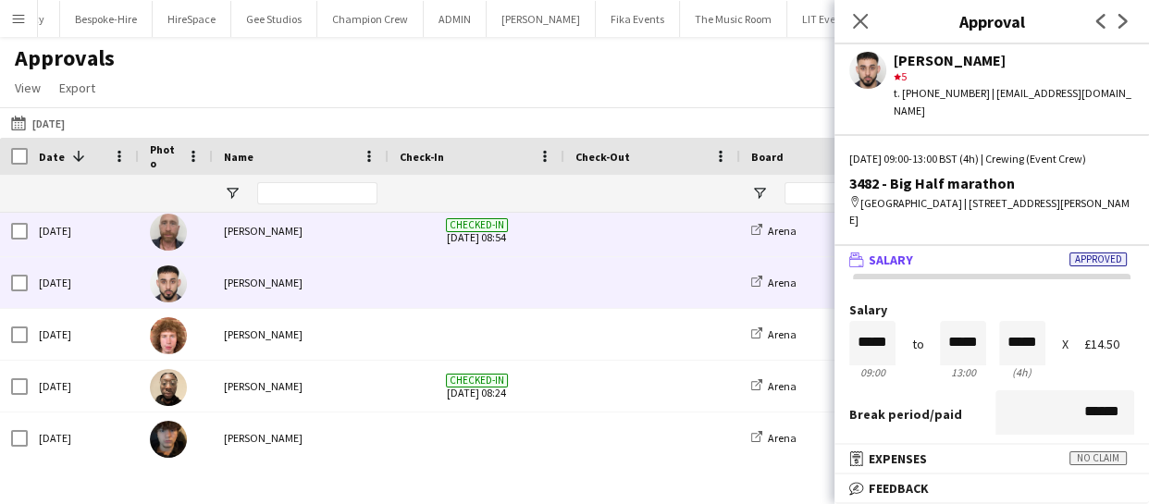
click at [99, 231] on div "Sun, 7 Sep 2025" at bounding box center [83, 230] width 111 height 51
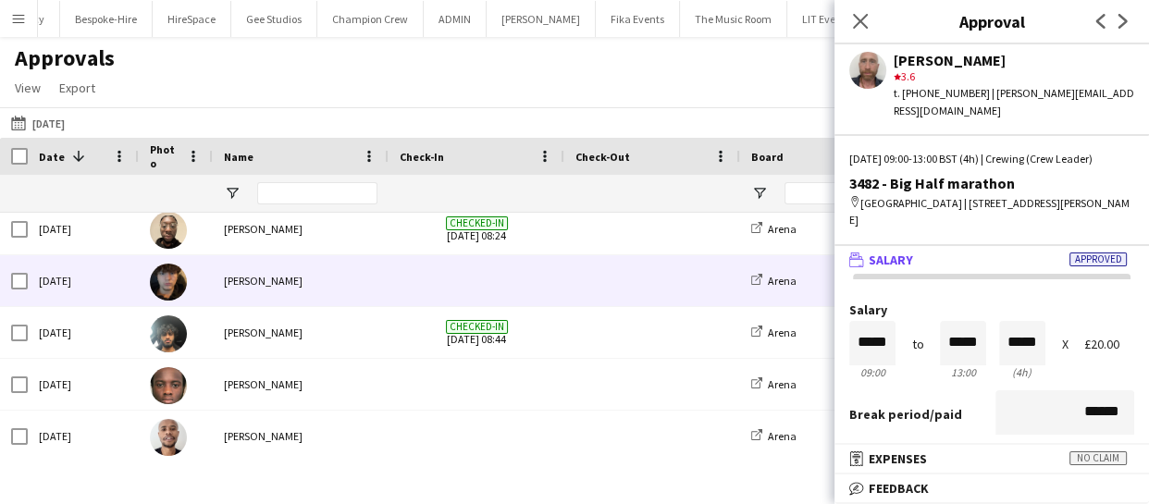
scroll to position [1782, 0]
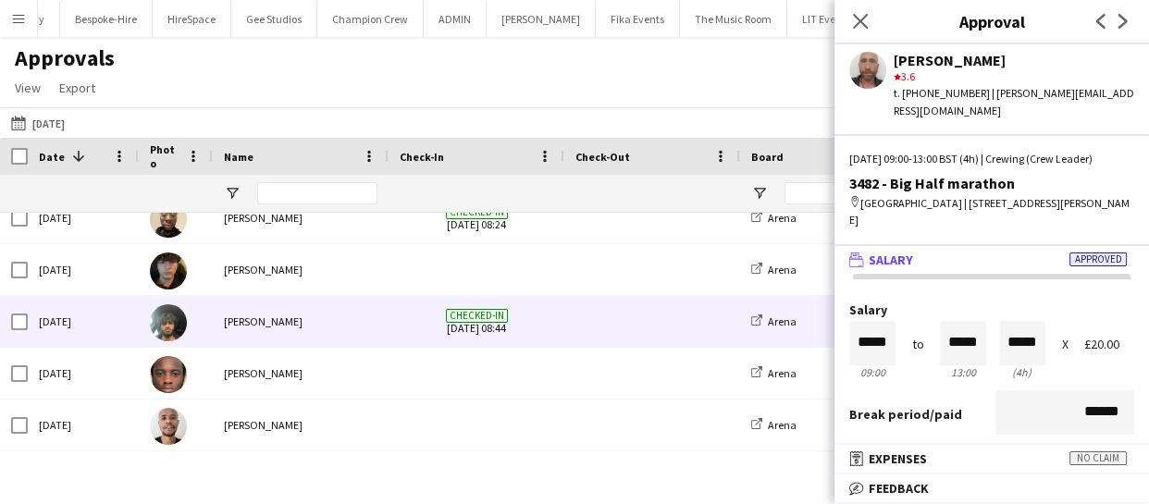
click at [94, 320] on div "Sun, 7 Sep 2025" at bounding box center [83, 321] width 111 height 51
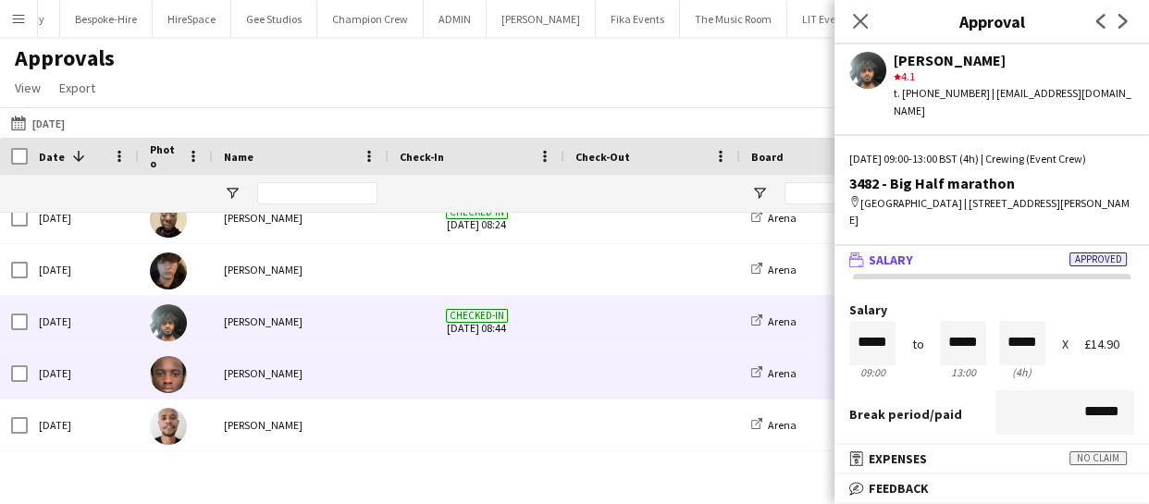
click at [85, 378] on div "Sun, 7 Sep 2025" at bounding box center [83, 373] width 111 height 51
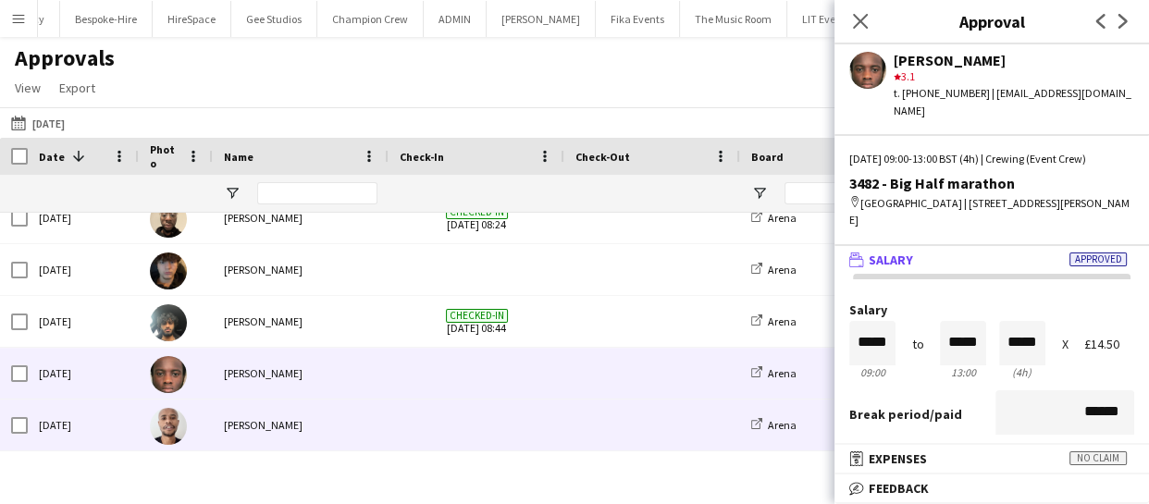
click at [95, 427] on div "Sun, 7 Sep 2025" at bounding box center [83, 425] width 111 height 51
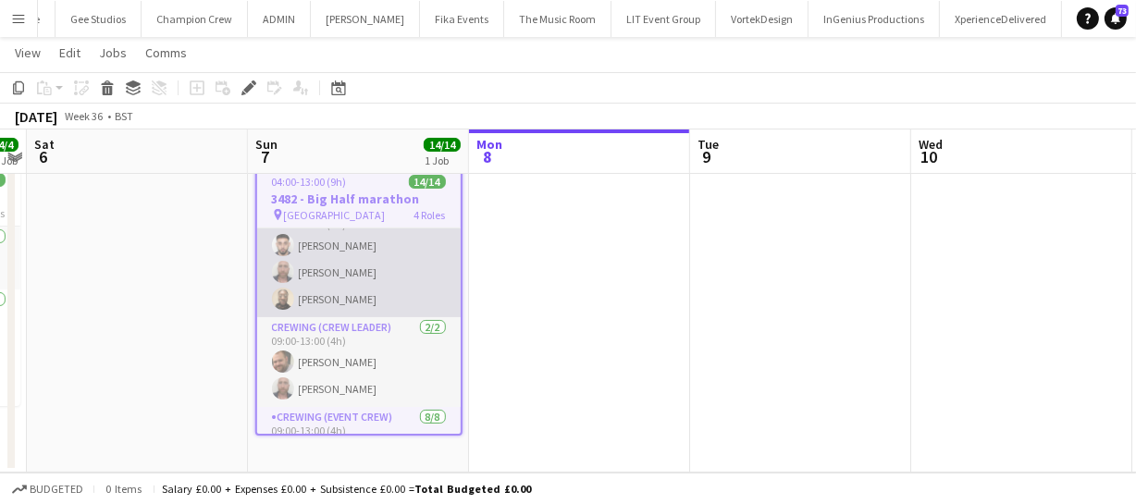
scroll to position [83, 0]
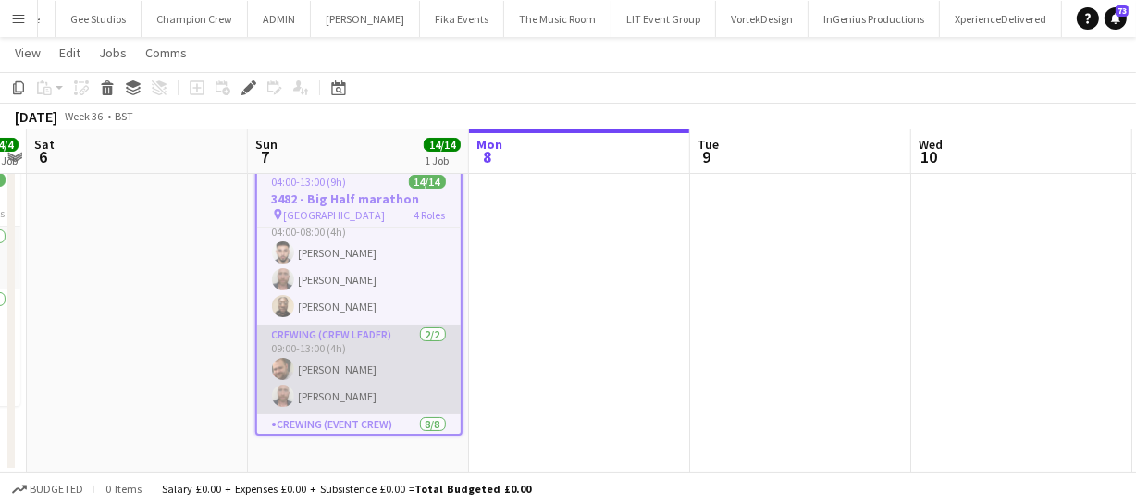
click at [322, 365] on app-card-role "Crewing (Crew Leader) [DATE] 09:00-13:00 (4h) [PERSON_NAME] [PERSON_NAME]" at bounding box center [359, 370] width 204 height 90
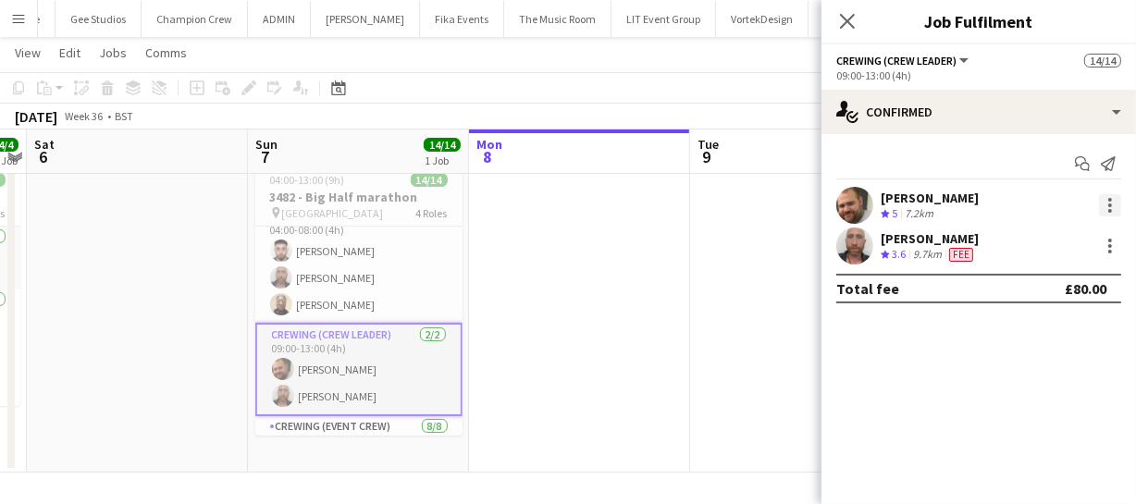
click at [1112, 208] on div at bounding box center [1110, 205] width 22 height 22
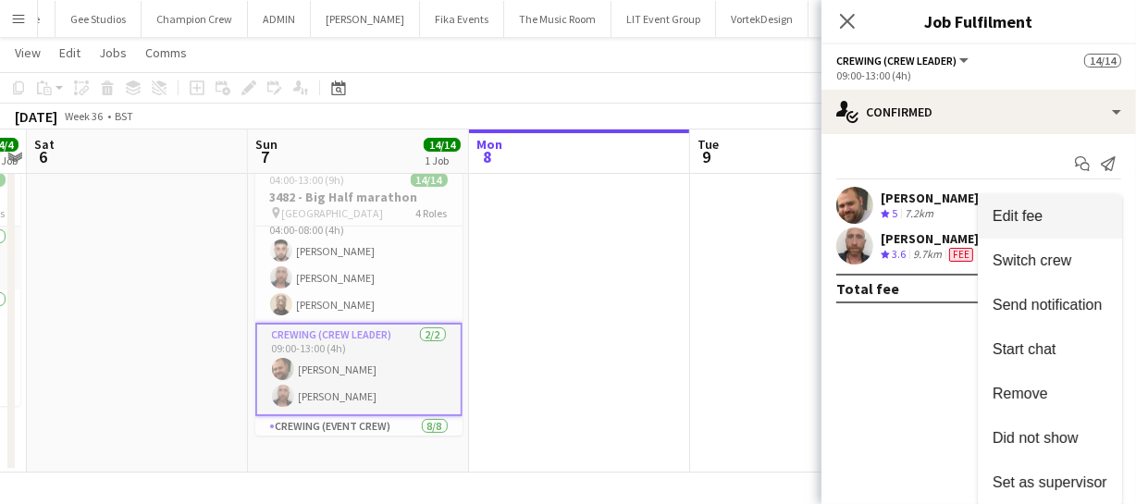
click at [1027, 216] on span "Edit fee" at bounding box center [1018, 216] width 50 height 16
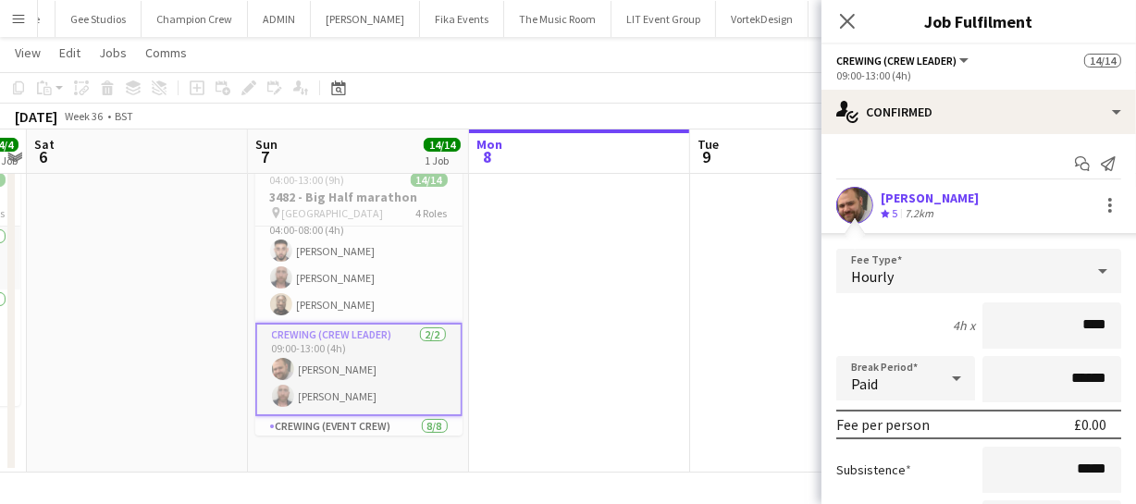
type input "*****"
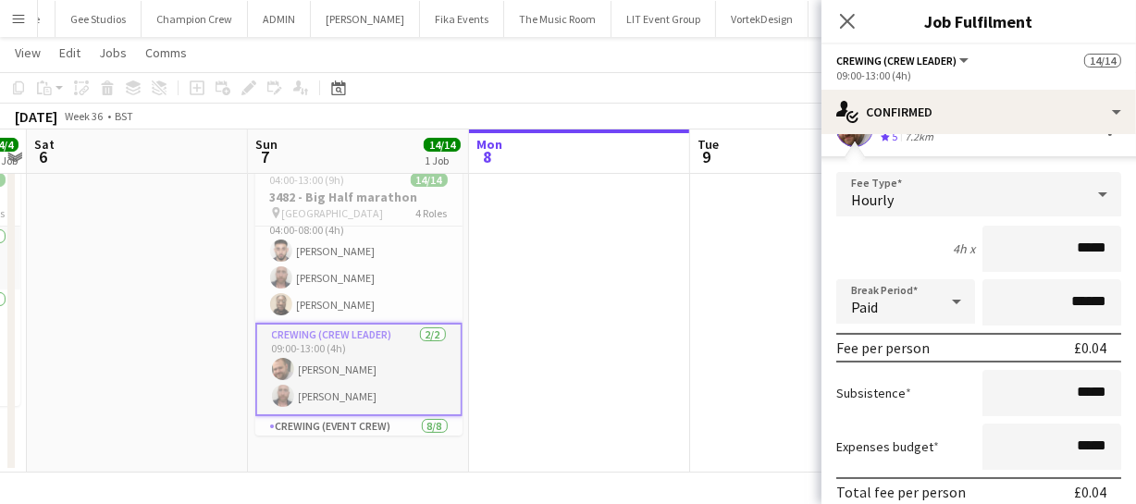
scroll to position [167, 0]
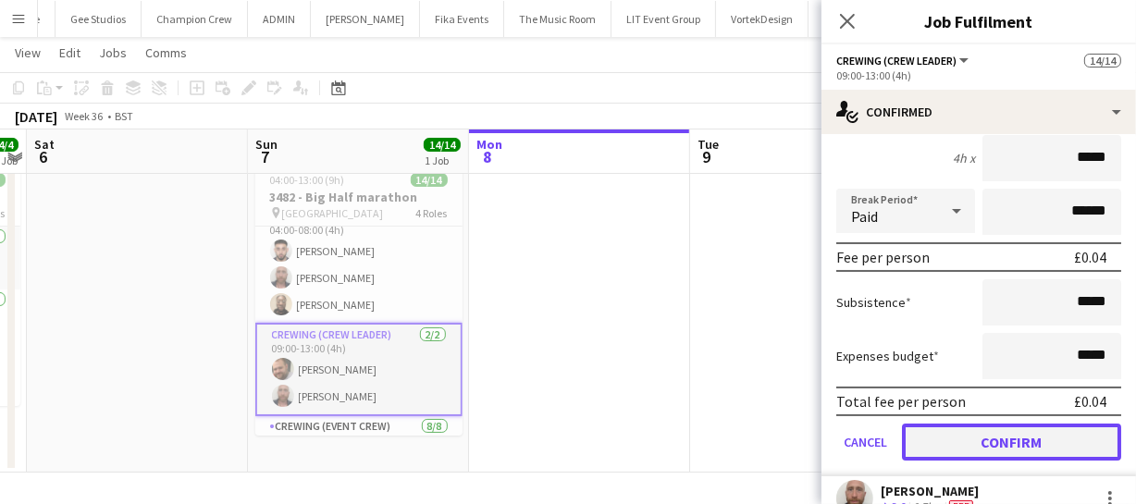
click at [1028, 443] on button "Confirm" at bounding box center [1011, 442] width 219 height 37
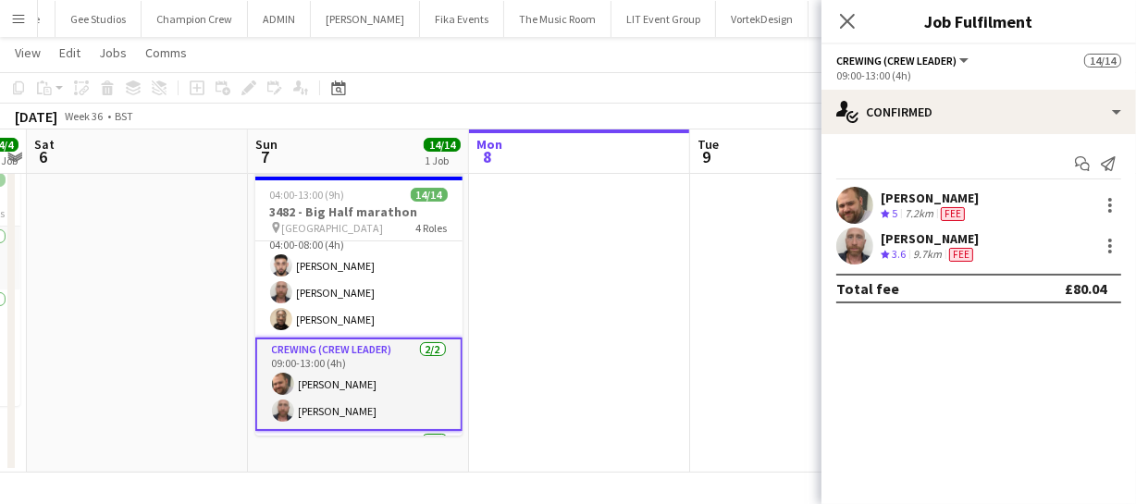
scroll to position [0, 0]
click at [850, 19] on icon at bounding box center [847, 21] width 18 height 18
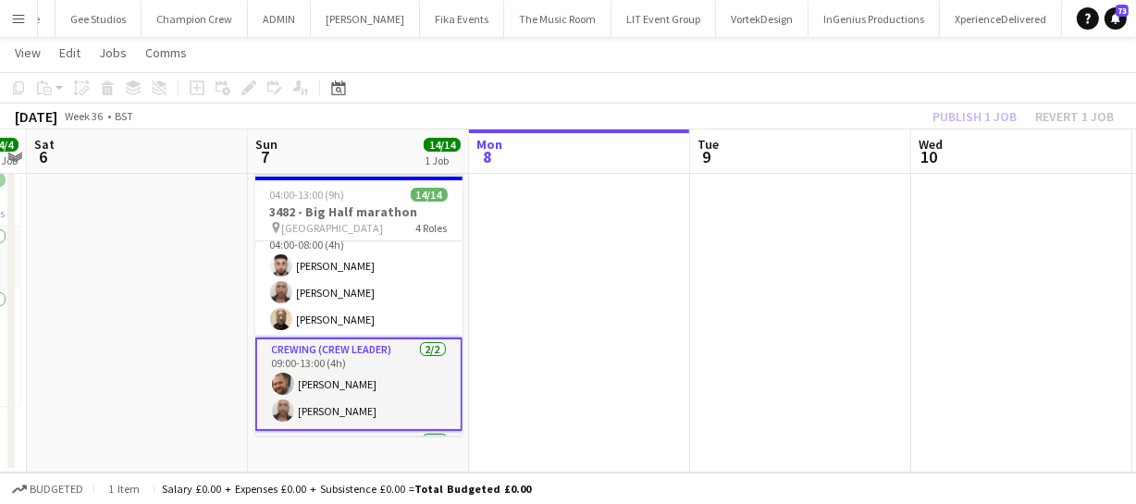
click at [975, 117] on div "Publish 1 job Revert 1 job" at bounding box center [1023, 117] width 226 height 24
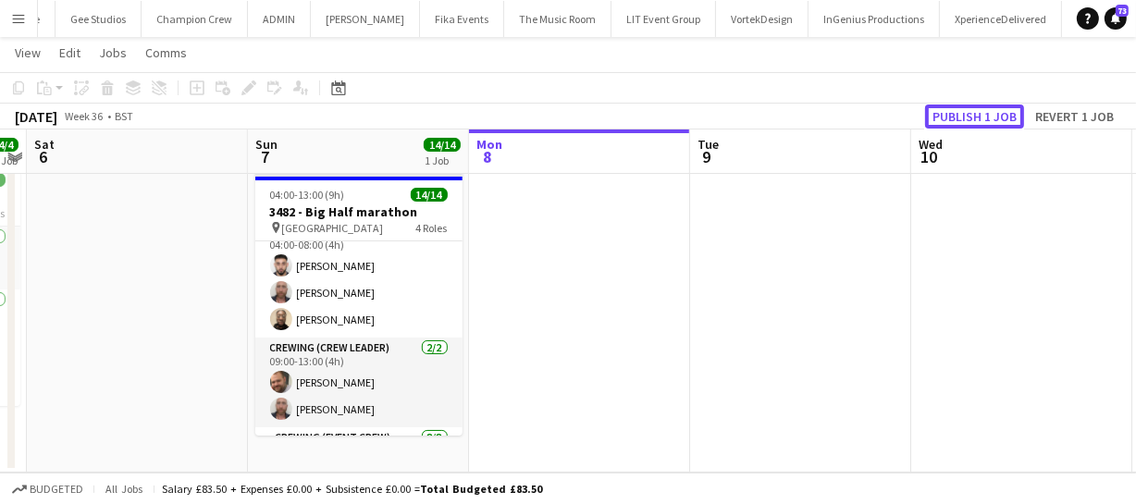
click at [975, 117] on button "Publish 1 job" at bounding box center [974, 117] width 99 height 24
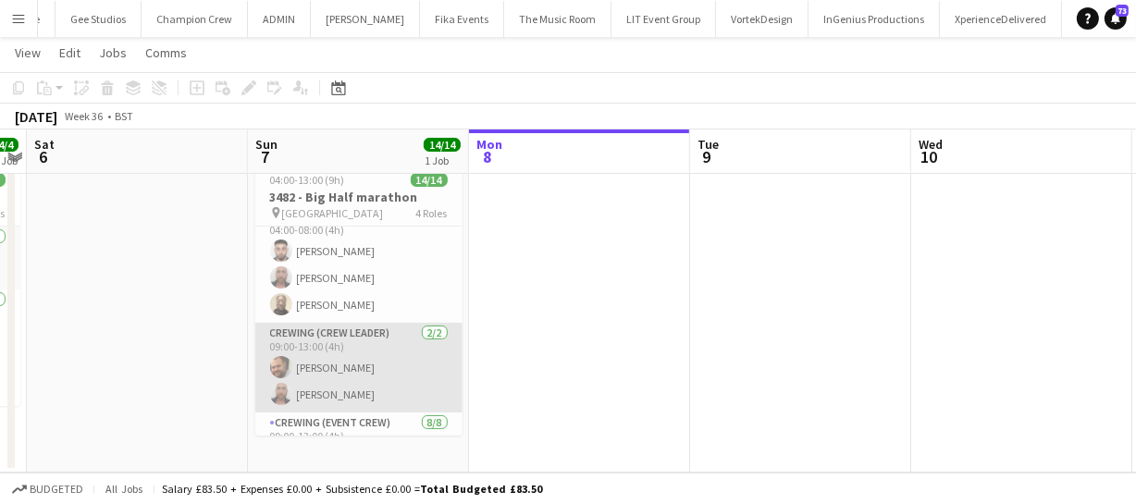
click at [361, 368] on app-card-role "Crewing (Crew Leader) [DATE] 09:00-13:00 (4h) [PERSON_NAME] [PERSON_NAME]" at bounding box center [358, 368] width 207 height 90
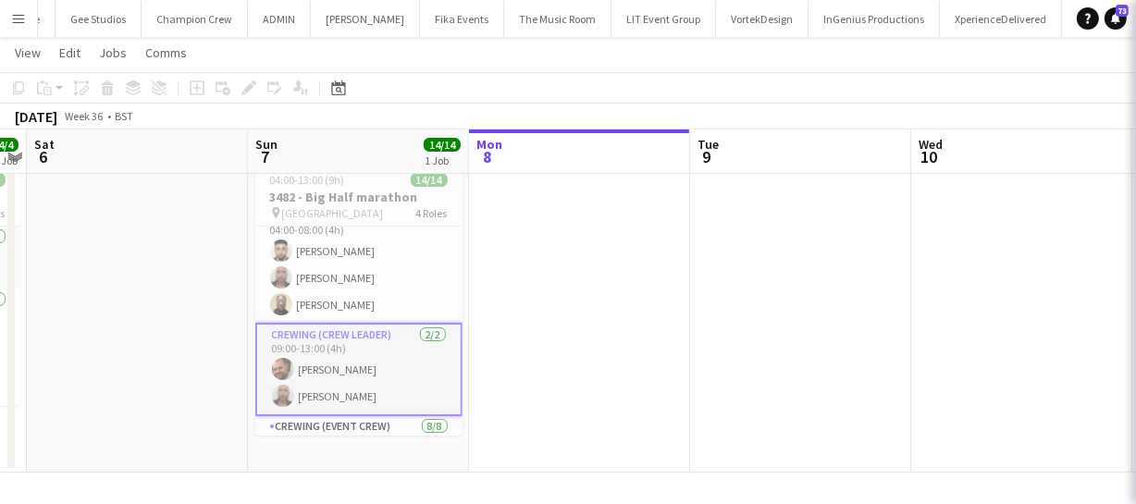
scroll to position [0, 635]
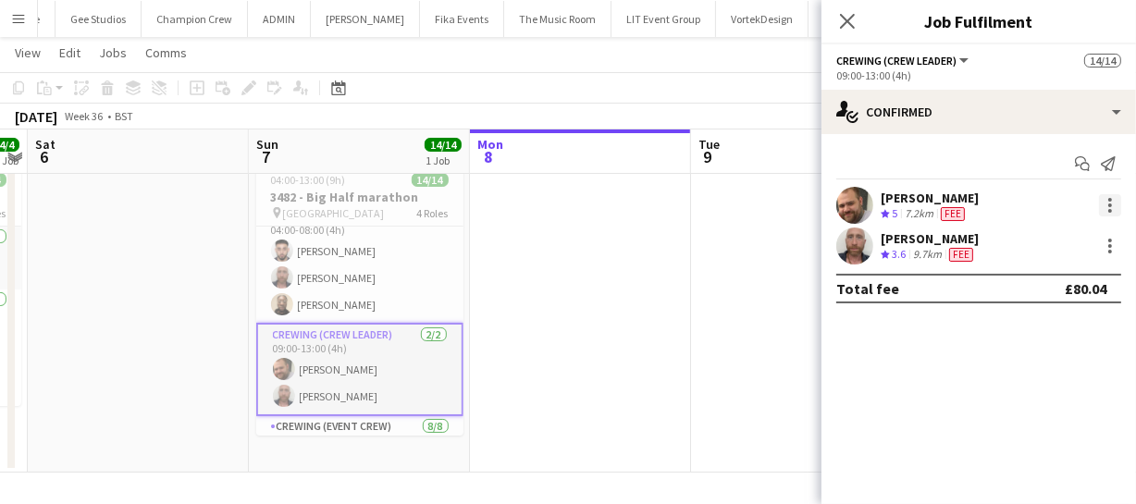
click at [1117, 205] on div at bounding box center [1110, 205] width 22 height 22
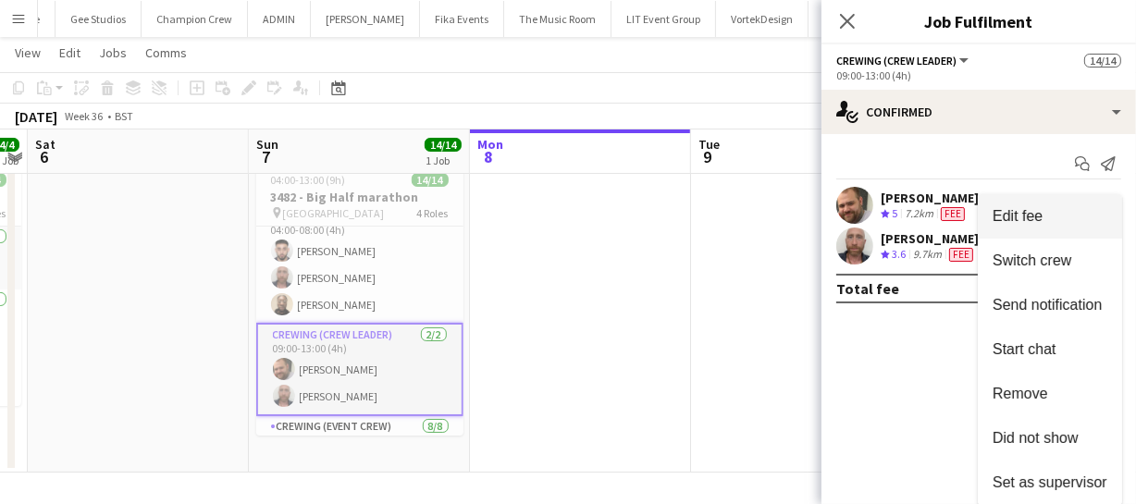
click at [1020, 209] on span "Edit fee" at bounding box center [1018, 216] width 50 height 16
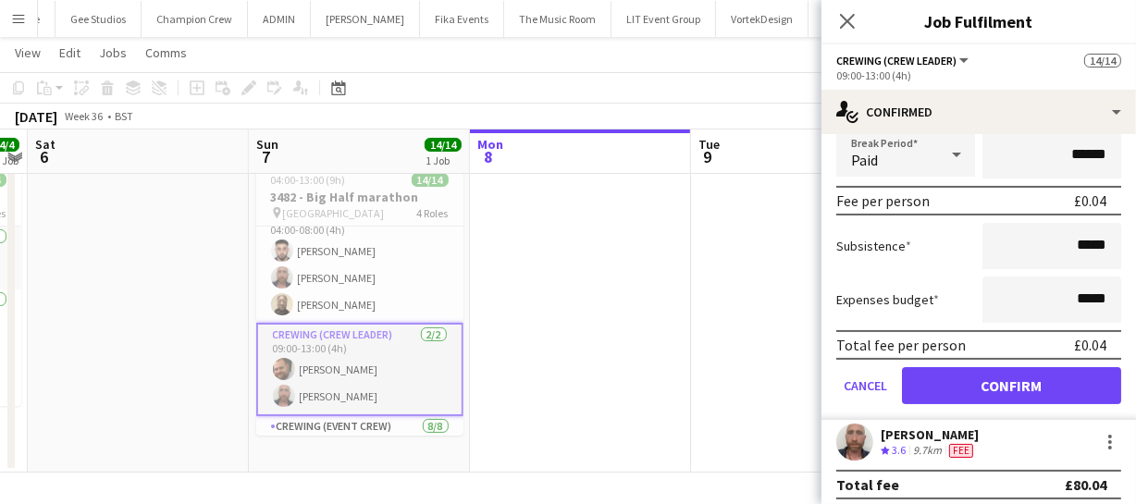
scroll to position [232, 0]
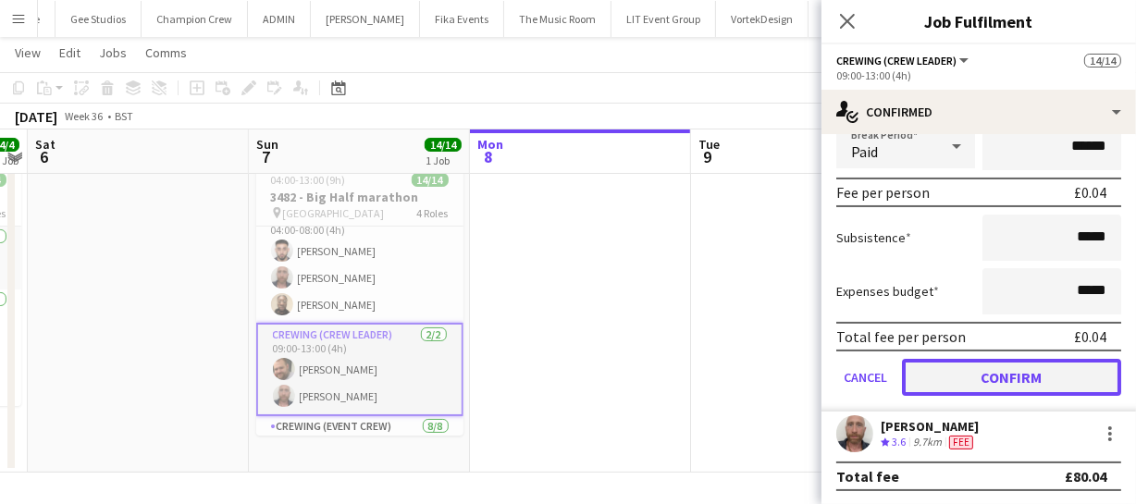
click at [1048, 367] on button "Confirm" at bounding box center [1011, 377] width 219 height 37
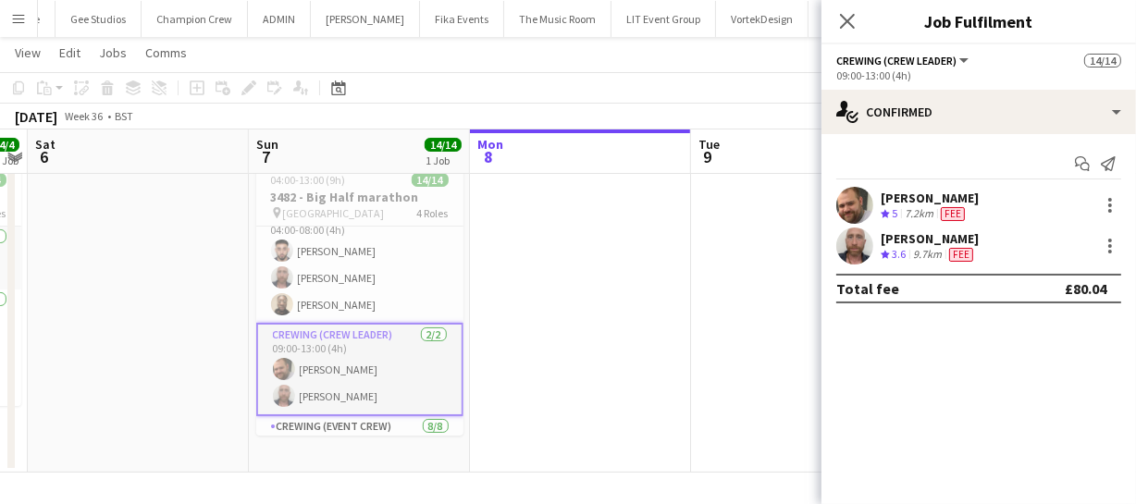
scroll to position [0, 0]
click at [842, 19] on icon "Close pop-in" at bounding box center [847, 21] width 18 height 18
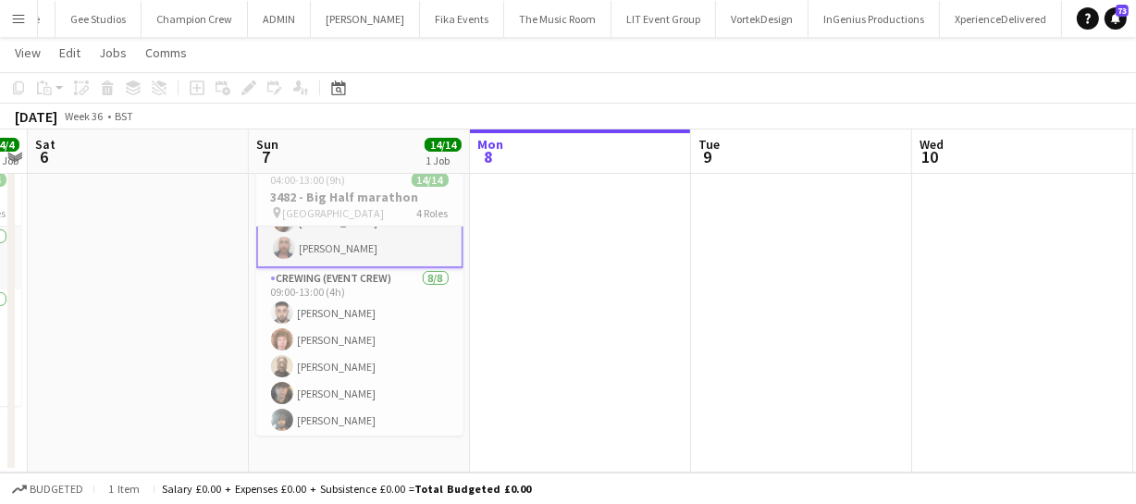
scroll to position [252, 0]
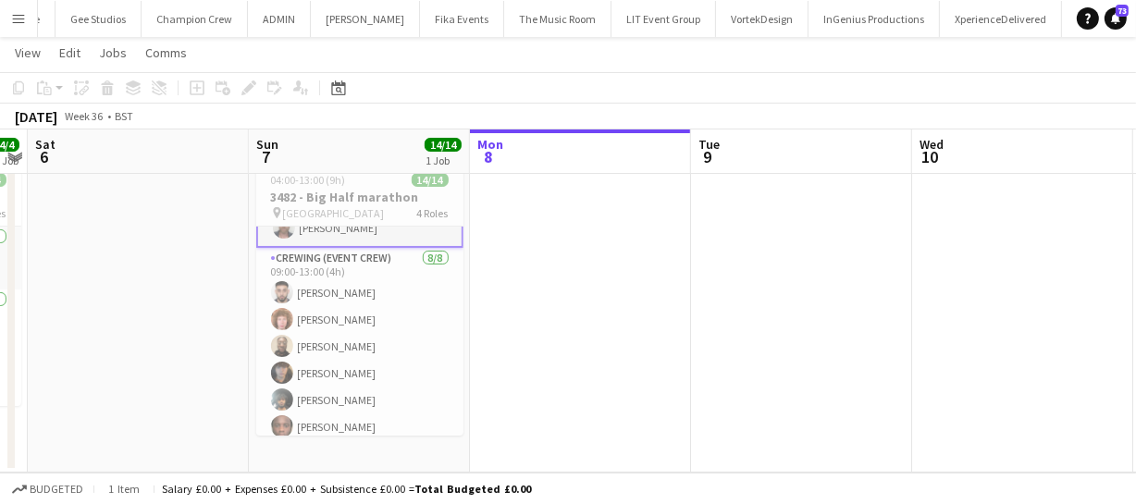
click at [290, 315] on app-calendar-viewport "Wed 3 Thu 4 Fri 5 4/4 1 Job Sat 6 Sun 7 14/14 1 Job Mon 8 Tue 9 Wed 10 Thu 11 F…" at bounding box center [568, 245] width 1136 height 453
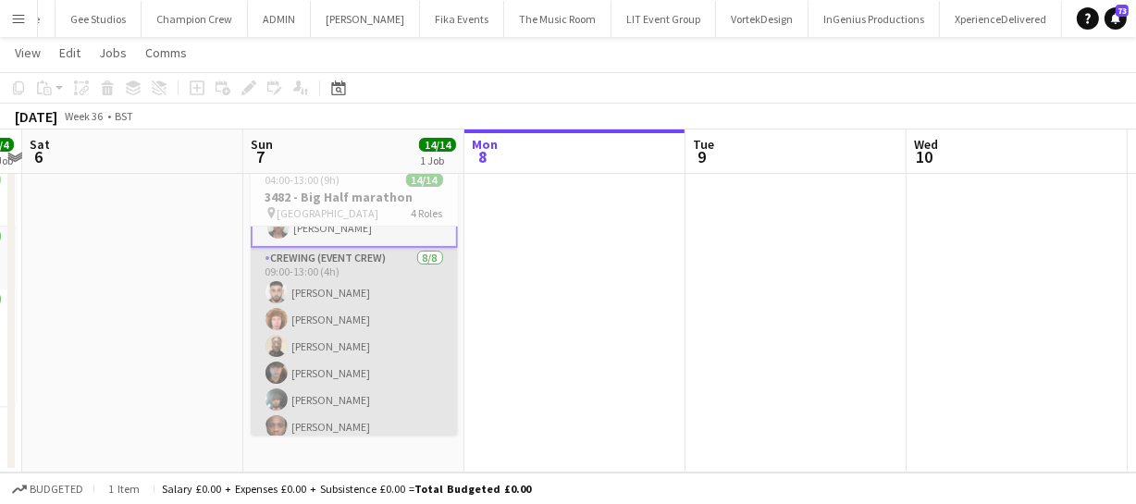
click at [297, 317] on app-card-role "Crewing (Event Crew) 8/8 09:00-13:00 (4h) Caleb Caffoor Alfie Dyer Phillip Dimo…" at bounding box center [354, 373] width 207 height 251
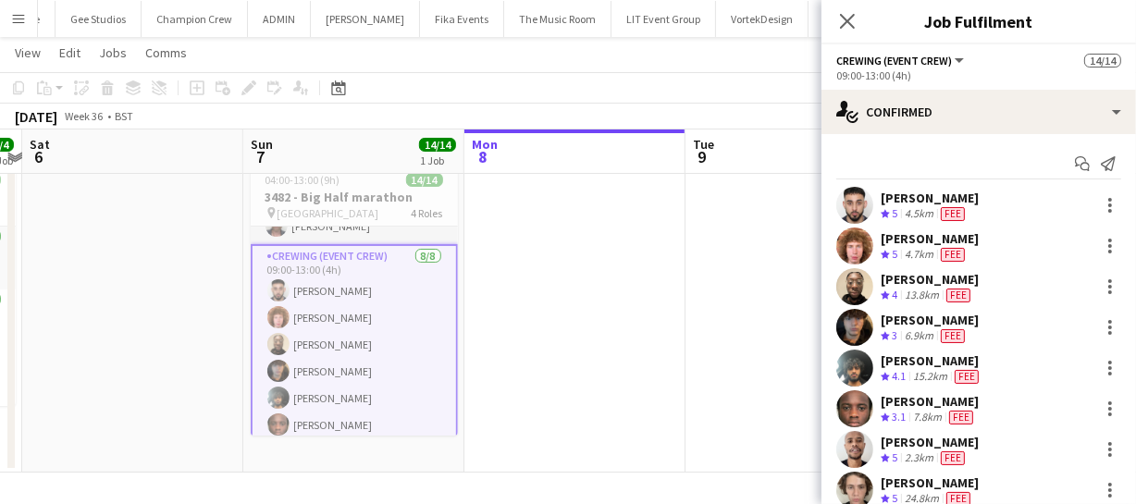
scroll to position [250, 0]
click at [1099, 194] on div at bounding box center [1110, 205] width 22 height 22
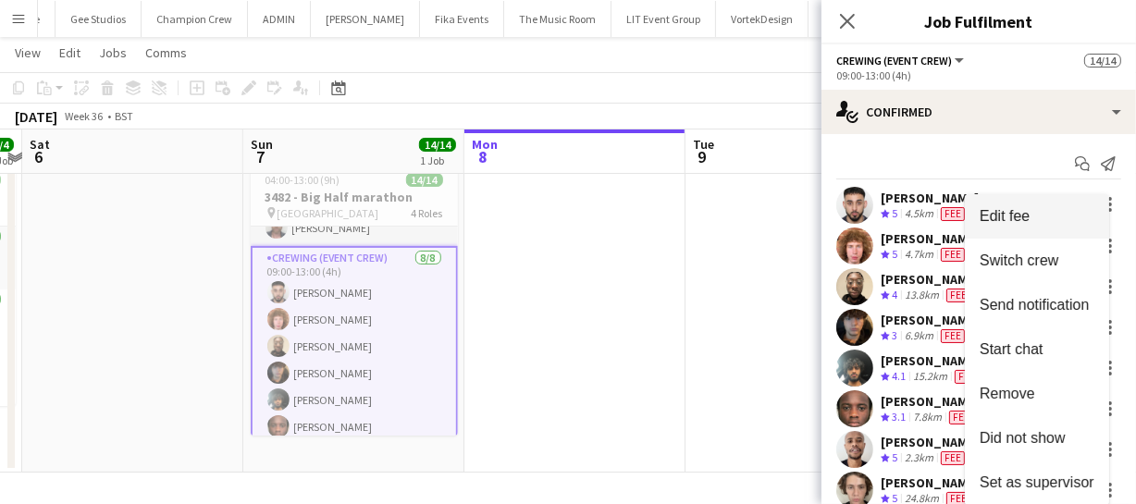
click at [1057, 219] on span "Edit fee" at bounding box center [1037, 216] width 115 height 17
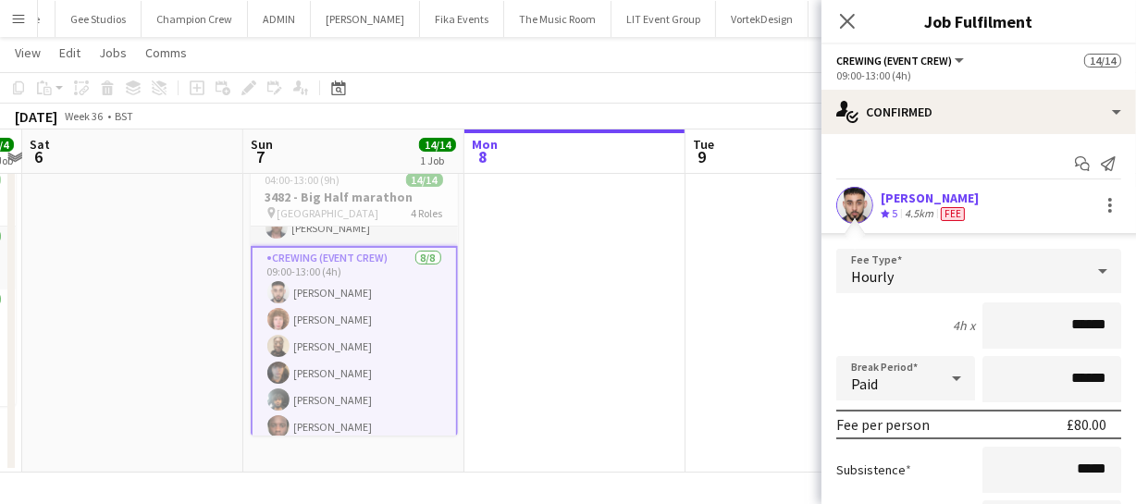
drag, startPoint x: 1097, startPoint y: 315, endPoint x: 981, endPoint y: 319, distance: 115.7
click at [982, 319] on input "******" at bounding box center [1051, 325] width 139 height 46
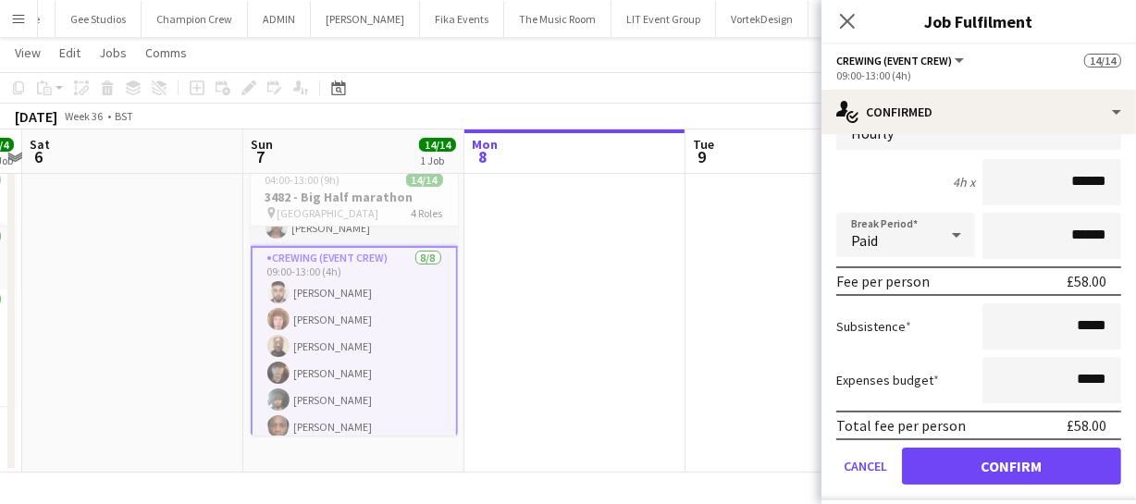
scroll to position [252, 0]
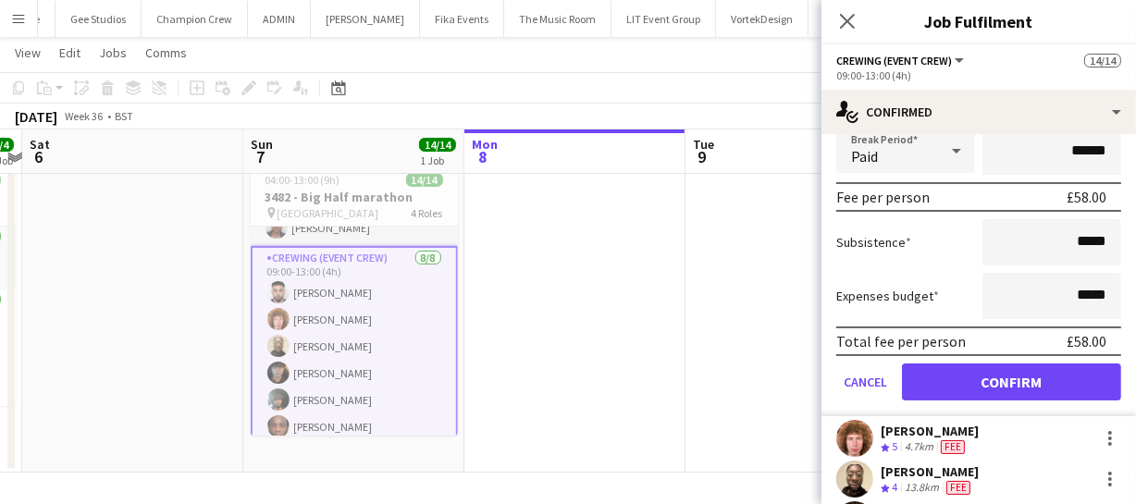
type input "******"
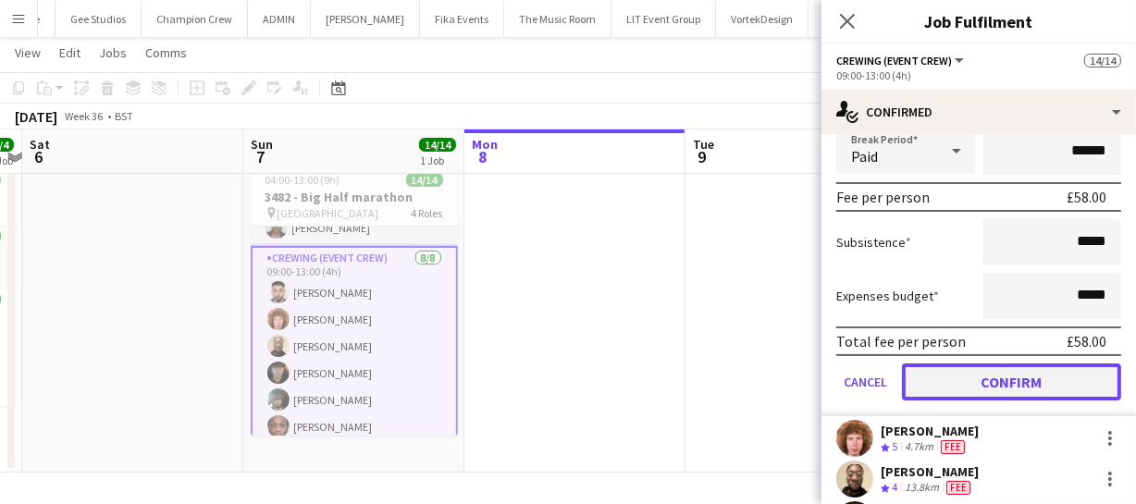
click at [1019, 368] on button "Confirm" at bounding box center [1011, 382] width 219 height 37
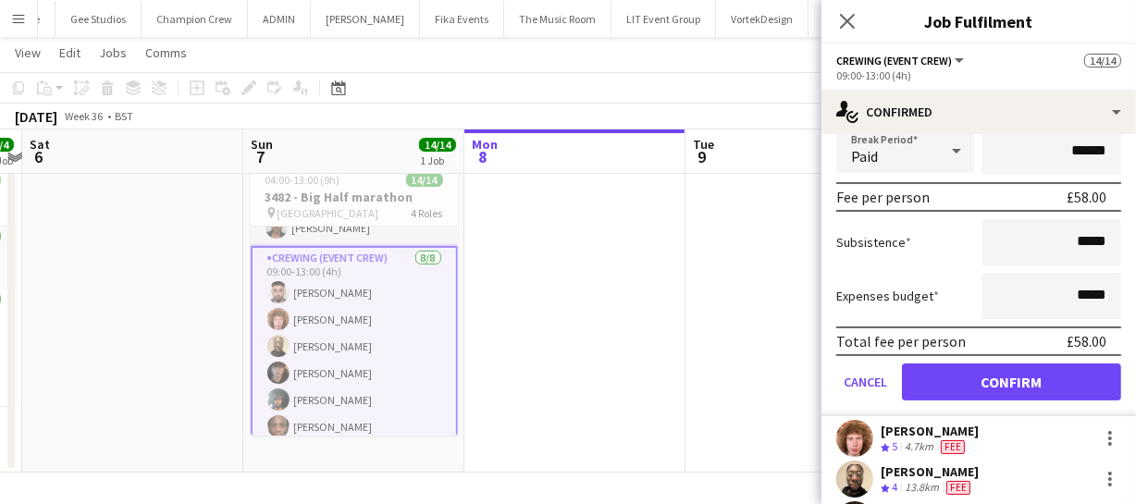
scroll to position [58, 0]
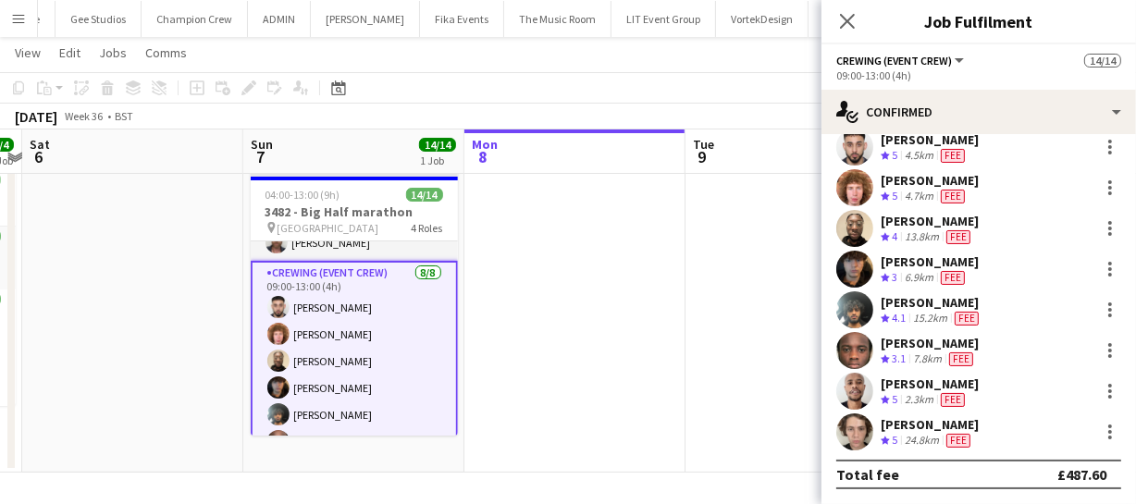
click at [312, 338] on app-card-role "Crewing (Event Crew) 8/8 09:00-13:00 (4h) Caleb Caffoor Alfie Dyer Phillip Dimo…" at bounding box center [354, 388] width 207 height 254
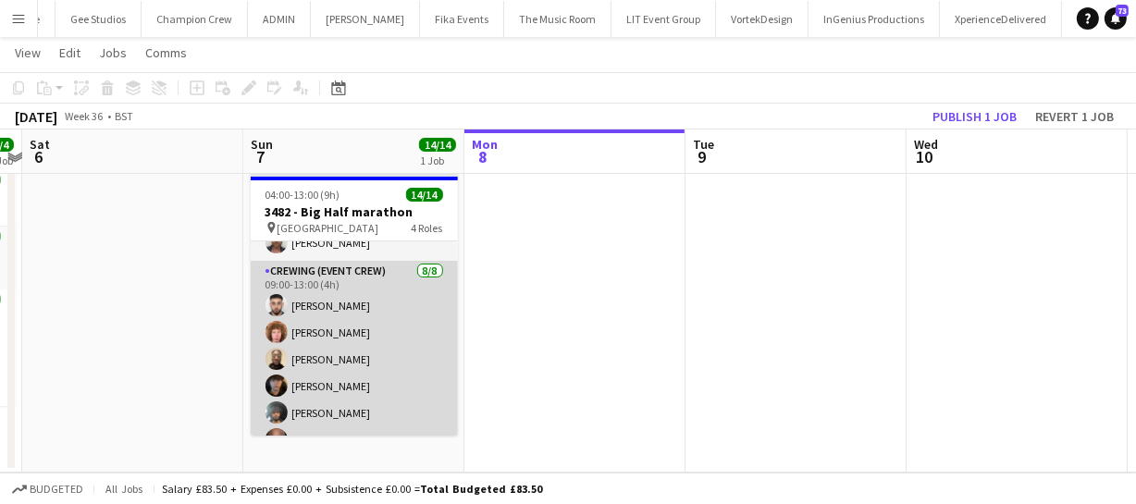
click at [304, 323] on app-card-role "Crewing (Event Crew) 8/8 09:00-13:00 (4h) Caleb Caffoor Alfie Dyer Phillip Dimo…" at bounding box center [354, 386] width 207 height 251
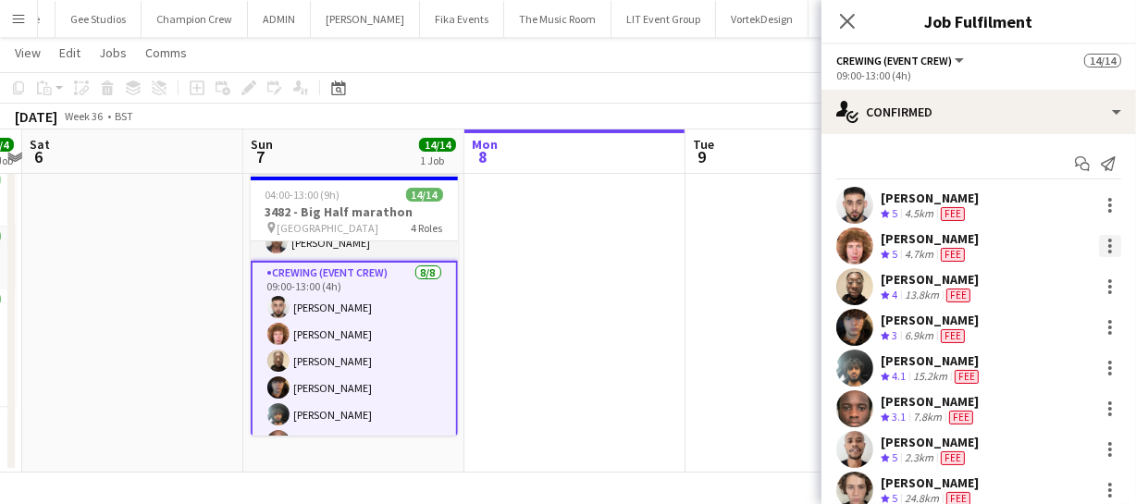
click at [1108, 245] on div at bounding box center [1110, 246] width 4 height 4
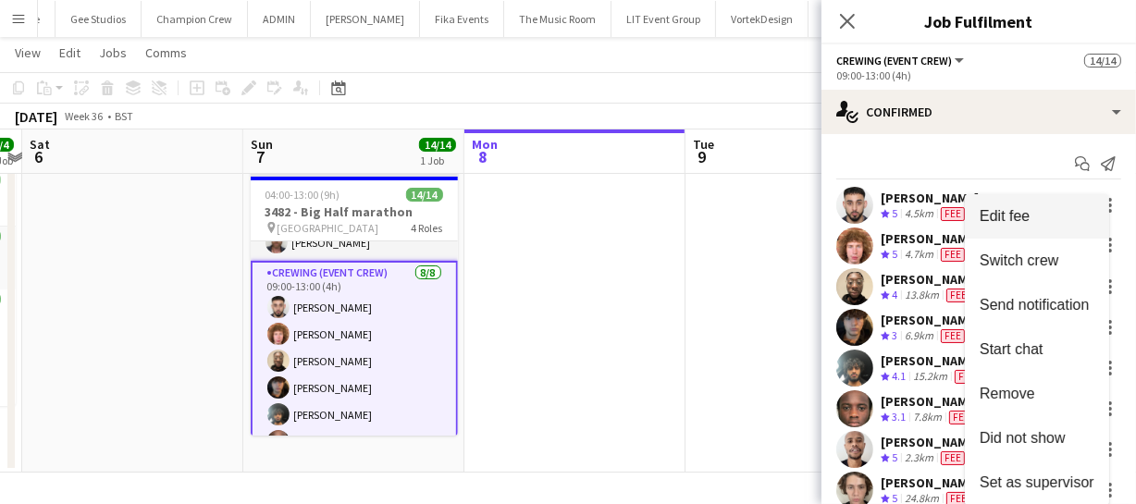
click at [1064, 221] on span "Edit fee" at bounding box center [1037, 216] width 115 height 17
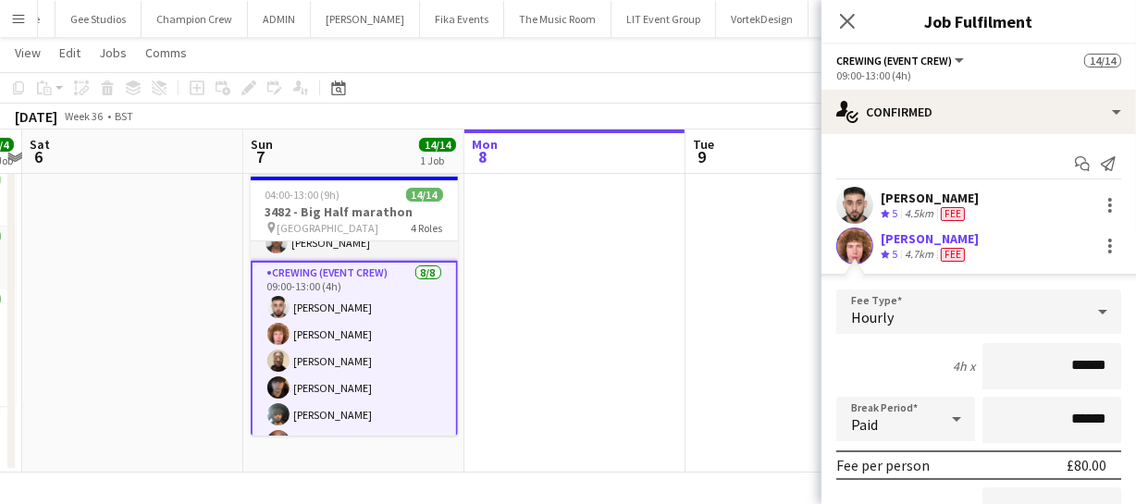
drag, startPoint x: 1102, startPoint y: 364, endPoint x: 1028, endPoint y: 362, distance: 74.0
click at [1028, 362] on input "******" at bounding box center [1051, 366] width 139 height 46
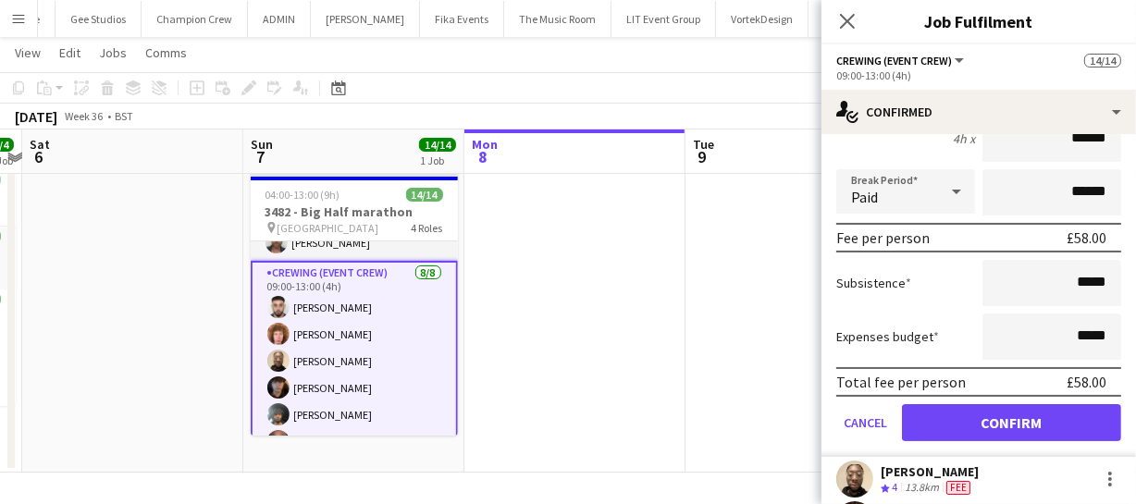
type input "******"
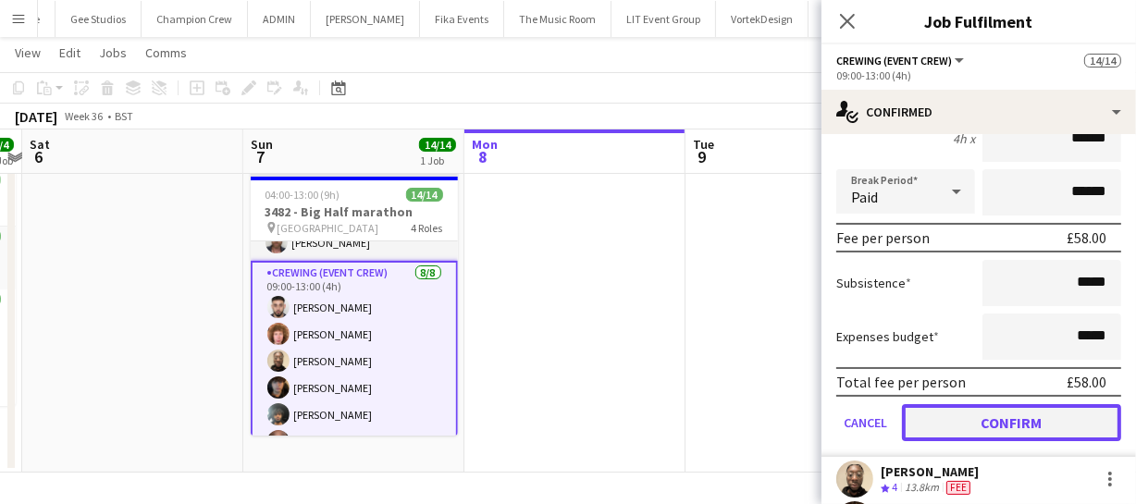
click at [1052, 417] on button "Confirm" at bounding box center [1011, 422] width 219 height 37
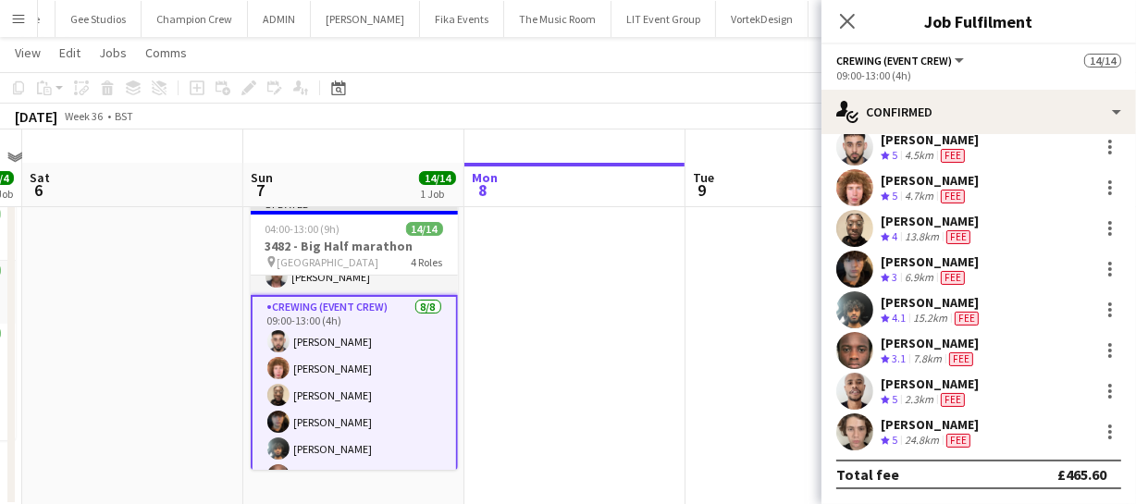
scroll to position [0, 0]
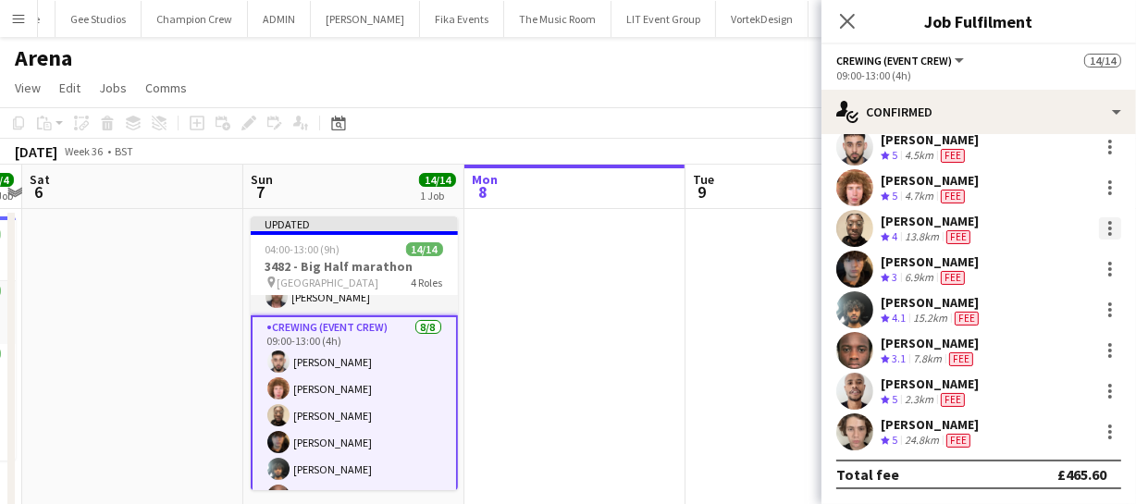
click at [1108, 221] on div at bounding box center [1110, 223] width 4 height 4
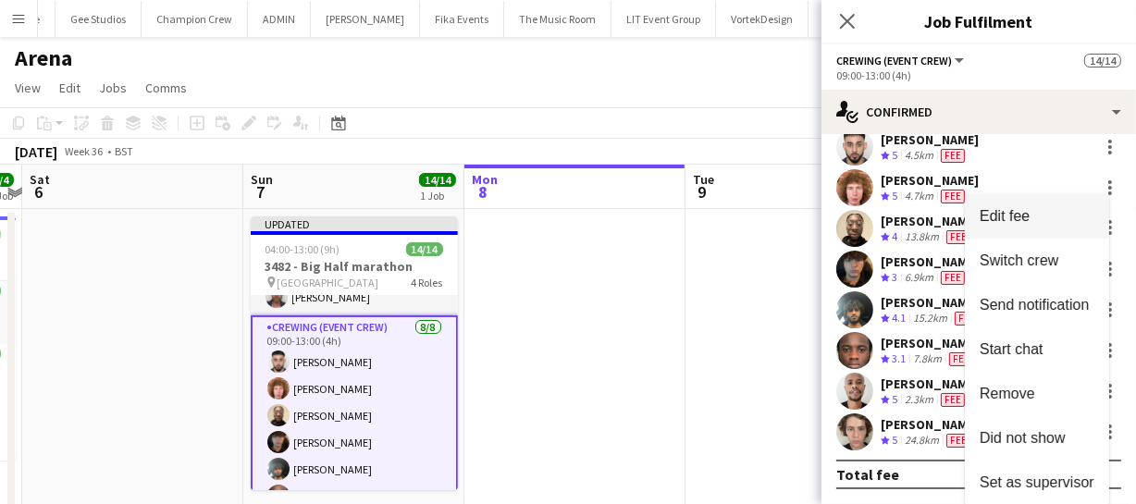
click at [1038, 230] on button "Edit fee" at bounding box center [1037, 216] width 144 height 44
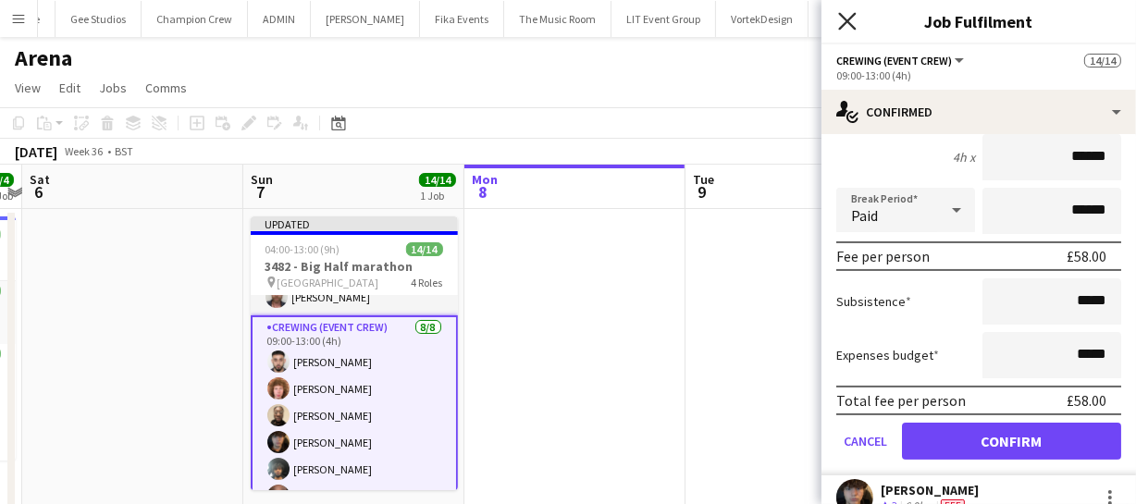
click at [853, 18] on icon "Close pop-in" at bounding box center [847, 21] width 18 height 18
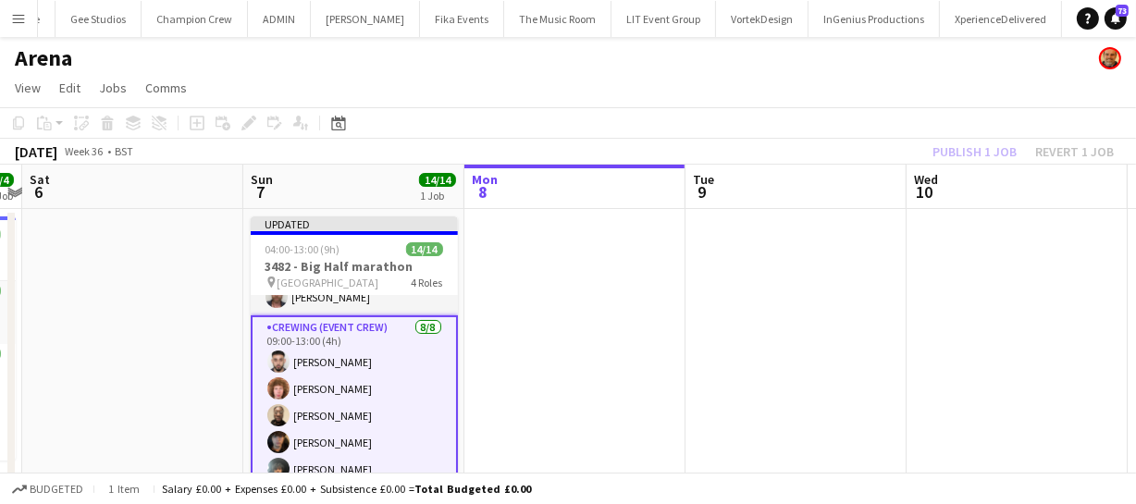
click at [1000, 148] on div "Publish 1 job Revert 1 job" at bounding box center [1023, 152] width 226 height 24
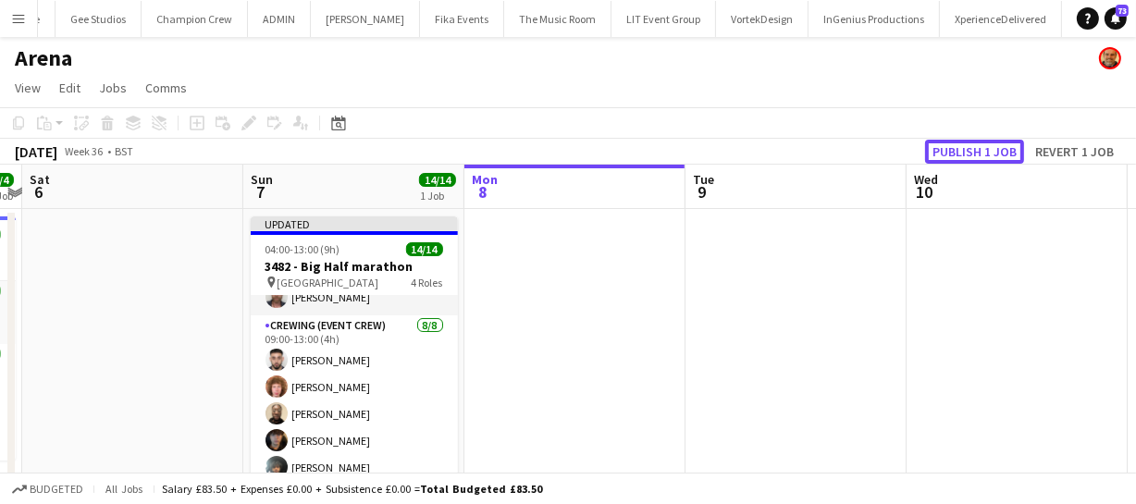
click at [999, 149] on button "Publish 1 job" at bounding box center [974, 152] width 99 height 24
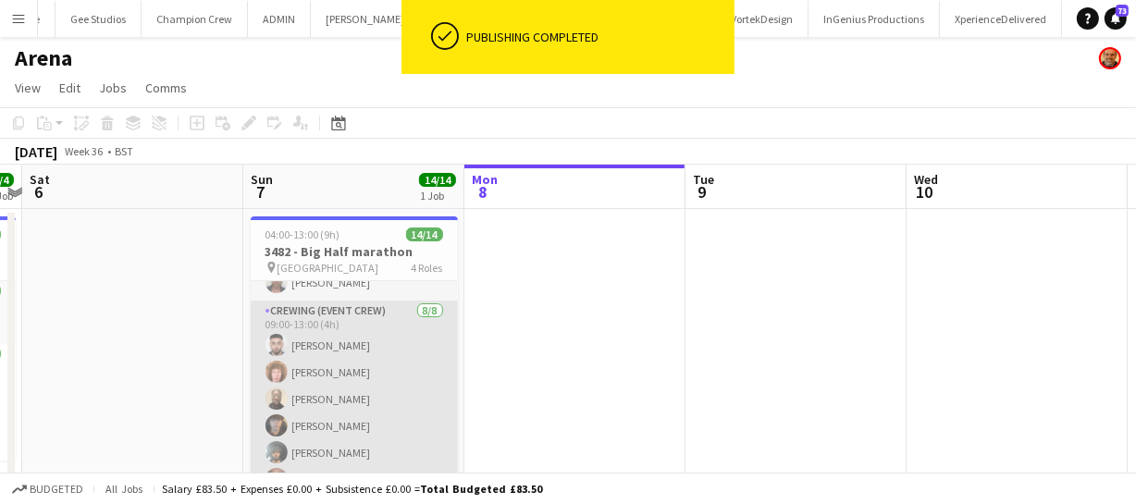
click at [373, 392] on app-card-role "Crewing (Event Crew) 8/8 09:00-13:00 (4h) Caleb Caffoor Alfie Dyer Phillip Dimo…" at bounding box center [354, 426] width 207 height 251
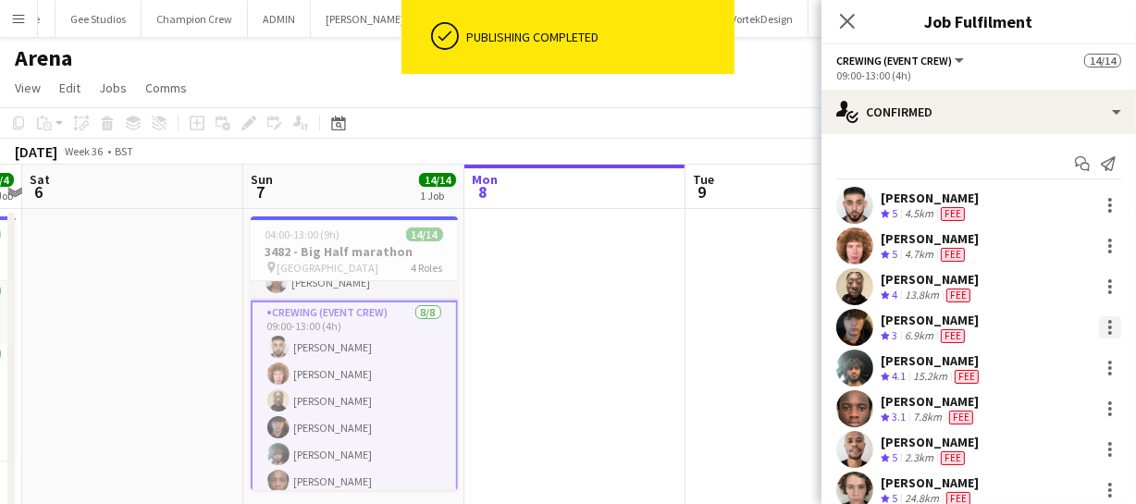
click at [1099, 335] on div at bounding box center [1110, 327] width 22 height 22
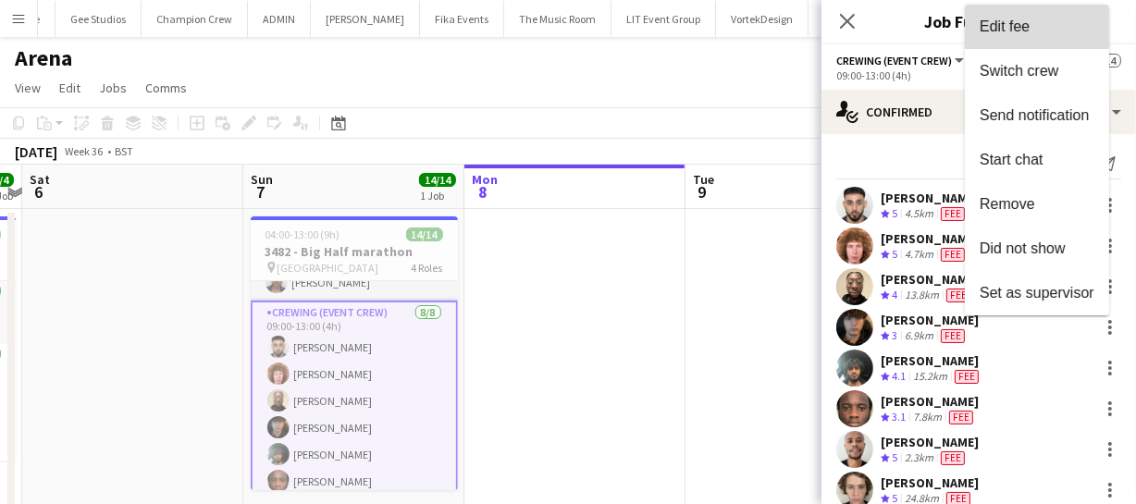
click at [1048, 31] on span "Edit fee" at bounding box center [1037, 27] width 115 height 17
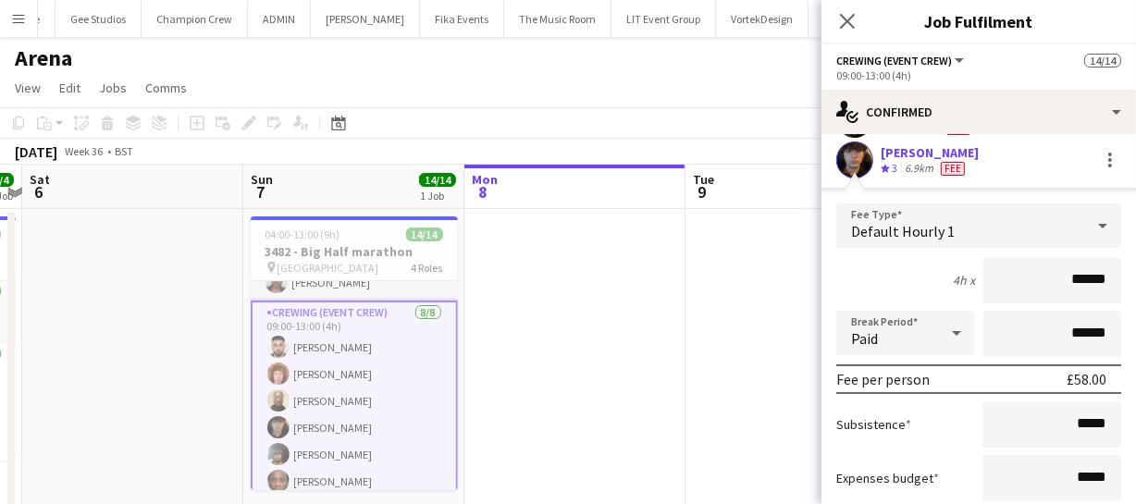
scroll to position [314, 0]
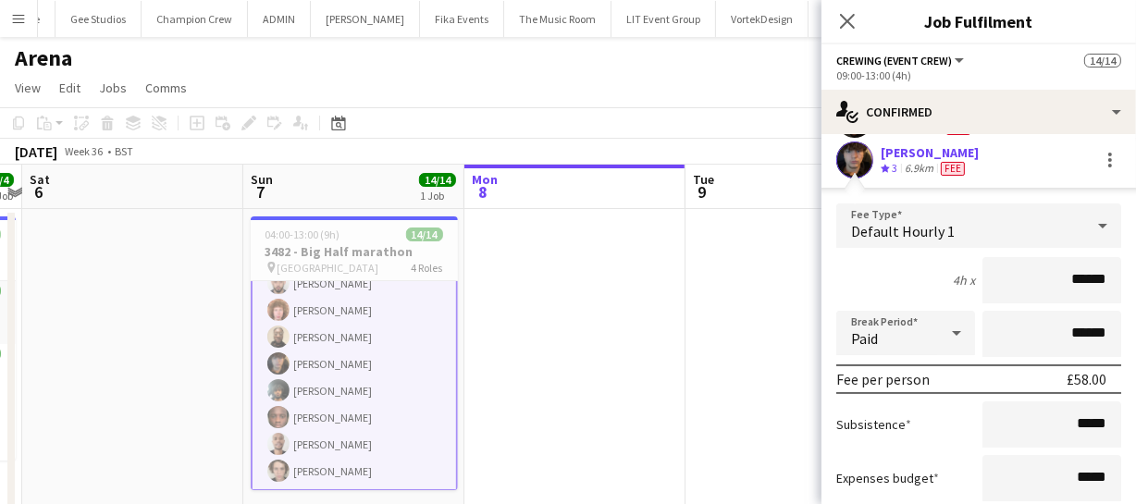
click at [347, 395] on app-card-role "Crewing (Event Crew) 8/8 09:00-13:00 (4h) Caleb Caffoor Alfie Dyer Phillip Dimo…" at bounding box center [354, 364] width 207 height 254
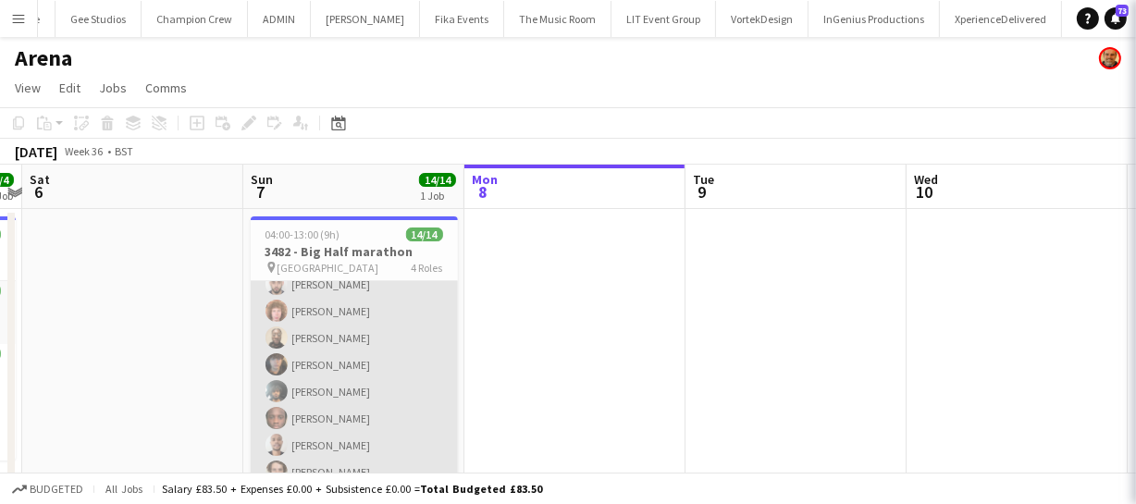
scroll to position [310, 0]
click at [347, 395] on app-card-role "Crewing (Event Crew) 8/8 09:00-13:00 (4h) Caleb Caffoor Alfie Dyer Phillip Dimo…" at bounding box center [354, 366] width 207 height 251
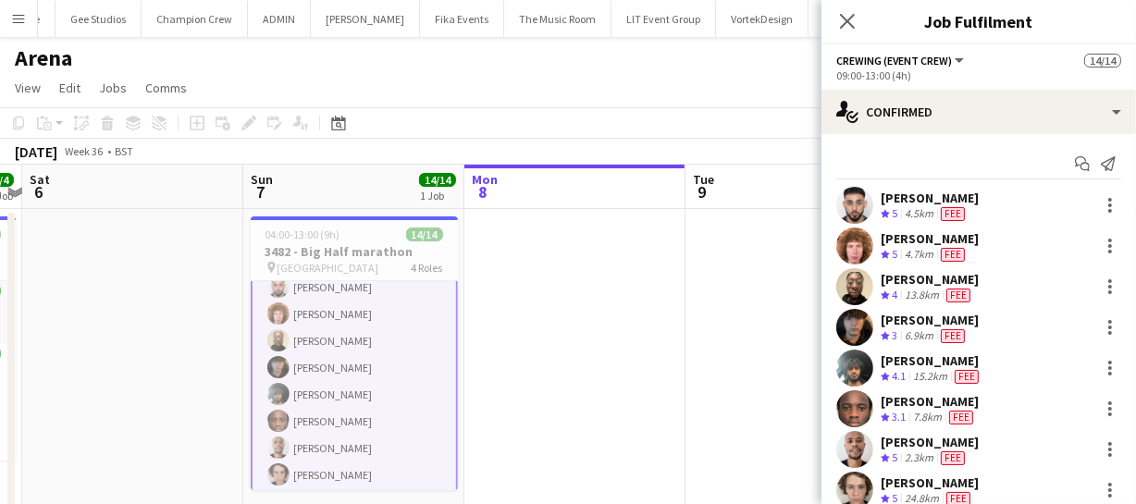
scroll to position [314, 0]
click at [1095, 373] on div at bounding box center [1108, 368] width 26 height 22
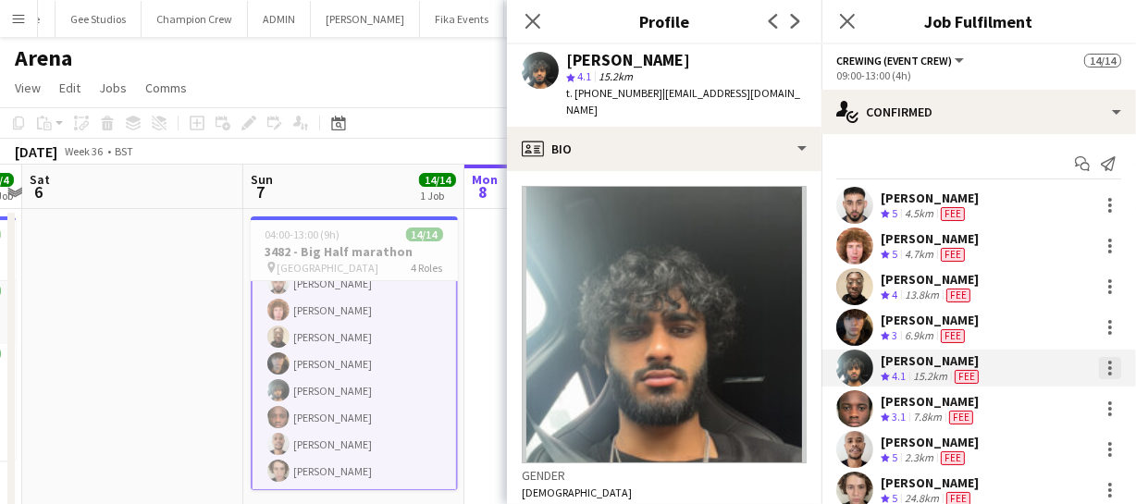
click at [1108, 369] on div at bounding box center [1110, 368] width 4 height 4
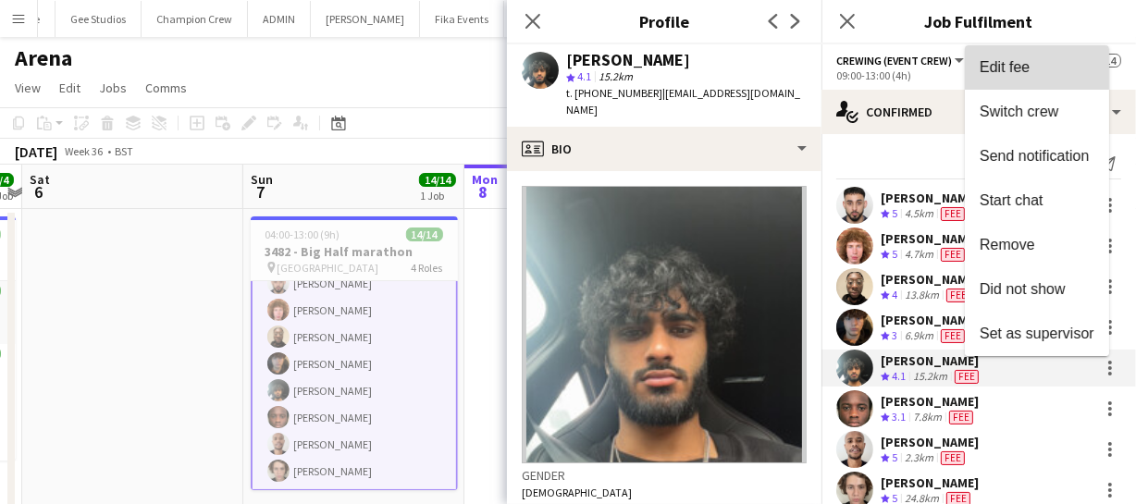
click at [1051, 65] on span "Edit fee" at bounding box center [1037, 67] width 115 height 17
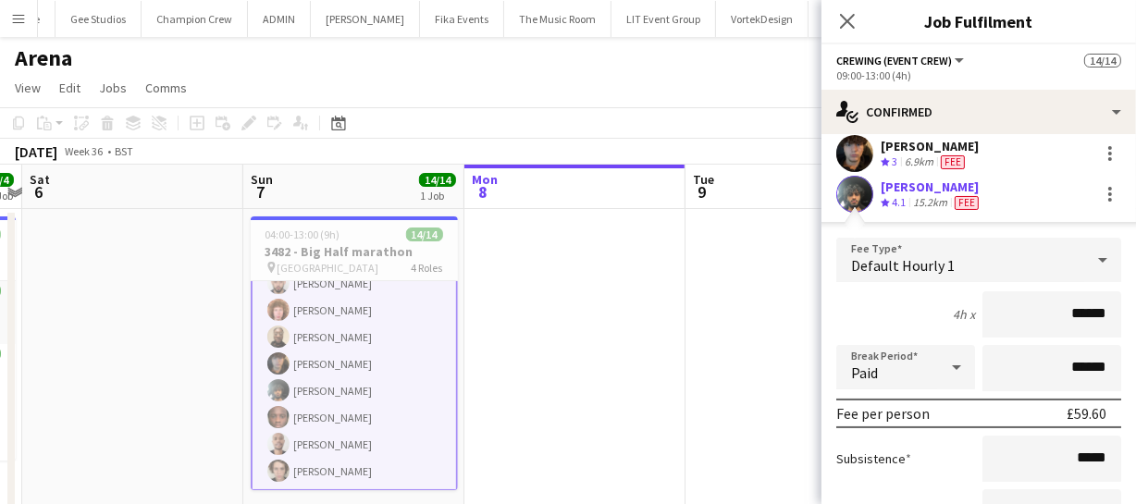
scroll to position [176, 0]
click at [337, 415] on app-card-role "Crewing (Event Crew) 8/8 09:00-13:00 (4h) Caleb Caffoor Alfie Dyer Phillip Dimo…" at bounding box center [354, 364] width 207 height 254
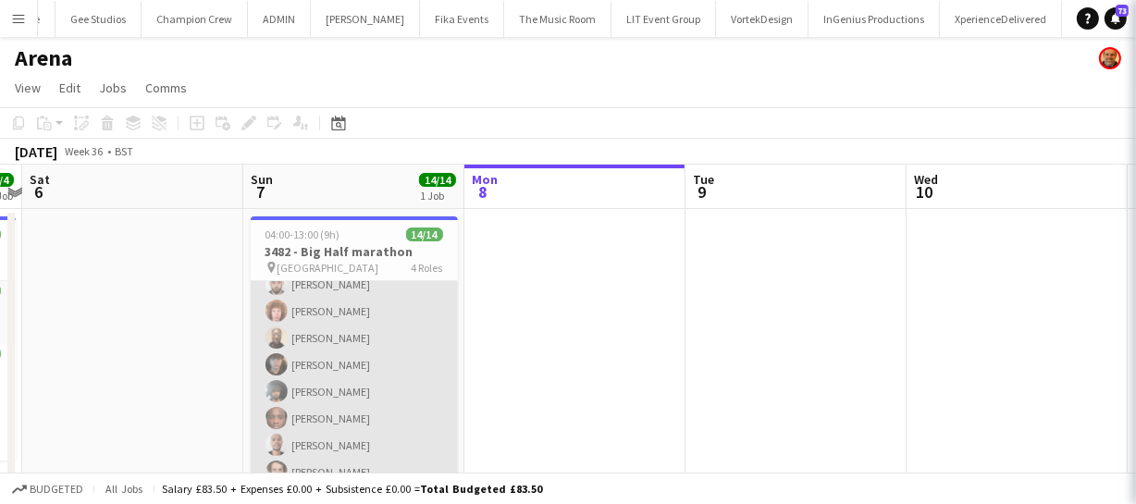
scroll to position [310, 0]
click at [337, 415] on app-card-role "Crewing (Event Crew) 8/8 09:00-13:00 (4h) Caleb Caffoor Alfie Dyer Phillip Dimo…" at bounding box center [354, 366] width 207 height 251
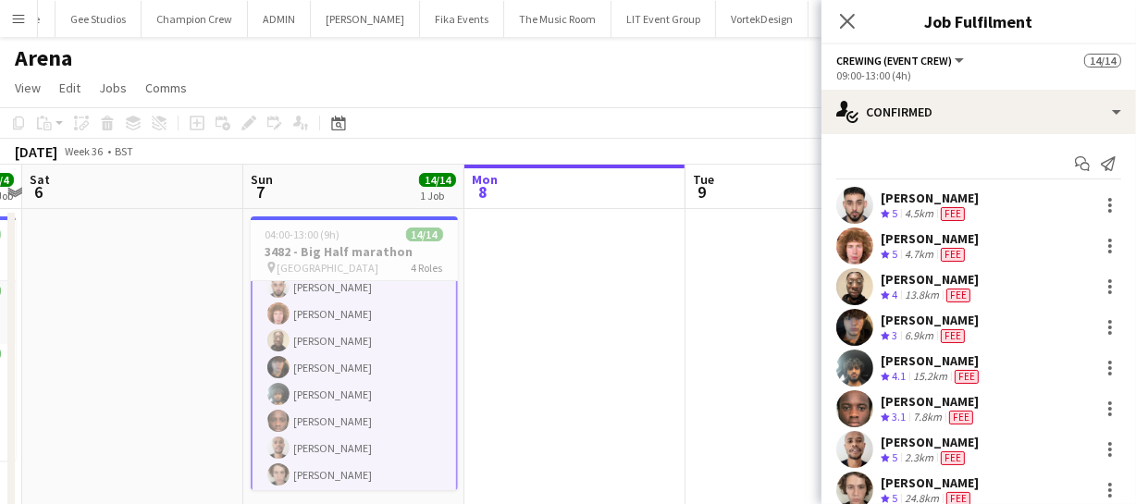
scroll to position [314, 0]
click at [1099, 412] on div at bounding box center [1110, 409] width 22 height 22
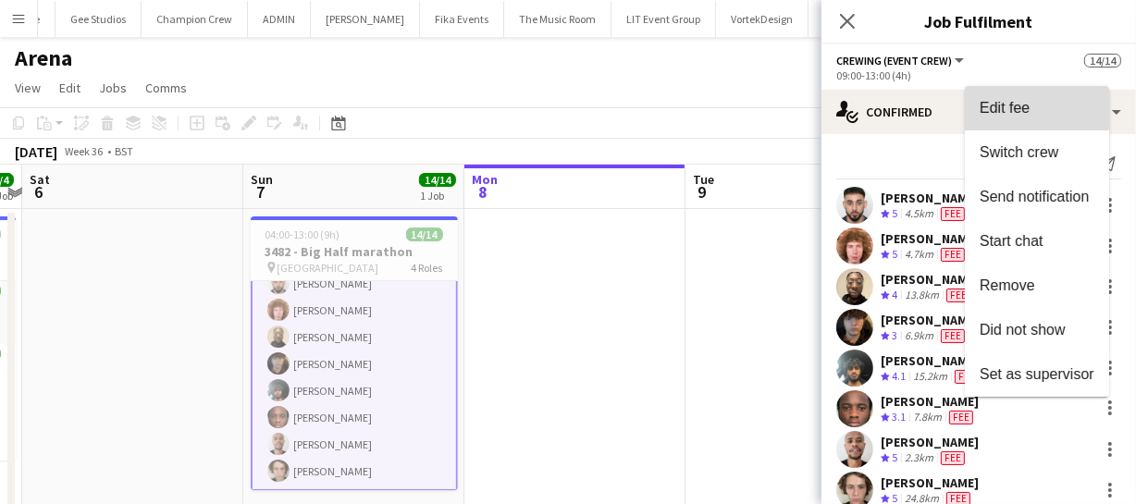
click at [1026, 107] on span "Edit fee" at bounding box center [1005, 108] width 50 height 16
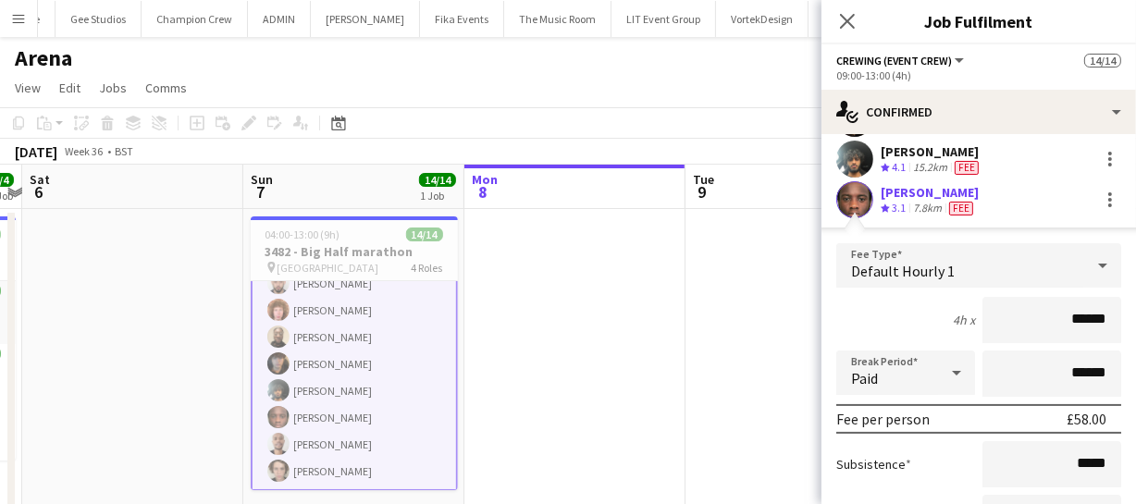
scroll to position [53, 0]
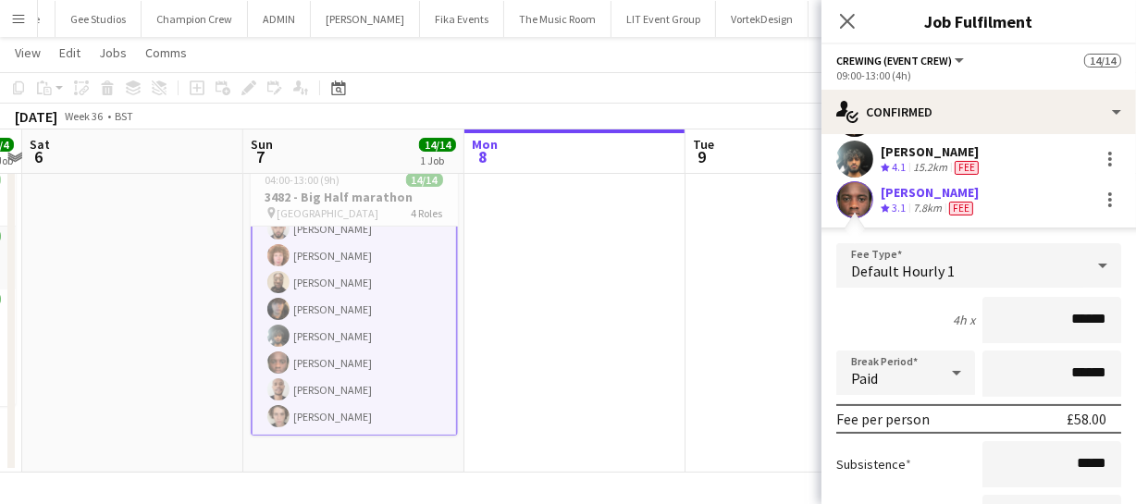
click at [370, 390] on app-card-role "Crewing (Event Crew) 8/8 09:00-13:00 (4h) Caleb Caffoor Alfie Dyer Phillip Dimo…" at bounding box center [354, 309] width 207 height 254
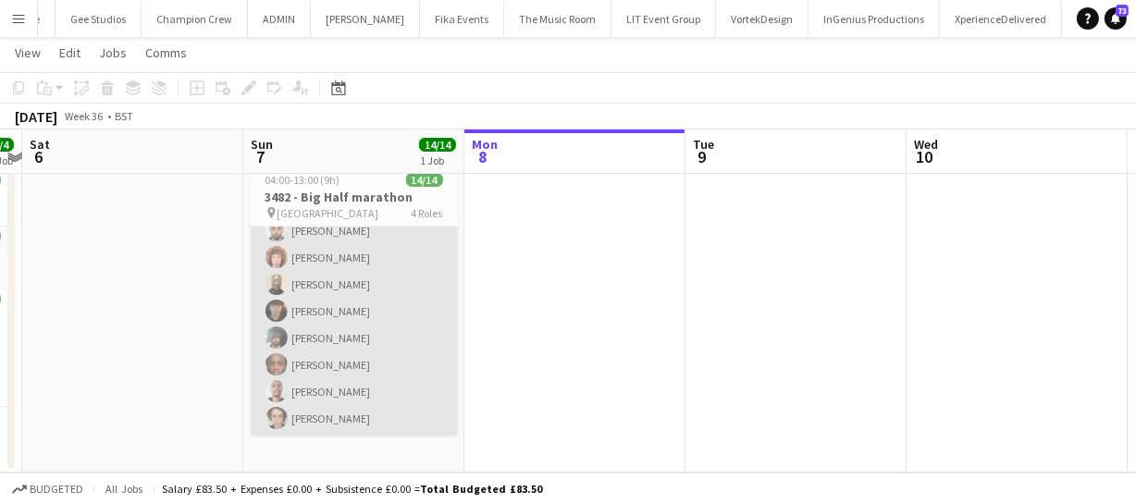
click at [370, 390] on app-card-role "Crewing (Event Crew) 8/8 09:00-13:00 (4h) Caleb Caffoor Alfie Dyer Phillip Dimo…" at bounding box center [354, 311] width 207 height 251
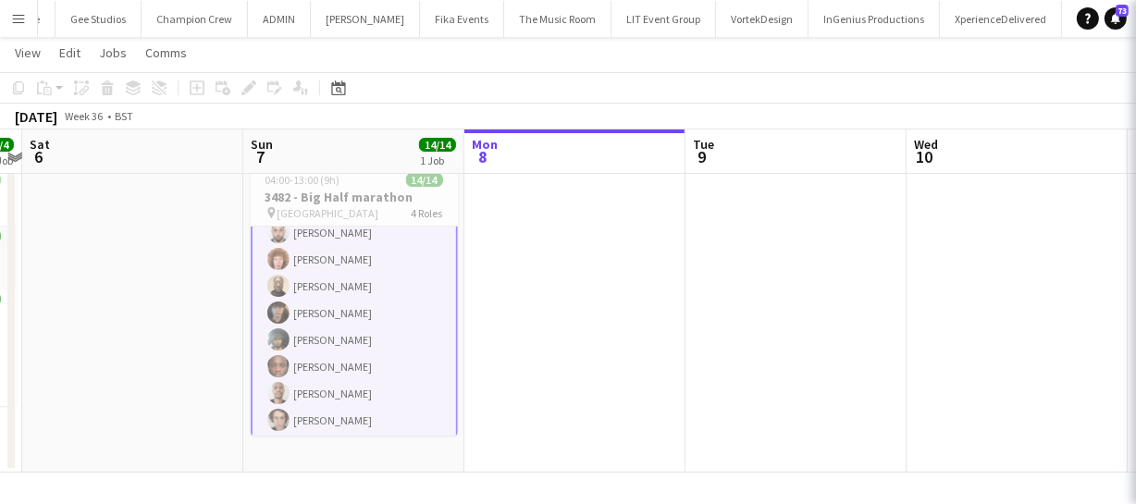
scroll to position [314, 0]
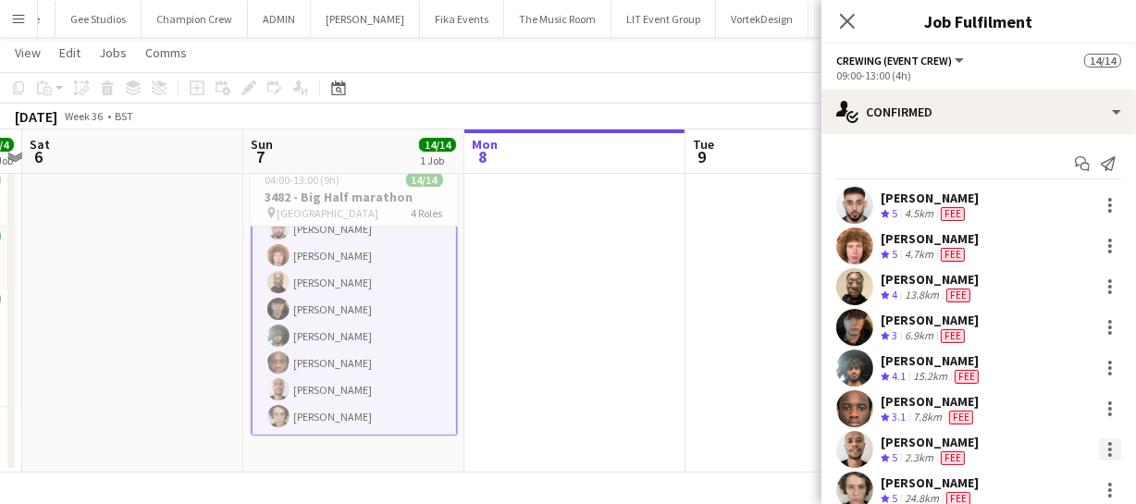
click at [1099, 447] on div at bounding box center [1110, 449] width 22 height 22
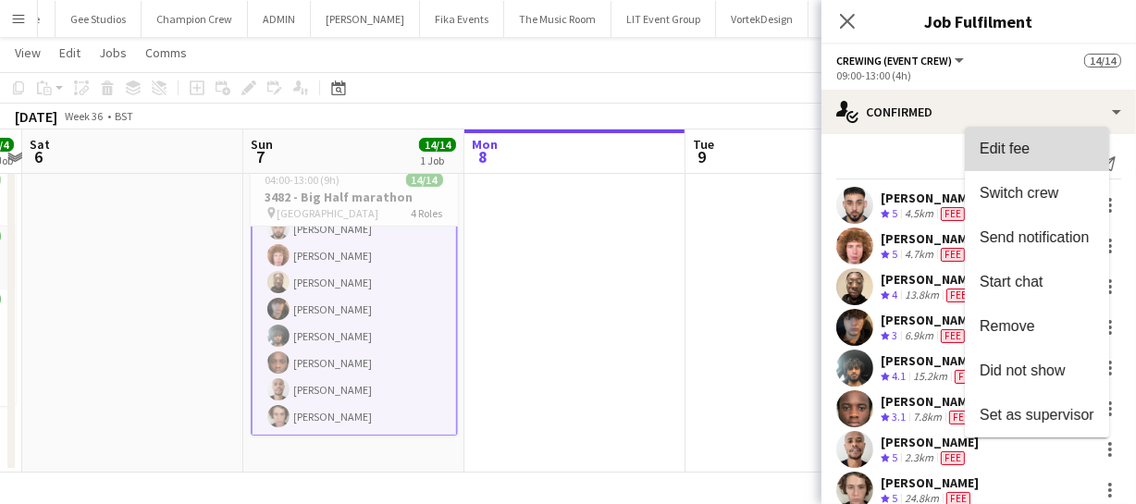
click at [1055, 156] on span "Edit fee" at bounding box center [1037, 149] width 115 height 17
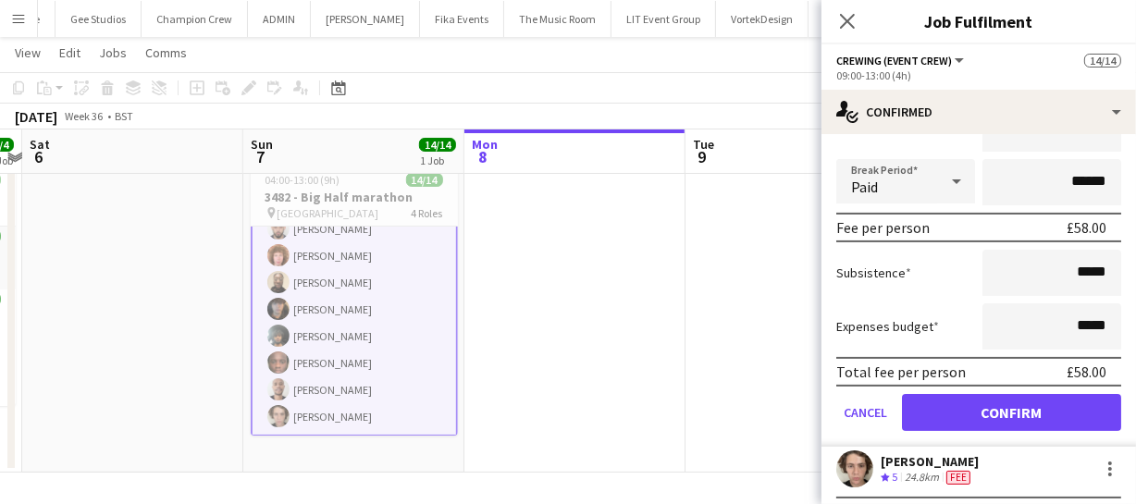
scroll to position [476, 0]
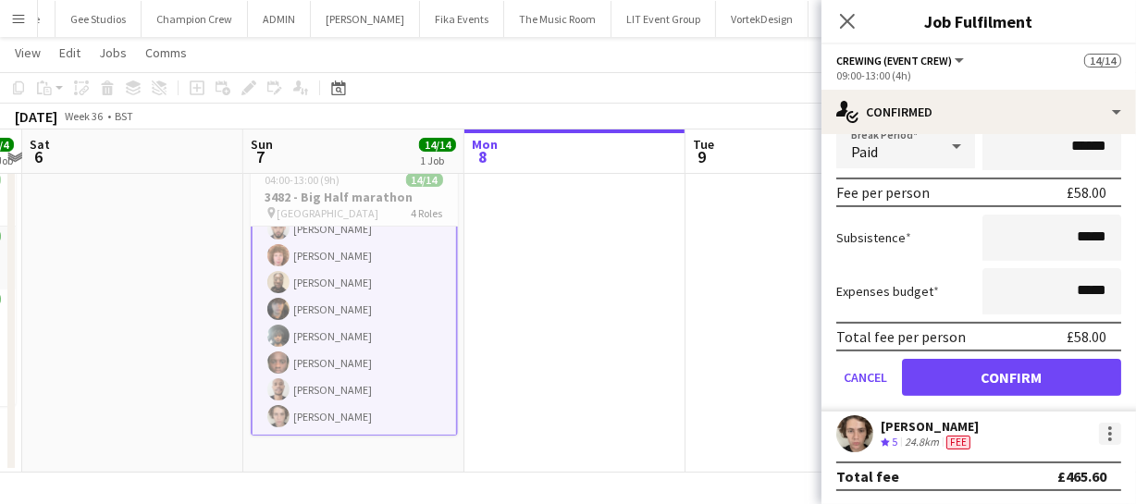
click at [1099, 433] on div at bounding box center [1110, 434] width 22 height 22
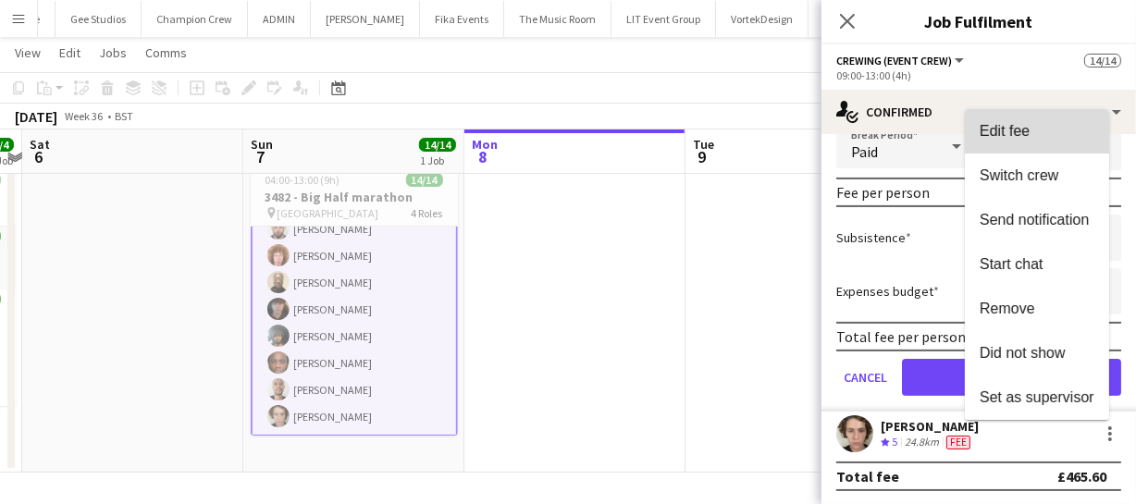
click at [1037, 141] on button "Edit fee" at bounding box center [1037, 131] width 144 height 44
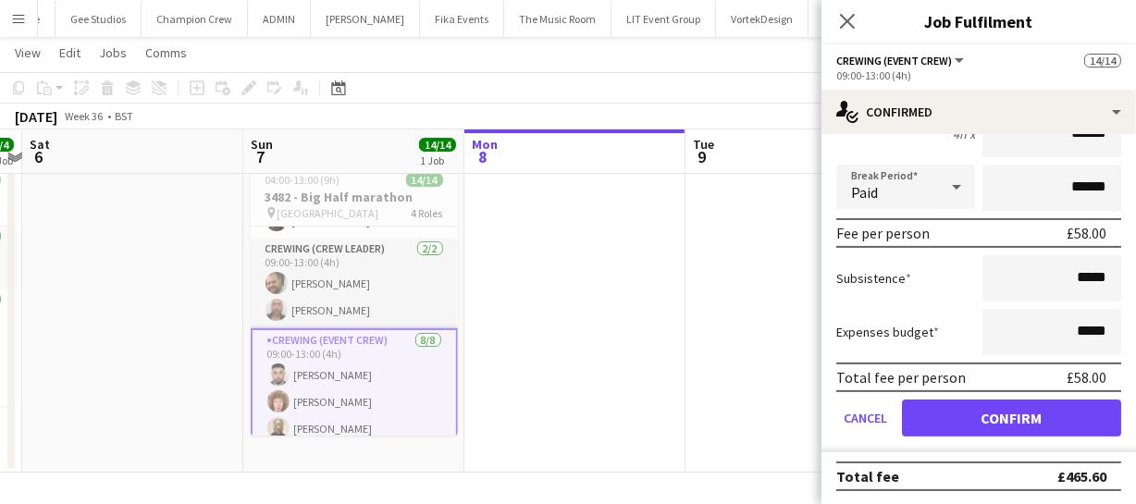
scroll to position [145, 0]
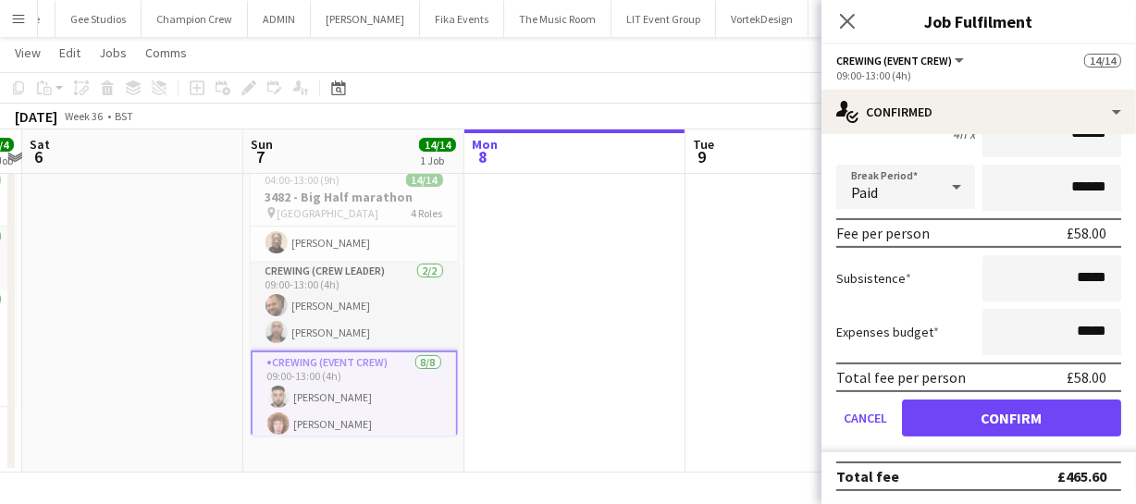
click at [334, 396] on app-card-role "Crewing (Event Crew) 8/8 09:00-13:00 (4h) Caleb Caffoor Alfie Dyer Phillip Dimo…" at bounding box center [354, 478] width 207 height 254
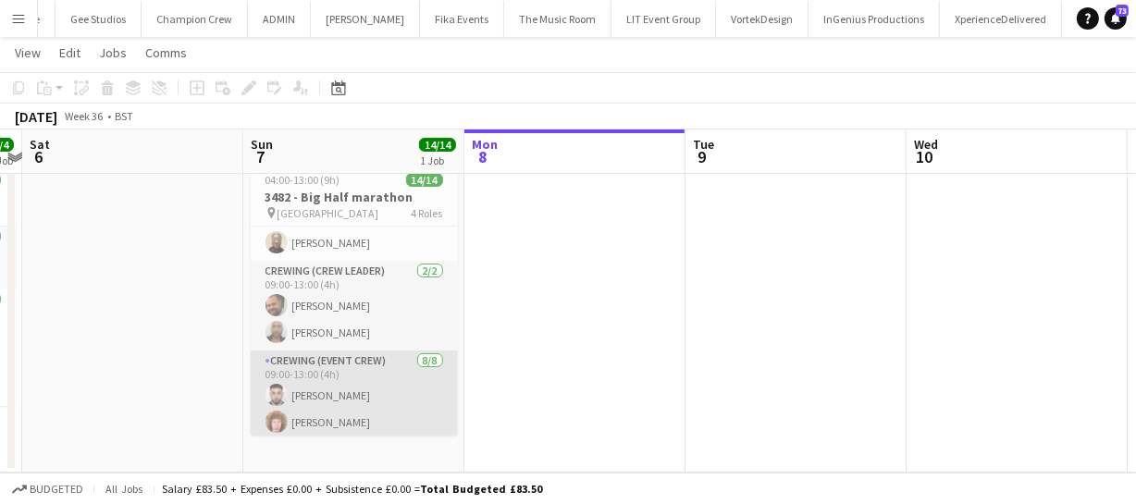
click at [334, 396] on app-card-role "Crewing (Event Crew) 8/8 09:00-13:00 (4h) Caleb Caffoor Alfie Dyer Phillip Dimo…" at bounding box center [354, 476] width 207 height 251
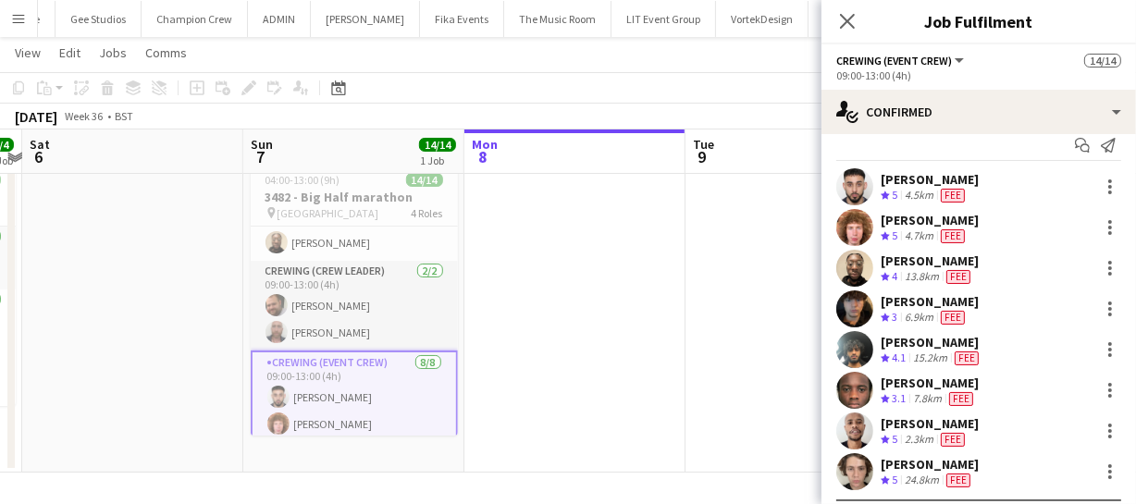
scroll to position [0, 0]
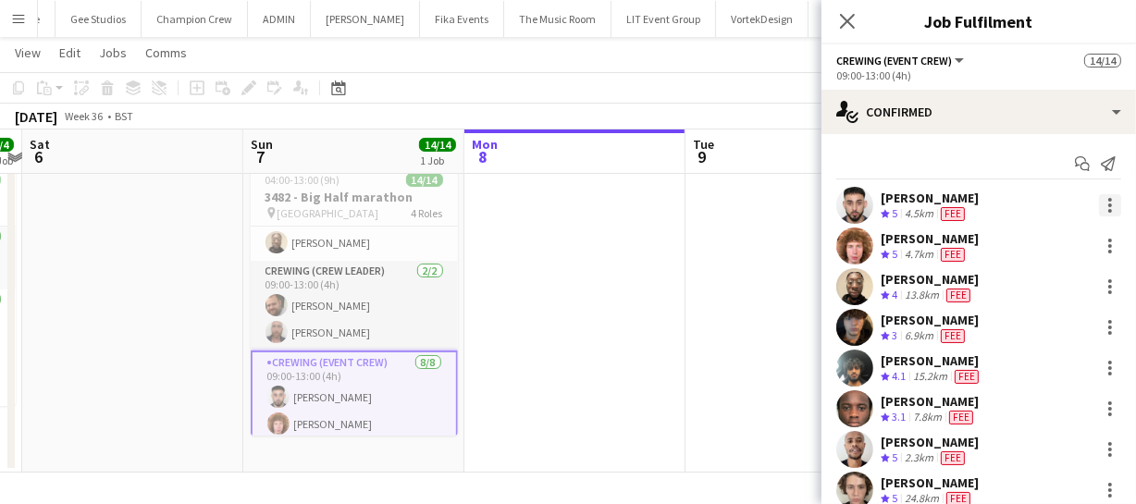
click at [1101, 206] on div at bounding box center [1110, 205] width 22 height 22
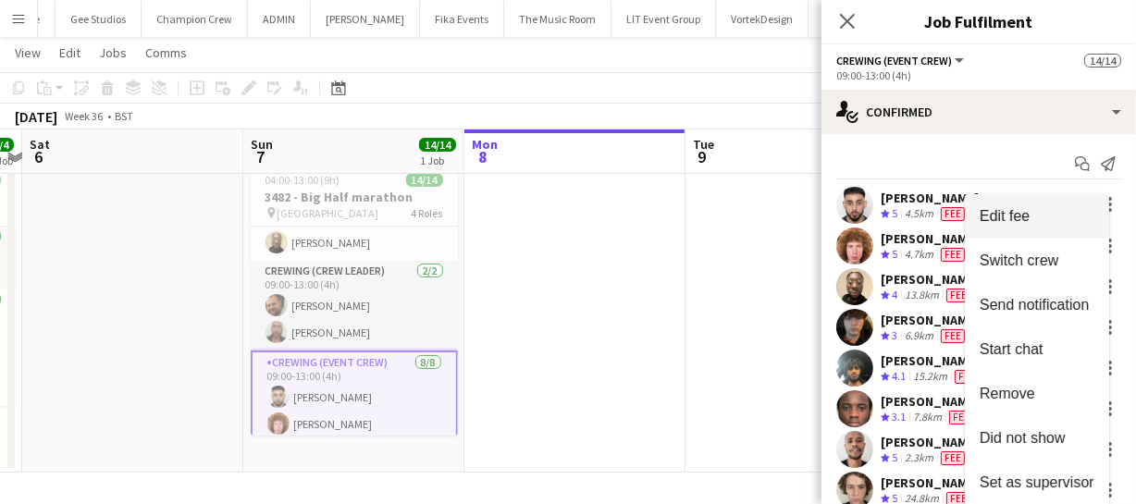
click at [1076, 223] on span "Edit fee" at bounding box center [1037, 216] width 115 height 17
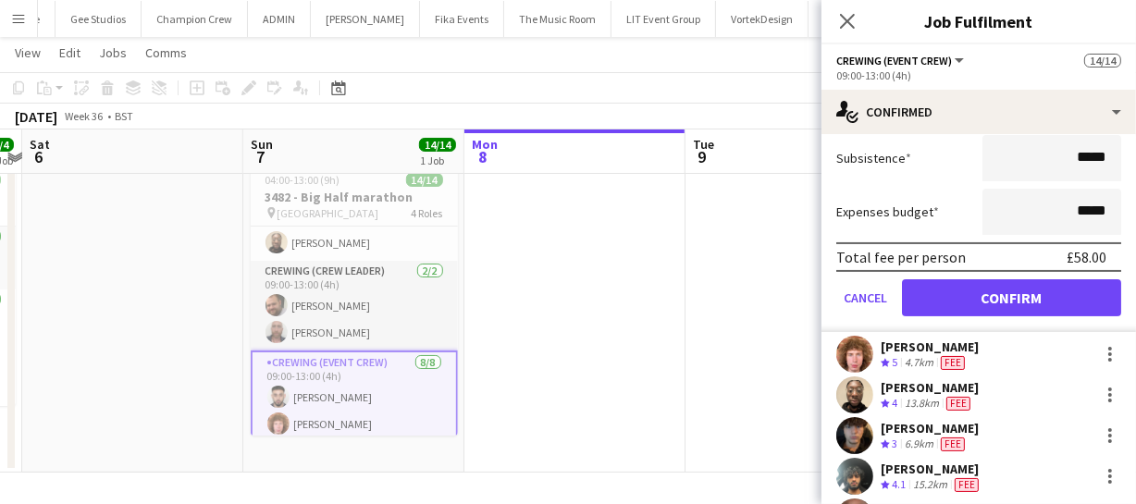
scroll to position [336, 0]
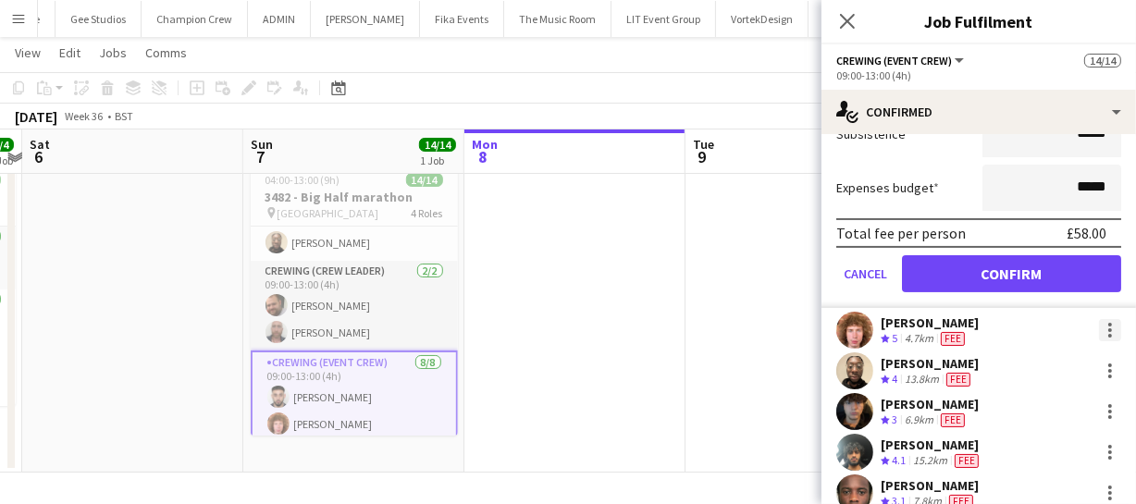
click at [1099, 329] on div at bounding box center [1110, 330] width 22 height 22
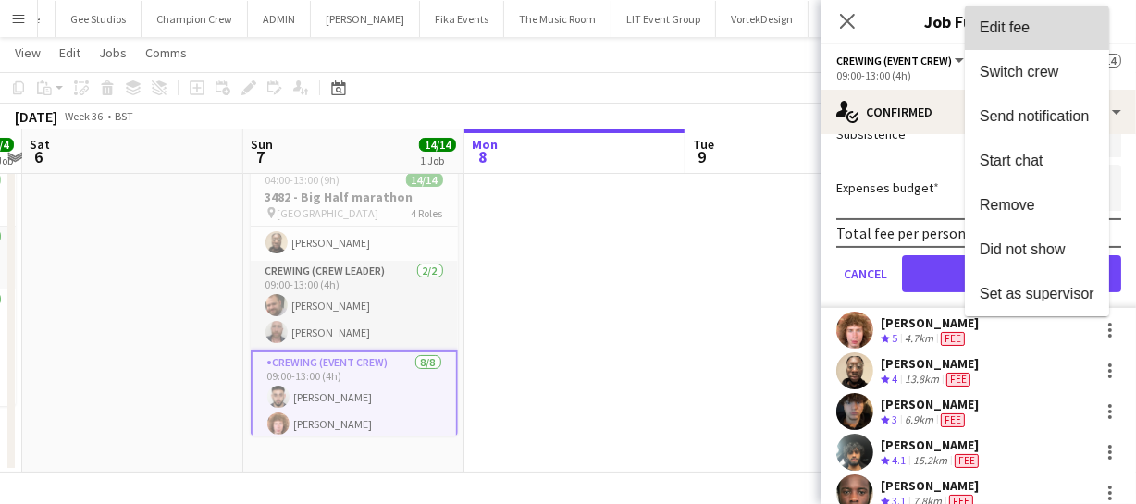
click at [1004, 34] on span "Edit fee" at bounding box center [1005, 27] width 50 height 16
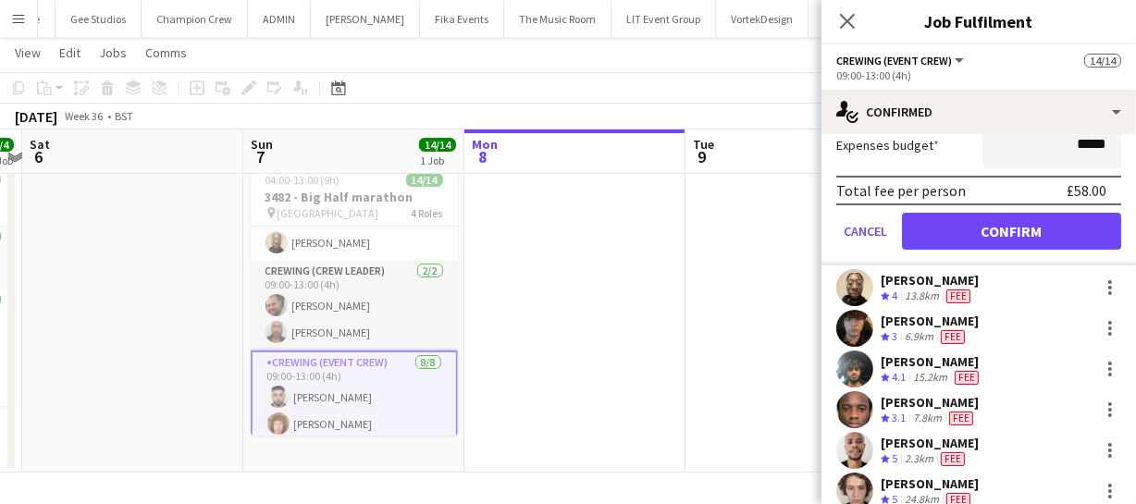
scroll to position [420, 0]
click at [1099, 285] on div at bounding box center [1110, 287] width 22 height 22
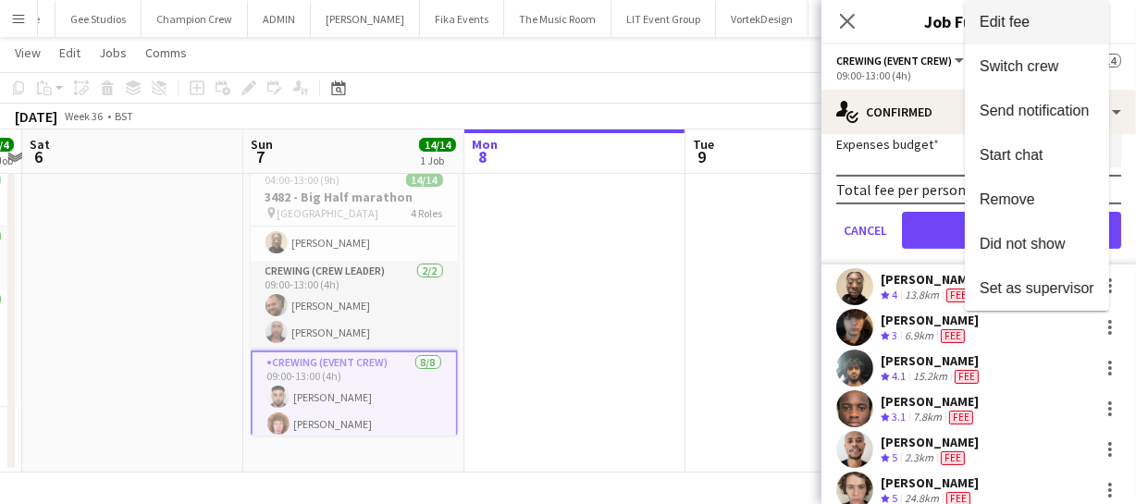
click at [1013, 11] on button "Edit fee" at bounding box center [1037, 22] width 144 height 44
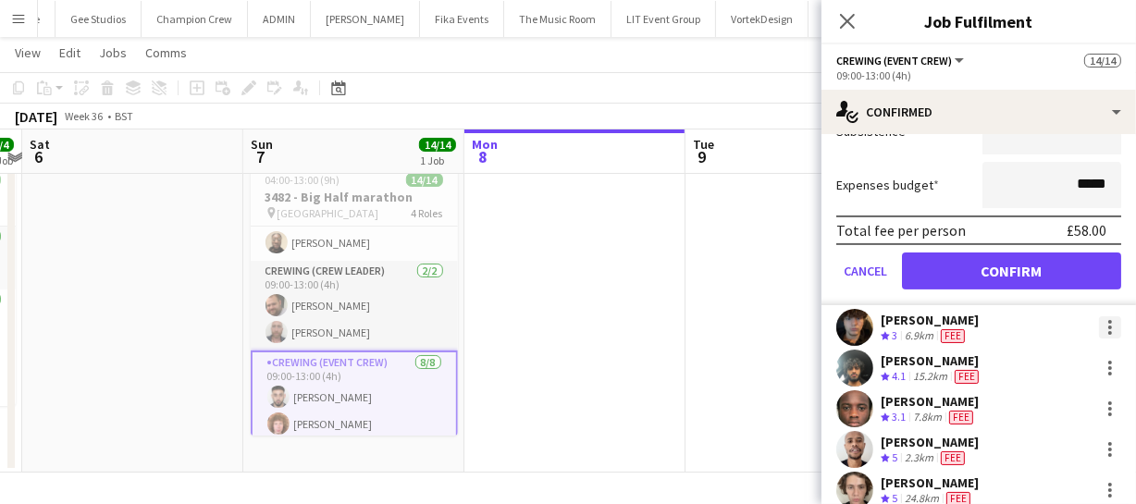
click at [1101, 335] on div at bounding box center [1110, 327] width 22 height 22
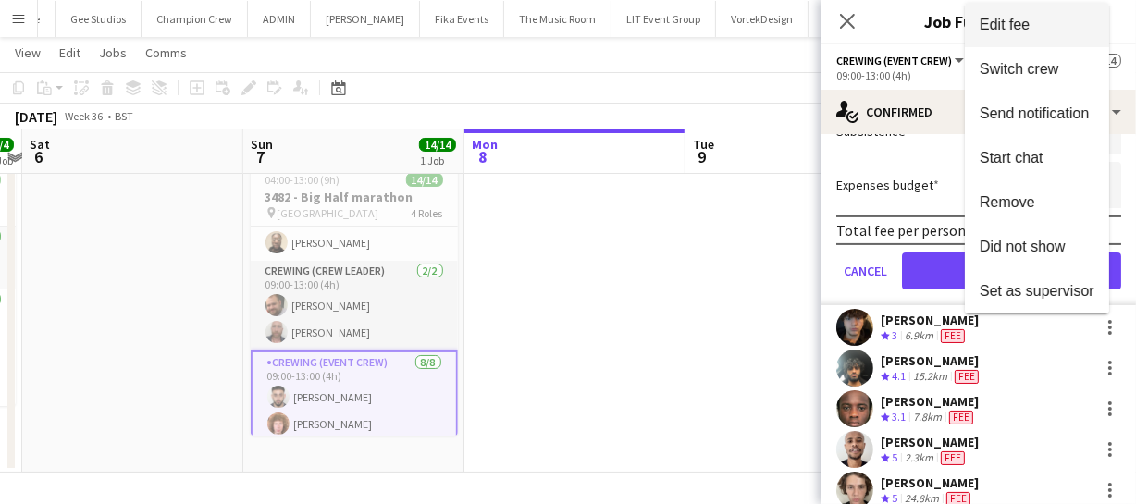
click at [1043, 32] on button "Edit fee" at bounding box center [1037, 25] width 144 height 44
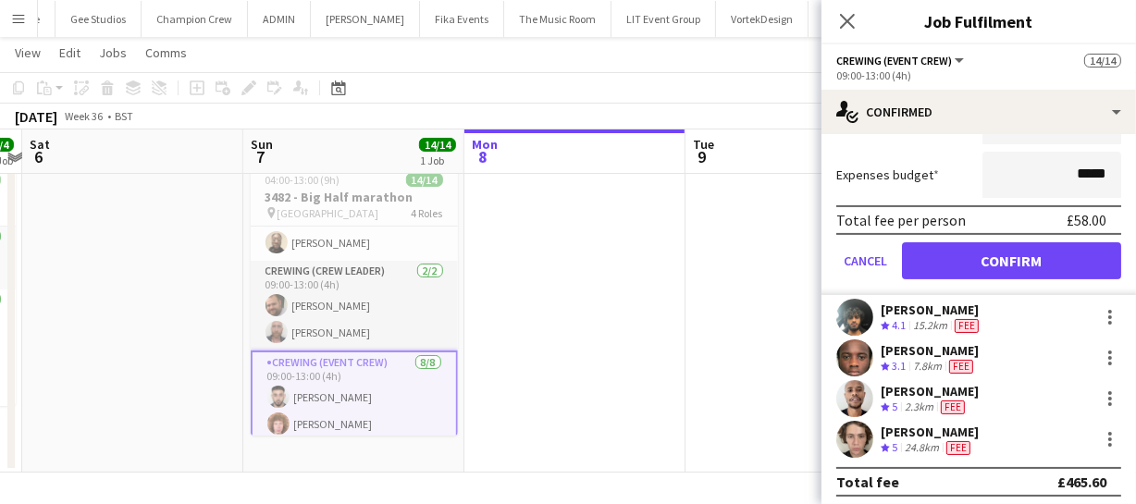
scroll to position [476, 0]
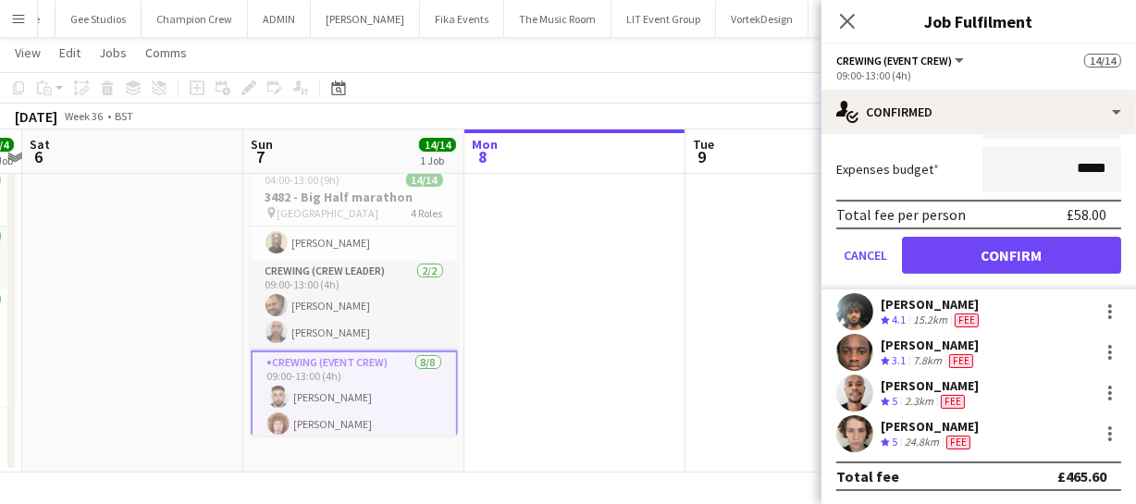
click at [1099, 364] on div "Gavin Afriyie Crew rating 3.1 7.8km Fee" at bounding box center [978, 352] width 315 height 37
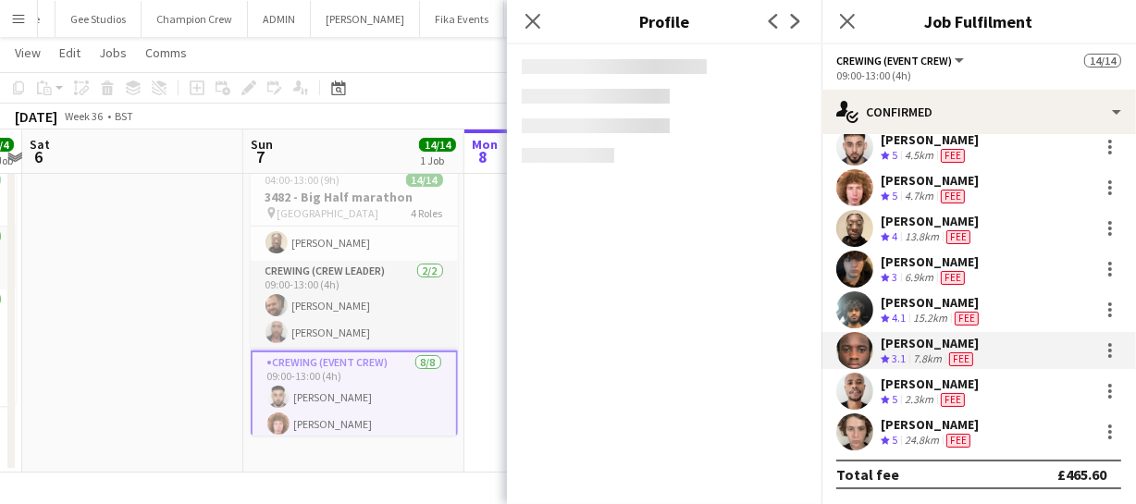
scroll to position [58, 0]
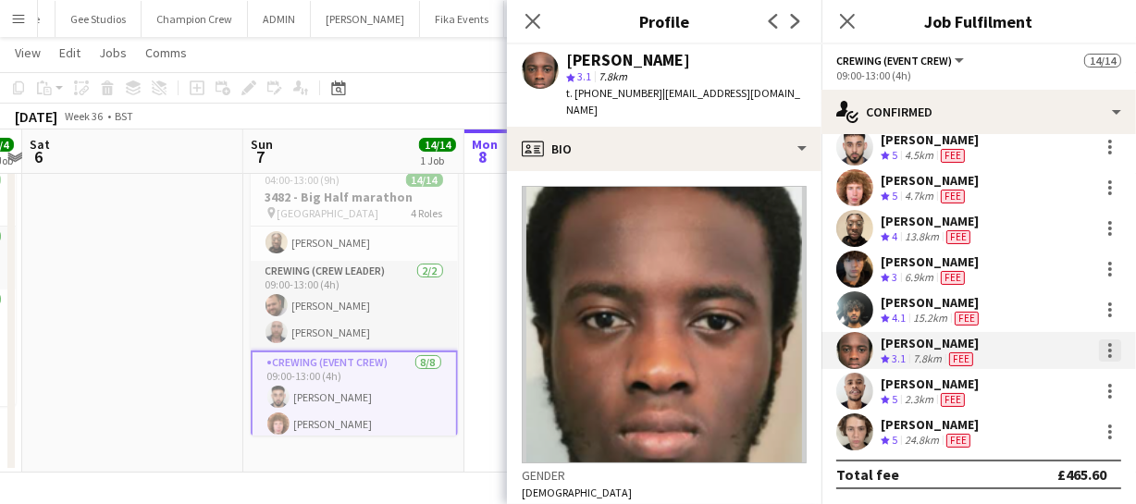
click at [1099, 358] on div at bounding box center [1110, 350] width 22 height 22
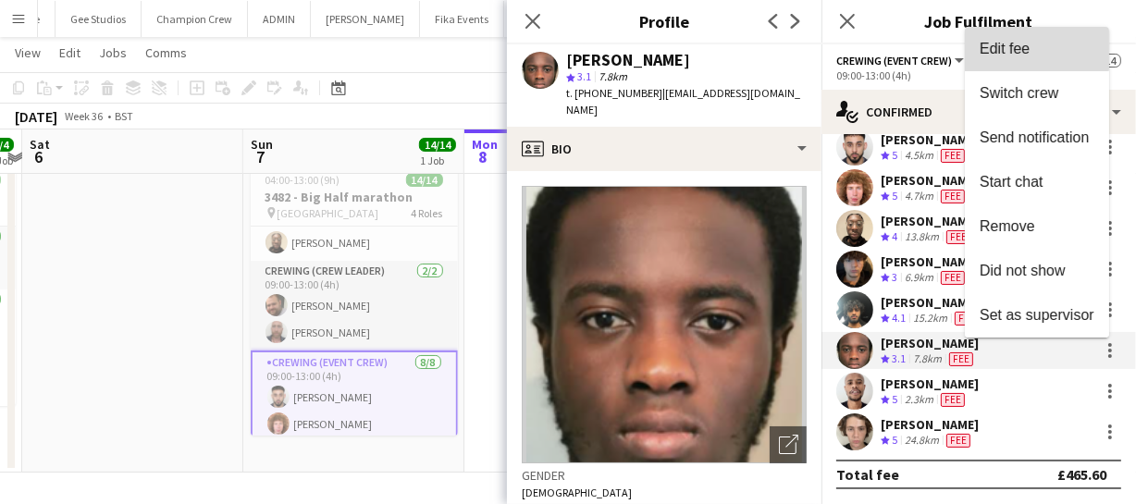
click at [996, 37] on button "Edit fee" at bounding box center [1037, 49] width 144 height 44
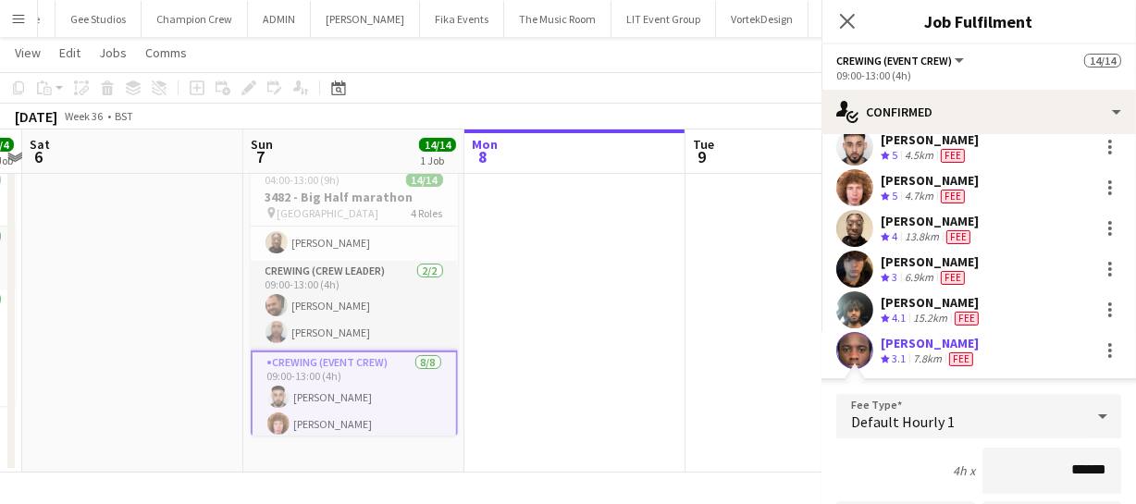
scroll to position [209, 0]
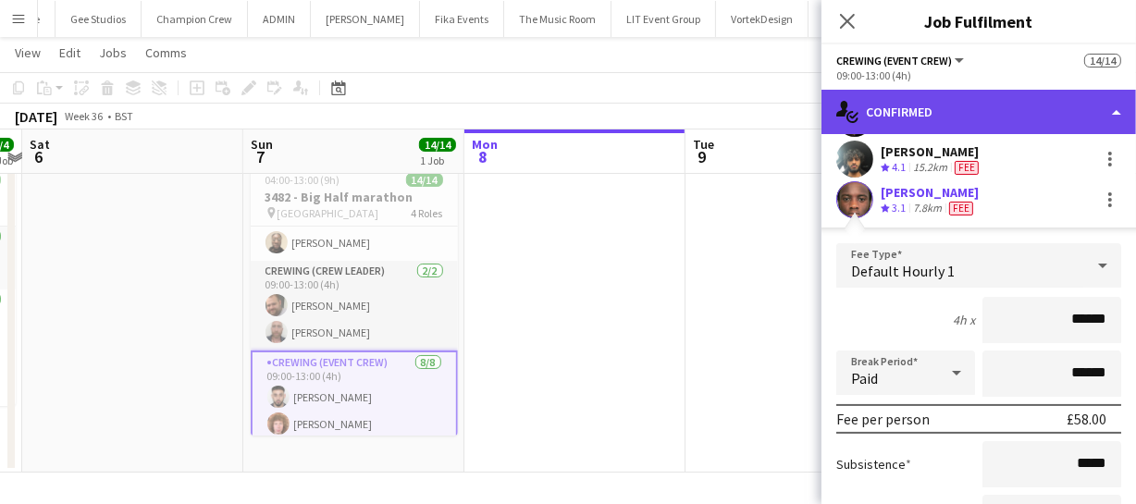
click at [1064, 111] on div "single-neutral-actions-check-2 Confirmed" at bounding box center [978, 112] width 315 height 44
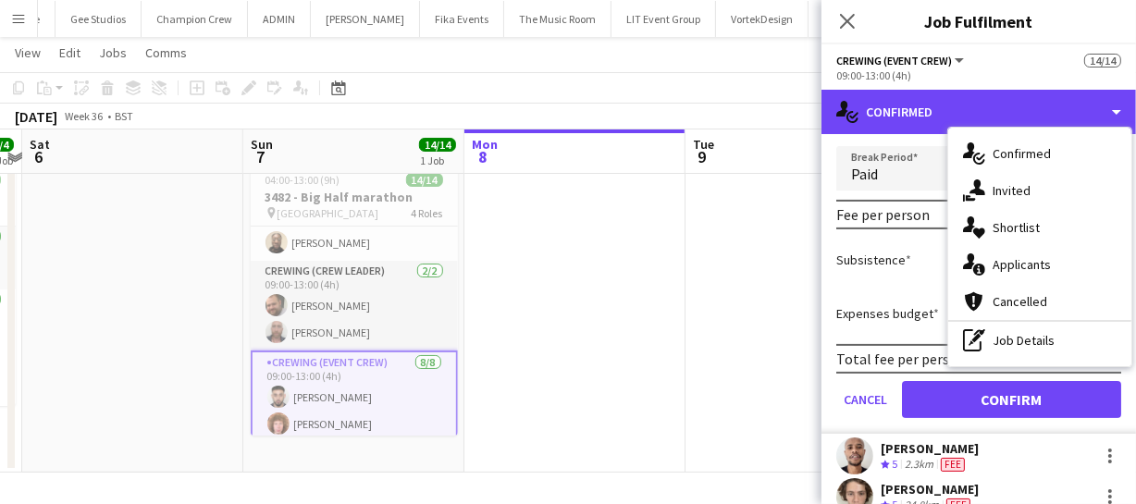
scroll to position [462, 0]
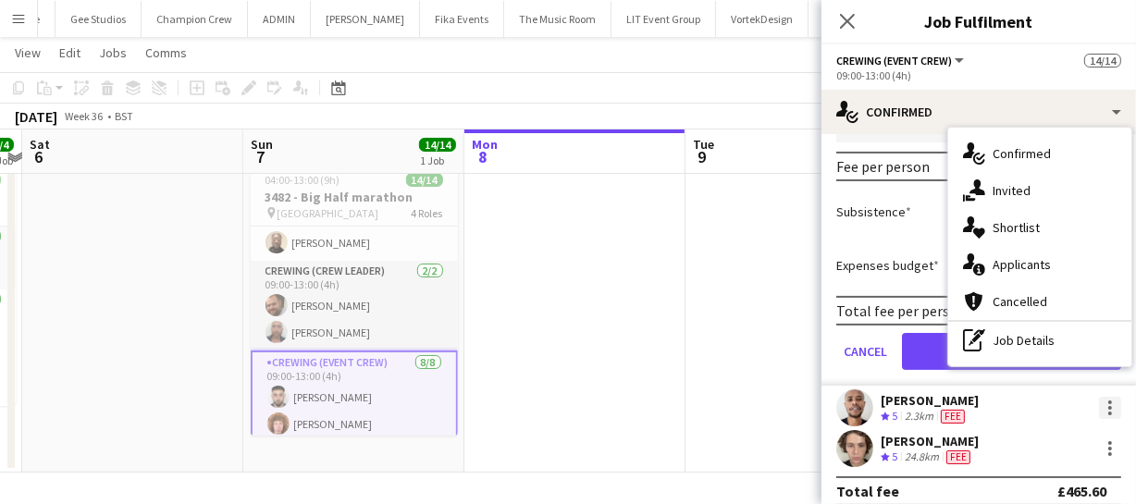
click at [1099, 407] on div at bounding box center [1110, 408] width 22 height 22
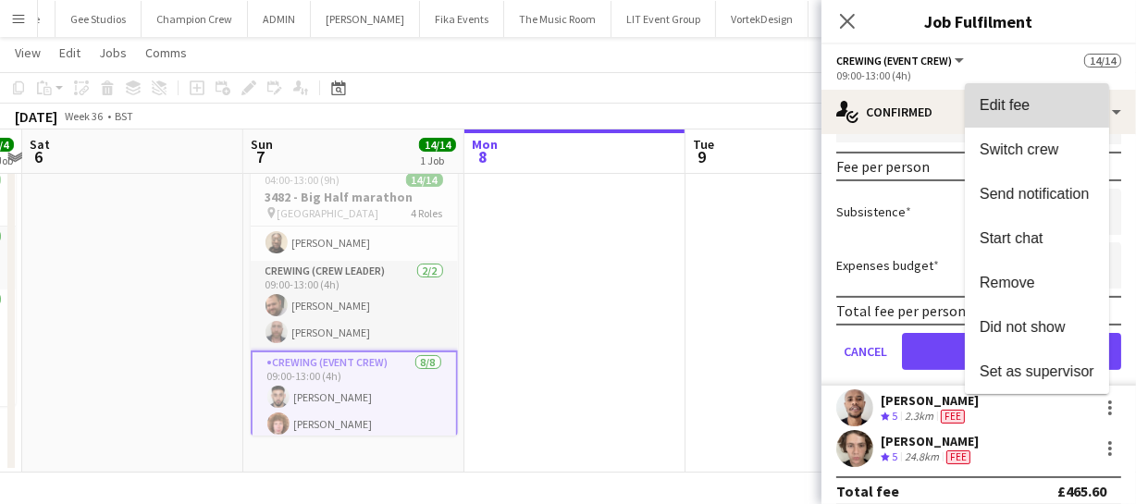
click at [1063, 116] on button "Edit fee" at bounding box center [1037, 105] width 144 height 44
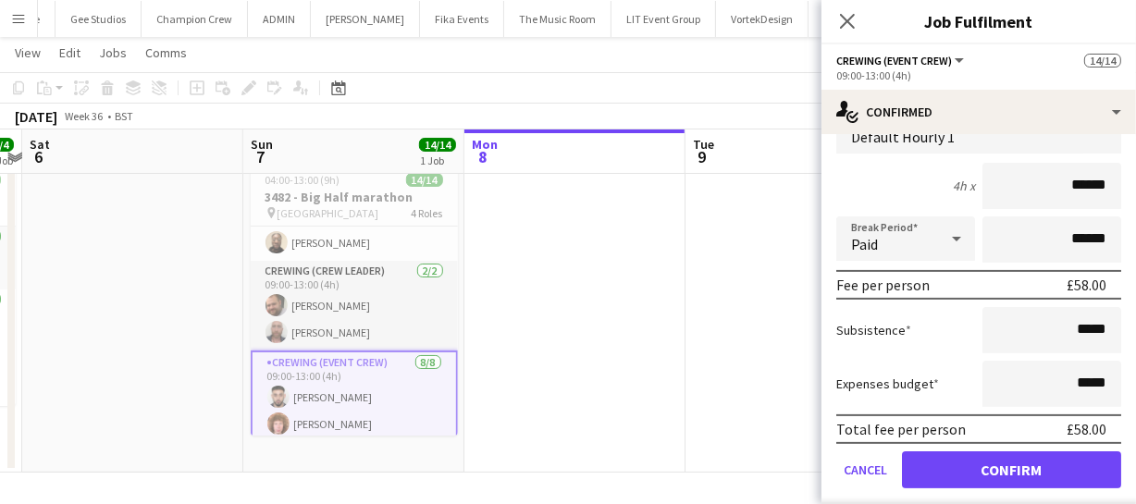
scroll to position [476, 0]
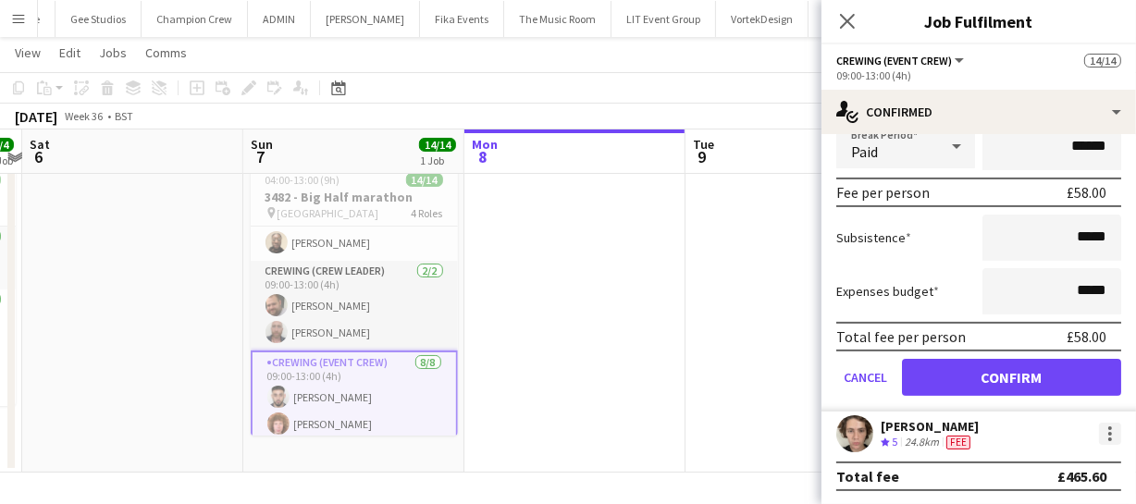
click at [1099, 428] on div at bounding box center [1110, 434] width 22 height 22
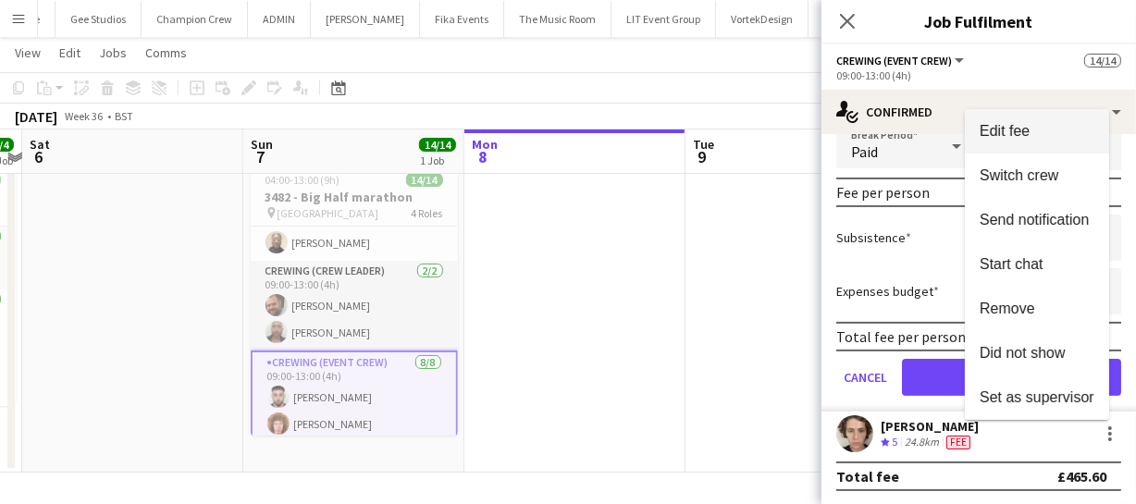
click at [1016, 140] on button "Edit fee" at bounding box center [1037, 131] width 144 height 44
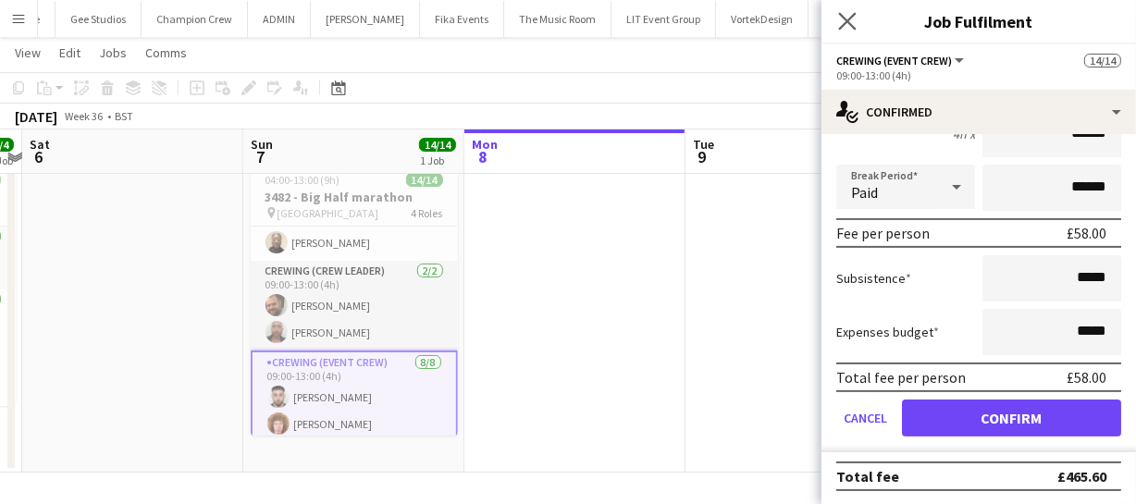
click at [855, 9] on app-icon "Close pop-in" at bounding box center [847, 21] width 27 height 27
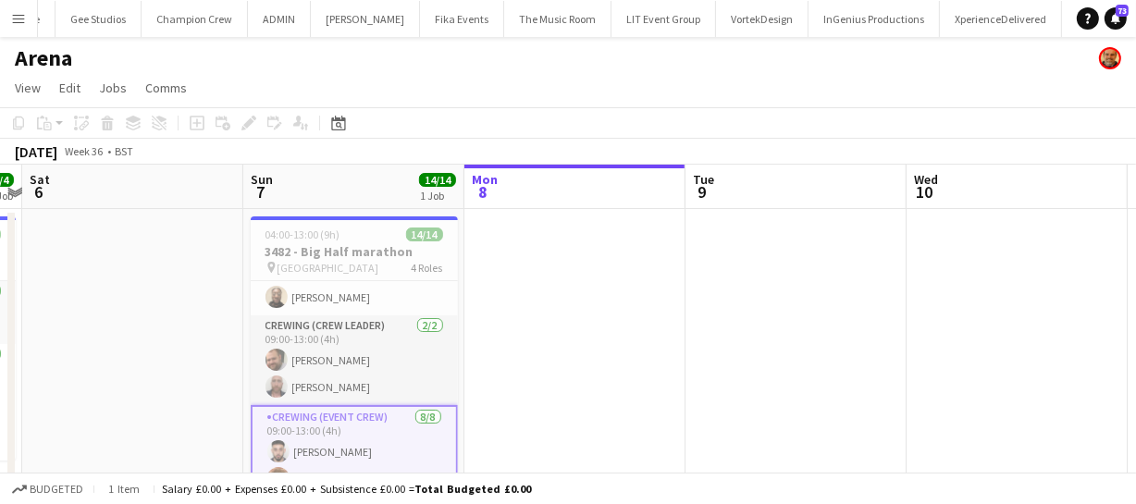
scroll to position [53, 0]
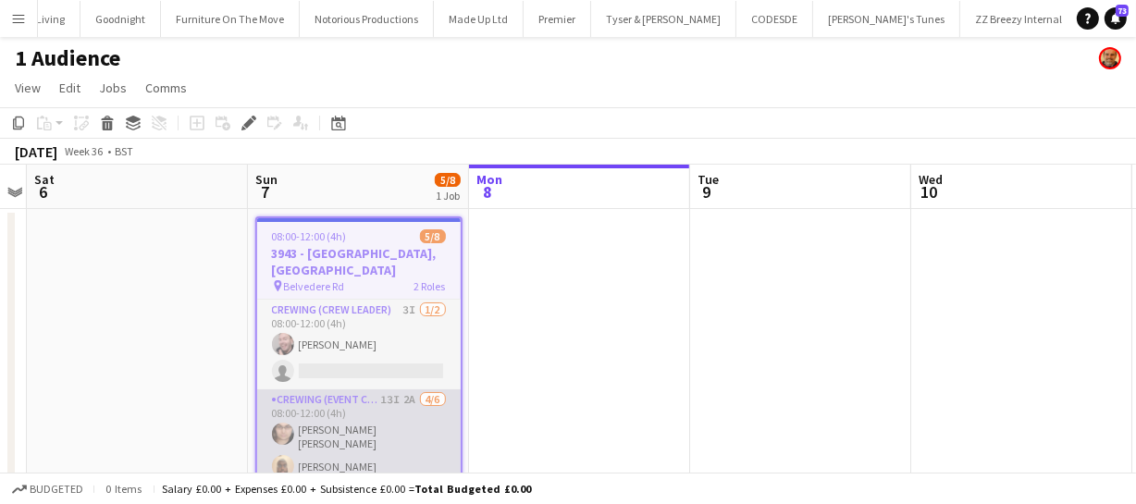
scroll to position [80, 0]
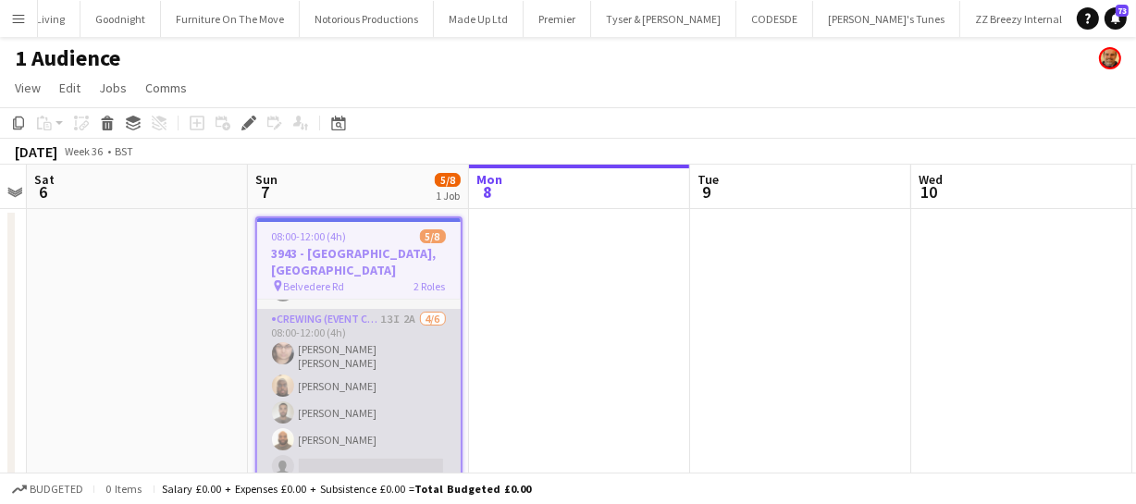
click at [285, 375] on app-user-avatar at bounding box center [283, 386] width 22 height 22
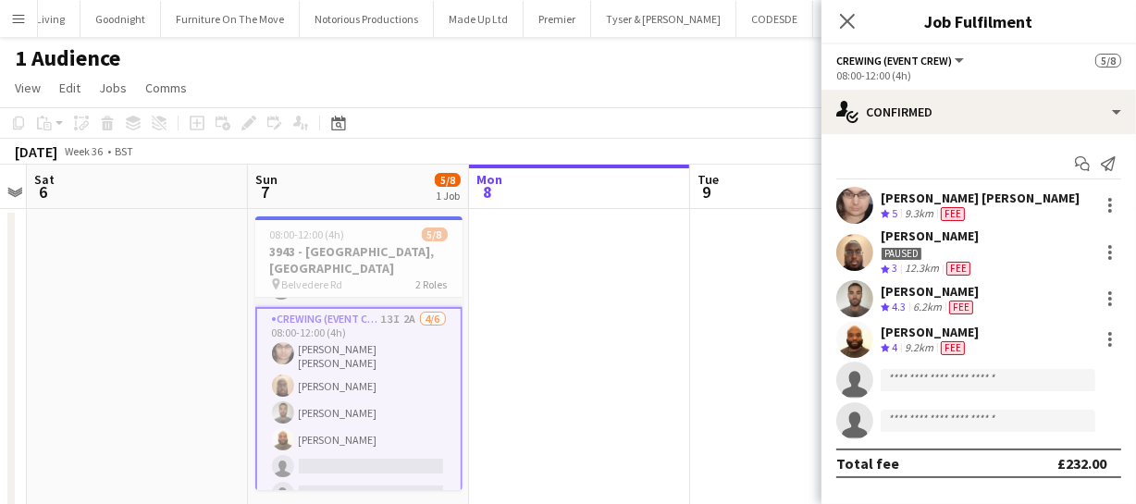
click at [867, 260] on app-user-avatar at bounding box center [854, 252] width 37 height 37
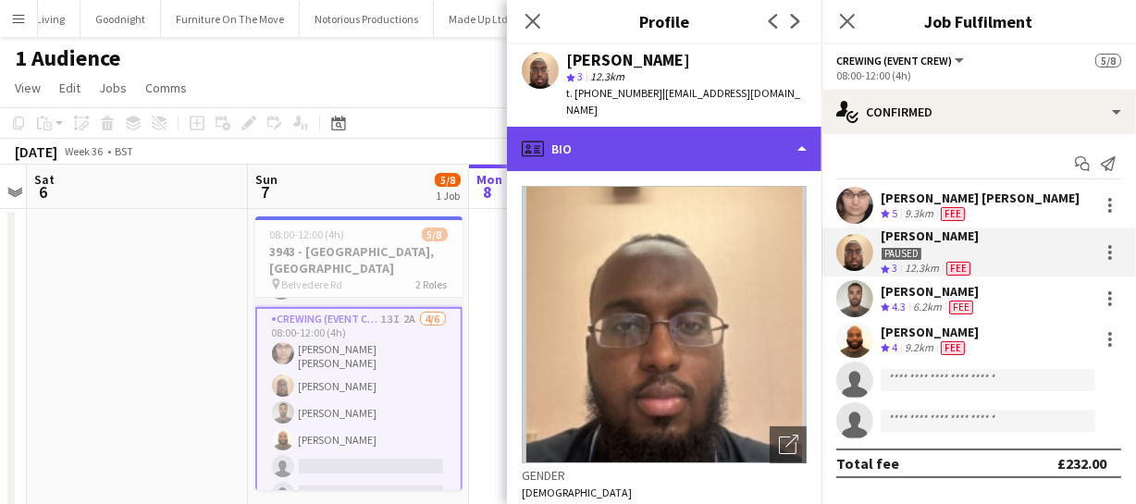
click at [756, 128] on div "profile Bio" at bounding box center [664, 149] width 315 height 44
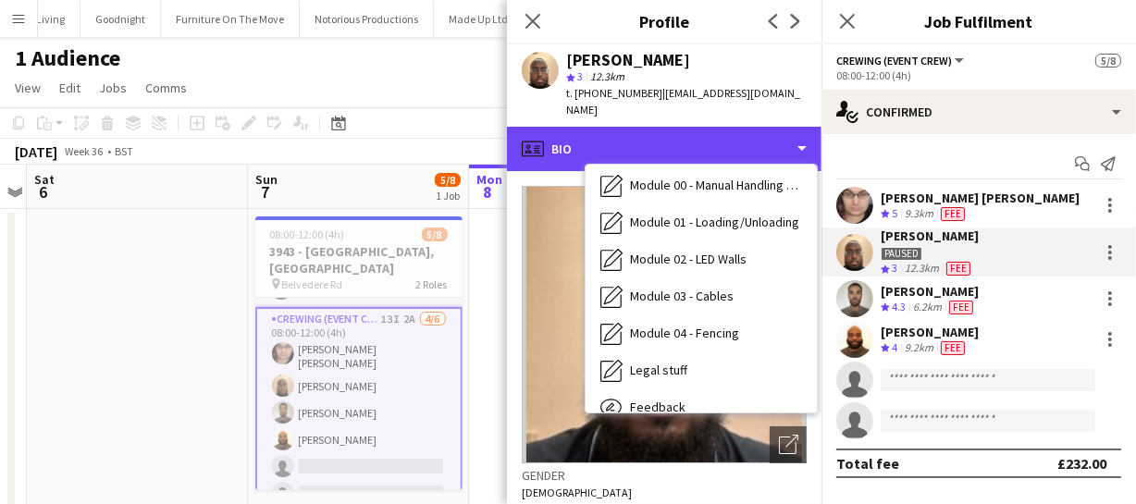
scroll to position [395, 0]
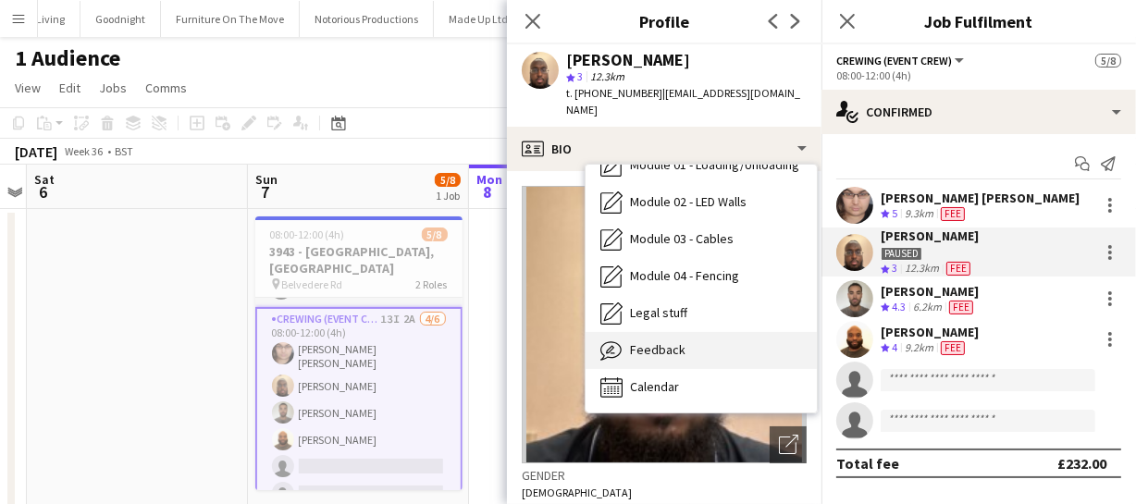
click at [703, 333] on div "Feedback Feedback" at bounding box center [701, 350] width 231 height 37
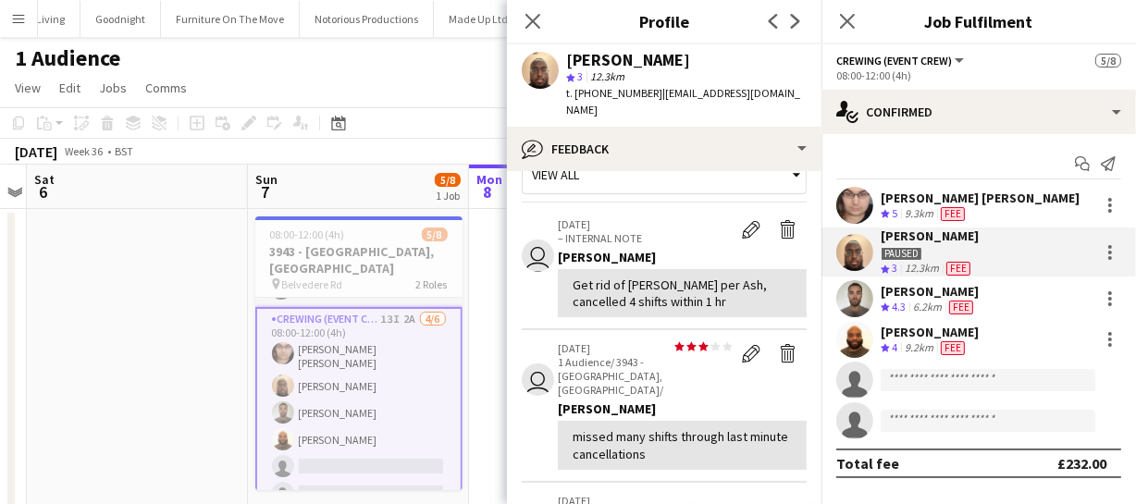
scroll to position [0, 0]
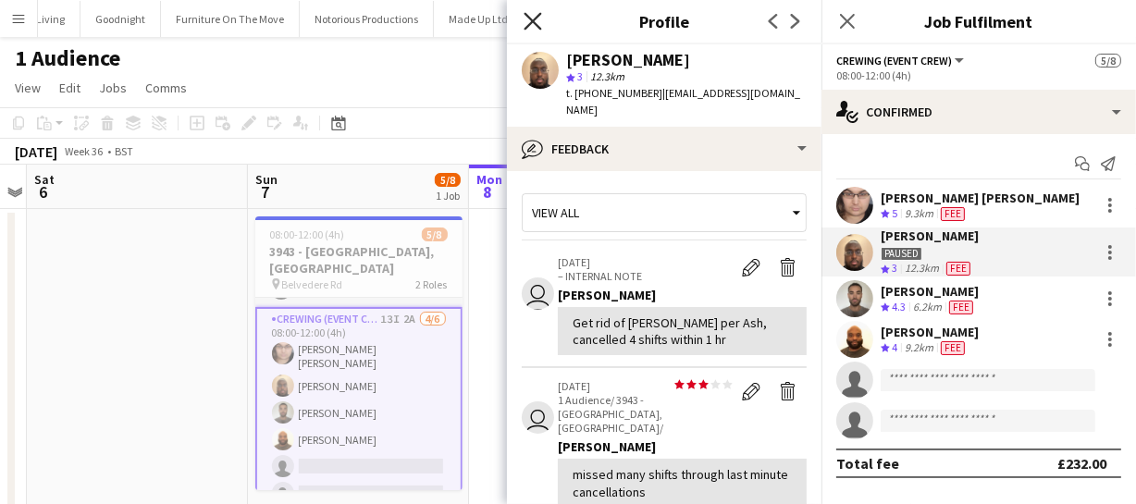
click at [524, 24] on icon "Close pop-in" at bounding box center [533, 21] width 18 height 18
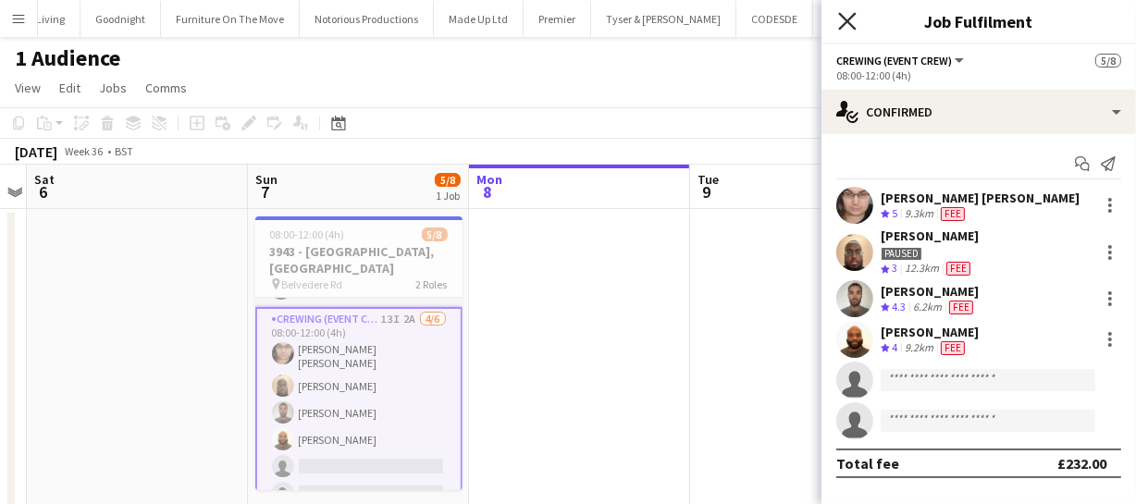
click at [855, 25] on icon "Close pop-in" at bounding box center [847, 21] width 18 height 18
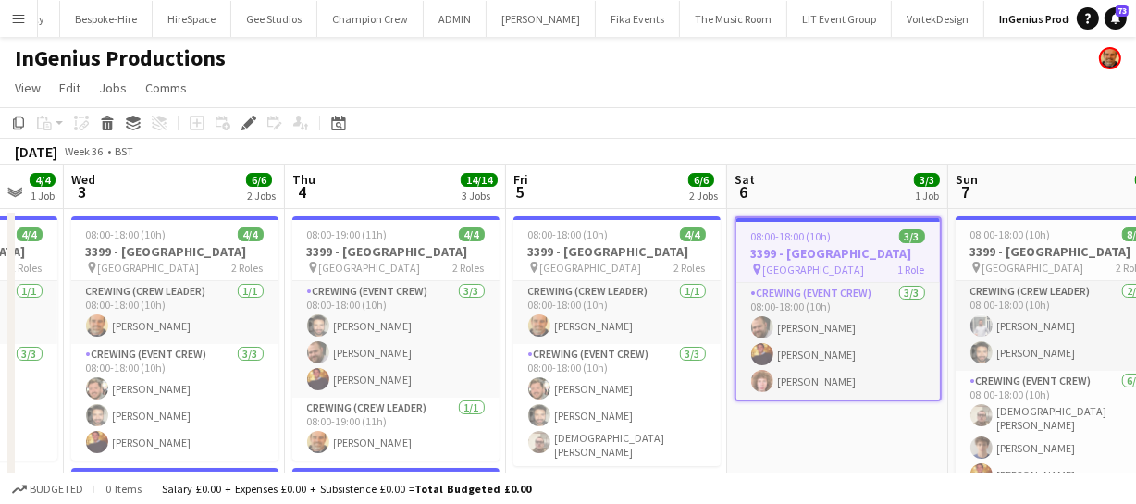
scroll to position [0, 377]
drag, startPoint x: 381, startPoint y: 426, endPoint x: 861, endPoint y: 410, distance: 480.3
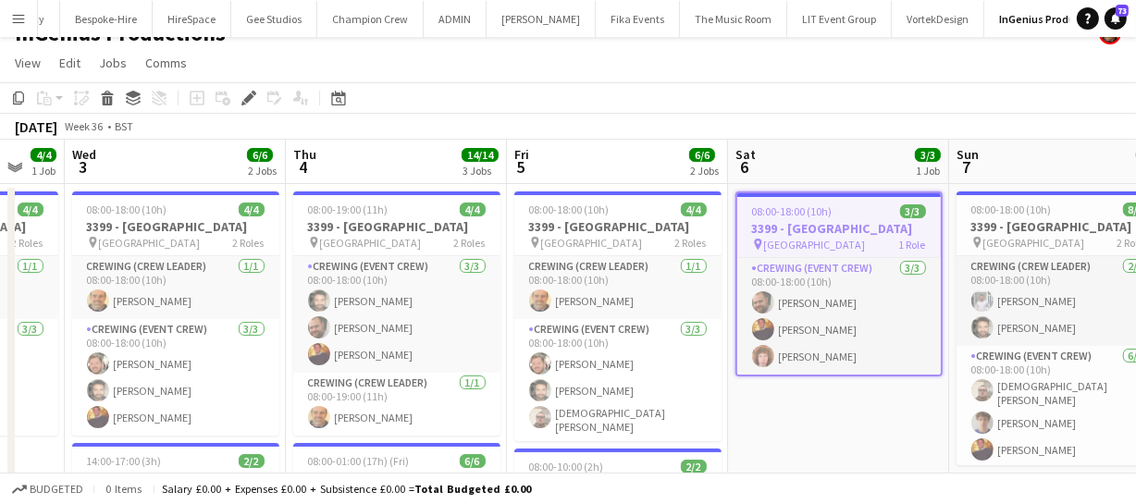
scroll to position [0, 0]
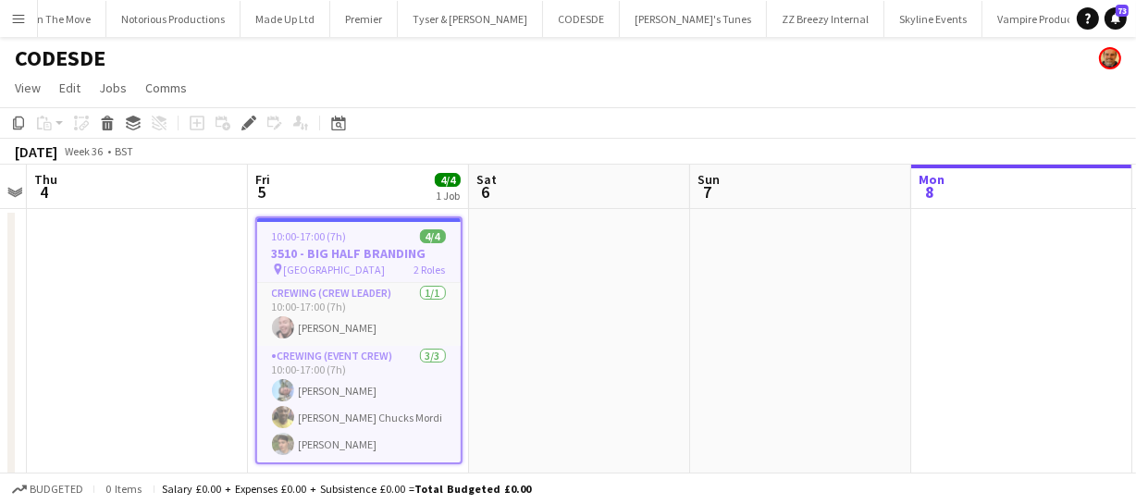
scroll to position [0, 6693]
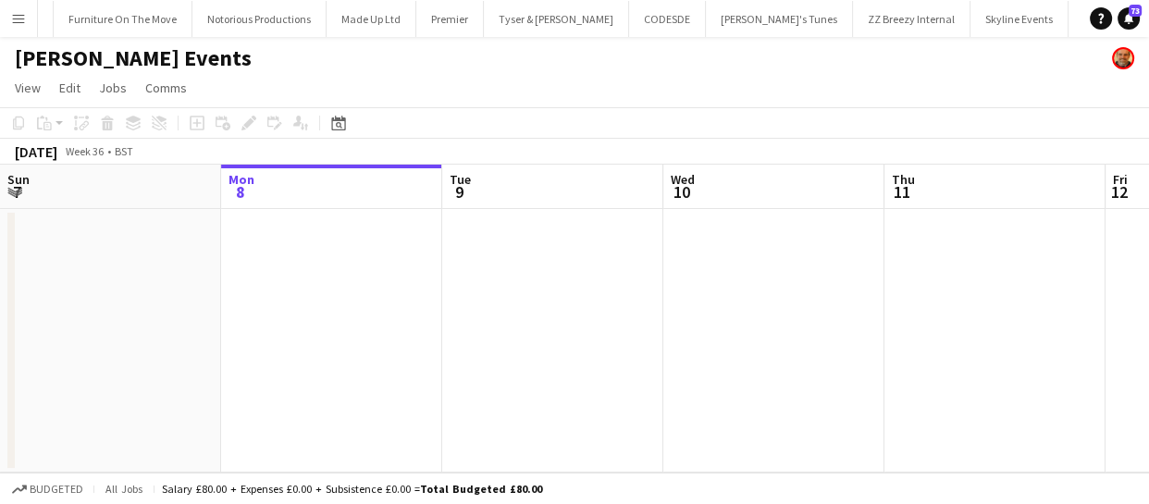
scroll to position [0, 6619]
